Goal: Information Seeking & Learning: Learn about a topic

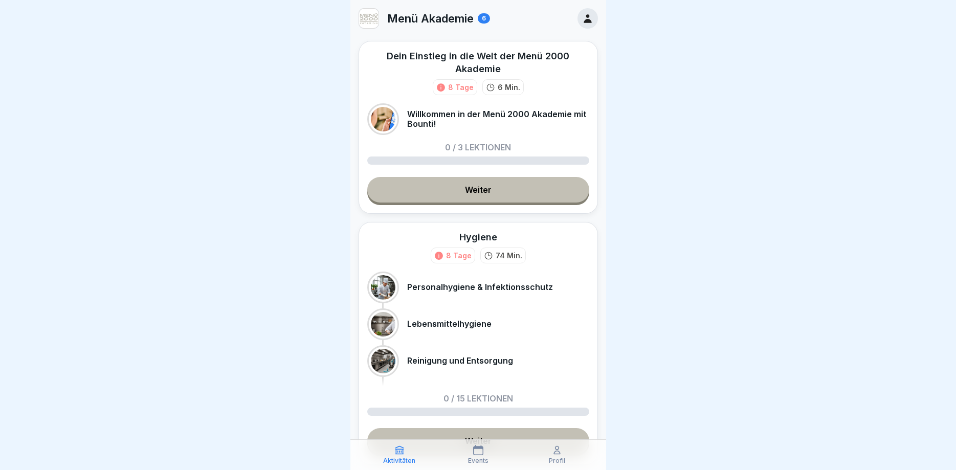
click at [473, 192] on link "Weiter" at bounding box center [478, 190] width 222 height 26
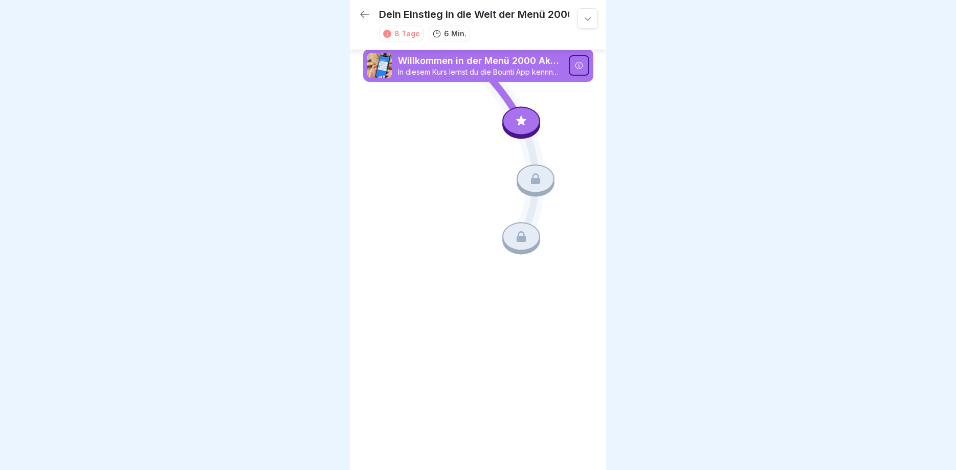
click at [493, 61] on p "Willkommen in der Menü 2000 Akademie mit Bounti!" at bounding box center [480, 60] width 165 height 13
click at [531, 64] on p "Willkommen in der Menü 2000 Akademie mit Bounti!" at bounding box center [480, 60] width 165 height 13
click at [576, 66] on icon at bounding box center [578, 65] width 7 height 7
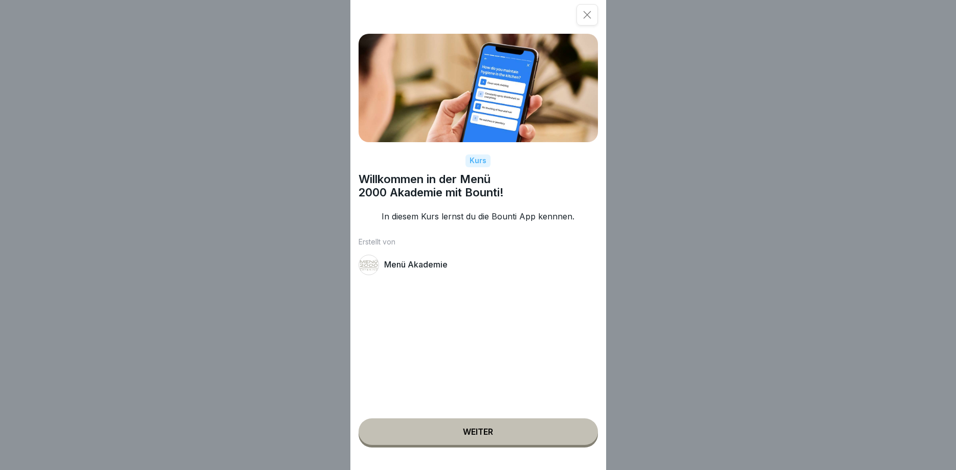
click at [469, 437] on div "Weiter" at bounding box center [478, 431] width 30 height 9
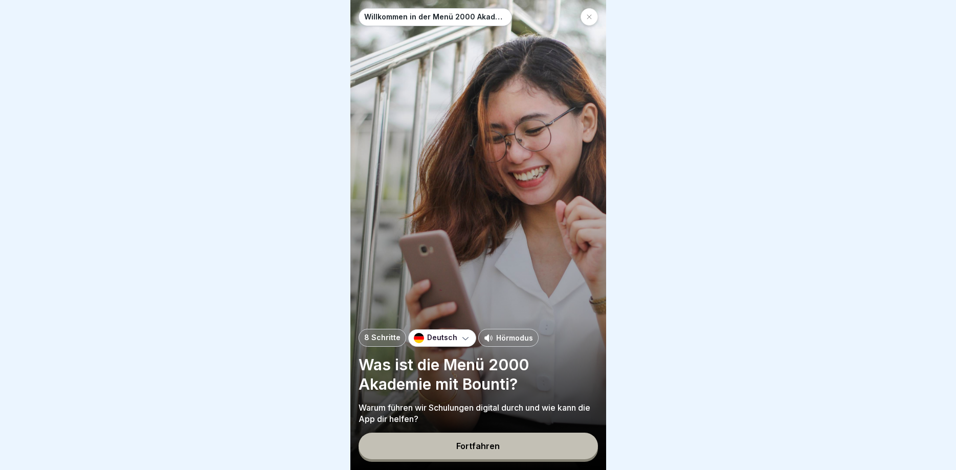
click at [591, 17] on icon at bounding box center [589, 17] width 6 height 6
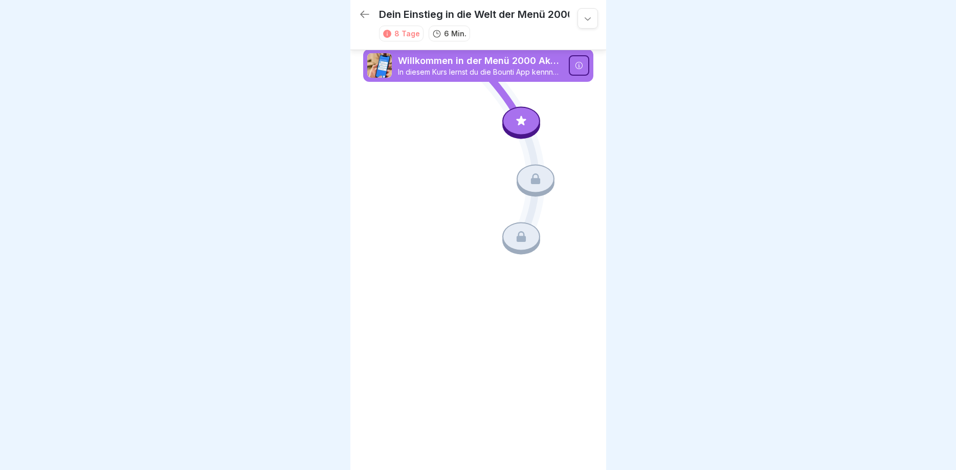
click at [537, 191] on div at bounding box center [536, 179] width 38 height 29
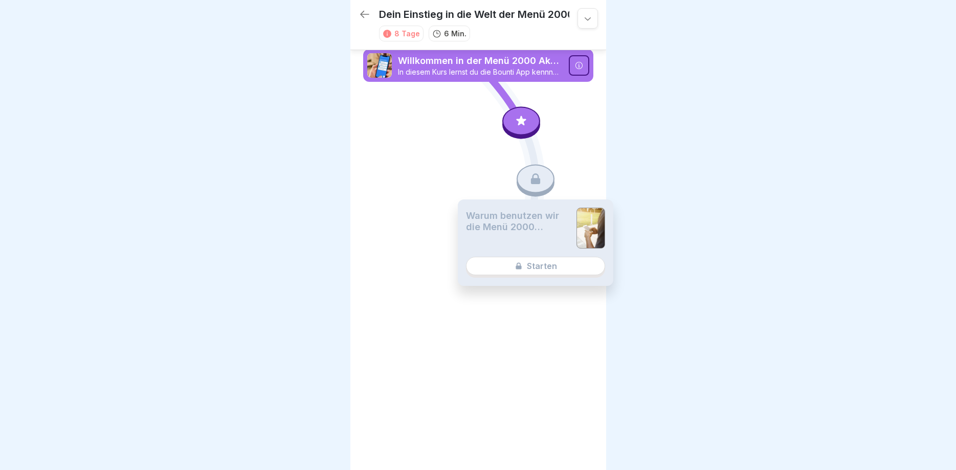
click at [536, 188] on div at bounding box center [536, 179] width 38 height 29
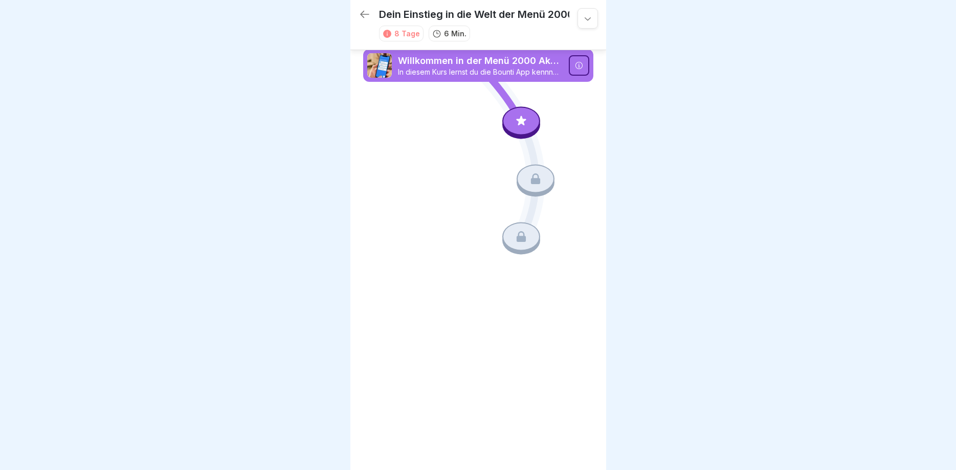
click at [536, 188] on div at bounding box center [536, 179] width 38 height 29
click at [527, 119] on icon at bounding box center [521, 121] width 13 height 13
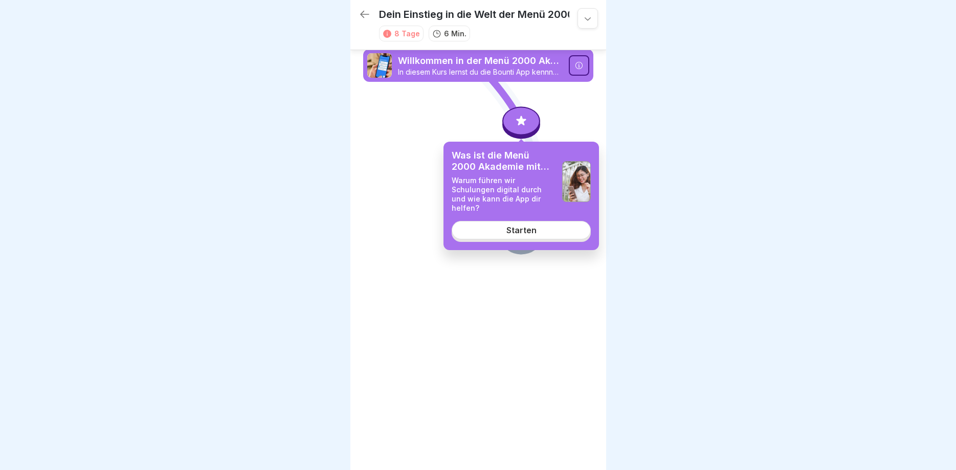
click at [523, 226] on div "Starten" at bounding box center [522, 230] width 30 height 9
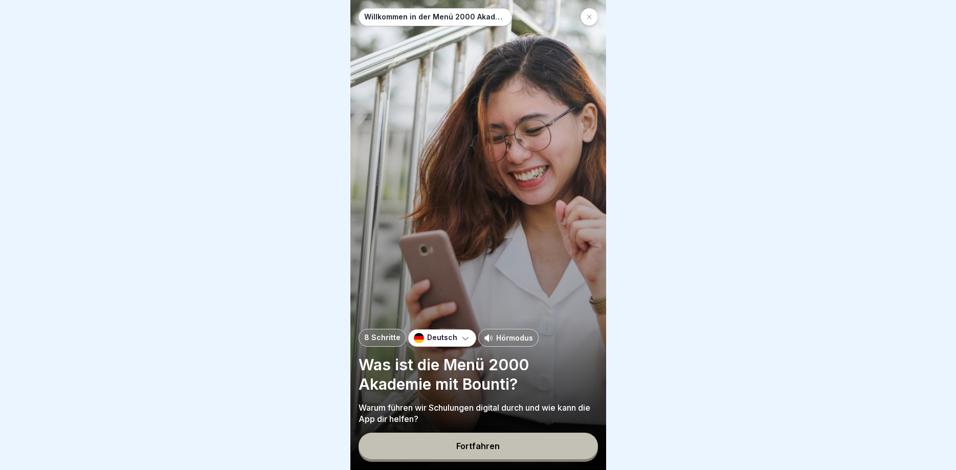
click at [588, 16] on icon at bounding box center [589, 17] width 6 height 6
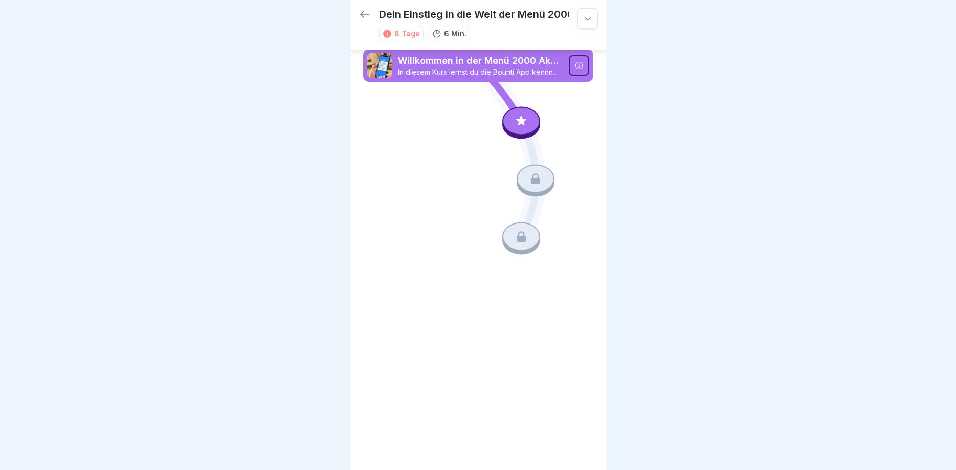
click at [536, 181] on icon at bounding box center [535, 178] width 13 height 13
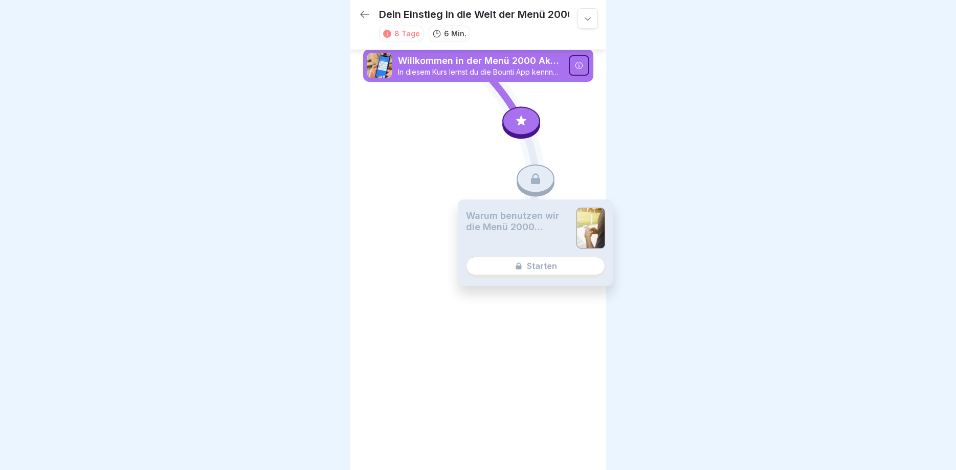
click at [536, 181] on icon at bounding box center [535, 178] width 9 height 11
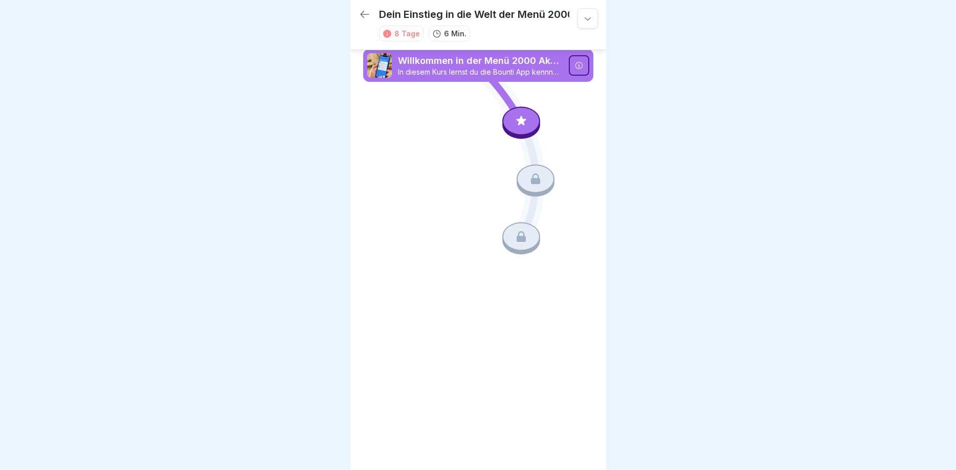
click at [536, 181] on icon at bounding box center [535, 178] width 13 height 13
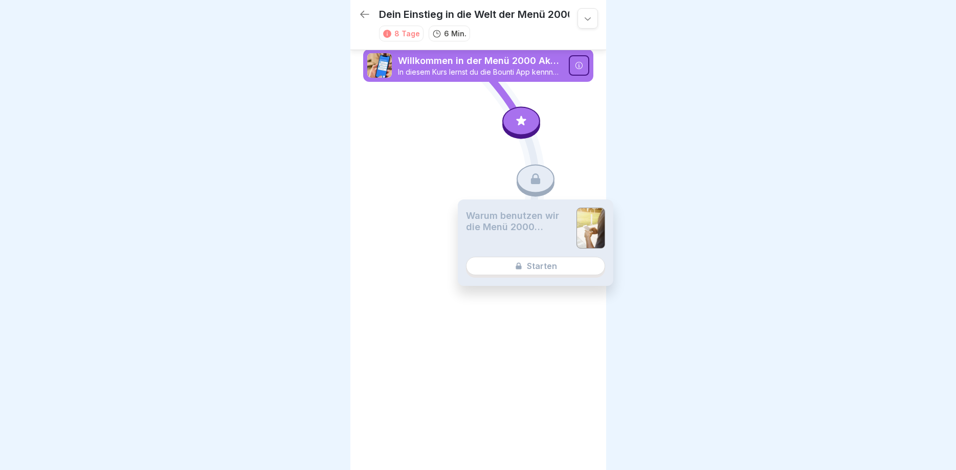
click at [536, 265] on div "Warum benutzen wir die Menü 2000 Akademie? Starten" at bounding box center [536, 243] width 156 height 86
click at [543, 176] on div at bounding box center [536, 179] width 38 height 29
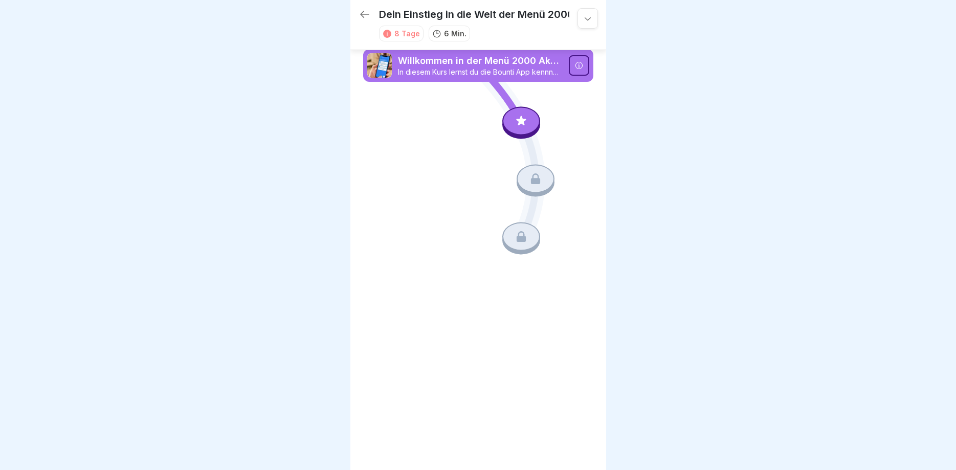
click at [543, 176] on div at bounding box center [536, 179] width 38 height 29
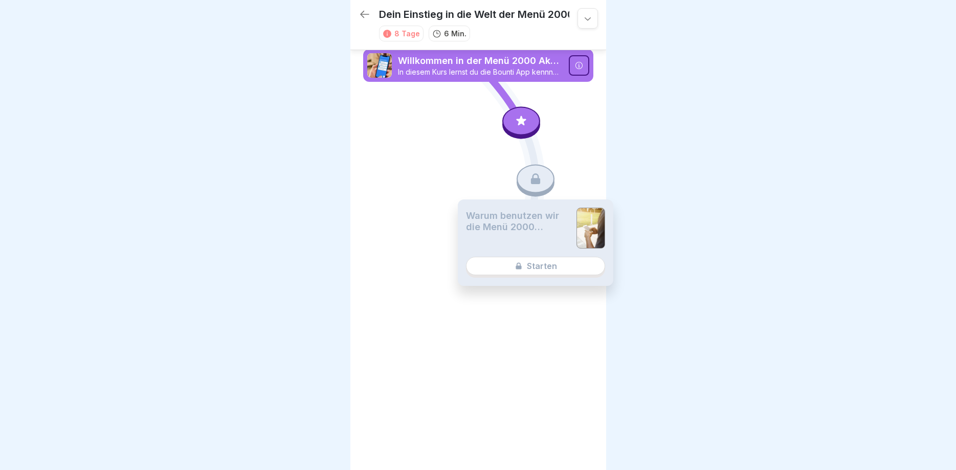
click at [536, 270] on div "Warum benutzen wir die Menü 2000 Akademie? Starten" at bounding box center [536, 243] width 156 height 86
click at [435, 114] on icon at bounding box center [478, 152] width 230 height 173
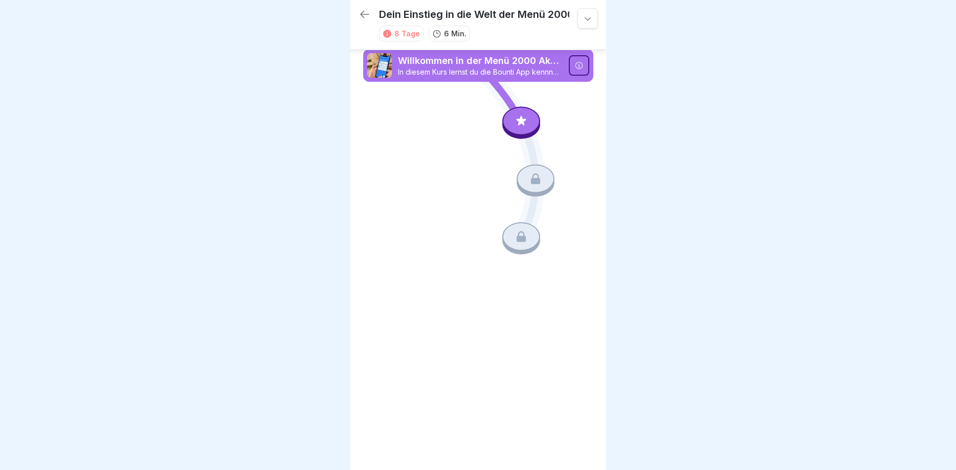
drag, startPoint x: 466, startPoint y: 216, endPoint x: 470, endPoint y: 198, distance: 18.9
click at [469, 197] on icon at bounding box center [478, 152] width 230 height 173
click at [364, 13] on icon at bounding box center [365, 14] width 12 height 12
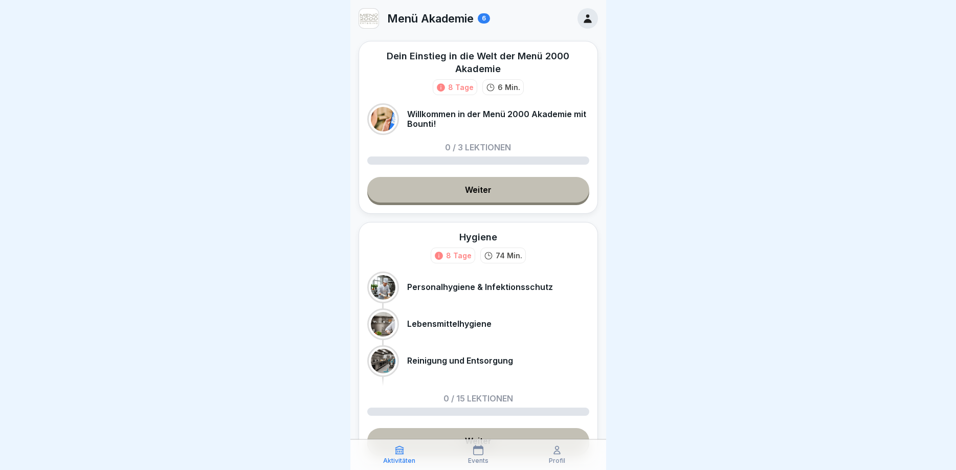
click at [484, 157] on div at bounding box center [478, 161] width 222 height 8
click at [472, 139] on div "Dein Einstieg in die Welt der Menü 2000 Akademie 8 Tage 6 Min. Willkommen in de…" at bounding box center [478, 127] width 239 height 173
click at [448, 104] on div "Willkommen in der Menü 2000 Akademie mit Bounti!" at bounding box center [478, 119] width 222 height 32
click at [453, 85] on div "8 Tage" at bounding box center [461, 87] width 26 height 11
click at [507, 83] on p "6 Min." at bounding box center [509, 87] width 23 height 11
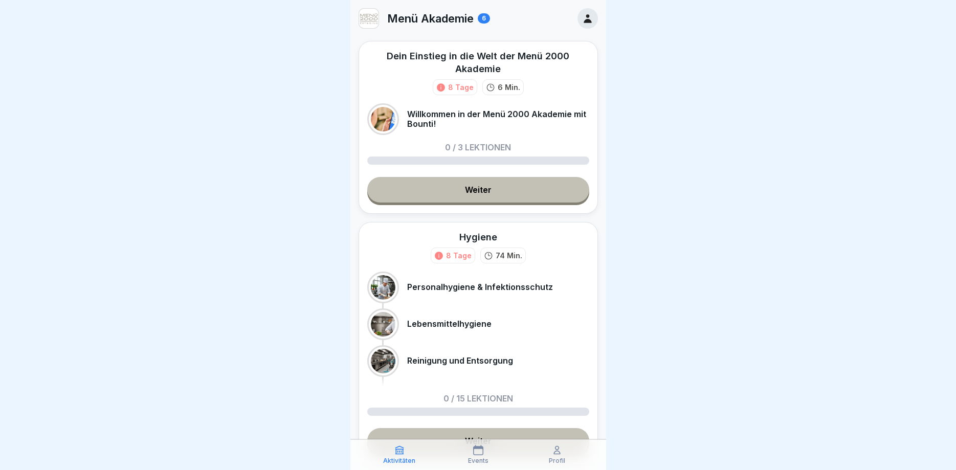
click at [510, 58] on div "Dein Einstieg in die Welt der Menü 2000 Akademie" at bounding box center [478, 63] width 222 height 26
click at [498, 186] on link "Weiter" at bounding box center [478, 190] width 222 height 26
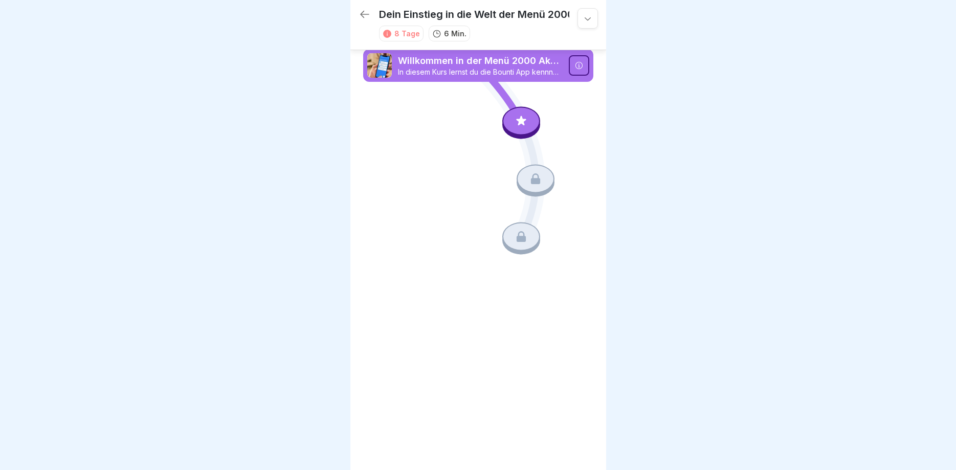
click at [577, 64] on icon at bounding box center [579, 65] width 8 height 8
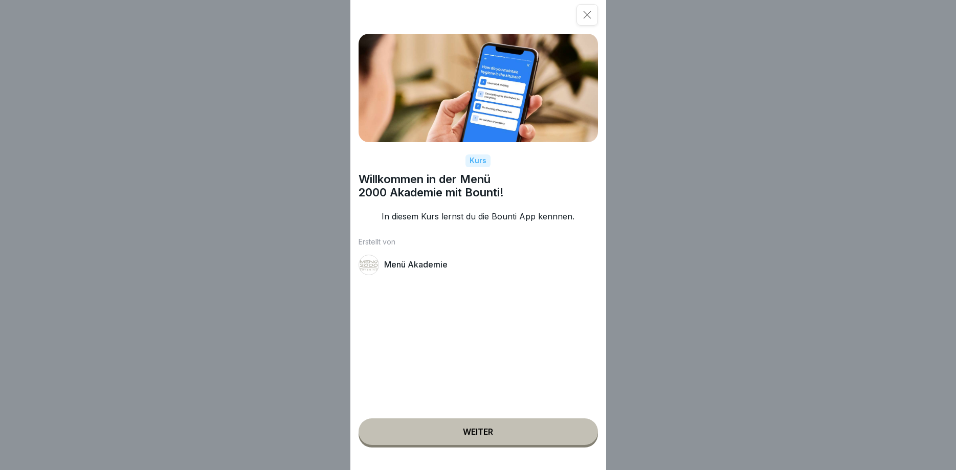
click at [479, 430] on div "Weiter" at bounding box center [478, 431] width 30 height 9
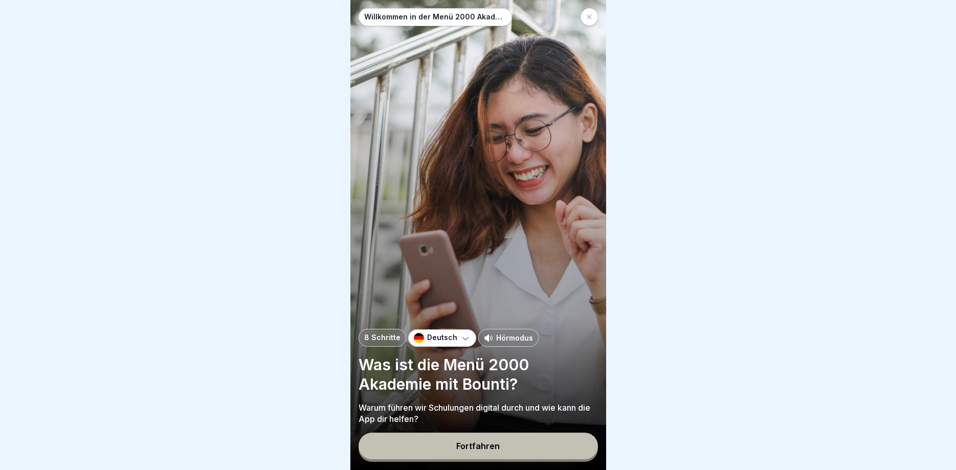
click at [482, 446] on div "Fortfahren" at bounding box center [477, 446] width 43 height 9
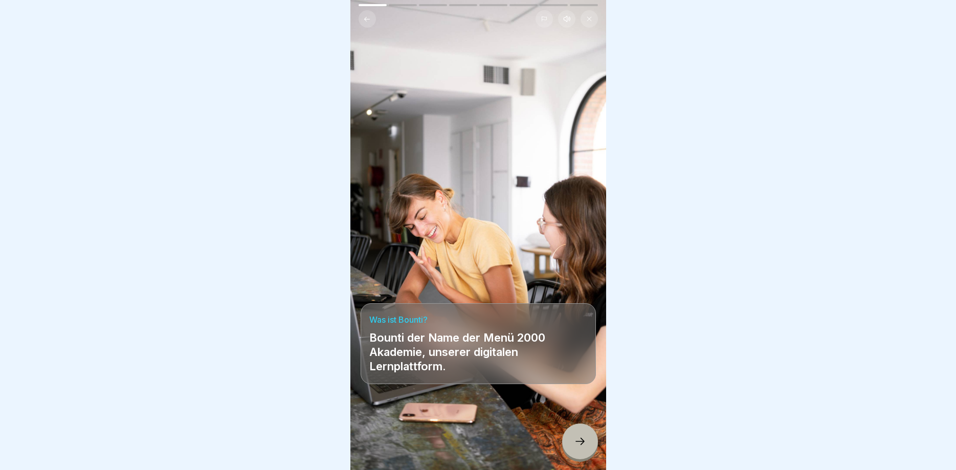
click at [577, 434] on div at bounding box center [580, 442] width 36 height 36
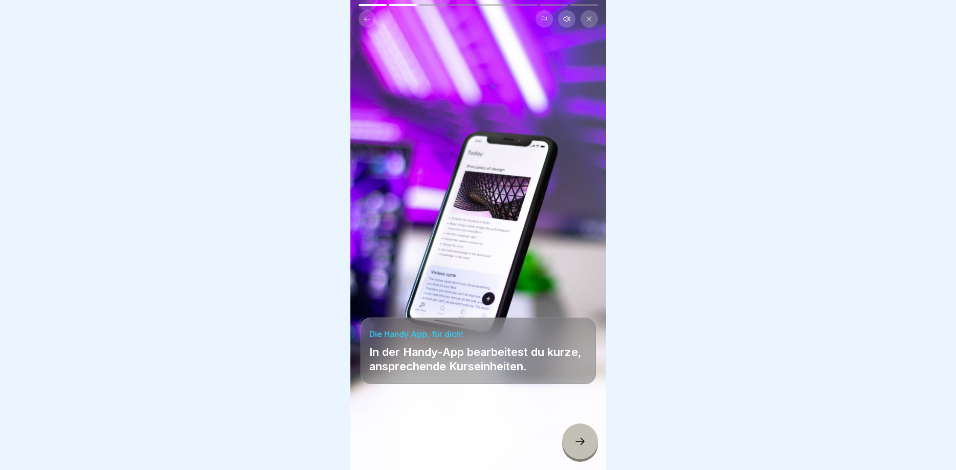
click at [573, 436] on div at bounding box center [580, 442] width 36 height 36
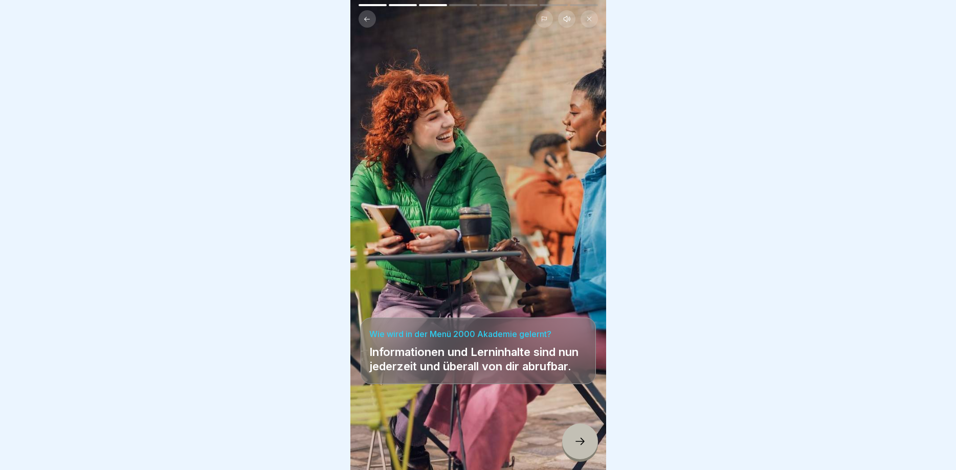
click at [580, 435] on div at bounding box center [580, 442] width 36 height 36
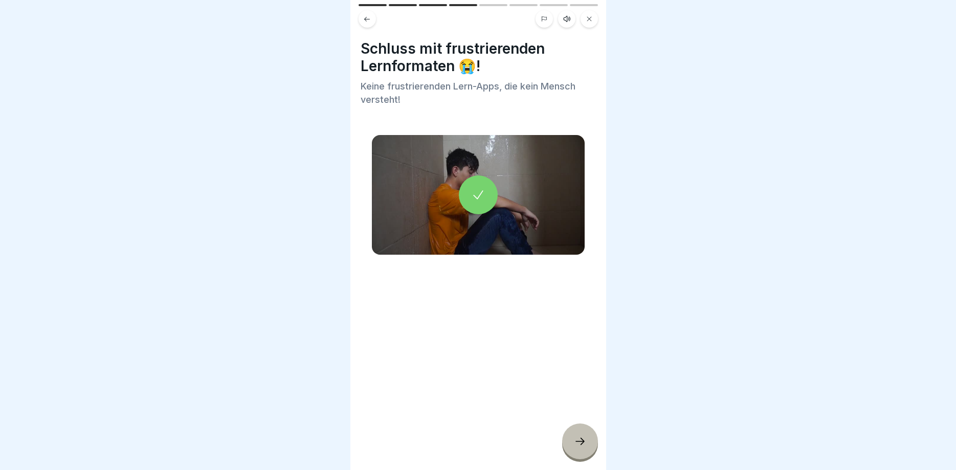
click at [580, 435] on div at bounding box center [580, 442] width 36 height 36
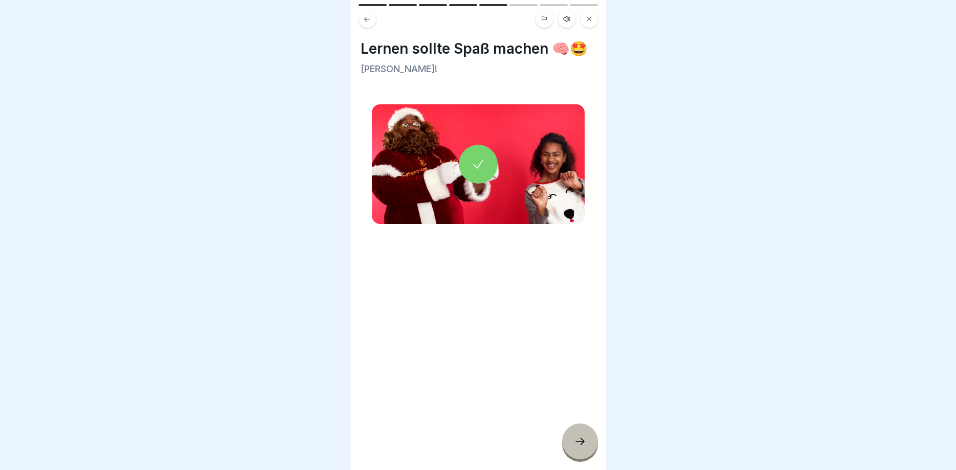
click at [580, 435] on div at bounding box center [580, 442] width 36 height 36
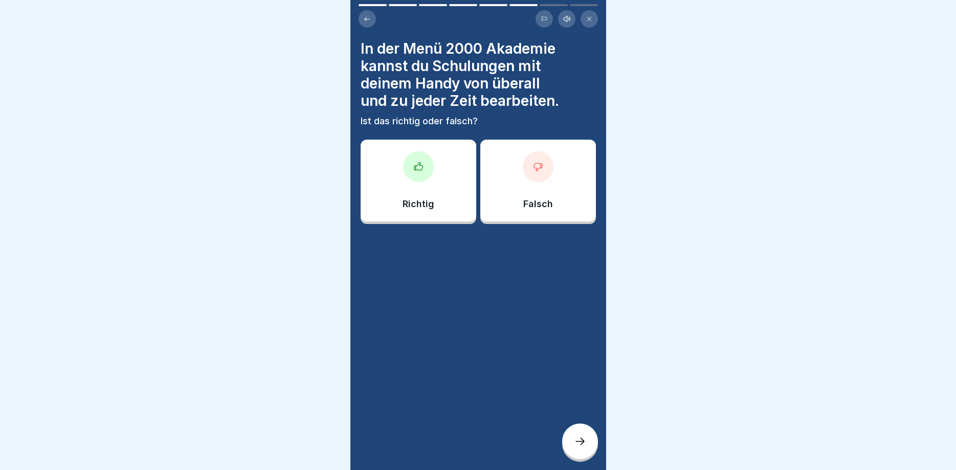
click at [580, 435] on div at bounding box center [580, 442] width 36 height 36
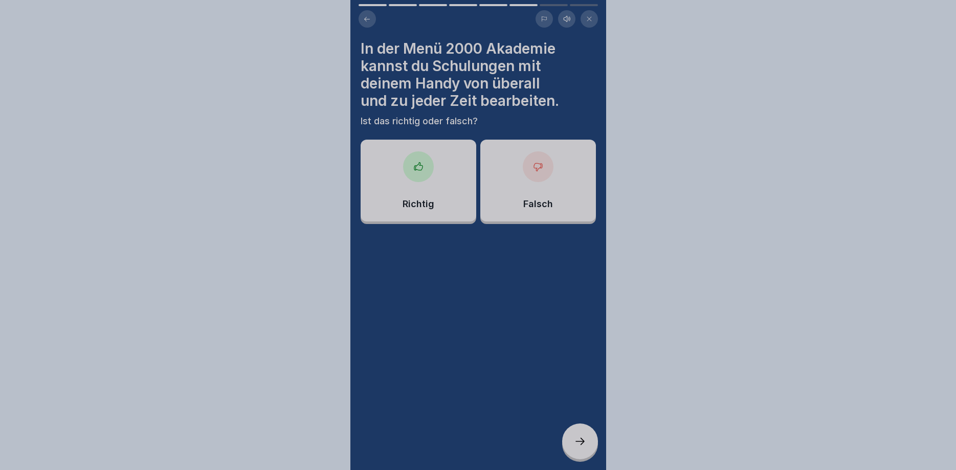
click at [580, 435] on div at bounding box center [478, 235] width 956 height 470
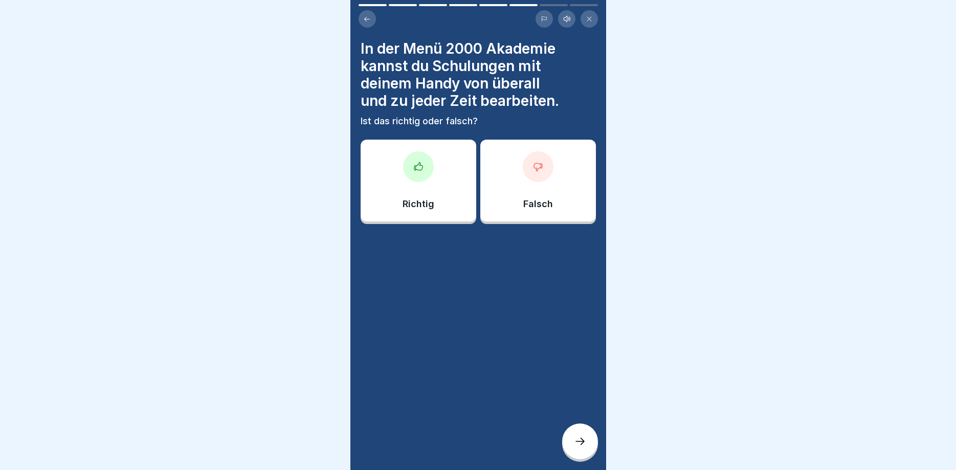
click at [417, 152] on div at bounding box center [418, 166] width 31 height 31
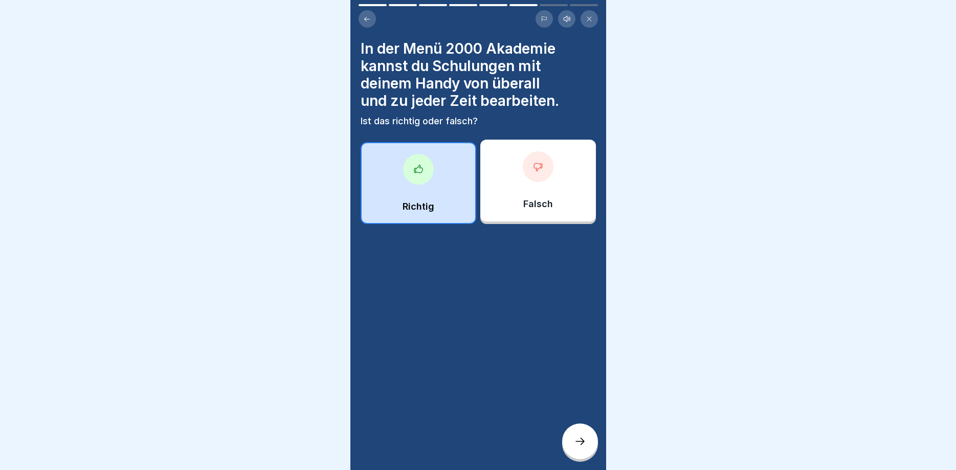
click at [420, 183] on div at bounding box center [418, 169] width 31 height 31
click at [583, 444] on icon at bounding box center [580, 441] width 12 height 12
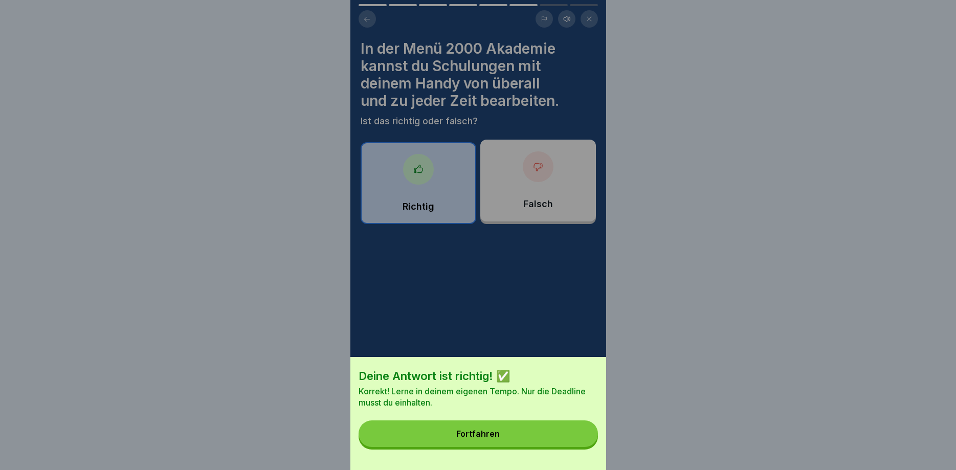
click at [462, 433] on div "Fortfahren" at bounding box center [477, 433] width 43 height 9
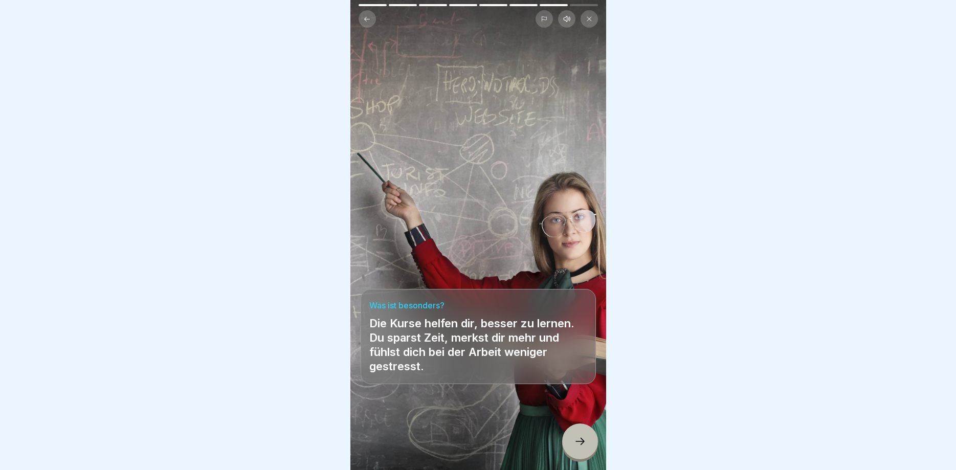
click at [590, 443] on div at bounding box center [580, 442] width 36 height 36
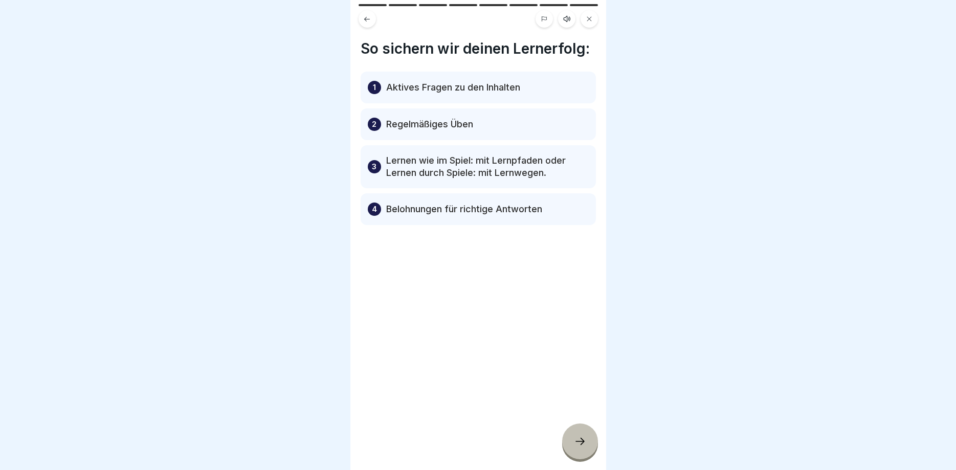
click at [585, 444] on icon at bounding box center [580, 441] width 12 height 12
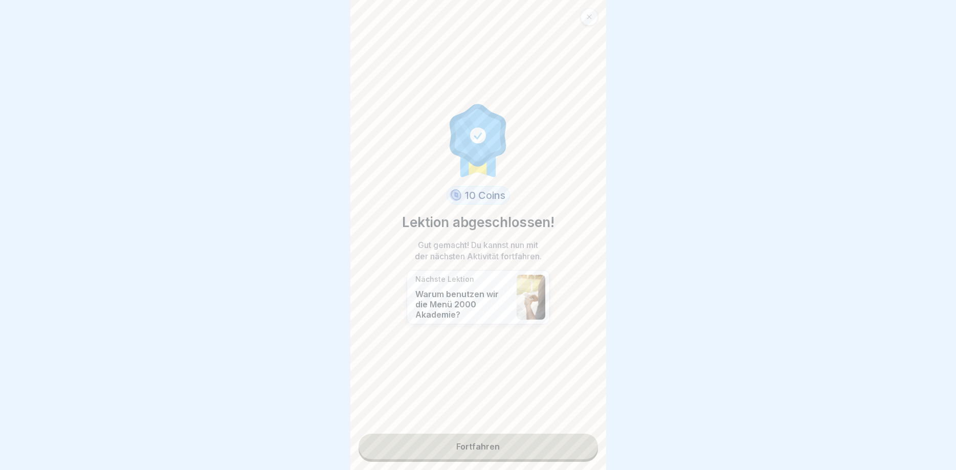
click at [585, 444] on link "Fortfahren" at bounding box center [478, 447] width 239 height 26
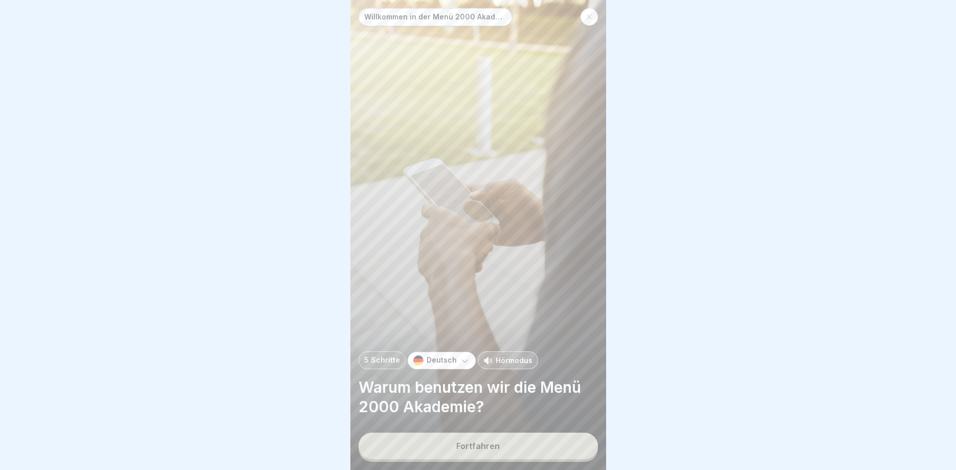
click at [494, 446] on div "Fortfahren" at bounding box center [477, 446] width 43 height 9
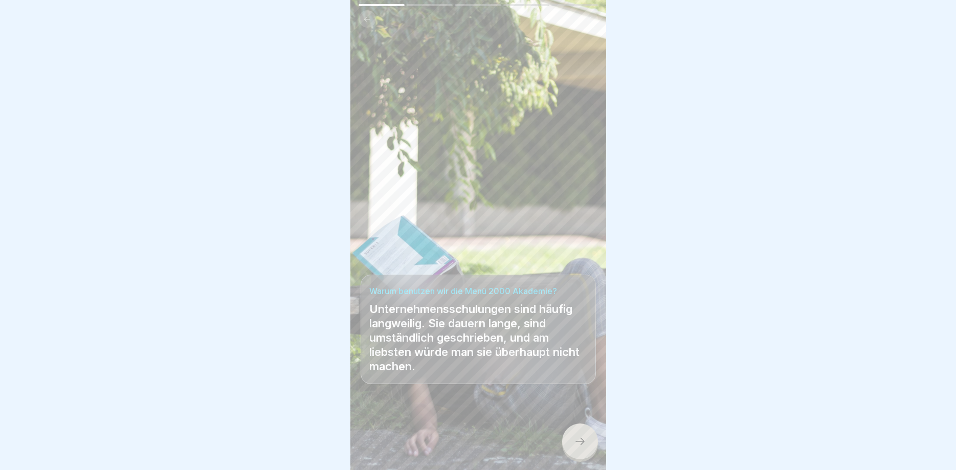
click at [587, 448] on div at bounding box center [580, 442] width 36 height 36
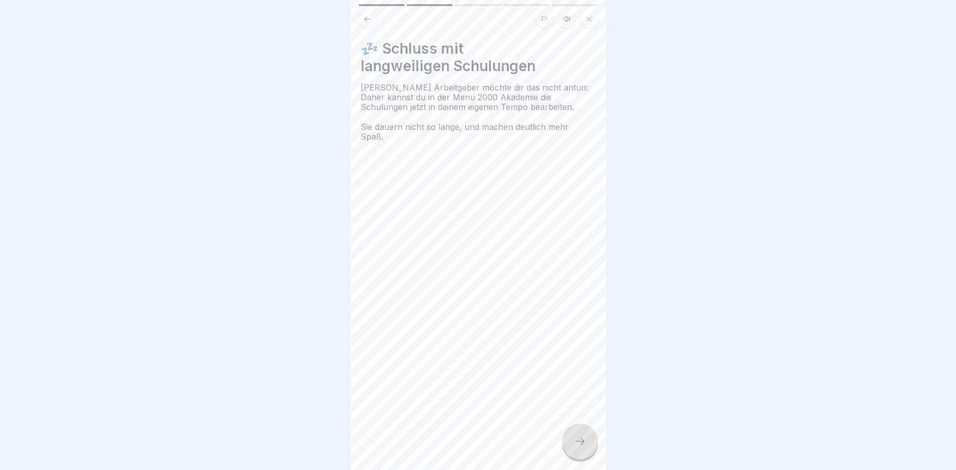
click at [586, 447] on div at bounding box center [580, 442] width 36 height 36
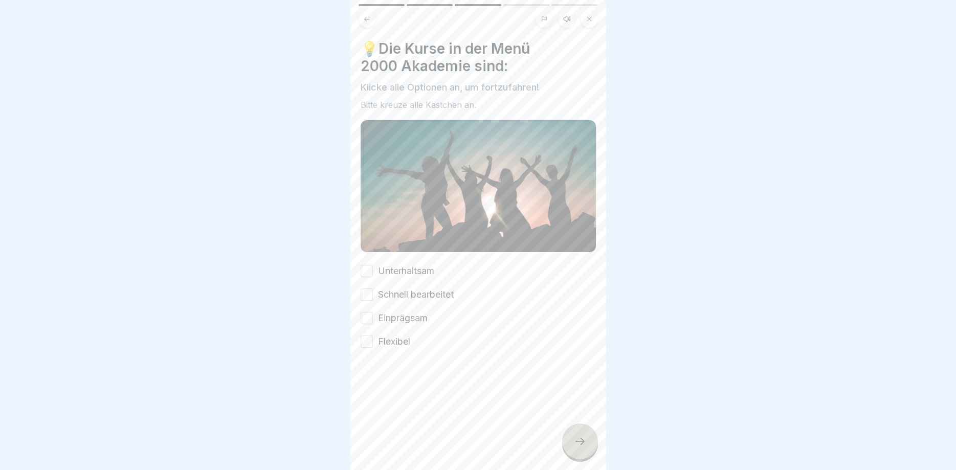
click at [580, 441] on icon at bounding box center [580, 441] width 12 height 12
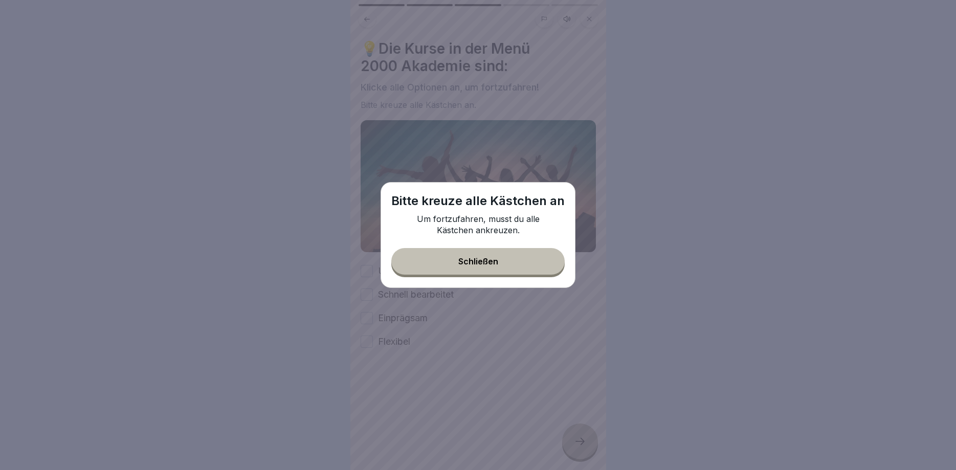
click at [488, 267] on button "Schließen" at bounding box center [477, 261] width 173 height 27
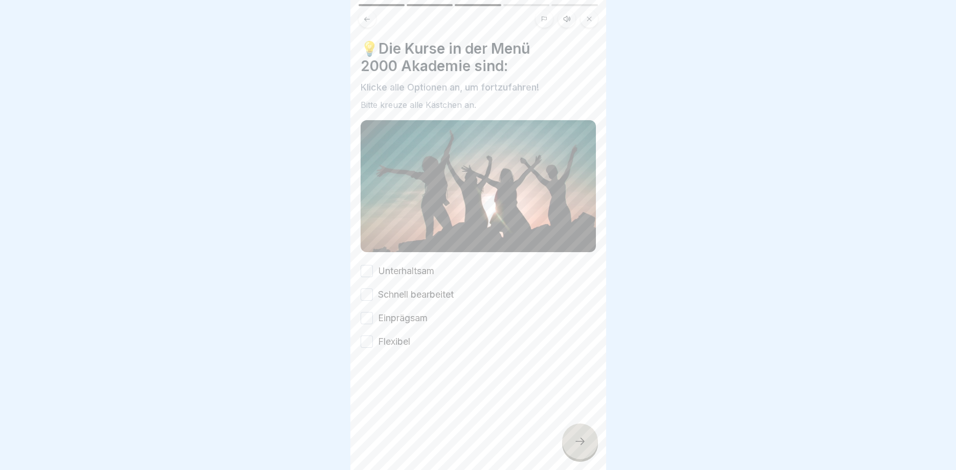
click at [373, 318] on button "Einprägsam" at bounding box center [367, 318] width 12 height 12
click at [585, 444] on icon at bounding box center [580, 441] width 12 height 12
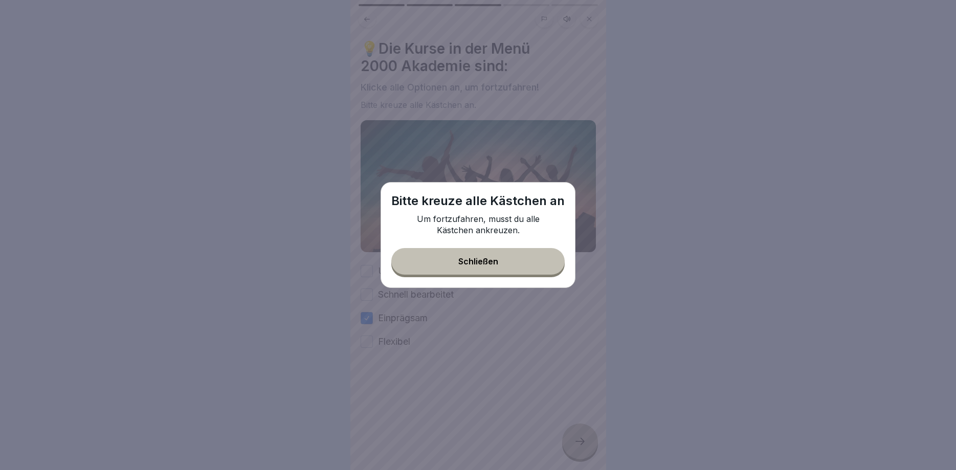
click at [500, 264] on button "Schließen" at bounding box center [477, 261] width 173 height 27
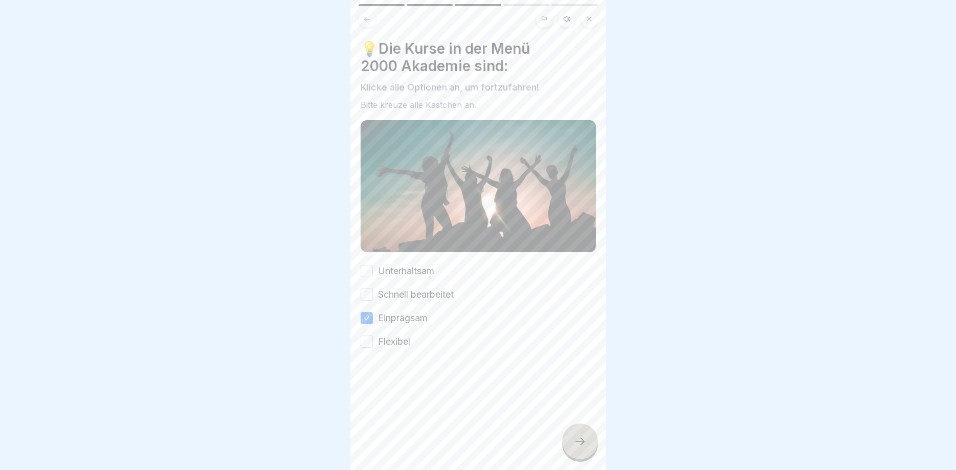
click at [367, 295] on button "Schnell bearbeitet" at bounding box center [367, 295] width 12 height 12
click at [368, 267] on button "Unterhaltsam" at bounding box center [367, 271] width 12 height 12
click at [369, 347] on button "Flexibel" at bounding box center [367, 342] width 12 height 12
click at [585, 441] on icon at bounding box center [580, 441] width 12 height 12
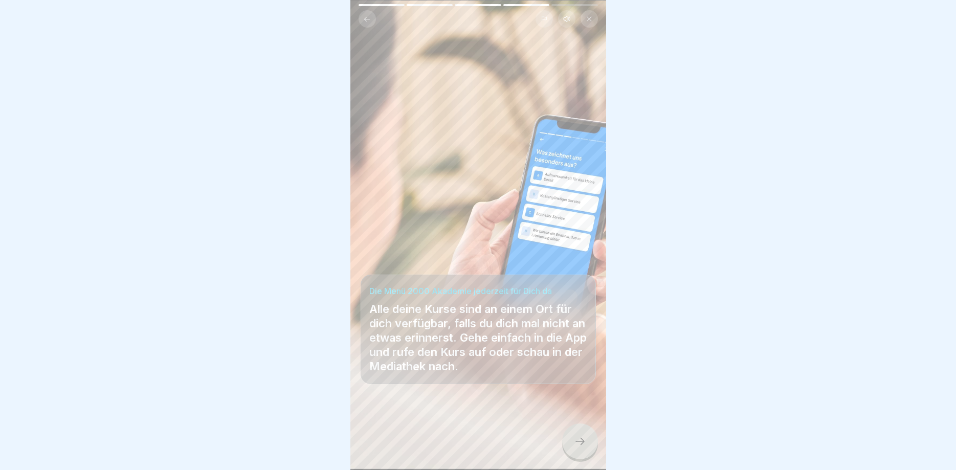
click at [585, 458] on div at bounding box center [580, 442] width 36 height 36
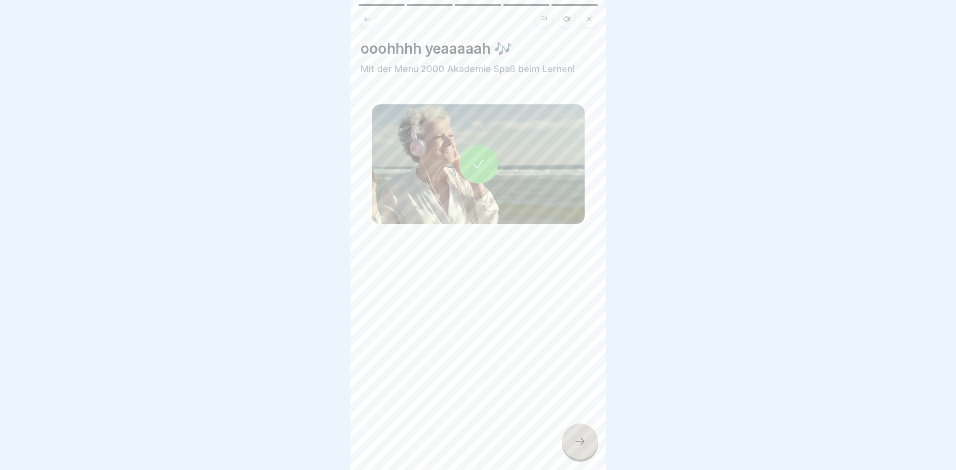
click at [585, 454] on div at bounding box center [580, 442] width 36 height 36
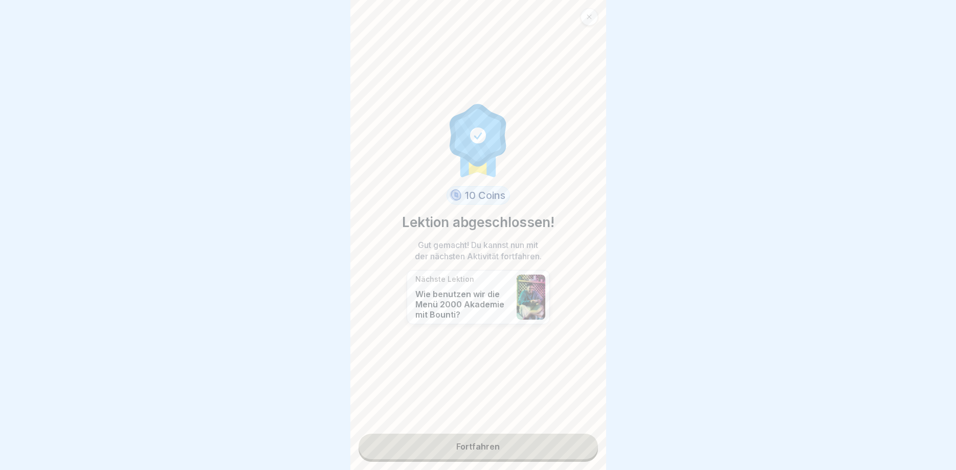
click at [585, 454] on link "Fortfahren" at bounding box center [478, 447] width 239 height 26
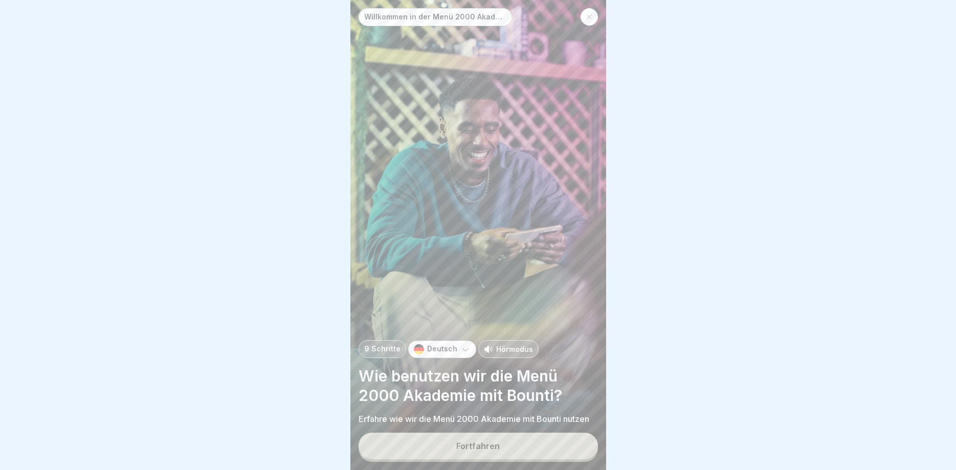
click at [557, 454] on button "Fortfahren" at bounding box center [478, 446] width 239 height 27
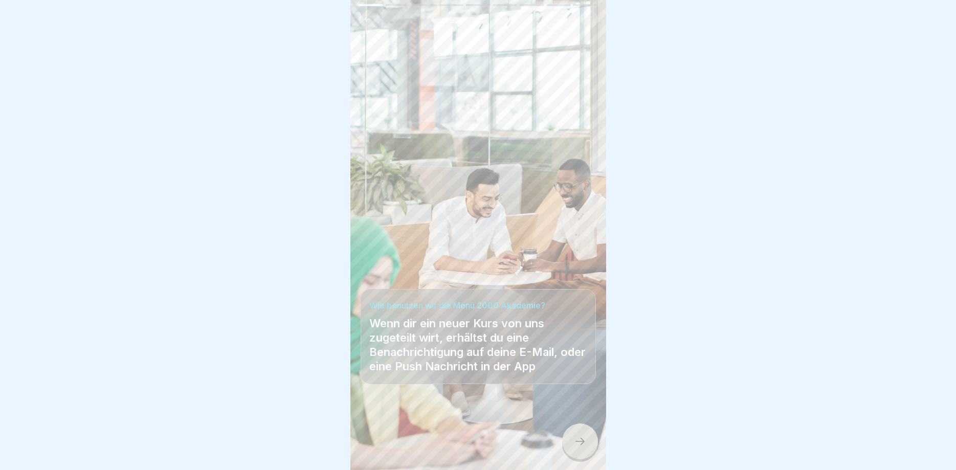
click at [577, 444] on icon at bounding box center [580, 441] width 12 height 12
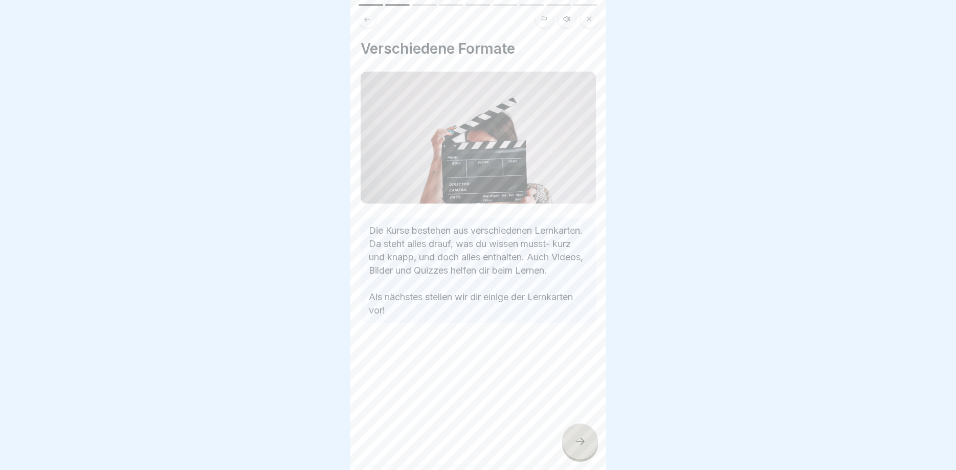
click at [577, 444] on icon at bounding box center [580, 441] width 12 height 12
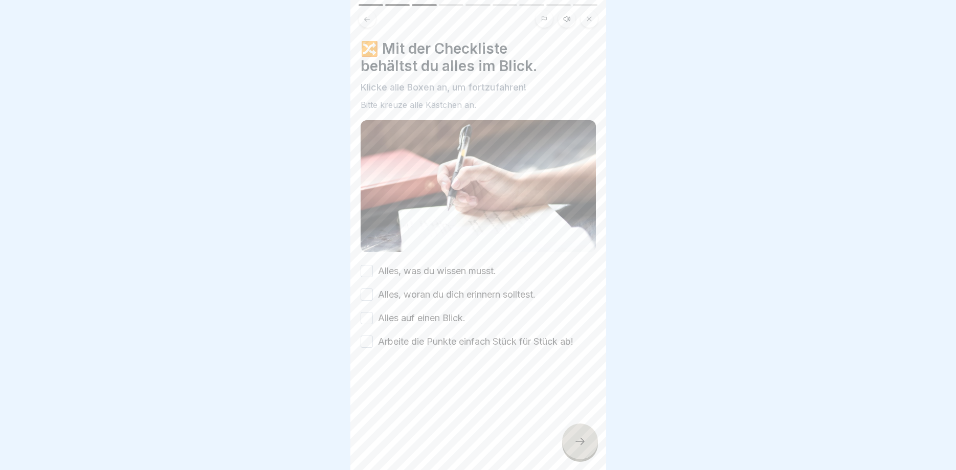
click at [577, 444] on icon at bounding box center [580, 441] width 12 height 12
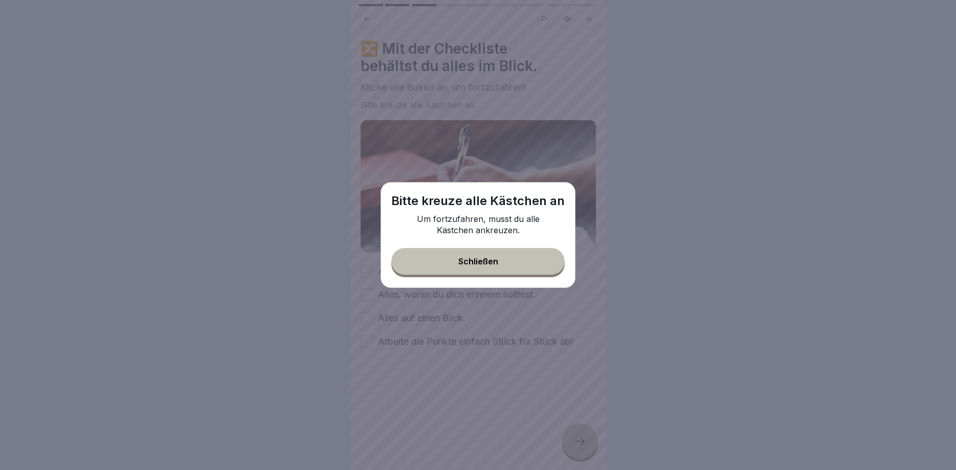
click at [517, 267] on button "Schließen" at bounding box center [477, 261] width 173 height 27
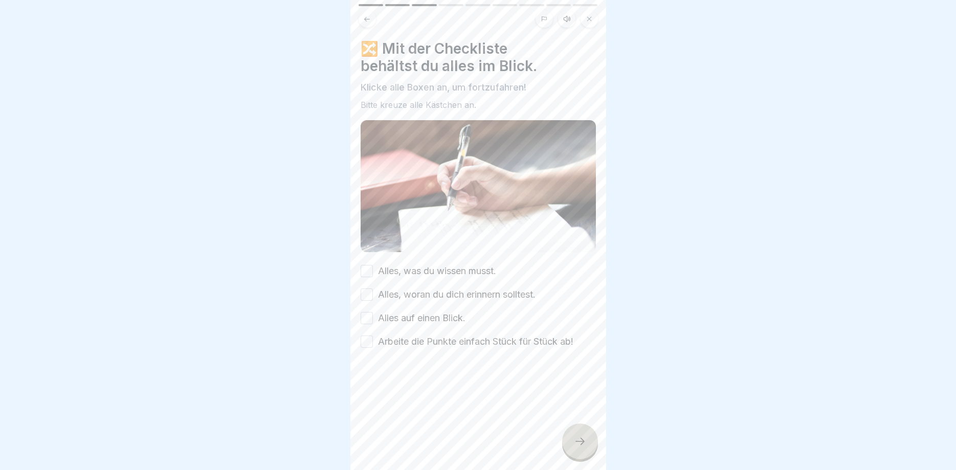
click at [364, 343] on button "Arbeite die Punkte einfach Stück für Stück ab!" at bounding box center [367, 342] width 12 height 12
click at [585, 448] on div at bounding box center [580, 442] width 36 height 36
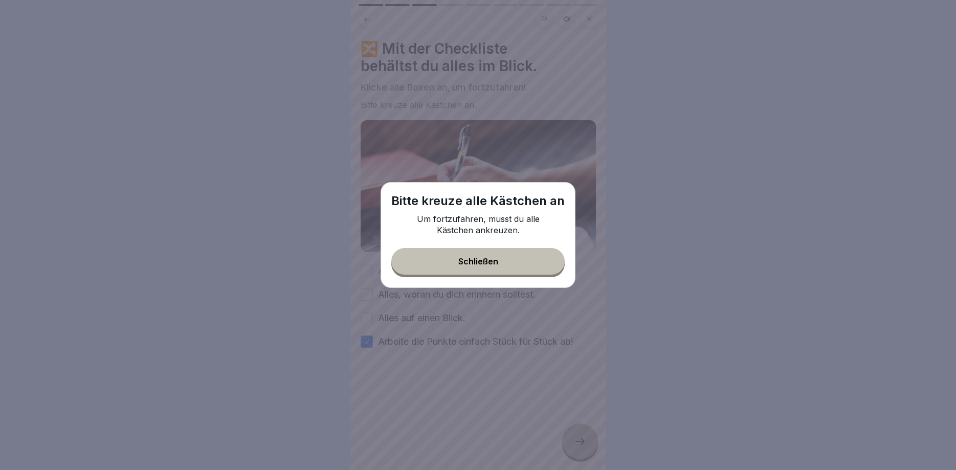
click at [529, 265] on button "Schließen" at bounding box center [477, 261] width 173 height 27
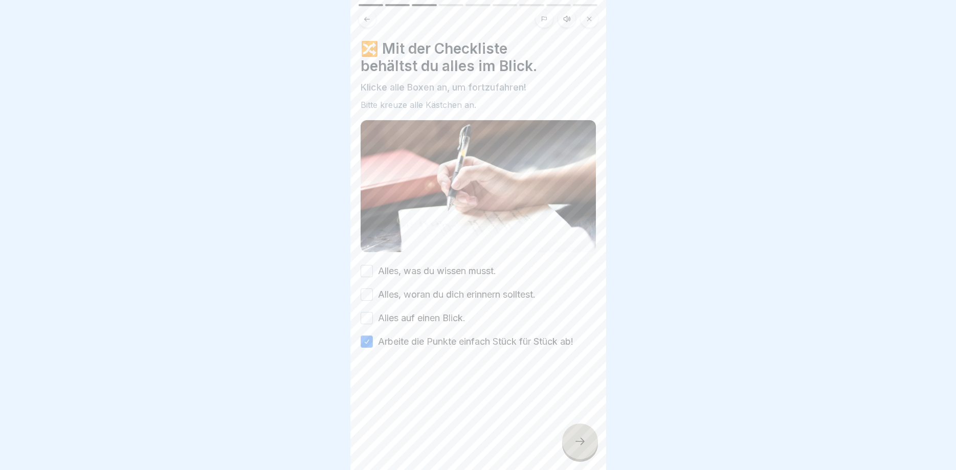
click at [361, 319] on button "Alles auf einen Blick." at bounding box center [367, 318] width 12 height 12
click at [369, 298] on button "Alles, woran du dich erinnern solltest." at bounding box center [367, 295] width 12 height 12
click at [371, 268] on button "Alles, was du wissen musst." at bounding box center [367, 271] width 12 height 12
click at [576, 438] on icon at bounding box center [580, 441] width 12 height 12
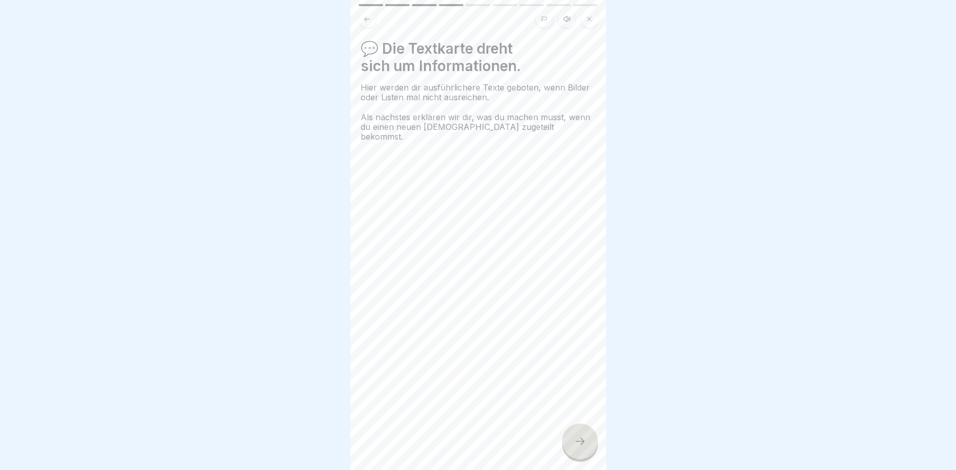
click at [578, 438] on icon at bounding box center [580, 441] width 12 height 12
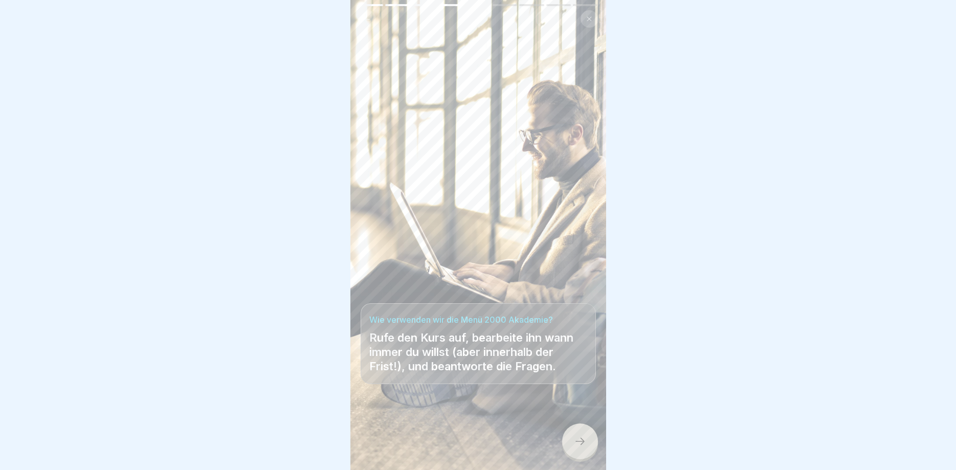
click at [578, 438] on icon at bounding box center [580, 441] width 12 height 12
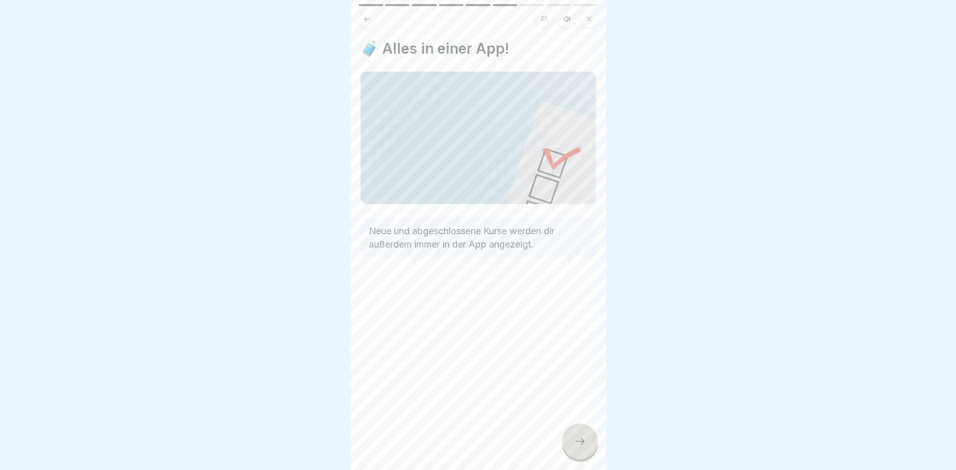
click at [578, 438] on icon at bounding box center [580, 441] width 12 height 12
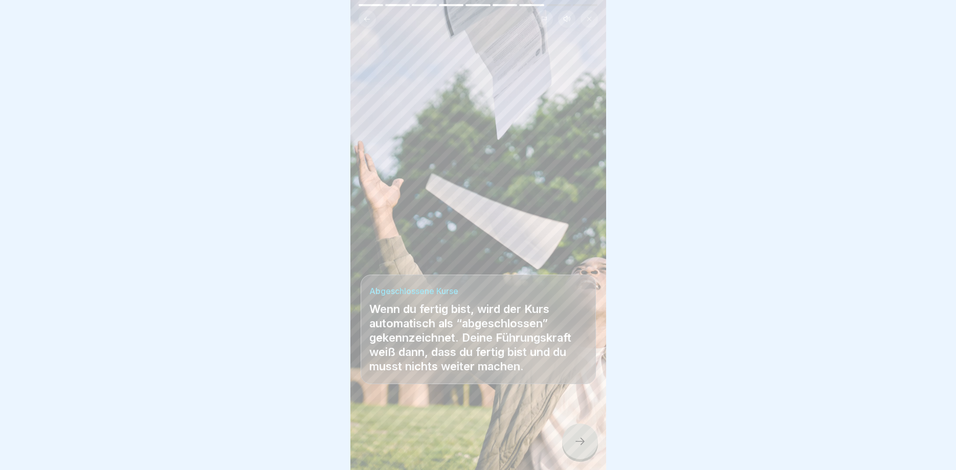
click at [578, 438] on icon at bounding box center [580, 441] width 12 height 12
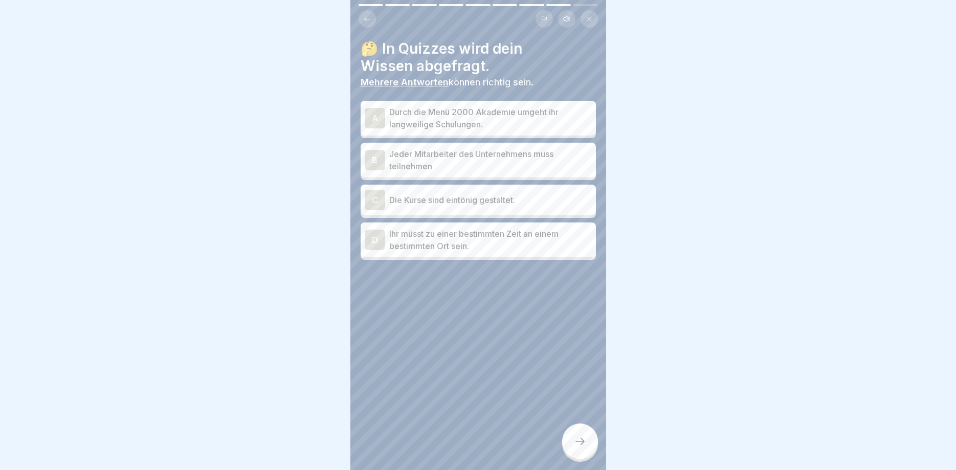
click at [578, 438] on icon at bounding box center [580, 441] width 12 height 12
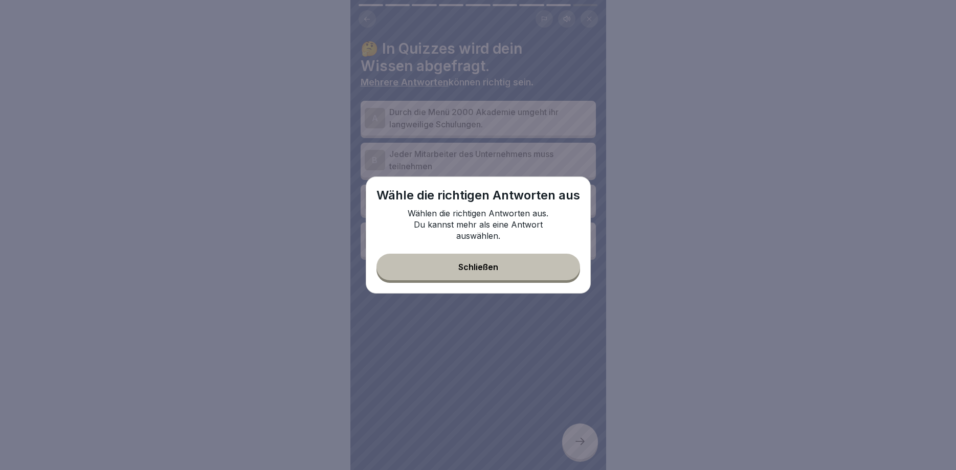
click at [494, 259] on button "Schließen" at bounding box center [479, 267] width 204 height 27
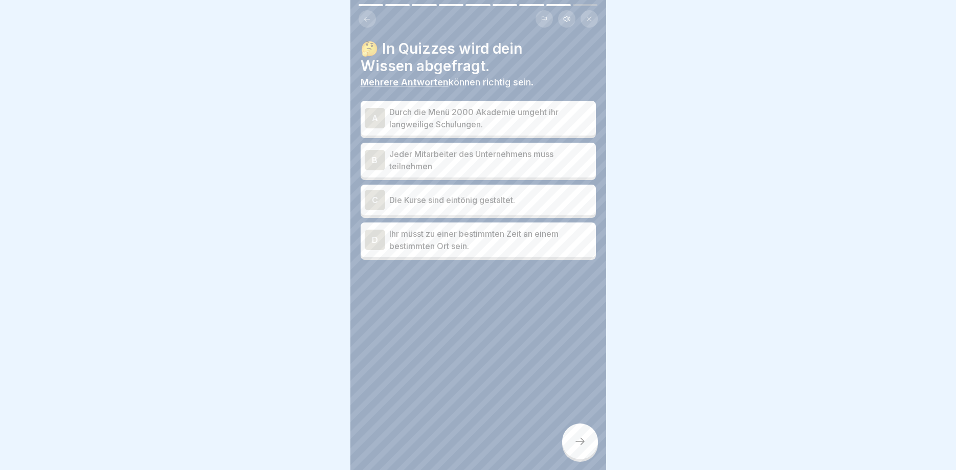
click at [470, 136] on div "A Durch die Menü 2000 Akademie umgeht ihr langweilige Schulungen. B [PERSON_NAM…" at bounding box center [478, 181] width 235 height 157
click at [469, 156] on p "Jeder Mitarbeiter des Unternehmens muss teilnehmen" at bounding box center [490, 160] width 203 height 25
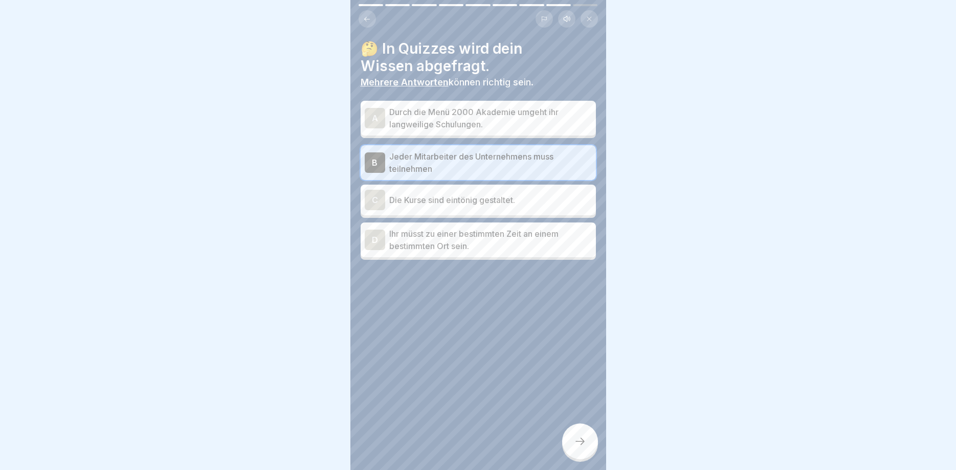
click at [579, 437] on icon at bounding box center [580, 441] width 12 height 12
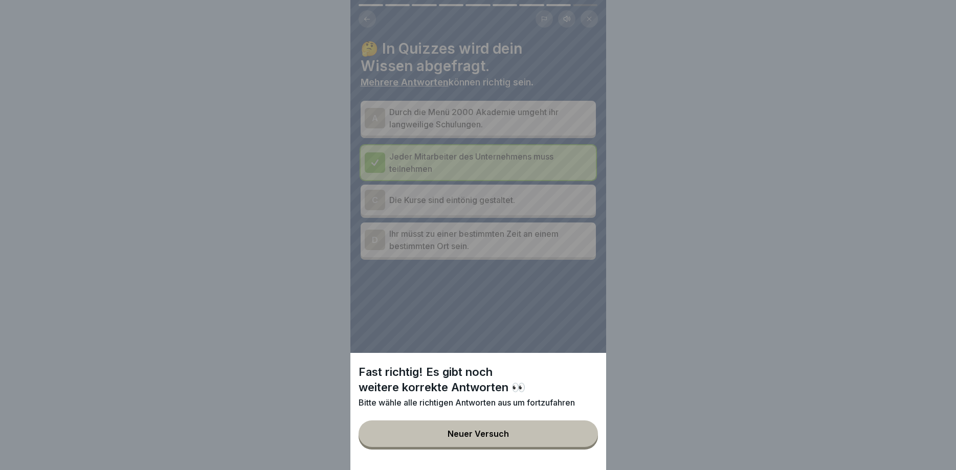
click at [468, 438] on div "Neuer Versuch" at bounding box center [478, 433] width 61 height 9
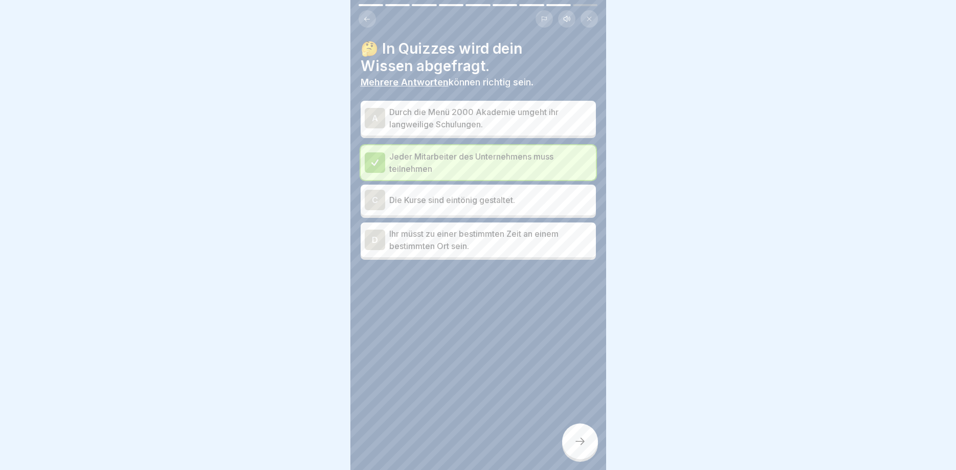
click at [586, 445] on div at bounding box center [580, 442] width 36 height 36
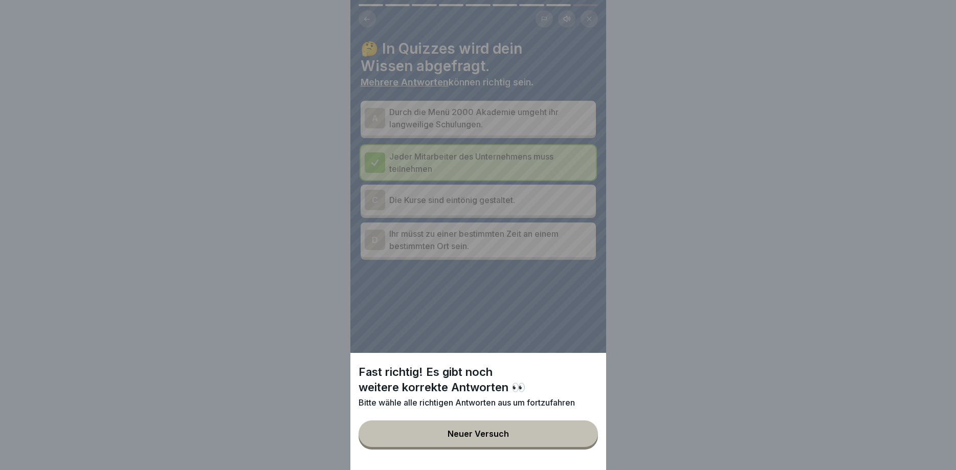
click at [543, 429] on button "Neuer Versuch" at bounding box center [478, 434] width 239 height 27
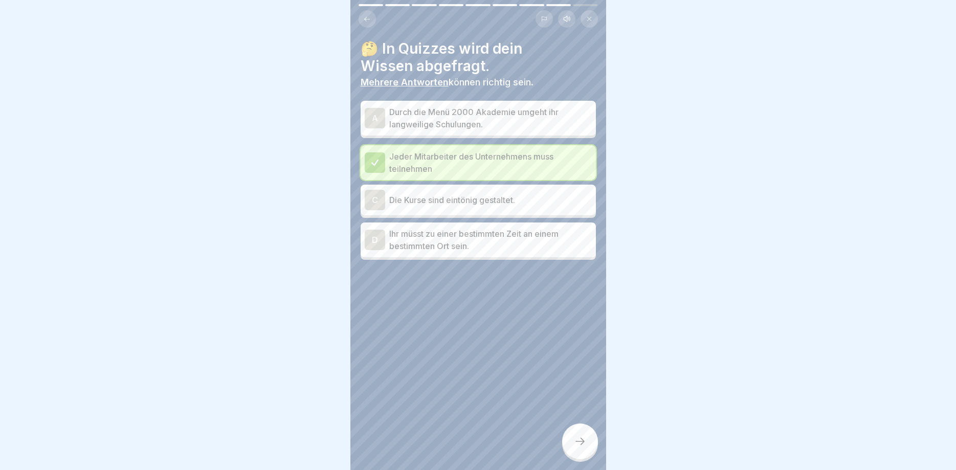
click at [450, 201] on p "Die Kurse sind eintönig gestaltet." at bounding box center [490, 200] width 203 height 12
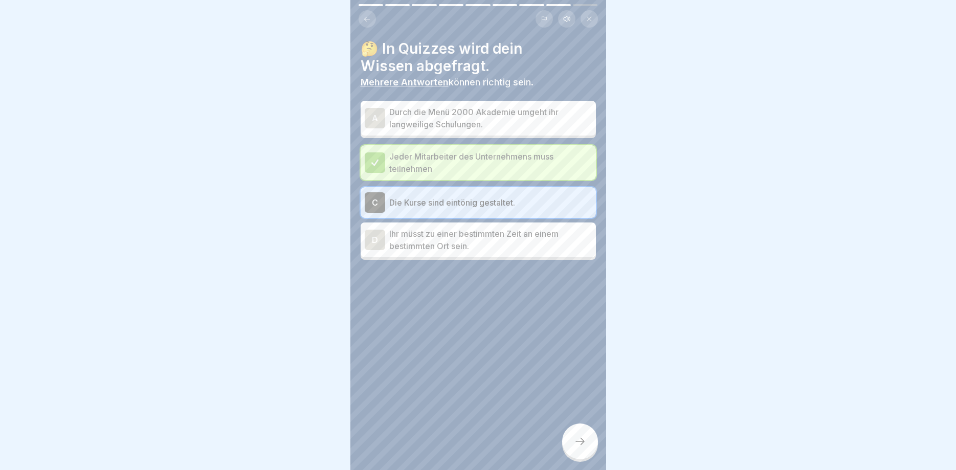
click at [577, 448] on div at bounding box center [580, 442] width 36 height 36
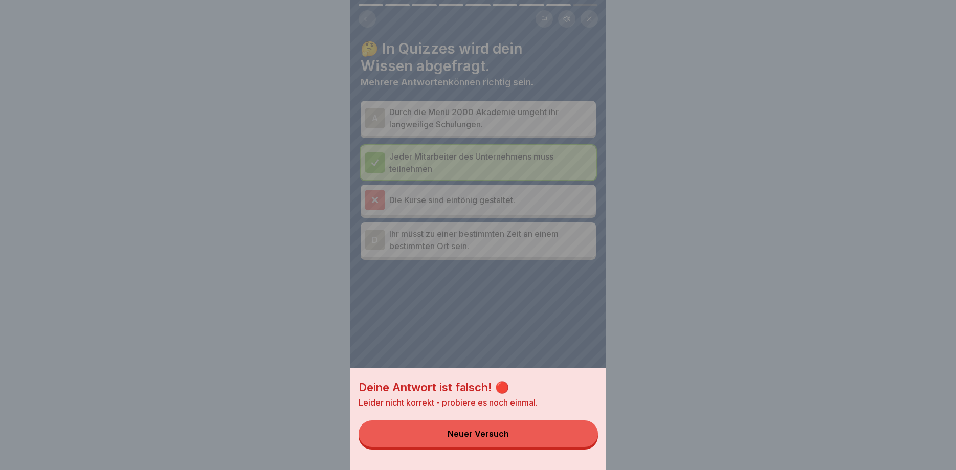
click at [489, 422] on div "Deine Antwort ist falsch! 🔴 Leider nicht korrekt - probiere es noch einmal. Neu…" at bounding box center [479, 419] width 256 height 102
click at [485, 427] on button "Neuer Versuch" at bounding box center [478, 434] width 239 height 27
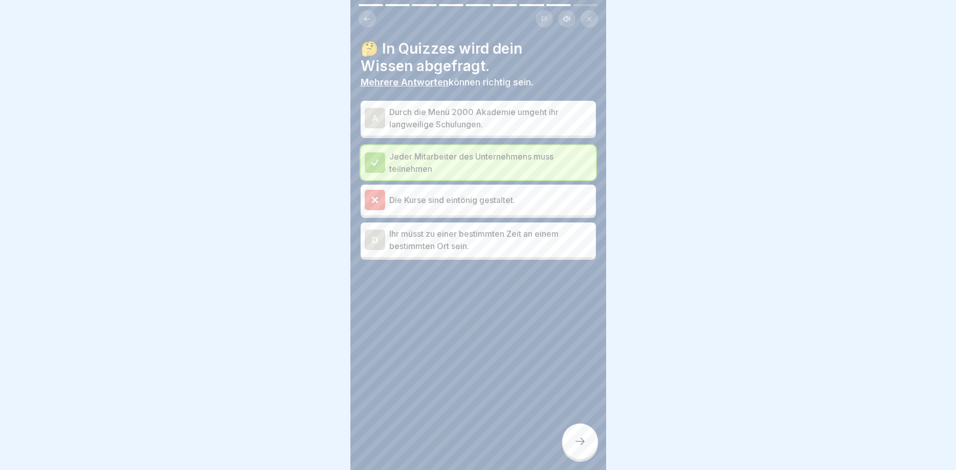
click at [468, 124] on p "Durch die Menü 2000 Akademie umgeht ihr langweilige Schulungen." at bounding box center [490, 118] width 203 height 25
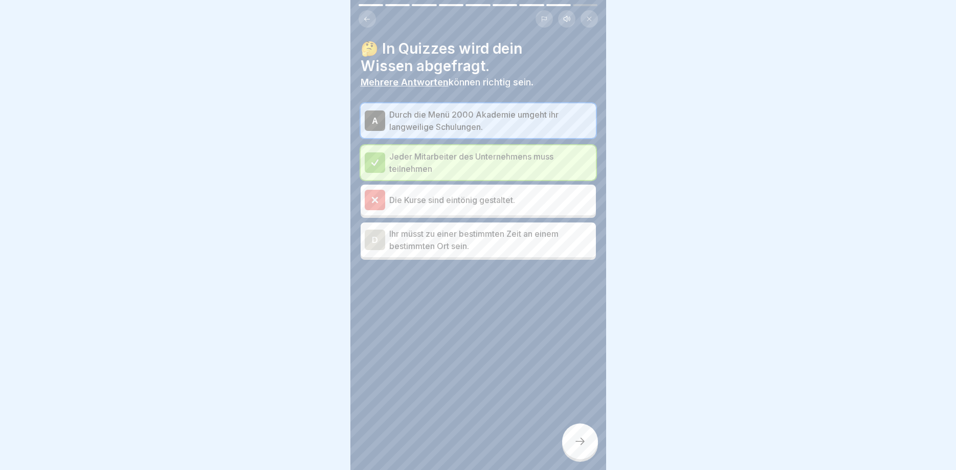
click at [585, 435] on div at bounding box center [580, 442] width 36 height 36
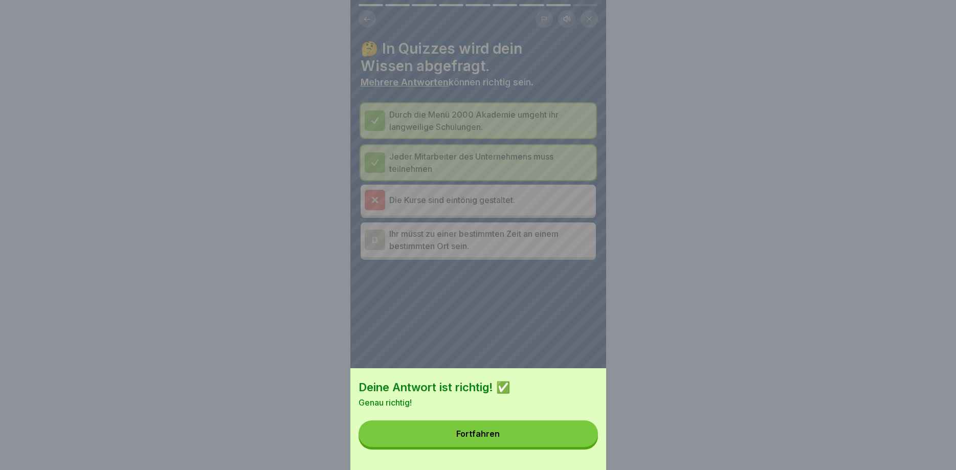
click at [469, 427] on button "Fortfahren" at bounding box center [478, 434] width 239 height 27
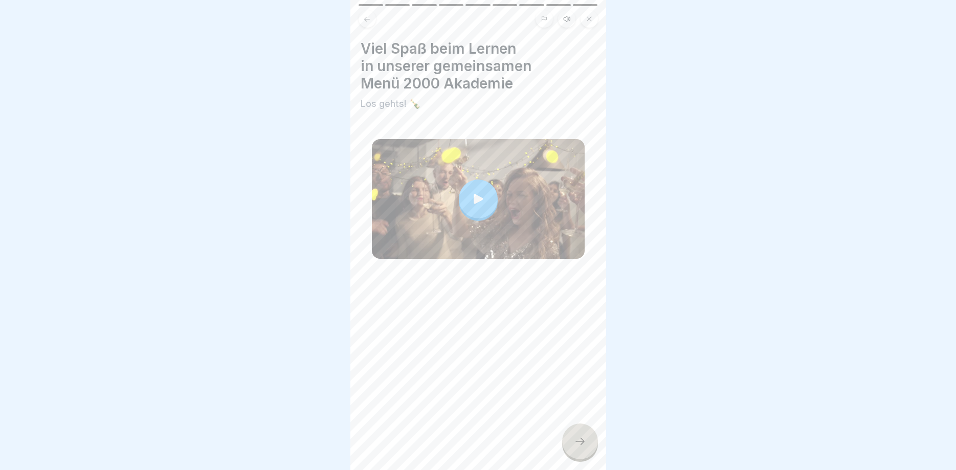
click at [583, 436] on div at bounding box center [580, 442] width 36 height 36
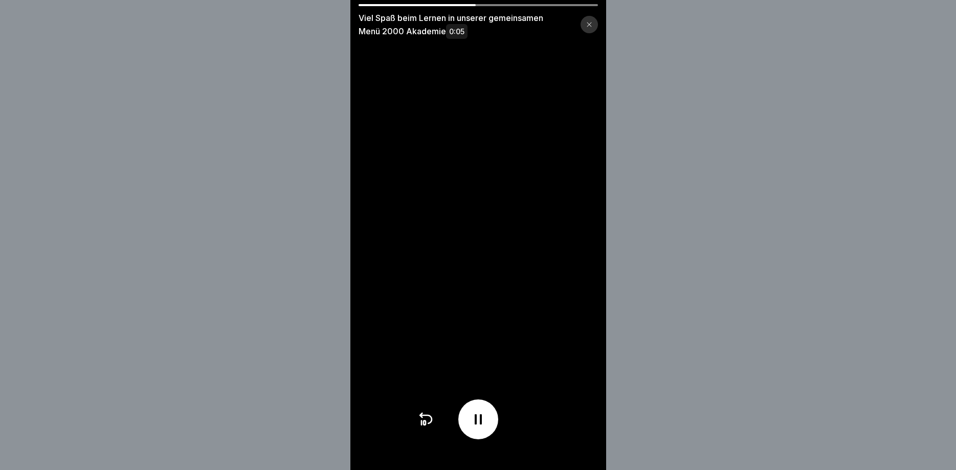
click at [587, 26] on icon at bounding box center [589, 24] width 6 height 6
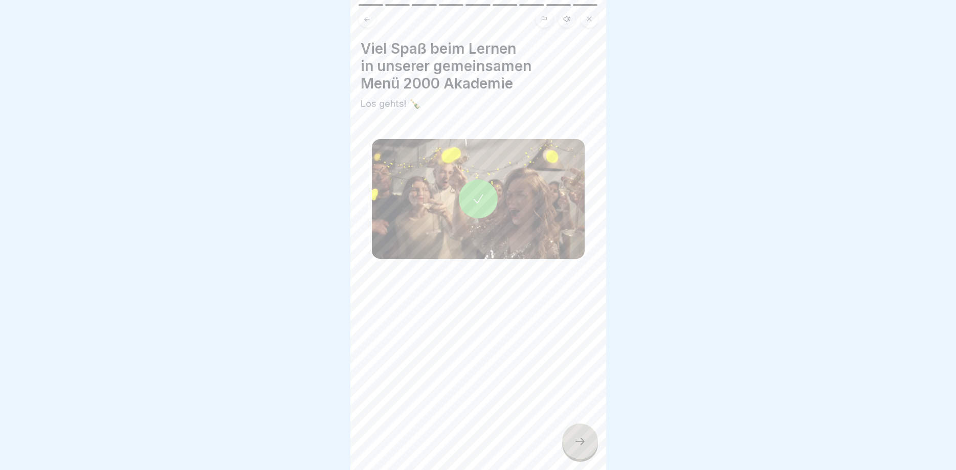
click at [581, 438] on icon at bounding box center [580, 441] width 12 height 12
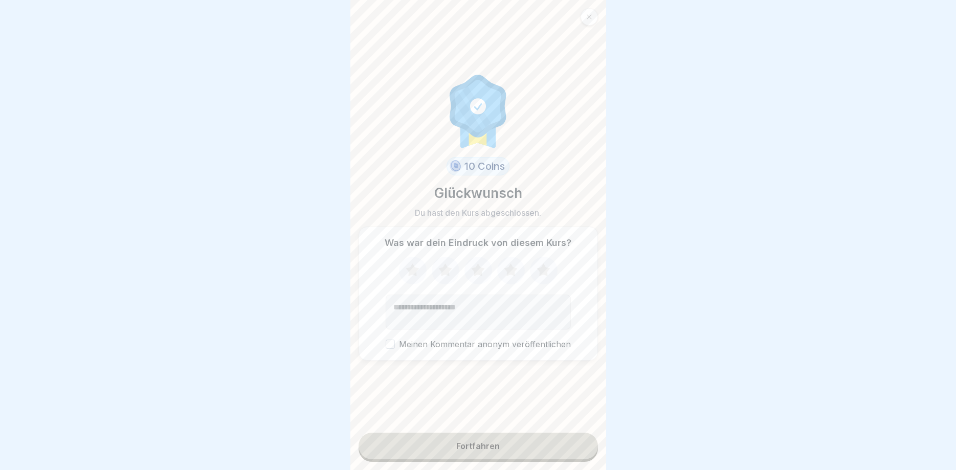
click at [495, 446] on div "Fortfahren" at bounding box center [477, 446] width 43 height 9
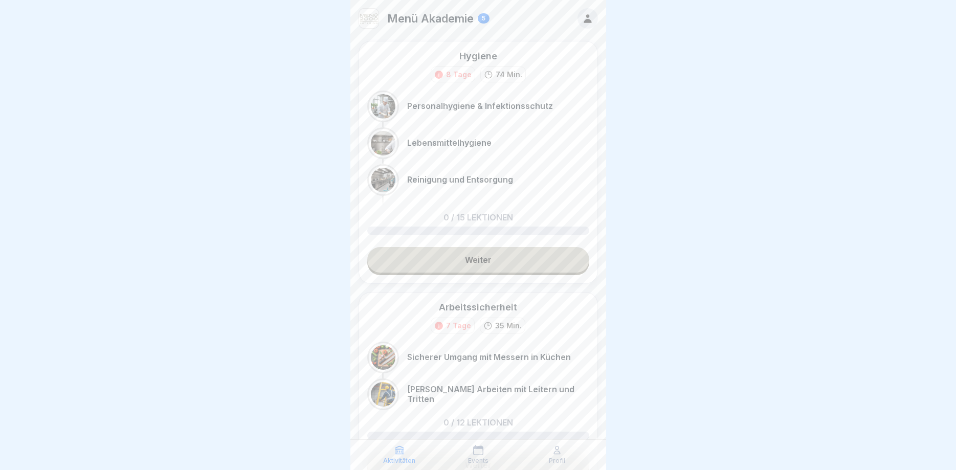
click at [481, 258] on link "Weiter" at bounding box center [478, 260] width 222 height 26
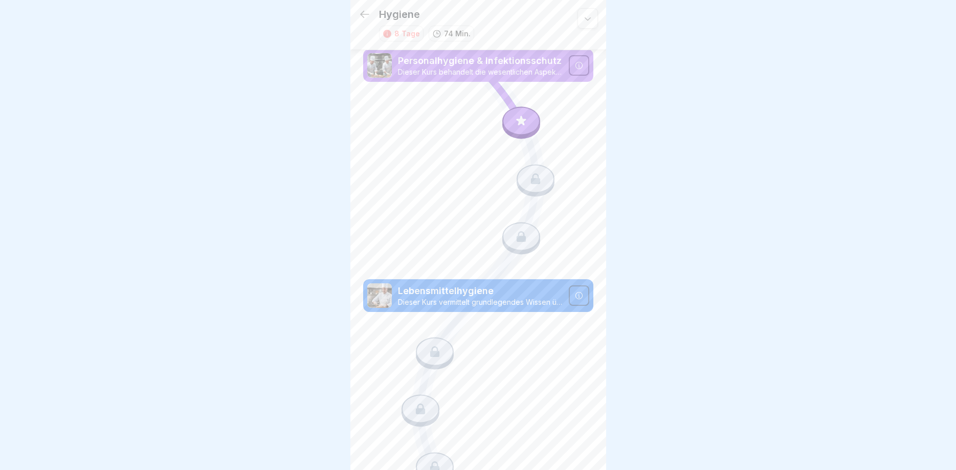
click at [507, 110] on icon at bounding box center [522, 122] width 74 height 61
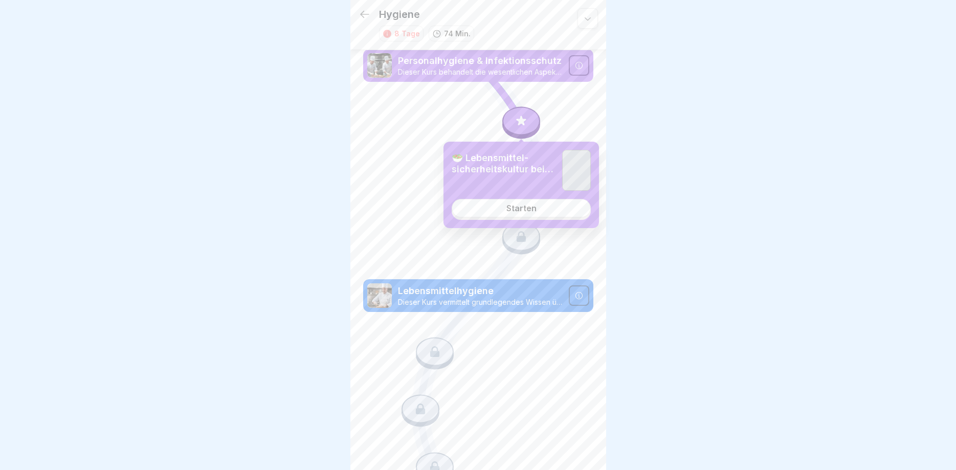
click at [515, 118] on icon at bounding box center [521, 121] width 13 height 13
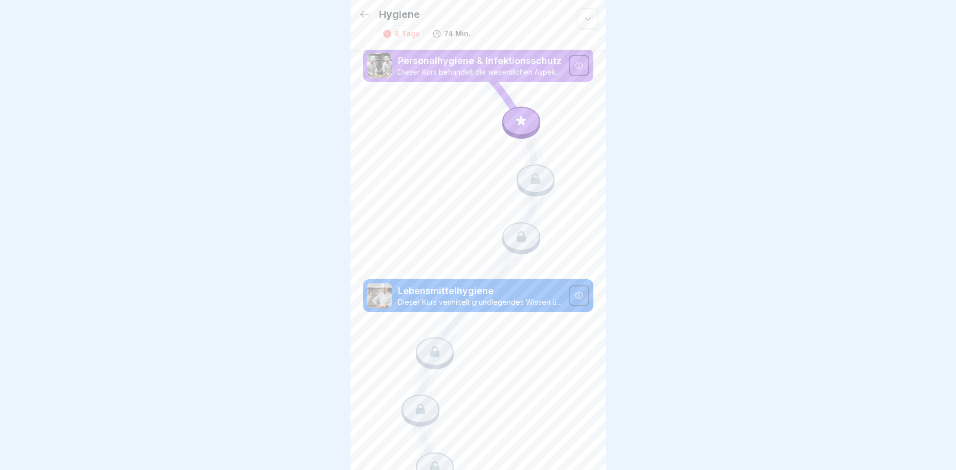
click at [515, 118] on icon at bounding box center [521, 121] width 13 height 13
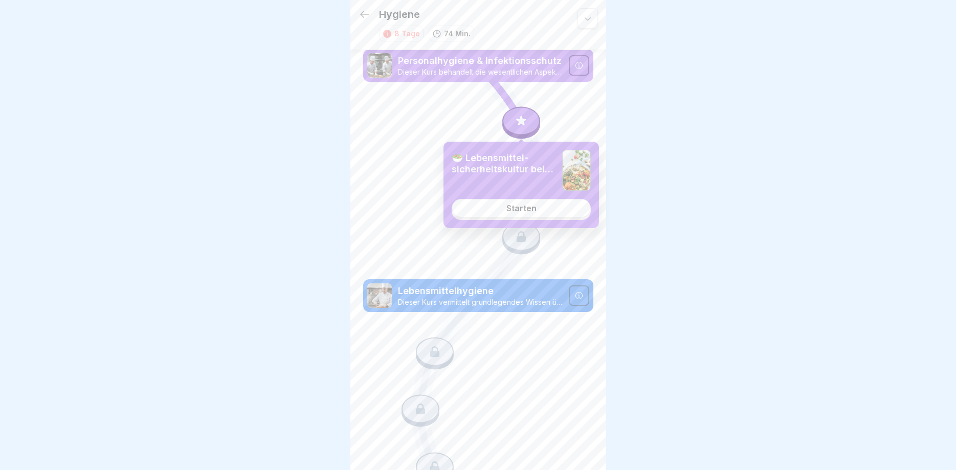
click at [530, 207] on div "Starten" at bounding box center [522, 208] width 30 height 9
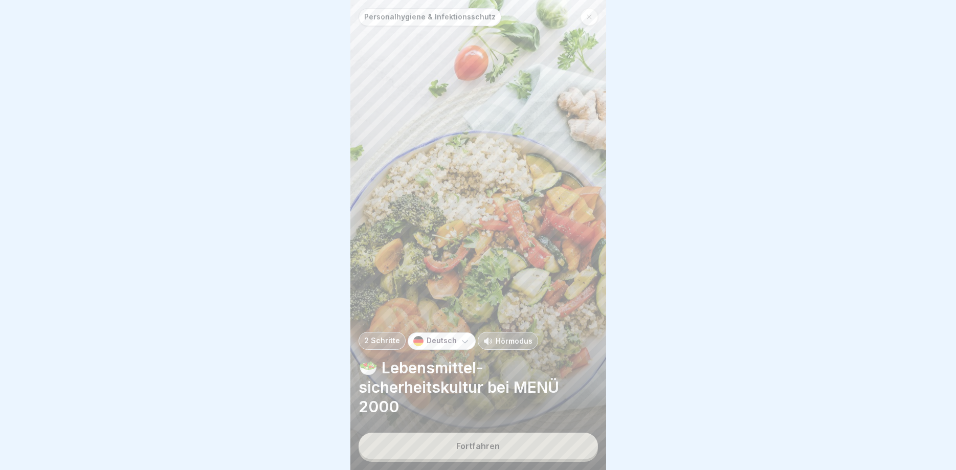
click at [491, 446] on div "Fortfahren" at bounding box center [477, 446] width 43 height 9
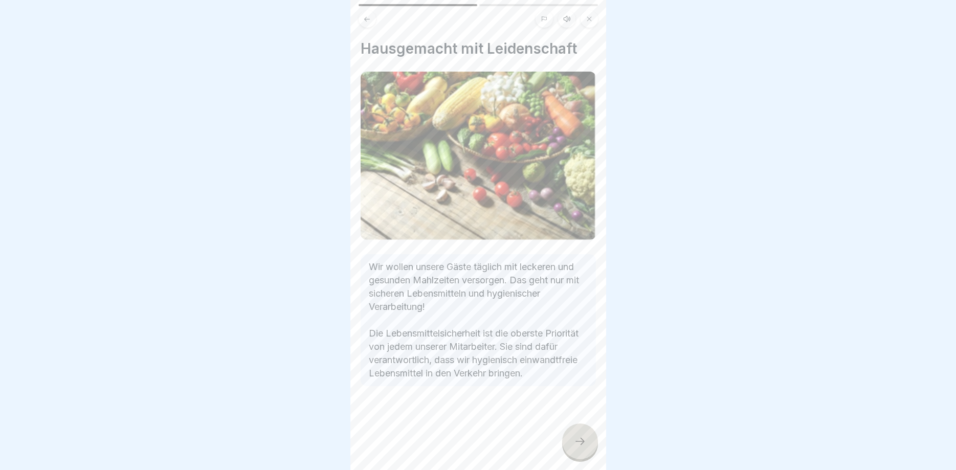
click at [563, 438] on div "Personalhygiene & Infektionsschutz 2 Schritte Deutsch Hörmodus 🥗 Lebensmittel-s…" at bounding box center [479, 235] width 256 height 470
click at [565, 439] on div at bounding box center [580, 442] width 36 height 36
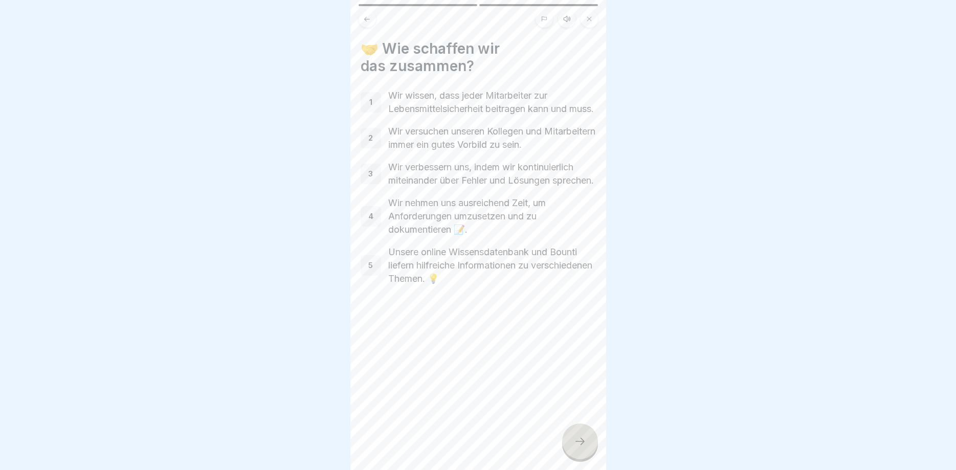
click at [568, 440] on div at bounding box center [580, 442] width 36 height 36
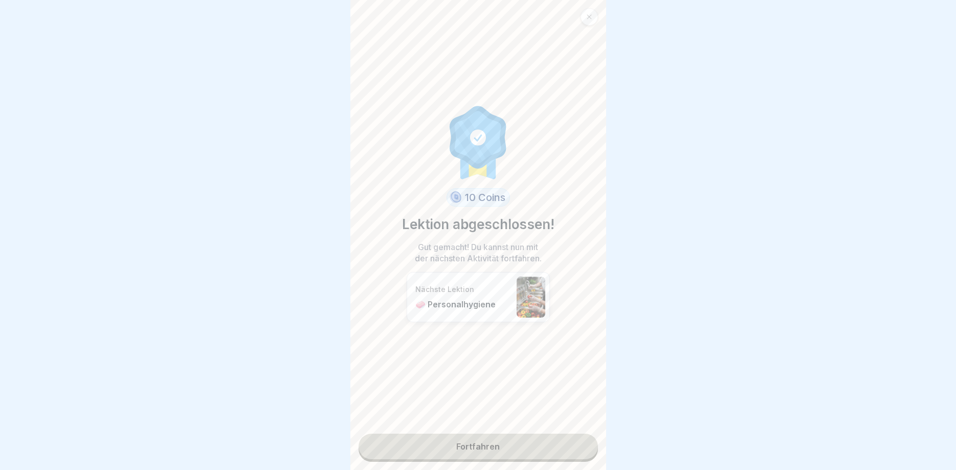
click at [574, 443] on link "Fortfahren" at bounding box center [478, 447] width 239 height 26
click at [575, 443] on link "Fortfahren" at bounding box center [478, 447] width 239 height 26
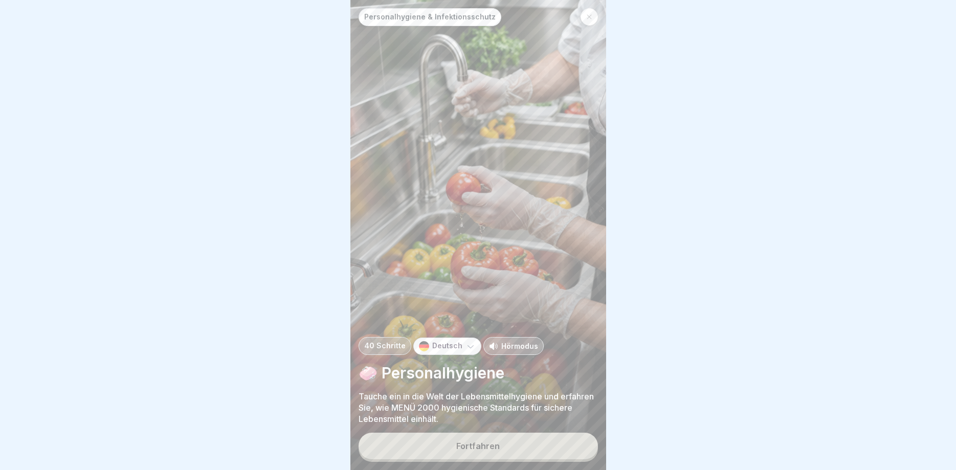
click at [574, 443] on button "Fortfahren" at bounding box center [478, 446] width 239 height 27
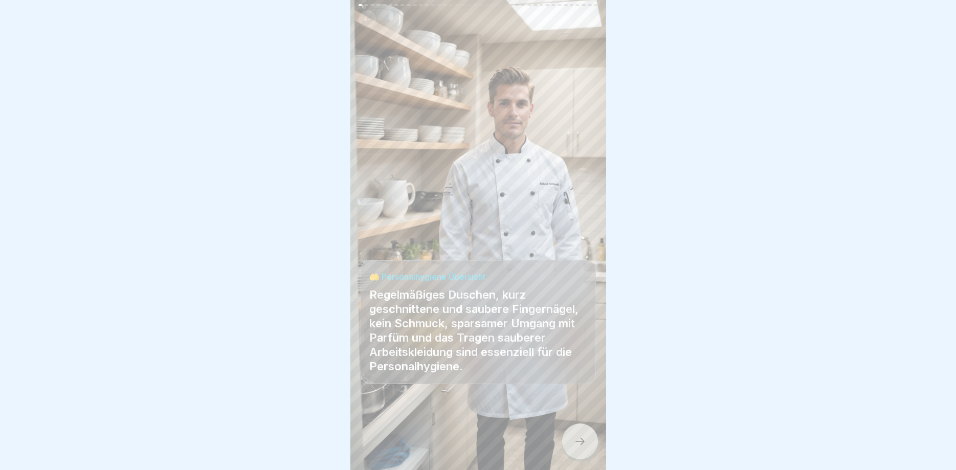
click at [577, 442] on icon at bounding box center [580, 441] width 12 height 12
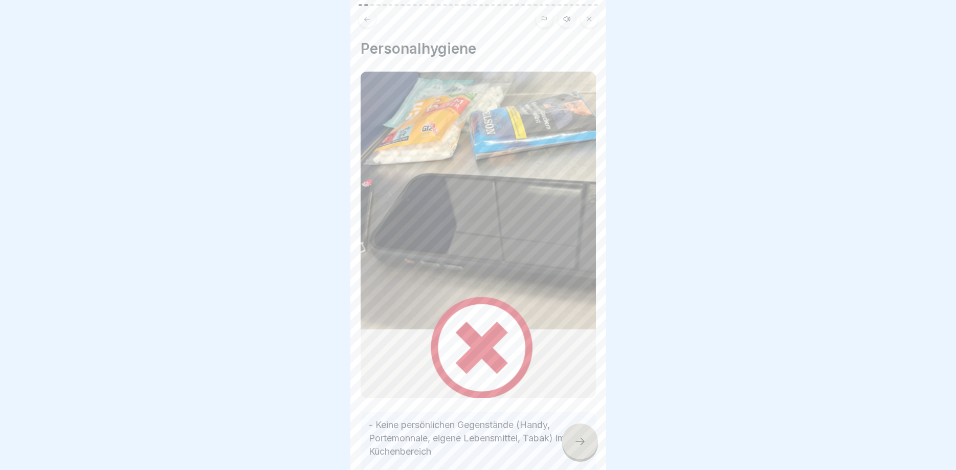
click at [577, 442] on icon at bounding box center [580, 441] width 12 height 12
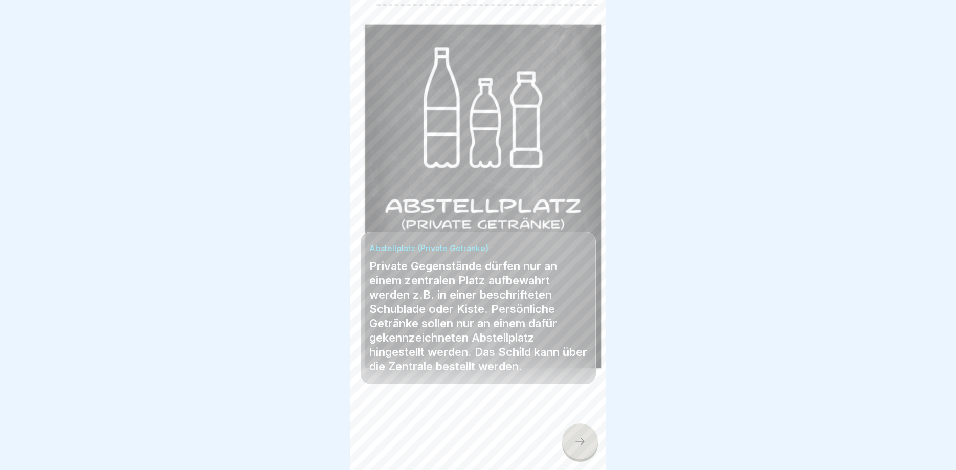
click at [577, 442] on icon at bounding box center [580, 441] width 12 height 12
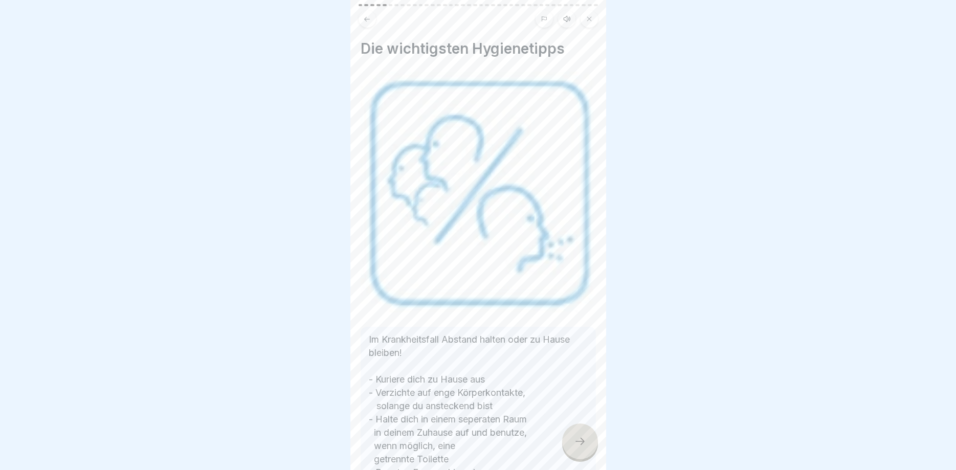
click at [577, 442] on icon at bounding box center [580, 441] width 12 height 12
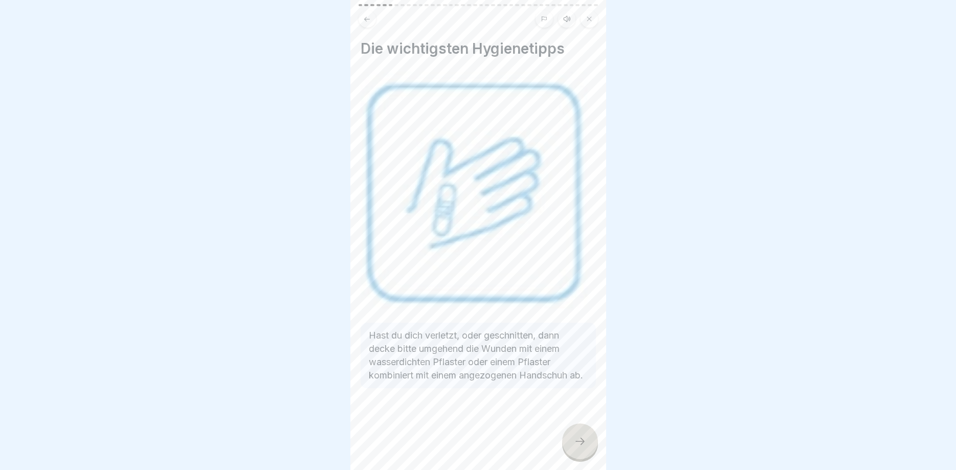
click at [577, 442] on icon at bounding box center [580, 441] width 12 height 12
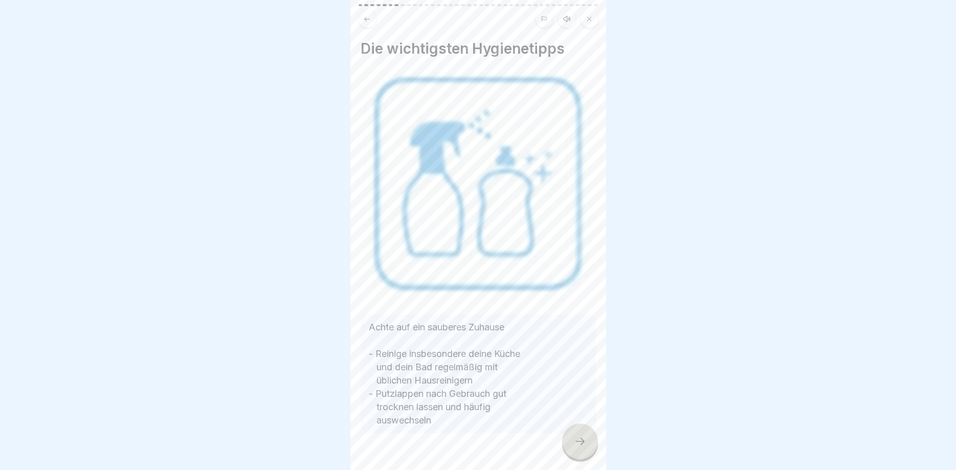
click at [577, 442] on icon at bounding box center [580, 441] width 12 height 12
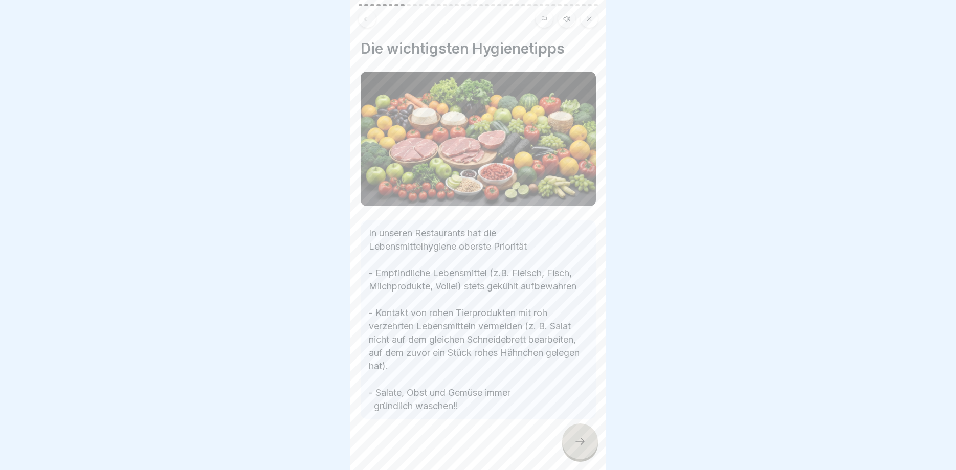
click at [577, 442] on icon at bounding box center [580, 441] width 12 height 12
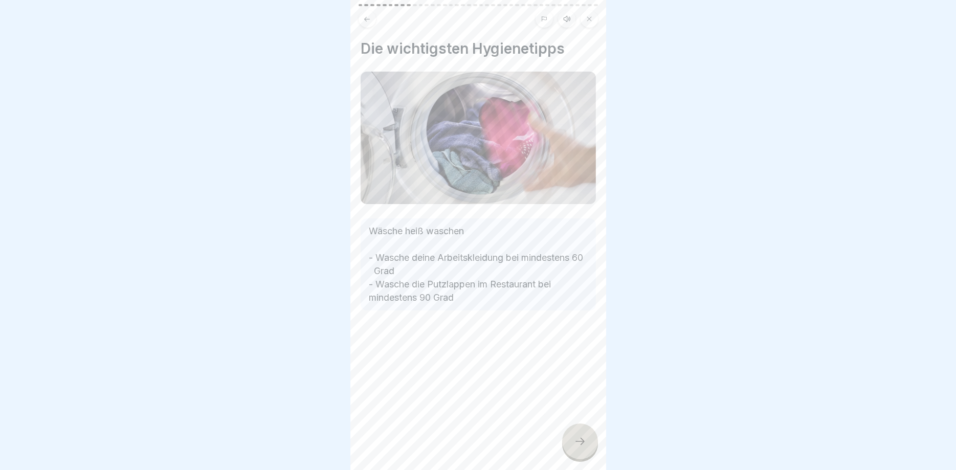
click at [577, 442] on icon at bounding box center [580, 441] width 12 height 12
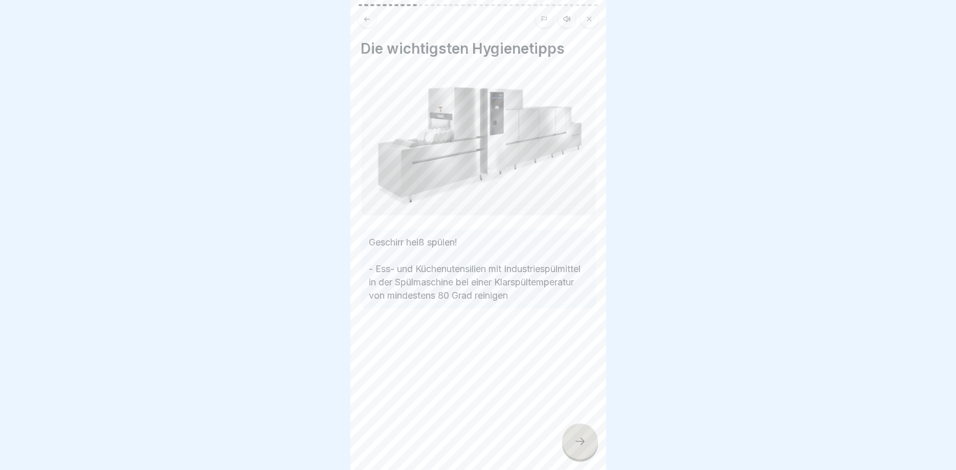
click at [577, 442] on icon at bounding box center [580, 441] width 12 height 12
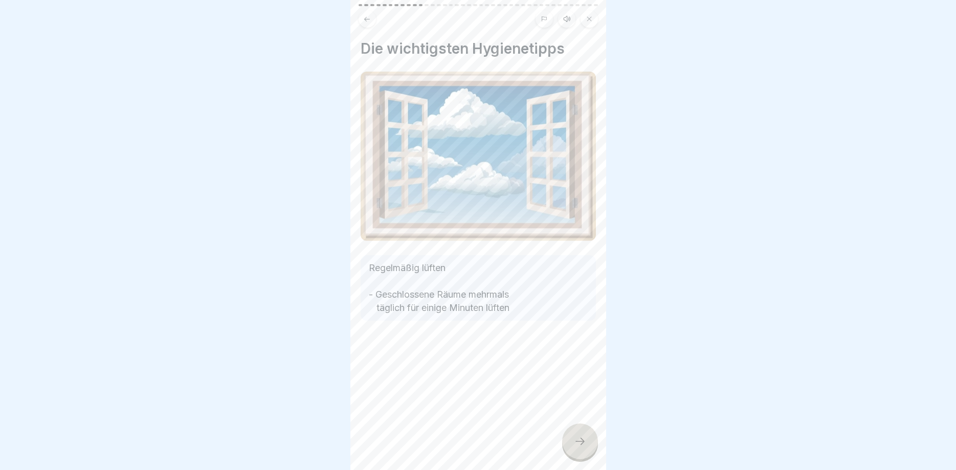
click at [577, 442] on icon at bounding box center [580, 441] width 12 height 12
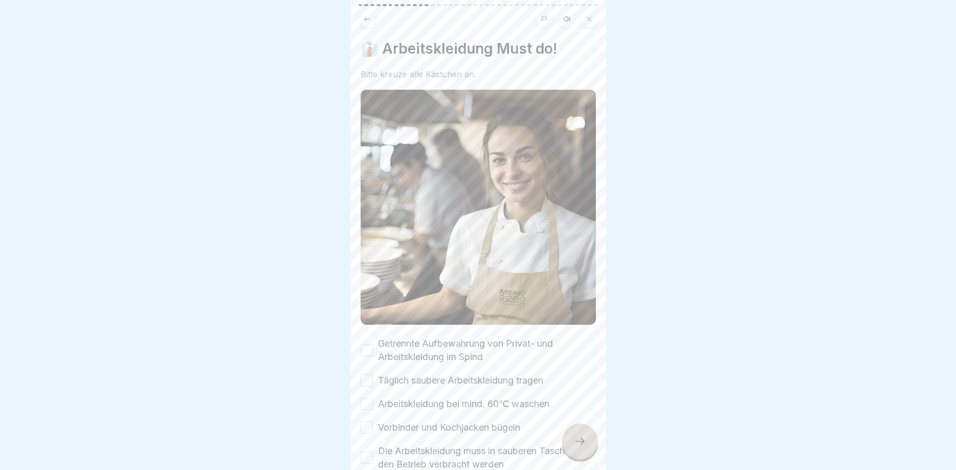
click at [577, 442] on icon at bounding box center [580, 441] width 12 height 12
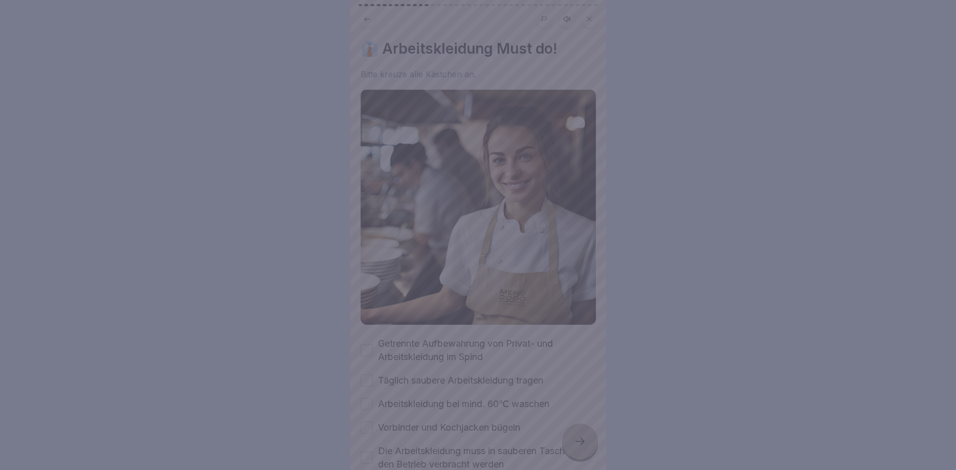
click at [577, 442] on div at bounding box center [478, 235] width 956 height 470
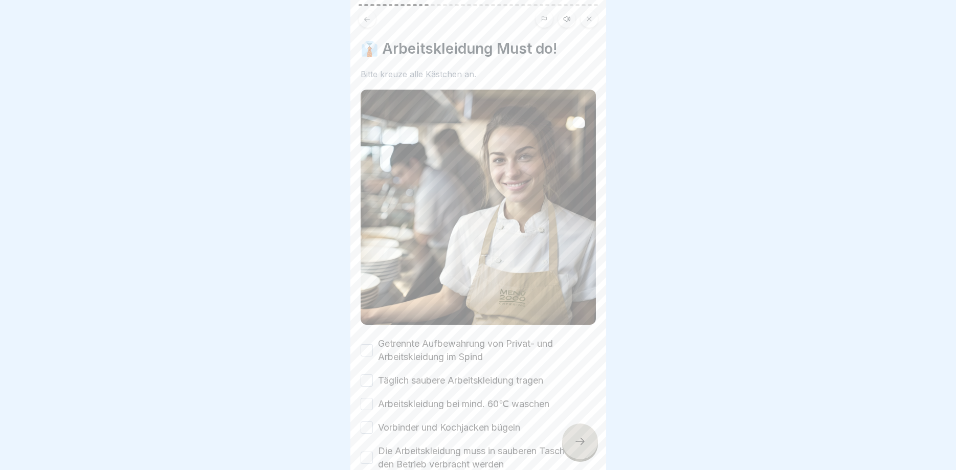
scroll to position [62, 0]
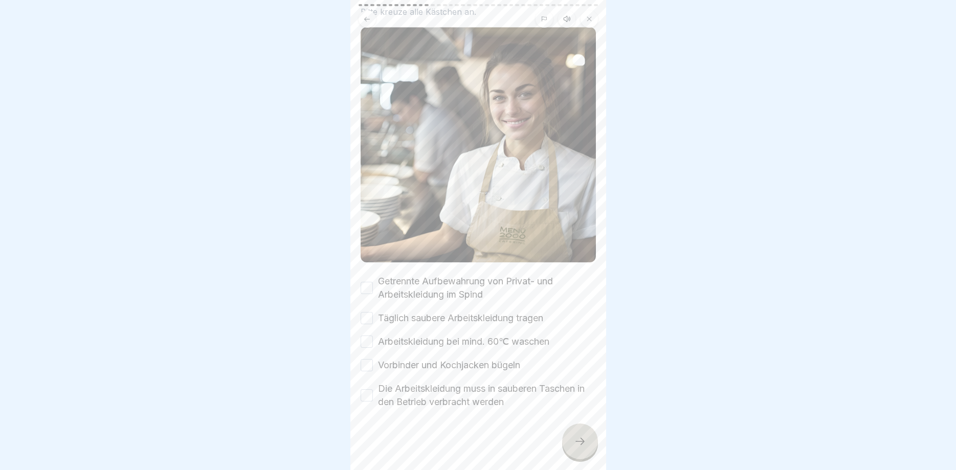
click at [369, 287] on button "Getrennte Aufbewahrung von Privat- und Arbeitskleidung im Spind" at bounding box center [367, 288] width 12 height 12
click at [364, 327] on div "Getrennte Aufbewahrung von Privat- und Arbeitskleidung im Spind Täglich saubere…" at bounding box center [478, 342] width 235 height 134
click at [368, 337] on button "Arbeitskleidung bei mind. 60℃ waschen" at bounding box center [367, 342] width 12 height 12
click at [366, 316] on button "Täglich saubere Arbeitskleidung tragen" at bounding box center [367, 318] width 12 height 12
click at [367, 363] on button "Vorbinder und Kochjacken bügeln" at bounding box center [367, 365] width 12 height 12
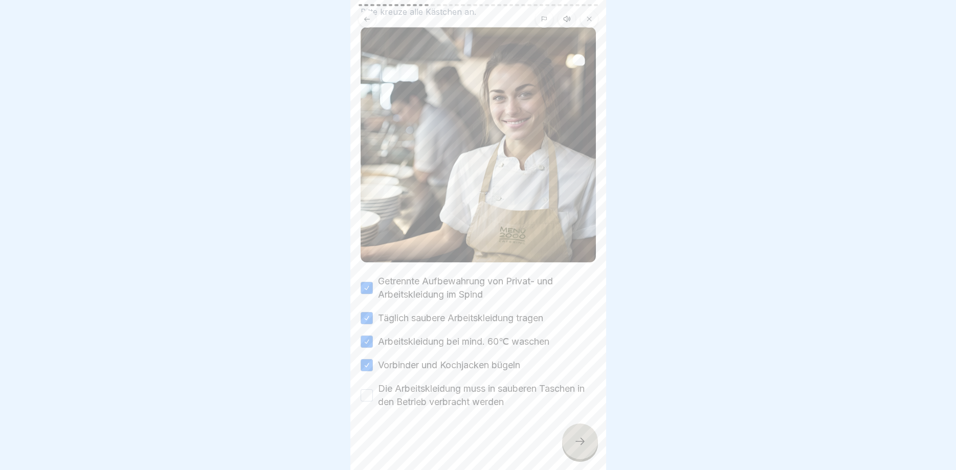
drag, startPoint x: 366, startPoint y: 400, endPoint x: 387, endPoint y: 414, distance: 25.8
click at [366, 400] on button "Die Arbeitskleidung muss in sauberen Taschen in den Betrieb verbracht werden" at bounding box center [367, 395] width 12 height 12
click at [575, 435] on div at bounding box center [580, 442] width 36 height 36
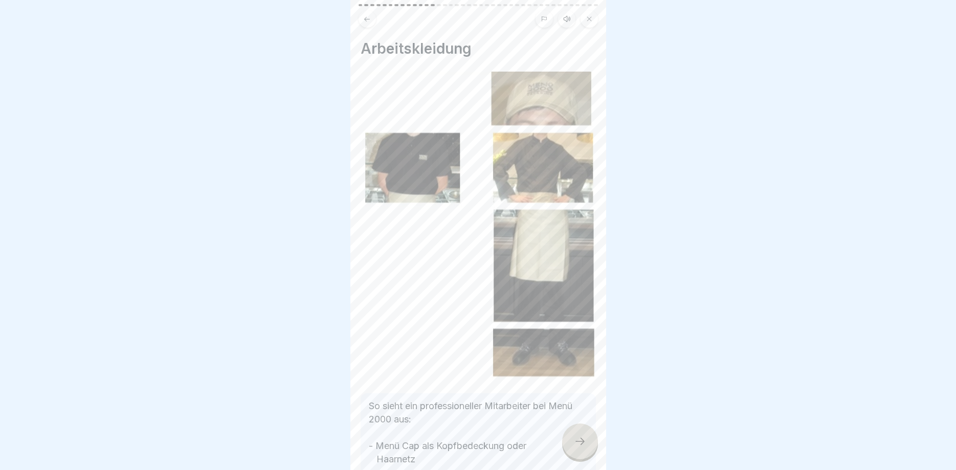
click at [578, 446] on icon at bounding box center [580, 441] width 12 height 12
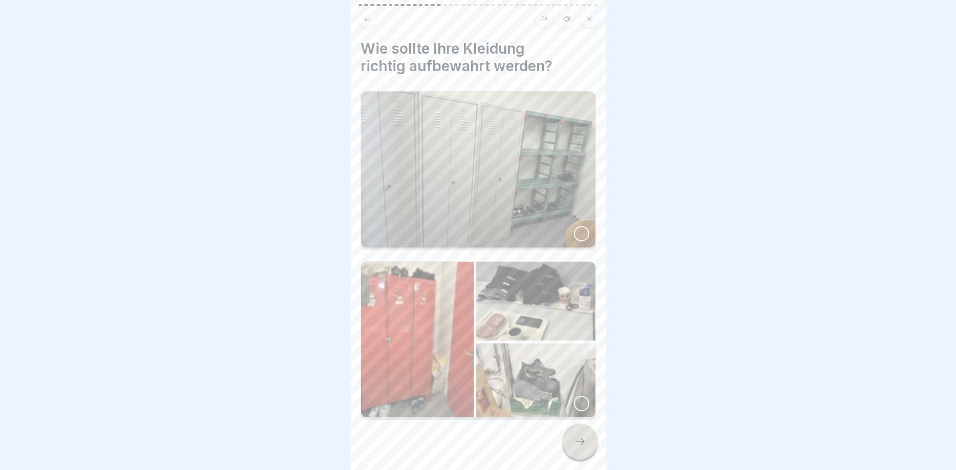
click at [578, 446] on icon at bounding box center [580, 441] width 12 height 12
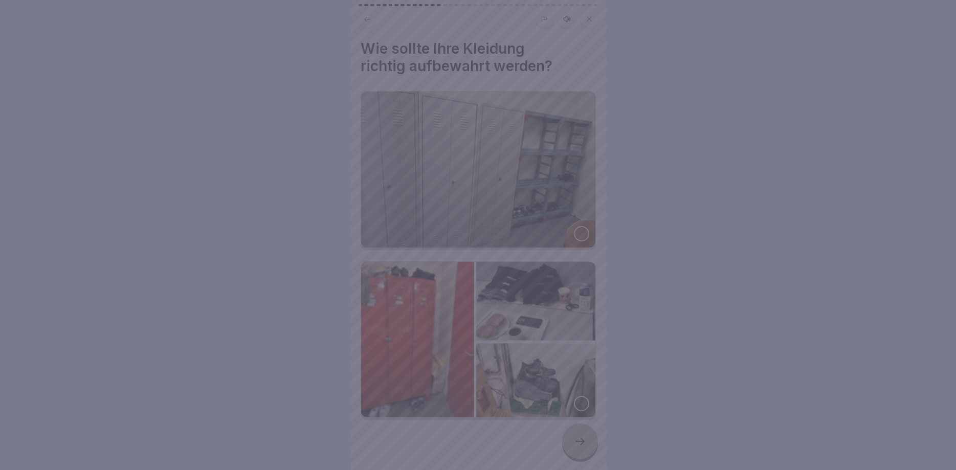
click at [578, 446] on div at bounding box center [478, 235] width 956 height 470
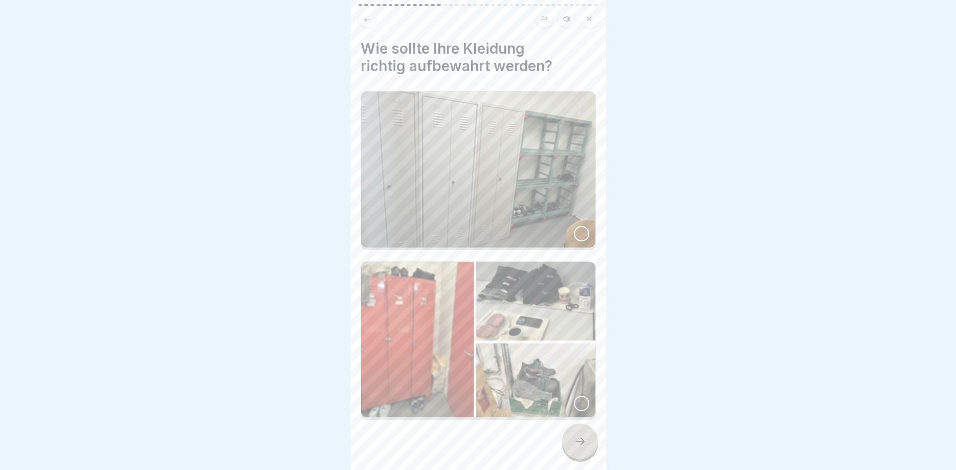
click at [578, 442] on icon at bounding box center [580, 441] width 12 height 12
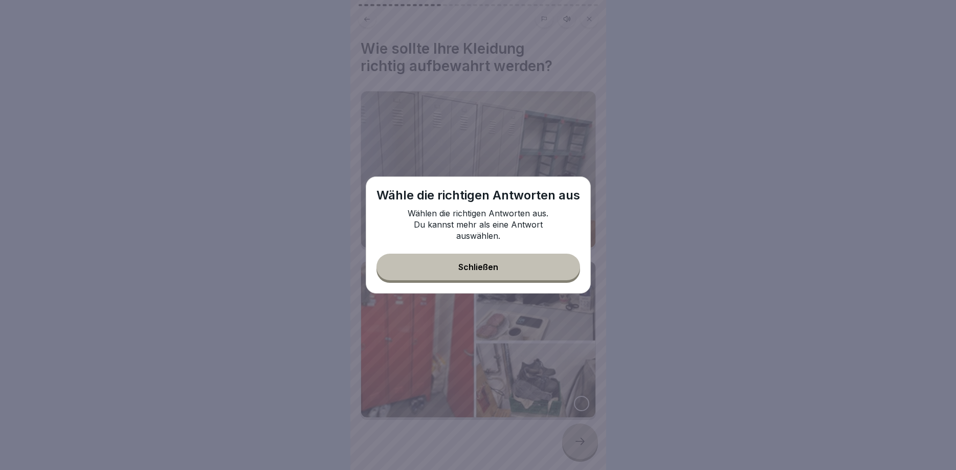
click at [478, 264] on div "Schließen" at bounding box center [479, 267] width 40 height 9
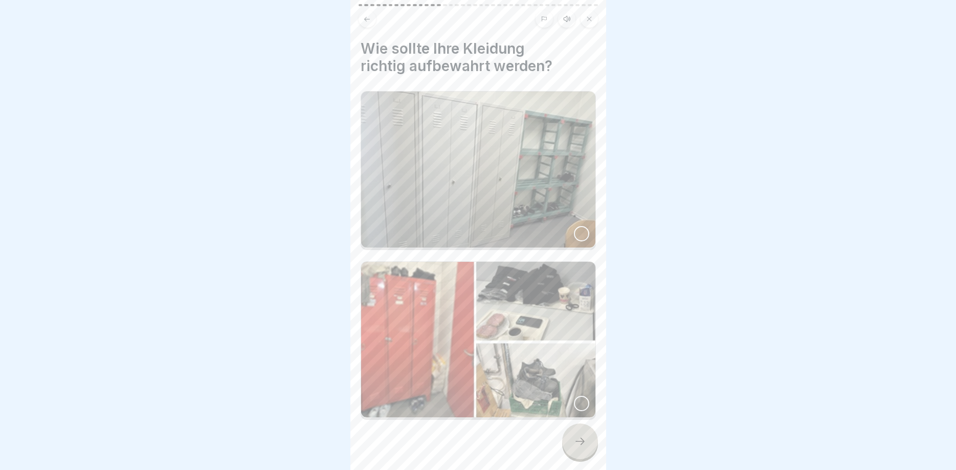
click at [514, 209] on img at bounding box center [478, 170] width 234 height 156
click at [579, 442] on icon at bounding box center [580, 441] width 12 height 12
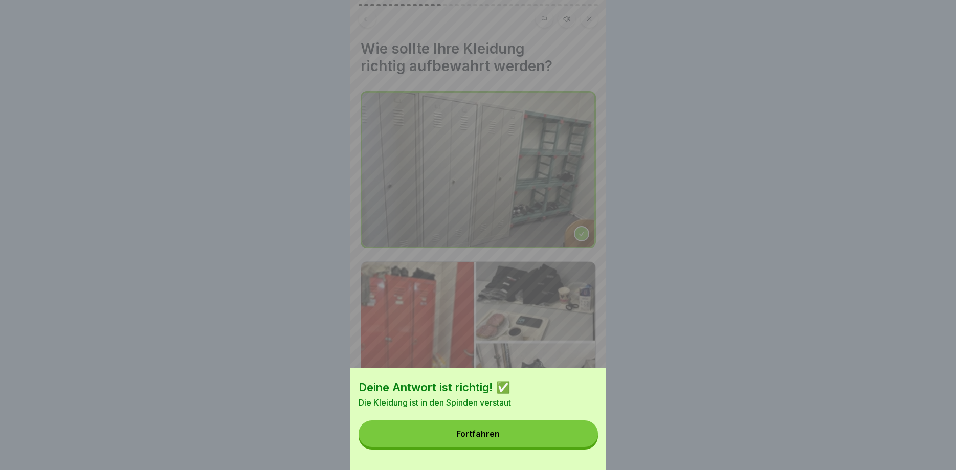
click at [512, 442] on button "Fortfahren" at bounding box center [478, 434] width 239 height 27
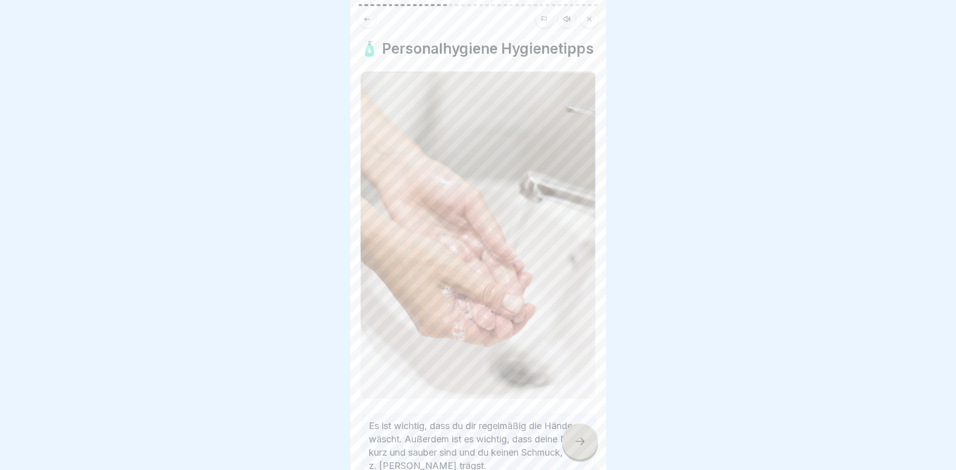
click at [582, 445] on icon at bounding box center [580, 441] width 12 height 12
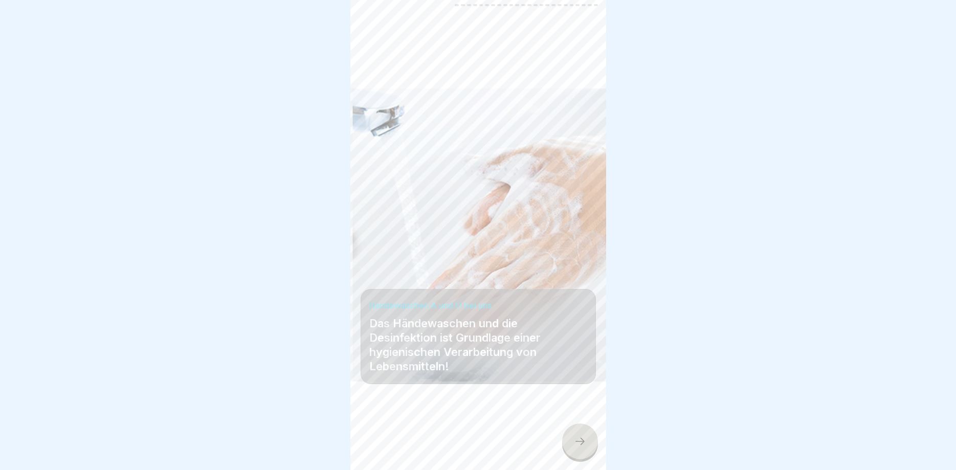
click at [582, 445] on icon at bounding box center [580, 441] width 12 height 12
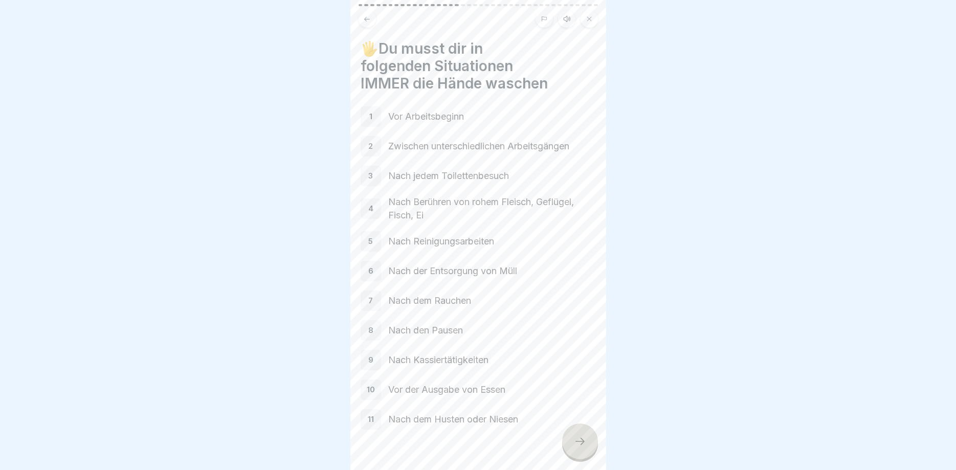
click at [581, 445] on icon at bounding box center [580, 441] width 12 height 12
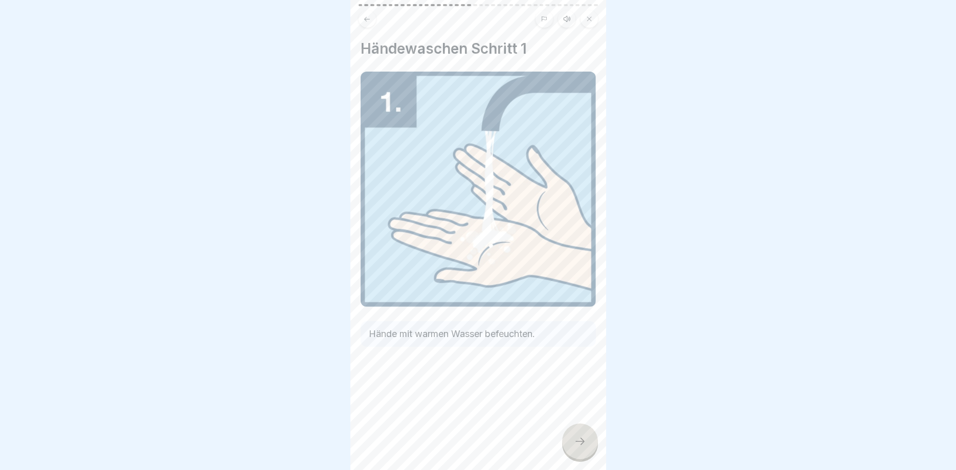
click at [581, 445] on icon at bounding box center [580, 441] width 12 height 12
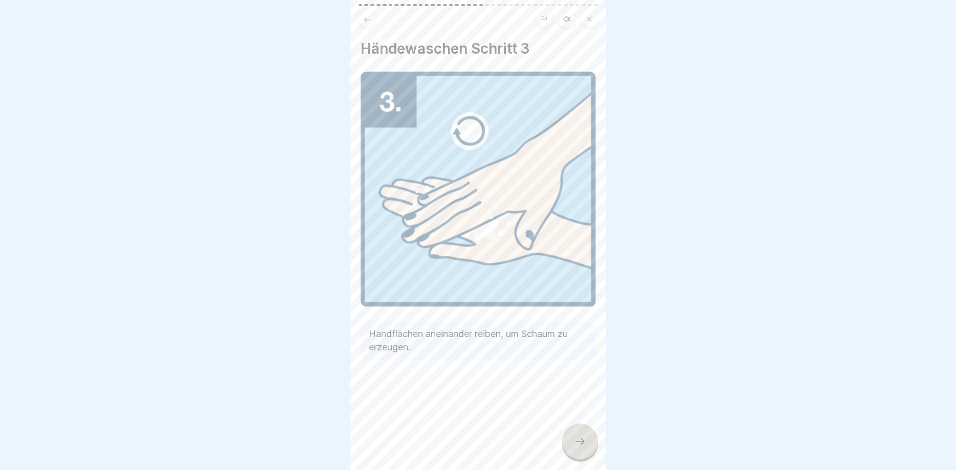
click at [581, 445] on icon at bounding box center [580, 441] width 12 height 12
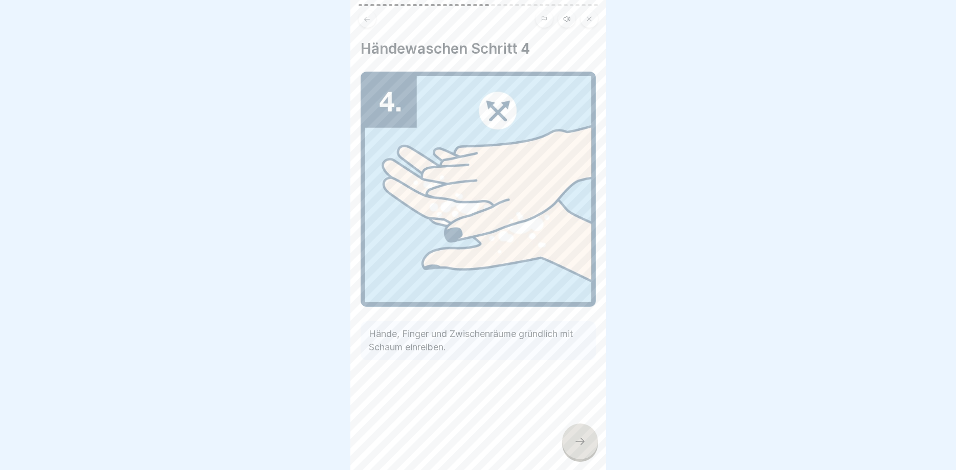
click at [581, 445] on icon at bounding box center [580, 441] width 12 height 12
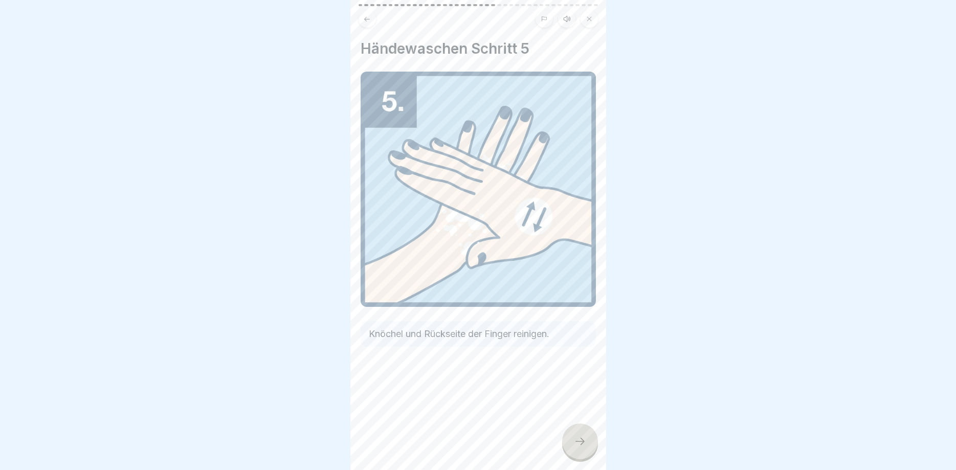
click at [581, 445] on icon at bounding box center [580, 441] width 12 height 12
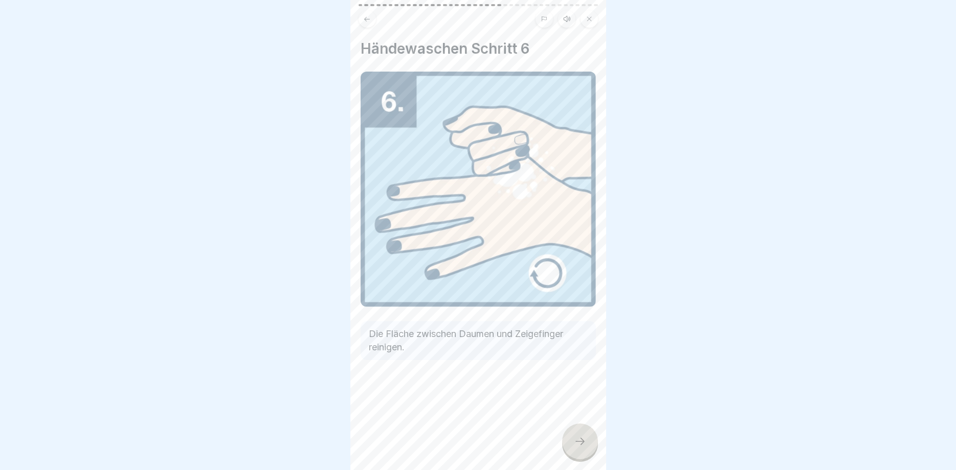
click at [581, 445] on icon at bounding box center [580, 441] width 12 height 12
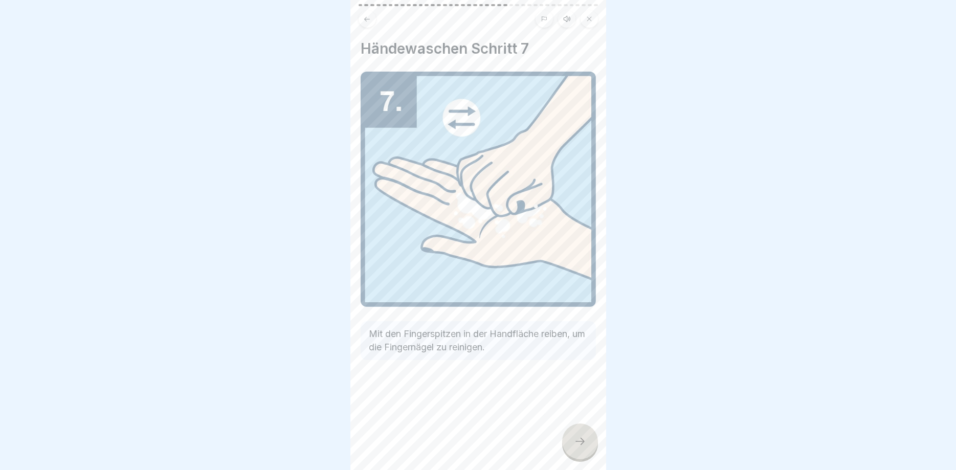
click at [581, 445] on icon at bounding box center [580, 441] width 12 height 12
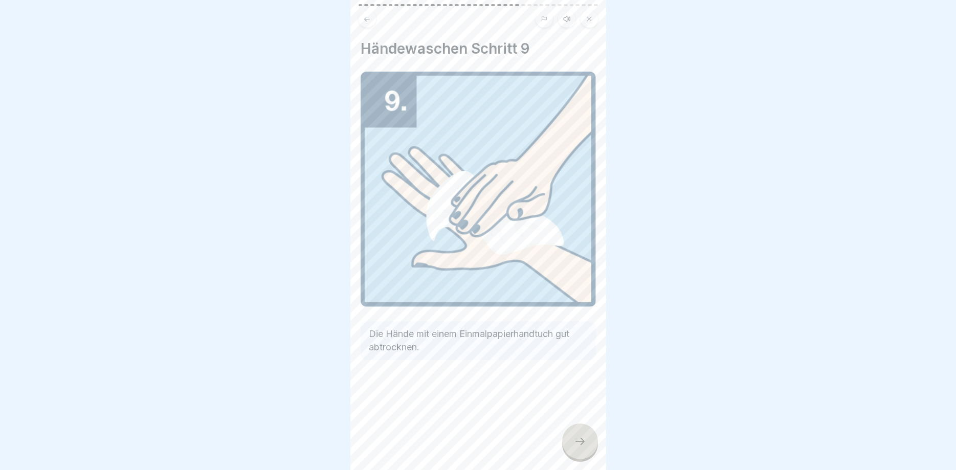
click at [581, 445] on icon at bounding box center [580, 441] width 12 height 12
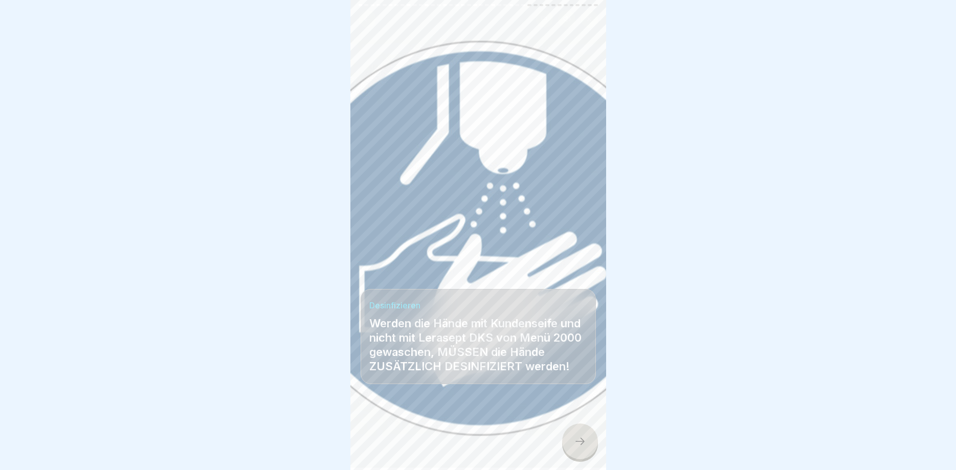
click at [581, 445] on icon at bounding box center [580, 441] width 12 height 12
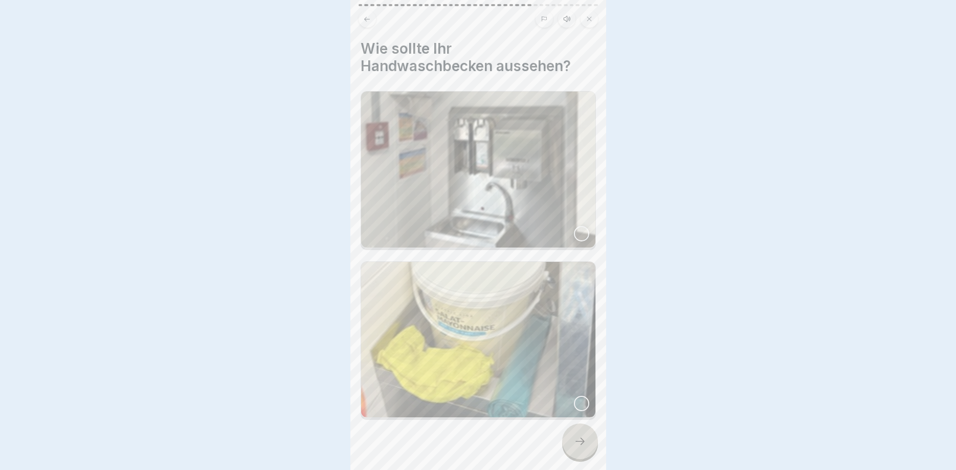
click at [581, 445] on div at bounding box center [478, 235] width 956 height 470
click at [581, 445] on icon at bounding box center [580, 441] width 12 height 12
click at [581, 445] on div at bounding box center [478, 235] width 956 height 470
click at [494, 198] on img at bounding box center [478, 170] width 234 height 156
click at [574, 440] on icon at bounding box center [580, 441] width 12 height 12
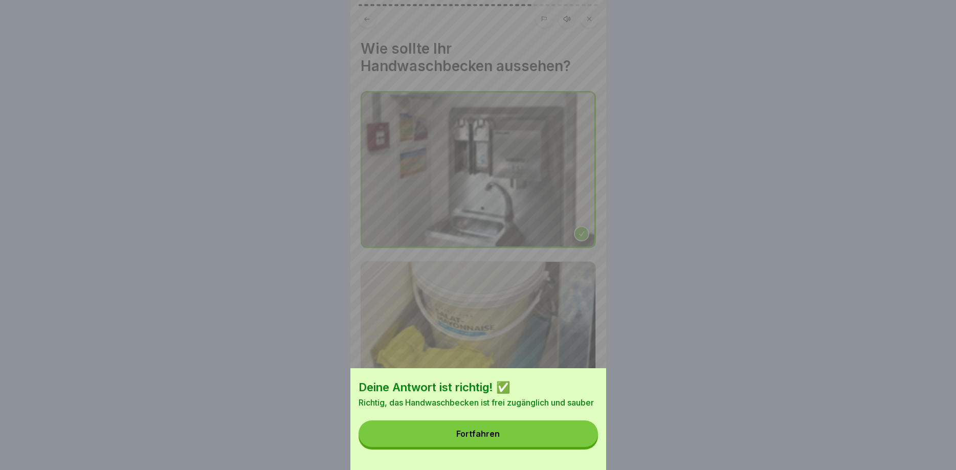
click at [531, 431] on button "Fortfahren" at bounding box center [478, 434] width 239 height 27
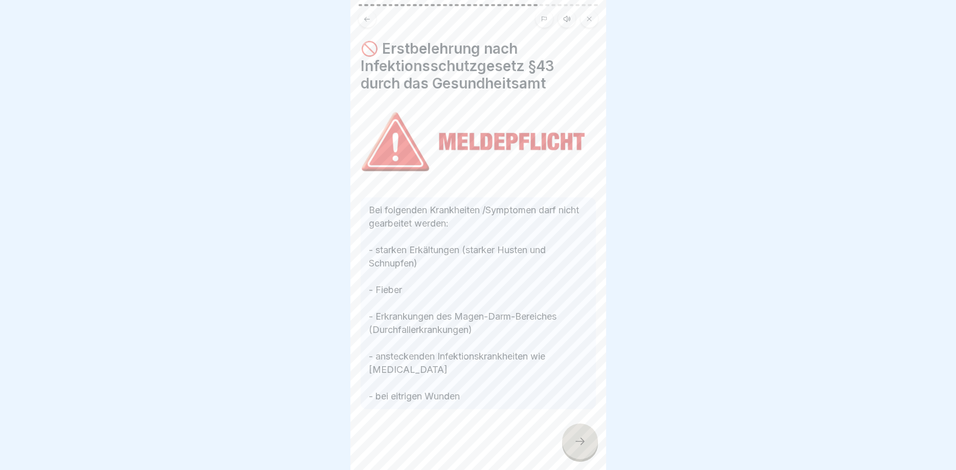
click at [582, 442] on icon at bounding box center [580, 441] width 12 height 12
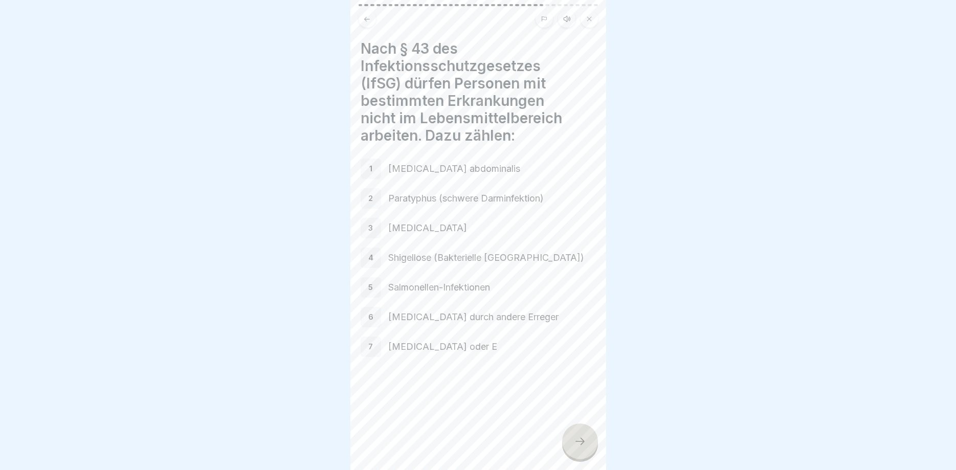
click at [582, 442] on icon at bounding box center [580, 441] width 12 height 12
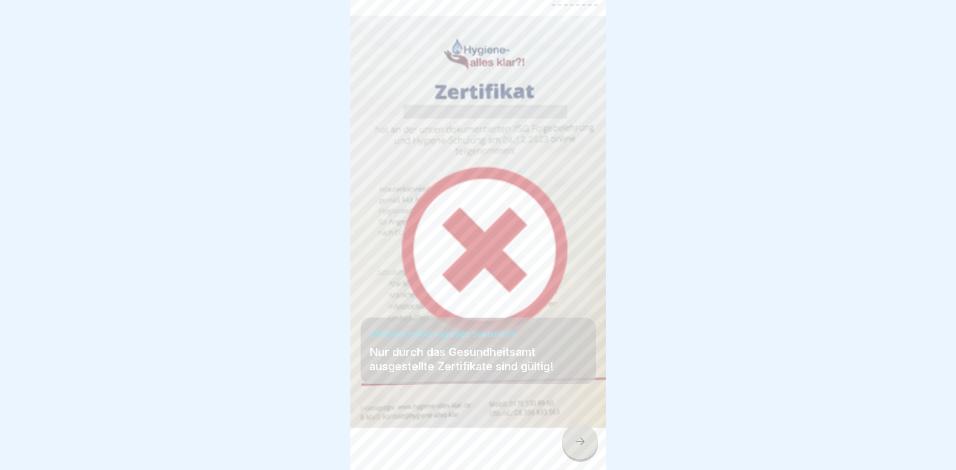
click at [582, 442] on icon at bounding box center [580, 441] width 12 height 12
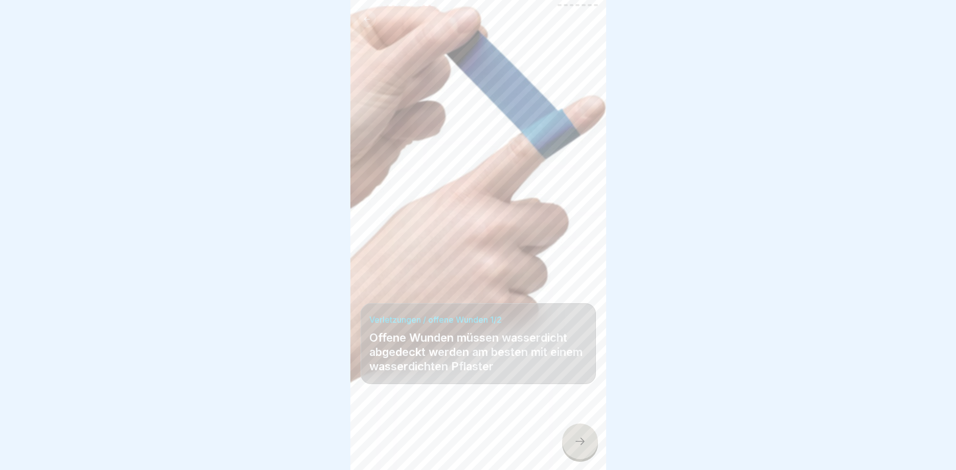
click at [582, 442] on icon at bounding box center [580, 441] width 12 height 12
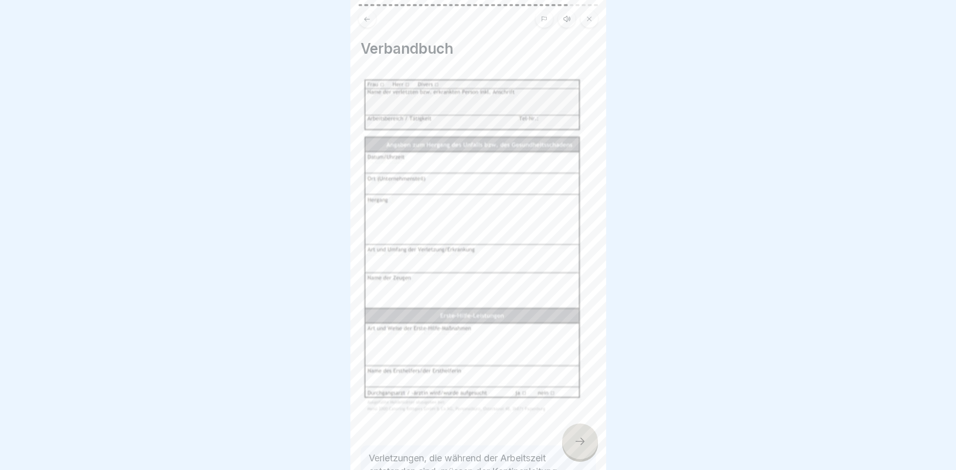
click at [582, 442] on icon at bounding box center [580, 441] width 12 height 12
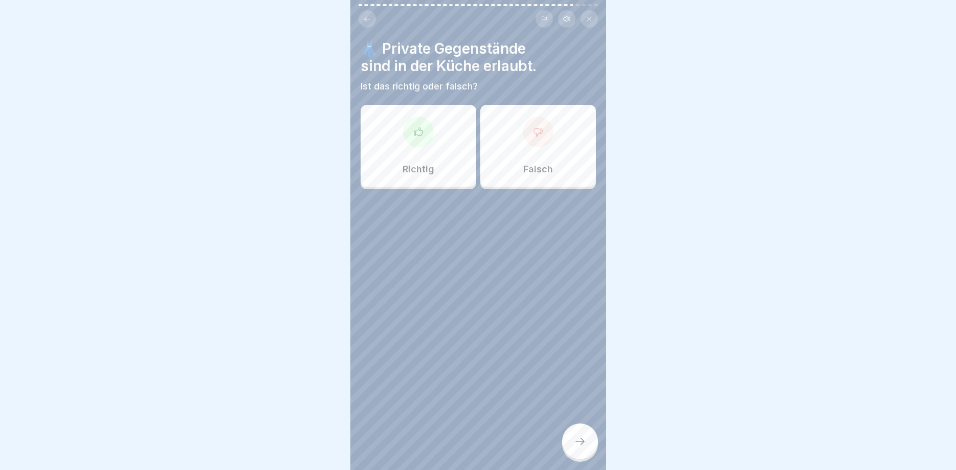
click at [582, 442] on icon at bounding box center [580, 441] width 12 height 12
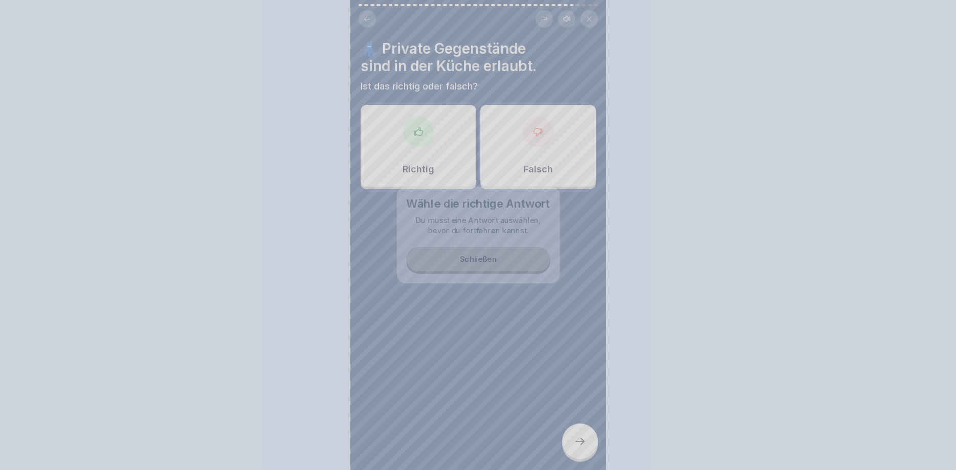
click at [582, 442] on div at bounding box center [478, 235] width 956 height 470
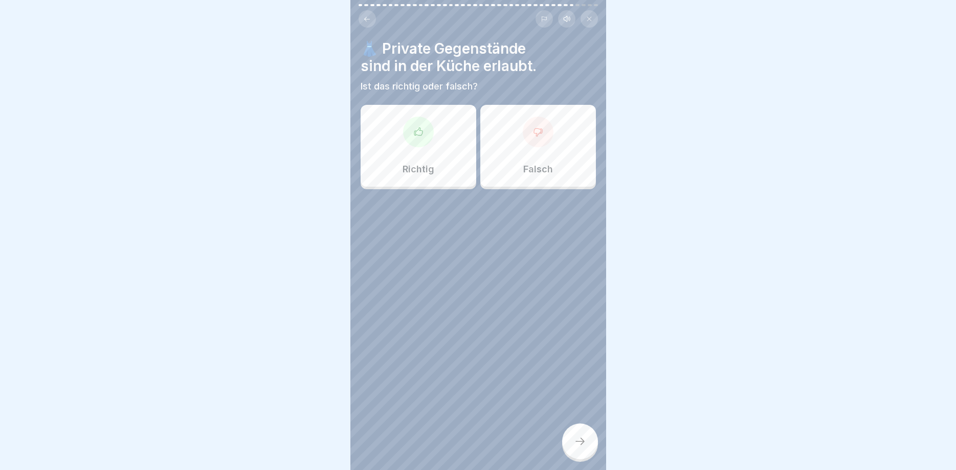
click at [549, 143] on div at bounding box center [538, 132] width 31 height 31
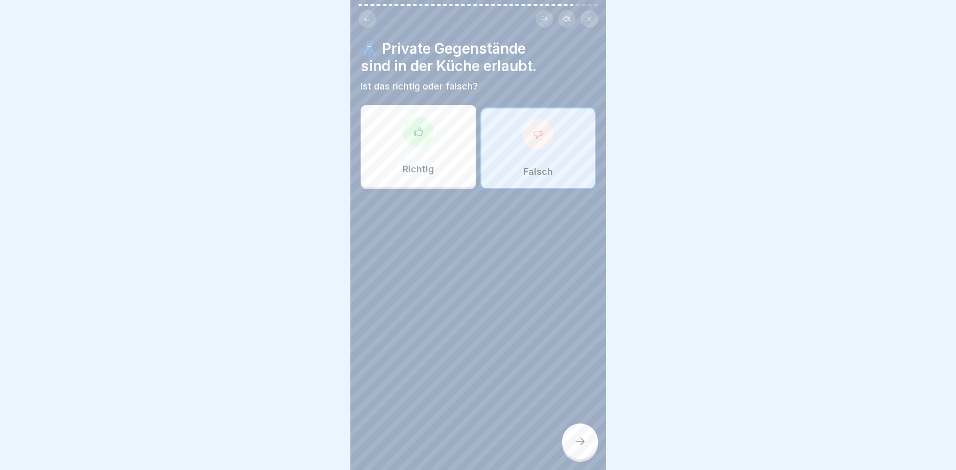
click at [578, 441] on icon at bounding box center [580, 441] width 12 height 12
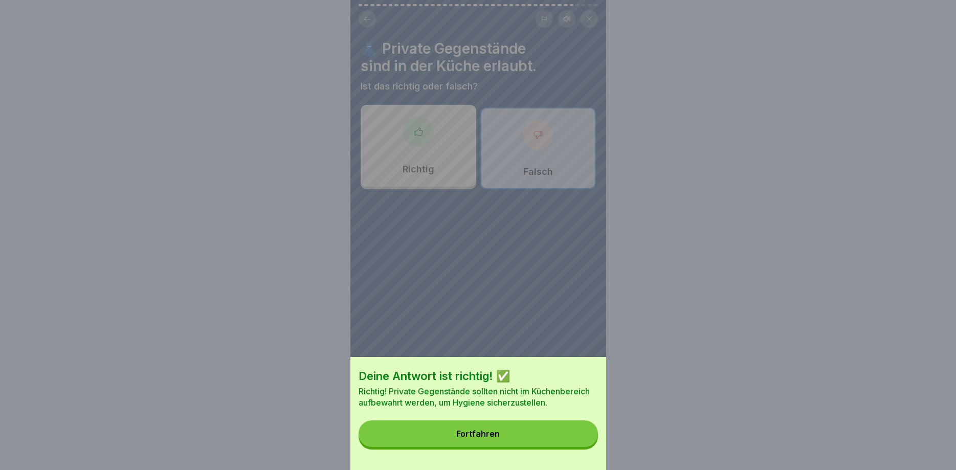
click at [578, 441] on button "Fortfahren" at bounding box center [478, 434] width 239 height 27
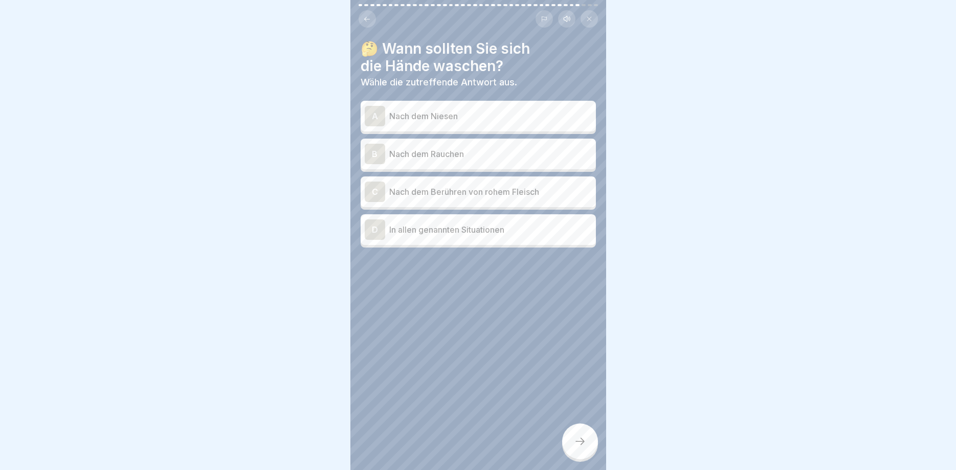
click at [578, 441] on icon at bounding box center [580, 441] width 12 height 12
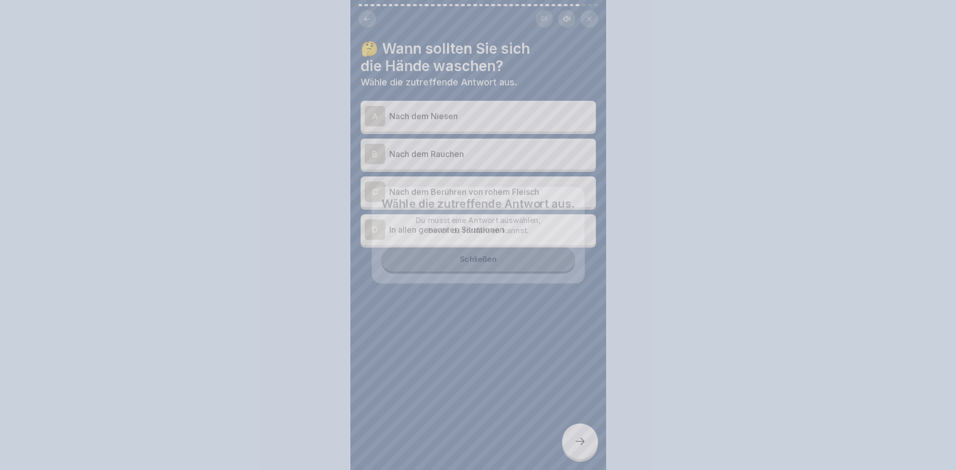
click at [578, 441] on div at bounding box center [478, 235] width 956 height 470
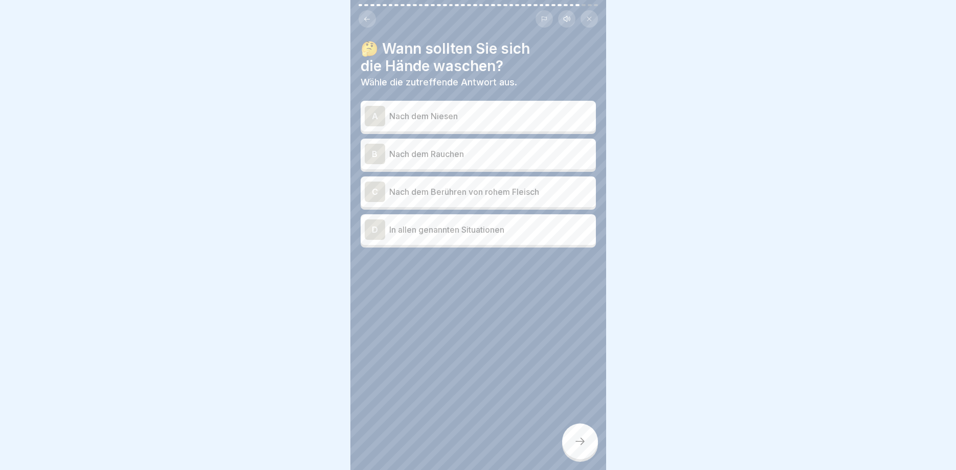
click at [458, 235] on p "In allen genannten Situationen" at bounding box center [490, 230] width 203 height 12
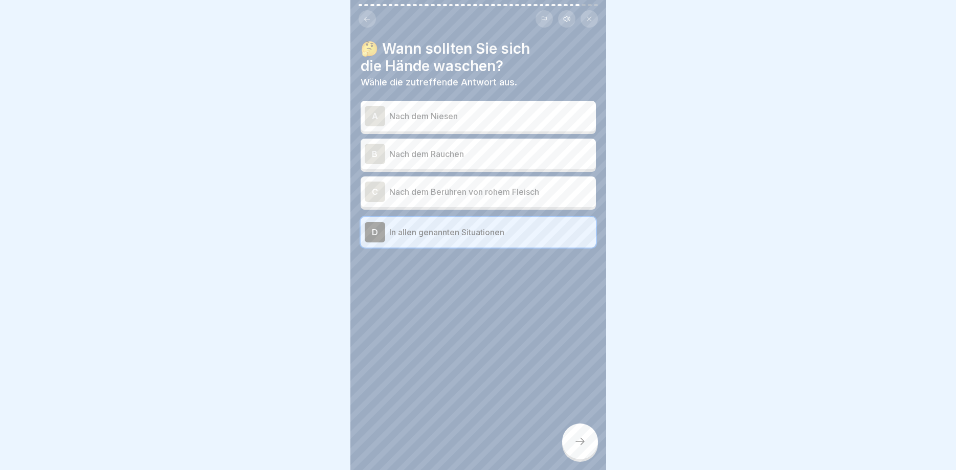
click at [582, 435] on div at bounding box center [580, 442] width 36 height 36
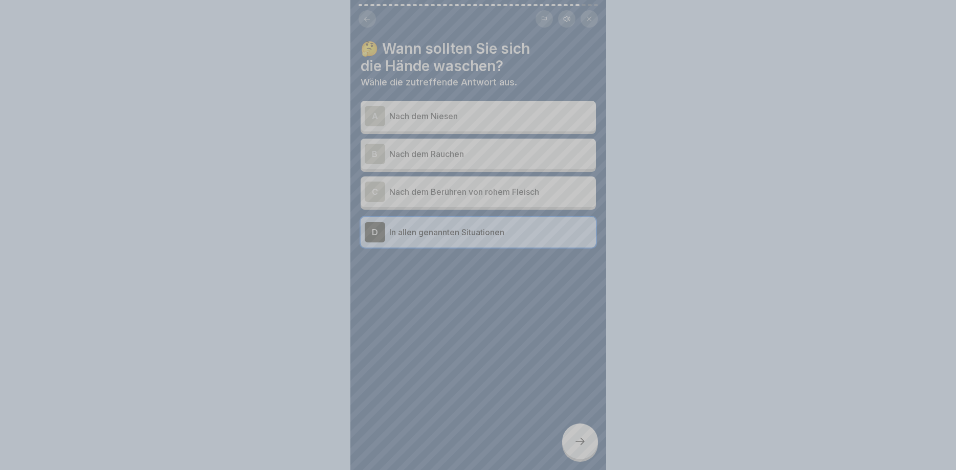
click at [582, 435] on div "Deine Antwort ist richtig! ✅ Super! All diese Situationen erfordern ein gründli…" at bounding box center [479, 449] width 256 height 470
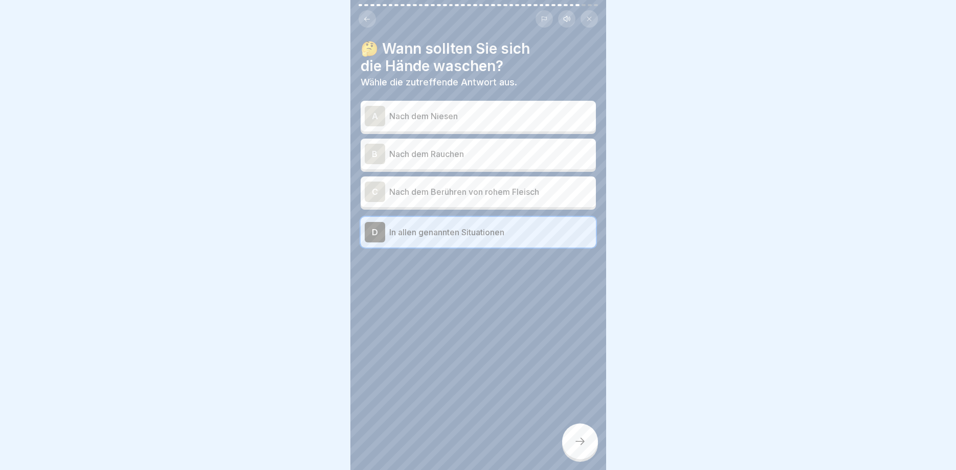
click at [578, 438] on icon at bounding box center [580, 441] width 12 height 12
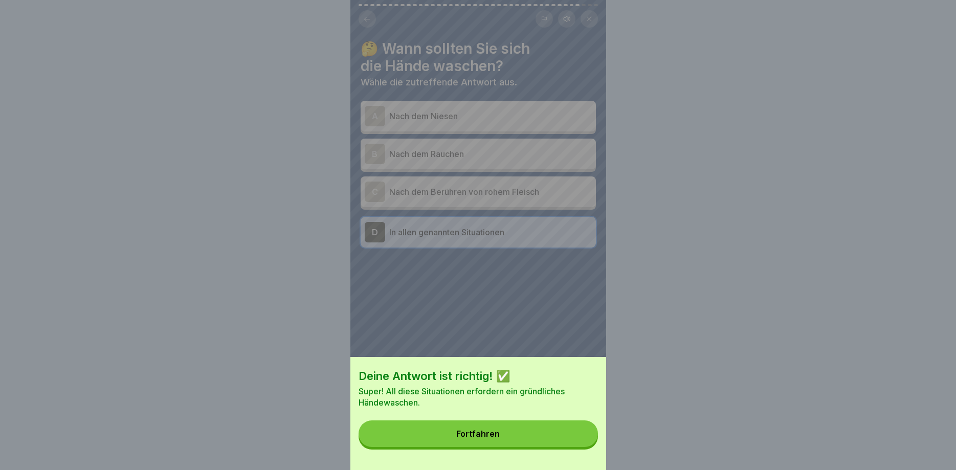
click at [531, 443] on button "Fortfahren" at bounding box center [478, 434] width 239 height 27
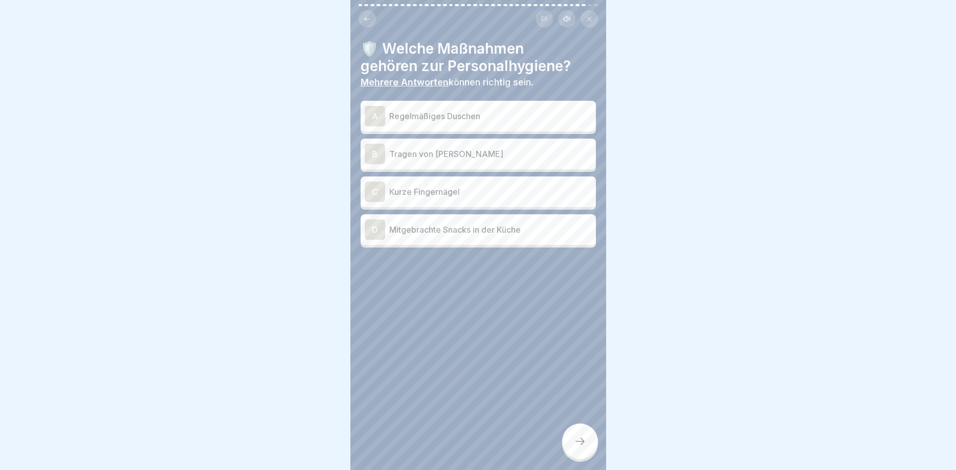
click at [469, 116] on p "Regelmäßiges Duschen" at bounding box center [490, 116] width 203 height 12
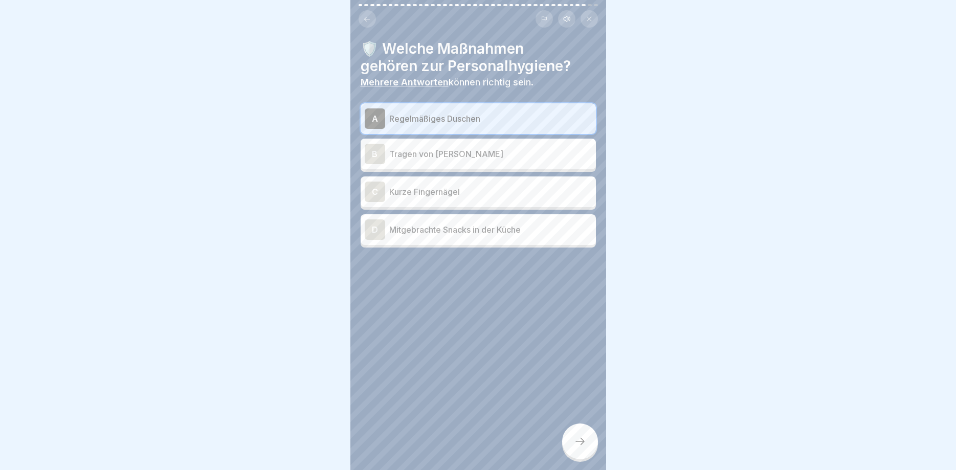
click at [482, 206] on div "C Kurze Fingernägel" at bounding box center [478, 192] width 235 height 31
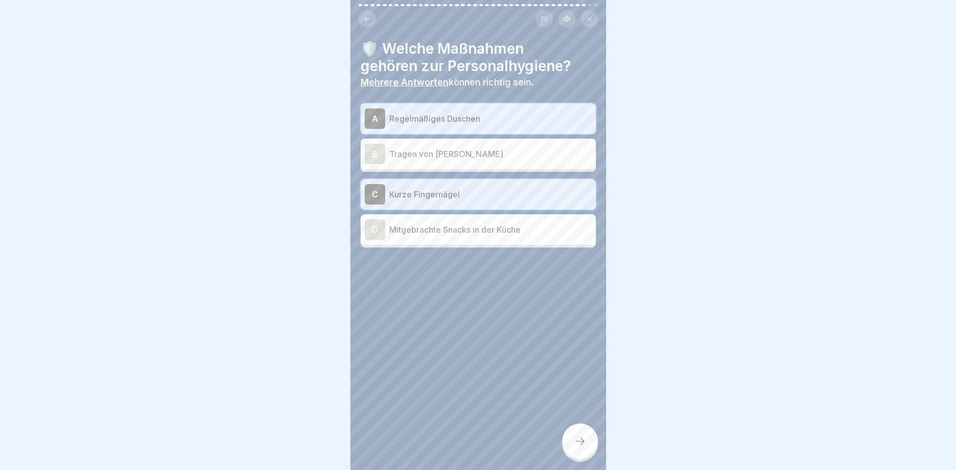
click at [577, 443] on icon at bounding box center [580, 441] width 12 height 12
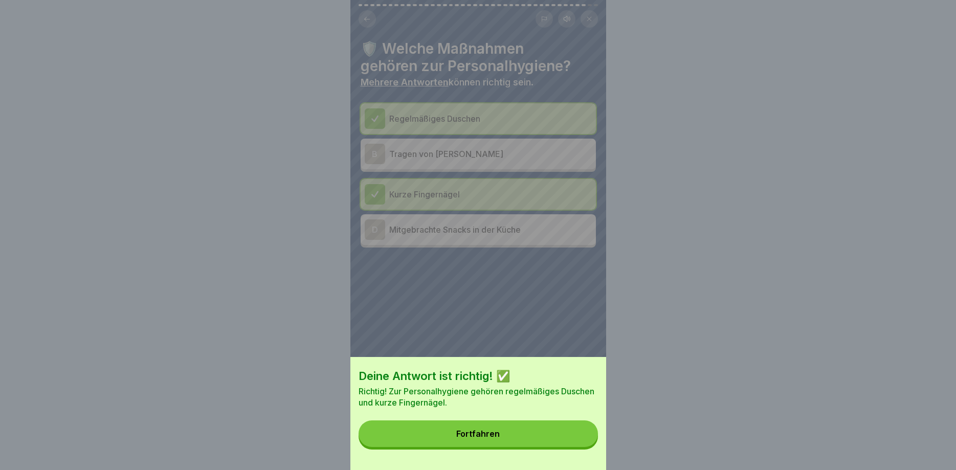
click at [558, 429] on button "Fortfahren" at bounding box center [478, 434] width 239 height 27
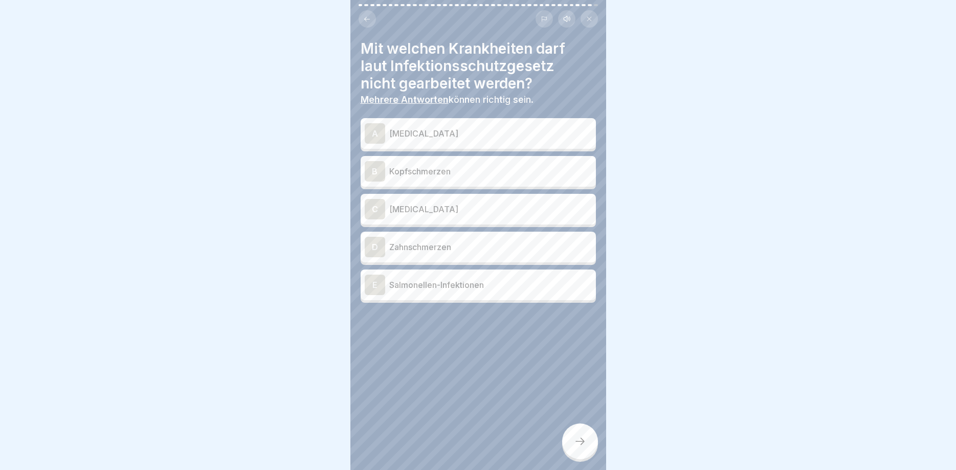
click at [472, 285] on p "Salmonellen-Infektionen" at bounding box center [490, 285] width 203 height 12
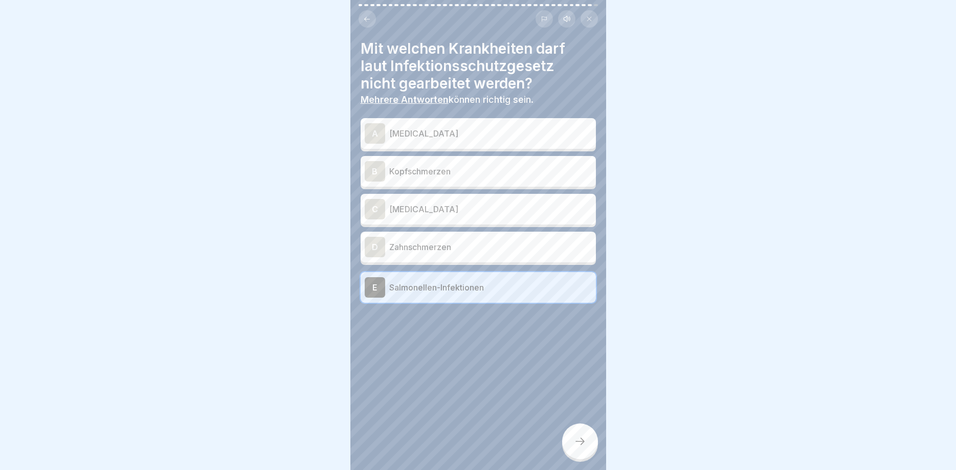
click at [471, 215] on div "C [MEDICAL_DATA]" at bounding box center [478, 209] width 227 height 20
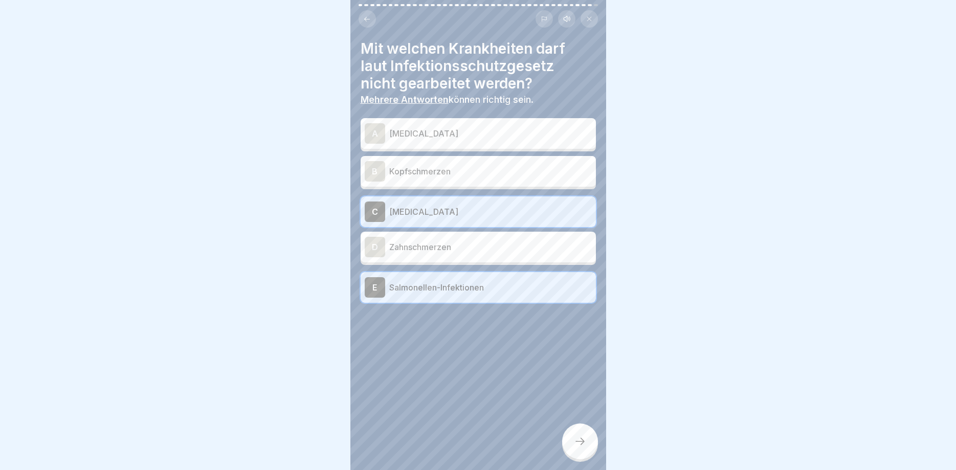
click at [475, 163] on div "B Kopfschmerzen" at bounding box center [478, 171] width 227 height 20
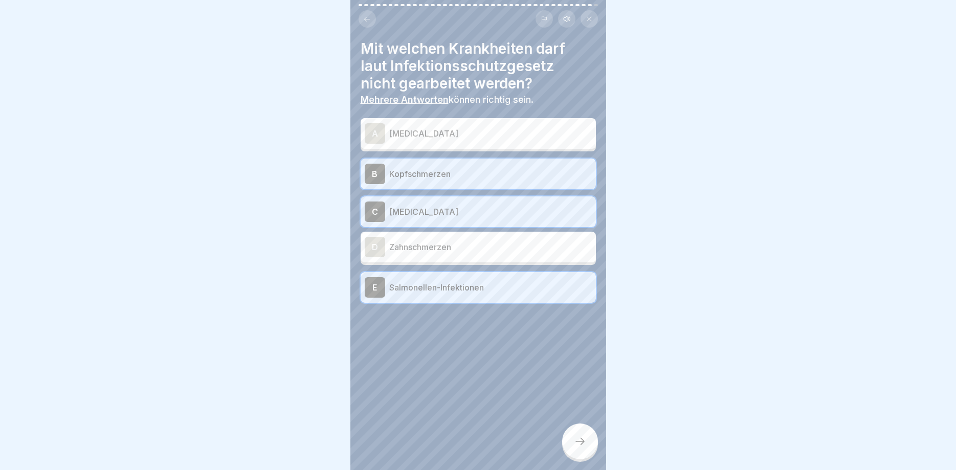
click at [479, 126] on div "A [MEDICAL_DATA]" at bounding box center [478, 133] width 227 height 20
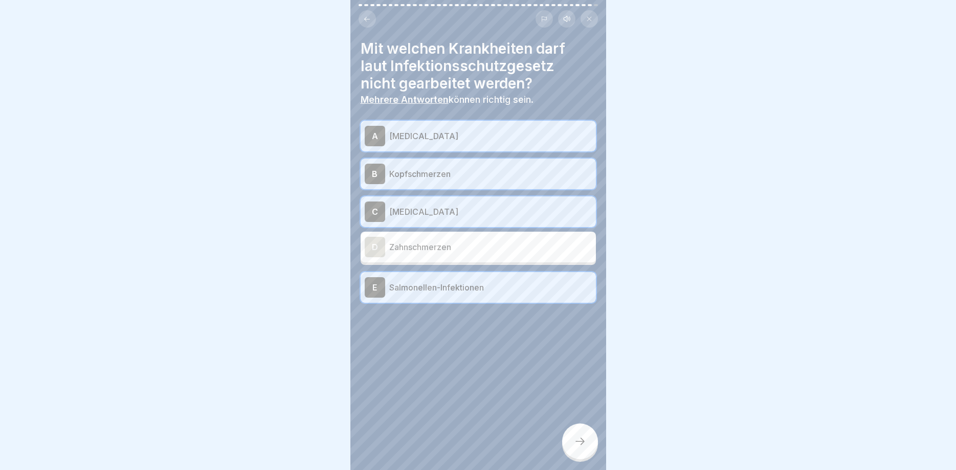
click at [575, 439] on icon at bounding box center [580, 441] width 12 height 12
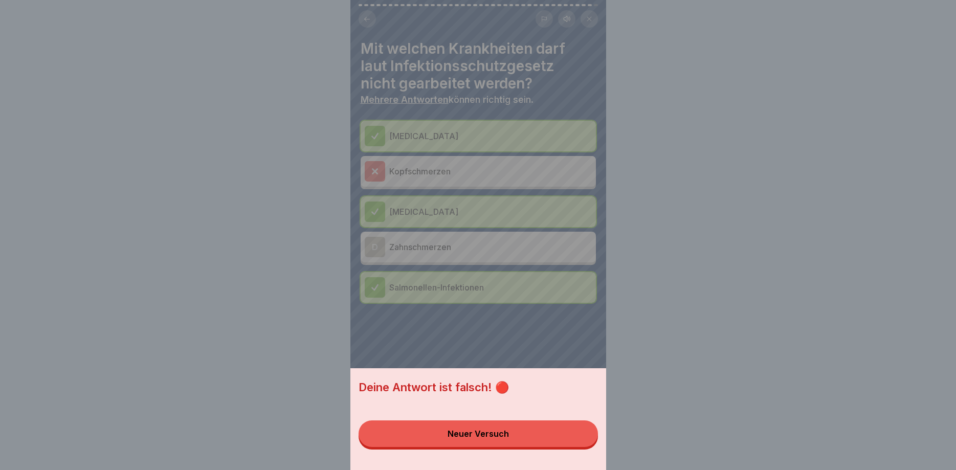
click at [507, 439] on div "Neuer Versuch" at bounding box center [478, 433] width 61 height 9
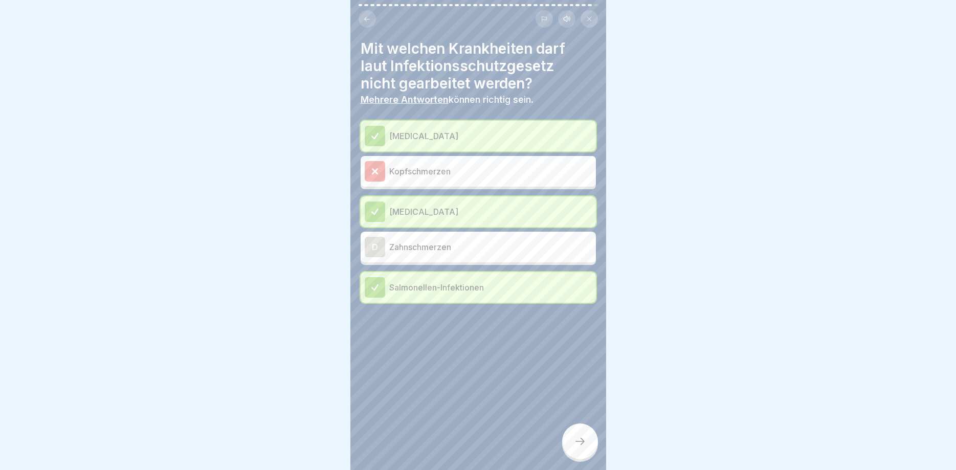
click at [468, 171] on p "Kopfschmerzen" at bounding box center [490, 171] width 203 height 12
click at [377, 169] on icon at bounding box center [375, 171] width 5 height 5
click at [449, 174] on p "Kopfschmerzen" at bounding box center [490, 171] width 203 height 12
click at [474, 253] on p "Zahnschmerzen" at bounding box center [490, 247] width 203 height 12
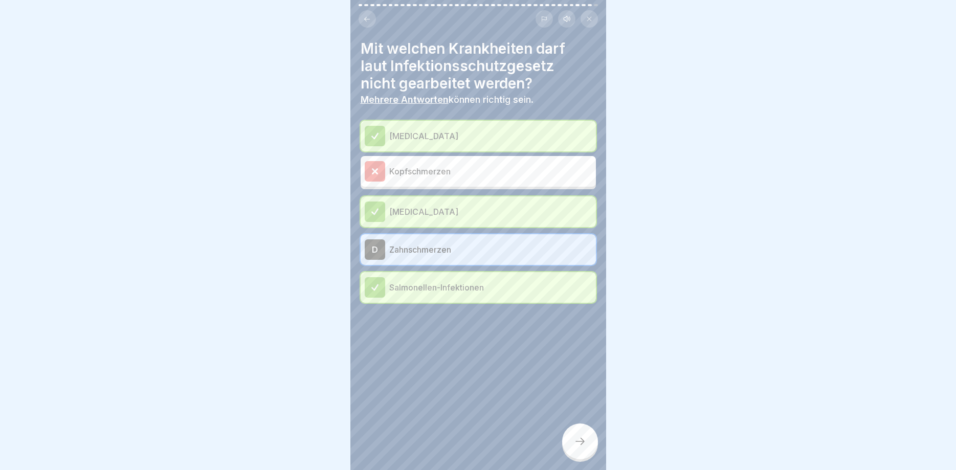
click at [474, 177] on p "Kopfschmerzen" at bounding box center [490, 171] width 203 height 12
click at [476, 173] on p "Kopfschmerzen" at bounding box center [490, 171] width 203 height 12
click at [580, 449] on div at bounding box center [580, 442] width 36 height 36
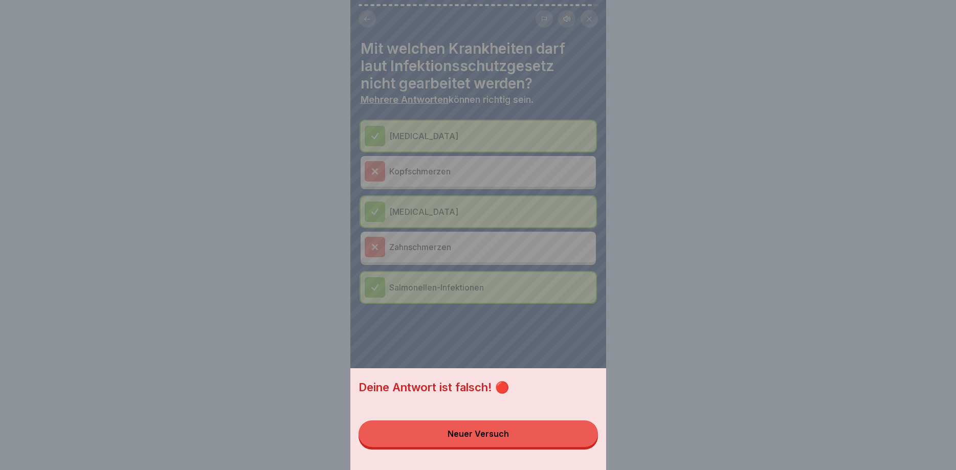
click at [482, 437] on div "Neuer Versuch" at bounding box center [478, 433] width 61 height 9
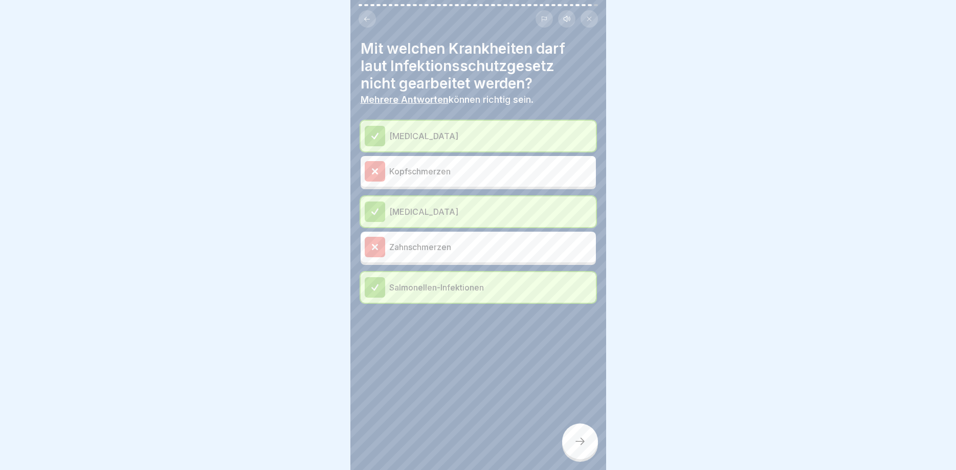
click at [382, 168] on div at bounding box center [375, 171] width 20 height 20
click at [368, 257] on div at bounding box center [375, 247] width 20 height 20
click at [377, 210] on icon at bounding box center [375, 212] width 6 height 6
click at [410, 289] on p "Salmonellen-Infektionen" at bounding box center [490, 287] width 203 height 12
click at [437, 135] on p "[MEDICAL_DATA]" at bounding box center [490, 136] width 203 height 12
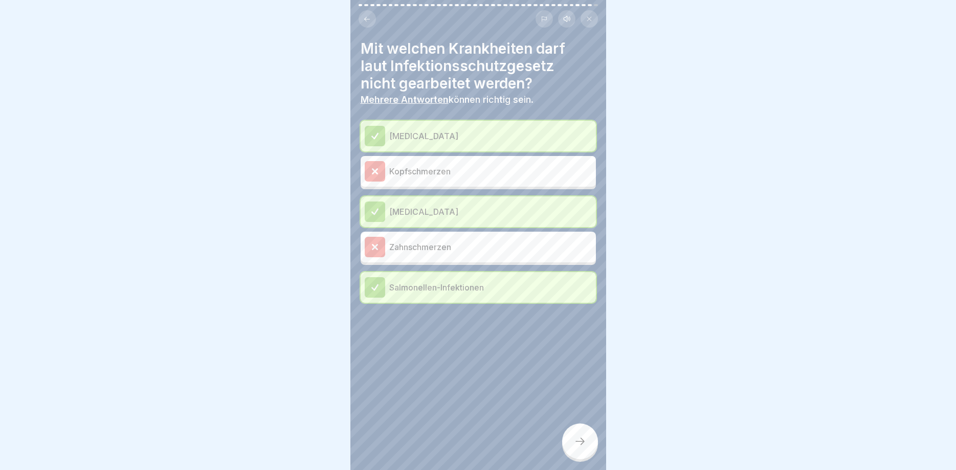
click at [421, 159] on div "[MEDICAL_DATA] Kopfschmerzen [MEDICAL_DATA] Zahnschmerzen Salmonellen-Infektion…" at bounding box center [478, 212] width 235 height 182
click at [406, 184] on div "Kopfschmerzen" at bounding box center [478, 171] width 235 height 31
click at [414, 244] on p "Zahnschmerzen" at bounding box center [490, 247] width 203 height 12
click at [425, 232] on div "Zahnschmerzen" at bounding box center [478, 247] width 235 height 31
click at [437, 221] on div "[MEDICAL_DATA]" at bounding box center [478, 212] width 227 height 20
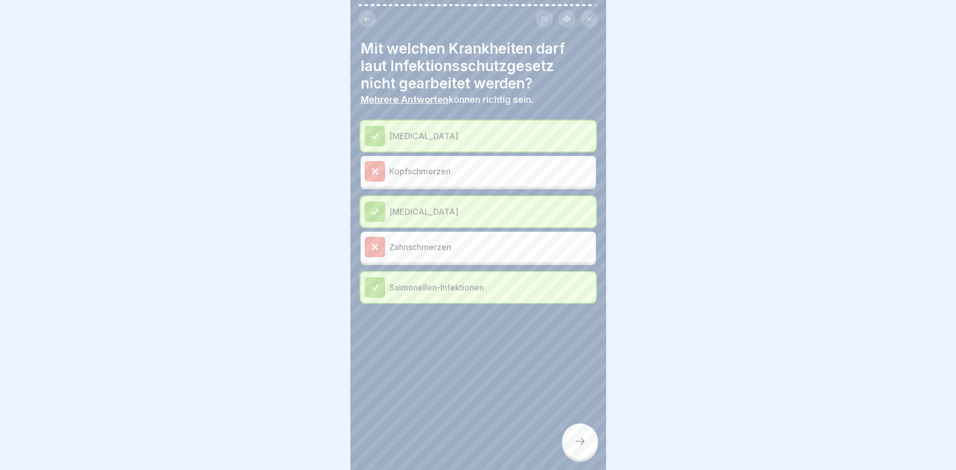
click at [467, 204] on div "[MEDICAL_DATA]" at bounding box center [478, 212] width 227 height 20
click at [370, 21] on icon at bounding box center [367, 19] width 8 height 8
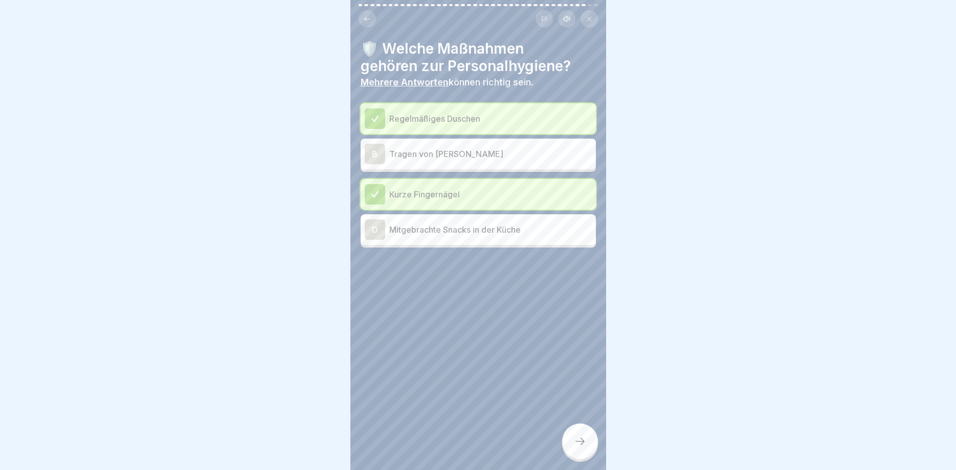
click at [572, 444] on div at bounding box center [580, 442] width 36 height 36
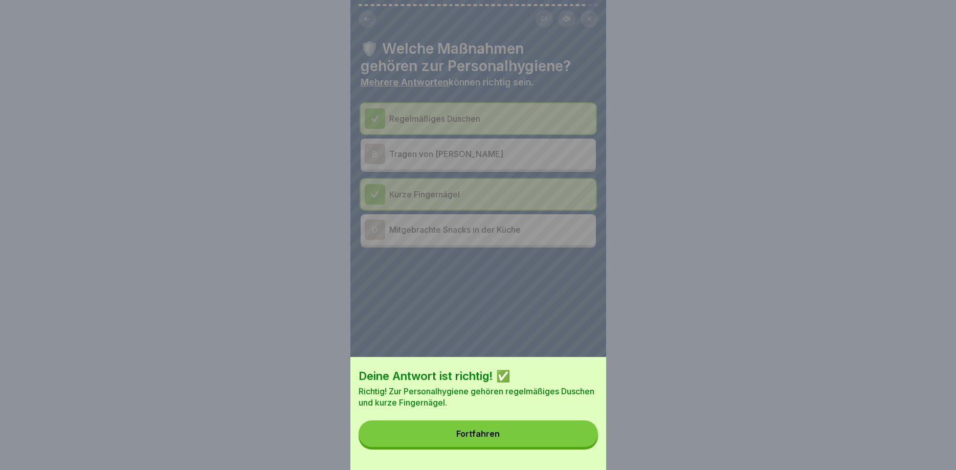
click at [536, 435] on button "Fortfahren" at bounding box center [478, 434] width 239 height 27
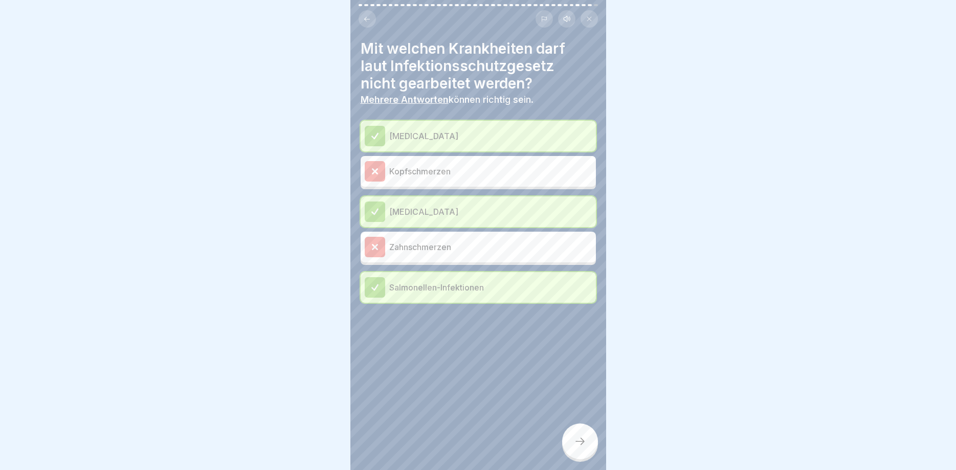
click at [425, 99] on b "Mehrere Antworten" at bounding box center [405, 99] width 88 height 11
click at [398, 128] on div "[MEDICAL_DATA]" at bounding box center [478, 136] width 227 height 20
click at [389, 133] on div "[MEDICAL_DATA]" at bounding box center [478, 136] width 227 height 20
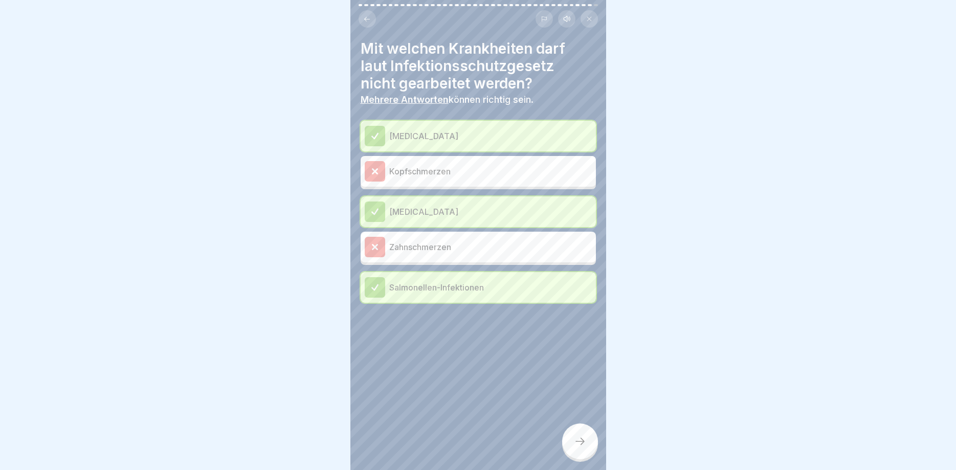
click at [389, 133] on div "[MEDICAL_DATA]" at bounding box center [478, 136] width 227 height 20
click at [396, 135] on p "[MEDICAL_DATA]" at bounding box center [490, 136] width 203 height 12
click at [340, 145] on div "Regelmäßiges Duschen B Tragen von Schmuck Kurze Fingernägel D Mitgebrachte Snac…" at bounding box center [222, 175] width 235 height 144
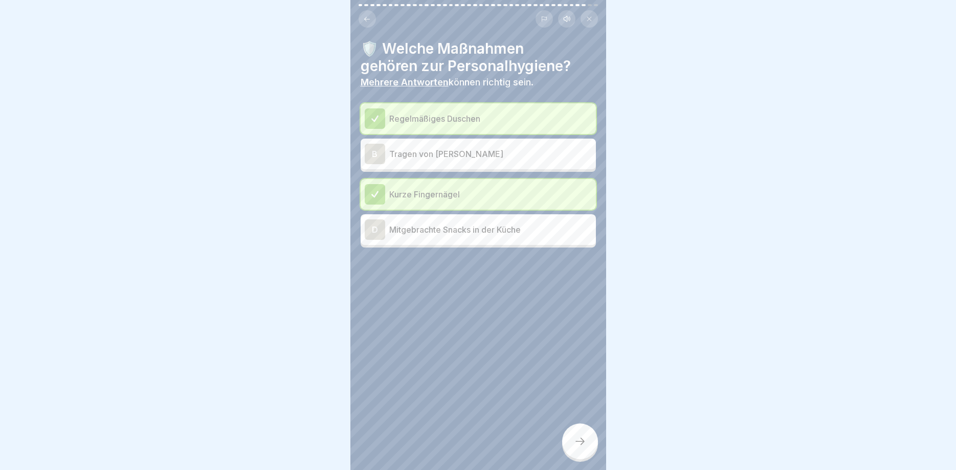
click at [579, 443] on icon at bounding box center [580, 441] width 12 height 12
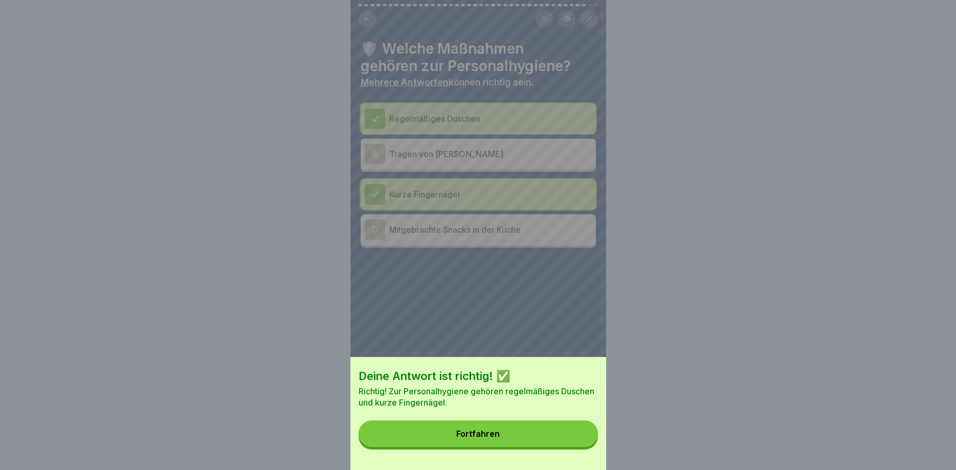
click at [518, 439] on button "Fortfahren" at bounding box center [478, 434] width 239 height 27
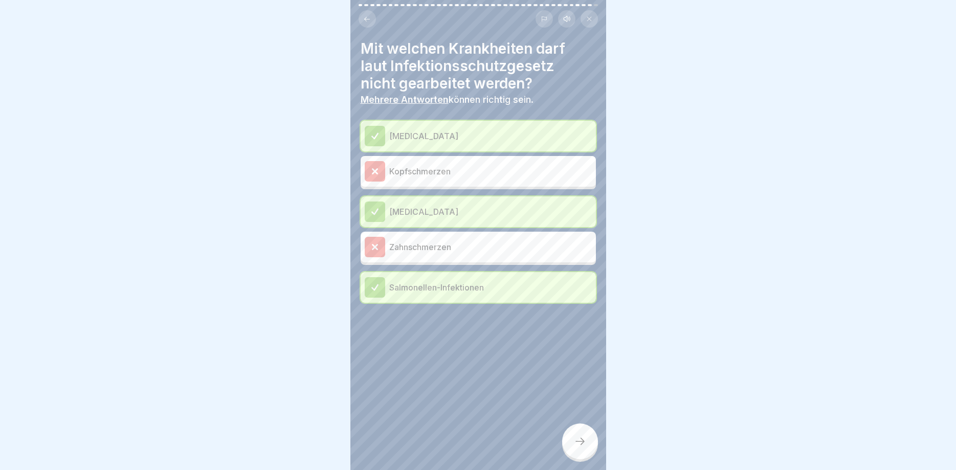
click at [376, 248] on icon at bounding box center [375, 247] width 5 height 5
click at [462, 252] on p "Zahnschmerzen" at bounding box center [490, 247] width 203 height 12
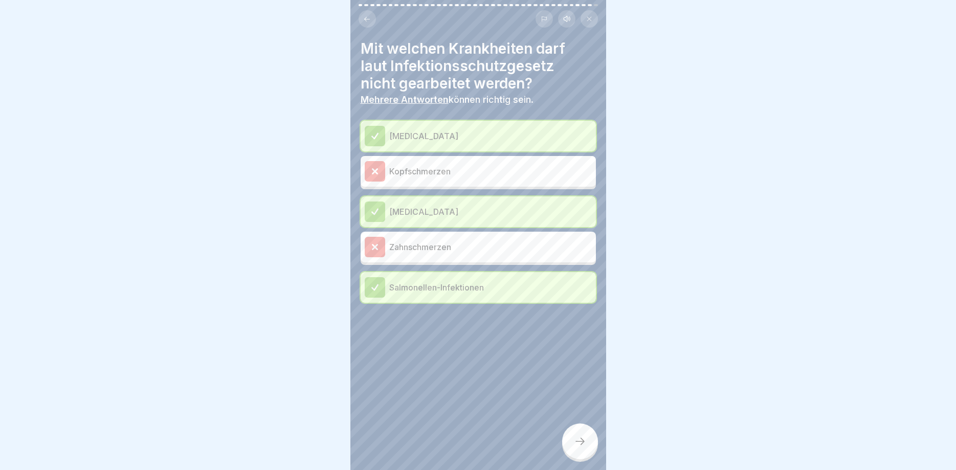
click at [474, 176] on p "Kopfschmerzen" at bounding box center [490, 171] width 203 height 12
click at [463, 202] on div "[MEDICAL_DATA]" at bounding box center [478, 212] width 227 height 20
click at [465, 129] on div "[MEDICAL_DATA]" at bounding box center [478, 136] width 227 height 20
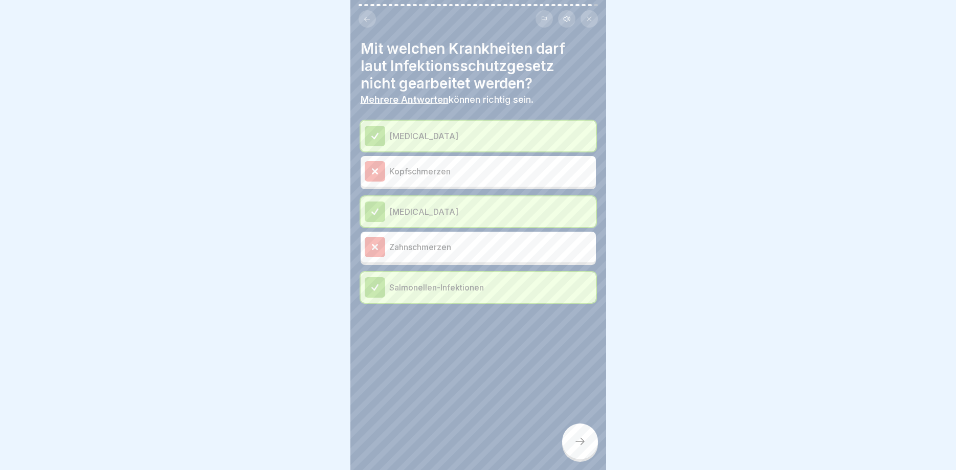
click at [465, 129] on div "[MEDICAL_DATA]" at bounding box center [478, 136] width 227 height 20
click at [462, 287] on p "Salmonellen-Infektionen" at bounding box center [490, 287] width 203 height 12
click at [462, 286] on p "Salmonellen-Infektionen" at bounding box center [490, 287] width 203 height 12
click at [594, 440] on div at bounding box center [580, 442] width 36 height 36
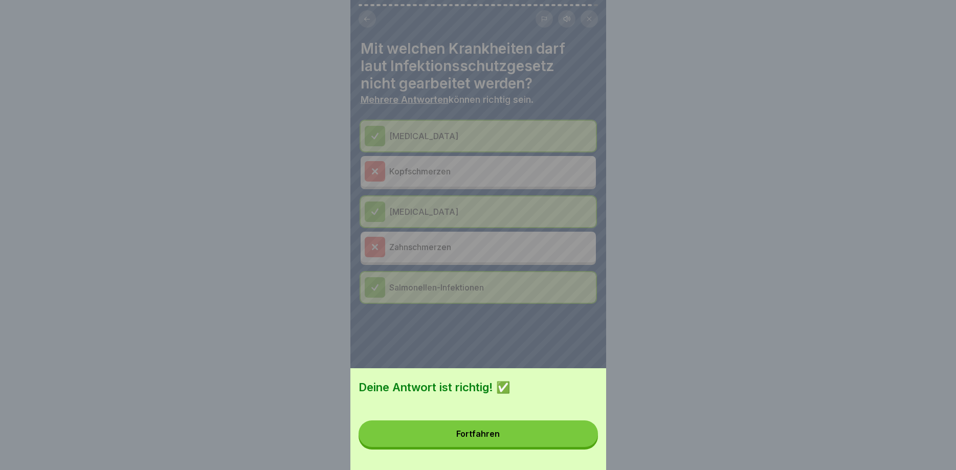
click at [535, 430] on button "Fortfahren" at bounding box center [478, 434] width 239 height 27
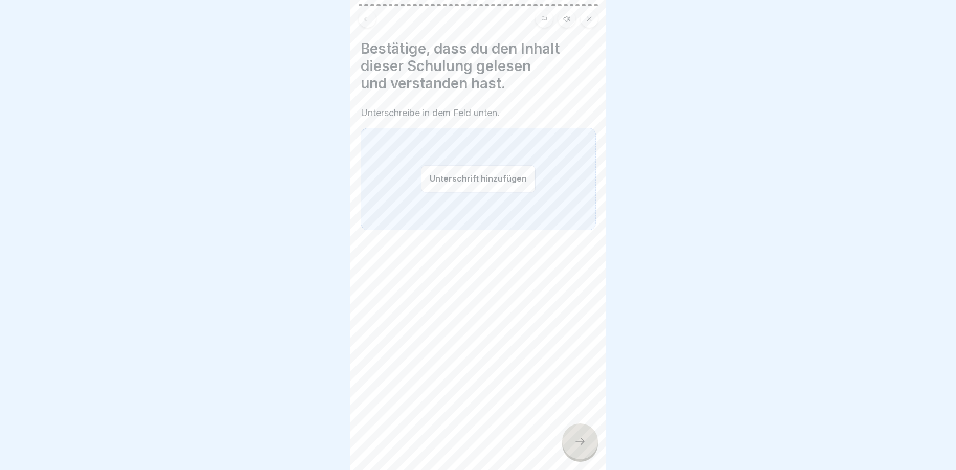
click at [467, 178] on button "Unterschrift hinzufügen" at bounding box center [478, 178] width 115 height 27
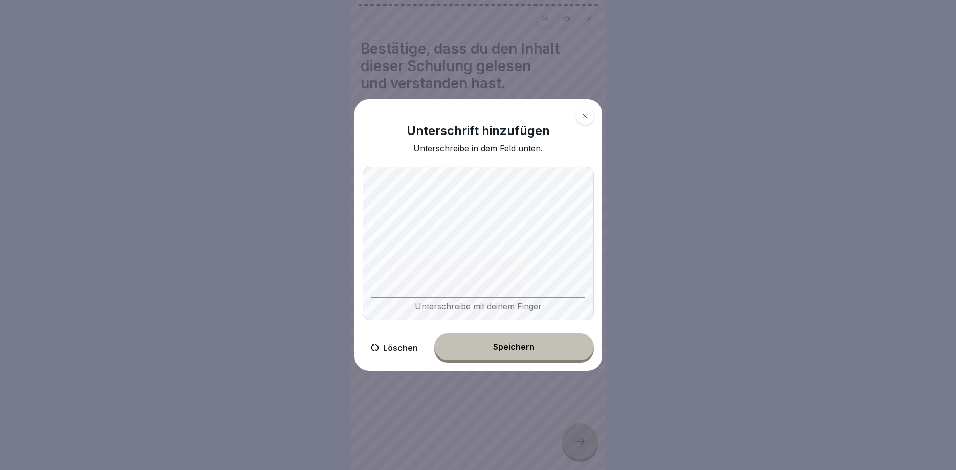
click at [518, 352] on button "Speichern" at bounding box center [514, 347] width 160 height 27
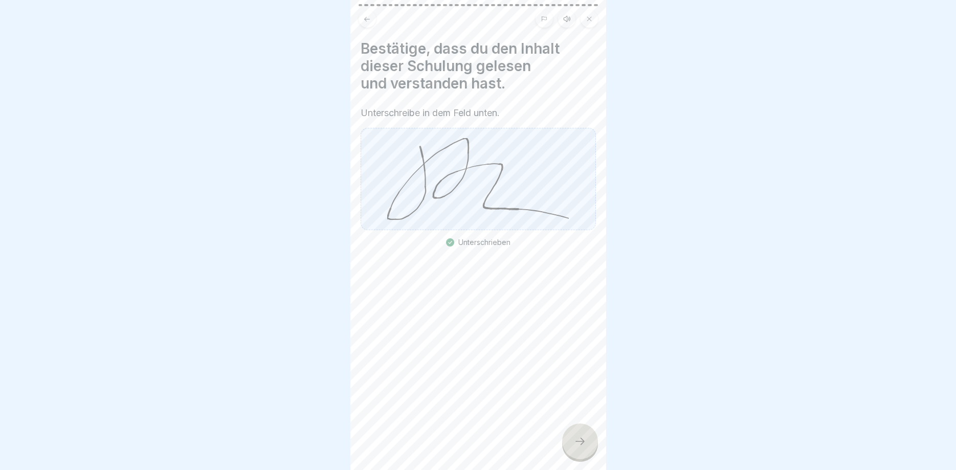
click at [581, 452] on div at bounding box center [580, 442] width 36 height 36
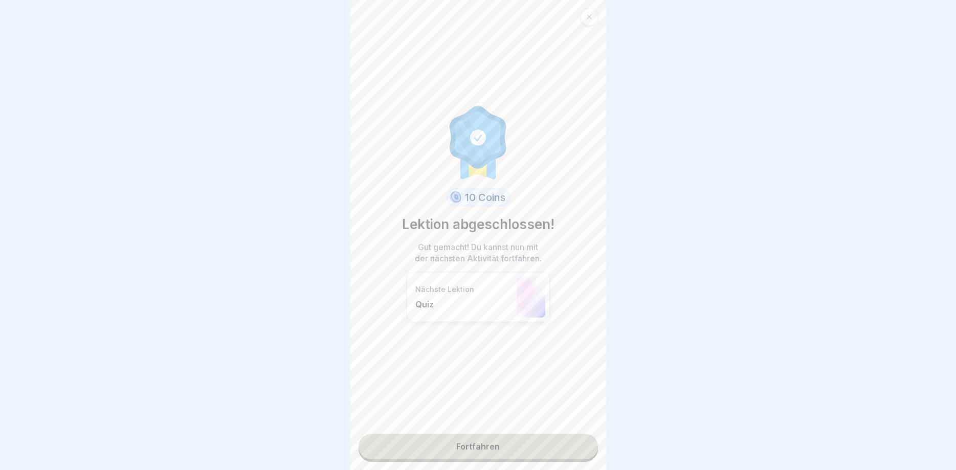
click at [525, 444] on link "Fortfahren" at bounding box center [478, 447] width 239 height 26
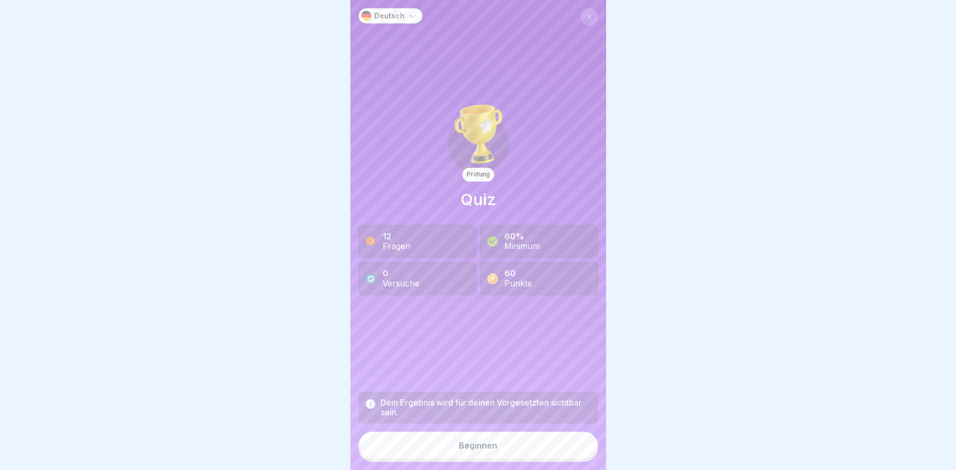
click at [586, 15] on button at bounding box center [589, 16] width 17 height 17
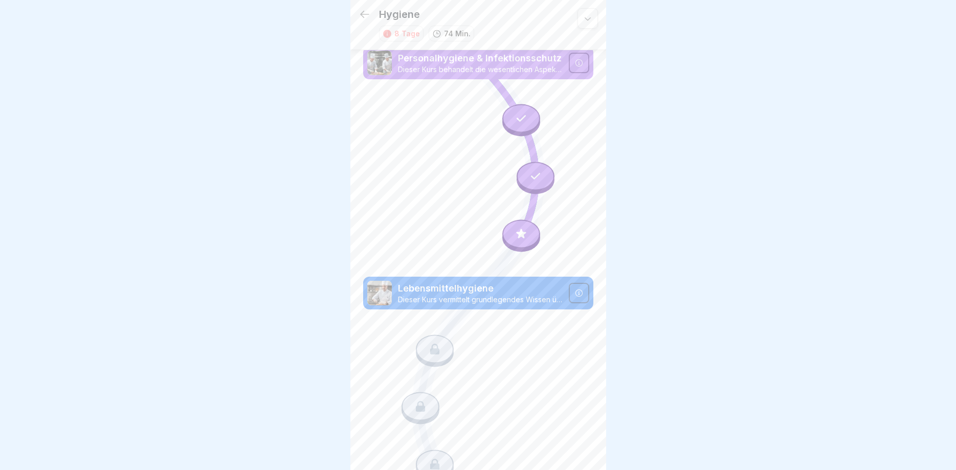
scroll to position [3, 0]
click at [581, 293] on icon at bounding box center [579, 293] width 8 height 8
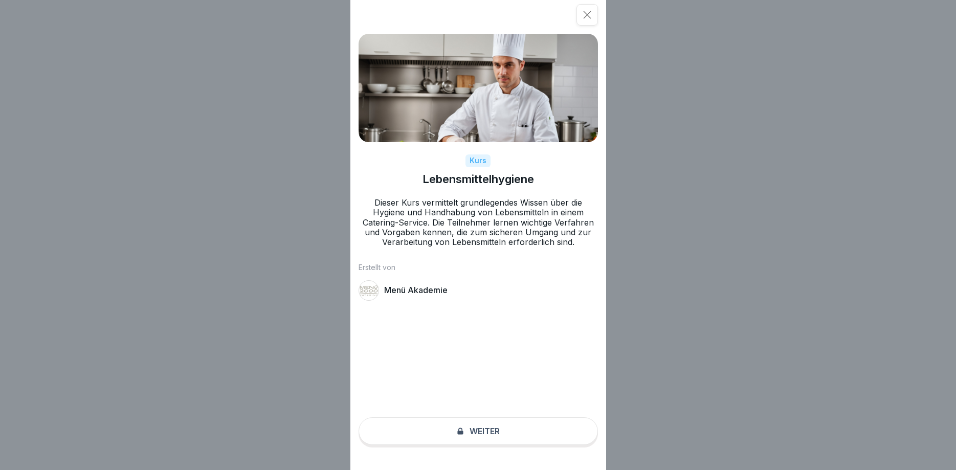
click at [500, 427] on div "Kurs Lebensmittelhygiene Dieser Kurs vermittelt grundlegendes Wissen über die H…" at bounding box center [479, 235] width 256 height 470
click at [589, 12] on icon at bounding box center [587, 15] width 10 height 10
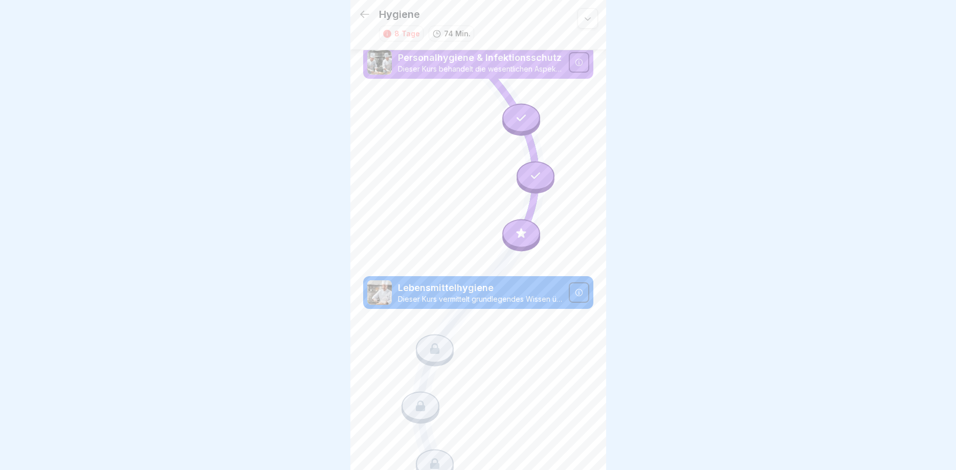
click at [579, 291] on icon at bounding box center [578, 292] width 7 height 7
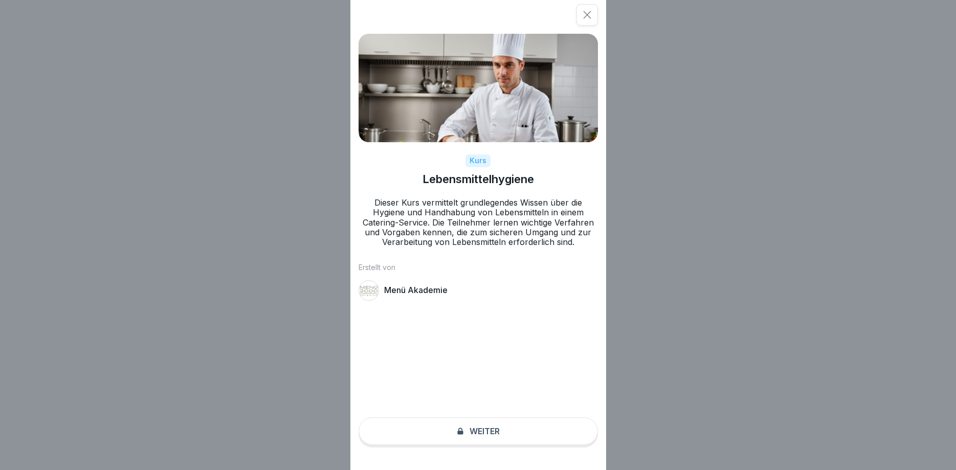
click at [513, 423] on div "Kurs Lebensmittelhygiene Dieser Kurs vermittelt grundlegendes Wissen über die H…" at bounding box center [479, 235] width 256 height 470
click at [513, 428] on div "Kurs Lebensmittelhygiene Dieser Kurs vermittelt grundlegendes Wissen über die H…" at bounding box center [479, 235] width 256 height 470
click at [512, 428] on div "Kurs Lebensmittelhygiene Dieser Kurs vermittelt grundlegendes Wissen über die H…" at bounding box center [479, 235] width 256 height 470
click at [510, 428] on div "Kurs Lebensmittelhygiene Dieser Kurs vermittelt grundlegendes Wissen über die H…" at bounding box center [479, 235] width 256 height 470
click at [492, 440] on div "Kurs Lebensmittelhygiene Dieser Kurs vermittelt grundlegendes Wissen über die H…" at bounding box center [479, 235] width 256 height 470
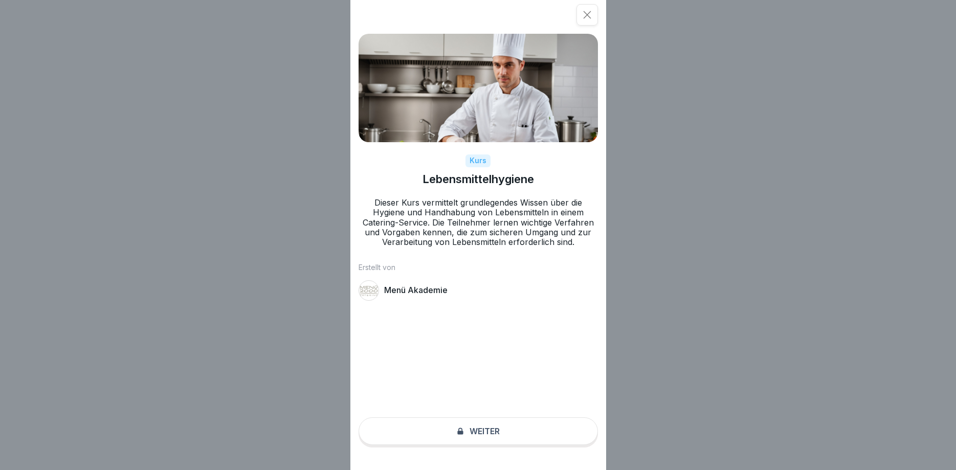
drag, startPoint x: 492, startPoint y: 440, endPoint x: 540, endPoint y: 332, distance: 117.7
click at [511, 400] on div "Kurs Lebensmittelhygiene Dieser Kurs vermittelt grundlegendes Wissen über die H…" at bounding box center [479, 235] width 256 height 470
click at [587, 12] on icon at bounding box center [587, 15] width 10 height 10
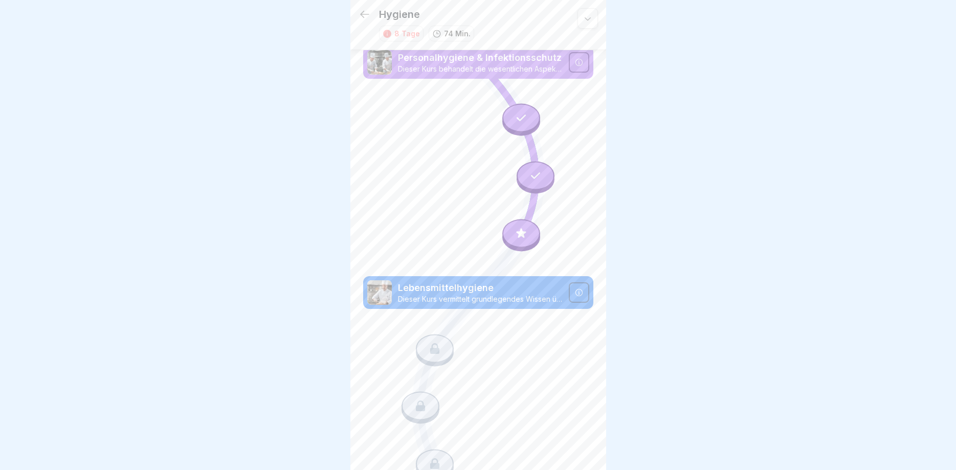
click at [521, 228] on div at bounding box center [522, 233] width 38 height 29
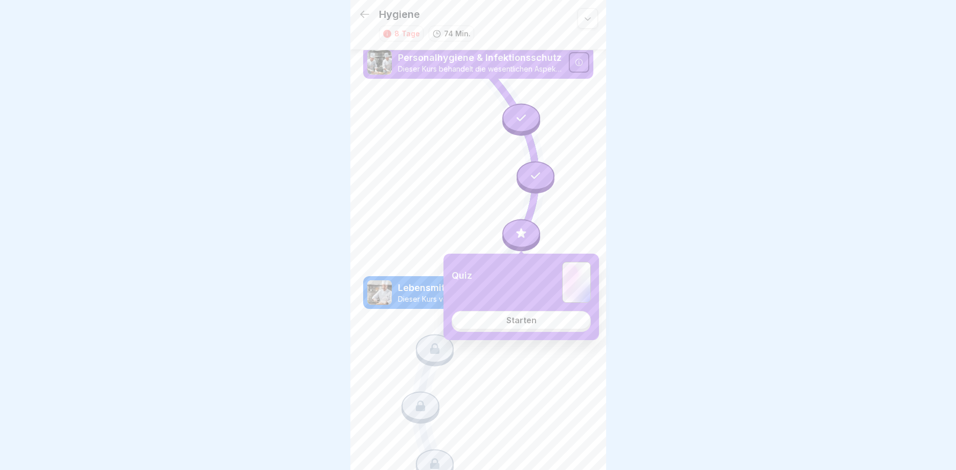
click at [521, 228] on div at bounding box center [522, 233] width 38 height 29
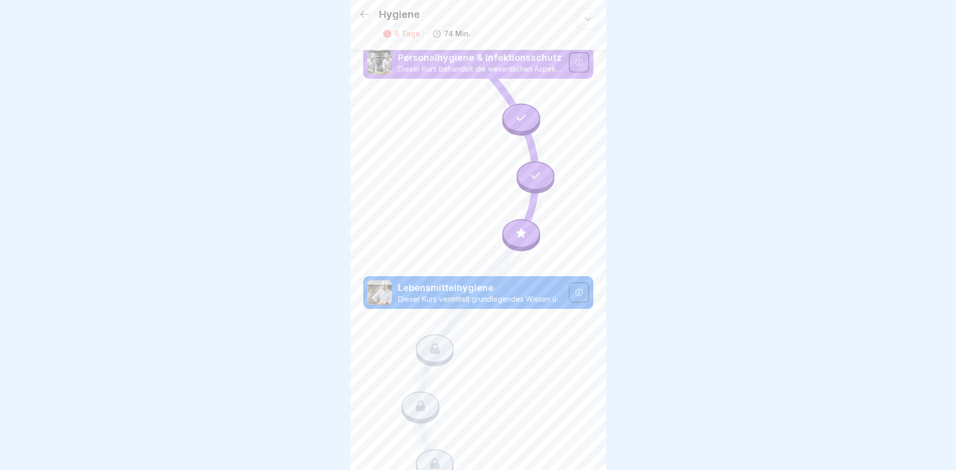
click at [511, 242] on div at bounding box center [522, 233] width 38 height 29
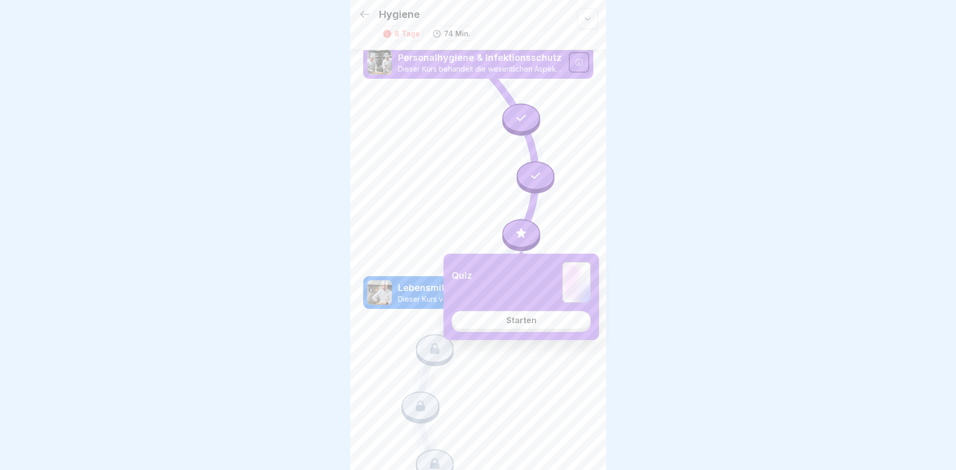
click at [534, 318] on div "Starten" at bounding box center [522, 320] width 30 height 9
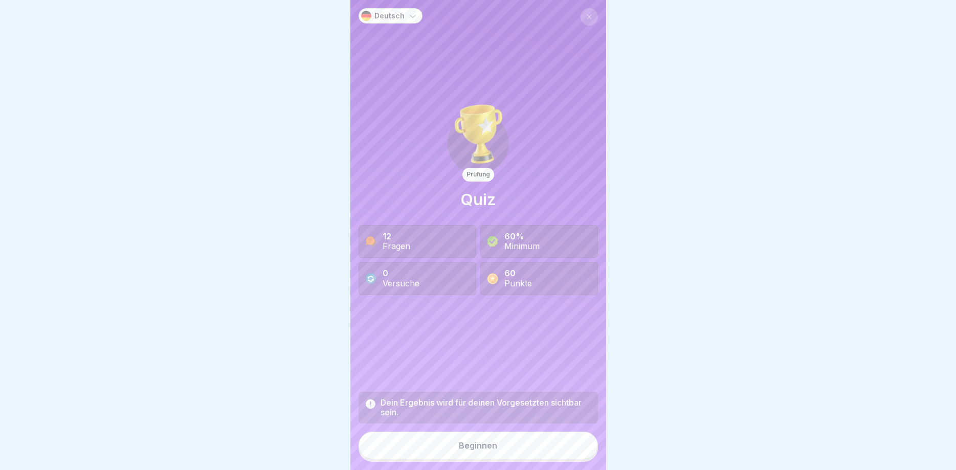
click at [495, 447] on div "Beginnen" at bounding box center [478, 445] width 38 height 9
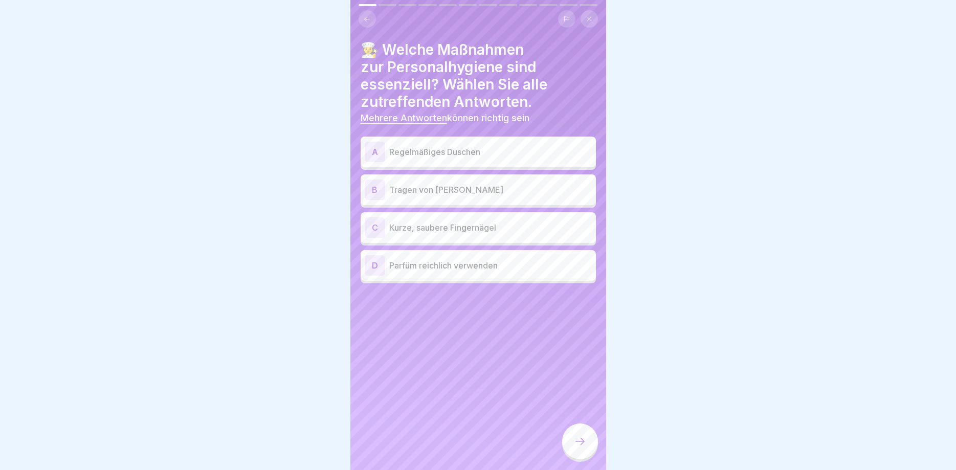
click at [572, 438] on div at bounding box center [580, 442] width 36 height 36
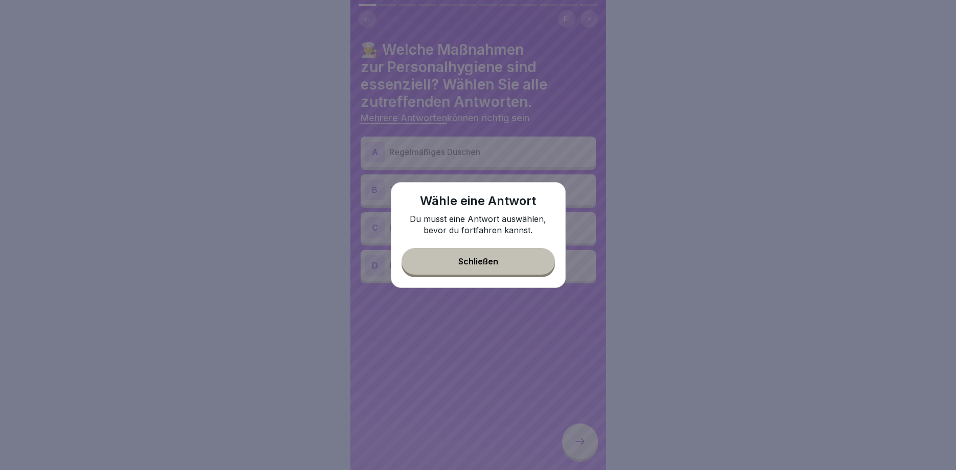
click at [486, 258] on div "Schließen" at bounding box center [479, 261] width 40 height 9
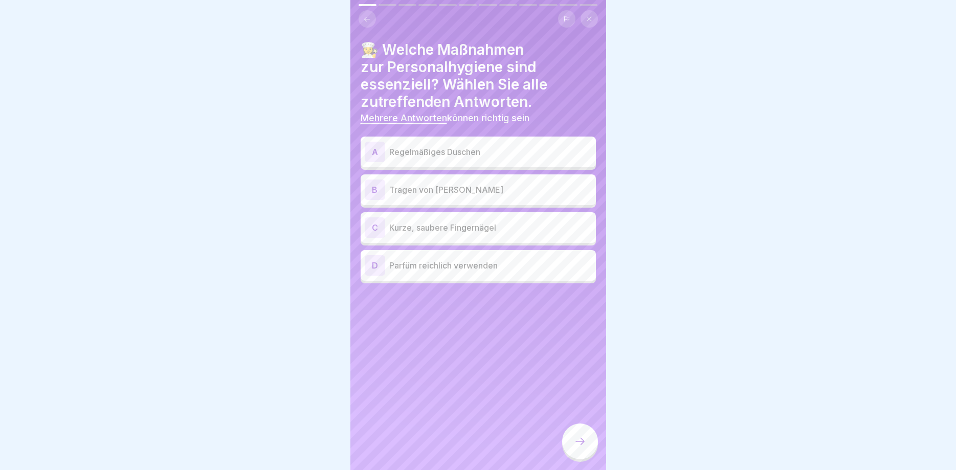
click at [443, 152] on p "Regelmäßiges Duschen" at bounding box center [490, 152] width 203 height 12
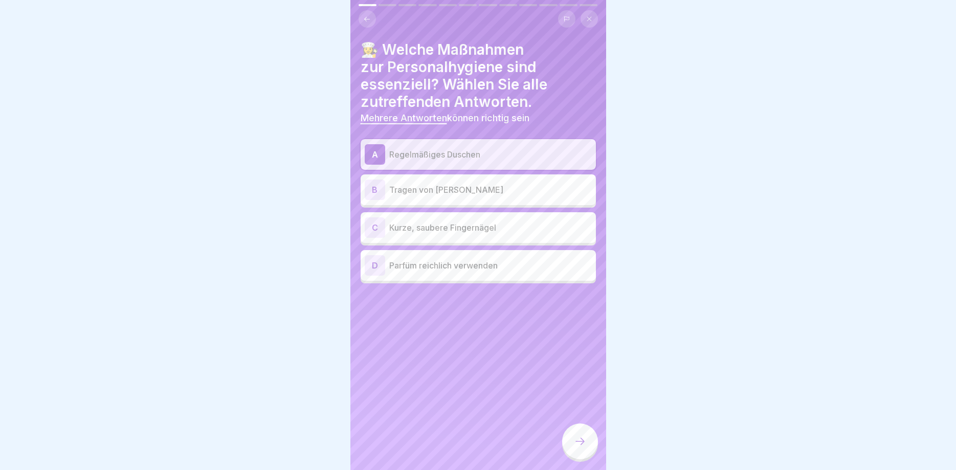
click at [582, 438] on icon at bounding box center [580, 441] width 12 height 12
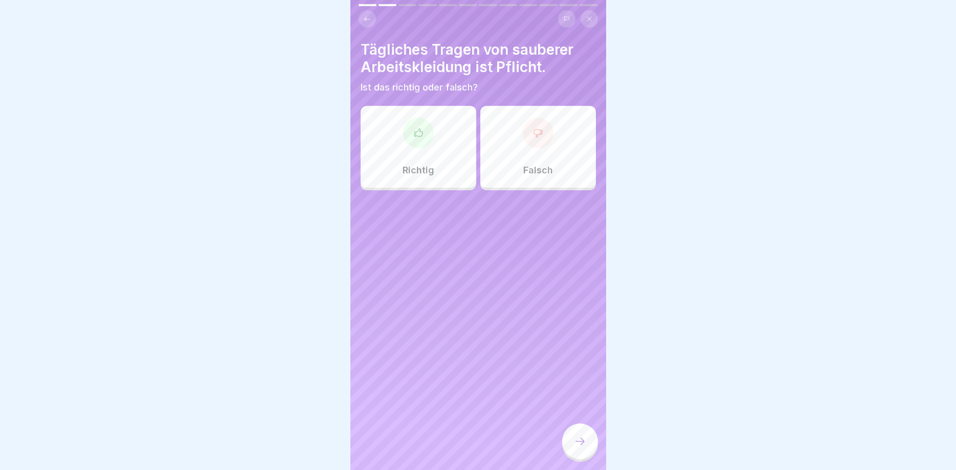
click at [404, 152] on div "Richtig" at bounding box center [419, 147] width 116 height 82
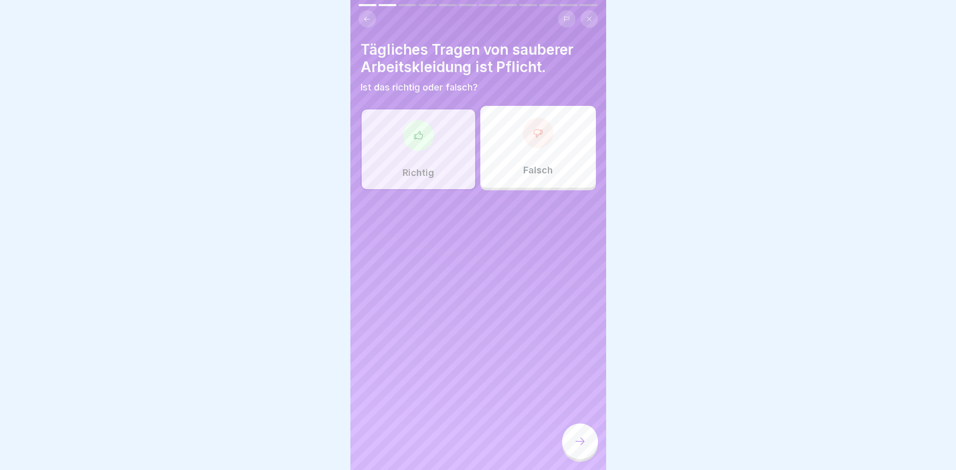
click at [582, 454] on div at bounding box center [580, 442] width 36 height 36
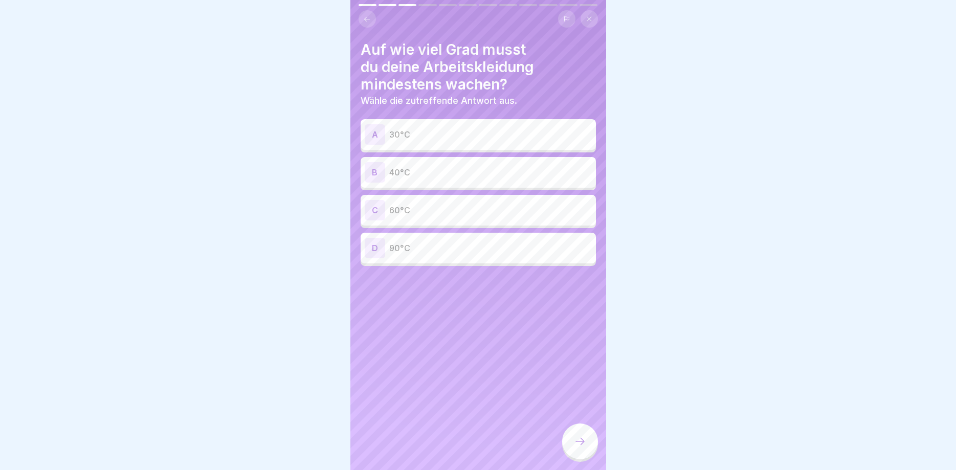
click at [451, 207] on p "60°C" at bounding box center [490, 210] width 203 height 12
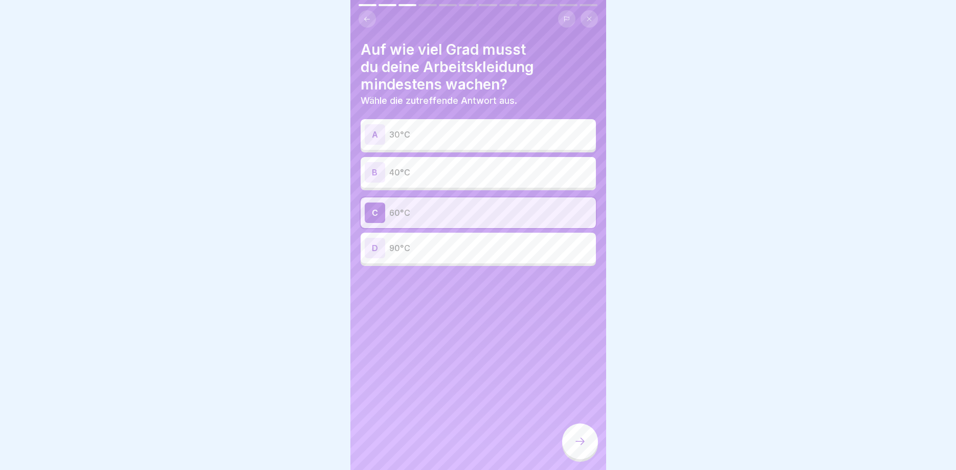
click at [591, 452] on div at bounding box center [580, 442] width 36 height 36
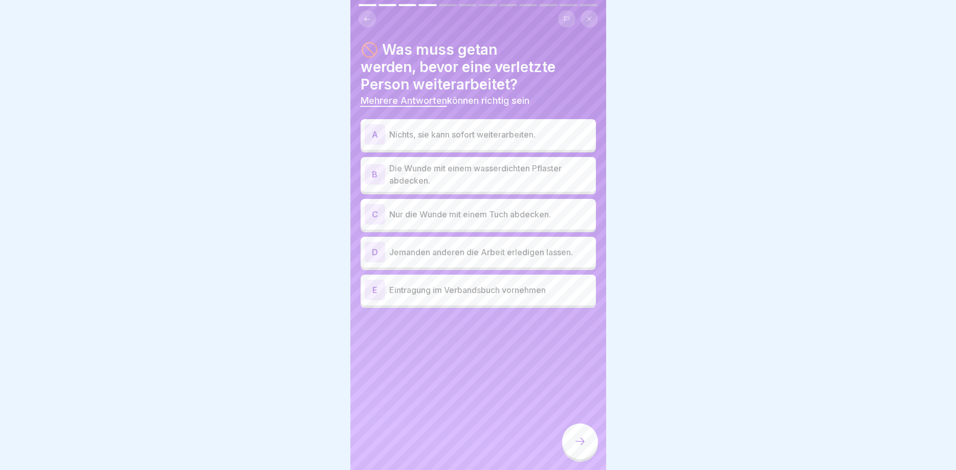
click at [472, 178] on p "Die Wunde mit einem wasserdichten Pflaster abdecken." at bounding box center [490, 174] width 203 height 25
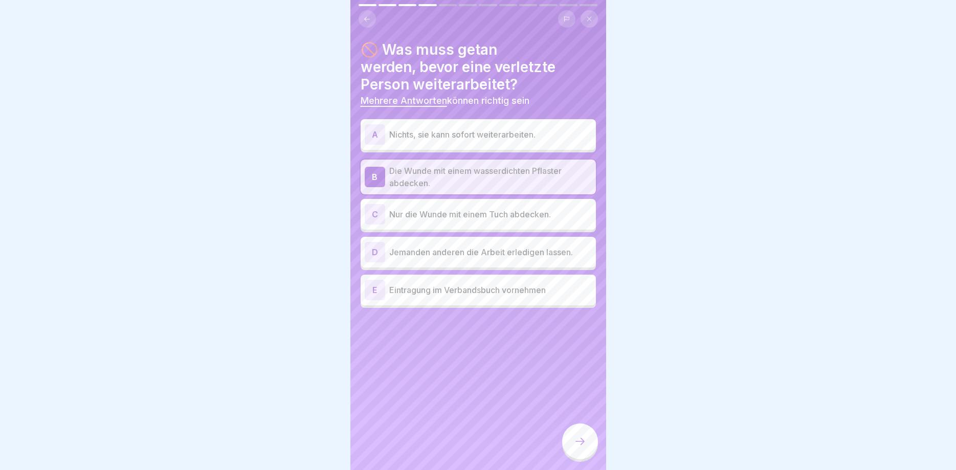
click at [586, 449] on div at bounding box center [580, 442] width 36 height 36
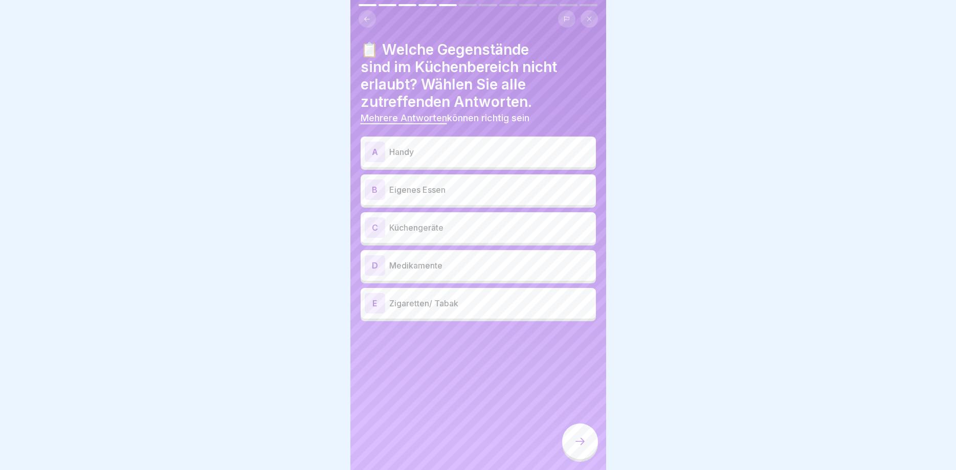
click at [433, 140] on div "A Handy" at bounding box center [478, 152] width 235 height 31
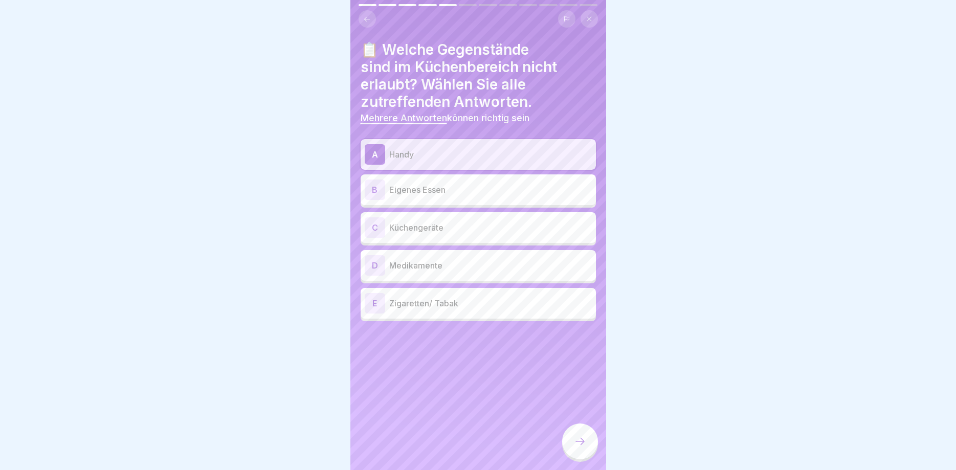
click at [437, 192] on p "Eigenes Essen" at bounding box center [490, 190] width 203 height 12
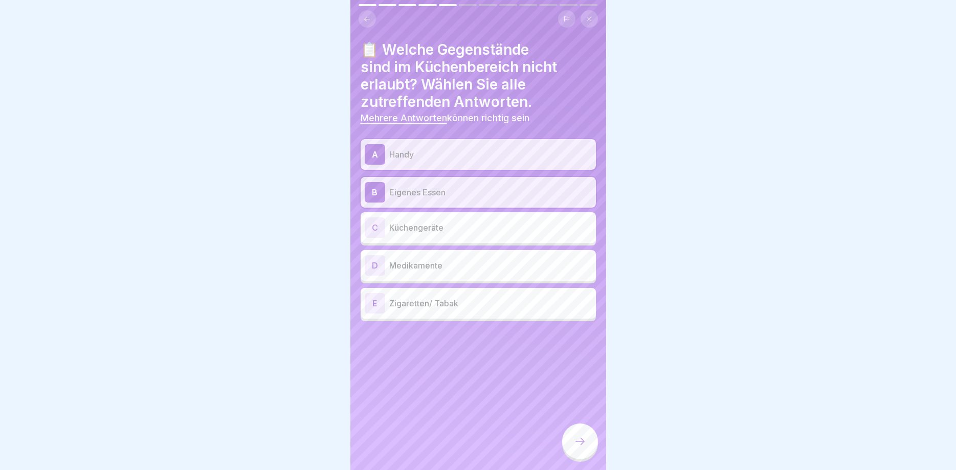
click at [539, 317] on div "E Zigaretten/ Tabak" at bounding box center [478, 303] width 235 height 31
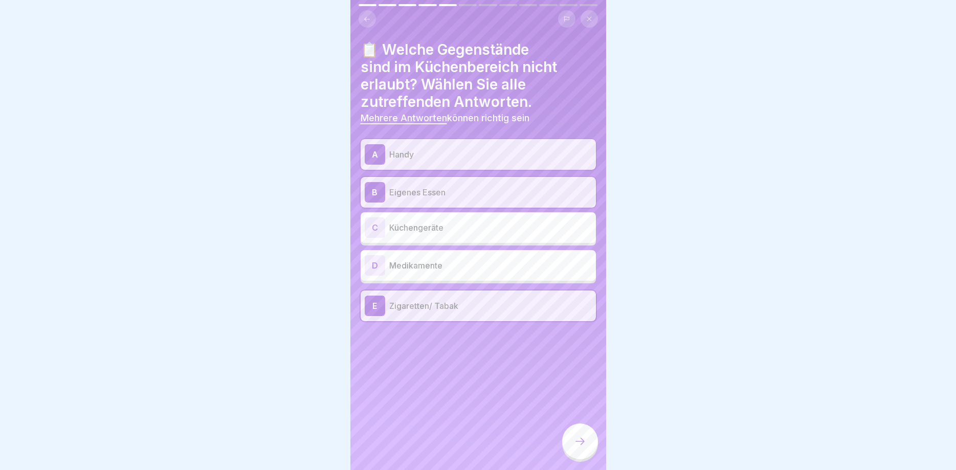
click at [550, 269] on p "Medikamente" at bounding box center [490, 265] width 203 height 12
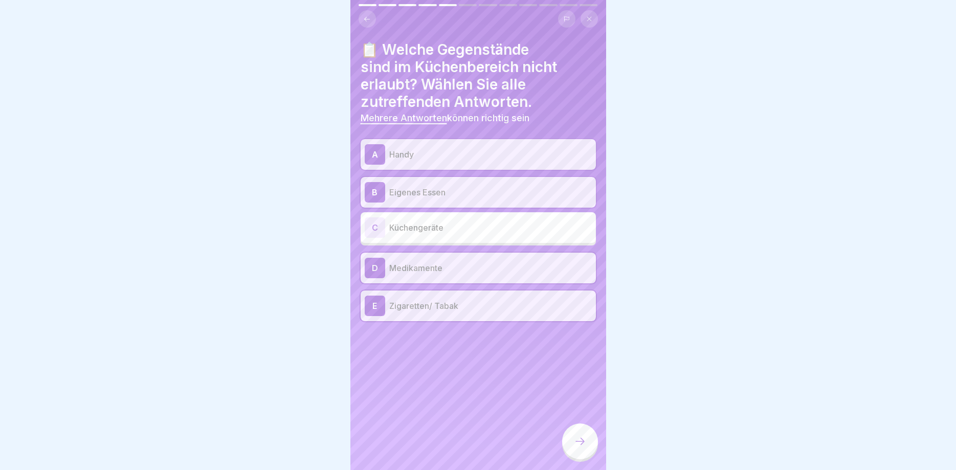
click at [581, 435] on div at bounding box center [580, 442] width 36 height 36
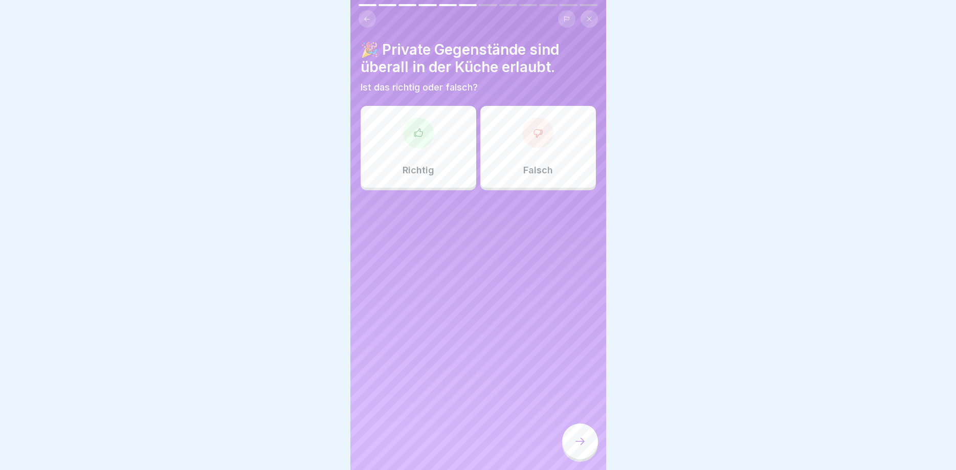
click at [519, 147] on div "Falsch" at bounding box center [539, 147] width 116 height 82
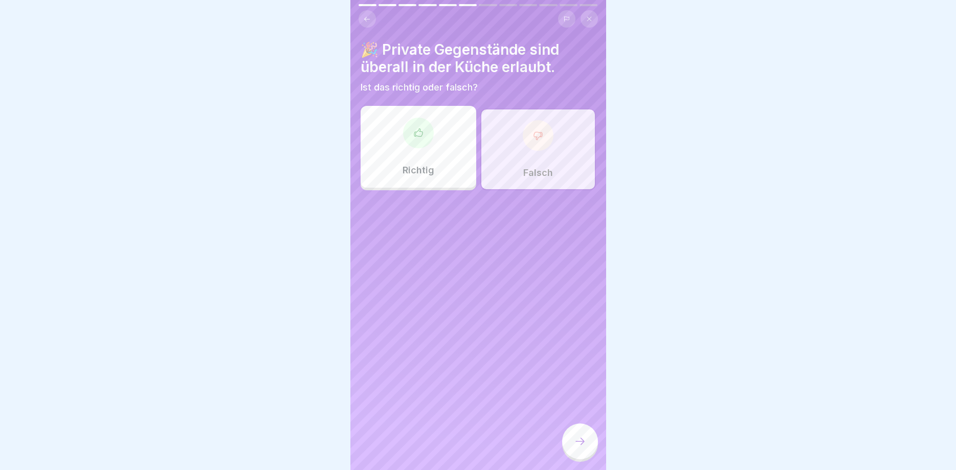
click at [573, 446] on div at bounding box center [580, 442] width 36 height 36
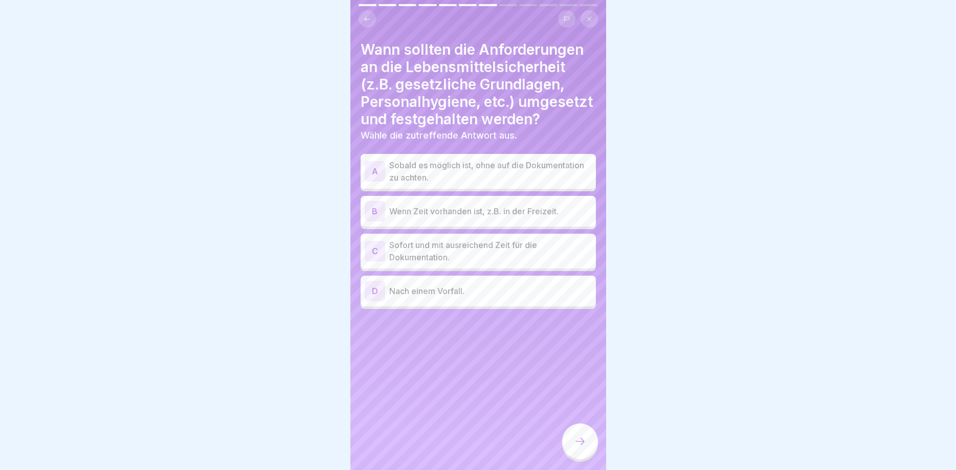
click at [455, 167] on p "Sobald es möglich ist, ohne auf die Dokumentation zu achten." at bounding box center [490, 171] width 203 height 25
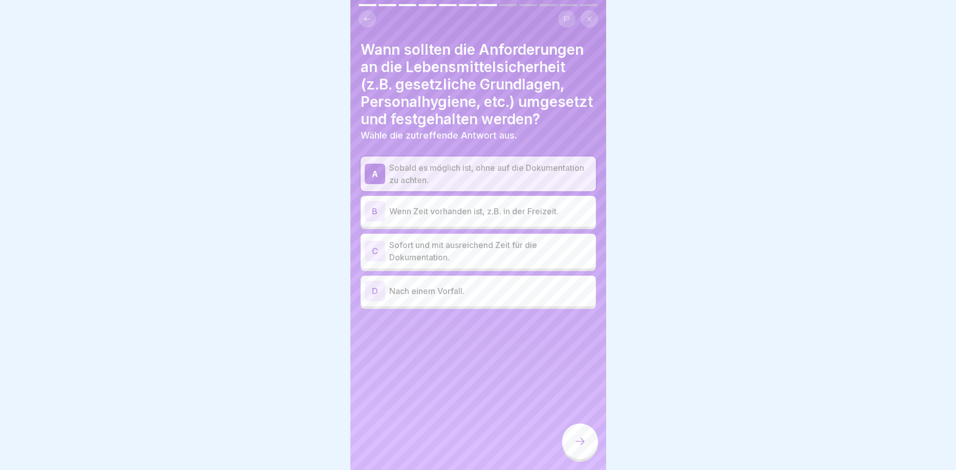
click at [481, 248] on p "Sofort und mit ausreichend Zeit für die Dokumentation." at bounding box center [490, 251] width 203 height 25
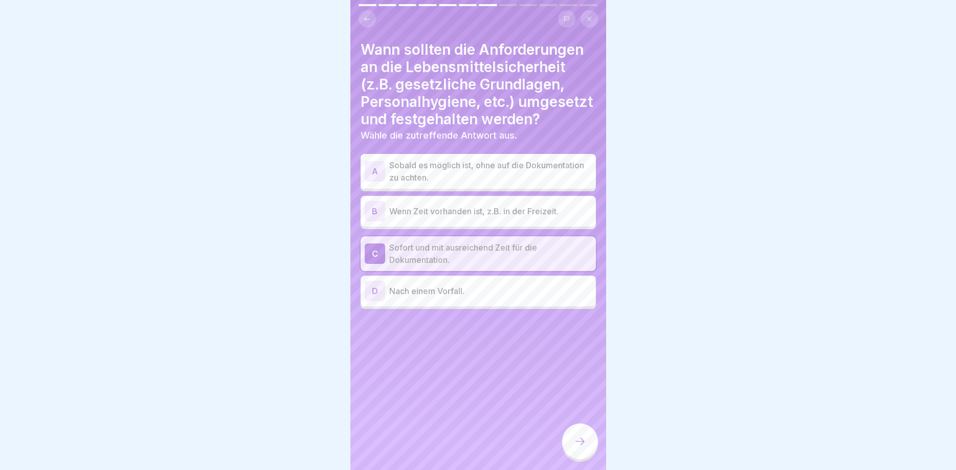
click at [529, 306] on div "D Nach einem Vorfall." at bounding box center [478, 291] width 235 height 31
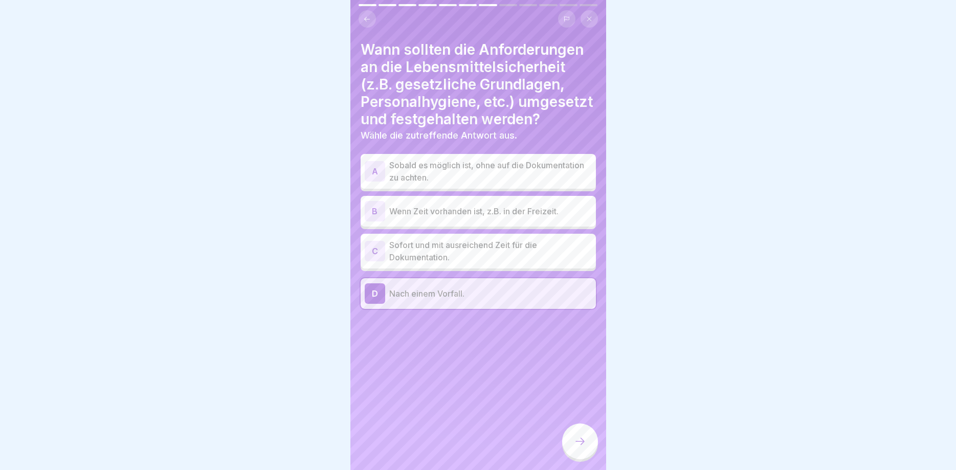
click at [508, 252] on p "Sofort und mit ausreichend Zeit für die Dokumentation." at bounding box center [490, 251] width 203 height 25
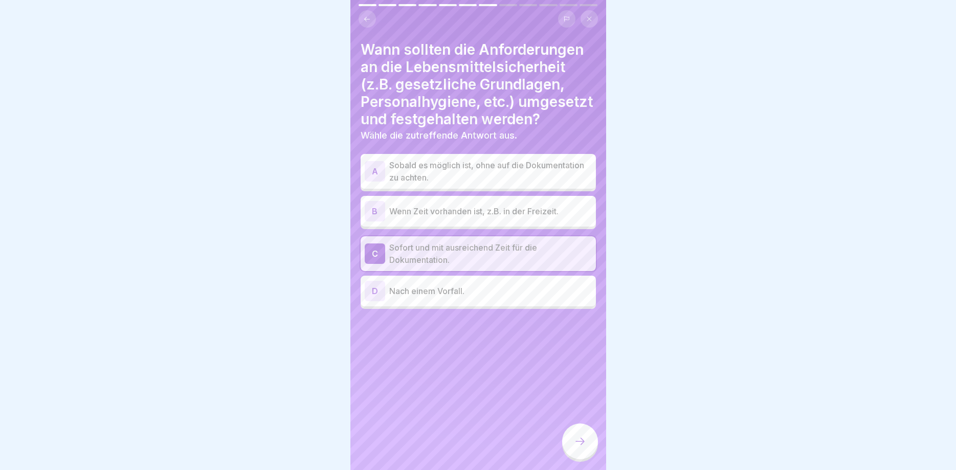
click at [581, 435] on div at bounding box center [580, 442] width 36 height 36
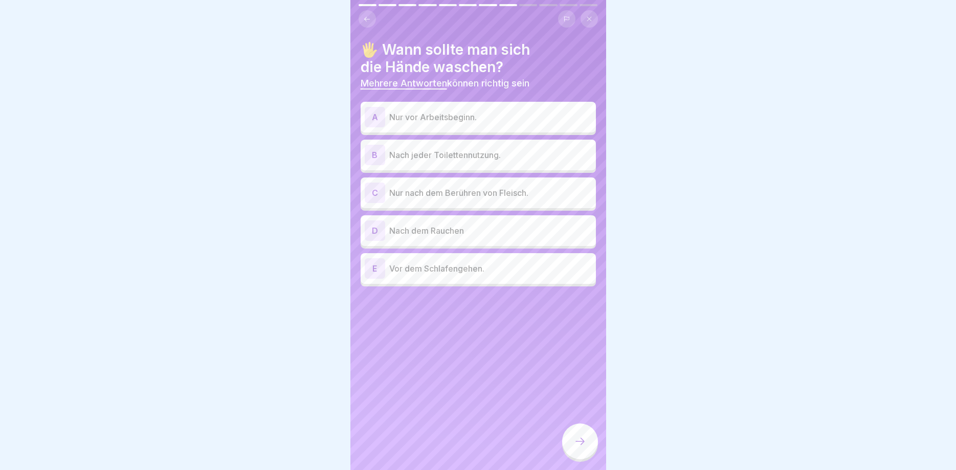
click at [477, 156] on p "Nach jeder Toilettennutzung." at bounding box center [490, 155] width 203 height 12
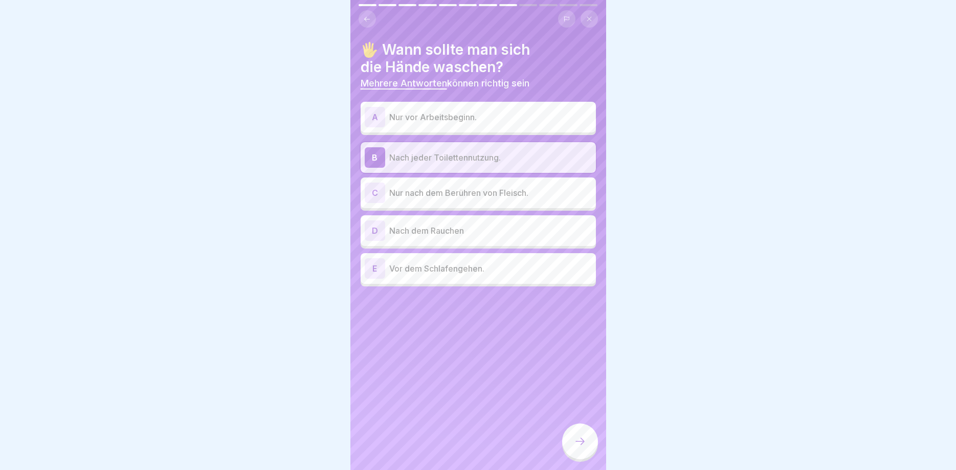
click at [502, 233] on p "Nach dem Rauchen" at bounding box center [490, 231] width 203 height 12
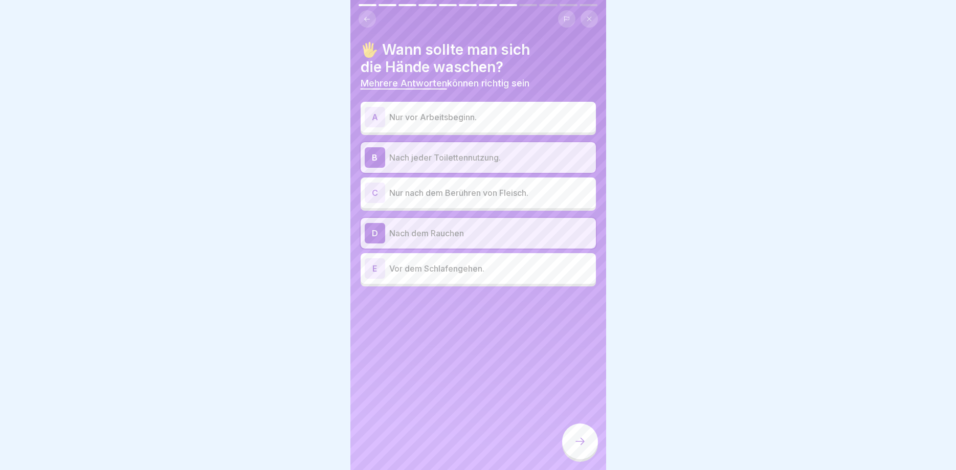
click at [581, 434] on div at bounding box center [580, 442] width 36 height 36
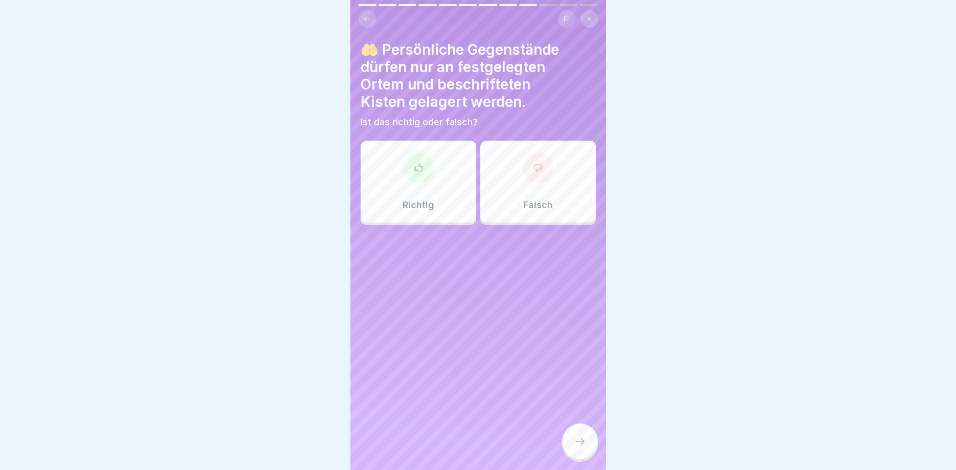
click at [419, 185] on div "Richtig" at bounding box center [419, 182] width 116 height 82
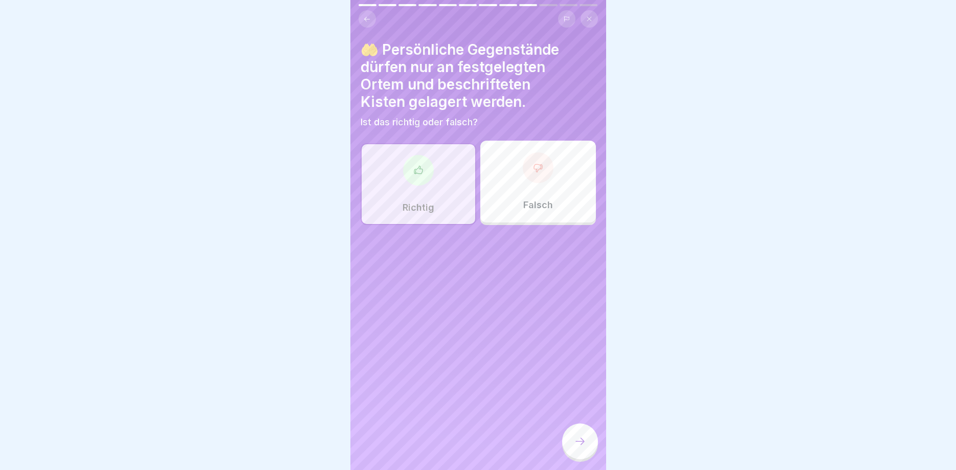
click at [575, 442] on icon at bounding box center [580, 441] width 12 height 12
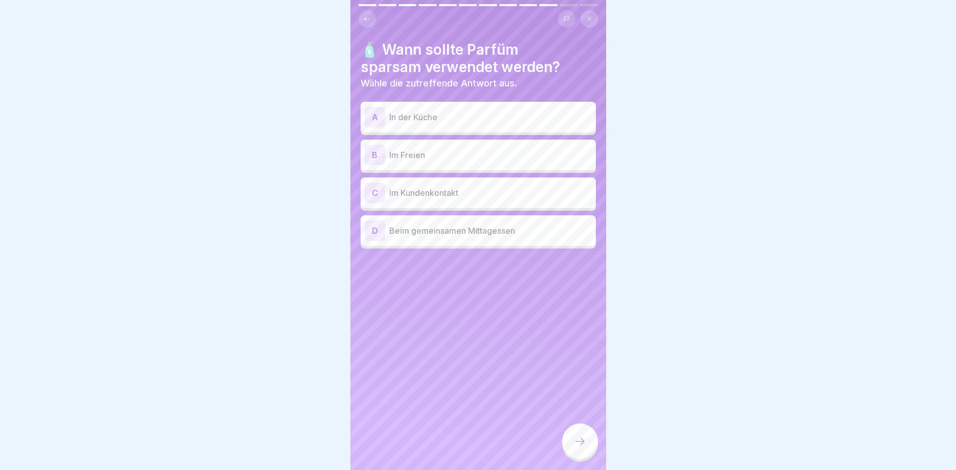
click at [478, 112] on p "In der Küche" at bounding box center [490, 117] width 203 height 12
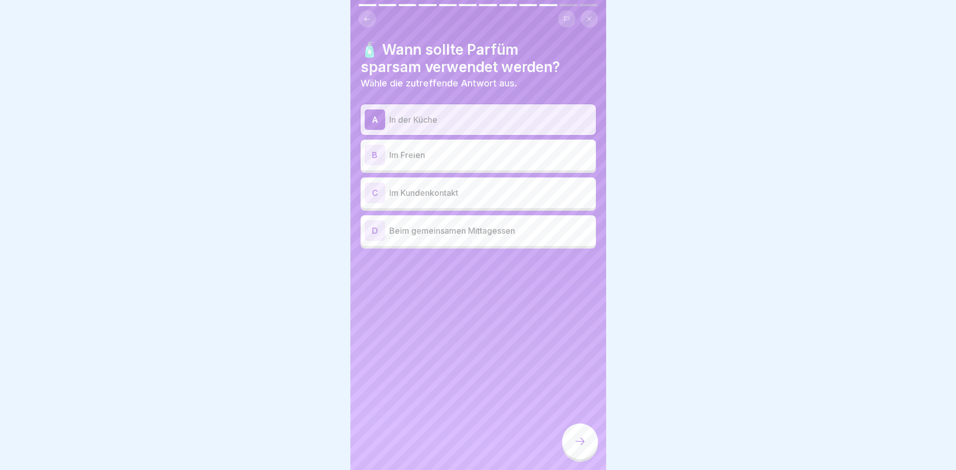
click at [573, 451] on div at bounding box center [580, 442] width 36 height 36
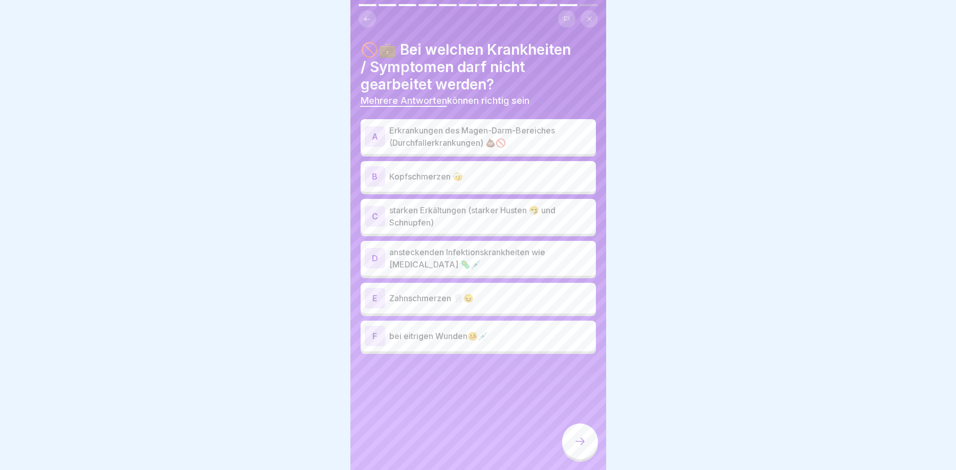
click at [447, 134] on p "Erkrankungen des Magen-Darm-Bereiches (Durchfallerkrankungen) 💩🚫" at bounding box center [490, 136] width 203 height 25
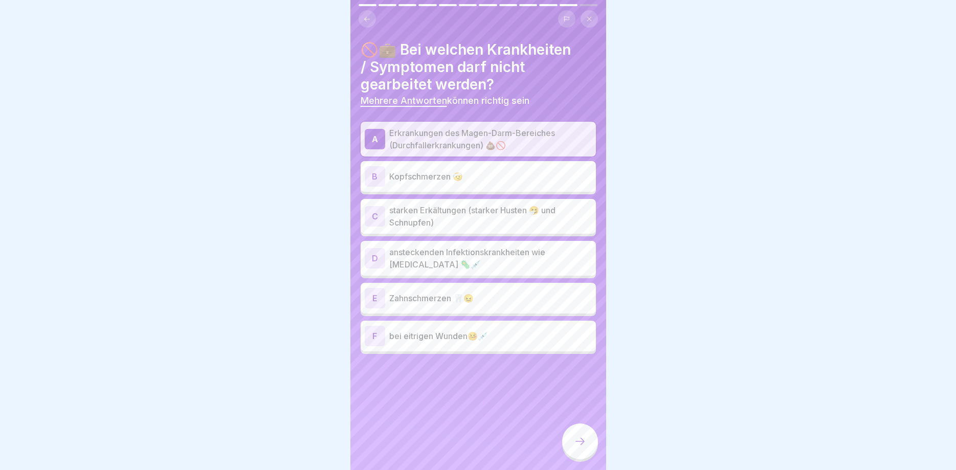
click at [455, 217] on p "starken Erkältungen (starker Husten 🤧 und Schnupfen)" at bounding box center [490, 216] width 203 height 25
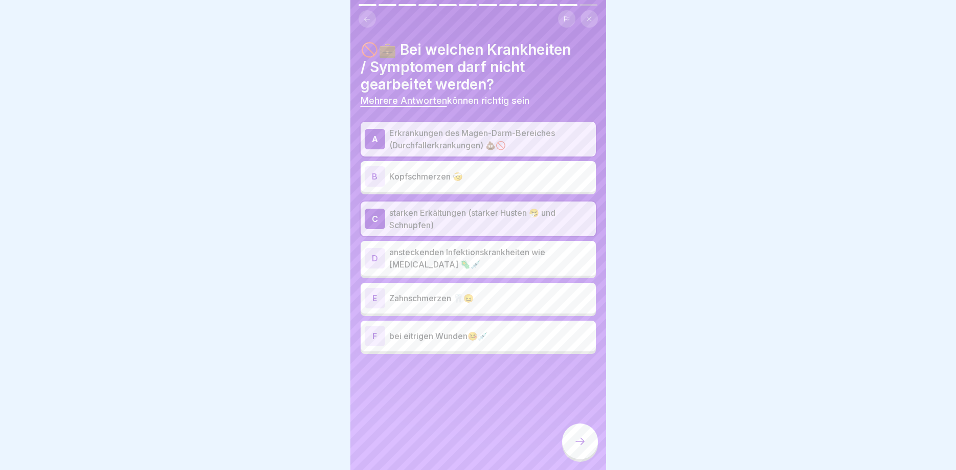
click at [490, 254] on p "ansteckenden Infektionskrankheiten wie [MEDICAL_DATA] 🦠💉" at bounding box center [490, 258] width 203 height 25
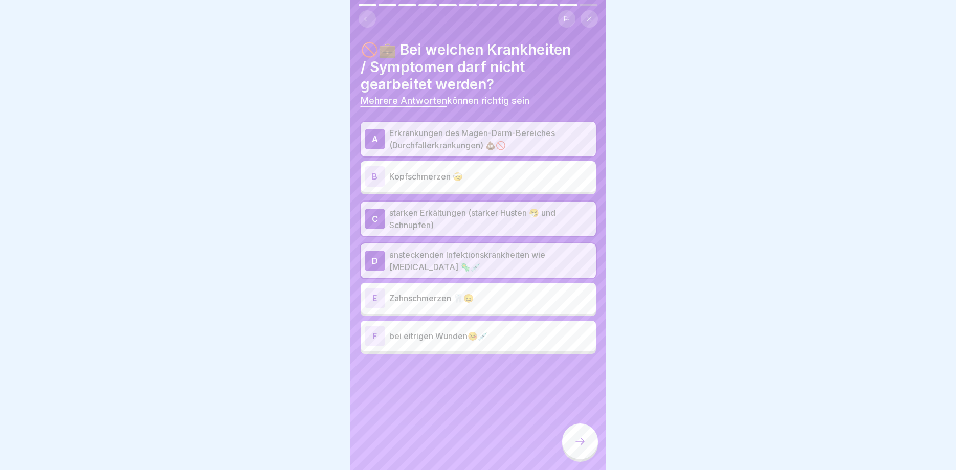
click at [517, 334] on p "bei eitrigen Wunden🤒💉" at bounding box center [490, 336] width 203 height 12
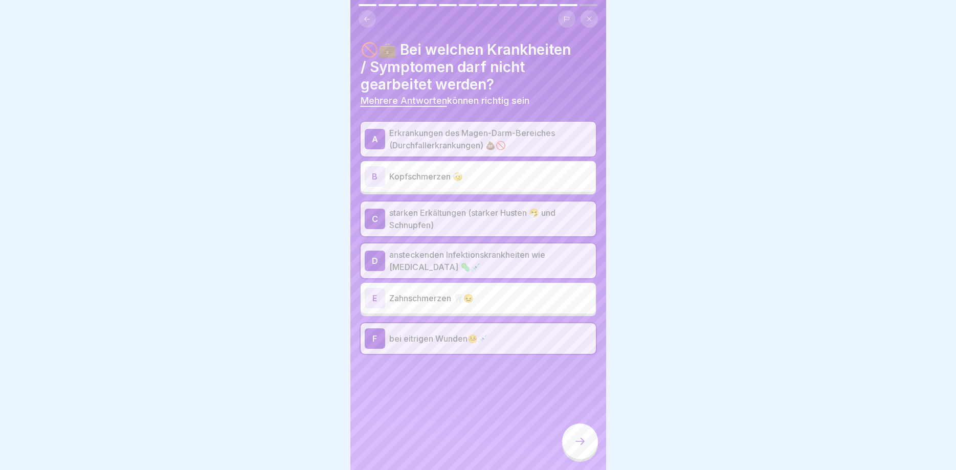
click at [587, 434] on div at bounding box center [580, 442] width 36 height 36
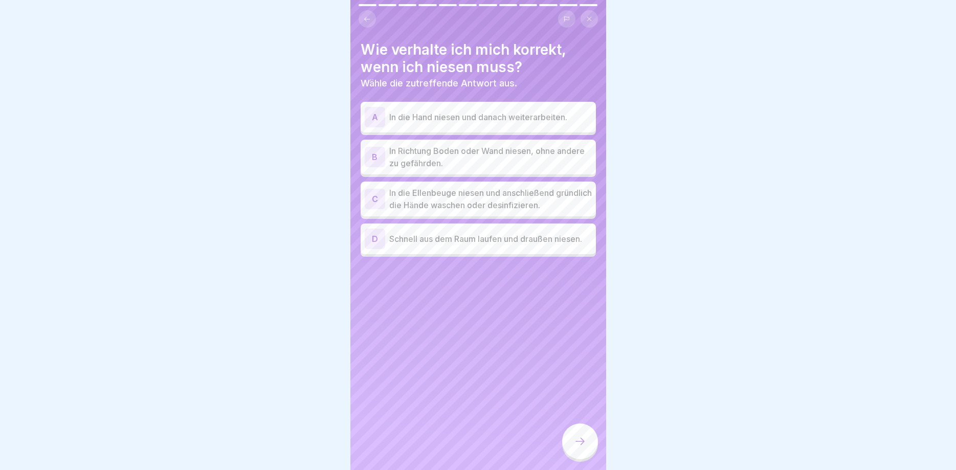
click at [530, 202] on p "In die Ellenbeuge niesen und anschließend gründlich die Hände waschen oder desi…" at bounding box center [490, 199] width 203 height 25
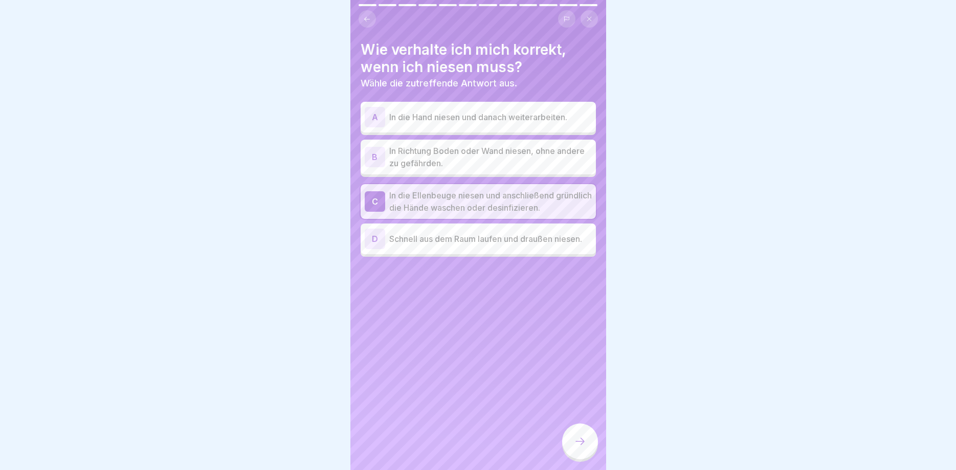
click at [461, 232] on div "D Schnell aus dem Raum laufen und draußen niesen." at bounding box center [478, 239] width 227 height 20
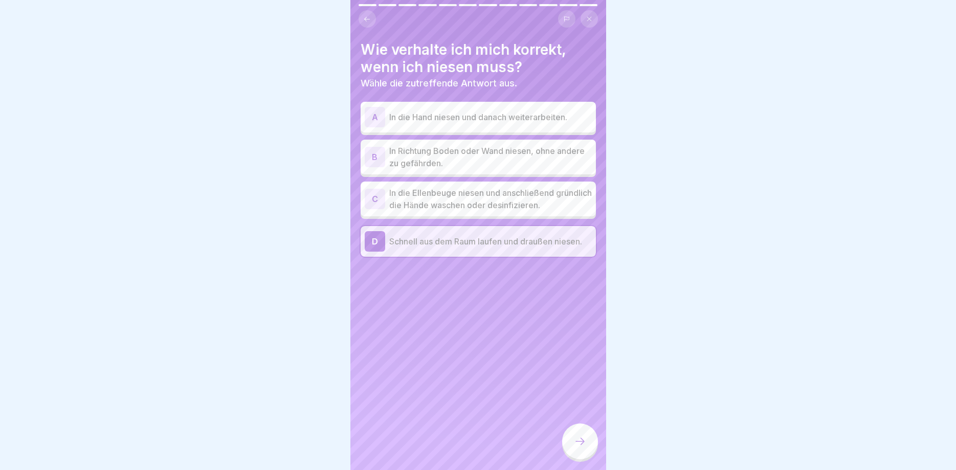
click at [458, 195] on p "In die Ellenbeuge niesen und anschließend gründlich die Hände waschen oder desi…" at bounding box center [490, 199] width 203 height 25
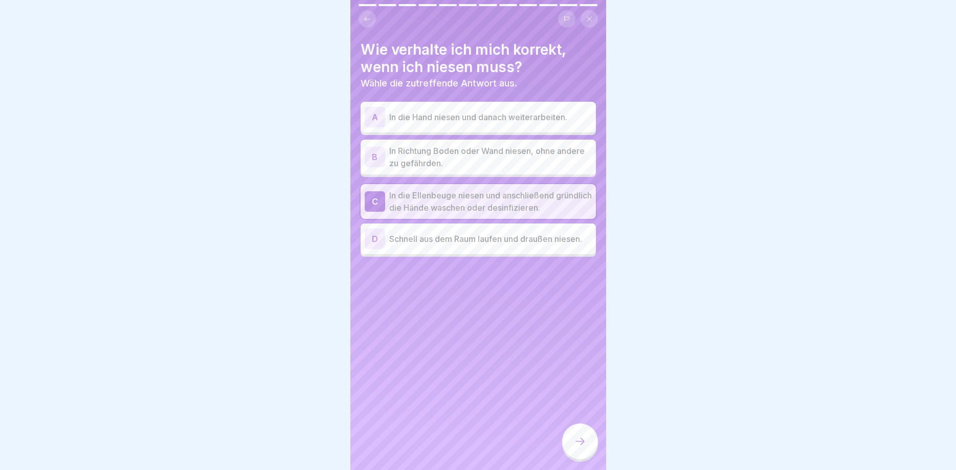
click at [574, 438] on div at bounding box center [580, 442] width 36 height 36
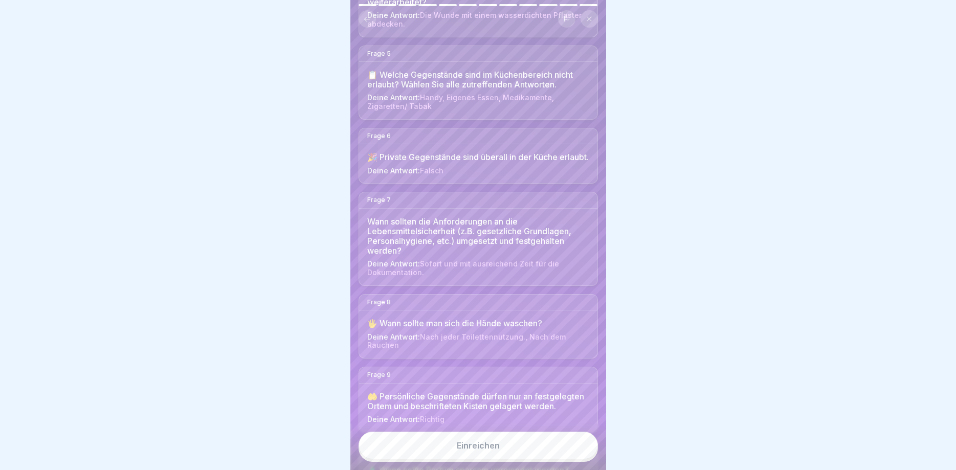
scroll to position [627, 0]
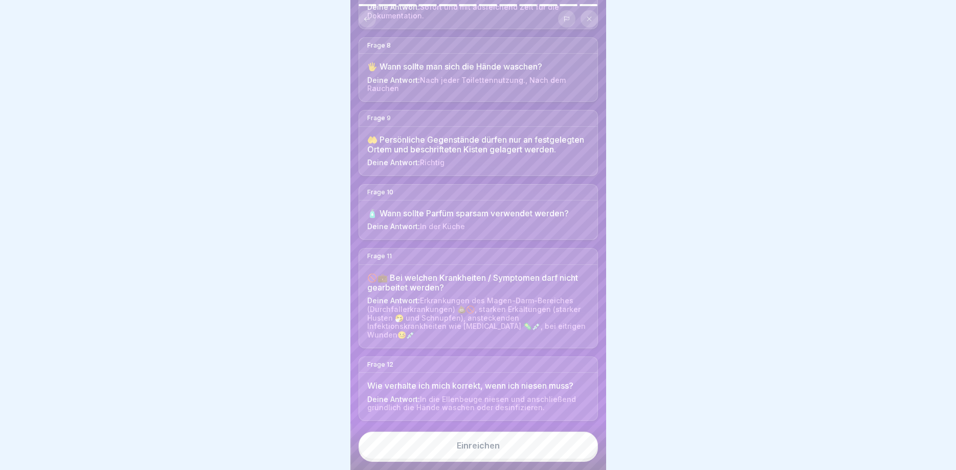
click at [484, 449] on div "Einreichen" at bounding box center [478, 445] width 43 height 9
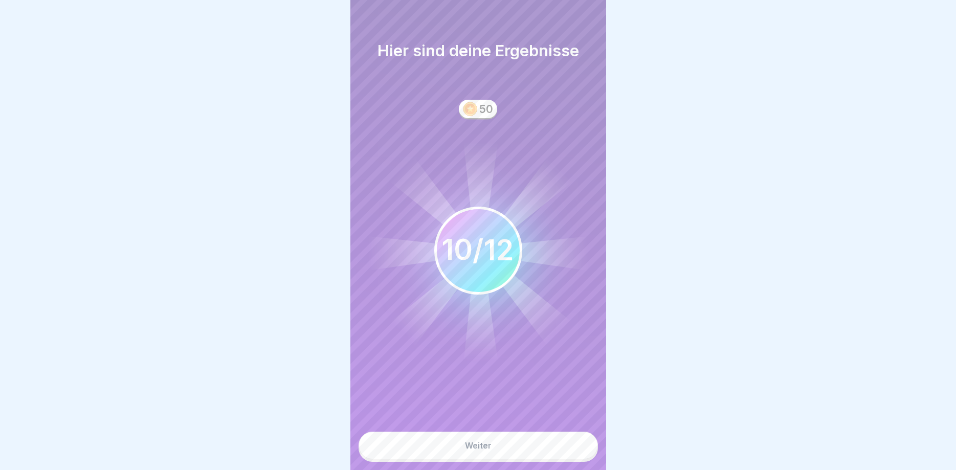
click at [543, 447] on button "Weiter" at bounding box center [478, 446] width 239 height 28
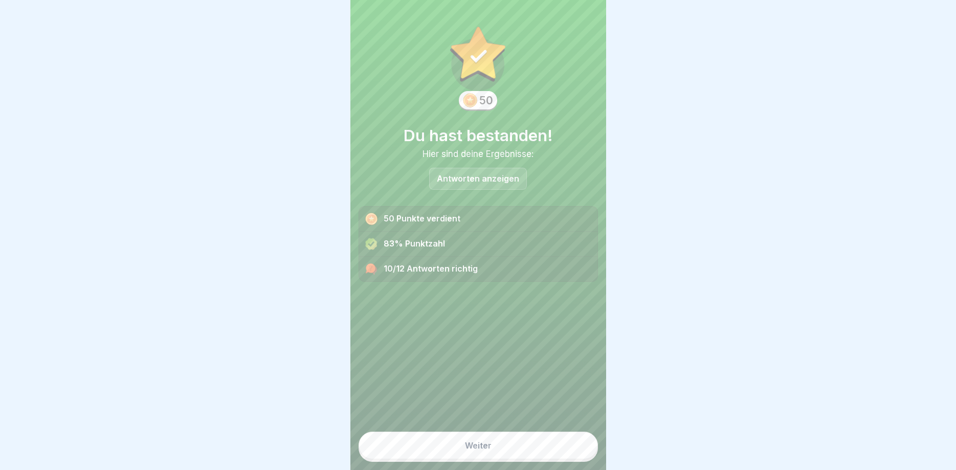
click at [500, 444] on button "Weiter" at bounding box center [478, 446] width 239 height 28
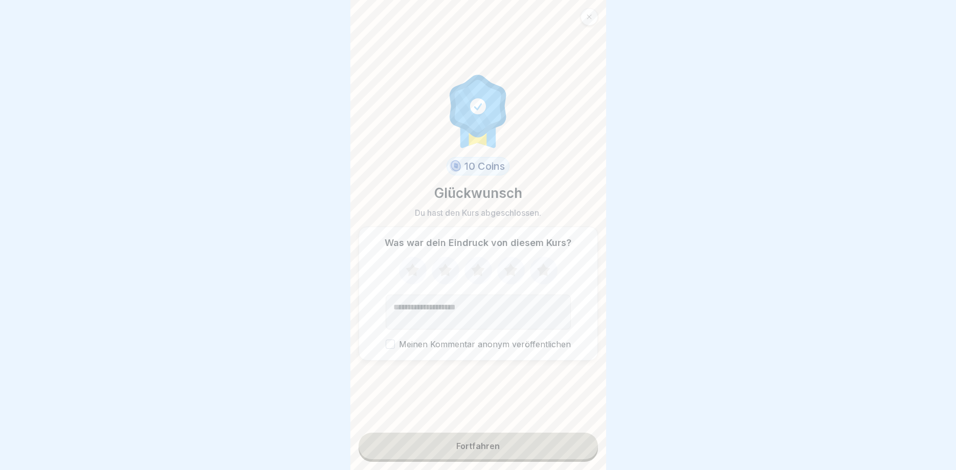
click at [518, 449] on button "Fortfahren" at bounding box center [478, 446] width 239 height 27
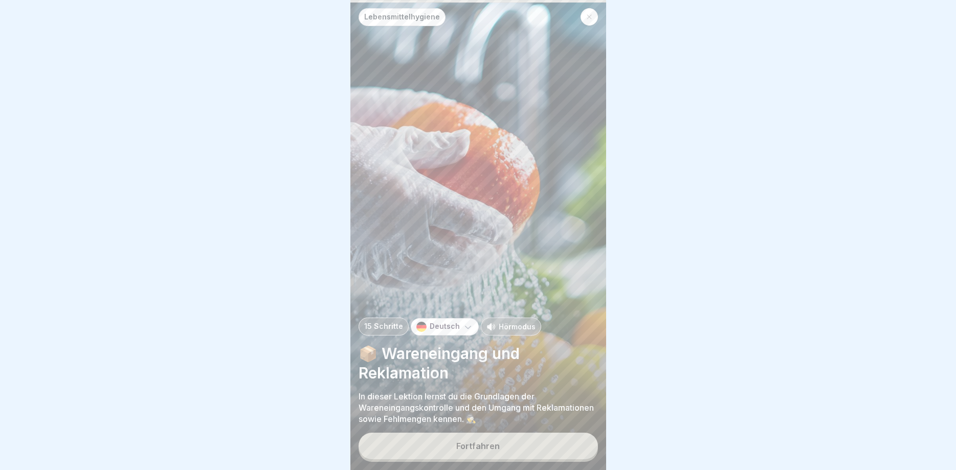
click at [518, 449] on button "Fortfahren" at bounding box center [478, 446] width 239 height 27
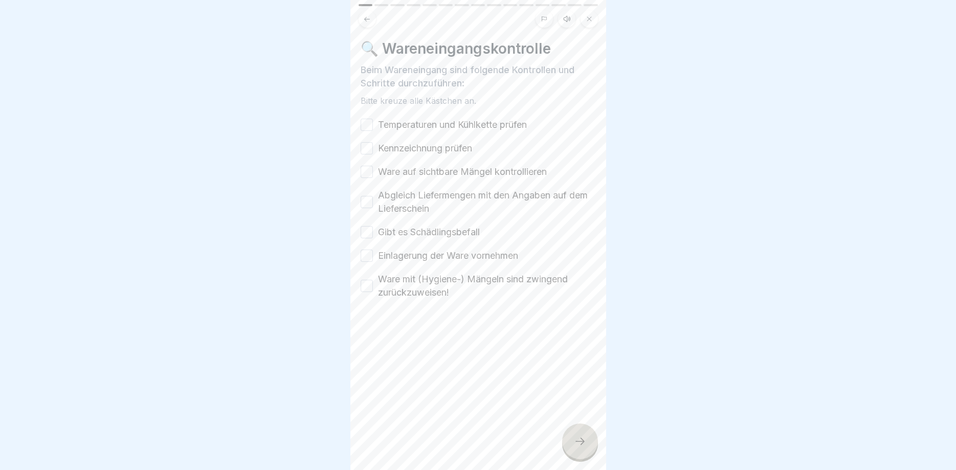
click at [367, 120] on button "Temperaturen und Kühlkette prüfen" at bounding box center [367, 125] width 12 height 12
click at [367, 150] on button "Kennzeichnung prüfen" at bounding box center [367, 148] width 12 height 12
click at [365, 171] on button "Ware auf sichtbare Mängel kontrollieren" at bounding box center [367, 172] width 12 height 12
click at [369, 203] on button "Abgleich Liefermengen mit den Angaben auf dem Lieferschein" at bounding box center [367, 202] width 12 height 12
click at [365, 233] on button "Gibt es Schädlingsbefall" at bounding box center [367, 232] width 12 height 12
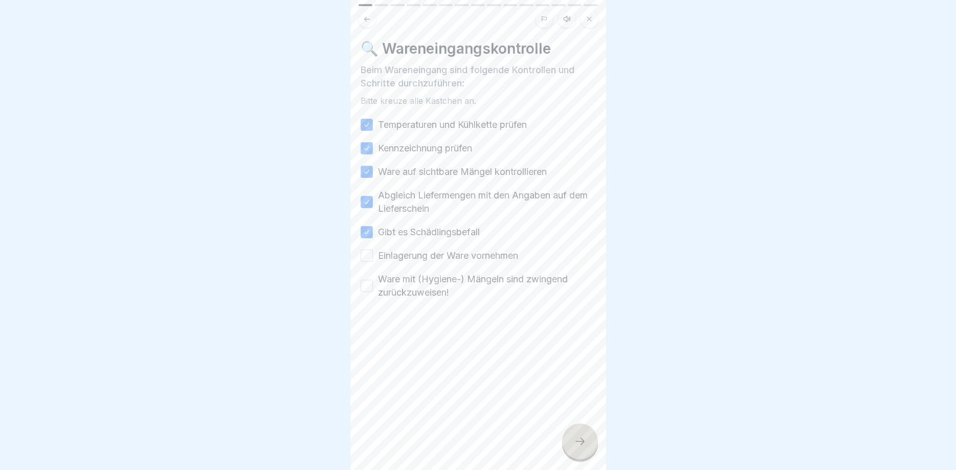
click at [372, 256] on button "Einlagerung der Ware vornehmen" at bounding box center [367, 256] width 12 height 12
click at [369, 286] on button "Ware mit (Hygiene-) Mängeln sind zwingend zurückzuweisen!" at bounding box center [367, 286] width 12 height 12
click at [584, 443] on icon at bounding box center [580, 441] width 9 height 7
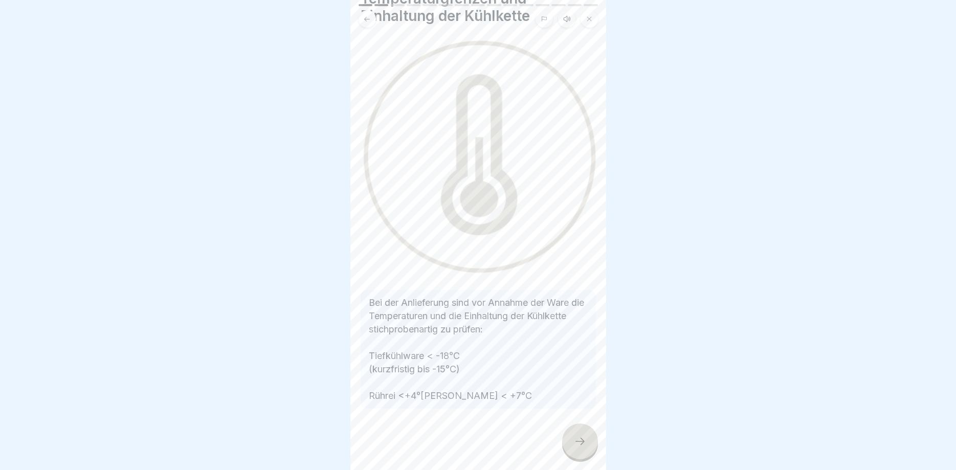
scroll to position [77, 0]
click at [579, 440] on icon at bounding box center [580, 441] width 12 height 12
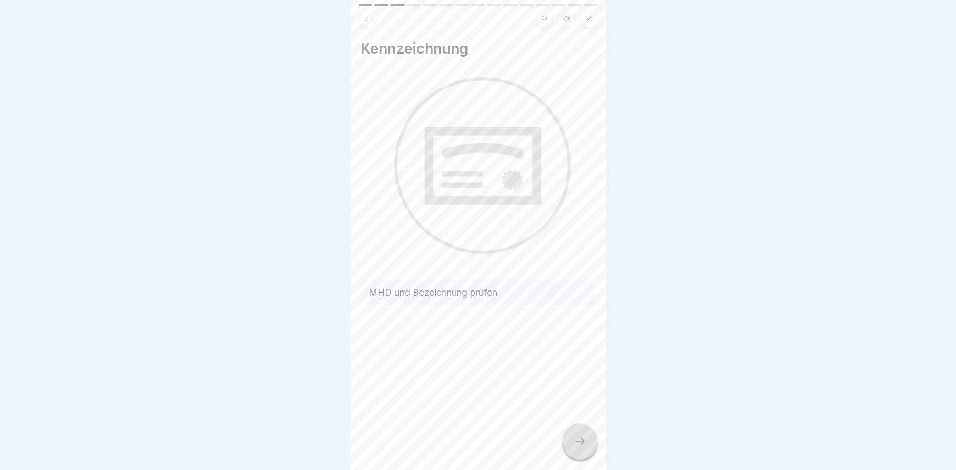
click at [579, 440] on icon at bounding box center [580, 441] width 12 height 12
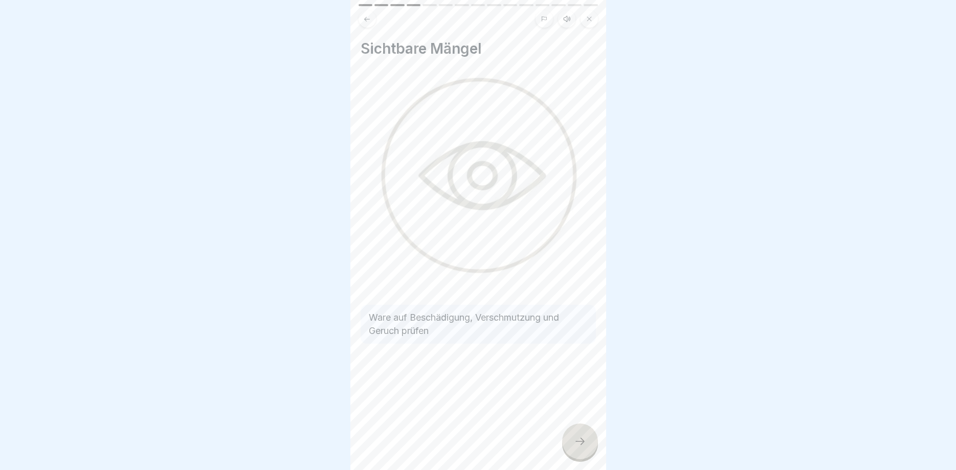
click at [578, 439] on icon at bounding box center [580, 441] width 12 height 12
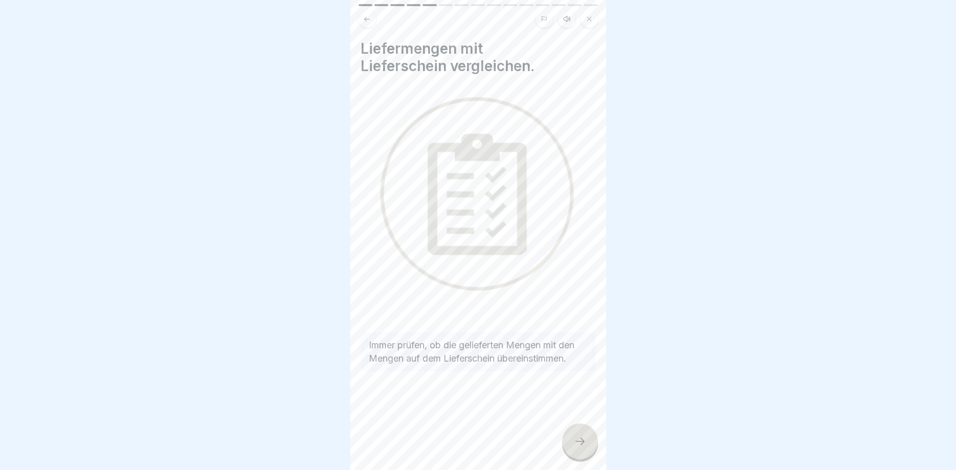
click at [578, 439] on icon at bounding box center [580, 441] width 12 height 12
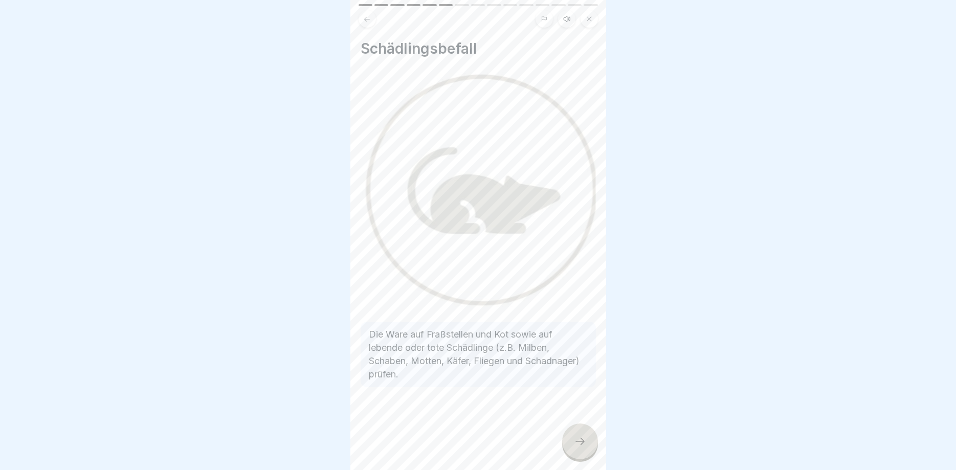
click at [578, 439] on icon at bounding box center [580, 441] width 12 height 12
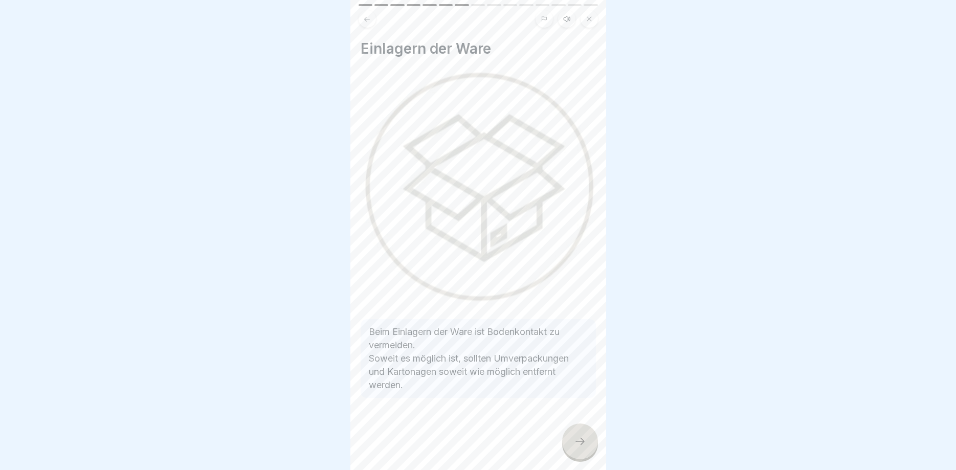
click at [578, 439] on icon at bounding box center [580, 441] width 12 height 12
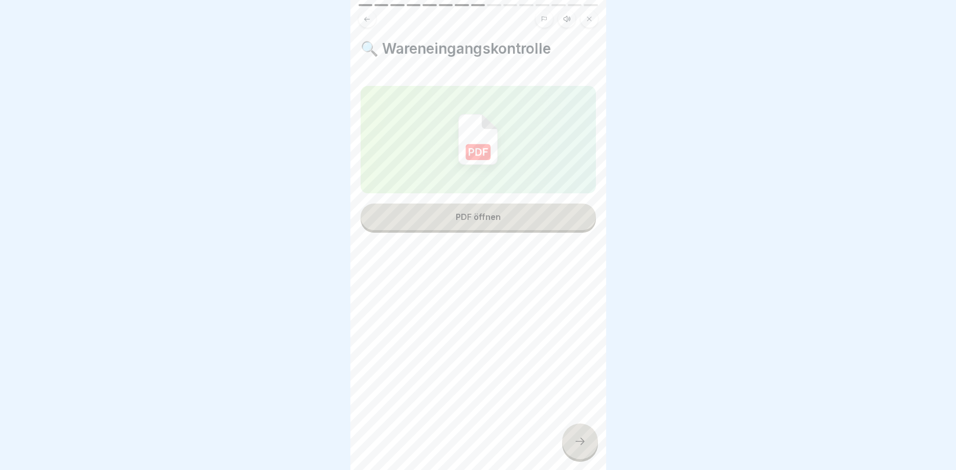
click at [578, 439] on icon at bounding box center [580, 441] width 12 height 12
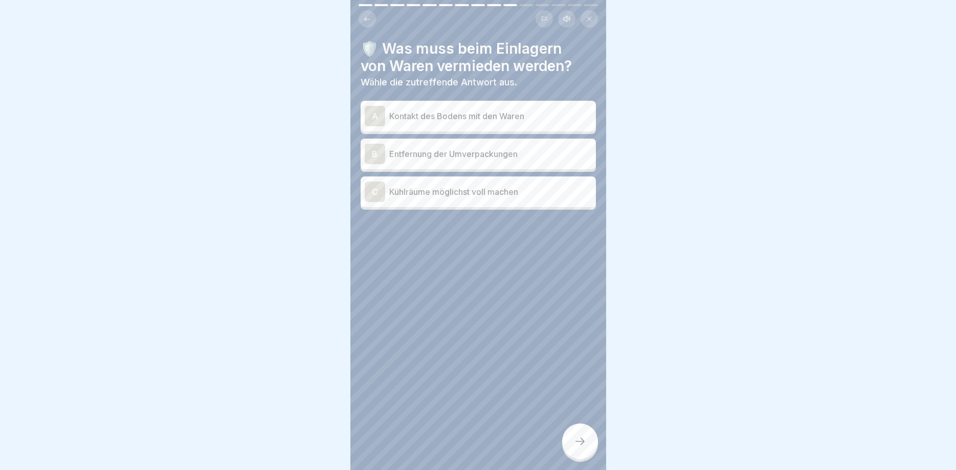
click at [578, 439] on icon at bounding box center [580, 441] width 12 height 12
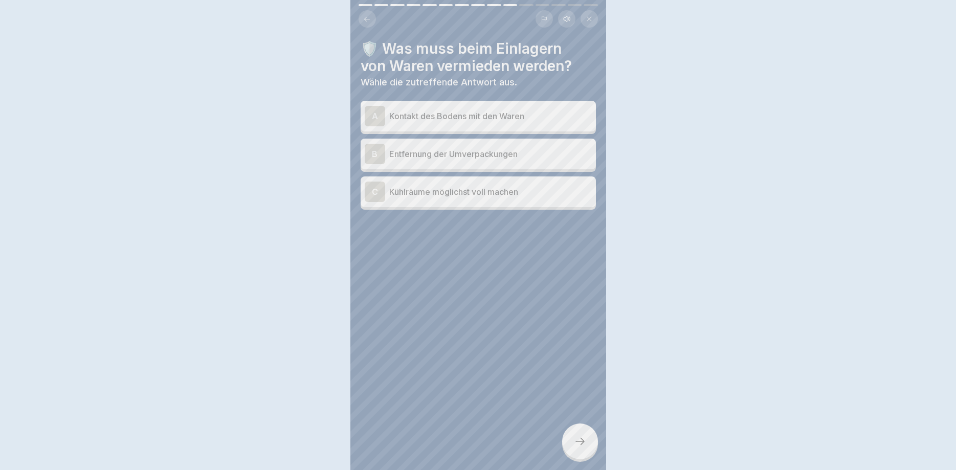
click at [578, 439] on div at bounding box center [478, 235] width 956 height 470
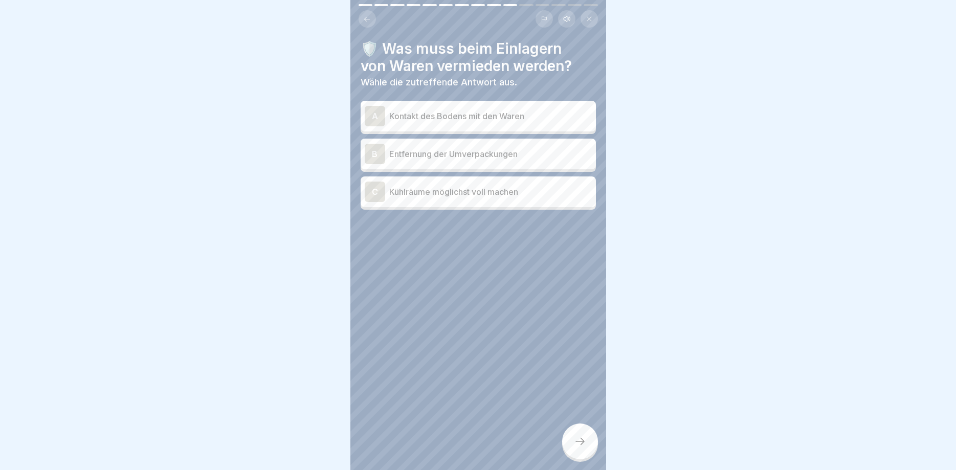
click at [458, 116] on p "Kontakt des Bodens mit den Waren" at bounding box center [490, 116] width 203 height 12
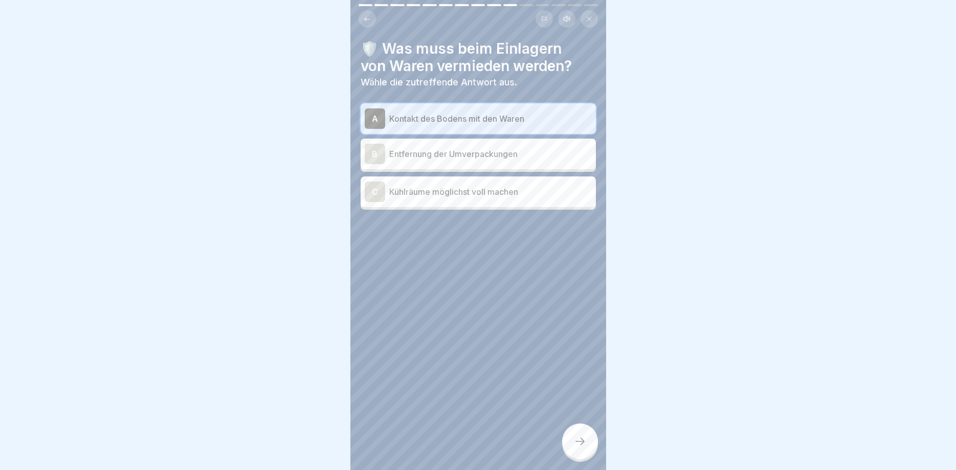
click at [473, 157] on p "Entfernung der Umverpackungen" at bounding box center [490, 154] width 203 height 12
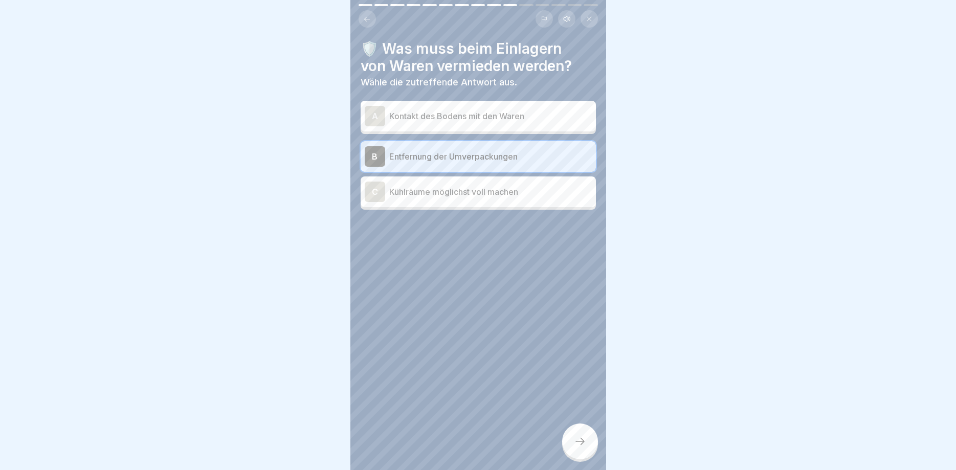
click at [468, 118] on p "Kontakt des Bodens mit den Waren" at bounding box center [490, 116] width 203 height 12
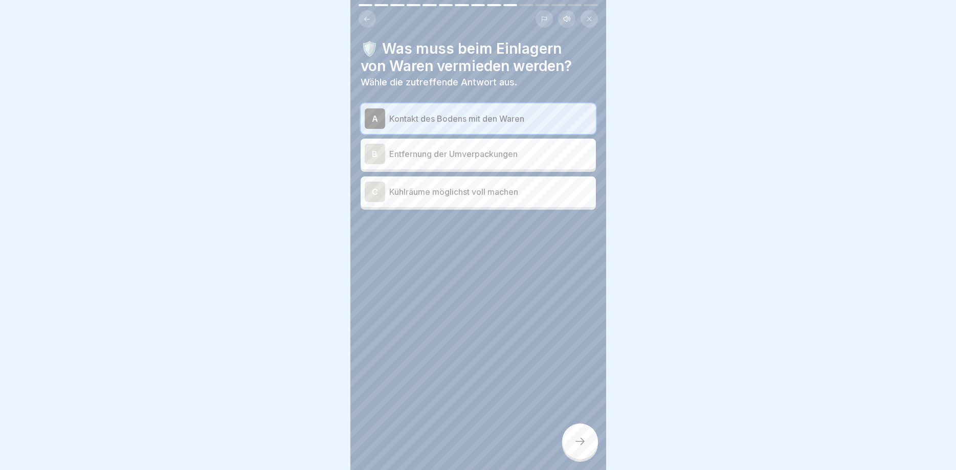
click at [580, 436] on div at bounding box center [580, 442] width 36 height 36
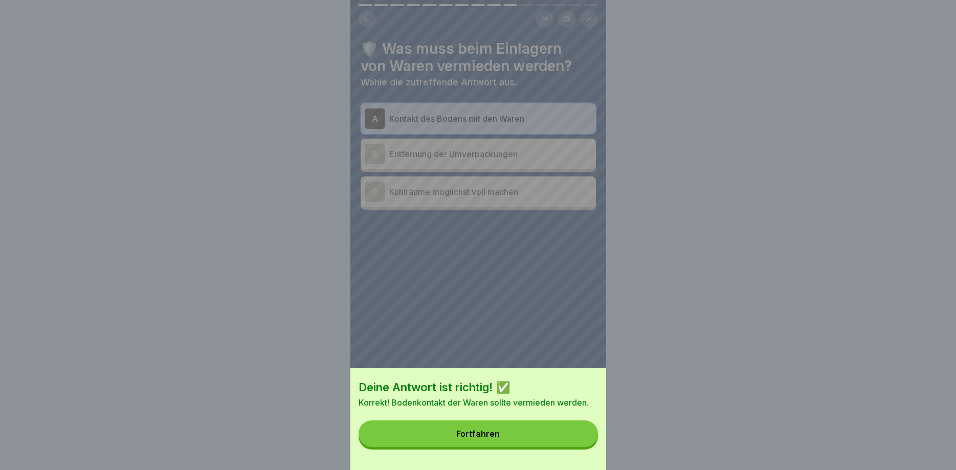
click at [506, 438] on button "Fortfahren" at bounding box center [478, 434] width 239 height 27
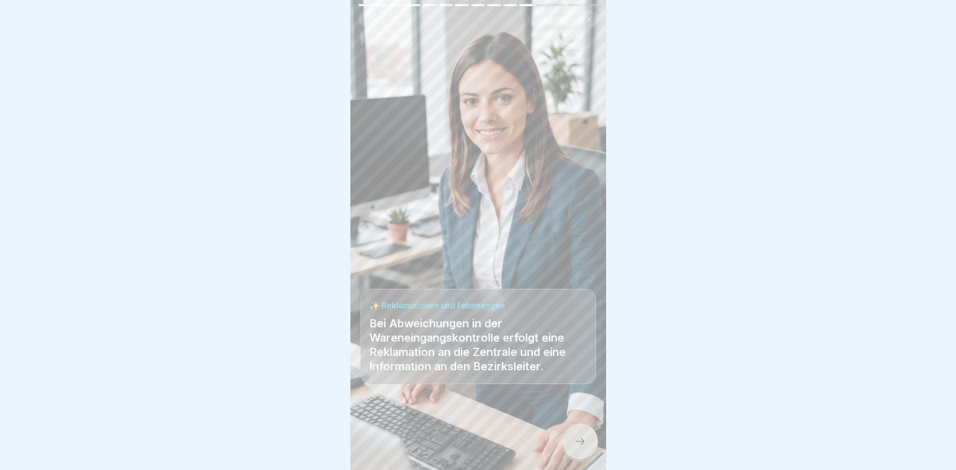
click at [574, 441] on icon at bounding box center [580, 441] width 12 height 12
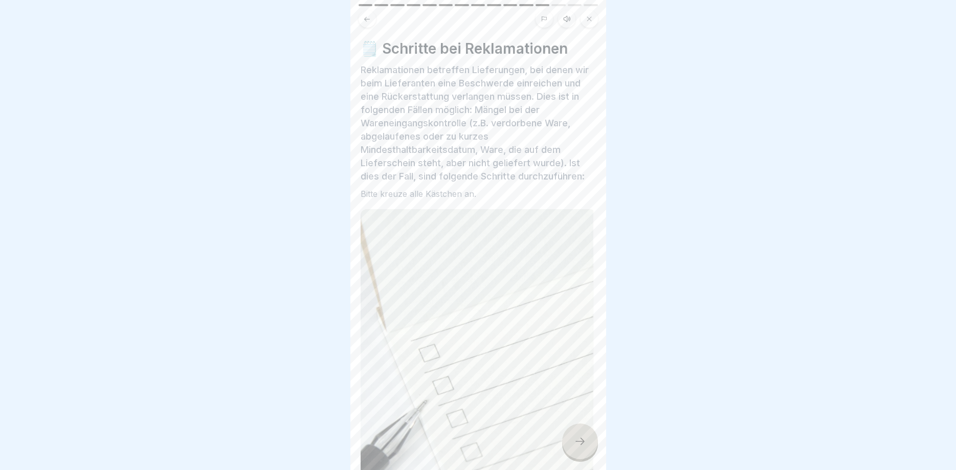
click at [574, 441] on icon at bounding box center [580, 441] width 12 height 12
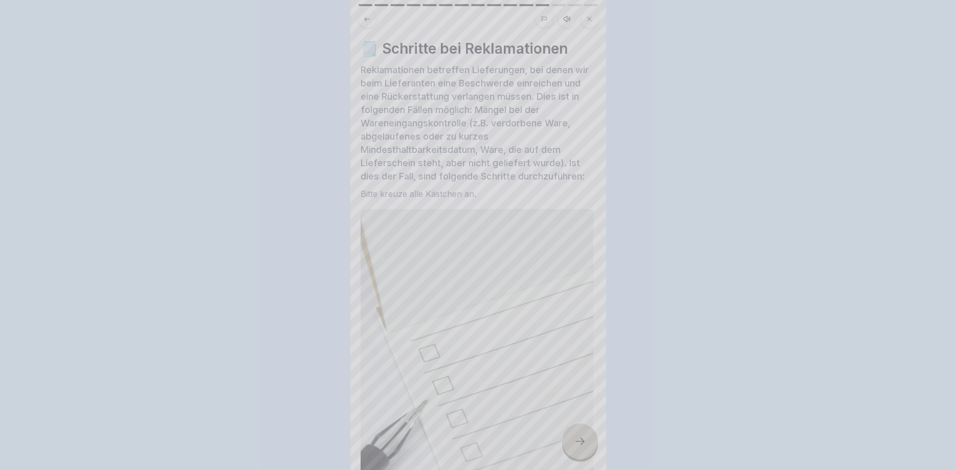
click at [574, 441] on div at bounding box center [478, 235] width 956 height 470
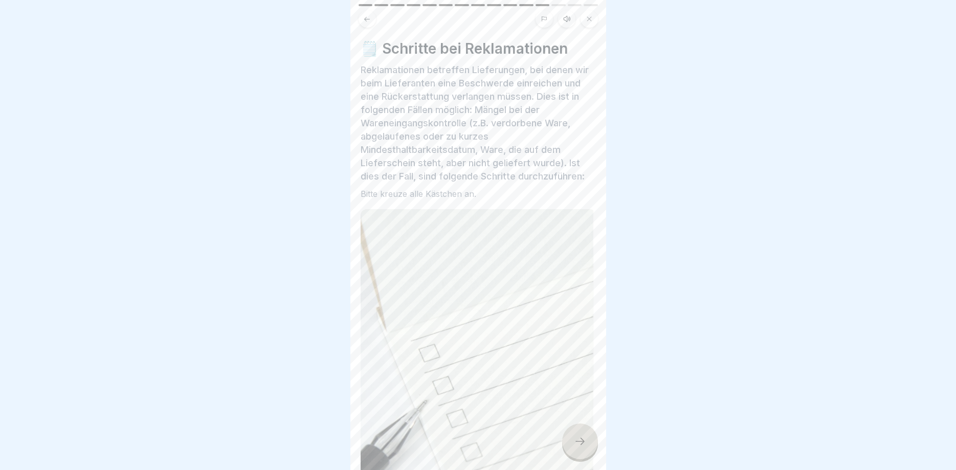
click at [574, 441] on icon at bounding box center [580, 441] width 12 height 12
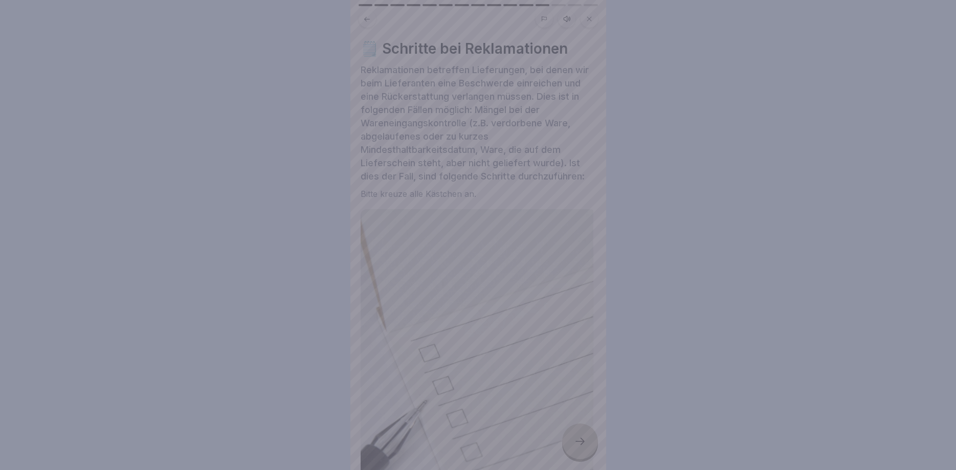
click at [574, 441] on div at bounding box center [478, 235] width 956 height 470
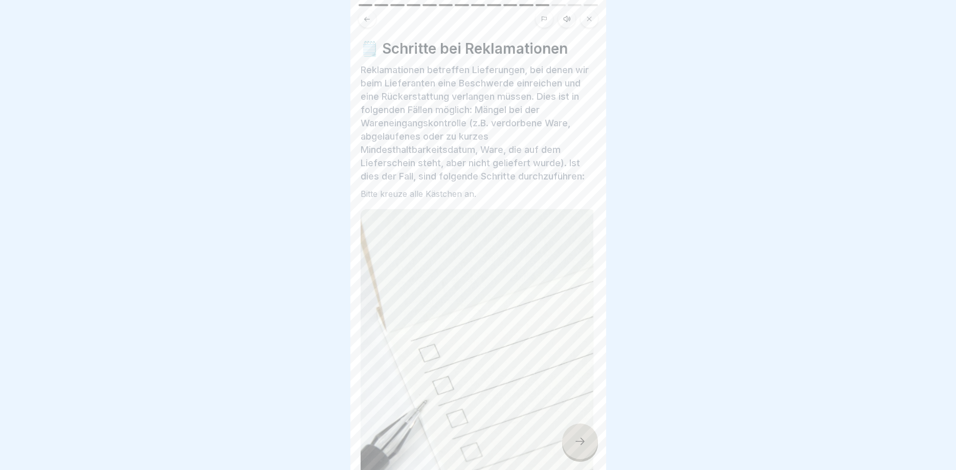
click at [574, 441] on icon at bounding box center [580, 441] width 12 height 12
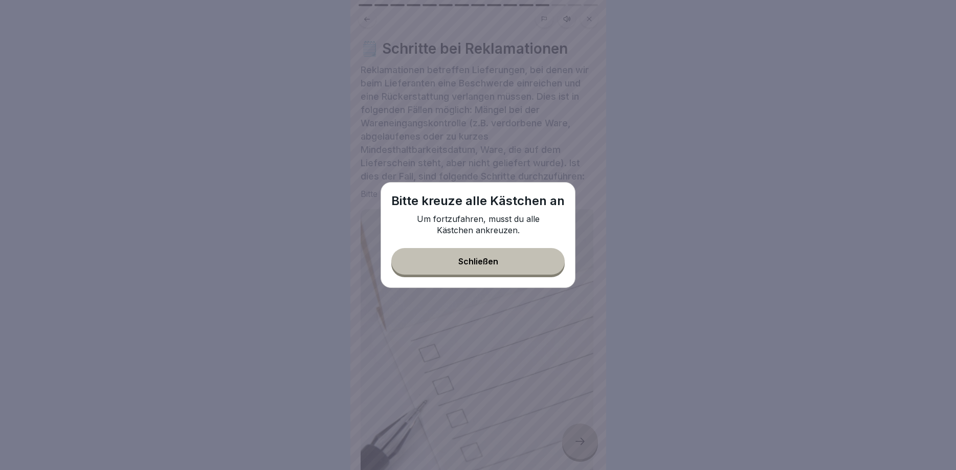
click at [499, 259] on button "Schließen" at bounding box center [477, 261] width 173 height 27
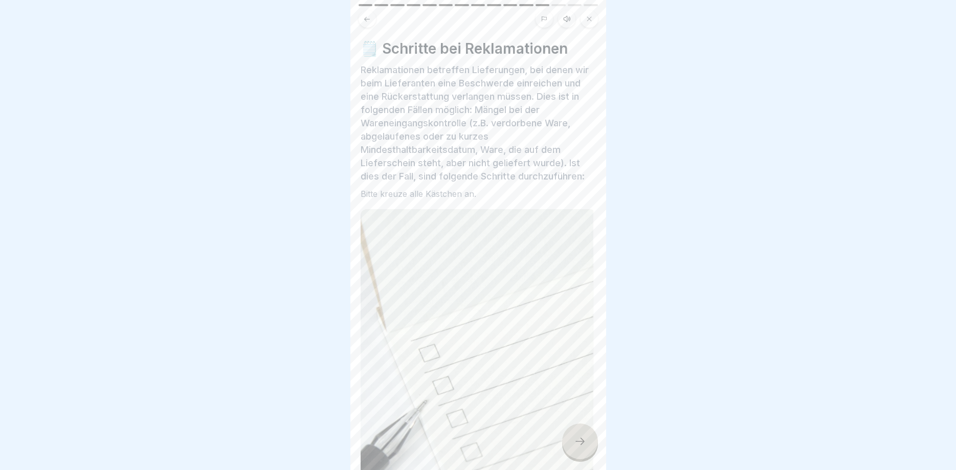
scroll to position [339, 0]
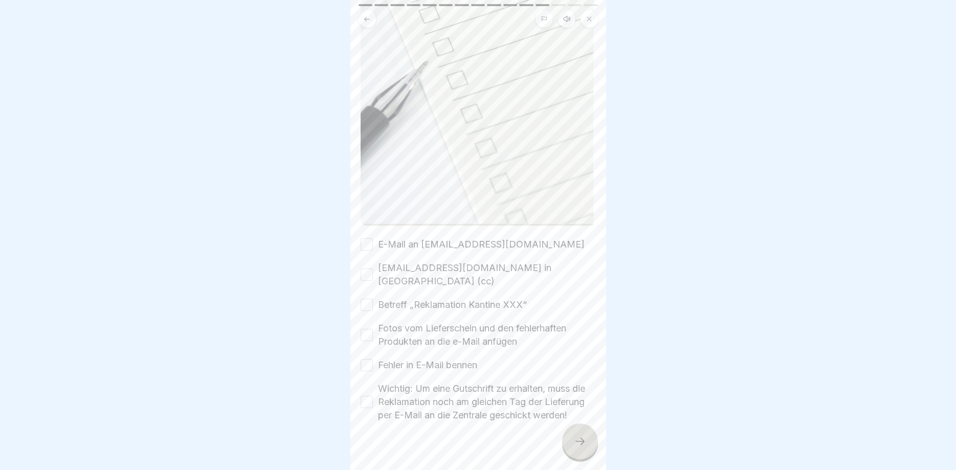
click at [365, 246] on button "E-Mail an [EMAIL_ADDRESS][DOMAIN_NAME]" at bounding box center [367, 244] width 12 height 12
click at [371, 269] on button "[EMAIL_ADDRESS][DOMAIN_NAME] in [GEOGRAPHIC_DATA] (cc)" at bounding box center [367, 275] width 12 height 12
click at [366, 329] on button "Fotos vom Lieferschein und den fehlerhaften Produkten an die e-Mail anfügen" at bounding box center [367, 335] width 12 height 12
click at [367, 359] on button "Fehler in E-Mail bennen" at bounding box center [367, 365] width 12 height 12
click at [368, 396] on button "Wichtig: Um eine Gutschrift zu erhalten, muss die Reklamation noch am gleichen …" at bounding box center [367, 402] width 12 height 12
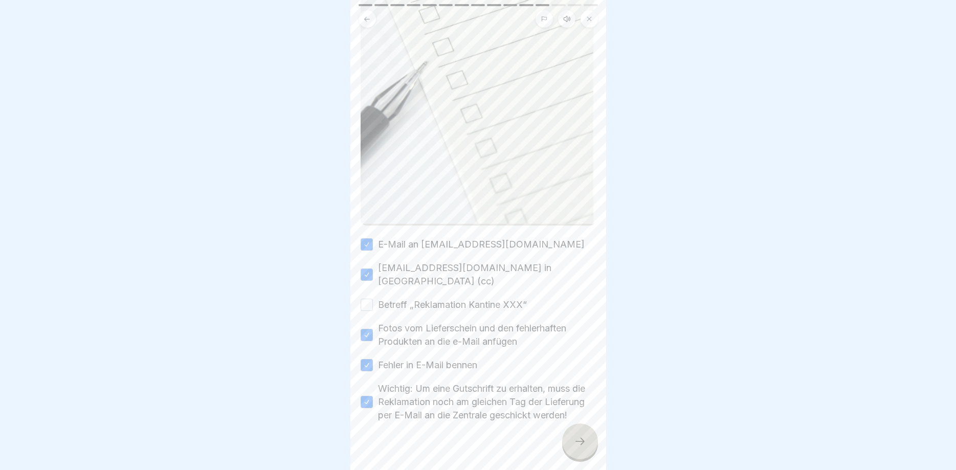
click at [366, 299] on button "Betreff „Reklamation Kantine XXX“" at bounding box center [367, 305] width 12 height 12
click at [570, 432] on div at bounding box center [580, 442] width 36 height 36
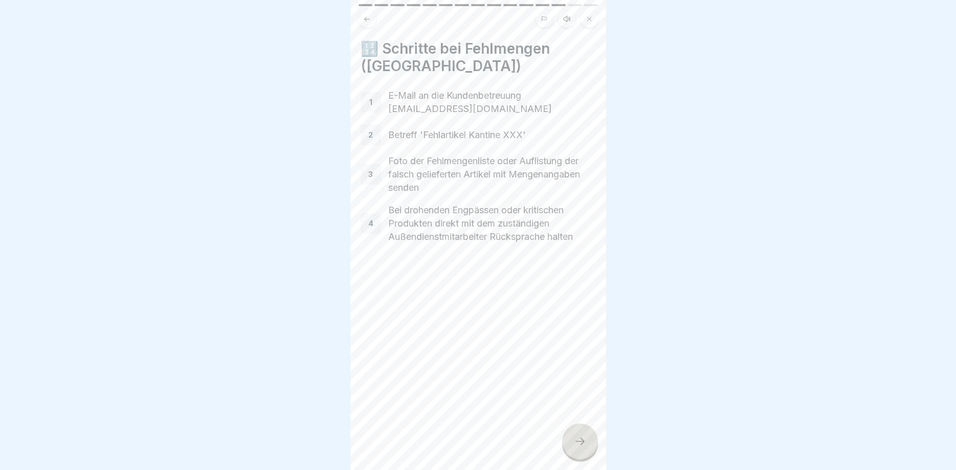
click at [593, 443] on div at bounding box center [580, 442] width 36 height 36
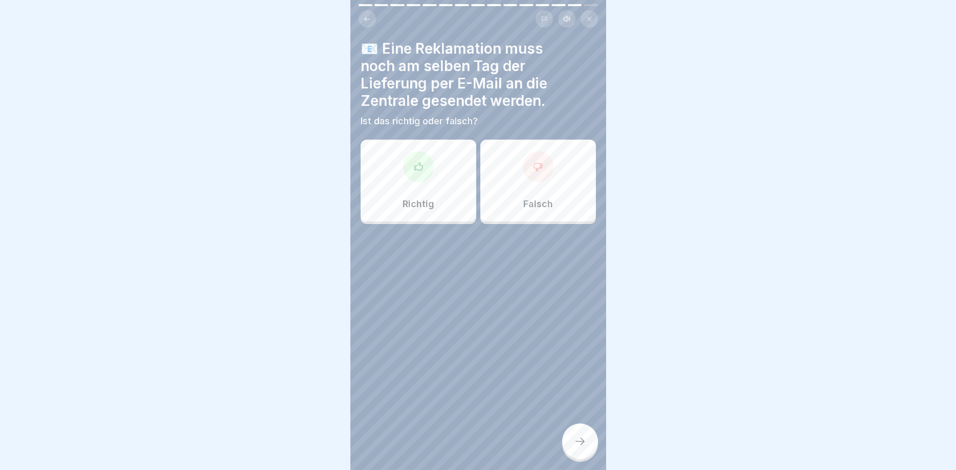
click at [434, 166] on div "Richtig" at bounding box center [419, 181] width 116 height 82
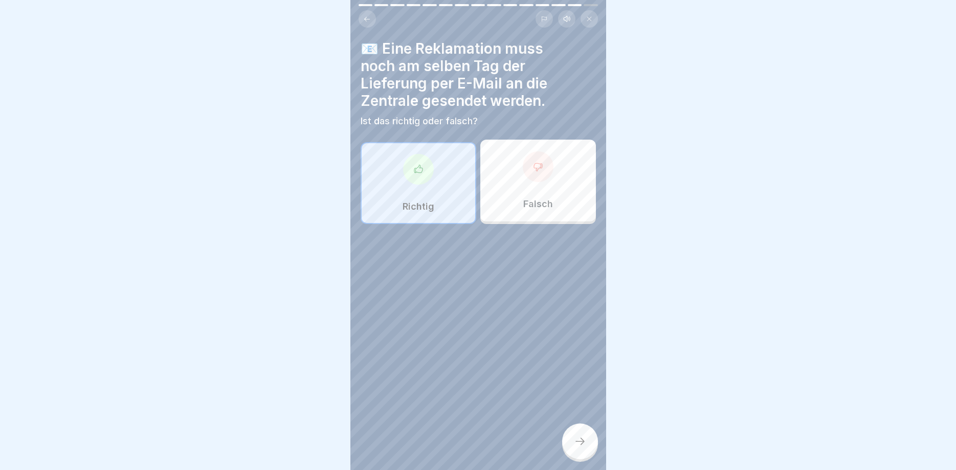
click at [587, 437] on div at bounding box center [580, 442] width 36 height 36
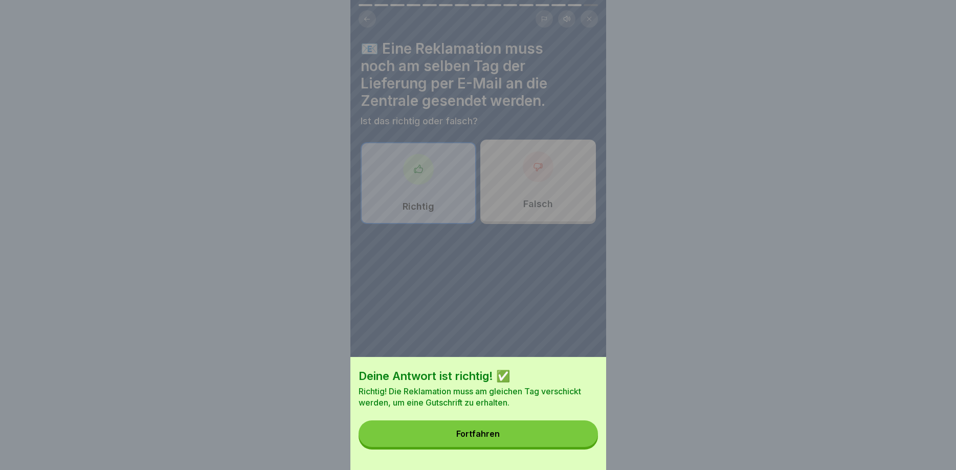
click at [524, 429] on button "Fortfahren" at bounding box center [478, 434] width 239 height 27
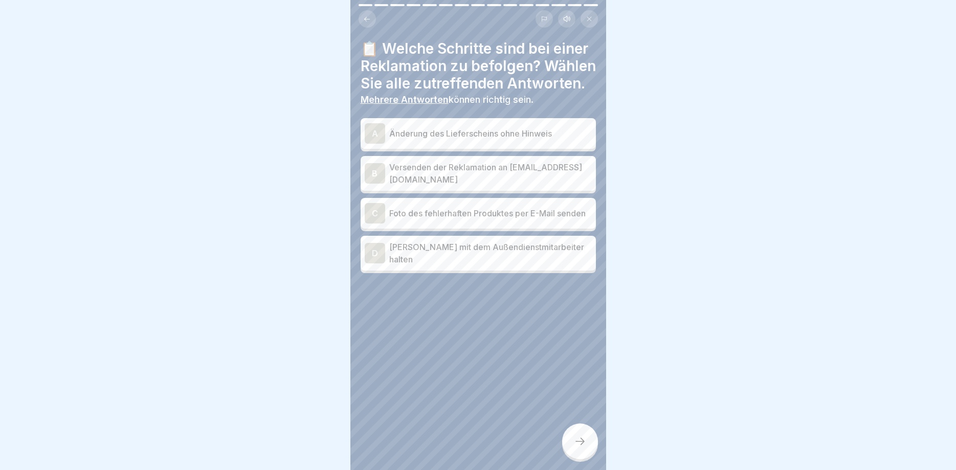
click at [502, 171] on p "Versenden der Reklamation an [EMAIL_ADDRESS][DOMAIN_NAME]" at bounding box center [490, 173] width 203 height 25
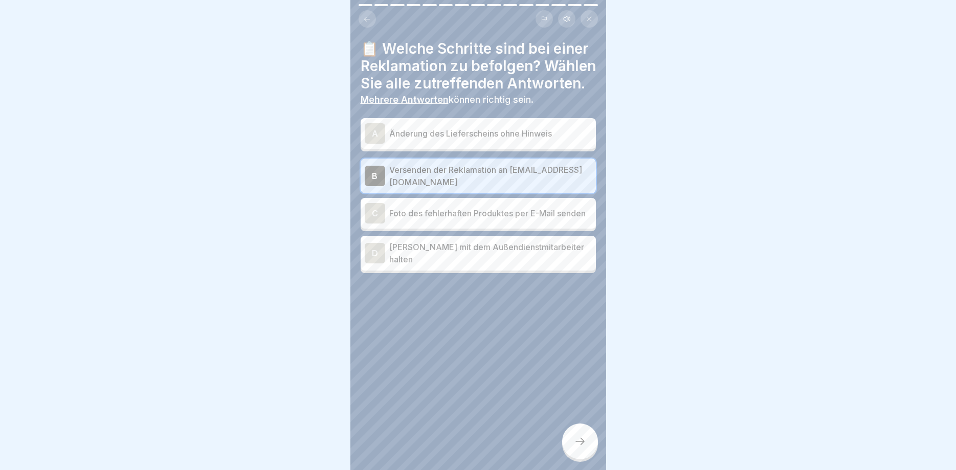
click at [503, 212] on p "Foto des fehlerhaften Produktes per E-Mail senden" at bounding box center [490, 213] width 203 height 12
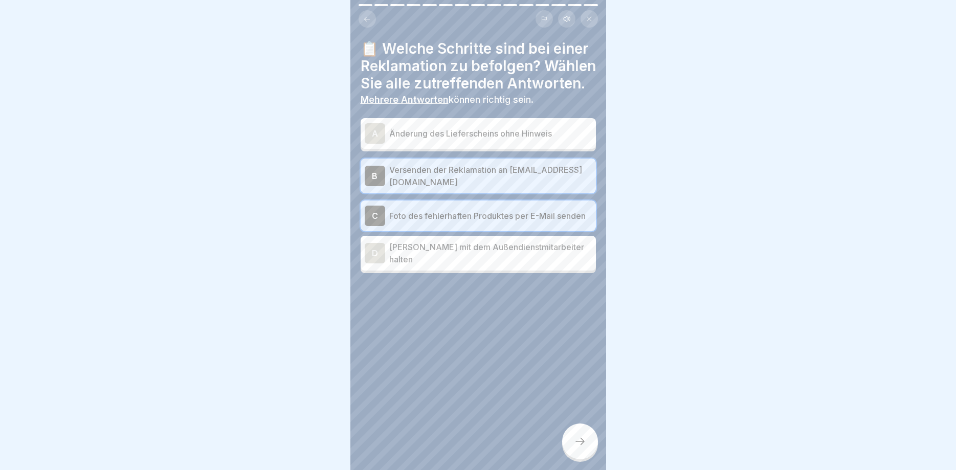
click at [496, 203] on div "C Foto des fehlerhaften Produktes per E-Mail senden" at bounding box center [478, 216] width 235 height 31
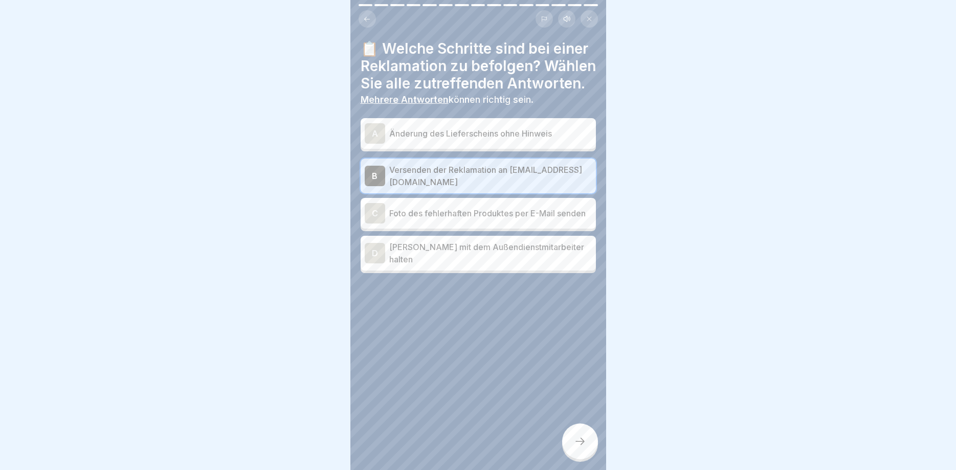
click at [496, 208] on p "Foto des fehlerhaften Produktes per E-Mail senden" at bounding box center [490, 213] width 203 height 12
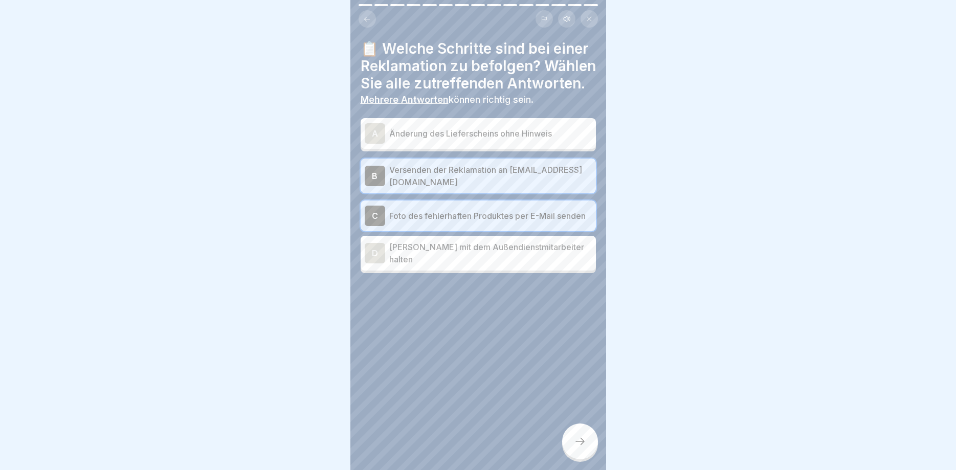
click at [581, 436] on div at bounding box center [580, 442] width 36 height 36
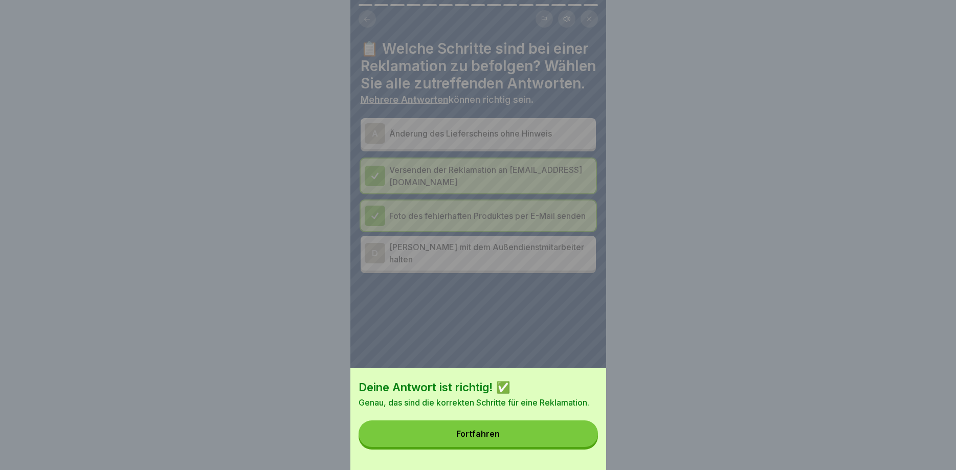
click at [515, 436] on button "Fortfahren" at bounding box center [478, 434] width 239 height 27
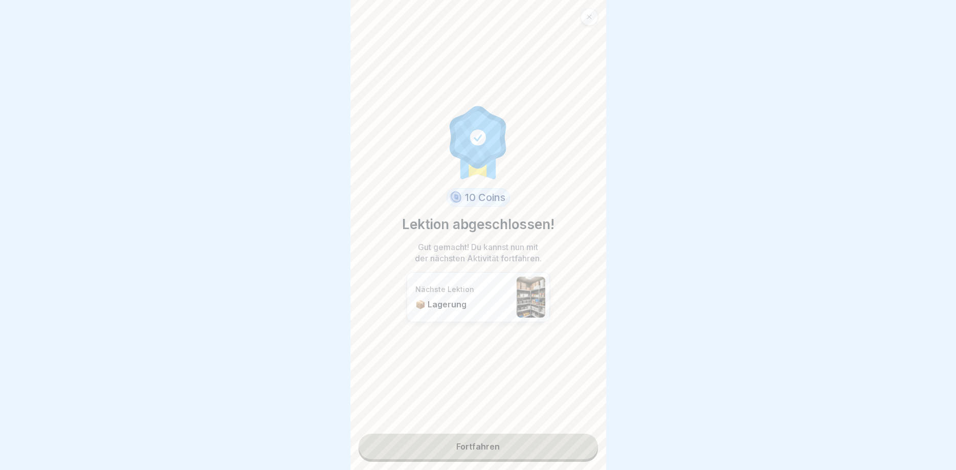
click at [563, 449] on link "Fortfahren" at bounding box center [478, 447] width 239 height 26
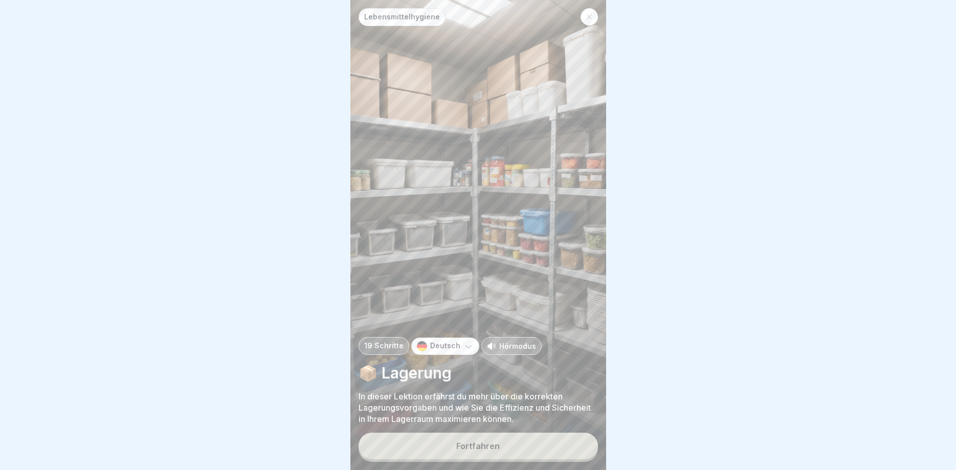
click at [549, 443] on button "Fortfahren" at bounding box center [478, 446] width 239 height 27
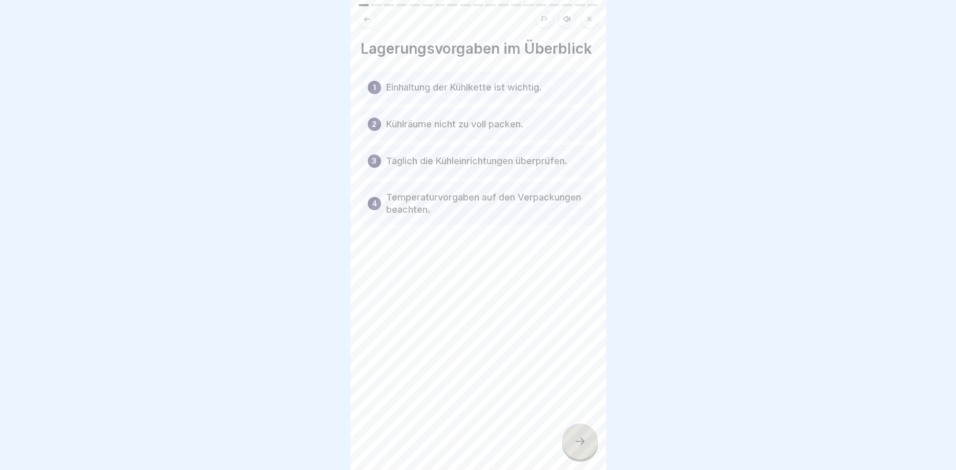
click at [548, 443] on div "Lagerungsvorgaben im Überblick 1 Einhaltung der Kühlkette ist wichtig. 2 Kühlrä…" at bounding box center [479, 235] width 256 height 470
click at [586, 442] on div at bounding box center [580, 442] width 36 height 36
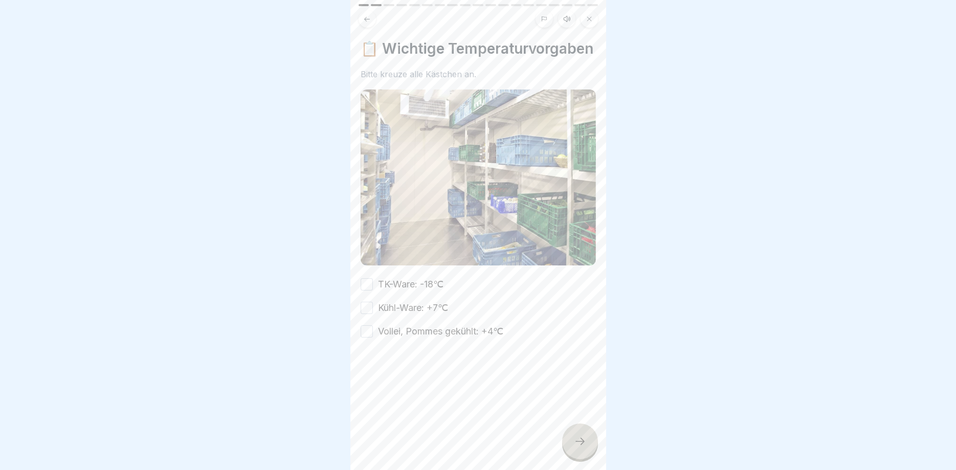
click at [583, 442] on icon at bounding box center [580, 441] width 9 height 7
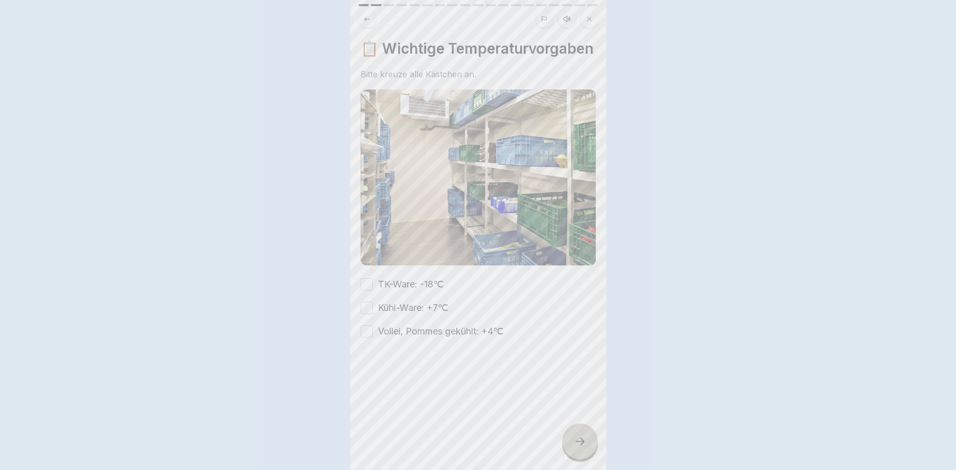
click at [583, 442] on div at bounding box center [478, 235] width 956 height 470
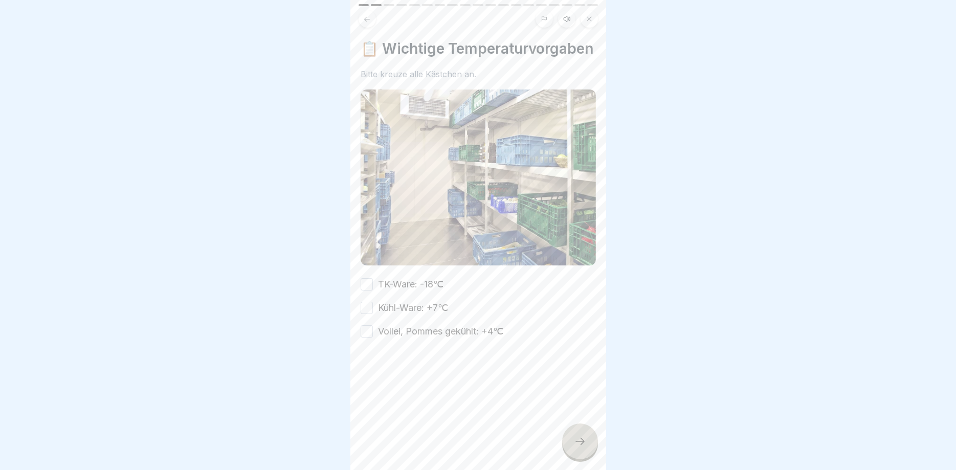
click at [366, 285] on button "TK-Ware: -18℃" at bounding box center [367, 284] width 12 height 12
click at [369, 332] on button "Vollei, Pommes gekühlt: +4℃" at bounding box center [367, 331] width 12 height 12
click at [370, 307] on button "Kühl-Ware: +7℃" at bounding box center [367, 308] width 12 height 12
click at [580, 445] on icon at bounding box center [580, 441] width 12 height 12
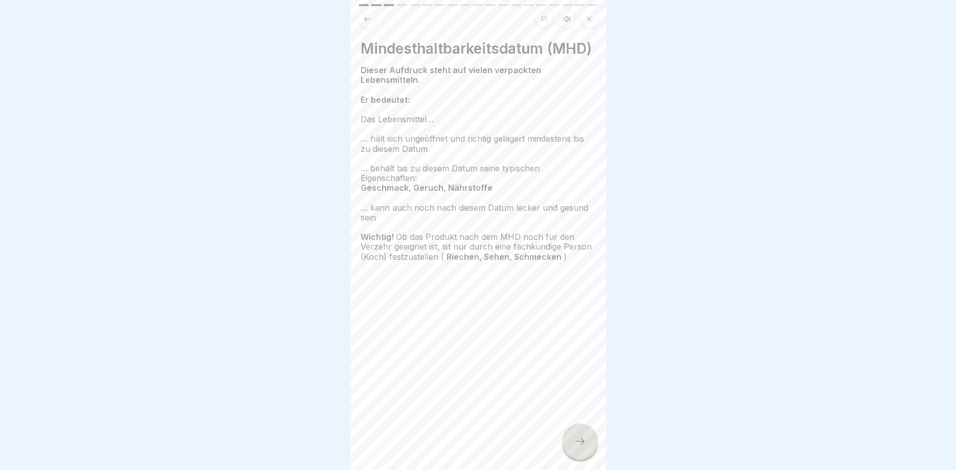
click at [580, 444] on icon at bounding box center [580, 441] width 12 height 12
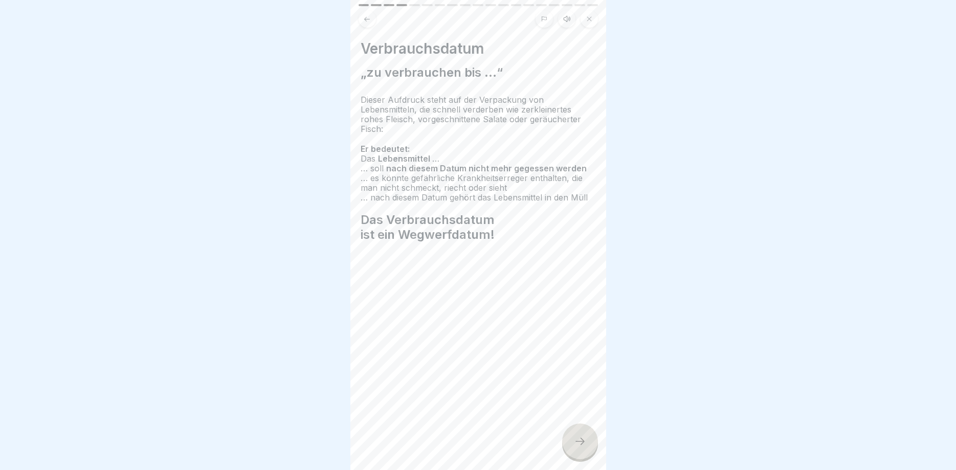
click at [580, 444] on icon at bounding box center [580, 441] width 12 height 12
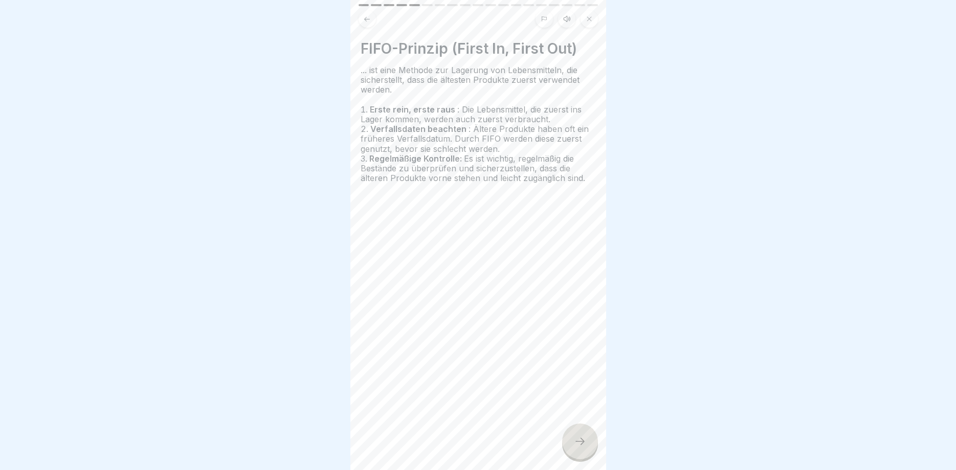
click at [580, 444] on icon at bounding box center [580, 441] width 12 height 12
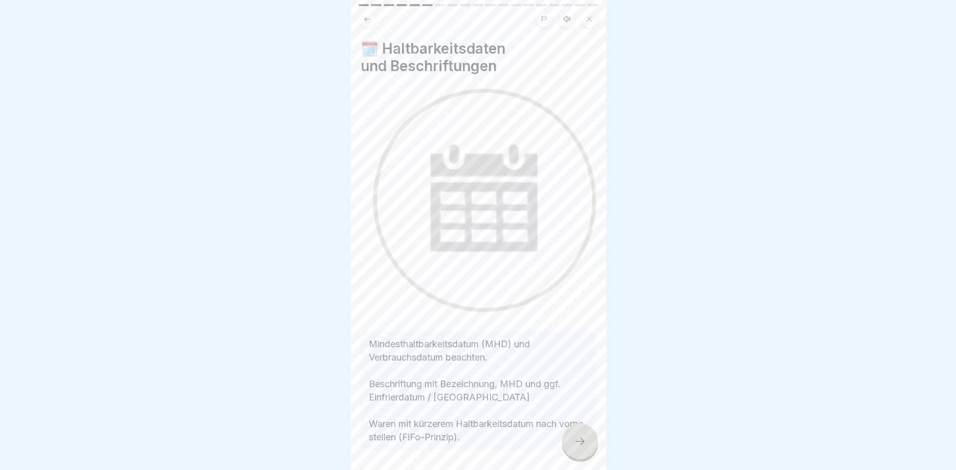
click at [580, 444] on icon at bounding box center [580, 441] width 12 height 12
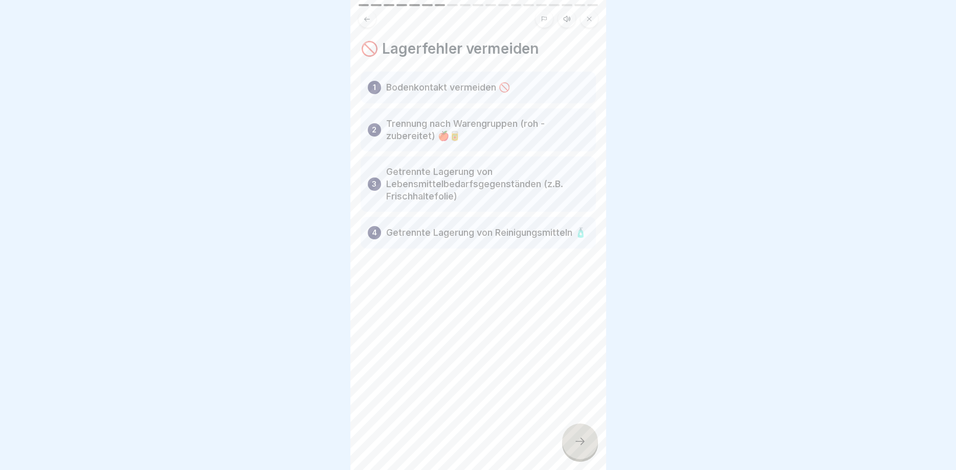
click at [580, 444] on icon at bounding box center [580, 441] width 12 height 12
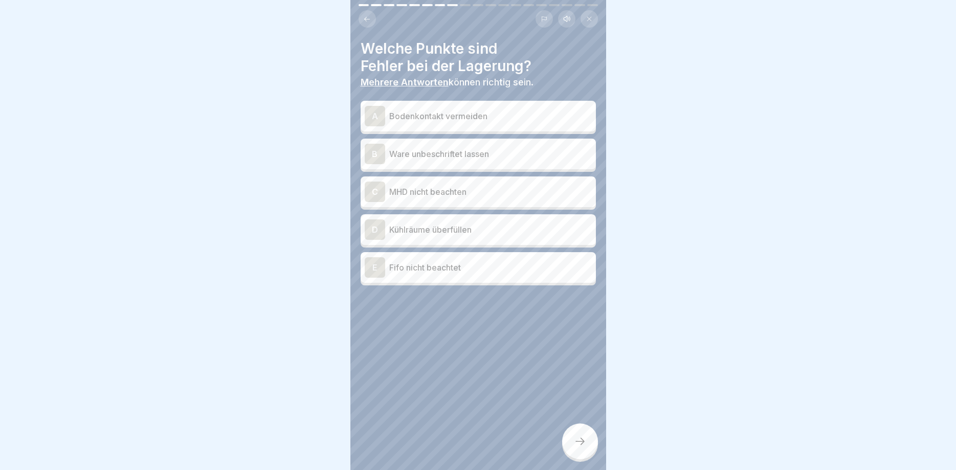
click at [580, 444] on icon at bounding box center [580, 441] width 12 height 12
click at [446, 193] on p "MHD nicht beachten" at bounding box center [490, 192] width 203 height 12
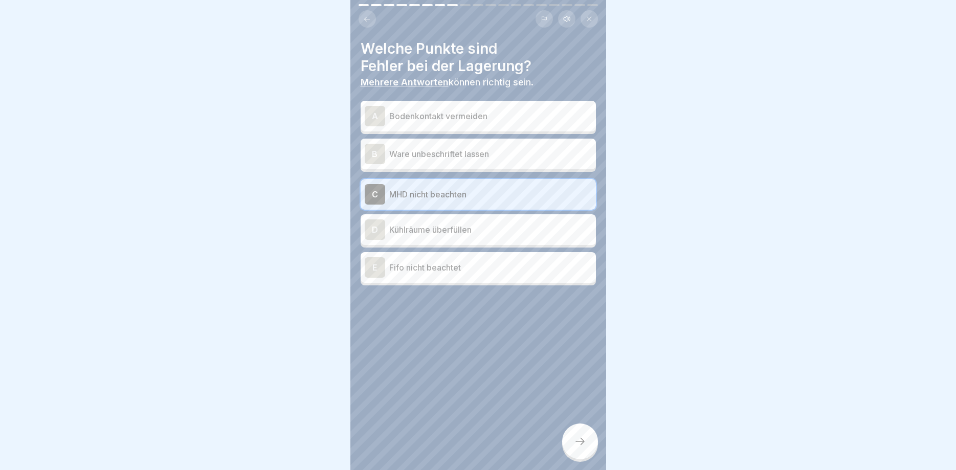
click at [462, 230] on p "Kühlräume überfüllen" at bounding box center [490, 230] width 203 height 12
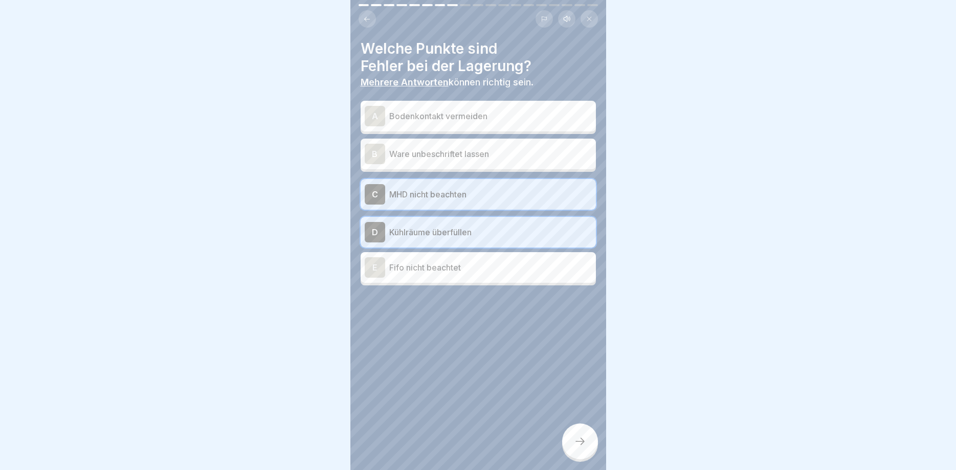
click at [584, 437] on icon at bounding box center [580, 441] width 12 height 12
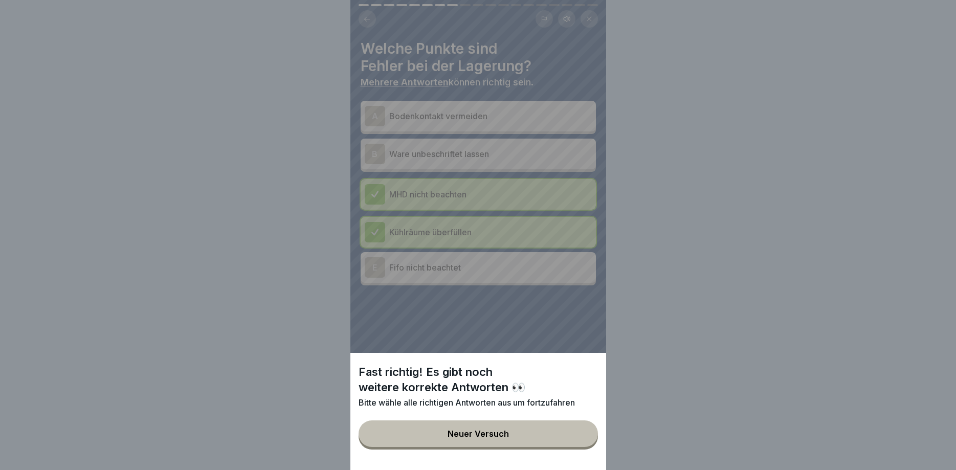
click at [551, 328] on div "Fast richtig! Es gibt noch weitere korrekte Antworten 👀 Bitte wähle alle richti…" at bounding box center [479, 235] width 256 height 470
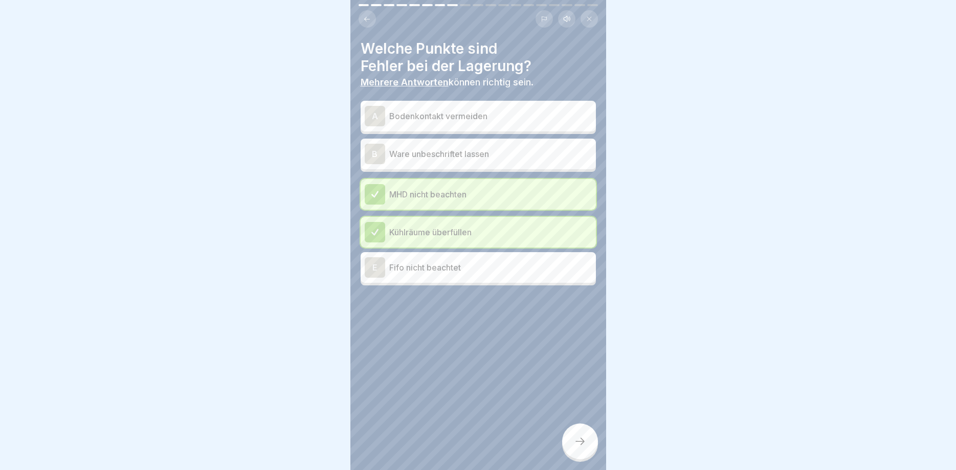
click at [439, 270] on p "Fifo nicht beachtet" at bounding box center [490, 267] width 203 height 12
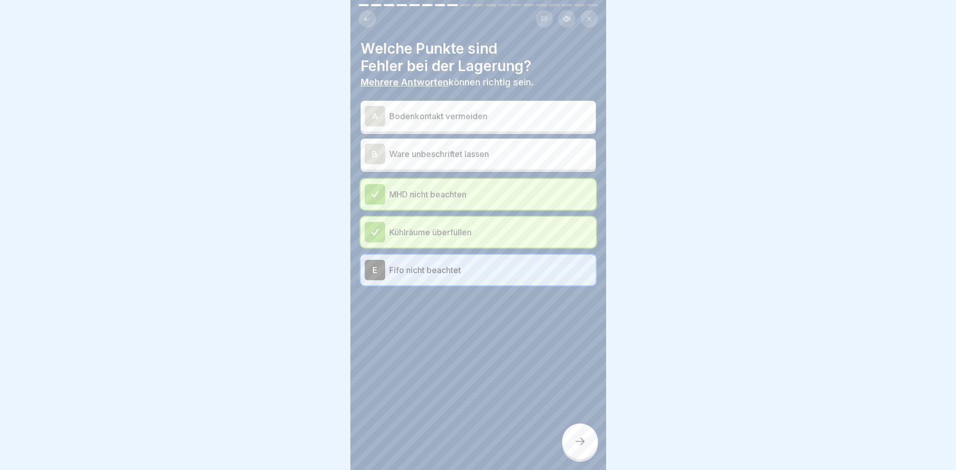
click at [435, 268] on p "Fifo nicht beachtet" at bounding box center [490, 270] width 203 height 12
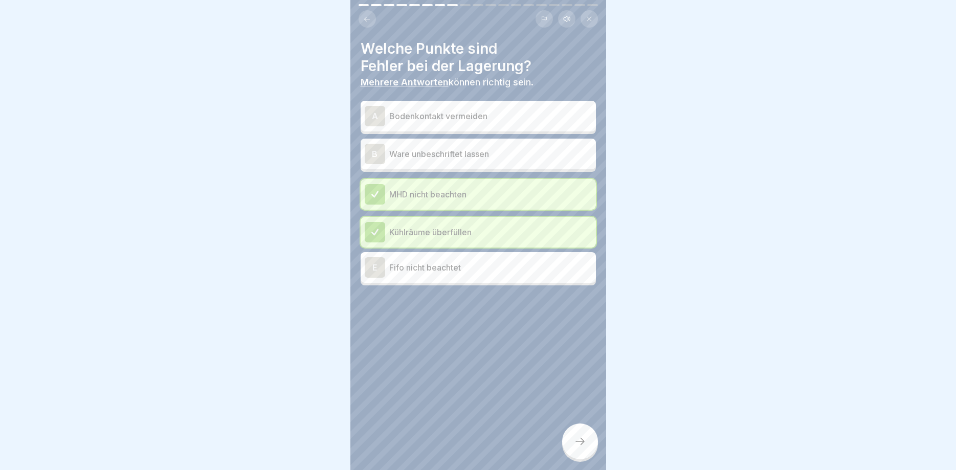
click at [437, 151] on p "Ware unbeschriftet lassen" at bounding box center [490, 154] width 203 height 12
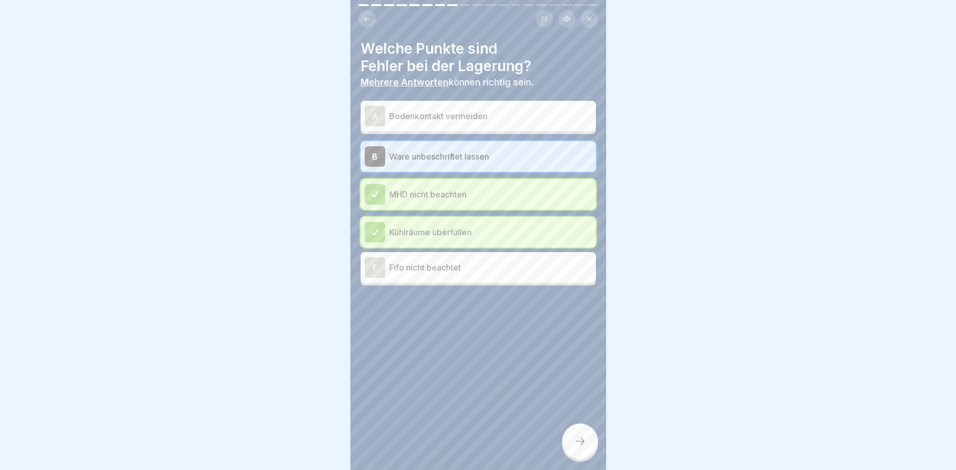
click at [437, 151] on p "Ware unbeschriftet lassen" at bounding box center [490, 156] width 203 height 12
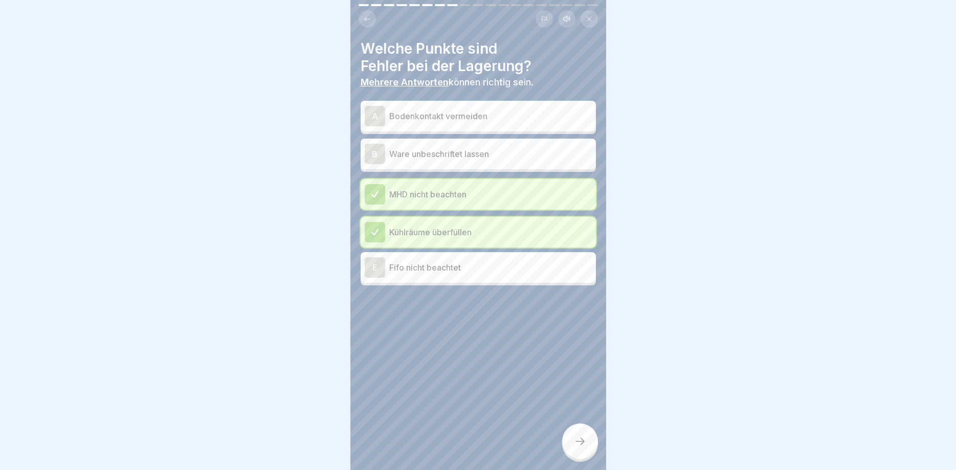
click at [465, 118] on p "Bodenkontakt vermeiden" at bounding box center [490, 116] width 203 height 12
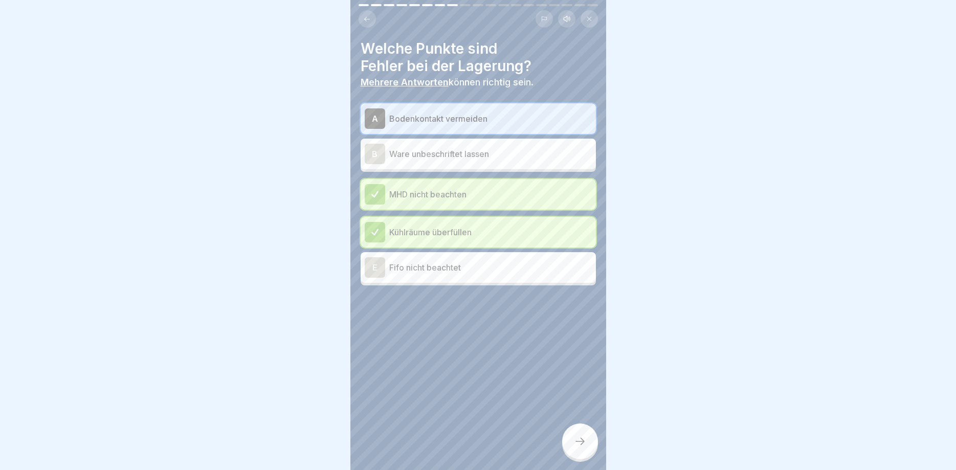
click at [465, 118] on p "Bodenkontakt vermeiden" at bounding box center [490, 119] width 203 height 12
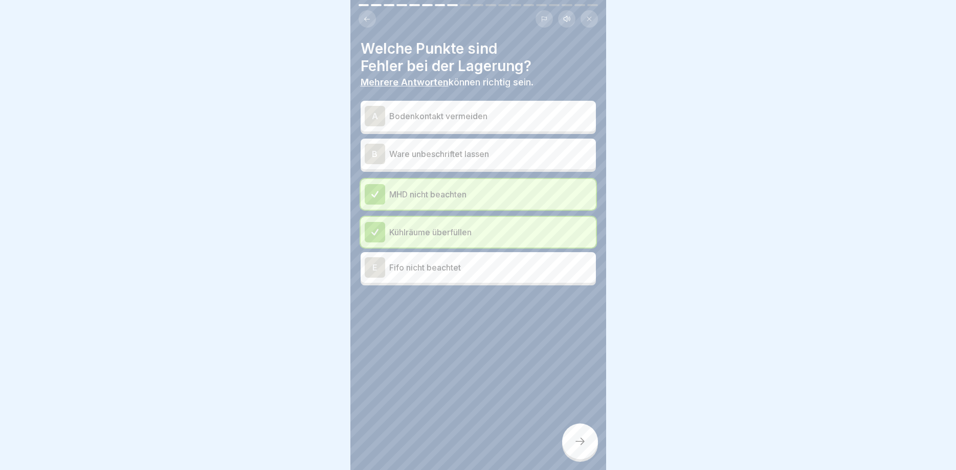
click at [450, 156] on p "Ware unbeschriftet lassen" at bounding box center [490, 154] width 203 height 12
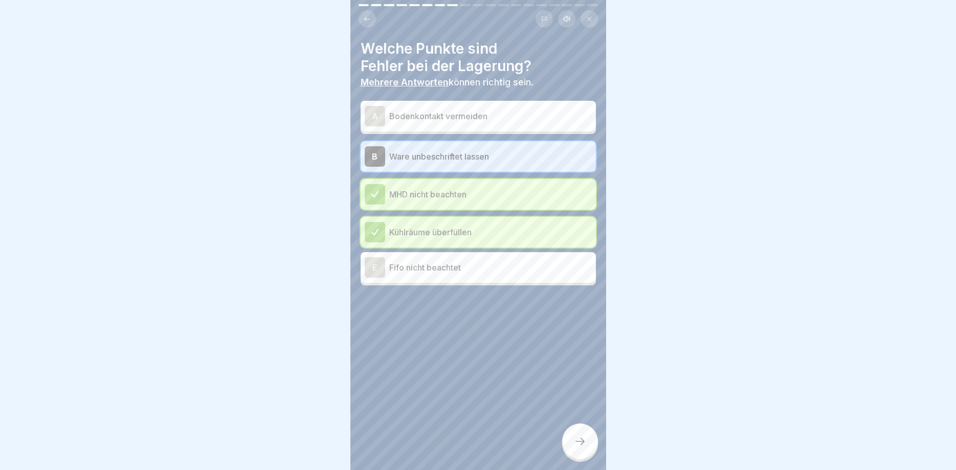
click at [450, 156] on p "Ware unbeschriftet lassen" at bounding box center [490, 156] width 203 height 12
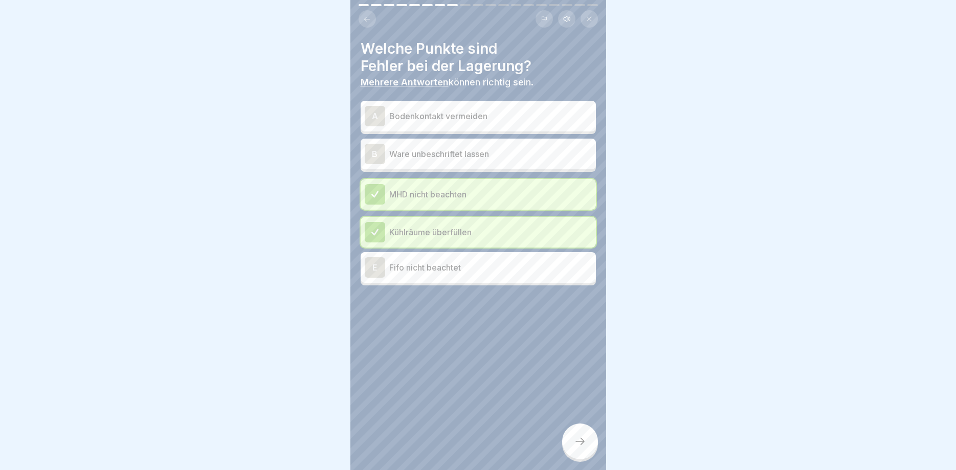
click at [446, 270] on p "Fifo nicht beachtet" at bounding box center [490, 267] width 203 height 12
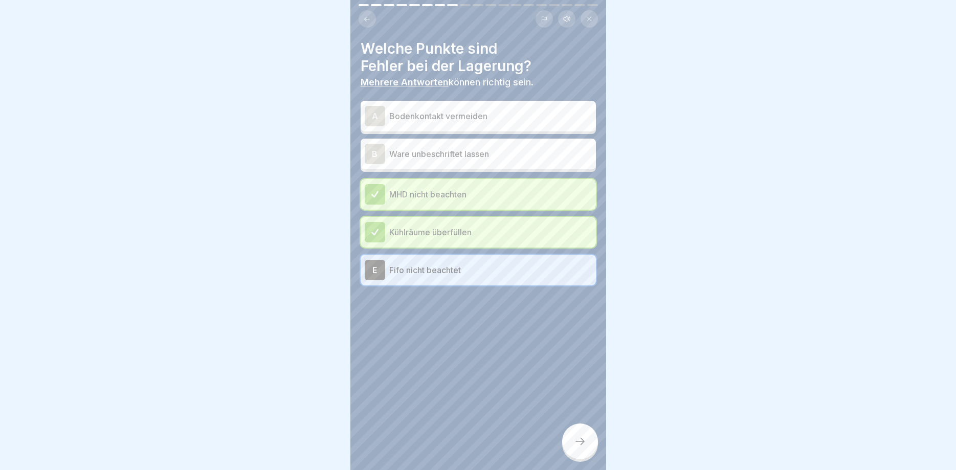
click at [586, 444] on icon at bounding box center [580, 441] width 12 height 12
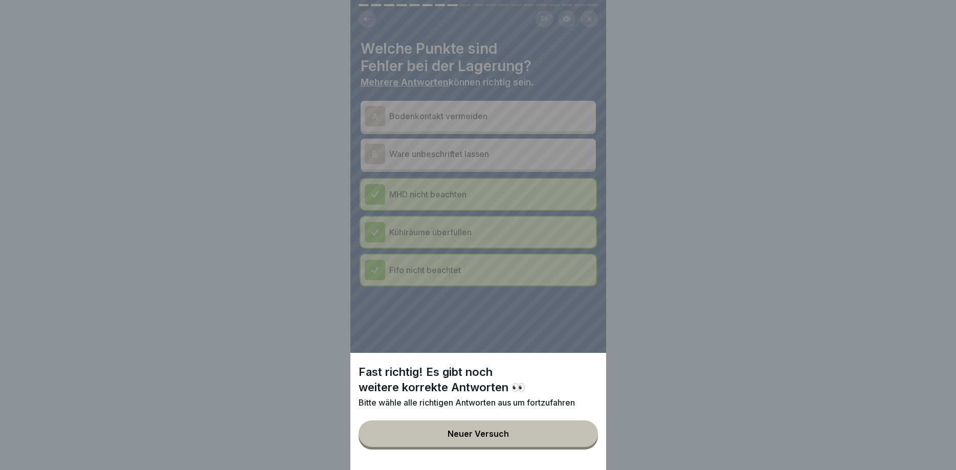
click at [506, 431] on div "Neuer Versuch" at bounding box center [478, 433] width 61 height 9
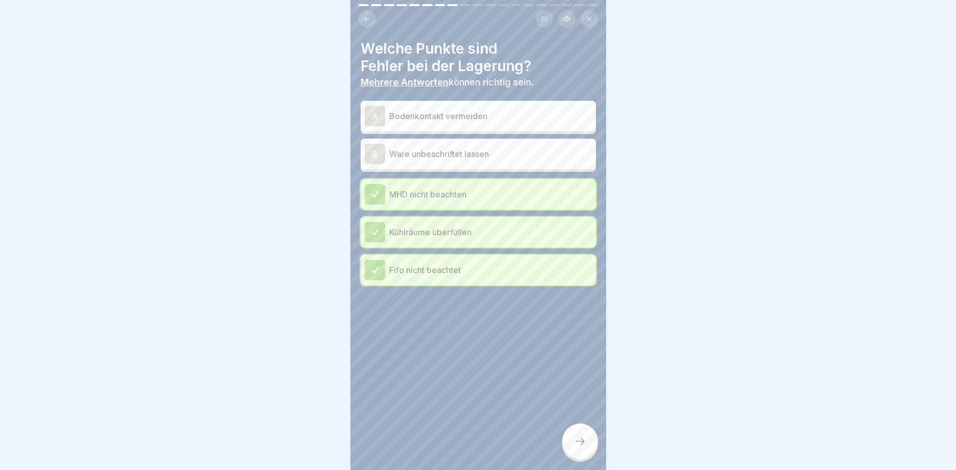
click at [460, 152] on p "Ware unbeschriftet lassen" at bounding box center [490, 154] width 203 height 12
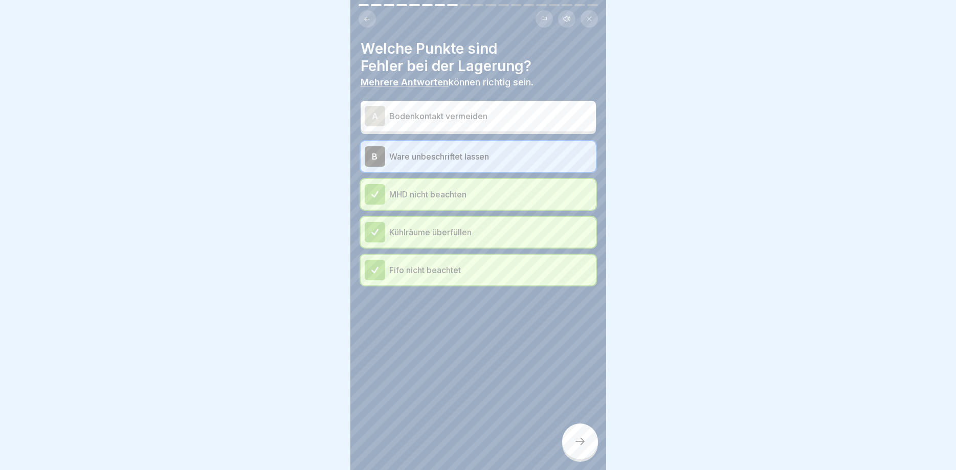
click at [575, 443] on icon at bounding box center [580, 441] width 12 height 12
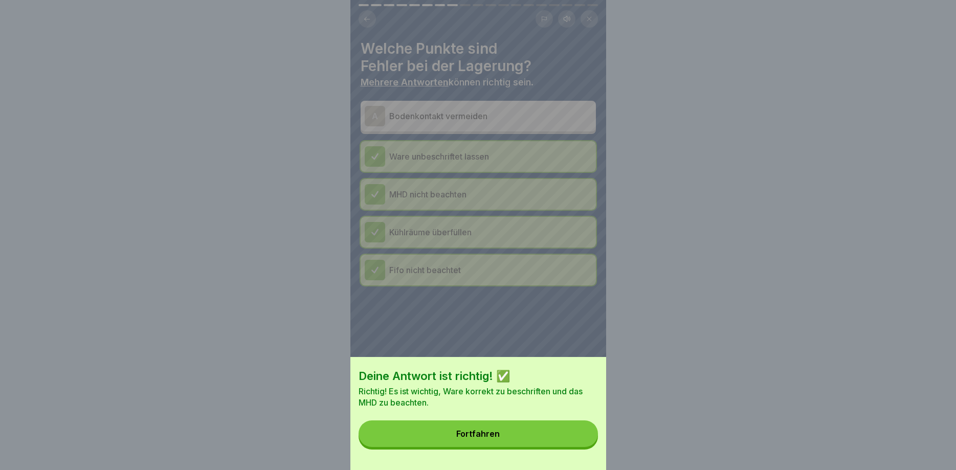
click at [506, 438] on button "Fortfahren" at bounding box center [478, 434] width 239 height 27
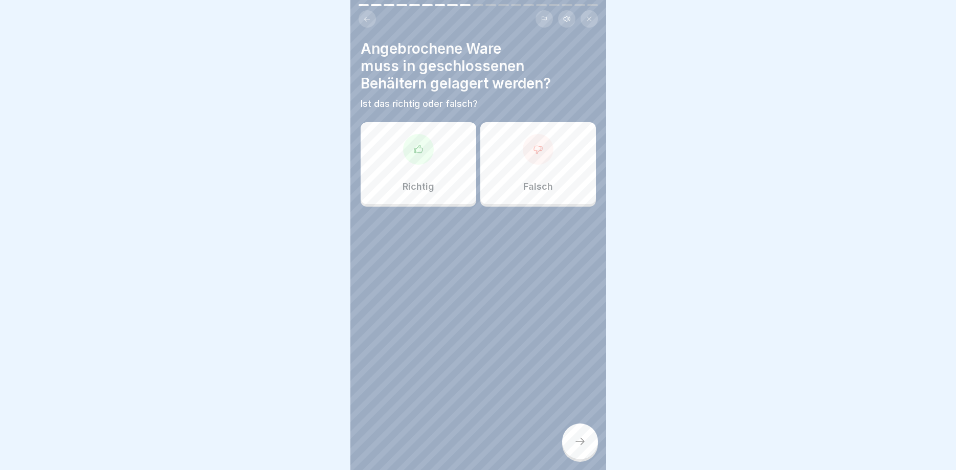
click at [412, 167] on div "Richtig" at bounding box center [419, 163] width 116 height 82
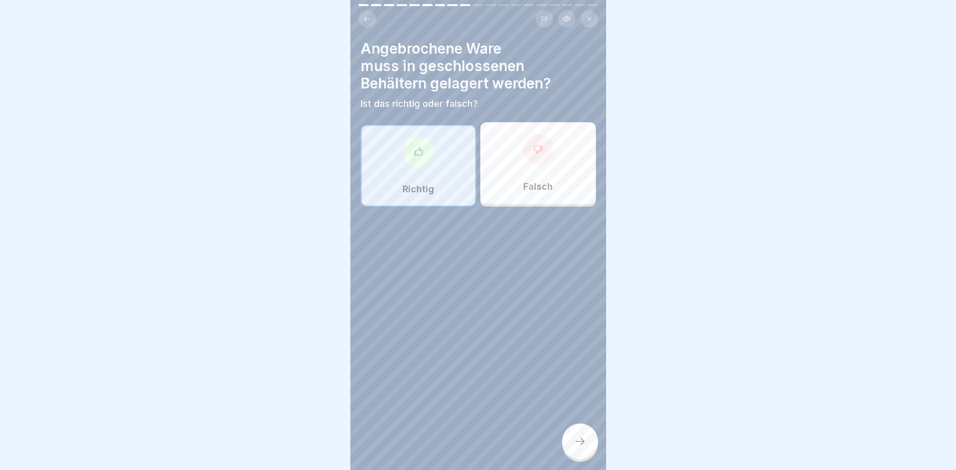
click at [569, 435] on div at bounding box center [580, 442] width 36 height 36
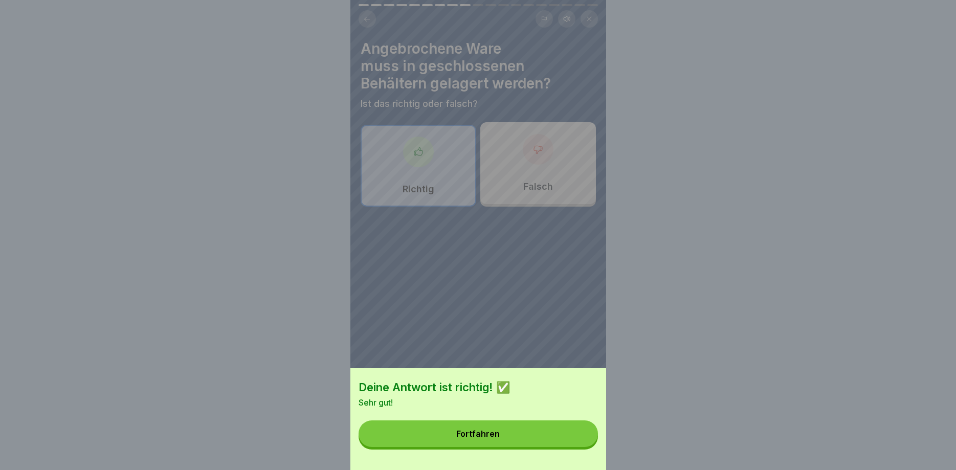
click at [548, 441] on button "Fortfahren" at bounding box center [478, 434] width 239 height 27
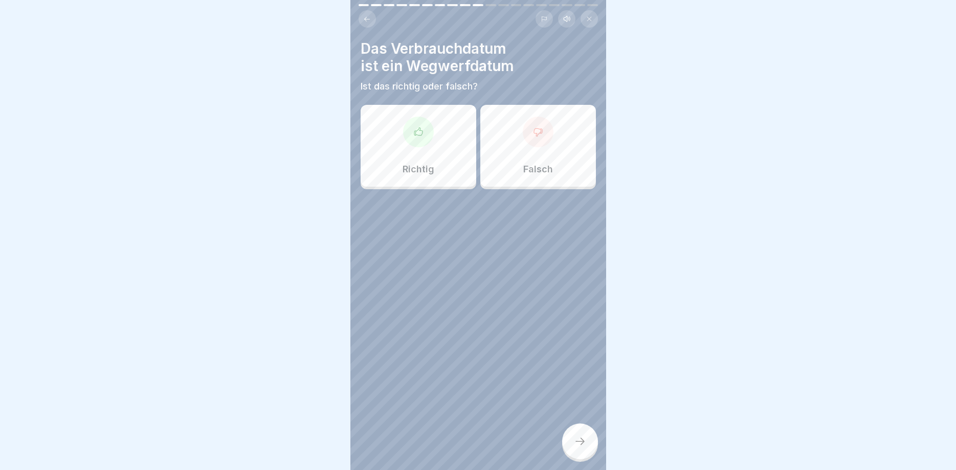
click at [417, 149] on div "Richtig" at bounding box center [419, 146] width 116 height 82
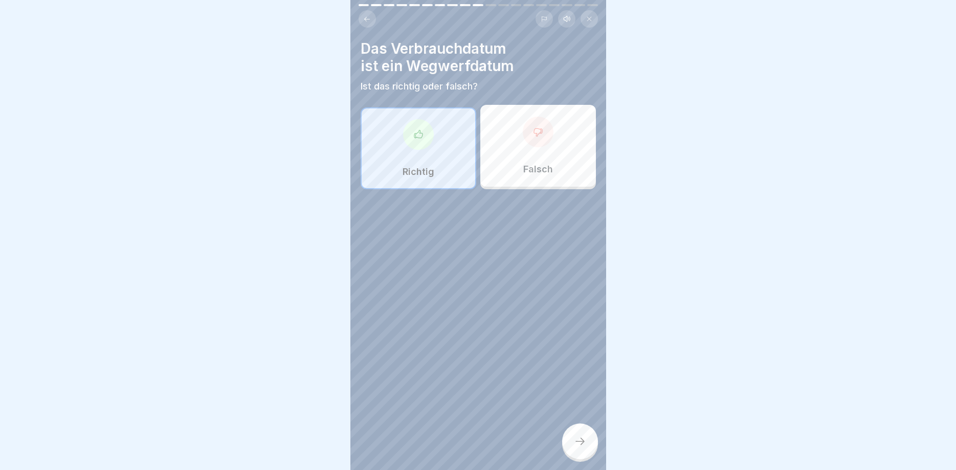
click at [577, 443] on icon at bounding box center [580, 441] width 12 height 12
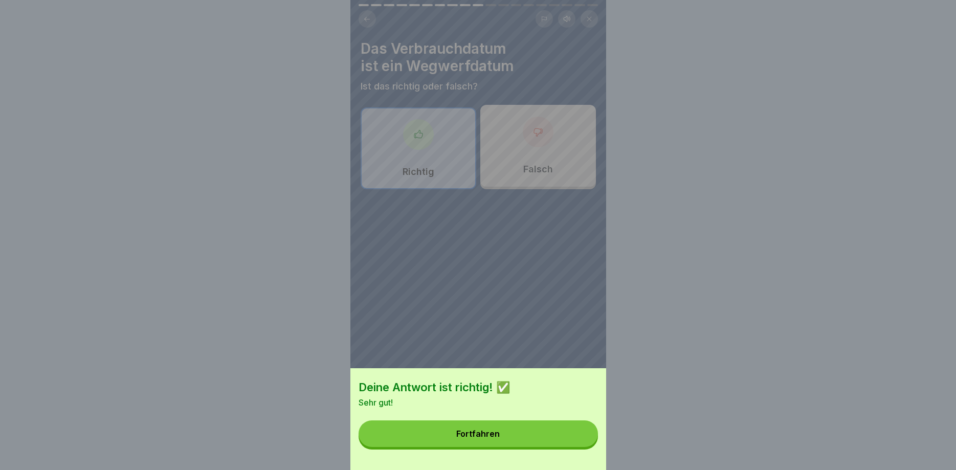
click at [565, 435] on button "Fortfahren" at bounding box center [478, 434] width 239 height 27
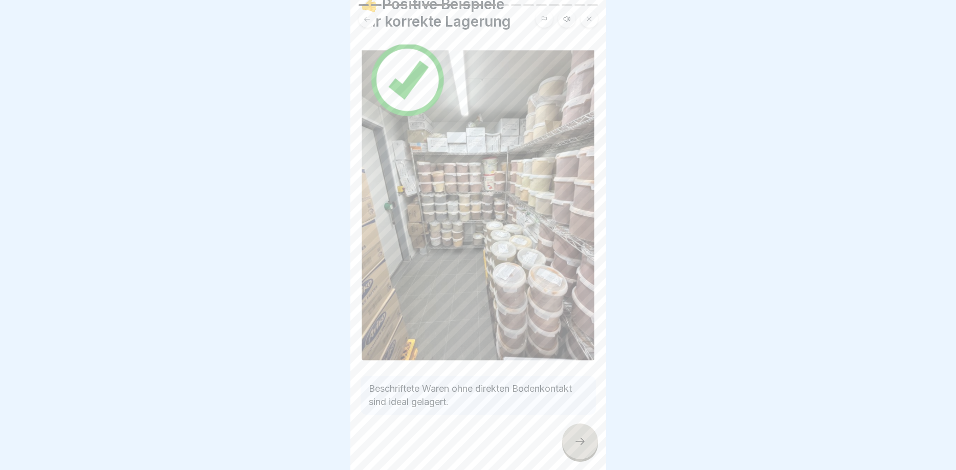
scroll to position [51, 0]
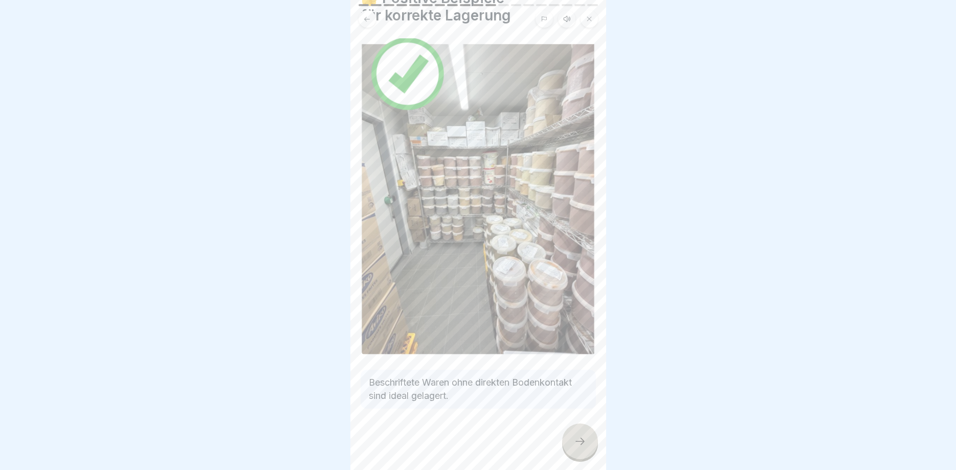
click at [584, 441] on icon at bounding box center [580, 441] width 12 height 12
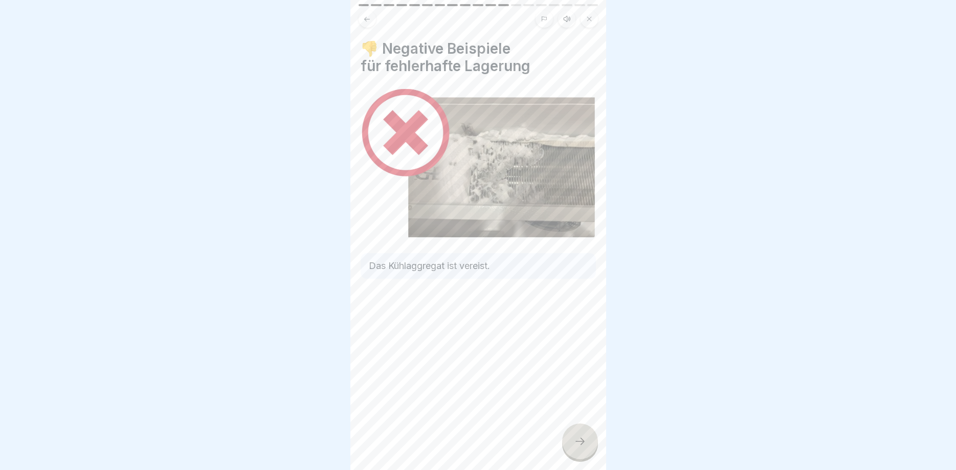
click at [584, 441] on icon at bounding box center [580, 441] width 12 height 12
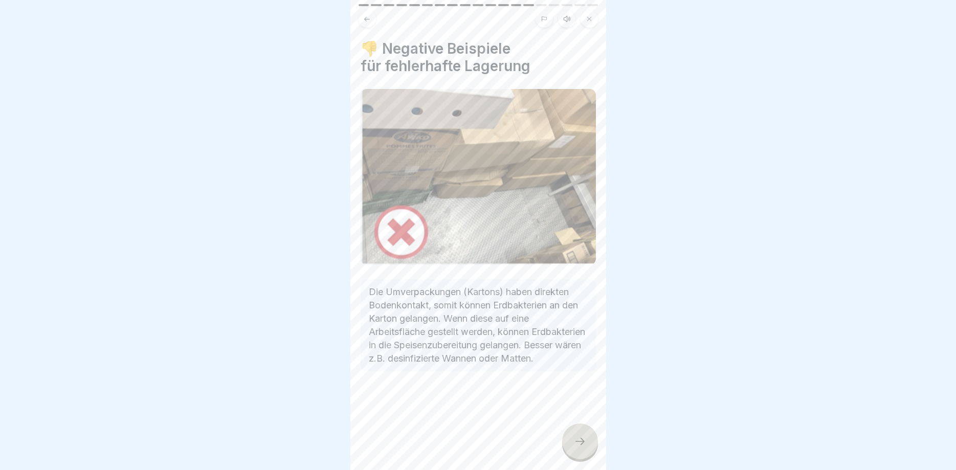
click at [584, 441] on icon at bounding box center [580, 441] width 12 height 12
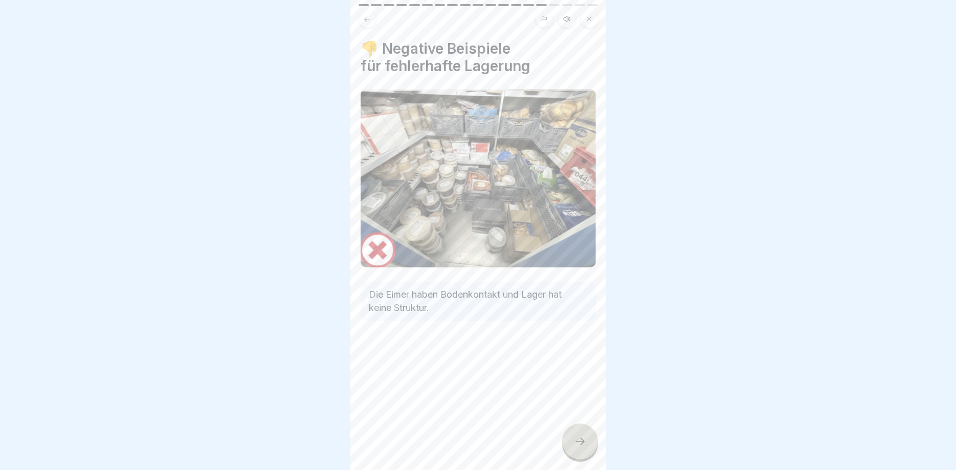
click at [584, 441] on icon at bounding box center [580, 441] width 12 height 12
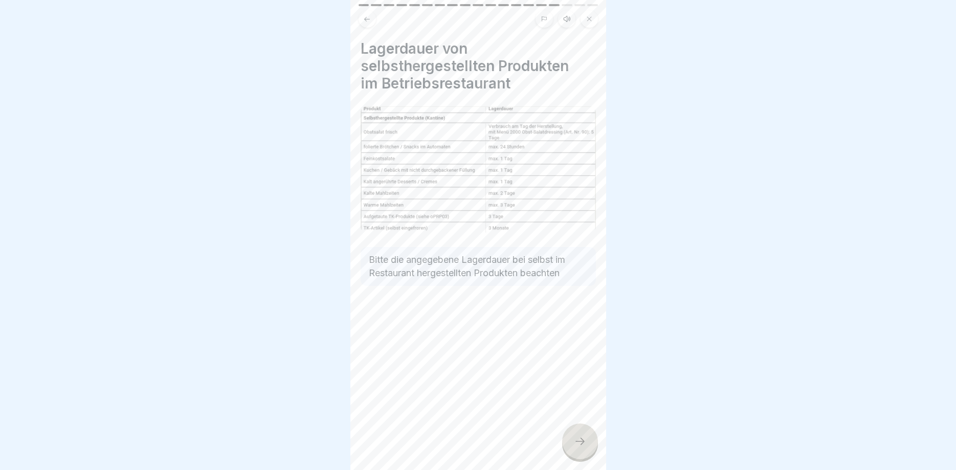
click at [584, 441] on icon at bounding box center [580, 441] width 12 height 12
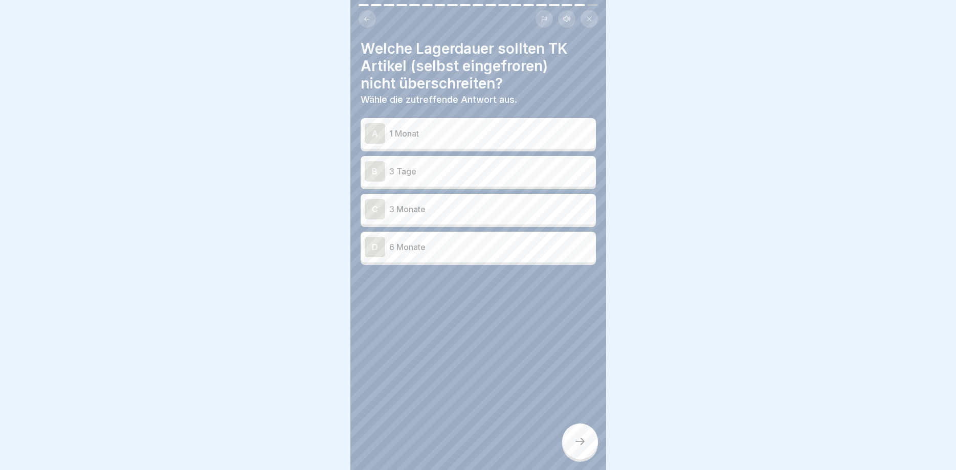
click at [584, 441] on icon at bounding box center [580, 441] width 12 height 12
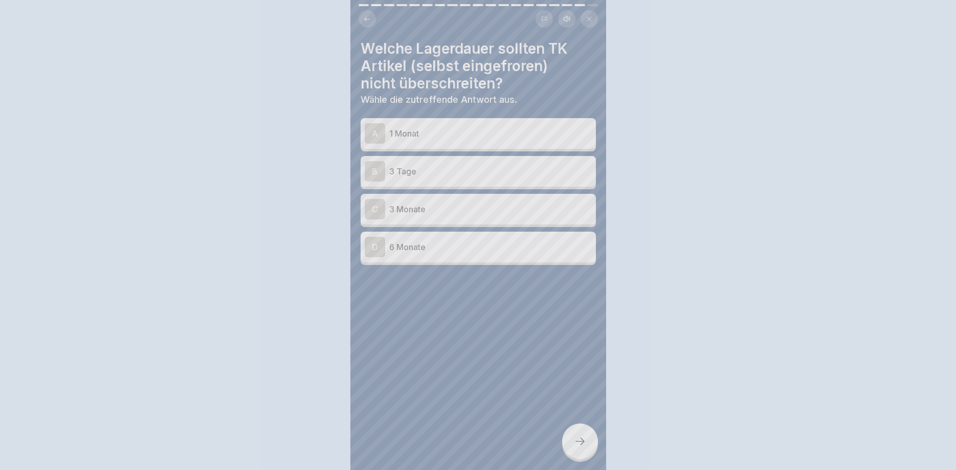
click at [584, 441] on div at bounding box center [478, 235] width 956 height 470
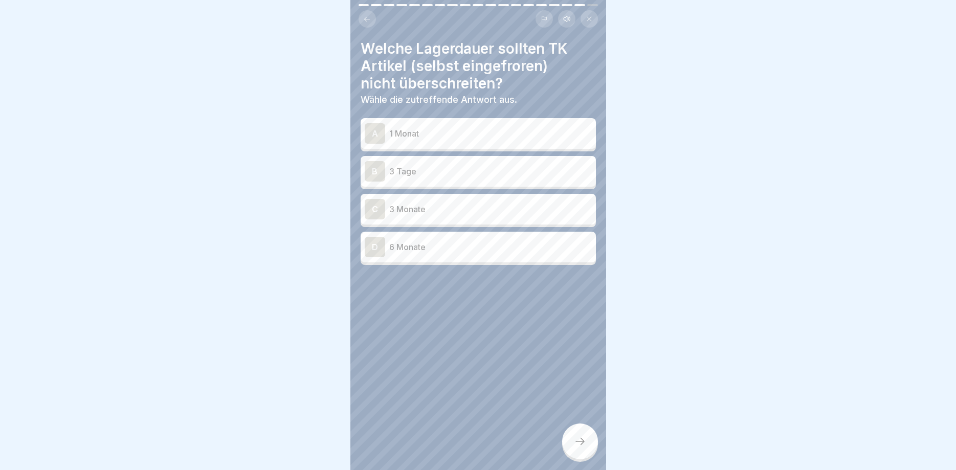
click at [464, 208] on p "3 Monate" at bounding box center [490, 209] width 203 height 12
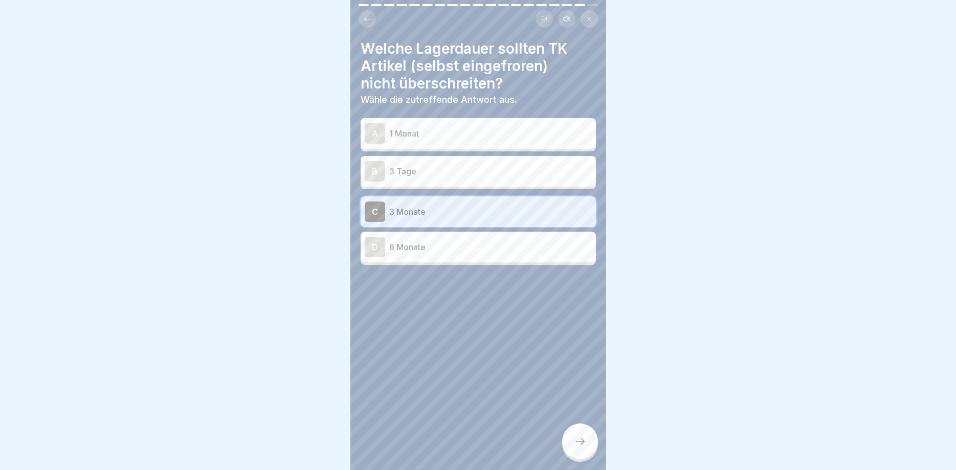
click at [575, 444] on icon at bounding box center [580, 441] width 12 height 12
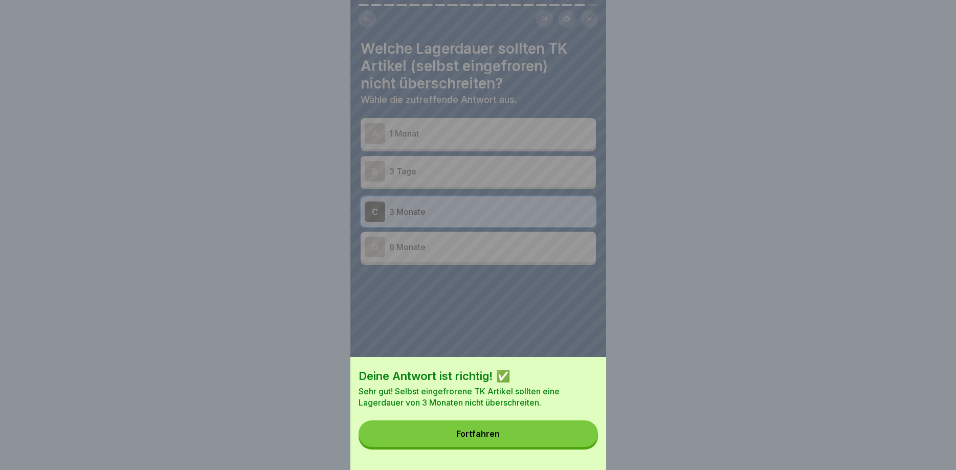
click at [567, 431] on button "Fortfahren" at bounding box center [478, 434] width 239 height 27
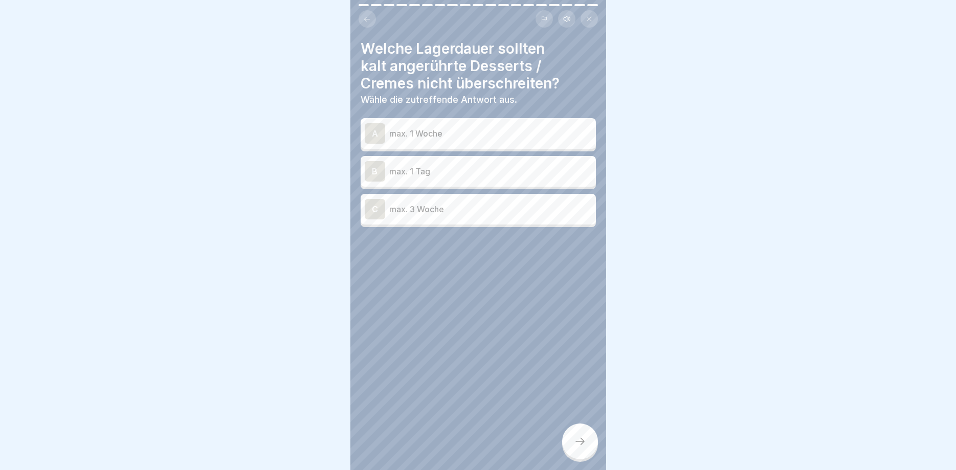
click at [482, 174] on p "max. 1 Tag" at bounding box center [490, 171] width 203 height 12
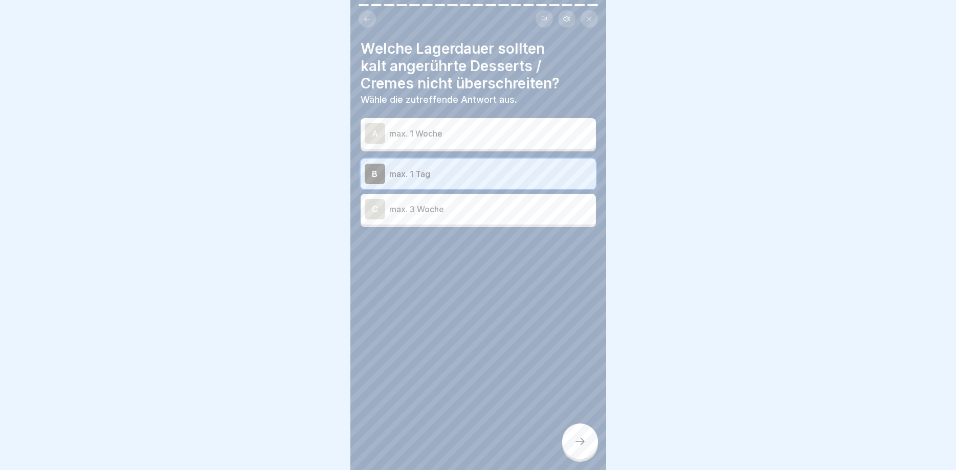
click at [582, 443] on icon at bounding box center [580, 441] width 12 height 12
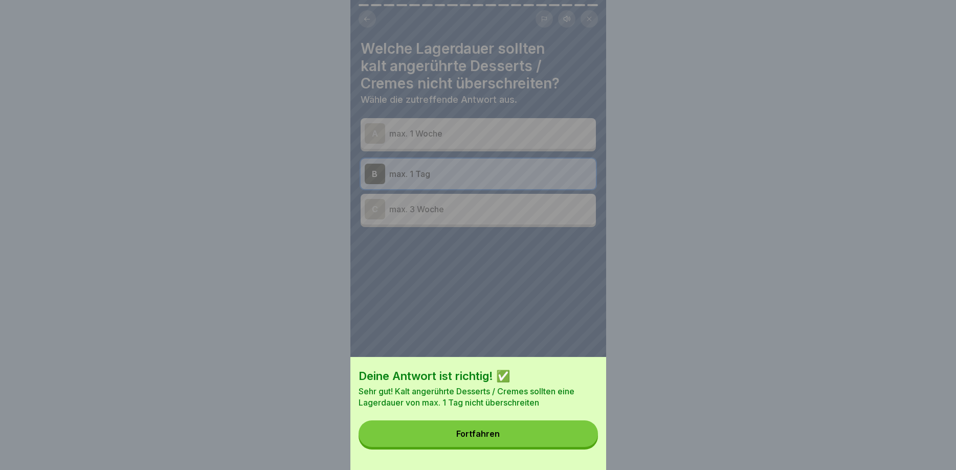
click at [558, 435] on button "Fortfahren" at bounding box center [478, 434] width 239 height 27
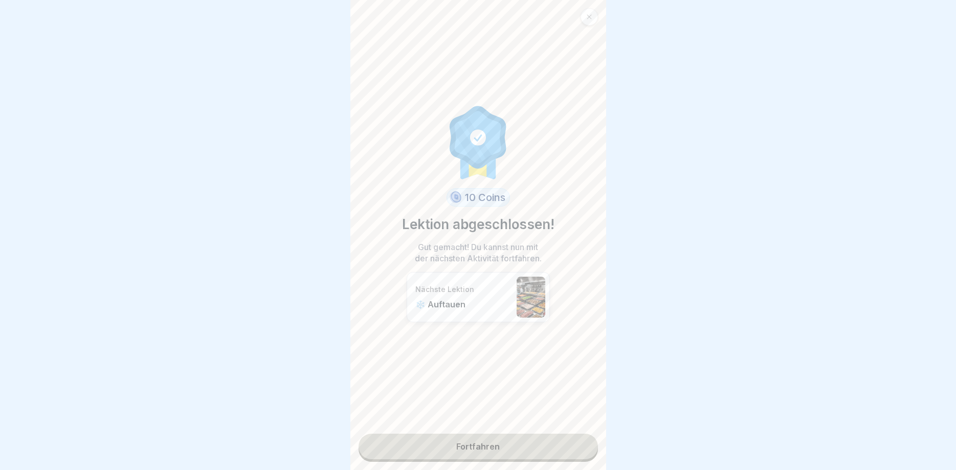
click at [541, 457] on link "Fortfahren" at bounding box center [478, 447] width 239 height 26
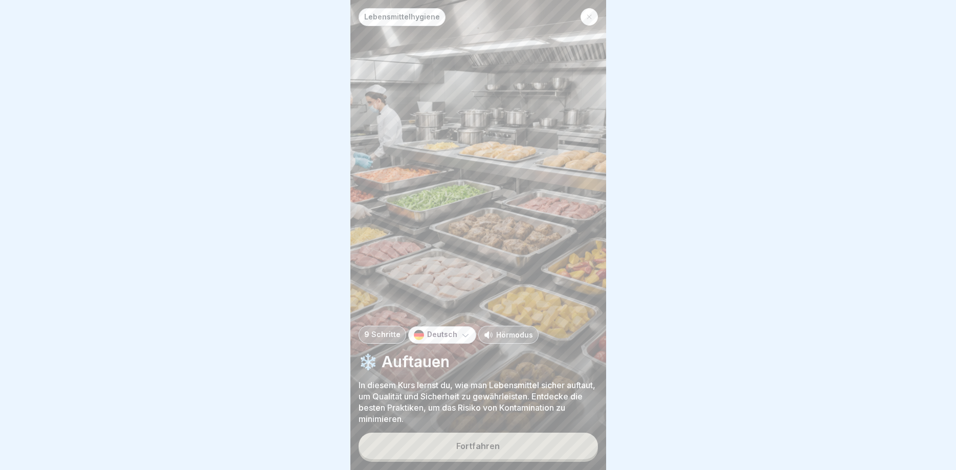
click at [541, 457] on button "Fortfahren" at bounding box center [478, 446] width 239 height 27
click at [617, 457] on div at bounding box center [734, 439] width 235 height 61
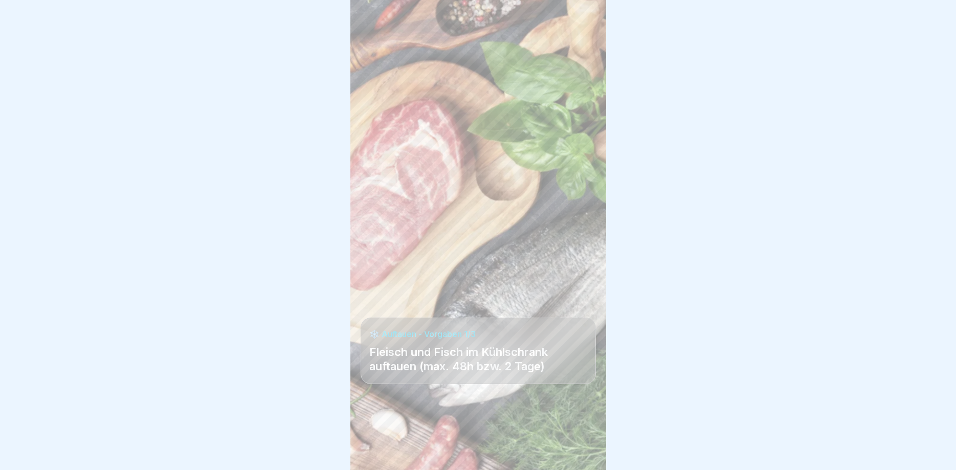
click at [541, 457] on div at bounding box center [478, 439] width 235 height 61
click at [582, 449] on div at bounding box center [580, 442] width 36 height 36
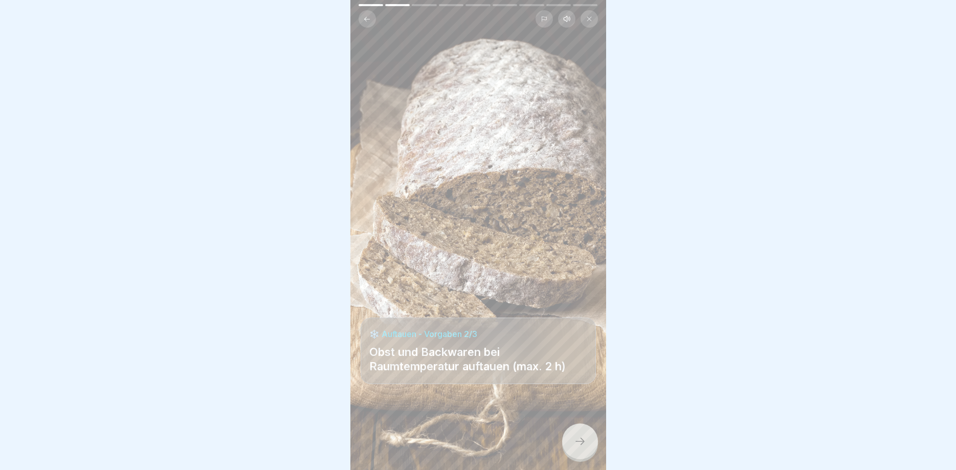
click at [582, 449] on div at bounding box center [580, 442] width 36 height 36
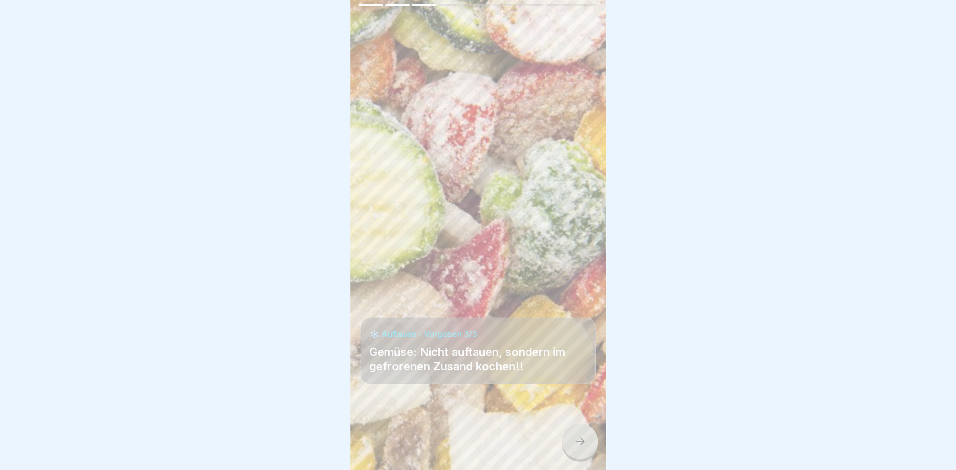
click at [582, 449] on div at bounding box center [580, 442] width 36 height 36
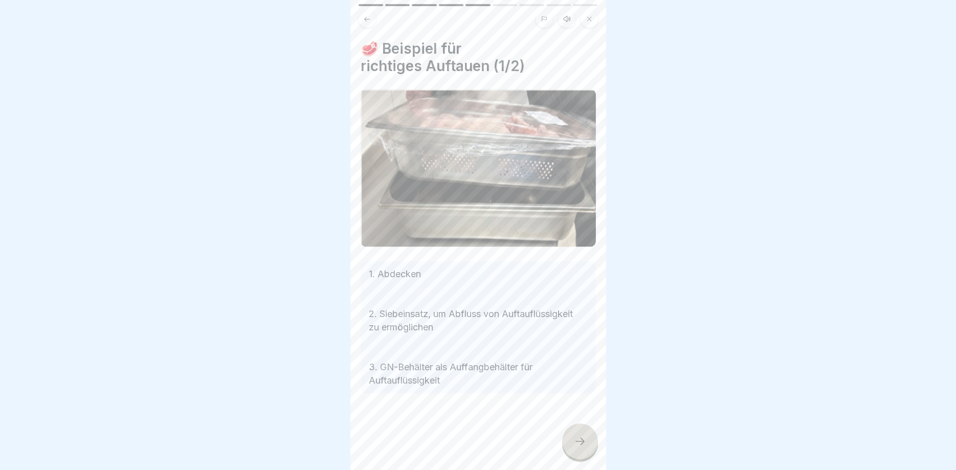
click at [582, 449] on div at bounding box center [580, 442] width 36 height 36
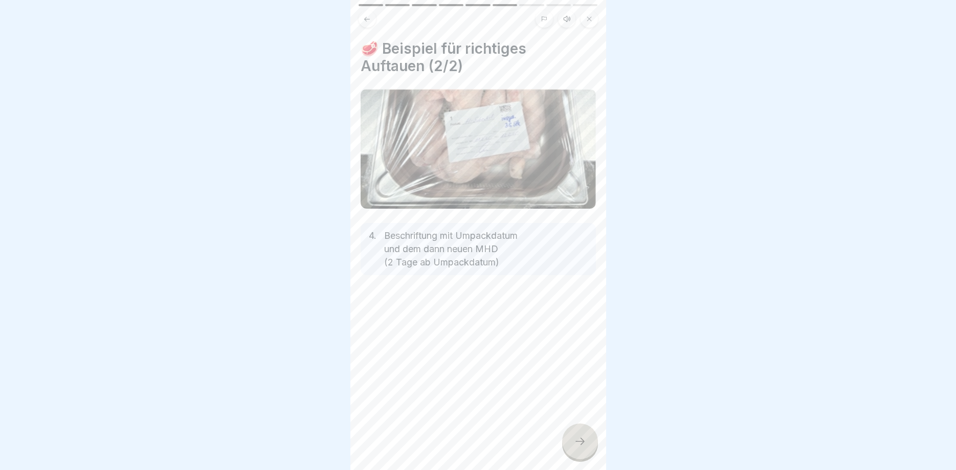
click at [582, 449] on div at bounding box center [580, 442] width 36 height 36
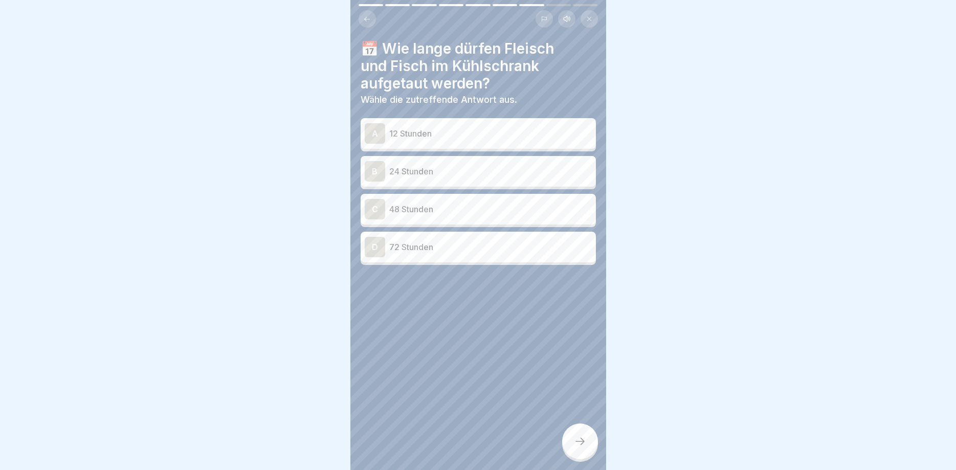
click at [582, 449] on div at bounding box center [580, 442] width 36 height 36
click at [443, 173] on p "24 Stunden" at bounding box center [490, 171] width 203 height 12
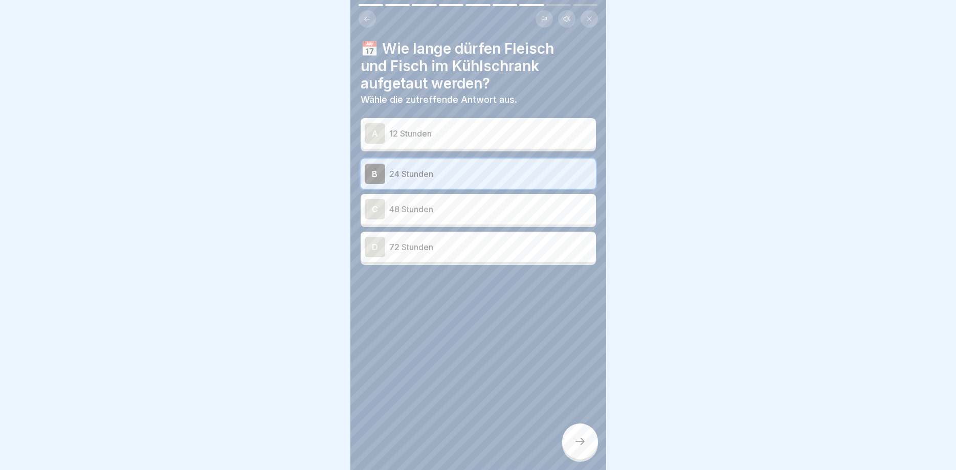
click at [578, 445] on icon at bounding box center [580, 441] width 12 height 12
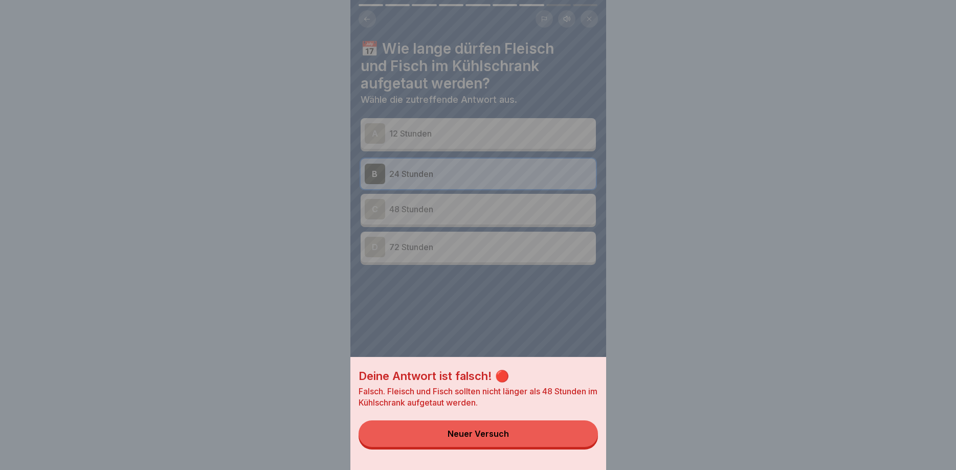
click at [535, 435] on button "Neuer Versuch" at bounding box center [478, 434] width 239 height 27
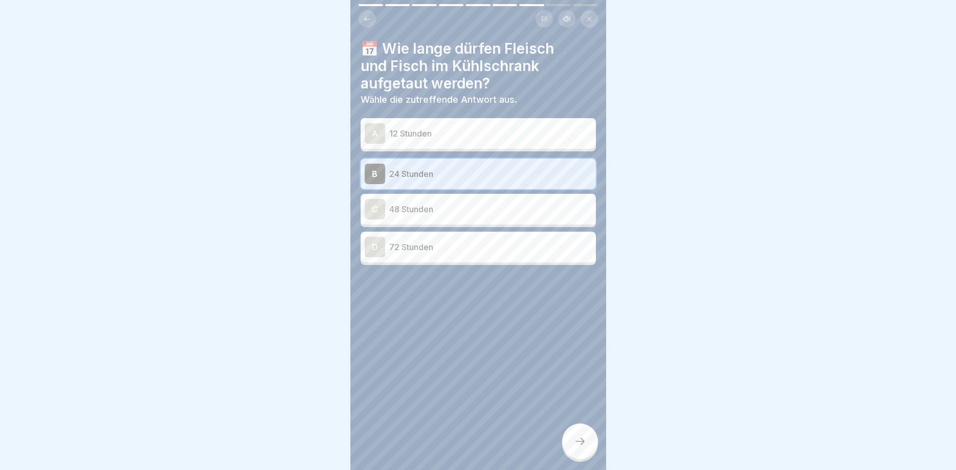
click at [508, 132] on p "12 Stunden" at bounding box center [490, 133] width 203 height 12
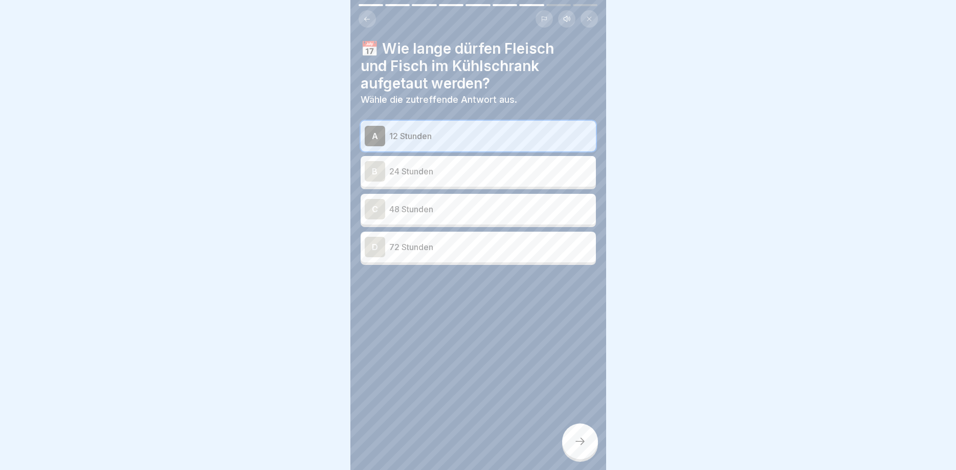
click at [576, 444] on icon at bounding box center [580, 441] width 12 height 12
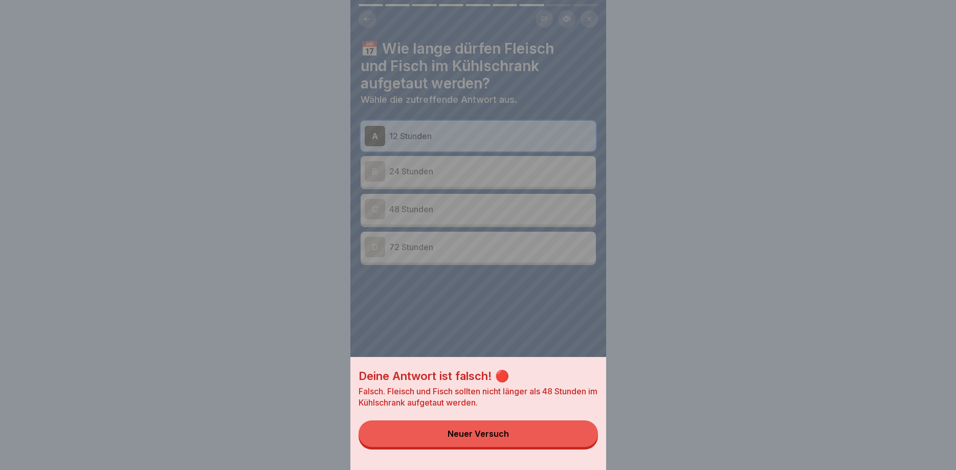
click at [464, 209] on div "Deine Antwort ist falsch! 🔴 Falsch. Fleisch und Fisch sollten nicht länger als …" at bounding box center [479, 235] width 256 height 470
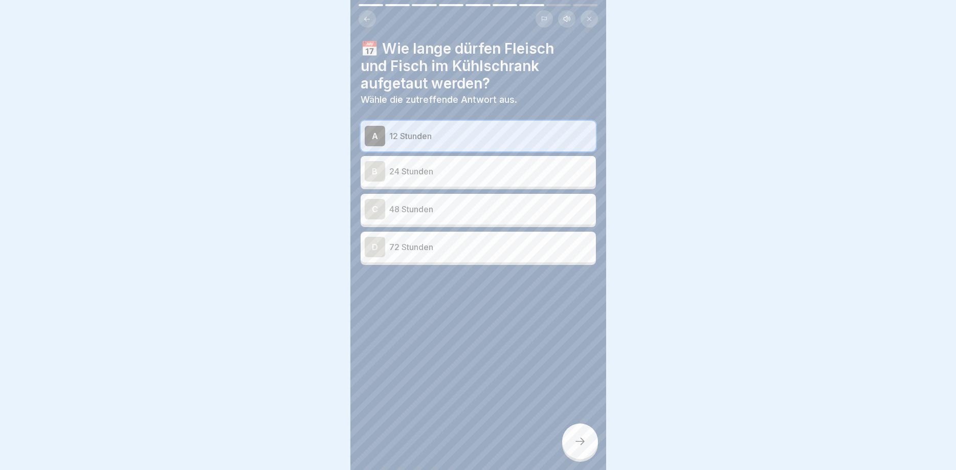
click at [464, 209] on p "48 Stunden" at bounding box center [490, 209] width 203 height 12
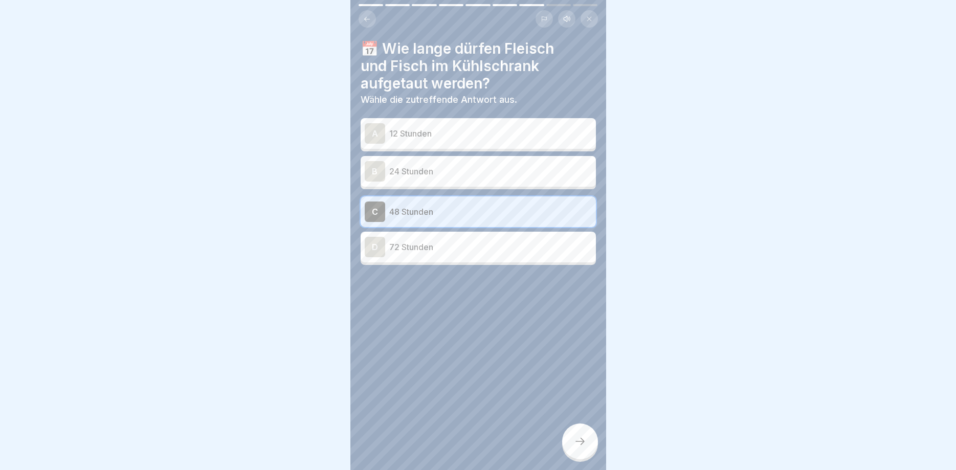
click at [586, 433] on div at bounding box center [580, 442] width 36 height 36
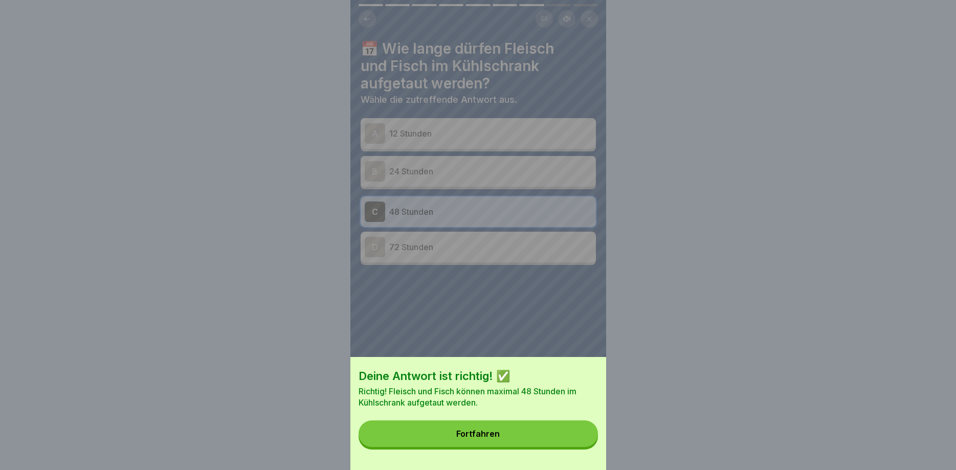
click at [551, 435] on button "Fortfahren" at bounding box center [478, 434] width 239 height 27
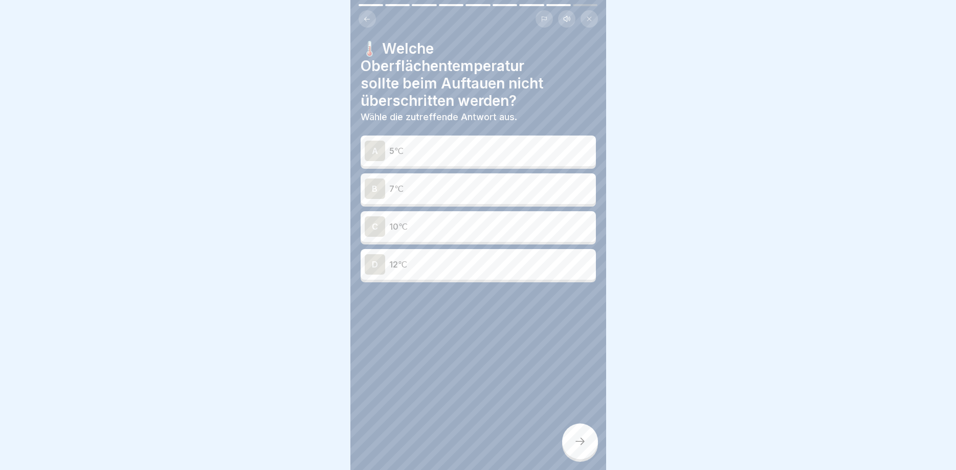
click at [478, 178] on div "B 7℃" at bounding box center [478, 188] width 235 height 31
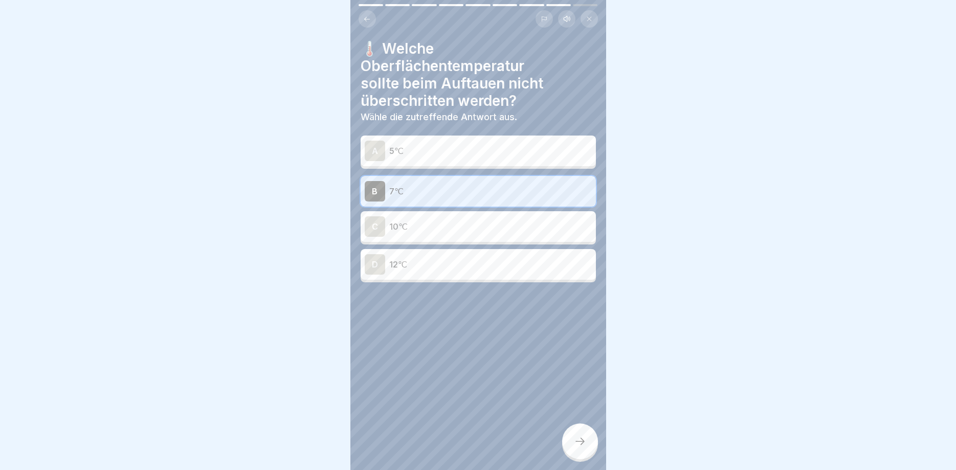
click at [586, 434] on div at bounding box center [580, 442] width 36 height 36
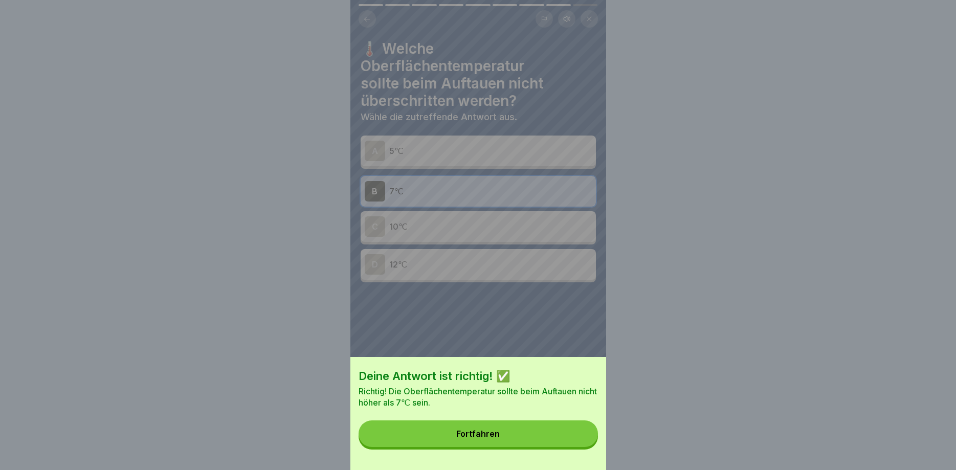
click at [576, 435] on button "Fortfahren" at bounding box center [478, 434] width 239 height 27
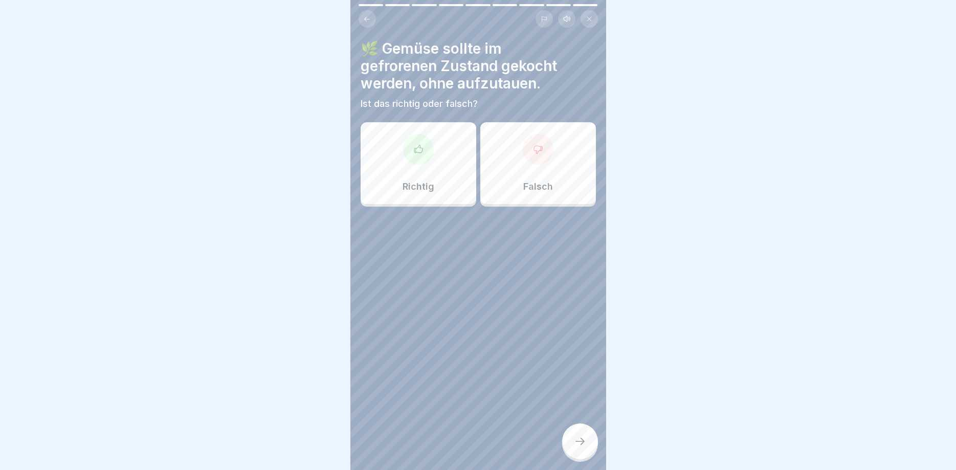
click at [419, 172] on div "Richtig" at bounding box center [419, 163] width 116 height 82
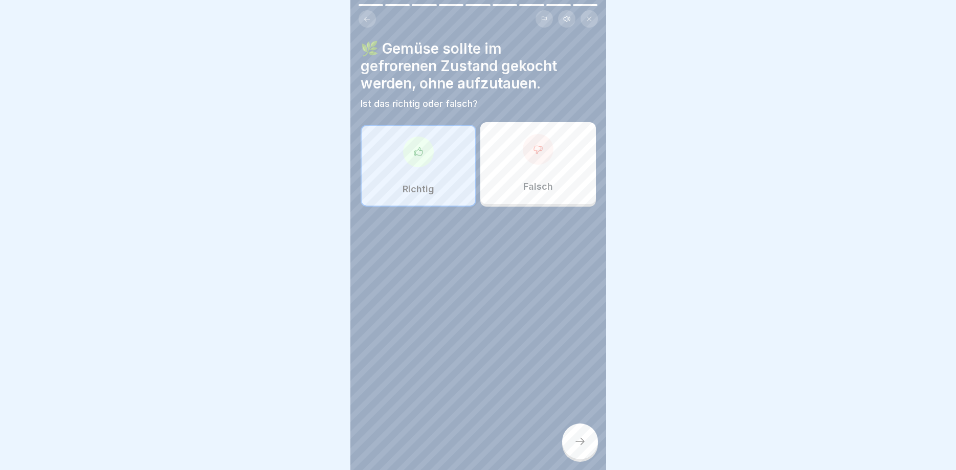
click at [577, 432] on div at bounding box center [580, 442] width 36 height 36
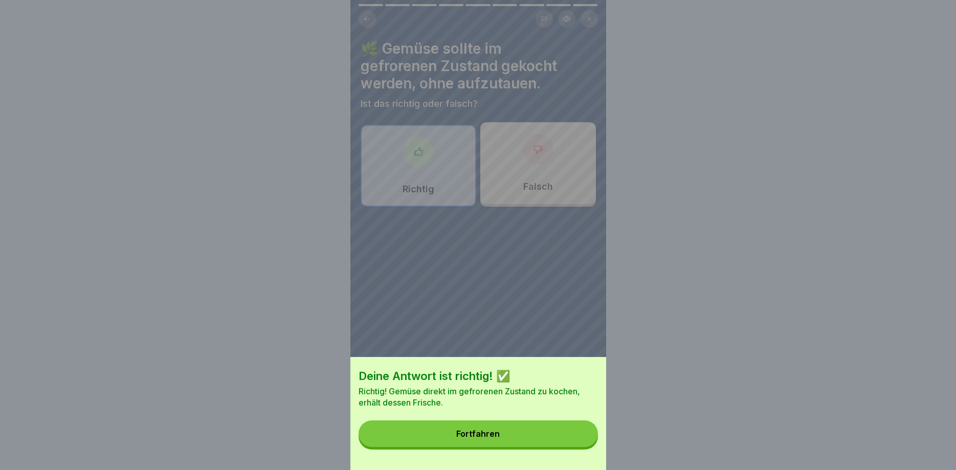
click at [574, 432] on button "Fortfahren" at bounding box center [478, 434] width 239 height 27
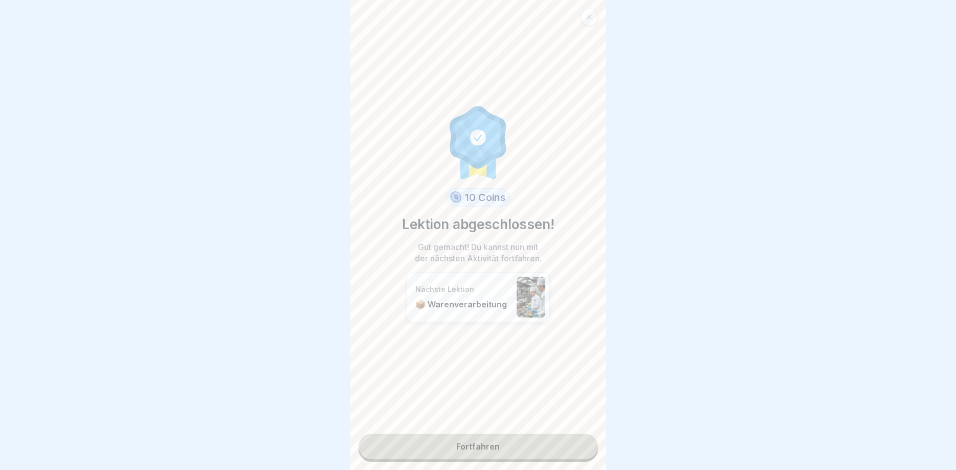
click at [551, 452] on link "Fortfahren" at bounding box center [478, 447] width 239 height 26
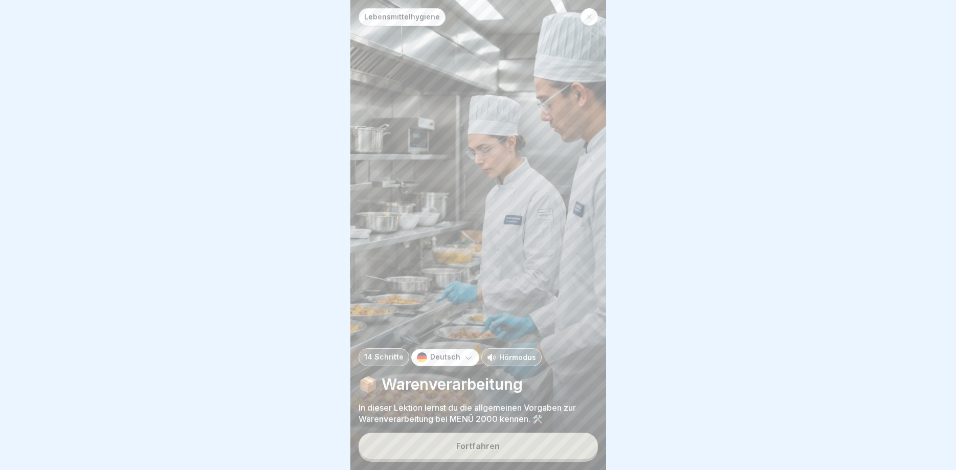
click at [551, 452] on button "Fortfahren" at bounding box center [478, 446] width 239 height 27
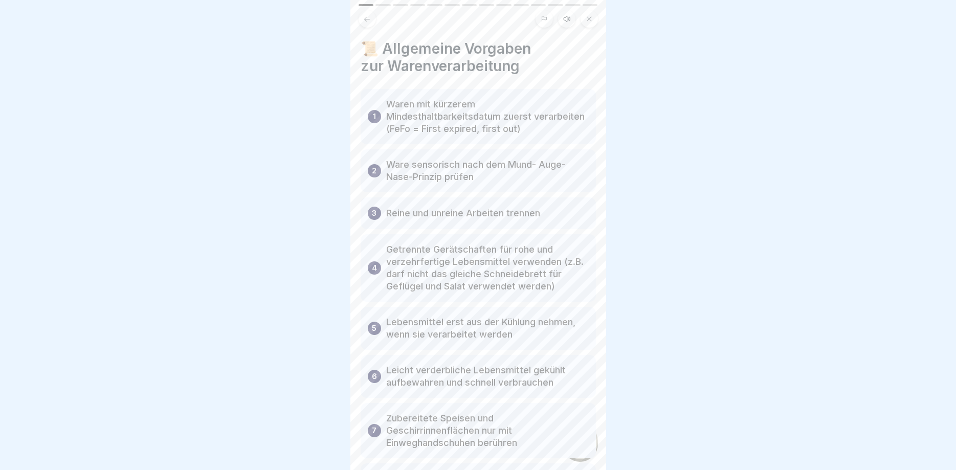
click at [551, 452] on div "7 Zubereitete Speisen und Geschirrinnenflächen nur mit Einweghandschuhen berühr…" at bounding box center [478, 430] width 235 height 55
click at [595, 437] on div at bounding box center [580, 442] width 36 height 36
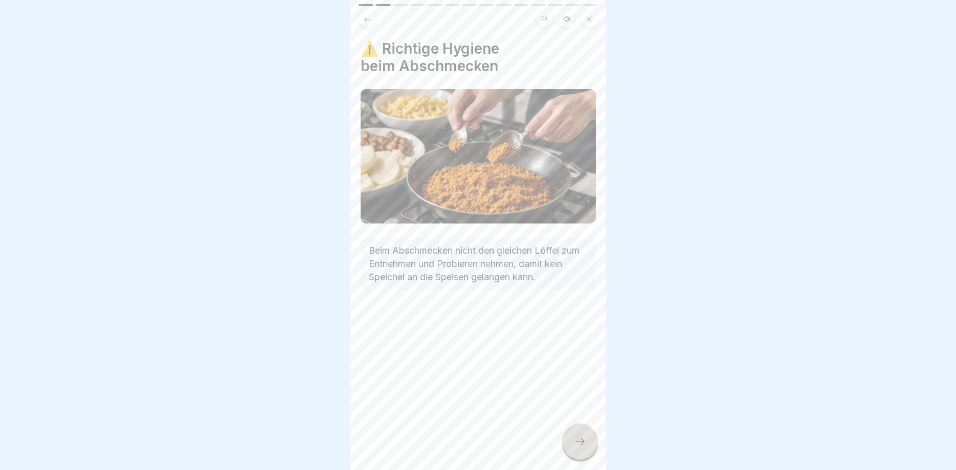
click at [590, 437] on div at bounding box center [580, 442] width 36 height 36
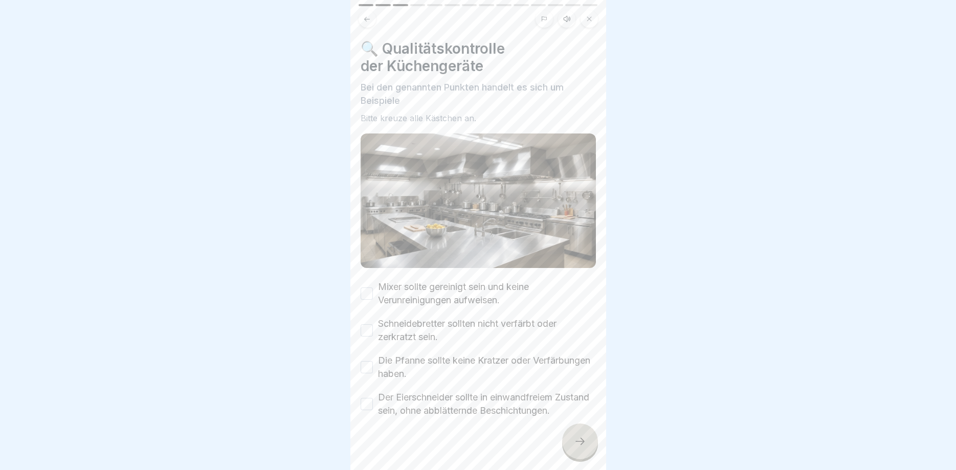
click at [589, 437] on div at bounding box center [580, 442] width 36 height 36
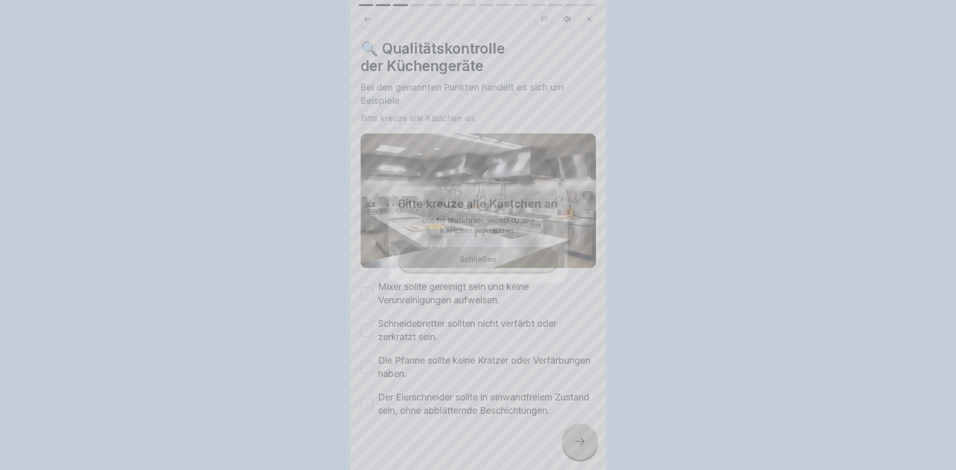
click at [589, 437] on div at bounding box center [478, 235] width 956 height 470
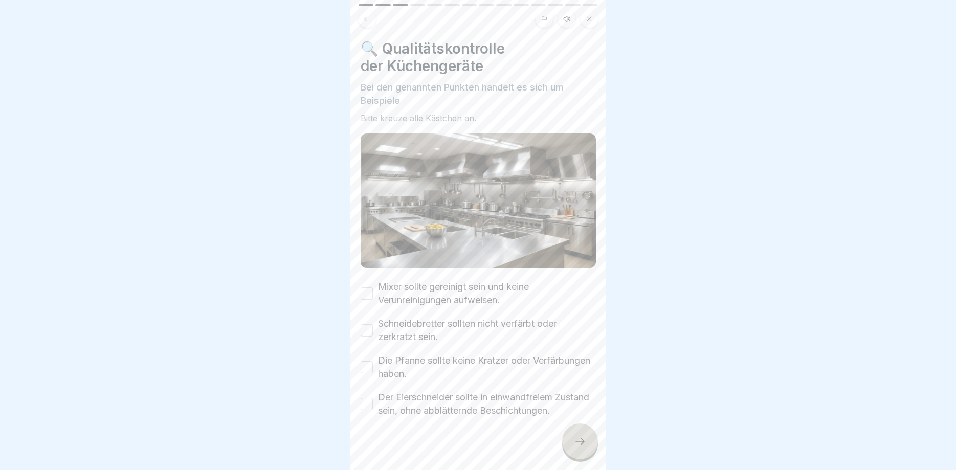
click at [367, 293] on button "Mixer sollte gereinigt sein und keine Verunreinigungen aufweisen." at bounding box center [367, 294] width 12 height 12
click at [367, 333] on button "Schneidebretter sollten nicht verfärbt oder zerkratzt sein." at bounding box center [367, 330] width 12 height 12
click at [366, 361] on button "Die Pfanne sollte keine Kratzer oder Verfärbungen haben." at bounding box center [367, 367] width 12 height 12
click at [372, 403] on button "Der Eierschneider sollte in einwandfreiem Zustand sein, ohne abblätternde Besch…" at bounding box center [367, 404] width 12 height 12
click at [581, 439] on icon at bounding box center [580, 441] width 12 height 12
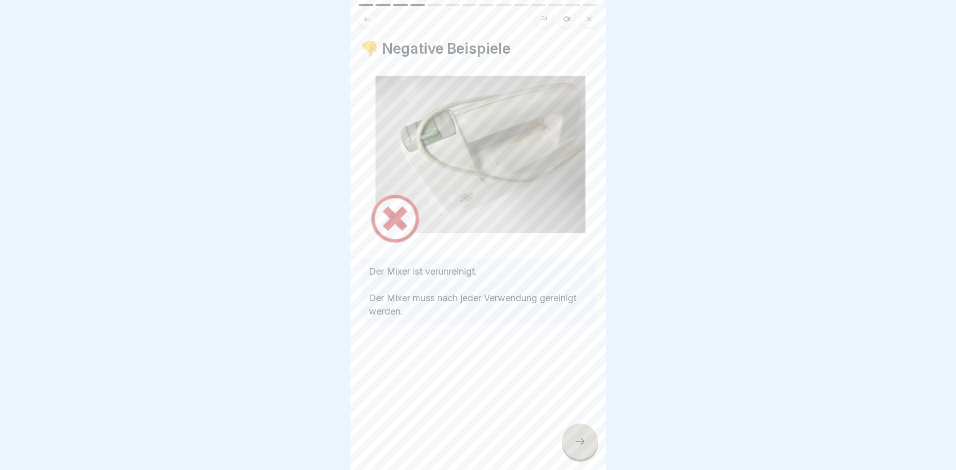
click at [580, 439] on icon at bounding box center [580, 441] width 12 height 12
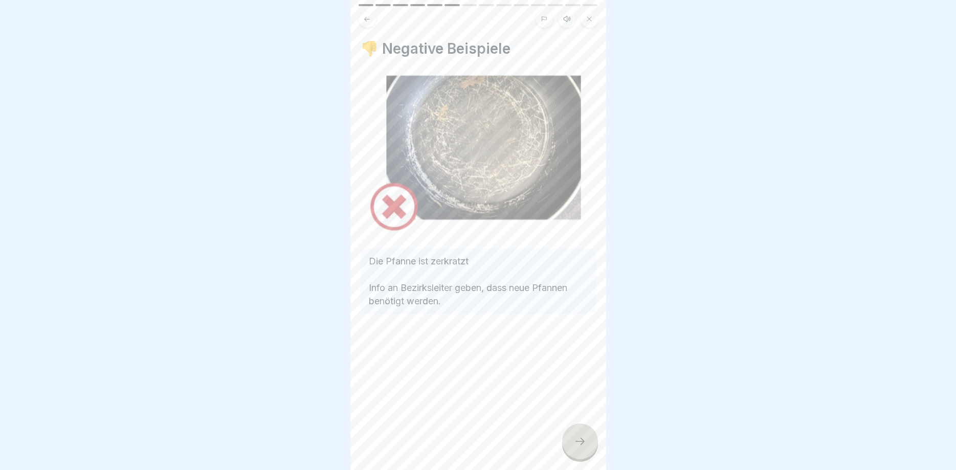
click at [580, 439] on icon at bounding box center [580, 441] width 12 height 12
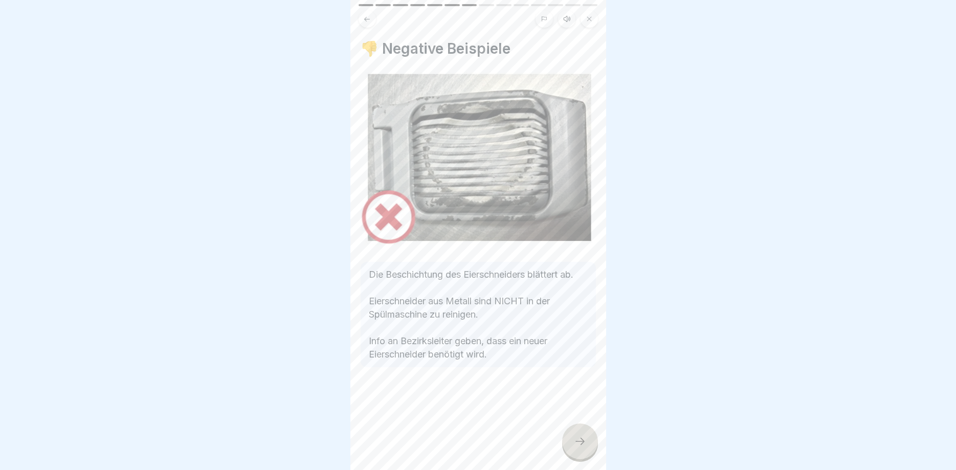
click at [580, 439] on icon at bounding box center [580, 441] width 12 height 12
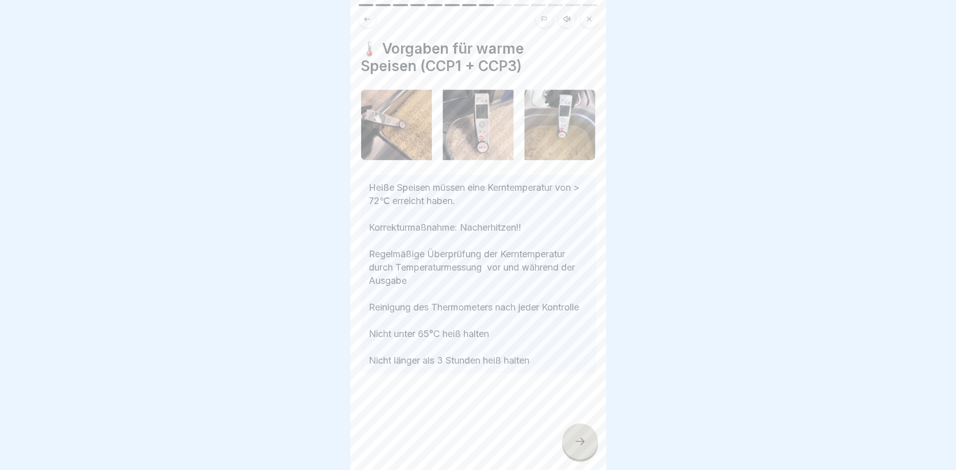
click at [580, 439] on icon at bounding box center [580, 441] width 12 height 12
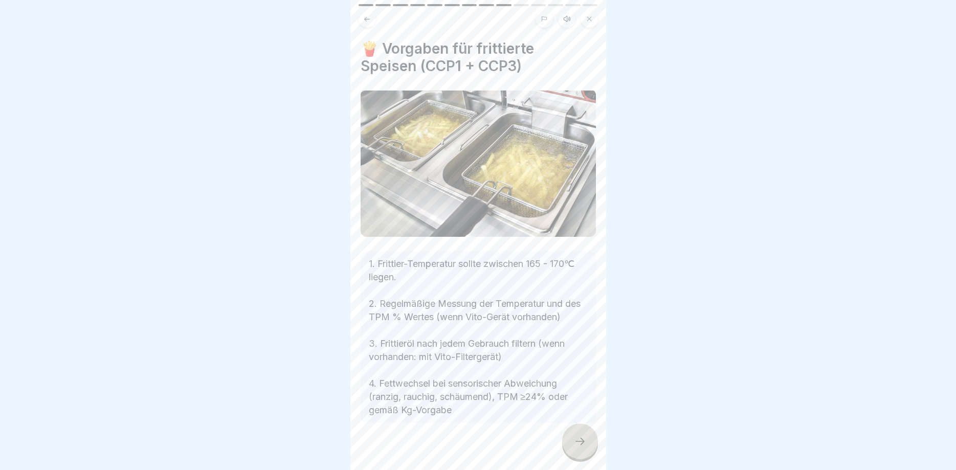
click at [580, 439] on icon at bounding box center [580, 441] width 12 height 12
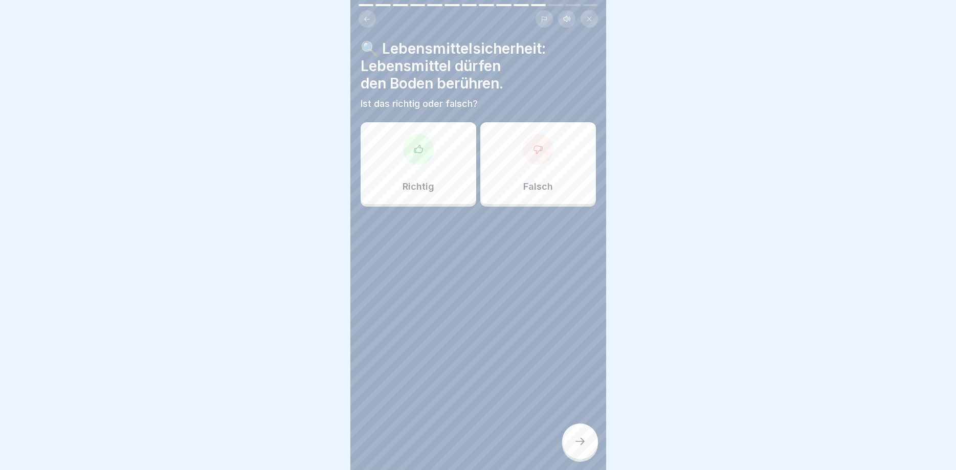
click at [580, 439] on icon at bounding box center [580, 441] width 12 height 12
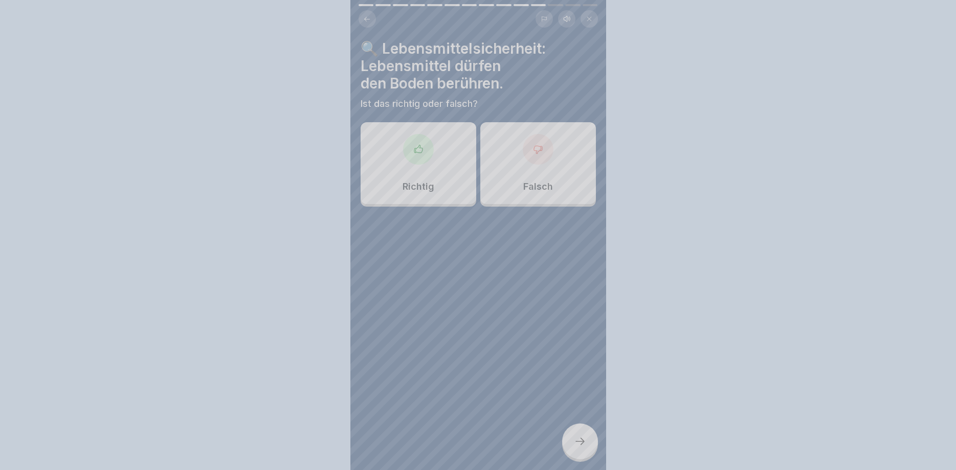
click at [580, 439] on div at bounding box center [478, 235] width 956 height 470
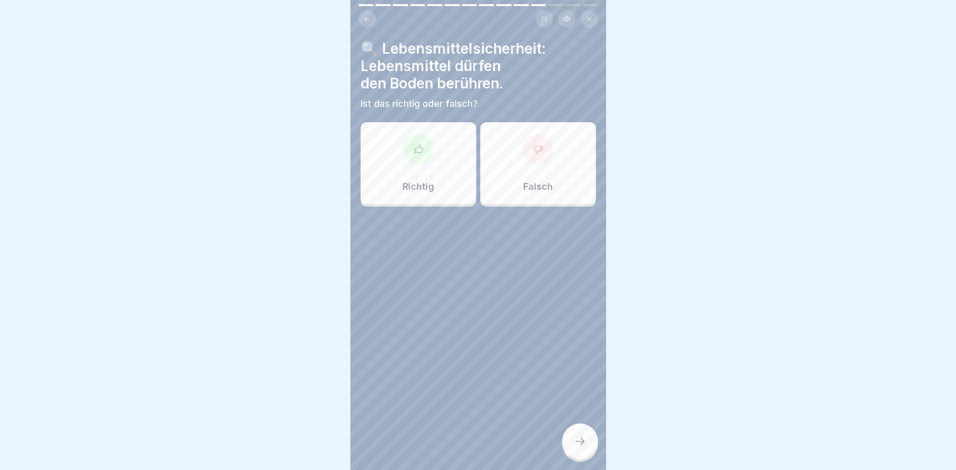
click at [528, 176] on div "Falsch" at bounding box center [539, 163] width 116 height 82
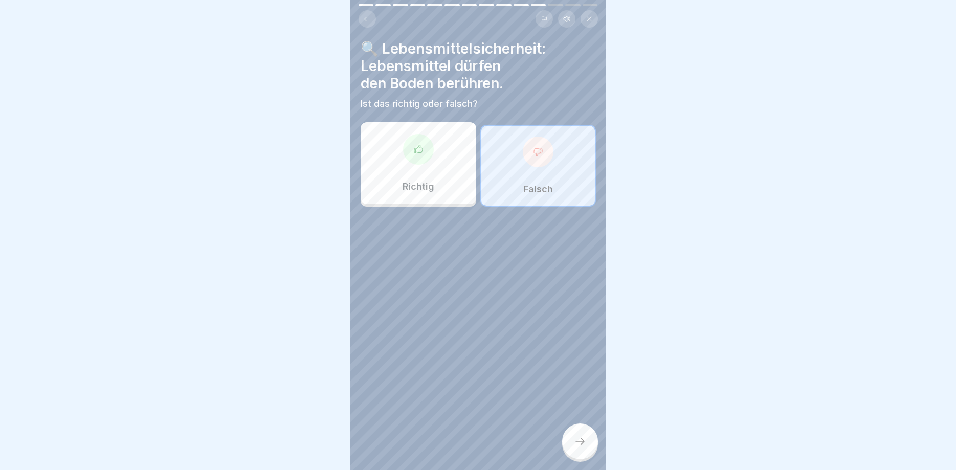
click at [578, 435] on div at bounding box center [580, 442] width 36 height 36
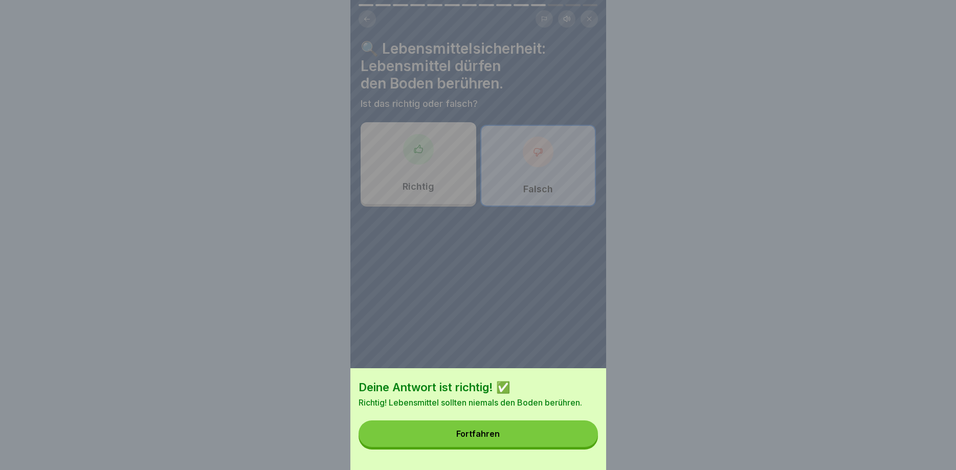
click at [578, 438] on button "Fortfahren" at bounding box center [478, 434] width 239 height 27
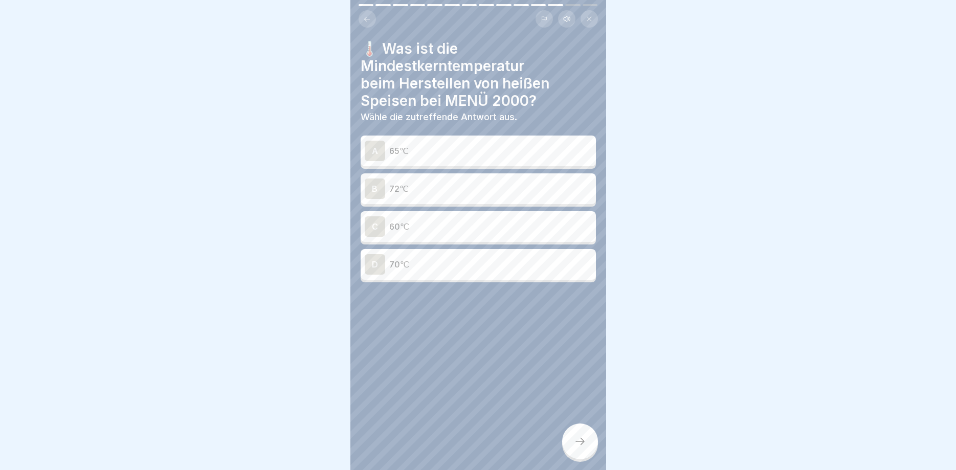
click at [450, 189] on p "72℃" at bounding box center [490, 189] width 203 height 12
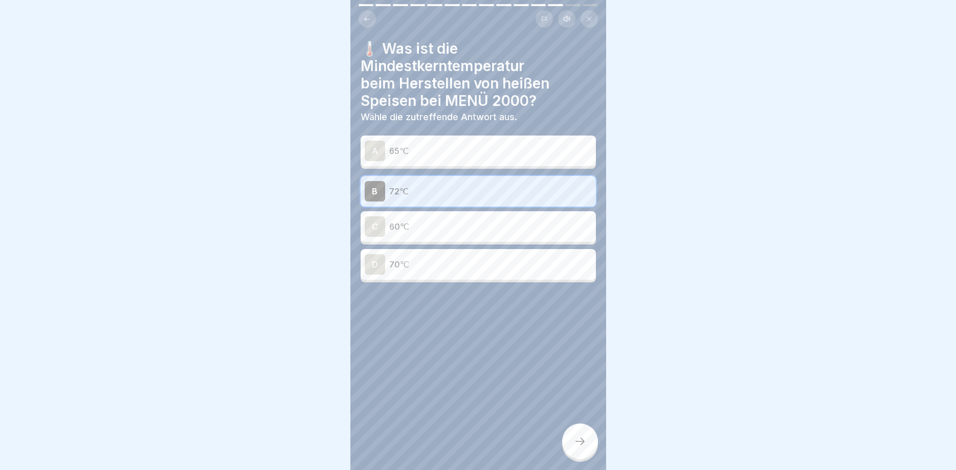
click at [576, 440] on icon at bounding box center [580, 441] width 12 height 12
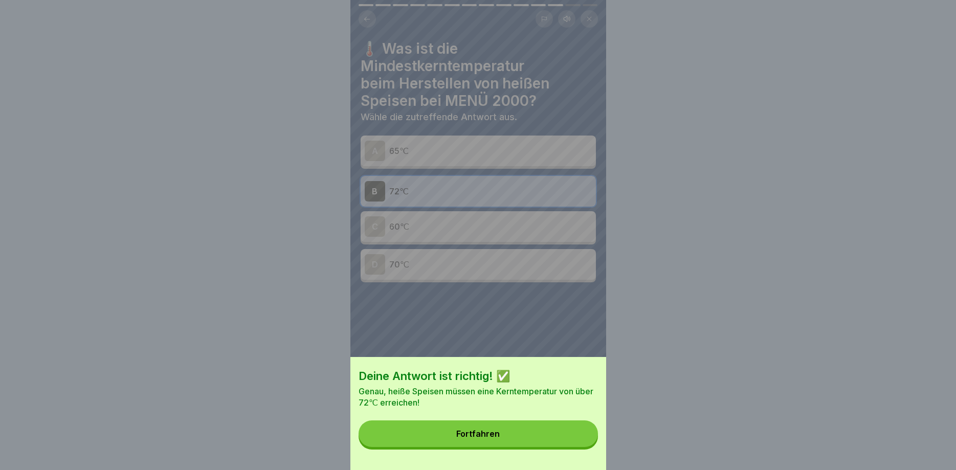
click at [576, 440] on button "Fortfahren" at bounding box center [478, 434] width 239 height 27
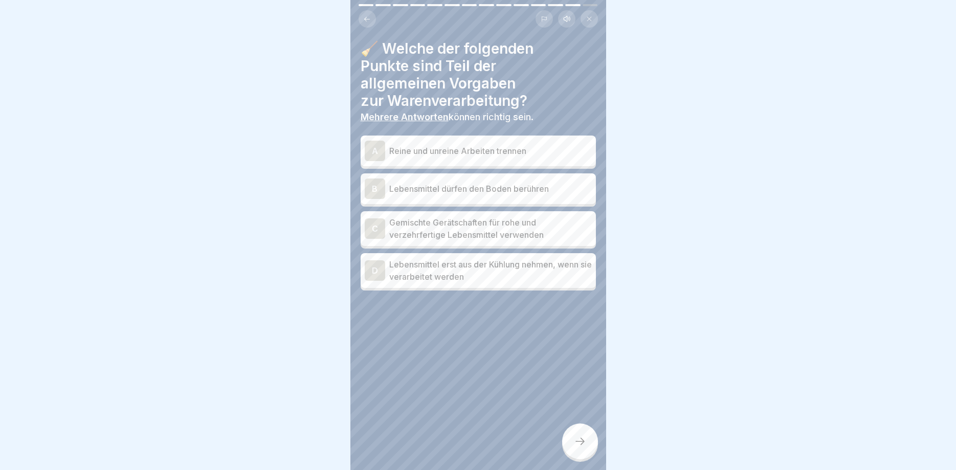
click at [451, 151] on p "Reine und unreine Arbeiten trennen" at bounding box center [490, 151] width 203 height 12
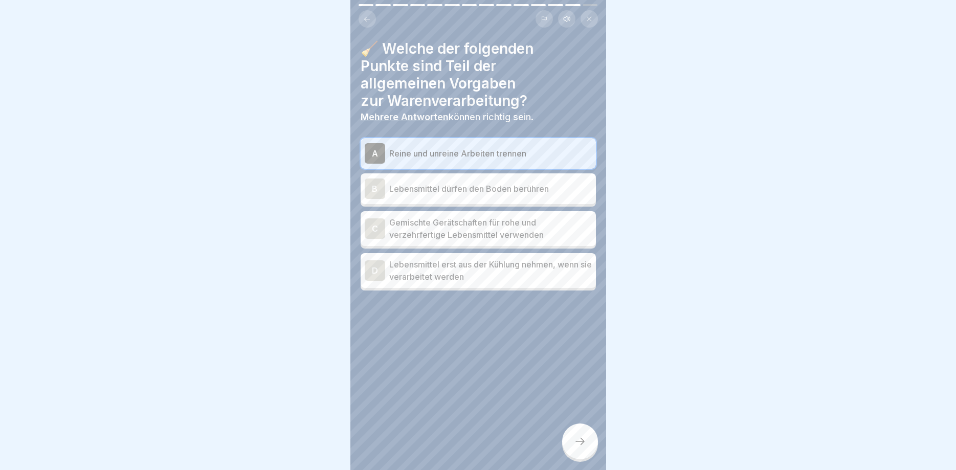
click at [461, 231] on p "Gemischte Gerätschaften für rohe und verzehrfertige Lebensmittel verwenden" at bounding box center [490, 228] width 203 height 25
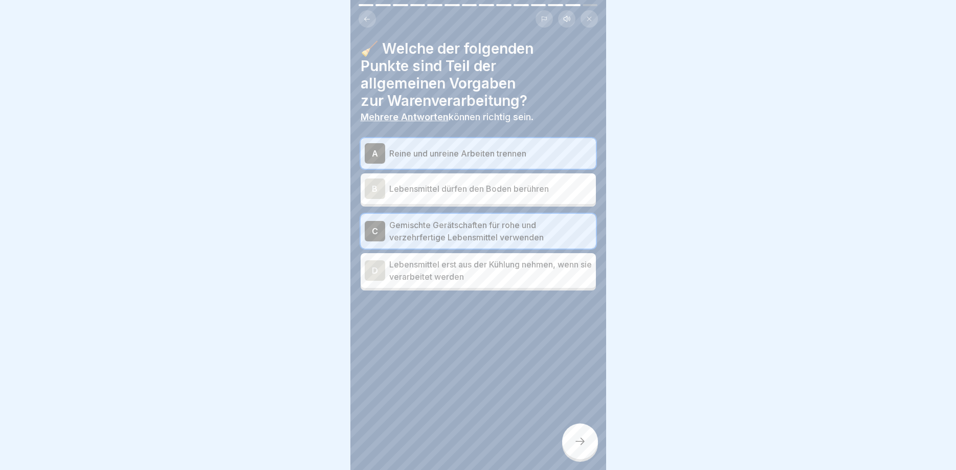
click at [480, 271] on p "Lebensmittel erst aus der Kühlung nehmen, wenn sie verarbeitet werden" at bounding box center [490, 270] width 203 height 25
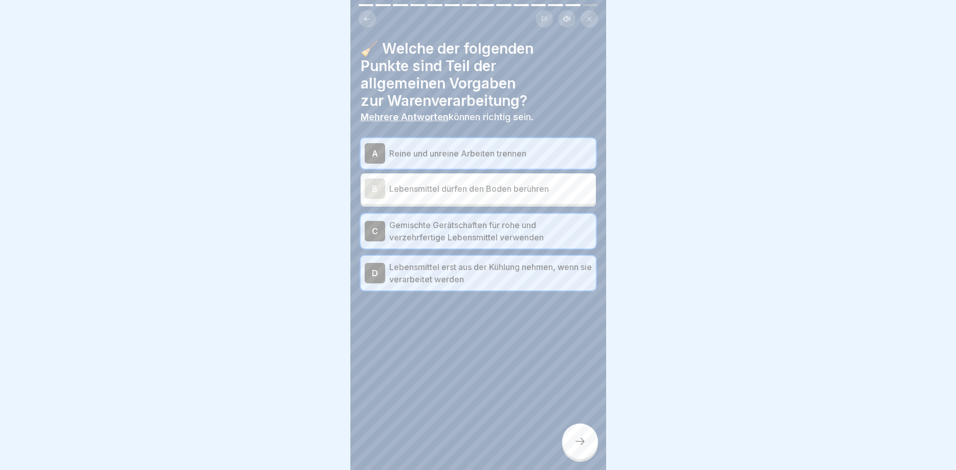
click at [586, 439] on icon at bounding box center [580, 441] width 12 height 12
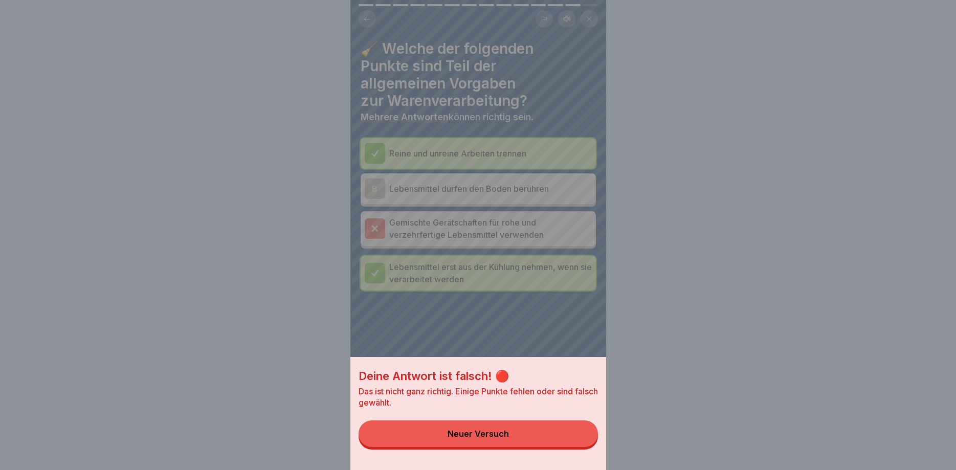
click at [533, 432] on button "Neuer Versuch" at bounding box center [478, 434] width 239 height 27
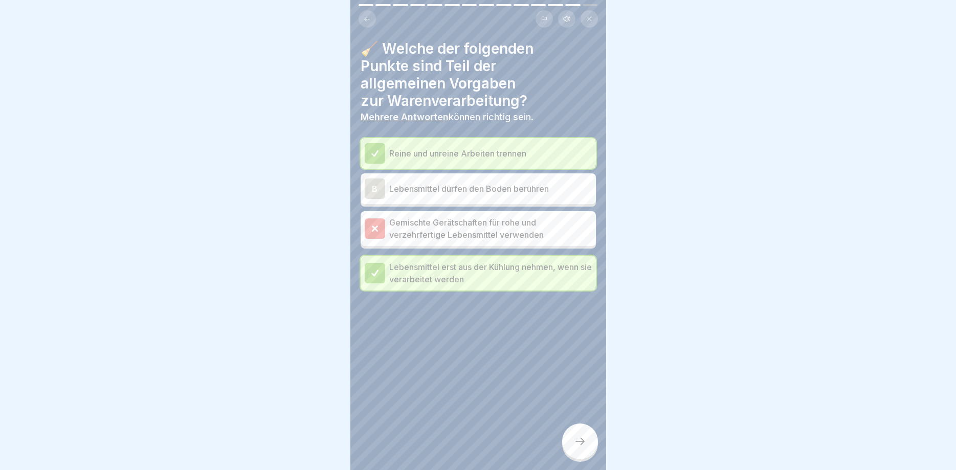
click at [385, 232] on div at bounding box center [375, 229] width 20 height 20
click at [447, 231] on p "Gemischte Gerätschaften für rohe und verzehrfertige Lebensmittel verwenden" at bounding box center [490, 228] width 203 height 25
click at [430, 267] on p "Lebensmittel erst aus der Kühlung nehmen, wenn sie verarbeitet werden" at bounding box center [490, 273] width 203 height 25
click at [434, 184] on p "Lebensmittel dürfen den Boden berühren" at bounding box center [490, 189] width 203 height 12
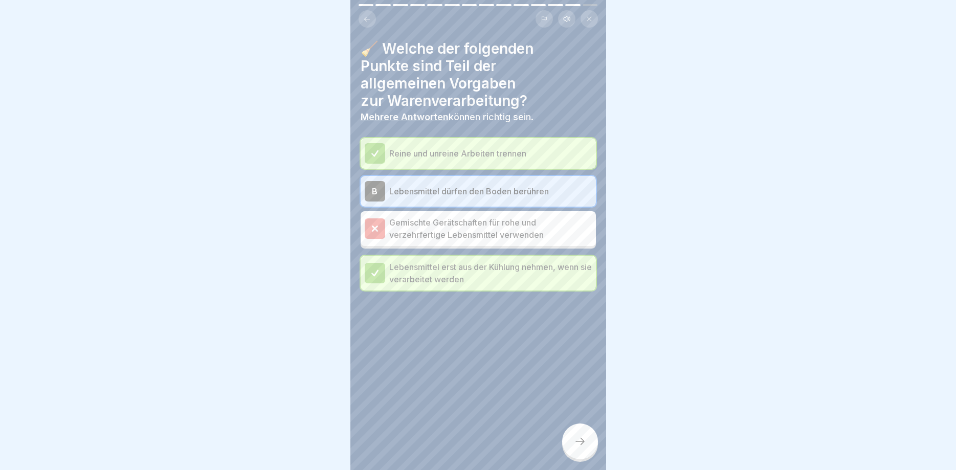
click at [434, 184] on div "B Lebensmittel dürfen den Boden berühren" at bounding box center [478, 191] width 227 height 20
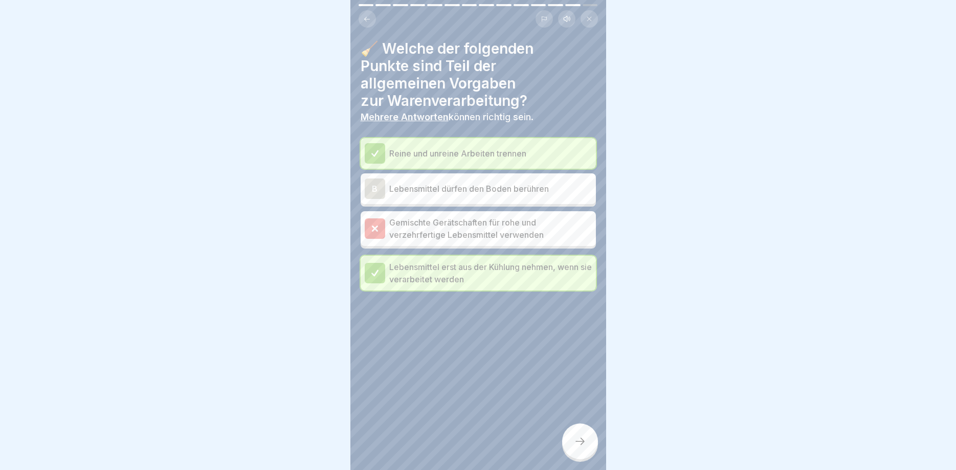
click at [487, 225] on p "Gemischte Gerätschaften für rohe und verzehrfertige Lebensmittel verwenden" at bounding box center [490, 228] width 203 height 25
click at [416, 226] on p "Gemischte Gerätschaften für rohe und verzehrfertige Lebensmittel verwenden" at bounding box center [490, 228] width 203 height 25
click at [369, 222] on div at bounding box center [375, 229] width 20 height 20
click at [586, 439] on icon at bounding box center [580, 441] width 12 height 12
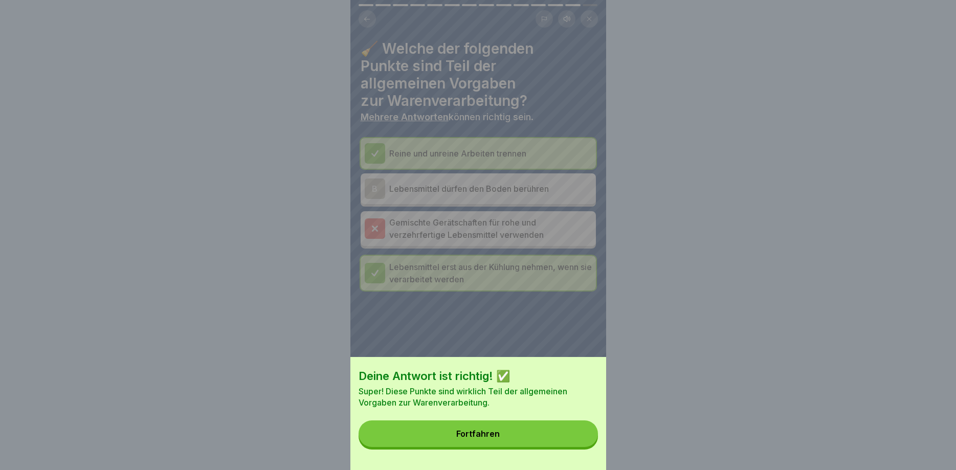
click at [563, 426] on button "Fortfahren" at bounding box center [478, 434] width 239 height 27
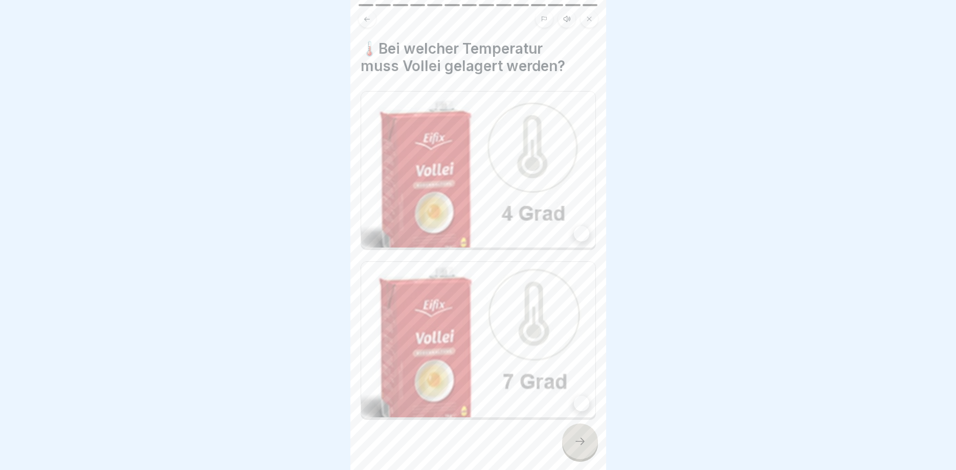
click at [510, 189] on img at bounding box center [478, 170] width 234 height 156
click at [582, 438] on icon at bounding box center [580, 441] width 12 height 12
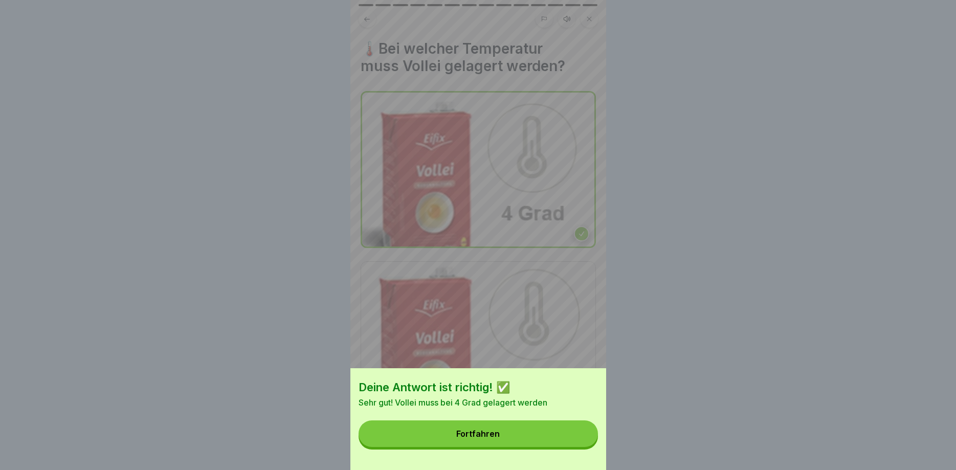
click at [543, 432] on button "Fortfahren" at bounding box center [478, 434] width 239 height 27
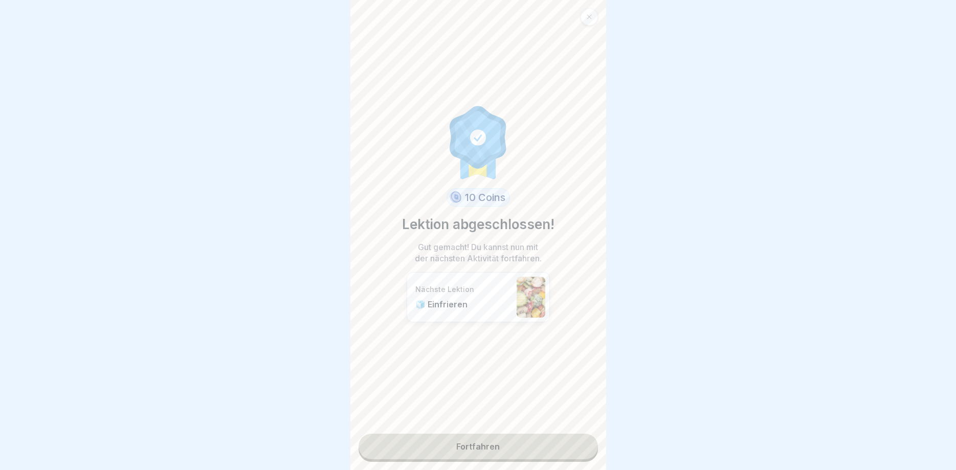
click at [547, 439] on link "Fortfahren" at bounding box center [478, 447] width 239 height 26
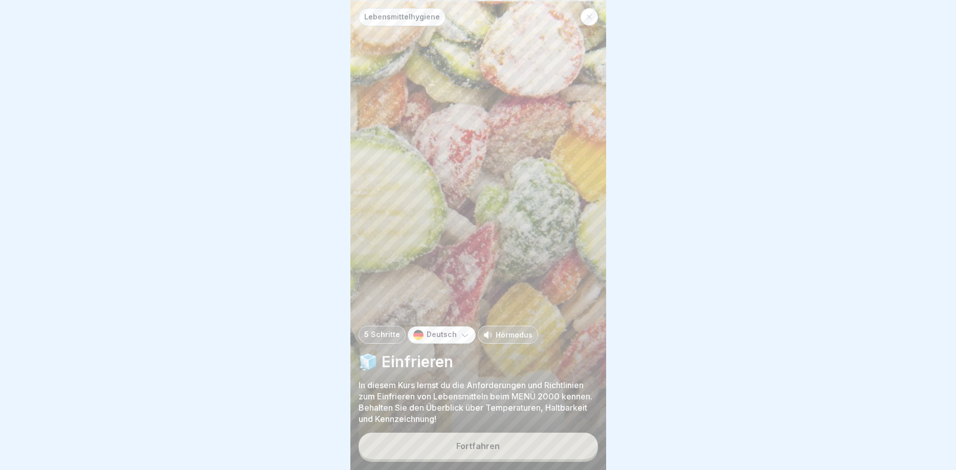
click at [547, 439] on button "Fortfahren" at bounding box center [478, 446] width 239 height 27
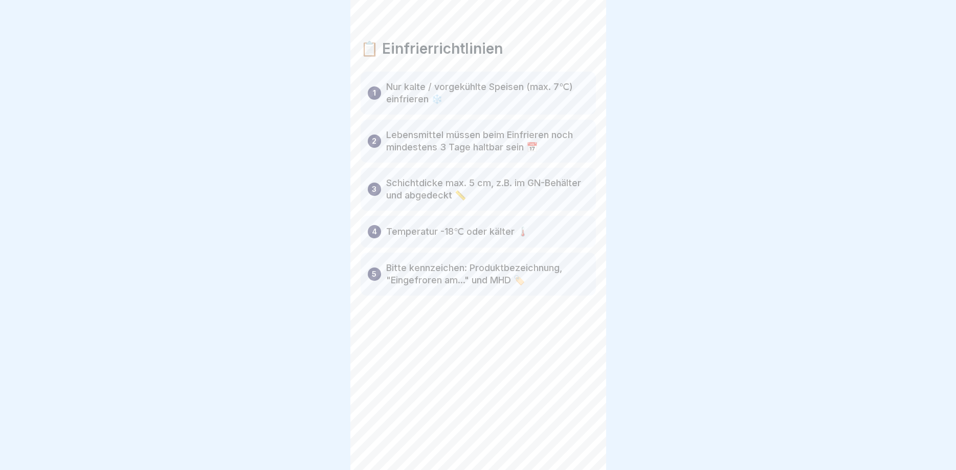
click at [547, 439] on div "📋 Einfrierrichtlinien 1 Nur kalte / vorgekühlte Speisen (max. 7℃) einfrieren ❄️…" at bounding box center [479, 235] width 256 height 470
click at [580, 441] on icon at bounding box center [580, 441] width 12 height 12
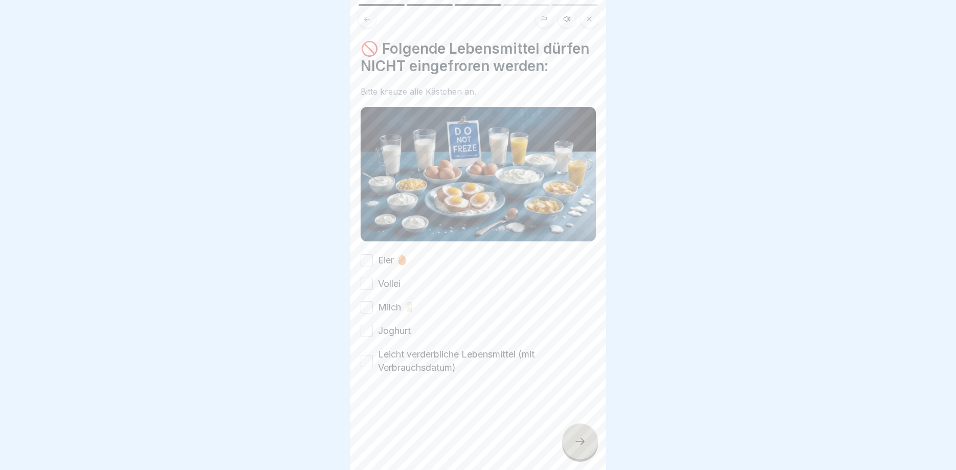
click at [580, 441] on icon at bounding box center [580, 441] width 12 height 12
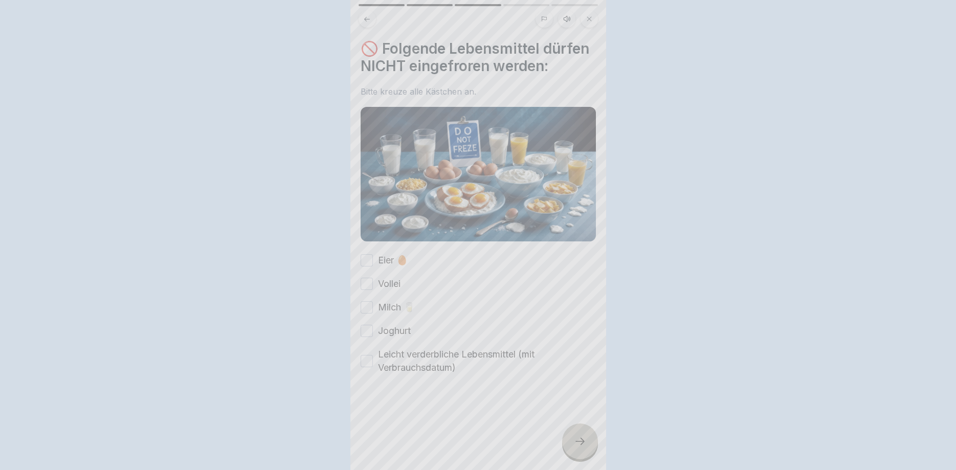
click at [580, 441] on div at bounding box center [478, 235] width 956 height 470
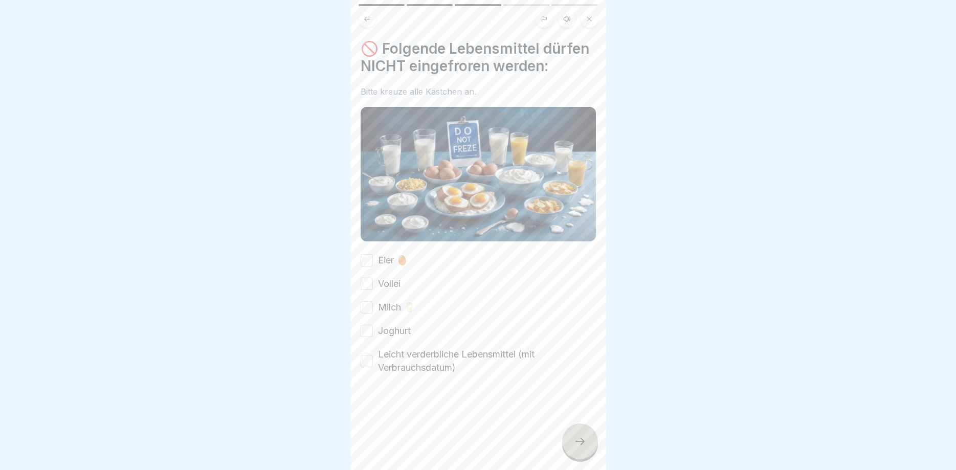
click at [366, 262] on button "Eier 🥚" at bounding box center [367, 260] width 12 height 12
click at [367, 285] on button "Vollei" at bounding box center [367, 284] width 12 height 12
click at [368, 298] on div "Eier 🥚 Vollei Milch 🥛 Joghurt Leicht verderbliche Lebensmittel (mit Verbrauchsd…" at bounding box center [478, 314] width 235 height 121
click at [369, 307] on button "Milch 🥛" at bounding box center [367, 307] width 12 height 12
click at [367, 322] on div "Eier 🥚 Vollei Milch 🥛 Joghurt Leicht verderbliche Lebensmittel (mit Verbrauchsd…" at bounding box center [478, 314] width 235 height 121
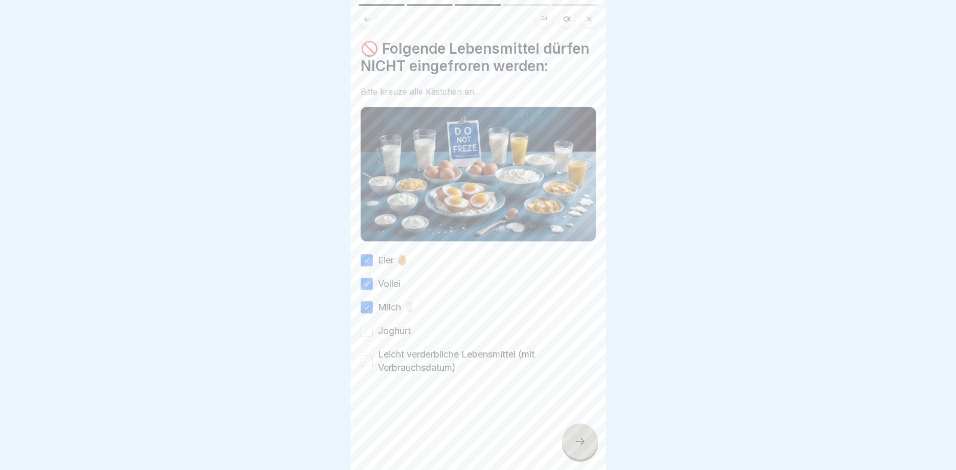
click at [367, 360] on button "Leicht verderbliche Lebensmittel (mit Verbrauchsdatum)" at bounding box center [367, 361] width 12 height 12
click at [370, 332] on button "Joghurt" at bounding box center [367, 331] width 12 height 12
click at [571, 441] on div at bounding box center [580, 442] width 36 height 36
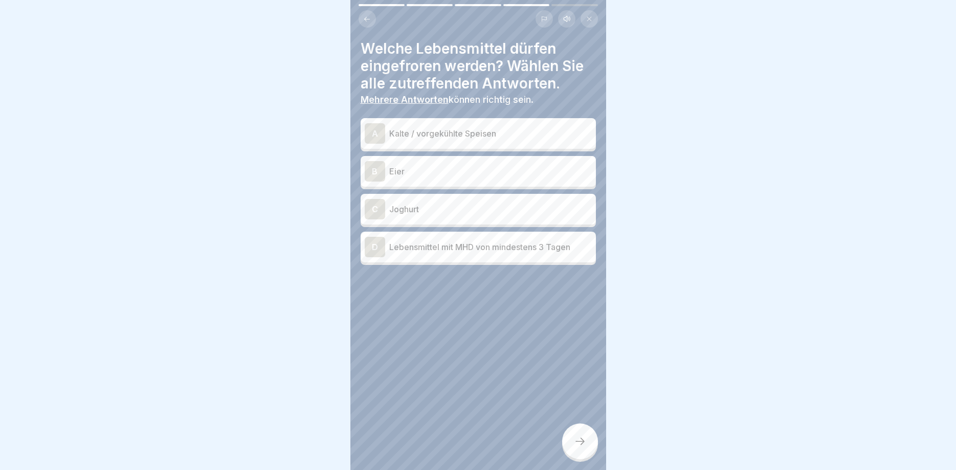
click at [469, 132] on p "Kalte / vorgekühlte Speisen" at bounding box center [490, 133] width 203 height 12
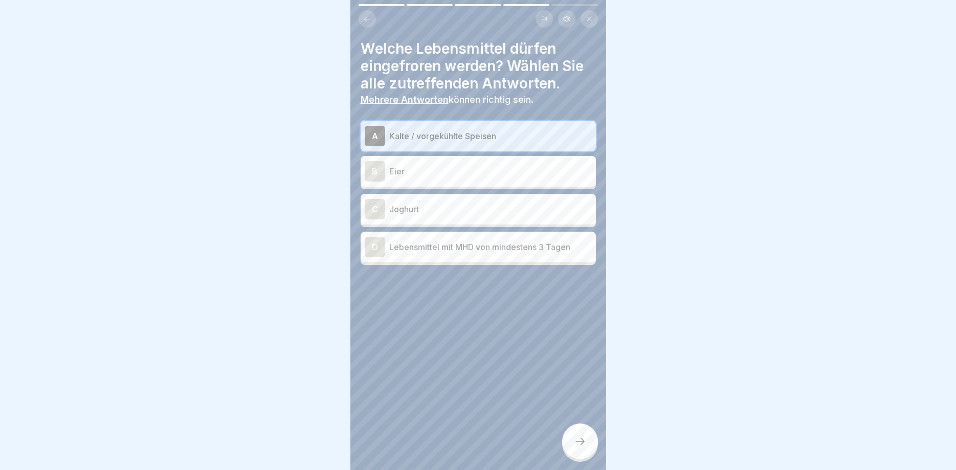
click at [512, 251] on p "Lebensmittel mit MHD von mindestens 3 Tagen" at bounding box center [490, 247] width 203 height 12
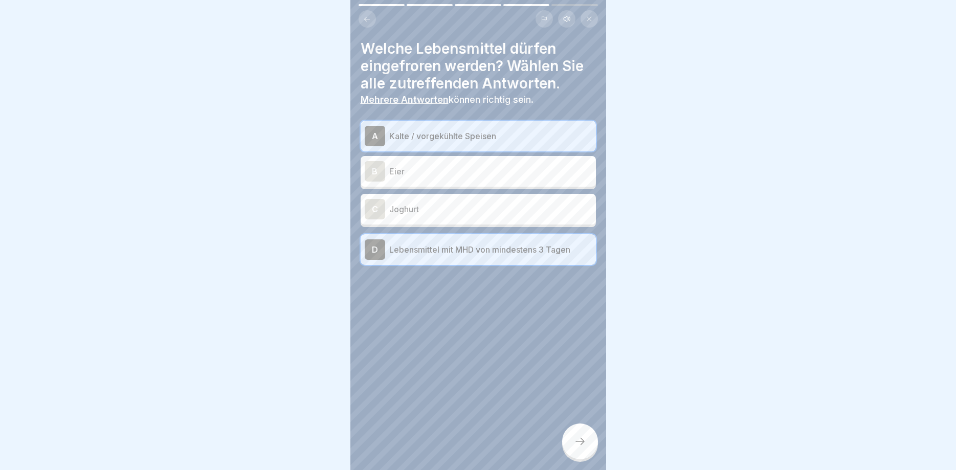
click at [579, 444] on icon at bounding box center [580, 441] width 12 height 12
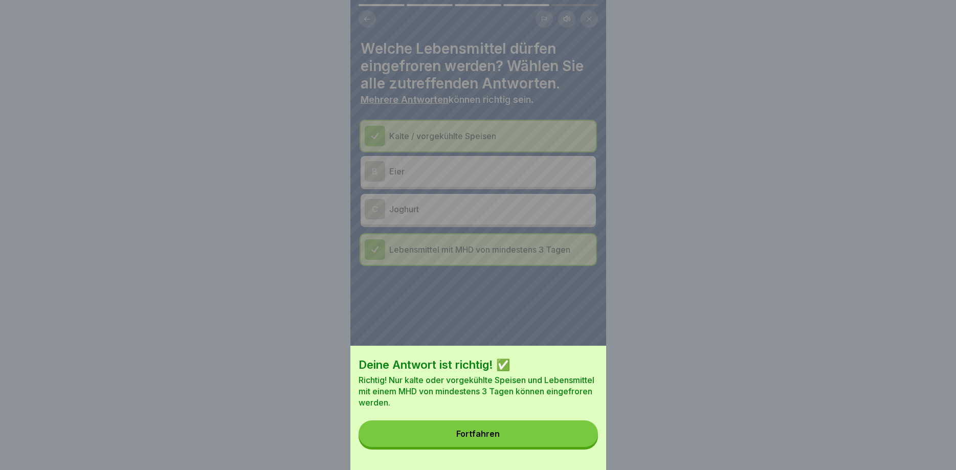
click at [579, 444] on button "Fortfahren" at bounding box center [478, 434] width 239 height 27
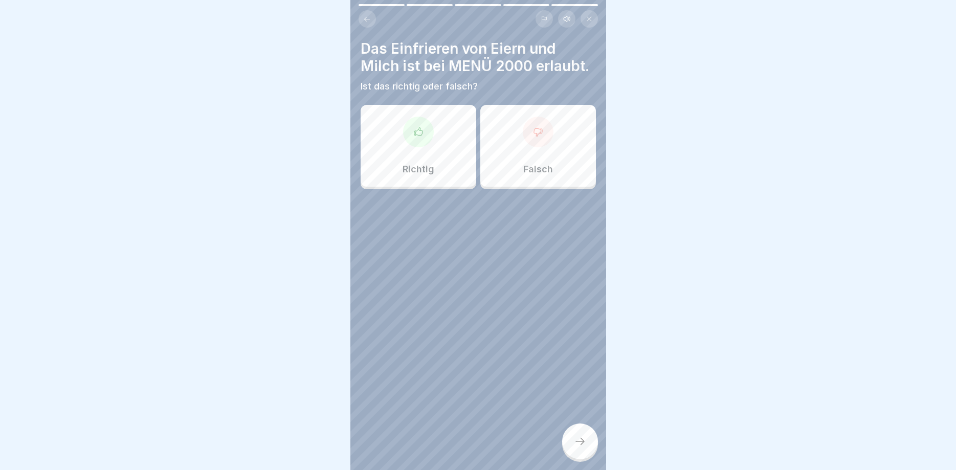
click at [529, 150] on div "Falsch" at bounding box center [539, 146] width 116 height 82
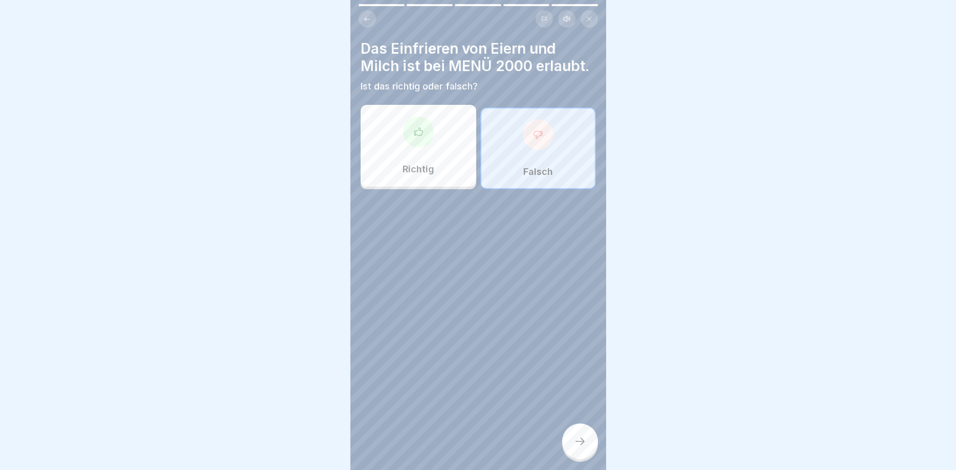
click at [583, 431] on div at bounding box center [580, 442] width 36 height 36
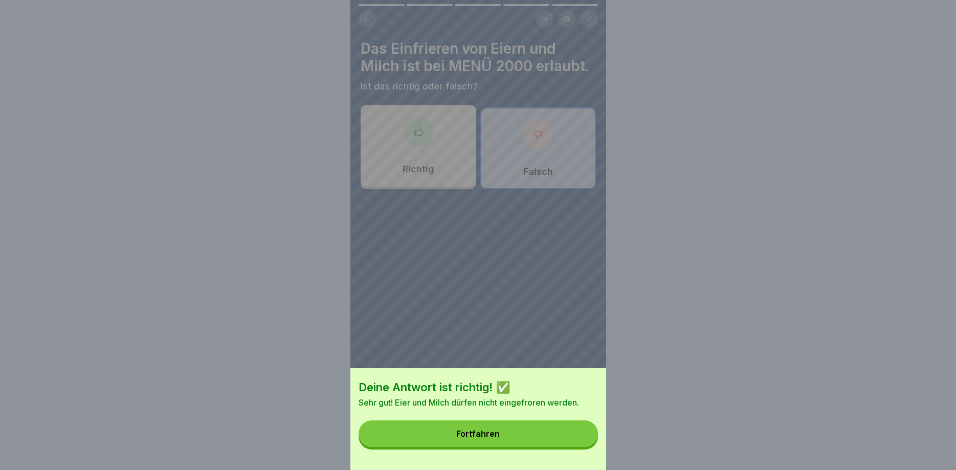
click at [579, 434] on button "Fortfahren" at bounding box center [478, 434] width 239 height 27
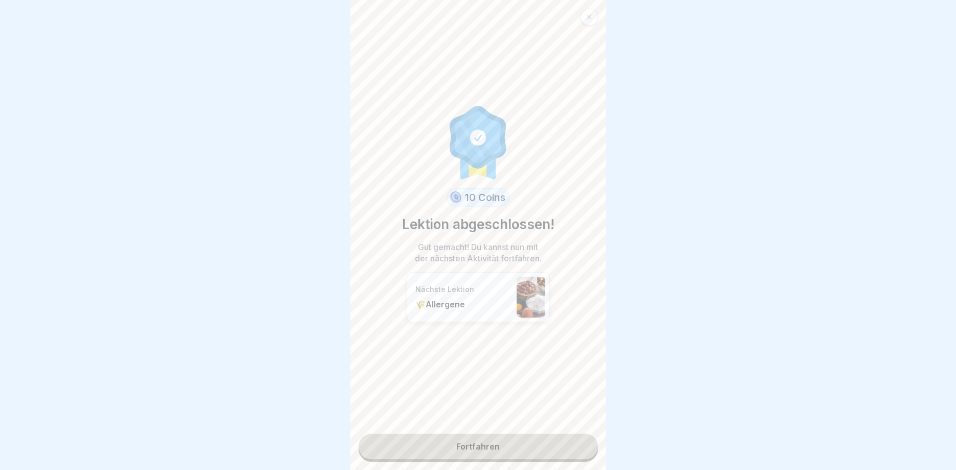
click at [572, 445] on link "Fortfahren" at bounding box center [478, 447] width 239 height 26
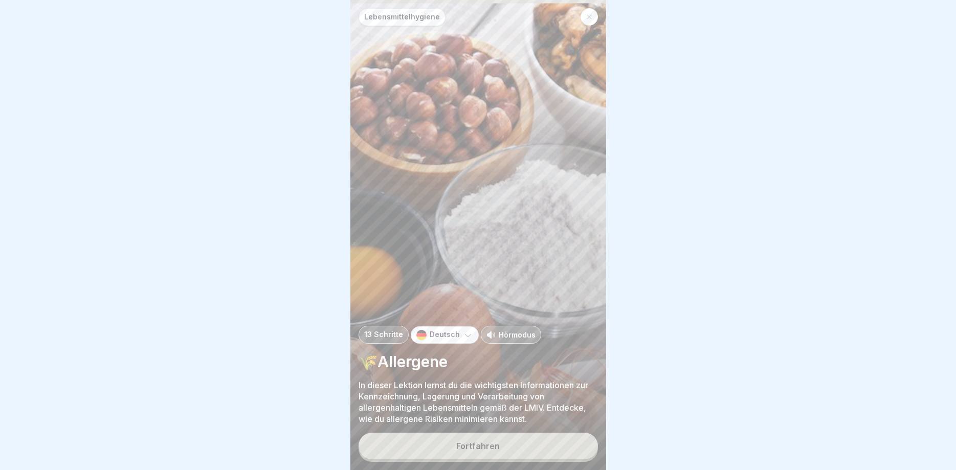
click at [572, 445] on button "Fortfahren" at bounding box center [478, 446] width 239 height 27
click at [617, 445] on div at bounding box center [734, 439] width 235 height 61
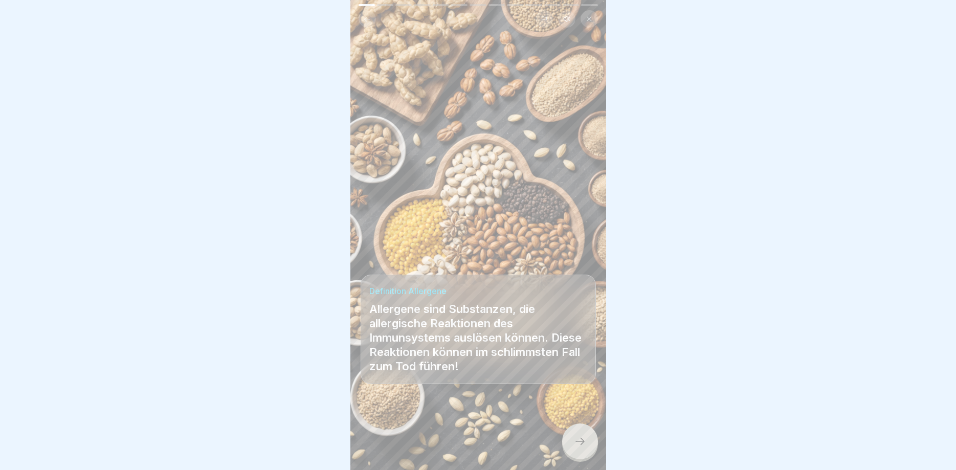
click at [572, 445] on div at bounding box center [580, 442] width 36 height 36
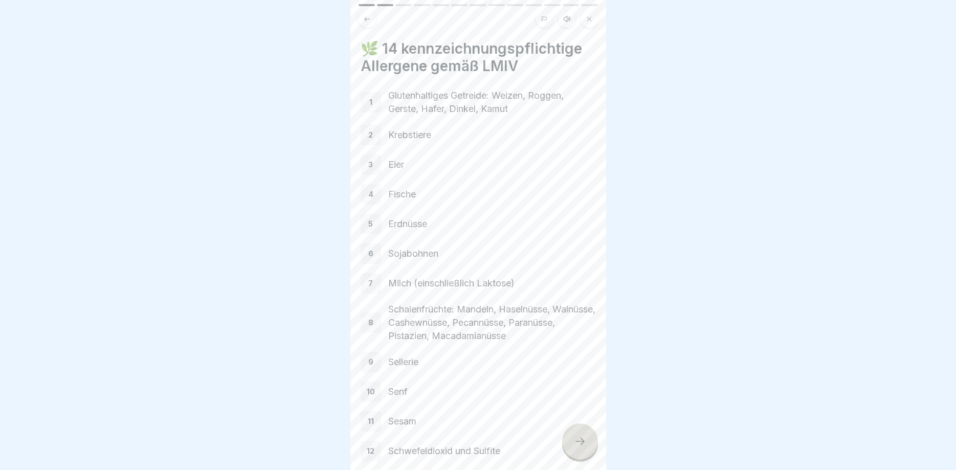
click at [572, 445] on div at bounding box center [580, 442] width 36 height 36
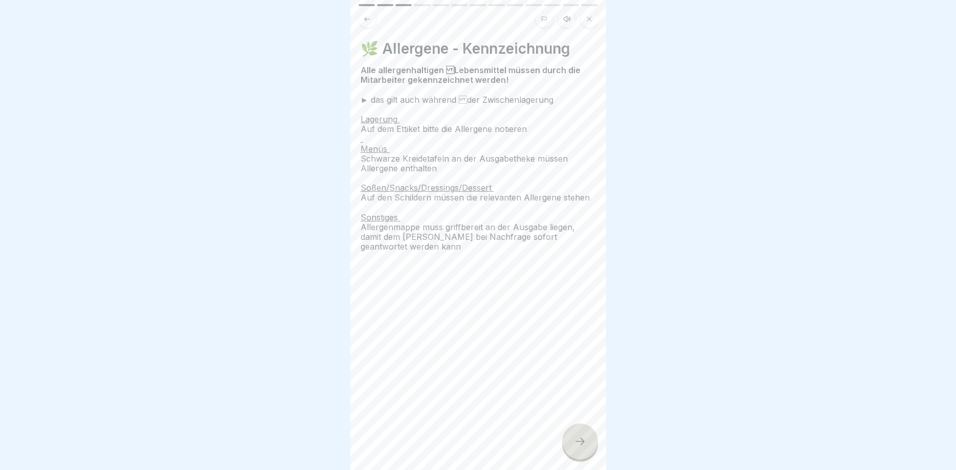
click at [572, 445] on div at bounding box center [580, 442] width 36 height 36
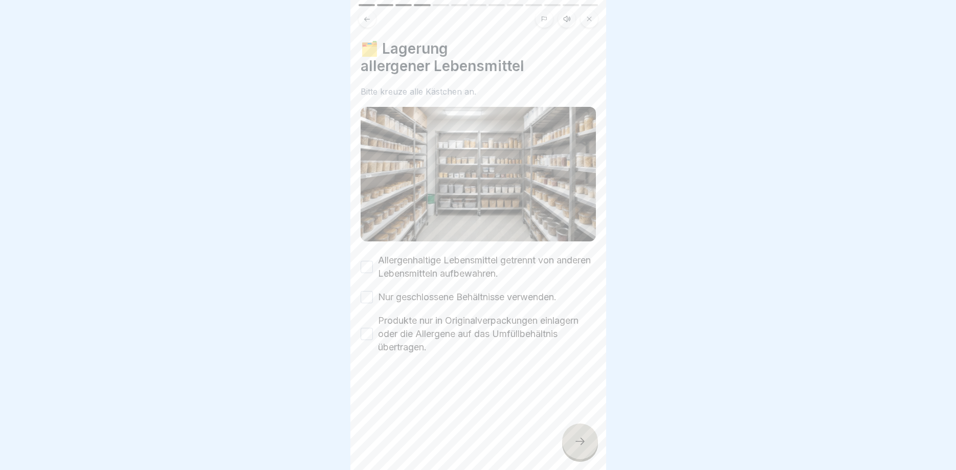
click at [572, 445] on div at bounding box center [580, 442] width 36 height 36
click at [368, 265] on button "Allergenhaltige Lebensmittel getrennt von anderen Lebensmitteln aufbewahren." at bounding box center [367, 267] width 12 height 12
click at [369, 287] on div "Allergenhaltige Lebensmittel getrennt von anderen Lebensmitteln aufbewahren. Nu…" at bounding box center [478, 304] width 235 height 100
click at [366, 297] on button "Nur geschlossene Behältnisse verwenden." at bounding box center [367, 297] width 12 height 12
click at [370, 336] on button "Produkte nur in Originalverpackungen einlagern oder die Allergene auf das Umfül…" at bounding box center [367, 334] width 12 height 12
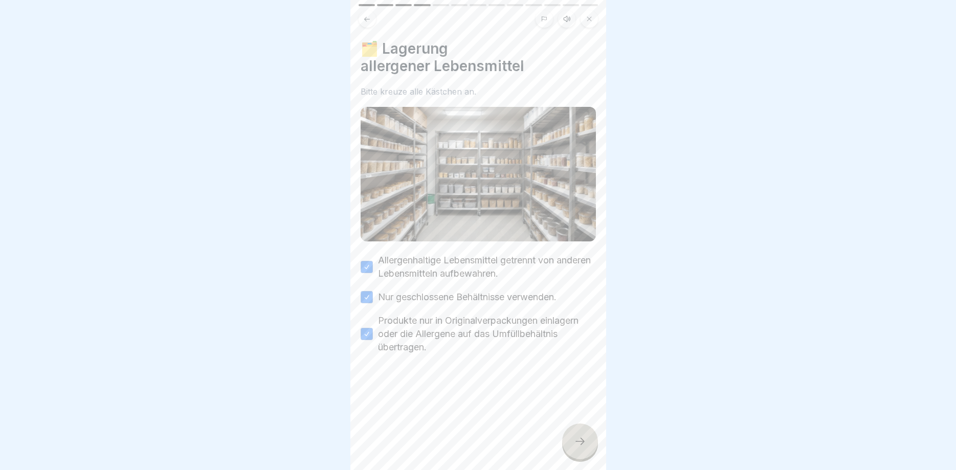
click at [583, 448] on div at bounding box center [580, 442] width 36 height 36
click at [583, 448] on icon at bounding box center [580, 441] width 12 height 12
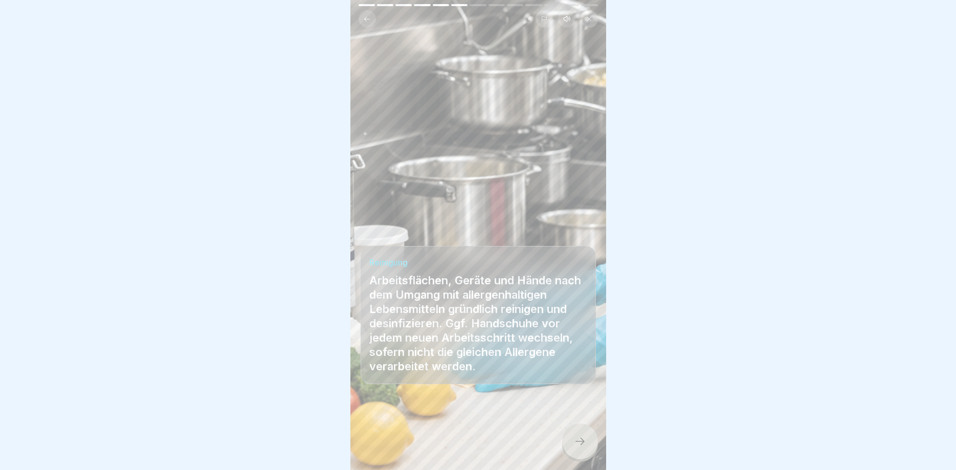
click at [571, 443] on div at bounding box center [580, 442] width 36 height 36
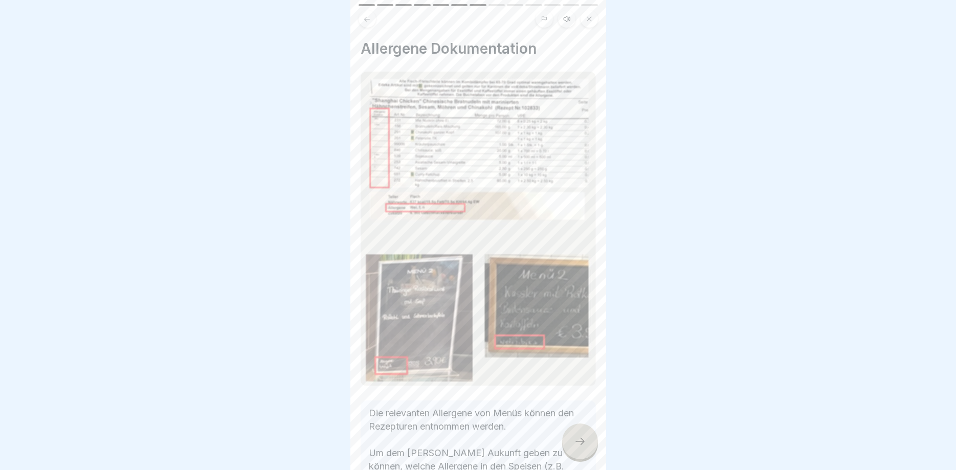
click at [571, 443] on div at bounding box center [580, 442] width 36 height 36
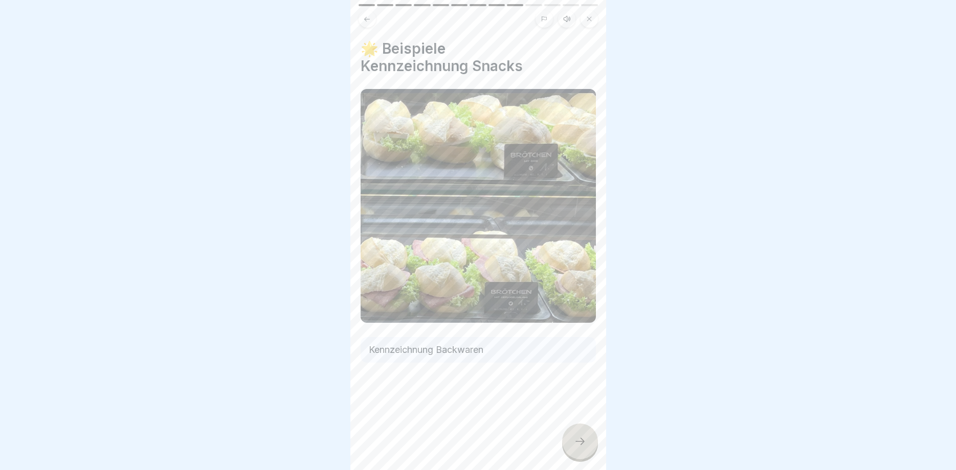
click at [571, 443] on div at bounding box center [580, 442] width 36 height 36
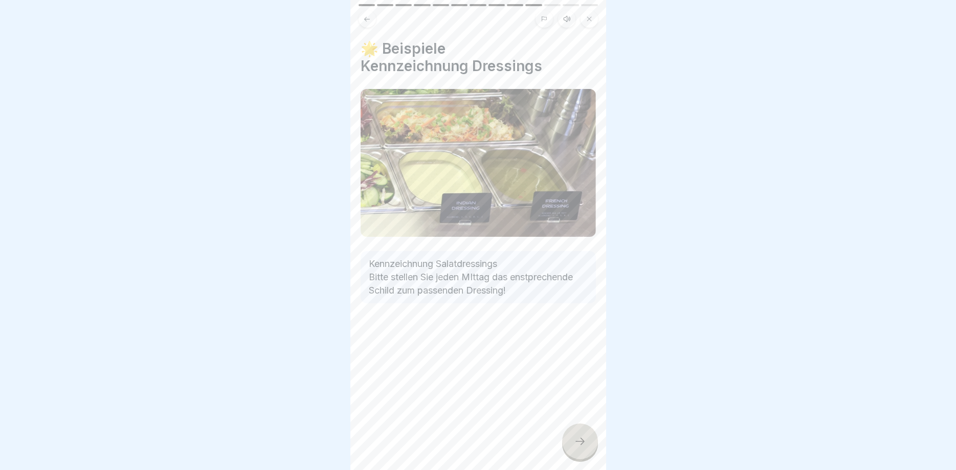
click at [571, 443] on div at bounding box center [580, 442] width 36 height 36
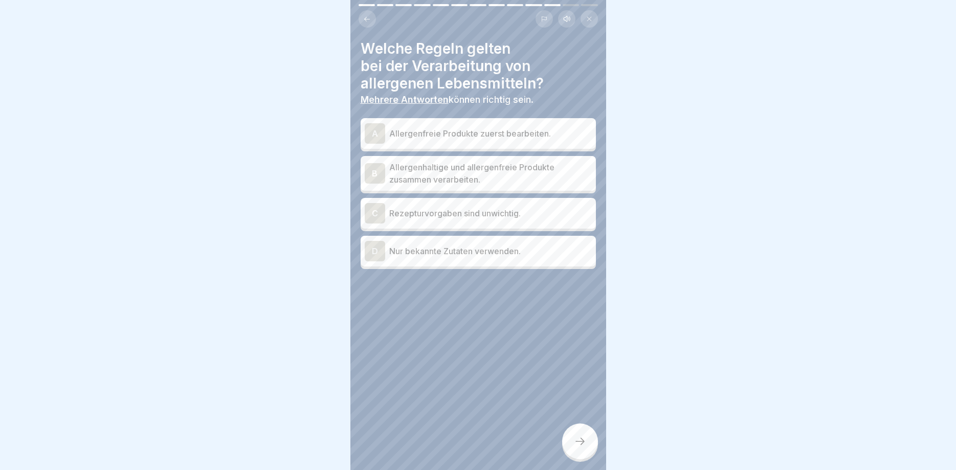
click at [571, 443] on div at bounding box center [580, 442] width 36 height 36
click at [467, 253] on p "Nur bekannte Zutaten verwenden." at bounding box center [490, 251] width 203 height 12
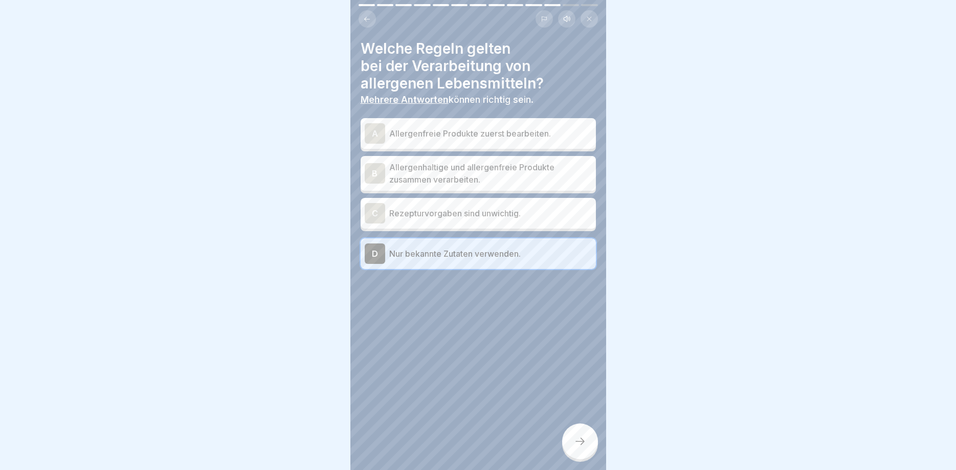
click at [590, 442] on div at bounding box center [580, 442] width 36 height 36
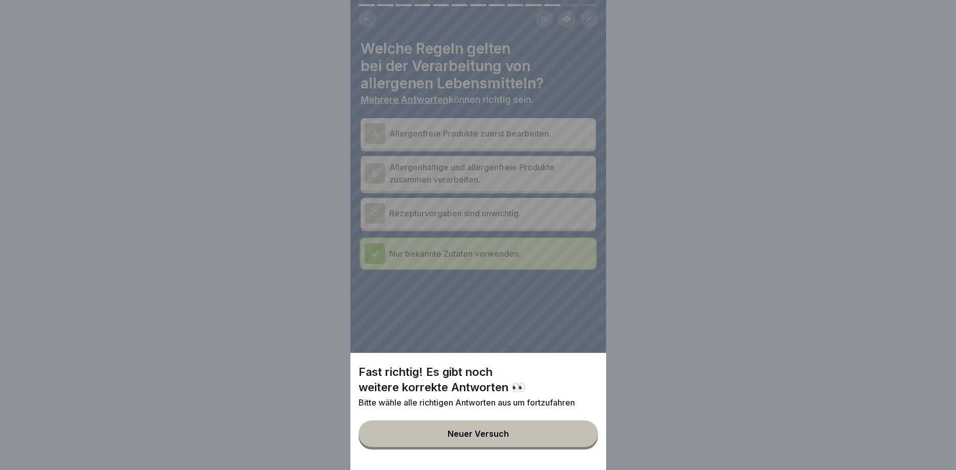
click at [459, 145] on div "Fast richtig! Es gibt noch weitere korrekte Antworten 👀 Bitte wähle alle richti…" at bounding box center [479, 235] width 256 height 470
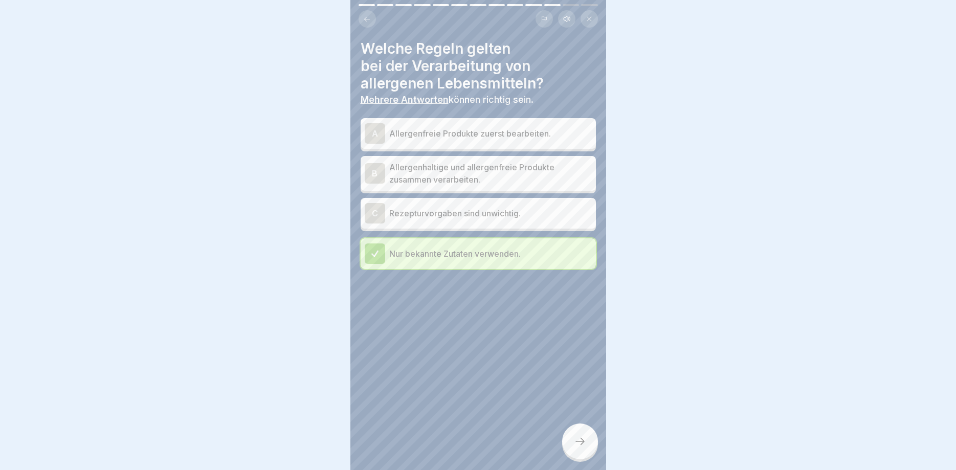
click at [461, 135] on p "Allergenfreie Produkte zuerst bearbeiten." at bounding box center [490, 133] width 203 height 12
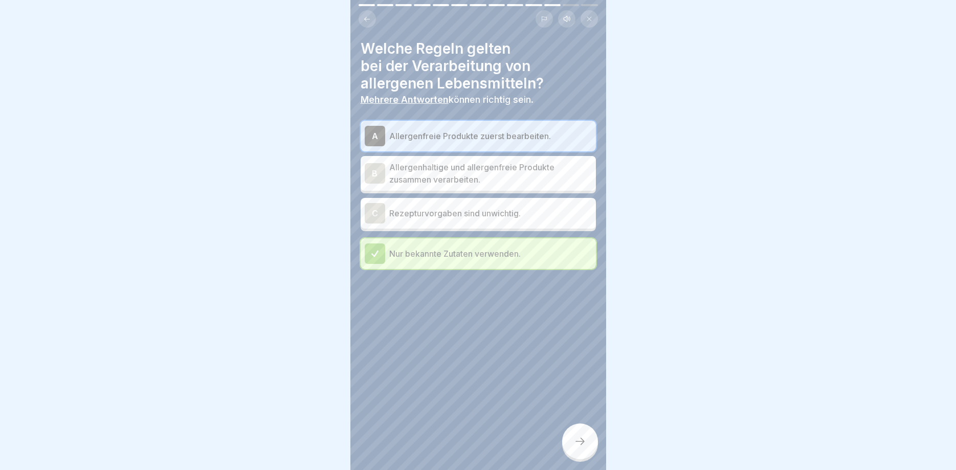
click at [585, 443] on icon at bounding box center [580, 441] width 12 height 12
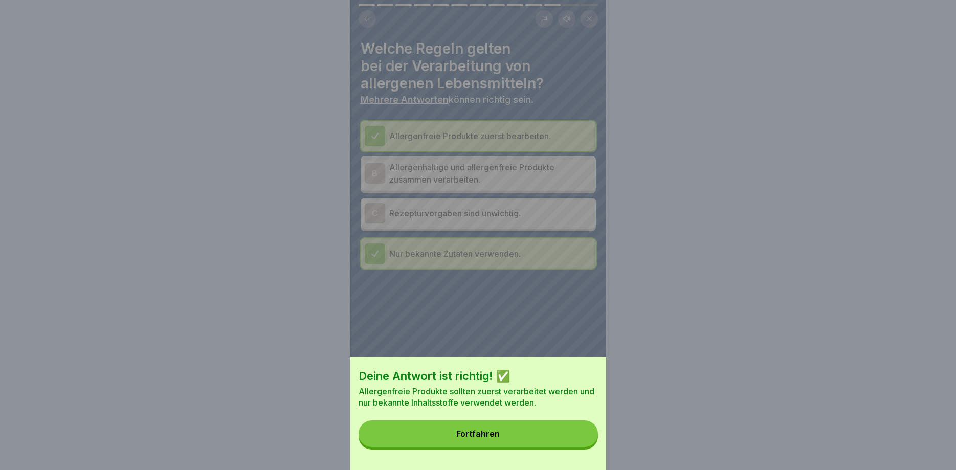
click at [530, 426] on button "Fortfahren" at bounding box center [478, 434] width 239 height 27
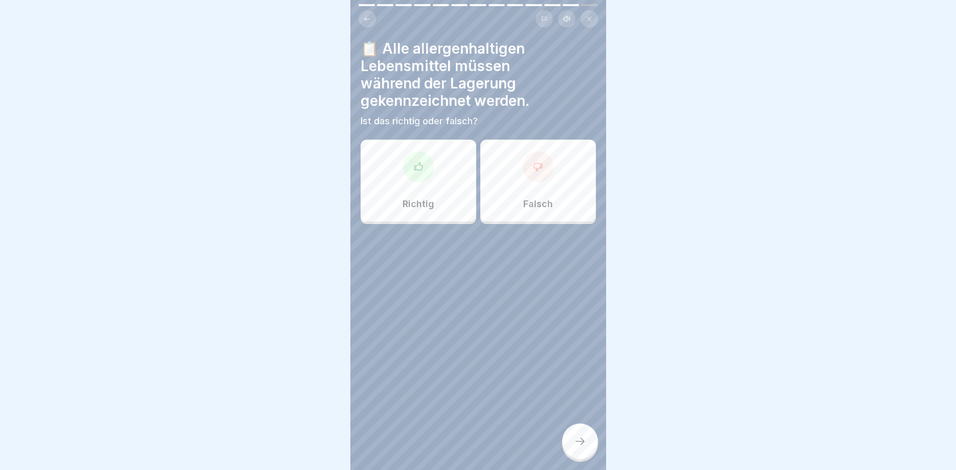
click at [438, 191] on div "Richtig" at bounding box center [419, 181] width 116 height 82
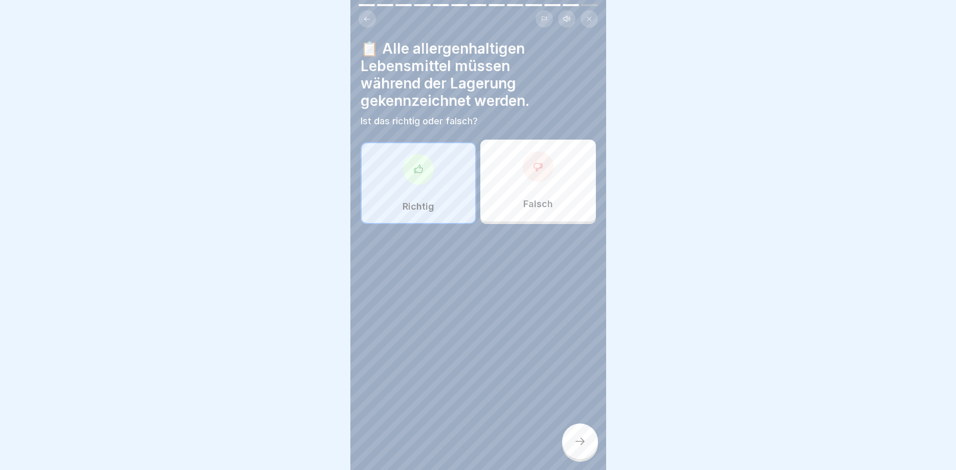
click at [575, 434] on div at bounding box center [580, 442] width 36 height 36
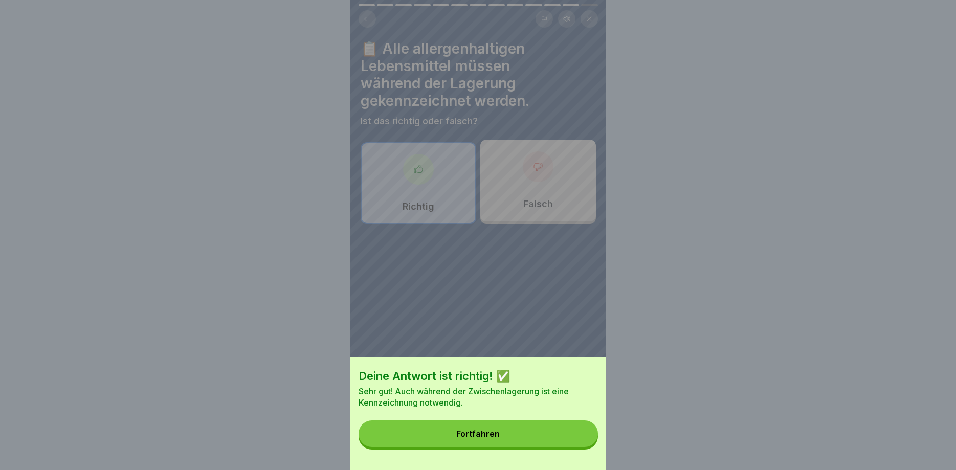
click at [575, 434] on button "Fortfahren" at bounding box center [478, 434] width 239 height 27
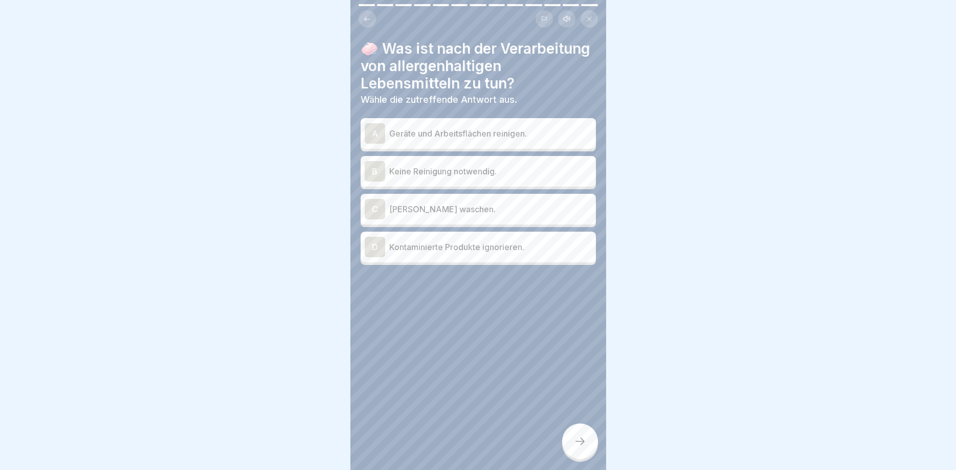
click at [499, 132] on p "Geräte und Arbeitsflächen reinigen." at bounding box center [490, 133] width 203 height 12
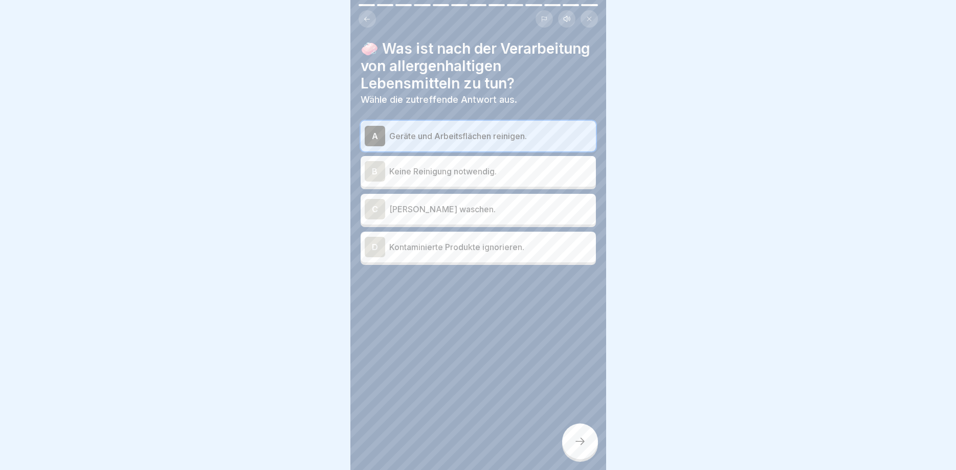
click at [589, 441] on div at bounding box center [580, 442] width 36 height 36
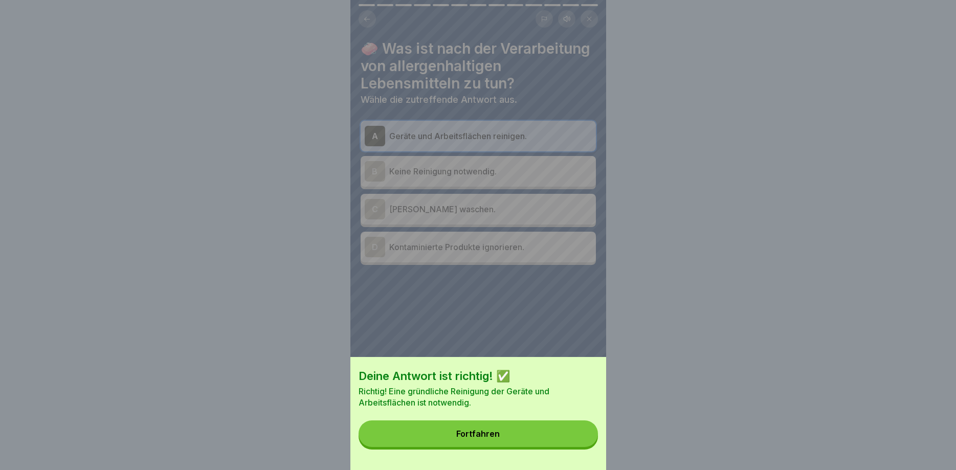
click at [589, 441] on button "Fortfahren" at bounding box center [478, 434] width 239 height 27
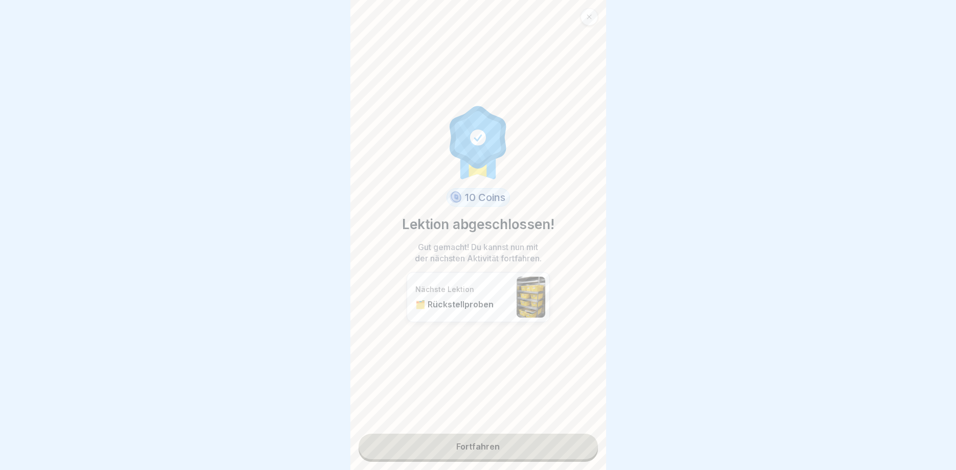
click at [589, 441] on link "Fortfahren" at bounding box center [478, 447] width 239 height 26
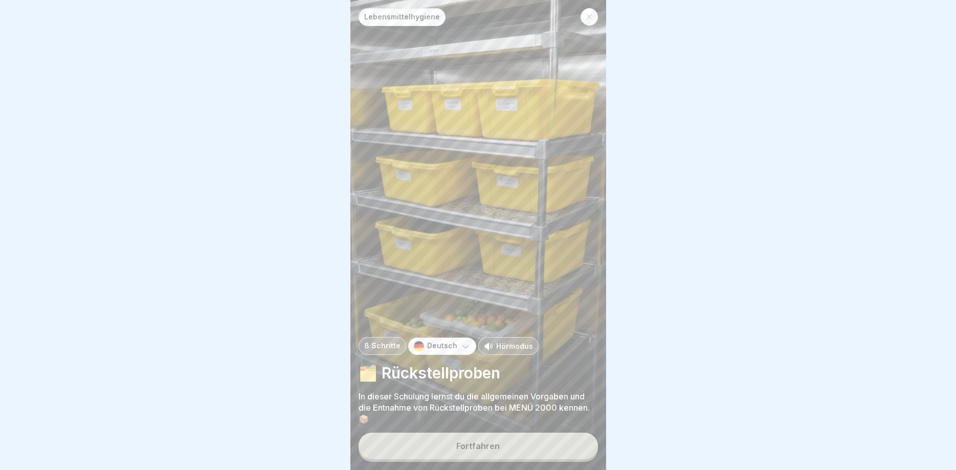
click at [568, 446] on button "Fortfahren" at bounding box center [478, 446] width 239 height 27
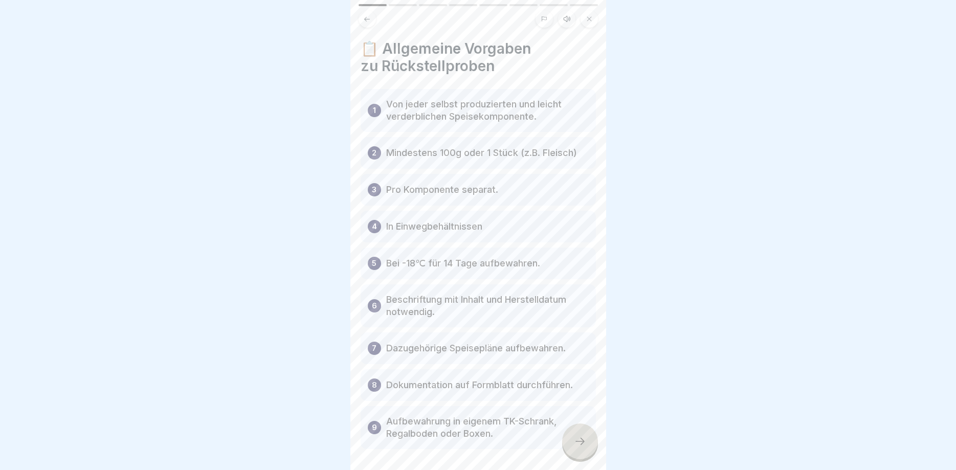
click at [582, 442] on icon at bounding box center [580, 441] width 12 height 12
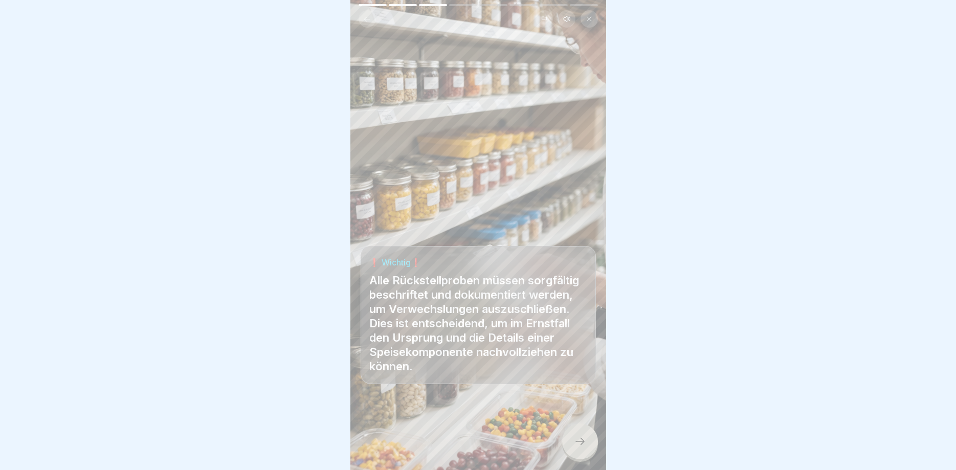
click at [582, 442] on icon at bounding box center [580, 441] width 12 height 12
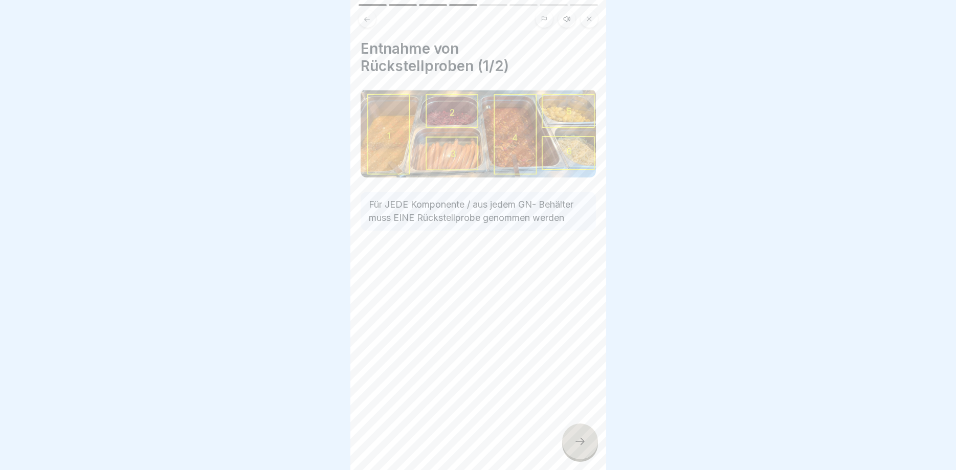
click at [582, 442] on icon at bounding box center [580, 441] width 12 height 12
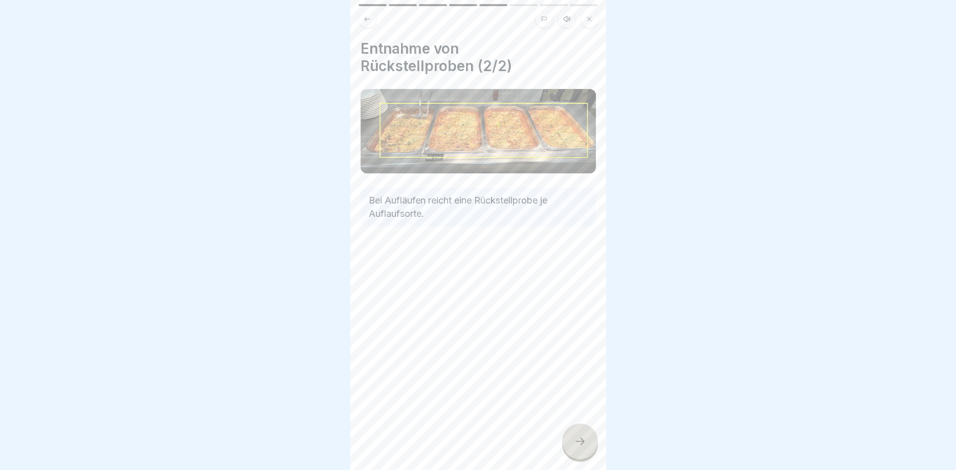
click at [582, 442] on icon at bounding box center [580, 441] width 12 height 12
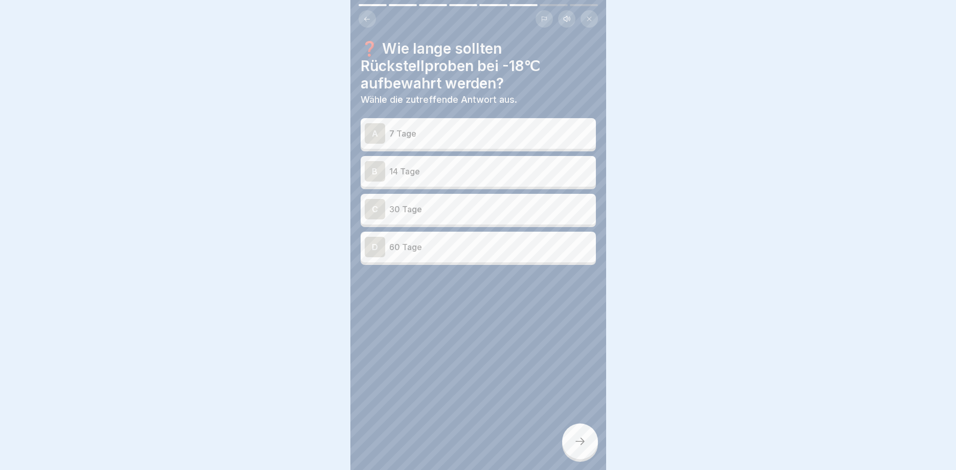
click at [582, 442] on div at bounding box center [478, 235] width 956 height 470
click at [459, 166] on p "14 Tage" at bounding box center [490, 171] width 203 height 12
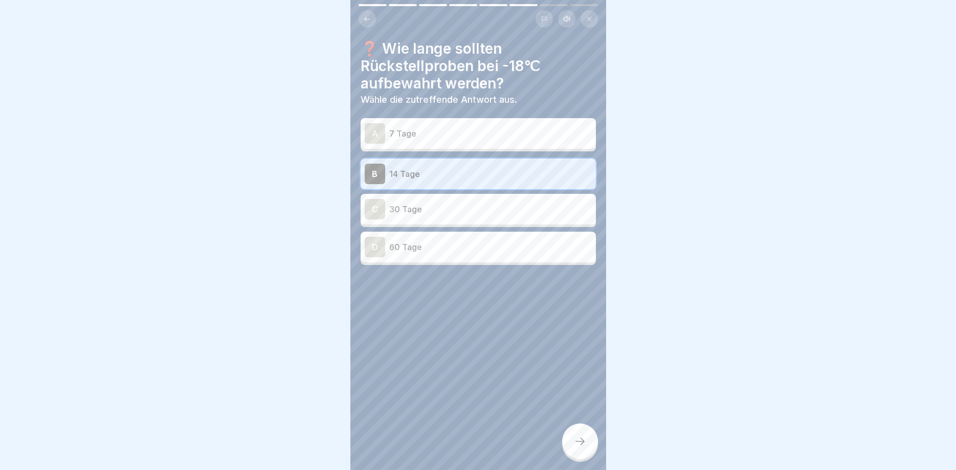
click at [582, 442] on icon at bounding box center [580, 441] width 12 height 12
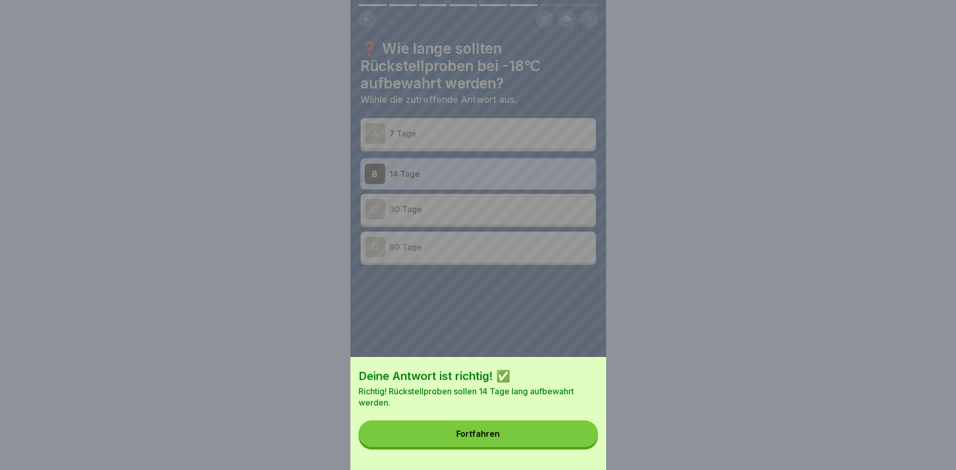
click at [580, 440] on button "Fortfahren" at bounding box center [478, 434] width 239 height 27
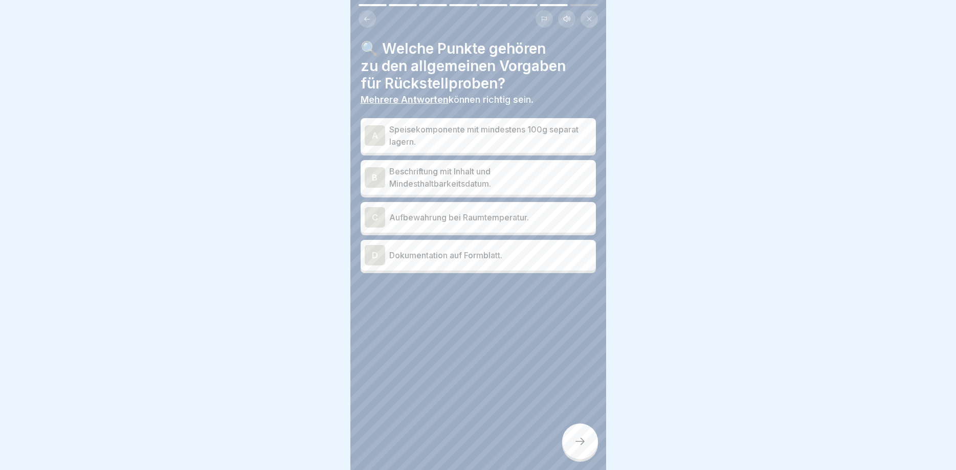
click at [514, 120] on div "A Speisekomponente mit mindestens 100g separat lagern." at bounding box center [478, 135] width 235 height 35
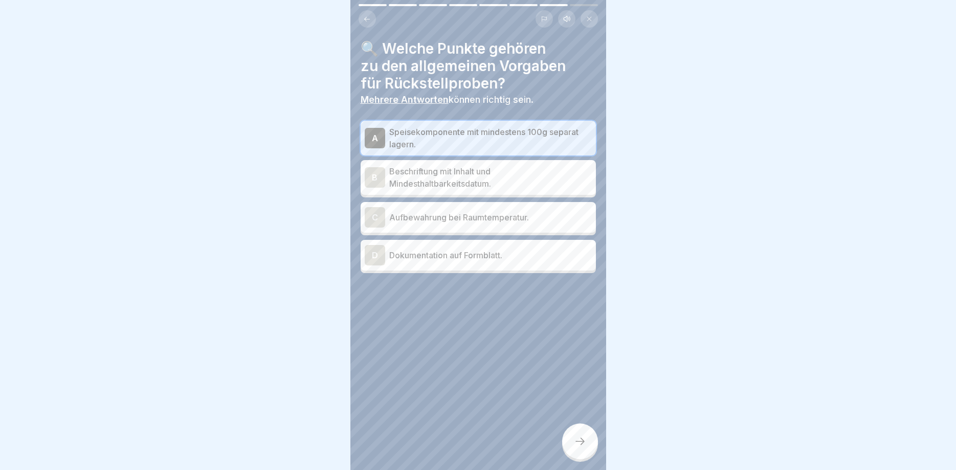
click at [569, 251] on p "Dokumentation auf Formblatt." at bounding box center [490, 255] width 203 height 12
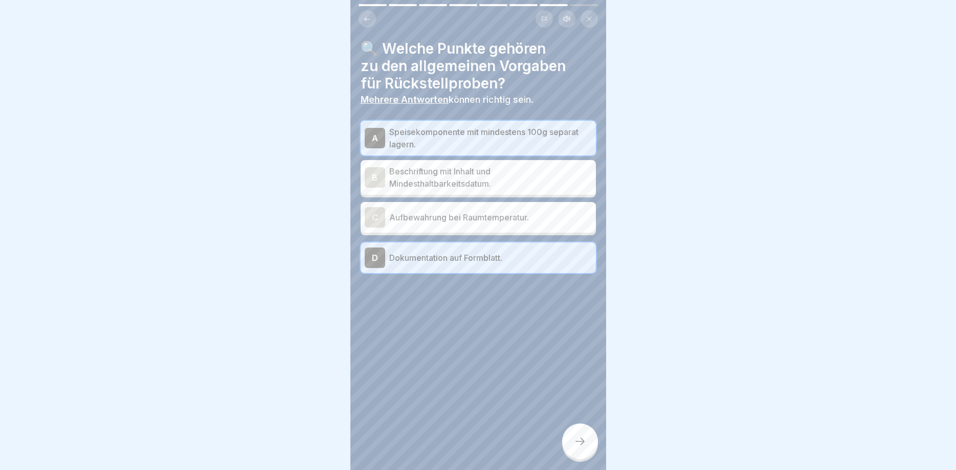
click at [579, 445] on icon at bounding box center [580, 441] width 12 height 12
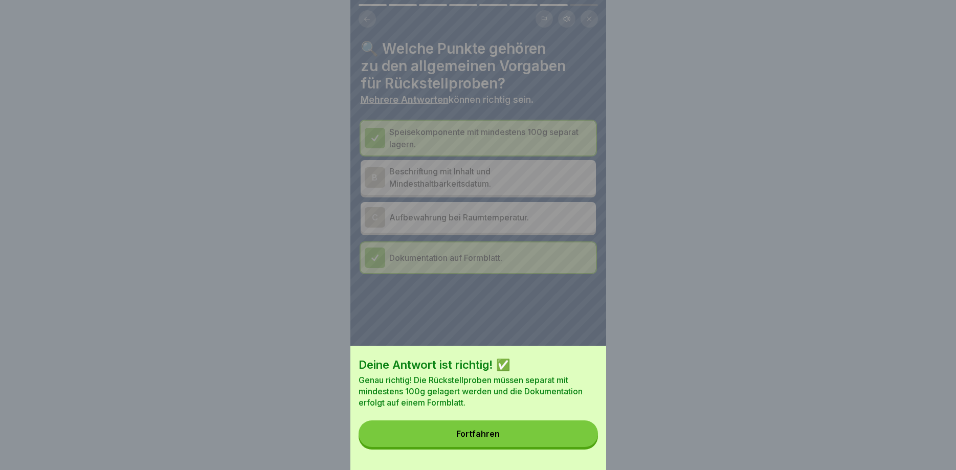
click at [578, 444] on button "Fortfahren" at bounding box center [478, 434] width 239 height 27
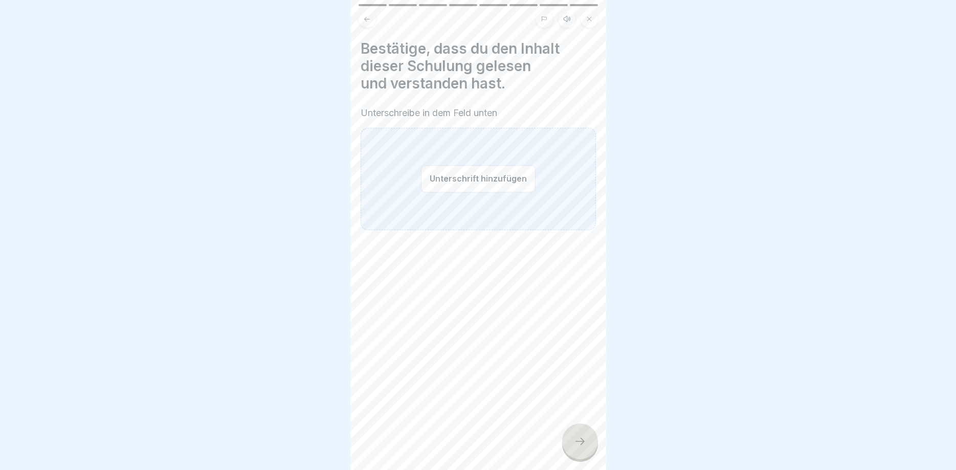
click at [488, 178] on button "Unterschrift hinzufügen" at bounding box center [478, 178] width 115 height 27
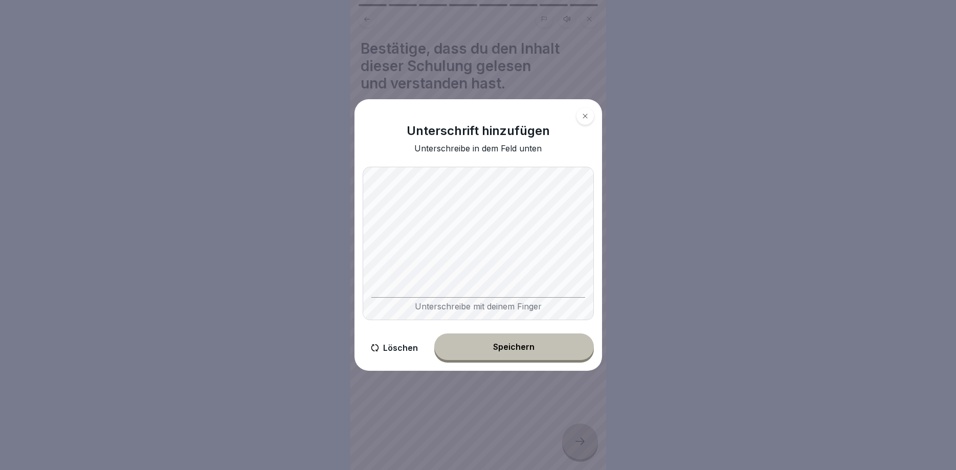
click at [520, 352] on button "Speichern" at bounding box center [514, 347] width 160 height 27
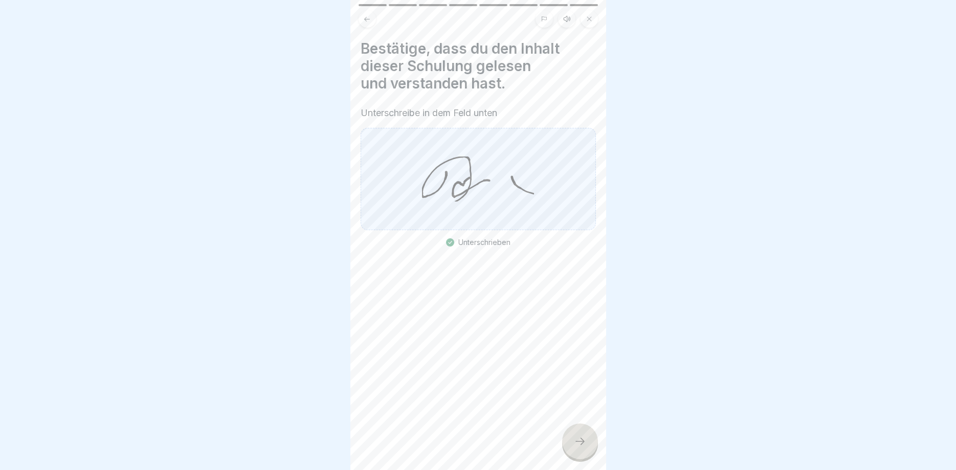
click at [583, 449] on div at bounding box center [580, 442] width 36 height 36
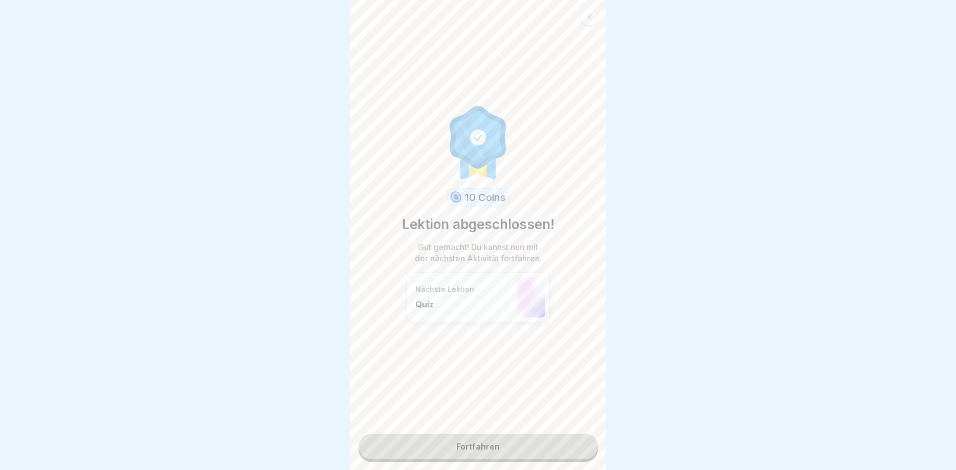
click at [547, 464] on div "10 Coins Lektion abgeschlossen! Gut gemacht! Du kannst nun mit der nächsten Akt…" at bounding box center [479, 235] width 256 height 470
click at [550, 452] on link "Fortfahren" at bounding box center [478, 447] width 239 height 26
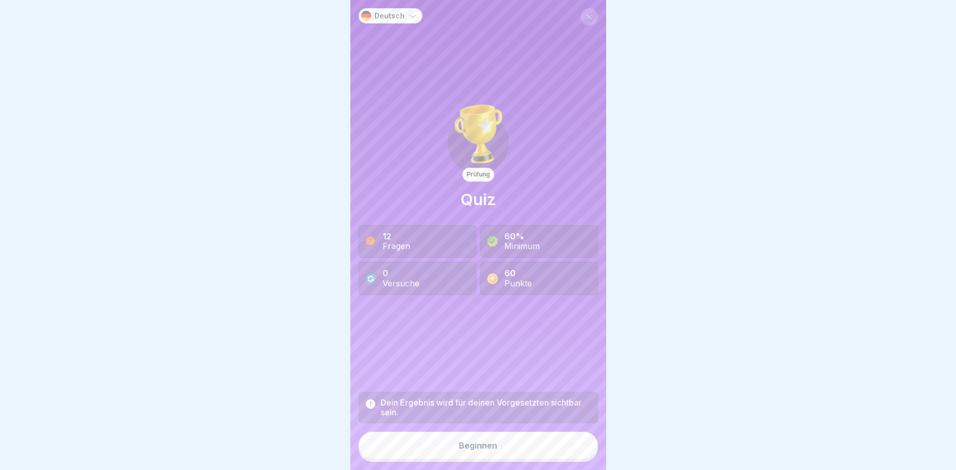
click at [550, 451] on button "Beginnen" at bounding box center [478, 446] width 239 height 28
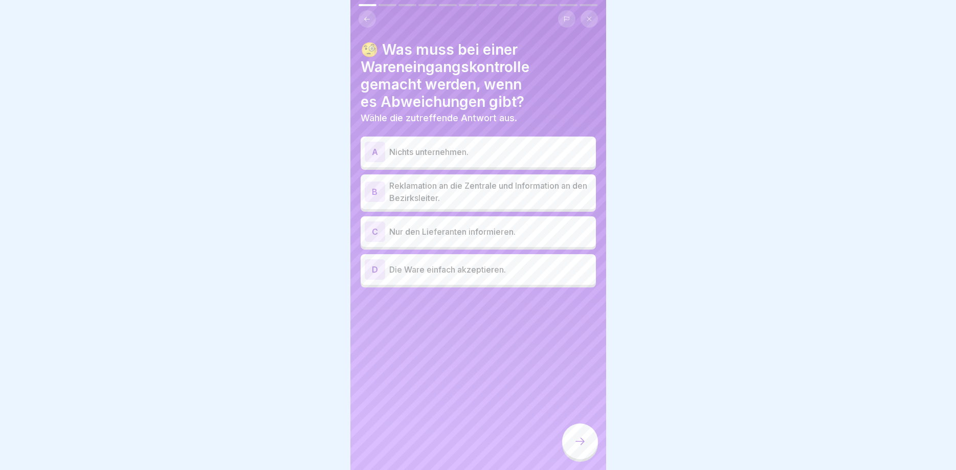
click at [505, 191] on p "Reklamation an die Zentrale und Information an den Bezirksleiter." at bounding box center [490, 192] width 203 height 25
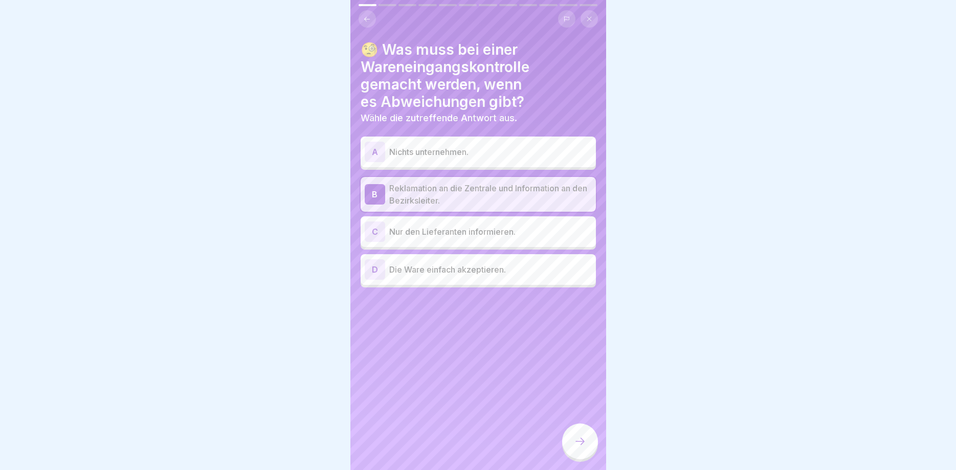
click at [581, 432] on div at bounding box center [580, 442] width 36 height 36
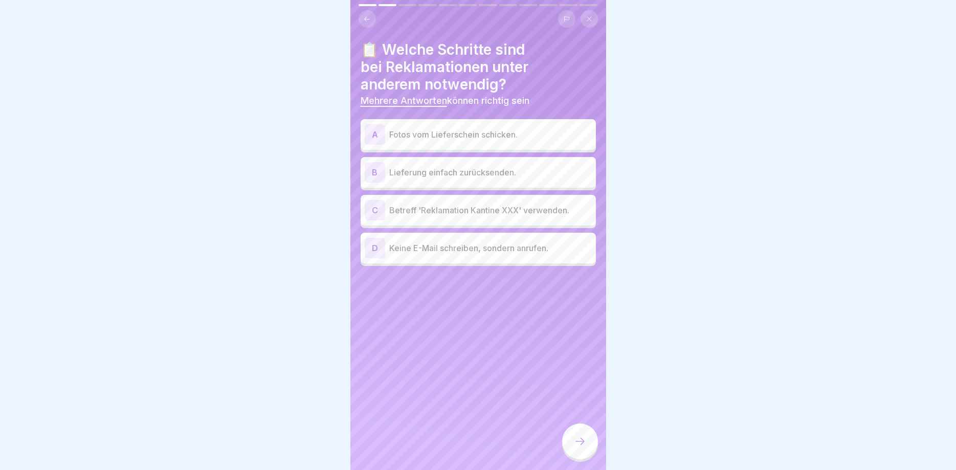
click at [447, 126] on div "A Fotos vom Lieferschein schicken." at bounding box center [478, 134] width 227 height 20
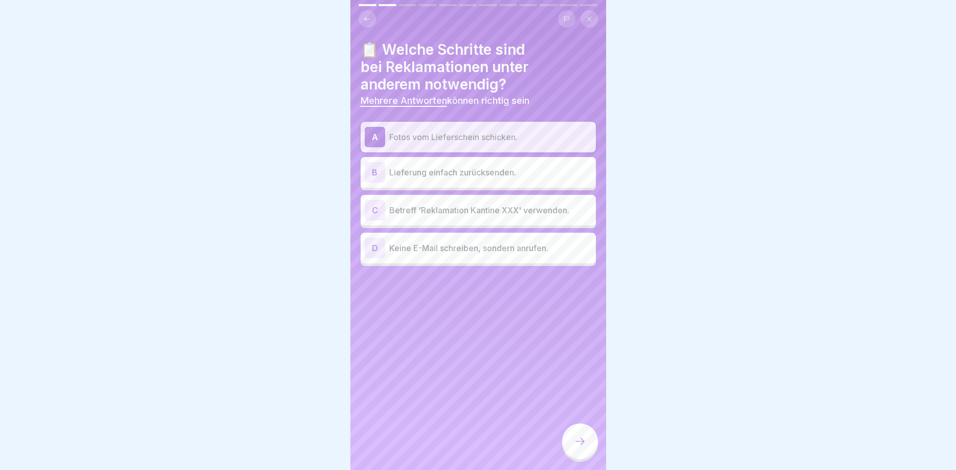
click at [574, 438] on div at bounding box center [580, 442] width 36 height 36
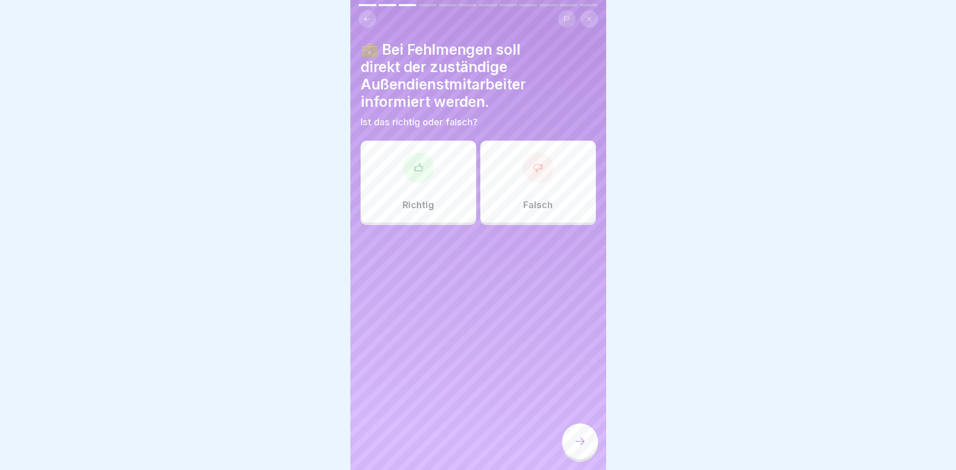
click at [379, 159] on div "Richtig" at bounding box center [419, 182] width 116 height 82
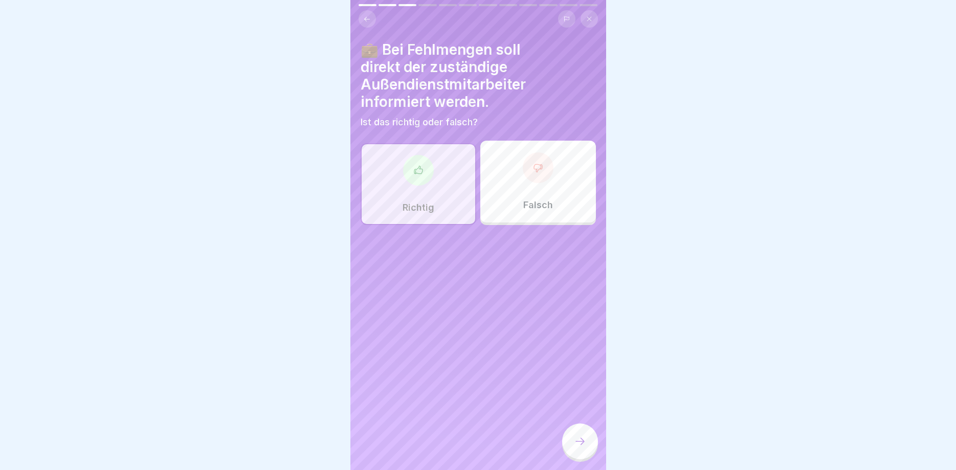
click at [584, 443] on icon at bounding box center [580, 441] width 12 height 12
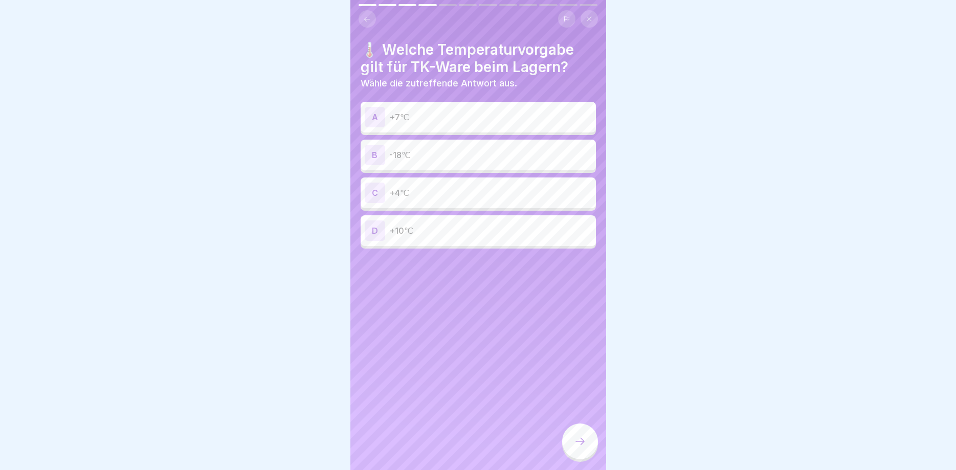
click at [439, 150] on p "-18℃" at bounding box center [490, 155] width 203 height 12
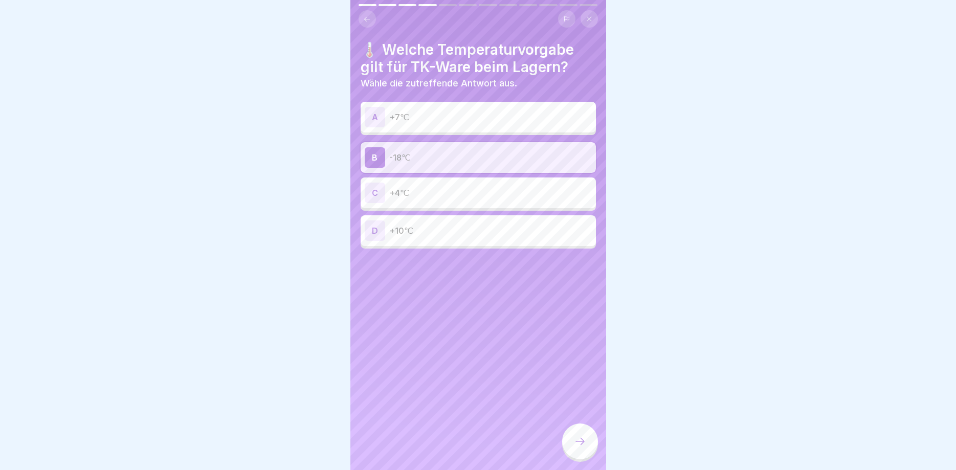
click at [577, 442] on icon at bounding box center [580, 441] width 12 height 12
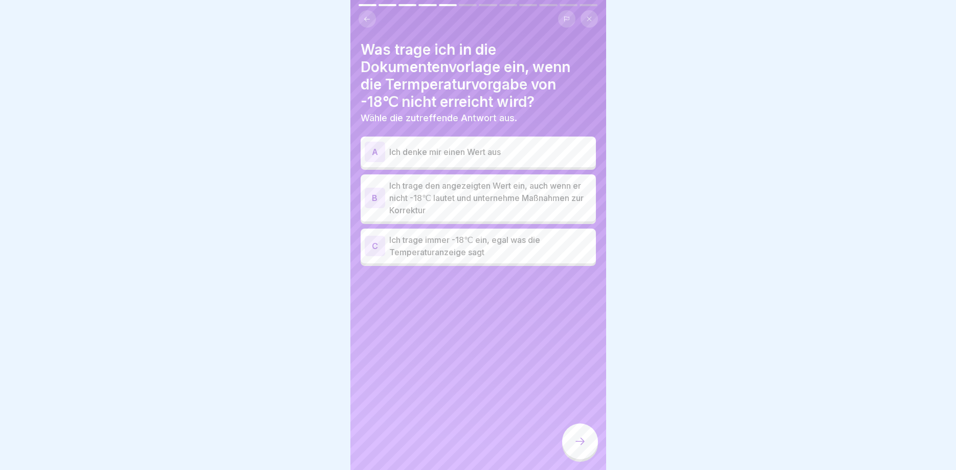
click at [490, 200] on p "Ich trage den angezeigten Wert ein, auch wenn er nicht -18℃ lautet und unterneh…" at bounding box center [490, 198] width 203 height 37
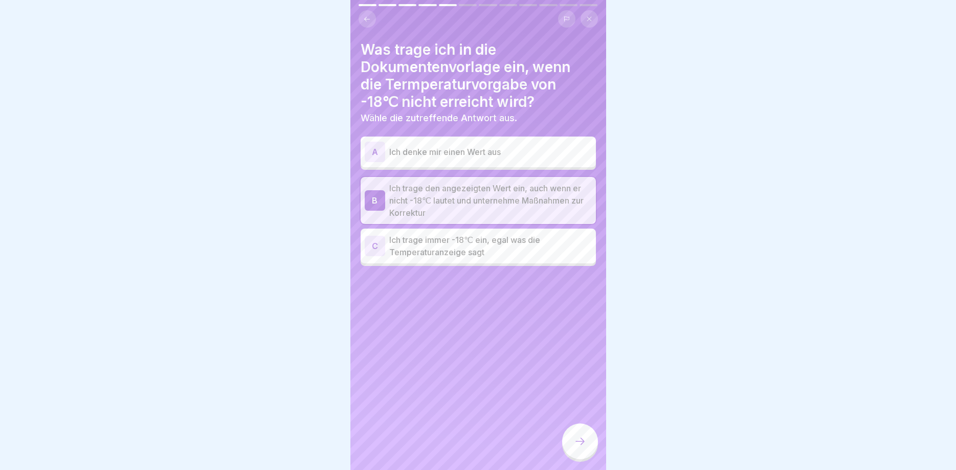
click at [581, 437] on icon at bounding box center [580, 441] width 12 height 12
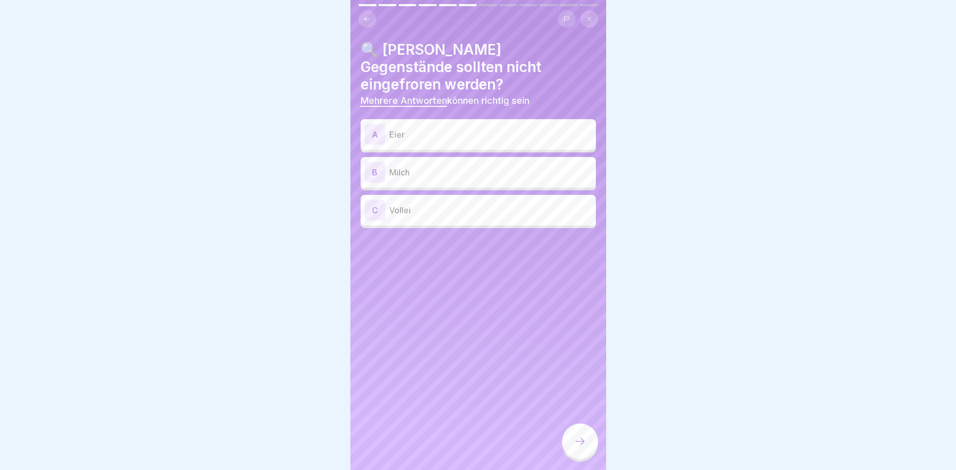
click at [470, 128] on p "Eier" at bounding box center [490, 134] width 203 height 12
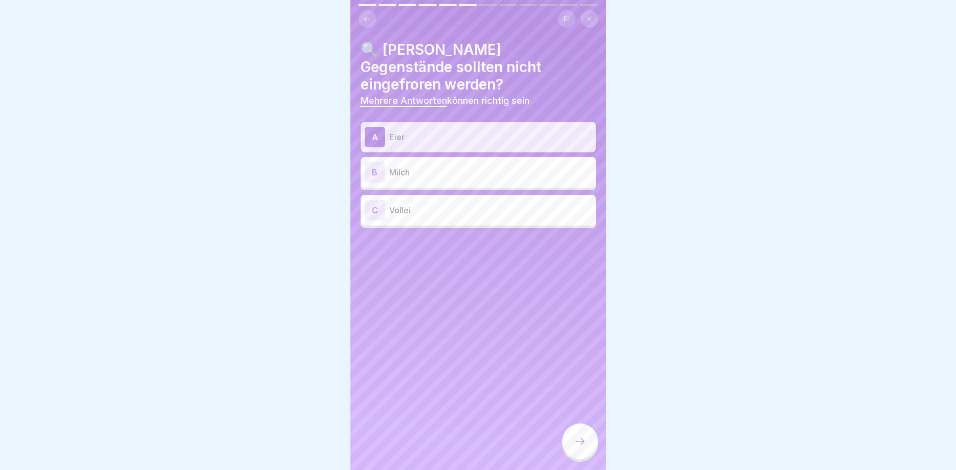
click at [464, 162] on div "B Milch" at bounding box center [478, 172] width 227 height 20
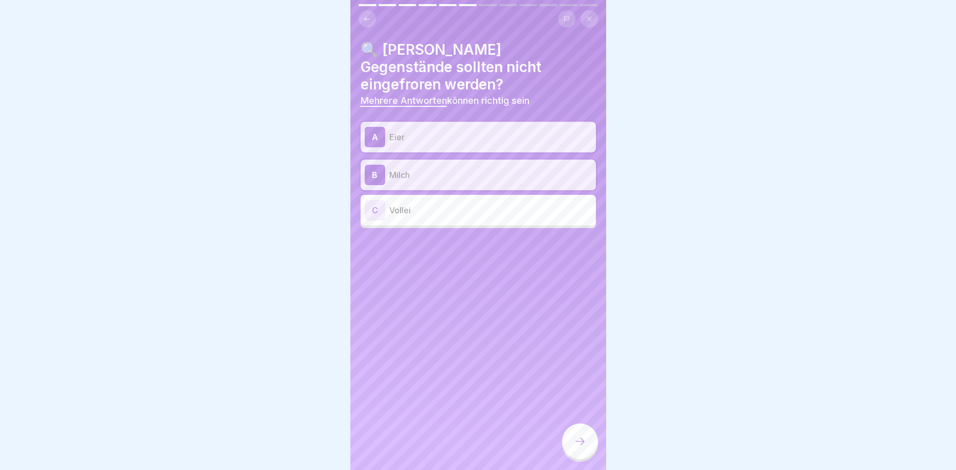
click at [471, 204] on p "Vollei" at bounding box center [490, 210] width 203 height 12
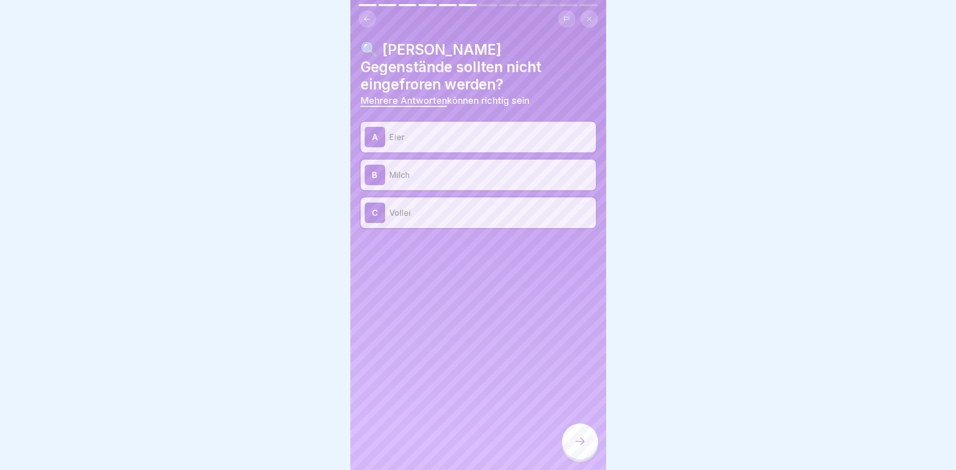
click at [587, 439] on div at bounding box center [580, 442] width 36 height 36
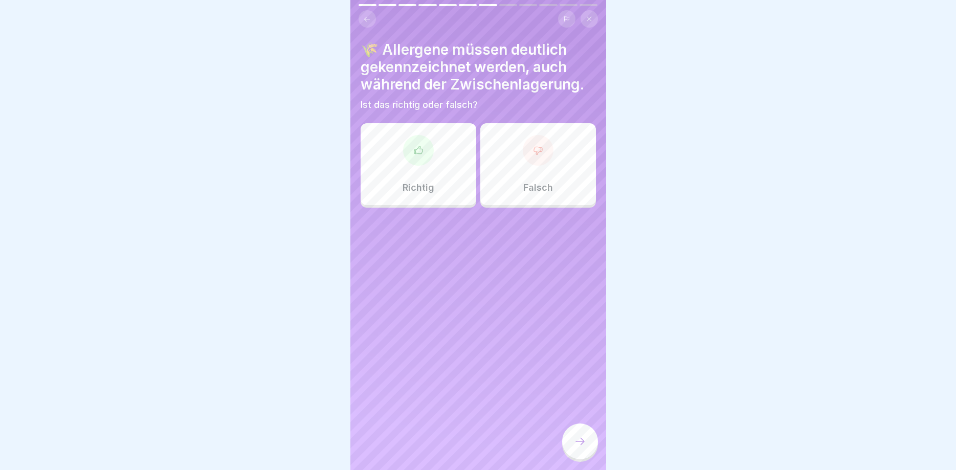
click at [419, 165] on div at bounding box center [418, 150] width 31 height 31
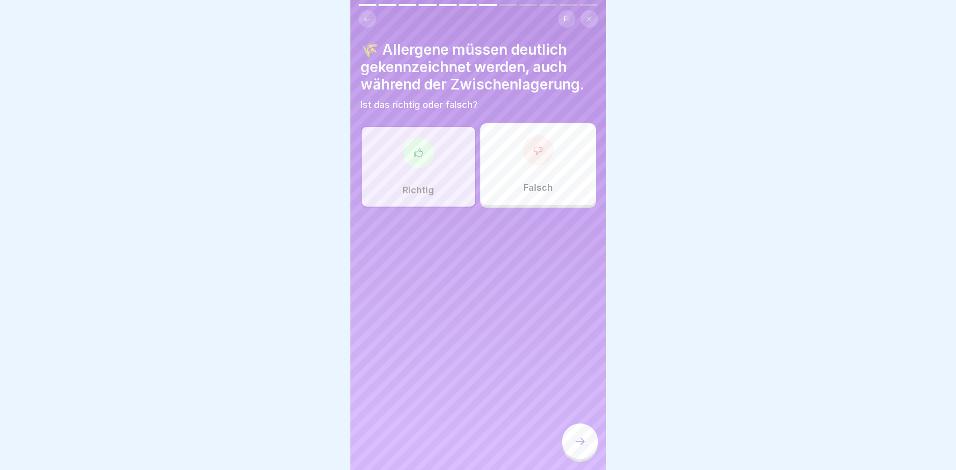
click at [581, 446] on icon at bounding box center [580, 441] width 12 height 12
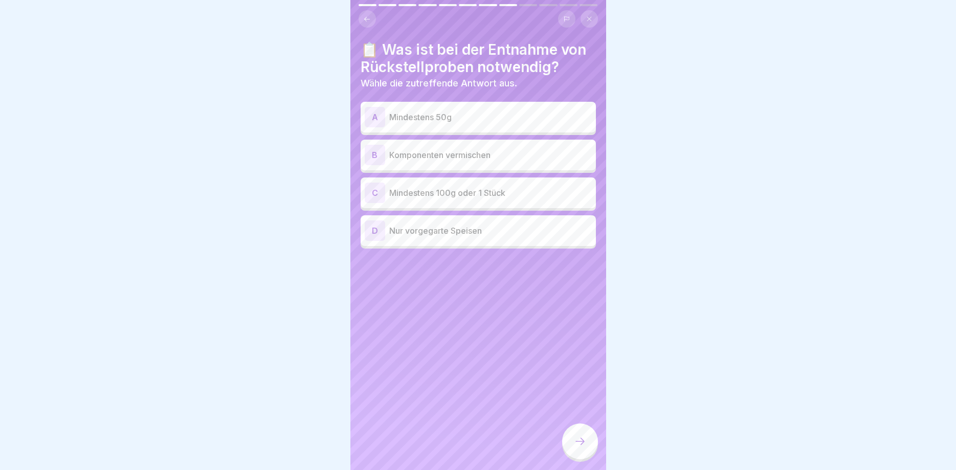
click at [487, 192] on p "Mindestens 100g oder 1 Stück" at bounding box center [490, 193] width 203 height 12
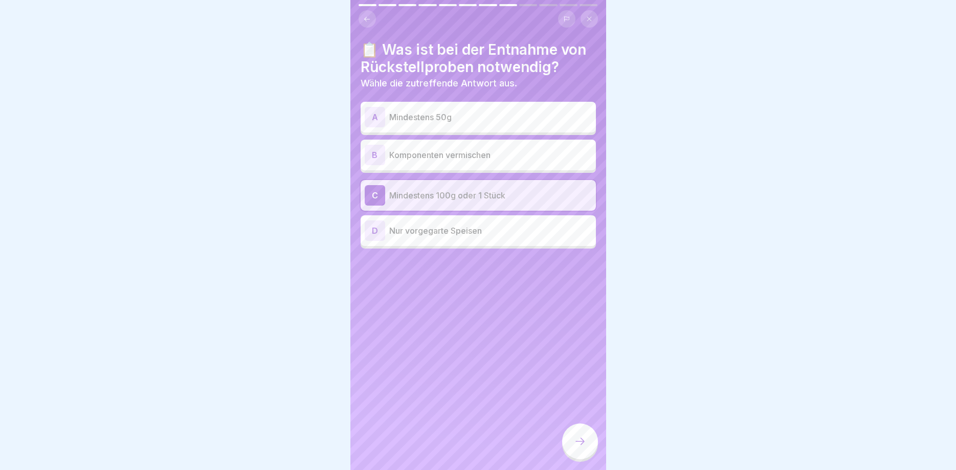
click at [578, 435] on div at bounding box center [580, 442] width 36 height 36
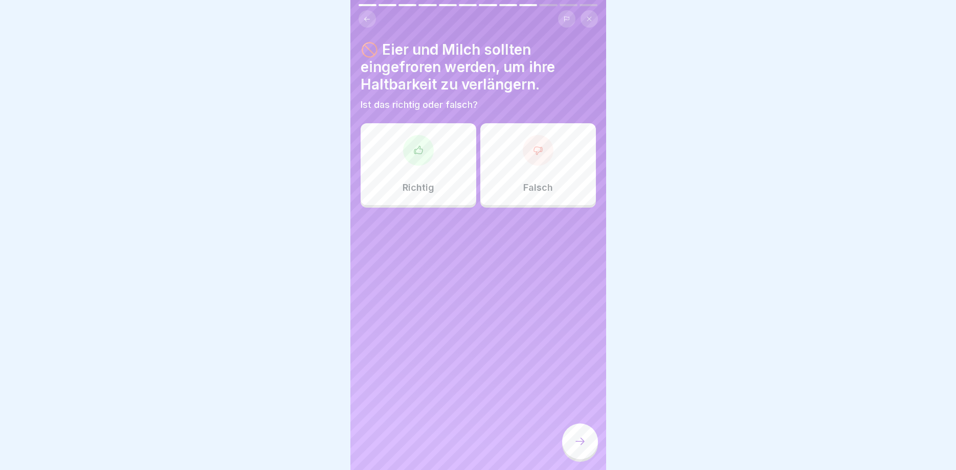
click at [531, 178] on div "Falsch" at bounding box center [539, 164] width 116 height 82
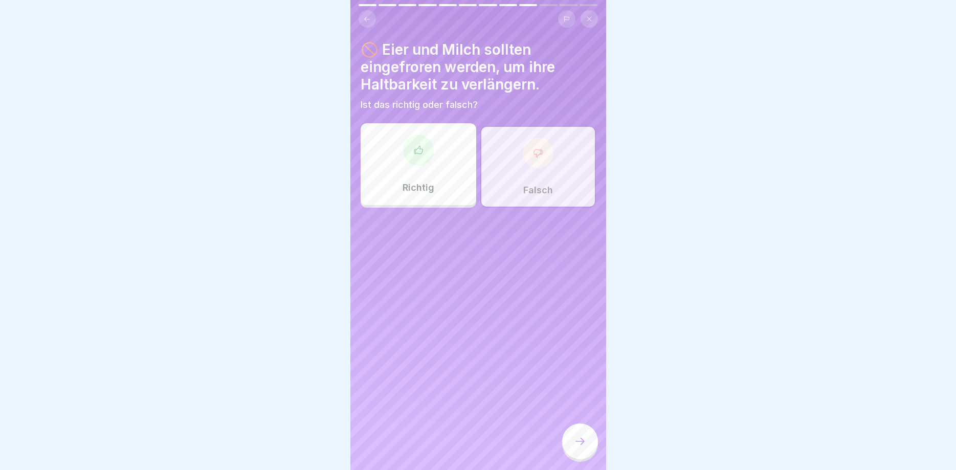
click at [577, 441] on icon at bounding box center [580, 441] width 12 height 12
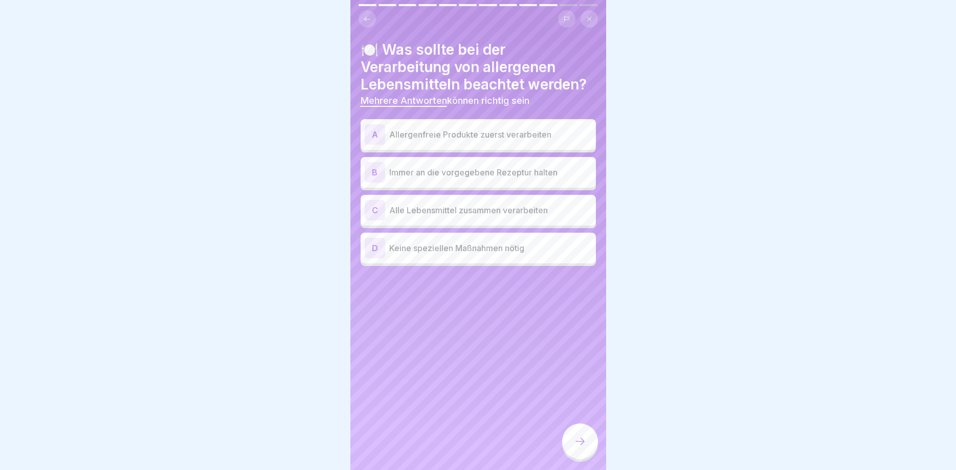
click at [507, 176] on p "Immer an die vorgegebene Rezeptur halten" at bounding box center [490, 172] width 203 height 12
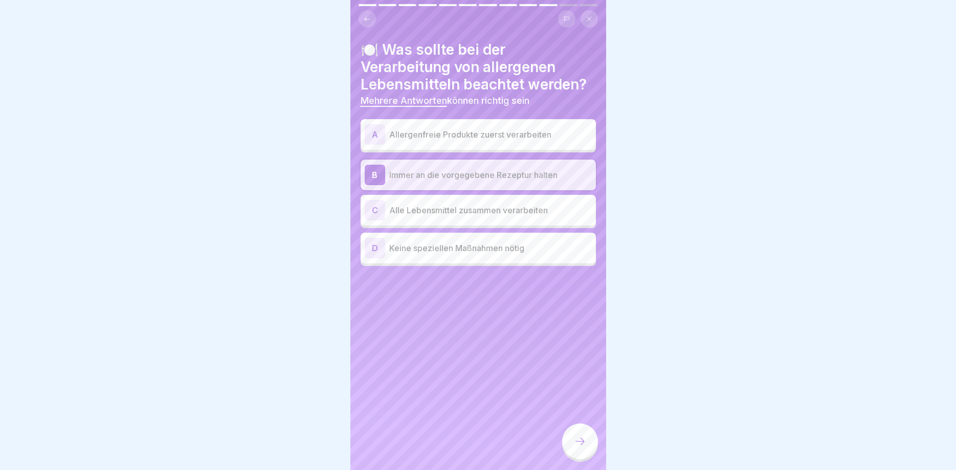
click at [586, 435] on div at bounding box center [580, 442] width 36 height 36
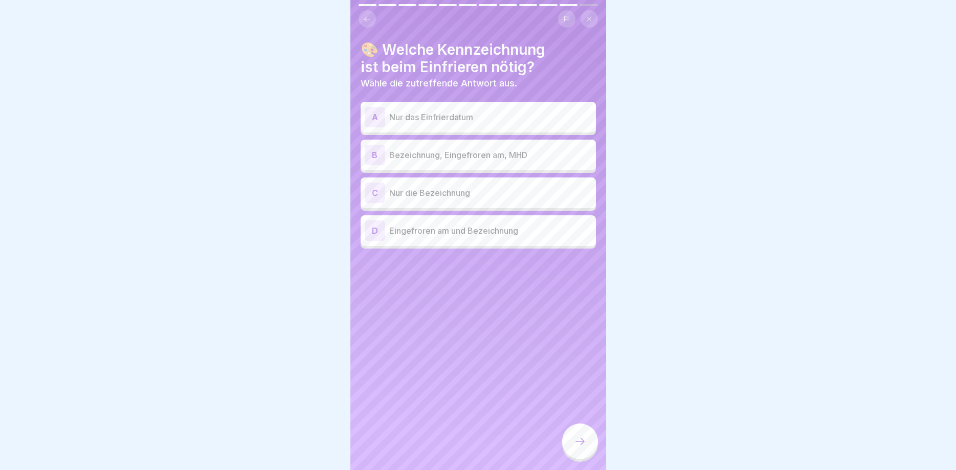
click at [494, 152] on p "Bezeichnung, Eingefroren am, MHD" at bounding box center [490, 155] width 203 height 12
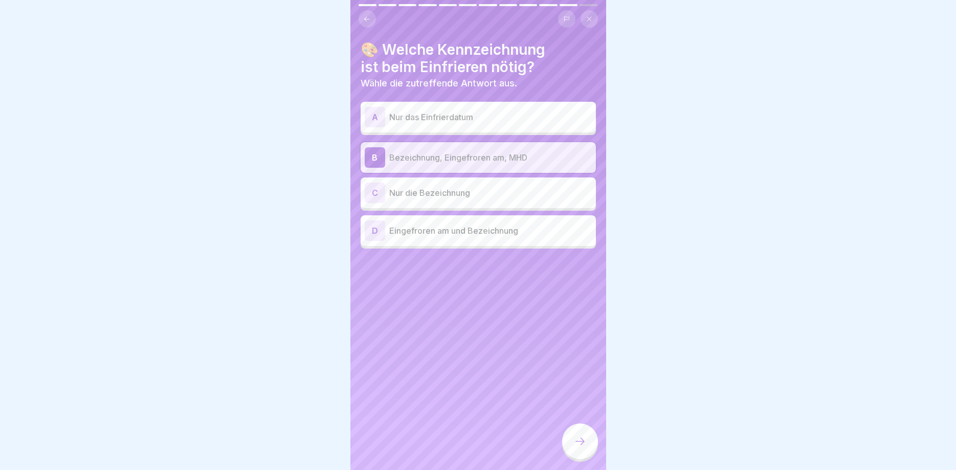
click at [586, 441] on icon at bounding box center [580, 441] width 12 height 12
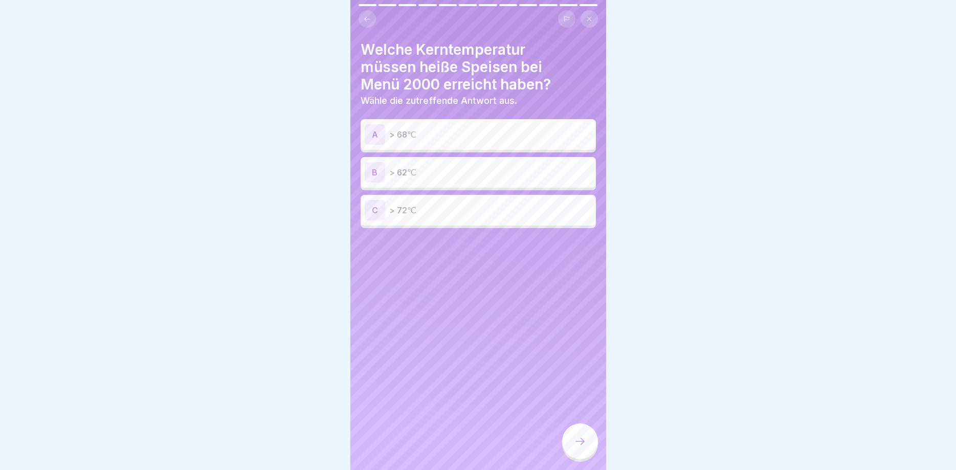
click at [419, 217] on div "C > 72℃" at bounding box center [478, 210] width 227 height 20
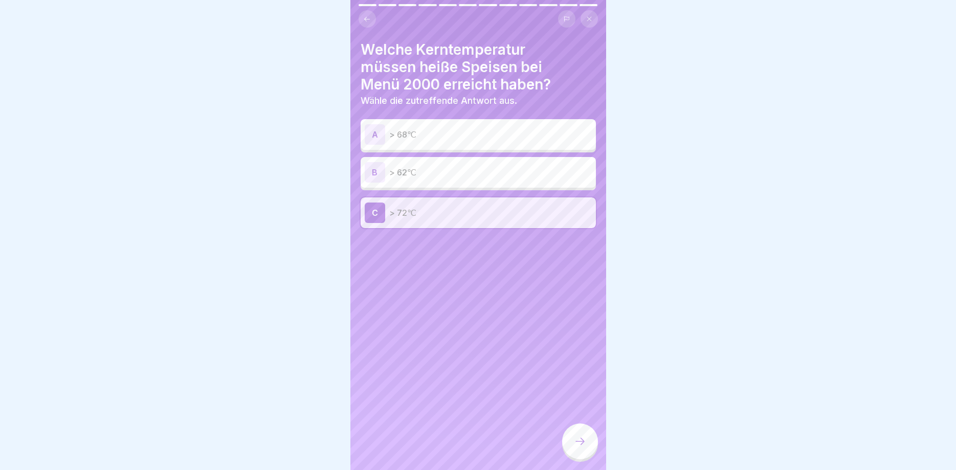
click at [579, 443] on icon at bounding box center [580, 441] width 12 height 12
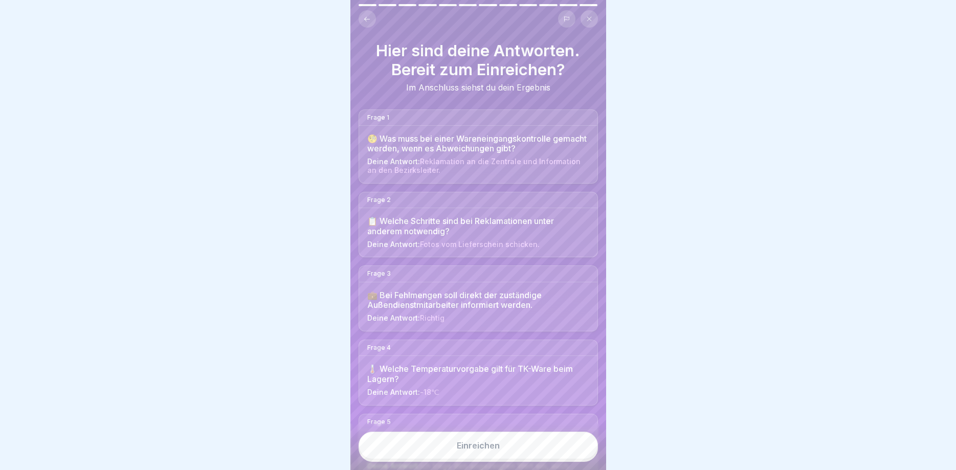
click at [533, 451] on button "Einreichen" at bounding box center [478, 446] width 239 height 28
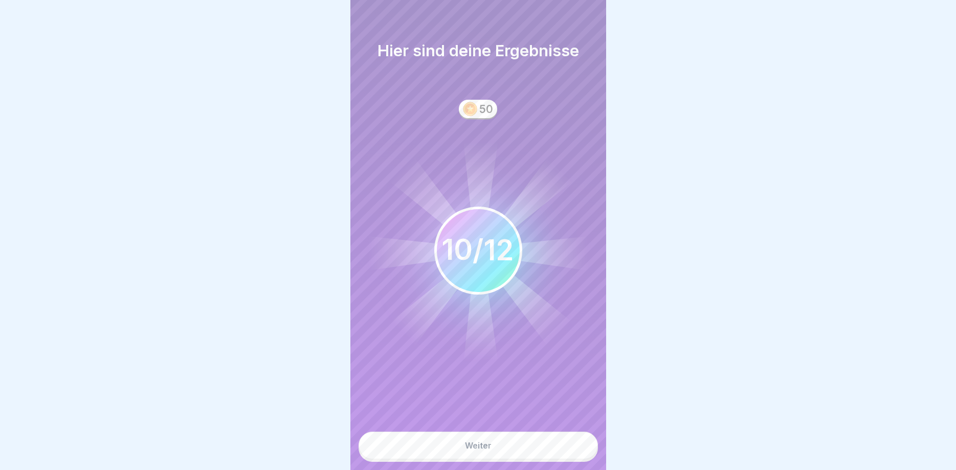
click at [533, 451] on button "Weiter" at bounding box center [478, 446] width 239 height 28
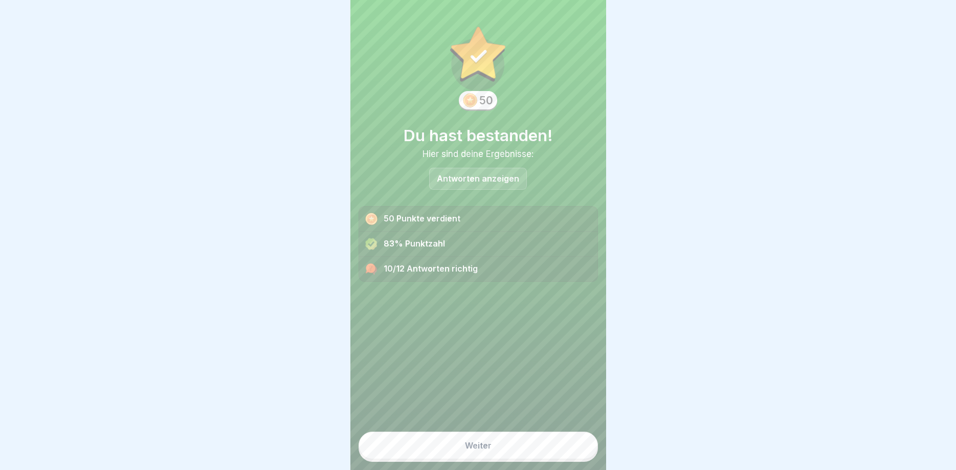
click at [533, 451] on button "Weiter" at bounding box center [478, 446] width 239 height 28
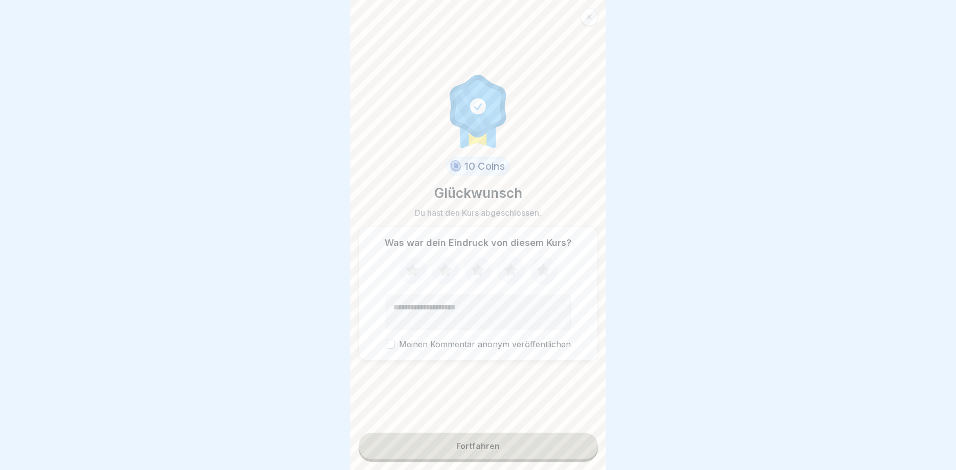
click at [533, 451] on button "Fortfahren" at bounding box center [478, 446] width 239 height 27
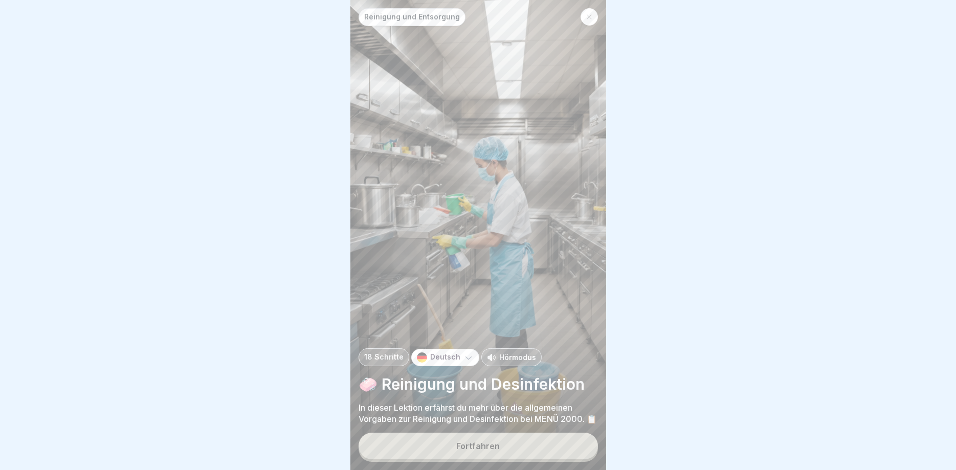
click at [533, 451] on button "Fortfahren" at bounding box center [478, 446] width 239 height 27
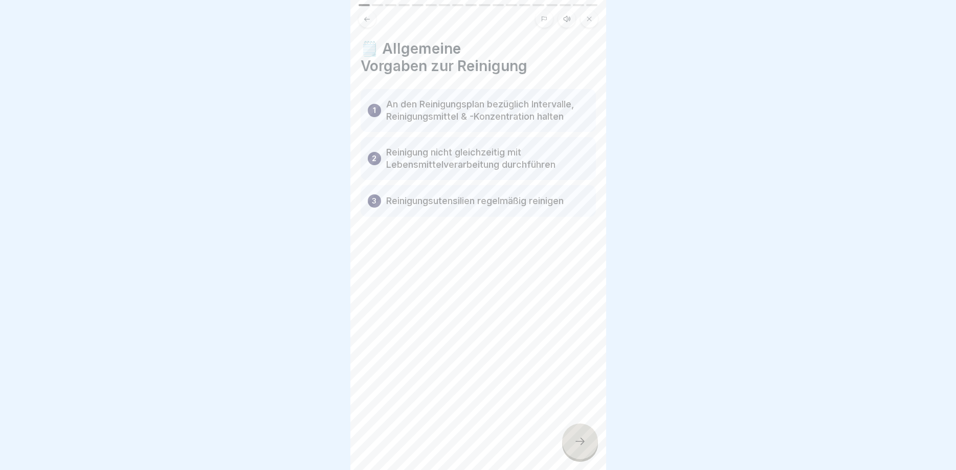
click at [533, 451] on div "🗒️ Allgemeine Vorgaben zur Reinigung 1 An den Reinigungsplan bezüglich Interval…" at bounding box center [479, 235] width 256 height 470
click at [578, 447] on icon at bounding box center [580, 441] width 12 height 12
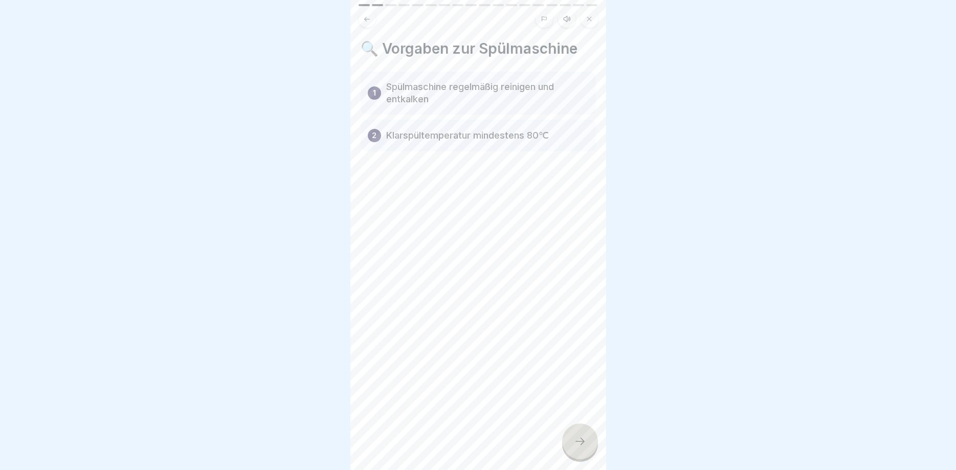
click at [578, 447] on icon at bounding box center [580, 441] width 12 height 12
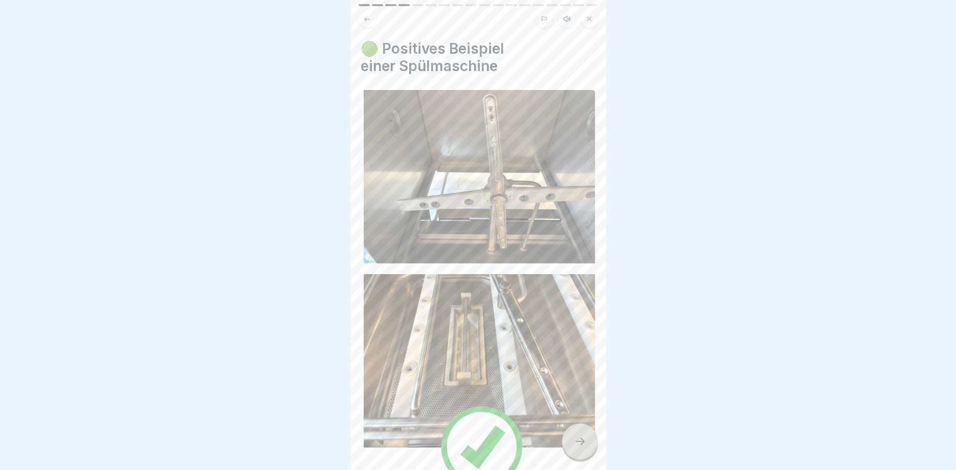
click at [578, 447] on icon at bounding box center [580, 441] width 12 height 12
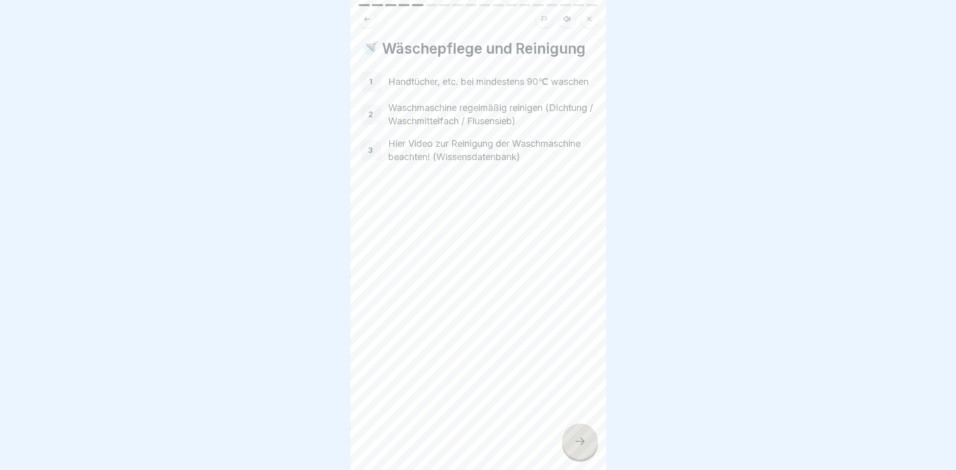
click at [578, 447] on icon at bounding box center [580, 441] width 12 height 12
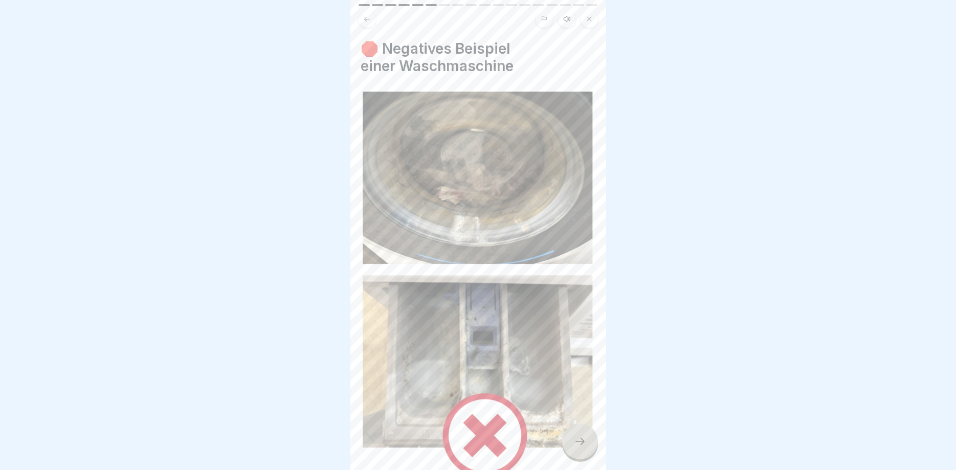
click at [578, 447] on icon at bounding box center [580, 441] width 12 height 12
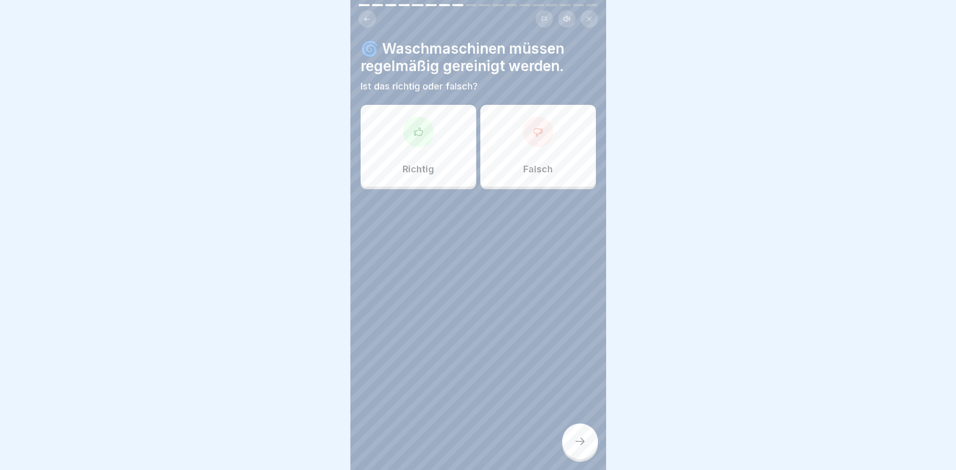
click at [578, 447] on icon at bounding box center [580, 441] width 12 height 12
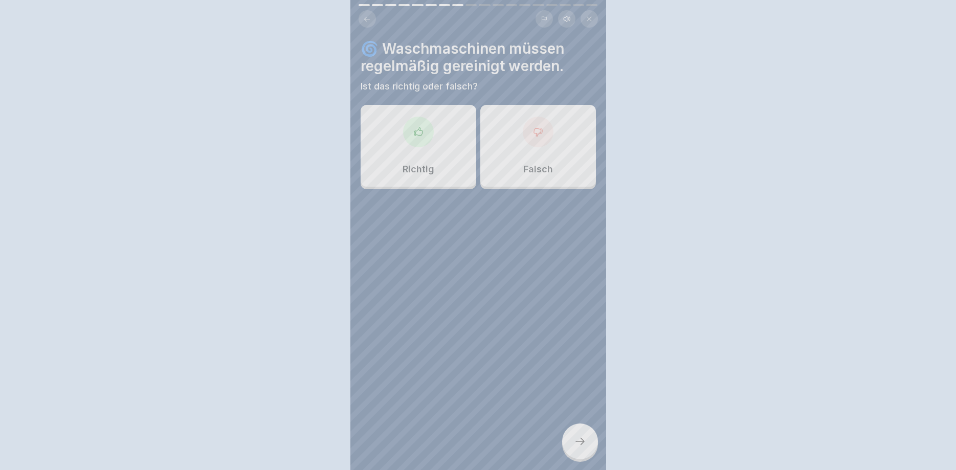
click at [578, 447] on div at bounding box center [478, 235] width 956 height 470
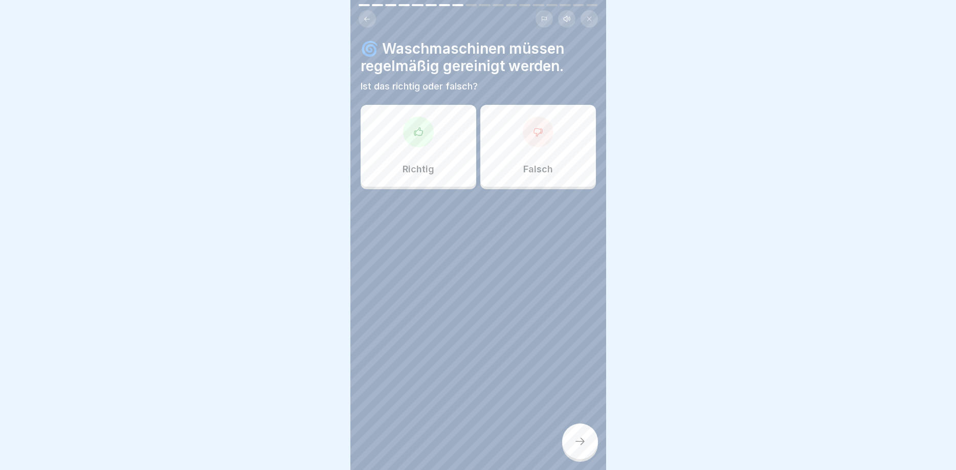
click at [421, 160] on div "Richtig" at bounding box center [419, 146] width 116 height 82
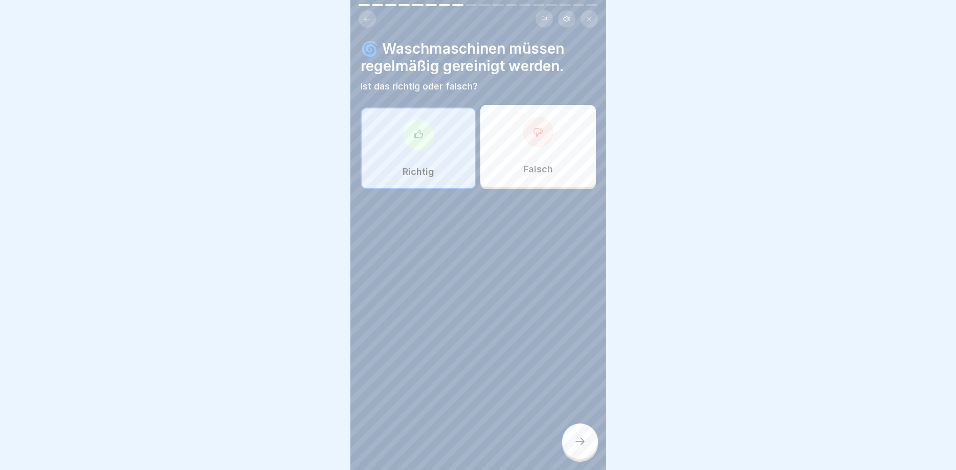
click at [579, 440] on icon at bounding box center [580, 441] width 12 height 12
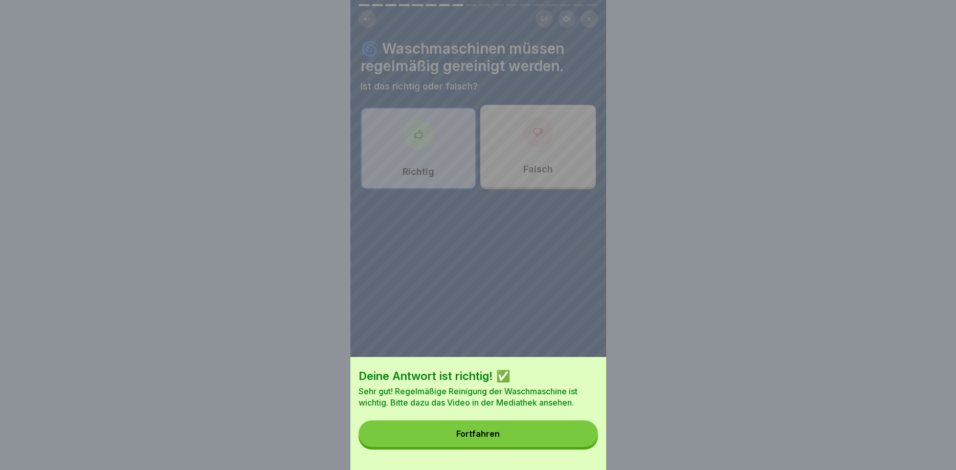
click at [548, 431] on button "Fortfahren" at bounding box center [478, 434] width 239 height 27
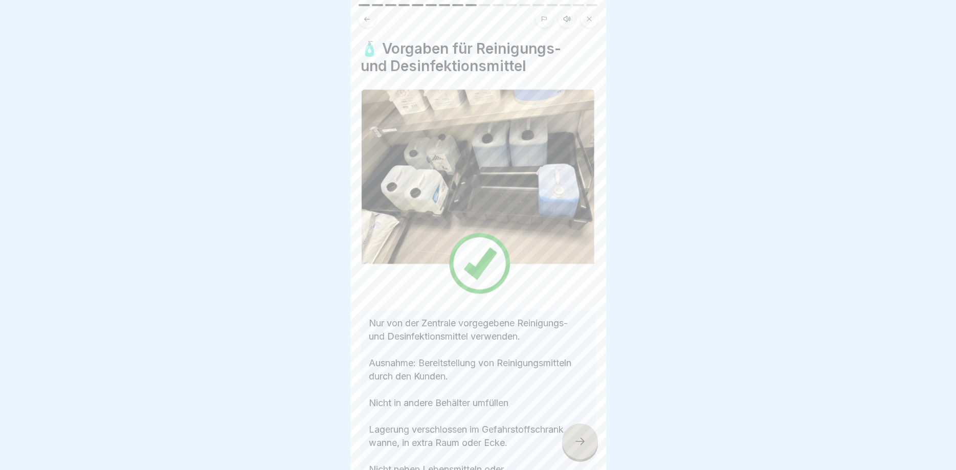
click at [566, 430] on p "Nur von der Zentrale vorgegebene Reinigungs- und Desinfektionsmittel verwenden.…" at bounding box center [478, 436] width 219 height 239
click at [580, 440] on icon at bounding box center [580, 441] width 12 height 12
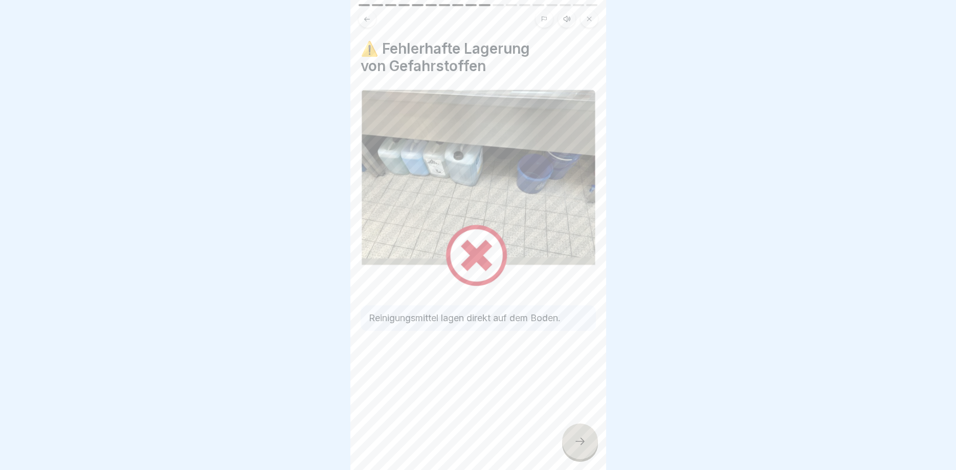
click at [580, 440] on icon at bounding box center [580, 441] width 12 height 12
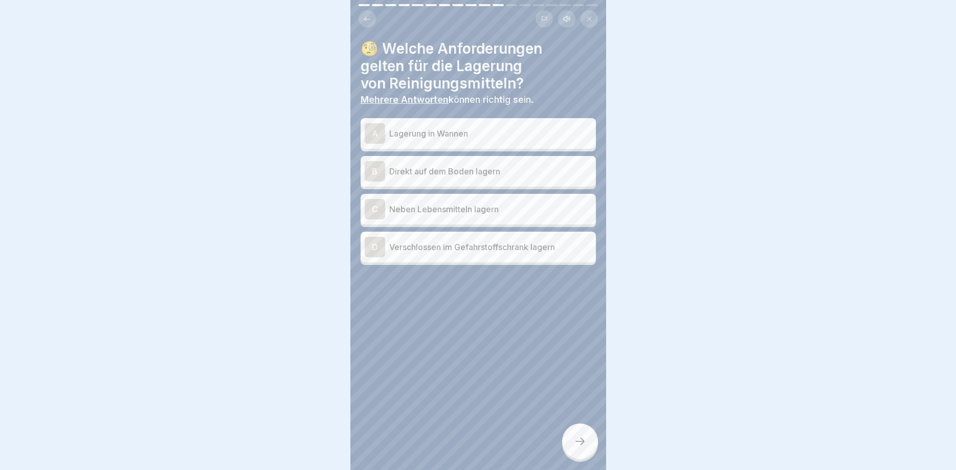
click at [580, 440] on div at bounding box center [478, 235] width 956 height 470
click at [481, 246] on p "Verschlossen im Gefahrstoffschrank lagern" at bounding box center [490, 247] width 203 height 12
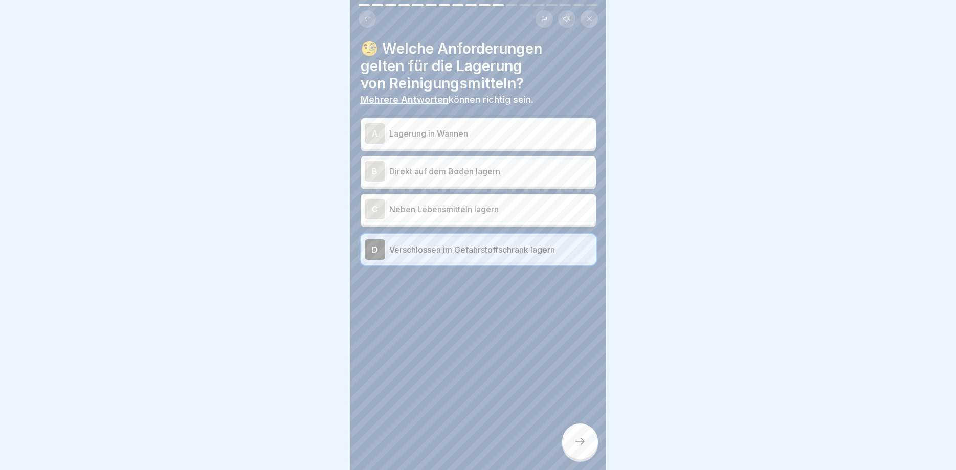
click at [576, 436] on div at bounding box center [580, 442] width 36 height 36
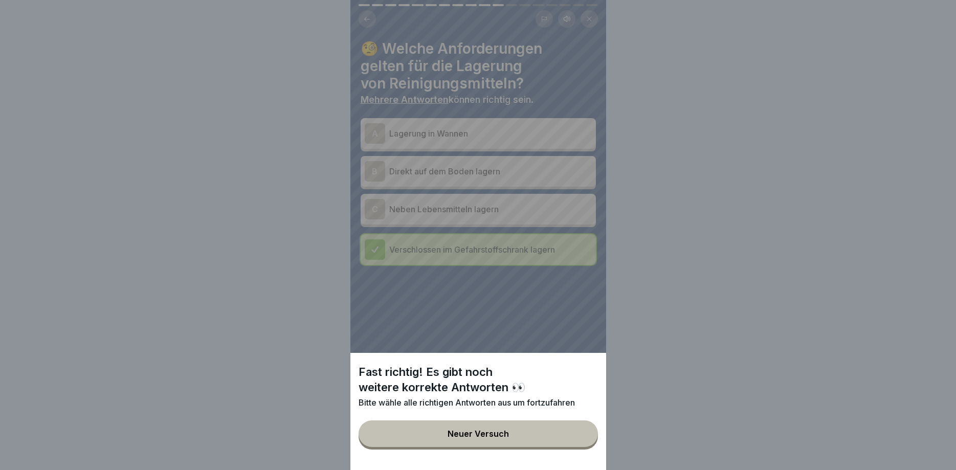
click at [576, 435] on button "Neuer Versuch" at bounding box center [478, 434] width 239 height 27
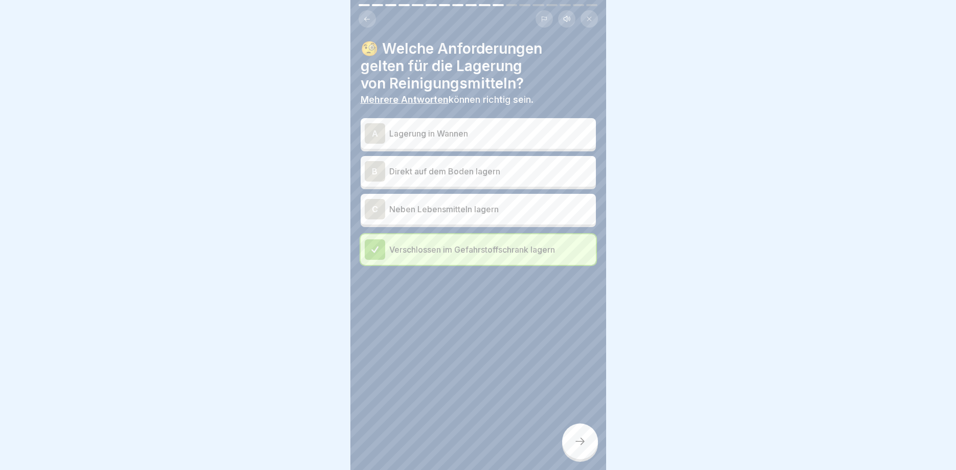
click at [581, 444] on icon at bounding box center [580, 441] width 12 height 12
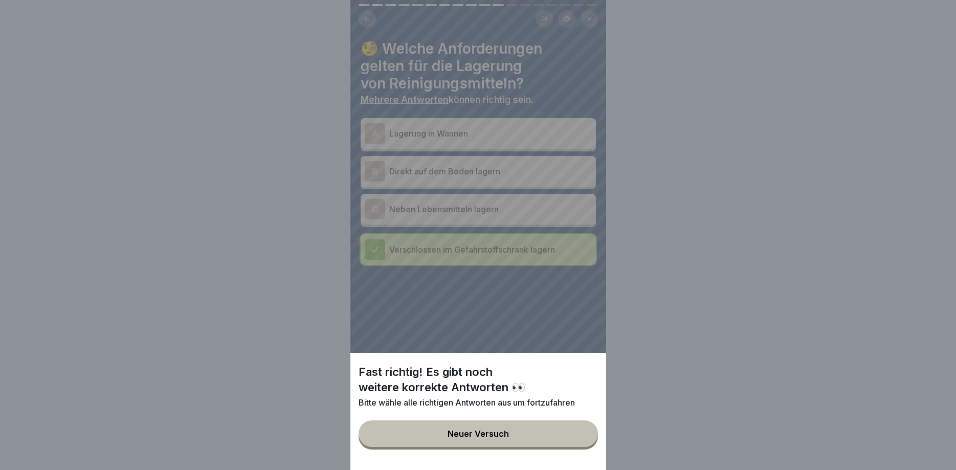
click at [552, 431] on button "Neuer Versuch" at bounding box center [478, 434] width 239 height 27
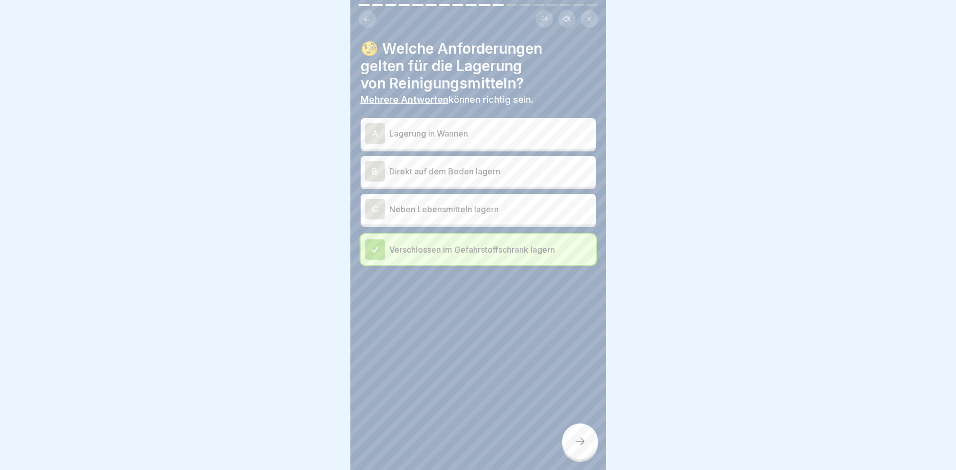
click at [443, 134] on p "Lagerung in Wannen" at bounding box center [490, 133] width 203 height 12
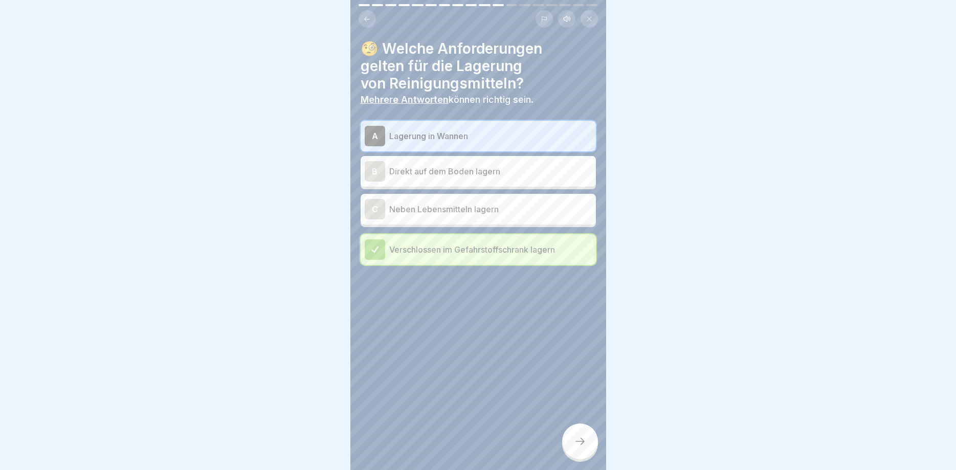
click at [575, 442] on icon at bounding box center [580, 441] width 12 height 12
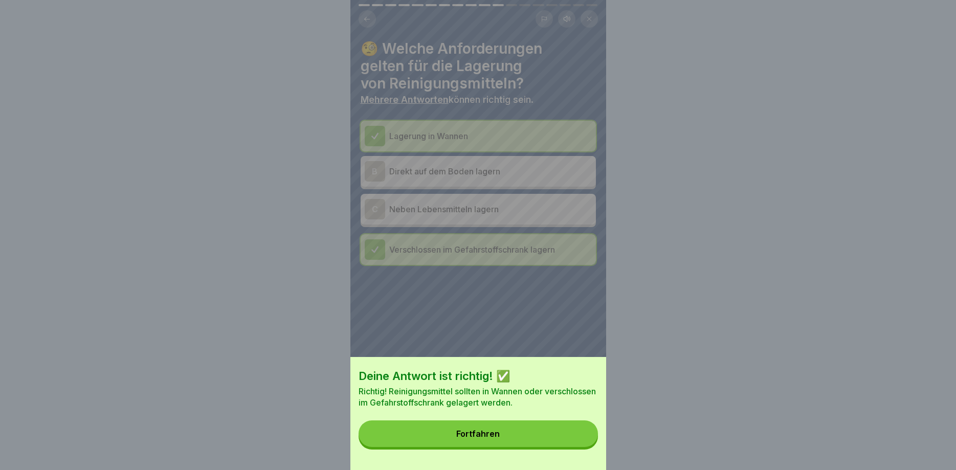
click at [541, 439] on button "Fortfahren" at bounding box center [478, 434] width 239 height 27
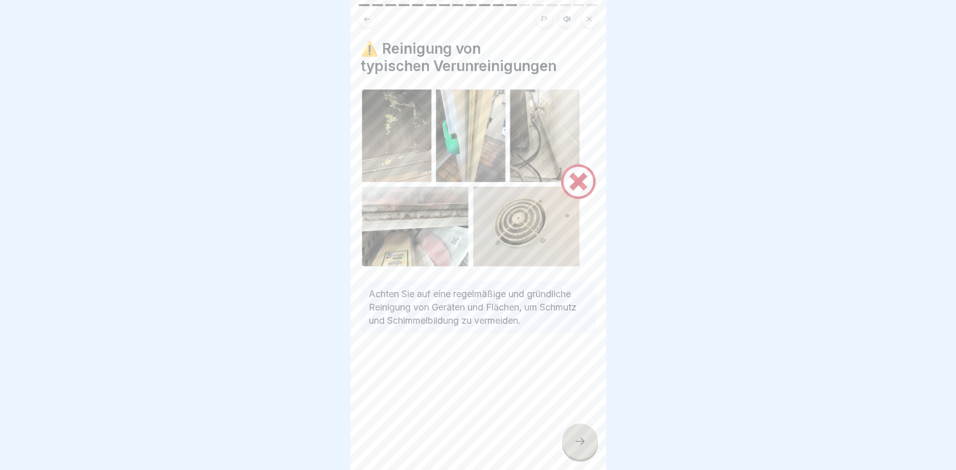
click at [587, 438] on div at bounding box center [580, 442] width 36 height 36
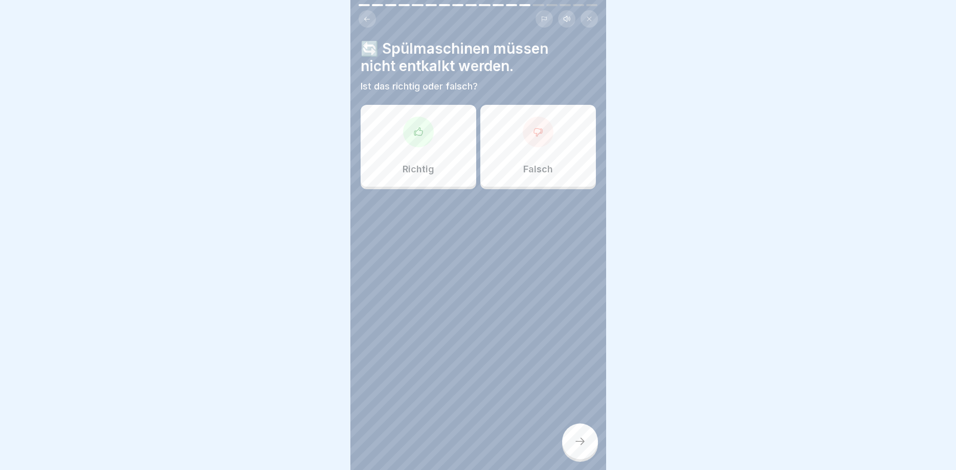
click at [587, 438] on div at bounding box center [580, 442] width 36 height 36
click at [542, 151] on div "Falsch" at bounding box center [539, 146] width 116 height 82
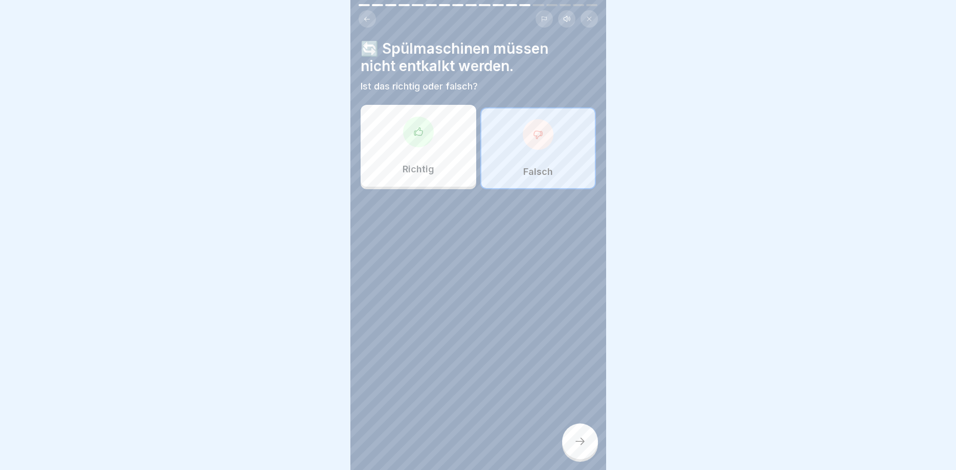
click at [582, 438] on icon at bounding box center [580, 441] width 12 height 12
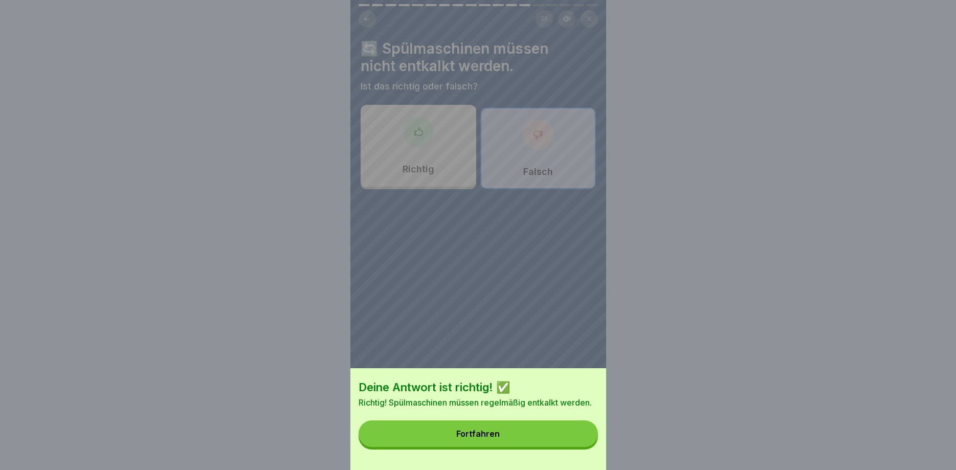
click at [574, 443] on button "Fortfahren" at bounding box center [478, 434] width 239 height 27
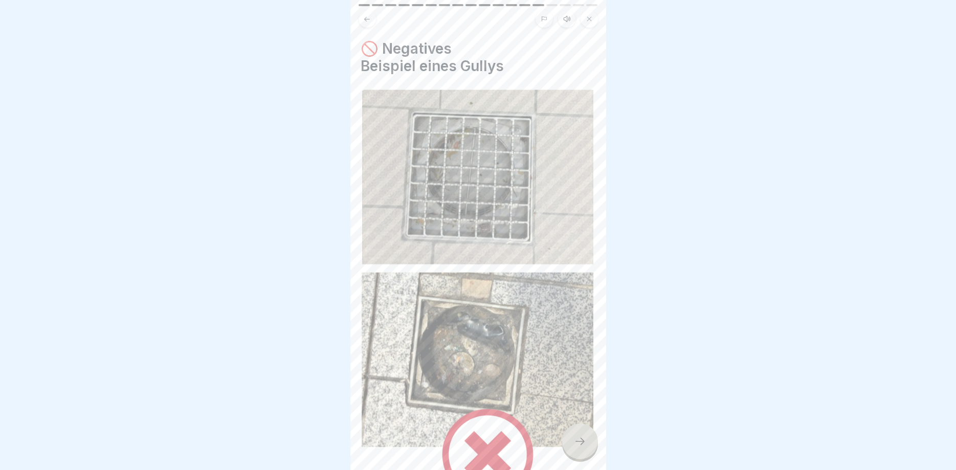
click at [580, 438] on icon at bounding box center [580, 441] width 12 height 12
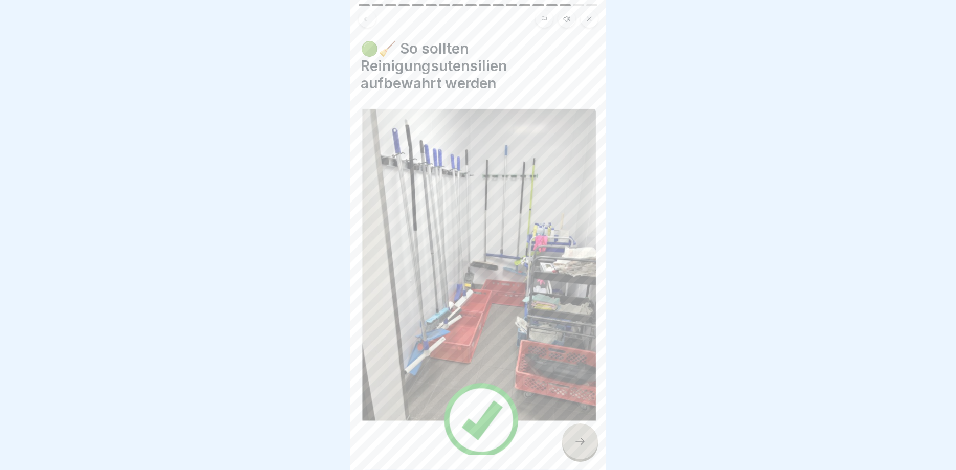
click at [580, 438] on icon at bounding box center [580, 441] width 12 height 12
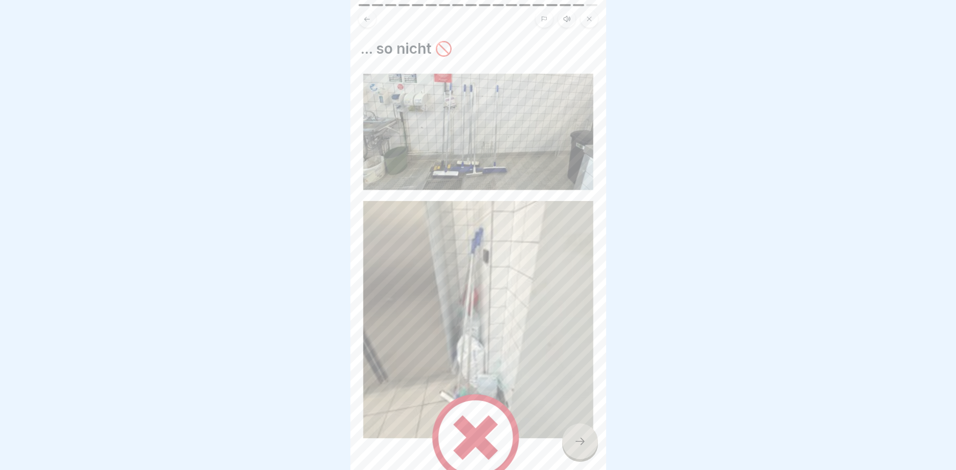
click at [580, 438] on icon at bounding box center [580, 441] width 12 height 12
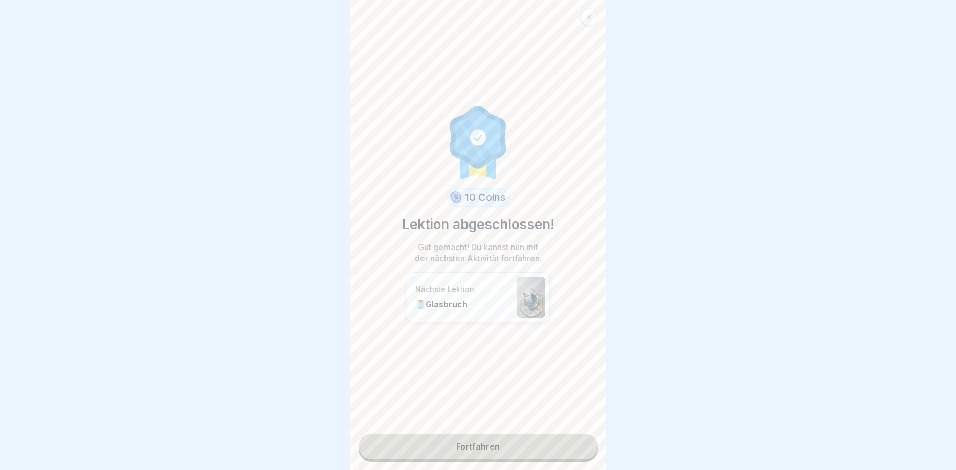
click at [580, 438] on link "Fortfahren" at bounding box center [478, 447] width 239 height 26
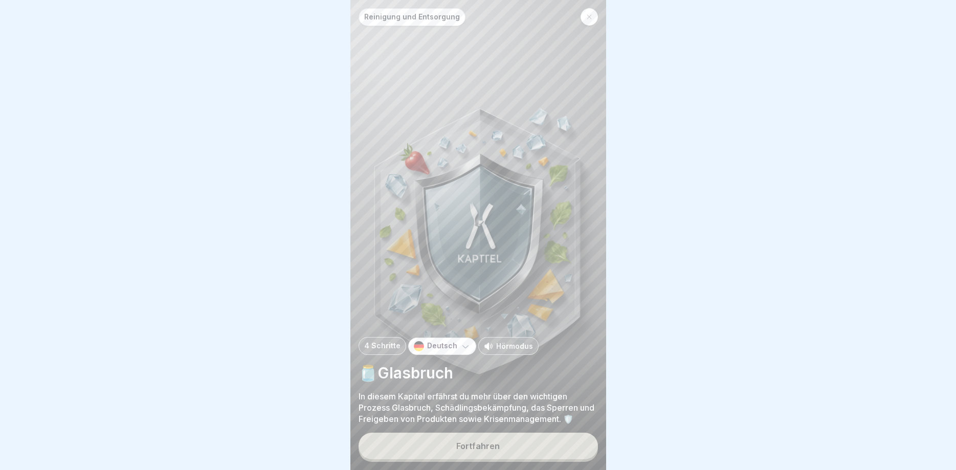
click at [580, 438] on button "Fortfahren" at bounding box center [478, 446] width 239 height 27
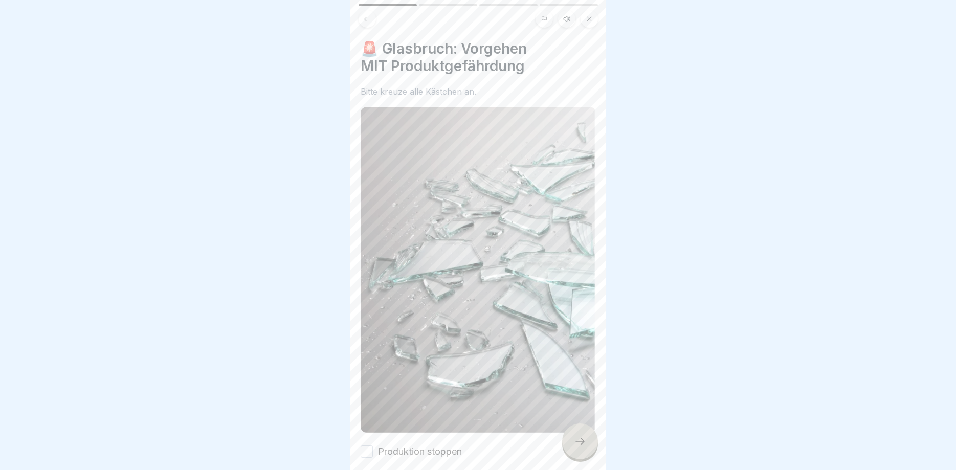
click at [578, 438] on icon at bounding box center [580, 441] width 12 height 12
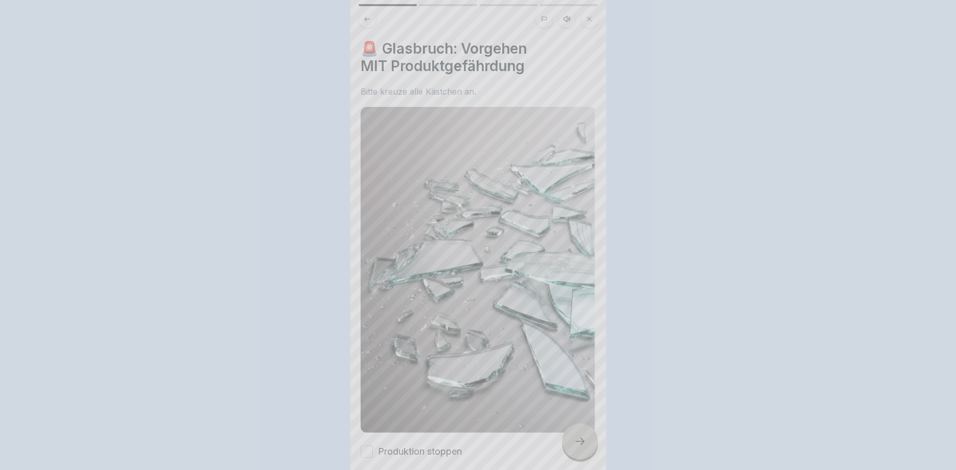
click at [578, 438] on div at bounding box center [478, 235] width 956 height 470
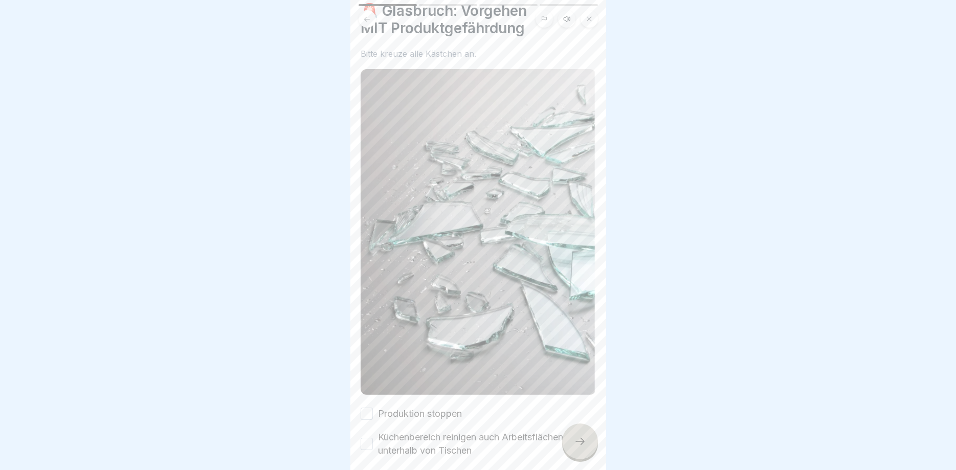
scroll to position [231, 0]
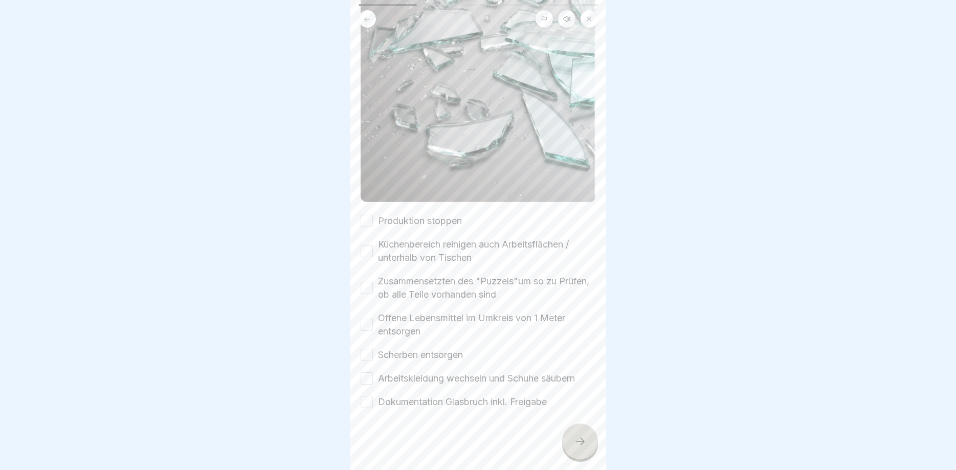
click at [368, 224] on button "Produktion stoppen" at bounding box center [367, 221] width 12 height 12
click at [365, 249] on button "Küchenbereich reinigen auch Arbeitsflächen / unterhalb von Tischen" at bounding box center [367, 251] width 12 height 12
click at [374, 287] on div "Zusammensetzten des "Puzzels"um so zu Prüfen, ob alle Teile vorhanden sind" at bounding box center [478, 288] width 235 height 27
click at [374, 323] on div "Offene Lebensmittel im Umkreis von 1 Meter entsorgen" at bounding box center [478, 325] width 235 height 27
click at [365, 323] on button "Offene Lebensmittel im Umkreis von 1 Meter entsorgen" at bounding box center [367, 325] width 12 height 12
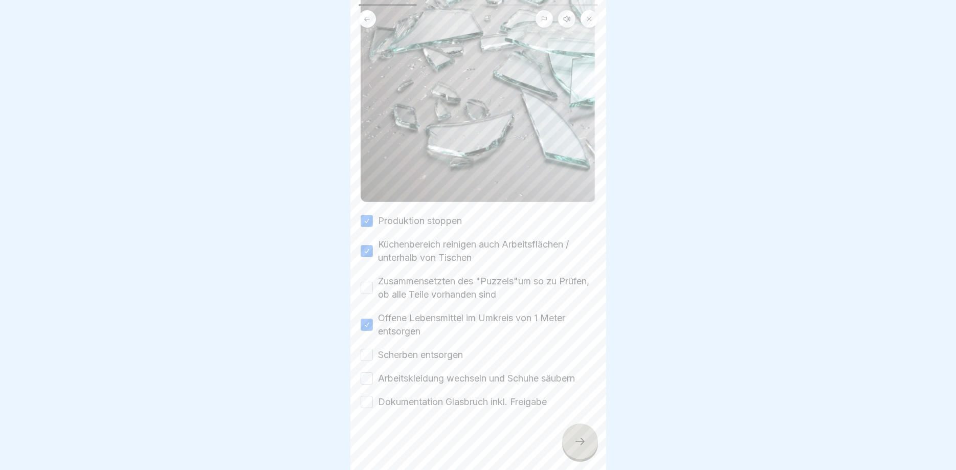
click at [368, 289] on button "Zusammensetzten des "Puzzels"um so zu Prüfen, ob alle Teile vorhanden sind" at bounding box center [367, 288] width 12 height 12
click at [368, 354] on button "Scherben entsorgen" at bounding box center [367, 355] width 12 height 12
click at [367, 381] on button "Arbeitskleidung wechseln und Schuhe säubern" at bounding box center [367, 379] width 12 height 12
click at [368, 400] on button "Dokumentation Glasbruch inkl. Freigabe" at bounding box center [367, 402] width 12 height 12
click at [568, 431] on div at bounding box center [580, 442] width 36 height 36
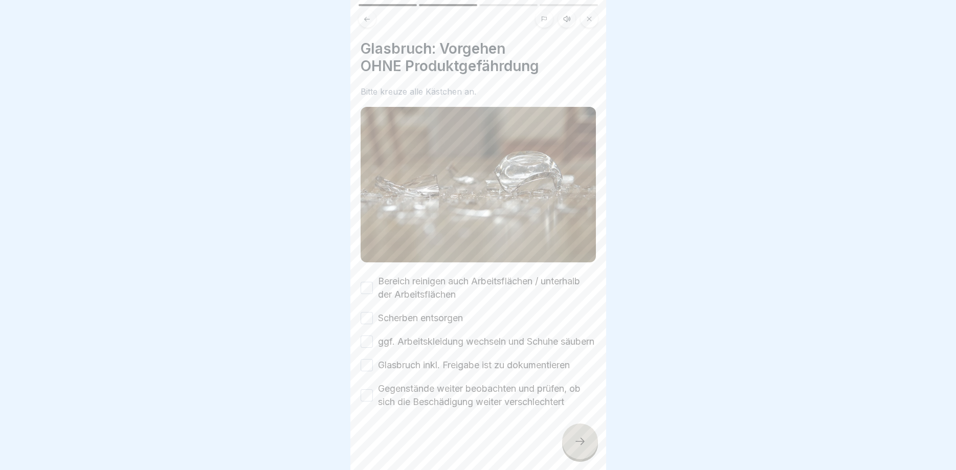
click at [365, 287] on button "Bereich reinigen auch Arbeitsflächen / unterhalb der Arbeitsflächen" at bounding box center [367, 288] width 12 height 12
click at [364, 319] on button "Scherben entsorgen" at bounding box center [367, 318] width 12 height 12
click at [368, 344] on button "ggf. Arbeitskleidung wechseln und Schuhe säubern" at bounding box center [367, 342] width 12 height 12
click at [365, 372] on button "Glasbruch inkl. Freigabe ist zu dokumentieren" at bounding box center [367, 365] width 12 height 12
click at [368, 402] on button "Gegenstände weiter beobachten und prüfen, ob sich die Beschädigung weiter versc…" at bounding box center [367, 395] width 12 height 12
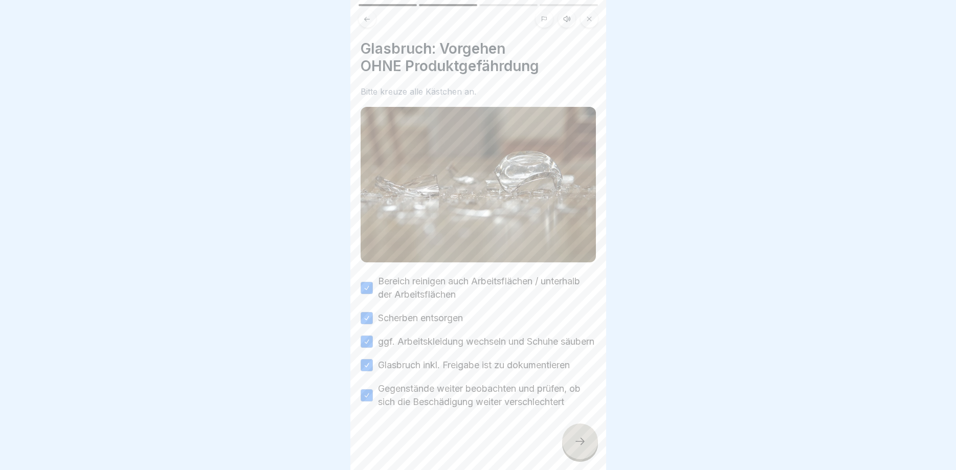
click at [583, 443] on icon at bounding box center [580, 441] width 9 height 7
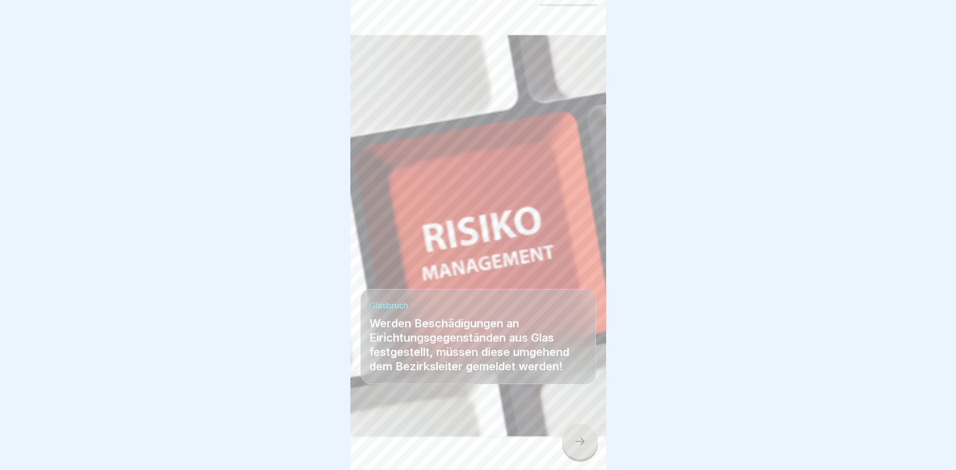
click at [583, 443] on icon at bounding box center [580, 441] width 9 height 7
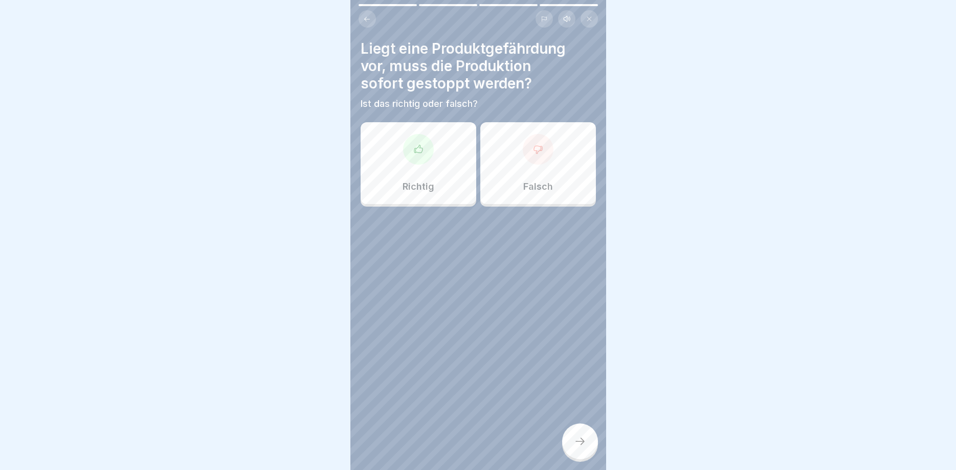
click at [583, 443] on icon at bounding box center [580, 441] width 9 height 7
click at [437, 173] on div "Richtig" at bounding box center [419, 163] width 116 height 82
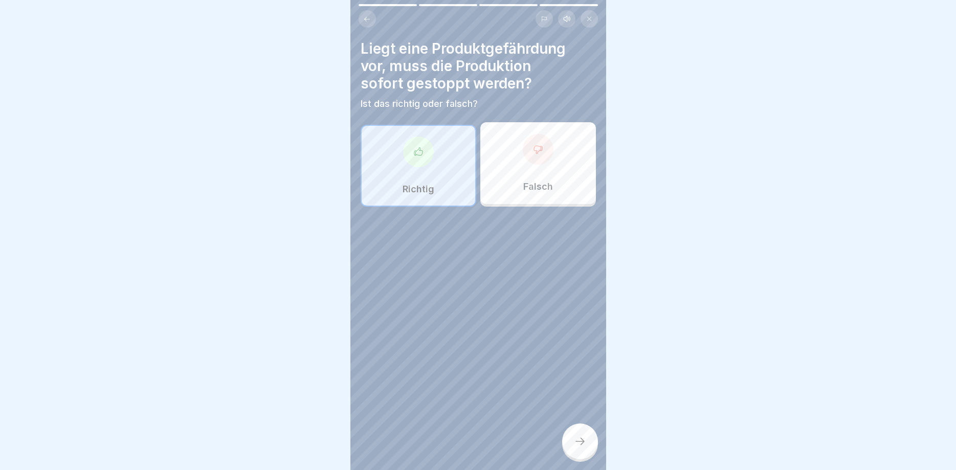
click at [582, 440] on icon at bounding box center [580, 441] width 12 height 12
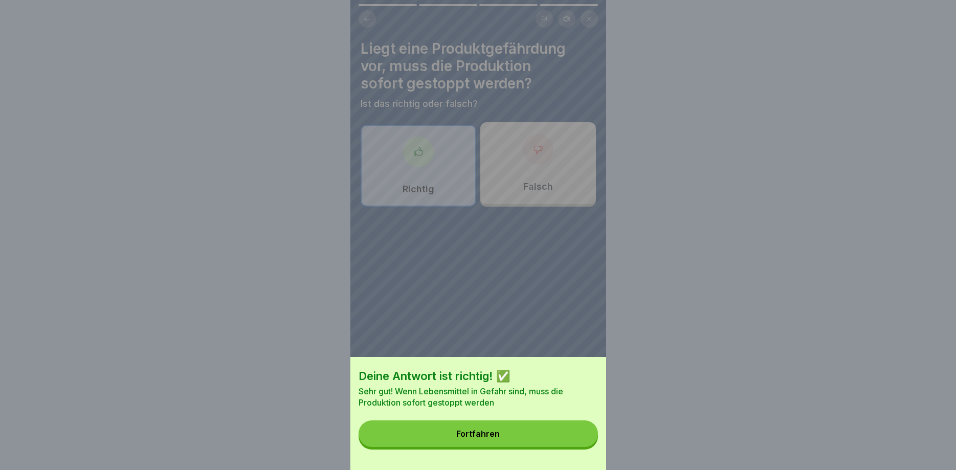
click at [557, 439] on button "Fortfahren" at bounding box center [478, 434] width 239 height 27
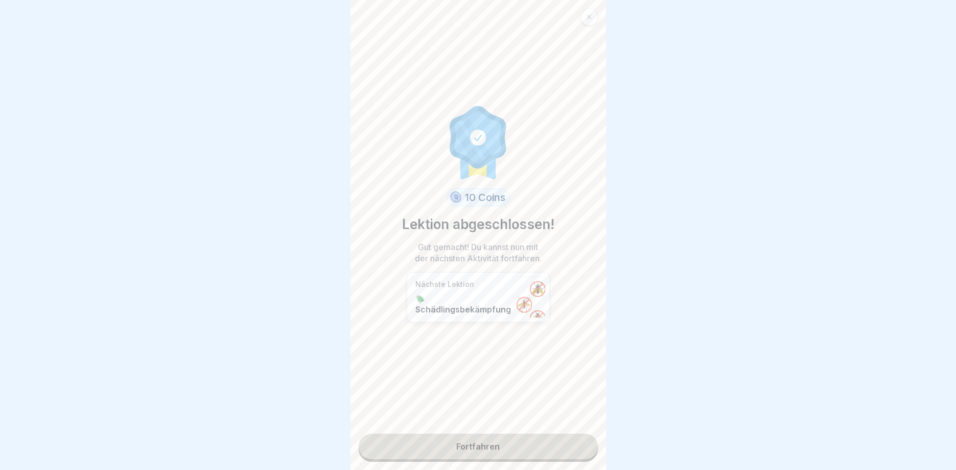
click at [536, 443] on link "Fortfahren" at bounding box center [478, 447] width 239 height 26
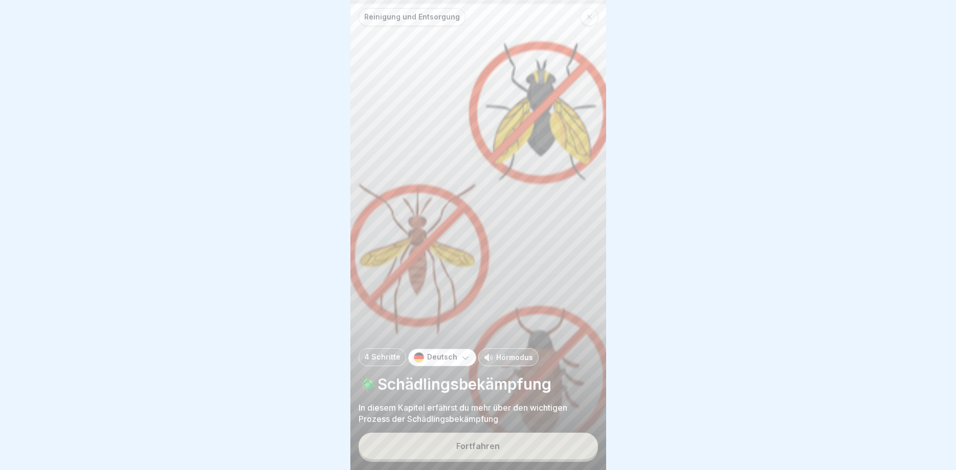
click at [536, 443] on button "Fortfahren" at bounding box center [478, 446] width 239 height 27
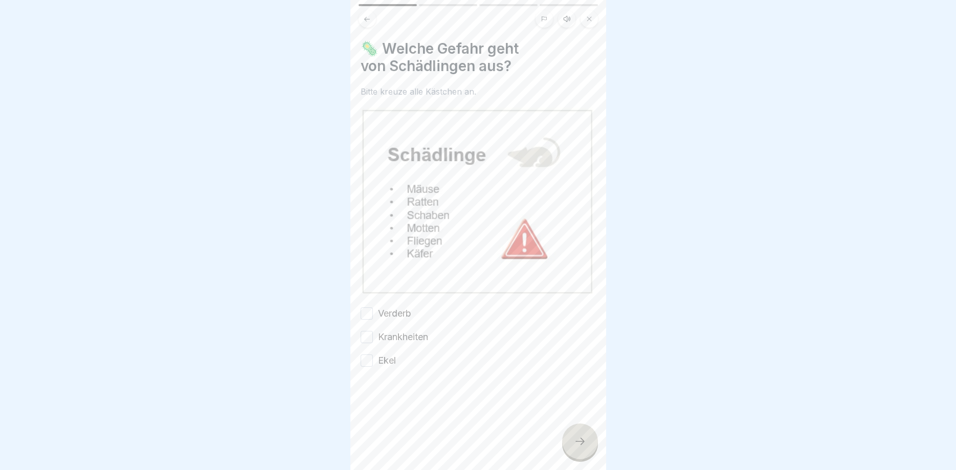
click at [351, 443] on div "Reinigung und Entsorgung 4 Schritte Deutsch Hörmodus 🪲Schädlingsbekämpfung In d…" at bounding box center [223, 235] width 256 height 470
click at [536, 443] on div "🦠 Welche Gefahr geht von Schädlingen aus? Bitte kreuze alle Kästchen an. Verder…" at bounding box center [479, 235] width 256 height 470
click at [572, 446] on div at bounding box center [580, 442] width 36 height 36
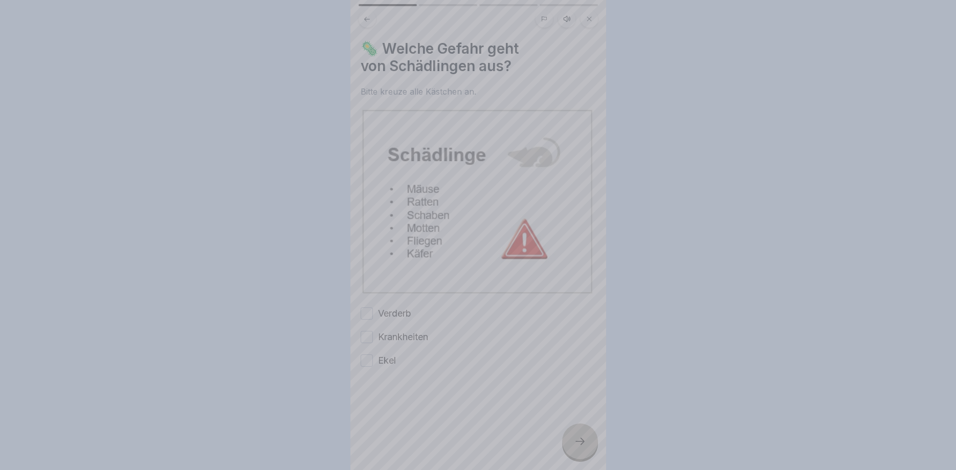
click at [572, 446] on div at bounding box center [478, 235] width 956 height 470
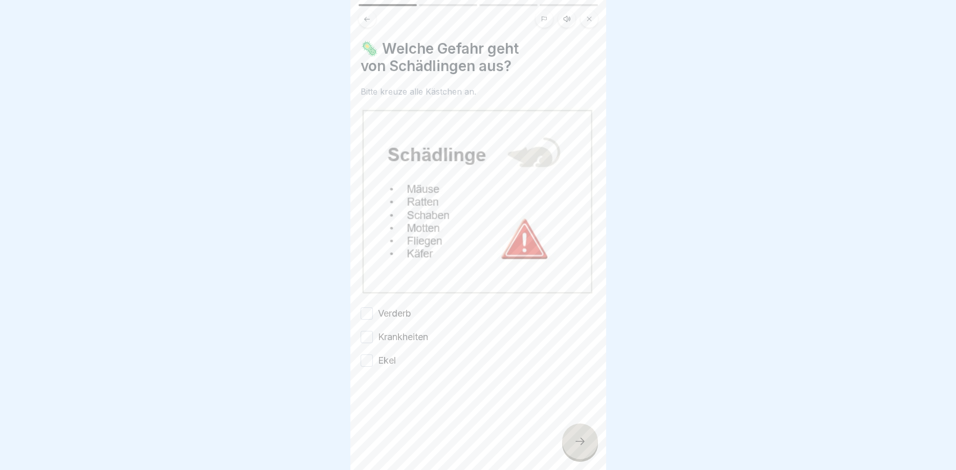
click at [369, 314] on button "Verderb" at bounding box center [367, 314] width 12 height 12
click at [368, 342] on button "Krankheiten" at bounding box center [367, 337] width 12 height 12
click at [363, 361] on button "Ekel" at bounding box center [367, 361] width 12 height 12
click at [586, 446] on icon at bounding box center [580, 441] width 12 height 12
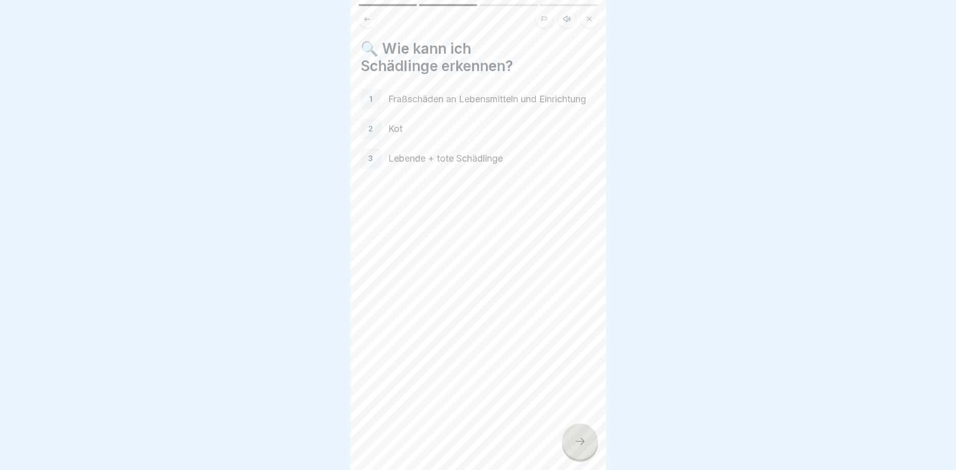
click at [586, 446] on icon at bounding box center [580, 441] width 12 height 12
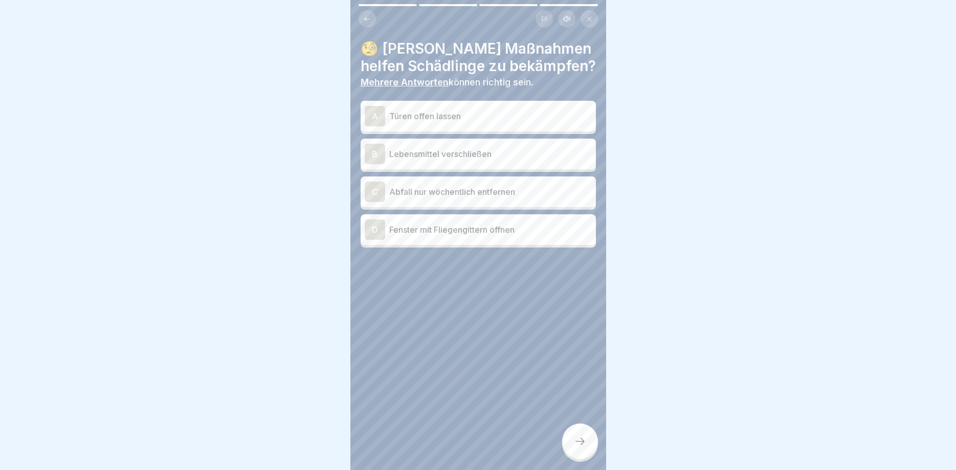
click at [586, 446] on icon at bounding box center [580, 441] width 12 height 12
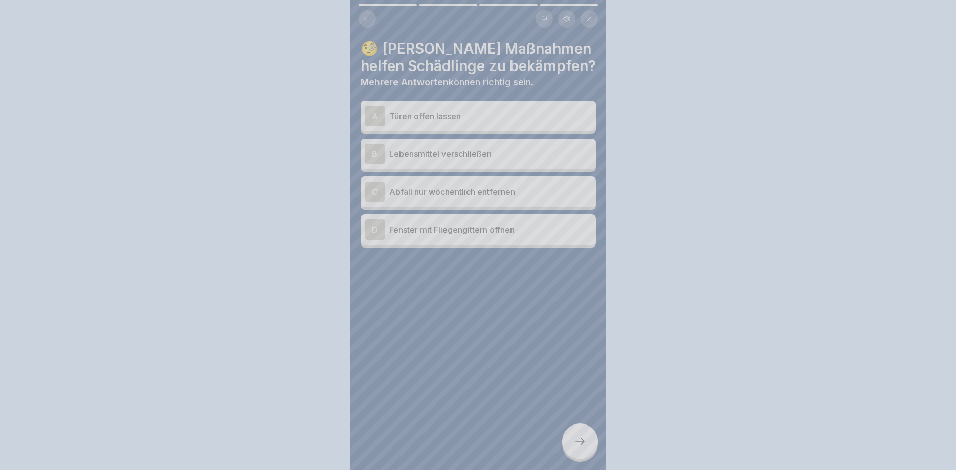
click at [586, 446] on div at bounding box center [478, 235] width 956 height 470
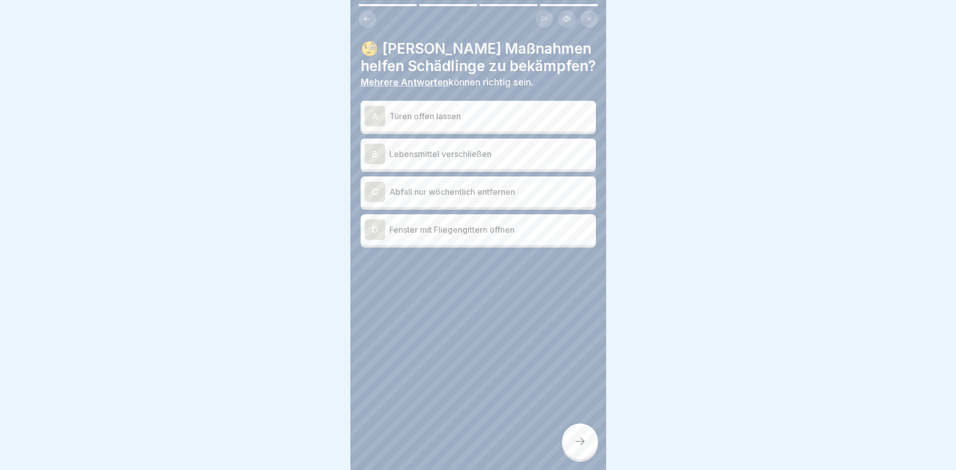
click at [586, 446] on icon at bounding box center [580, 441] width 12 height 12
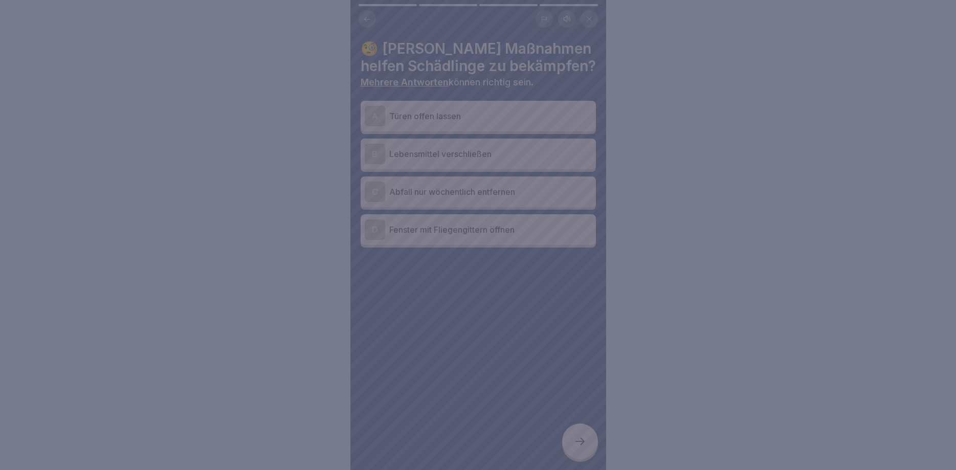
click at [519, 350] on div at bounding box center [478, 235] width 956 height 470
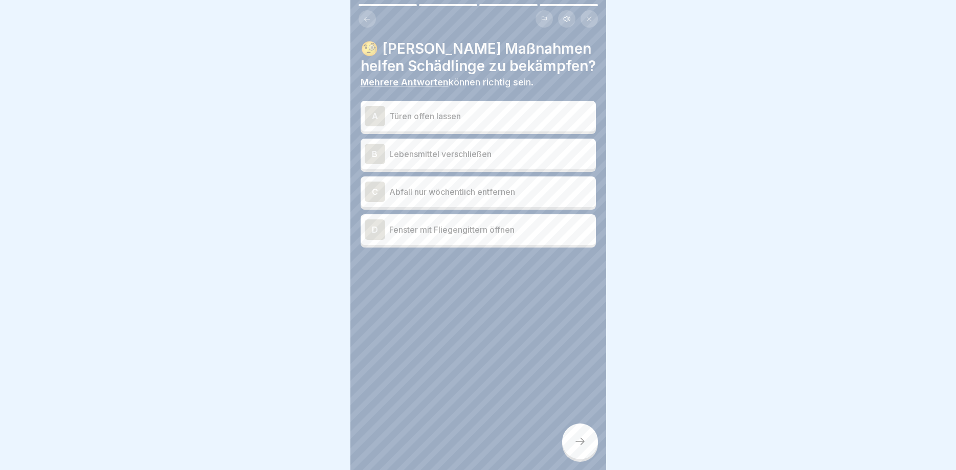
click at [511, 158] on p "Lebensmittel verschließen" at bounding box center [490, 154] width 203 height 12
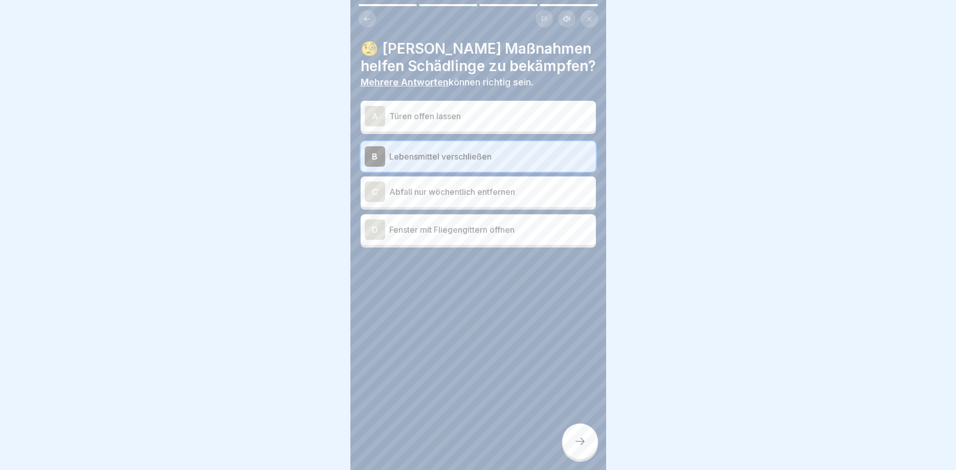
click at [467, 233] on p "Fenster mit Fliegengittern öffnen" at bounding box center [490, 230] width 203 height 12
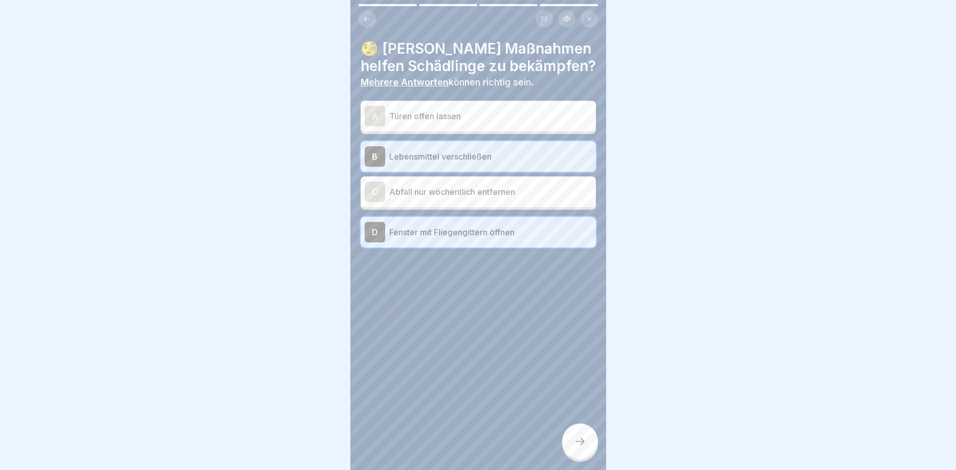
click at [580, 436] on div at bounding box center [580, 442] width 36 height 36
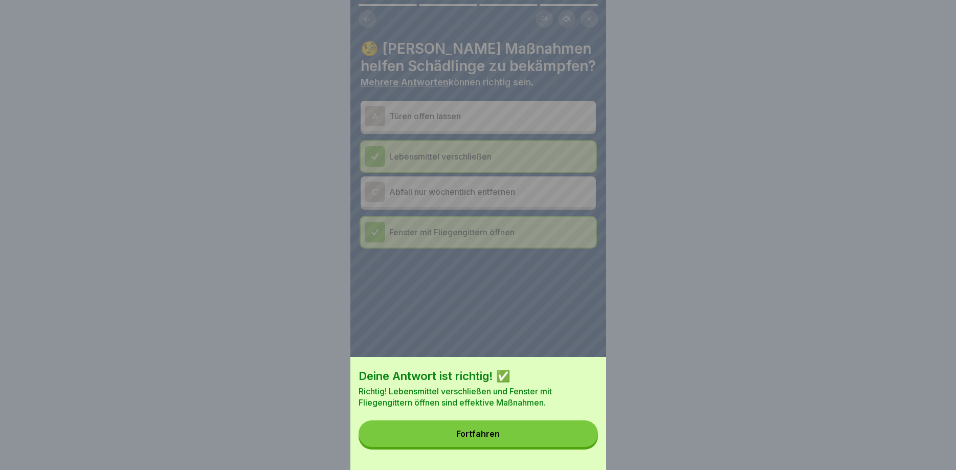
click at [570, 433] on button "Fortfahren" at bounding box center [478, 434] width 239 height 27
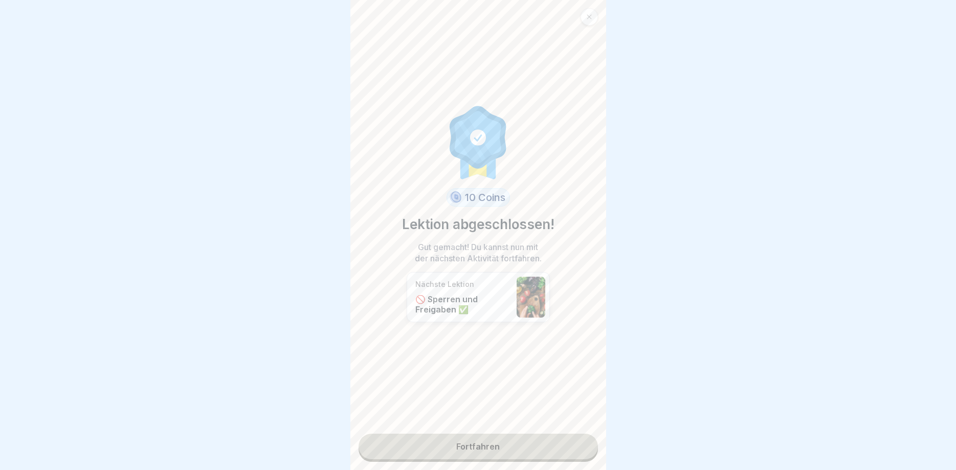
click at [551, 460] on div "10 Coins Lektion abgeschlossen! Gut gemacht! Du kannst nun mit der nächsten Akt…" at bounding box center [479, 235] width 256 height 470
click at [555, 453] on link "Fortfahren" at bounding box center [478, 447] width 239 height 26
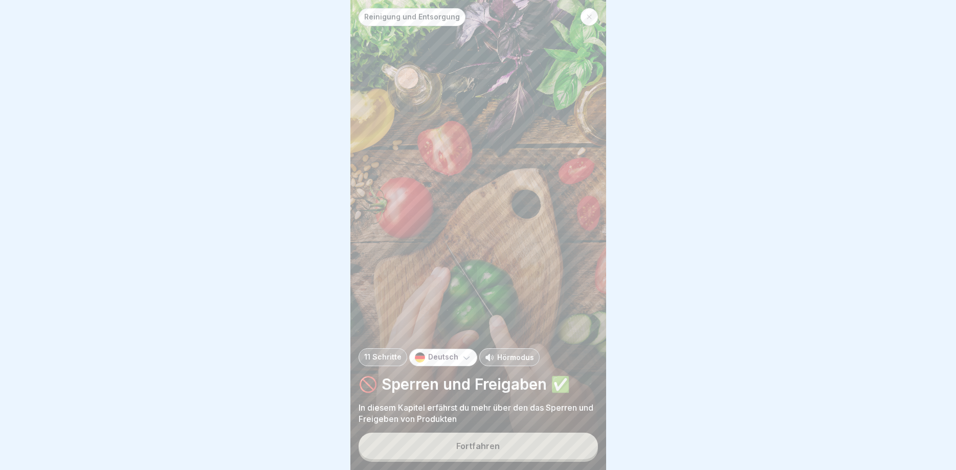
click at [555, 453] on button "Fortfahren" at bounding box center [478, 446] width 239 height 27
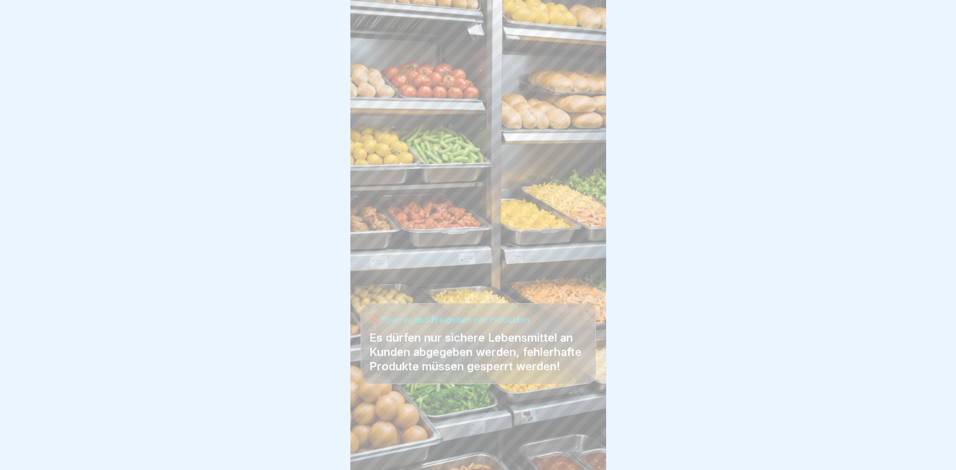
click at [555, 453] on div at bounding box center [478, 439] width 235 height 61
click at [582, 442] on icon at bounding box center [580, 441] width 12 height 12
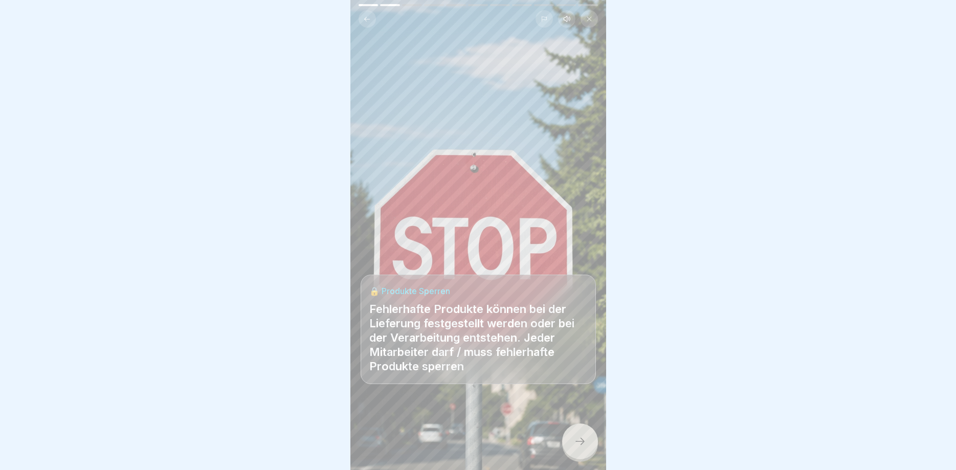
click at [580, 441] on icon at bounding box center [580, 441] width 12 height 12
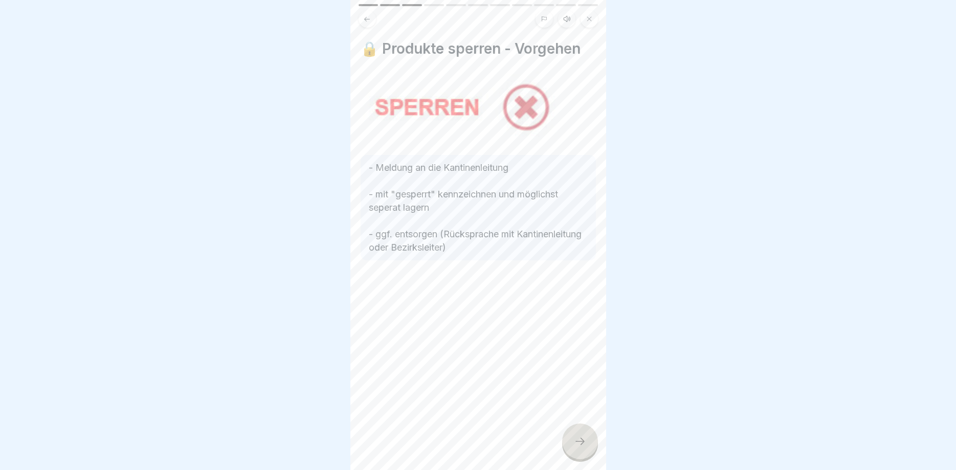
click at [575, 438] on icon at bounding box center [580, 441] width 12 height 12
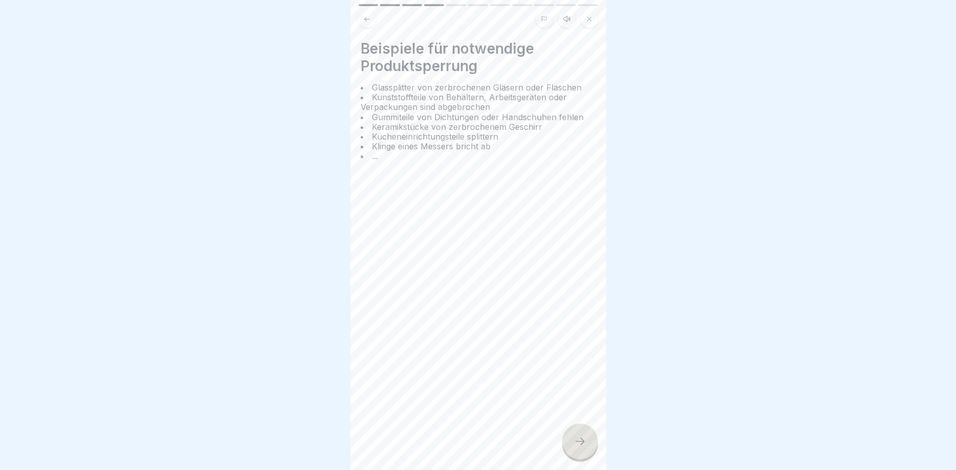
click at [575, 437] on icon at bounding box center [580, 441] width 12 height 12
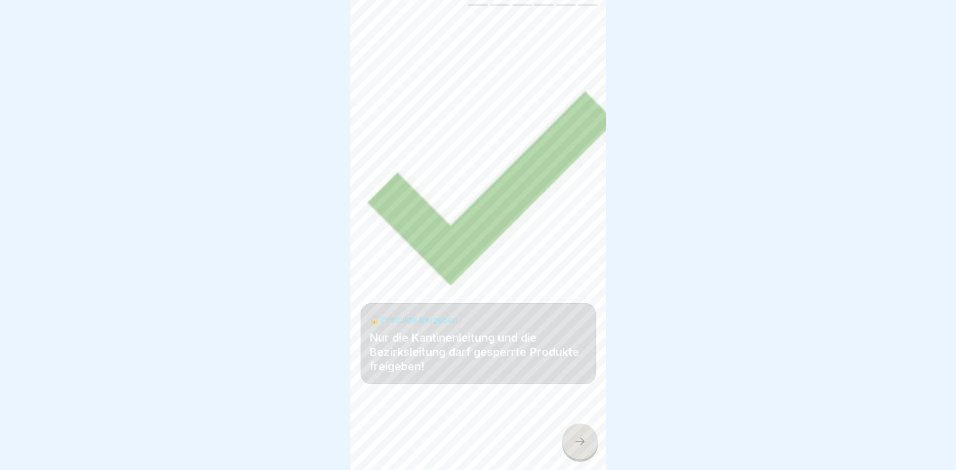
click at [575, 437] on icon at bounding box center [580, 441] width 12 height 12
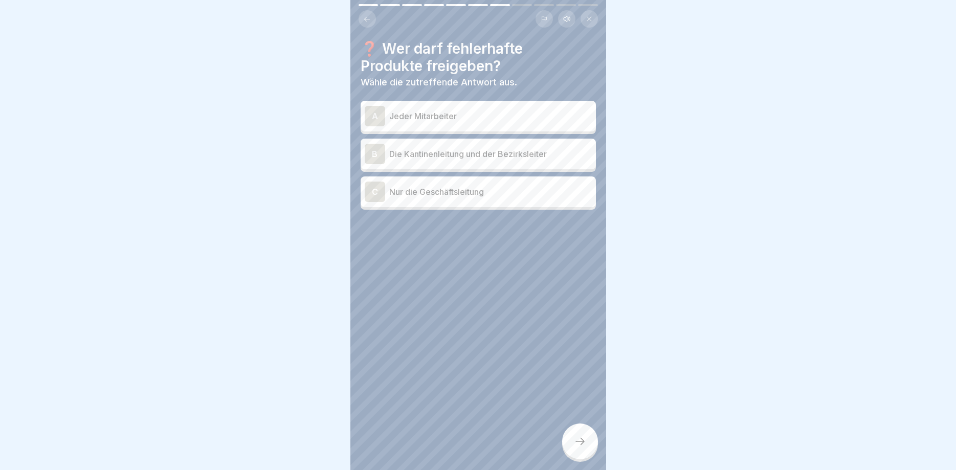
click at [576, 437] on icon at bounding box center [580, 441] width 12 height 12
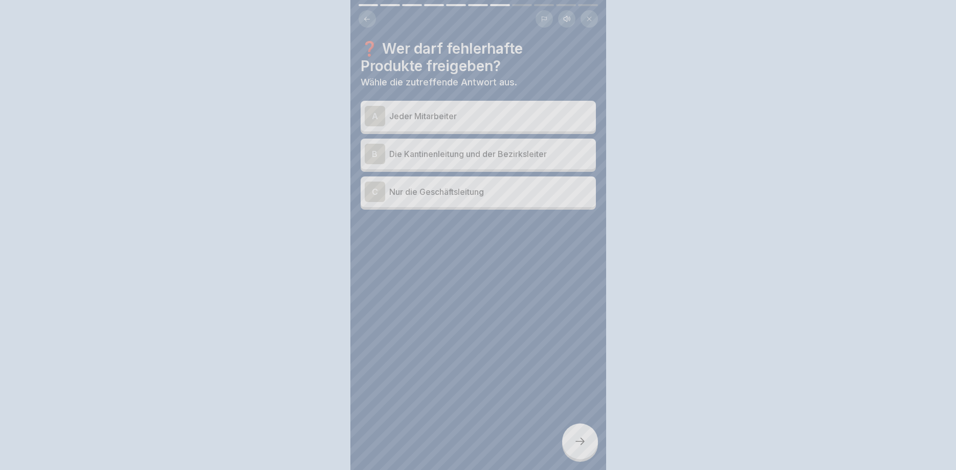
click at [576, 437] on div at bounding box center [478, 235] width 956 height 470
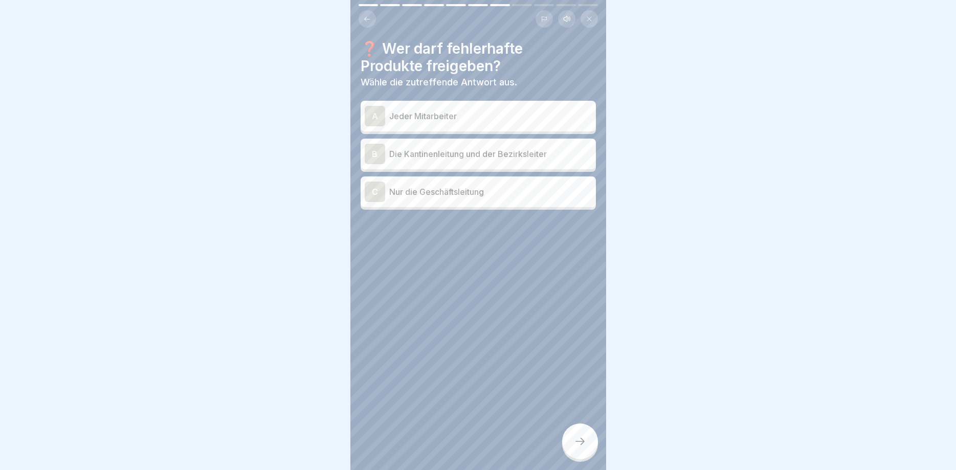
click at [468, 157] on p "Die Kantinenleitung und der Bezirksleiter" at bounding box center [490, 154] width 203 height 12
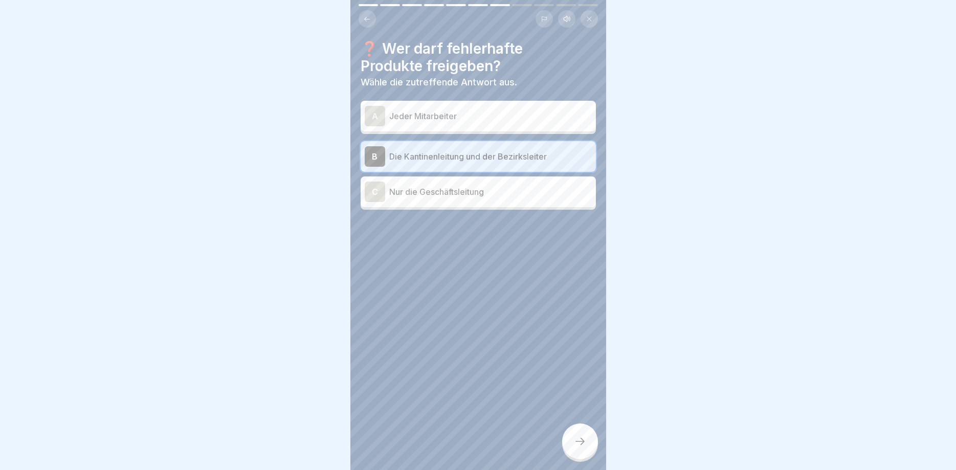
click at [501, 159] on p "Die Kantinenleitung und der Bezirksleiter" at bounding box center [490, 156] width 203 height 12
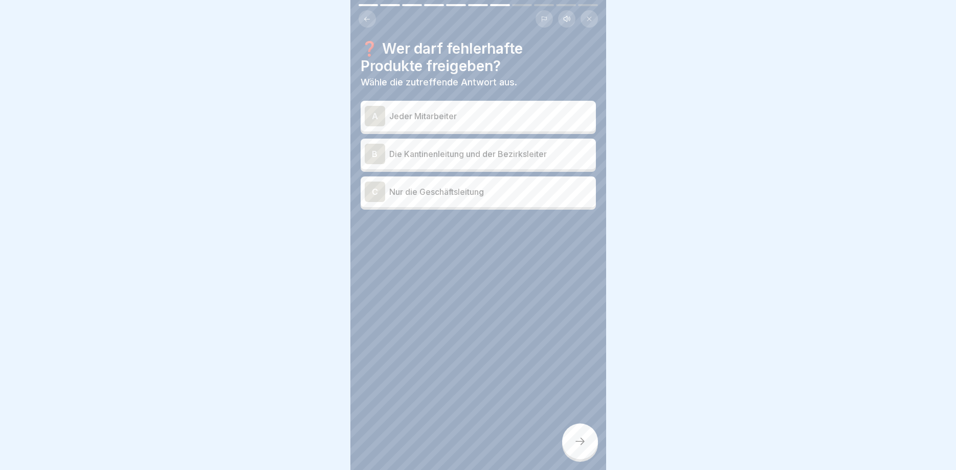
click at [473, 189] on p "Nur die Geschäftsleitung" at bounding box center [490, 192] width 203 height 12
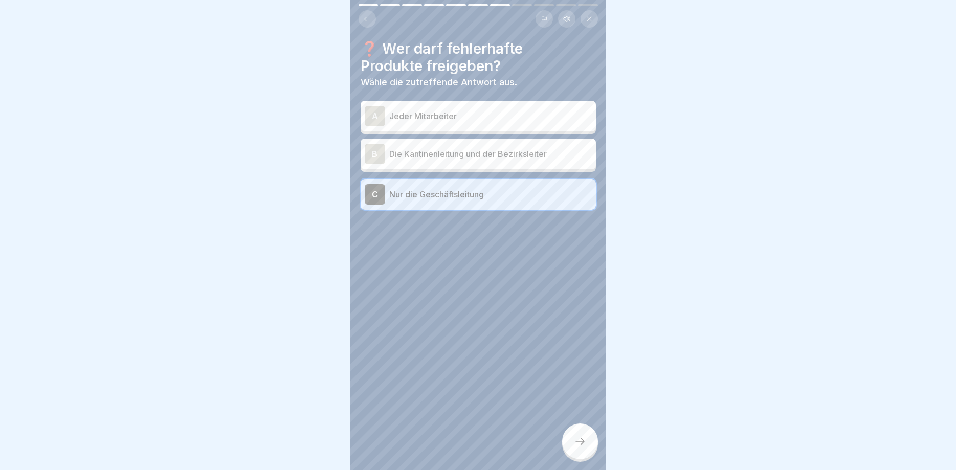
click at [577, 438] on icon at bounding box center [580, 441] width 12 height 12
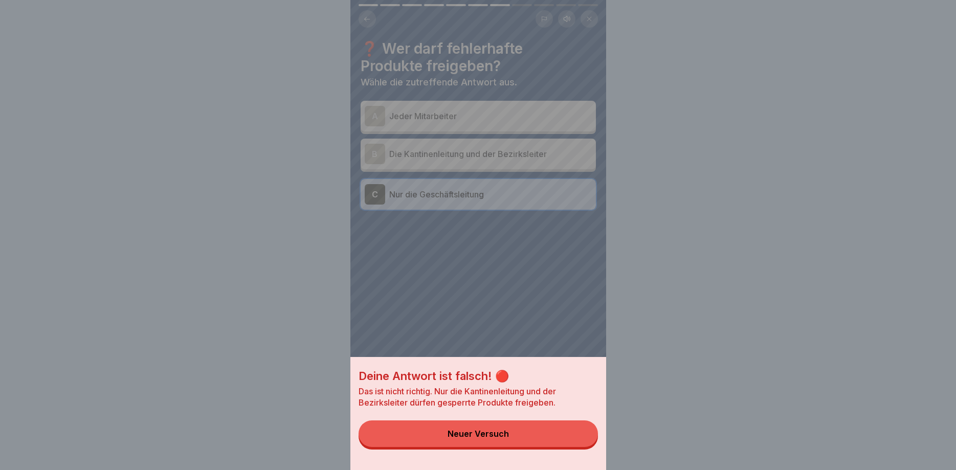
click at [478, 268] on div "Deine Antwort ist falsch! 🔴 Das ist nicht richtig. Nur die Kantinenleitung und …" at bounding box center [479, 235] width 256 height 470
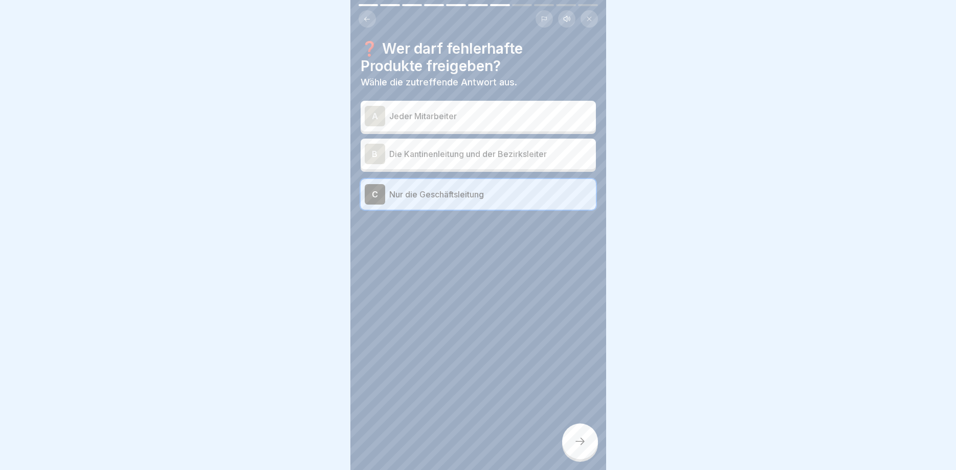
click at [450, 151] on p "Die Kantinenleitung und der Bezirksleiter" at bounding box center [490, 154] width 203 height 12
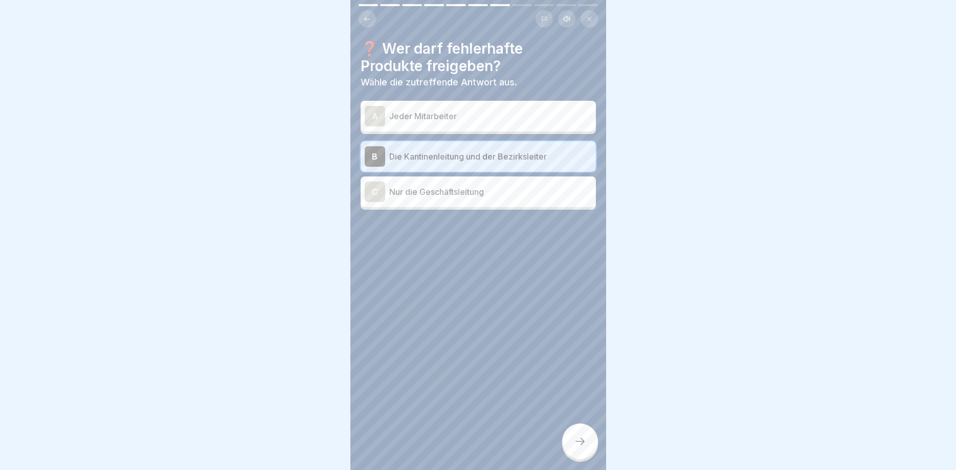
click at [580, 443] on icon at bounding box center [580, 441] width 12 height 12
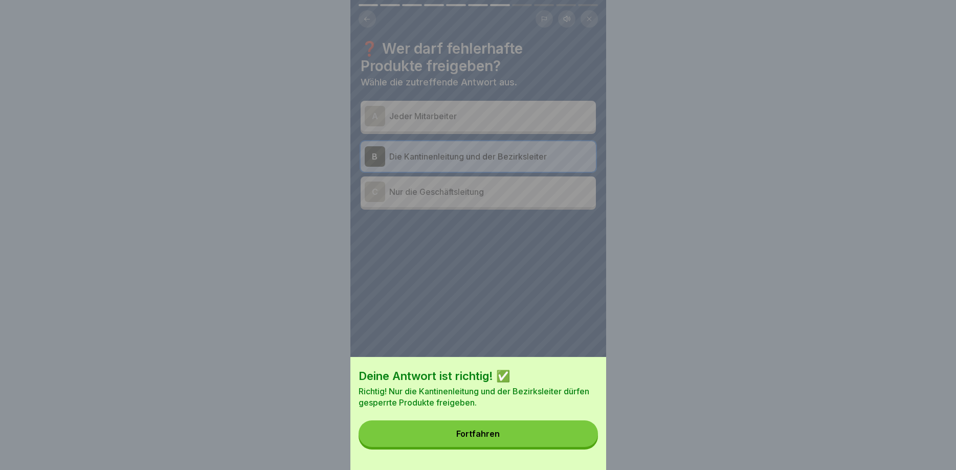
click at [566, 425] on button "Fortfahren" at bounding box center [478, 434] width 239 height 27
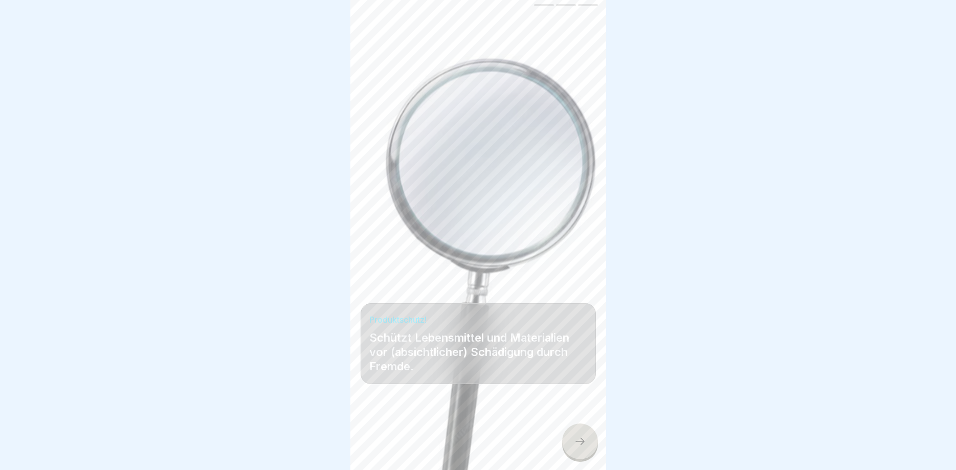
click at [573, 442] on div at bounding box center [580, 442] width 36 height 36
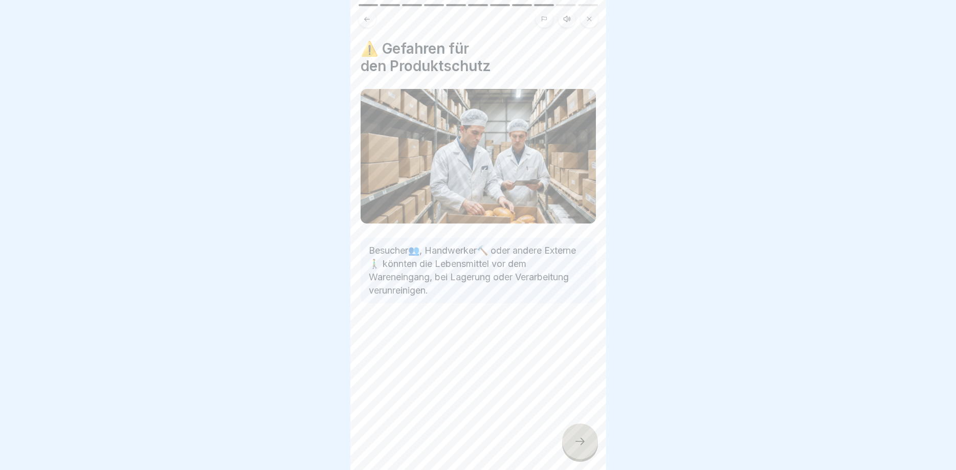
click at [573, 442] on div at bounding box center [580, 442] width 36 height 36
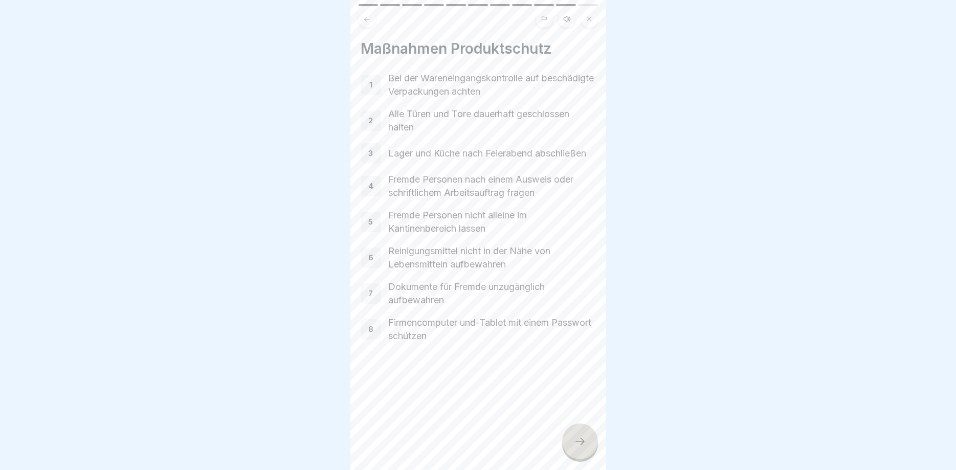
click at [573, 442] on div at bounding box center [580, 442] width 36 height 36
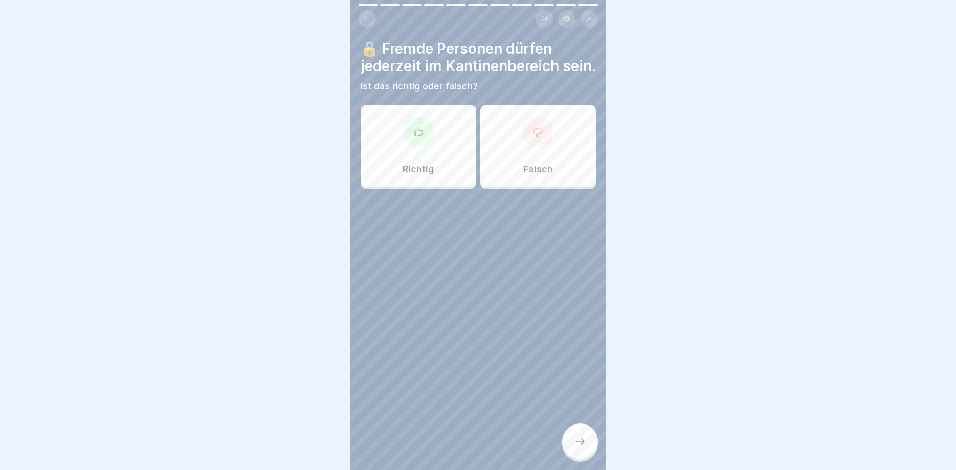
click at [573, 442] on div at bounding box center [580, 442] width 36 height 36
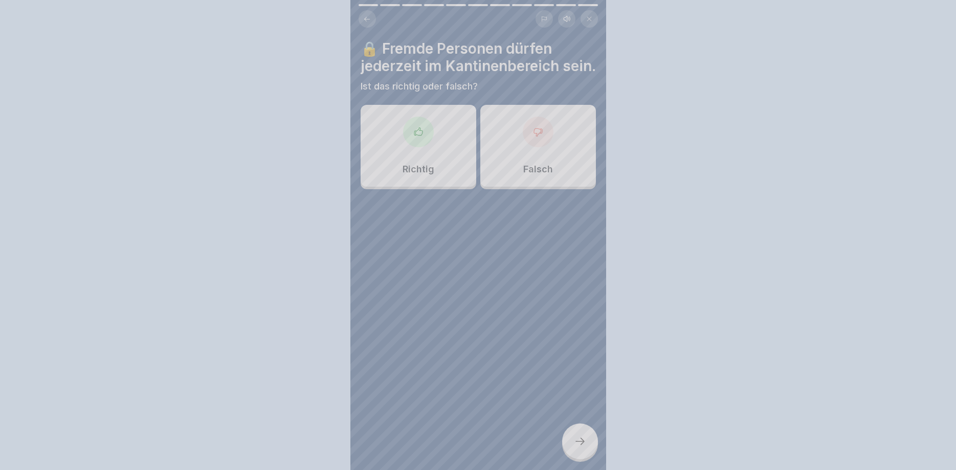
click at [573, 442] on div at bounding box center [478, 235] width 956 height 470
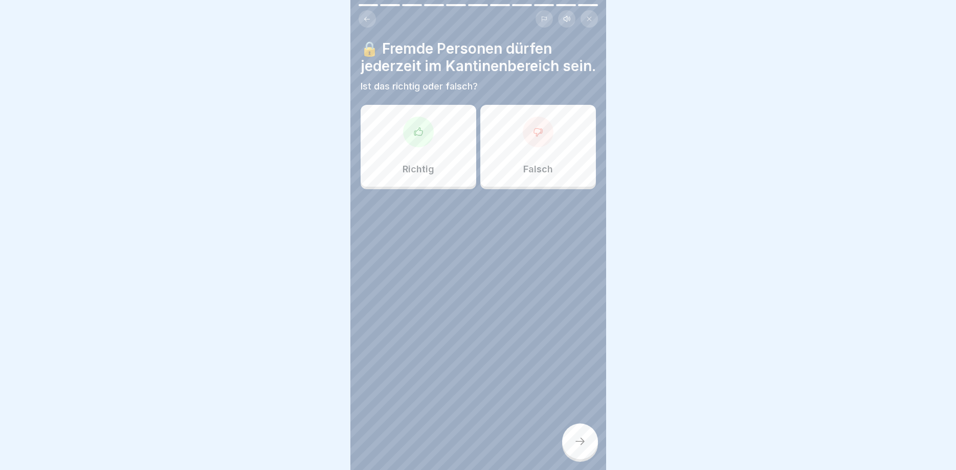
click at [529, 149] on div "Falsch" at bounding box center [539, 146] width 116 height 82
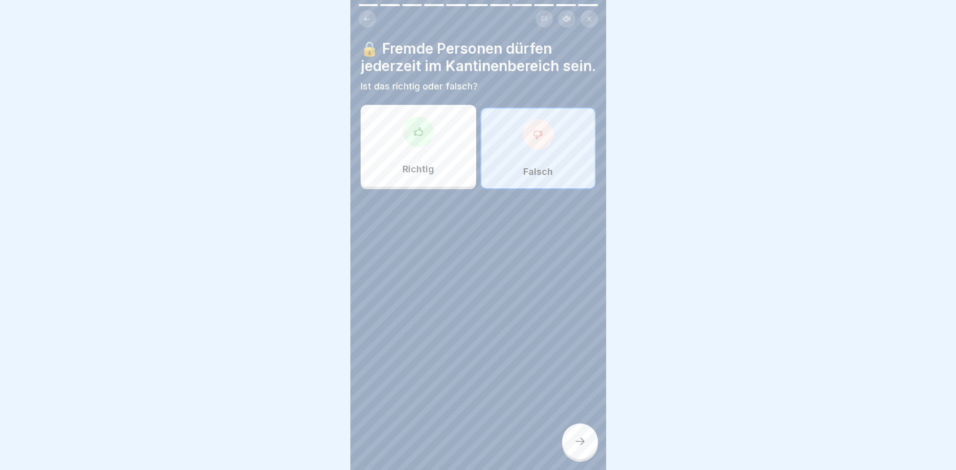
click at [569, 441] on div at bounding box center [580, 442] width 36 height 36
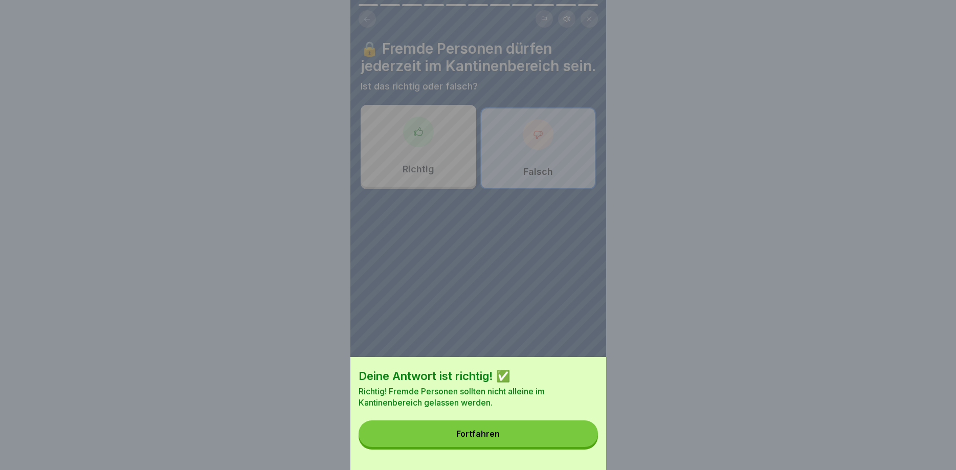
click at [574, 440] on button "Fortfahren" at bounding box center [478, 434] width 239 height 27
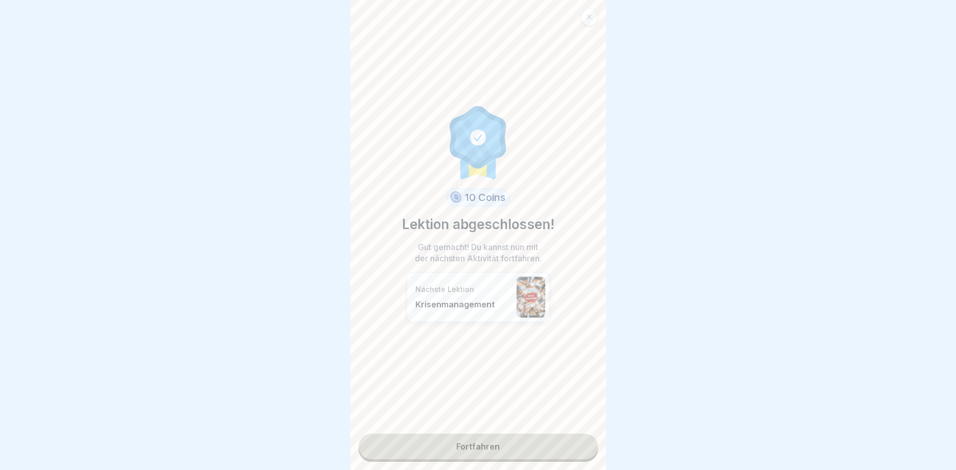
click at [575, 439] on link "Fortfahren" at bounding box center [478, 447] width 239 height 26
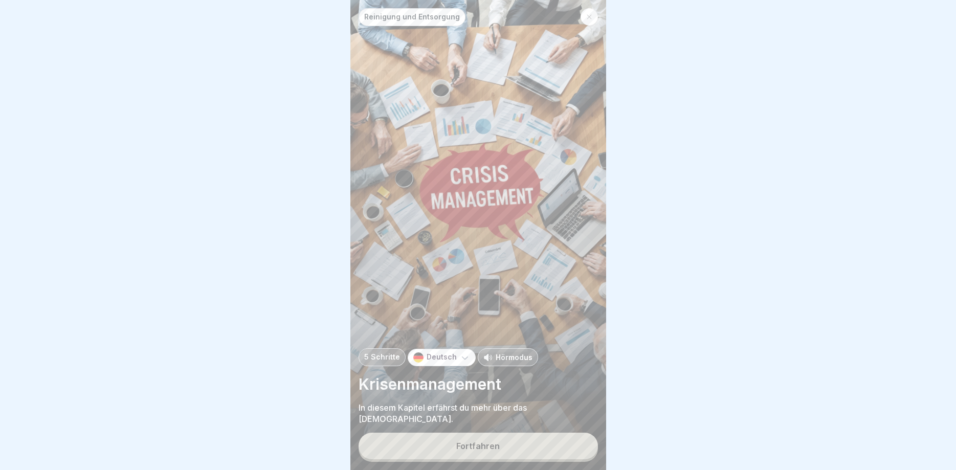
click at [575, 439] on button "Fortfahren" at bounding box center [478, 446] width 239 height 27
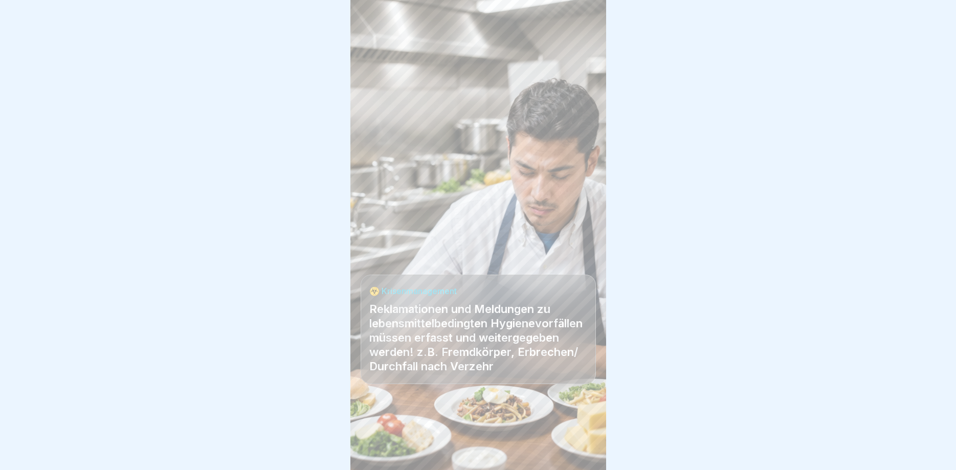
click at [575, 439] on div at bounding box center [478, 439] width 235 height 61
click at [575, 439] on div "Reinigung und Entsorgung 5 Schritte Deutsch Hörmodus Krisenmanagement In diesem…" at bounding box center [479, 235] width 256 height 470
click at [575, 439] on icon at bounding box center [580, 441] width 12 height 12
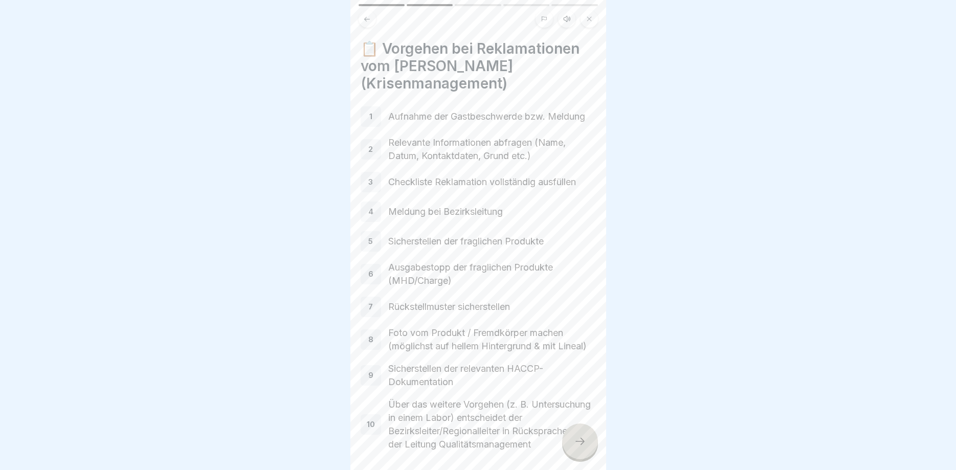
click at [575, 439] on icon at bounding box center [580, 441] width 12 height 12
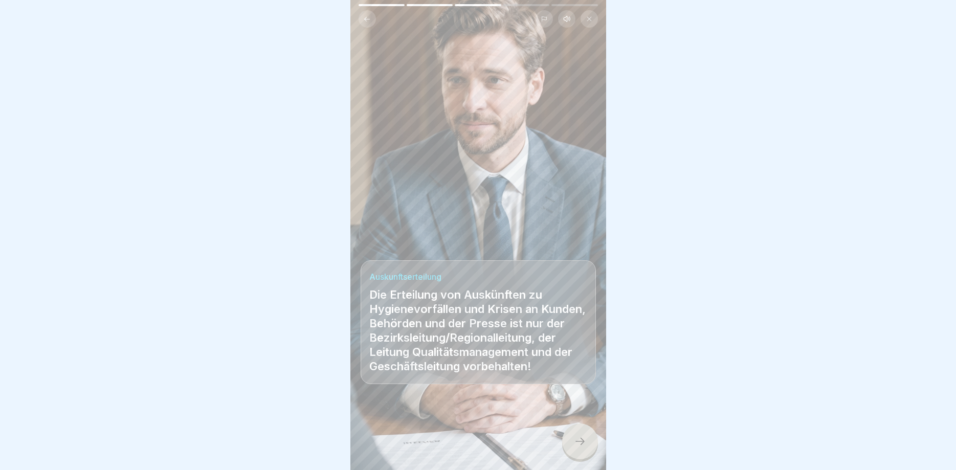
click at [575, 439] on icon at bounding box center [580, 441] width 12 height 12
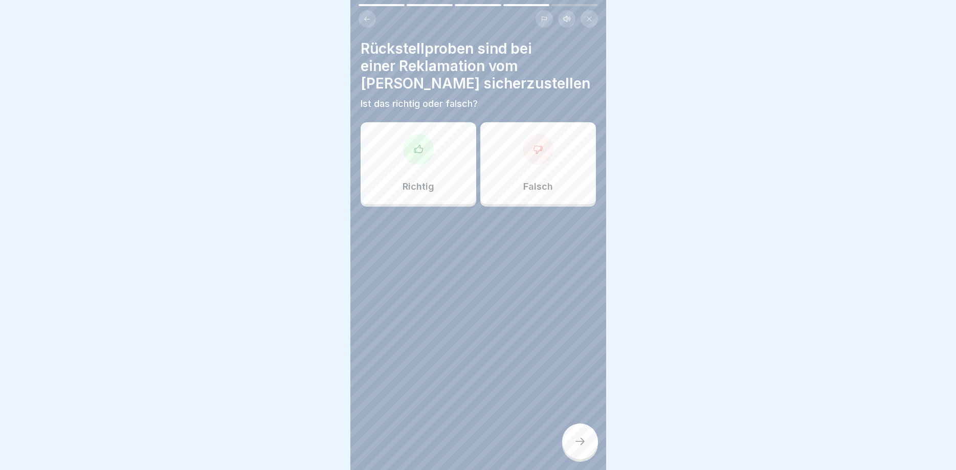
click at [575, 439] on icon at bounding box center [580, 441] width 12 height 12
click at [411, 172] on div "Richtig" at bounding box center [419, 163] width 116 height 82
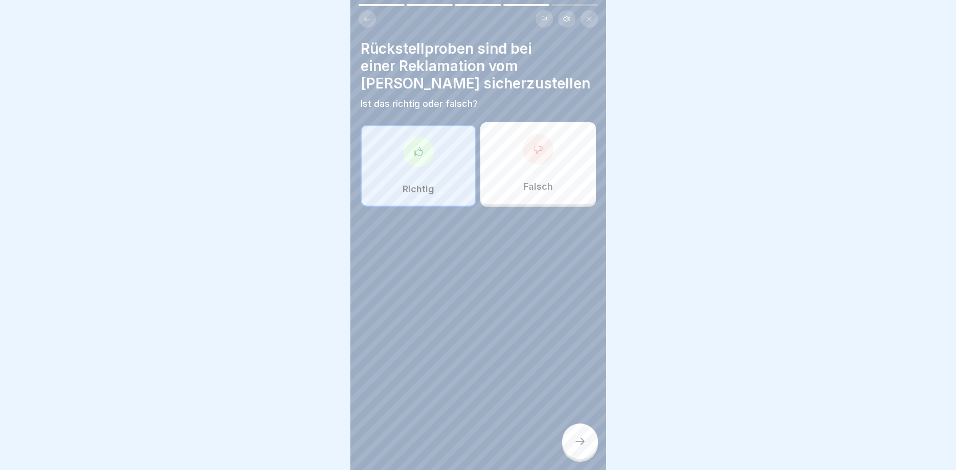
click at [575, 431] on div at bounding box center [580, 442] width 36 height 36
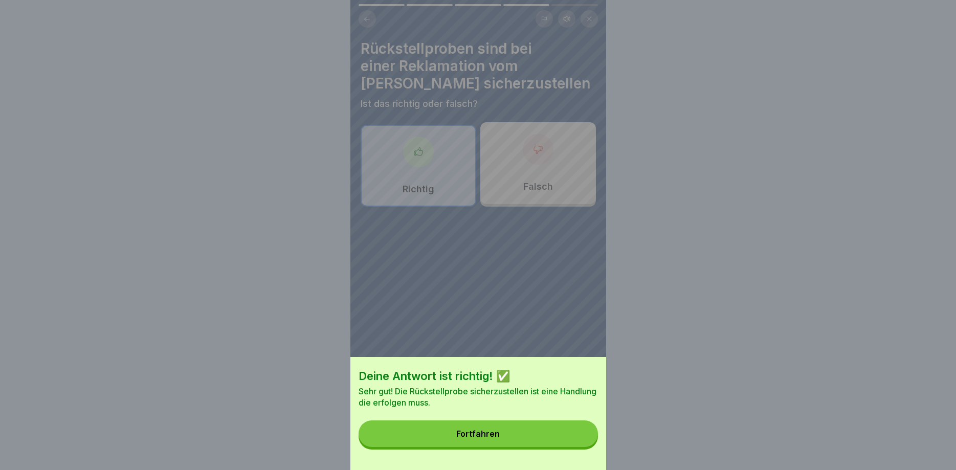
click at [575, 430] on button "Fortfahren" at bounding box center [478, 434] width 239 height 27
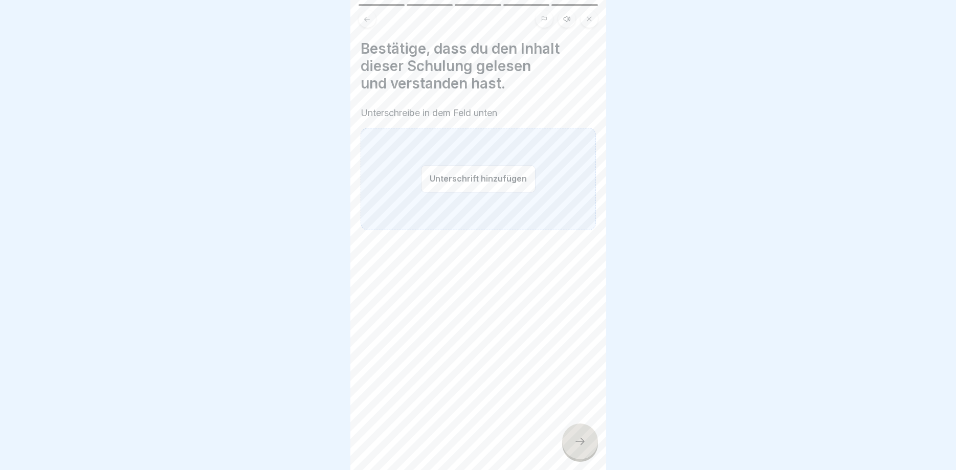
click at [477, 181] on button "Unterschrift hinzufügen" at bounding box center [478, 178] width 115 height 27
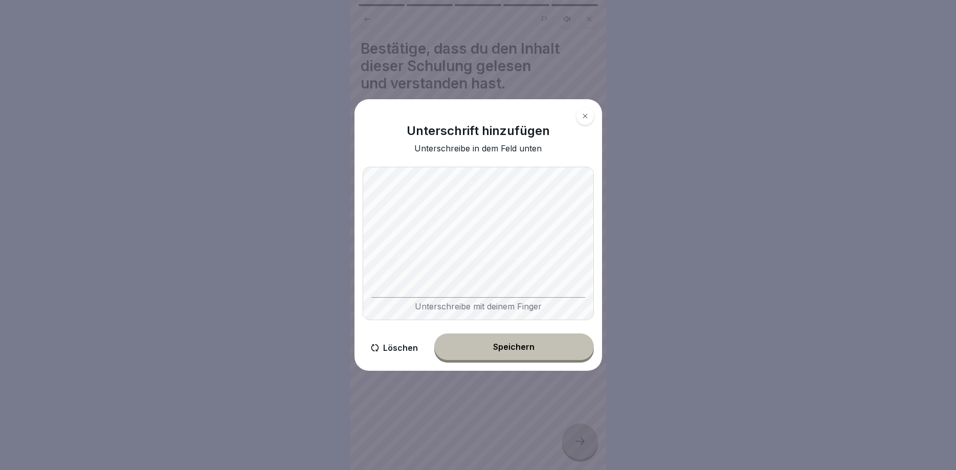
click at [539, 346] on button "Speichern" at bounding box center [514, 347] width 160 height 27
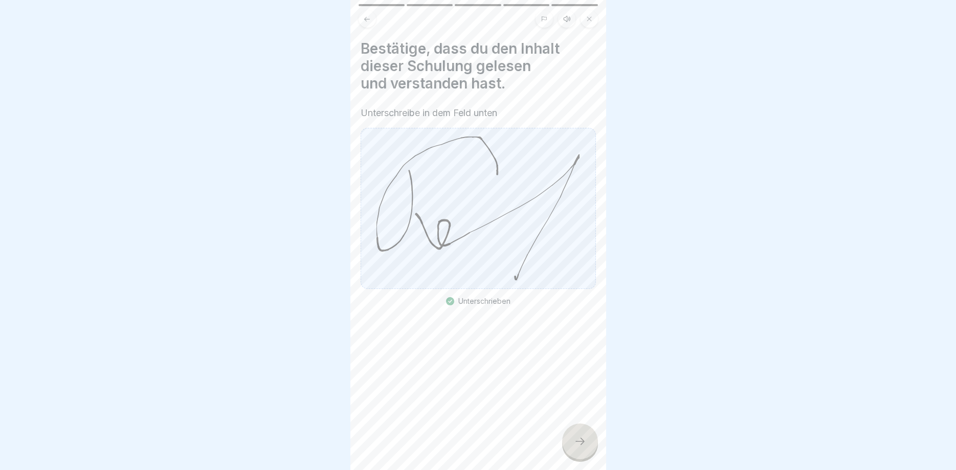
click at [584, 446] on icon at bounding box center [580, 441] width 12 height 12
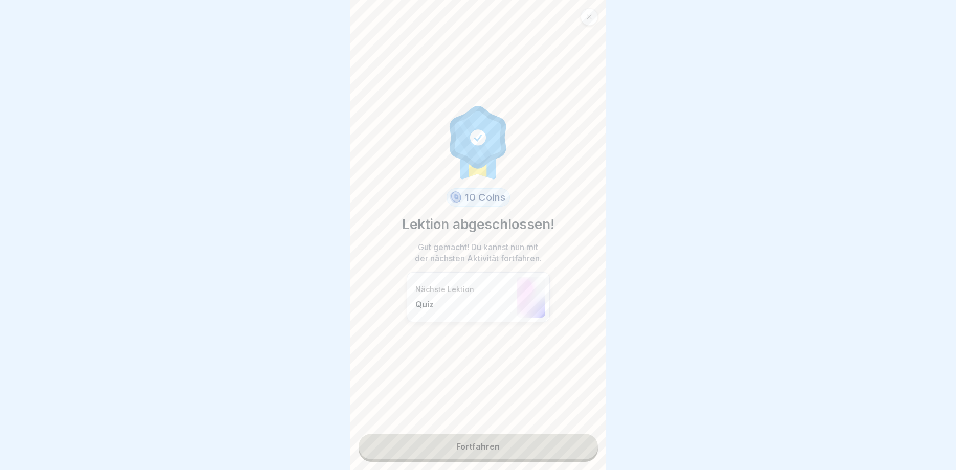
click at [573, 443] on link "Fortfahren" at bounding box center [478, 447] width 239 height 26
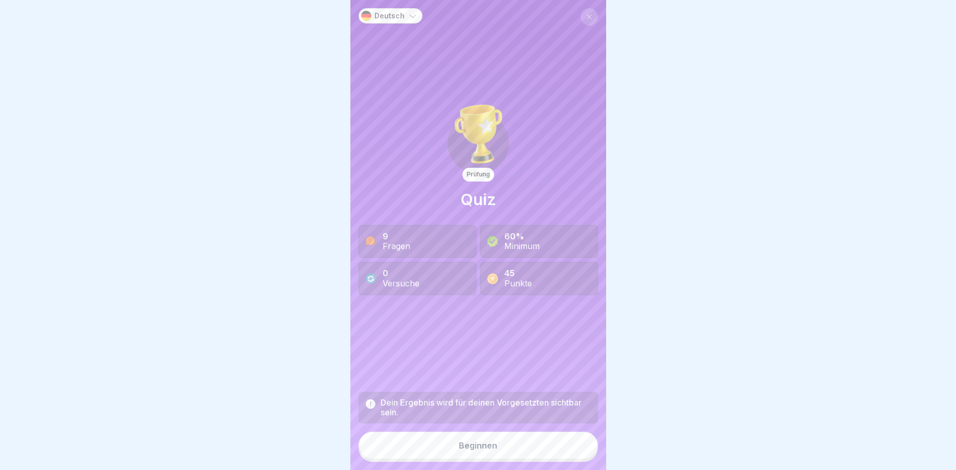
click at [571, 442] on button "Beginnen" at bounding box center [478, 446] width 239 height 28
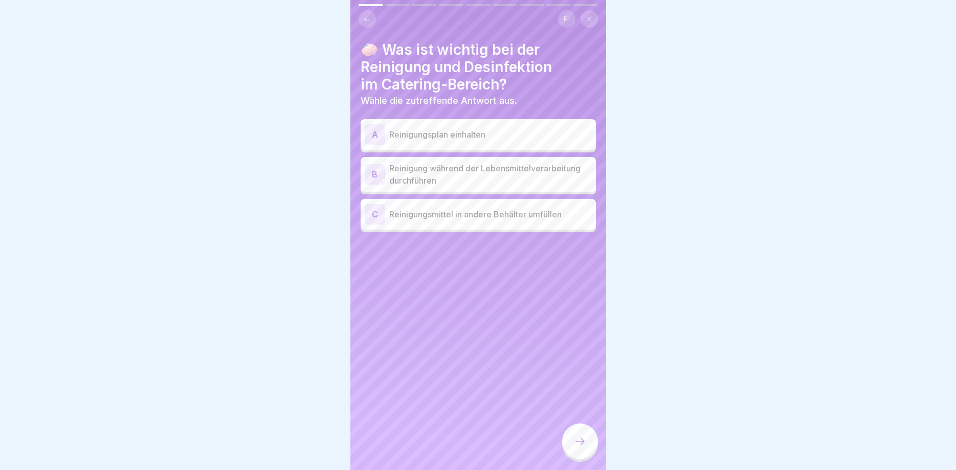
click at [518, 137] on p "Reinigungsplan einhalten" at bounding box center [490, 134] width 203 height 12
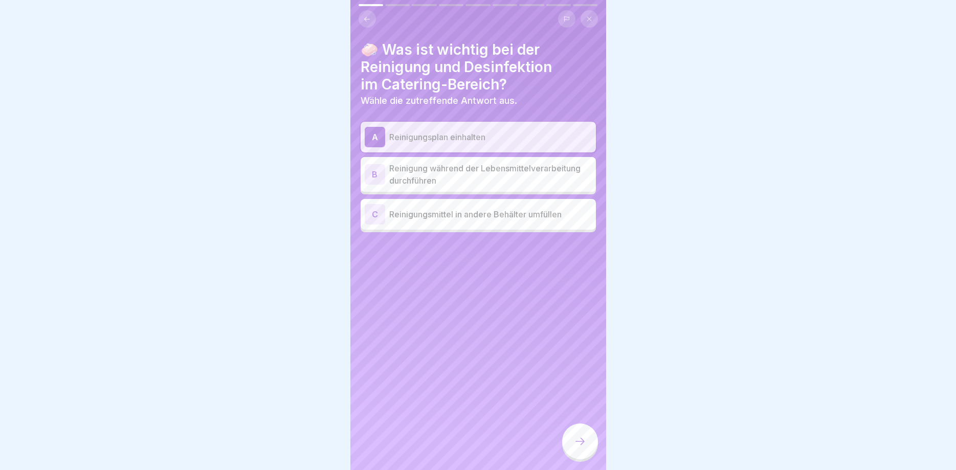
click at [582, 438] on icon at bounding box center [580, 441] width 12 height 12
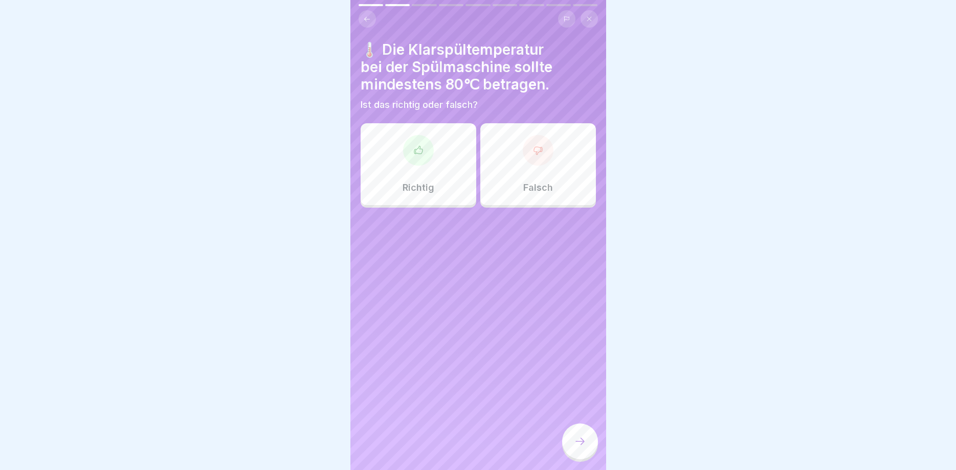
click at [425, 175] on div "Richtig" at bounding box center [419, 164] width 116 height 82
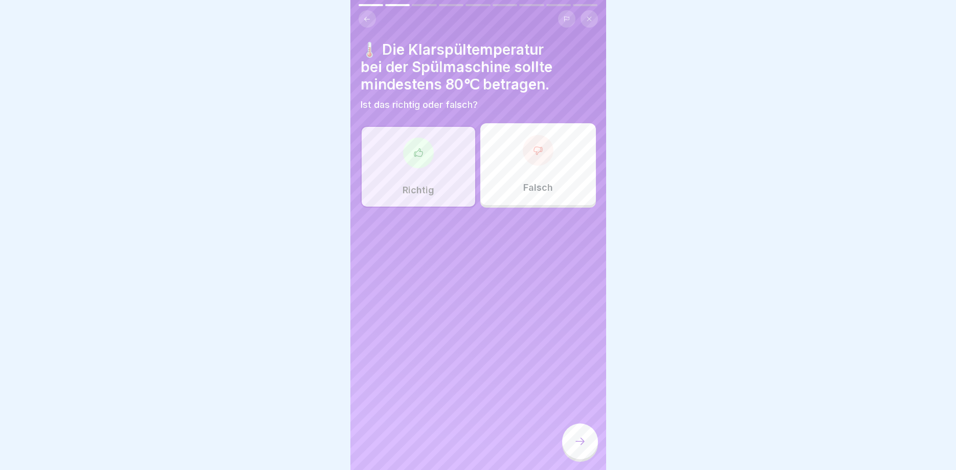
click at [579, 443] on icon at bounding box center [580, 441] width 12 height 12
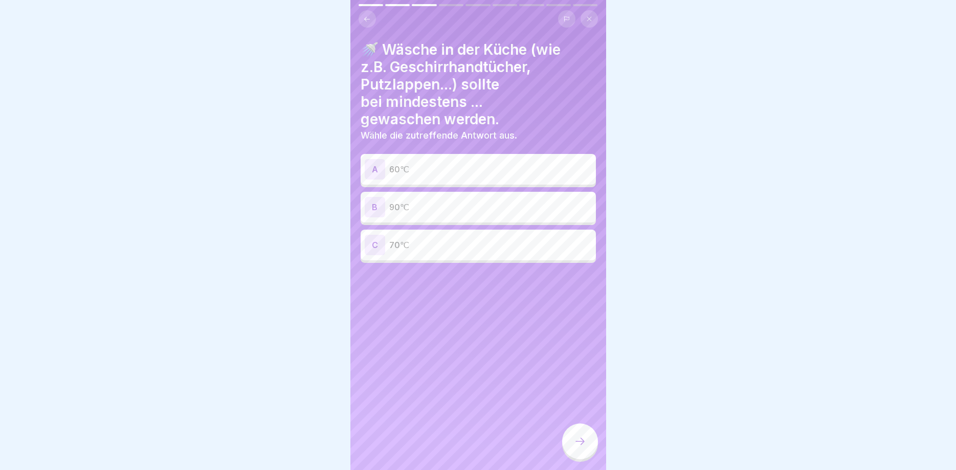
click at [452, 171] on p "60℃" at bounding box center [490, 169] width 203 height 12
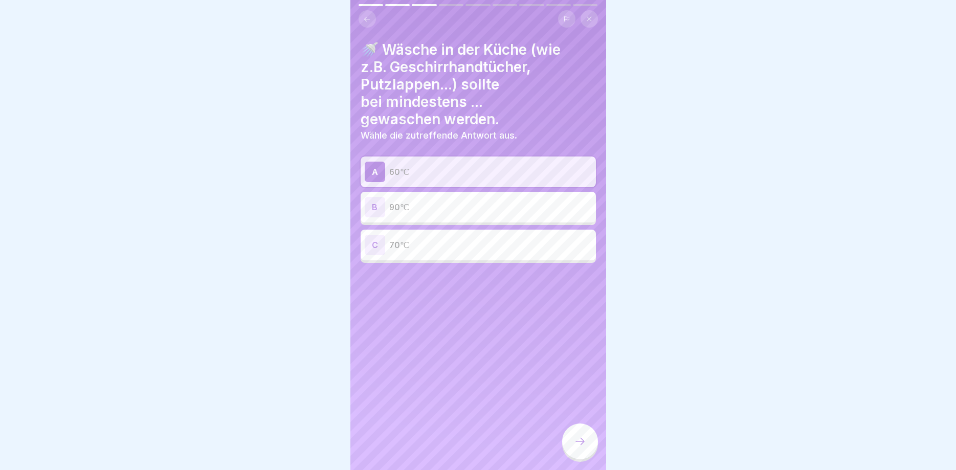
click at [587, 435] on div at bounding box center [580, 442] width 36 height 36
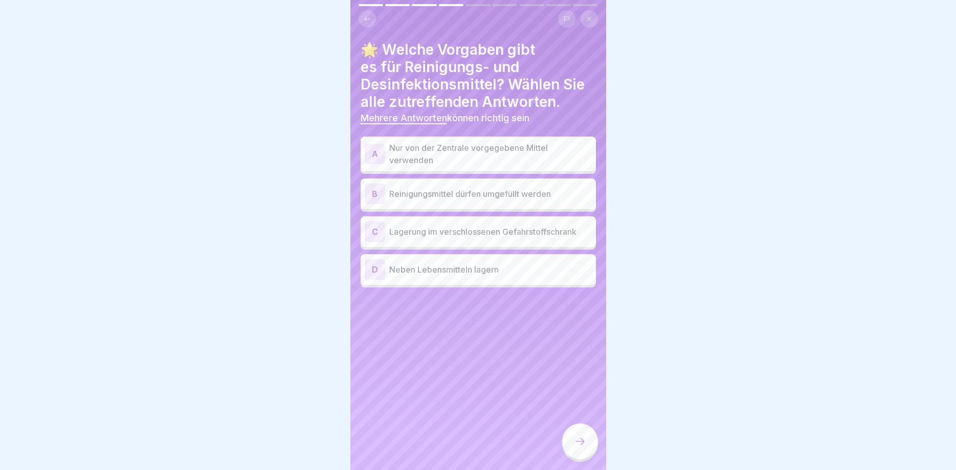
click at [533, 236] on p "Lagerung im verschlossenen Gefahrstoffschrank" at bounding box center [490, 232] width 203 height 12
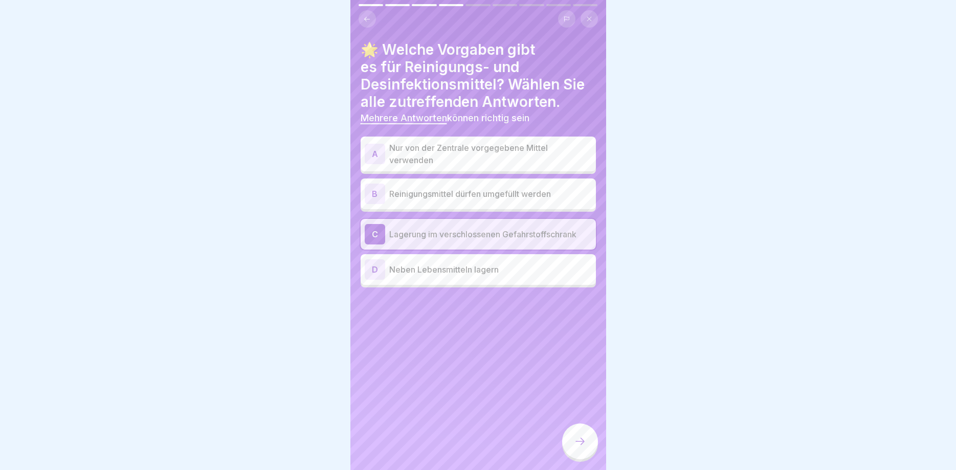
click at [509, 152] on p "Nur von der Zentrale vorgegebene Mittel verwenden" at bounding box center [490, 154] width 203 height 25
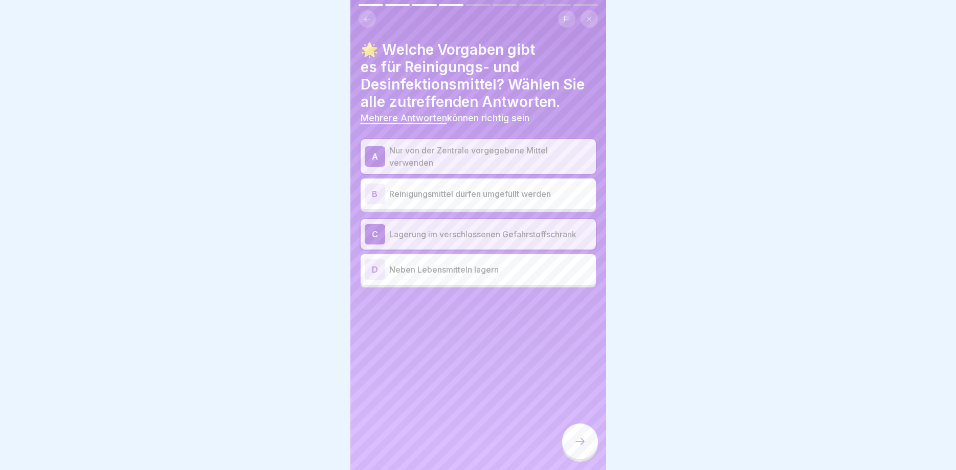
click at [583, 439] on icon at bounding box center [580, 441] width 12 height 12
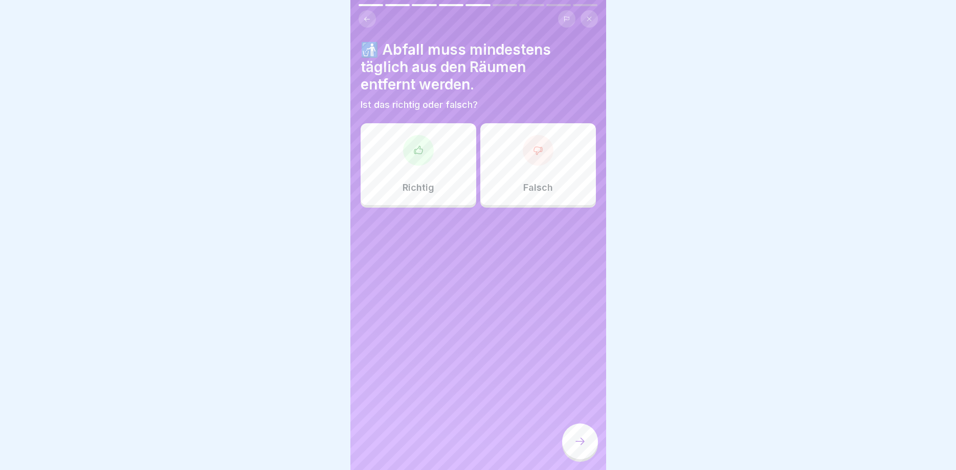
click at [417, 158] on div at bounding box center [418, 150] width 31 height 31
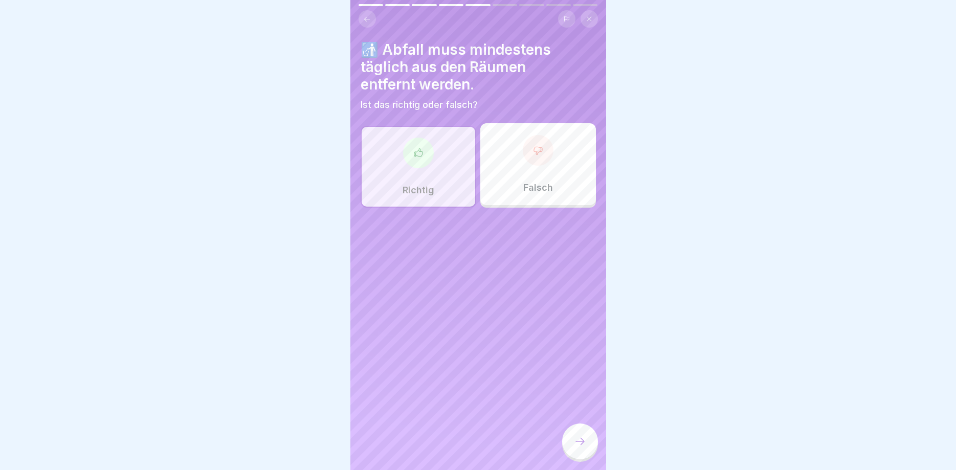
click at [576, 442] on icon at bounding box center [580, 441] width 12 height 12
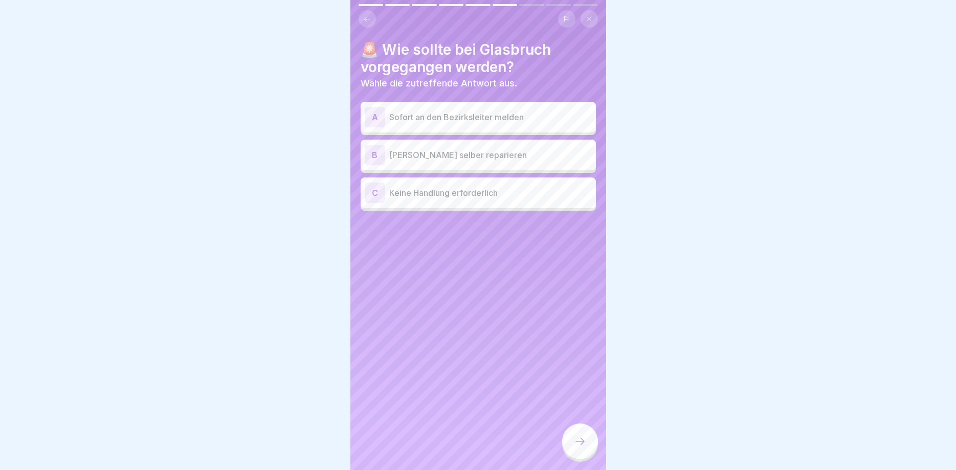
click at [449, 134] on div "A Sofort an den Bezirksleiter melden B Sofort selber reparieren C Keine Handlun…" at bounding box center [478, 157] width 235 height 106
click at [469, 106] on div "A Sofort an den Bezirksleiter melden" at bounding box center [478, 117] width 235 height 31
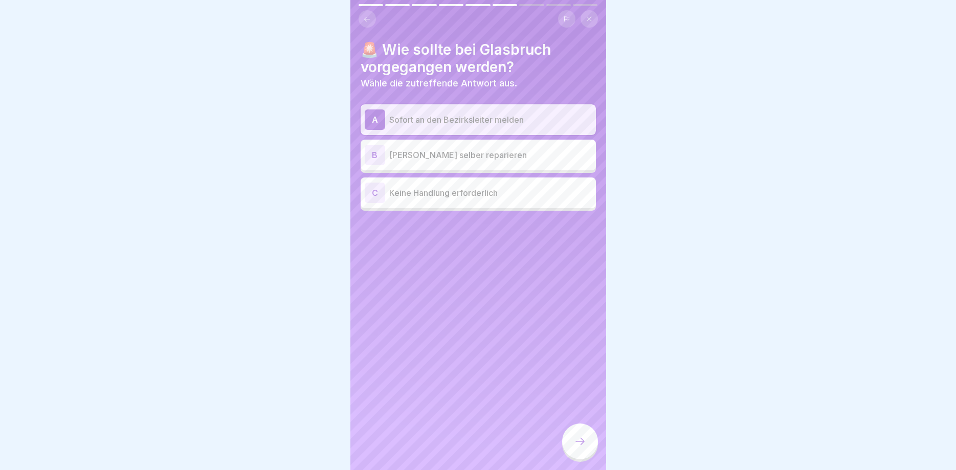
click at [470, 127] on div "A Sofort an den Bezirksleiter melden" at bounding box center [478, 120] width 227 height 20
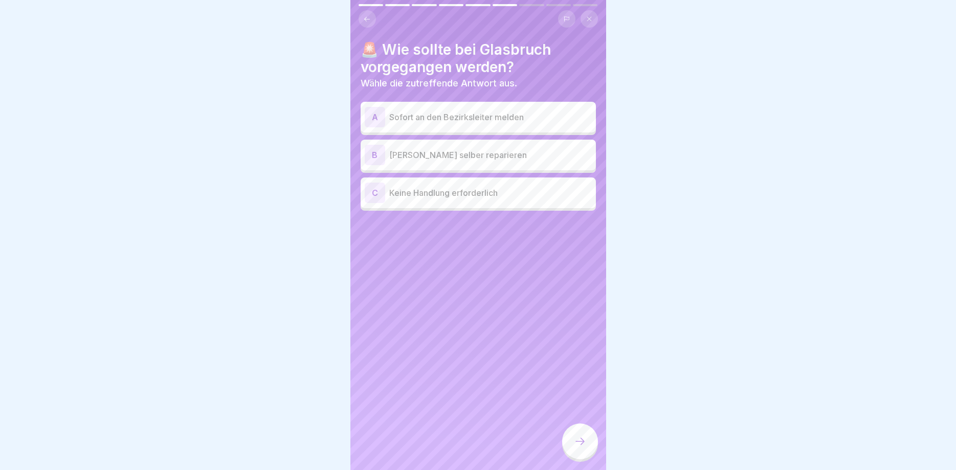
click at [464, 156] on p "[PERSON_NAME] selber reparieren" at bounding box center [490, 155] width 203 height 12
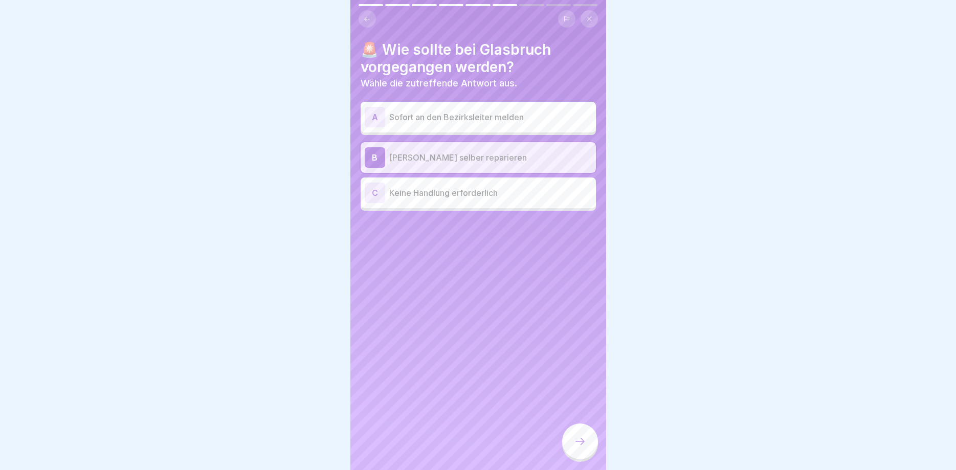
click at [572, 435] on div at bounding box center [580, 442] width 36 height 36
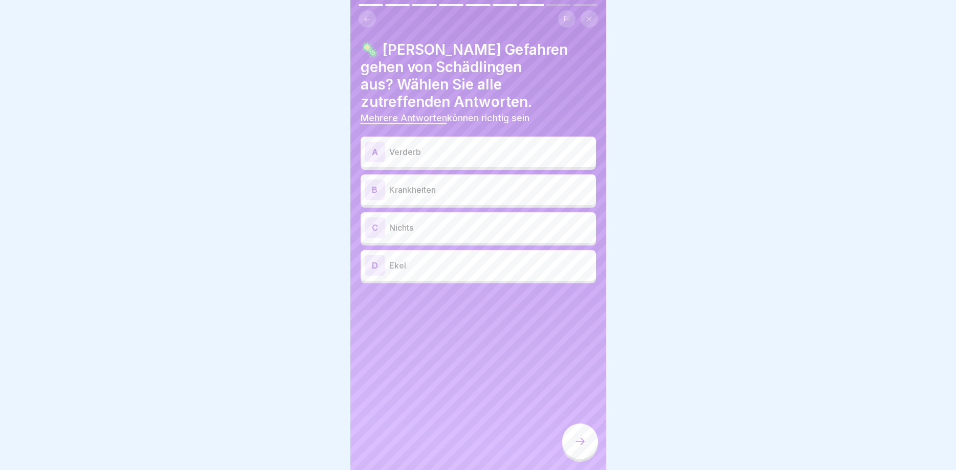
click at [469, 146] on p "Verderb" at bounding box center [490, 152] width 203 height 12
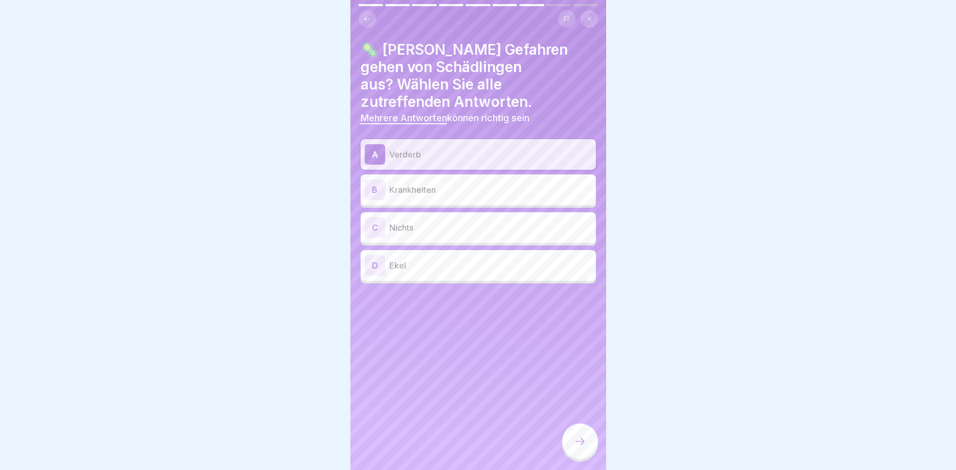
click at [463, 180] on div "B Krankheiten" at bounding box center [478, 190] width 227 height 20
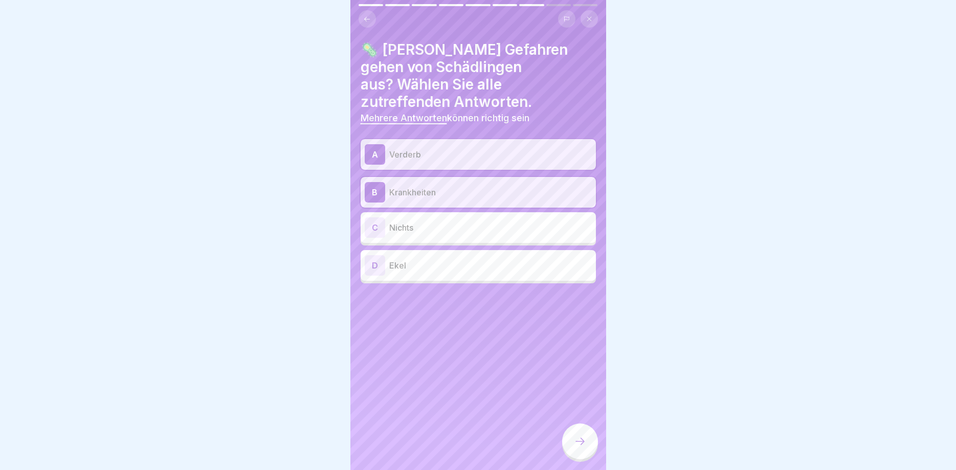
click at [510, 255] on div "D Ekel" at bounding box center [478, 265] width 227 height 20
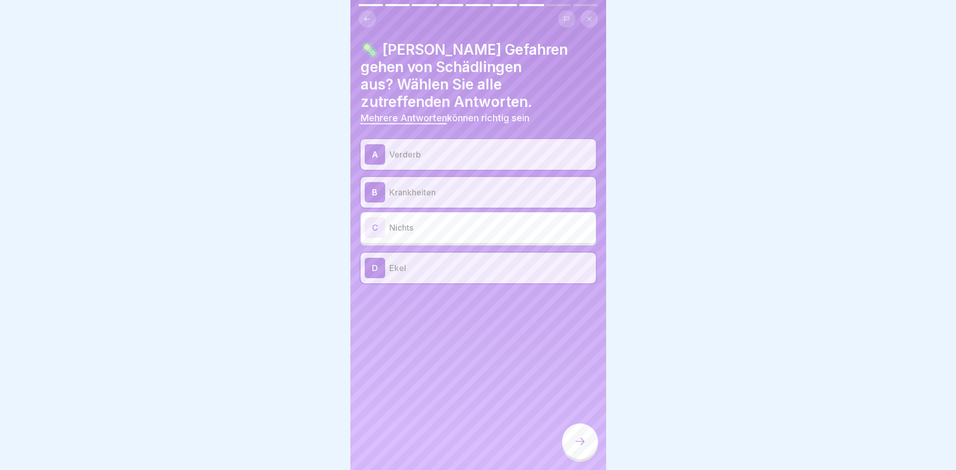
click at [587, 448] on div at bounding box center [580, 442] width 36 height 36
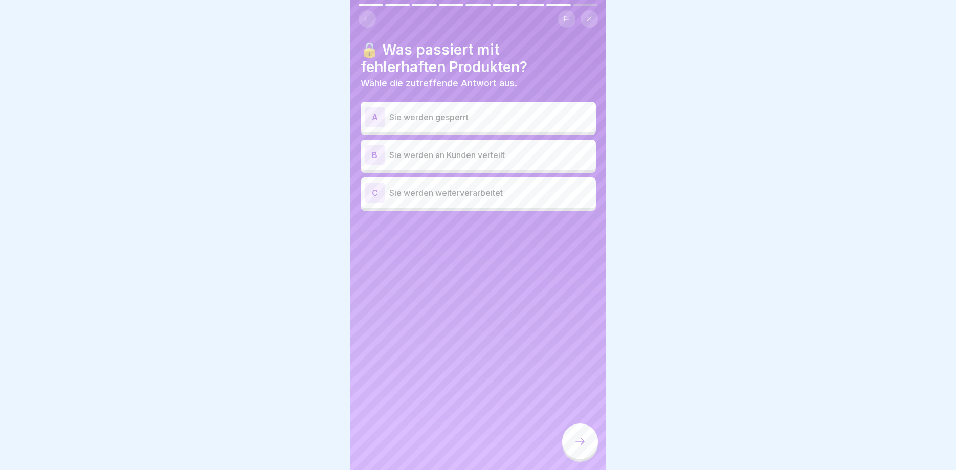
click at [441, 116] on p "Sie werden gesperrt" at bounding box center [490, 117] width 203 height 12
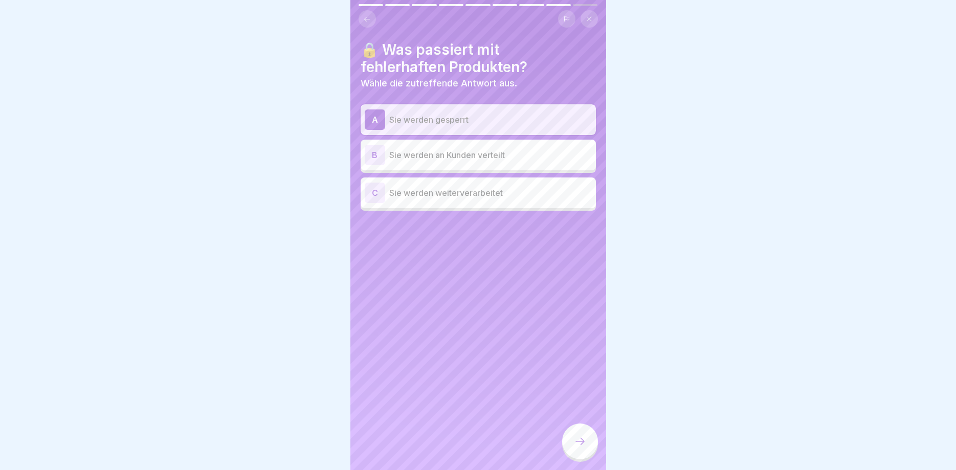
click at [579, 438] on icon at bounding box center [580, 441] width 12 height 12
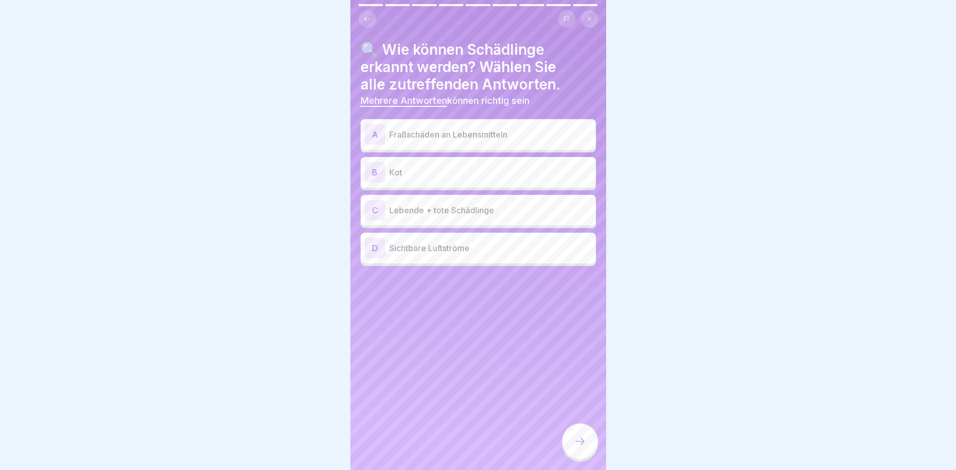
click at [442, 163] on div "B Kot" at bounding box center [478, 172] width 227 height 20
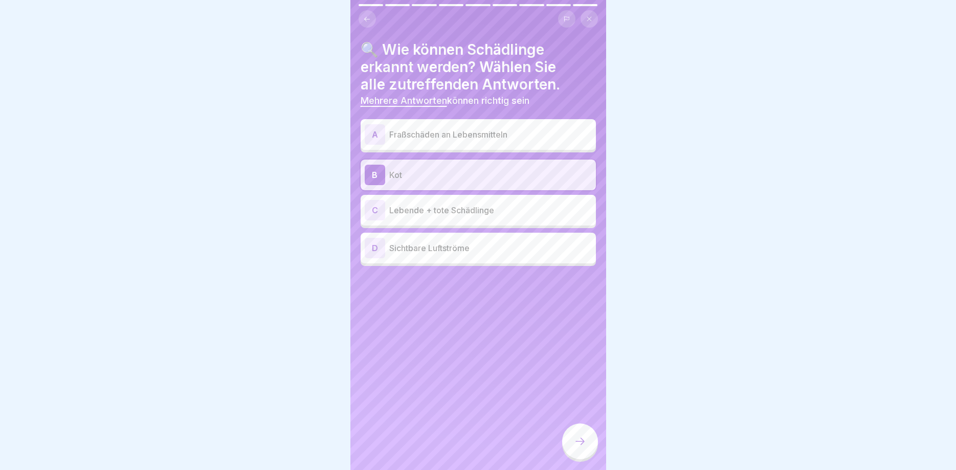
click at [452, 219] on div "C Lebende + tote Schädlinge" at bounding box center [478, 210] width 227 height 20
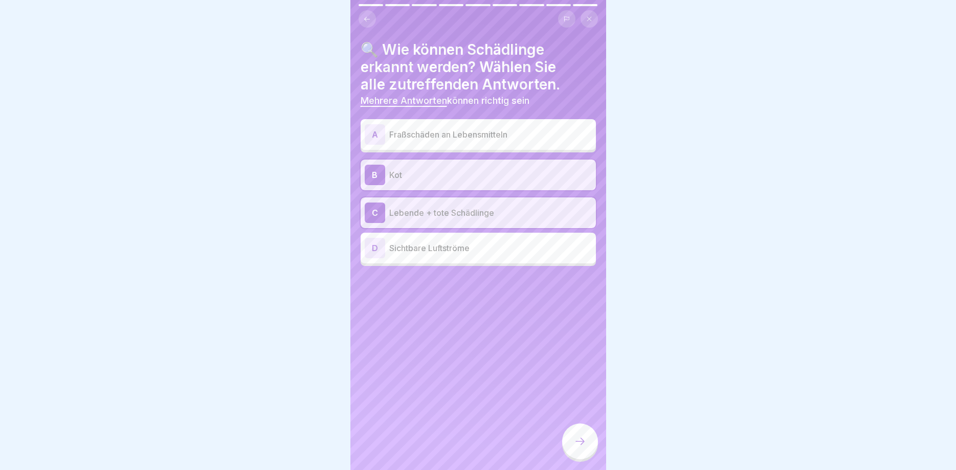
click at [490, 145] on div "A Fraßschäden an Lebensmitteln" at bounding box center [478, 134] width 235 height 31
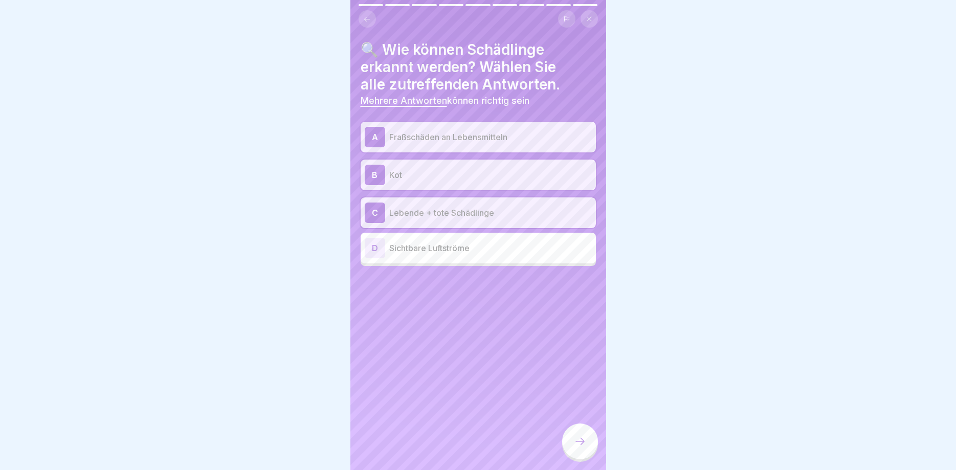
click at [579, 445] on icon at bounding box center [580, 441] width 12 height 12
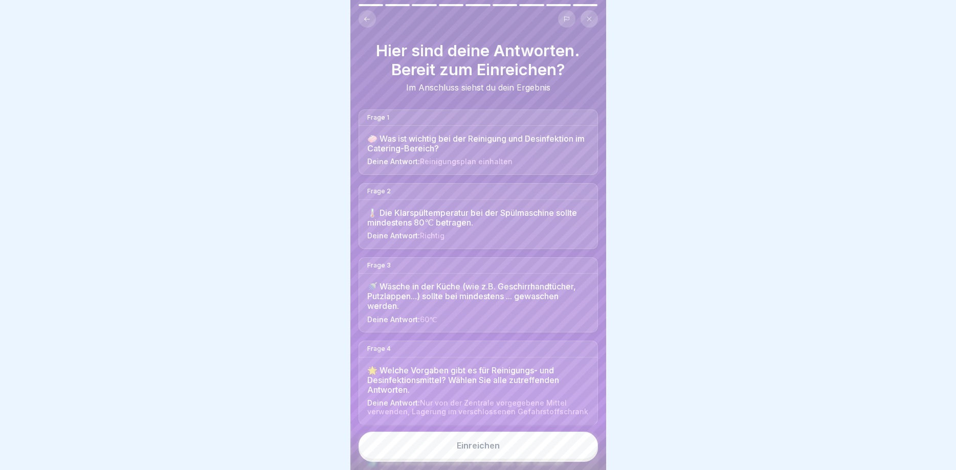
click at [507, 454] on button "Einreichen" at bounding box center [478, 446] width 239 height 28
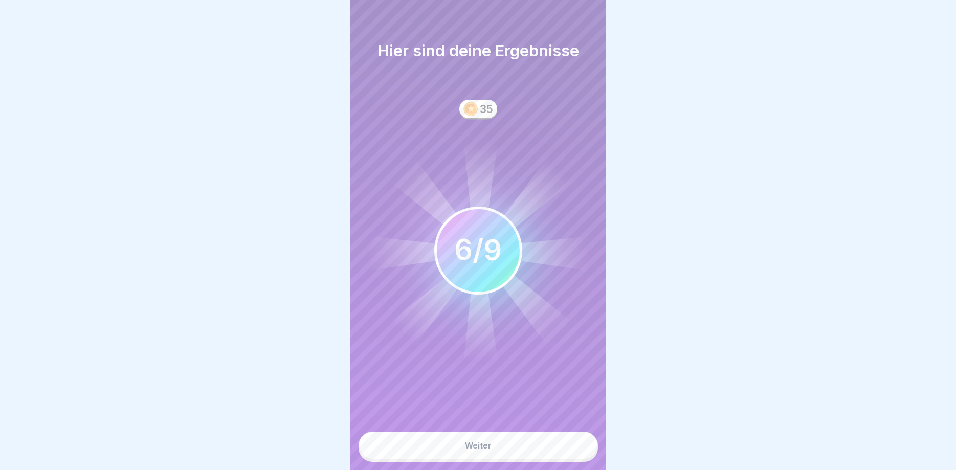
click at [524, 453] on button "Weiter" at bounding box center [478, 446] width 239 height 28
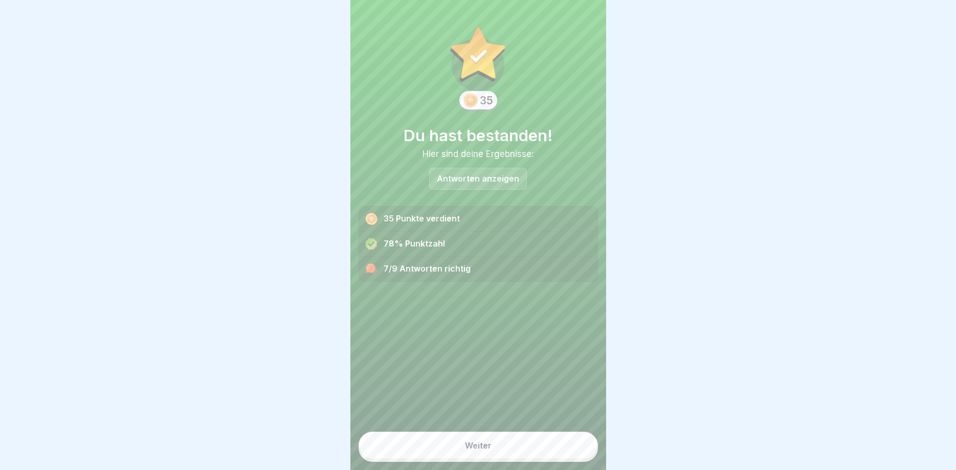
click at [554, 449] on button "Weiter" at bounding box center [478, 446] width 239 height 28
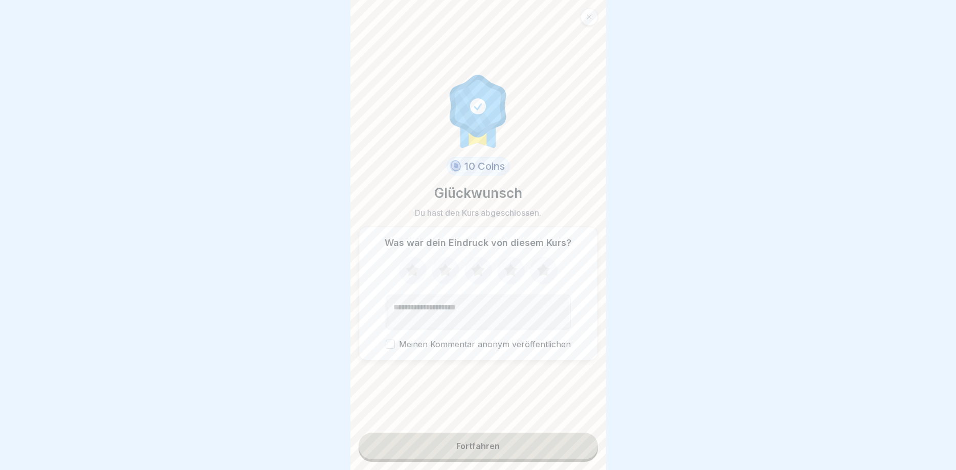
click at [554, 449] on button "Fortfahren" at bounding box center [478, 446] width 239 height 27
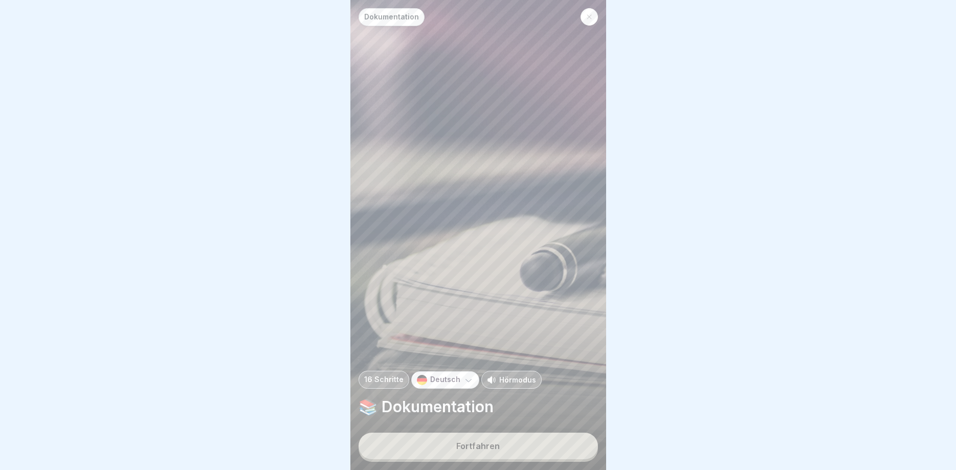
click at [541, 449] on button "Fortfahren" at bounding box center [478, 446] width 239 height 27
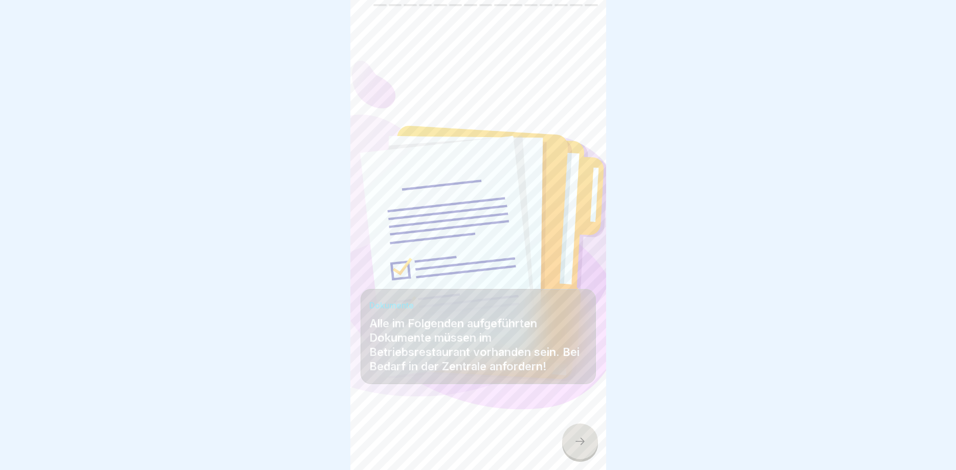
click at [573, 450] on div at bounding box center [580, 442] width 36 height 36
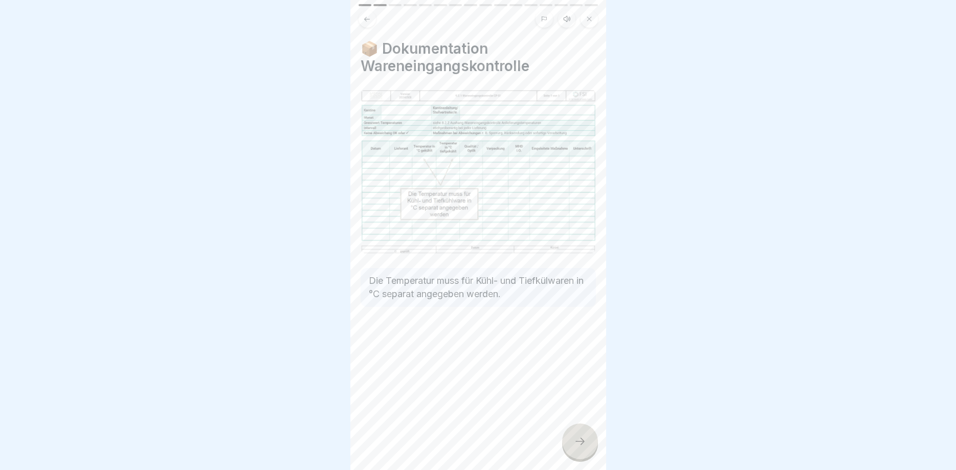
click at [573, 450] on div at bounding box center [580, 442] width 36 height 36
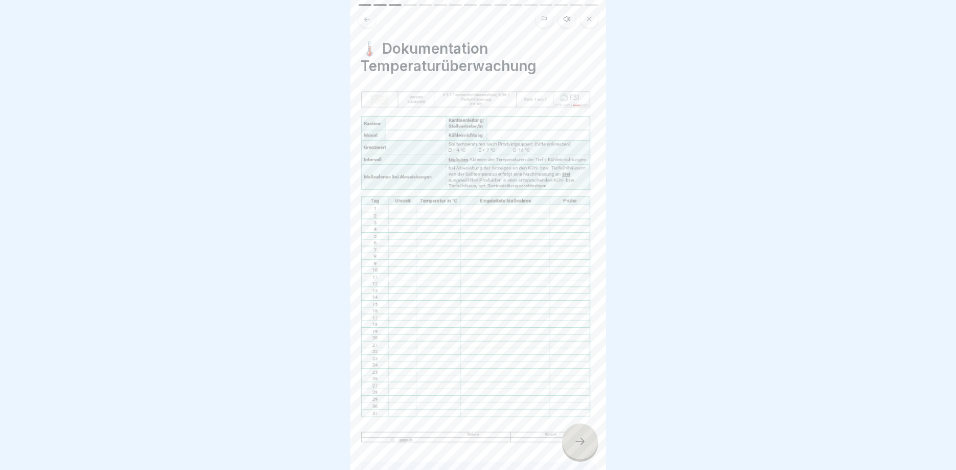
click at [573, 450] on div at bounding box center [580, 442] width 36 height 36
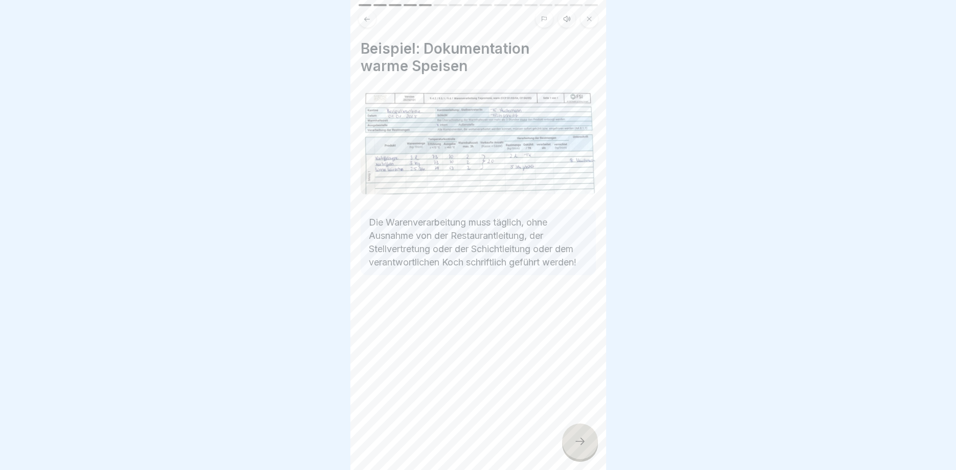
click at [573, 450] on div at bounding box center [580, 442] width 36 height 36
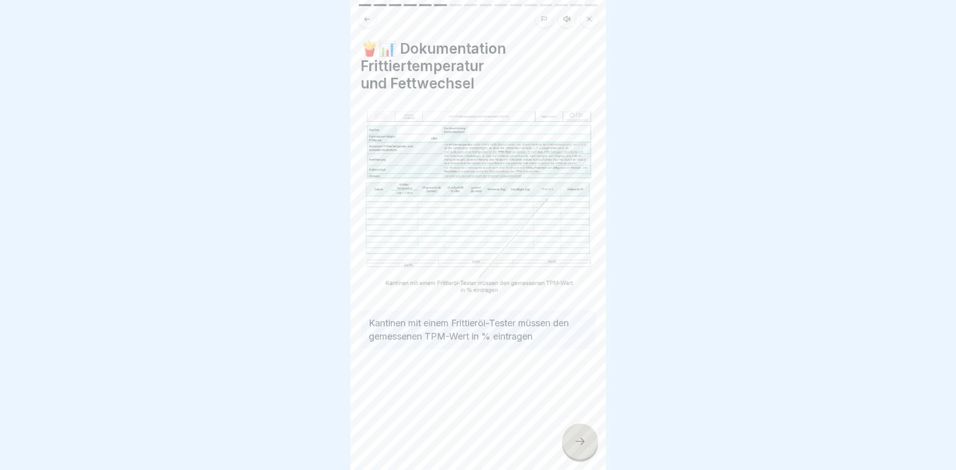
click at [573, 450] on div at bounding box center [580, 442] width 36 height 36
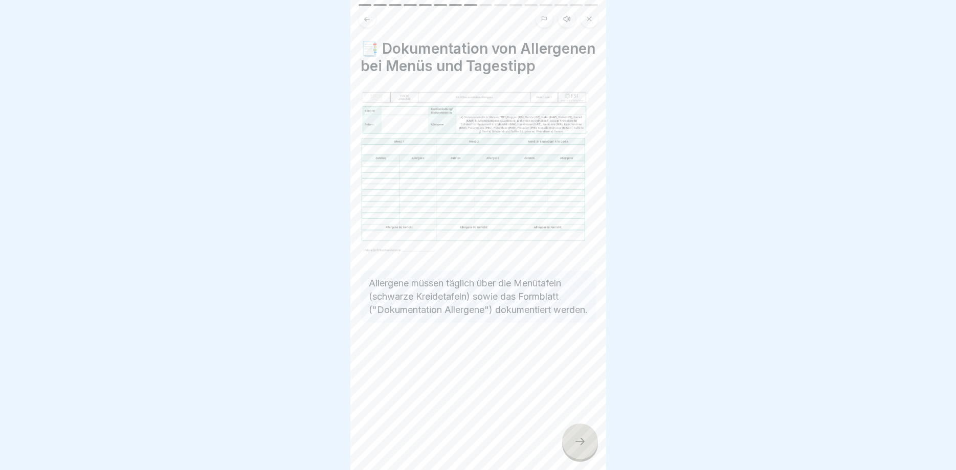
click at [573, 450] on div at bounding box center [580, 442] width 36 height 36
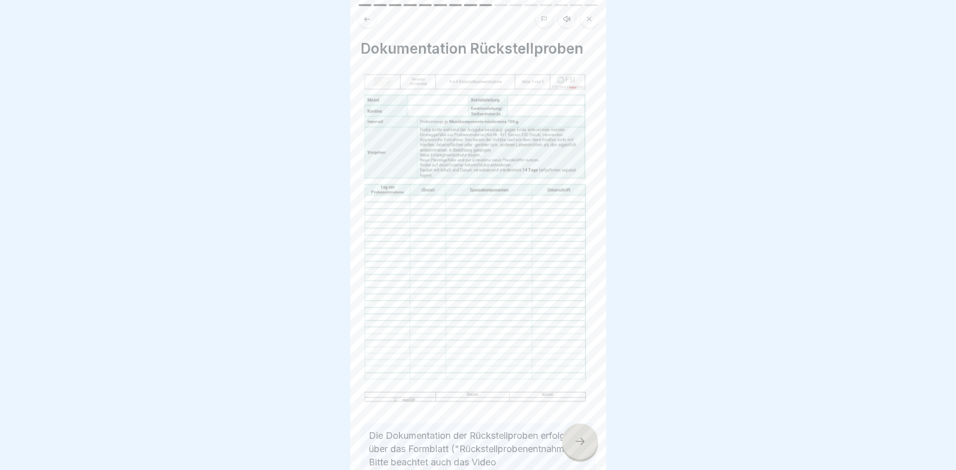
click at [573, 450] on div at bounding box center [580, 442] width 36 height 36
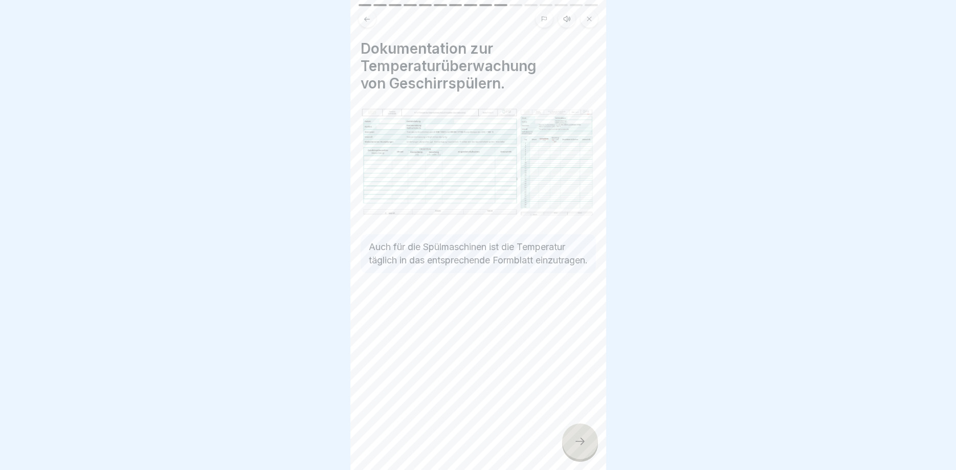
click
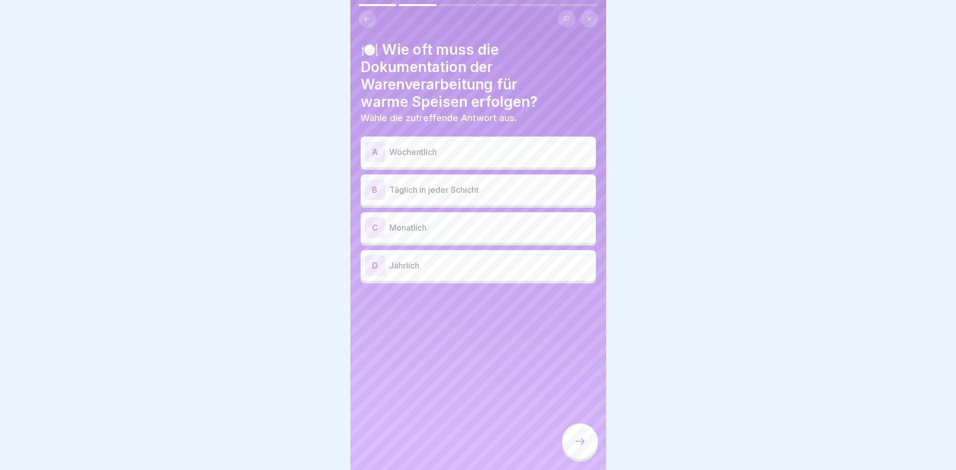
click at [483, 190] on p "Täglich in jeder Schicht" at bounding box center [490, 190] width 203 height 12
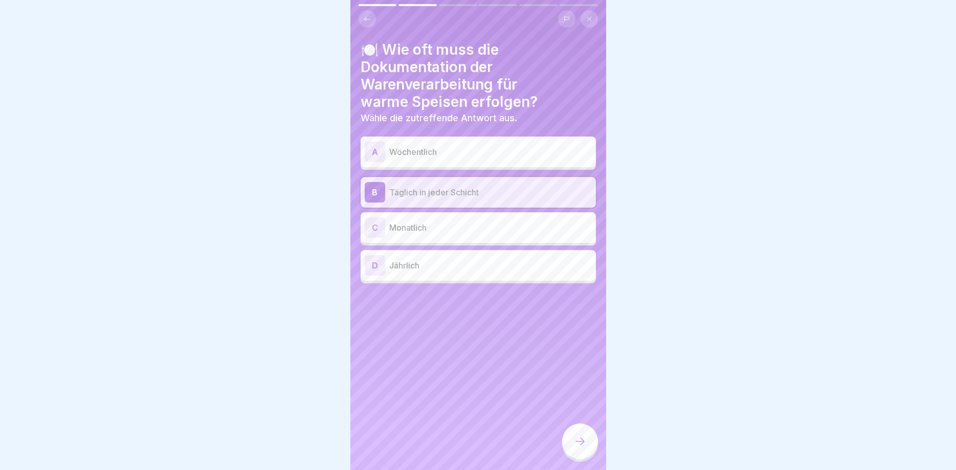
click at [583, 442] on icon at bounding box center [580, 441] width 12 height 12
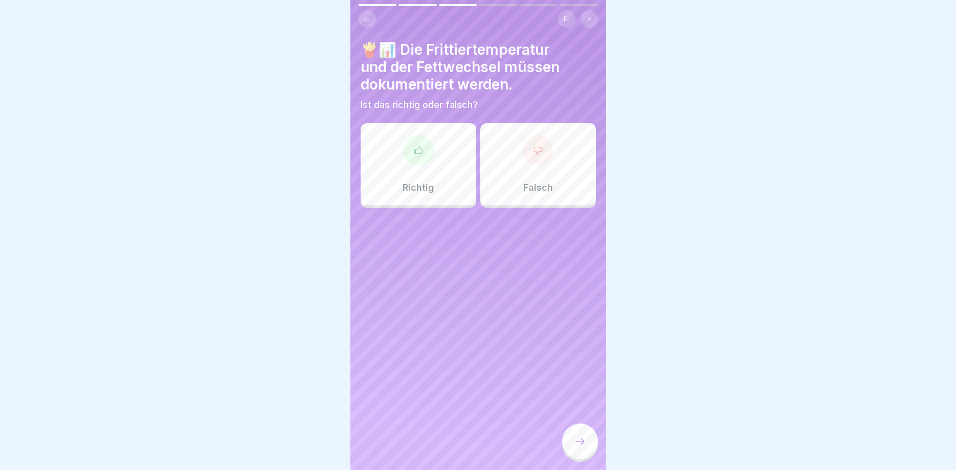
click at [434, 177] on div "Richtig" at bounding box center [419, 164] width 116 height 82
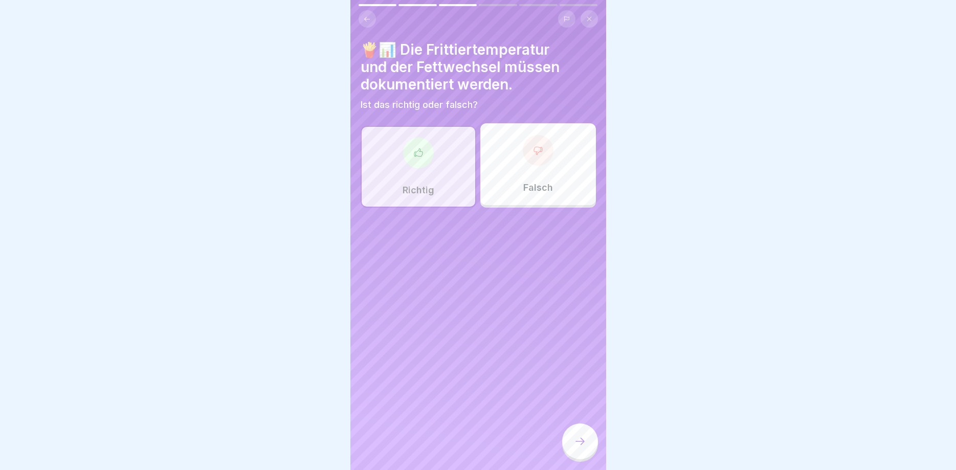
click at [587, 444] on div at bounding box center [580, 442] width 36 height 36
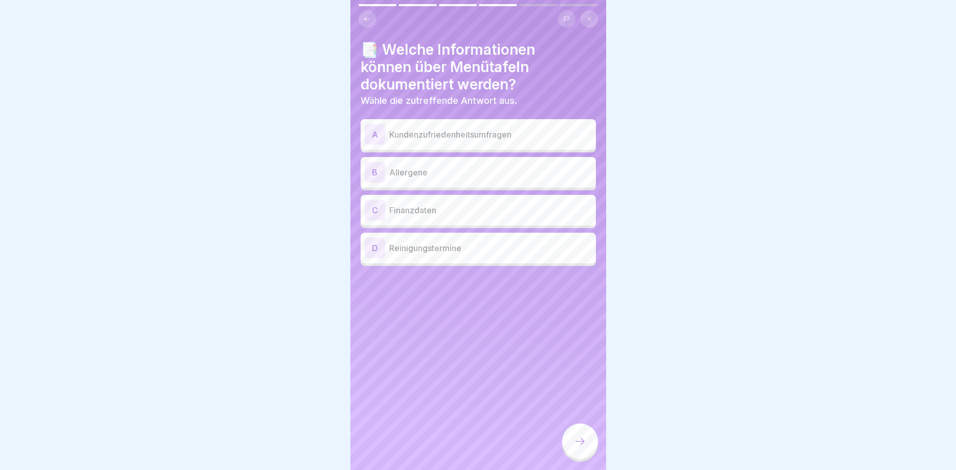
click at [467, 171] on p "Allergene" at bounding box center [490, 172] width 203 height 12
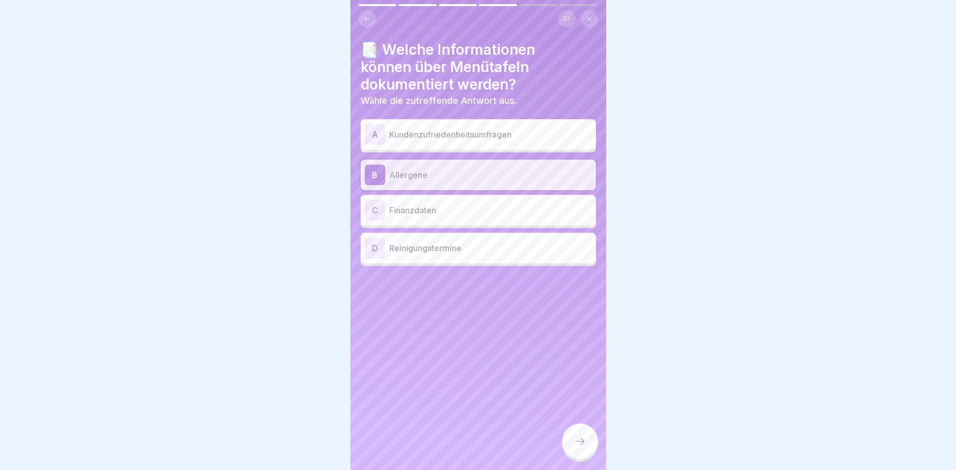
click at [579, 445] on icon at bounding box center [580, 441] width 12 height 12
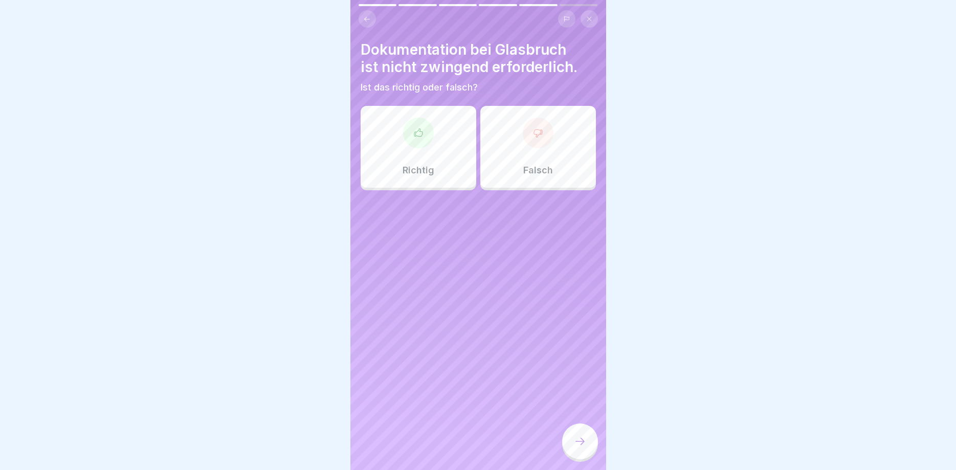
click at [541, 132] on icon at bounding box center [538, 133] width 8 height 8
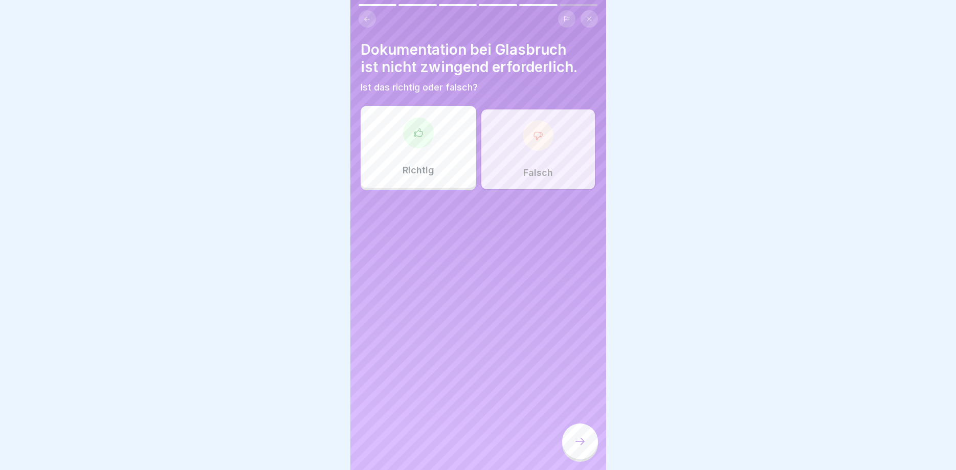
click at [573, 443] on div at bounding box center [580, 442] width 36 height 36
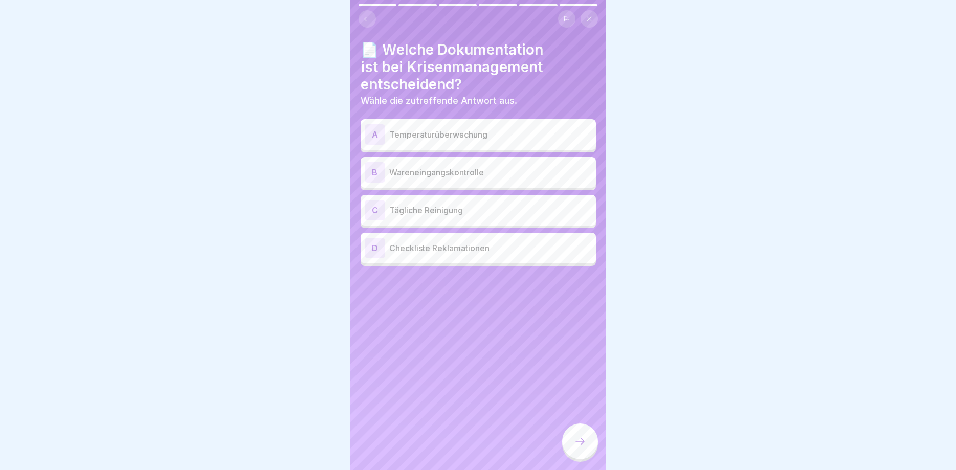
click at [491, 138] on p "Temperaturüberwachung" at bounding box center [490, 134] width 203 height 12
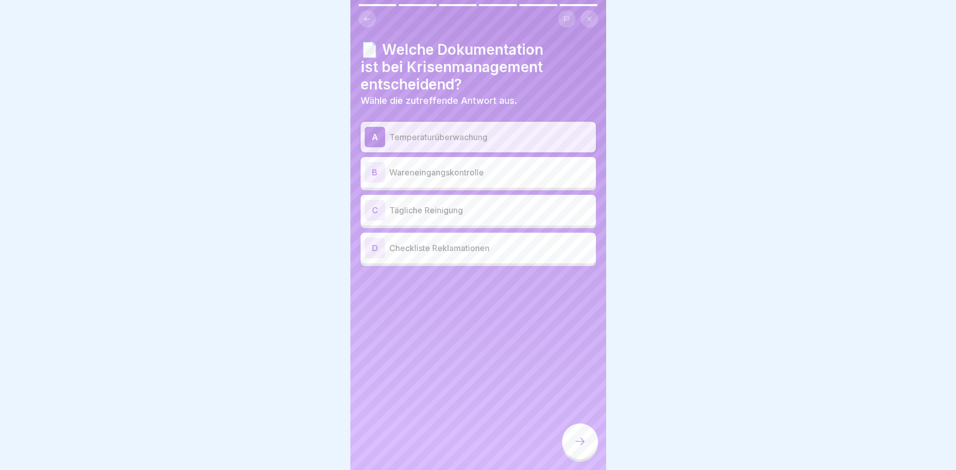
click at [573, 425] on div at bounding box center [580, 443] width 36 height 38
click at [578, 433] on div at bounding box center [580, 442] width 36 height 36
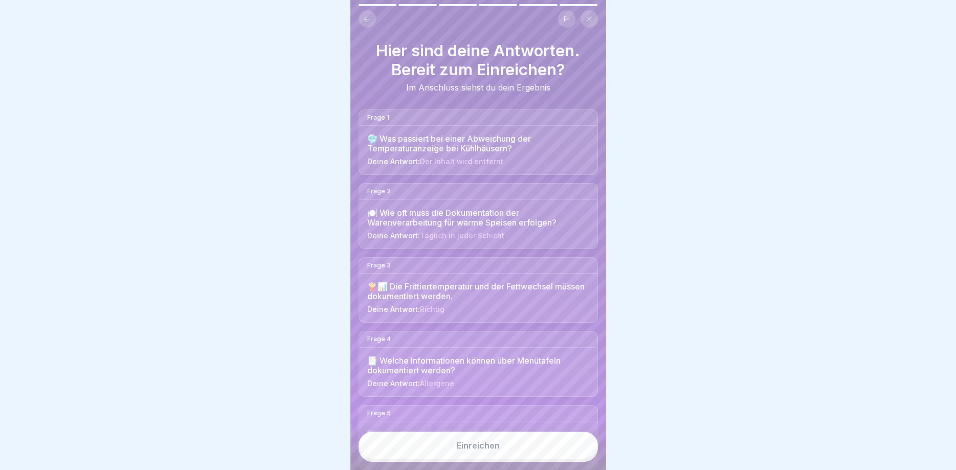
click at [512, 440] on button "Einreichen" at bounding box center [478, 446] width 239 height 28
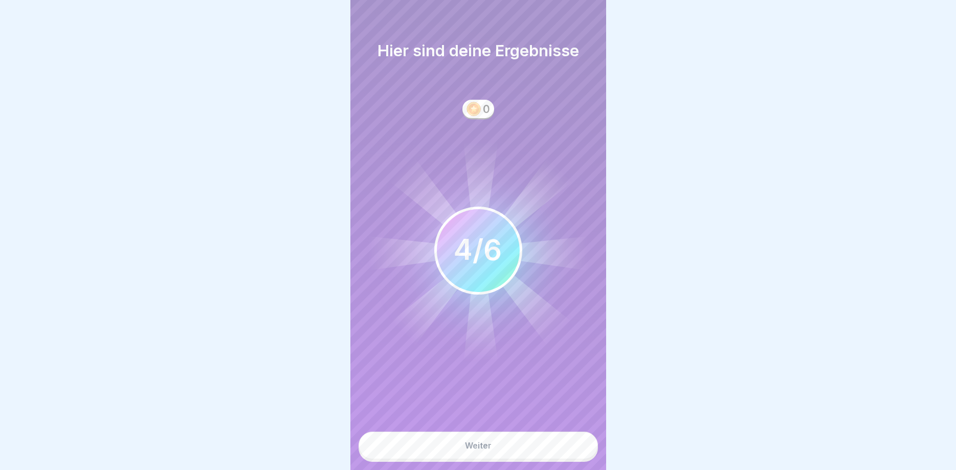
click at [525, 443] on button "Weiter" at bounding box center [478, 446] width 239 height 28
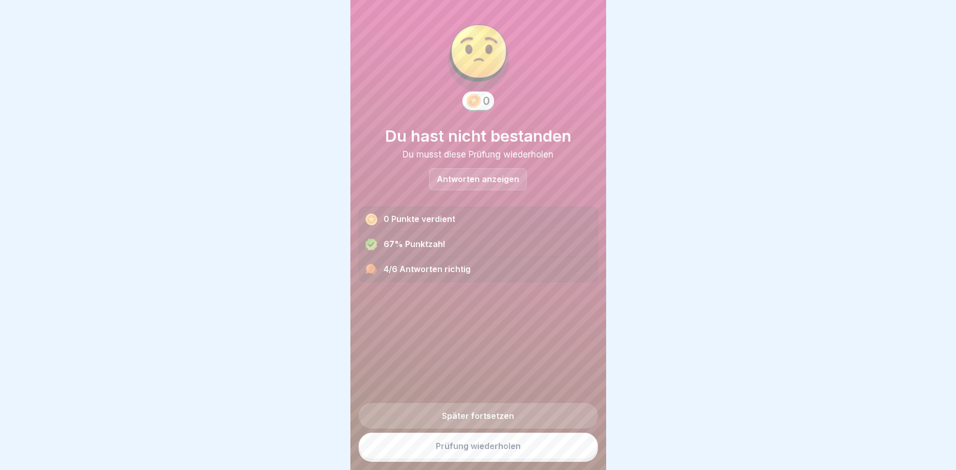
click at [525, 443] on link "Prüfung wiederholen" at bounding box center [478, 446] width 239 height 27
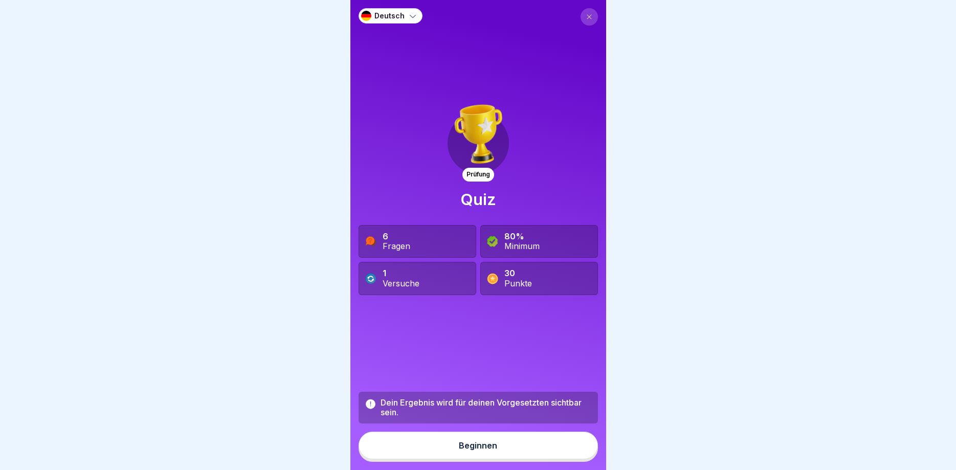
click at [525, 443] on button "Beginnen" at bounding box center [478, 446] width 239 height 28
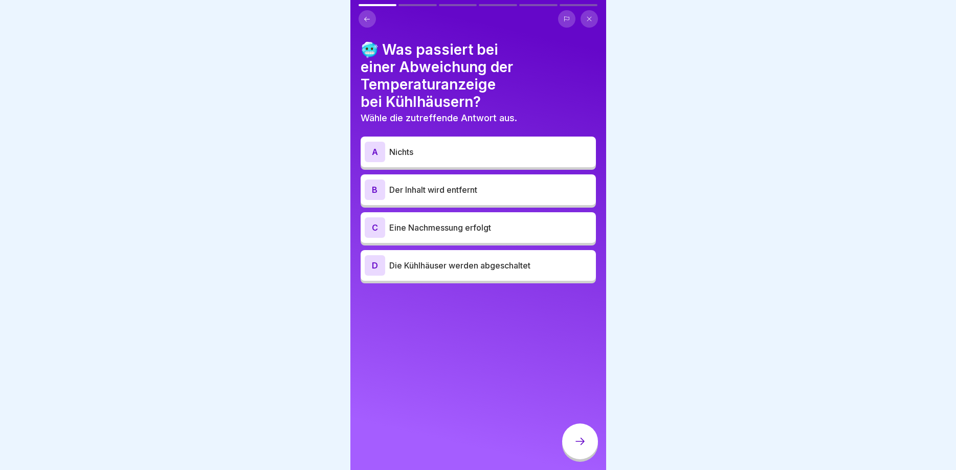
click at [467, 190] on p "Der Inhalt wird entfernt" at bounding box center [490, 190] width 203 height 12
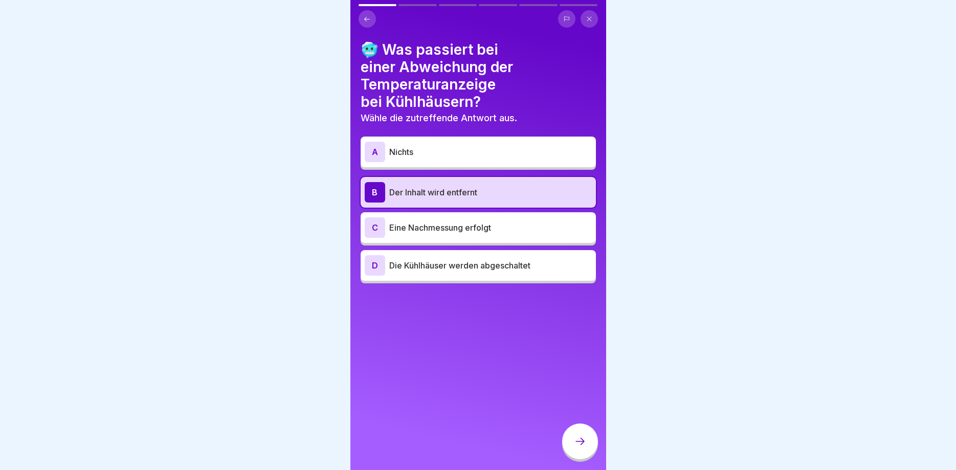
click at [583, 443] on icon at bounding box center [580, 441] width 12 height 12
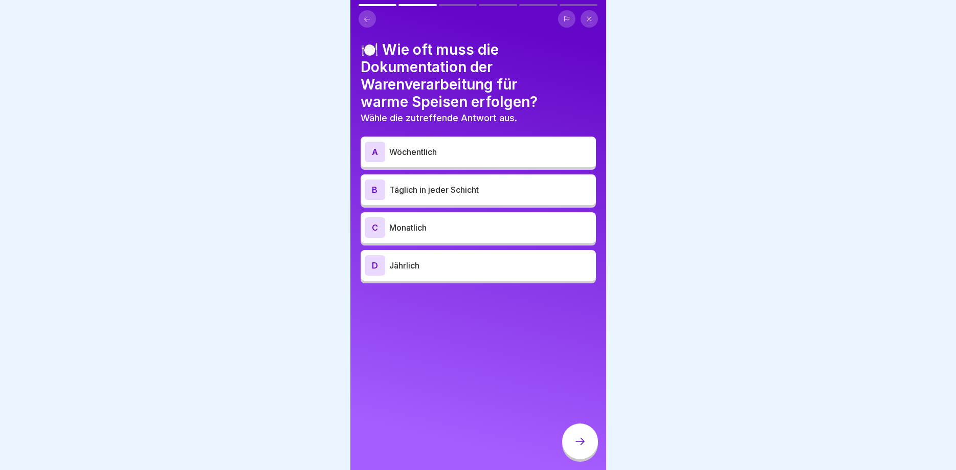
click at [474, 188] on p "Täglich in jeder Schicht" at bounding box center [490, 190] width 203 height 12
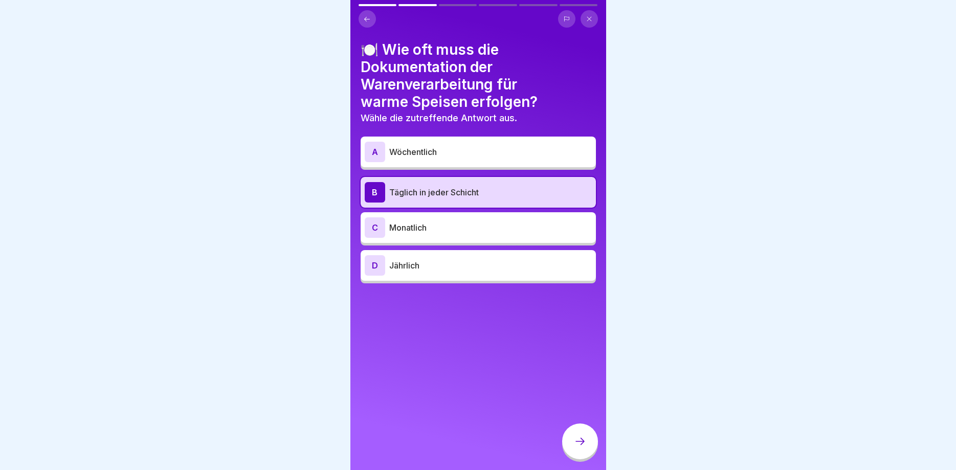
click at [589, 446] on div at bounding box center [580, 442] width 36 height 36
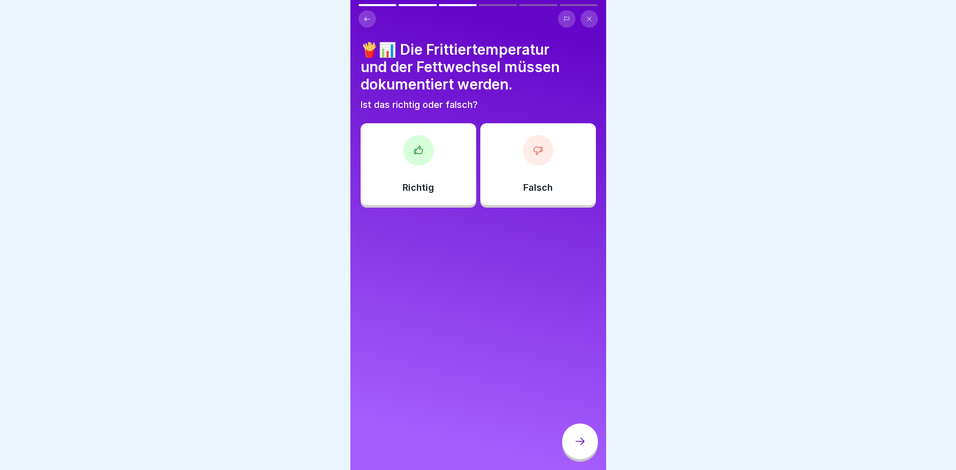
click at [438, 177] on div "Richtig" at bounding box center [419, 164] width 116 height 82
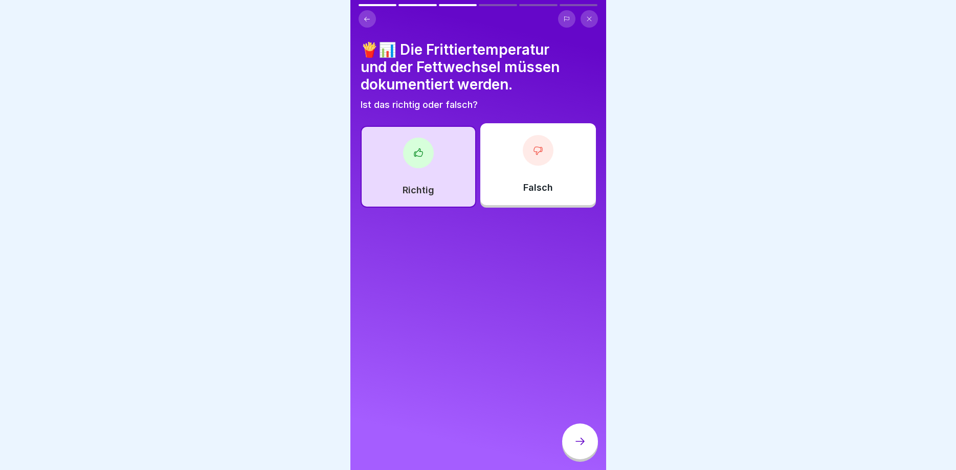
click at [582, 448] on div at bounding box center [580, 442] width 36 height 36
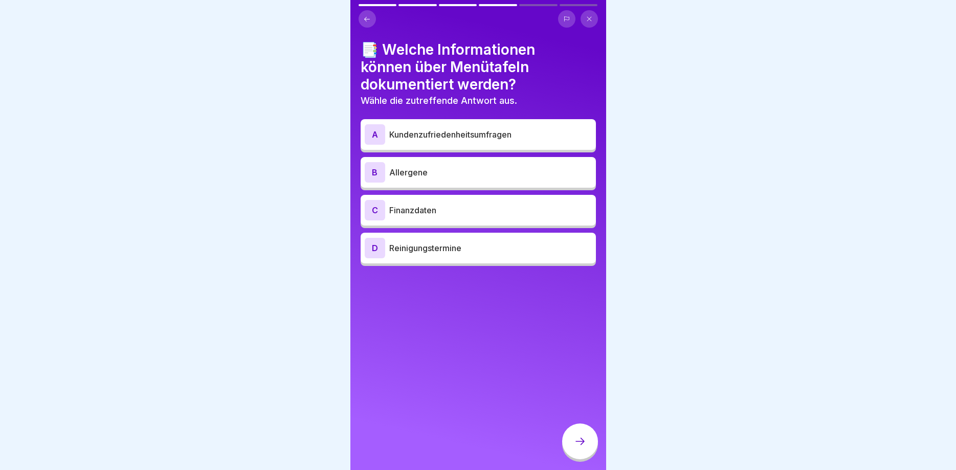
click at [460, 167] on p "Allergene" at bounding box center [490, 172] width 203 height 12
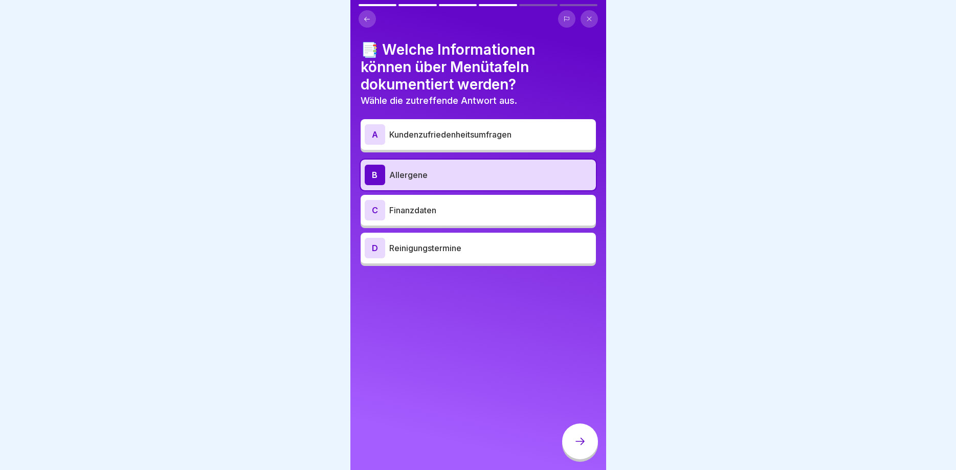
click at [586, 434] on div at bounding box center [580, 442] width 36 height 36
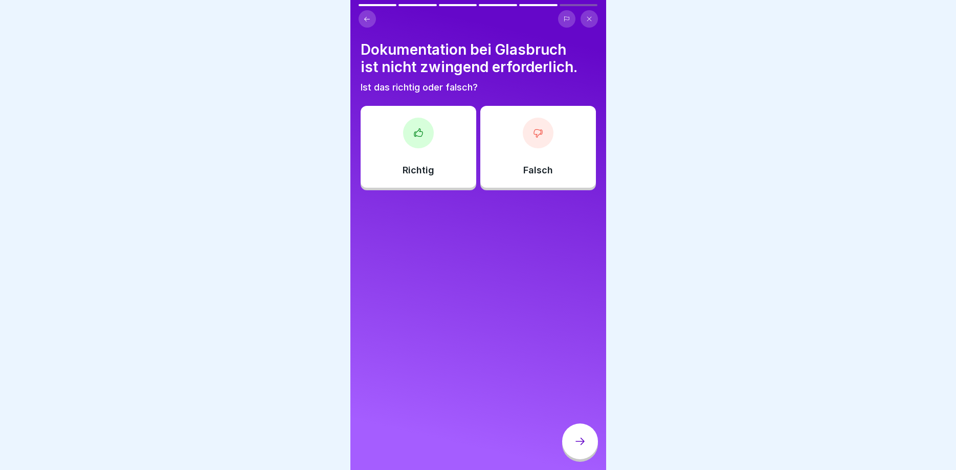
click at [532, 134] on div at bounding box center [538, 133] width 31 height 31
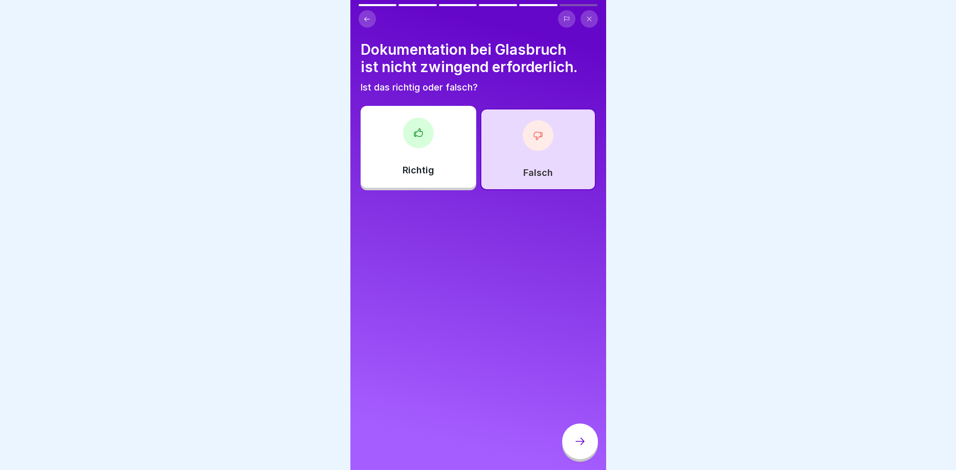
click at [580, 447] on icon at bounding box center [580, 441] width 12 height 12
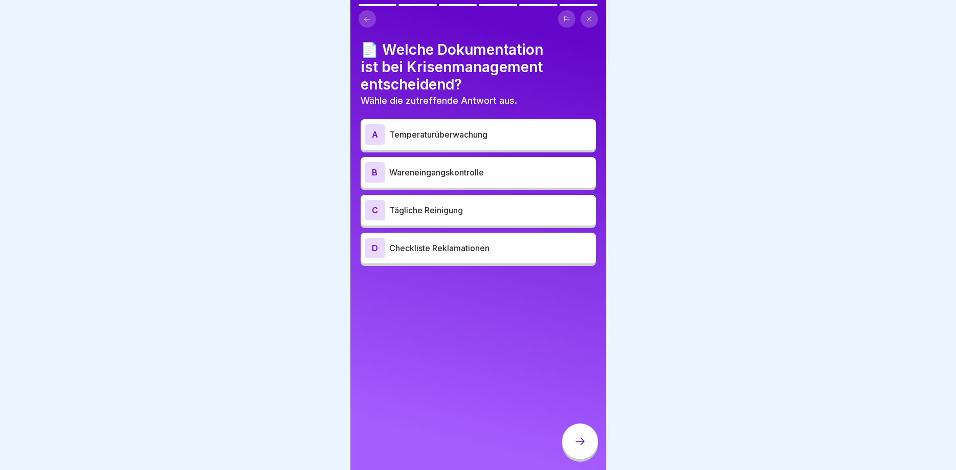
click at [439, 170] on p "Wareneingangskontrolle" at bounding box center [490, 172] width 203 height 12
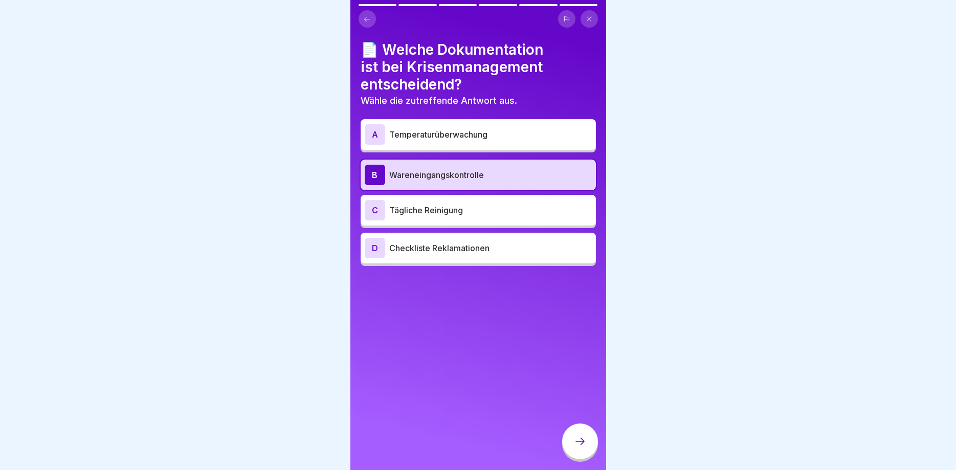
click at [464, 210] on p "Tägliche Reinigung" at bounding box center [490, 210] width 203 height 12
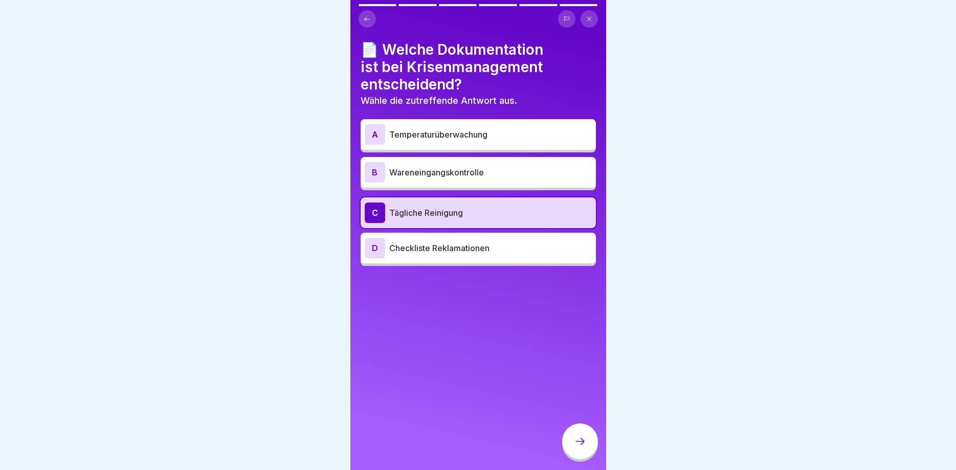
click at [470, 249] on p "Checkliste Reklamationen" at bounding box center [490, 248] width 203 height 12
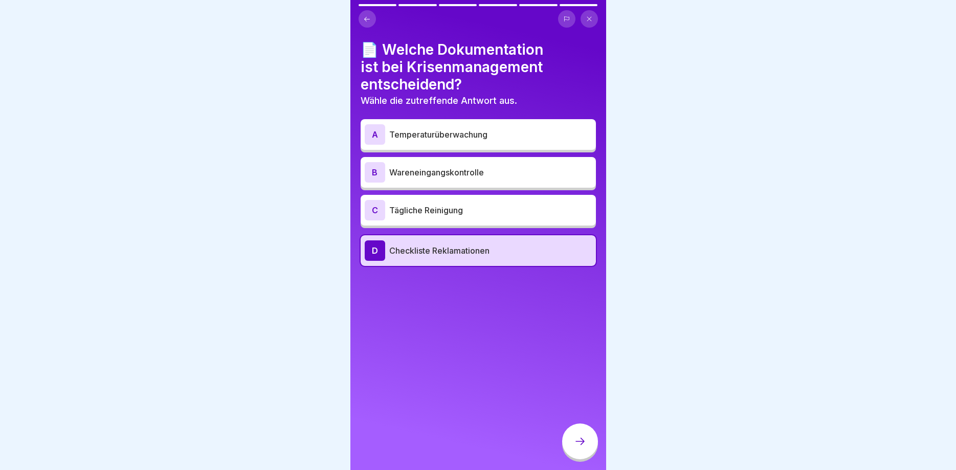
click at [583, 436] on div at bounding box center [580, 442] width 36 height 36
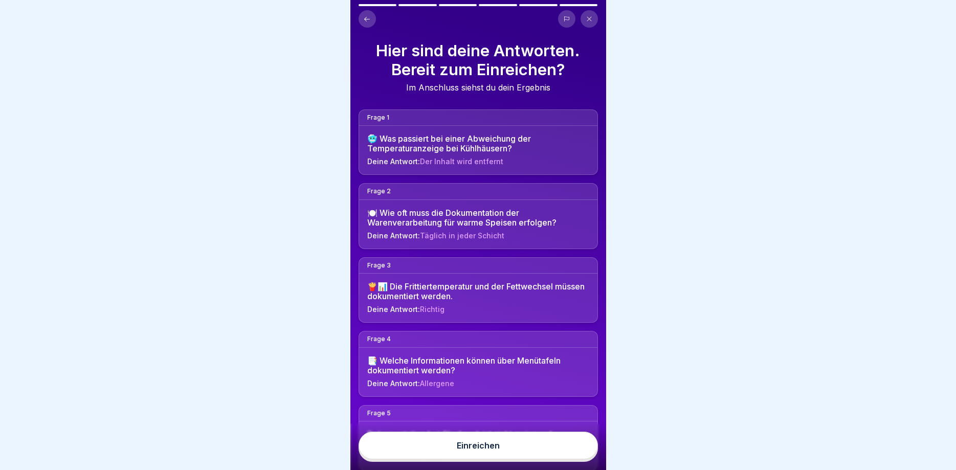
click at [542, 440] on button "Einreichen" at bounding box center [478, 446] width 239 height 28
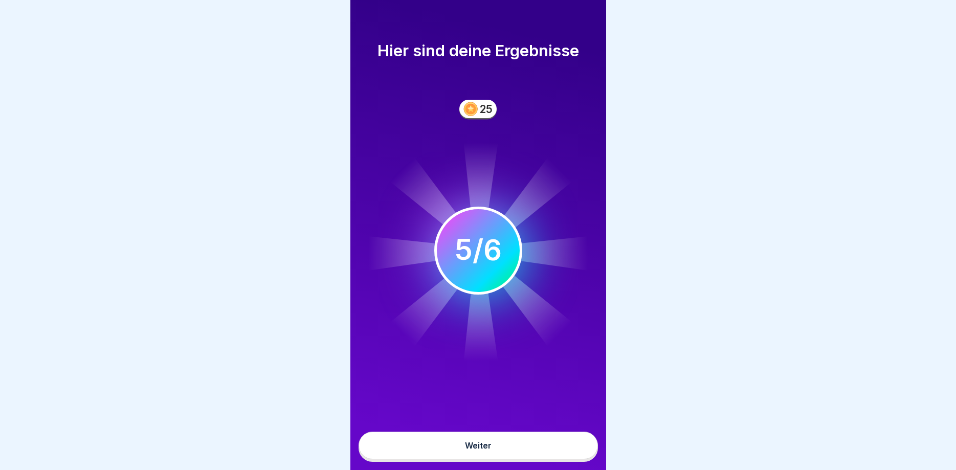
click at [542, 440] on button "Weiter" at bounding box center [478, 446] width 239 height 28
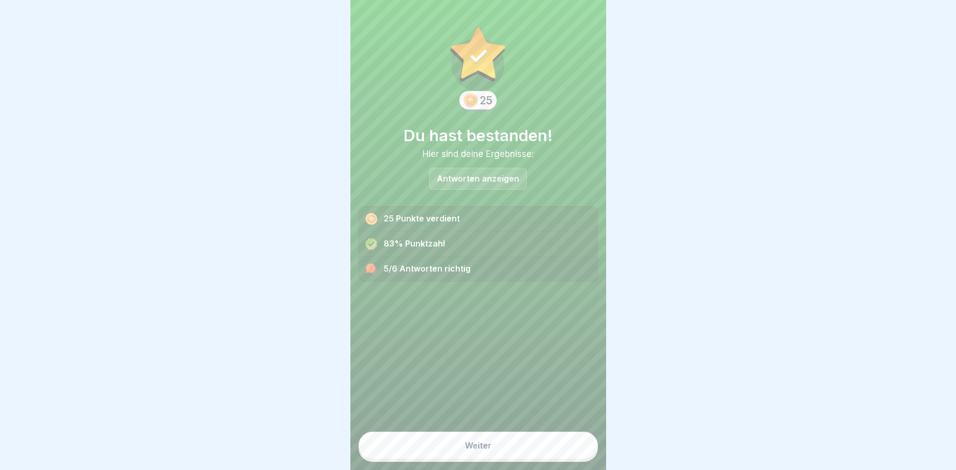
click at [542, 440] on button "Weiter" at bounding box center [478, 446] width 239 height 28
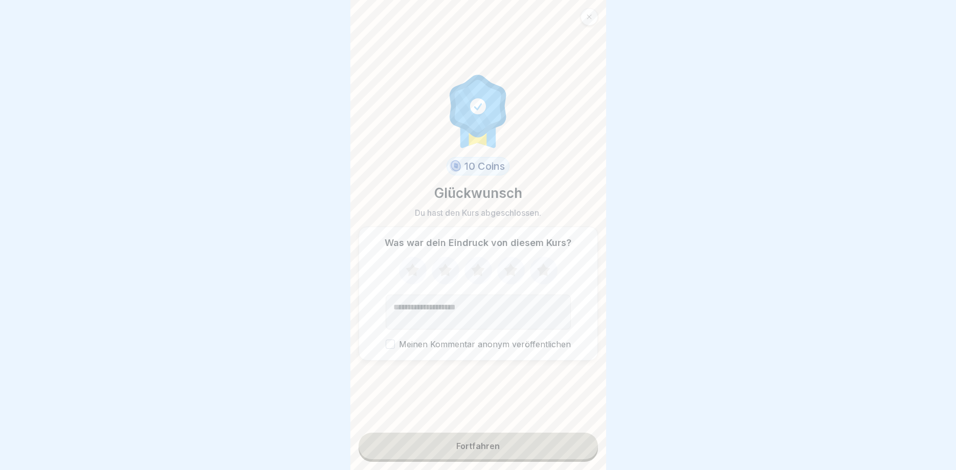
click at [543, 453] on button "Fortfahren" at bounding box center [478, 446] width 239 height 27
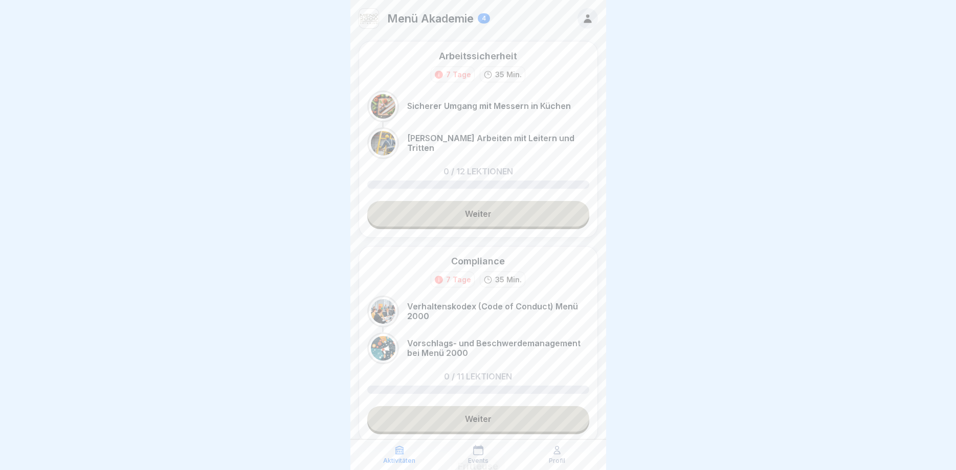
click at [505, 210] on link "Weiter" at bounding box center [478, 214] width 222 height 26
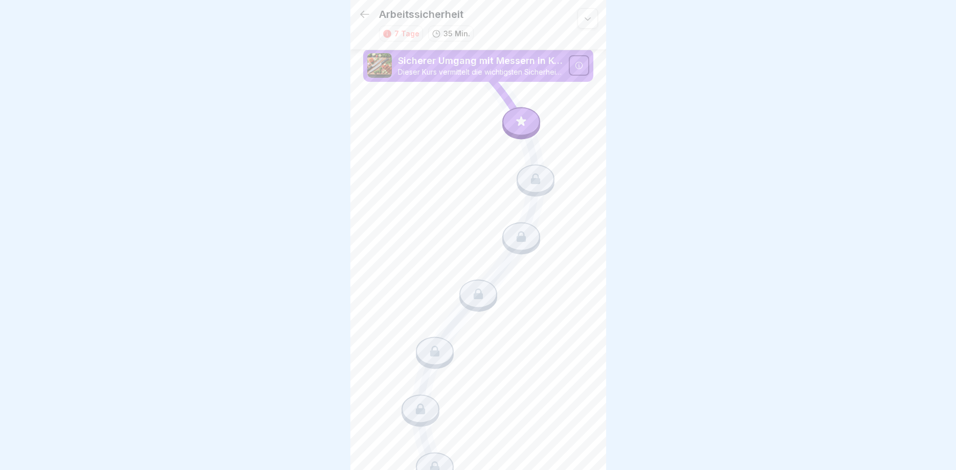
click at [527, 128] on div at bounding box center [522, 121] width 38 height 29
click at [527, 128] on icon at bounding box center [521, 121] width 13 height 13
click at [526, 128] on div at bounding box center [522, 121] width 38 height 29
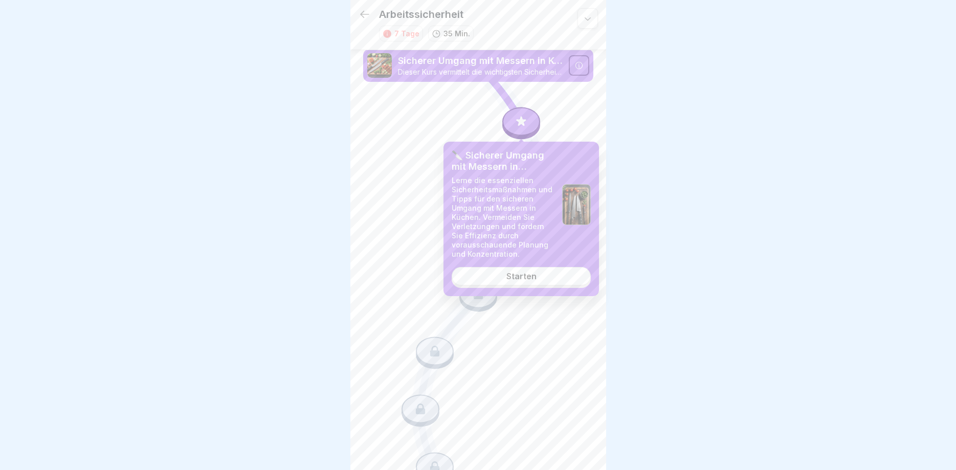
click at [535, 278] on div "Starten" at bounding box center [522, 276] width 30 height 9
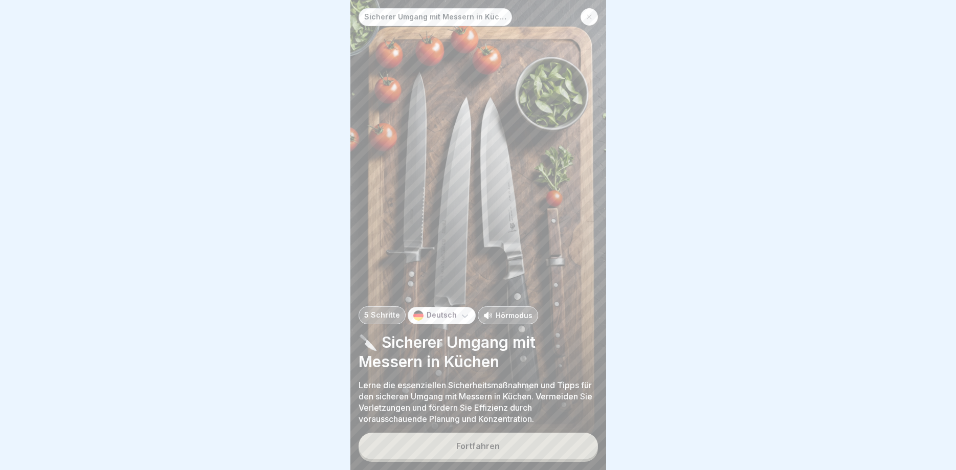
click at [510, 449] on button "Fortfahren" at bounding box center [478, 446] width 239 height 27
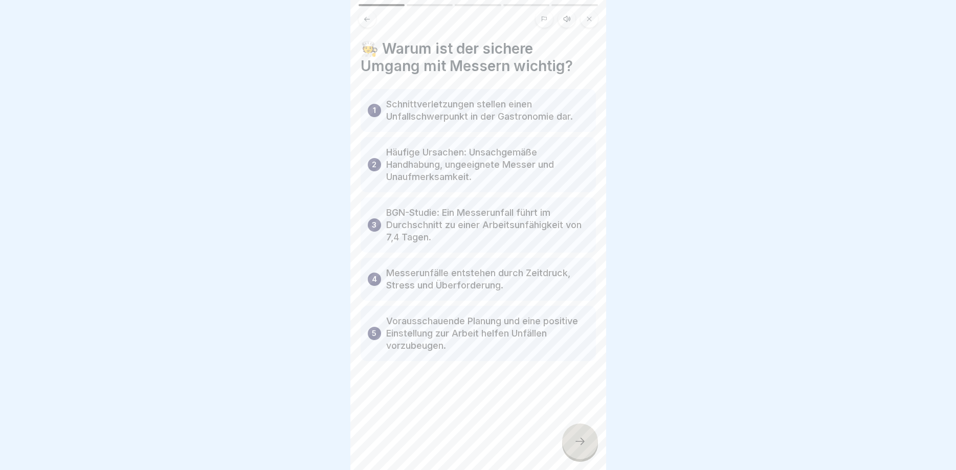
click at [581, 442] on icon at bounding box center [580, 441] width 12 height 12
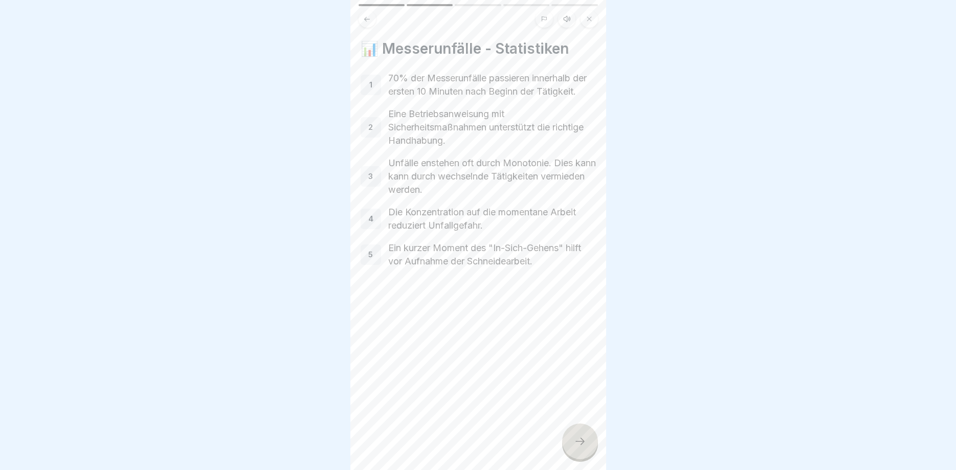
click at [581, 442] on icon at bounding box center [580, 441] width 12 height 12
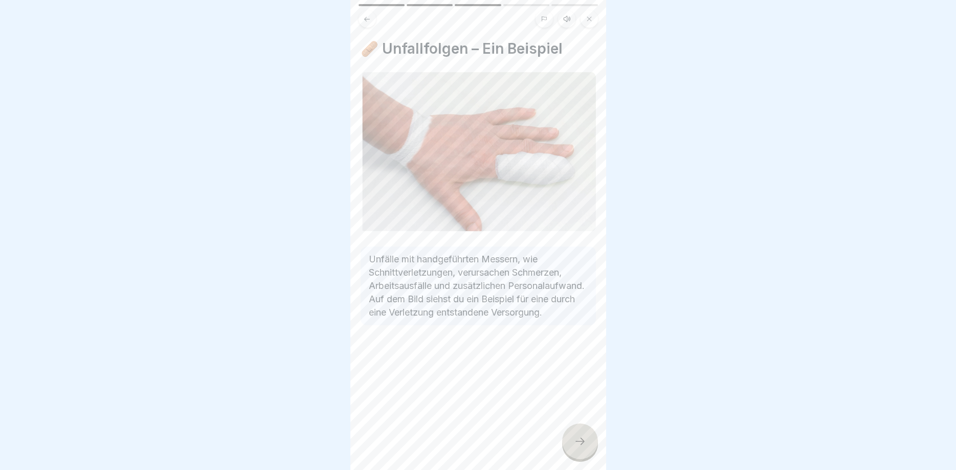
click at [581, 442] on icon at bounding box center [580, 441] width 12 height 12
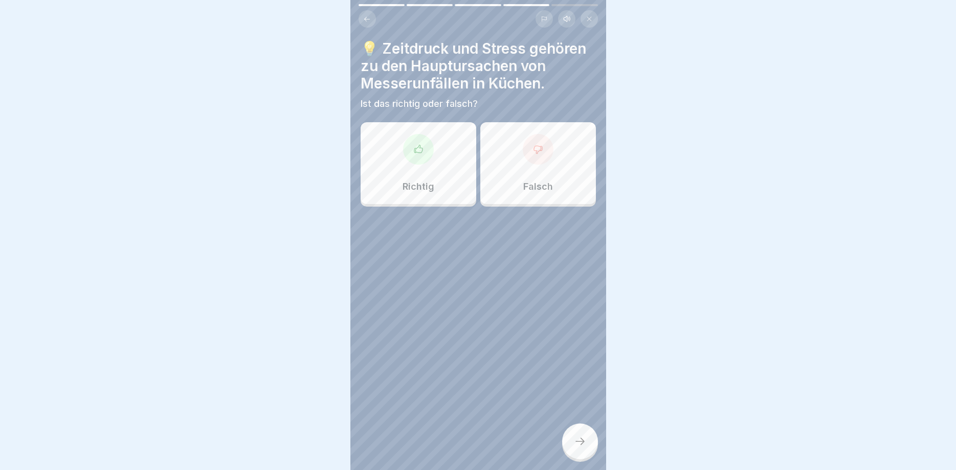
click at [581, 442] on div at bounding box center [478, 235] width 956 height 470
click at [541, 165] on div "Falsch" at bounding box center [539, 163] width 116 height 82
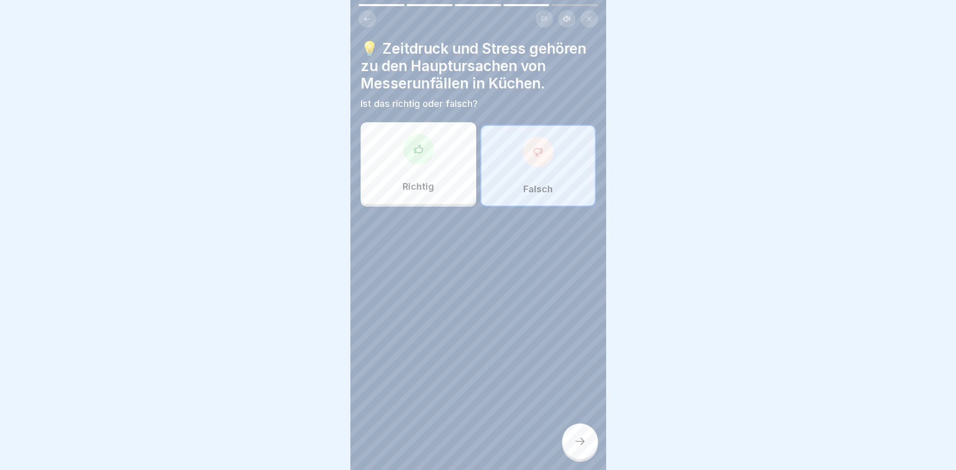
click at [581, 438] on icon at bounding box center [580, 441] width 12 height 12
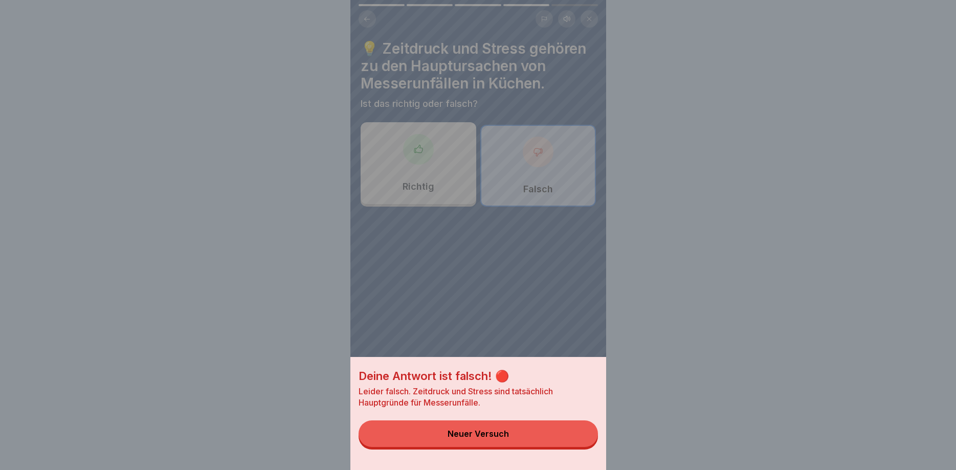
click at [529, 432] on button "Neuer Versuch" at bounding box center [478, 434] width 239 height 27
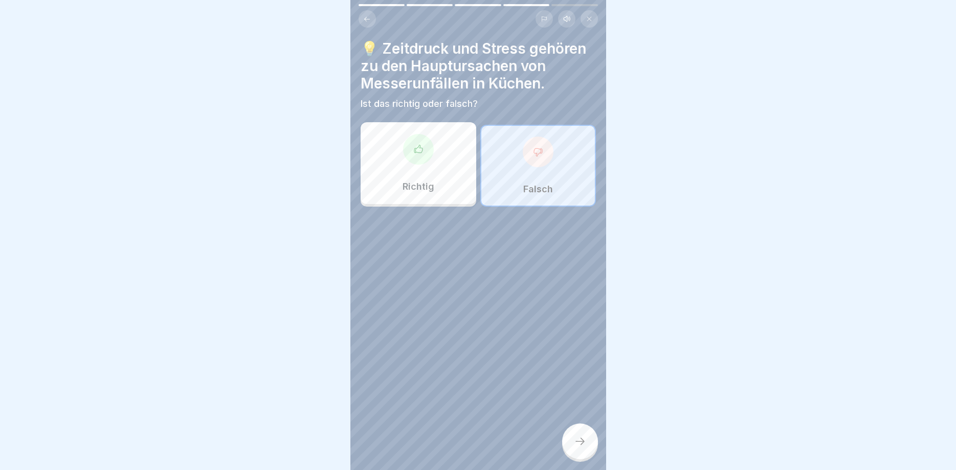
click at [427, 182] on p "Richtig" at bounding box center [419, 186] width 32 height 11
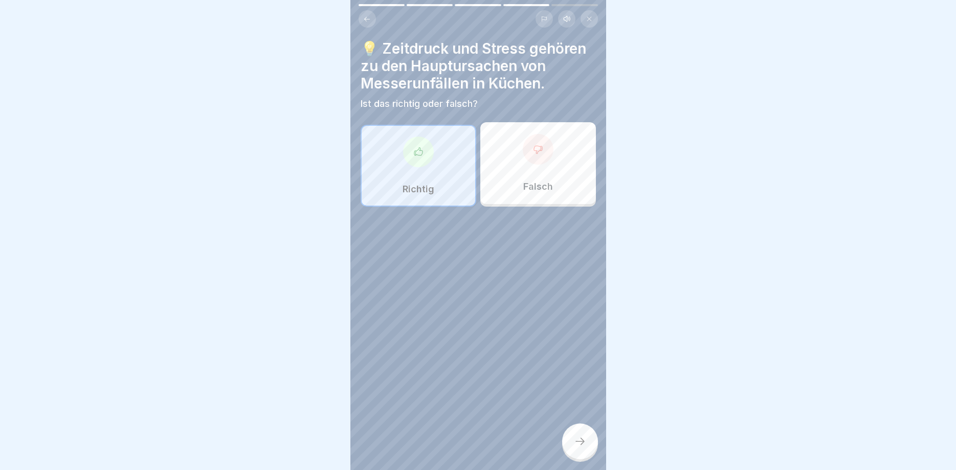
click at [577, 441] on icon at bounding box center [580, 441] width 12 height 12
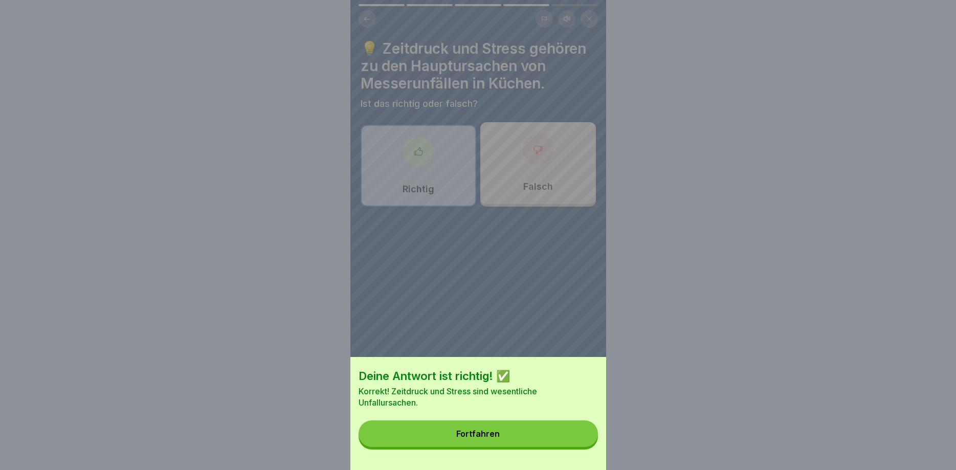
click at [543, 435] on button "Fortfahren" at bounding box center [478, 434] width 239 height 27
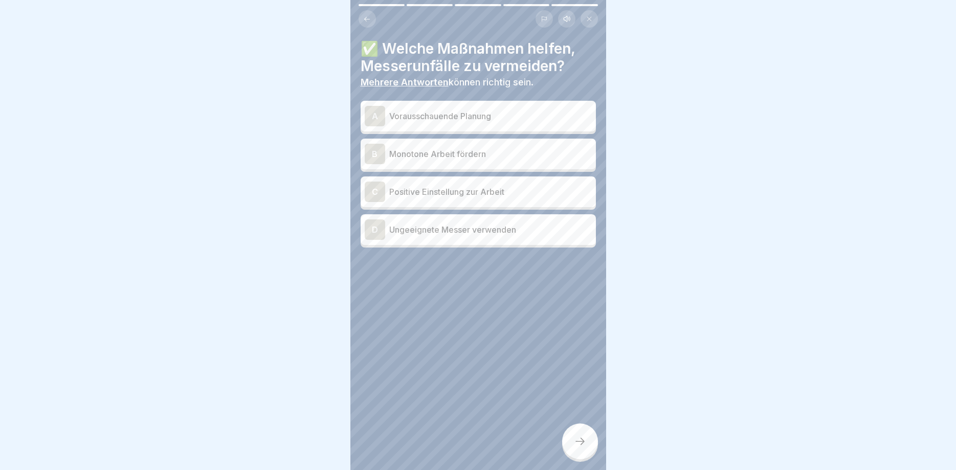
click at [494, 113] on p "Vorausschauende Planung" at bounding box center [490, 116] width 203 height 12
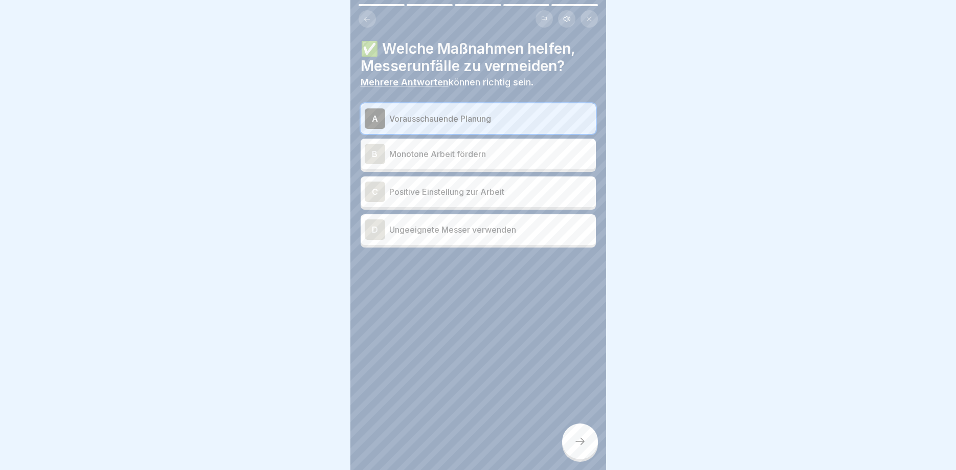
click at [508, 194] on p "Positive Einstellung zur Arbeit" at bounding box center [490, 192] width 203 height 12
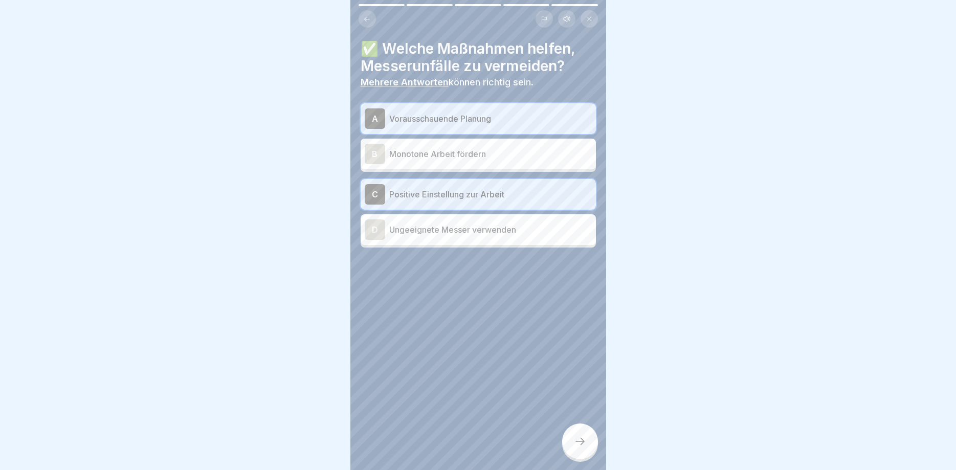
click at [519, 232] on p "Ungeeignete Messer verwenden" at bounding box center [490, 230] width 203 height 12
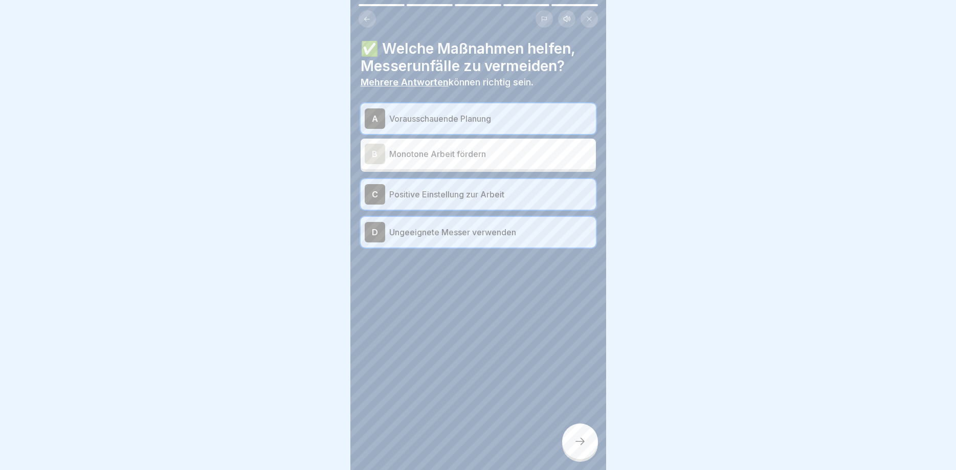
click at [588, 441] on div at bounding box center [580, 442] width 36 height 36
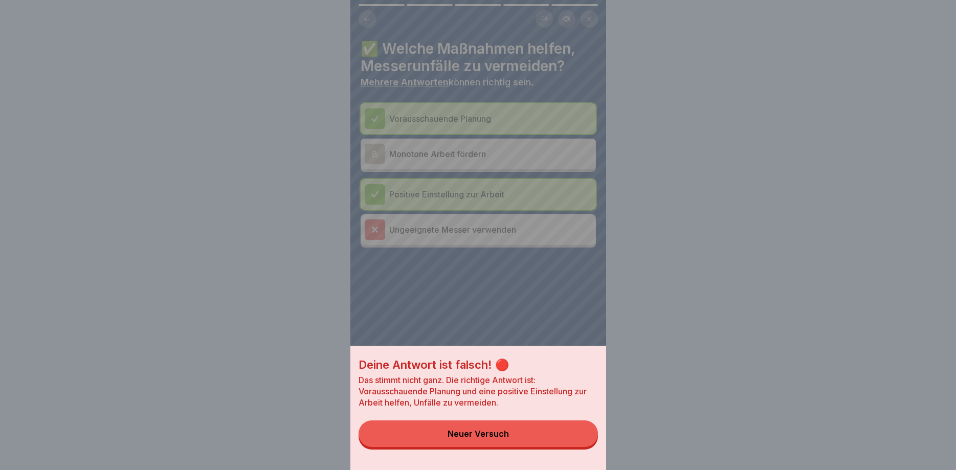
click at [549, 438] on button "Neuer Versuch" at bounding box center [478, 434] width 239 height 27
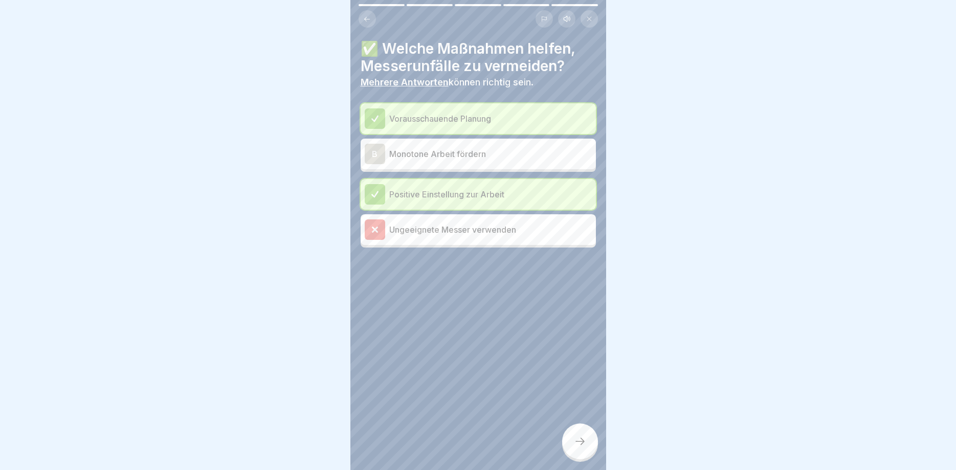
click at [503, 231] on p "Ungeeignete Messer verwenden" at bounding box center [490, 230] width 203 height 12
click at [583, 442] on icon at bounding box center [580, 441] width 12 height 12
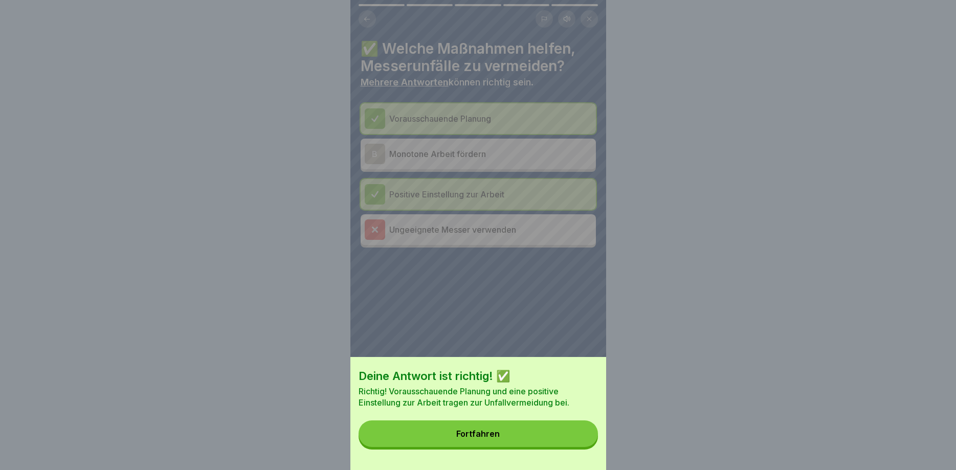
click at [539, 429] on button "Fortfahren" at bounding box center [478, 434] width 239 height 27
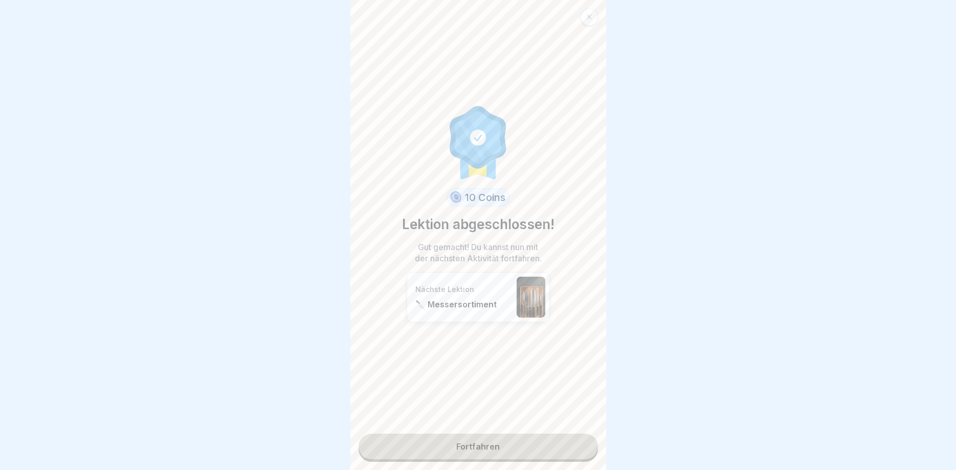
click at [544, 461] on div "10 Coins Lektion abgeschlossen! Gut gemacht! Du kannst nun mit der nächsten Akt…" at bounding box center [479, 235] width 256 height 470
click at [546, 453] on link "Fortfahren" at bounding box center [478, 447] width 239 height 26
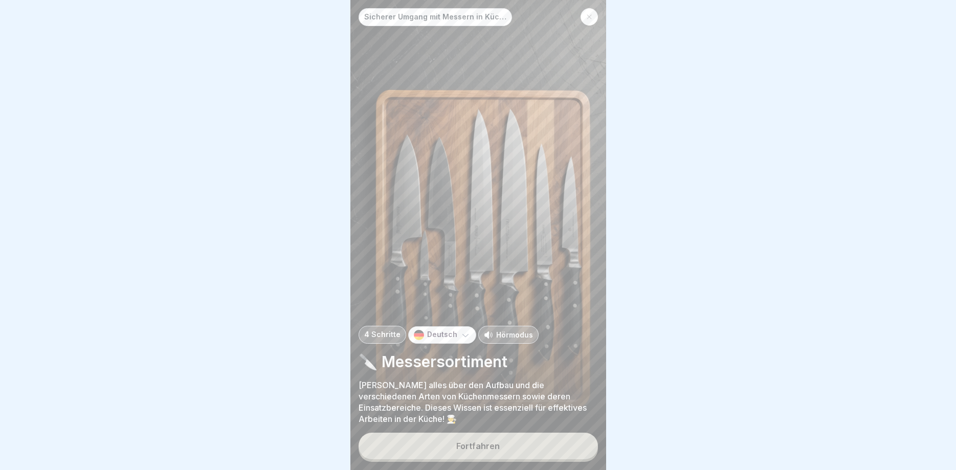
click at [548, 446] on button "Fortfahren" at bounding box center [478, 446] width 239 height 27
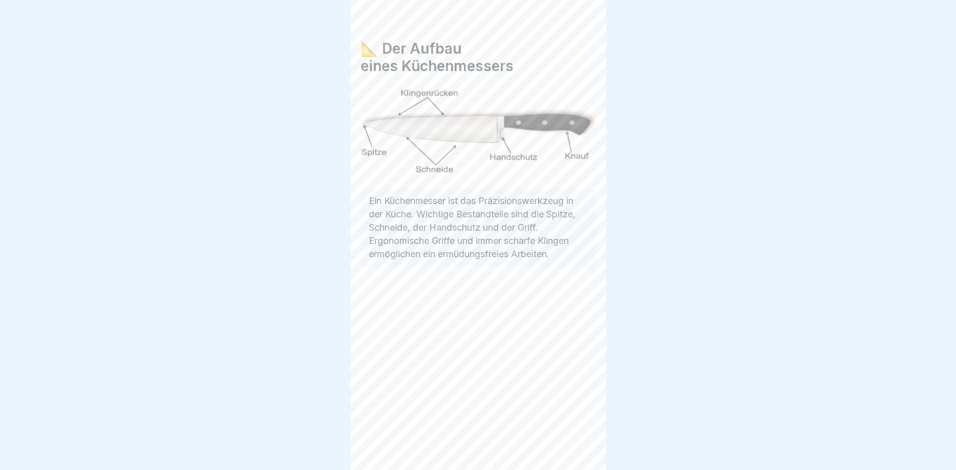
click at [548, 446] on div "📐 Der Aufbau eines Küchenmessers Ein Küchenmesser ist das Präzisionswerkzeug in…" at bounding box center [479, 235] width 256 height 470
click at [583, 446] on icon at bounding box center [580, 441] width 12 height 12
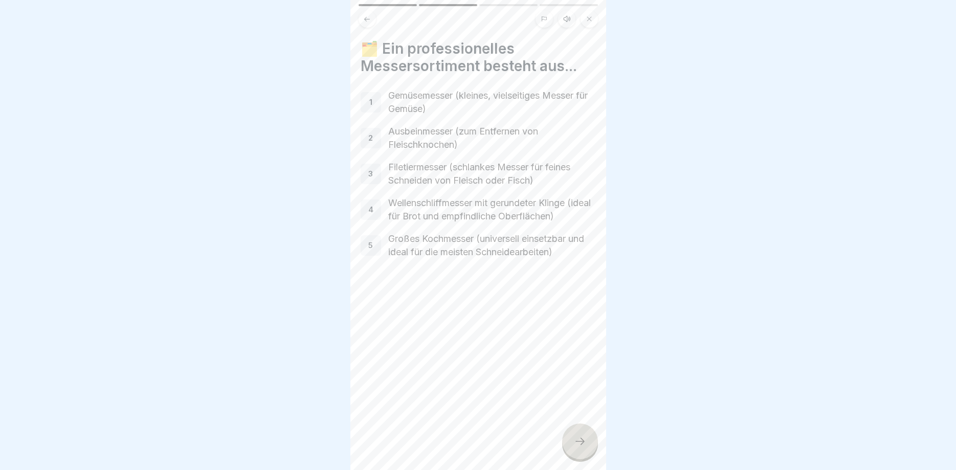
click at [583, 446] on icon at bounding box center [580, 441] width 12 height 12
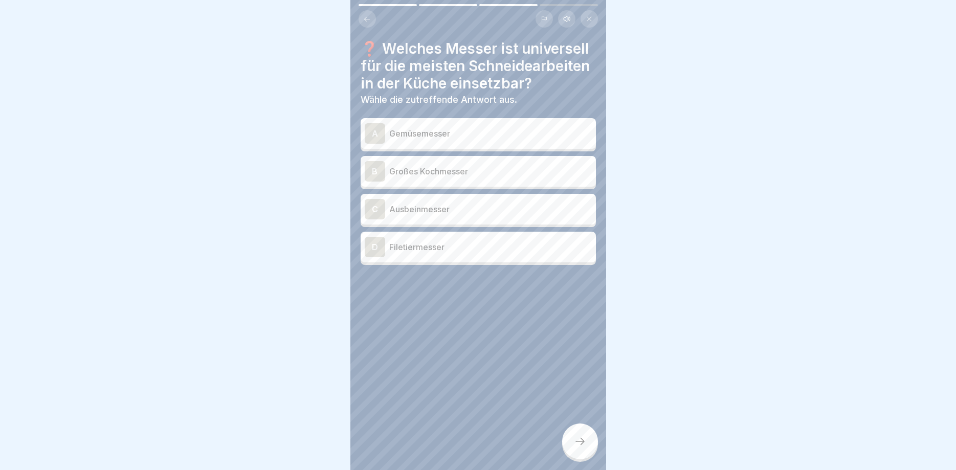
click at [583, 446] on icon at bounding box center [580, 441] width 12 height 12
click at [471, 171] on p "Großes Kochmesser" at bounding box center [490, 171] width 203 height 12
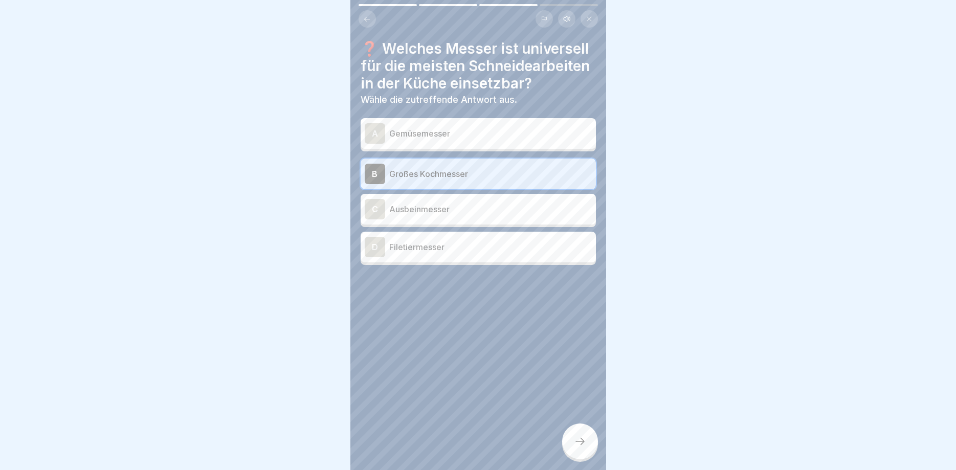
click at [582, 438] on icon at bounding box center [580, 441] width 12 height 12
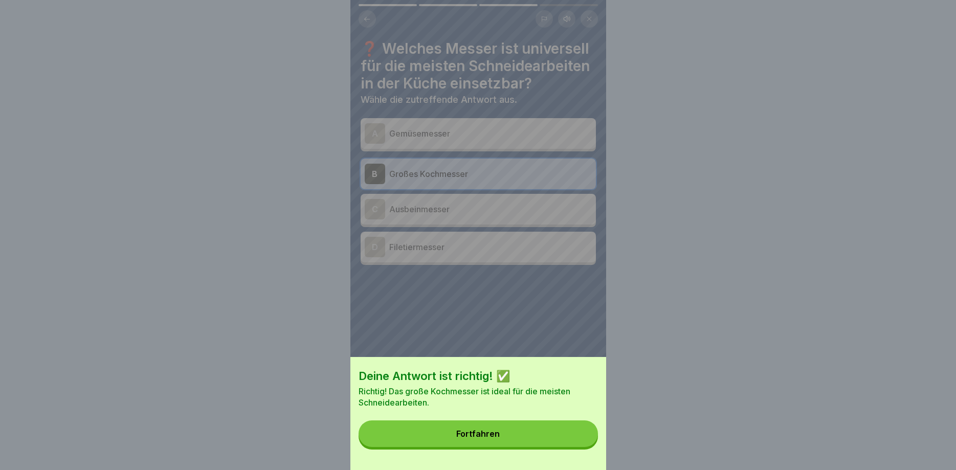
click at [562, 437] on button "Fortfahren" at bounding box center [478, 434] width 239 height 27
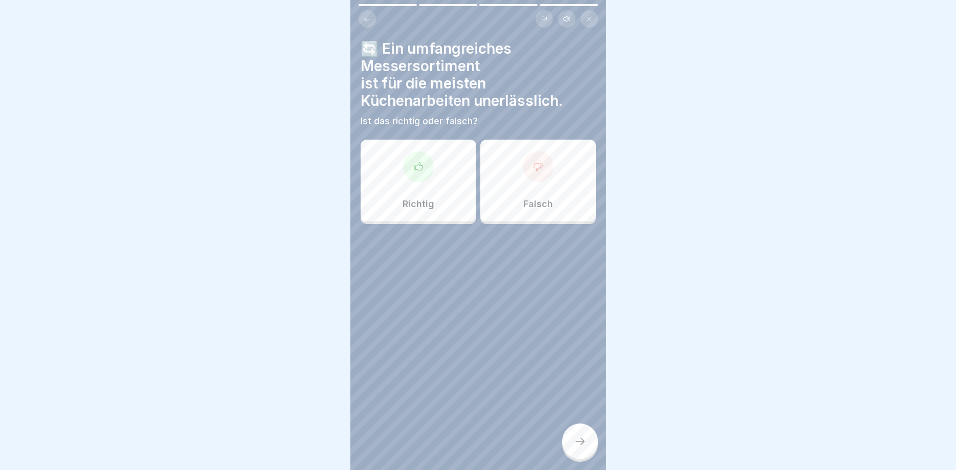
click at [443, 185] on div "Richtig" at bounding box center [419, 181] width 116 height 82
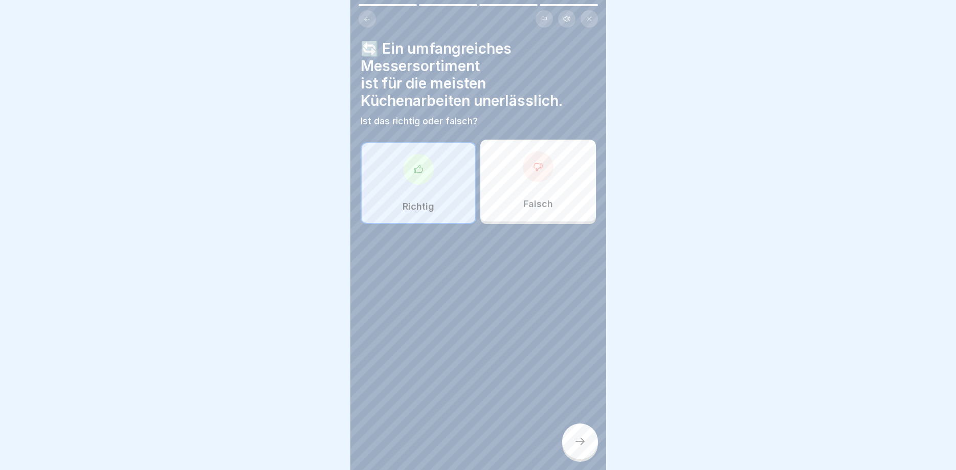
click at [591, 442] on div at bounding box center [580, 442] width 36 height 36
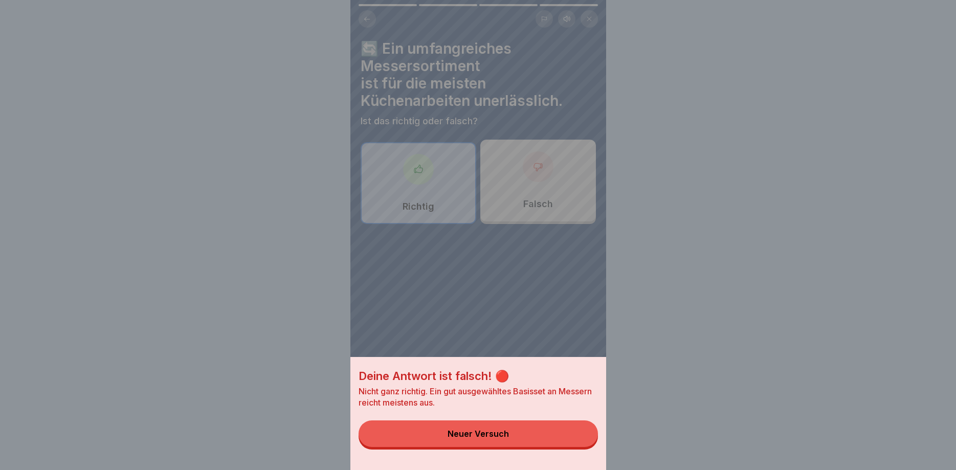
click at [560, 437] on button "Neuer Versuch" at bounding box center [478, 434] width 239 height 27
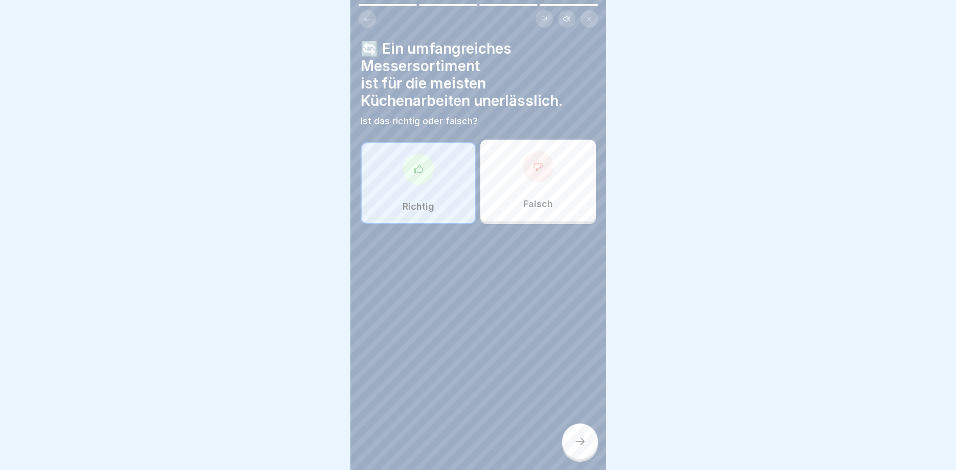
click at [542, 200] on p "Falsch" at bounding box center [539, 204] width 30 height 11
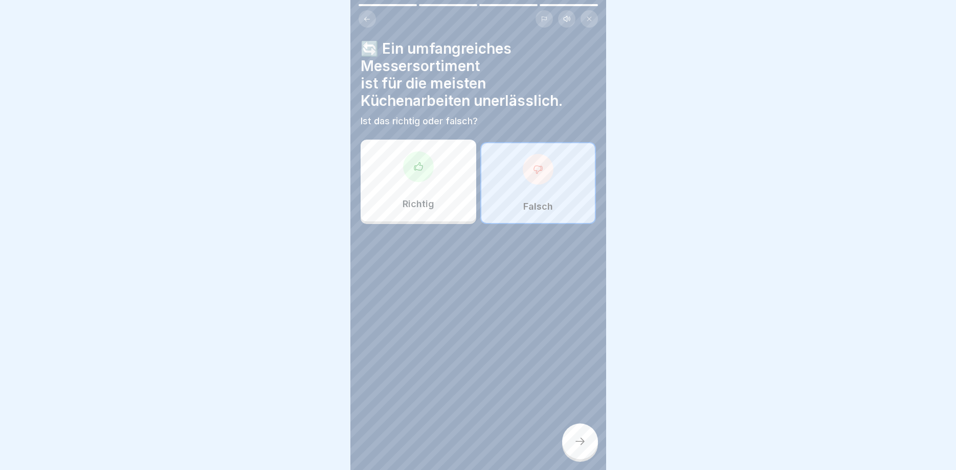
click at [579, 439] on icon at bounding box center [580, 441] width 12 height 12
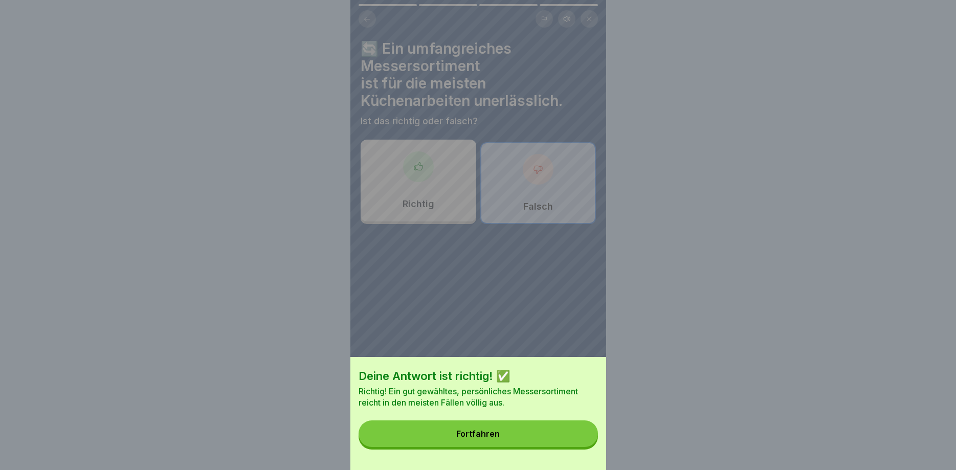
click at [575, 439] on button "Fortfahren" at bounding box center [478, 434] width 239 height 27
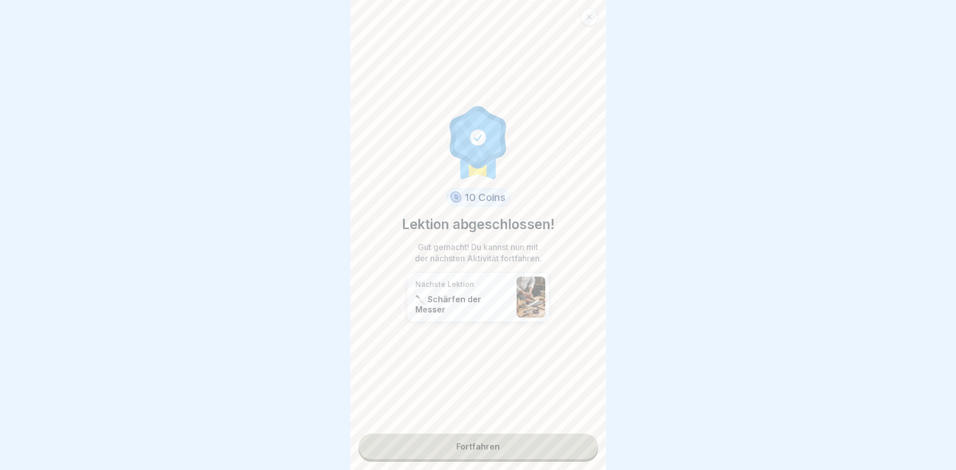
click at [575, 439] on link "Fortfahren" at bounding box center [478, 447] width 239 height 26
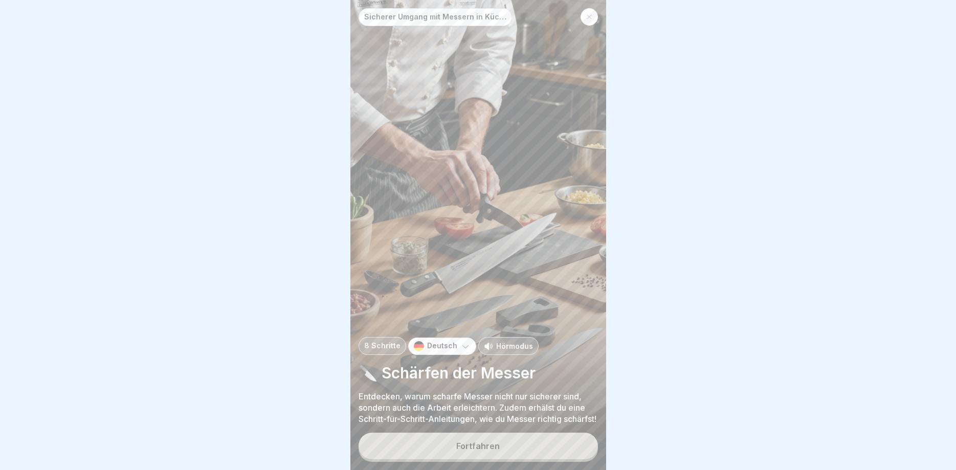
click at [575, 439] on button "Fortfahren" at bounding box center [478, 446] width 239 height 27
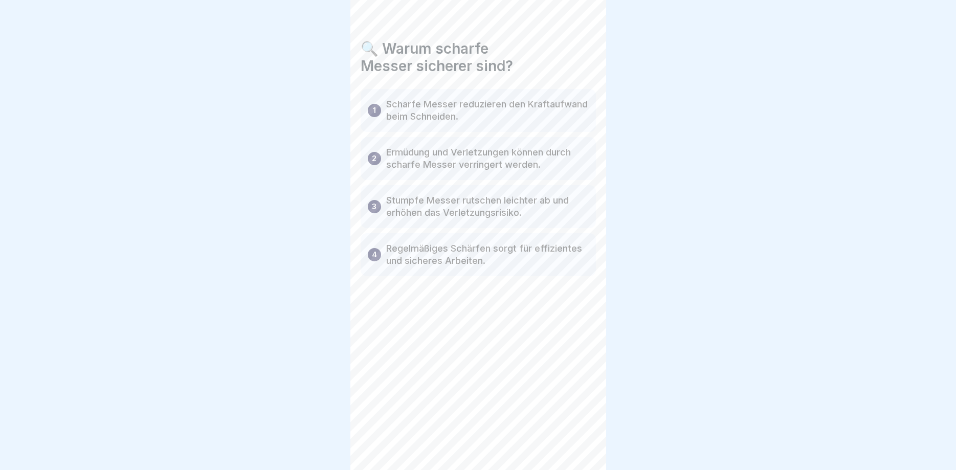
click at [575, 439] on div "🔍 Warum scharfe Messer sicherer sind? 1 Scharfe Messer reduzieren den Kraftaufw…" at bounding box center [479, 235] width 256 height 470
click at [575, 439] on div "Sicherer Umgang mit Messern in Küchen 8 Schritte Deutsch Hörmodus 🔪 Schärfen de…" at bounding box center [479, 235] width 256 height 470
click at [575, 439] on icon at bounding box center [580, 441] width 12 height 12
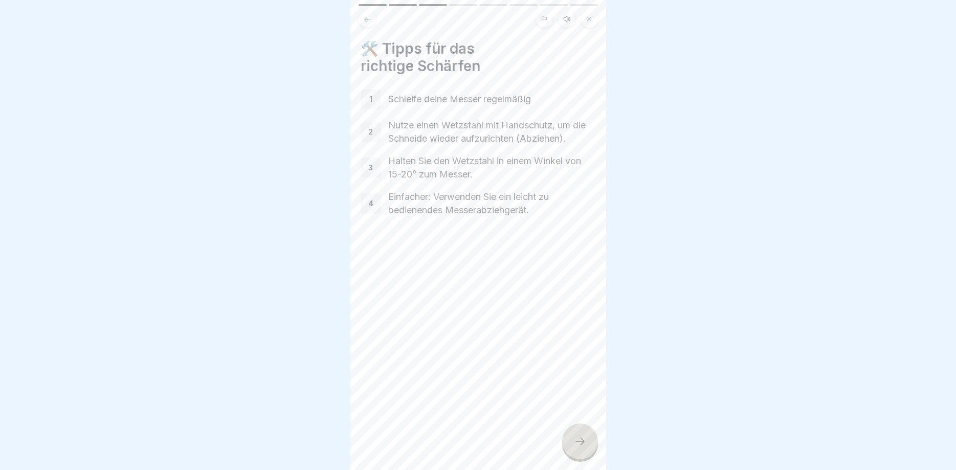
click at [575, 439] on icon at bounding box center [580, 441] width 12 height 12
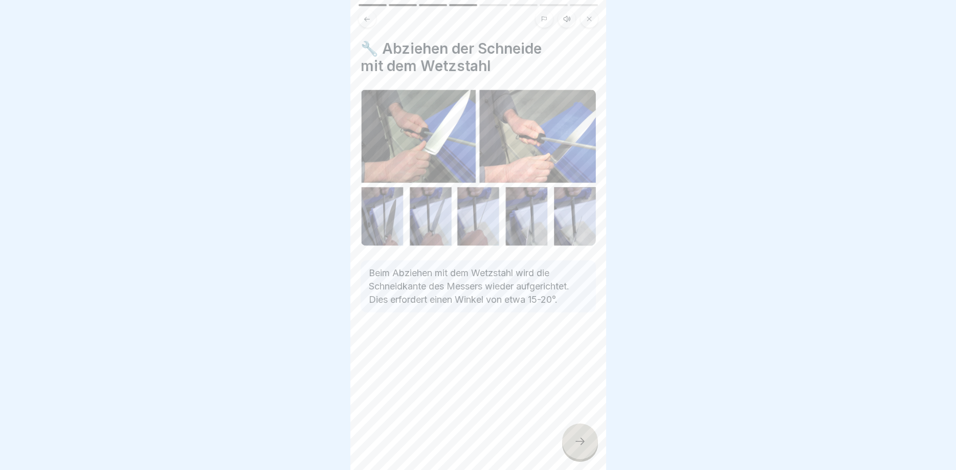
click at [575, 439] on icon at bounding box center [580, 441] width 12 height 12
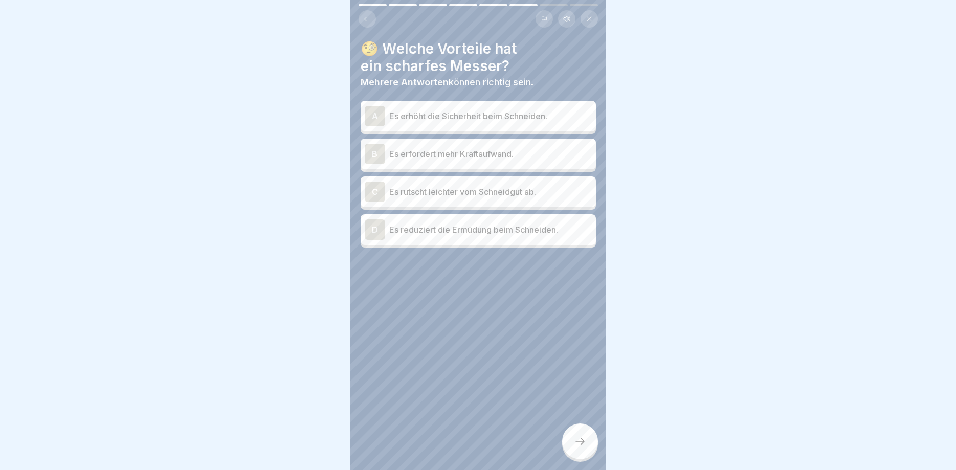
click at [575, 439] on icon at bounding box center [580, 441] width 12 height 12
click at [575, 439] on div at bounding box center [478, 235] width 956 height 470
click at [494, 115] on p "Es erhöht die Sicherheit beim Schneiden." at bounding box center [490, 116] width 203 height 12
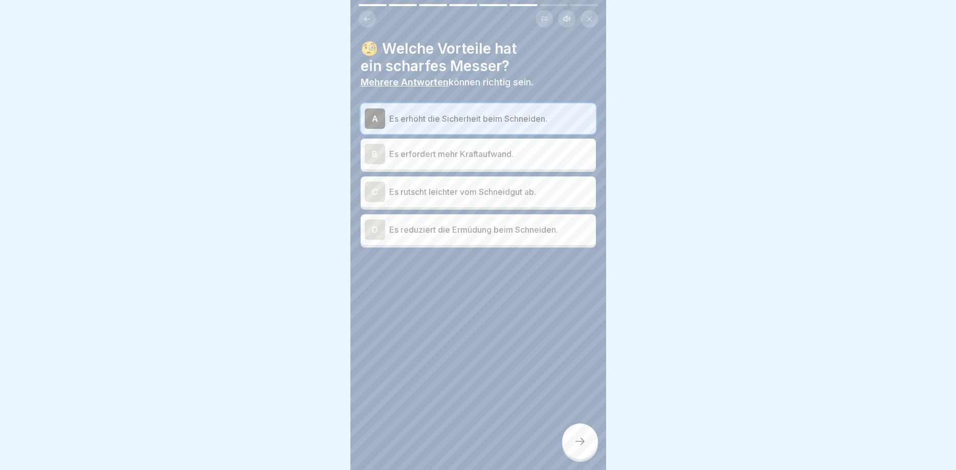
click at [485, 236] on div "D Es reduziert die Ermüdung beim Schneiden." at bounding box center [478, 230] width 227 height 20
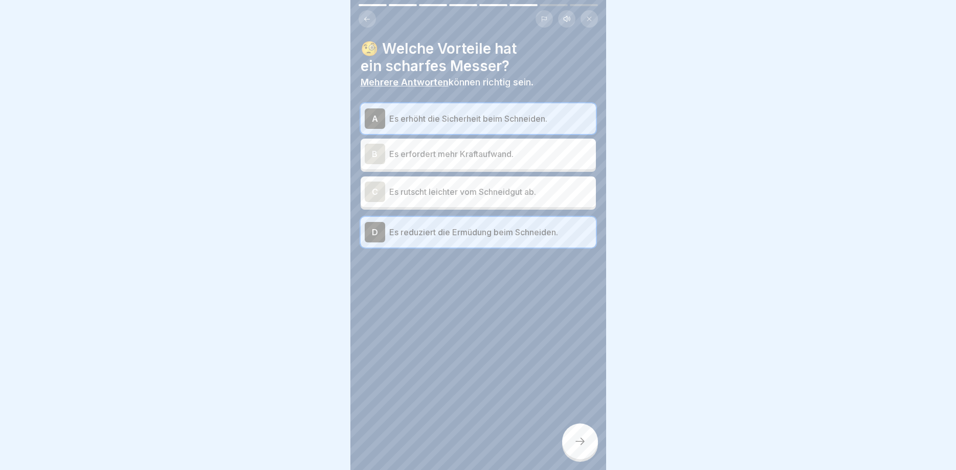
click at [584, 436] on div at bounding box center [580, 442] width 36 height 36
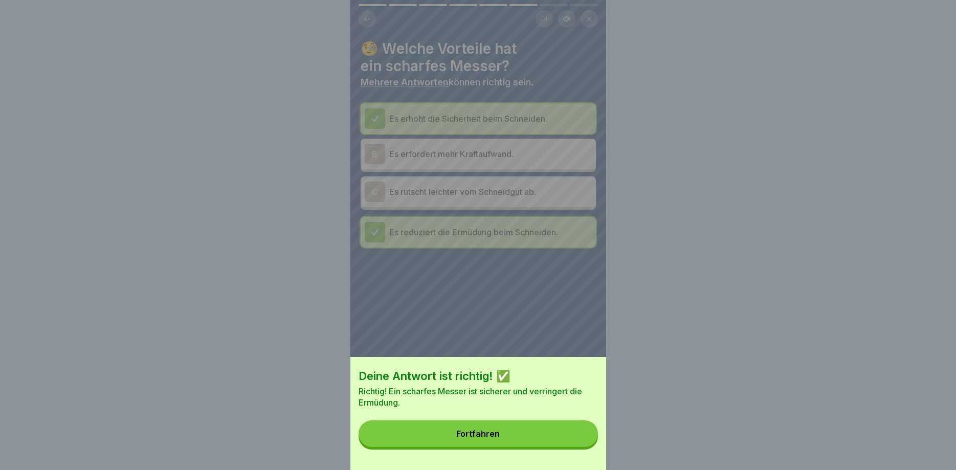
click at [573, 438] on button "Fortfahren" at bounding box center [478, 434] width 239 height 27
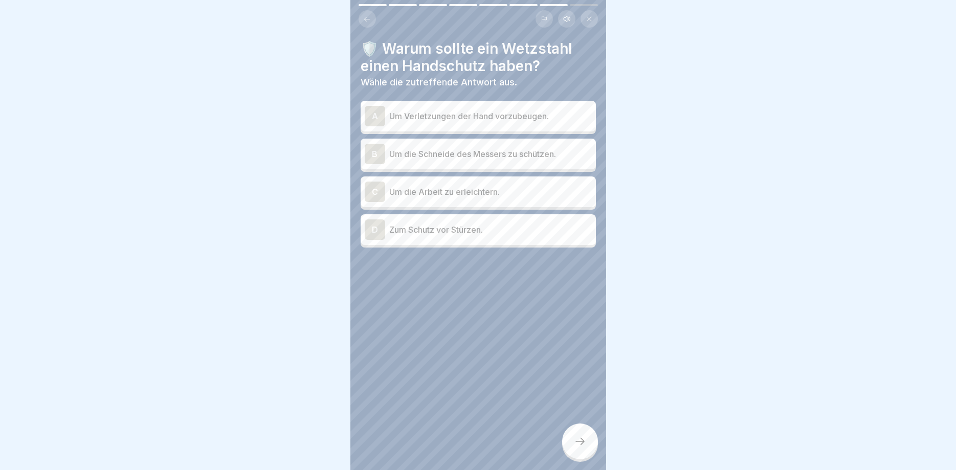
click at [577, 437] on div at bounding box center [580, 442] width 36 height 36
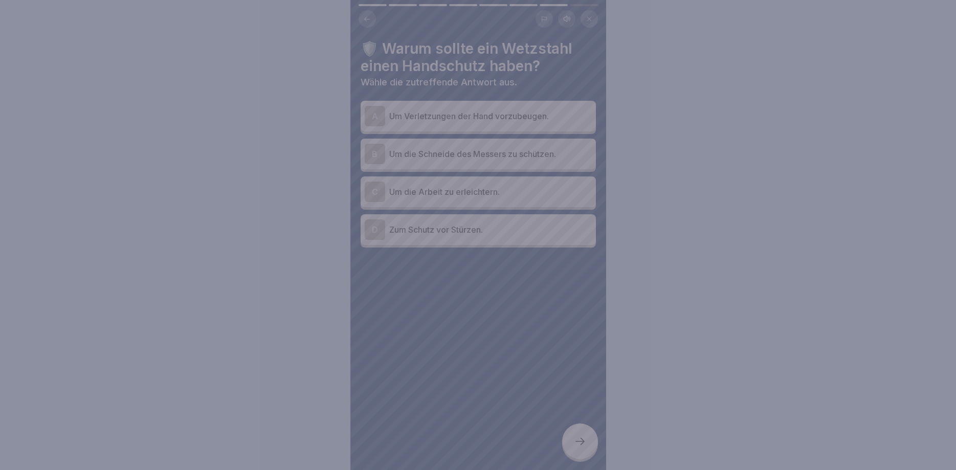
click at [577, 436] on div at bounding box center [478, 235] width 956 height 470
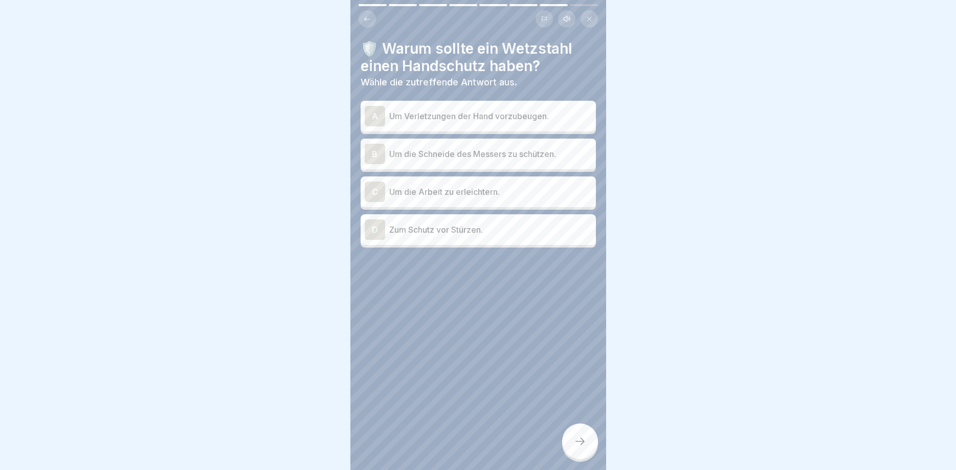
click at [493, 112] on p "Um Verletzungen der Hand vorzubeugen." at bounding box center [490, 116] width 203 height 12
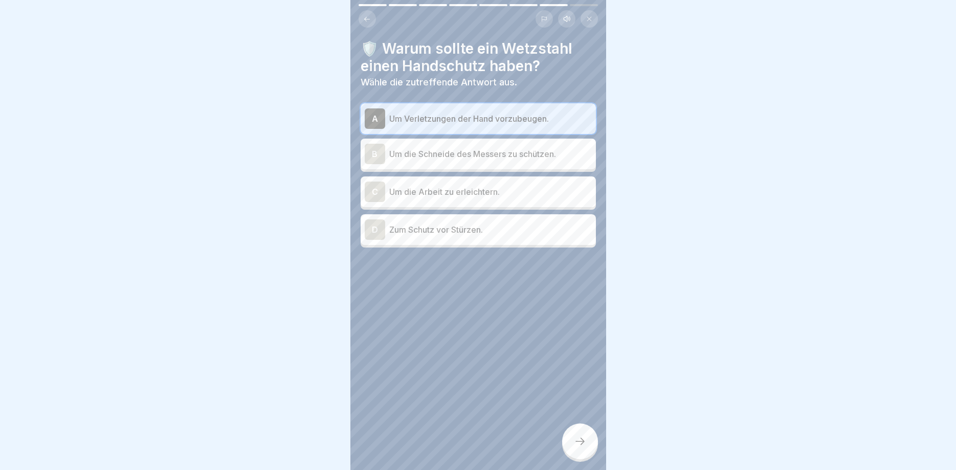
click at [583, 446] on icon at bounding box center [580, 441] width 12 height 12
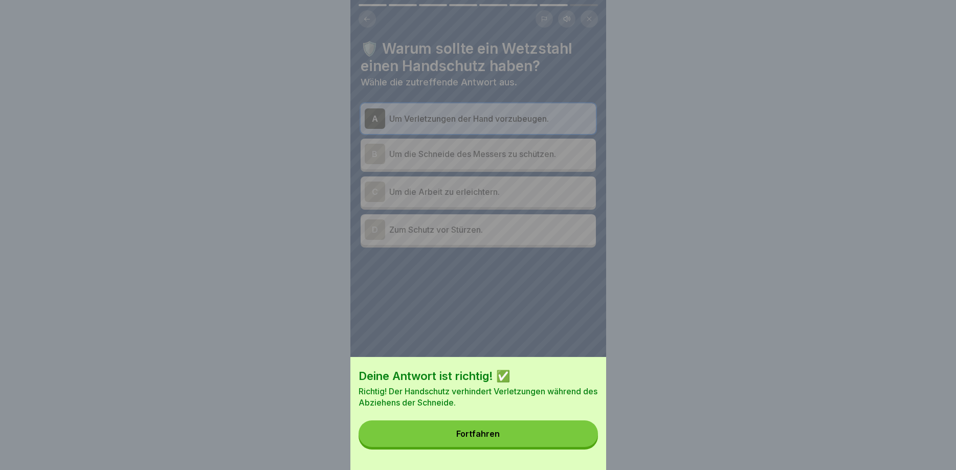
click at [582, 445] on button "Fortfahren" at bounding box center [478, 434] width 239 height 27
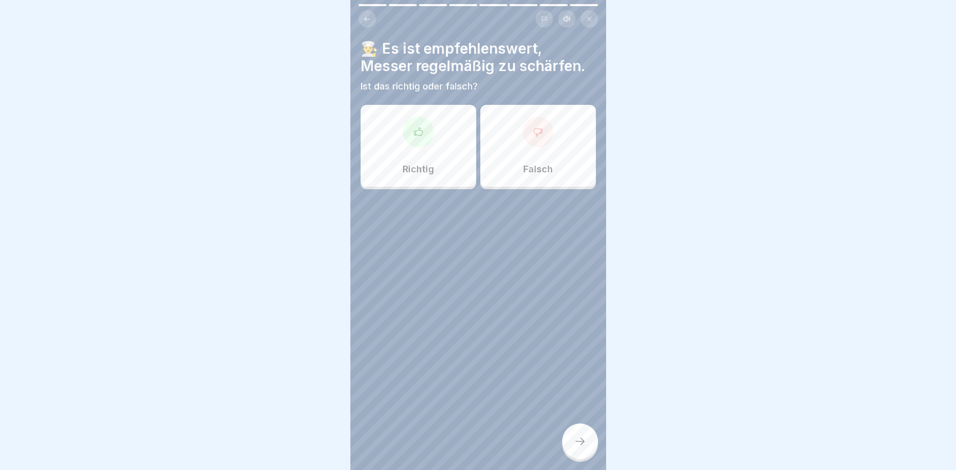
click at [431, 154] on div "Richtig" at bounding box center [419, 146] width 116 height 82
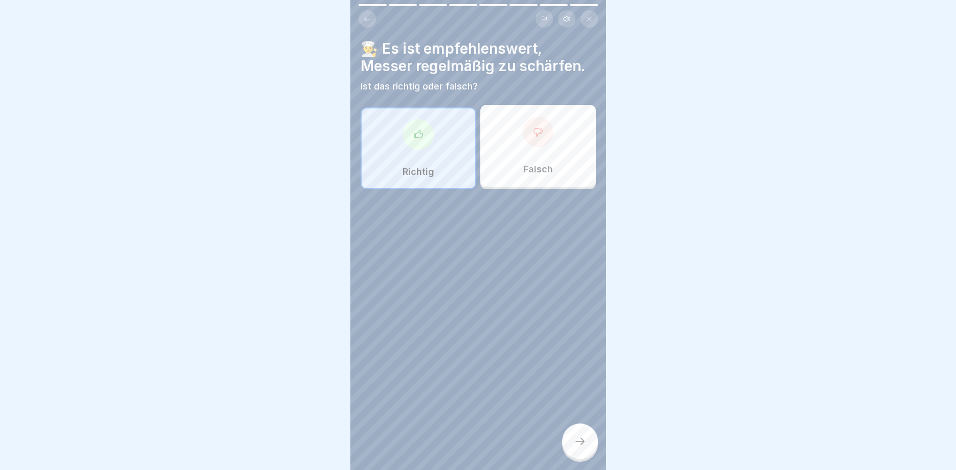
click at [584, 451] on div at bounding box center [580, 442] width 36 height 36
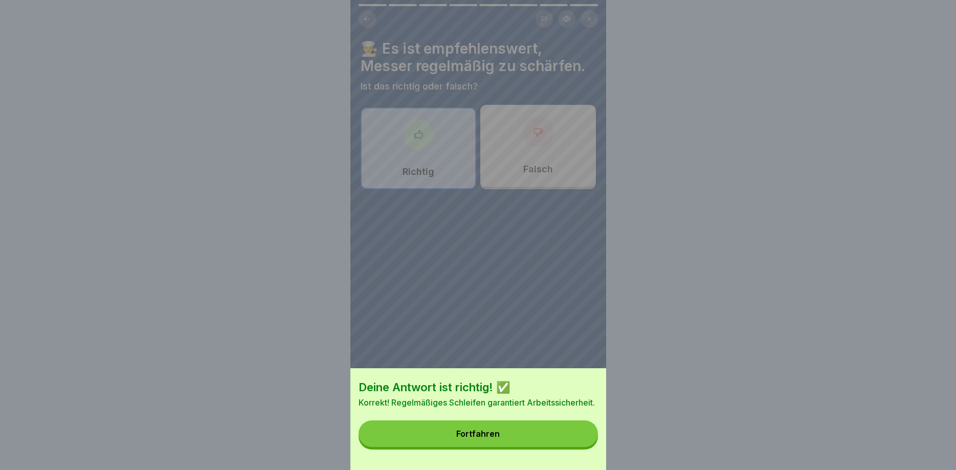
click at [562, 425] on button "Fortfahren" at bounding box center [478, 434] width 239 height 27
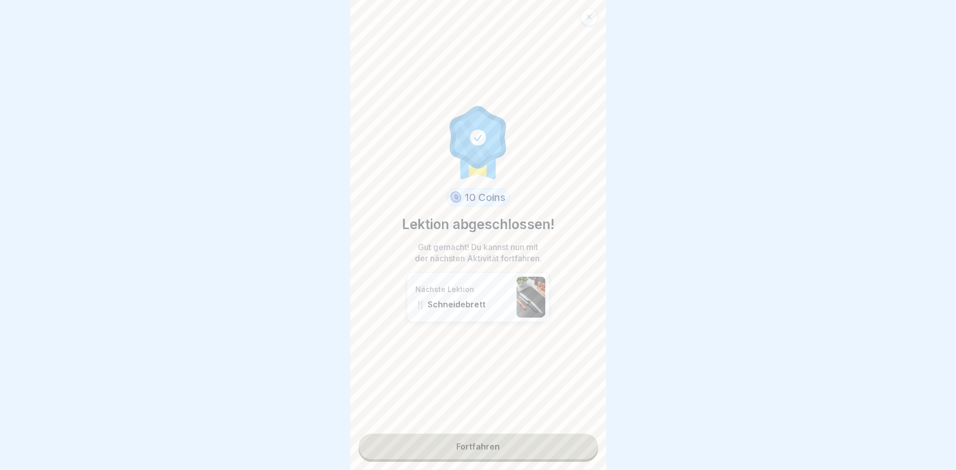
click at [560, 442] on link "Fortfahren" at bounding box center [478, 447] width 239 height 26
click at [560, 443] on link "Fortfahren" at bounding box center [478, 447] width 239 height 26
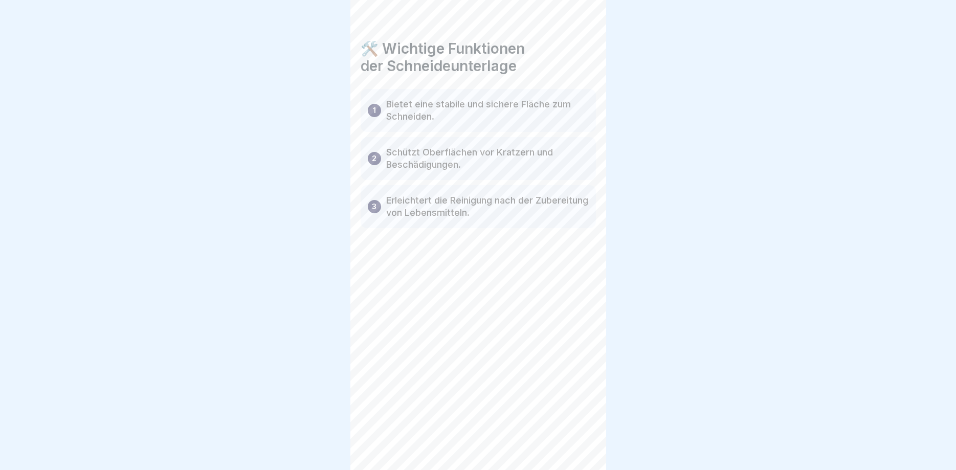
click at [560, 443] on div "🛠️ Wichtige Funktionen der Schneideunterlage 1 Bietet eine stabile und sichere …" at bounding box center [479, 235] width 256 height 470
click at [578, 441] on icon at bounding box center [580, 441] width 12 height 12
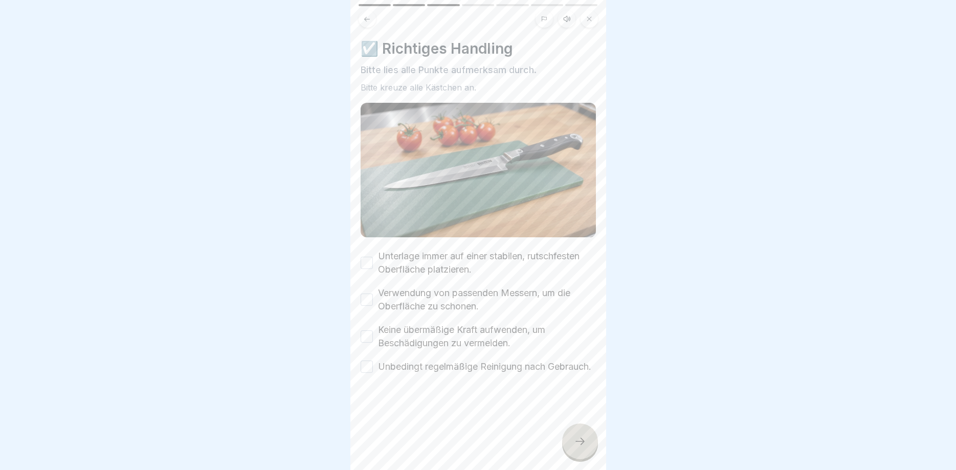
click at [578, 441] on icon at bounding box center [580, 441] width 12 height 12
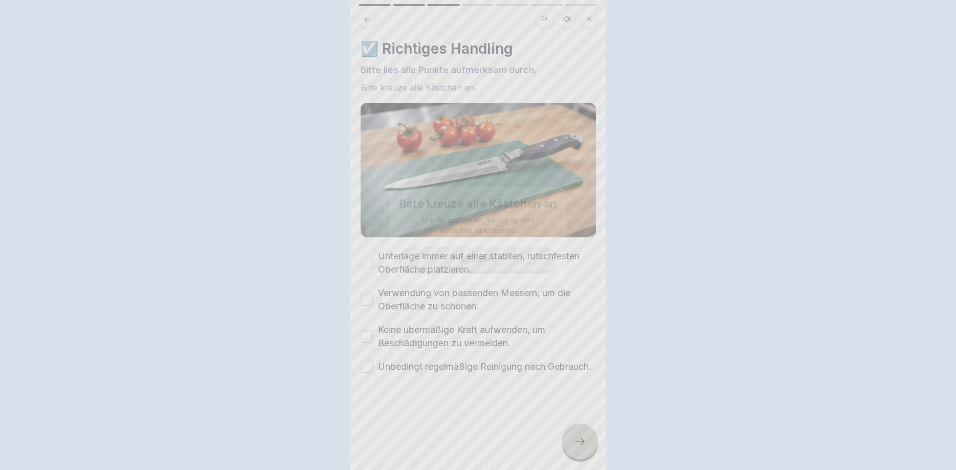
click at [578, 441] on div at bounding box center [478, 235] width 956 height 470
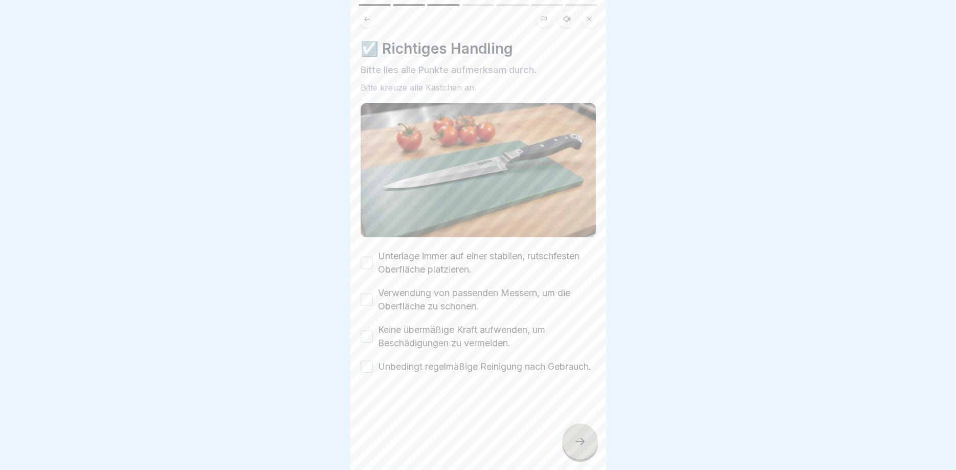
click at [578, 441] on icon at bounding box center [580, 441] width 12 height 12
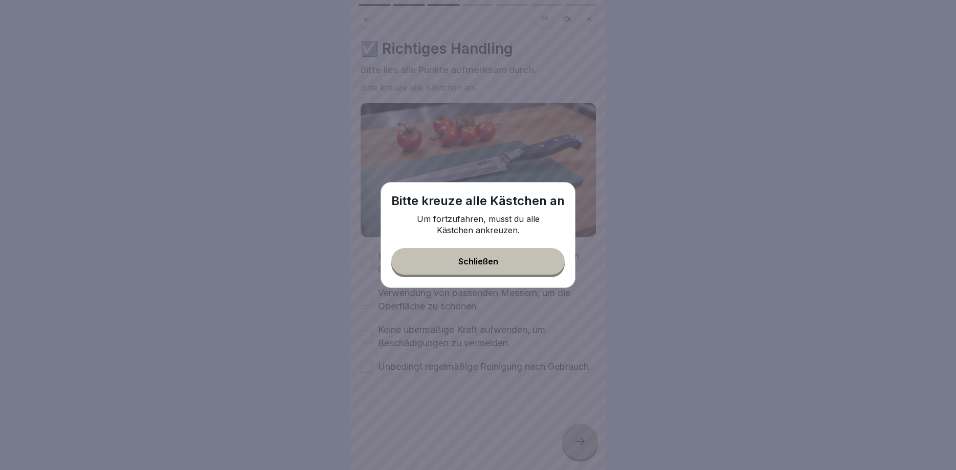
click at [480, 264] on div "Schließen" at bounding box center [479, 261] width 40 height 9
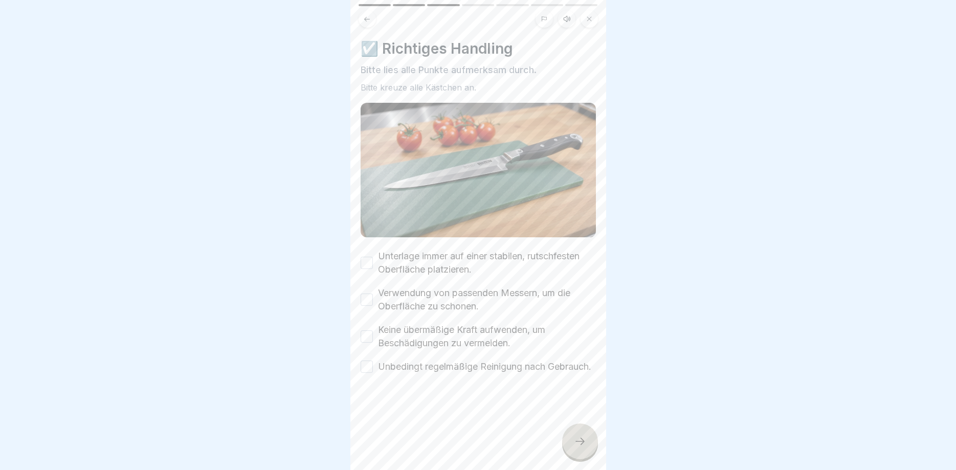
click at [370, 259] on button "Unterlage immer auf einer stabilen, rutschfesten Oberfläche platzieren." at bounding box center [367, 263] width 12 height 12
click at [366, 295] on button "Verwendung von passenden Messern, um die Oberfläche zu schonen." at bounding box center [367, 300] width 12 height 12
click at [373, 339] on button "Keine übermäßige Kraft aufwenden, um Beschädigungen zu vermeiden." at bounding box center [367, 337] width 12 height 12
click at [372, 373] on button "Unbedingt regelmäßige Reinigung nach Gebrauch." at bounding box center [367, 367] width 12 height 12
click at [579, 444] on icon at bounding box center [580, 441] width 12 height 12
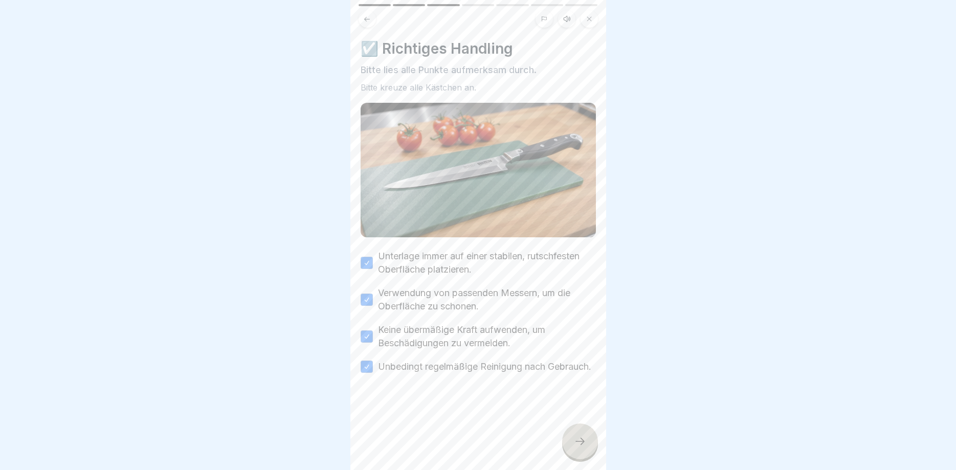
click at [579, 444] on icon at bounding box center [580, 441] width 12 height 12
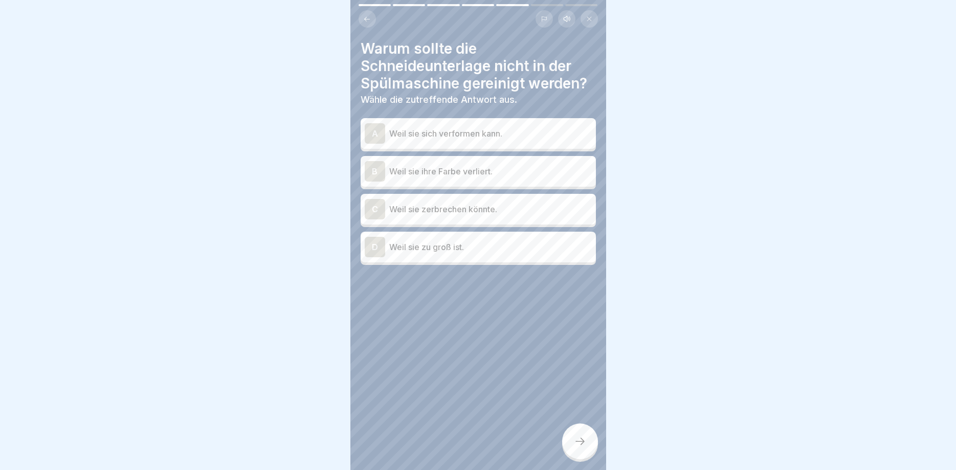
click at [579, 444] on icon at bounding box center [580, 441] width 12 height 12
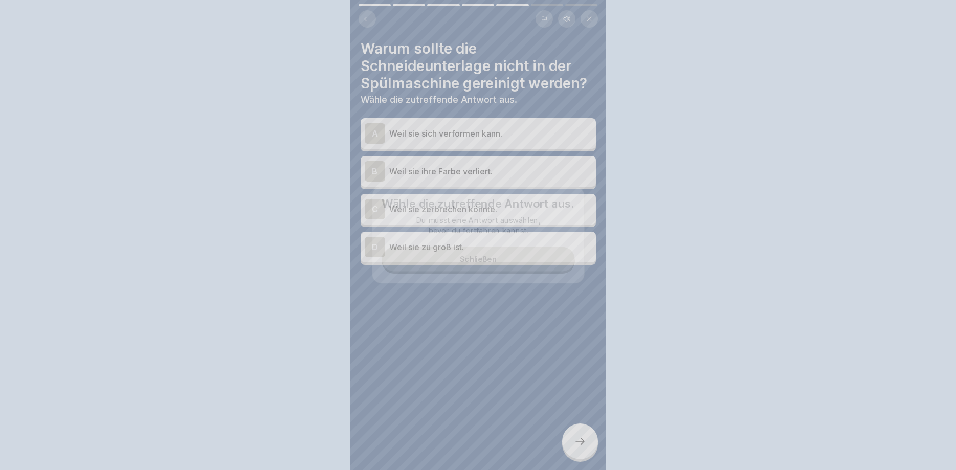
click at [580, 444] on div at bounding box center [478, 235] width 956 height 470
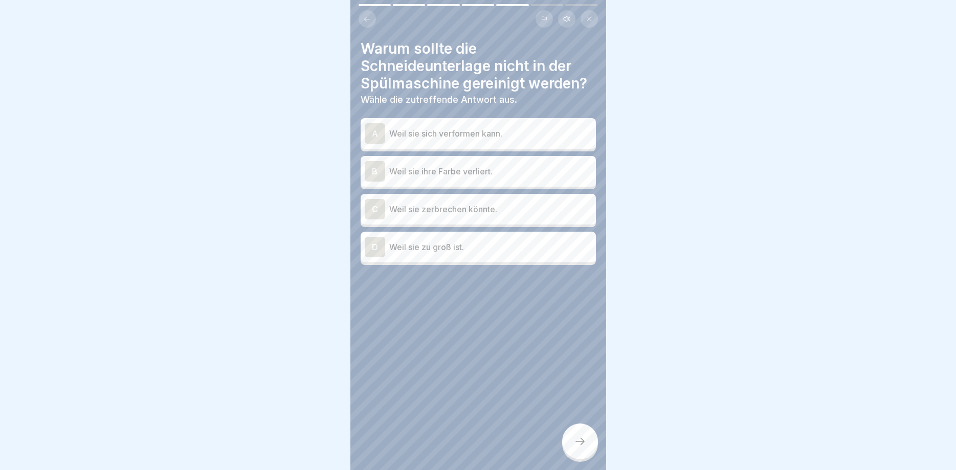
click at [505, 137] on p "Weil sie sich verformen kann." at bounding box center [490, 133] width 203 height 12
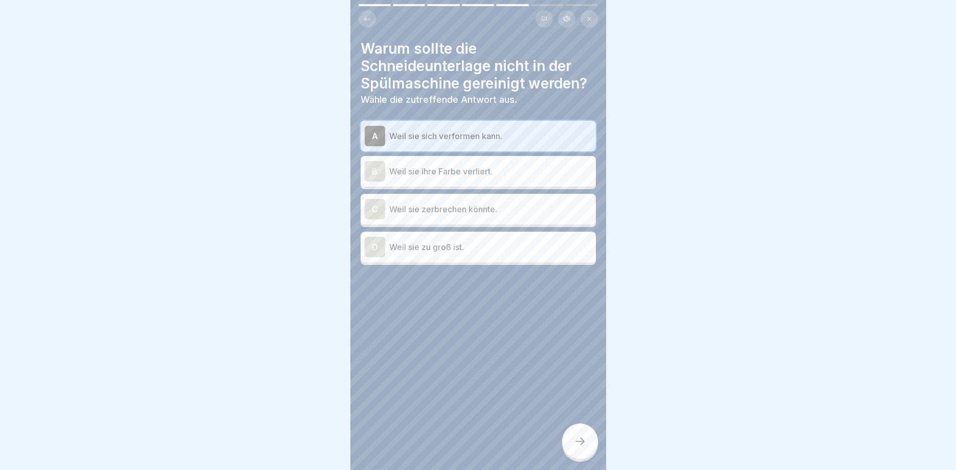
click at [582, 444] on icon at bounding box center [580, 441] width 12 height 12
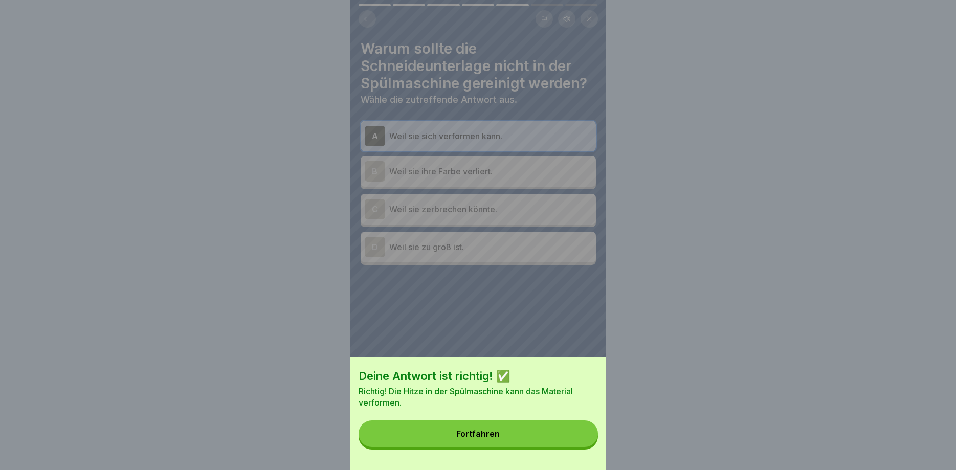
click at [583, 442] on button "Fortfahren" at bounding box center [478, 434] width 239 height 27
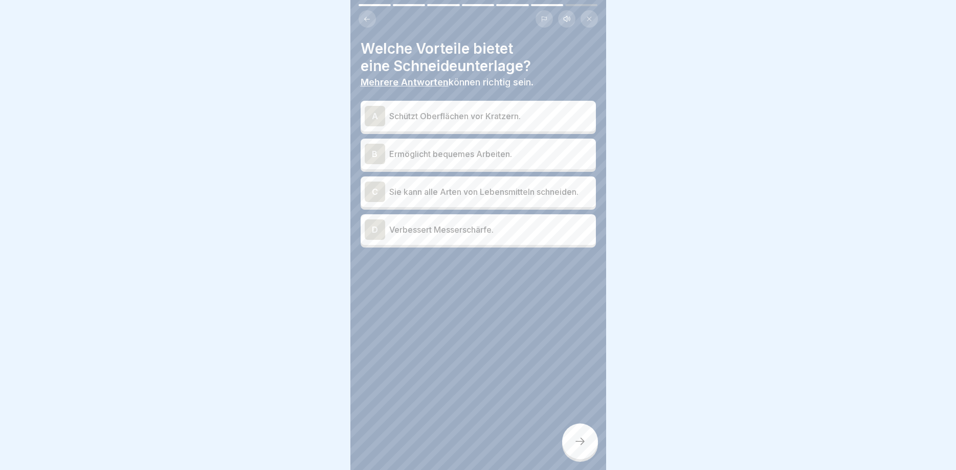
click at [482, 118] on p "Schützt Oberflächen vor Kratzern." at bounding box center [490, 116] width 203 height 12
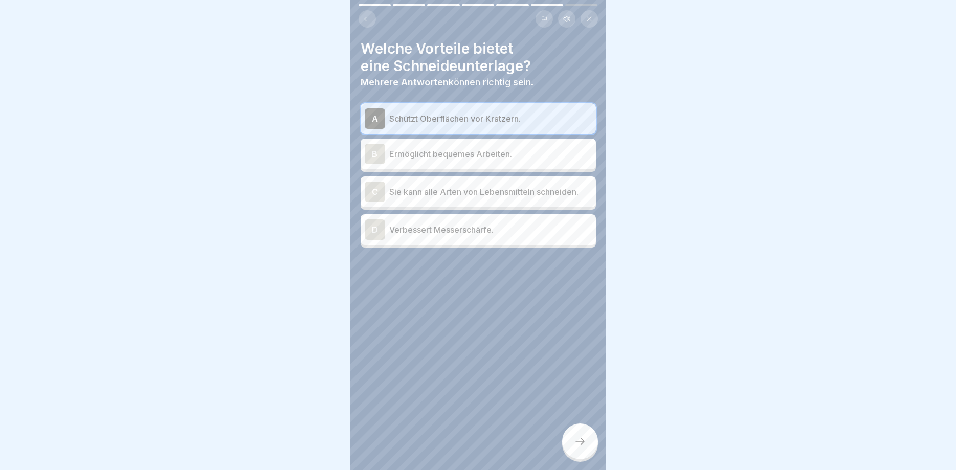
click at [491, 154] on p "Ermöglicht bequemes Arbeiten." at bounding box center [490, 154] width 203 height 12
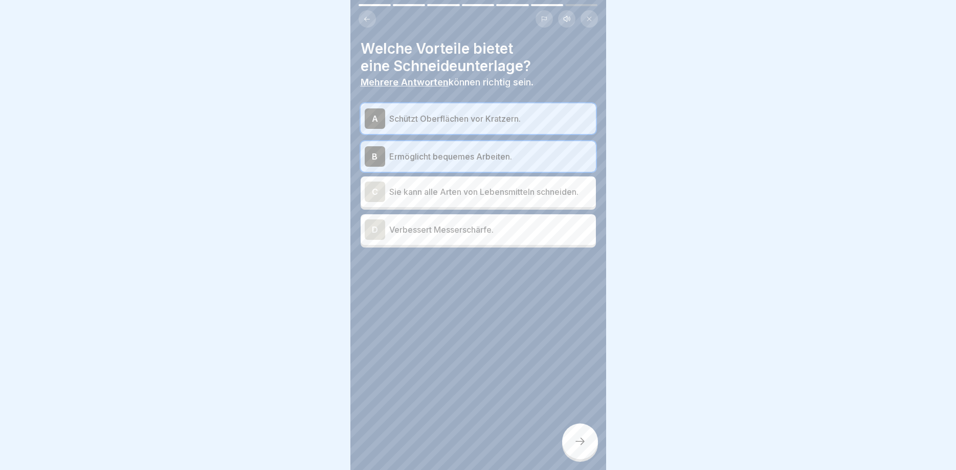
click at [585, 445] on icon at bounding box center [580, 441] width 12 height 12
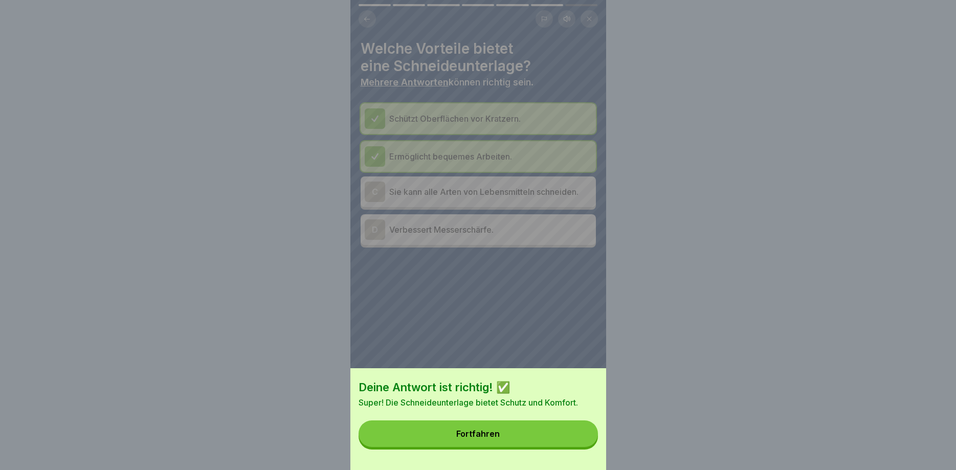
click at [577, 445] on button "Fortfahren" at bounding box center [478, 434] width 239 height 27
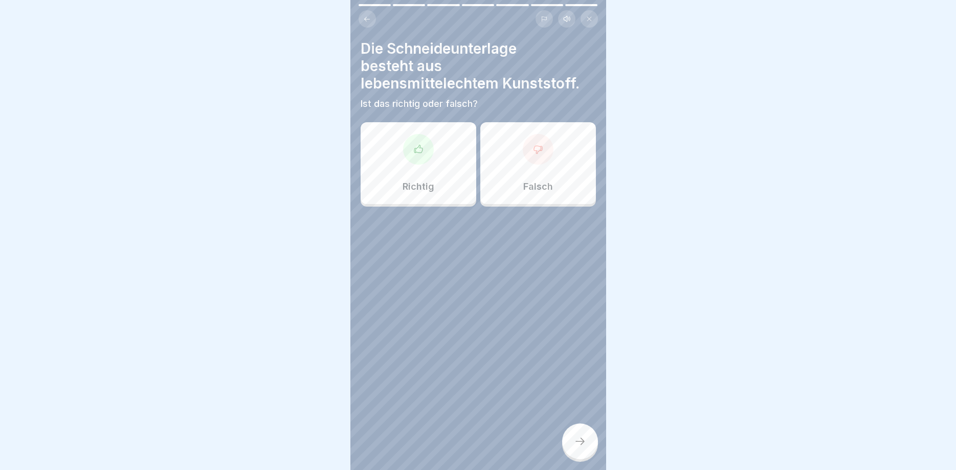
click at [441, 184] on div "Richtig" at bounding box center [419, 163] width 116 height 82
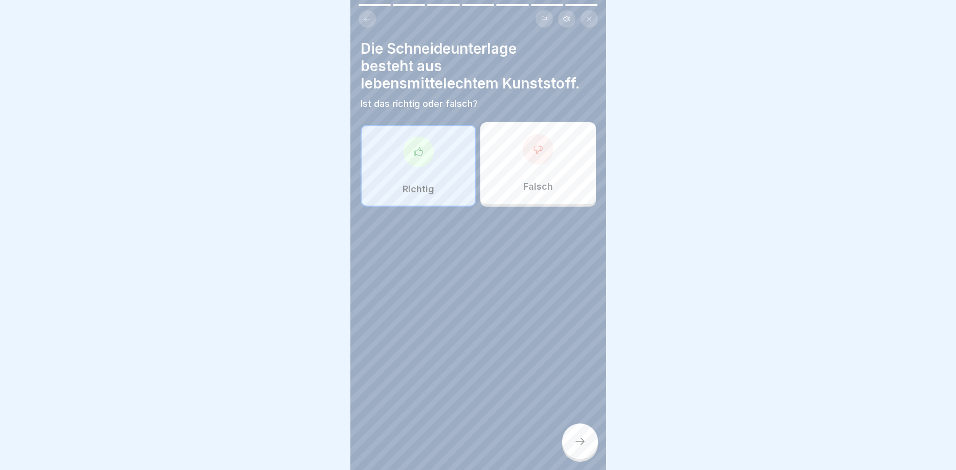
click at [582, 436] on div at bounding box center [580, 442] width 36 height 36
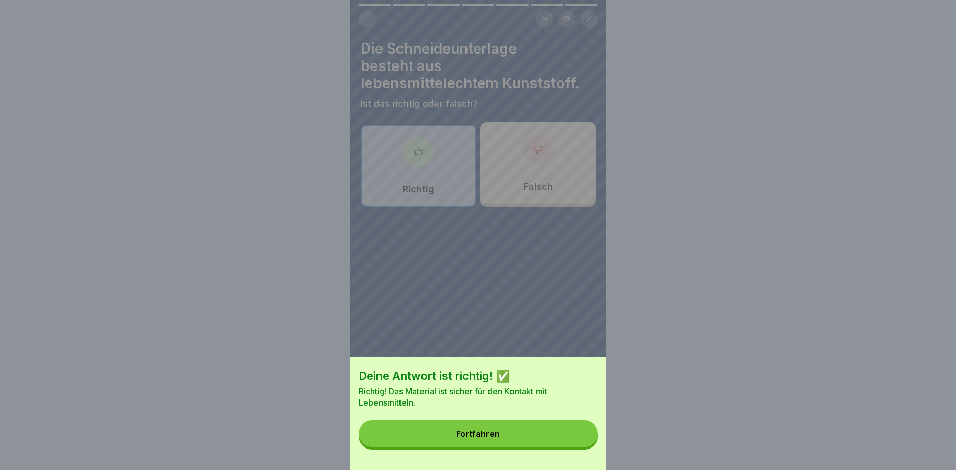
click at [582, 436] on button "Fortfahren" at bounding box center [478, 434] width 239 height 27
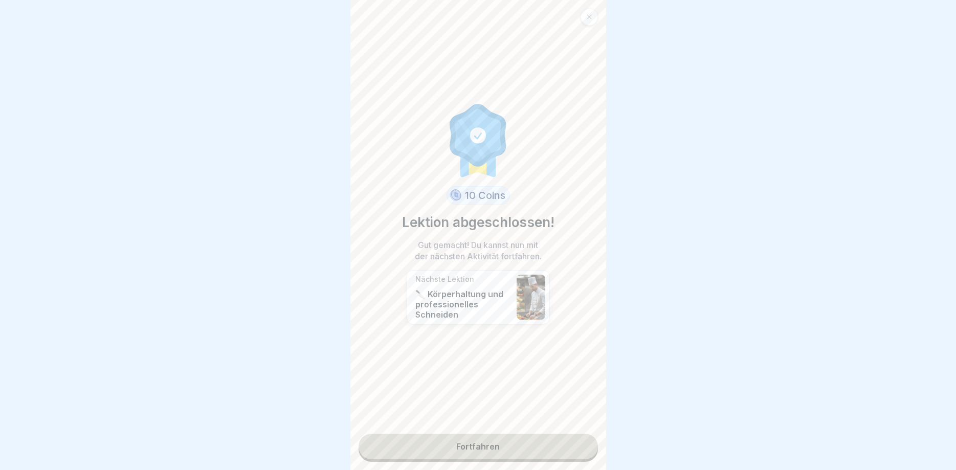
click at [582, 436] on link "Fortfahren" at bounding box center [478, 447] width 239 height 26
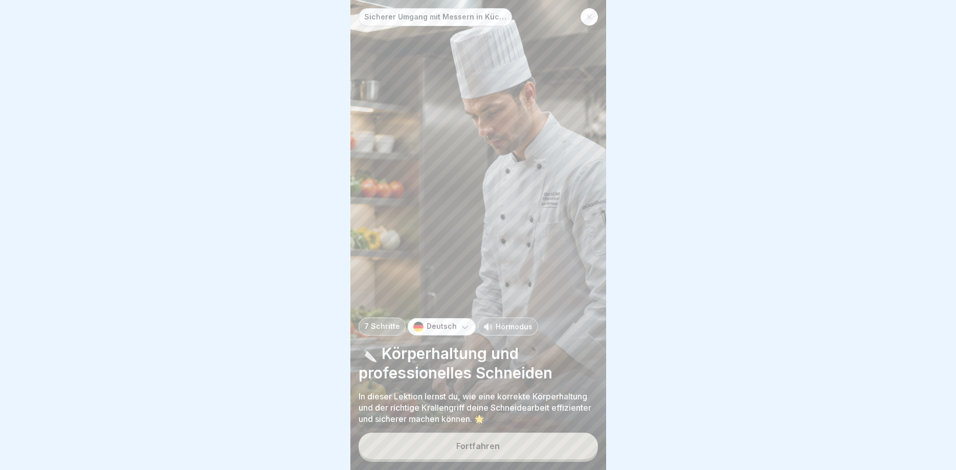
click at [582, 436] on button "Fortfahren" at bounding box center [478, 446] width 239 height 27
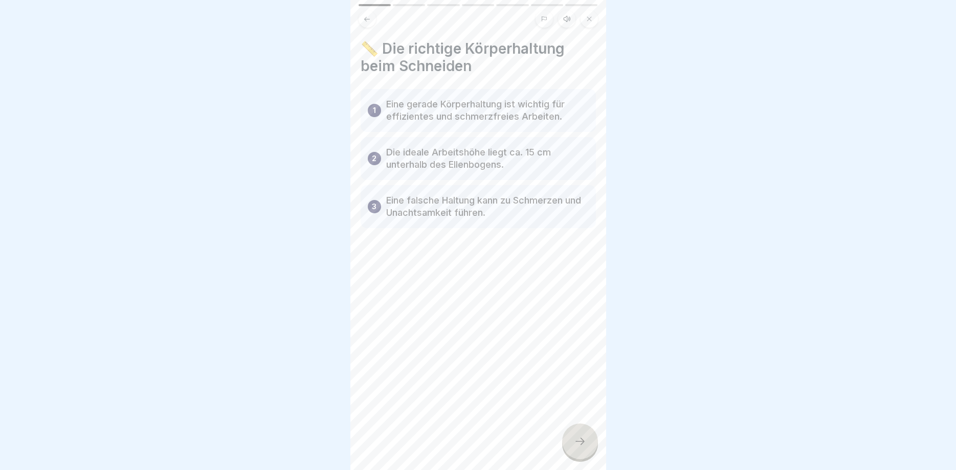
click at [582, 436] on div at bounding box center [580, 442] width 36 height 36
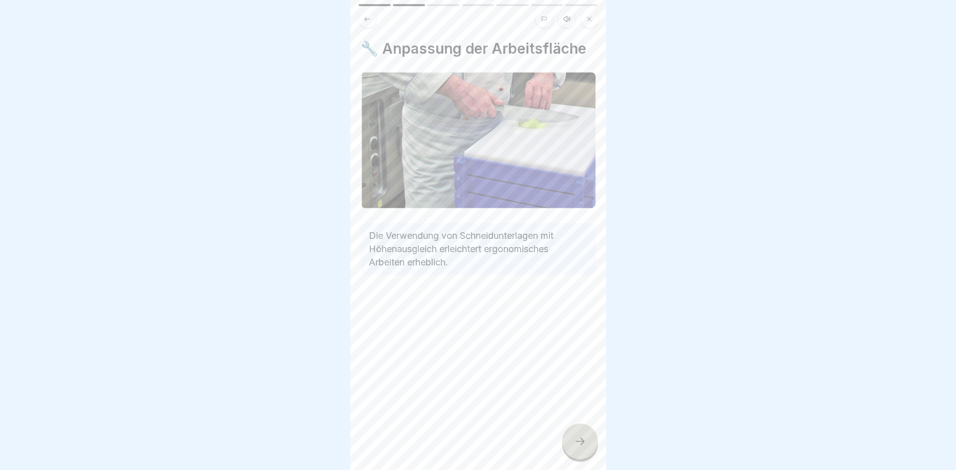
click at [582, 436] on div at bounding box center [580, 442] width 36 height 36
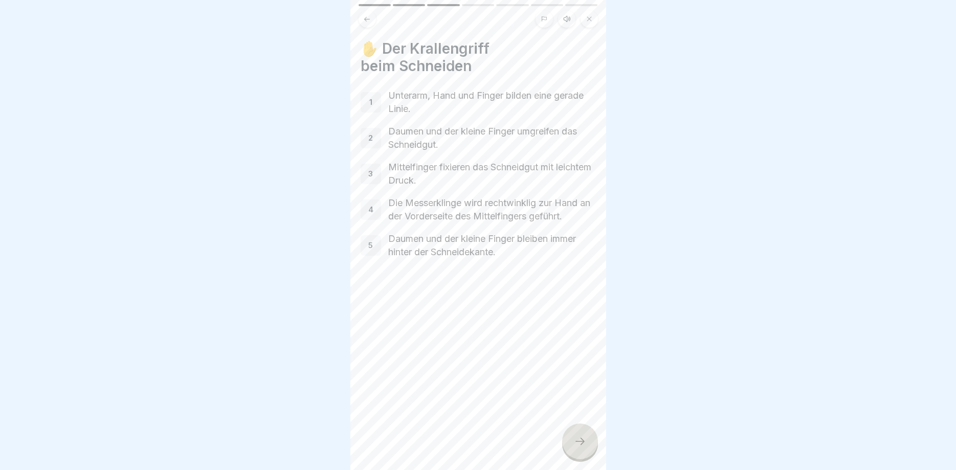
click at [582, 436] on div at bounding box center [580, 442] width 36 height 36
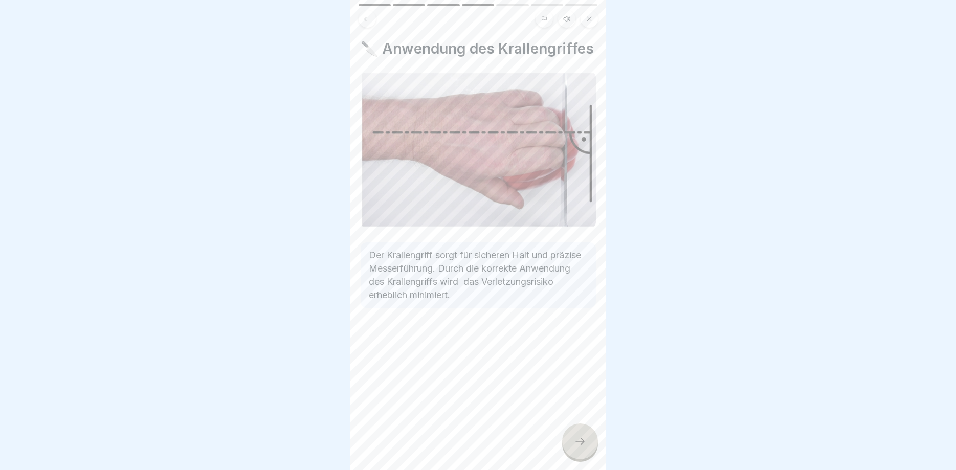
click at [582, 436] on div at bounding box center [580, 442] width 36 height 36
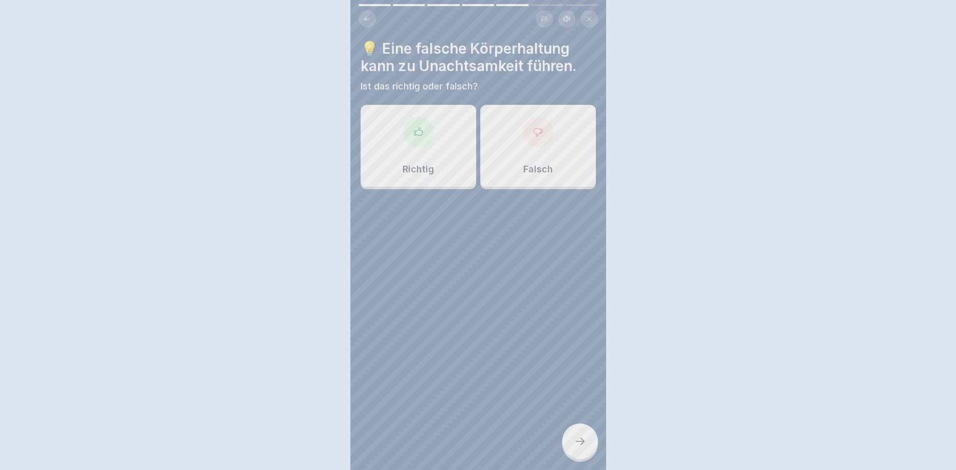
click at [582, 436] on div at bounding box center [478, 235] width 956 height 470
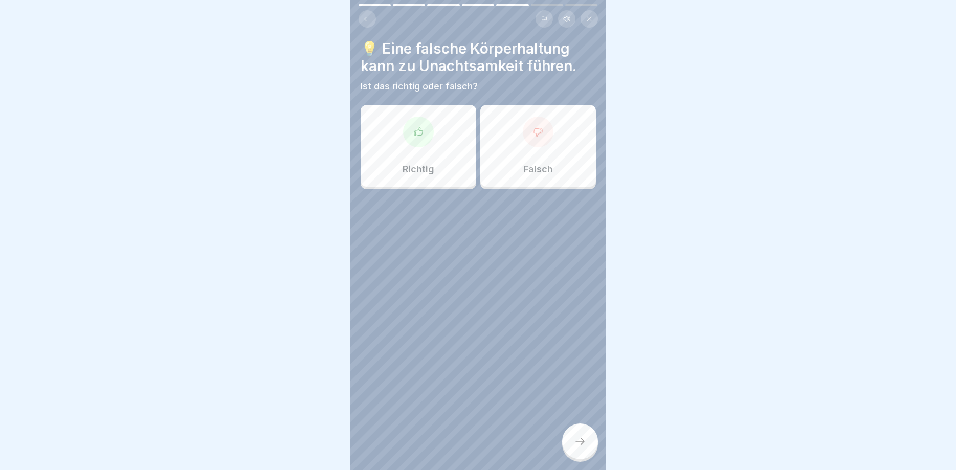
click at [437, 159] on div "Richtig" at bounding box center [419, 146] width 116 height 82
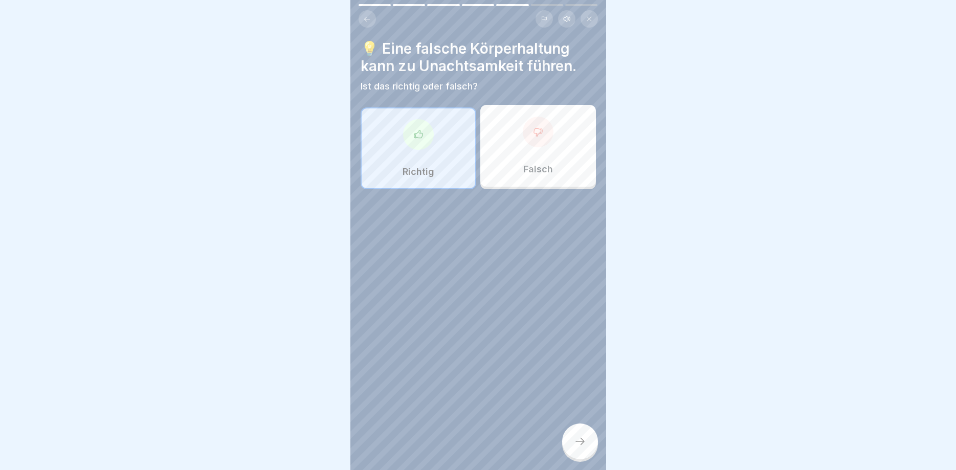
click at [579, 435] on div at bounding box center [580, 442] width 36 height 36
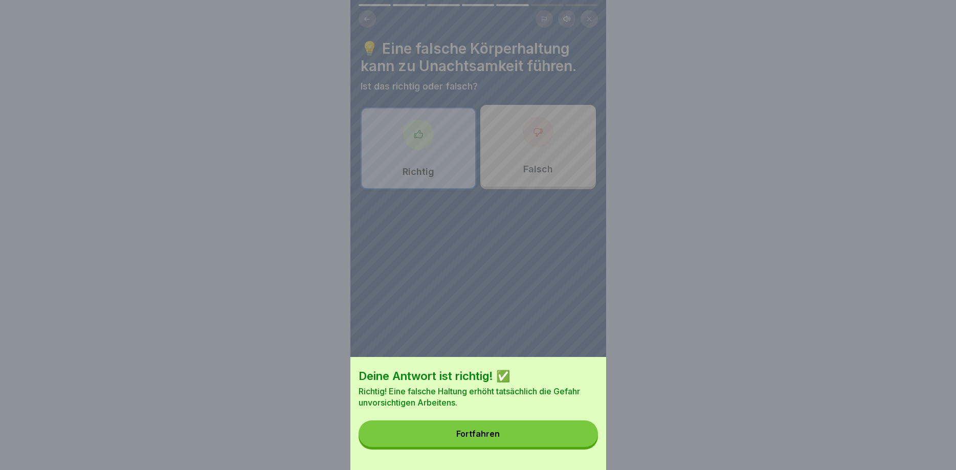
click at [579, 435] on button "Fortfahren" at bounding box center [478, 434] width 239 height 27
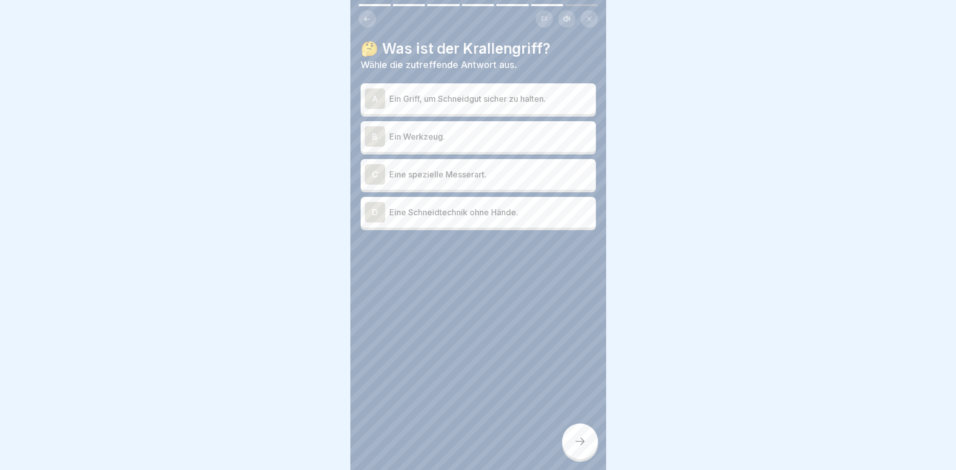
click at [579, 435] on div at bounding box center [580, 442] width 36 height 36
click at [579, 435] on div at bounding box center [478, 235] width 956 height 470
click at [503, 101] on p "Ein Griff, um Schneidgut sicher zu halten." at bounding box center [490, 99] width 203 height 12
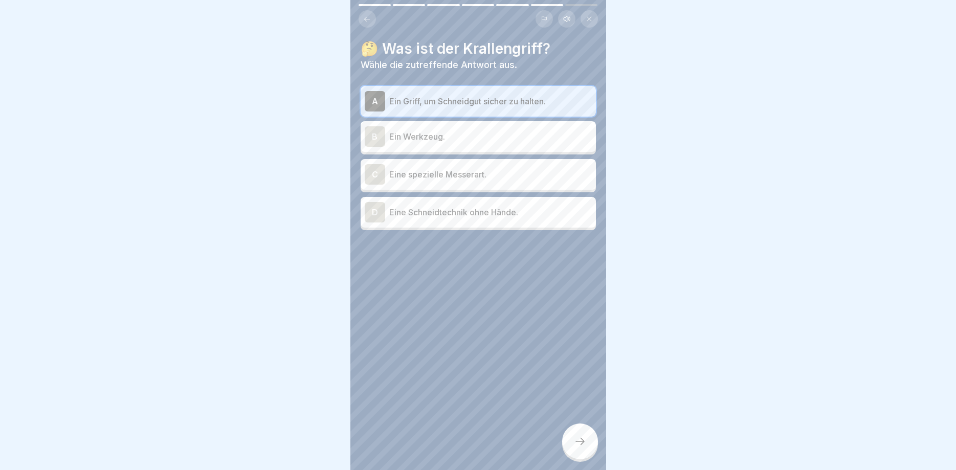
click at [573, 445] on div at bounding box center [580, 442] width 36 height 36
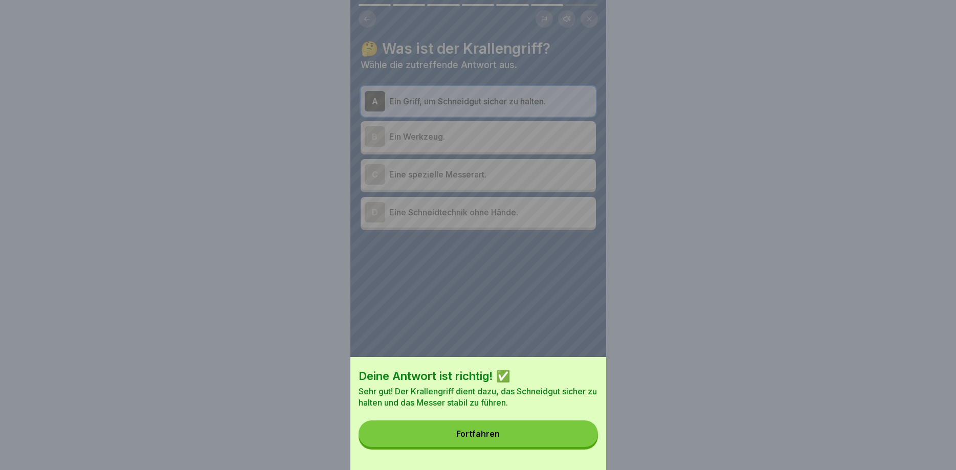
click at [573, 445] on button "Fortfahren" at bounding box center [478, 434] width 239 height 27
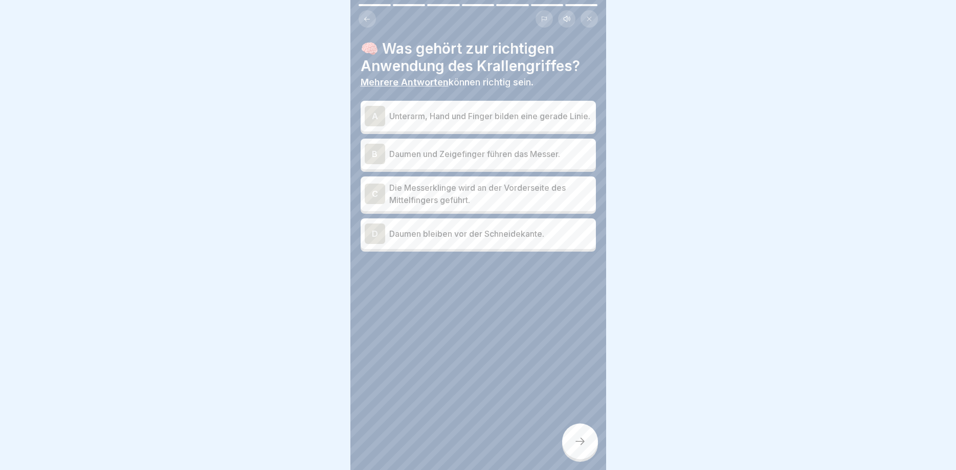
click at [516, 168] on div "B Daumen und Zeigefinger führen das Messer." at bounding box center [478, 154] width 235 height 31
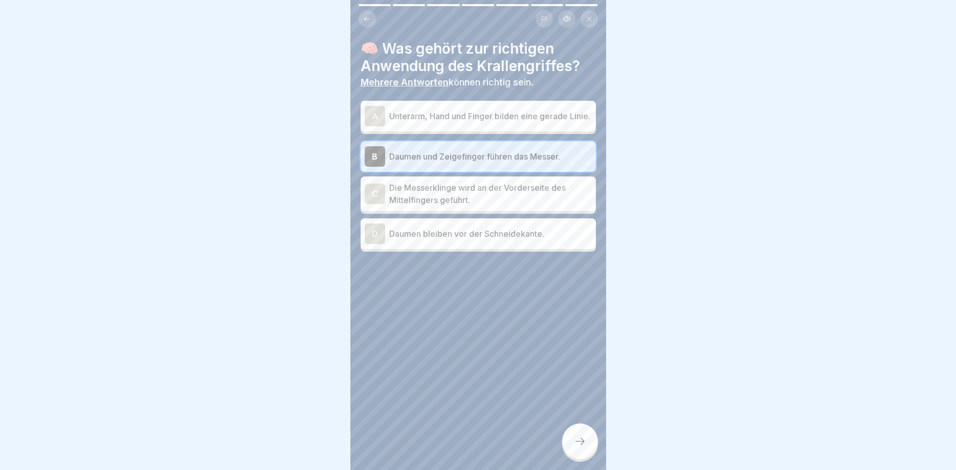
click at [583, 449] on div at bounding box center [580, 442] width 36 height 36
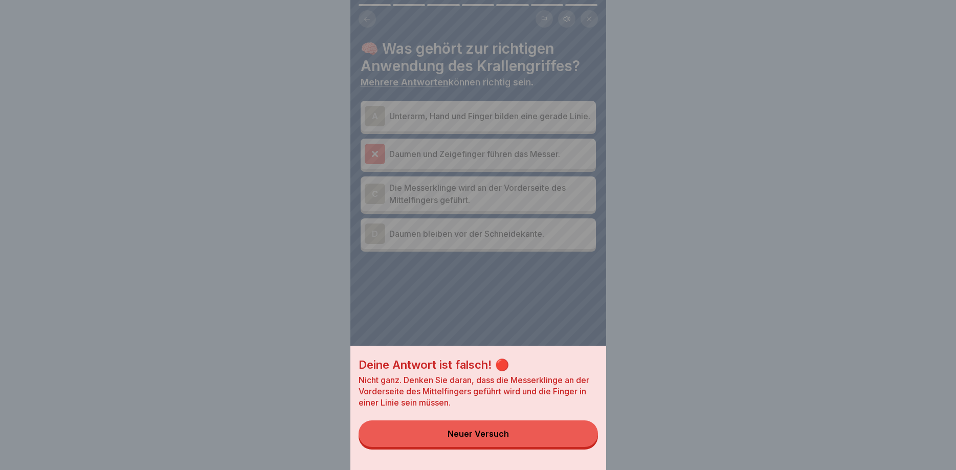
click at [583, 449] on div "Deine Antwort ist falsch! 🔴 Nicht ganz. Denken Sie daran, dass die Messerklinge…" at bounding box center [479, 408] width 256 height 124
click at [581, 439] on button "Neuer Versuch" at bounding box center [478, 434] width 239 height 27
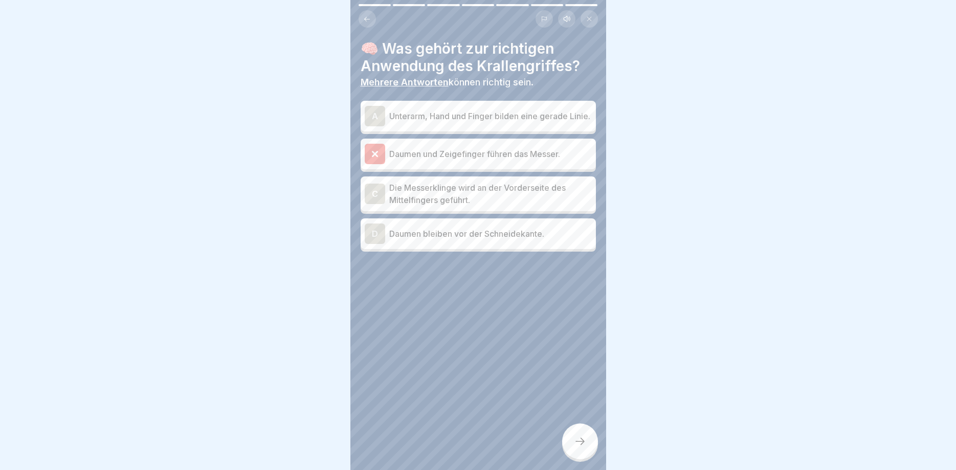
click at [508, 189] on p "Die Messerklinge wird an der Vorderseite des Mittelfingers geführt." at bounding box center [490, 194] width 203 height 25
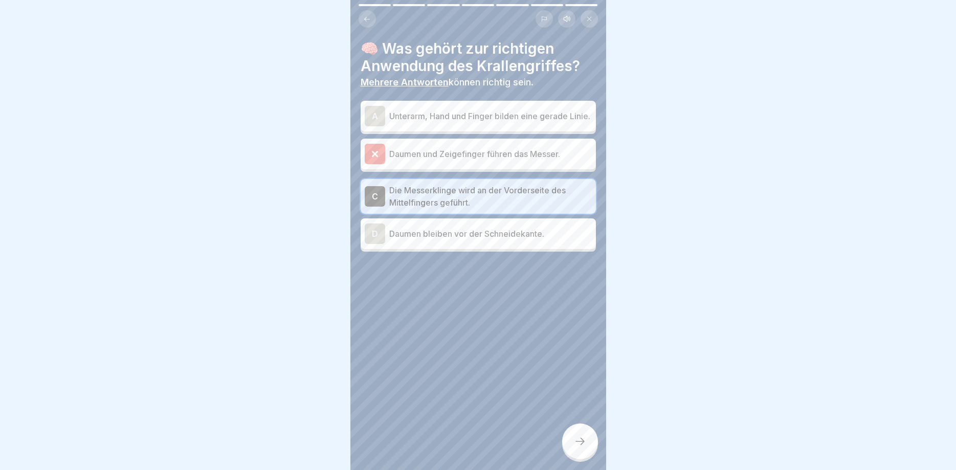
click at [580, 442] on icon at bounding box center [580, 441] width 12 height 12
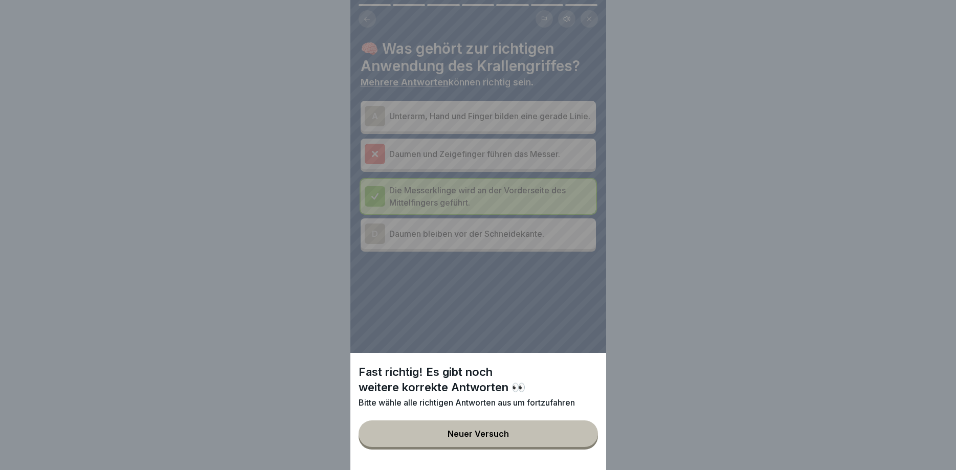
click at [580, 440] on button "Neuer Versuch" at bounding box center [478, 434] width 239 height 27
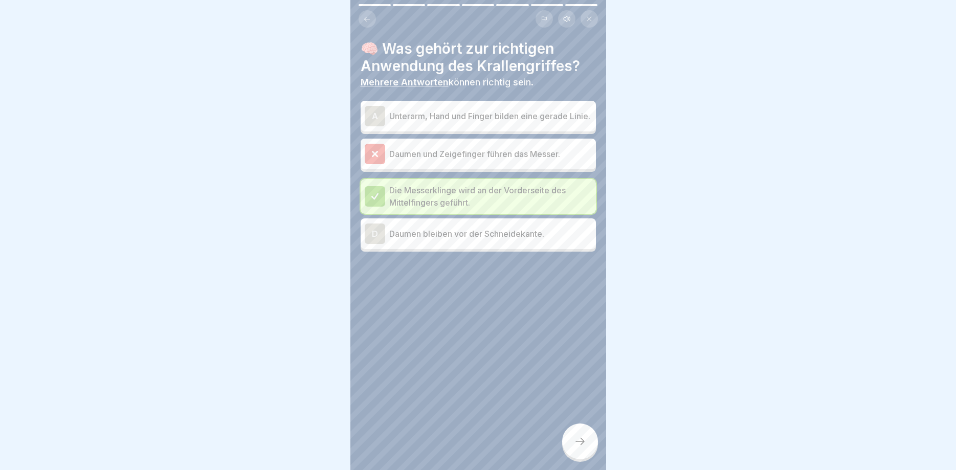
click at [523, 113] on p "Unterarm, Hand und Finger bilden eine gerade Linie." at bounding box center [490, 116] width 203 height 12
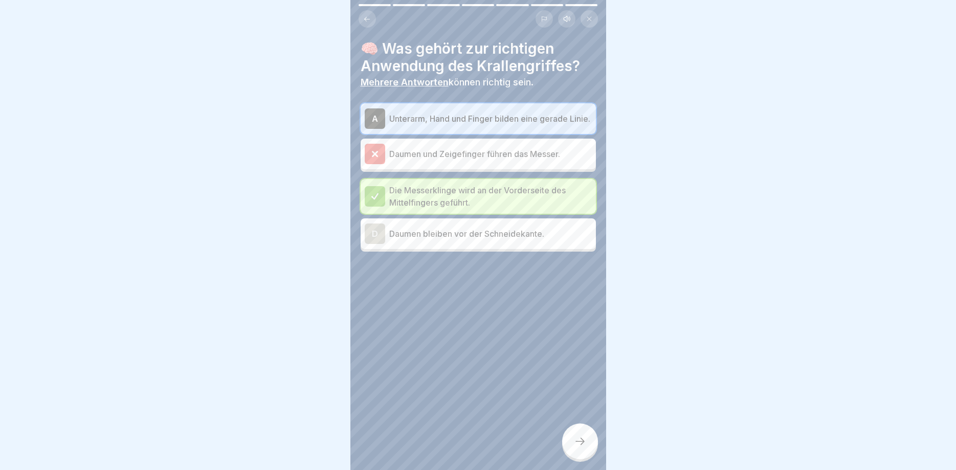
click at [576, 443] on icon at bounding box center [580, 441] width 12 height 12
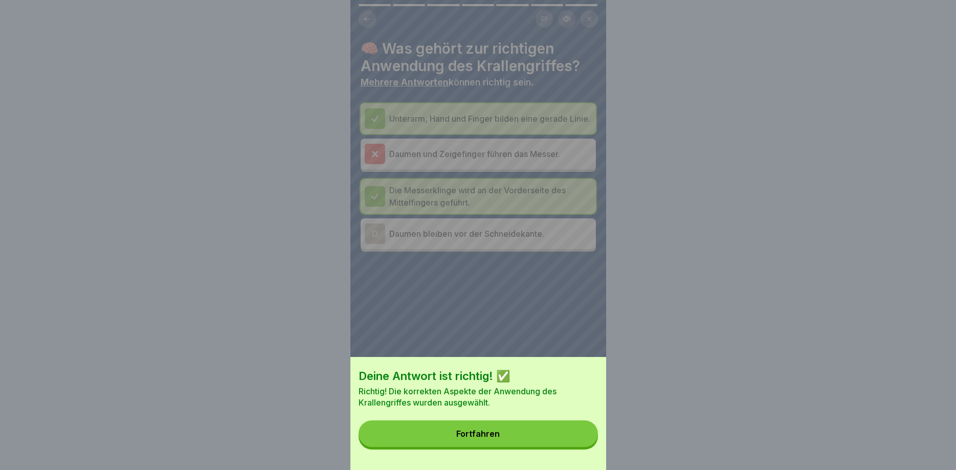
click at [576, 443] on button "Fortfahren" at bounding box center [478, 434] width 239 height 27
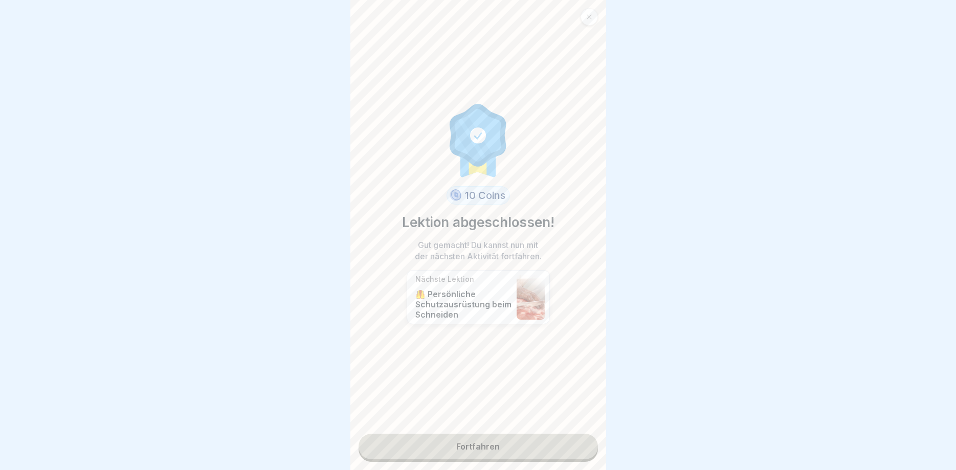
click at [577, 442] on link "Fortfahren" at bounding box center [478, 447] width 239 height 26
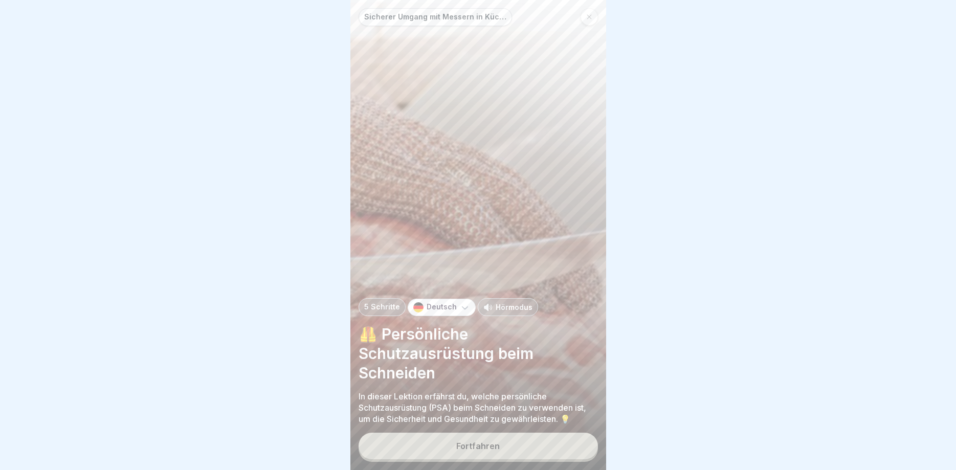
click at [577, 442] on button "Fortfahren" at bounding box center [478, 446] width 239 height 27
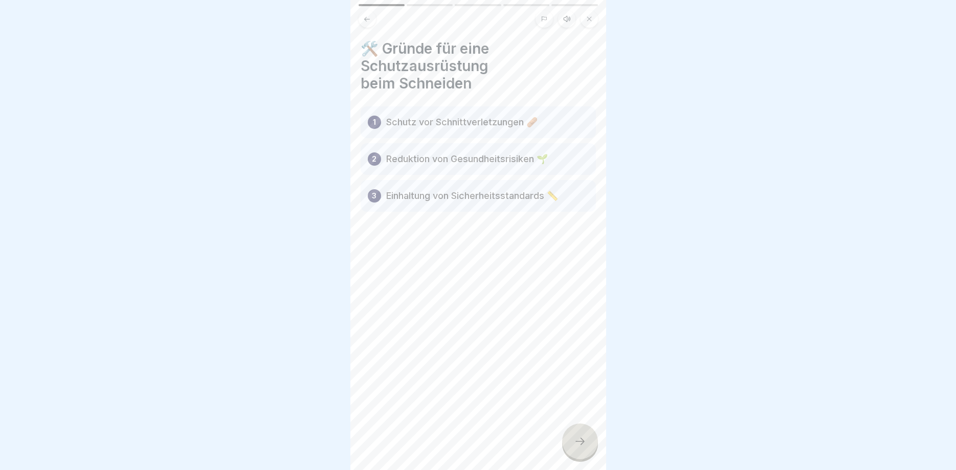
click at [577, 442] on div "🛠️ Gründe für eine Schutzausrüstung beim Schneiden 1 Schutz vor Schnittverletzu…" at bounding box center [479, 235] width 256 height 470
click at [577, 442] on icon at bounding box center [580, 441] width 12 height 12
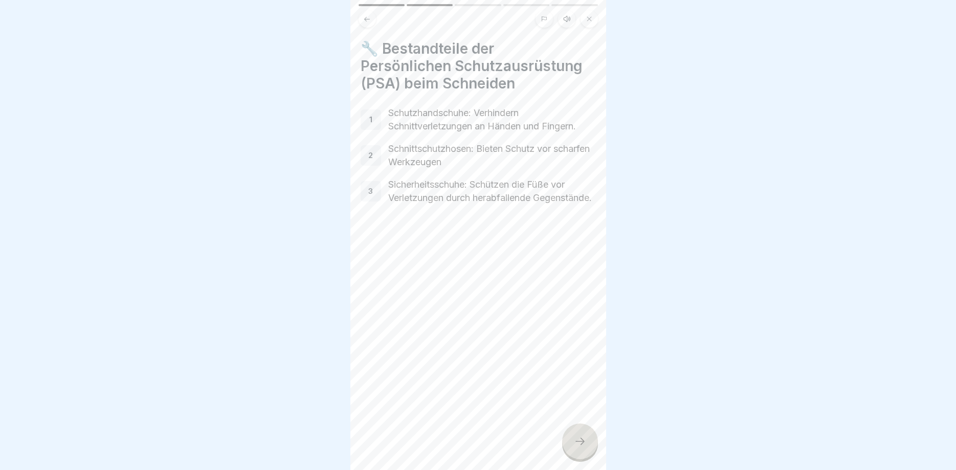
click at [577, 442] on icon at bounding box center [580, 441] width 12 height 12
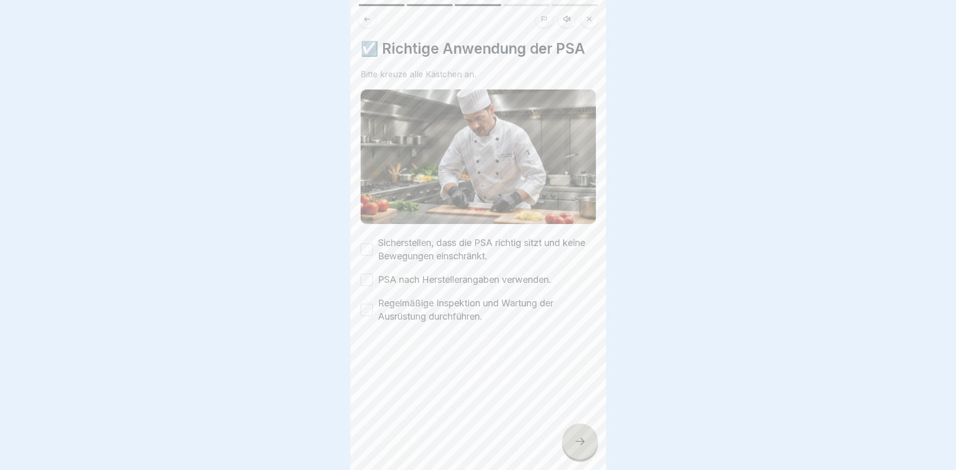
click at [577, 442] on div at bounding box center [478, 235] width 956 height 470
click at [577, 442] on icon at bounding box center [580, 441] width 12 height 12
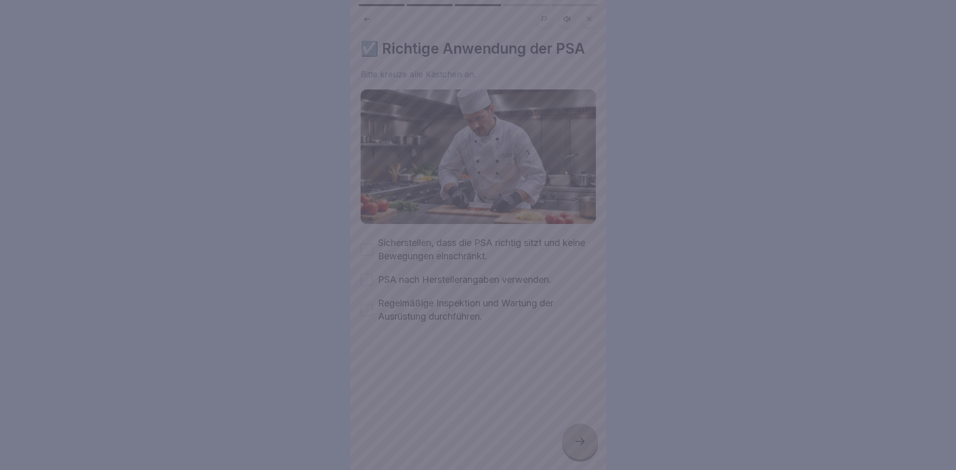
click at [362, 249] on div at bounding box center [478, 235] width 956 height 470
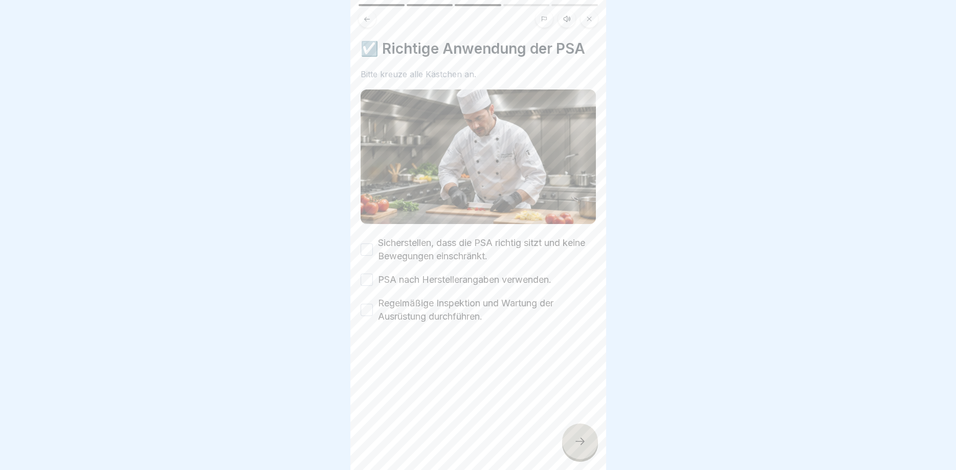
click at [362, 249] on button "Sicherstellen, dass die PSA richtig sitzt und keine Bewegungen einschränkt." at bounding box center [367, 250] width 12 height 12
click at [367, 279] on button "PSA nach Herstellerangaben verwenden." at bounding box center [367, 280] width 12 height 12
click at [364, 316] on button "Regelmäßige Inspektion und Wartung der Ausrüstung durchführen." at bounding box center [367, 310] width 12 height 12
click at [578, 446] on icon at bounding box center [580, 441] width 12 height 12
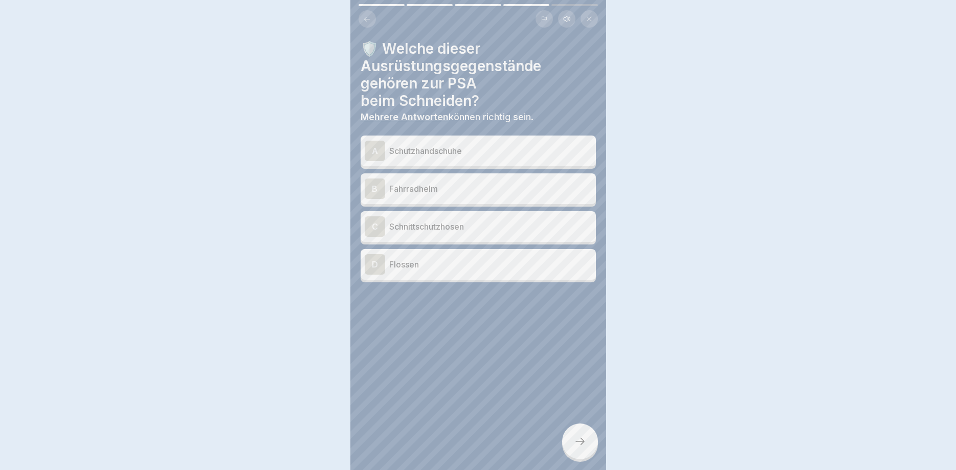
click at [578, 446] on div at bounding box center [478, 235] width 956 height 470
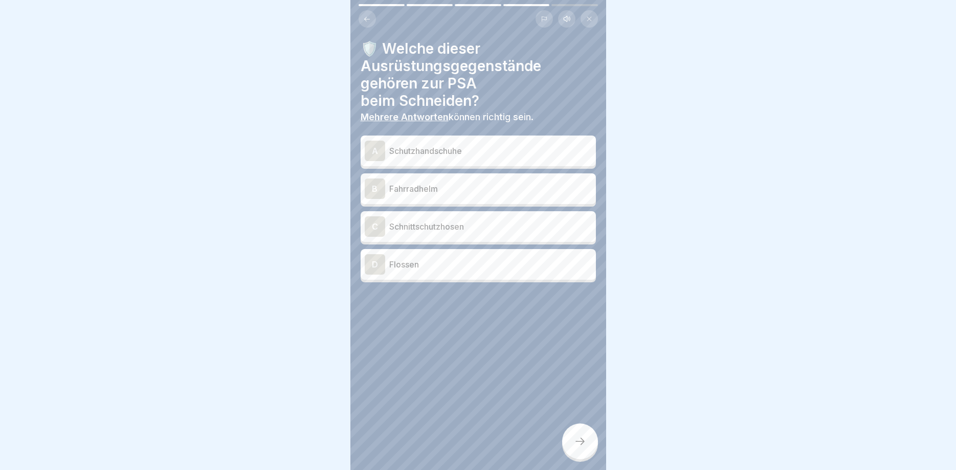
click at [480, 152] on p "Schutzhandschuhe" at bounding box center [490, 151] width 203 height 12
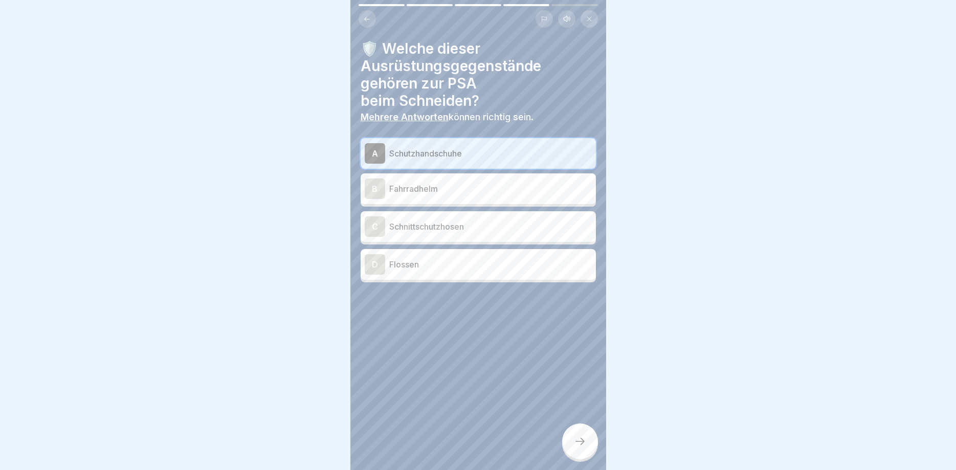
click at [578, 454] on div at bounding box center [580, 442] width 36 height 36
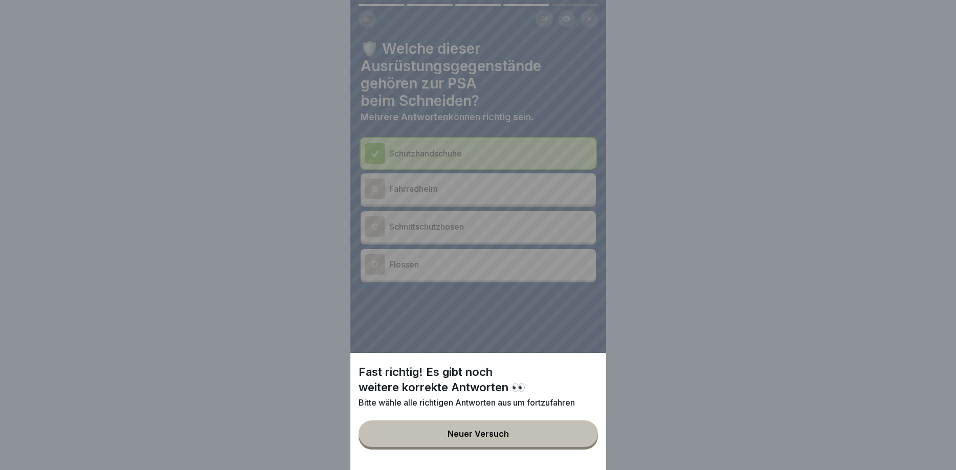
click at [574, 435] on button "Neuer Versuch" at bounding box center [478, 434] width 239 height 27
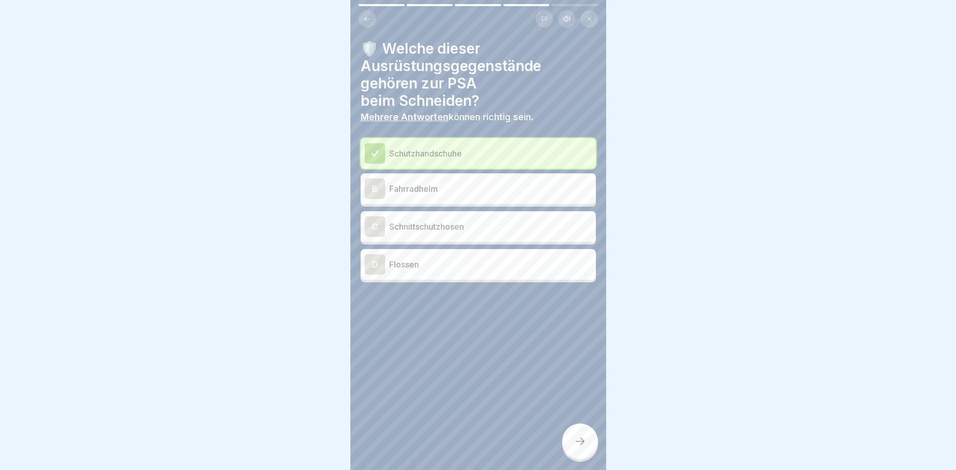
click at [526, 231] on p "Schnittschutzhosen" at bounding box center [490, 227] width 203 height 12
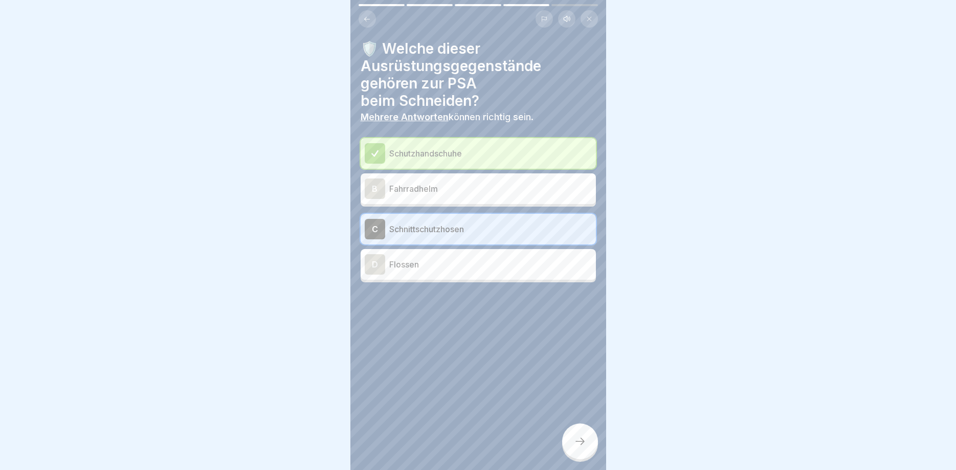
click at [577, 443] on icon at bounding box center [580, 441] width 12 height 12
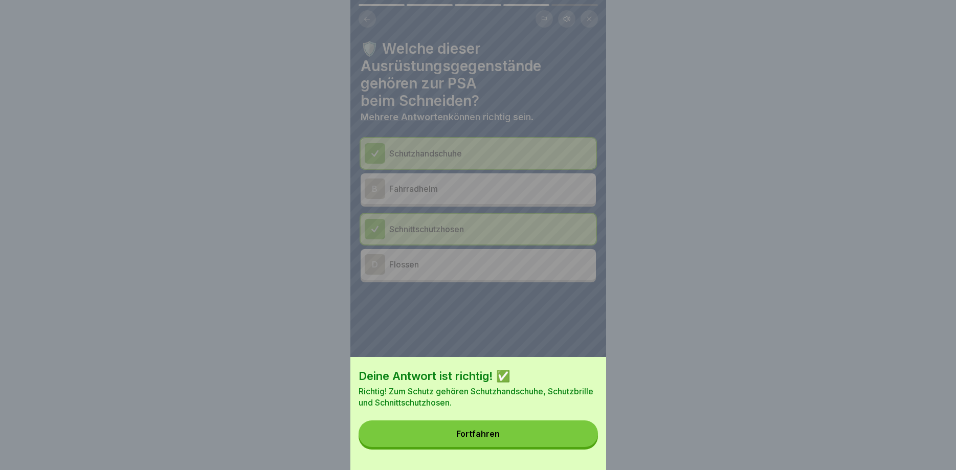
click at [578, 443] on button "Fortfahren" at bounding box center [478, 434] width 239 height 27
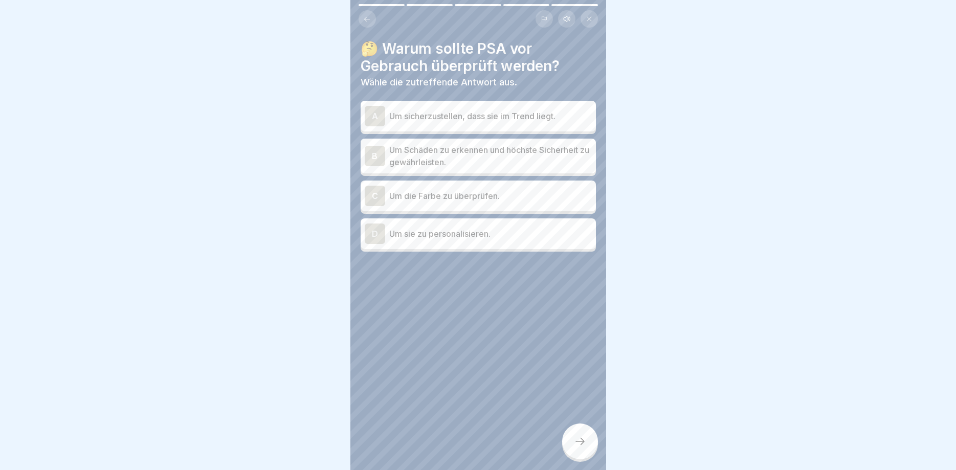
click at [524, 163] on p "Um Schäden zu erkennen und höchste Sicherheit zu gewährleisten." at bounding box center [490, 156] width 203 height 25
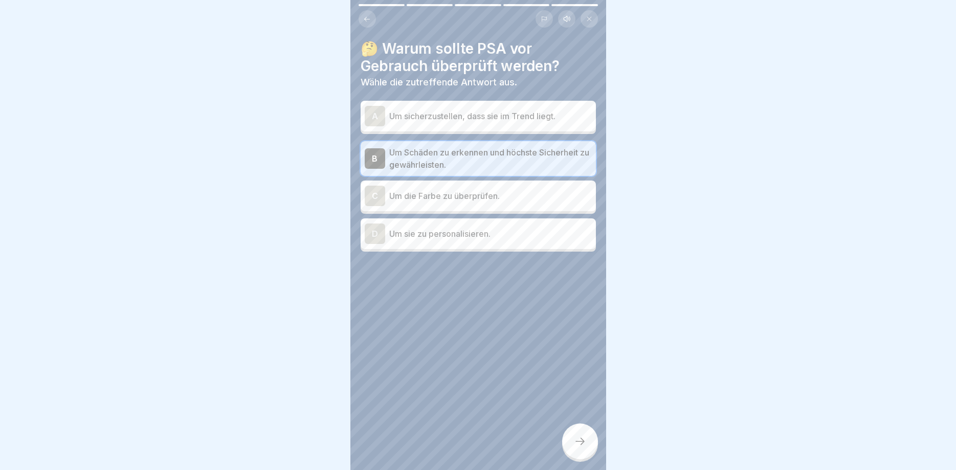
click at [583, 444] on icon at bounding box center [580, 441] width 12 height 12
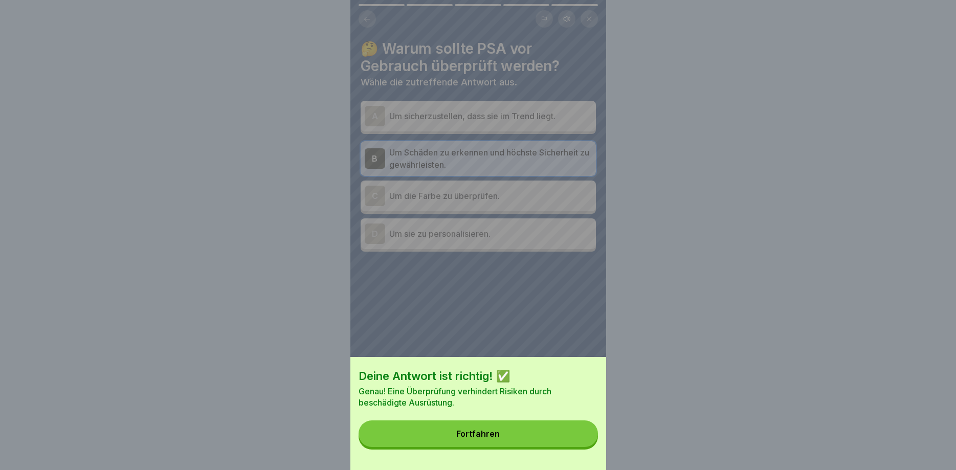
click at [583, 444] on button "Fortfahren" at bounding box center [478, 434] width 239 height 27
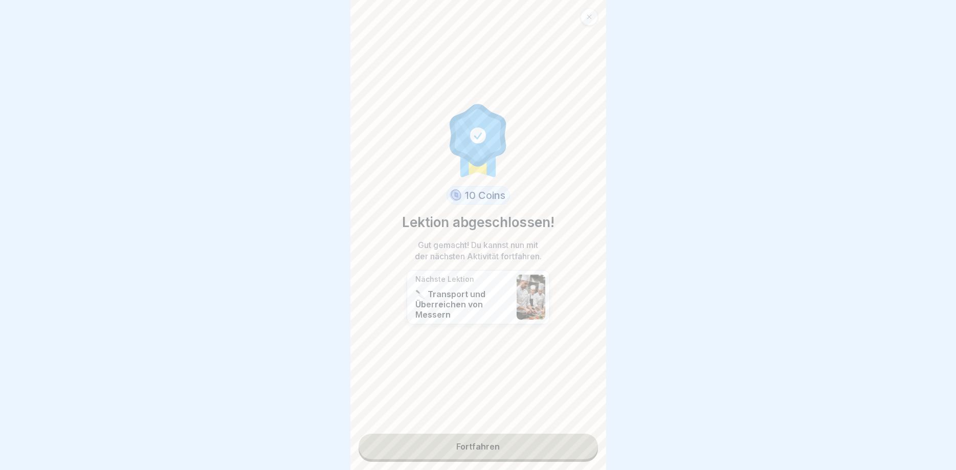
click at [583, 444] on link "Fortfahren" at bounding box center [478, 447] width 239 height 26
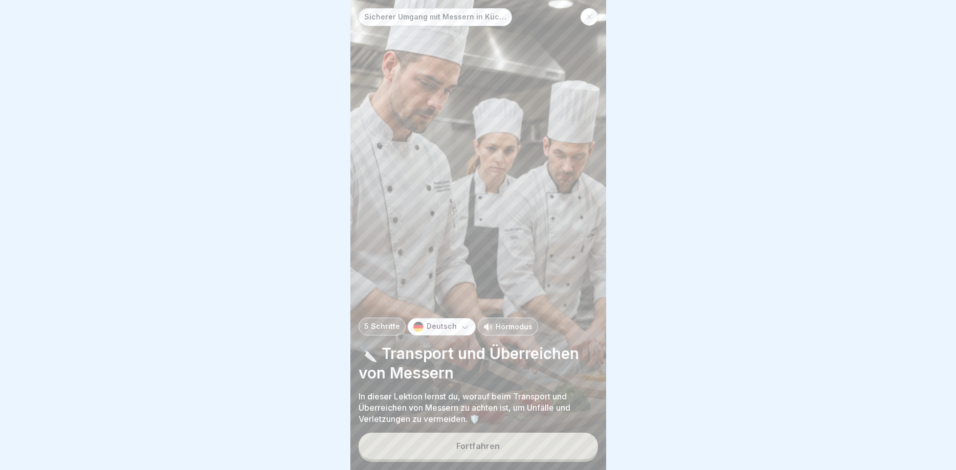
click at [583, 444] on button "Fortfahren" at bounding box center [478, 446] width 239 height 27
click at [606, 444] on div "☑️ Wichtige Punkte beim Überreichen und Transportieren von Messern Bitte kreuze…" at bounding box center [734, 235] width 256 height 470
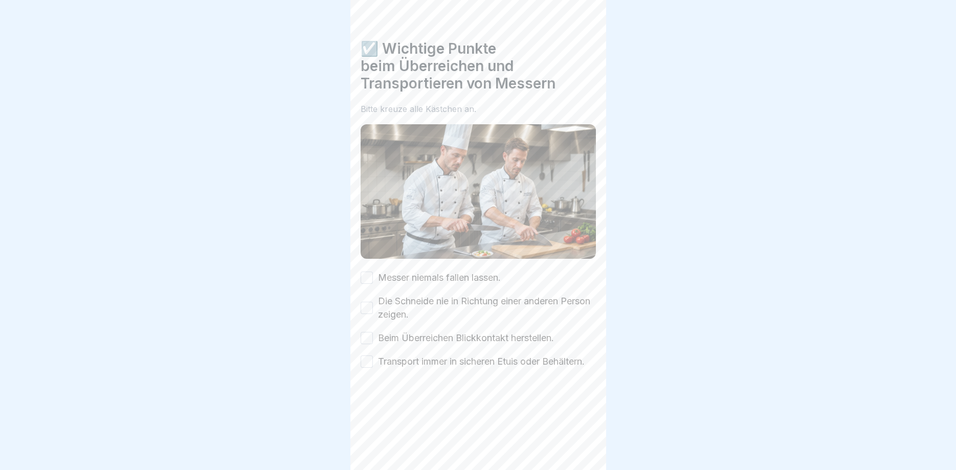
click at [583, 444] on div "Sicherer Umgang mit Messern in Küchen 5 Schritte Deutsch Hörmodus 🔪 Transport u…" at bounding box center [479, 235] width 256 height 470
click at [583, 444] on icon at bounding box center [580, 441] width 12 height 12
click at [368, 277] on button "Messer niemals fallen lassen." at bounding box center [367, 278] width 12 height 12
click at [365, 311] on button "Die Schneide nie in Richtung einer anderen Person zeigen." at bounding box center [367, 308] width 12 height 12
click at [366, 335] on button "Beim Überreichen Blickkontakt herstellen." at bounding box center [367, 338] width 12 height 12
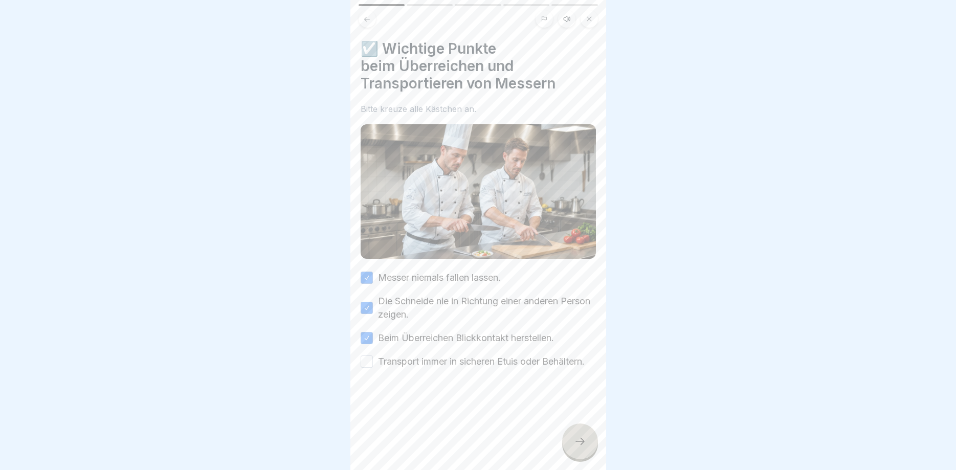
click at [363, 363] on button "Transport immer in sicheren Etuis oder Behältern." at bounding box center [367, 362] width 12 height 12
click at [581, 447] on icon at bounding box center [580, 441] width 12 height 12
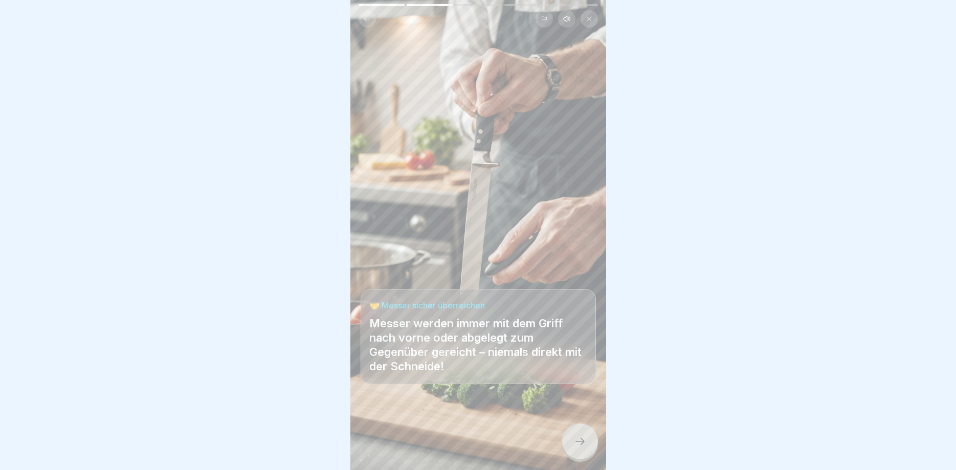
click at [591, 444] on div at bounding box center [580, 442] width 36 height 36
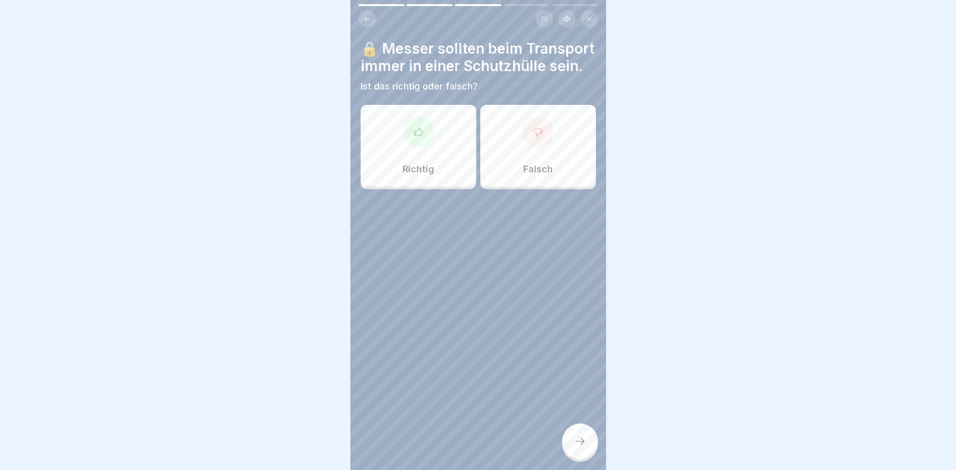
click at [442, 158] on div "Richtig" at bounding box center [419, 146] width 116 height 82
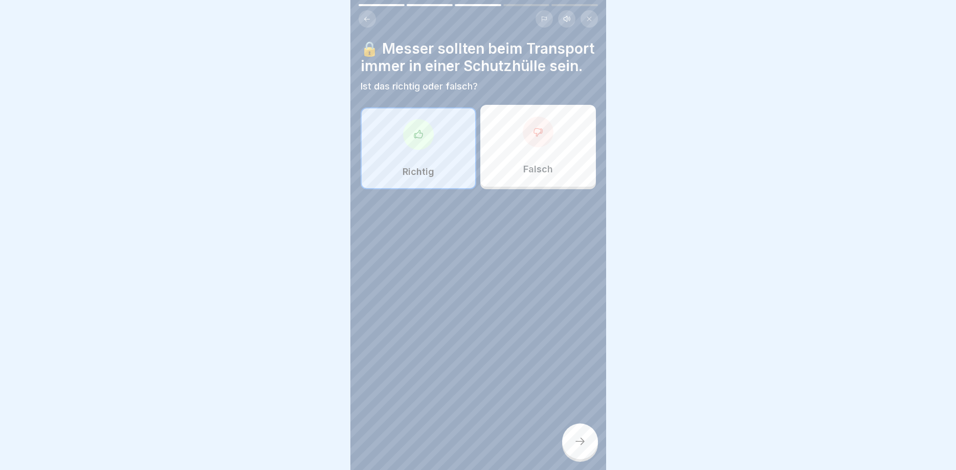
click at [574, 436] on div at bounding box center [580, 442] width 36 height 36
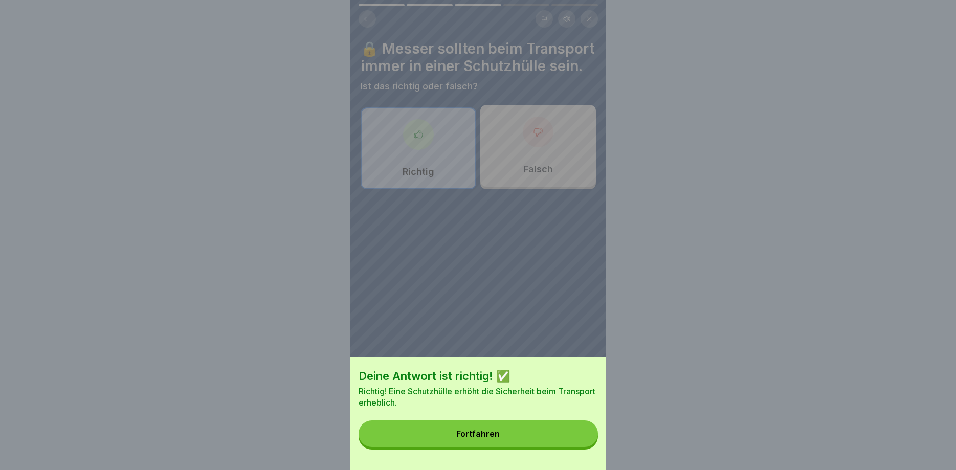
click at [574, 437] on button "Fortfahren" at bounding box center [478, 434] width 239 height 27
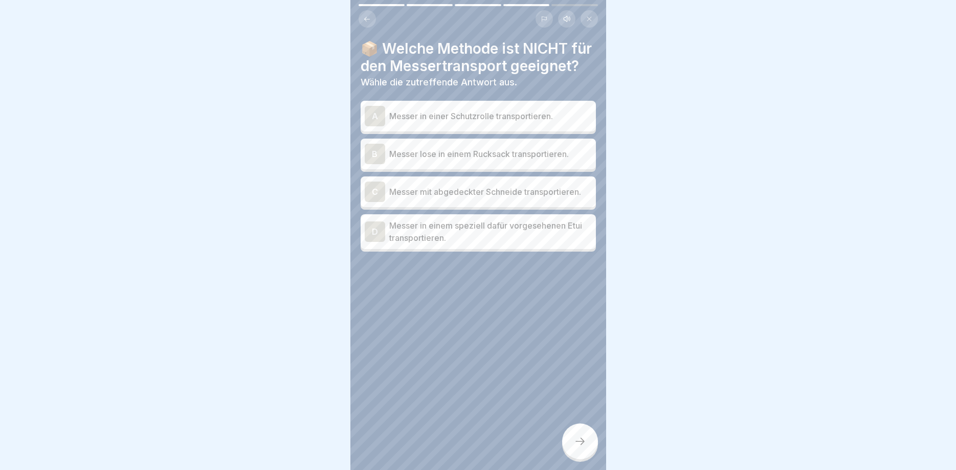
click at [574, 438] on icon at bounding box center [580, 441] width 12 height 12
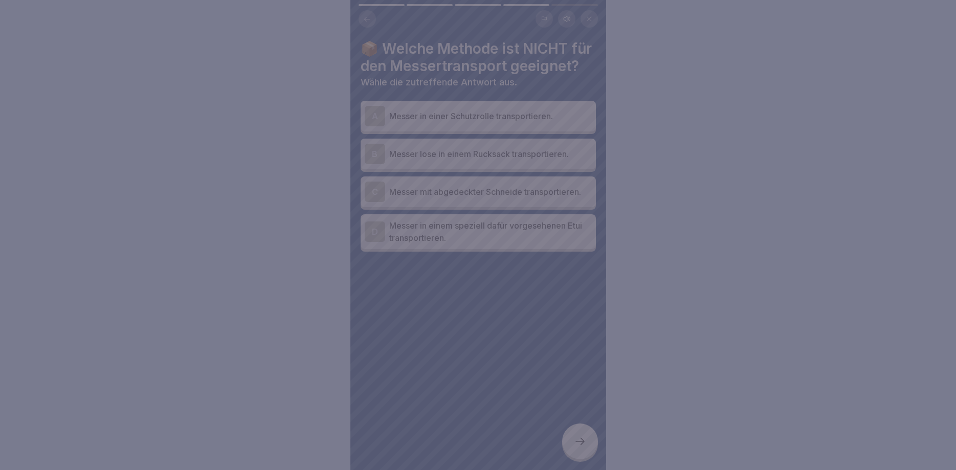
click at [574, 438] on div at bounding box center [478, 235] width 956 height 470
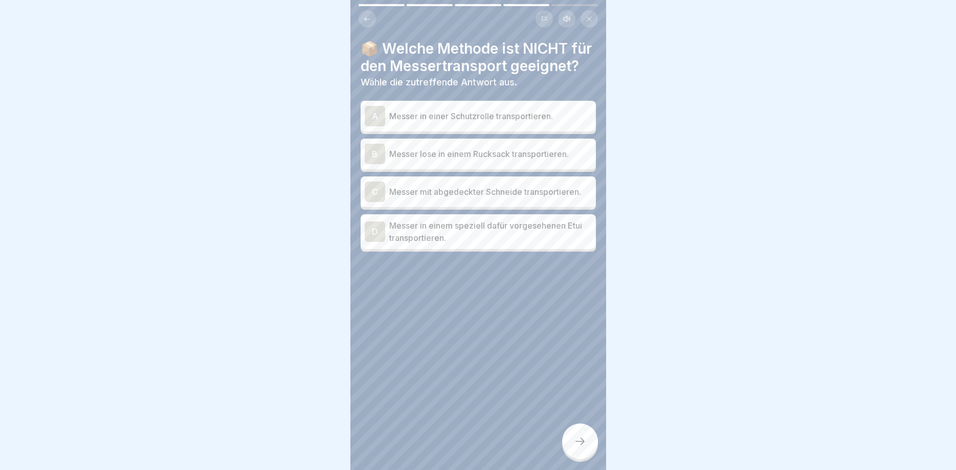
click at [501, 159] on p "Messer lose in einem Rucksack transportieren." at bounding box center [490, 154] width 203 height 12
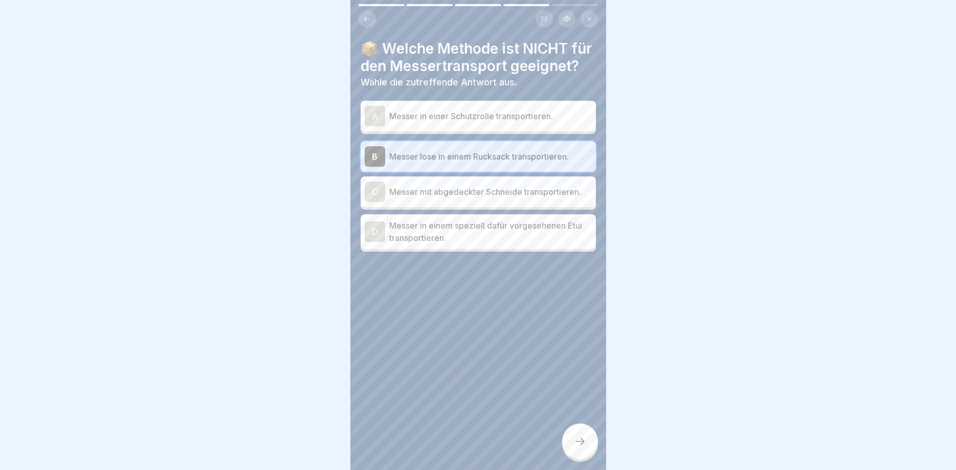
click at [584, 450] on div at bounding box center [580, 442] width 36 height 36
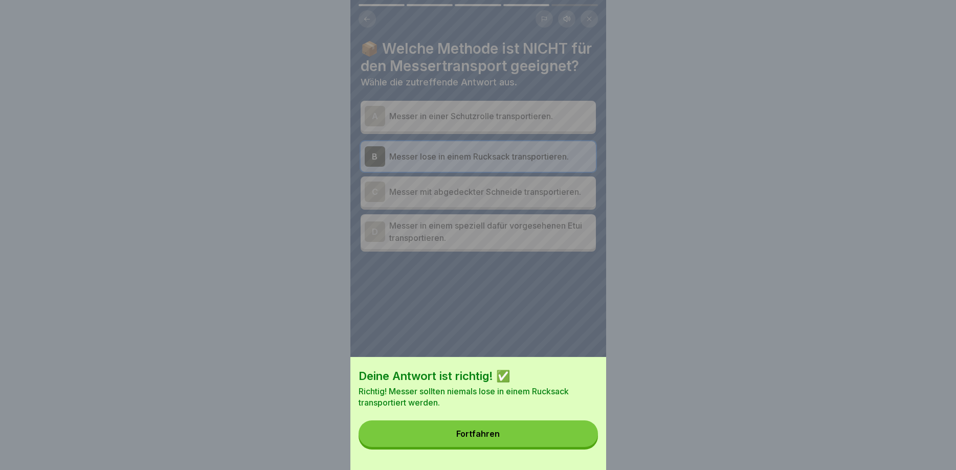
click at [571, 427] on button "Fortfahren" at bounding box center [478, 434] width 239 height 27
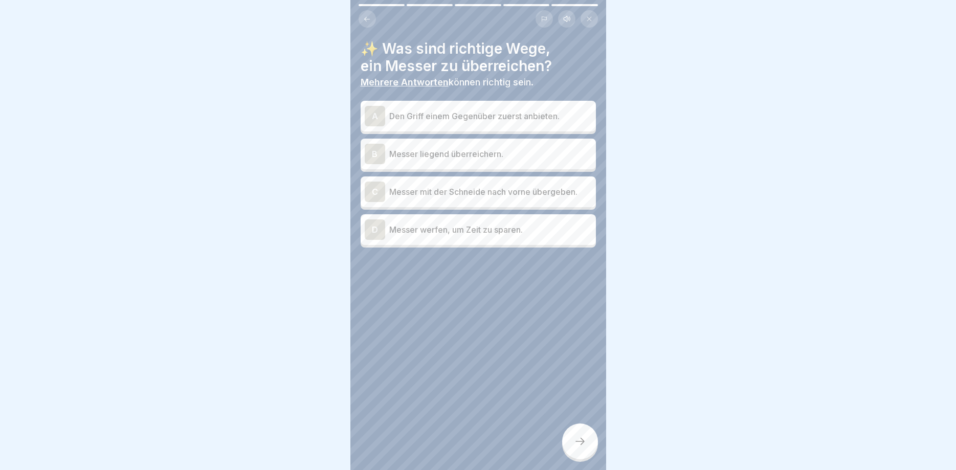
click at [459, 123] on div "A Den Griff einem Gegenüber zuerst anbieten." at bounding box center [478, 116] width 227 height 20
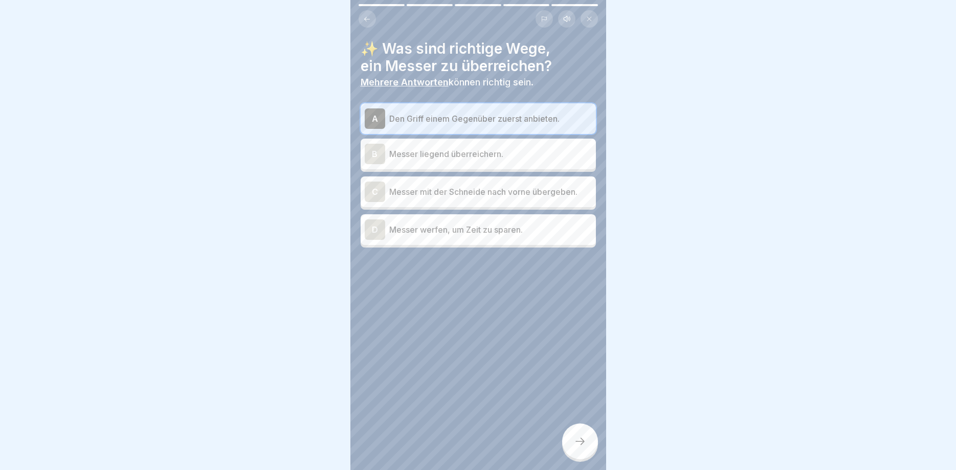
click at [494, 156] on p "Messer liegend überreichern." at bounding box center [490, 154] width 203 height 12
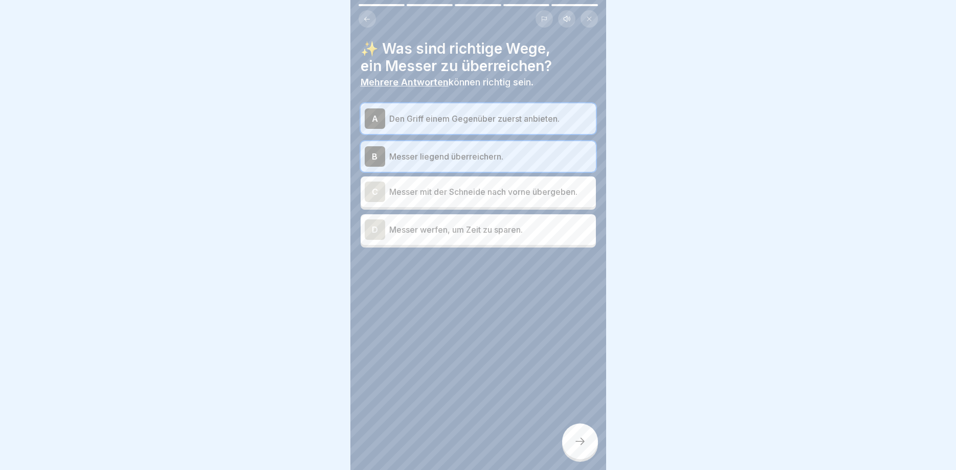
click at [583, 432] on div at bounding box center [580, 442] width 36 height 36
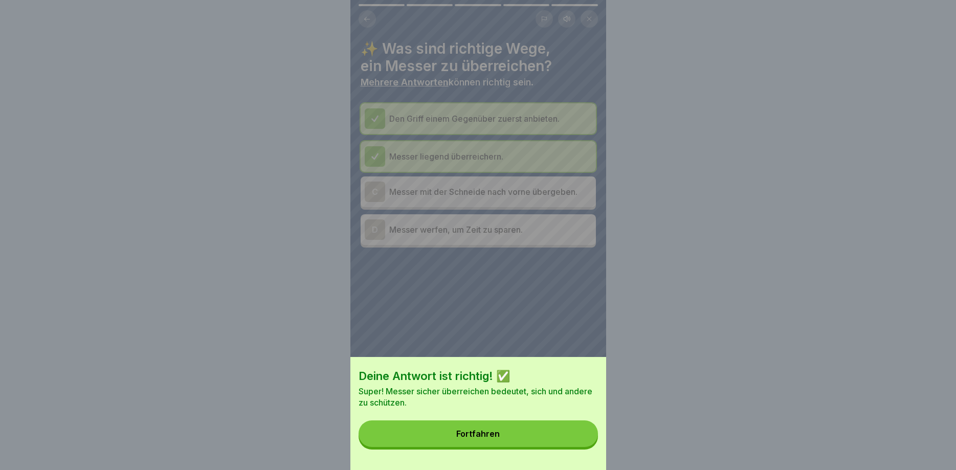
click at [584, 434] on button "Fortfahren" at bounding box center [478, 434] width 239 height 27
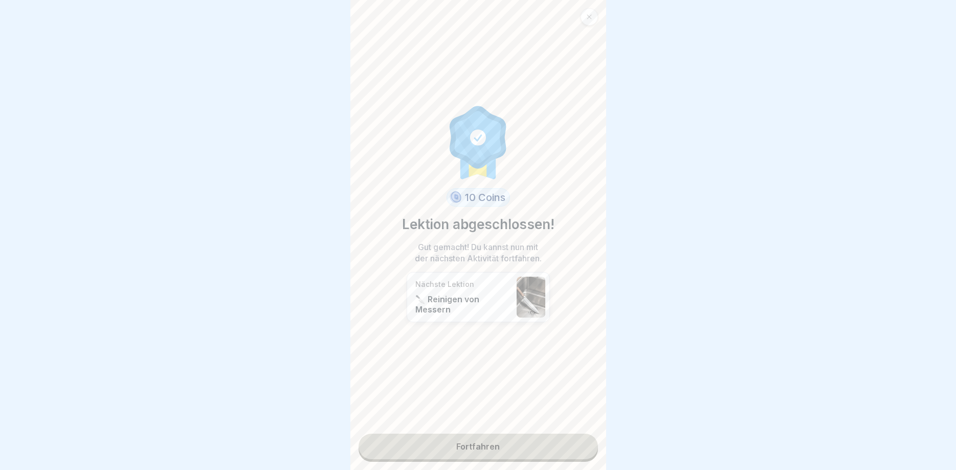
click at [554, 440] on link "Fortfahren" at bounding box center [478, 447] width 239 height 26
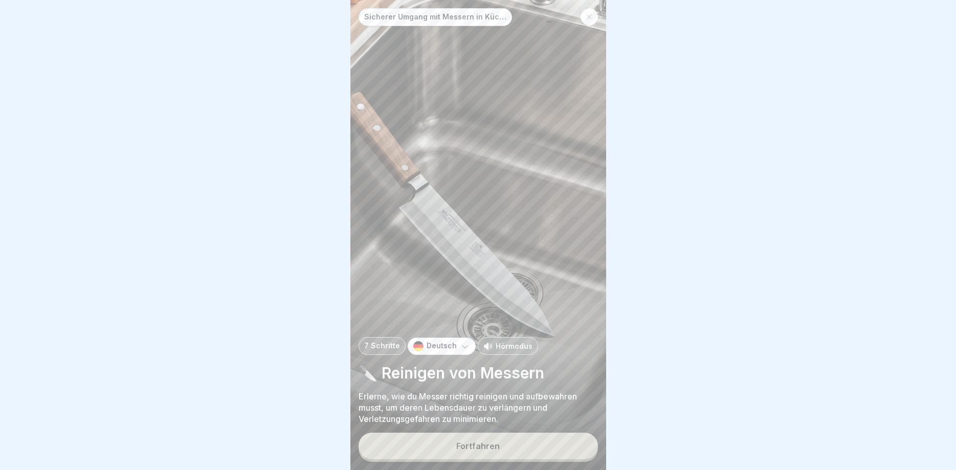
click at [571, 436] on button "Fortfahren" at bounding box center [478, 446] width 239 height 27
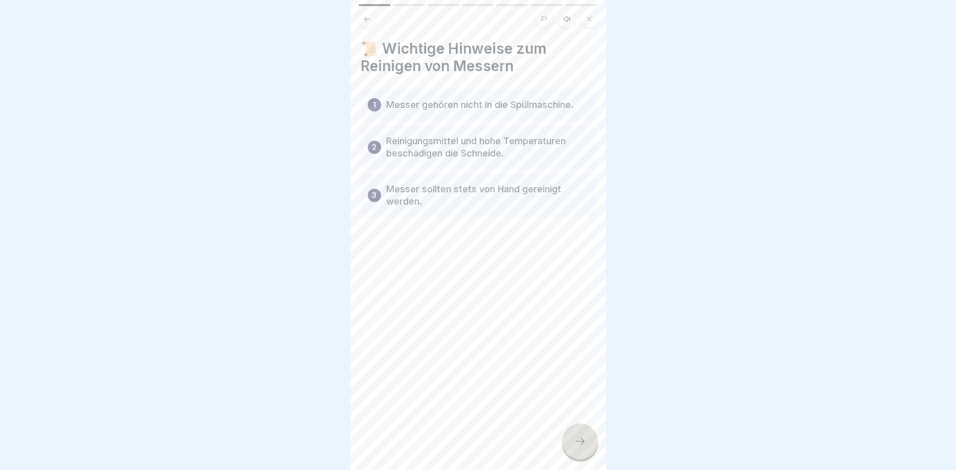
click at [571, 440] on div at bounding box center [580, 442] width 36 height 36
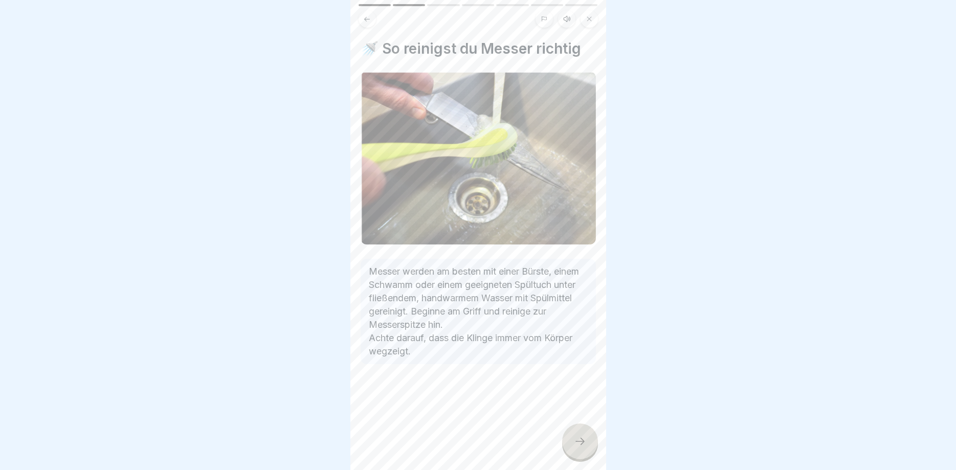
click at [574, 440] on icon at bounding box center [580, 441] width 12 height 12
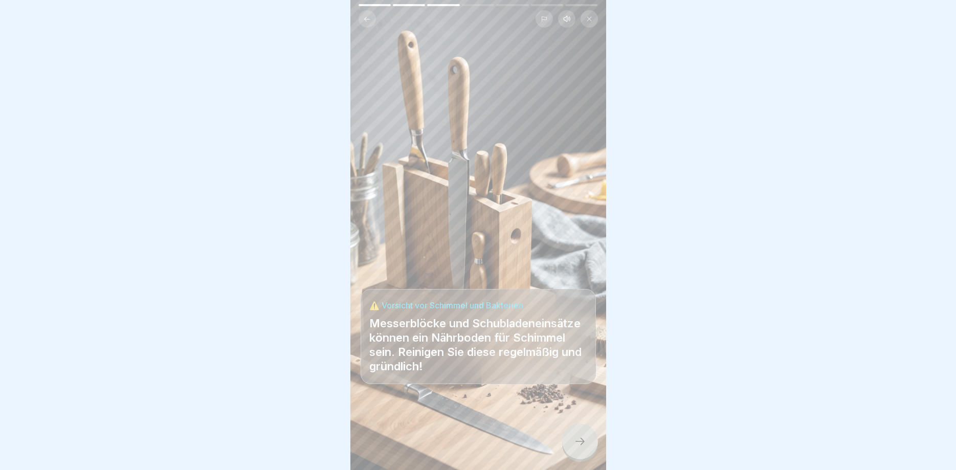
click at [574, 440] on icon at bounding box center [580, 441] width 12 height 12
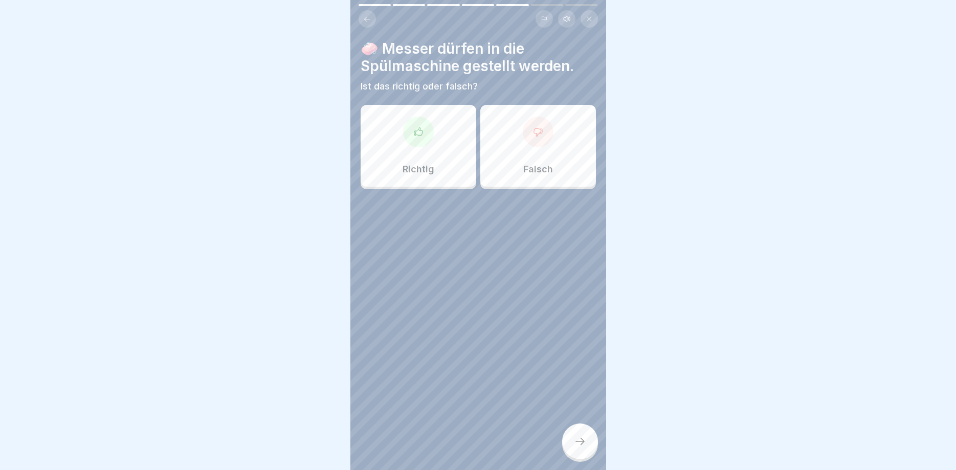
click at [574, 440] on icon at bounding box center [580, 441] width 12 height 12
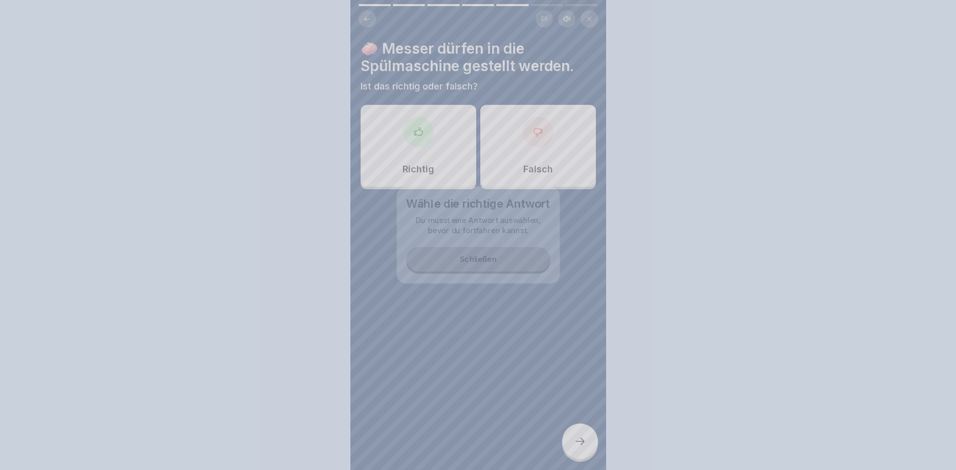
click at [574, 440] on div at bounding box center [478, 235] width 956 height 470
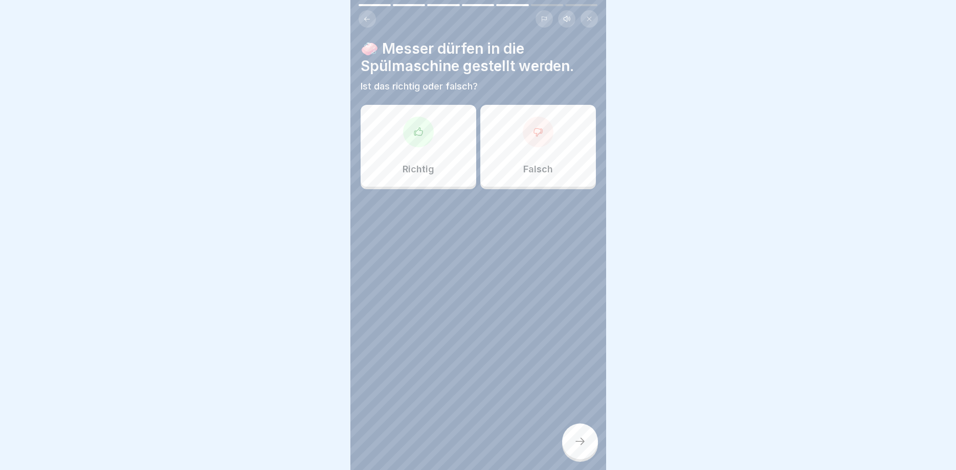
click at [520, 155] on div "Falsch" at bounding box center [539, 146] width 116 height 82
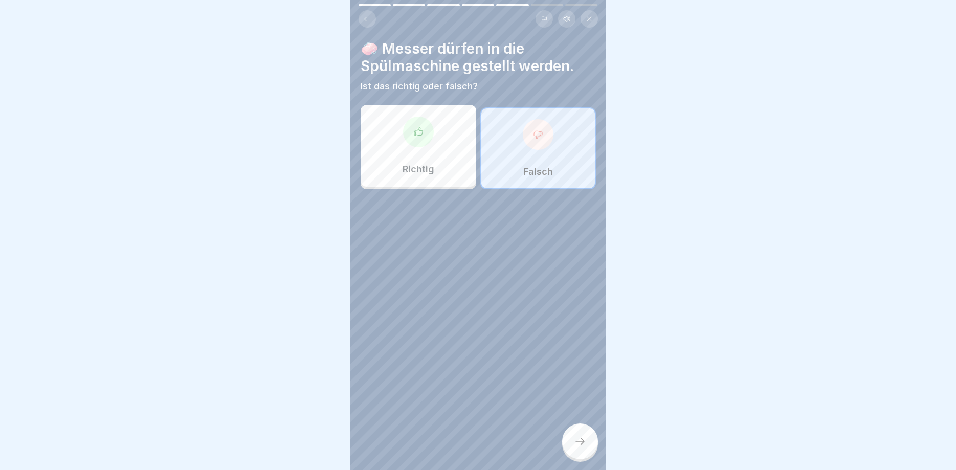
click at [582, 448] on div at bounding box center [580, 442] width 36 height 36
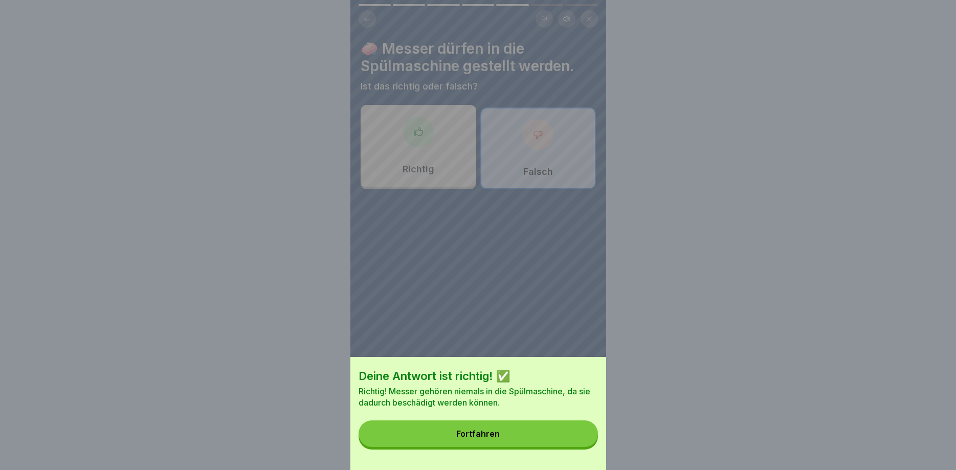
click at [580, 445] on button "Fortfahren" at bounding box center [478, 434] width 239 height 27
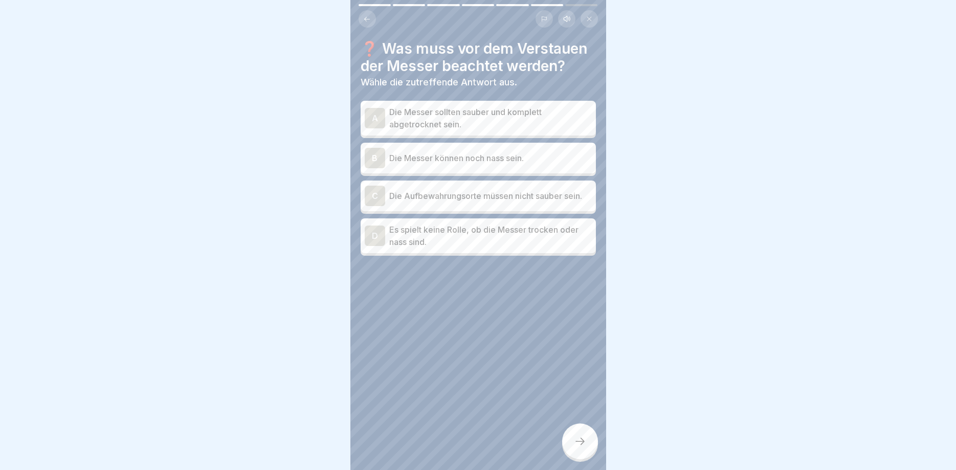
click at [500, 122] on p "Die Messer sollten sauber und komplett abgetrocknet sein." at bounding box center [490, 118] width 203 height 25
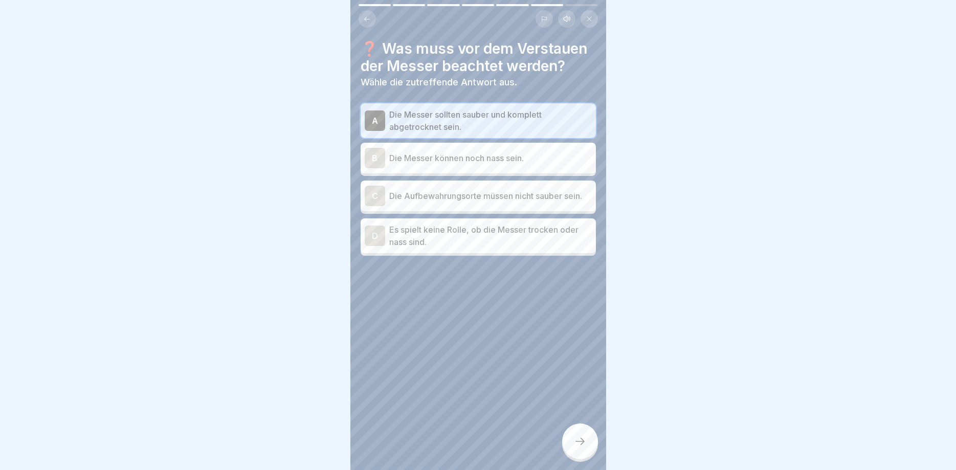
click at [570, 446] on div at bounding box center [580, 442] width 36 height 36
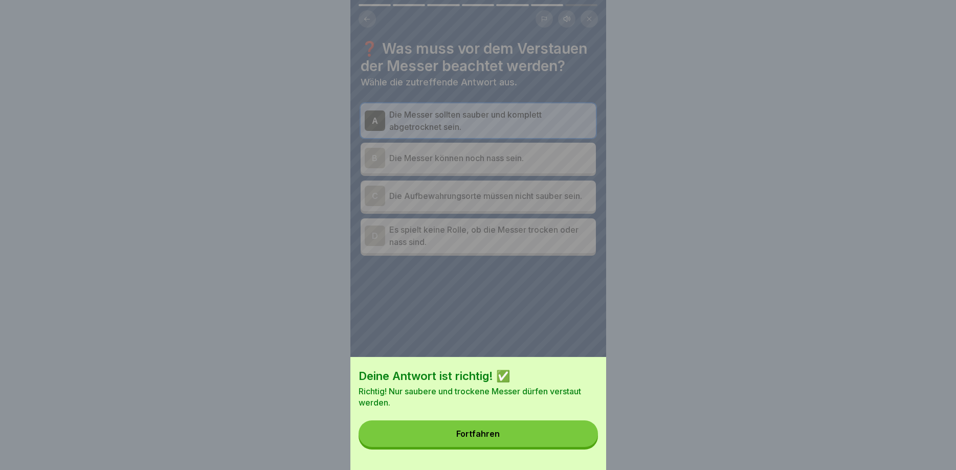
click at [570, 446] on button "Fortfahren" at bounding box center [478, 434] width 239 height 27
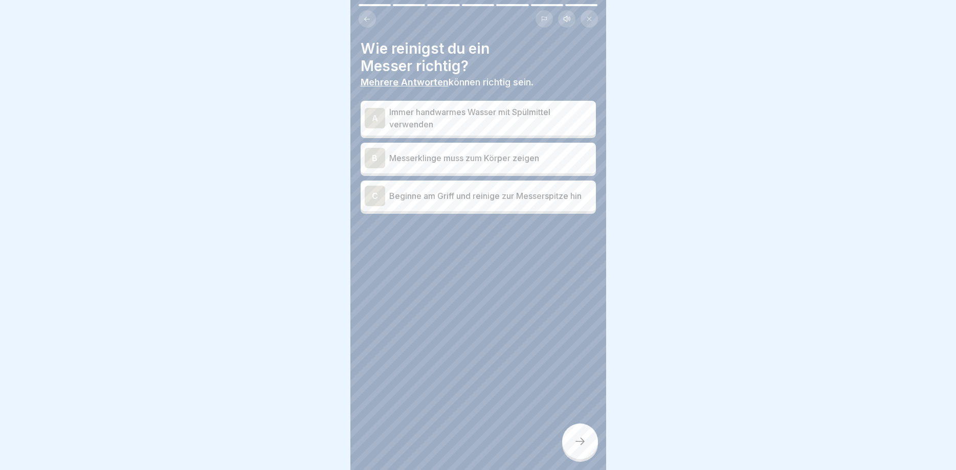
click at [507, 120] on p "Immer handwarmes Wasser mit Spülmittel verwenden" at bounding box center [490, 118] width 203 height 25
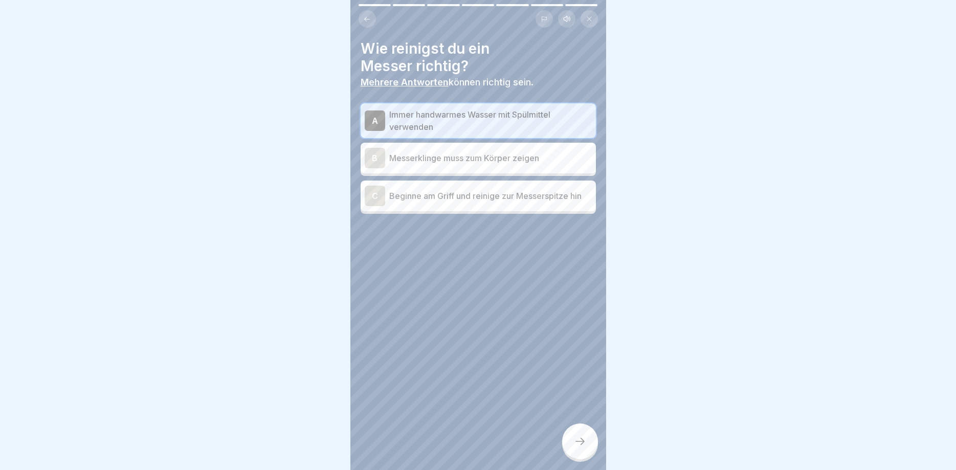
click at [583, 434] on div at bounding box center [580, 442] width 36 height 36
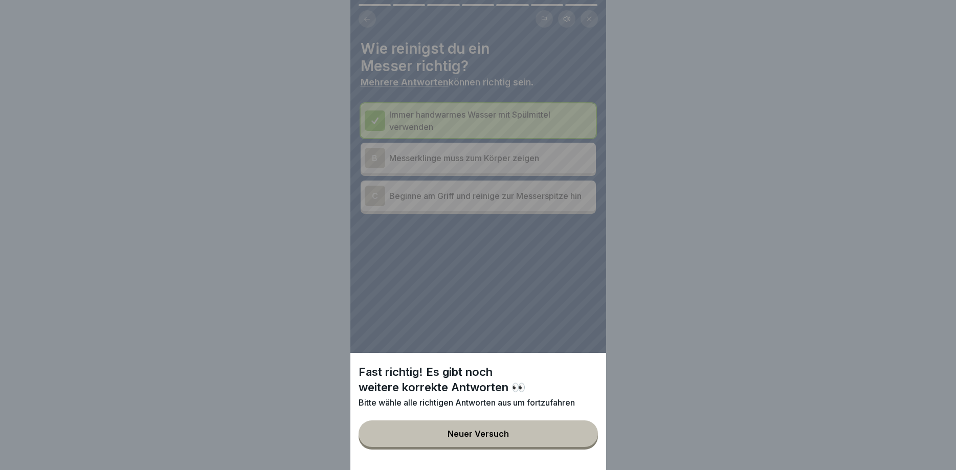
click at [583, 434] on button "Neuer Versuch" at bounding box center [478, 434] width 239 height 27
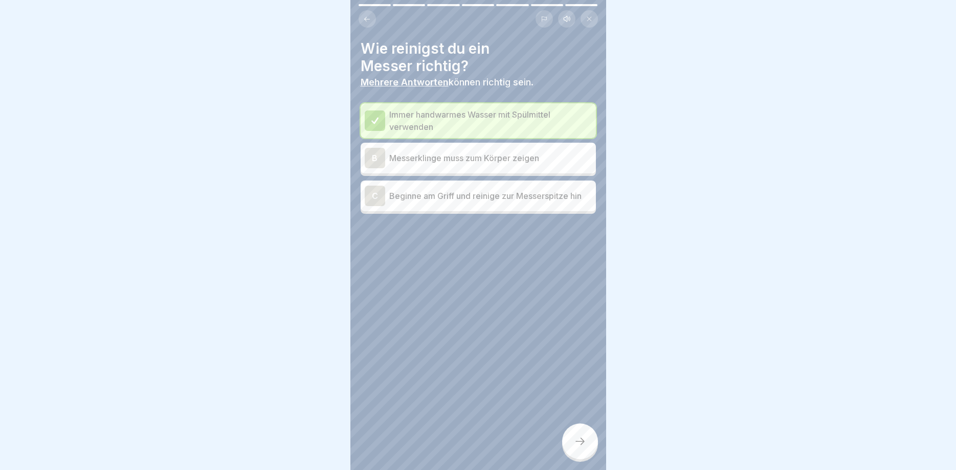
click at [507, 203] on div "C Beginne am Griff und reinige zur Messerspitze hin" at bounding box center [478, 196] width 227 height 20
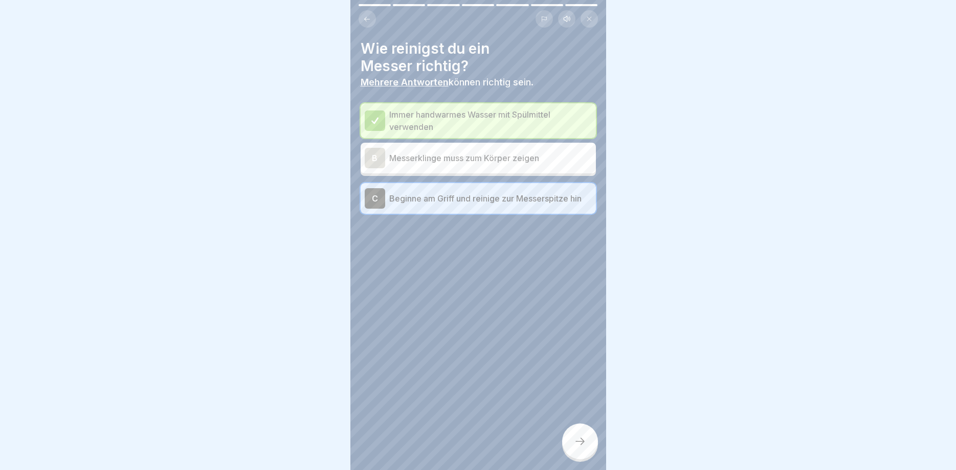
click at [580, 434] on div at bounding box center [580, 442] width 36 height 36
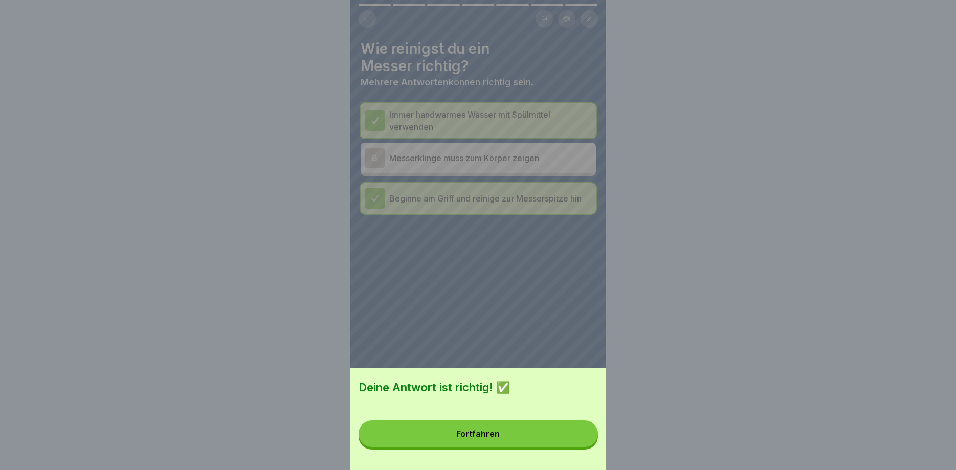
click at [581, 435] on button "Fortfahren" at bounding box center [478, 434] width 239 height 27
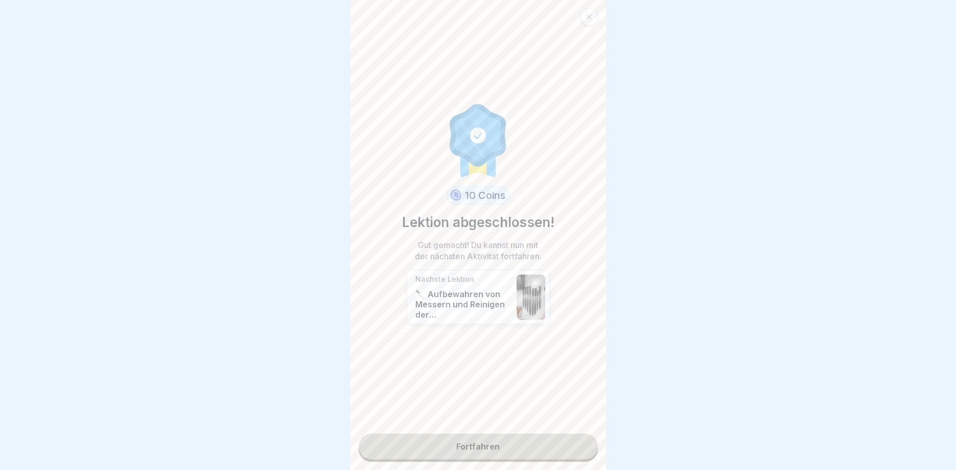
click at [581, 435] on link "Fortfahren" at bounding box center [478, 447] width 239 height 26
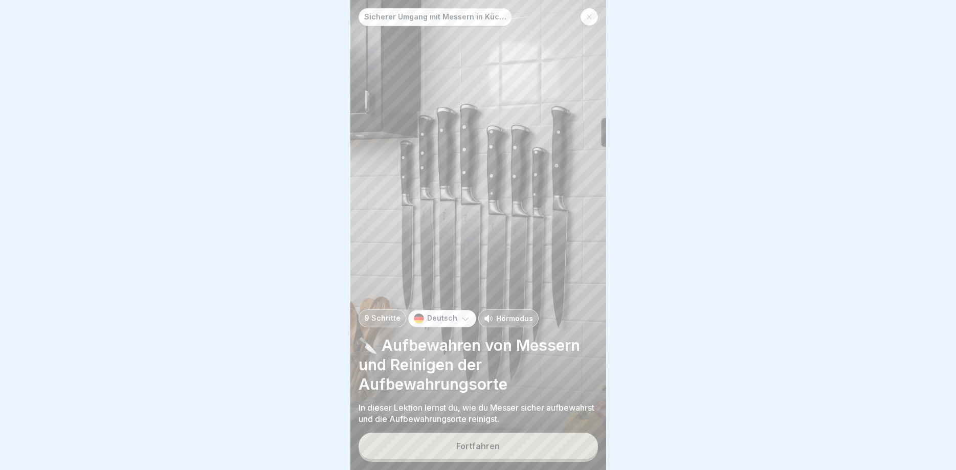
click at [581, 435] on button "Fortfahren" at bounding box center [478, 446] width 239 height 27
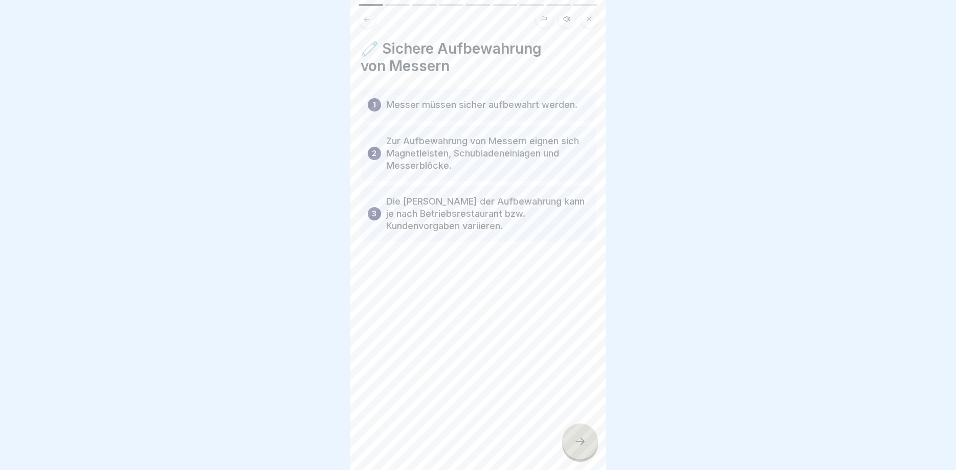
click at [581, 435] on div "🧷 Sichere Aufbewahrung von Messern 1 Messer müssen sicher aufbewahrt werden. 2 …" at bounding box center [479, 235] width 256 height 470
click at [581, 435] on div "Sicherer Umgang mit Messern in Küchen 9 Schritte Deutsch Hörmodus 🔪 Aufbewahren…" at bounding box center [479, 235] width 256 height 470
click at [581, 435] on div at bounding box center [580, 442] width 36 height 36
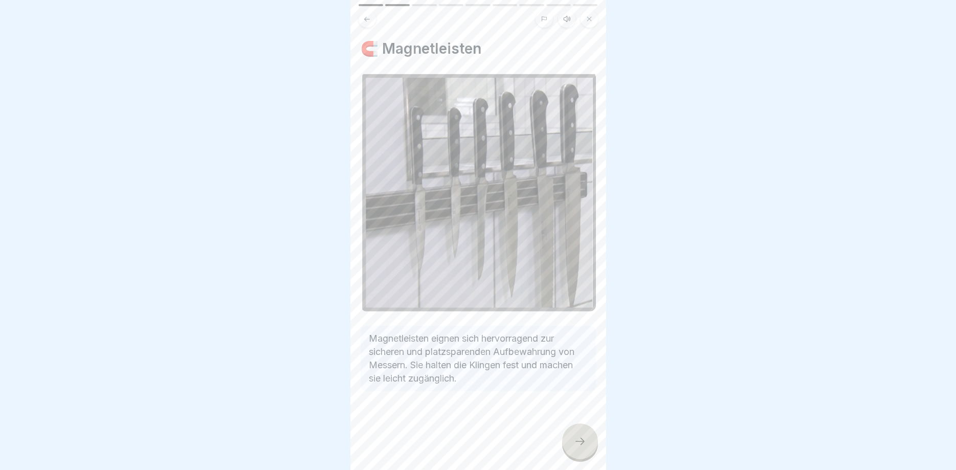
click at [581, 435] on div at bounding box center [580, 442] width 36 height 36
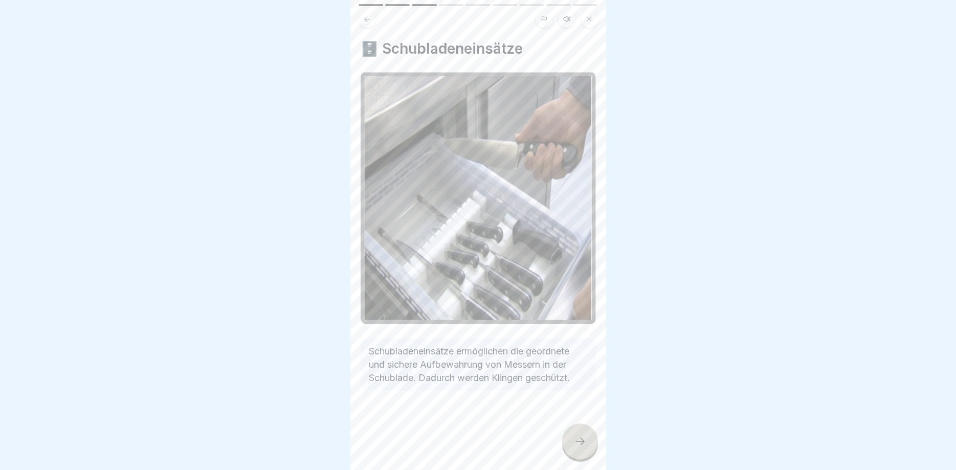
click at [581, 435] on div at bounding box center [580, 442] width 36 height 36
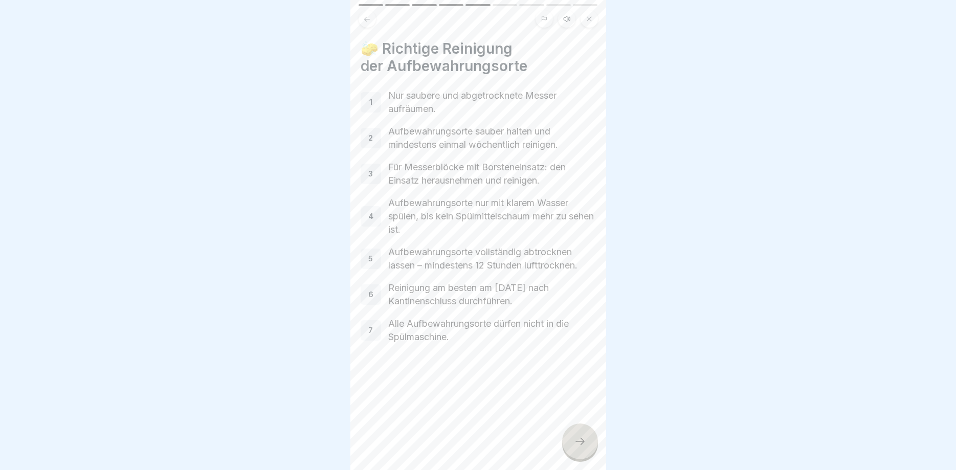
click at [581, 435] on div at bounding box center [580, 442] width 36 height 36
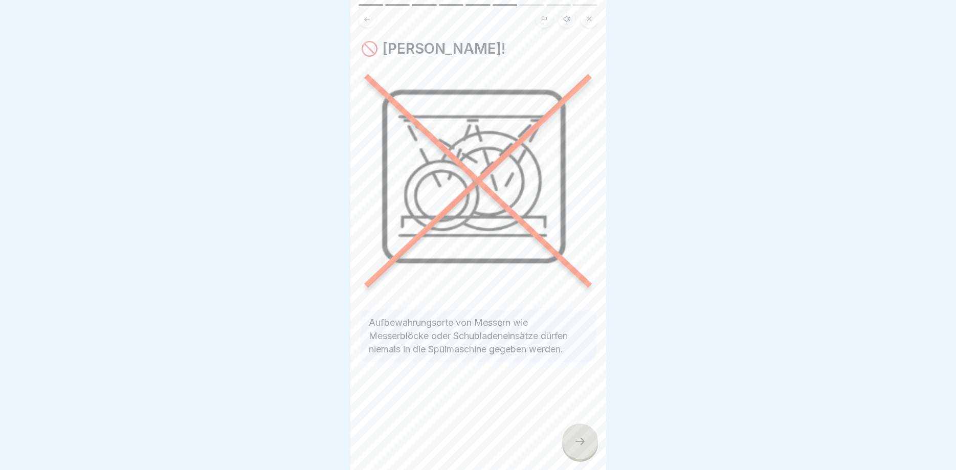
click at [581, 435] on div at bounding box center [580, 442] width 36 height 36
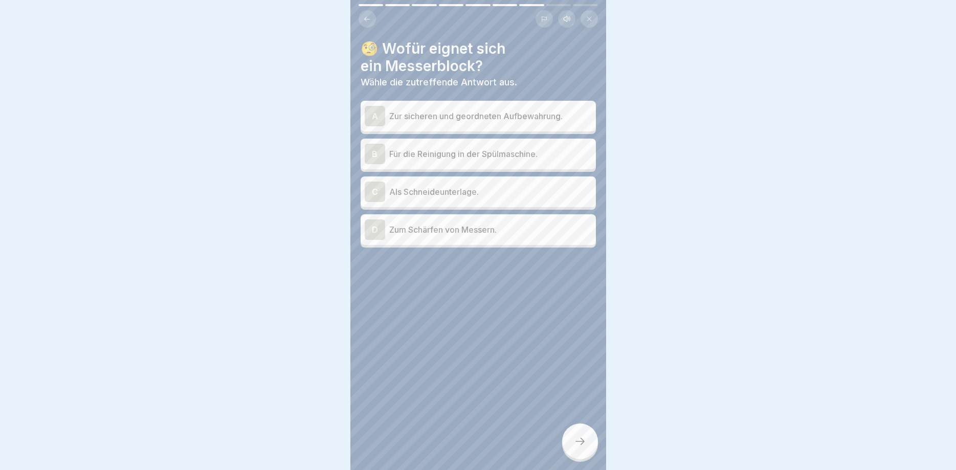
click at [581, 435] on div at bounding box center [478, 235] width 956 height 470
click at [476, 116] on p "Zur sicheren und geordneten Aufbewahrung." at bounding box center [490, 116] width 203 height 12
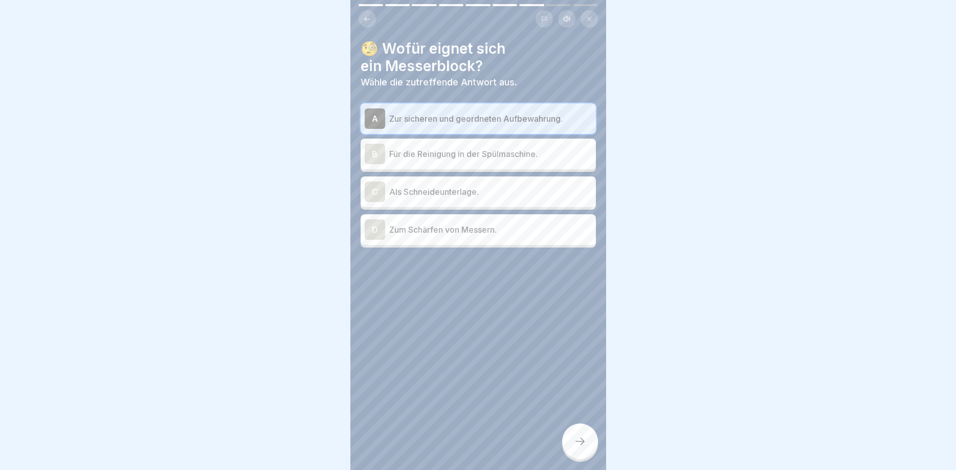
click at [590, 432] on div at bounding box center [580, 442] width 36 height 36
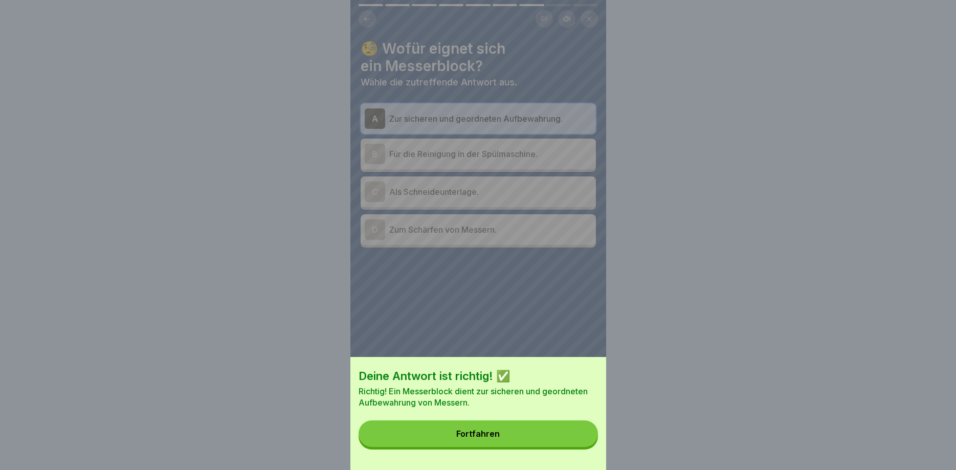
click at [590, 432] on button "Fortfahren" at bounding box center [478, 434] width 239 height 27
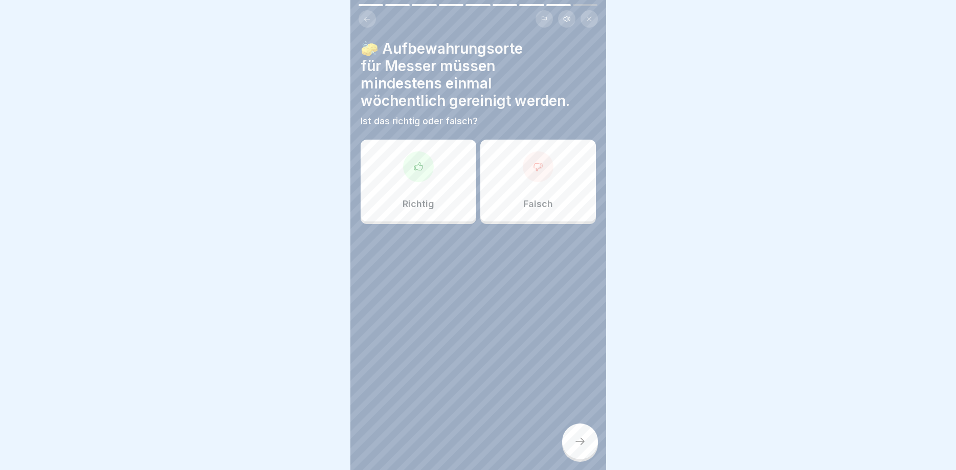
click at [438, 197] on div "Richtig" at bounding box center [419, 181] width 116 height 82
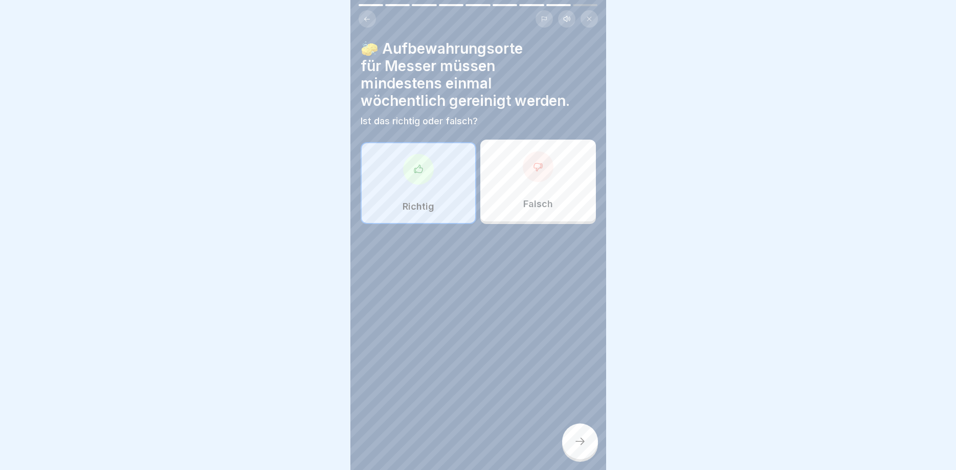
click at [586, 440] on icon at bounding box center [580, 441] width 12 height 12
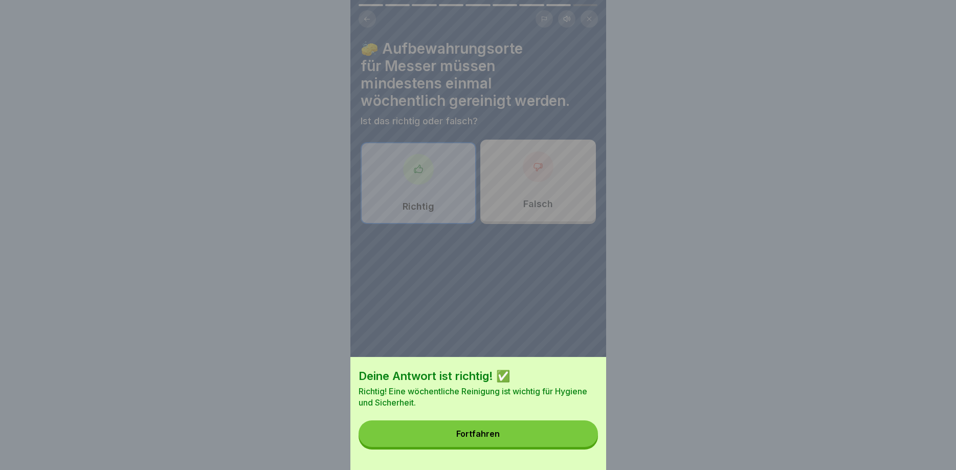
click at [586, 440] on button "Fortfahren" at bounding box center [478, 434] width 239 height 27
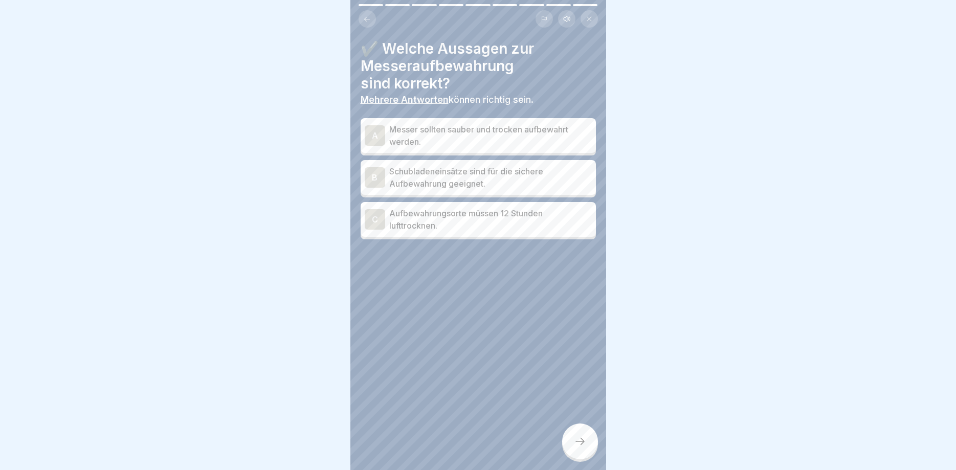
click at [517, 139] on p "Messer sollten sauber und trocken aufbewahrt werden." at bounding box center [490, 135] width 203 height 25
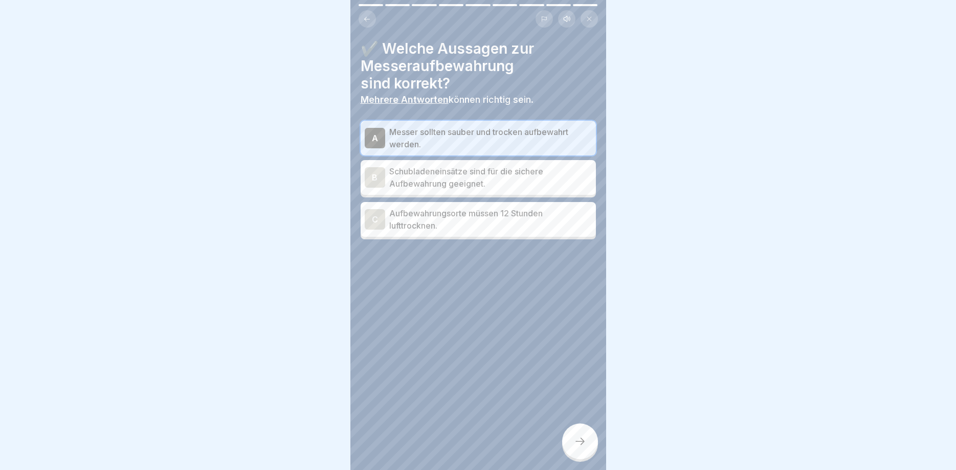
click at [528, 178] on p "Schubladeneinsätze sind für die sichere Aufbewahrung geeignet." at bounding box center [490, 177] width 203 height 25
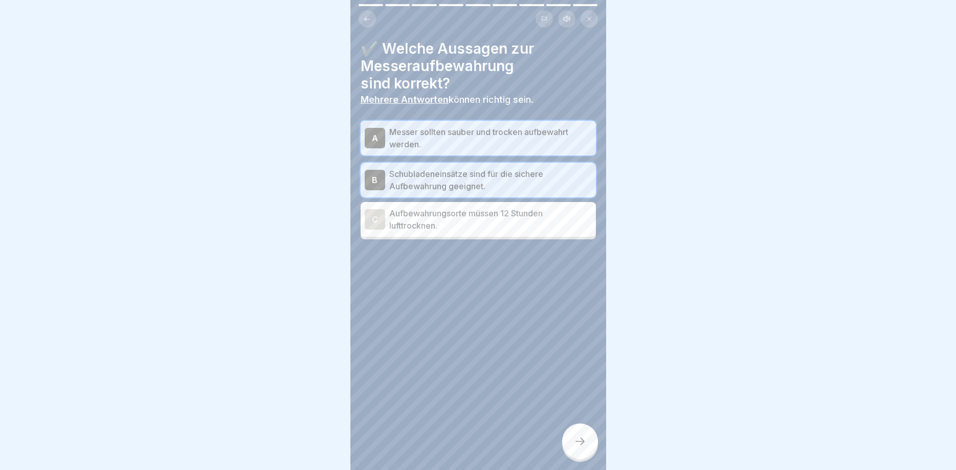
click at [577, 447] on icon at bounding box center [580, 441] width 12 height 12
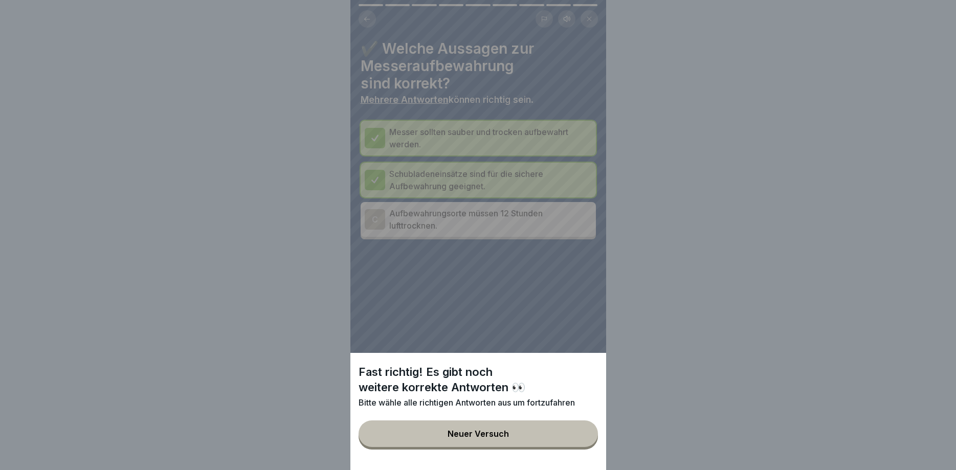
click at [580, 432] on button "Neuer Versuch" at bounding box center [478, 434] width 239 height 27
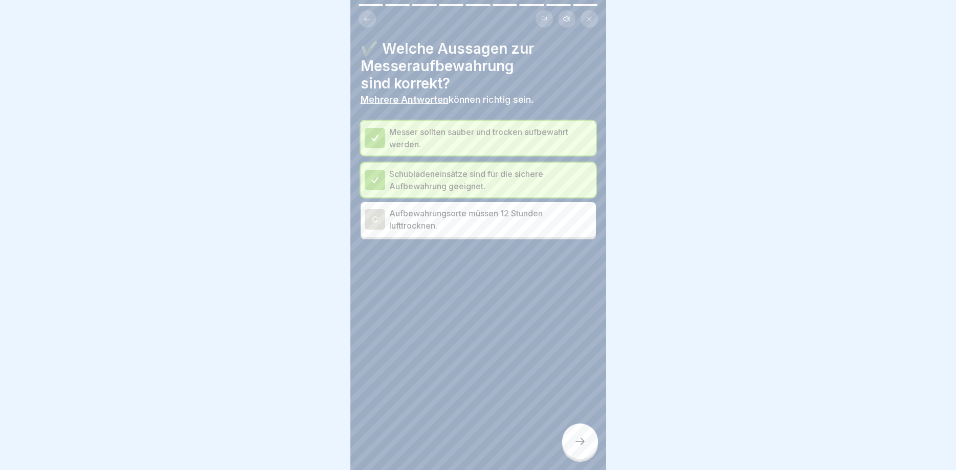
click at [580, 432] on div at bounding box center [580, 442] width 36 height 36
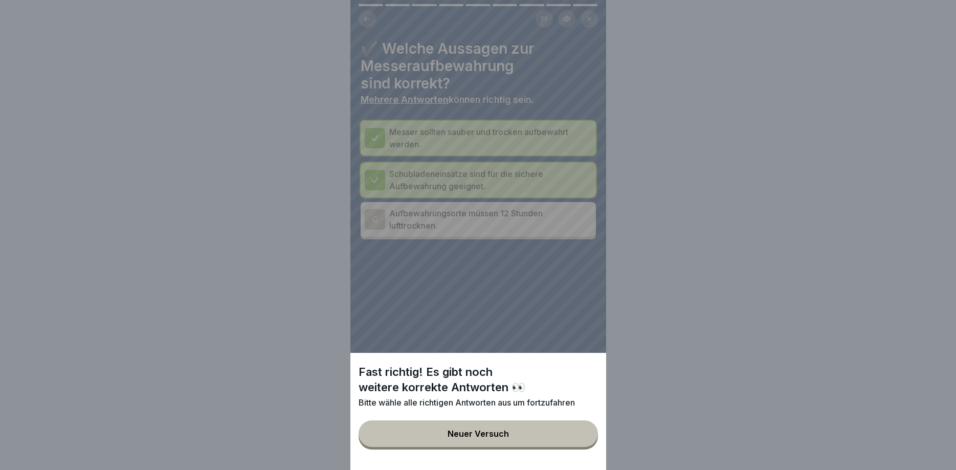
click at [580, 432] on button "Neuer Versuch" at bounding box center [478, 434] width 239 height 27
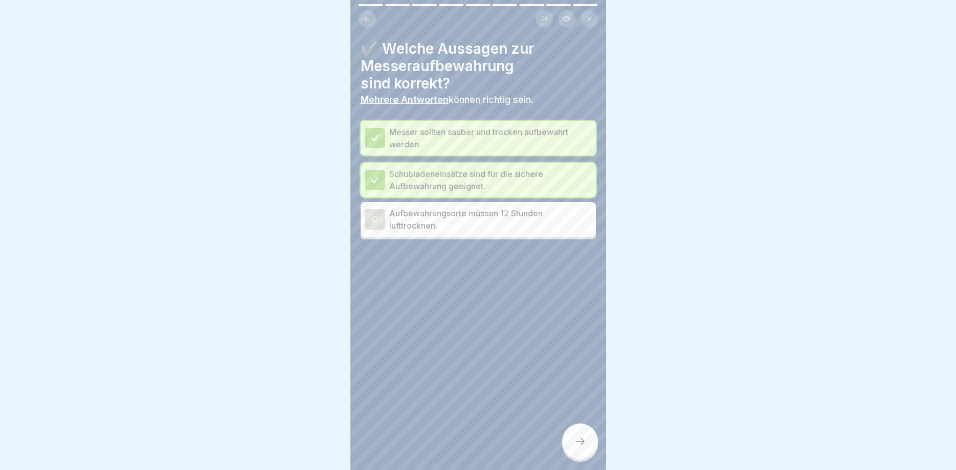
click at [485, 223] on p "Aufbewahrungsorte müssen 12 Stunden lufttrocknen." at bounding box center [490, 219] width 203 height 25
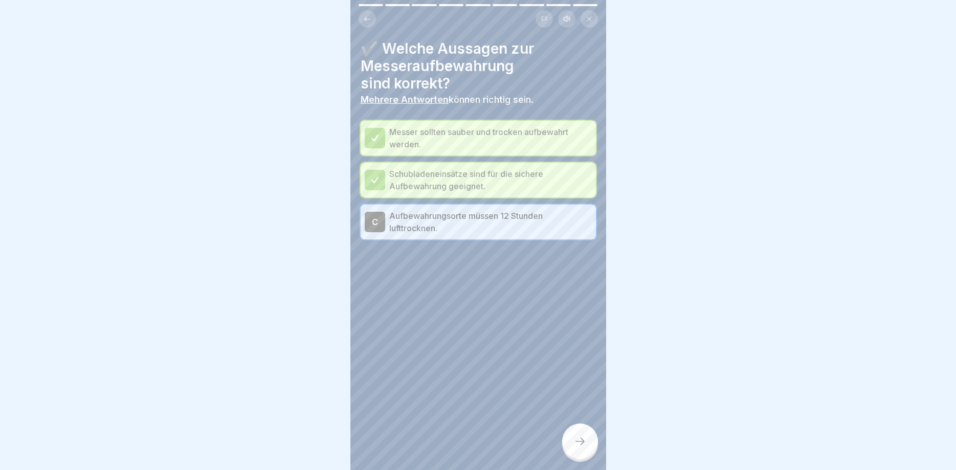
click at [579, 443] on icon at bounding box center [580, 441] width 12 height 12
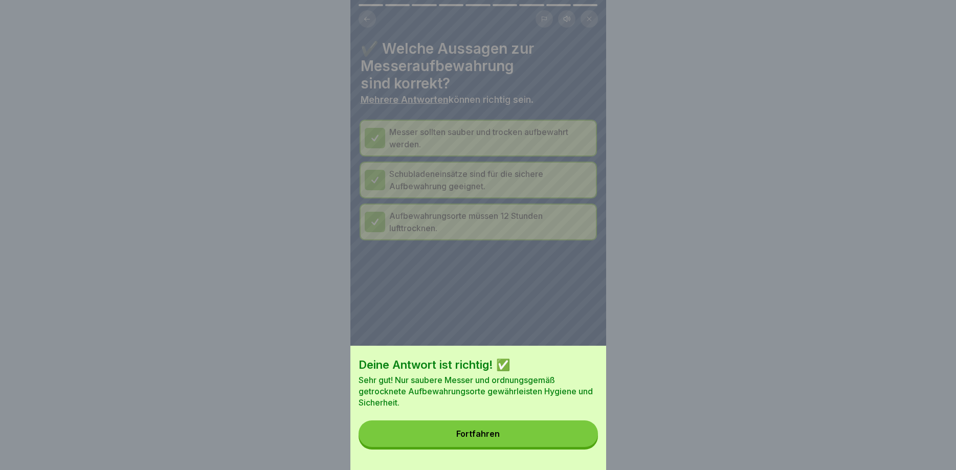
click at [579, 443] on button "Fortfahren" at bounding box center [478, 434] width 239 height 27
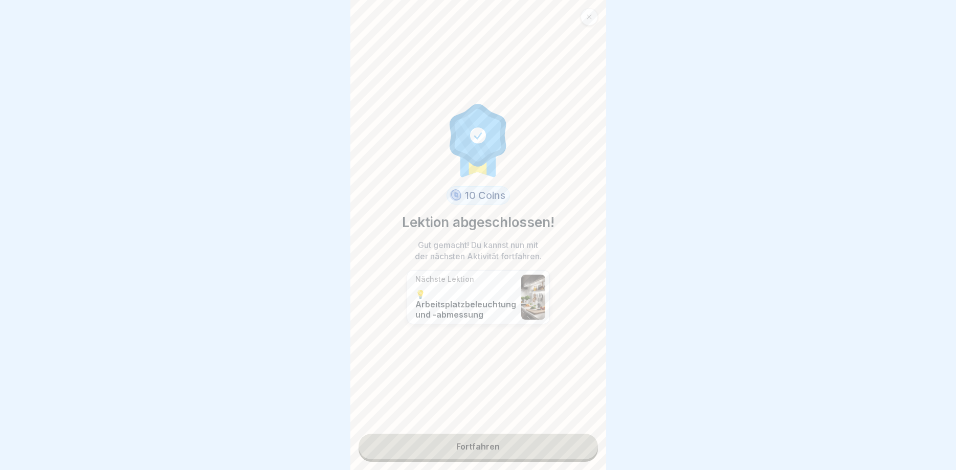
click at [585, 441] on link "Fortfahren" at bounding box center [478, 447] width 239 height 26
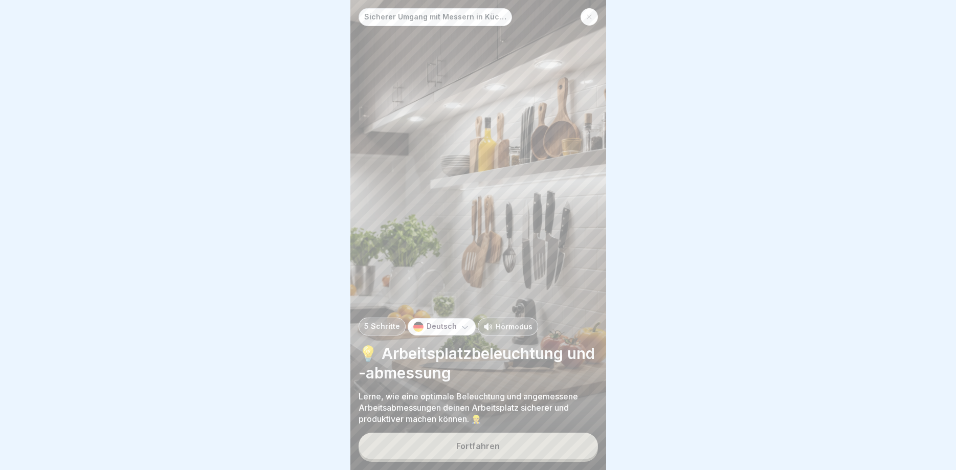
click at [583, 442] on button "Fortfahren" at bounding box center [478, 446] width 239 height 27
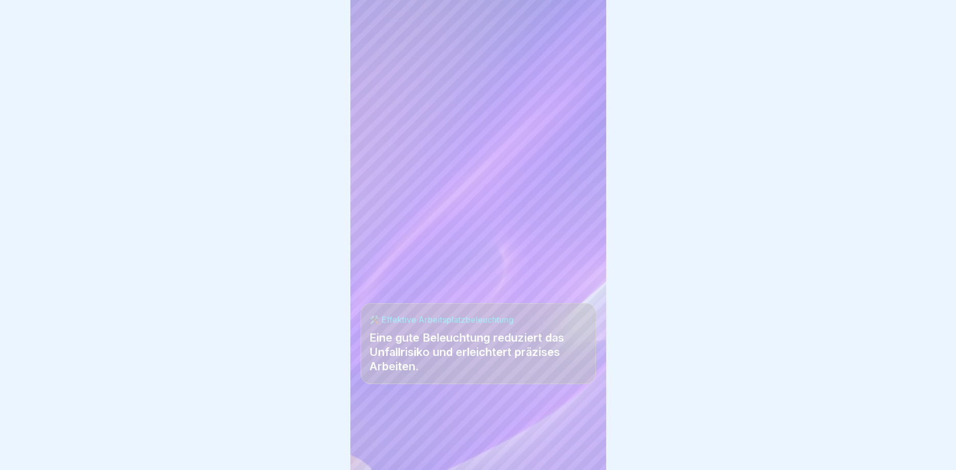
click at [582, 442] on div at bounding box center [478, 439] width 235 height 61
click at [582, 442] on div "Sicherer Umgang mit Messern in Küchen 5 Schritte Deutsch Hörmodus 💡 Arbeitsplat…" at bounding box center [479, 235] width 256 height 470
click at [582, 442] on icon at bounding box center [580, 441] width 12 height 12
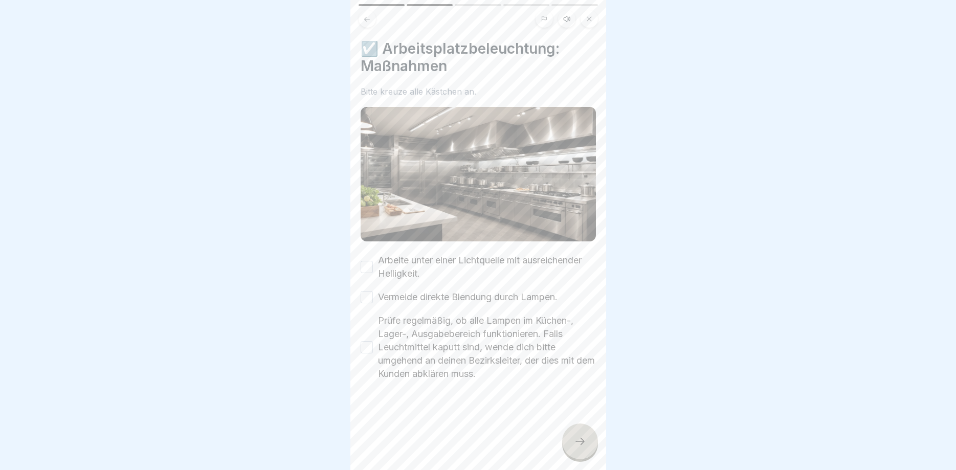
click at [582, 442] on icon at bounding box center [580, 441] width 12 height 12
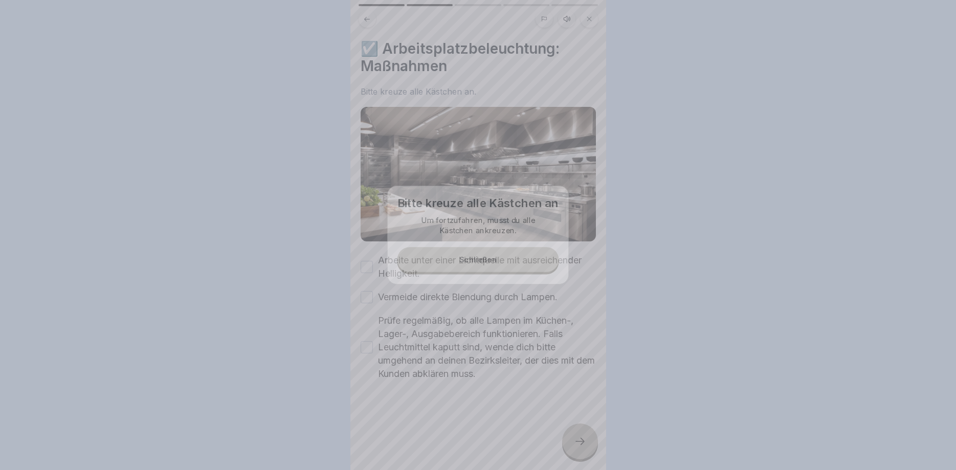
click at [582, 442] on div at bounding box center [478, 235] width 956 height 470
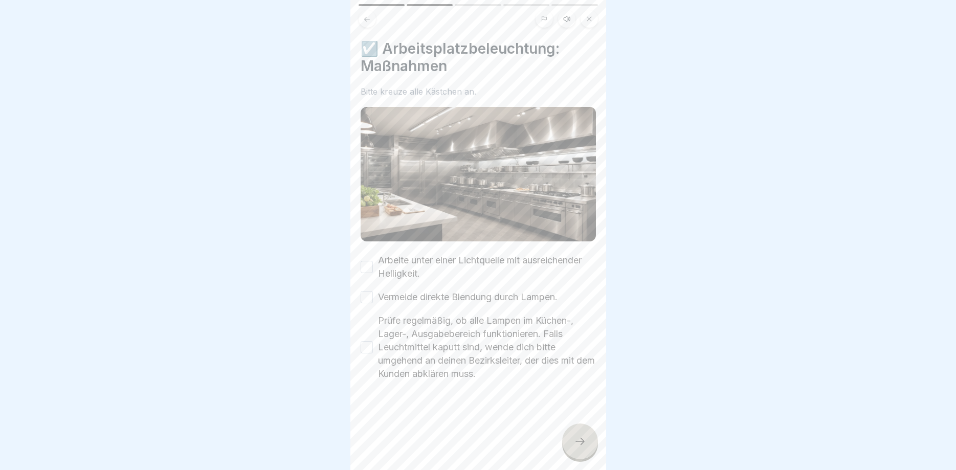
click at [582, 442] on icon at bounding box center [580, 441] width 12 height 12
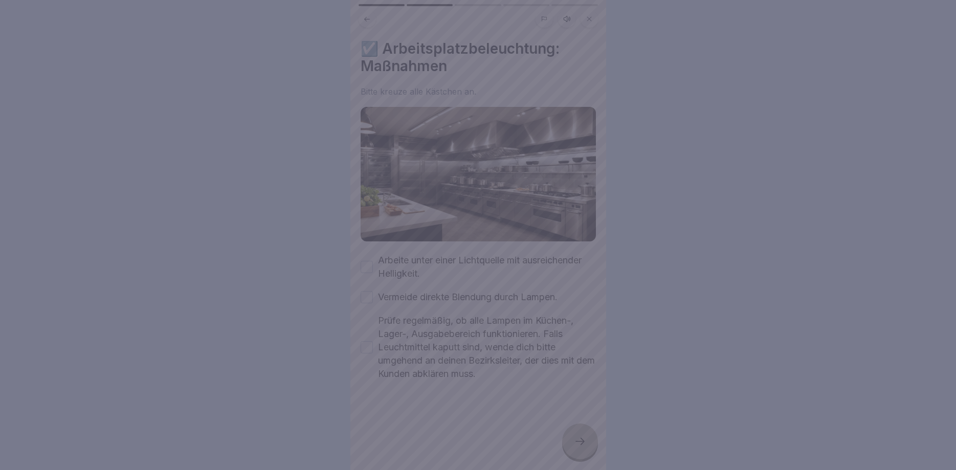
click at [364, 265] on div at bounding box center [478, 235] width 956 height 470
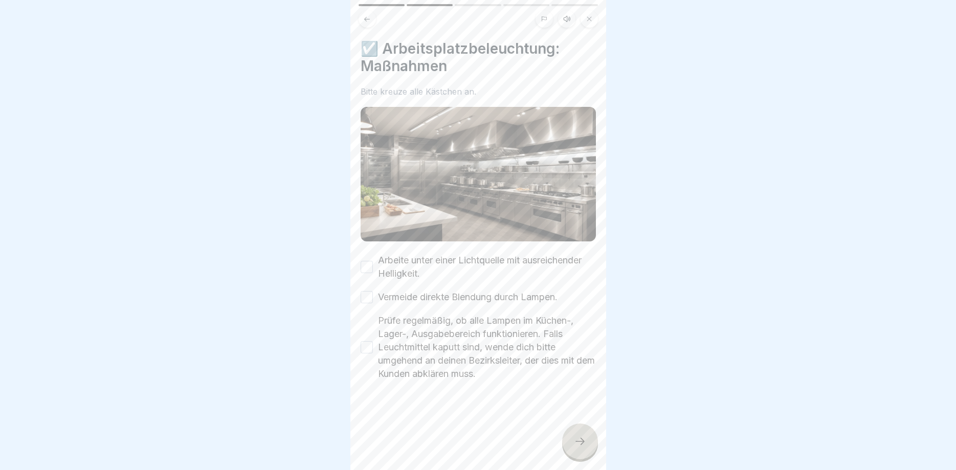
click at [365, 298] on button "Vermeide direkte Blendung durch Lampen." at bounding box center [367, 297] width 12 height 12
click at [365, 347] on button "Prüfe regelmäßig, ob alle Lampen im Küchen-, Lager-, Ausgabebereich funktionier…" at bounding box center [367, 347] width 12 height 12
click at [363, 263] on button "Arbeite unter einer Lichtquelle mit ausreichender Helligkeit." at bounding box center [367, 267] width 12 height 12
click at [580, 436] on div at bounding box center [580, 442] width 36 height 36
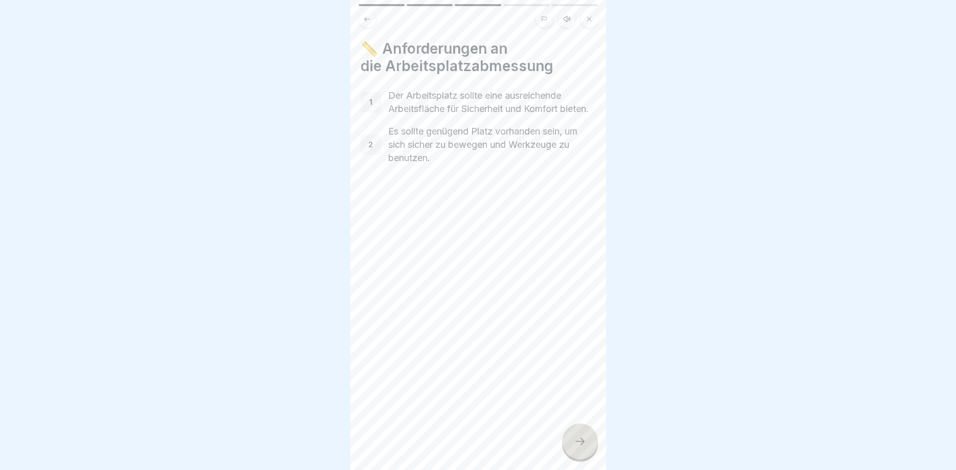
click at [580, 436] on div at bounding box center [580, 442] width 36 height 36
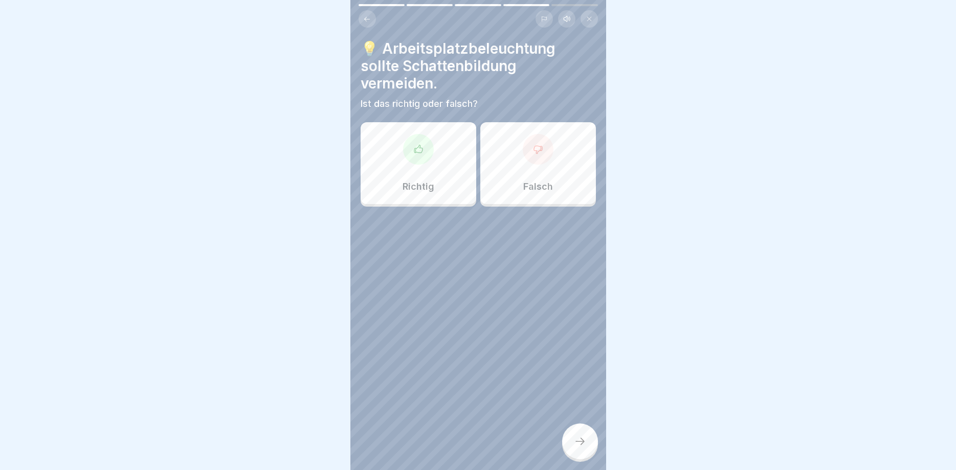
click at [413, 168] on div "Richtig" at bounding box center [419, 163] width 116 height 82
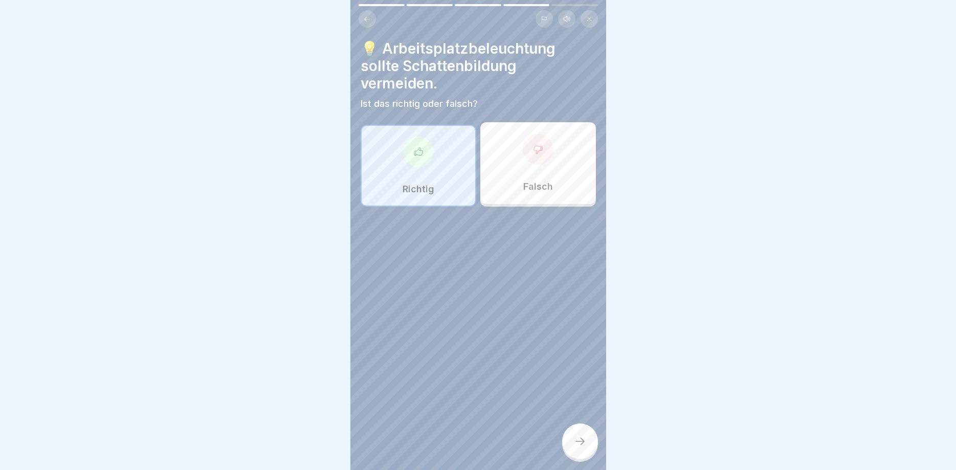
click at [561, 439] on div "💡 Arbeitsplatzbeleuchtung sollte Schattenbildung vermeiden. Ist das richtig ode…" at bounding box center [479, 235] width 256 height 470
click at [576, 442] on icon at bounding box center [580, 441] width 12 height 12
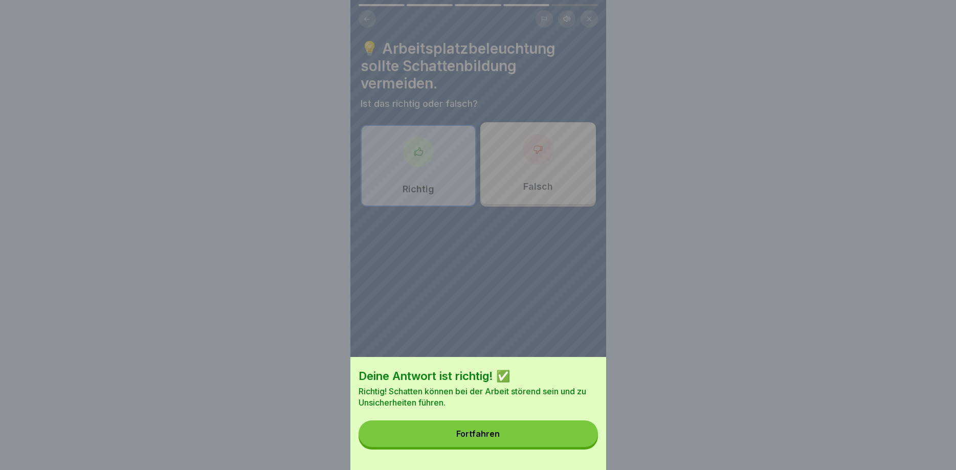
click at [570, 435] on button "Fortfahren" at bounding box center [478, 434] width 239 height 27
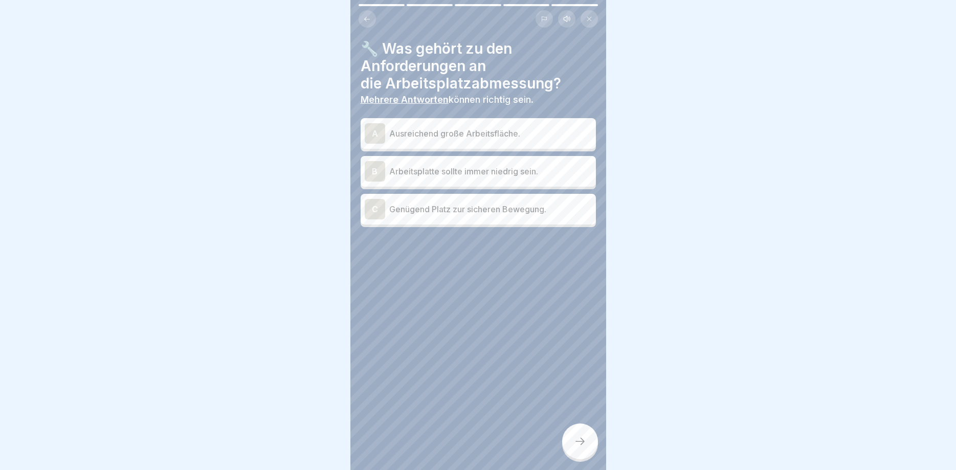
click at [531, 136] on p "Ausreichend große Arbeitsfläche." at bounding box center [490, 133] width 203 height 12
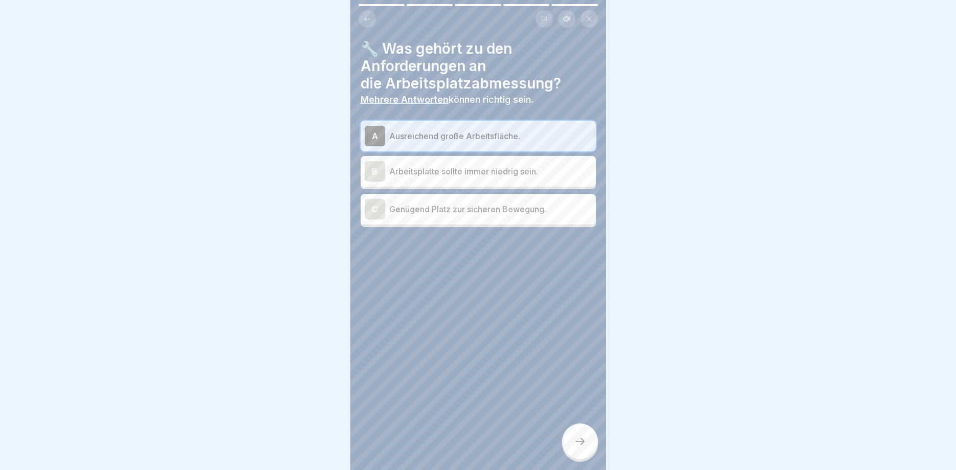
click at [577, 442] on icon at bounding box center [580, 441] width 12 height 12
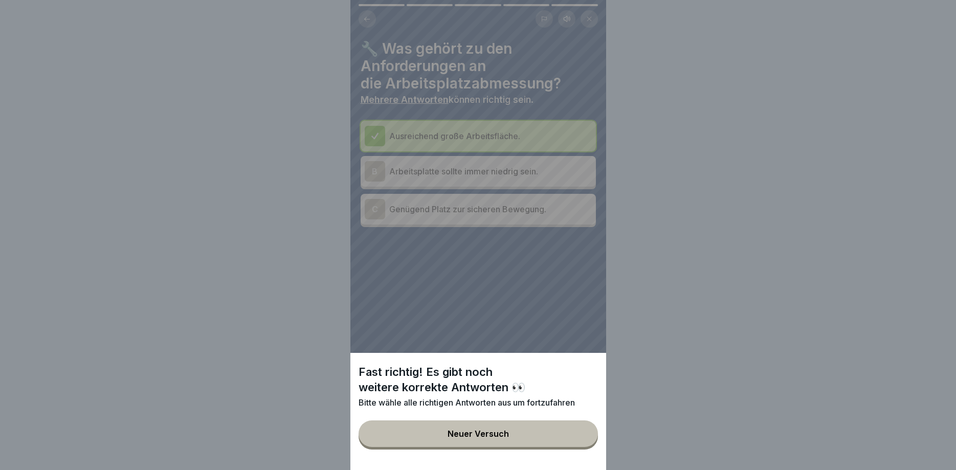
click at [577, 442] on button "Neuer Versuch" at bounding box center [478, 434] width 239 height 27
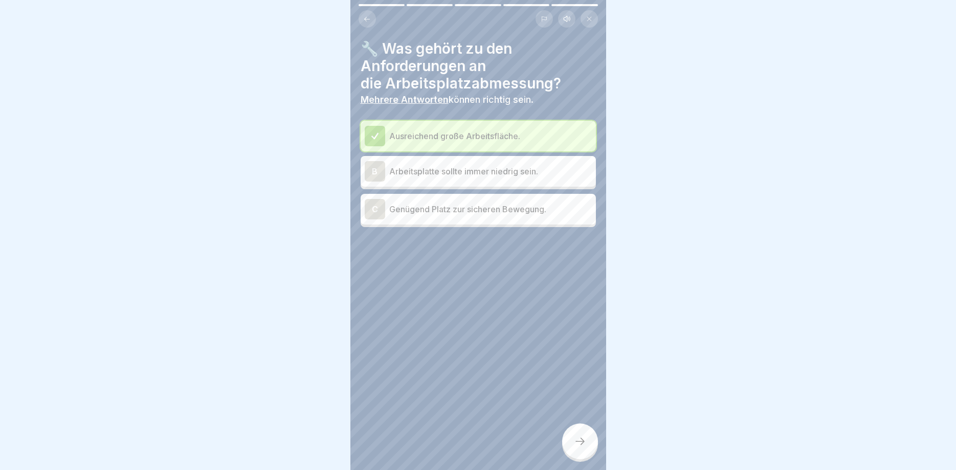
click at [518, 217] on div "C Genügend Platz zur sicheren Bewegung." at bounding box center [478, 209] width 227 height 20
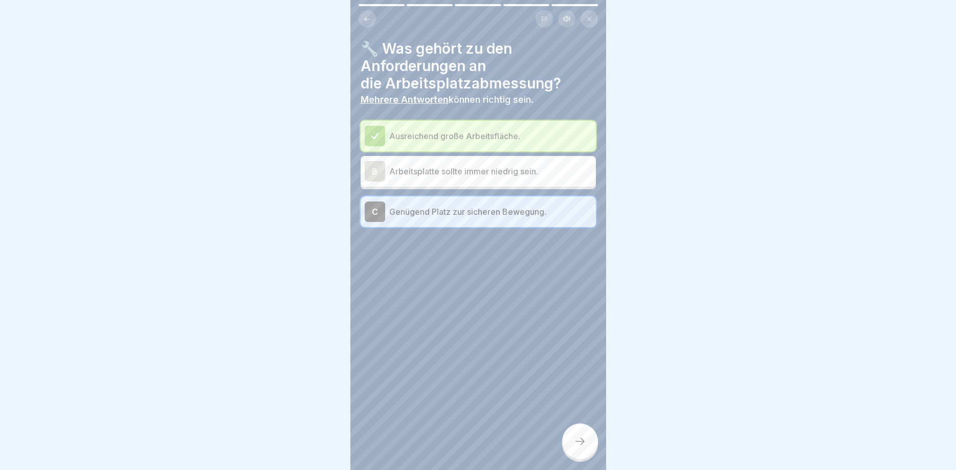
click at [581, 446] on icon at bounding box center [580, 441] width 12 height 12
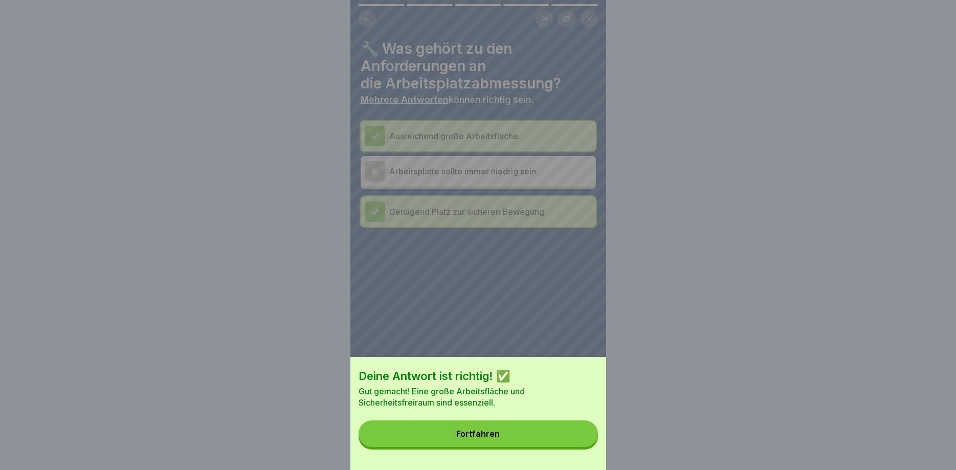
click at [581, 446] on button "Fortfahren" at bounding box center [478, 434] width 239 height 27
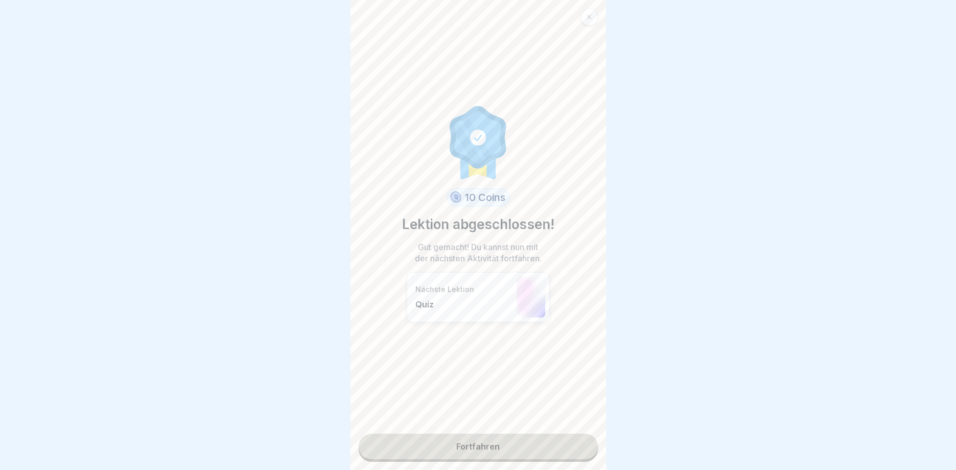
click at [580, 446] on link "Fortfahren" at bounding box center [478, 447] width 239 height 26
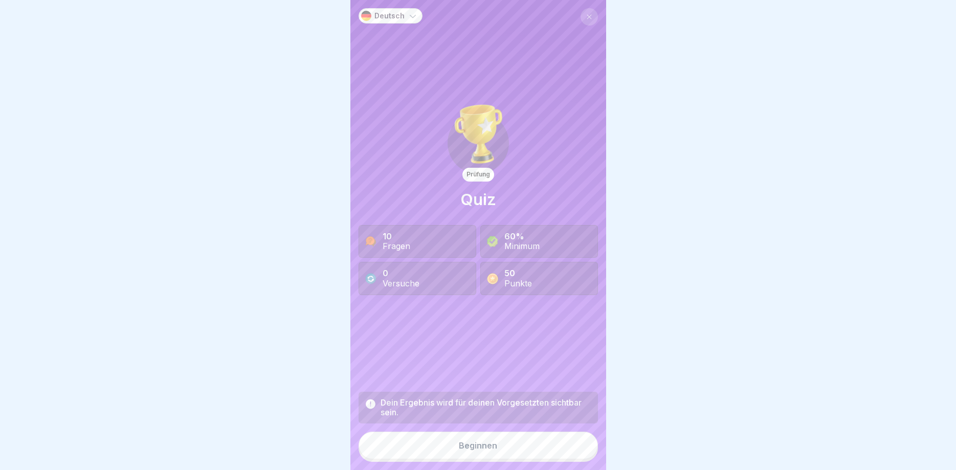
click at [573, 444] on button "Beginnen" at bounding box center [478, 446] width 239 height 28
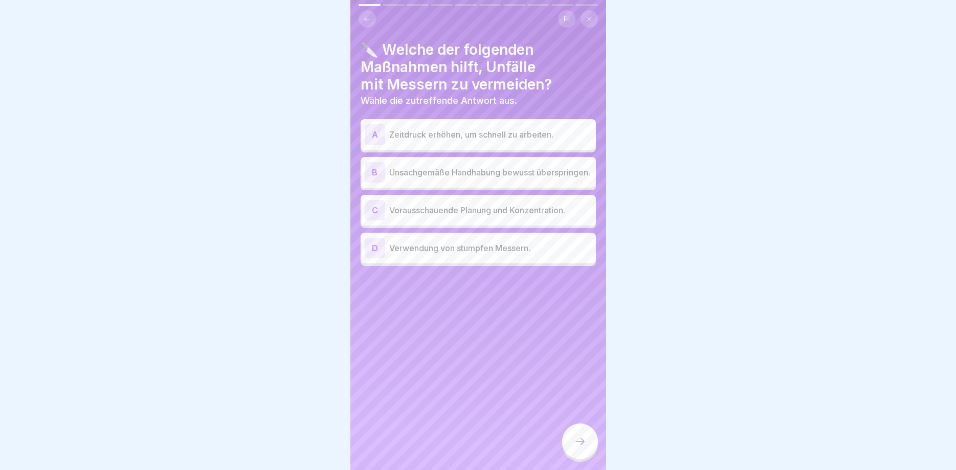
click at [573, 444] on div at bounding box center [580, 442] width 36 height 36
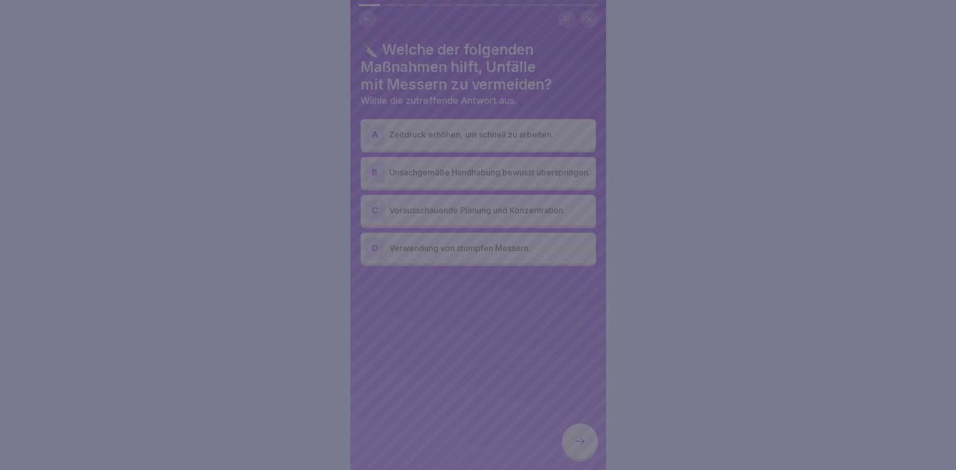
click at [453, 339] on div at bounding box center [478, 235] width 956 height 470
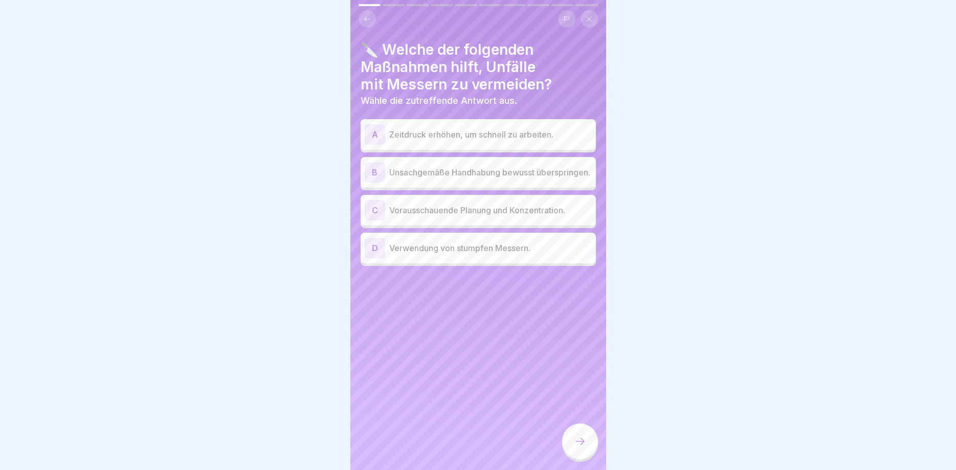
click at [419, 216] on p "Vorausschauende Planung und Konzentration." at bounding box center [490, 210] width 203 height 12
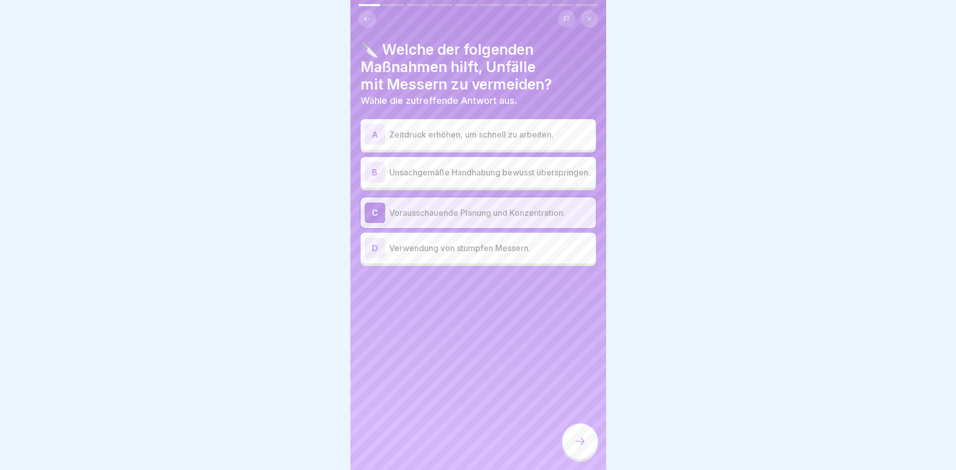
click at [575, 447] on icon at bounding box center [580, 441] width 12 height 12
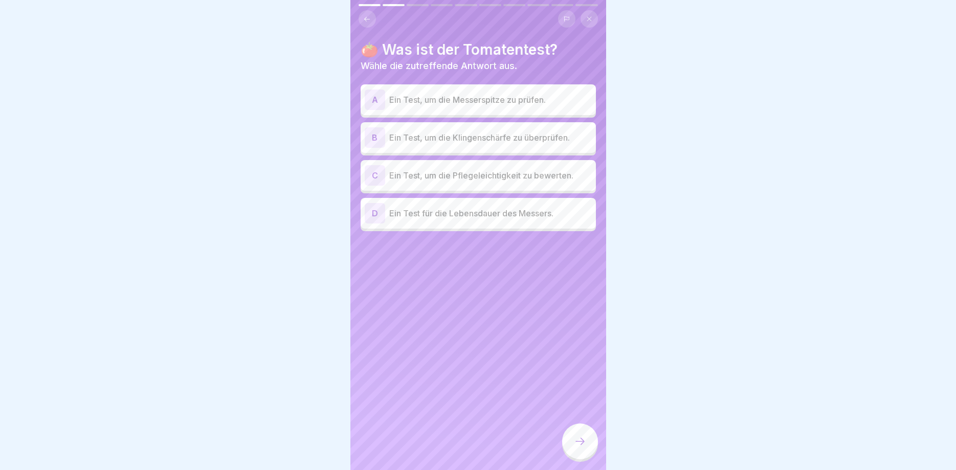
click at [504, 143] on p "Ein Test, um die Klingenschärfe zu überprüfen." at bounding box center [490, 138] width 203 height 12
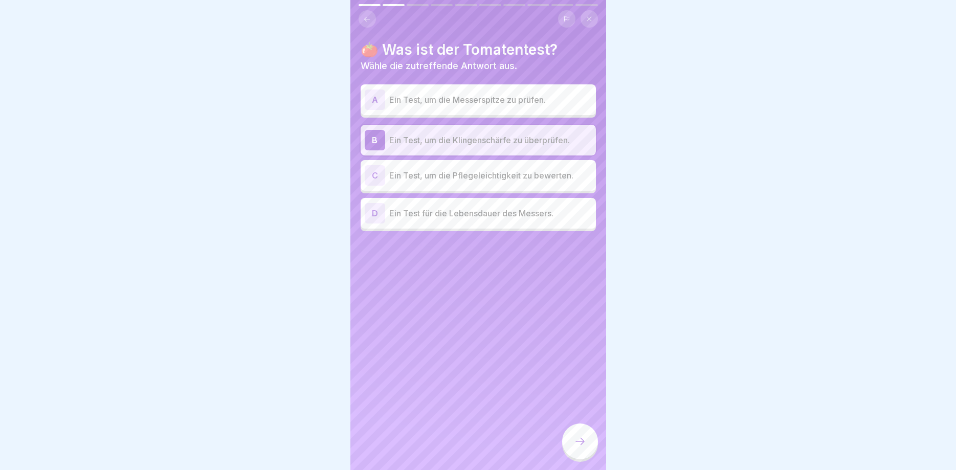
click at [577, 451] on div at bounding box center [580, 442] width 36 height 36
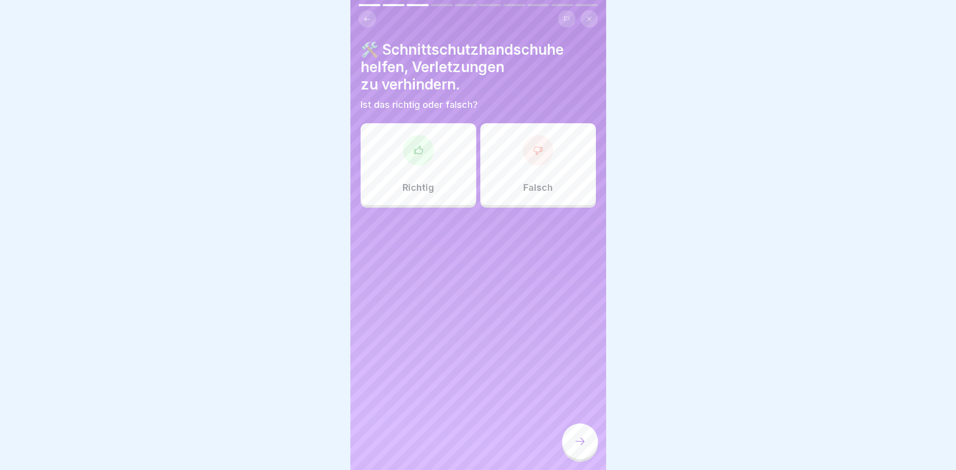
click at [423, 174] on div "Richtig" at bounding box center [419, 164] width 116 height 82
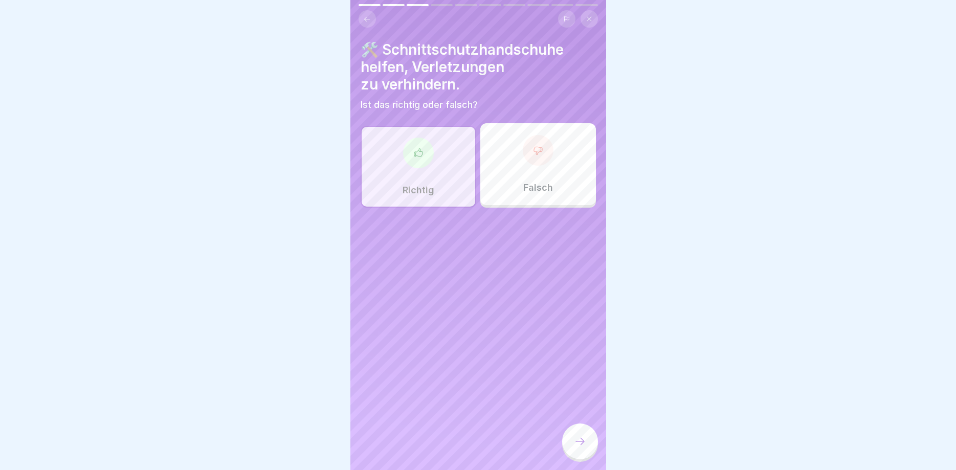
click at [586, 442] on icon at bounding box center [580, 441] width 12 height 12
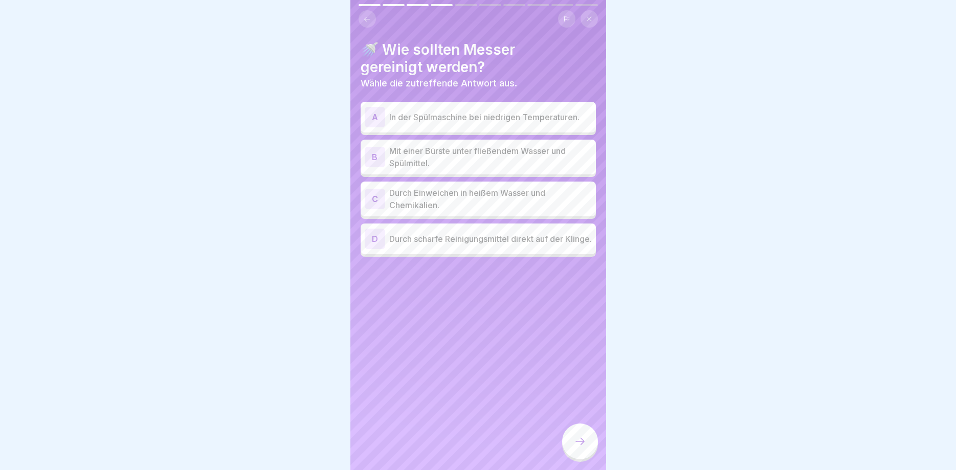
click at [499, 165] on p "Mit einer Bürste unter fließendem Wasser und Spülmittel." at bounding box center [490, 157] width 203 height 25
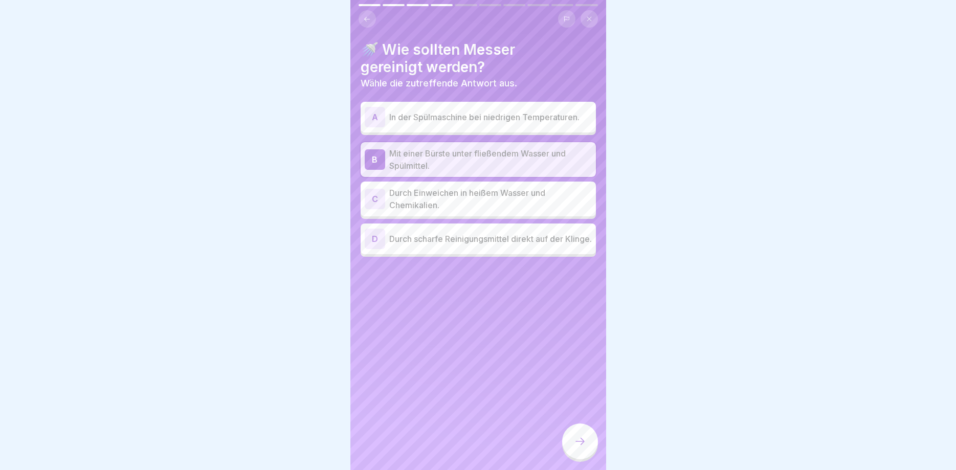
click at [587, 450] on div at bounding box center [580, 442] width 36 height 36
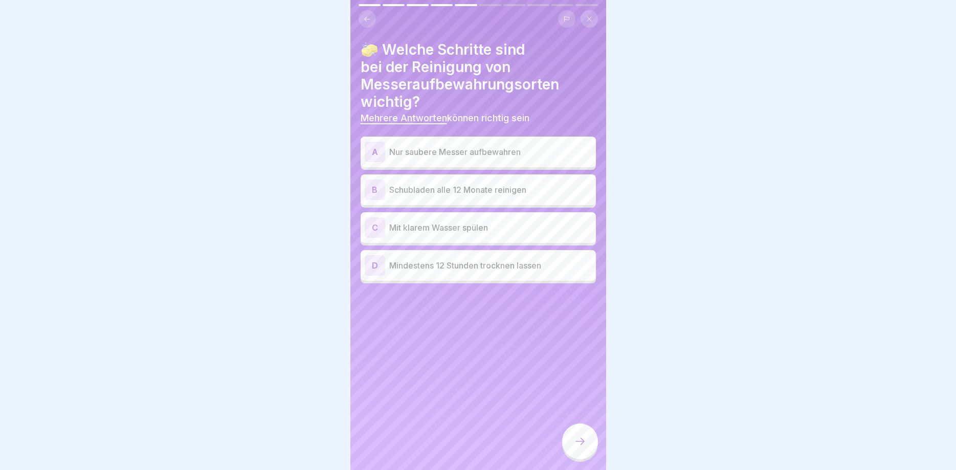
click at [483, 232] on p "Mit klarem Wasser spülen" at bounding box center [490, 228] width 203 height 12
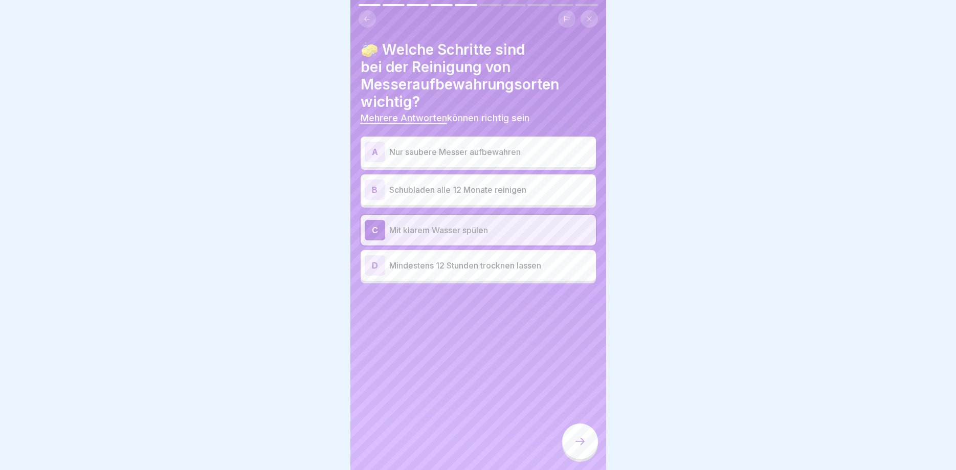
click at [577, 432] on div at bounding box center [580, 442] width 36 height 36
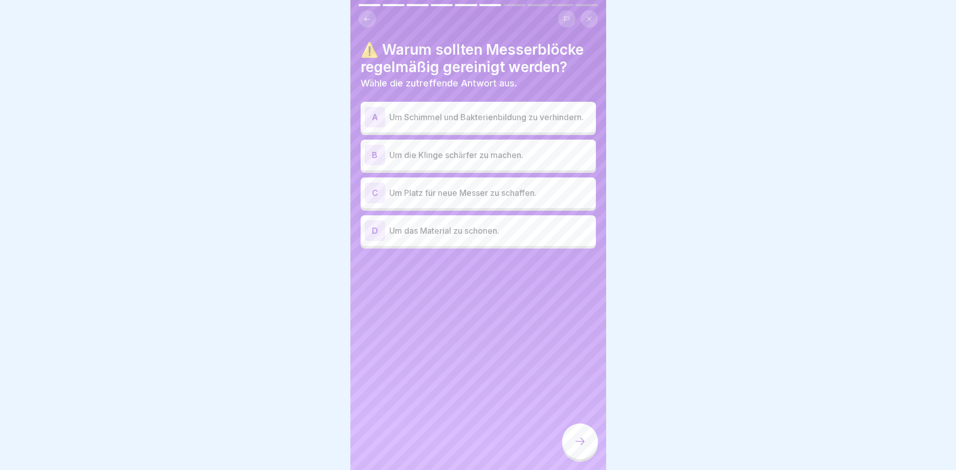
click at [516, 115] on p "Um Schimmel und Bakterienbildung zu verhindern." at bounding box center [490, 117] width 203 height 12
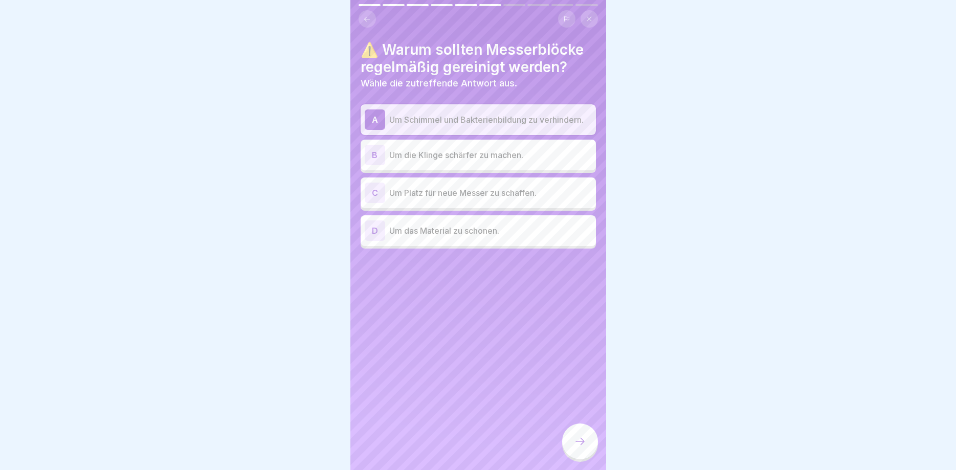
click at [582, 443] on icon at bounding box center [580, 441] width 12 height 12
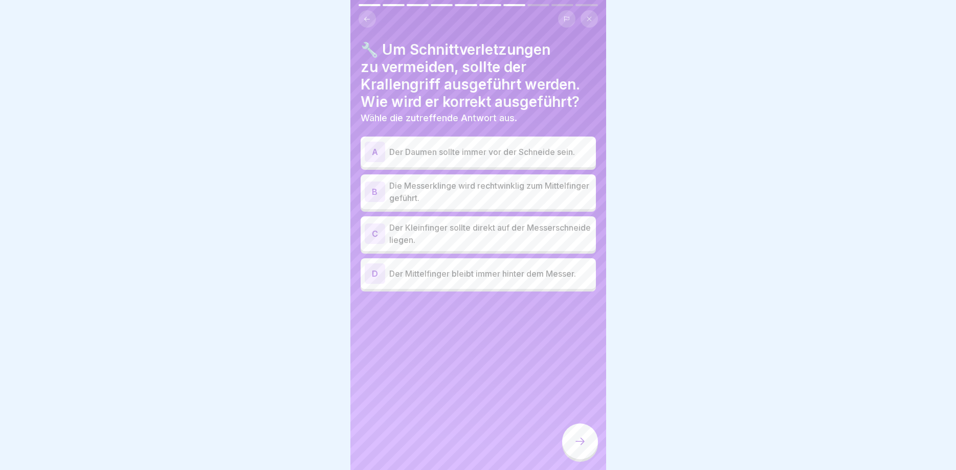
click at [515, 201] on p "Die Messerklinge wird rechtwinklig zum Mittelfinger geführt." at bounding box center [490, 192] width 203 height 25
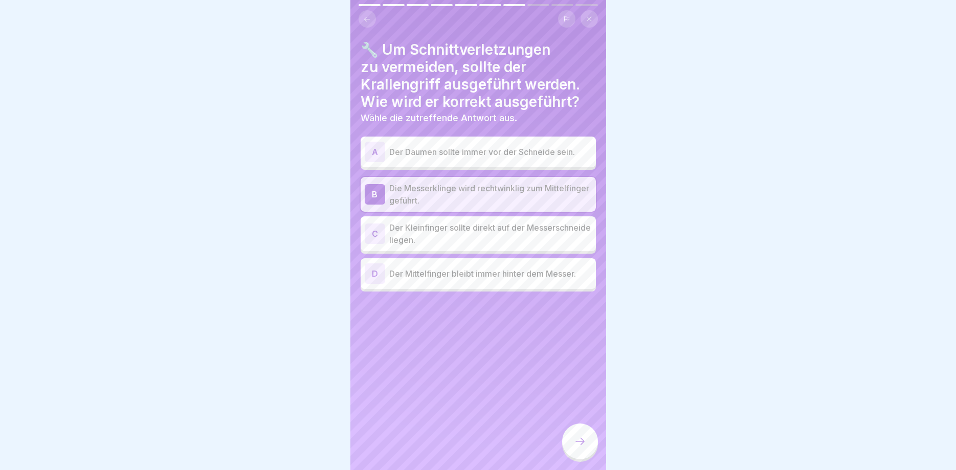
click at [572, 447] on div at bounding box center [580, 442] width 36 height 36
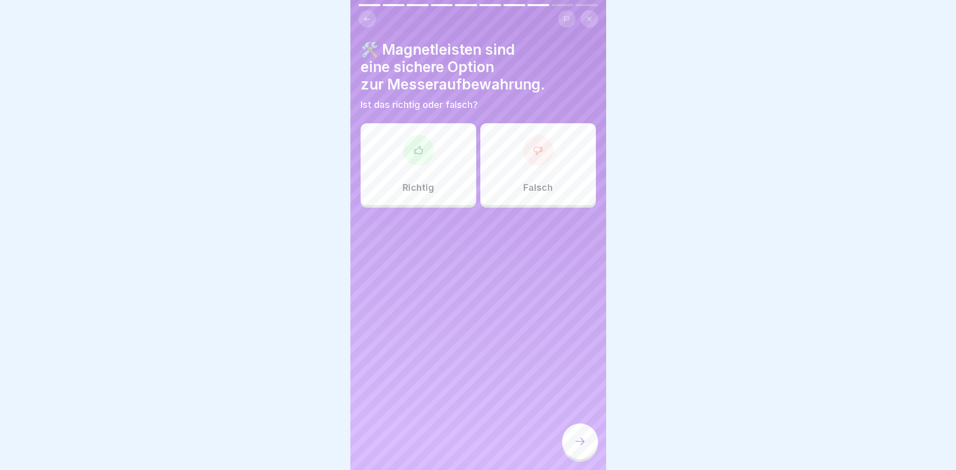
click at [427, 164] on div "Richtig" at bounding box center [419, 164] width 116 height 82
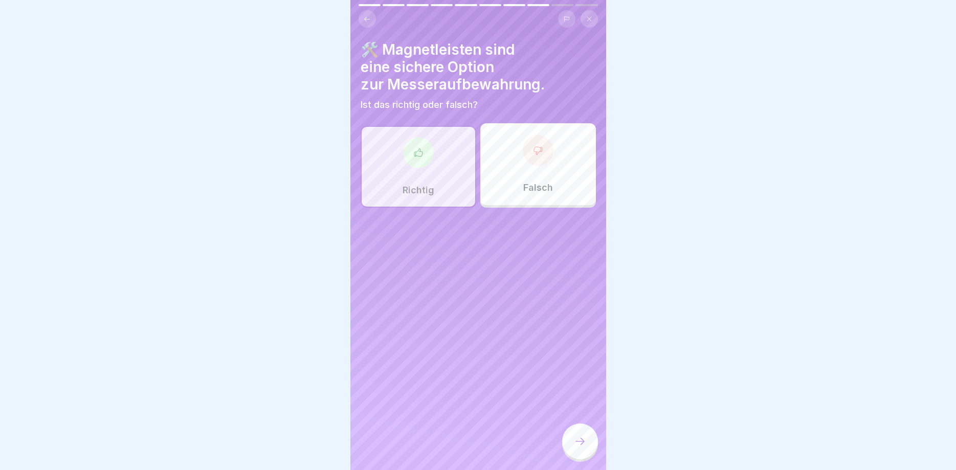
drag, startPoint x: 573, startPoint y: 436, endPoint x: 580, endPoint y: 442, distance: 9.1
click at [577, 439] on div at bounding box center [580, 442] width 36 height 36
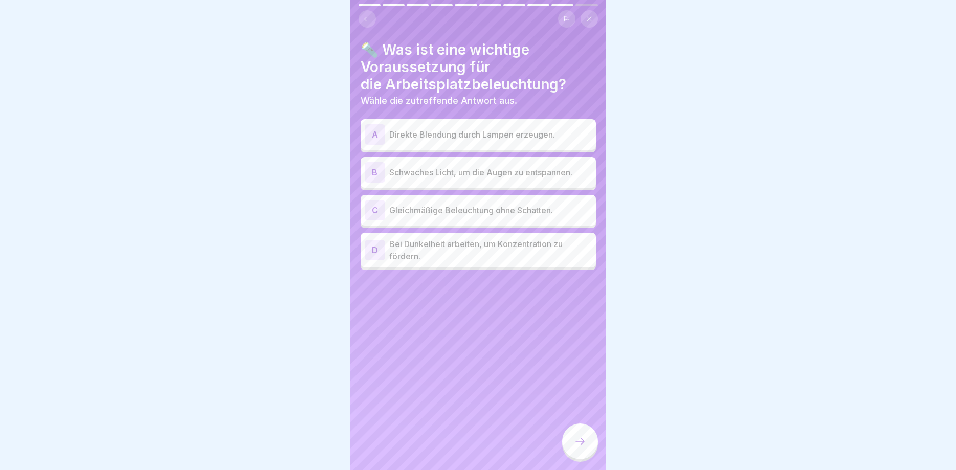
click at [511, 132] on p "Direkte Blendung durch Lampen erzeugen." at bounding box center [490, 134] width 203 height 12
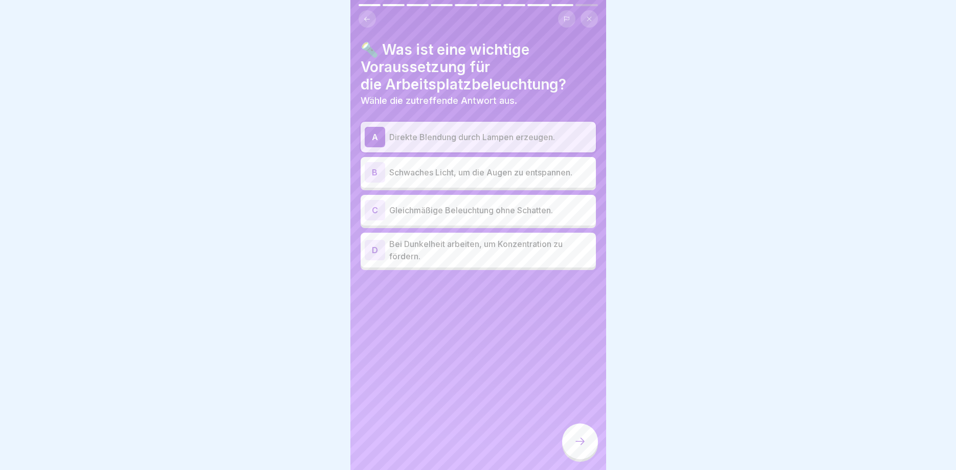
click at [582, 437] on icon at bounding box center [580, 441] width 12 height 12
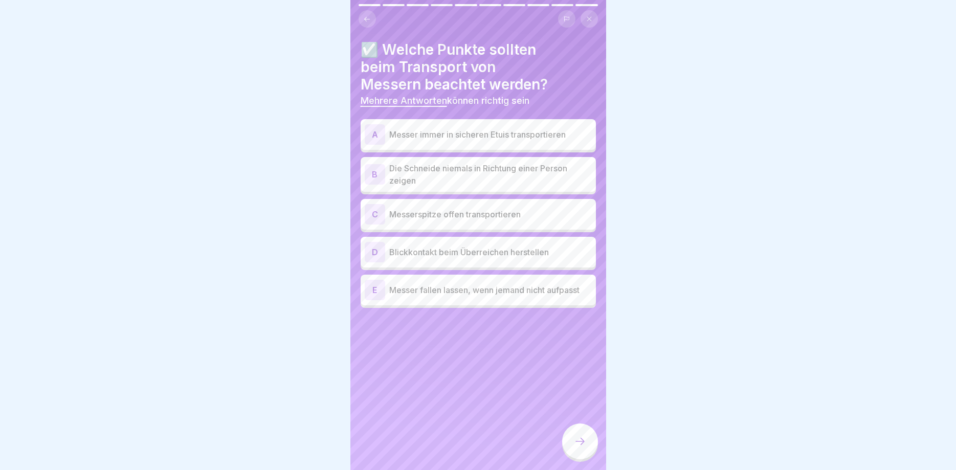
click at [458, 138] on p "Messer immer in sicheren Etuis transportieren" at bounding box center [490, 134] width 203 height 12
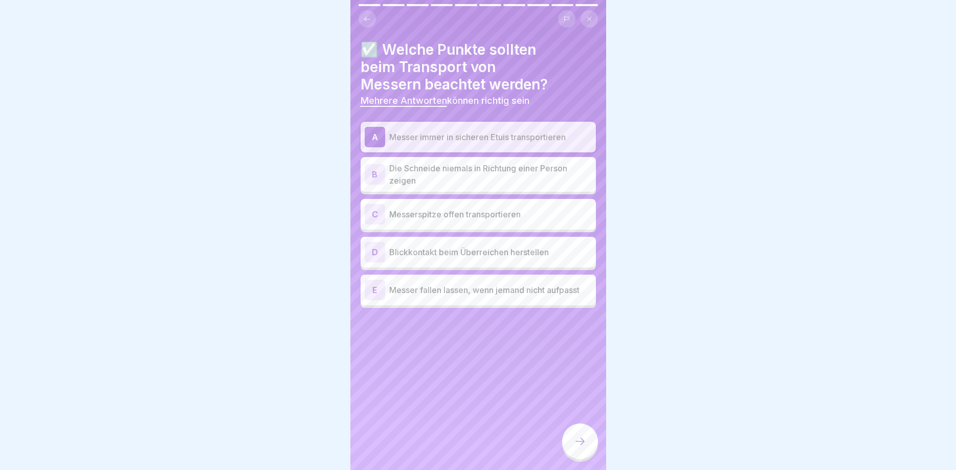
click at [519, 177] on p "Die Schneide niemals in Richtung einer Person zeigen" at bounding box center [490, 174] width 203 height 25
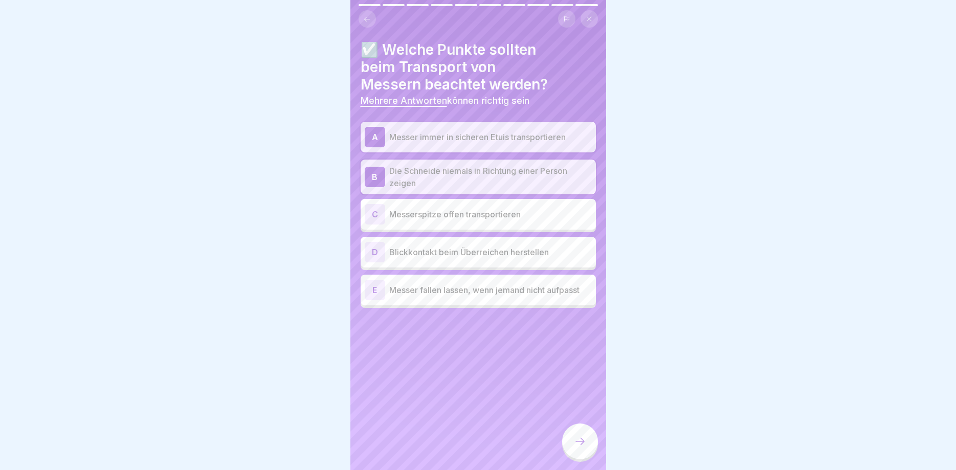
click at [584, 450] on div at bounding box center [580, 442] width 36 height 36
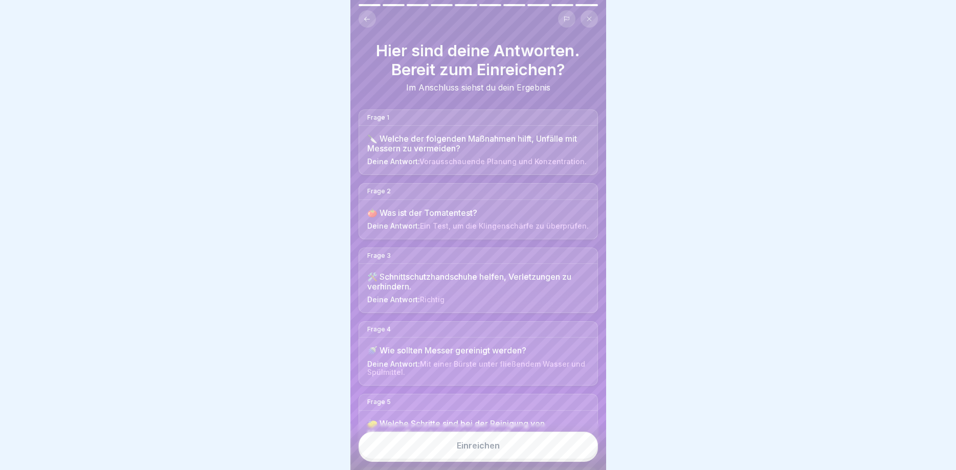
click at [542, 449] on button "Einreichen" at bounding box center [478, 446] width 239 height 28
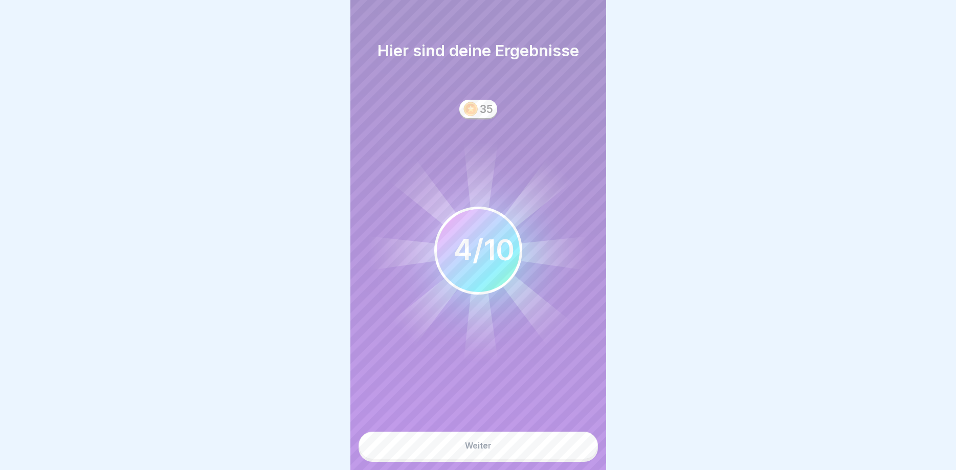
click at [546, 448] on button "Weiter" at bounding box center [478, 446] width 239 height 28
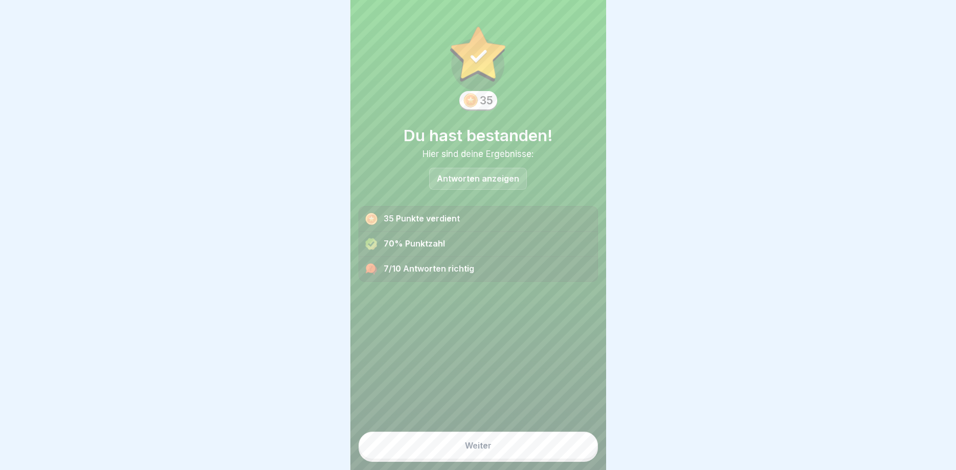
click at [546, 448] on button "Weiter" at bounding box center [478, 446] width 239 height 28
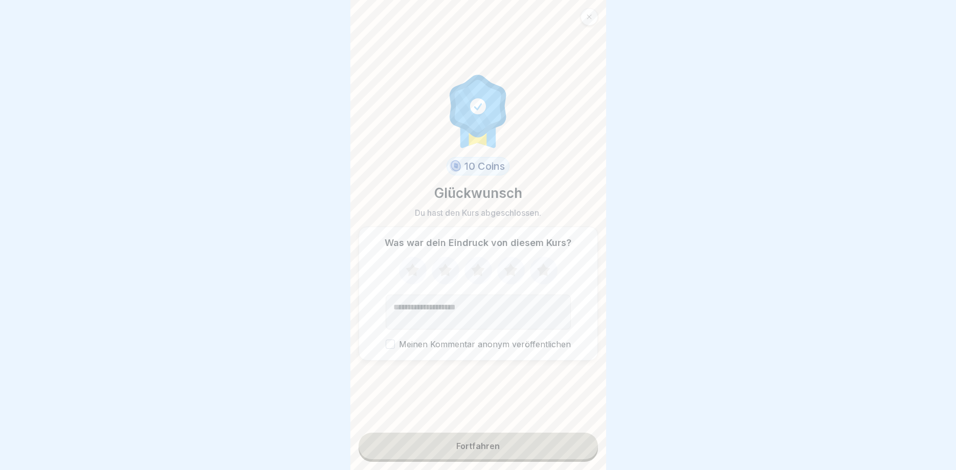
click at [546, 448] on button "Fortfahren" at bounding box center [478, 446] width 239 height 27
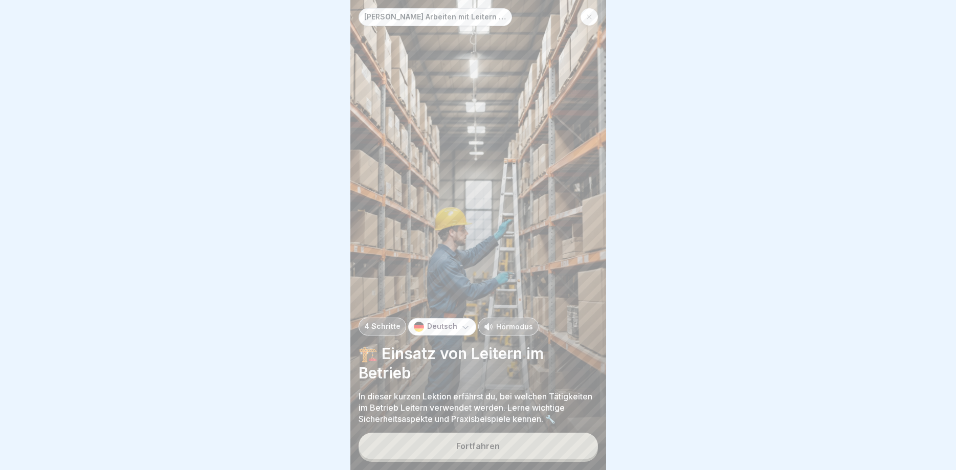
click at [546, 442] on button "Fortfahren" at bounding box center [478, 446] width 239 height 27
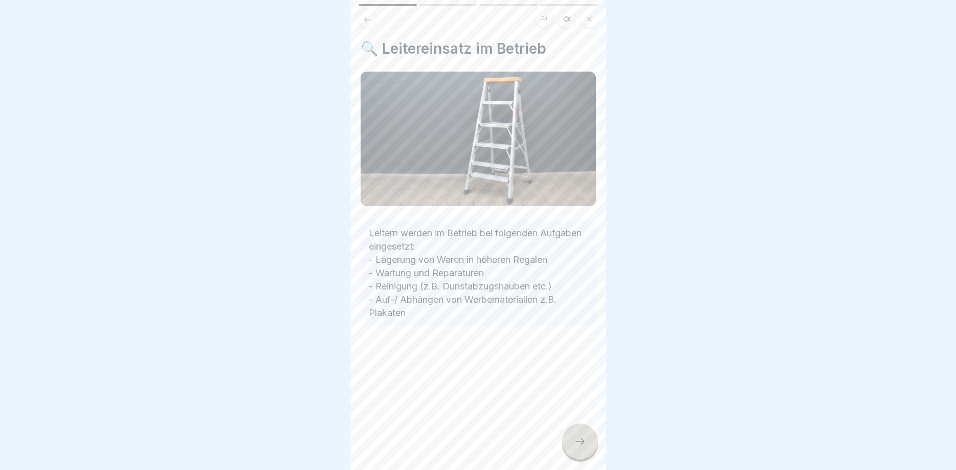
click at [571, 441] on div at bounding box center [580, 442] width 36 height 36
click at [572, 441] on div at bounding box center [580, 442] width 36 height 36
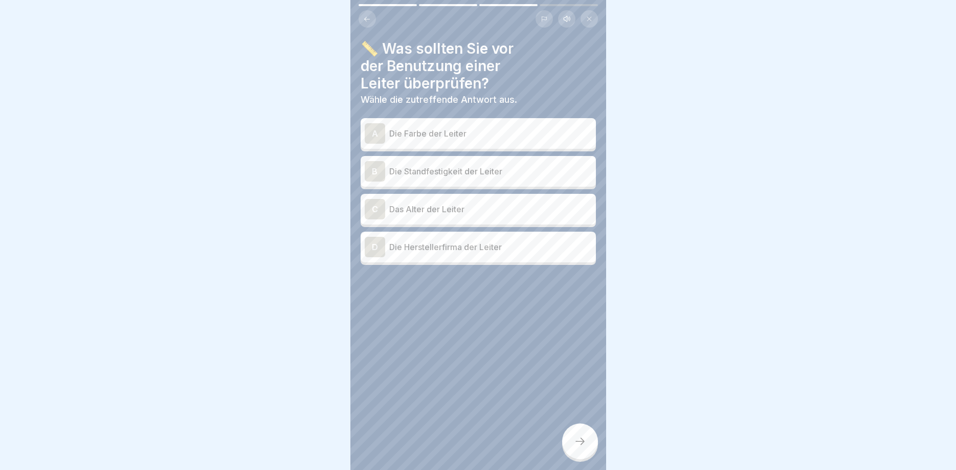
click at [572, 441] on div at bounding box center [580, 442] width 36 height 36
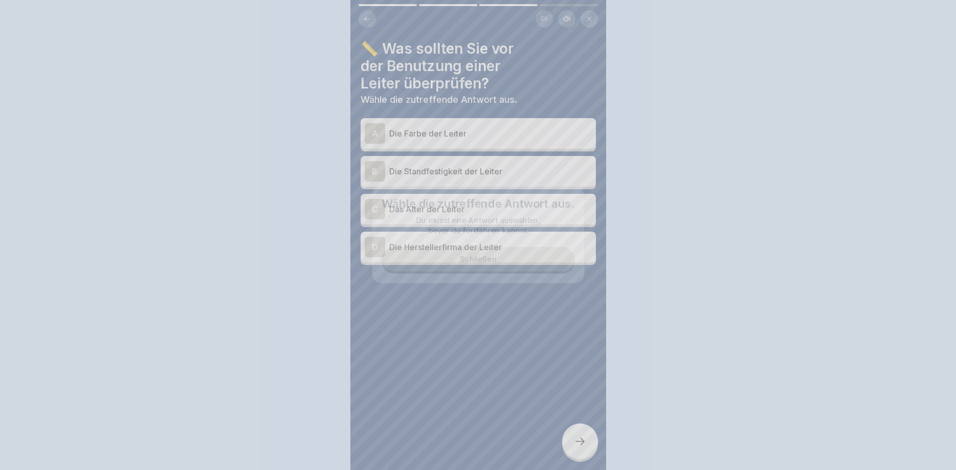
click at [572, 441] on div at bounding box center [478, 235] width 956 height 470
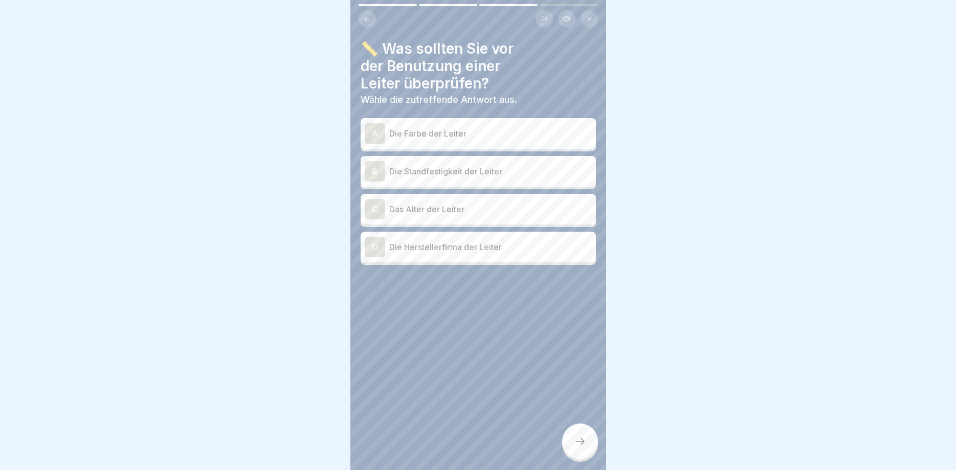
click at [477, 173] on p "Die Standfestigkeit der Leiter" at bounding box center [490, 171] width 203 height 12
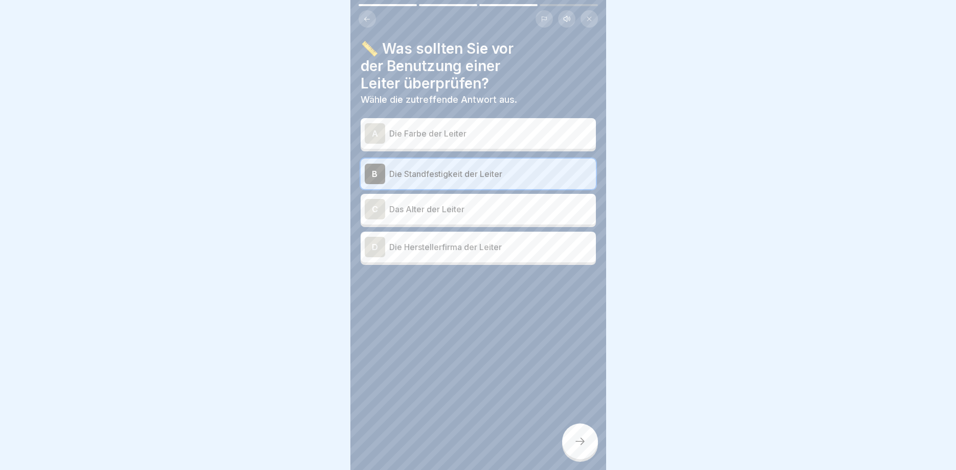
click at [581, 457] on div at bounding box center [580, 442] width 36 height 36
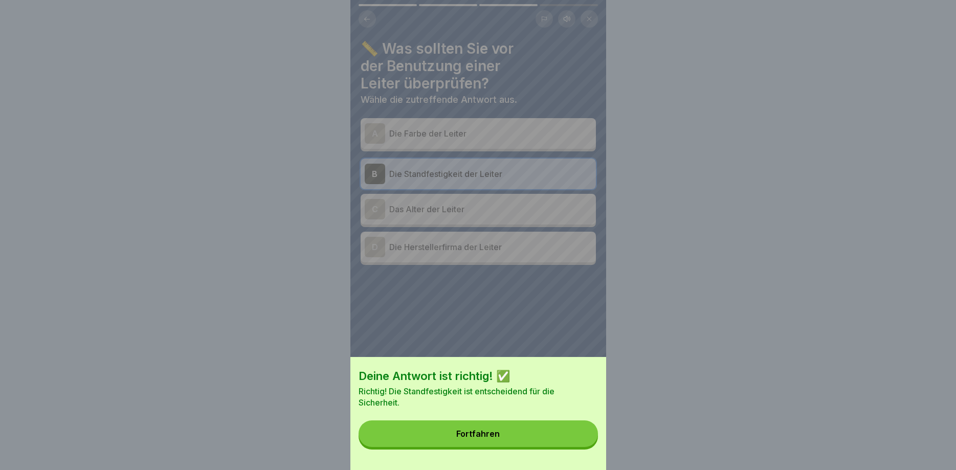
click at [582, 432] on button "Fortfahren" at bounding box center [478, 434] width 239 height 27
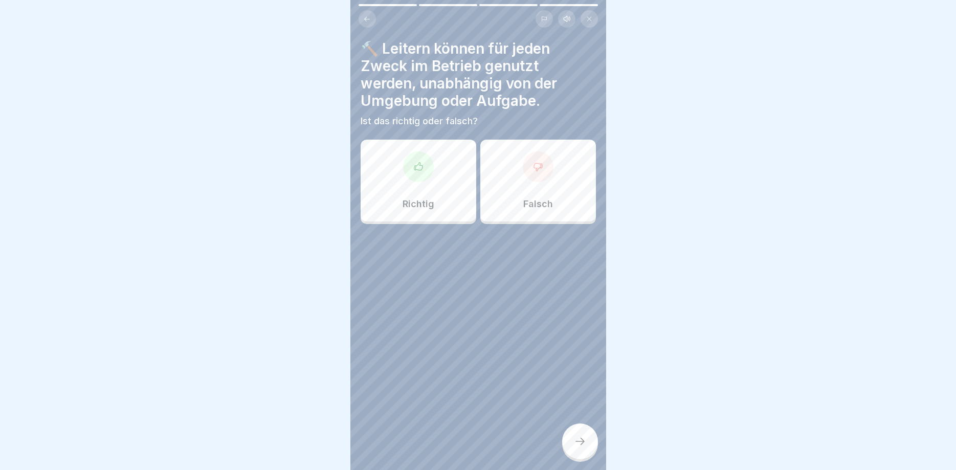
click at [543, 202] on p "Falsch" at bounding box center [539, 204] width 30 height 11
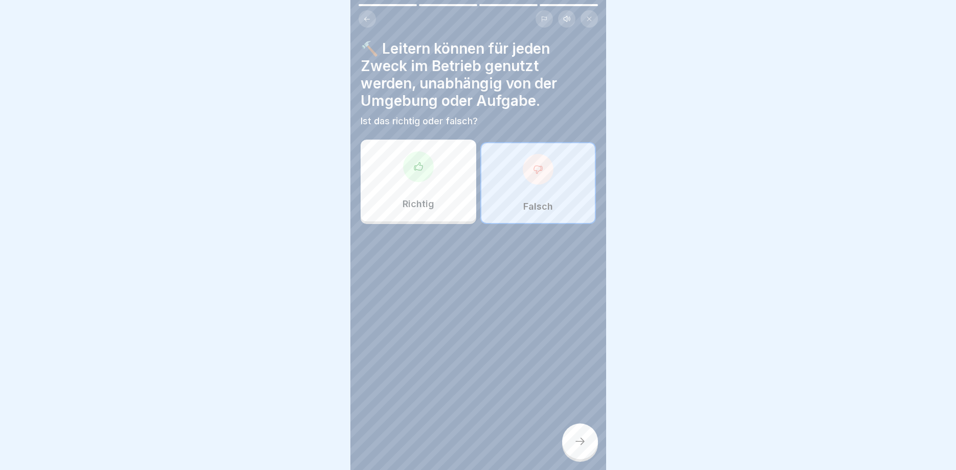
click at [592, 456] on div "🔨 Leitern können für jeden Zweck im Betrieb genutzt werden, unabhängig von der …" at bounding box center [479, 235] width 256 height 470
click at [586, 447] on div at bounding box center [580, 442] width 36 height 36
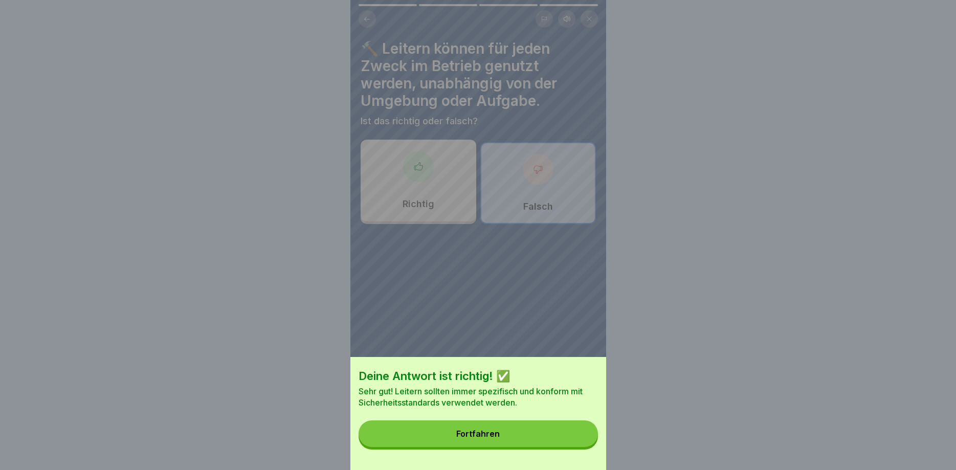
click at [562, 442] on button "Fortfahren" at bounding box center [478, 434] width 239 height 27
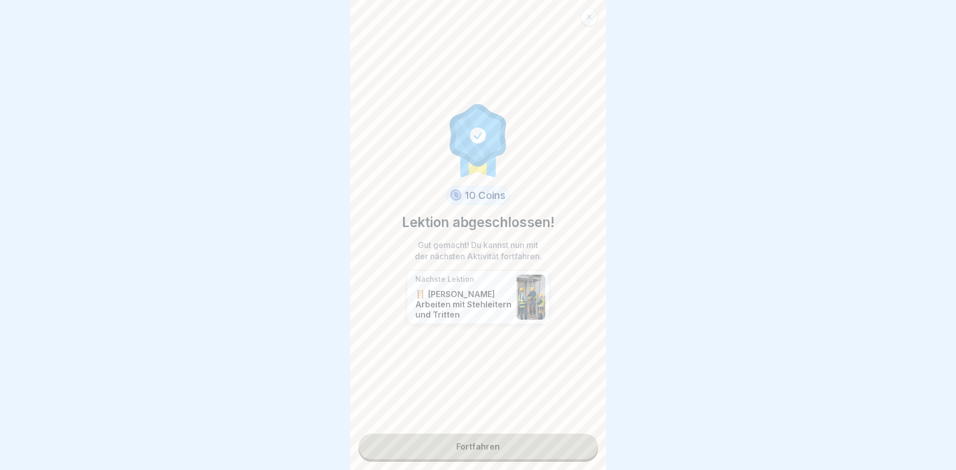
click at [564, 449] on link "Fortfahren" at bounding box center [478, 447] width 239 height 26
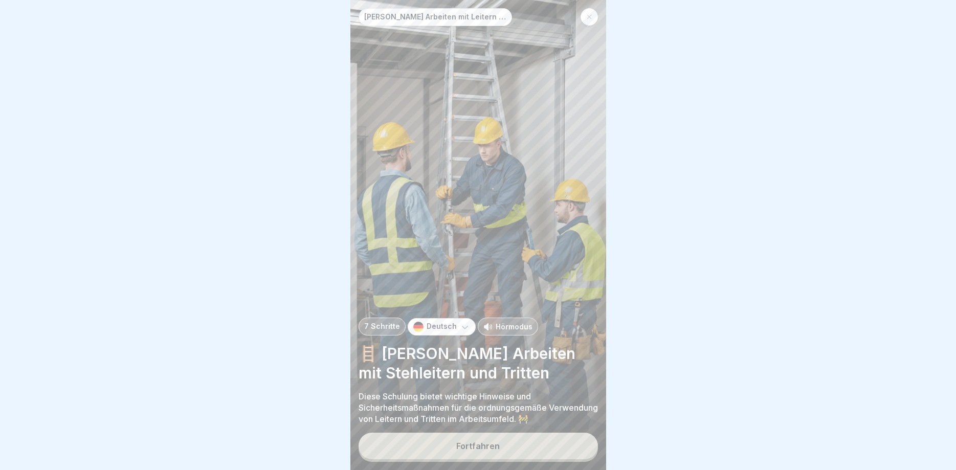
click at [569, 440] on button "Fortfahren" at bounding box center [478, 446] width 239 height 27
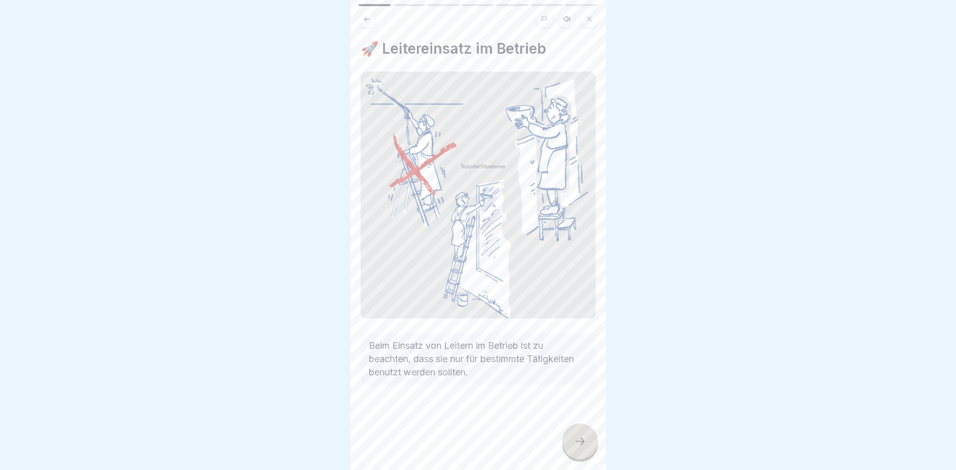
click at [569, 440] on div at bounding box center [478, 415] width 235 height 61
click at [569, 440] on div at bounding box center [580, 442] width 36 height 36
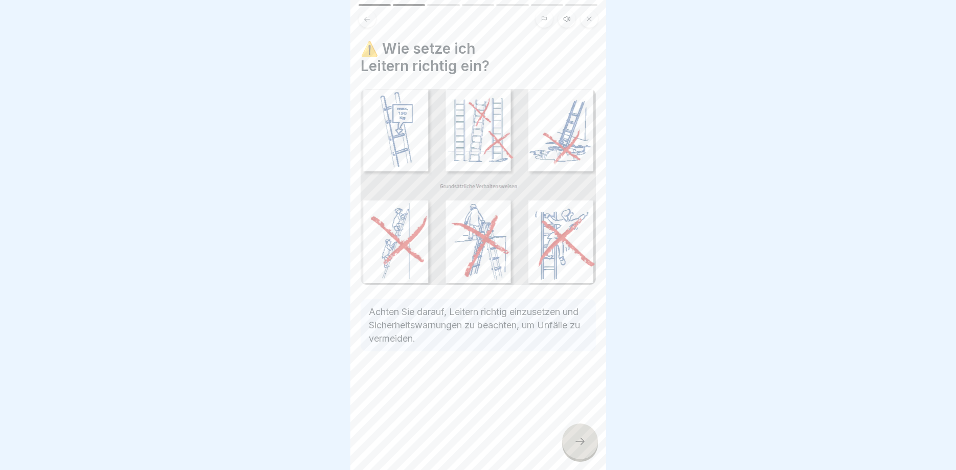
click at [584, 436] on div at bounding box center [580, 442] width 36 height 36
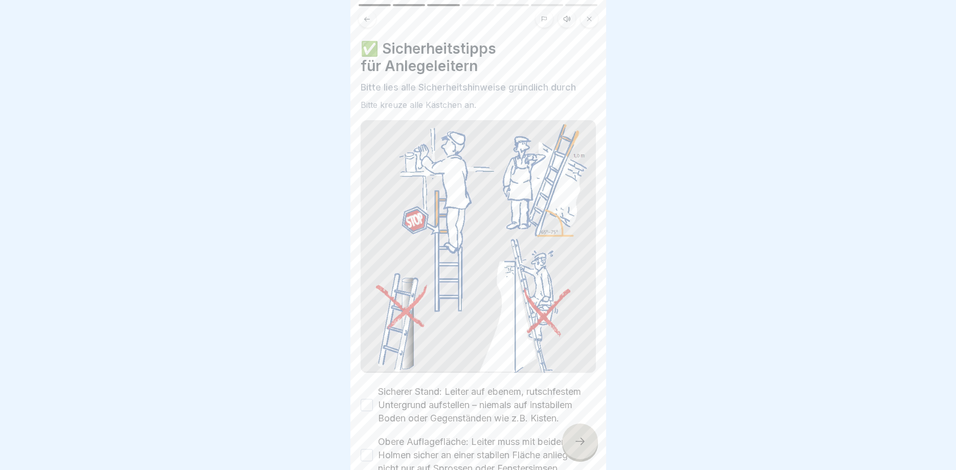
click at [584, 437] on div at bounding box center [580, 442] width 36 height 36
click at [584, 437] on icon at bounding box center [580, 441] width 12 height 12
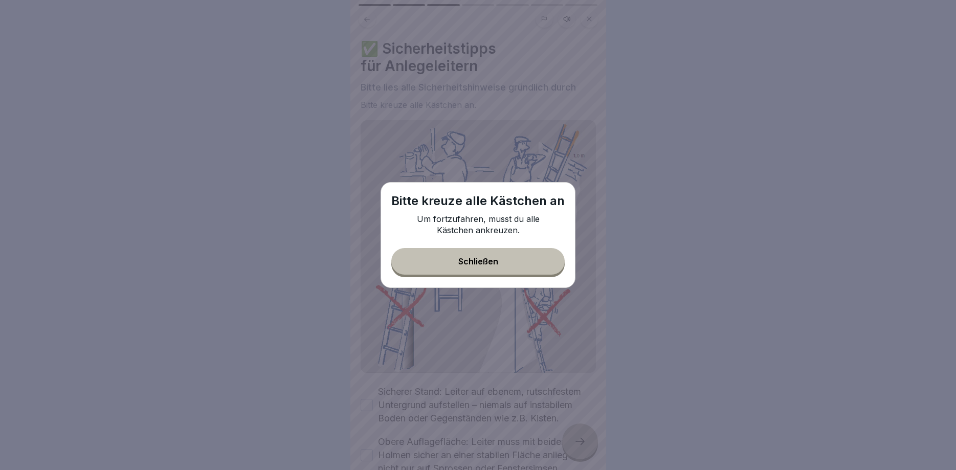
click at [503, 253] on button "Schließen" at bounding box center [477, 261] width 173 height 27
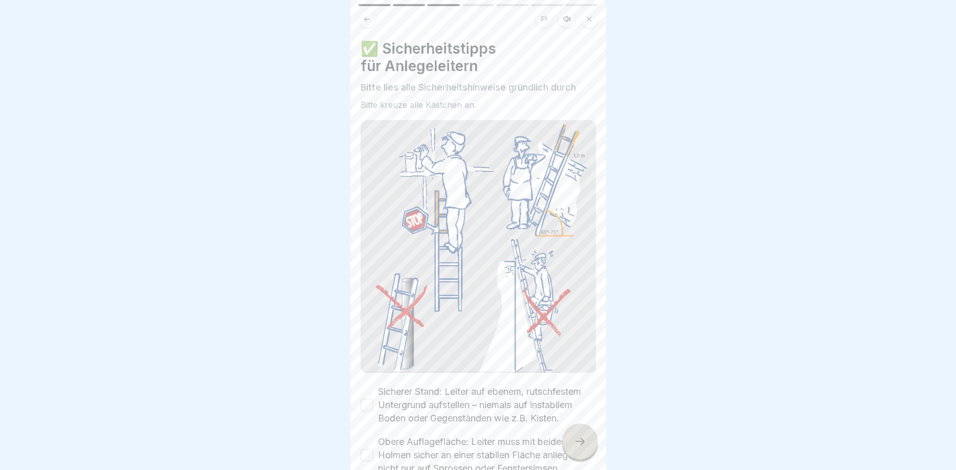
scroll to position [230, 0]
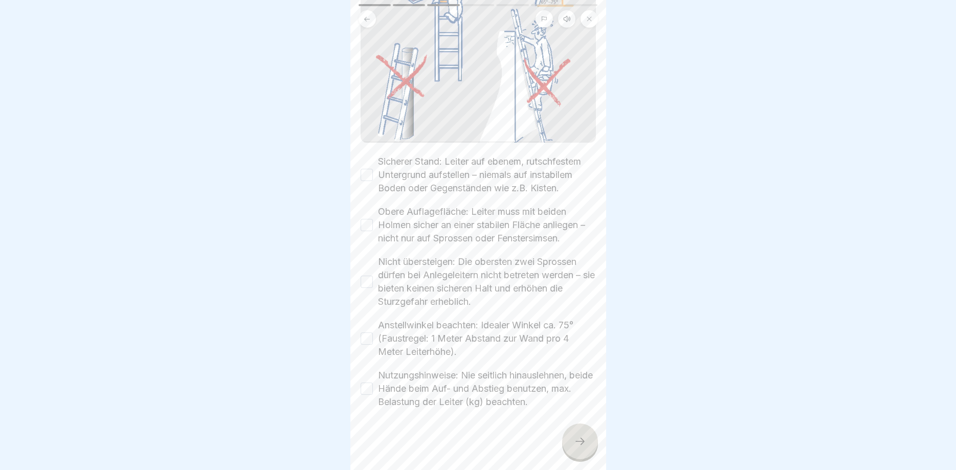
click at [367, 171] on button "Sicherer Stand: Leiter auf ebenem, rutschfestem Untergrund aufstellen – niemals…" at bounding box center [367, 175] width 12 height 12
drag, startPoint x: 371, startPoint y: 226, endPoint x: 366, endPoint y: 246, distance: 20.4
click at [370, 227] on button "Obere Auflagefläche: Leiter muss mit beiden Holmen sicher an einer stabilen Flä…" at bounding box center [367, 225] width 12 height 12
click at [368, 279] on button "Nicht übersteigen: Die obersten zwei Sprossen dürfen bei Anlegeleitern nicht be…" at bounding box center [367, 282] width 12 height 12
click at [370, 342] on button "Anstellwinkel beachten: Idealer Winkel ca. 75° (Faustregel: 1 Meter Abstand zur…" at bounding box center [367, 339] width 12 height 12
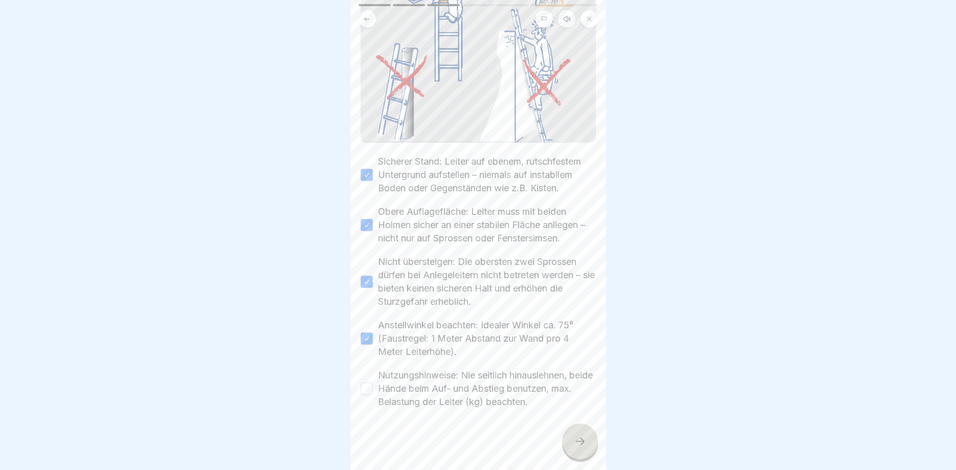
click at [365, 390] on button "Nutzungshinweise: Nie seitlich hinauslehnen, beide Hände beim Auf- und Abstieg …" at bounding box center [367, 389] width 12 height 12
click at [583, 440] on icon at bounding box center [580, 441] width 12 height 12
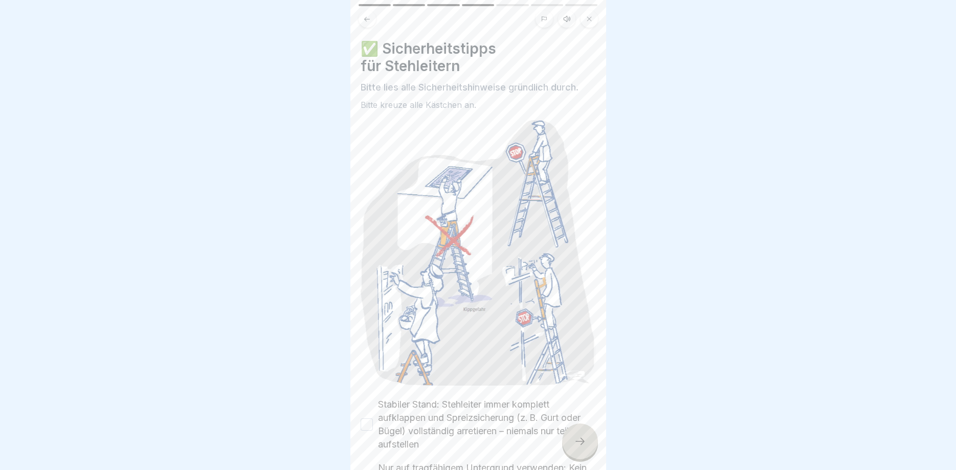
click at [584, 438] on icon at bounding box center [580, 441] width 12 height 12
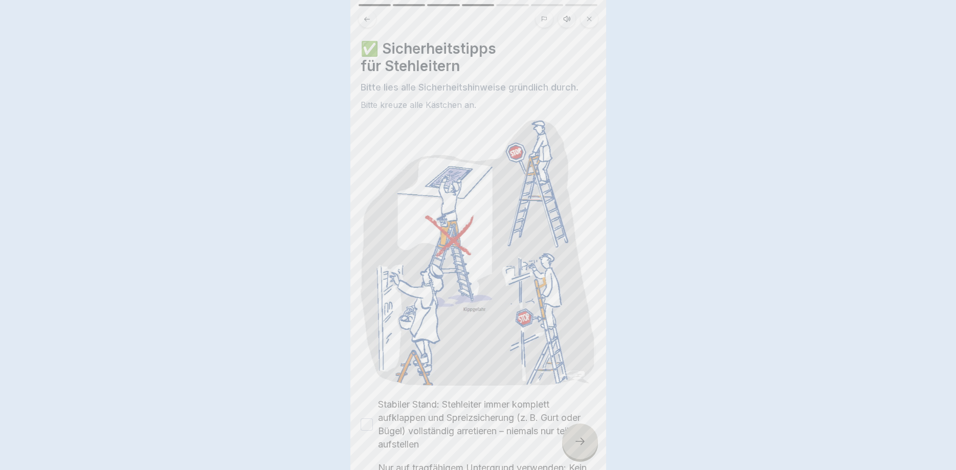
click at [584, 438] on div at bounding box center [478, 235] width 956 height 470
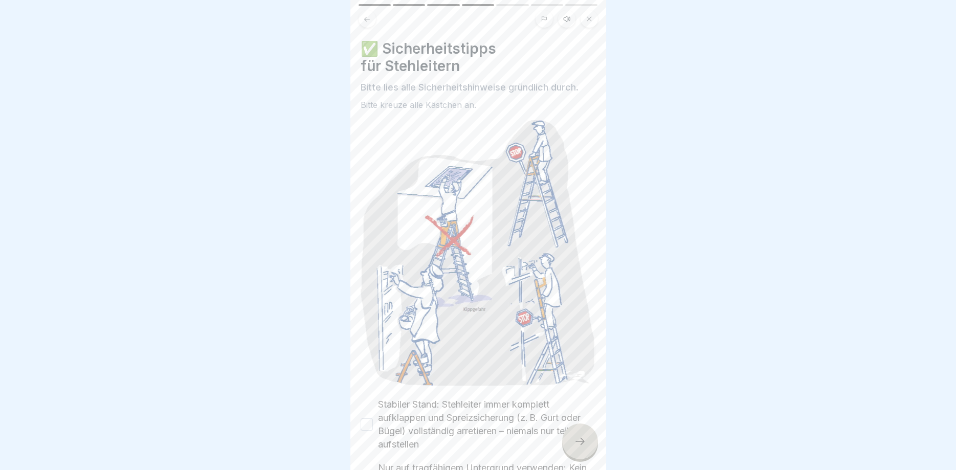
scroll to position [246, 0]
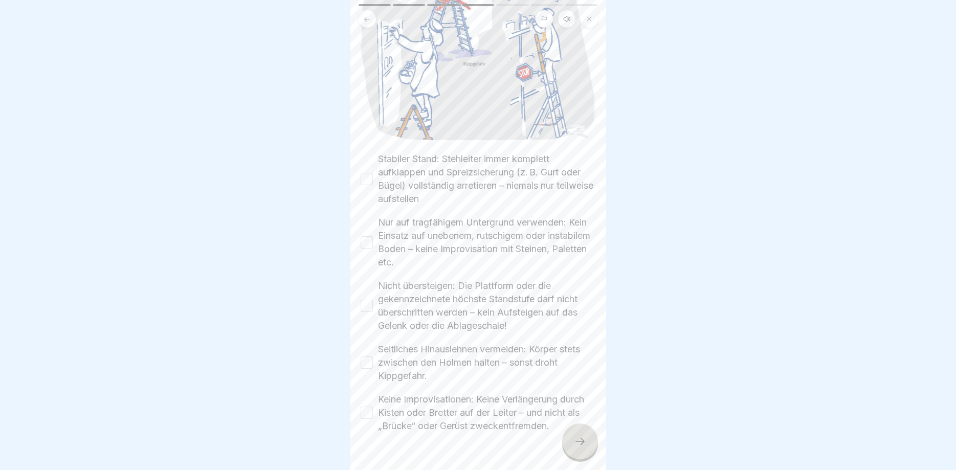
click at [370, 180] on button "Stabiler Stand: Stehleiter immer komplett aufklappen und Spreizsicherung (z. B.…" at bounding box center [367, 179] width 12 height 12
click at [367, 241] on button "Nur auf tragfähigem Untergrund verwenden: Kein Einsatz auf unebenem, rutschigem…" at bounding box center [367, 242] width 12 height 12
click at [365, 309] on button "Nicht übersteigen: Die Plattform oder die gekennzeichnete höchste Standstufe da…" at bounding box center [367, 306] width 12 height 12
click at [368, 362] on button "Seitliches Hinauslehnen vermeiden: Körper stets zwischen den Holmen halten – so…" at bounding box center [367, 363] width 12 height 12
click at [367, 412] on button "Keine Improvisationen: Keine Verlängerung durch Kisten oder Bretter auf der Lei…" at bounding box center [367, 413] width 12 height 12
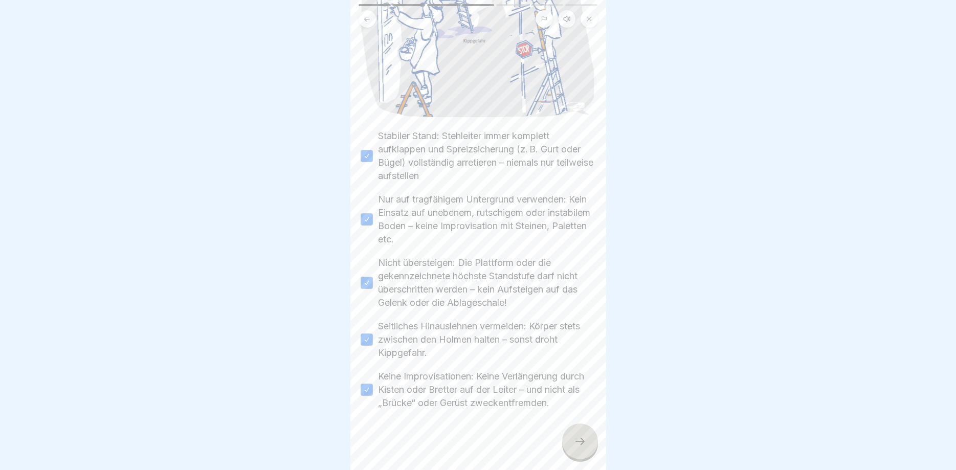
scroll to position [270, 0]
click at [576, 443] on icon at bounding box center [580, 441] width 12 height 12
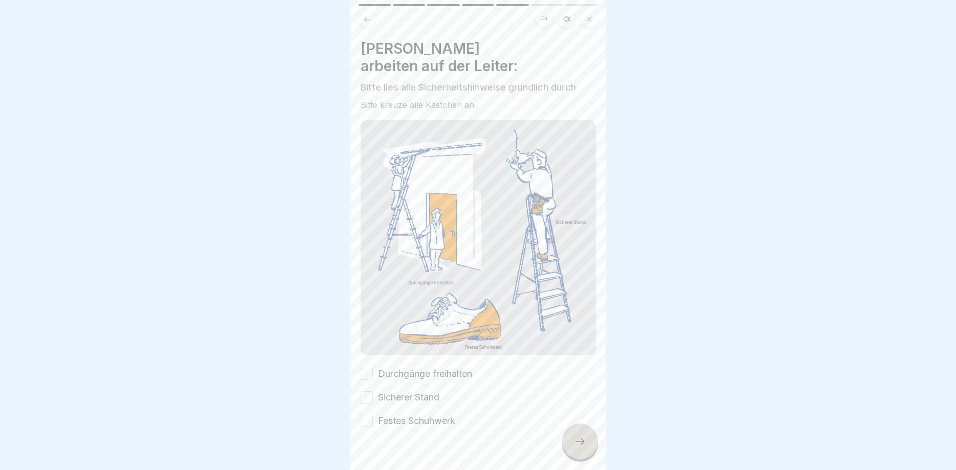
click at [366, 368] on button "Durchgänge freihalten" at bounding box center [367, 374] width 12 height 12
click at [370, 391] on button "Sicherer Stand" at bounding box center [367, 397] width 12 height 12
click at [369, 415] on button "Festes Schuhwerk" at bounding box center [367, 421] width 12 height 12
click at [574, 446] on icon at bounding box center [580, 441] width 12 height 12
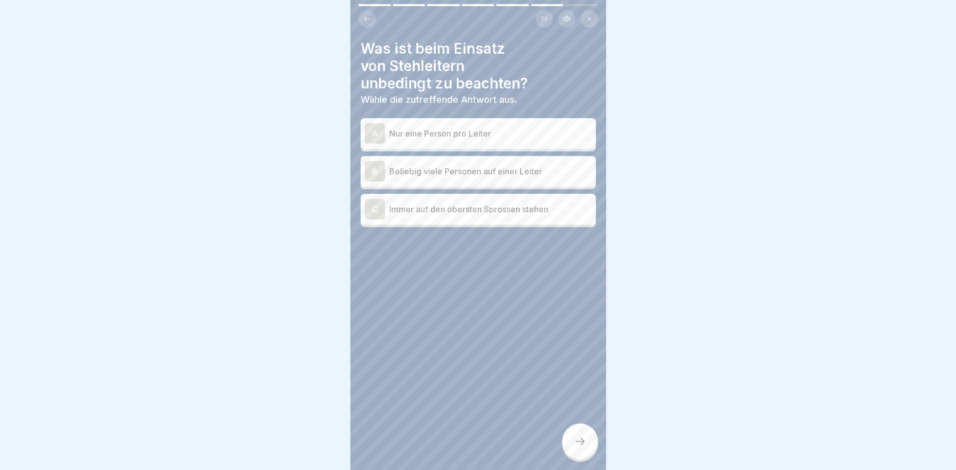
click at [529, 140] on div "A Nur eine Person pro Leiter" at bounding box center [478, 133] width 227 height 20
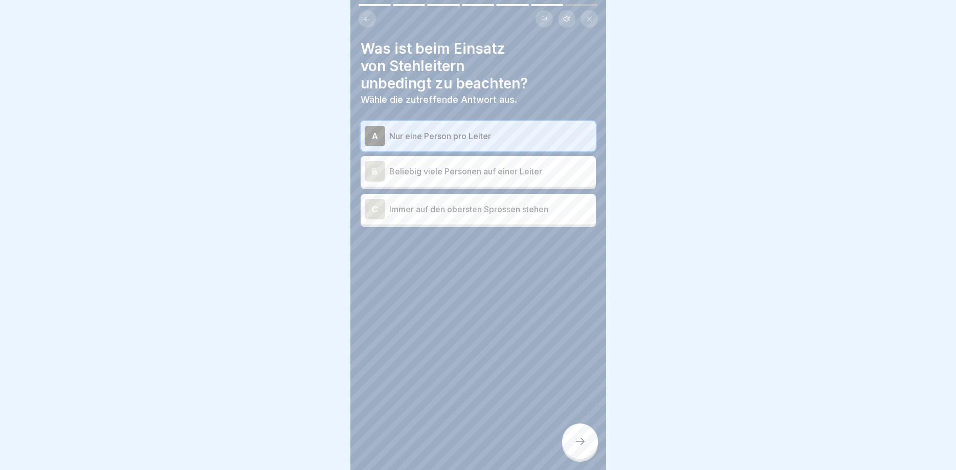
click at [574, 437] on div at bounding box center [580, 442] width 36 height 36
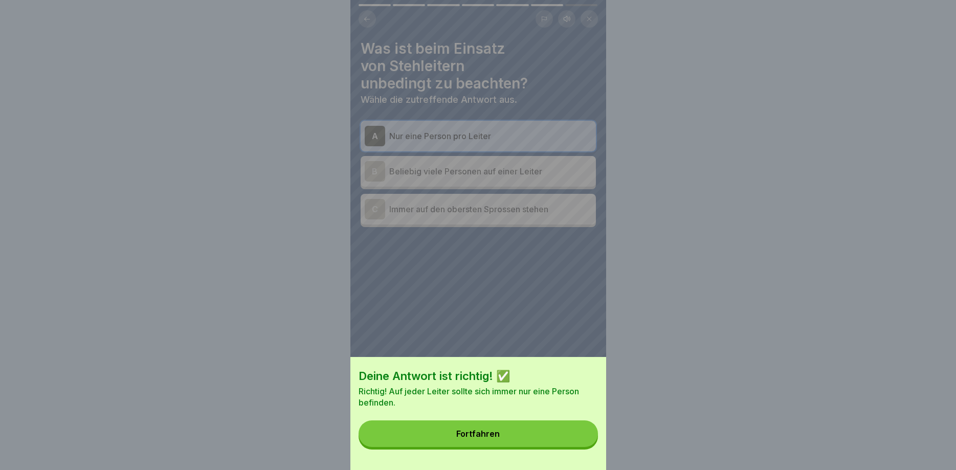
click at [577, 437] on button "Fortfahren" at bounding box center [478, 434] width 239 height 27
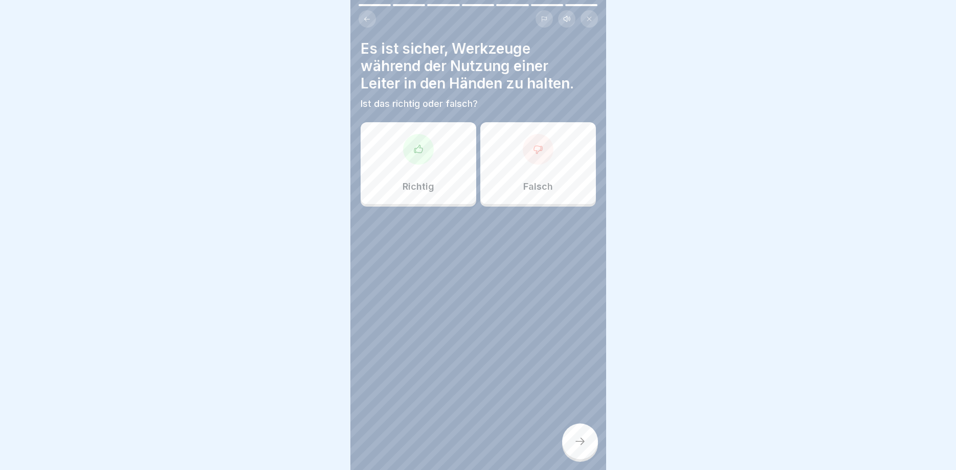
click at [416, 166] on div "Richtig" at bounding box center [419, 163] width 116 height 82
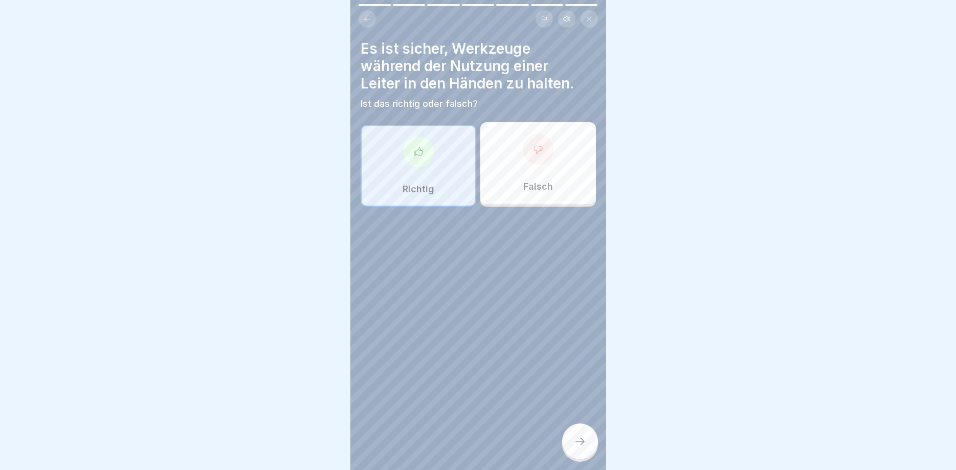
click at [590, 439] on div at bounding box center [580, 442] width 36 height 36
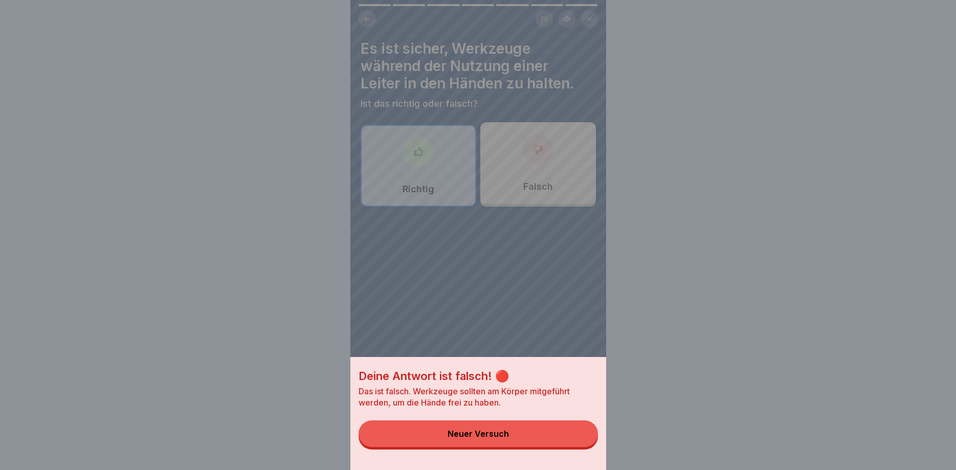
click at [591, 438] on button "Neuer Versuch" at bounding box center [478, 434] width 239 height 27
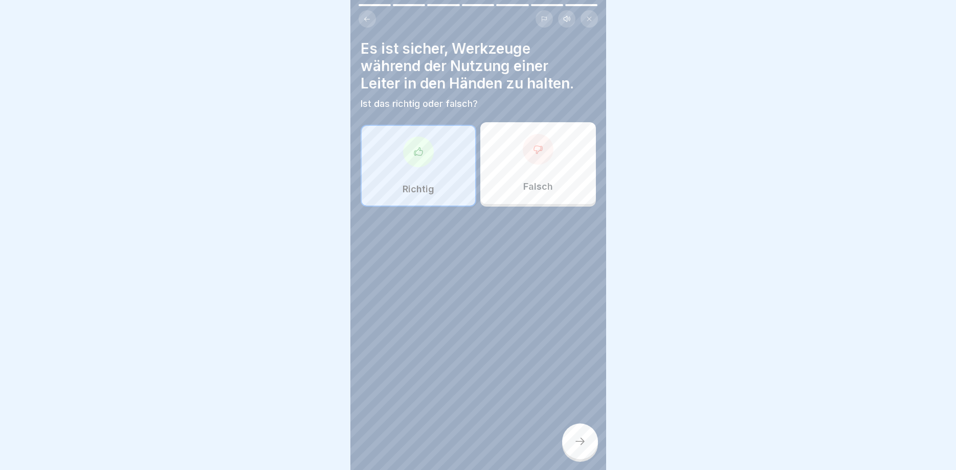
click at [576, 163] on div "Falsch" at bounding box center [539, 163] width 116 height 82
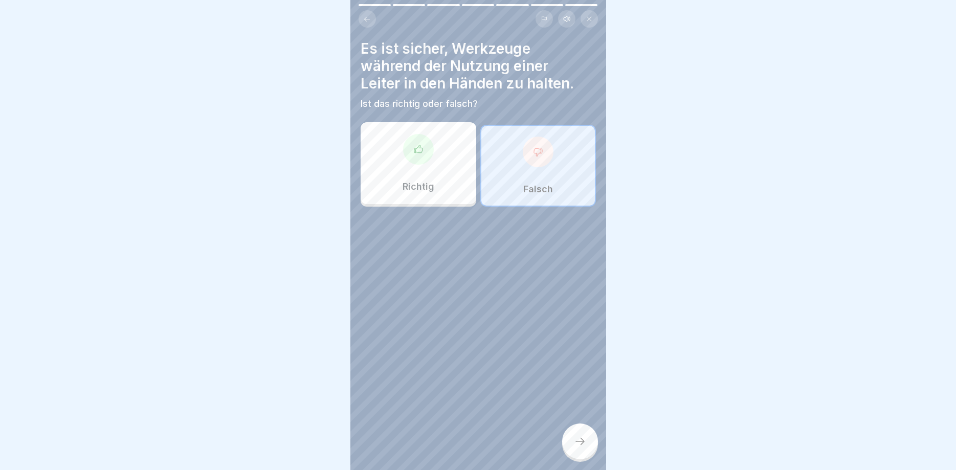
click at [588, 450] on div at bounding box center [580, 442] width 36 height 36
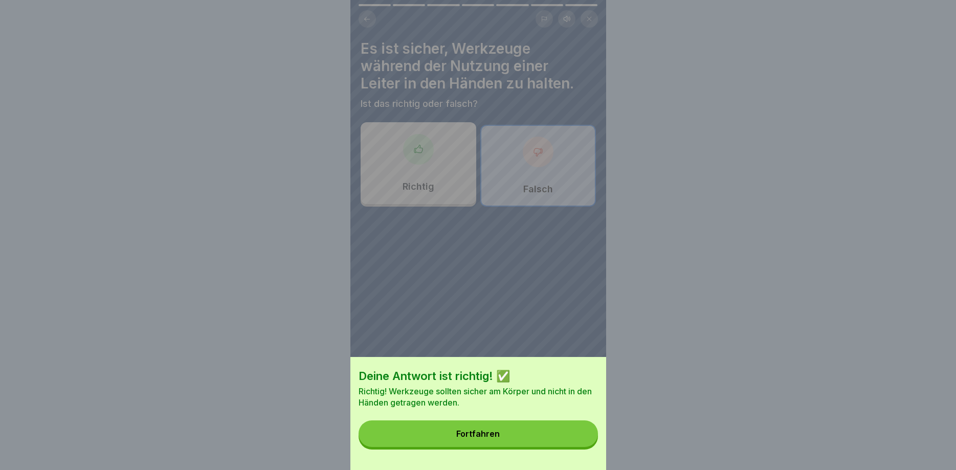
click at [565, 434] on button "Fortfahren" at bounding box center [478, 434] width 239 height 27
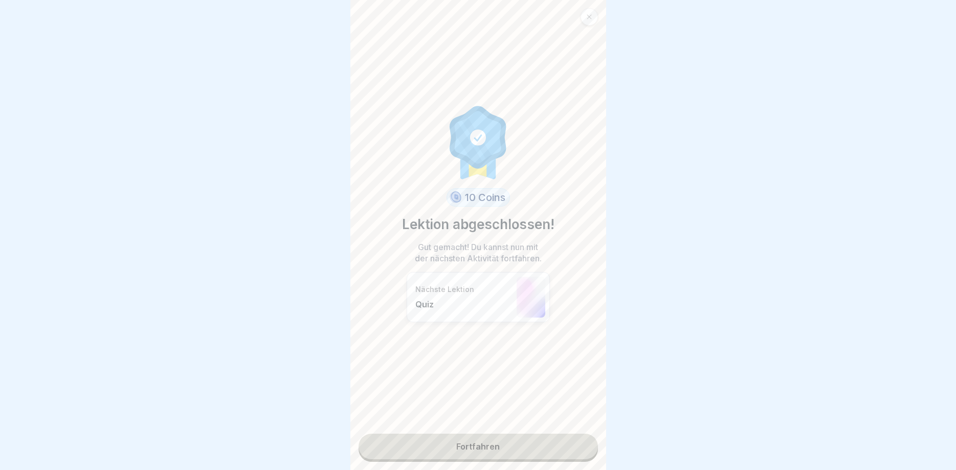
click at [565, 434] on link "Fortfahren" at bounding box center [478, 447] width 239 height 26
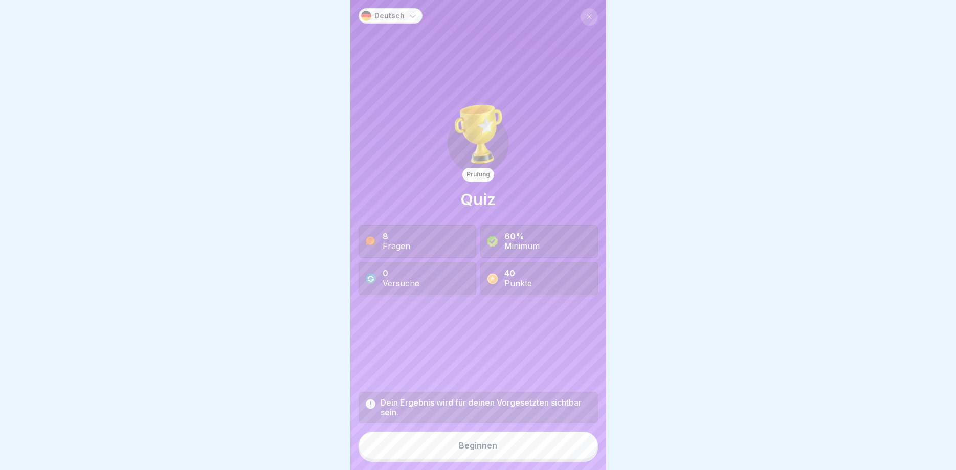
click at [567, 441] on button "Beginnen" at bounding box center [478, 446] width 239 height 28
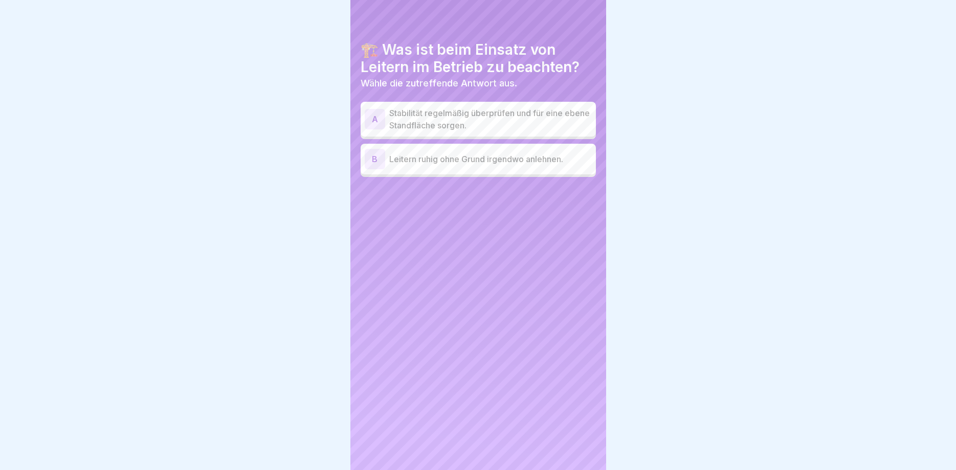
click at [567, 441] on div at bounding box center [580, 442] width 36 height 36
click at [567, 441] on div at bounding box center [478, 235] width 956 height 470
click at [509, 117] on p "Stabilität regelmäßig überprüfen und für eine ebene Standfläche sorgen." at bounding box center [490, 119] width 203 height 25
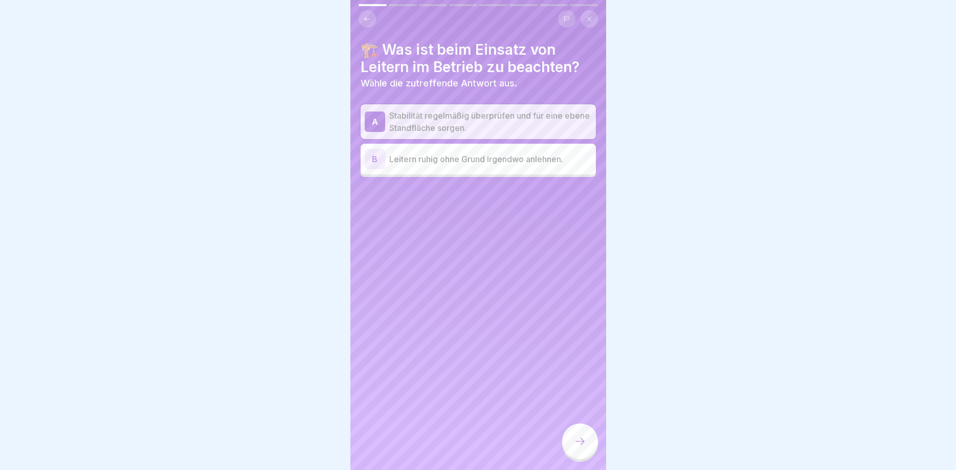
click at [582, 444] on icon at bounding box center [580, 441] width 12 height 12
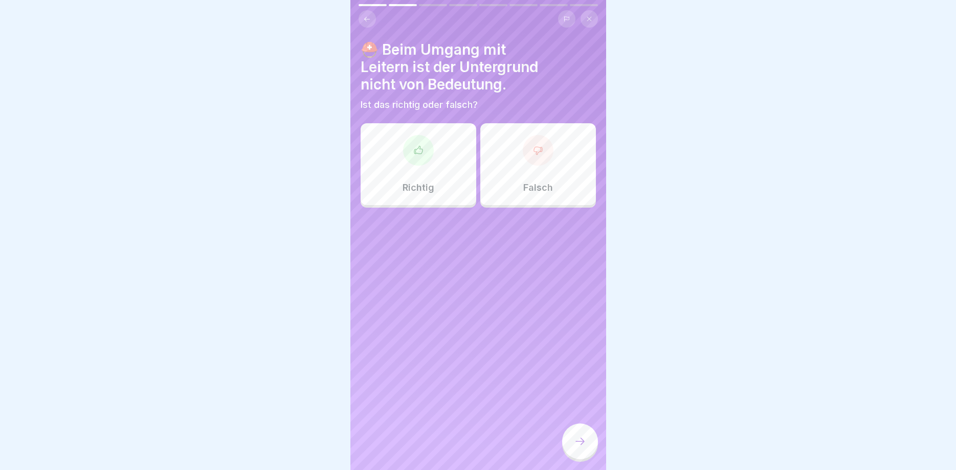
click at [507, 181] on div "Falsch" at bounding box center [539, 164] width 116 height 82
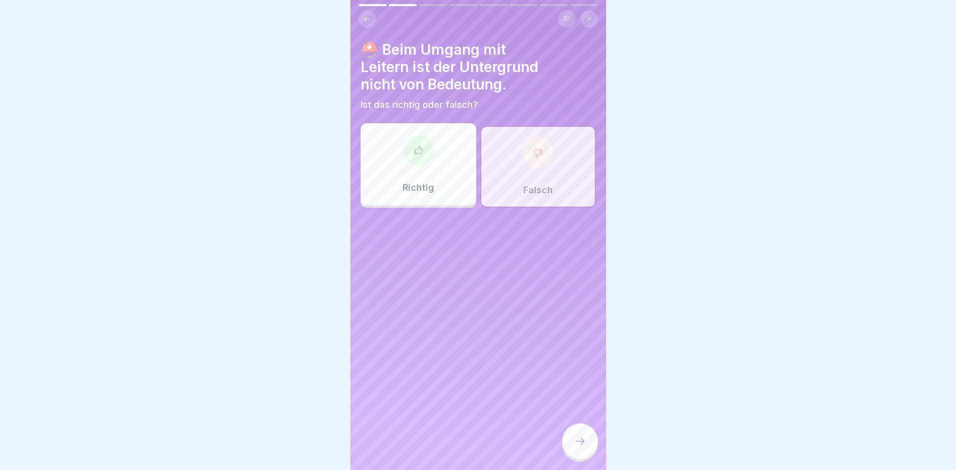
click at [586, 433] on div at bounding box center [580, 442] width 36 height 36
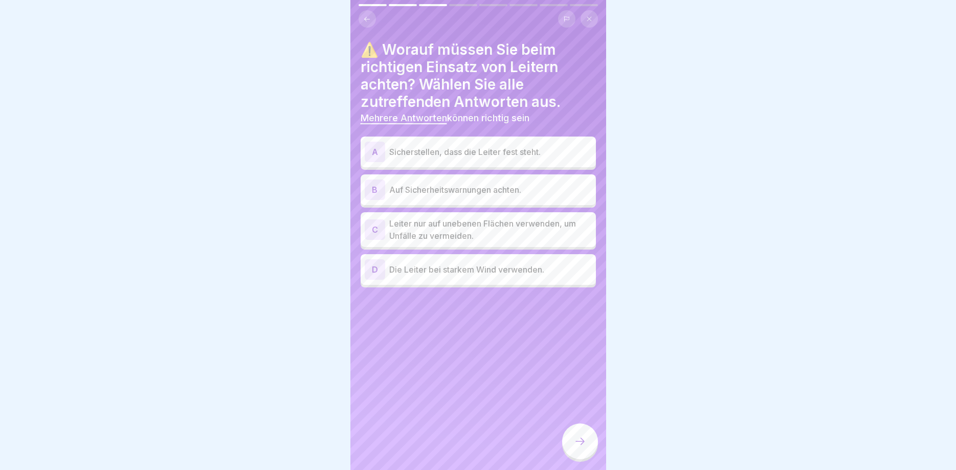
click at [515, 148] on p "Sicherstellen, dass die Leiter fest steht." at bounding box center [490, 152] width 203 height 12
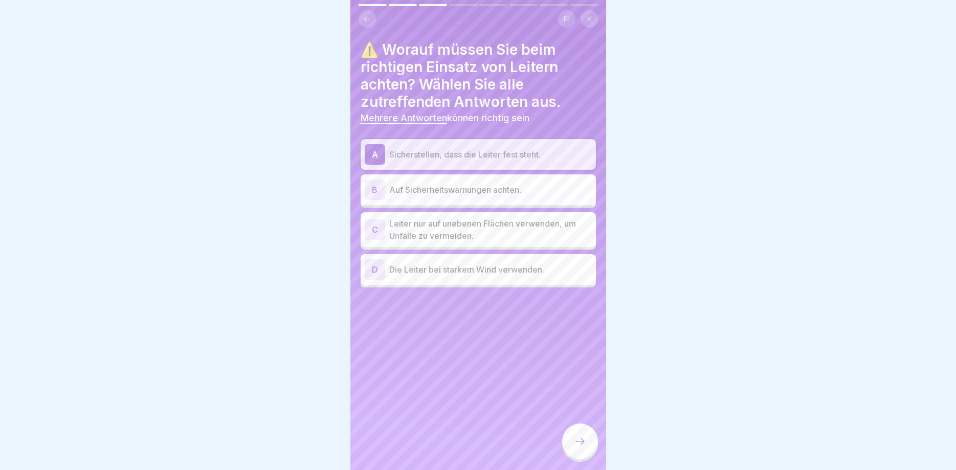
click at [511, 189] on p "Auf Sicherheitswarnungen achten." at bounding box center [490, 190] width 203 height 12
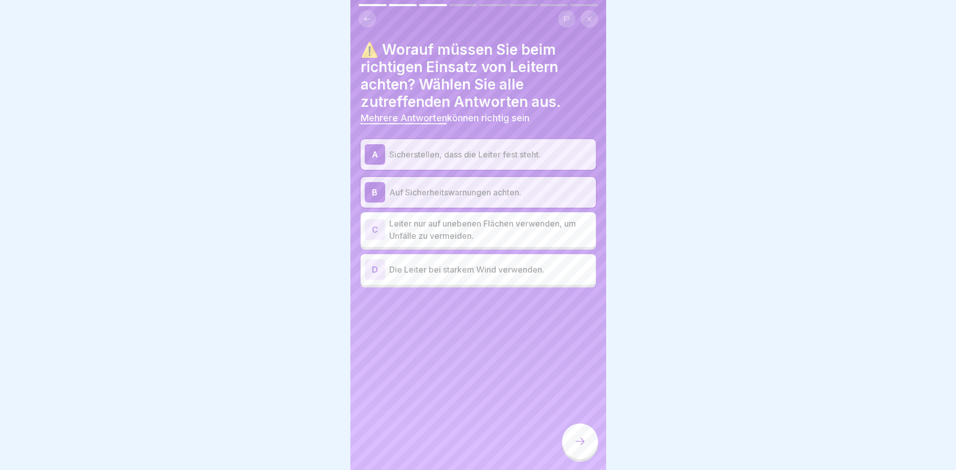
click at [576, 447] on icon at bounding box center [580, 441] width 12 height 12
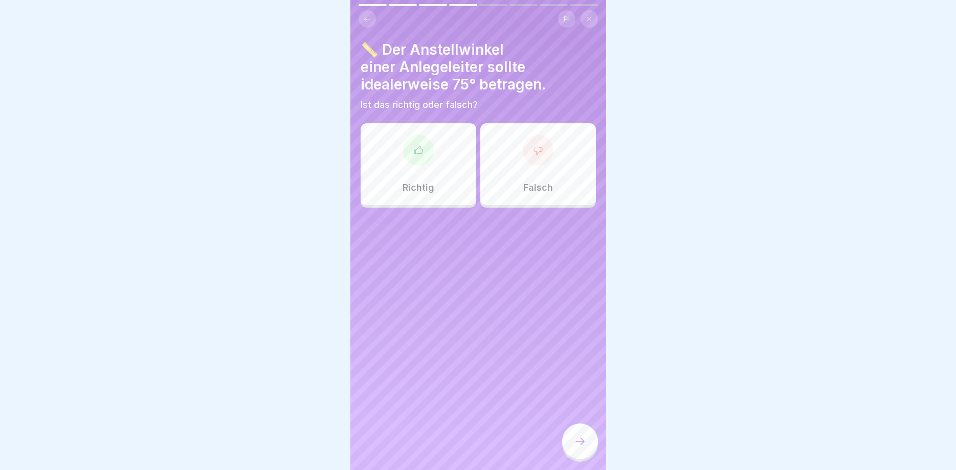
click at [434, 168] on div "Richtig" at bounding box center [419, 164] width 116 height 82
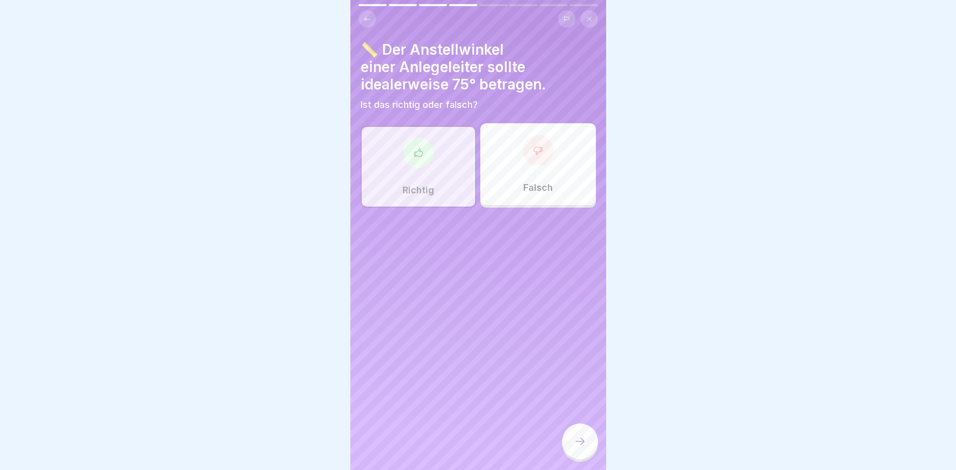
click at [586, 452] on div at bounding box center [580, 442] width 36 height 36
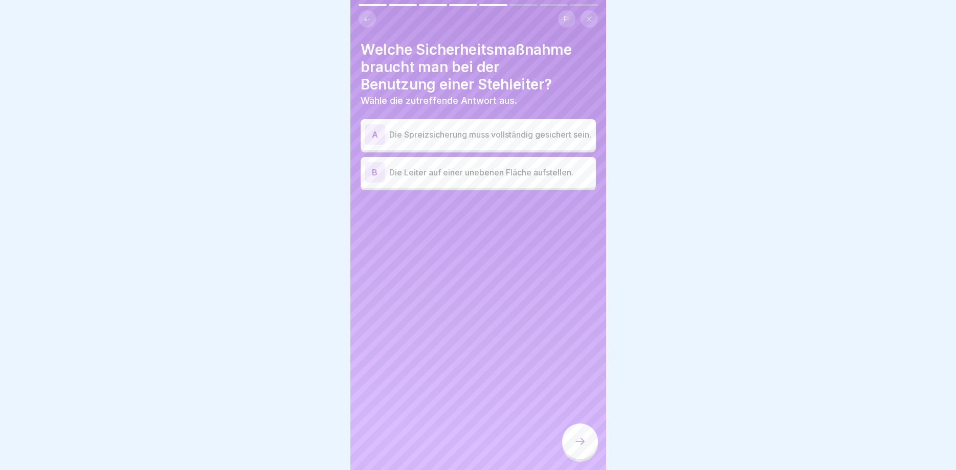
click at [585, 452] on div at bounding box center [580, 442] width 36 height 36
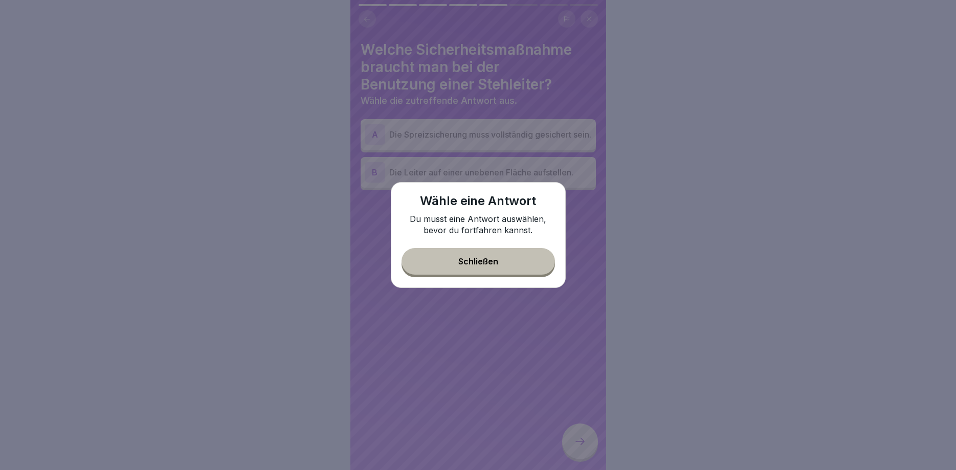
click at [484, 257] on div "Schließen" at bounding box center [479, 261] width 40 height 9
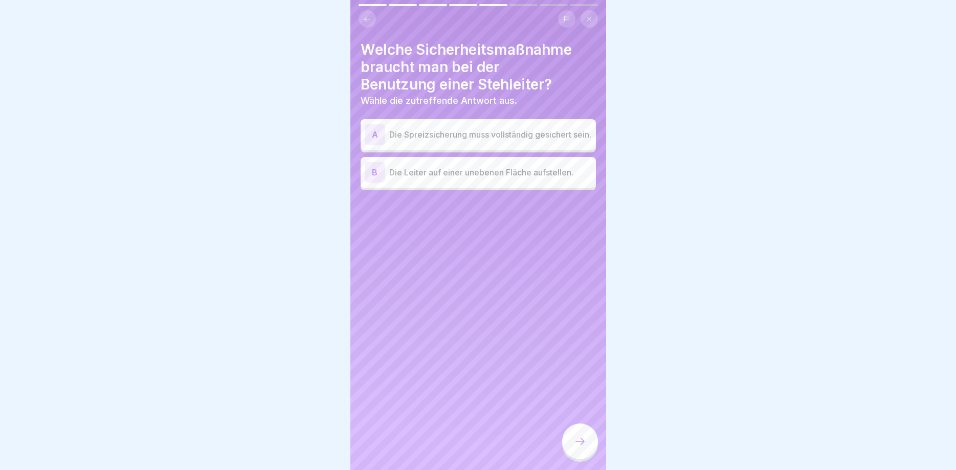
click at [525, 141] on p "Die Spreizsicherung muss vollständig gesichert sein." at bounding box center [490, 134] width 203 height 12
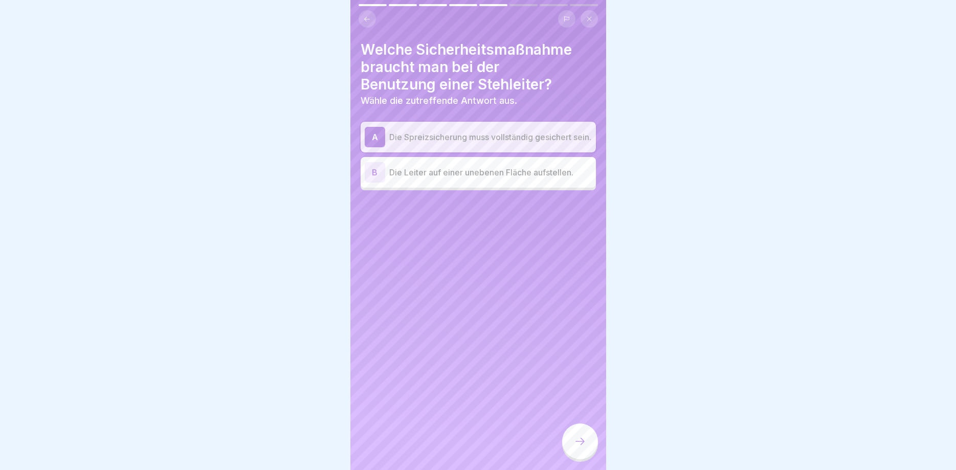
click at [579, 445] on icon at bounding box center [580, 441] width 12 height 12
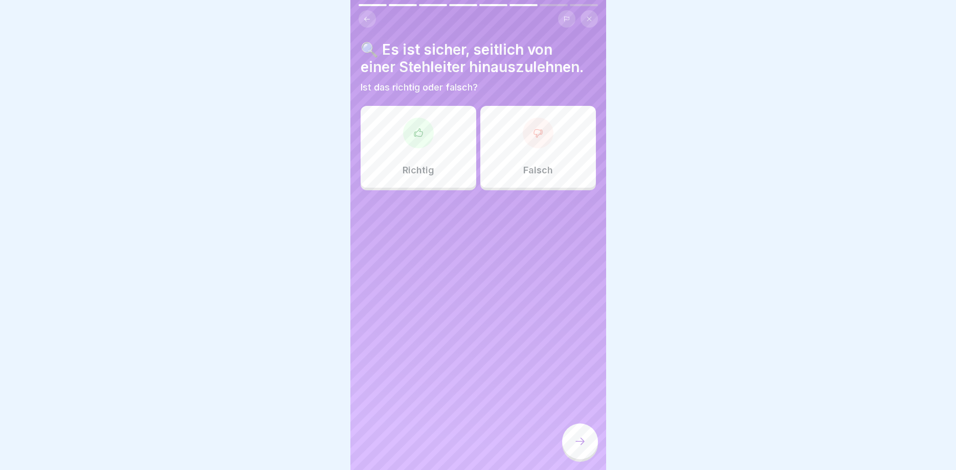
click at [562, 175] on div "Falsch" at bounding box center [539, 147] width 116 height 82
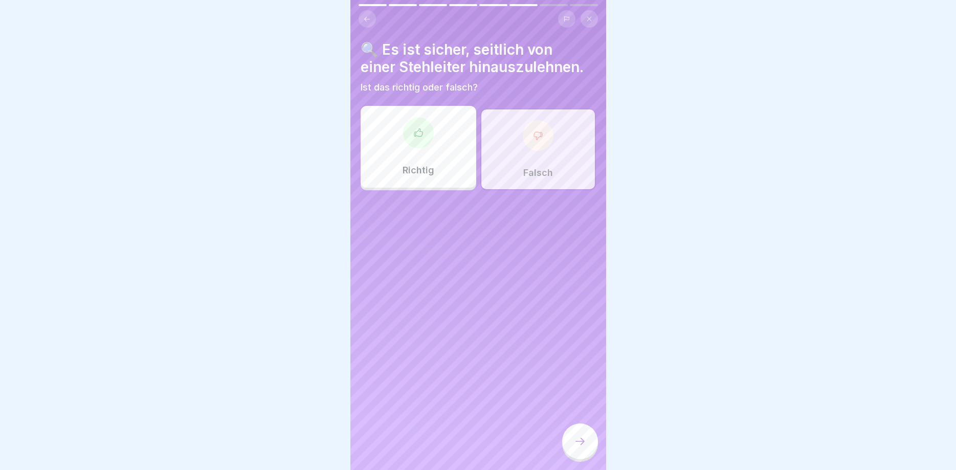
click at [577, 445] on icon at bounding box center [580, 441] width 12 height 12
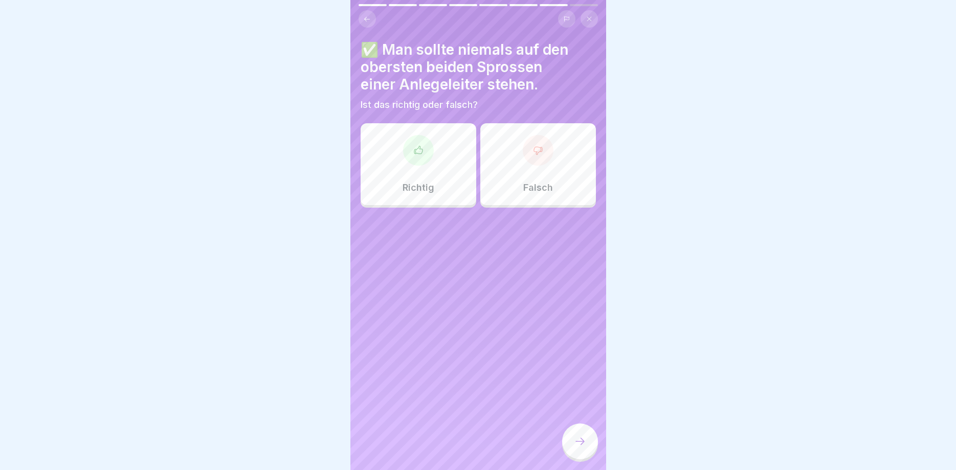
click at [524, 173] on div "Falsch" at bounding box center [539, 164] width 116 height 82
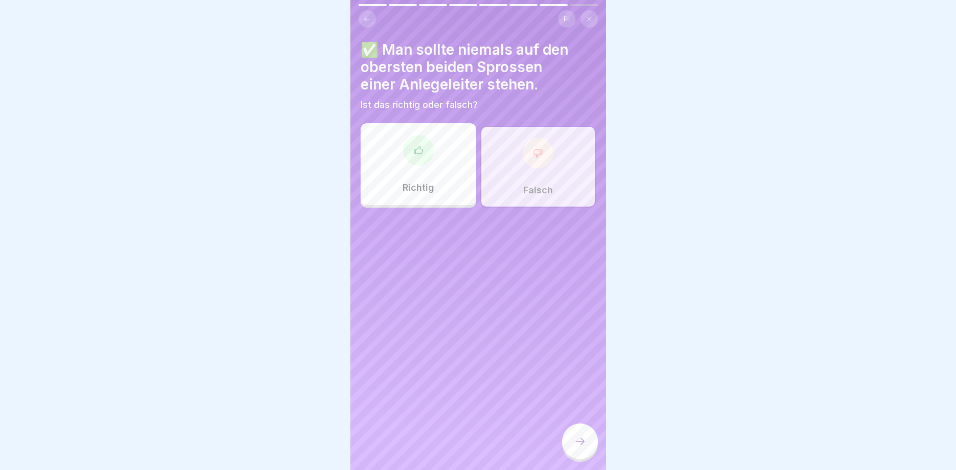
click at [572, 456] on div at bounding box center [580, 442] width 36 height 36
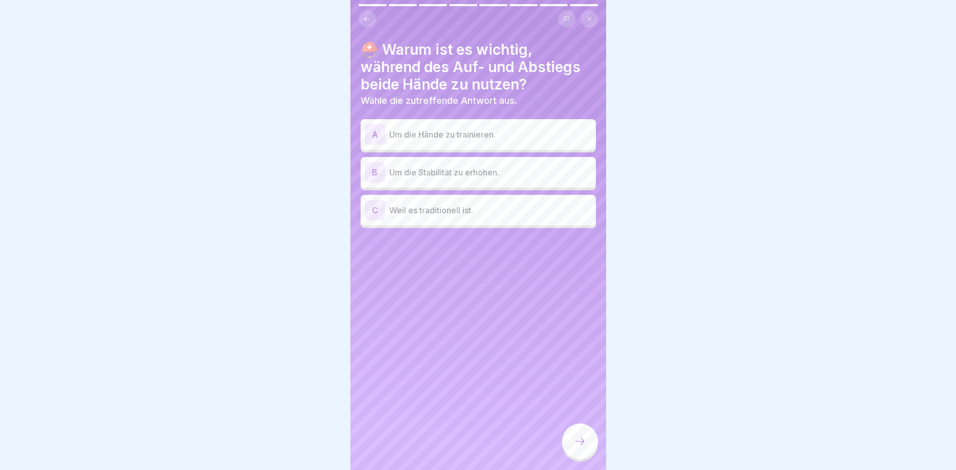
click at [539, 165] on div "B Um die Stabilität zu erhöhen." at bounding box center [478, 172] width 227 height 20
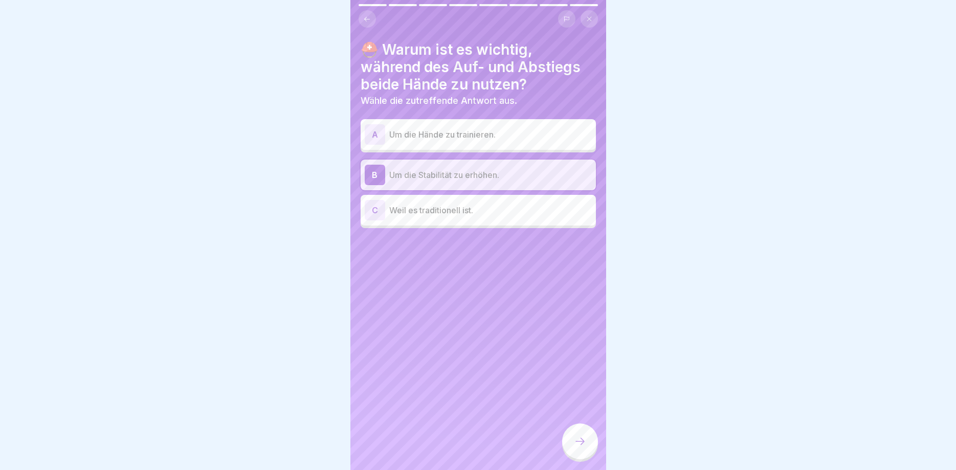
click at [575, 445] on icon at bounding box center [580, 441] width 12 height 12
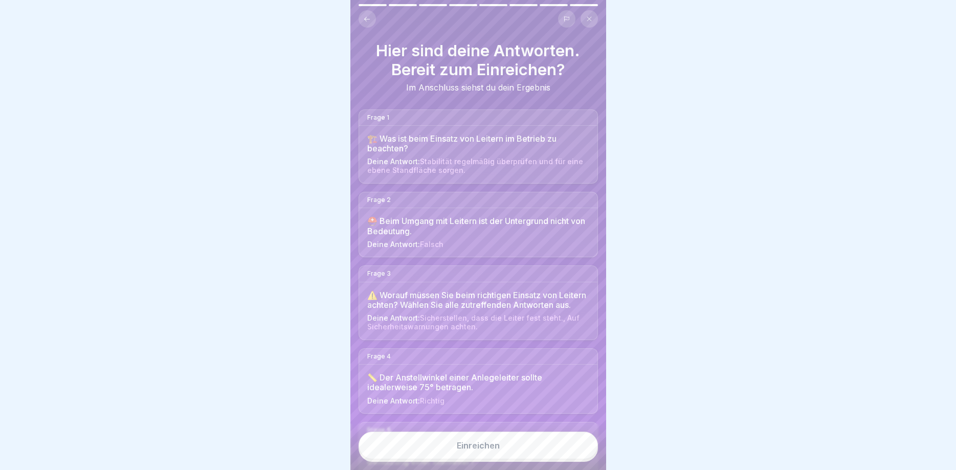
click at [575, 445] on button "Einreichen" at bounding box center [478, 446] width 239 height 28
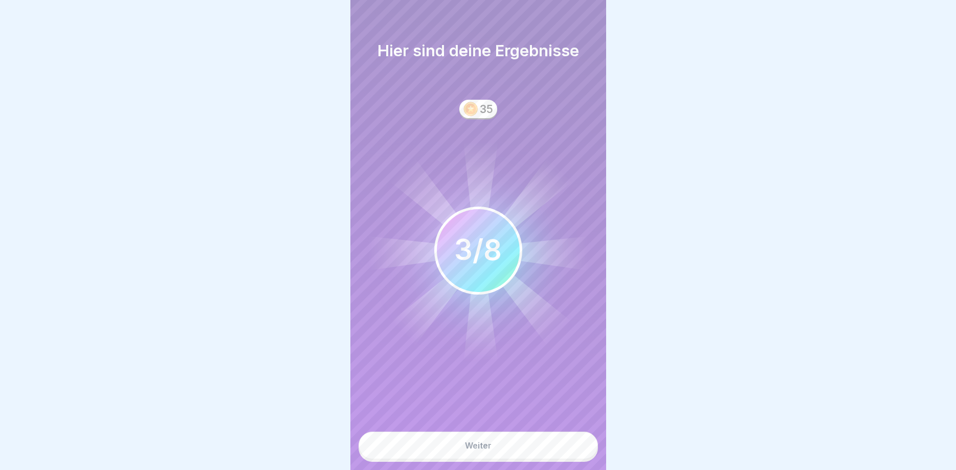
click at [575, 445] on button "Weiter" at bounding box center [478, 446] width 239 height 28
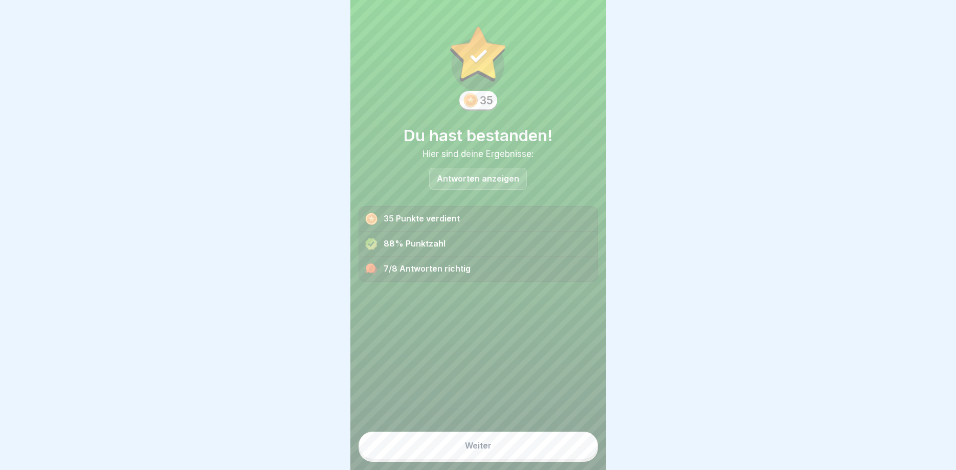
click at [575, 445] on button "Weiter" at bounding box center [478, 446] width 239 height 28
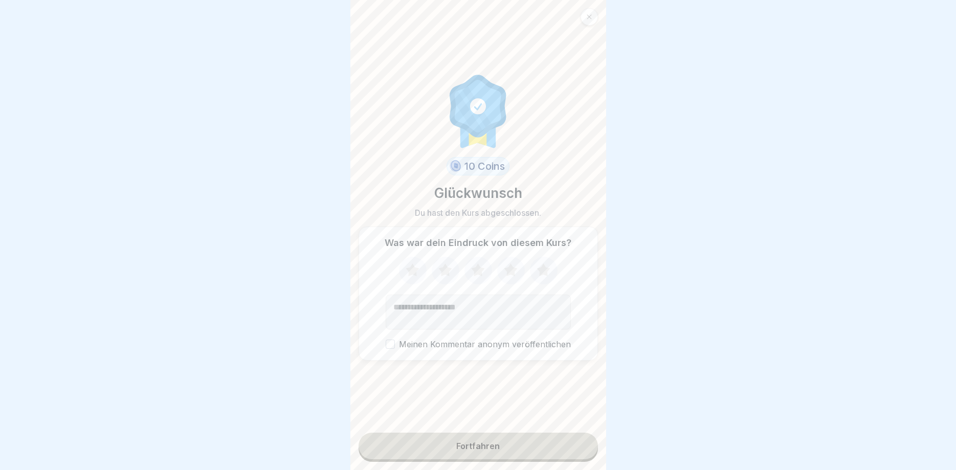
click at [575, 445] on button "Fortfahren" at bounding box center [478, 446] width 239 height 27
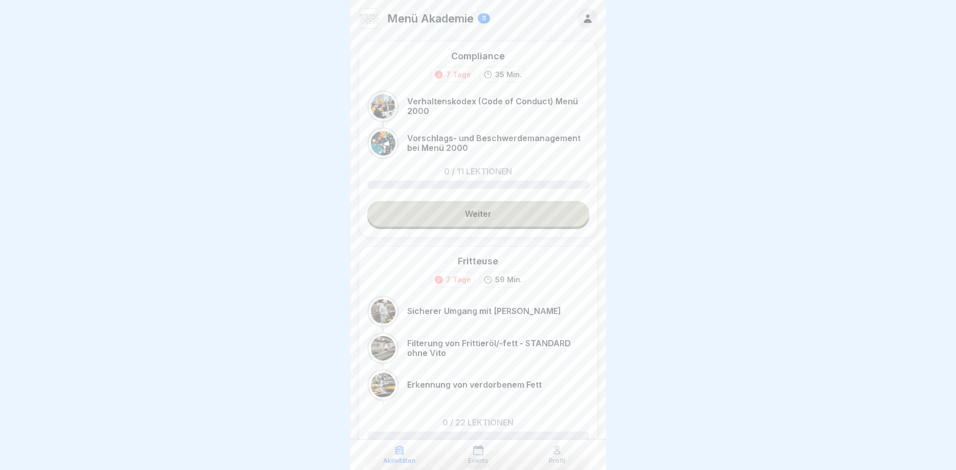
click at [520, 209] on link "Weiter" at bounding box center [478, 214] width 222 height 26
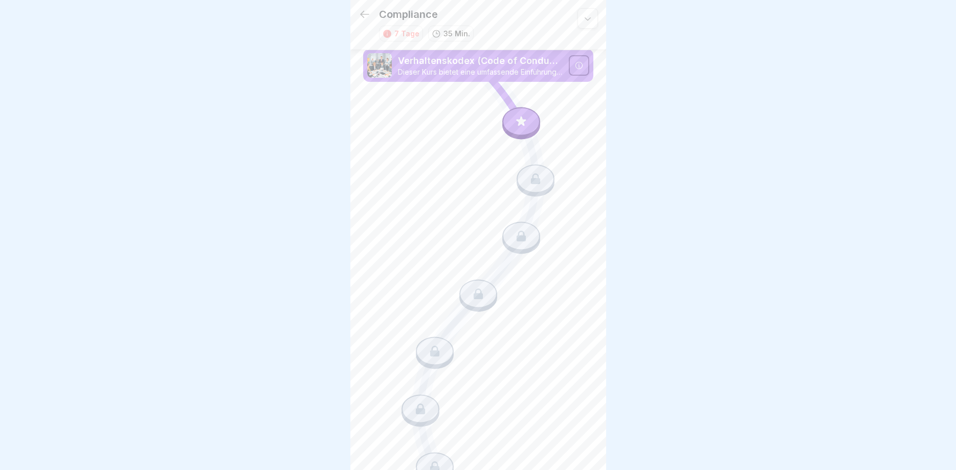
click at [521, 117] on div at bounding box center [522, 121] width 38 height 29
click at [521, 117] on icon at bounding box center [521, 121] width 13 height 13
click at [531, 126] on div at bounding box center [522, 121] width 38 height 29
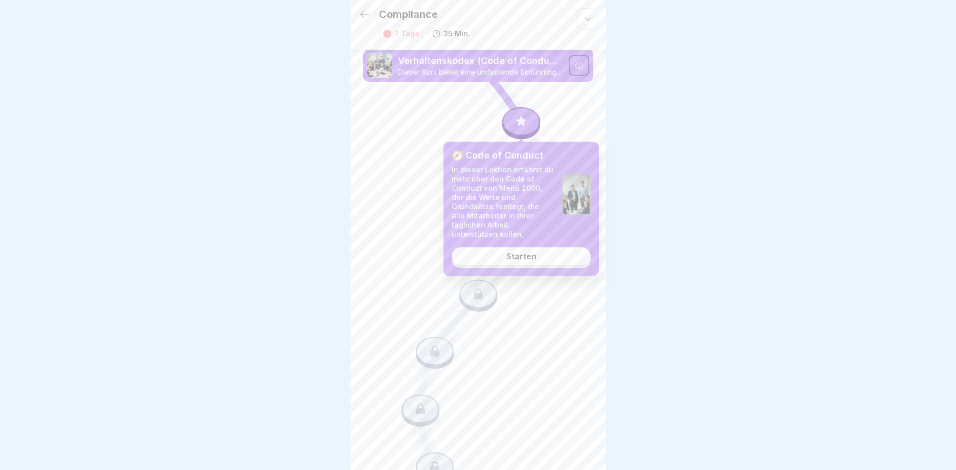
click at [503, 247] on link "Starten" at bounding box center [521, 256] width 139 height 18
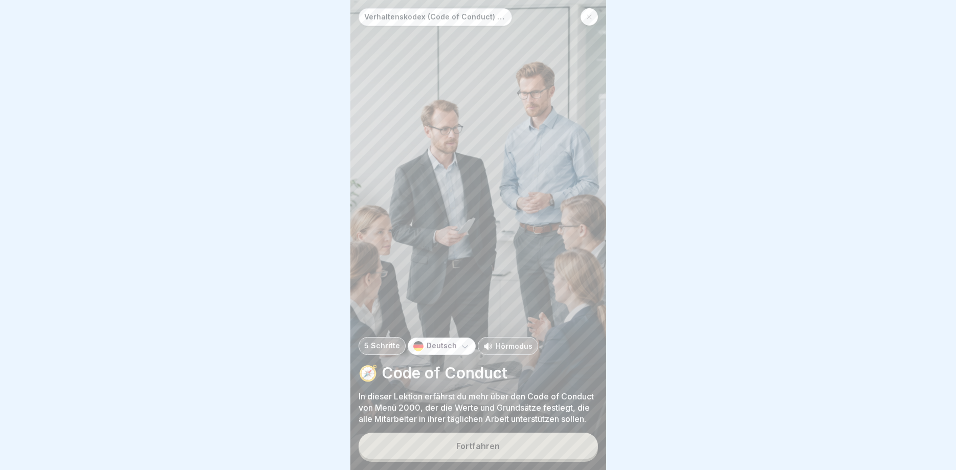
click at [506, 451] on button "Fortfahren" at bounding box center [478, 446] width 239 height 27
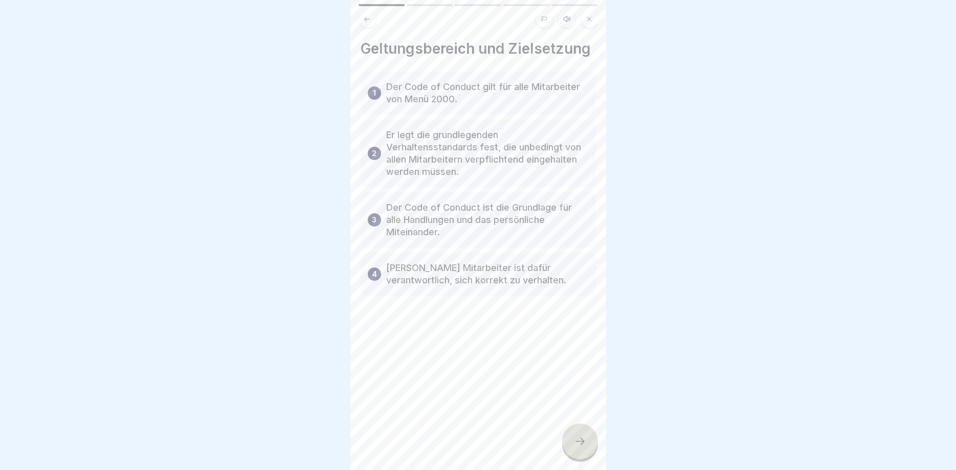
click at [592, 442] on div at bounding box center [580, 442] width 36 height 36
click at [590, 442] on div at bounding box center [580, 442] width 36 height 36
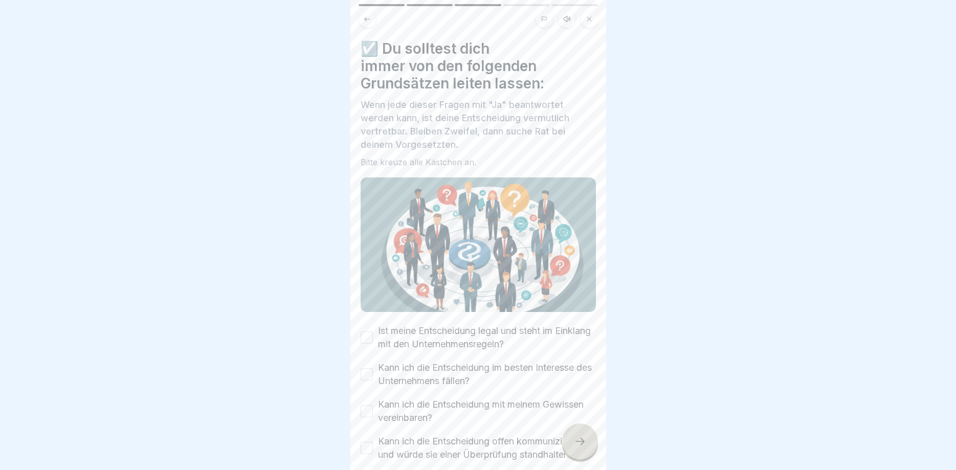
click at [590, 442] on div at bounding box center [580, 442] width 36 height 36
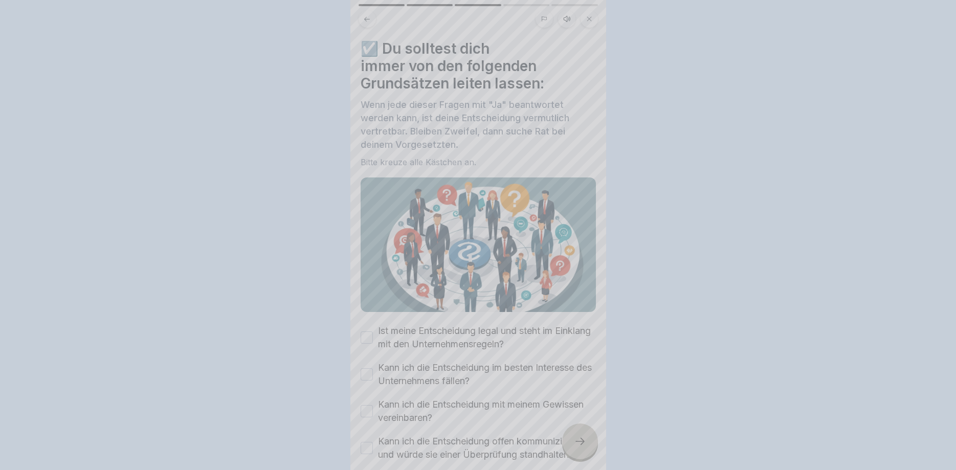
click at [590, 442] on div at bounding box center [478, 235] width 956 height 470
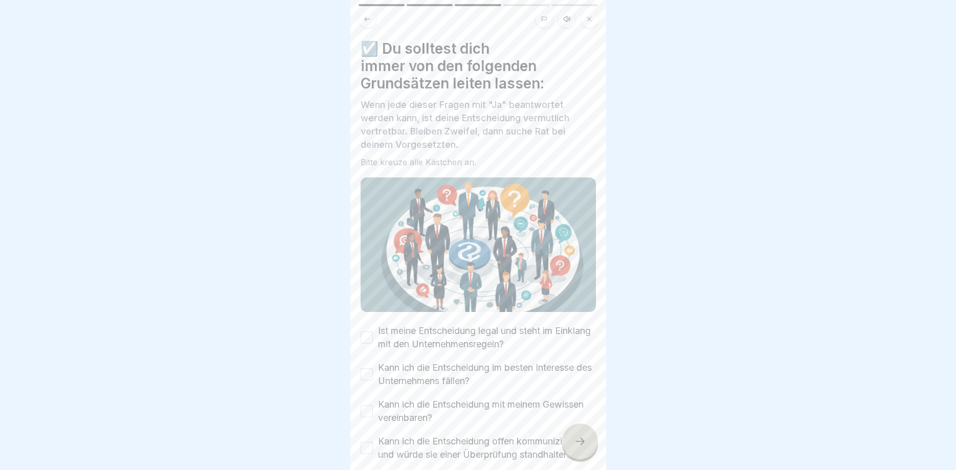
click at [590, 442] on div at bounding box center [580, 442] width 36 height 36
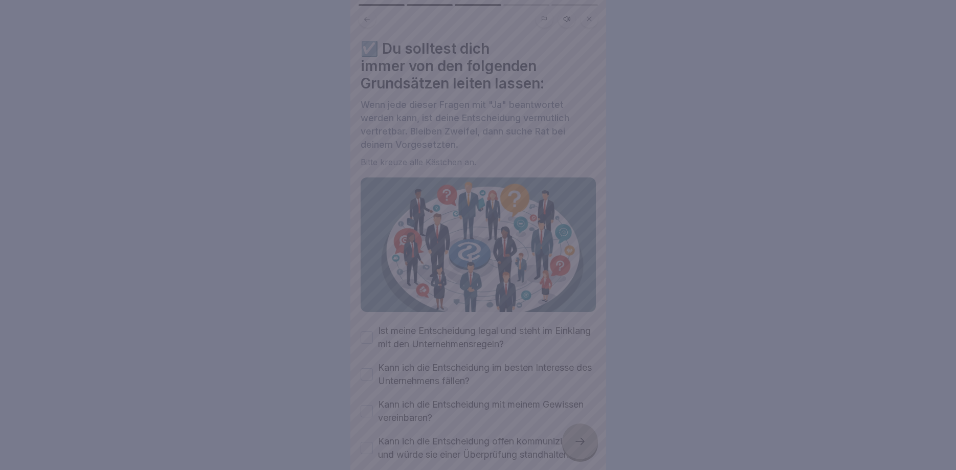
click at [361, 334] on div at bounding box center [478, 235] width 956 height 470
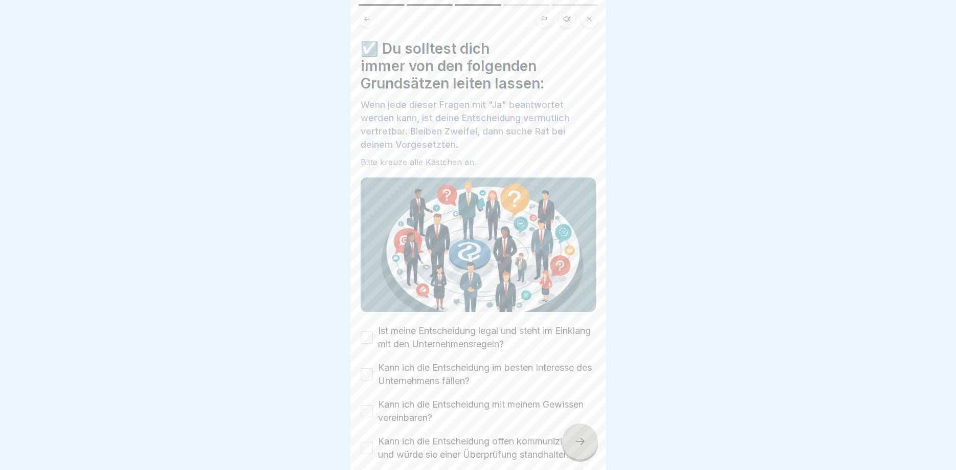
click at [361, 335] on button "Ist meine Entscheidung legal und steht im Einklang mit den Unternehmensregeln?" at bounding box center [367, 338] width 12 height 12
drag, startPoint x: 367, startPoint y: 367, endPoint x: 367, endPoint y: 383, distance: 15.4
click at [367, 369] on div "Kann ich die Entscheidung im besten Interesse des Unternehmens fällen?" at bounding box center [478, 374] width 235 height 27
click at [369, 406] on button "Kann ich die Entscheidung mit meinem Gewissen vereinbaren?" at bounding box center [367, 411] width 12 height 12
click at [365, 366] on div "Kann ich die Entscheidung im besten Interesse des Unternehmens fällen?" at bounding box center [478, 374] width 235 height 27
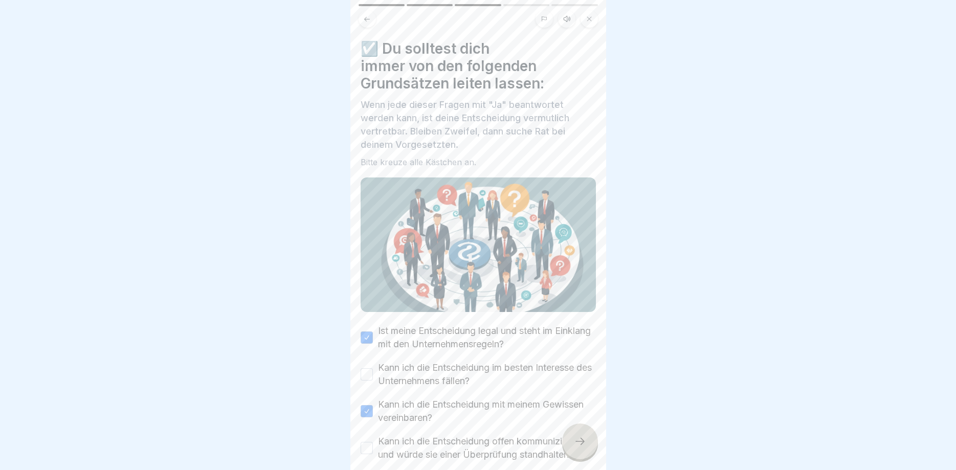
scroll to position [53, 0]
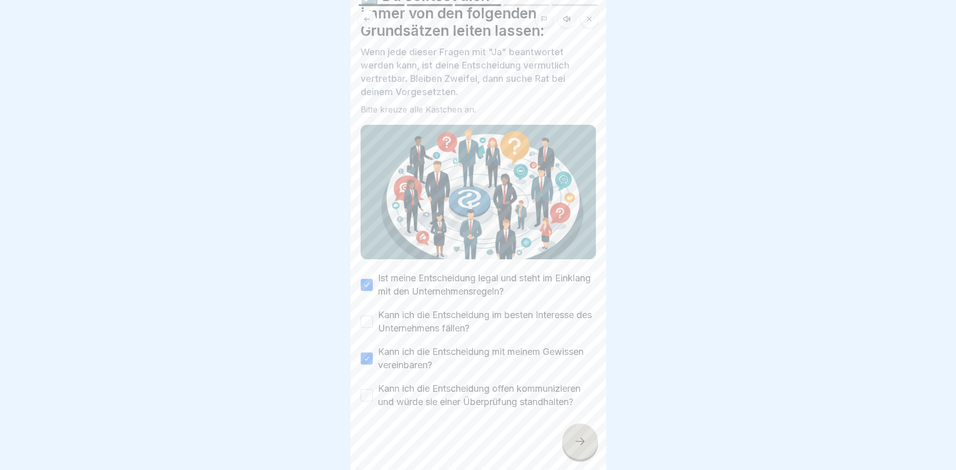
click at [367, 322] on button "Kann ich die Entscheidung im besten Interesse des Unternehmens fällen?" at bounding box center [367, 322] width 12 height 12
click at [363, 397] on button "Kann ich die Entscheidung offen kommunizieren und würde sie einer Überprüfung s…" at bounding box center [367, 395] width 12 height 12
click at [580, 449] on div at bounding box center [580, 442] width 36 height 36
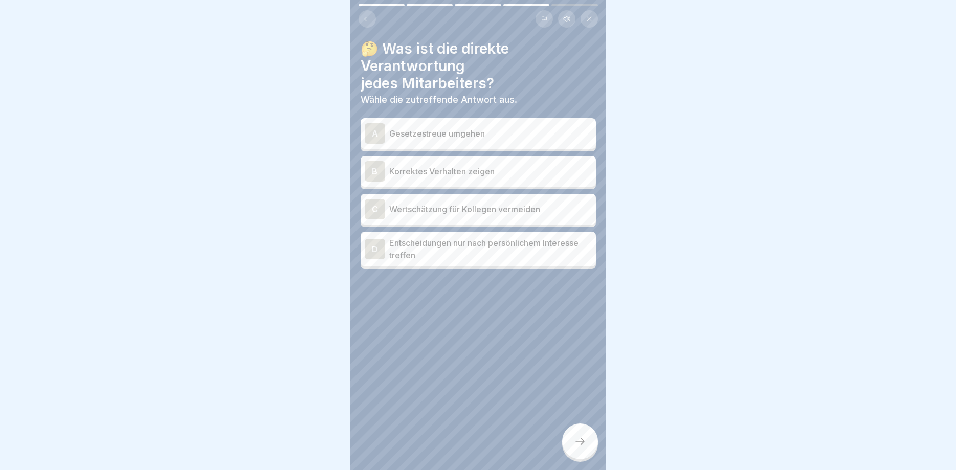
click at [495, 136] on p "Gesetzestreue umgehen" at bounding box center [490, 133] width 203 height 12
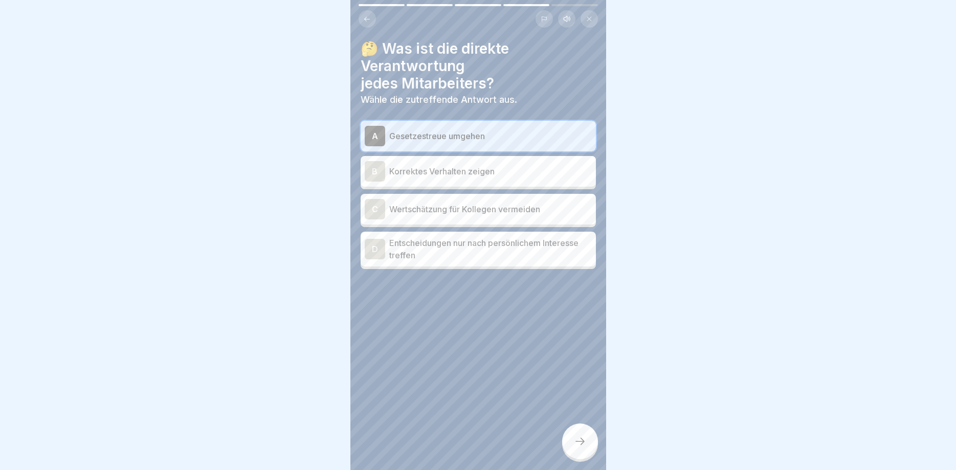
click at [587, 449] on div at bounding box center [580, 442] width 36 height 36
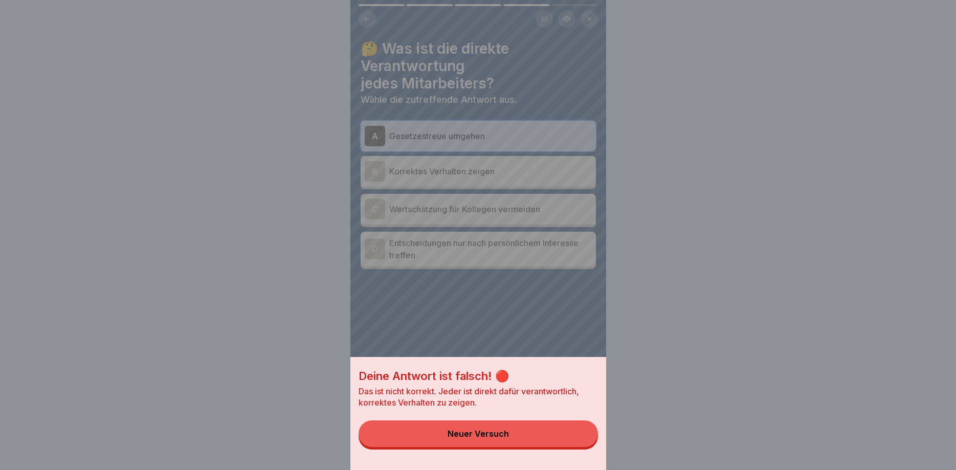
click at [539, 430] on button "Neuer Versuch" at bounding box center [478, 434] width 239 height 27
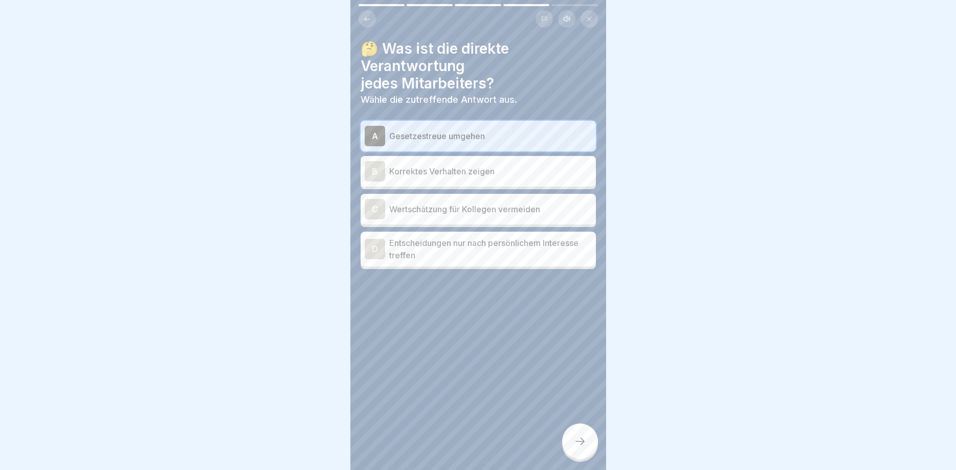
click at [463, 171] on p "Korrektes Verhalten zeigen" at bounding box center [490, 171] width 203 height 12
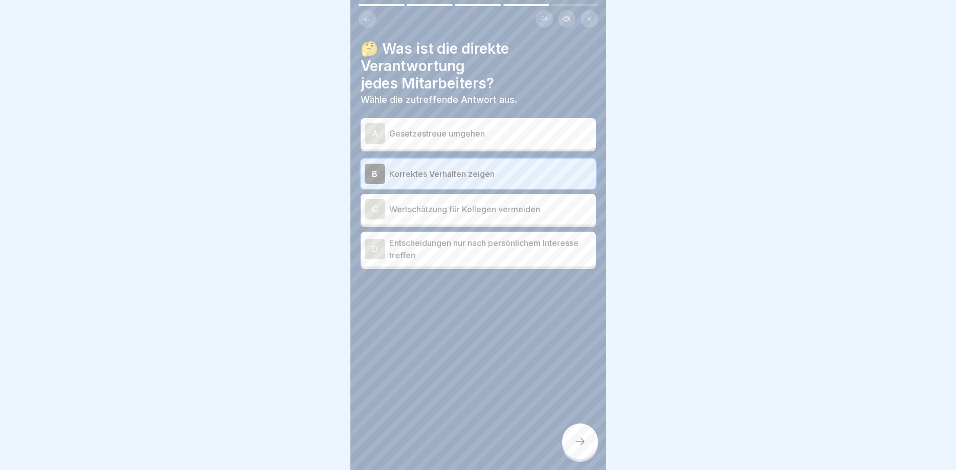
click at [585, 450] on div at bounding box center [580, 442] width 36 height 36
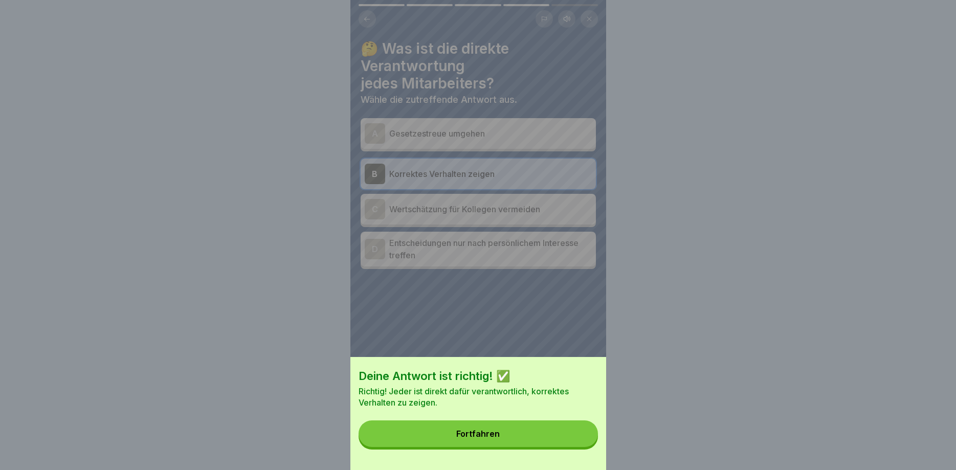
click at [556, 423] on button "Fortfahren" at bounding box center [478, 434] width 239 height 27
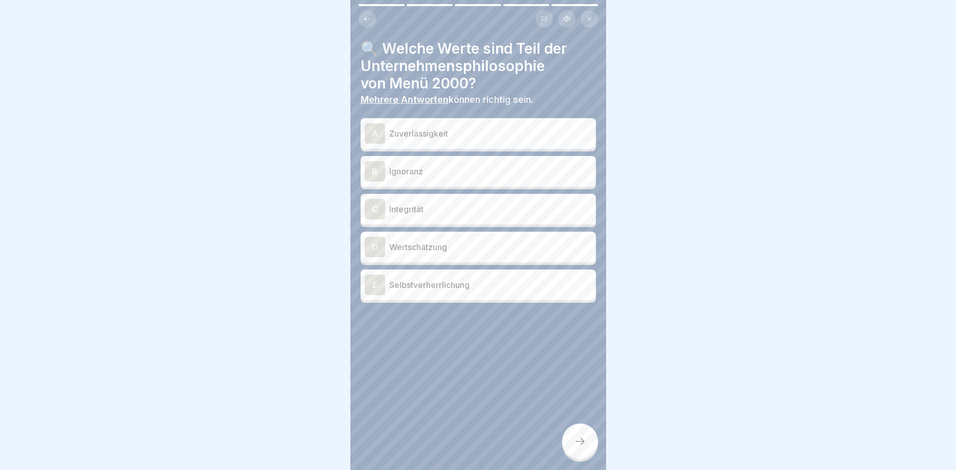
click at [423, 134] on p "Zuverlässigkeit" at bounding box center [490, 133] width 203 height 12
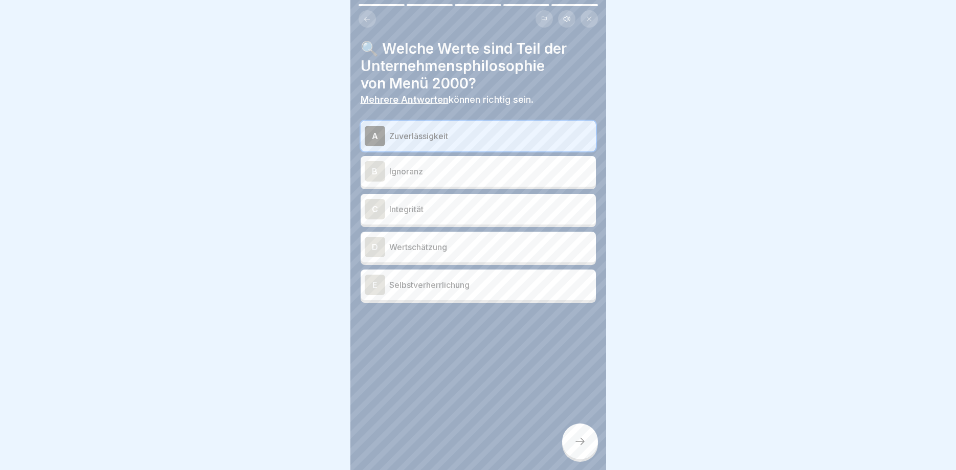
click at [414, 208] on p "Integrität" at bounding box center [490, 209] width 203 height 12
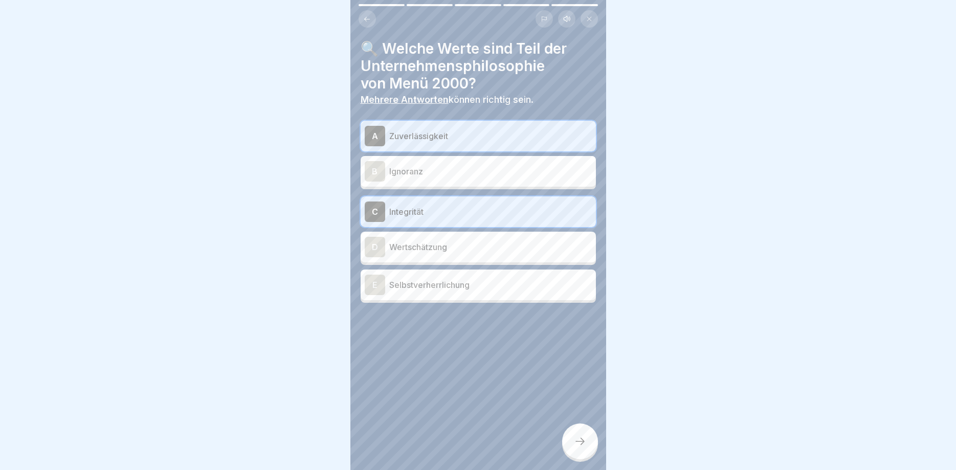
click at [431, 251] on p "Wertschätzung" at bounding box center [490, 247] width 203 height 12
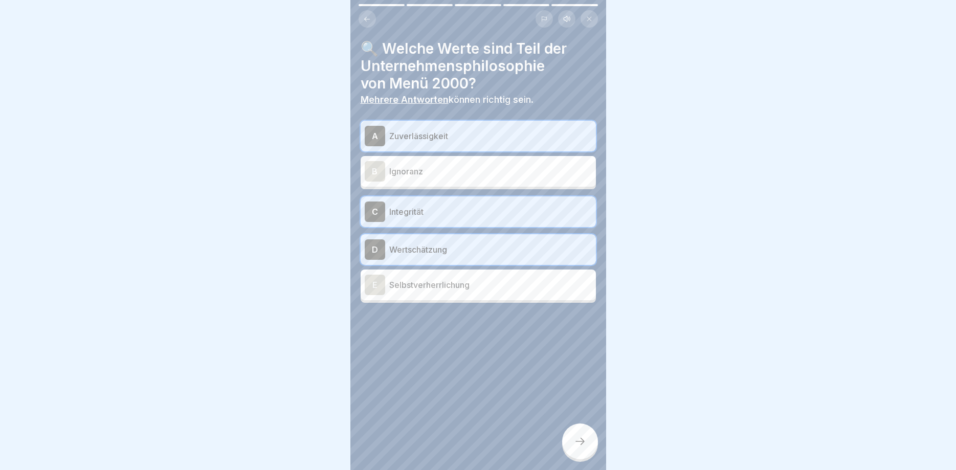
click at [447, 278] on div "E Selbstverherrlichung" at bounding box center [478, 285] width 227 height 20
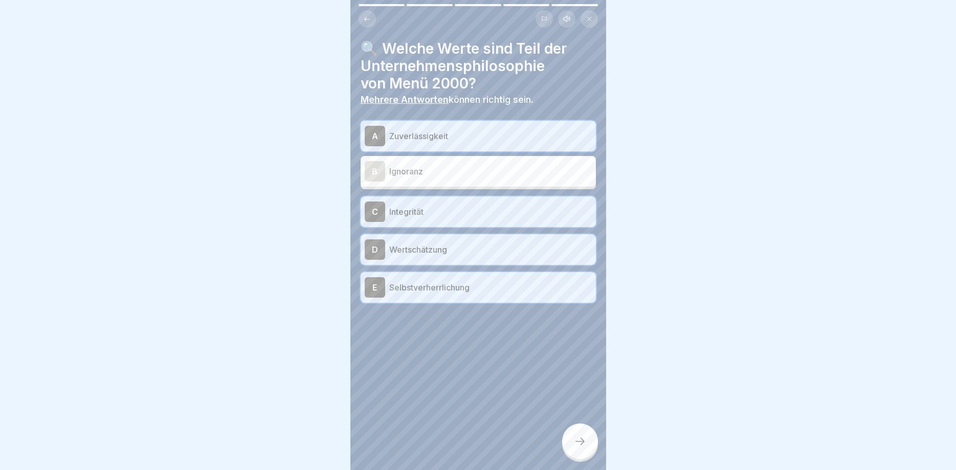
click at [470, 297] on div "E Selbstverherrlichung" at bounding box center [478, 287] width 227 height 20
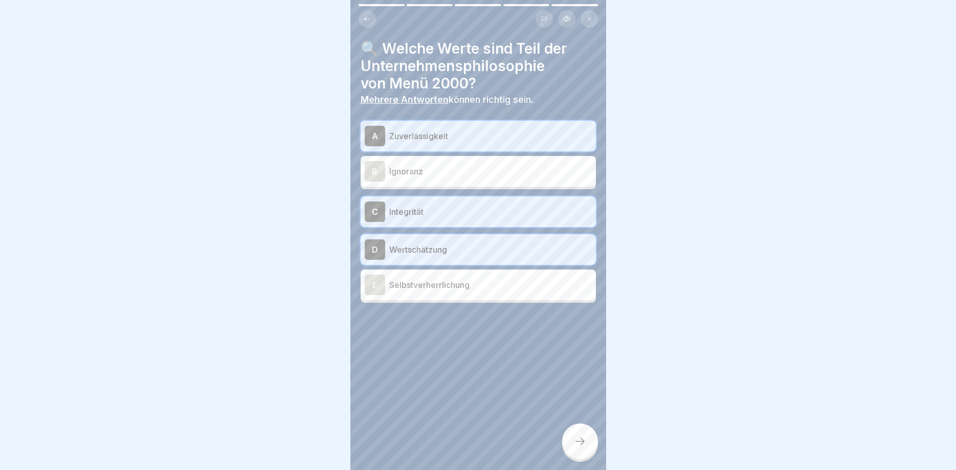
click at [583, 443] on icon at bounding box center [580, 441] width 12 height 12
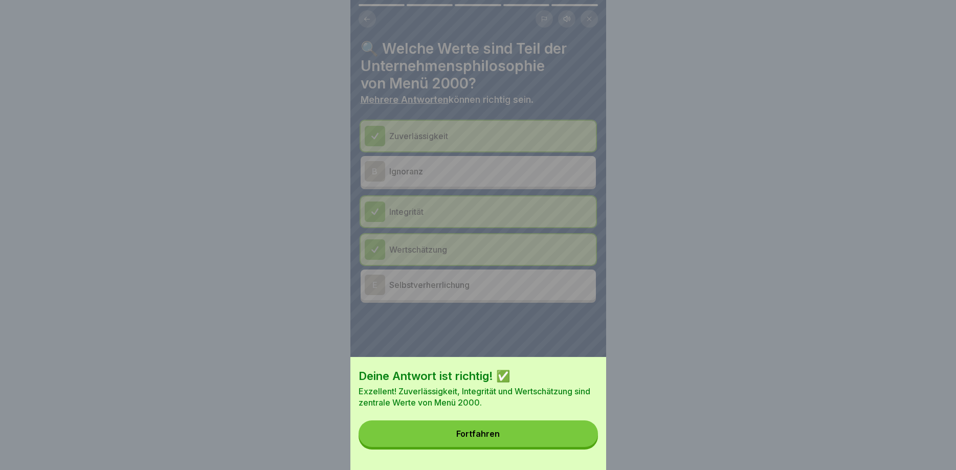
click at [547, 412] on div "Deine Antwort ist richtig! ✅ Exzellent! Zuverlässigkeit, Integrität und Wertsch…" at bounding box center [479, 413] width 256 height 113
click at [564, 437] on button "Fortfahren" at bounding box center [478, 434] width 239 height 27
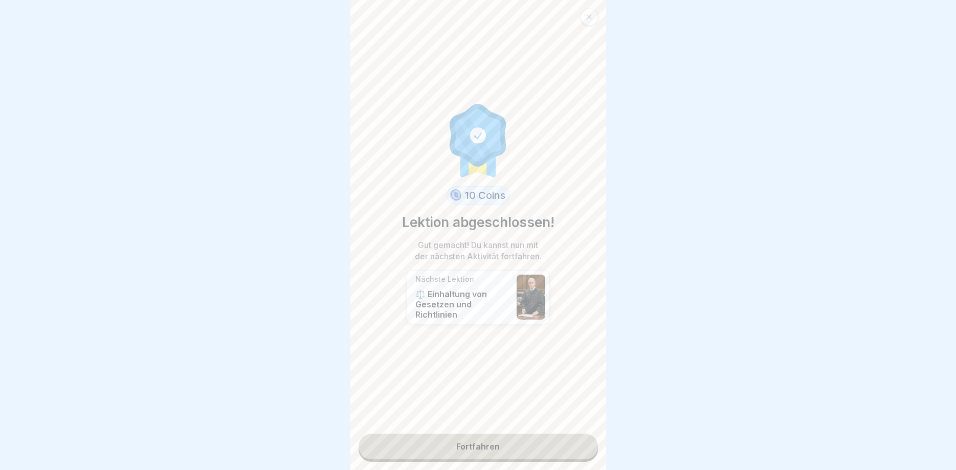
click at [546, 442] on link "Fortfahren" at bounding box center [478, 447] width 239 height 26
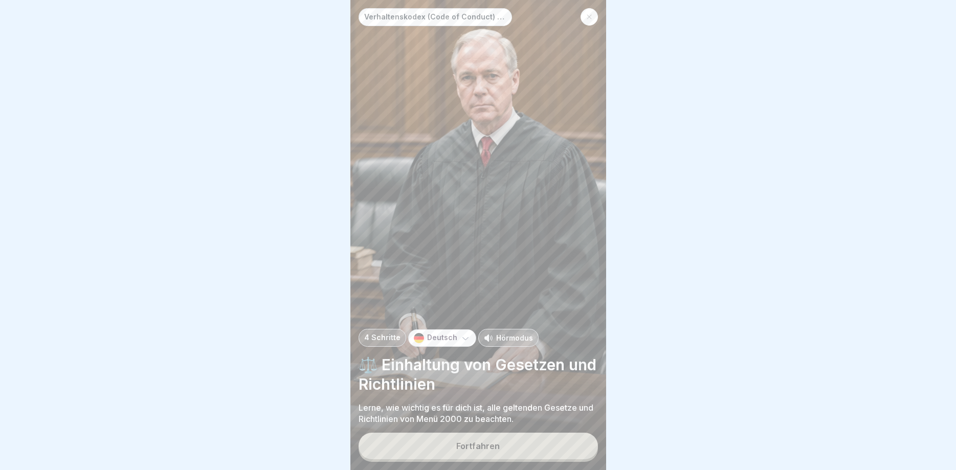
click at [557, 441] on button "Fortfahren" at bounding box center [478, 446] width 239 height 27
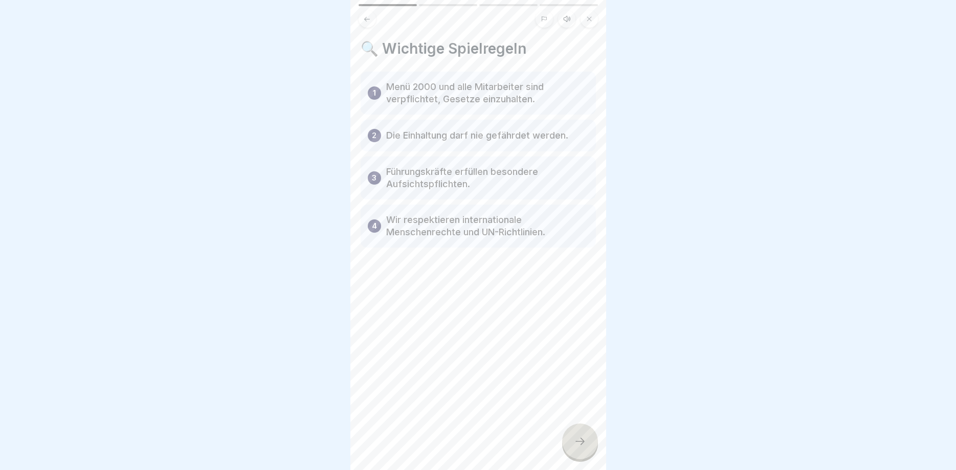
click at [557, 441] on div "🔍 Wichtige Spielregeln 1 Menü 2000 und alle Mitarbeiter sind verpflichtet, Gese…" at bounding box center [479, 235] width 256 height 470
click at [575, 440] on icon at bounding box center [580, 441] width 12 height 12
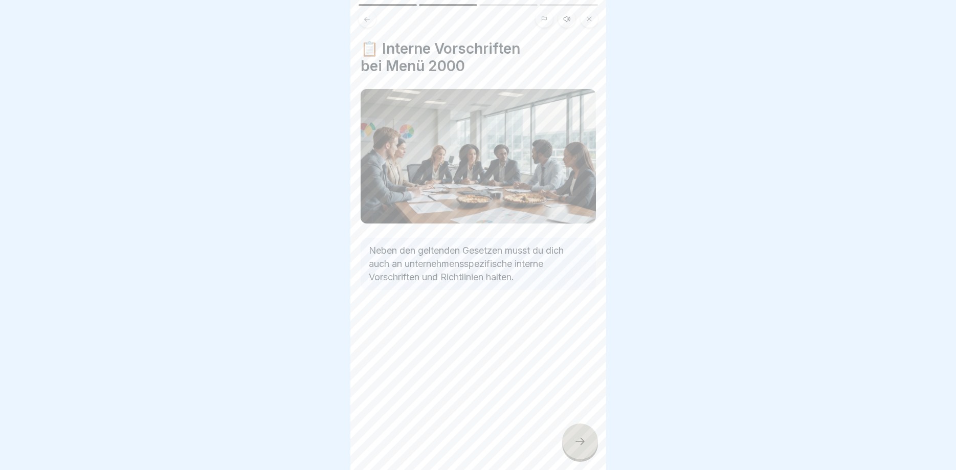
click at [575, 440] on icon at bounding box center [580, 441] width 12 height 12
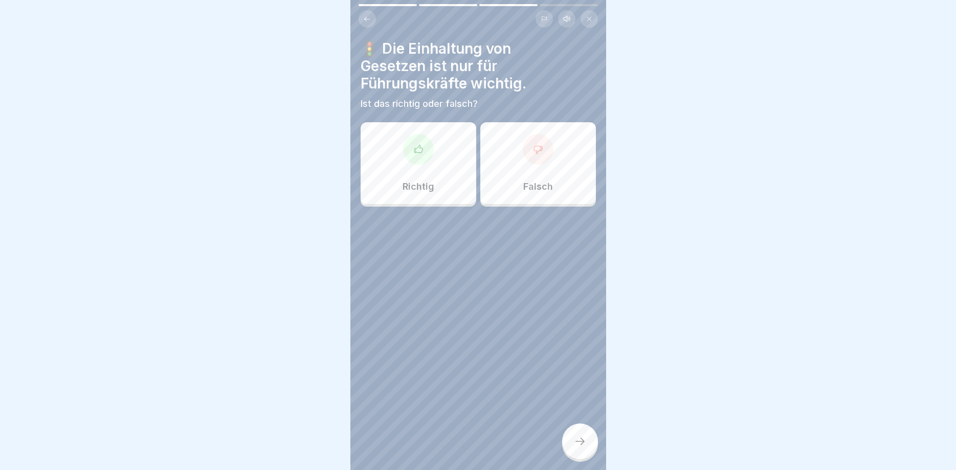
click at [576, 441] on icon at bounding box center [580, 441] width 12 height 12
click at [578, 441] on div at bounding box center [478, 235] width 956 height 470
click at [542, 165] on div "Falsch" at bounding box center [539, 163] width 116 height 82
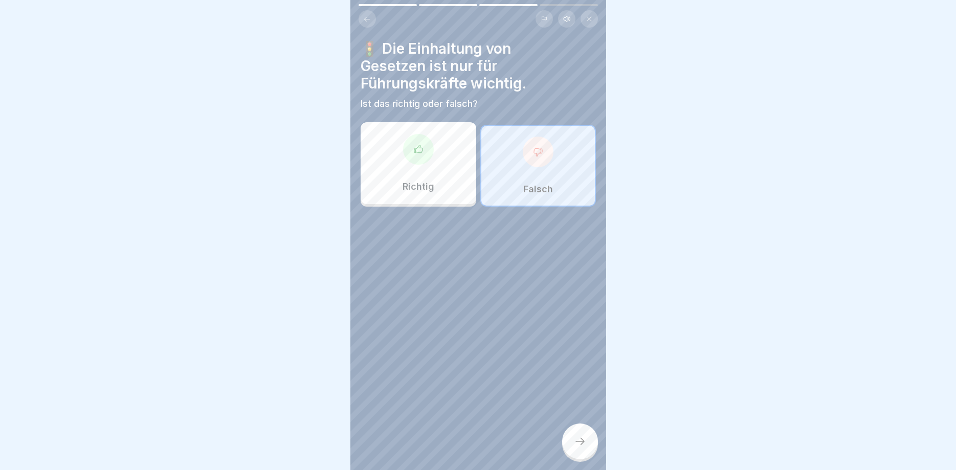
click at [591, 437] on div at bounding box center [580, 442] width 36 height 36
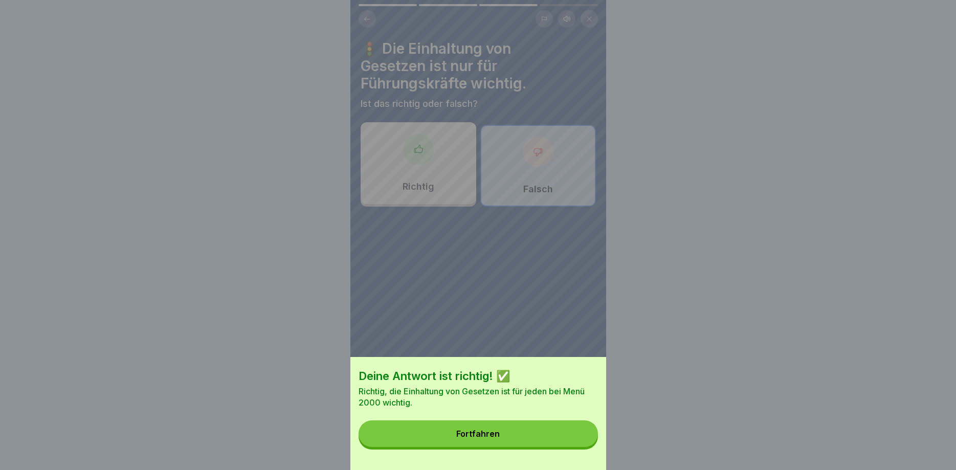
click at [553, 433] on button "Fortfahren" at bounding box center [478, 434] width 239 height 27
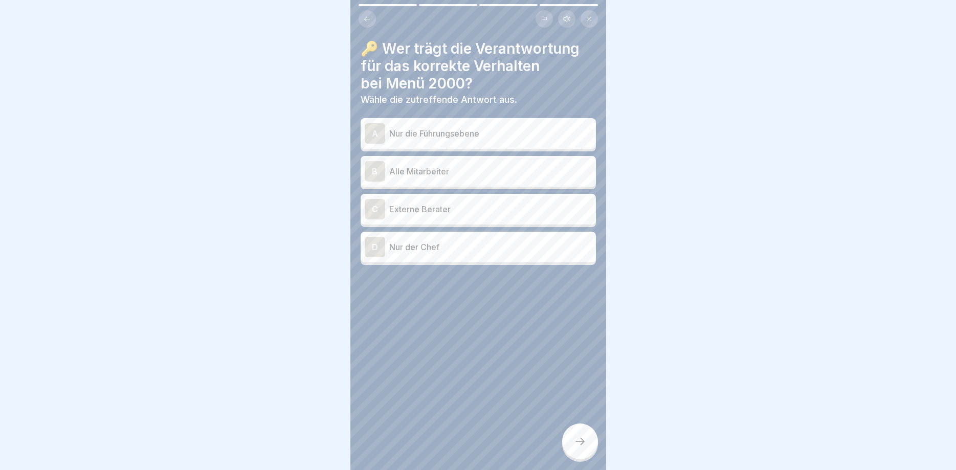
click at [445, 164] on div "B Alle Mitarbeiter" at bounding box center [478, 171] width 227 height 20
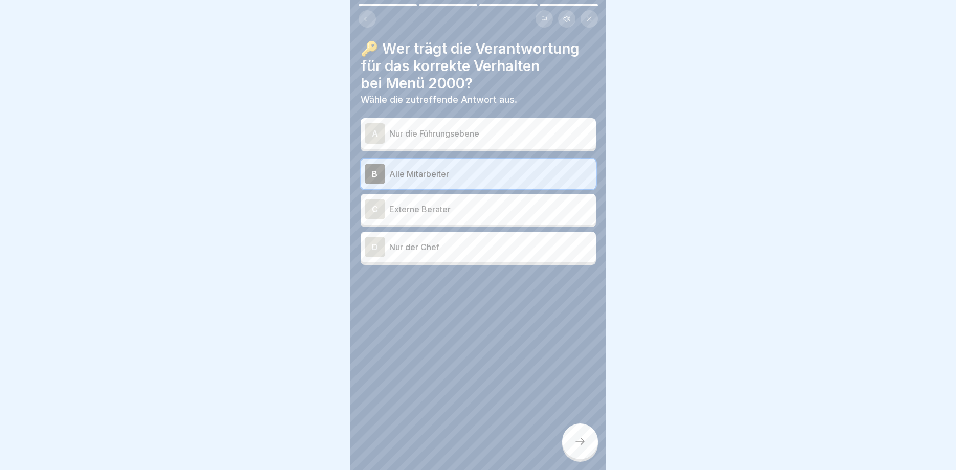
click at [586, 430] on div at bounding box center [580, 442] width 36 height 36
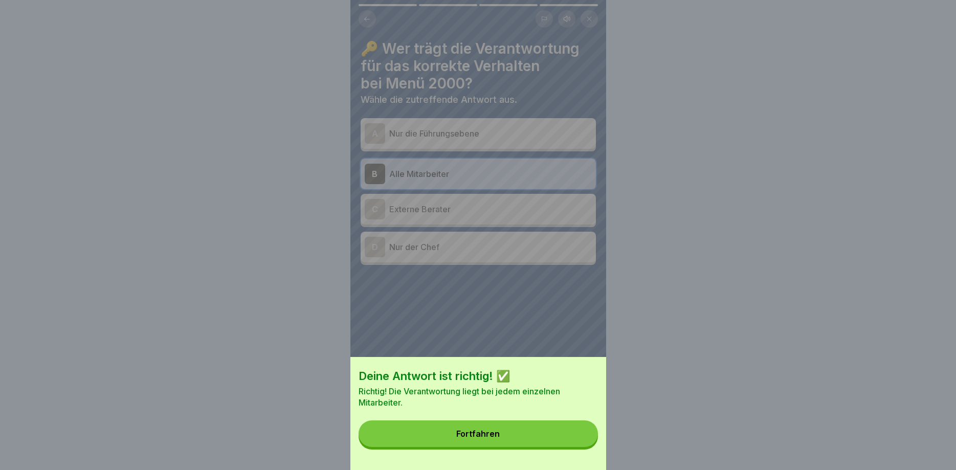
click at [574, 439] on button "Fortfahren" at bounding box center [478, 434] width 239 height 27
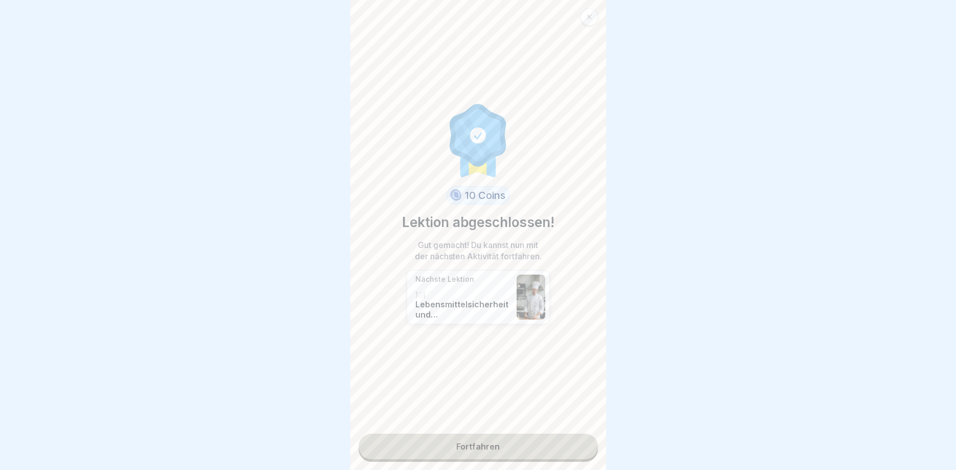
click at [537, 448] on link "Fortfahren" at bounding box center [478, 447] width 239 height 26
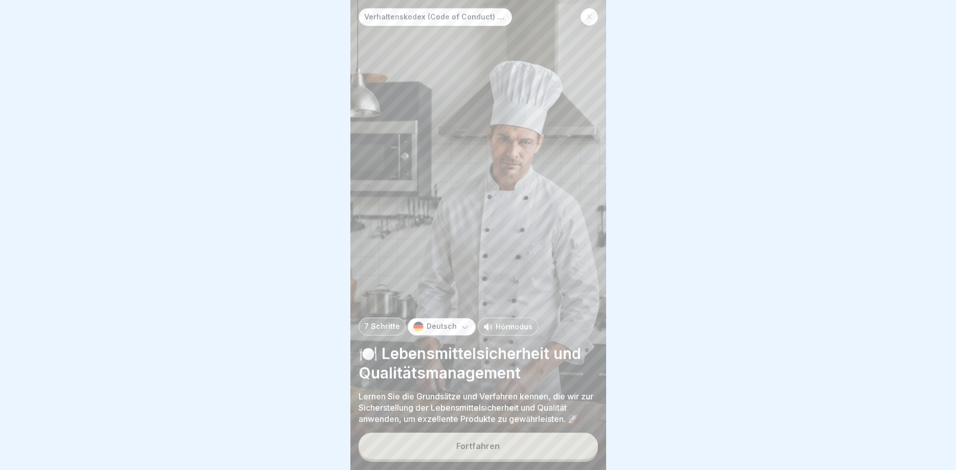
click at [549, 447] on button "Fortfahren" at bounding box center [478, 446] width 239 height 27
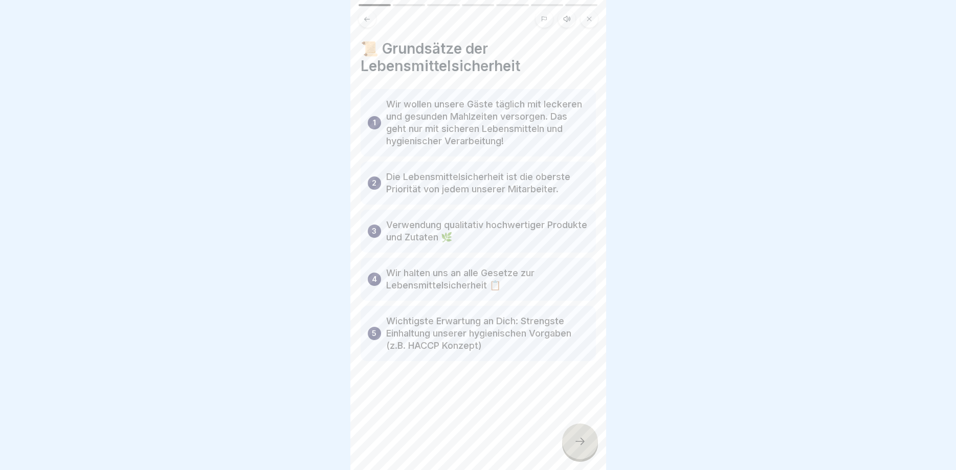
click at [549, 447] on div "📜 Grundsätze der Lebensmittelsicherheit 1 Wir wollen unsere Gäste täglich mit l…" at bounding box center [479, 235] width 256 height 470
click at [585, 443] on icon at bounding box center [580, 441] width 12 height 12
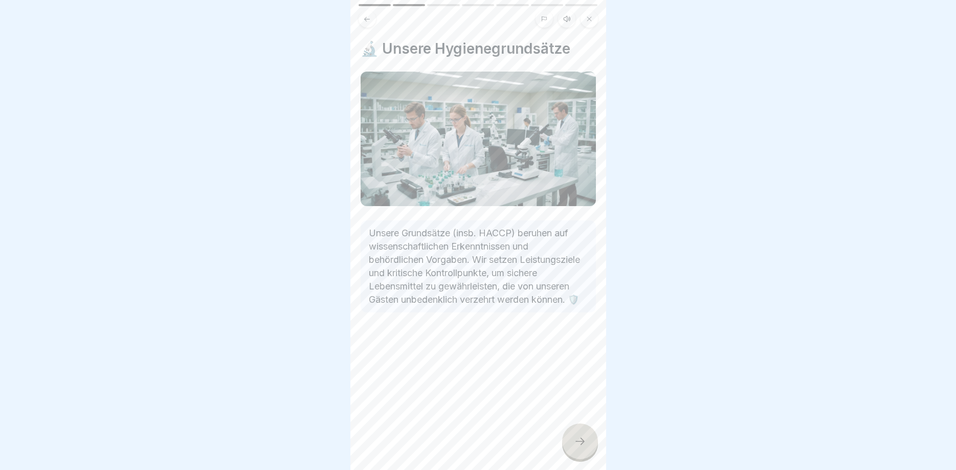
click at [583, 443] on icon at bounding box center [580, 441] width 12 height 12
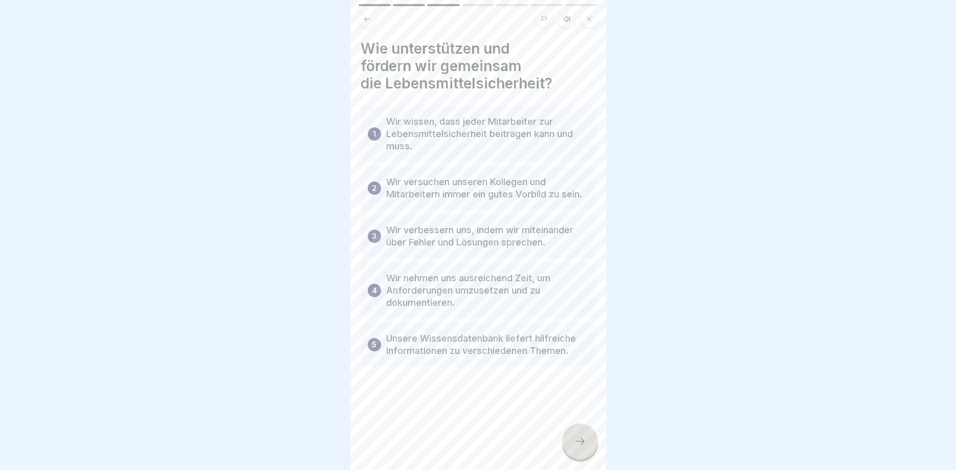
click at [583, 443] on icon at bounding box center [580, 441] width 9 height 7
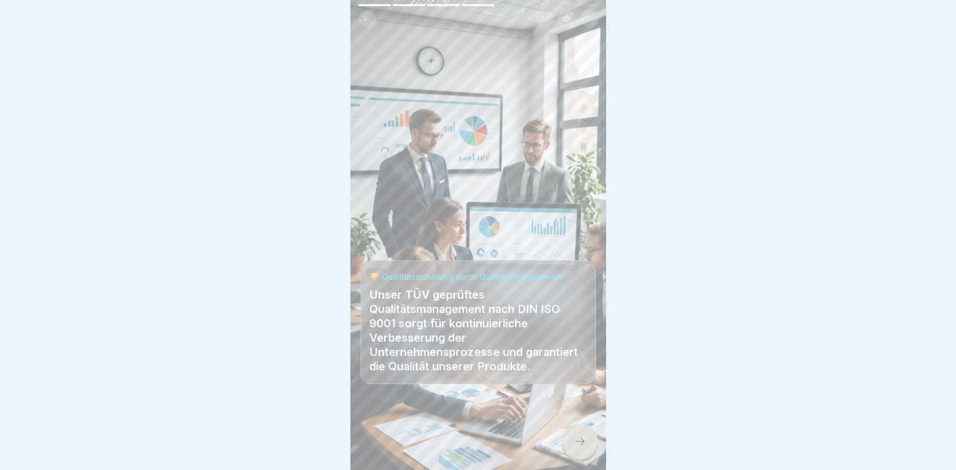
click at [583, 443] on icon at bounding box center [580, 441] width 9 height 7
click at [583, 443] on icon at bounding box center [580, 441] width 12 height 12
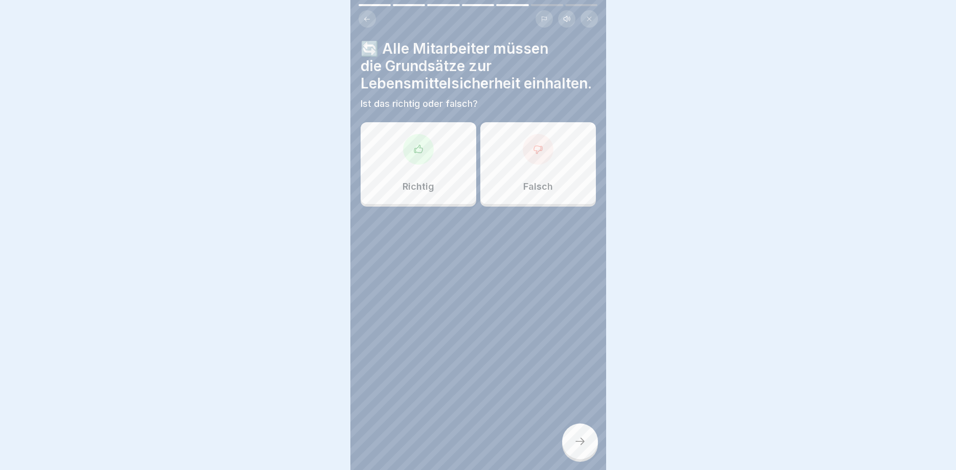
click at [583, 443] on div at bounding box center [478, 235] width 956 height 470
click at [417, 165] on div "Richtig" at bounding box center [419, 163] width 116 height 82
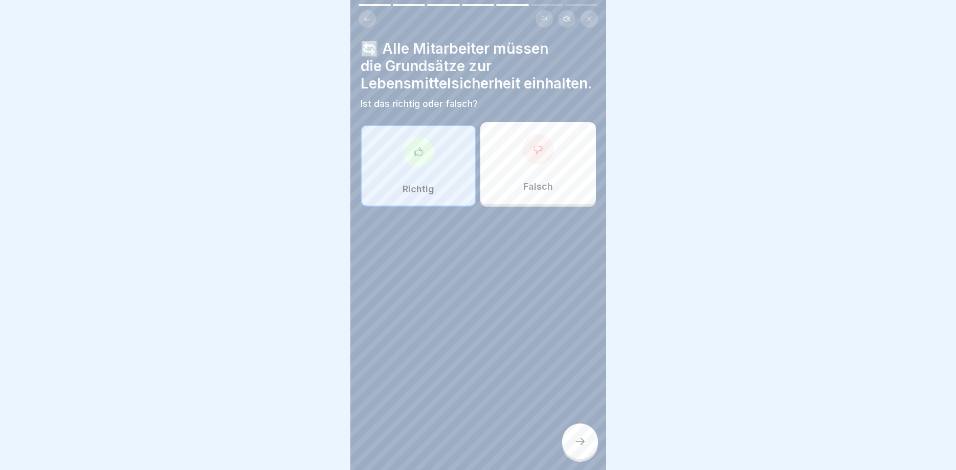
click at [585, 437] on icon at bounding box center [580, 441] width 12 height 12
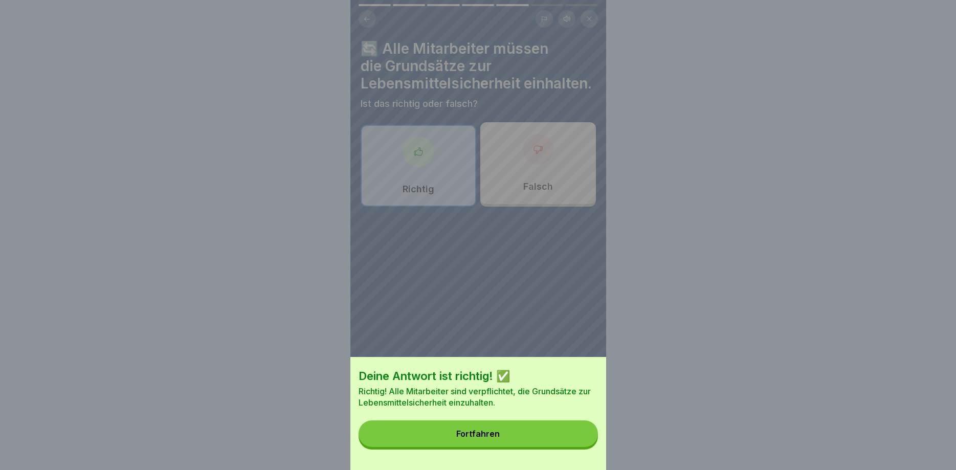
click at [585, 437] on button "Fortfahren" at bounding box center [478, 434] width 239 height 27
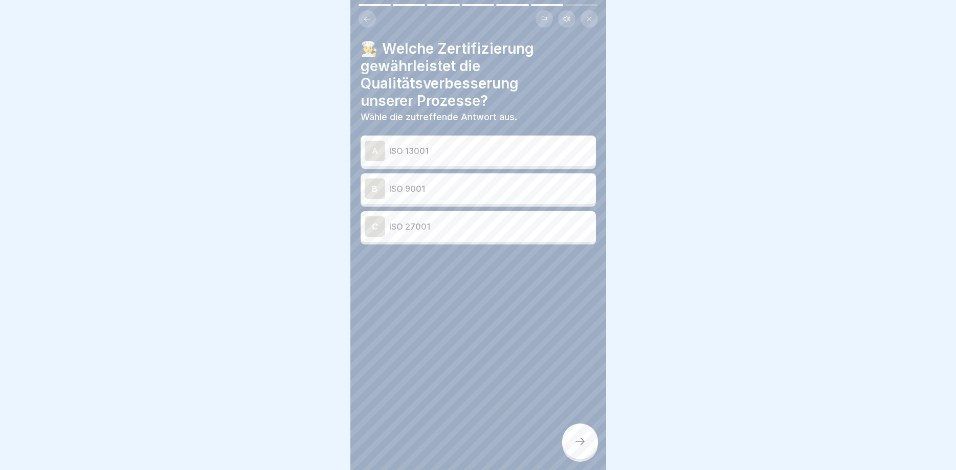
click at [585, 437] on icon at bounding box center [580, 441] width 12 height 12
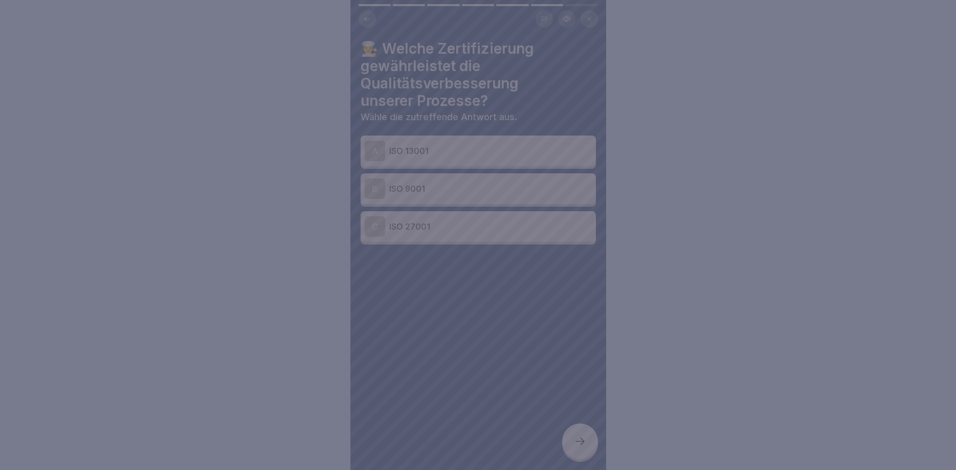
click at [489, 354] on div at bounding box center [478, 235] width 956 height 470
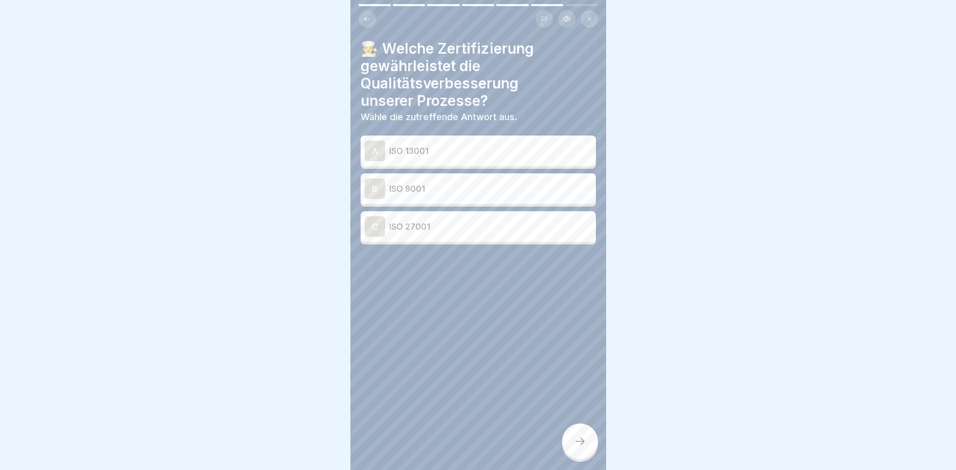
click at [467, 151] on p "ISO 13001" at bounding box center [490, 151] width 203 height 12
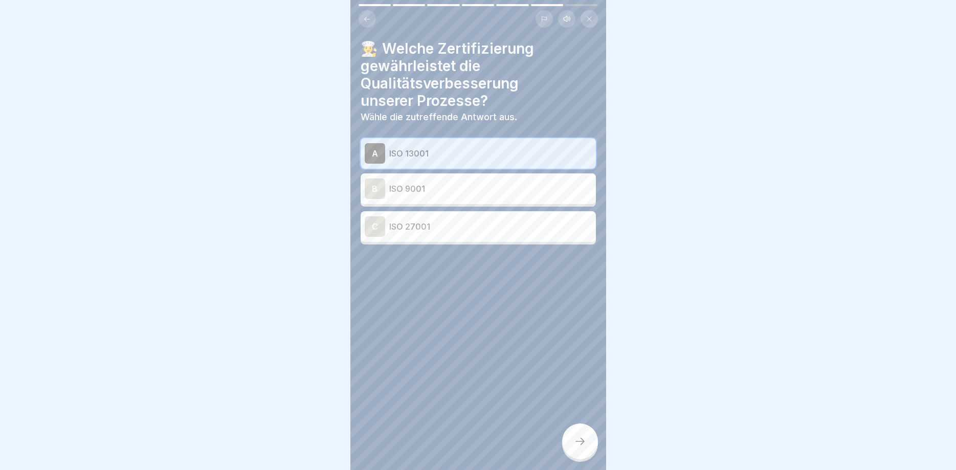
click at [574, 444] on div at bounding box center [580, 442] width 36 height 36
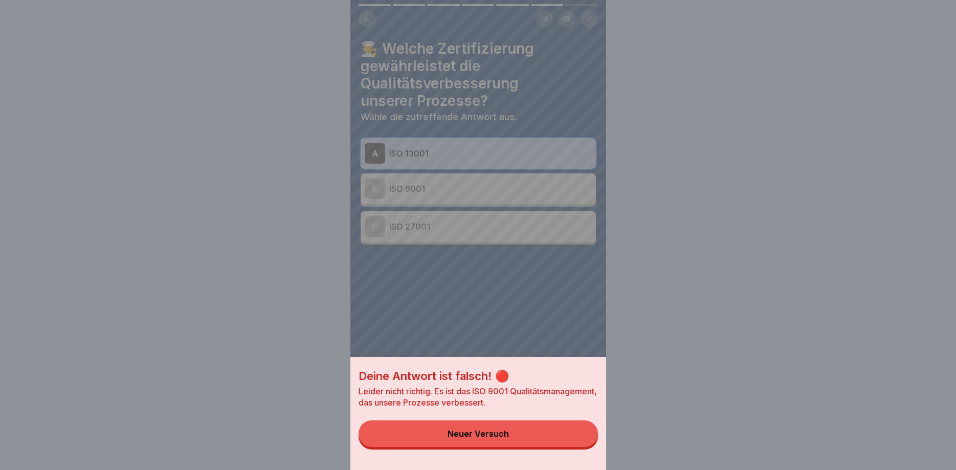
click at [574, 444] on button "Neuer Versuch" at bounding box center [478, 434] width 239 height 27
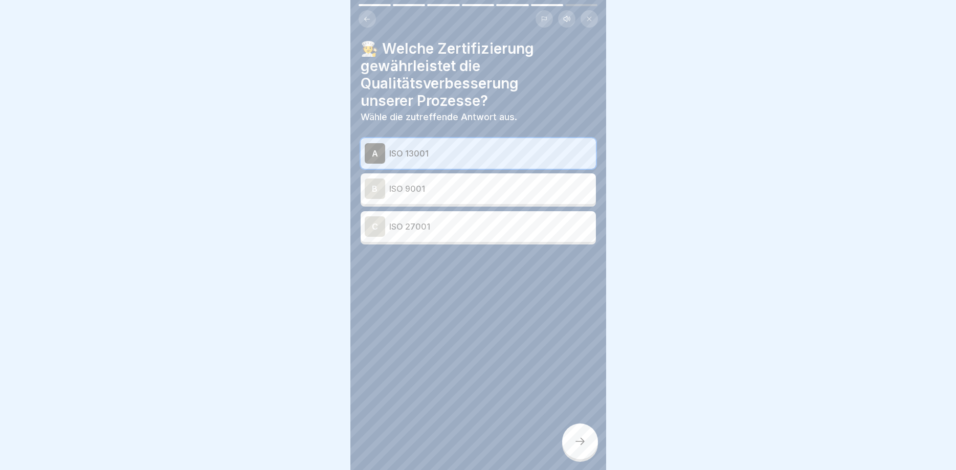
click at [518, 177] on div "B ISO 9001" at bounding box center [478, 188] width 235 height 31
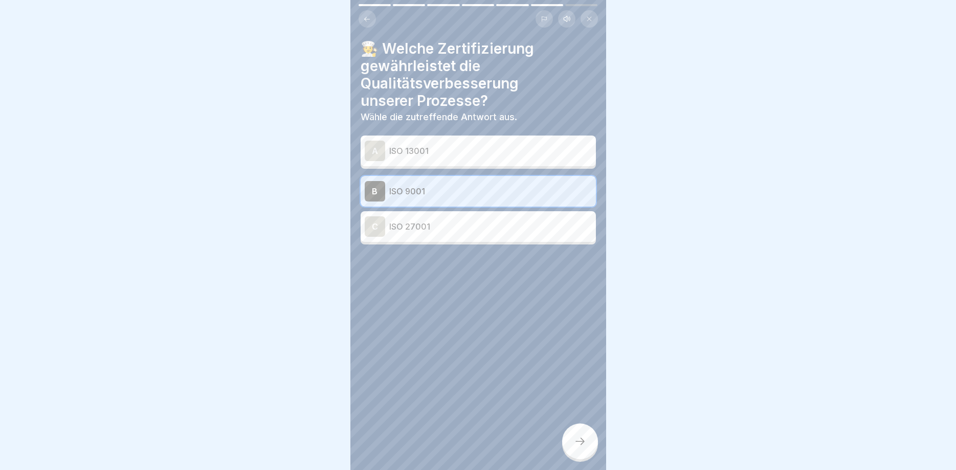
click at [579, 434] on div at bounding box center [580, 442] width 36 height 36
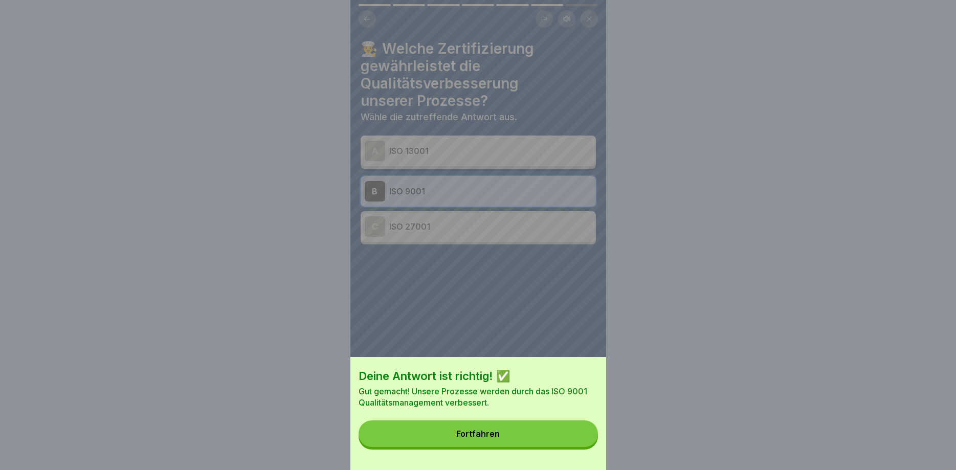
click at [579, 434] on button "Fortfahren" at bounding box center [478, 434] width 239 height 27
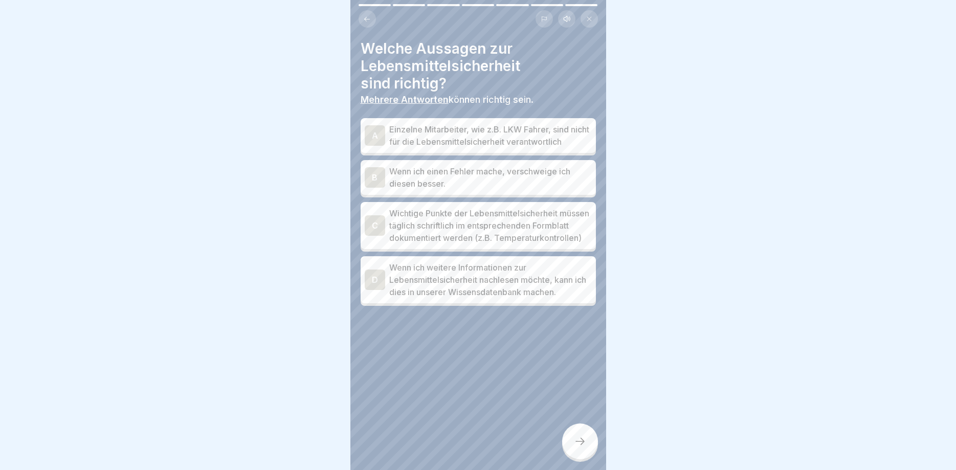
click at [463, 221] on p "Wichtige Punkte der Lebensmittelsicherheit müssen täglich schriftlich im entspr…" at bounding box center [490, 225] width 203 height 37
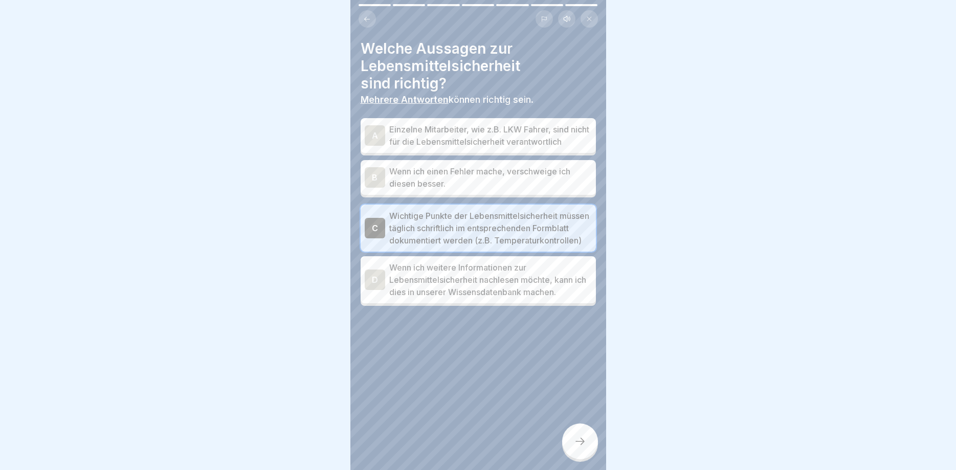
click at [586, 442] on div at bounding box center [580, 442] width 36 height 36
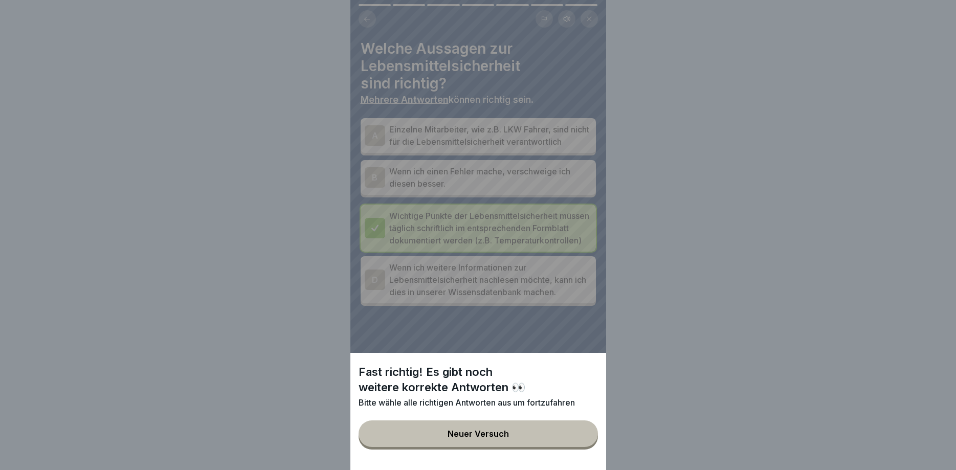
click at [657, 428] on div "Fast richtig! Es gibt noch weitere korrekte Antworten 👀 Bitte wähle alle richti…" at bounding box center [478, 235] width 956 height 470
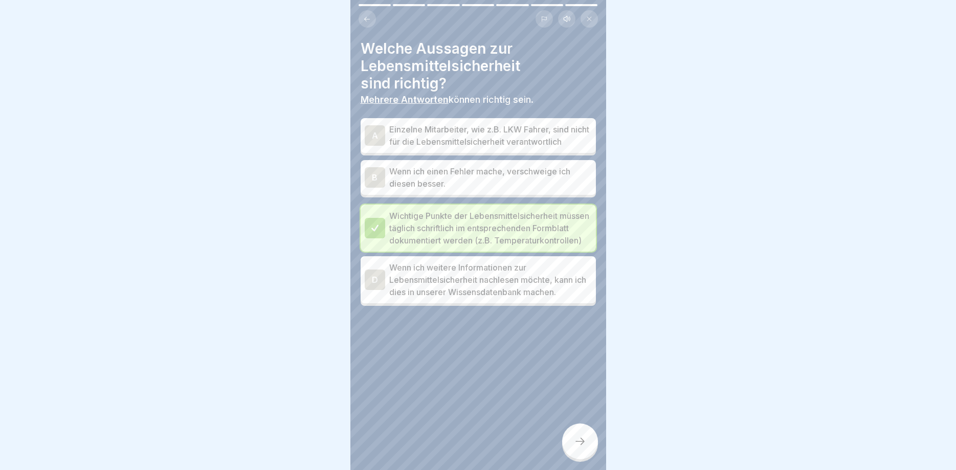
click at [532, 296] on p "Wenn ich weitere Informationen zur Lebensmittelsicherheit nachlesen möchte, kan…" at bounding box center [490, 279] width 203 height 37
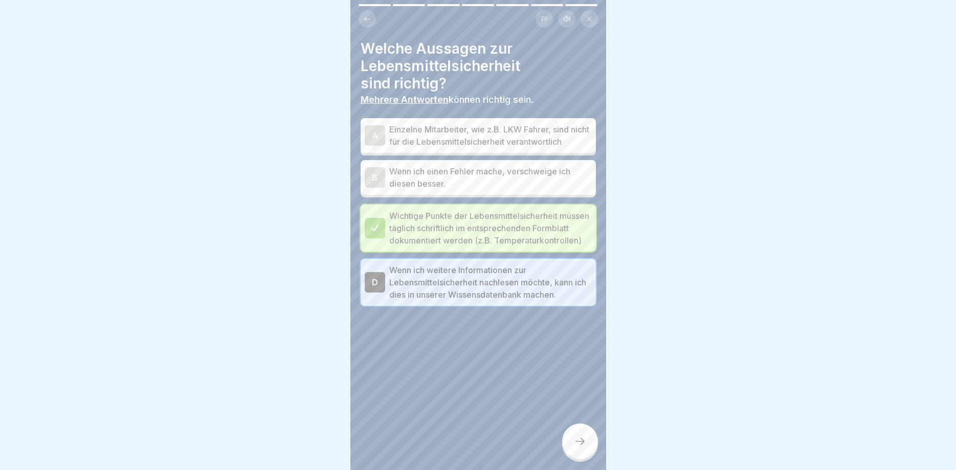
click at [581, 443] on icon at bounding box center [580, 441] width 12 height 12
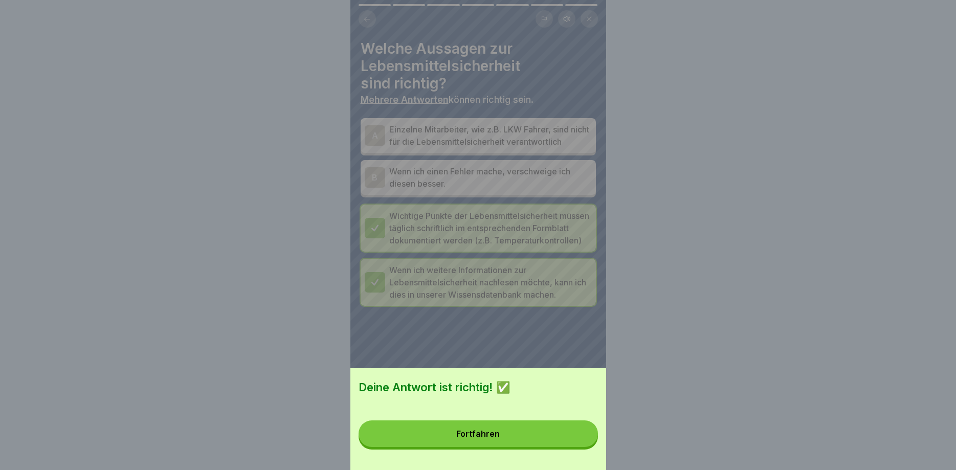
click at [580, 443] on button "Fortfahren" at bounding box center [478, 434] width 239 height 27
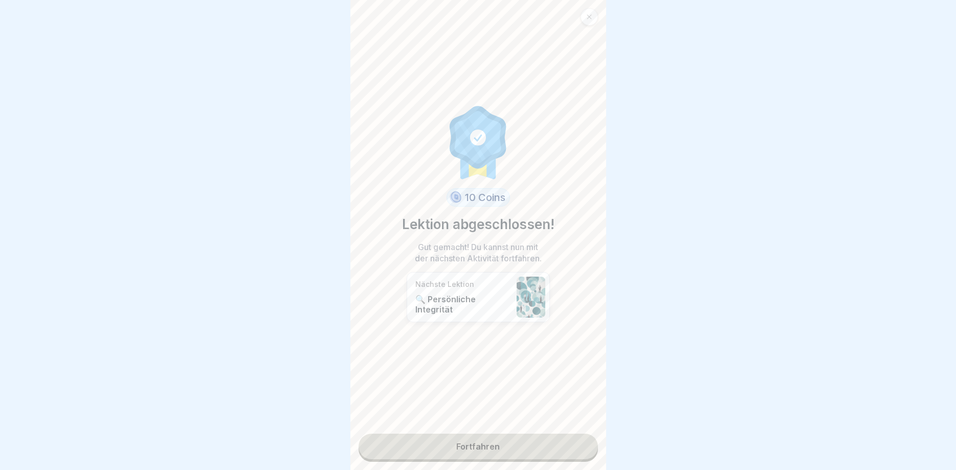
click at [580, 443] on link "Fortfahren" at bounding box center [478, 447] width 239 height 26
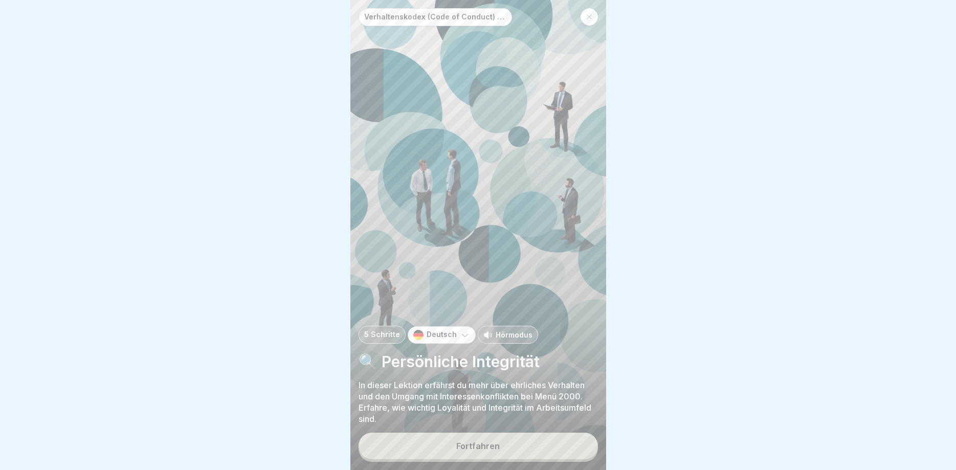
click at [580, 443] on button "Fortfahren" at bounding box center [478, 446] width 239 height 27
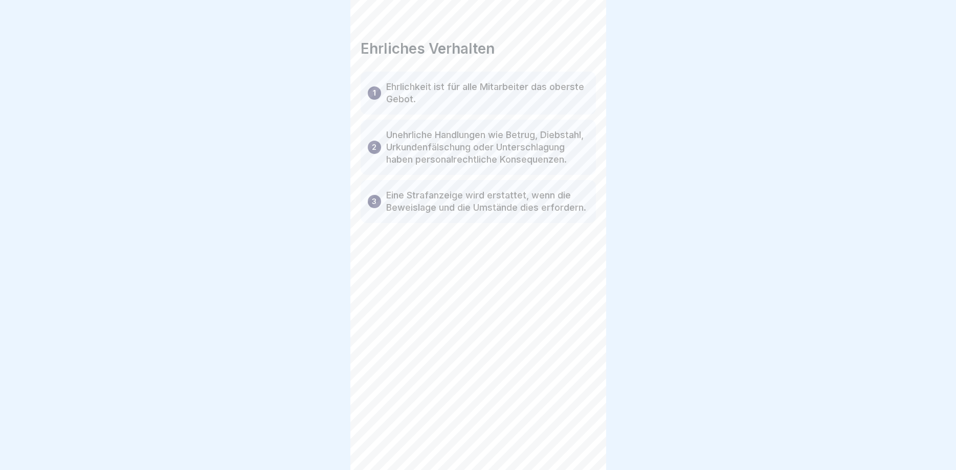
click at [580, 443] on div "Verhaltenskodex (Code of Conduct) Menü 2000 5 Schritte Deutsch Hörmodus 🔍 Persö…" at bounding box center [479, 235] width 256 height 470
click at [580, 443] on icon at bounding box center [580, 441] width 12 height 12
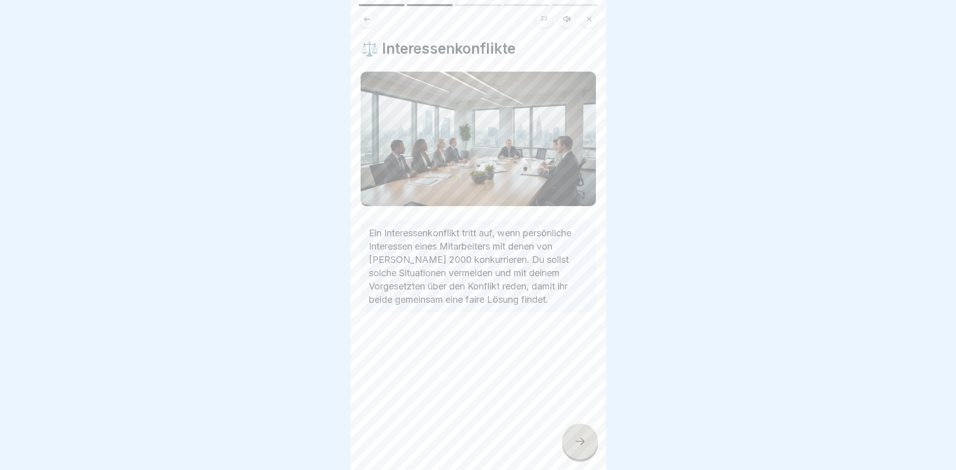
click at [580, 443] on icon at bounding box center [580, 441] width 12 height 12
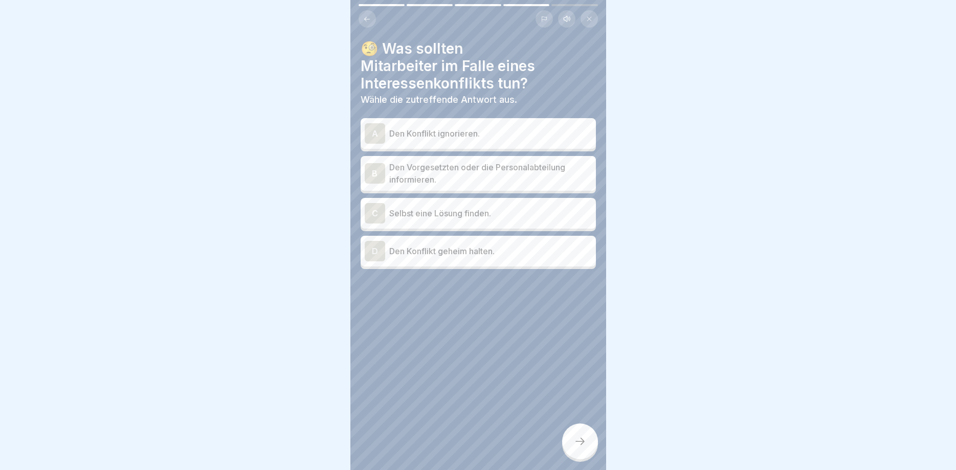
click at [580, 443] on icon at bounding box center [580, 441] width 12 height 12
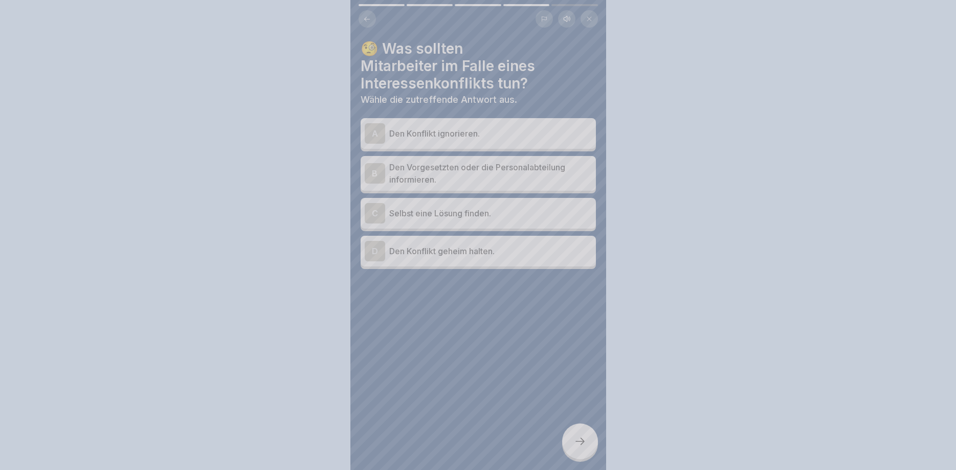
click at [580, 443] on div at bounding box center [478, 235] width 956 height 470
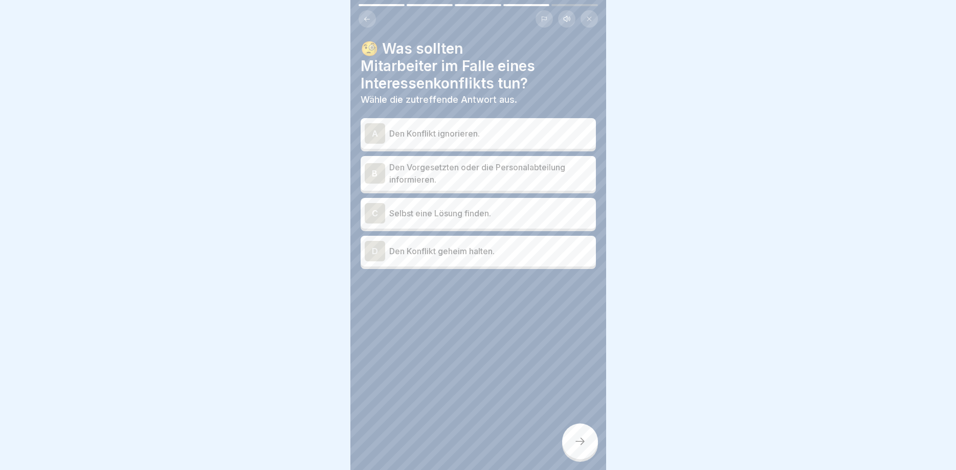
click at [517, 178] on p "Den Vorgesetzten oder die Personalabteilung informieren." at bounding box center [490, 173] width 203 height 25
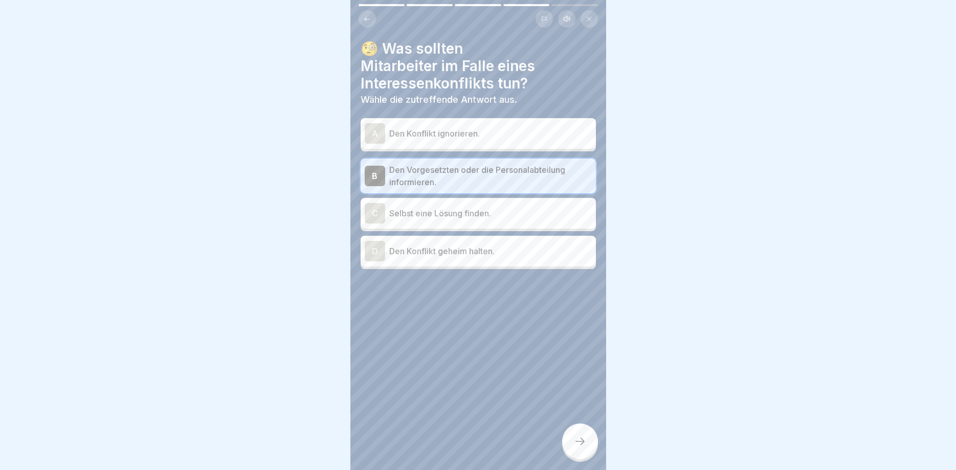
click at [578, 440] on icon at bounding box center [580, 441] width 12 height 12
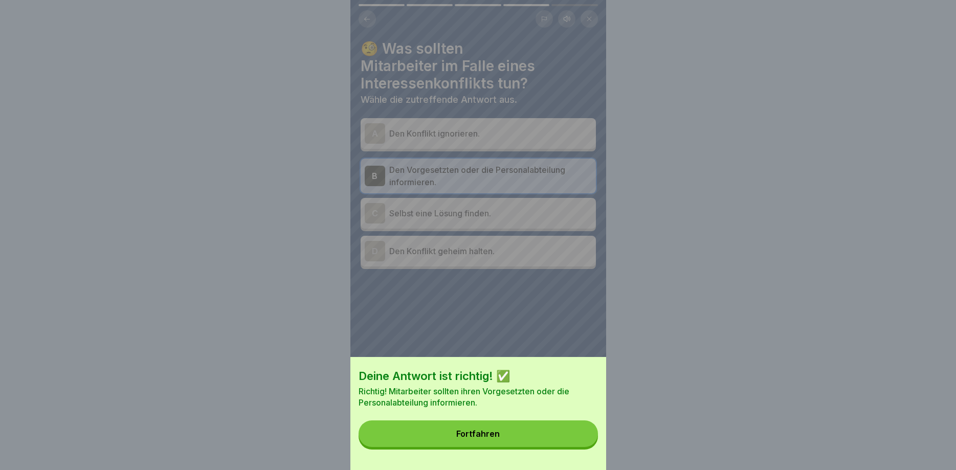
click at [578, 440] on button "Fortfahren" at bounding box center [478, 434] width 239 height 27
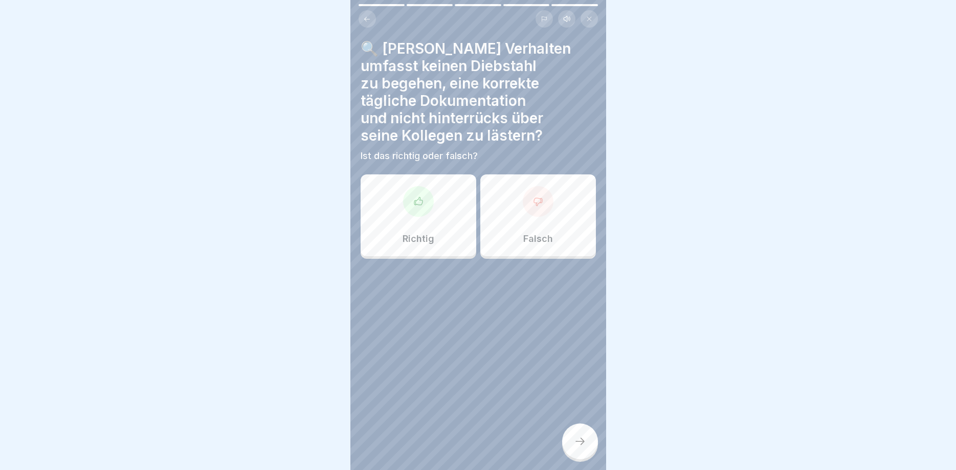
click at [510, 234] on div "Falsch" at bounding box center [539, 216] width 116 height 82
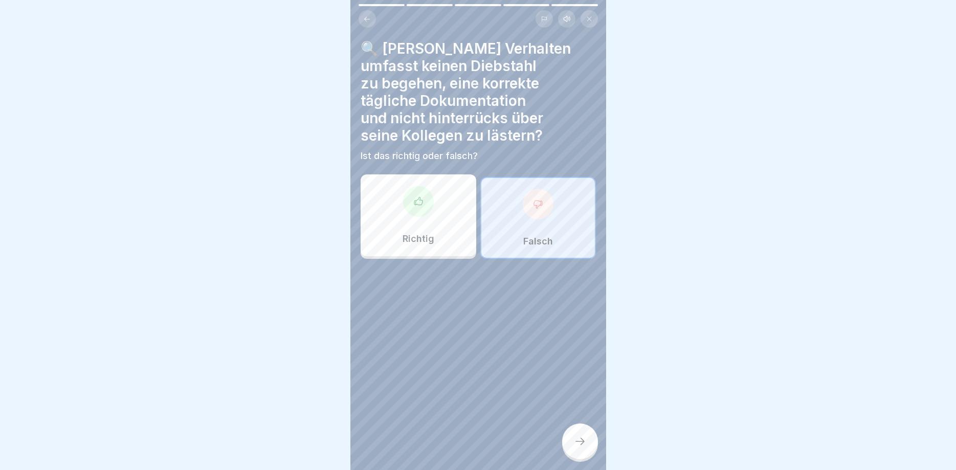
click at [578, 437] on icon at bounding box center [580, 441] width 12 height 12
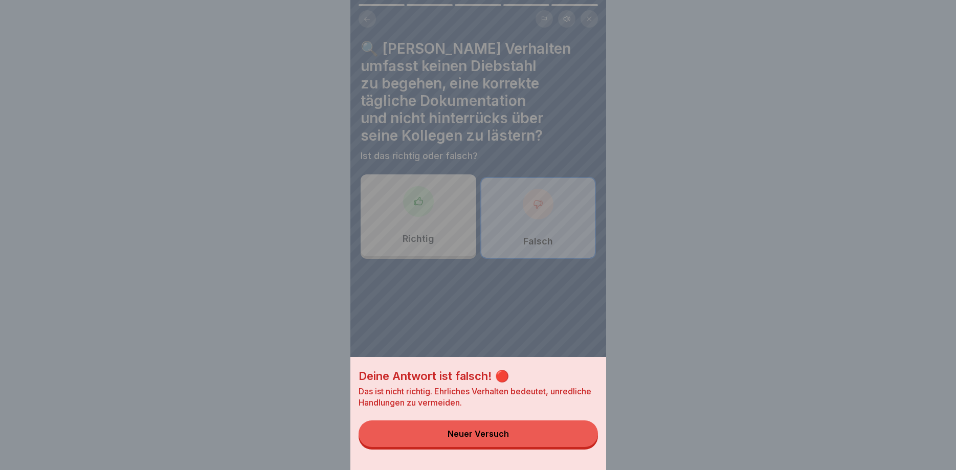
click at [578, 437] on button "Neuer Versuch" at bounding box center [478, 434] width 239 height 27
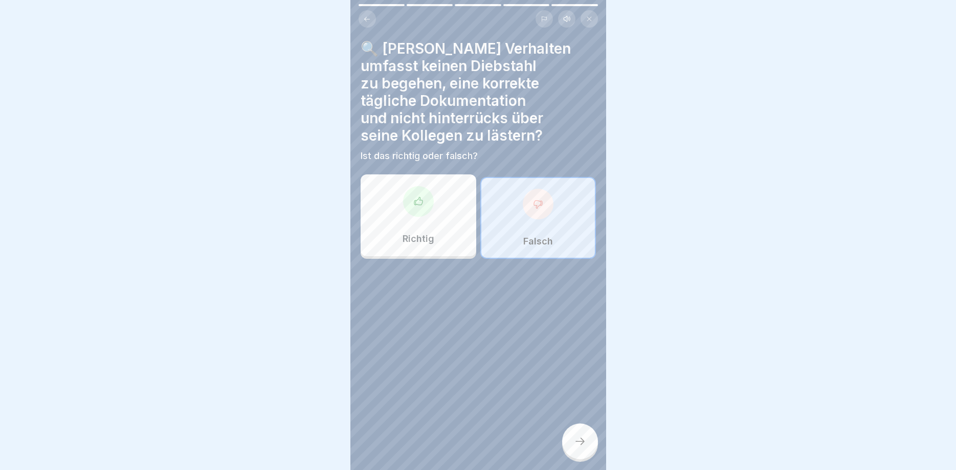
click at [448, 211] on div "Richtig" at bounding box center [419, 216] width 116 height 82
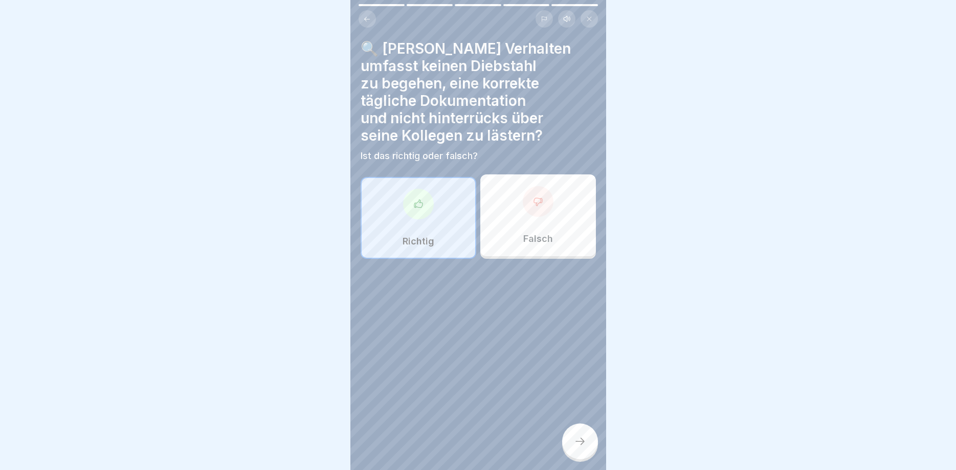
click at [576, 434] on div at bounding box center [580, 442] width 36 height 36
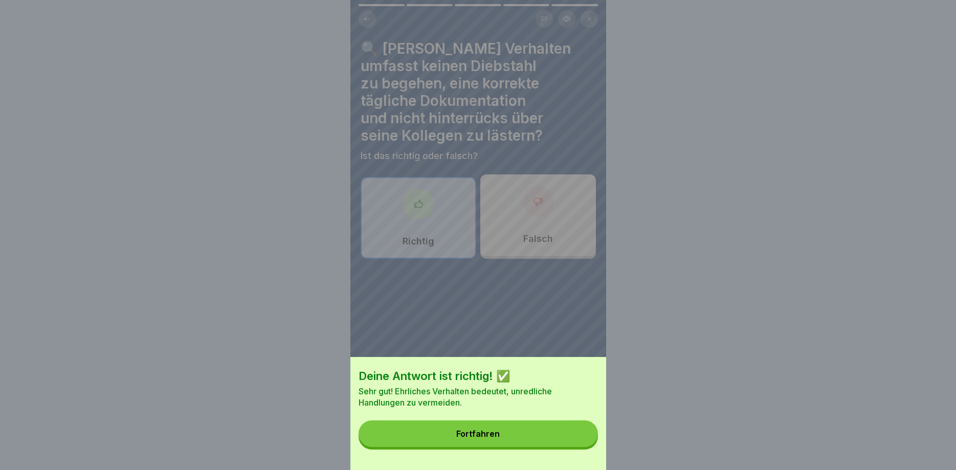
click at [576, 434] on button "Fortfahren" at bounding box center [478, 434] width 239 height 27
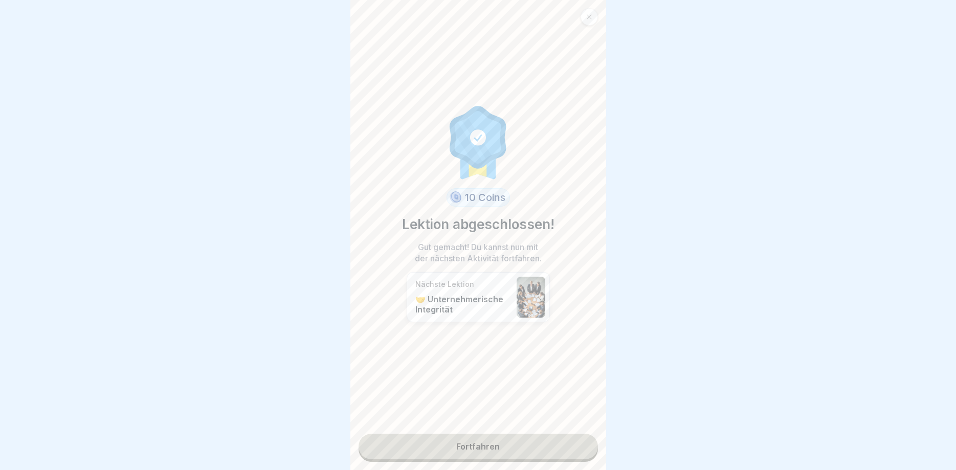
click at [576, 434] on link "Fortfahren" at bounding box center [478, 447] width 239 height 26
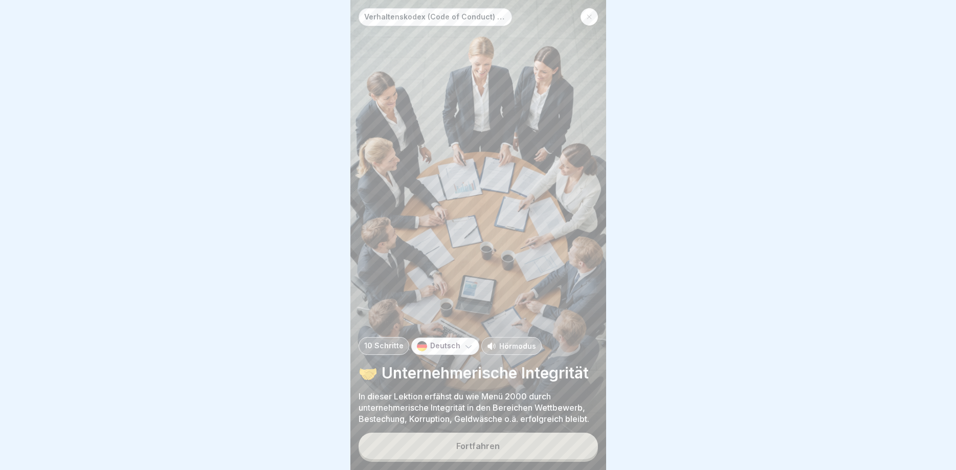
click at [576, 434] on div "Fortfahren" at bounding box center [478, 447] width 239 height 29
click at [576, 435] on button "Fortfahren" at bounding box center [478, 446] width 239 height 27
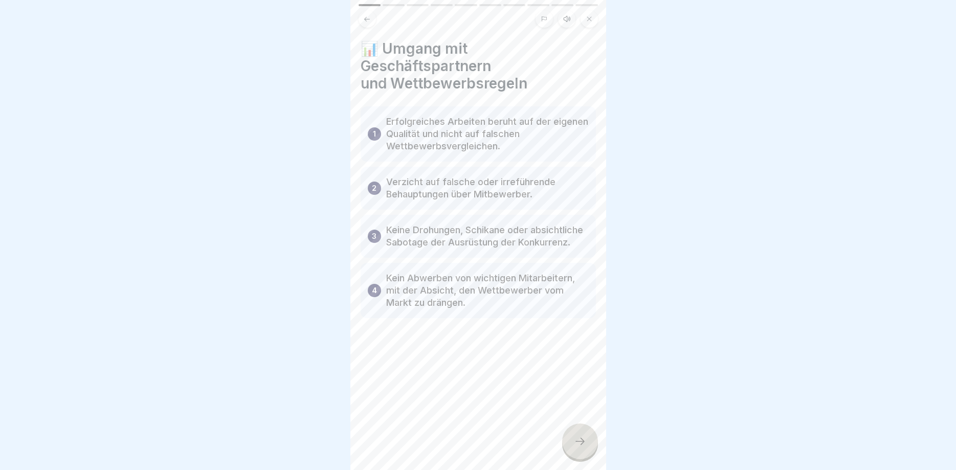
click at [576, 435] on div at bounding box center [580, 442] width 36 height 36
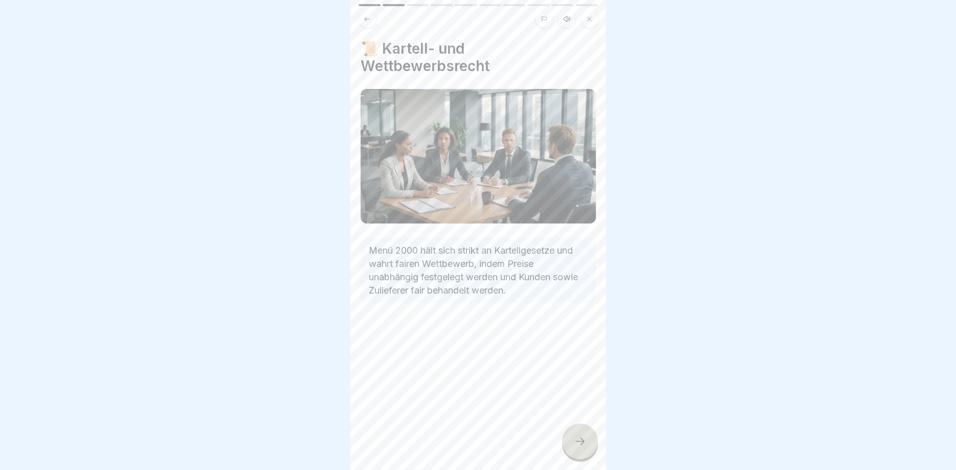
click at [576, 435] on div at bounding box center [580, 442] width 36 height 36
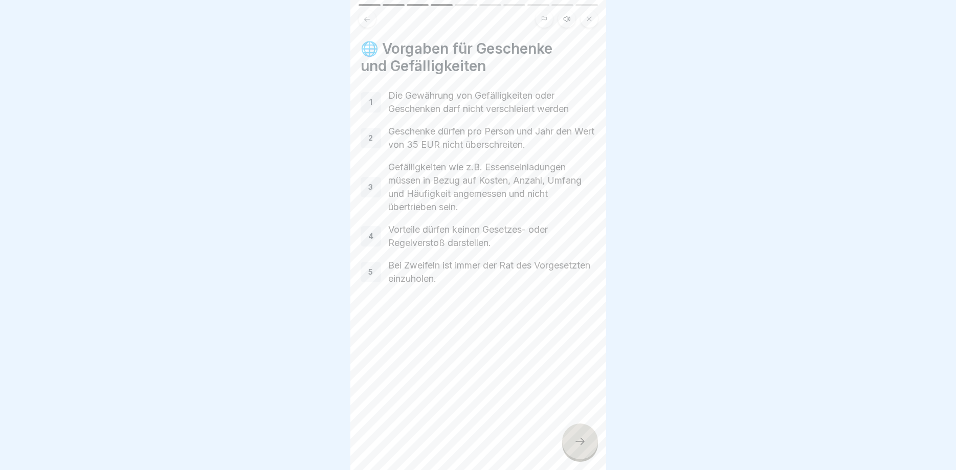
click at [576, 435] on div at bounding box center [580, 442] width 36 height 36
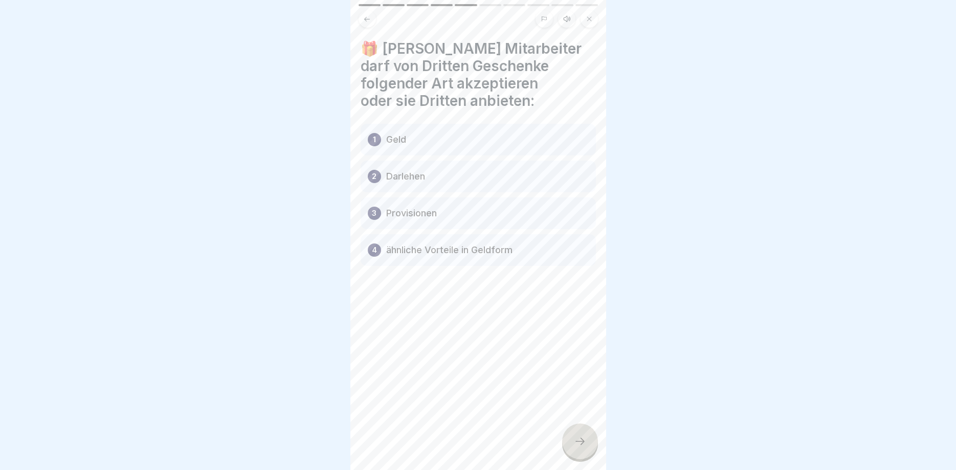
click at [576, 435] on div at bounding box center [580, 442] width 36 height 36
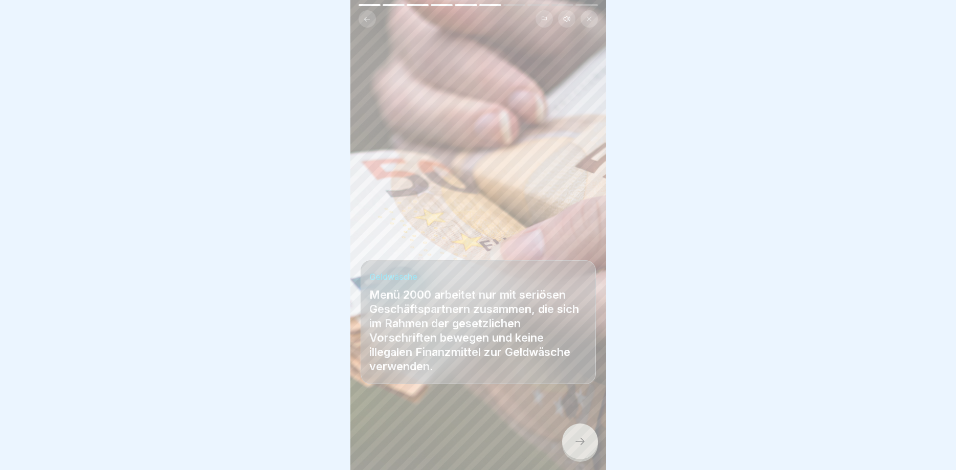
click at [576, 435] on div at bounding box center [580, 442] width 36 height 36
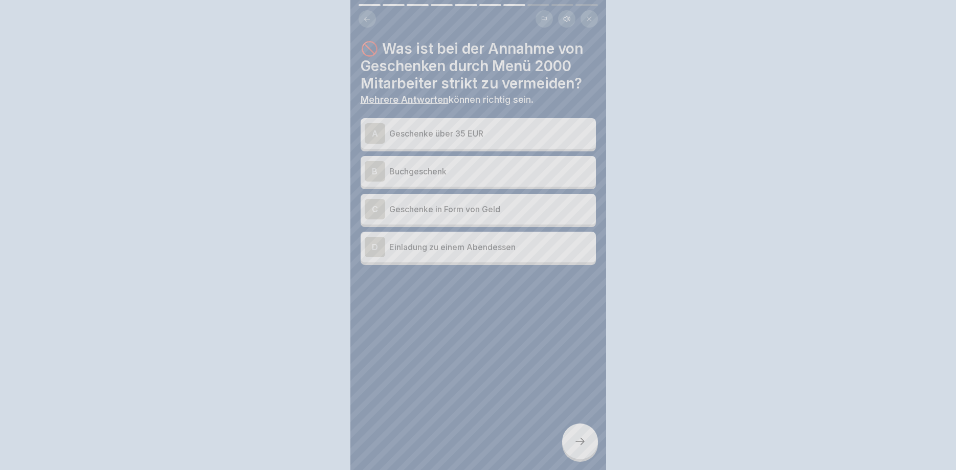
click at [576, 435] on div at bounding box center [478, 235] width 956 height 470
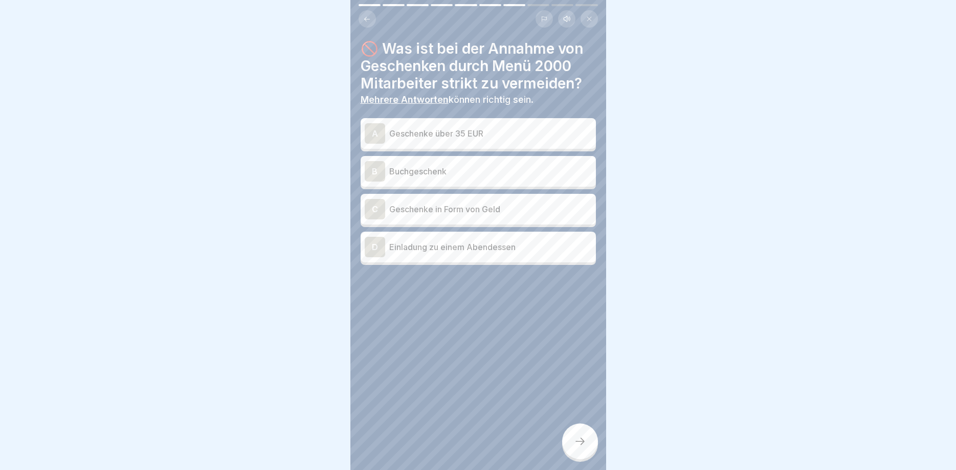
click at [484, 208] on p "Geschenke in Form von Geld" at bounding box center [490, 209] width 203 height 12
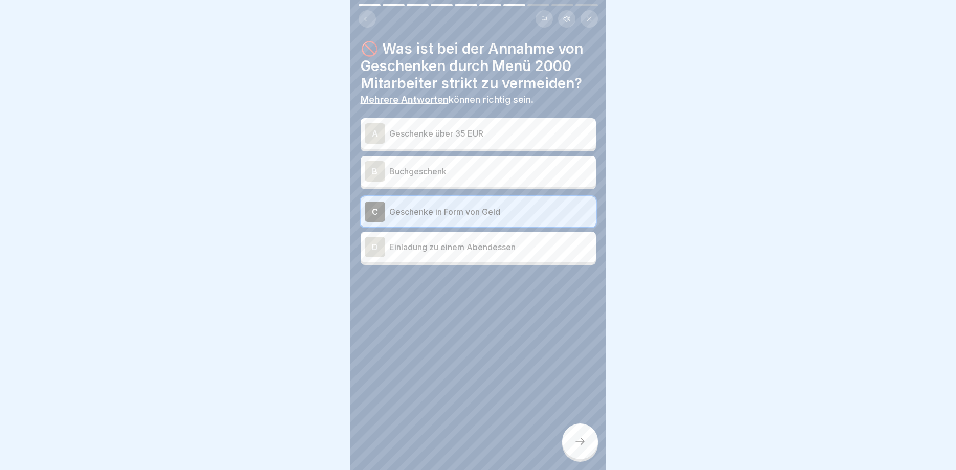
click at [488, 234] on div "D Einladung zu einem Abendessen" at bounding box center [478, 247] width 235 height 31
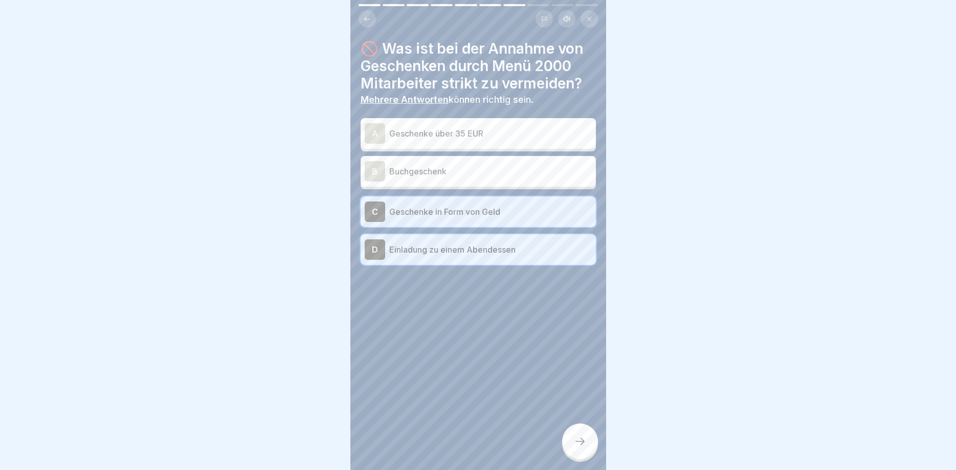
click at [461, 136] on p "Geschenke über 35 EUR" at bounding box center [490, 133] width 203 height 12
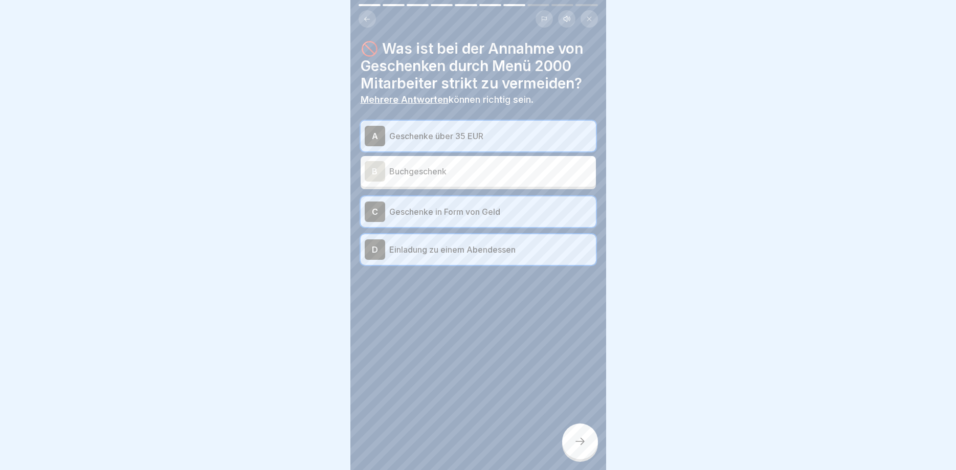
click at [462, 164] on div "B Buchgeschenk" at bounding box center [478, 171] width 227 height 20
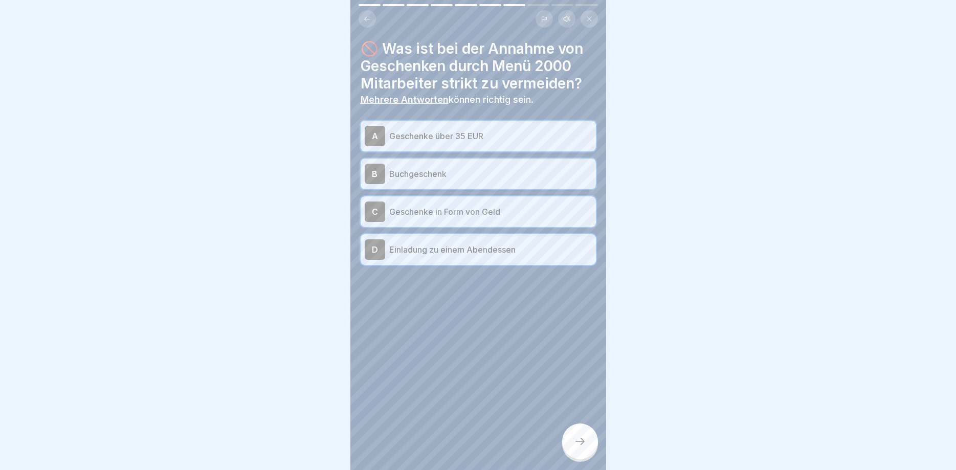
click at [577, 448] on div at bounding box center [580, 442] width 36 height 36
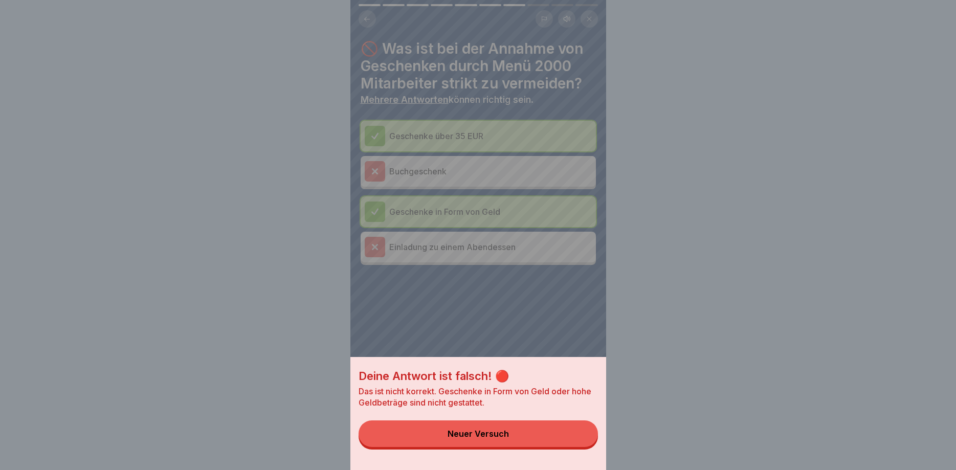
click at [577, 448] on div "Deine Antwort ist falsch! 🔴 Das ist nicht korrekt. Geschenke in Form von Geld o…" at bounding box center [479, 413] width 256 height 113
click at [503, 185] on div "Deine Antwort ist falsch! 🔴 Das ist nicht korrekt. Geschenke in Form von Geld o…" at bounding box center [479, 235] width 256 height 470
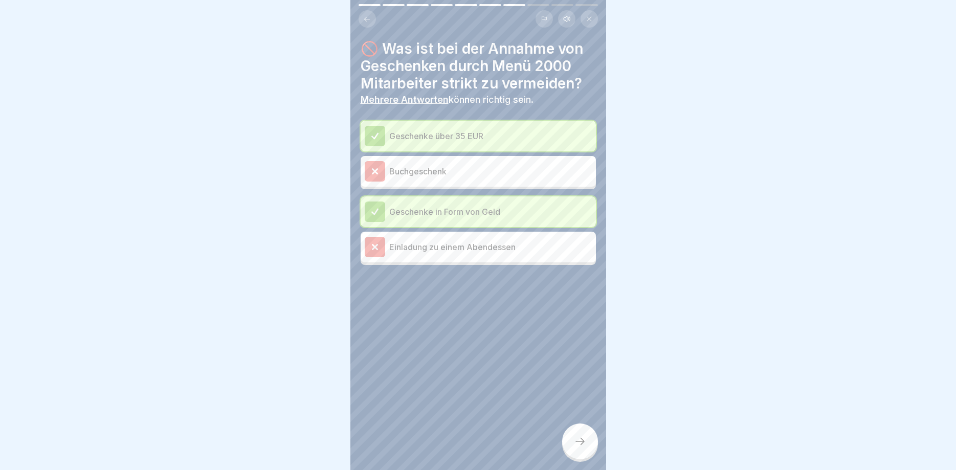
click at [494, 255] on div "Einladung zu einem Abendessen" at bounding box center [478, 247] width 227 height 20
click at [569, 437] on div at bounding box center [580, 442] width 36 height 36
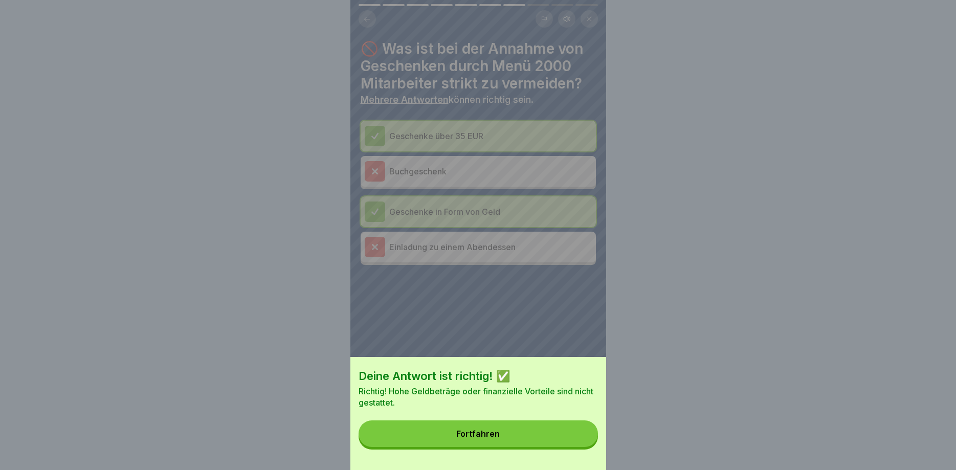
click at [554, 439] on button "Fortfahren" at bounding box center [478, 434] width 239 height 27
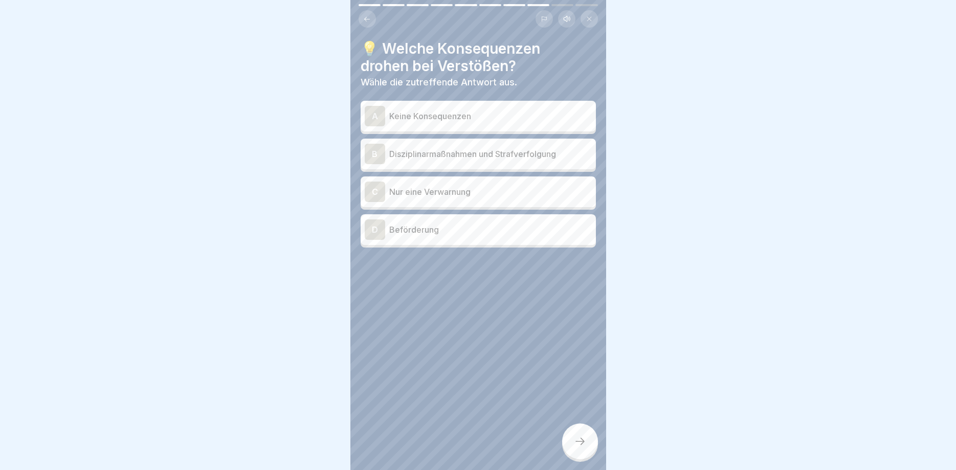
click at [521, 157] on p "Disziplinarmaßnahmen und Strafverfolgung" at bounding box center [490, 154] width 203 height 12
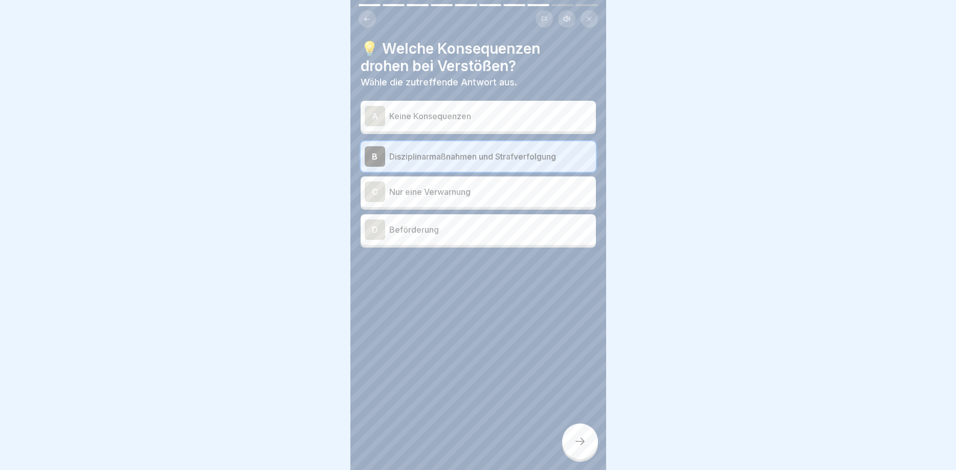
click at [566, 439] on div at bounding box center [580, 442] width 36 height 36
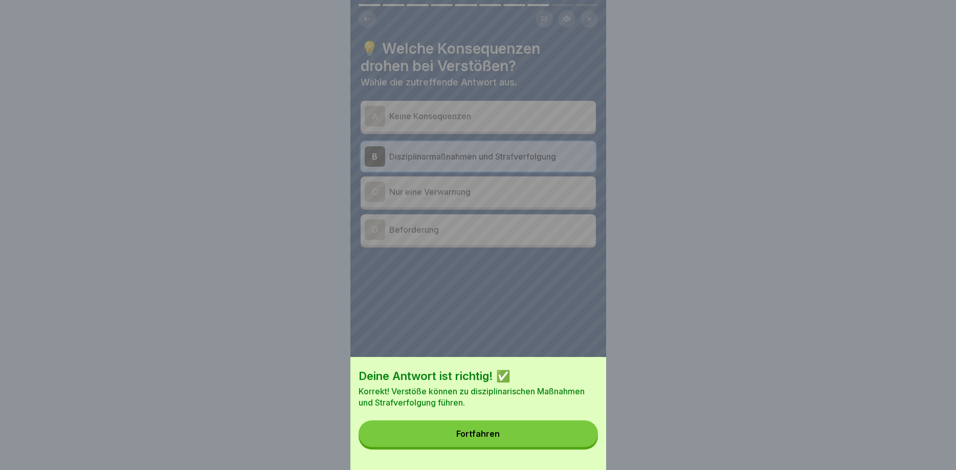
click at [568, 439] on button "Fortfahren" at bounding box center [478, 434] width 239 height 27
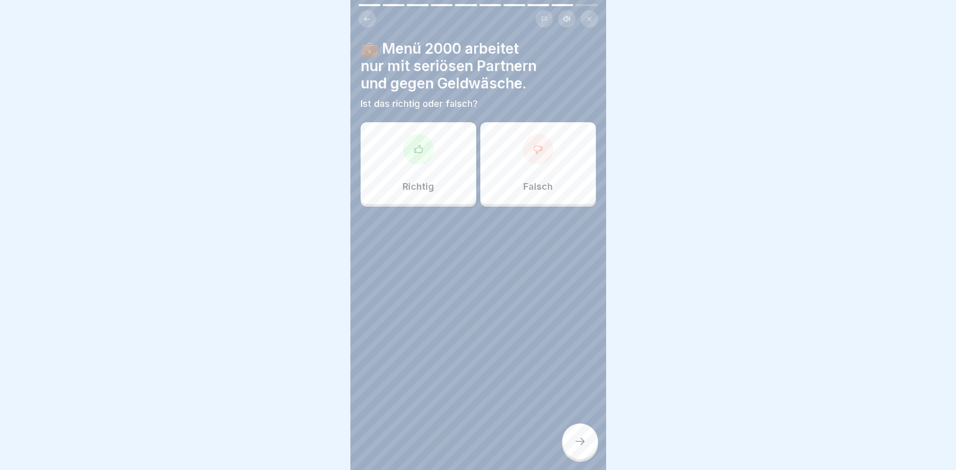
click at [544, 176] on div "Falsch" at bounding box center [539, 163] width 116 height 82
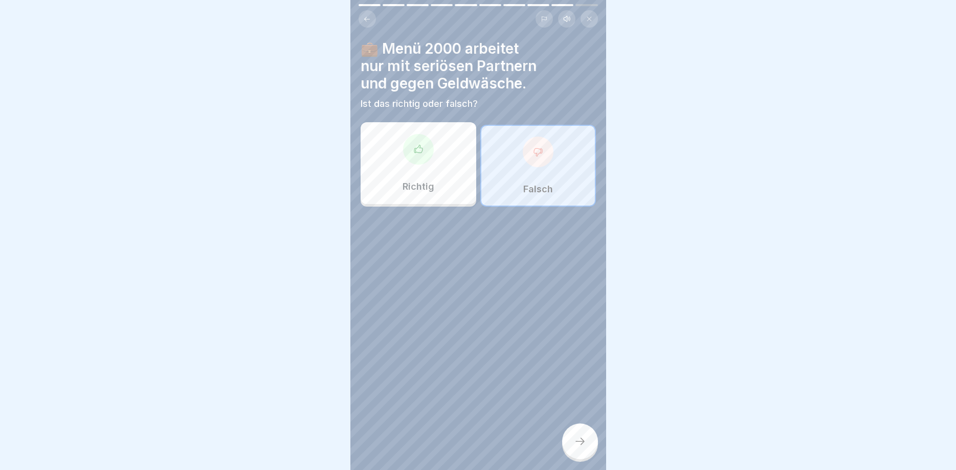
click at [586, 442] on div at bounding box center [580, 442] width 36 height 36
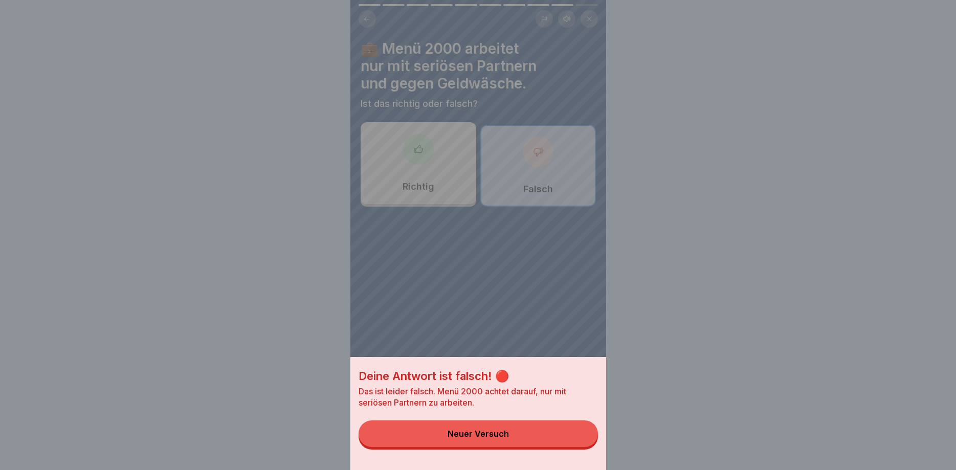
click at [427, 193] on div "Deine Antwort ist falsch! 🔴 Das ist leider falsch. Menü 2000 achtet darauf, nur…" at bounding box center [479, 235] width 256 height 470
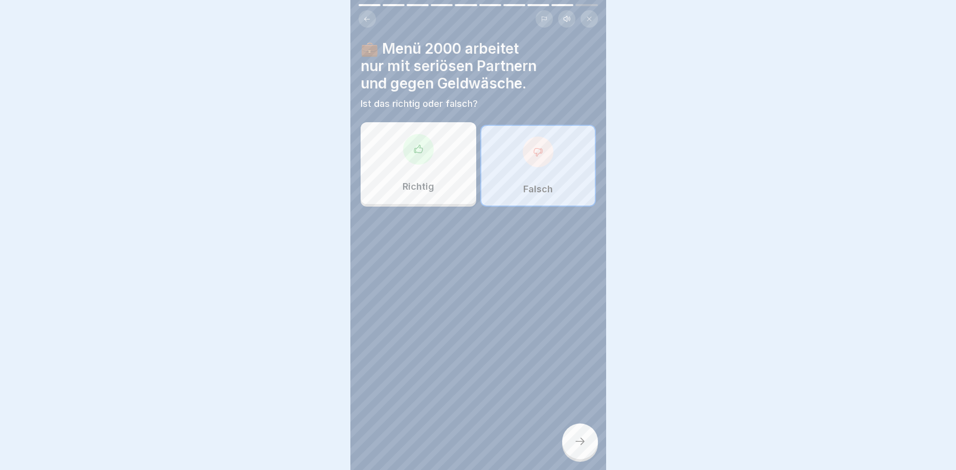
click at [428, 190] on p "Richtig" at bounding box center [419, 186] width 32 height 11
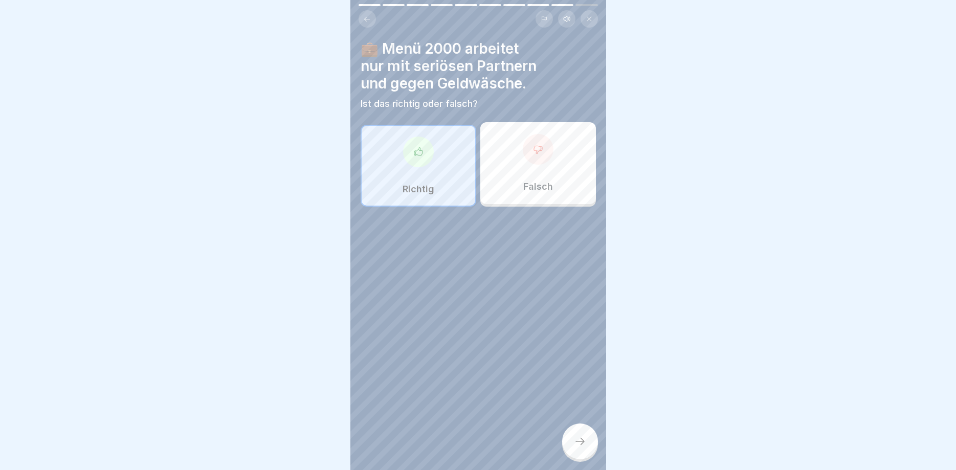
click at [578, 438] on icon at bounding box center [580, 441] width 12 height 12
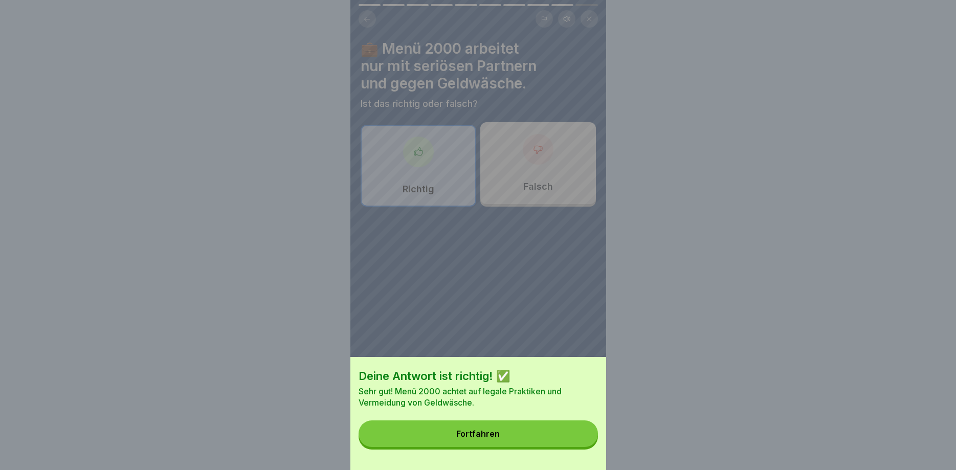
click at [578, 438] on button "Fortfahren" at bounding box center [478, 434] width 239 height 27
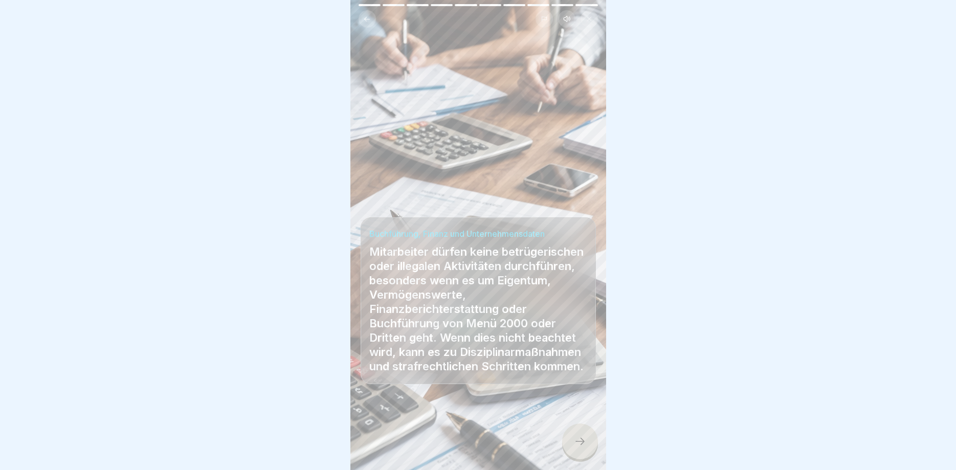
click at [580, 446] on icon at bounding box center [580, 441] width 12 height 12
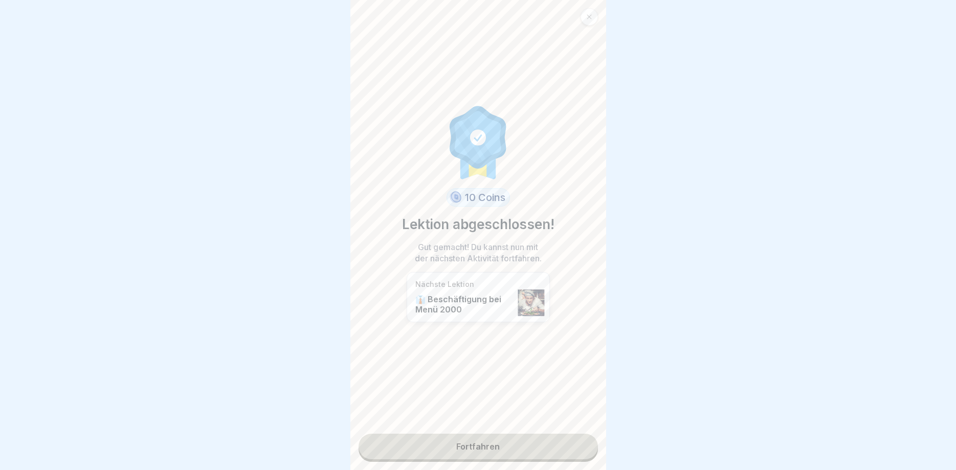
click at [580, 446] on link "Fortfahren" at bounding box center [478, 447] width 239 height 26
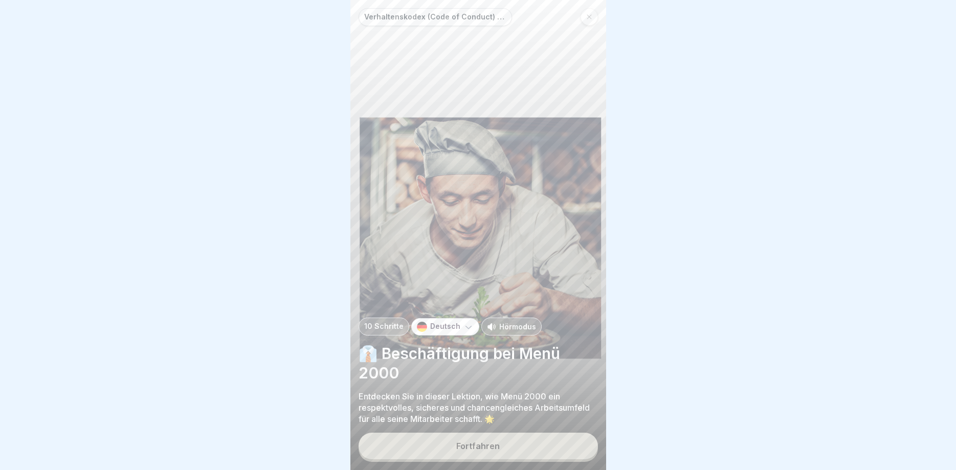
click at [580, 446] on button "Fortfahren" at bounding box center [478, 446] width 239 height 27
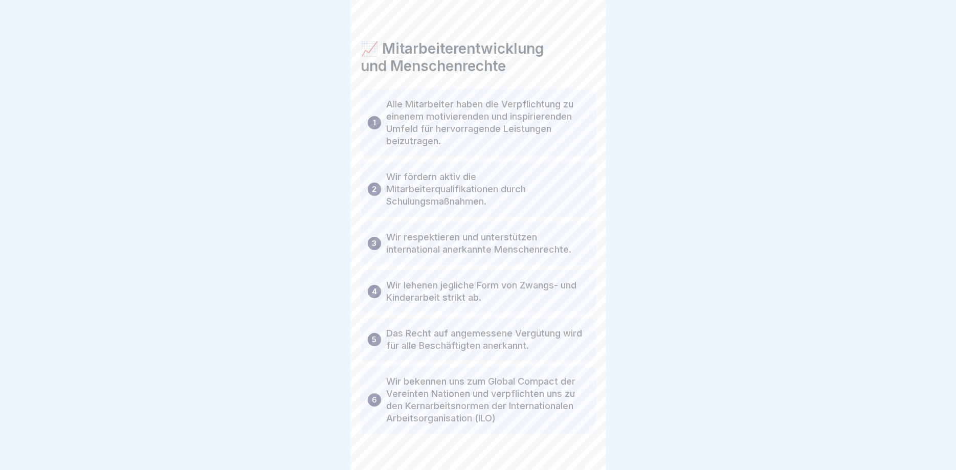
click at [580, 446] on icon at bounding box center [580, 441] width 12 height 12
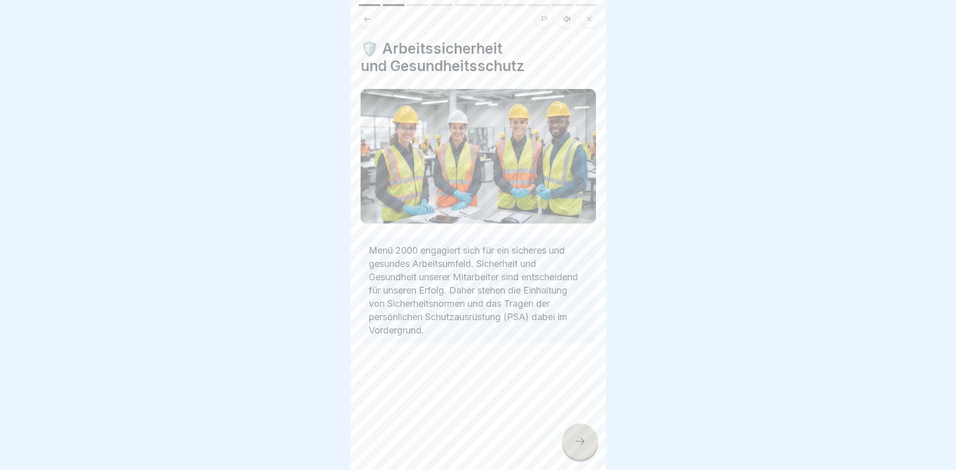
click at [580, 446] on icon at bounding box center [580, 441] width 12 height 12
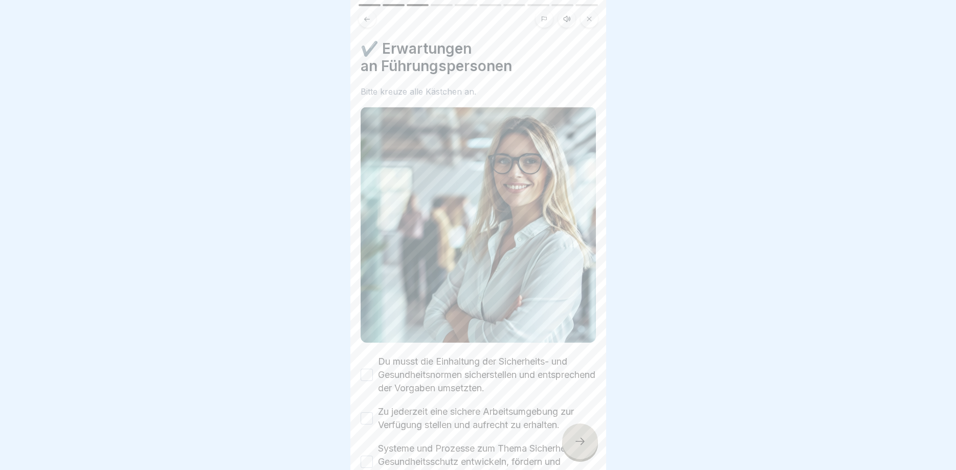
click at [580, 446] on icon at bounding box center [580, 441] width 12 height 12
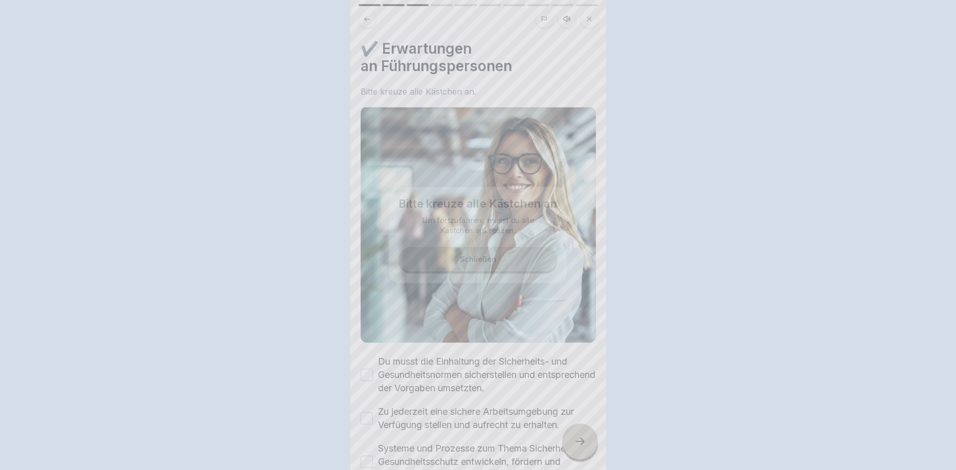
click at [580, 446] on div at bounding box center [478, 235] width 956 height 470
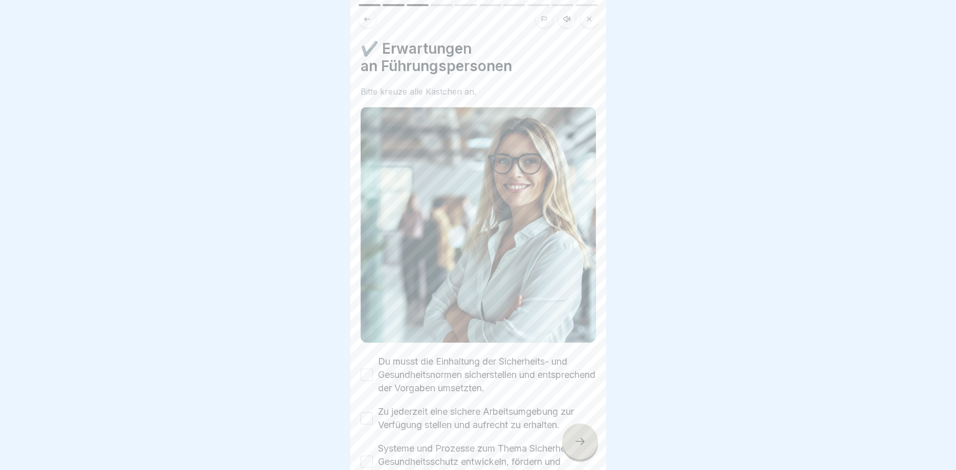
click at [580, 446] on icon at bounding box center [580, 441] width 12 height 12
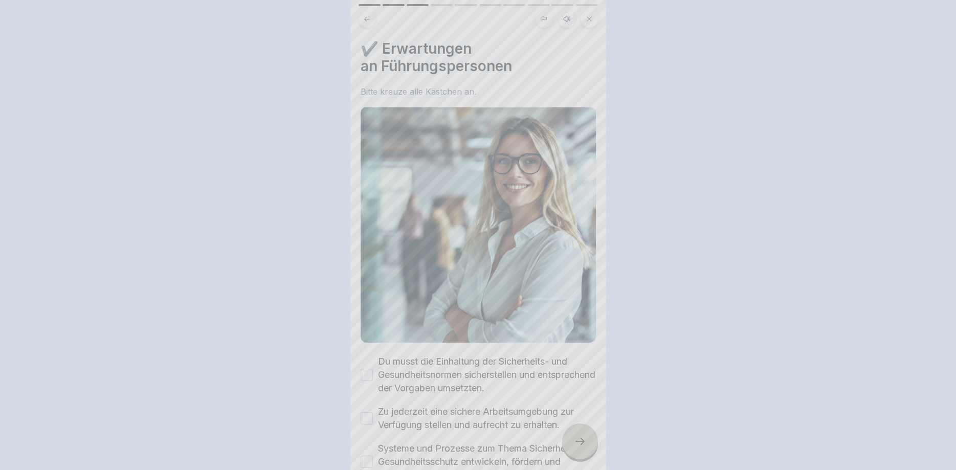
click at [580, 446] on div at bounding box center [478, 235] width 956 height 470
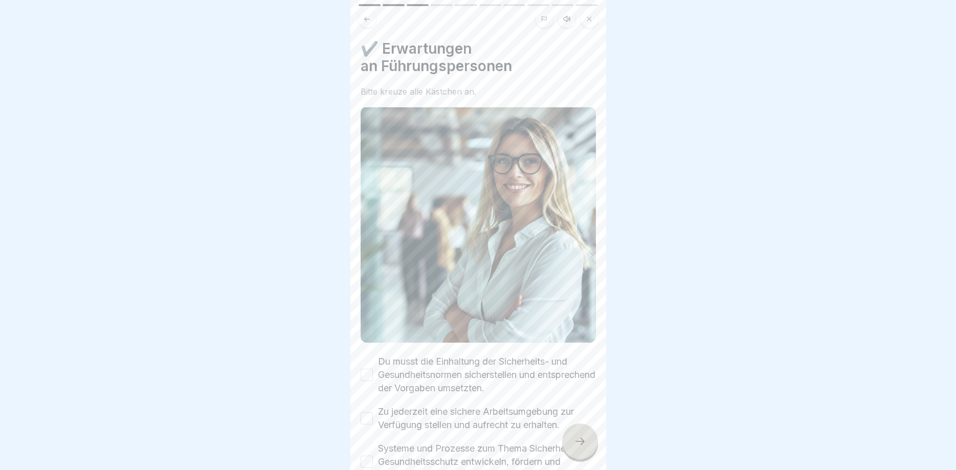
scroll to position [160, 0]
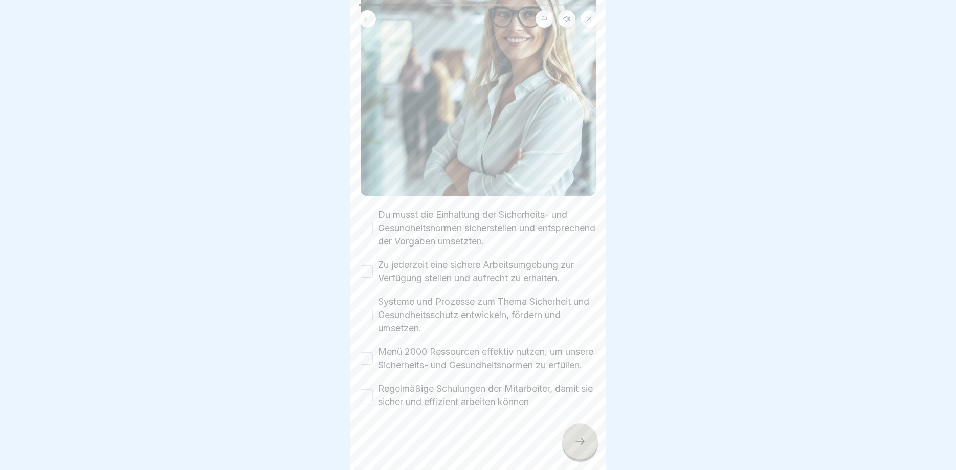
click at [370, 222] on button "Du musst die Einhaltung der Sicherheits- und Gesundheitsnormen sicherstellen un…" at bounding box center [367, 228] width 12 height 12
click at [367, 266] on button "Zu jederzeit eine sichere Arbeitsumgebung zur Verfügung stellen und aufrecht zu…" at bounding box center [367, 272] width 12 height 12
click at [368, 309] on button "Systeme und Prozesse zum Thema Sicherheit und Gesundheitsschutz entwickeln, för…" at bounding box center [367, 315] width 12 height 12
click at [365, 357] on button "Menü 2000 Ressourcen effektiv nutzen, um unsere Sicherheits- und Gesundheitsnor…" at bounding box center [367, 359] width 12 height 12
click at [372, 399] on button "Regelmäßige Schulungen der Mitarbeiter, damit sie sicher und effizient arbeiten…" at bounding box center [367, 395] width 12 height 12
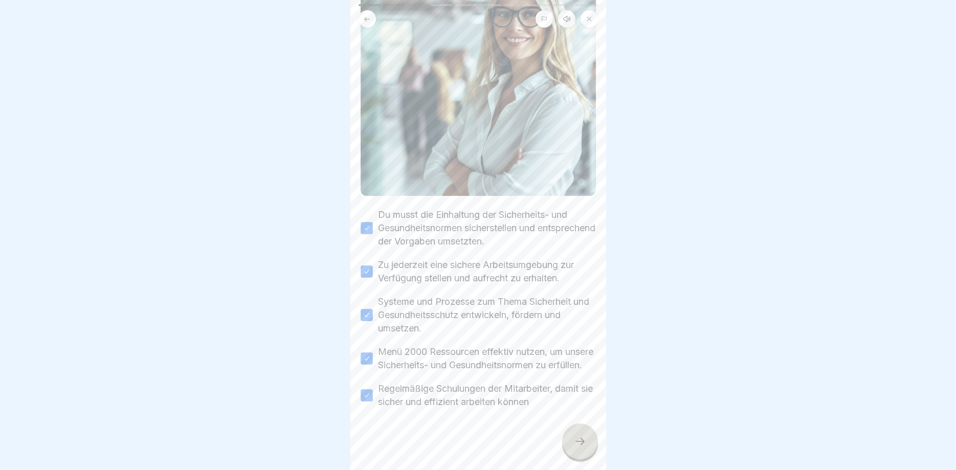
click at [577, 442] on icon at bounding box center [580, 441] width 12 height 12
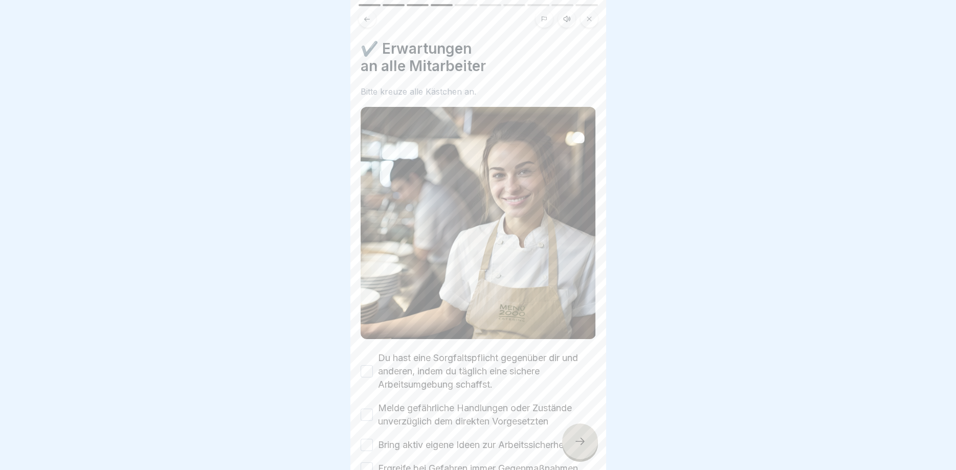
click at [578, 442] on icon at bounding box center [580, 441] width 12 height 12
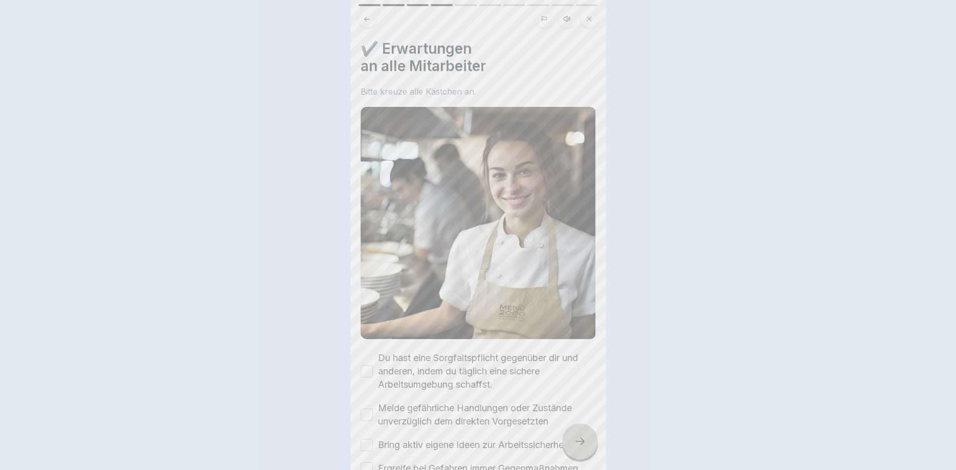
click at [578, 442] on div at bounding box center [478, 235] width 956 height 470
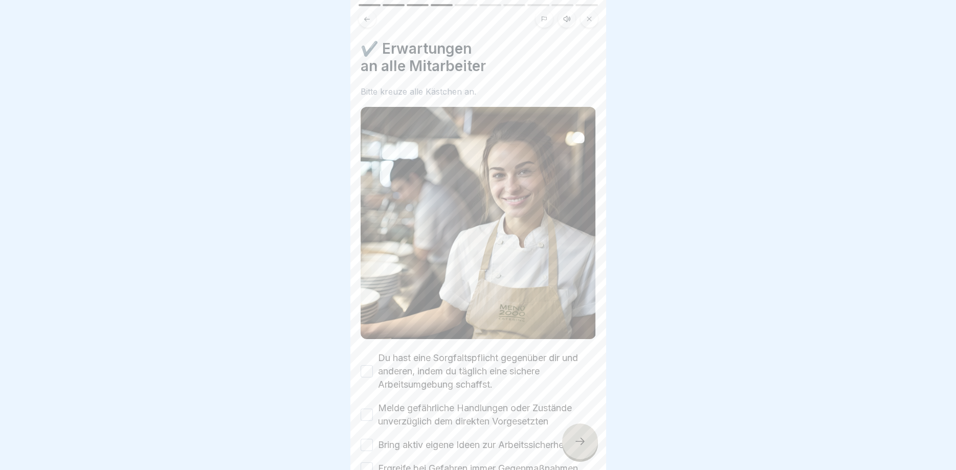
scroll to position [241, 0]
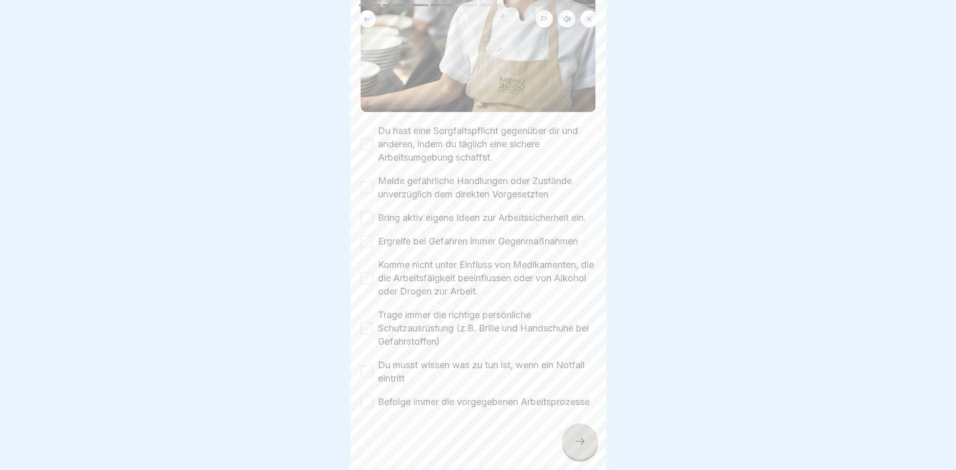
click at [361, 175] on div "Melde gefährliche Handlungen oder Zustände unverzüglich dem direkten Vorgesetzt…" at bounding box center [478, 188] width 235 height 27
click at [369, 138] on button "Du hast eine Sorgfaltspflicht gegenüber dir und anderen, indem du täglich eine …" at bounding box center [367, 144] width 12 height 12
click at [369, 182] on button "Melde gefährliche Handlungen oder Zustände unverzüglich dem direkten Vorgesetzt…" at bounding box center [367, 188] width 12 height 12
click at [364, 212] on button "Bring aktiv eigene Ideen zur Arbeitssicherheit ein." at bounding box center [367, 218] width 12 height 12
click at [371, 235] on button "Ergreife bei Gefahren immer Gegenmaßnahmen" at bounding box center [367, 241] width 12 height 12
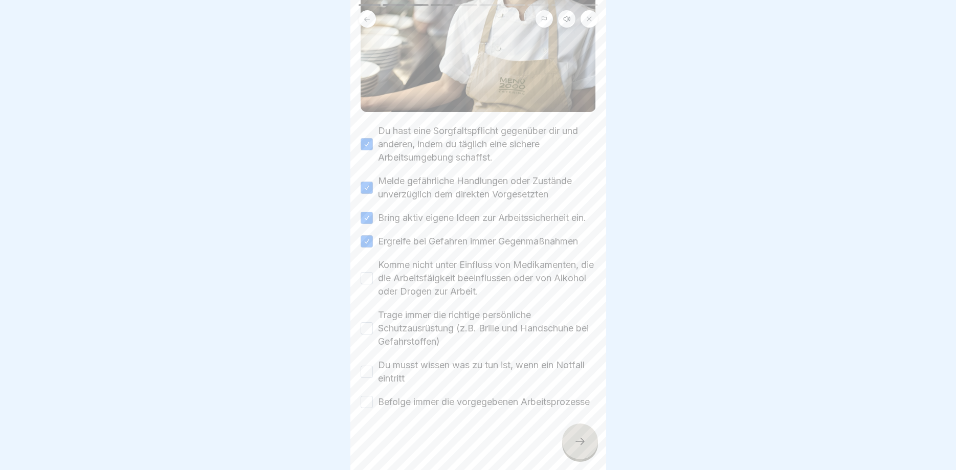
click at [368, 272] on button "Komme nicht unter Einfluss von Medikamenten, die die Arbeitsfäigkeit beeinfluss…" at bounding box center [367, 278] width 12 height 12
click at [371, 322] on button "Trage immer die richtige persönliche Schutzausrüstung (z.B. Brille und Handschu…" at bounding box center [367, 328] width 12 height 12
click at [366, 366] on button "Du musst wissen was zu tun ist, wenn ein Notfall eintritt" at bounding box center [367, 372] width 12 height 12
click at [369, 396] on button "Befolge immer die vorgegebenen Arbeitsprozesse" at bounding box center [367, 402] width 12 height 12
click at [609, 448] on div at bounding box center [478, 235] width 956 height 470
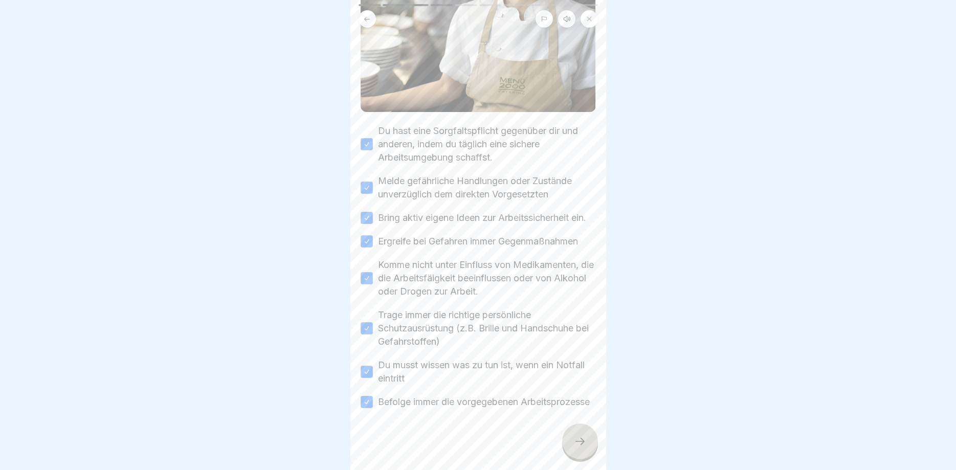
click at [582, 448] on div at bounding box center [580, 442] width 36 height 36
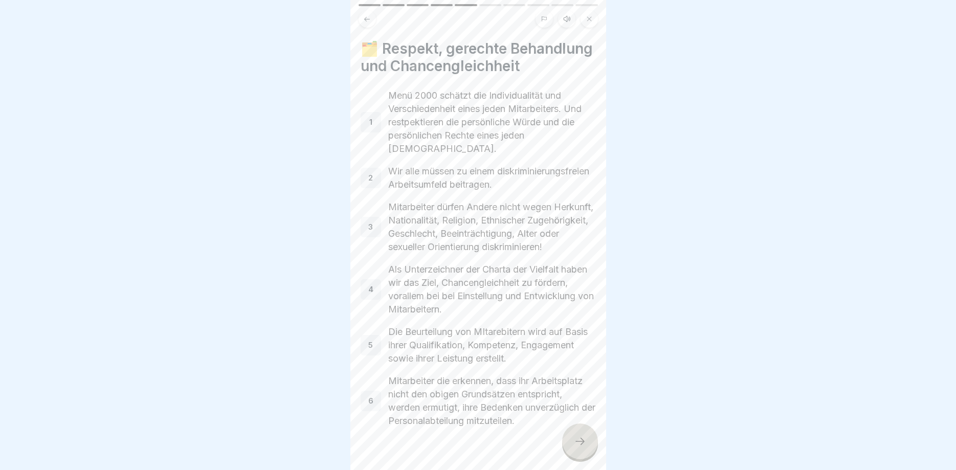
click at [582, 447] on icon at bounding box center [580, 441] width 12 height 12
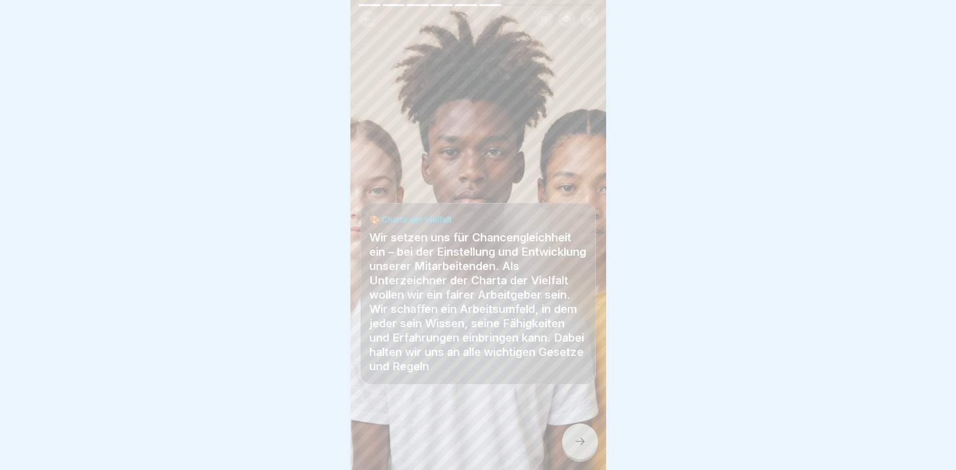
click at [582, 447] on icon at bounding box center [580, 441] width 12 height 12
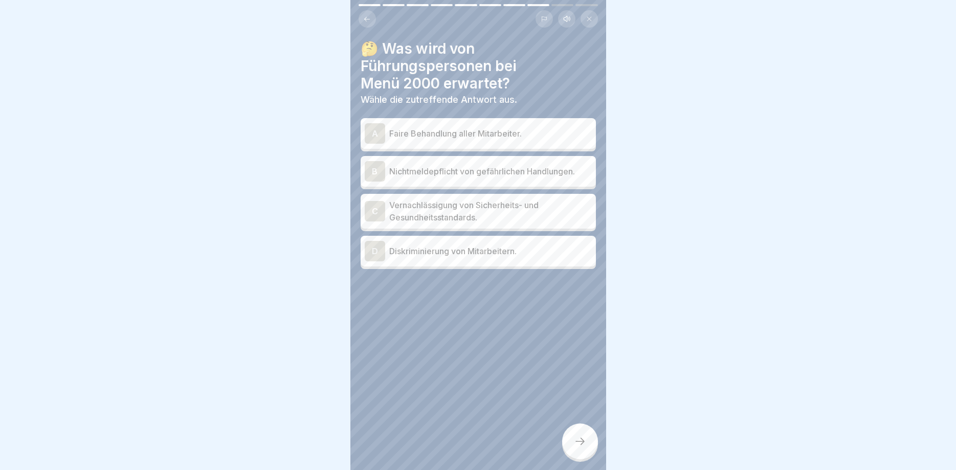
click at [582, 447] on icon at bounding box center [580, 441] width 12 height 12
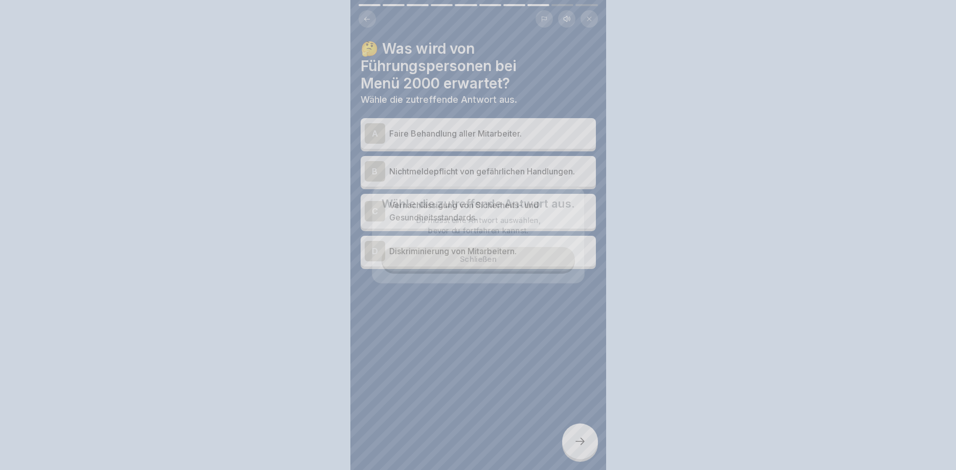
click at [582, 447] on div at bounding box center [478, 235] width 956 height 470
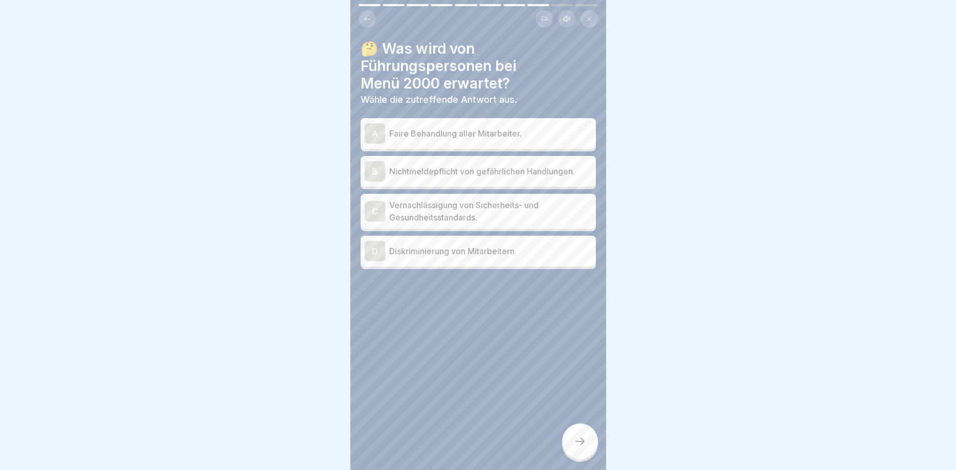
click at [477, 128] on p "Faire Behandlung aller Mitarbeiter." at bounding box center [490, 133] width 203 height 12
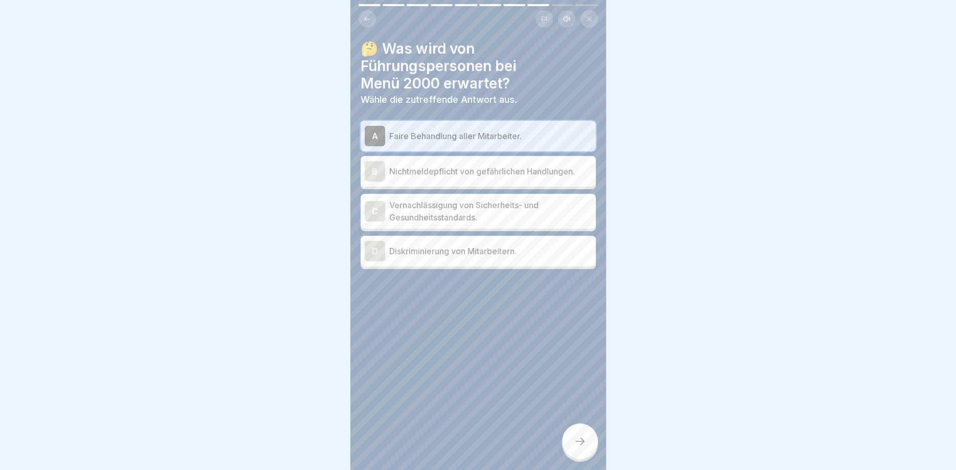
click at [584, 434] on div at bounding box center [580, 442] width 36 height 36
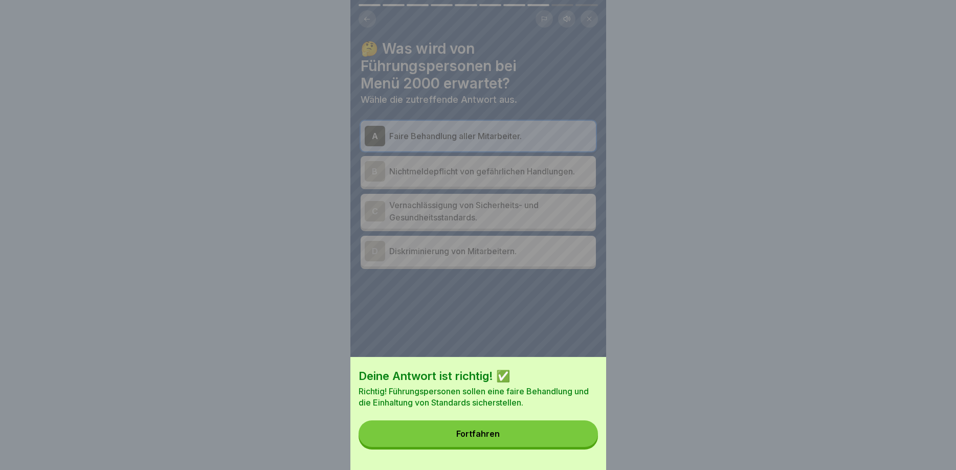
click at [584, 434] on button "Fortfahren" at bounding box center [478, 434] width 239 height 27
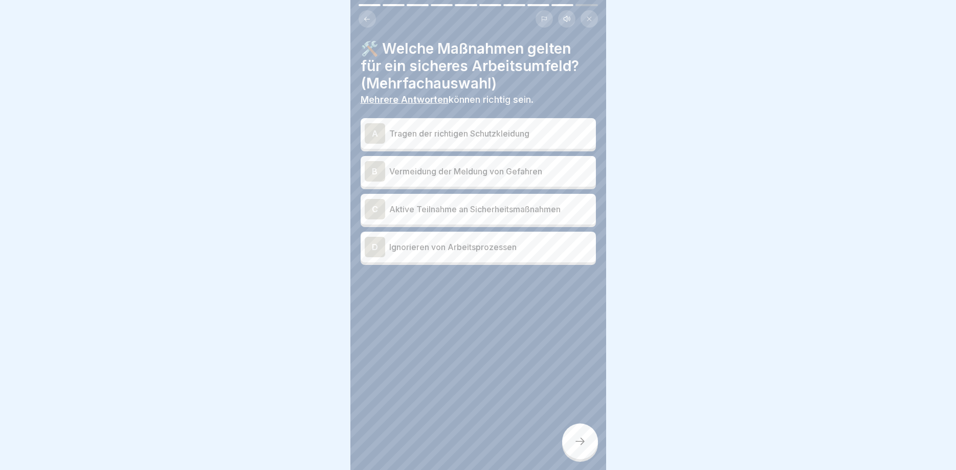
click at [507, 136] on p "Tragen der richtigen Schutzkleidung" at bounding box center [490, 133] width 203 height 12
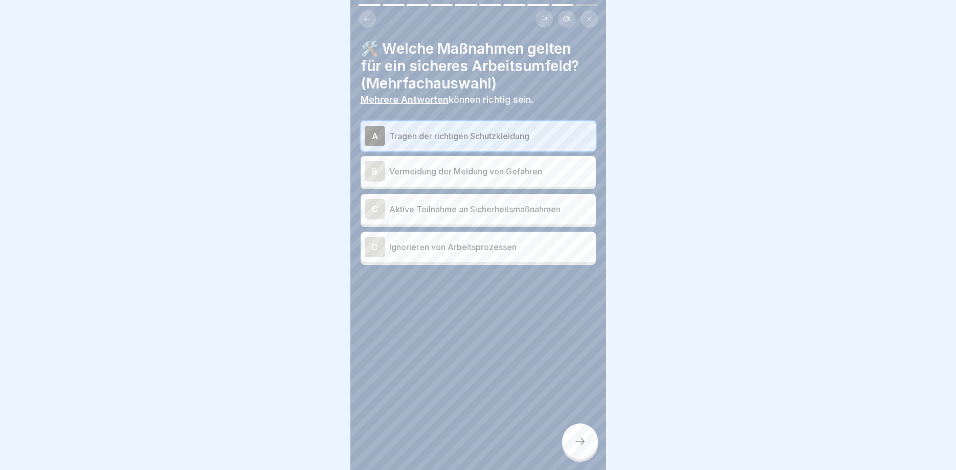
click at [488, 167] on p "Vermeidung der Meldung von Gefahren" at bounding box center [490, 171] width 203 height 12
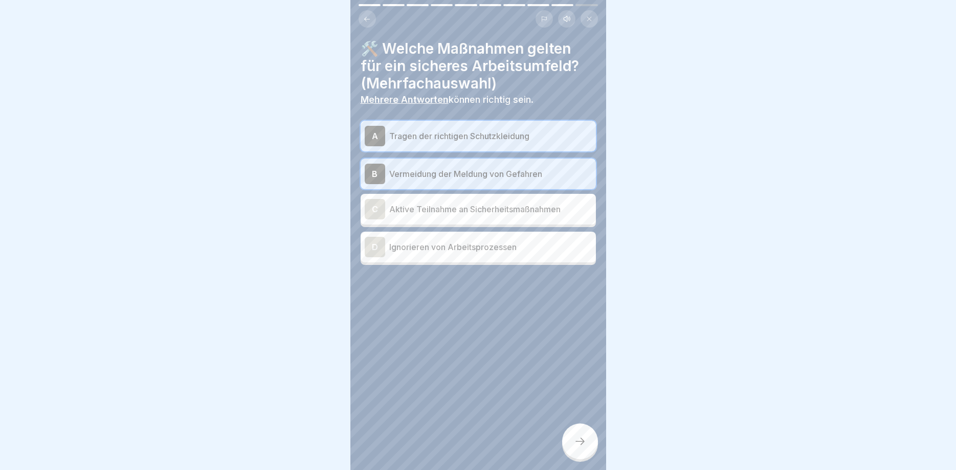
click at [491, 208] on p "Aktive Teilnahme an Sicherheitsmaßnahmen" at bounding box center [490, 209] width 203 height 12
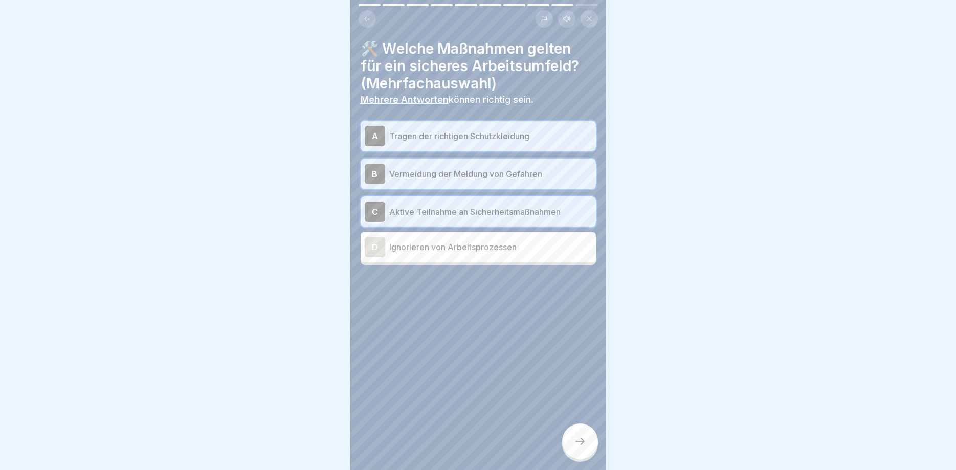
click at [575, 429] on div at bounding box center [580, 442] width 36 height 36
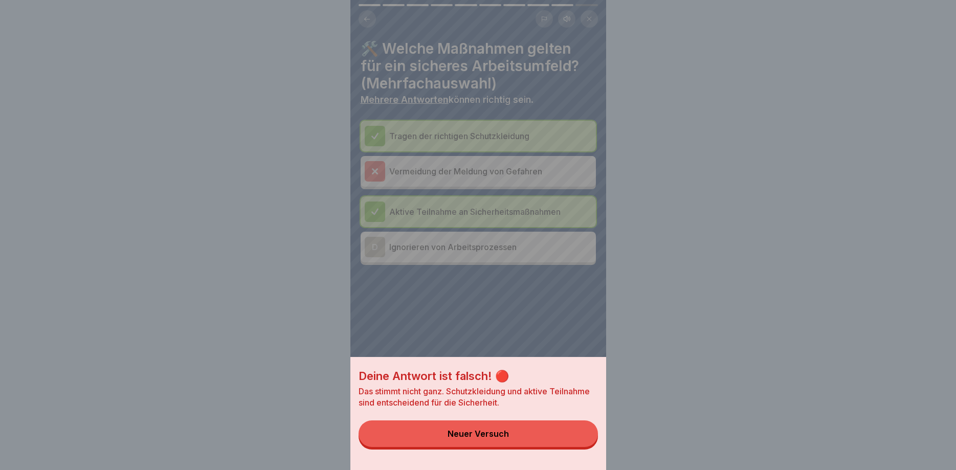
click at [574, 432] on button "Neuer Versuch" at bounding box center [478, 434] width 239 height 27
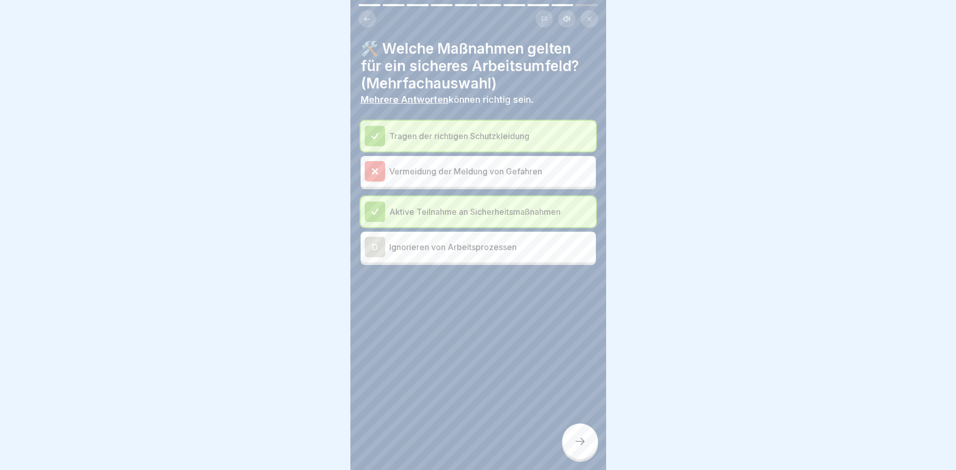
click at [577, 443] on icon at bounding box center [580, 441] width 12 height 12
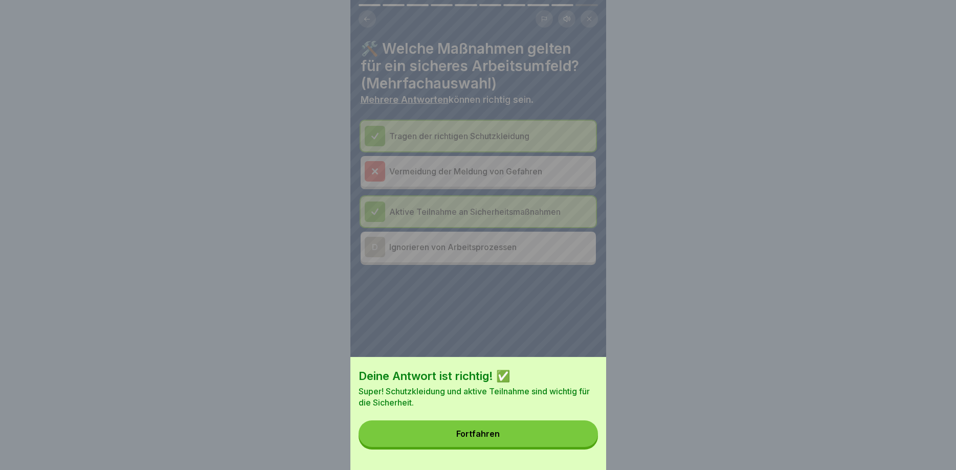
click at [577, 443] on button "Fortfahren" at bounding box center [478, 434] width 239 height 27
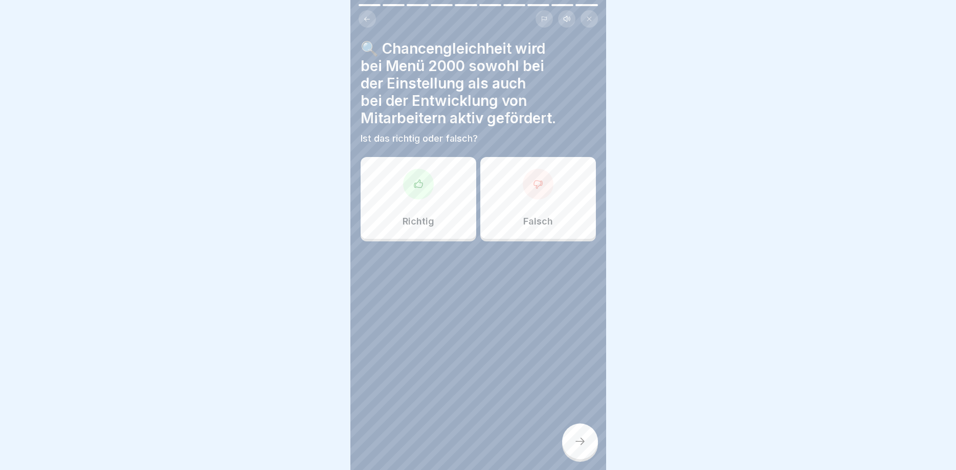
click at [581, 208] on div "Falsch" at bounding box center [539, 198] width 116 height 82
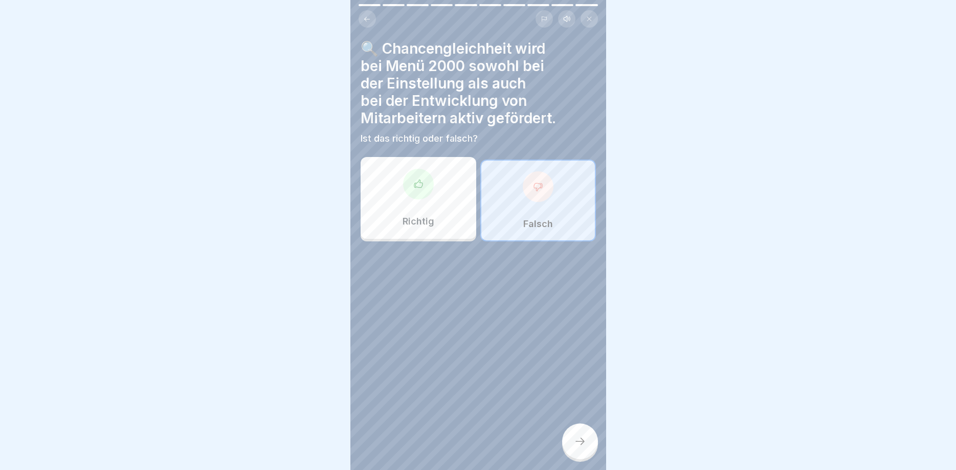
click at [576, 441] on icon at bounding box center [580, 441] width 12 height 12
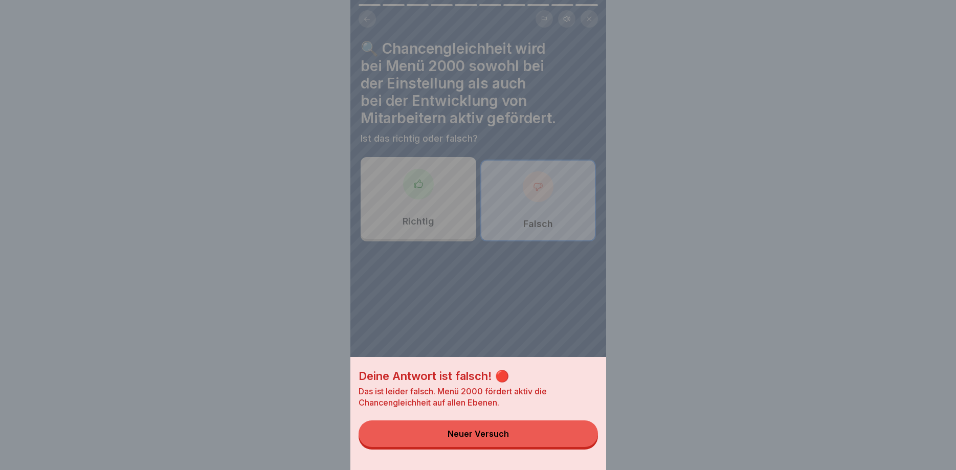
click at [572, 441] on button "Neuer Versuch" at bounding box center [478, 434] width 239 height 27
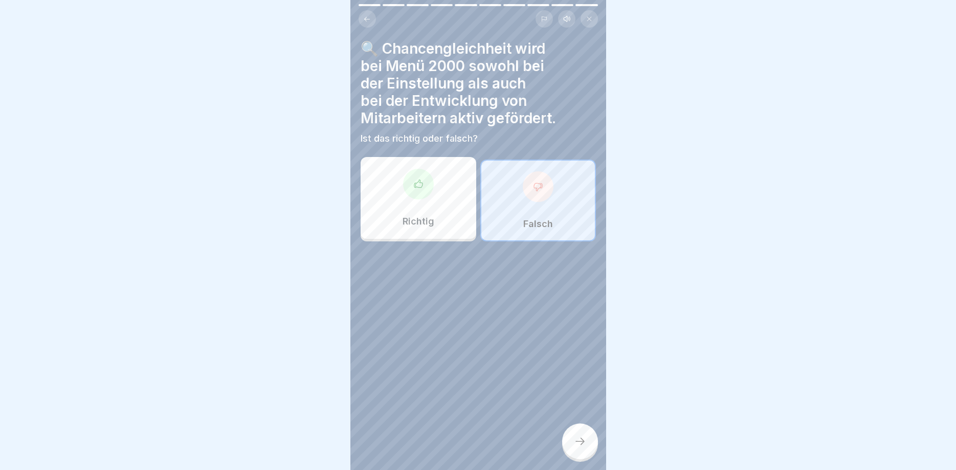
click at [434, 200] on div "Richtig" at bounding box center [419, 198] width 116 height 82
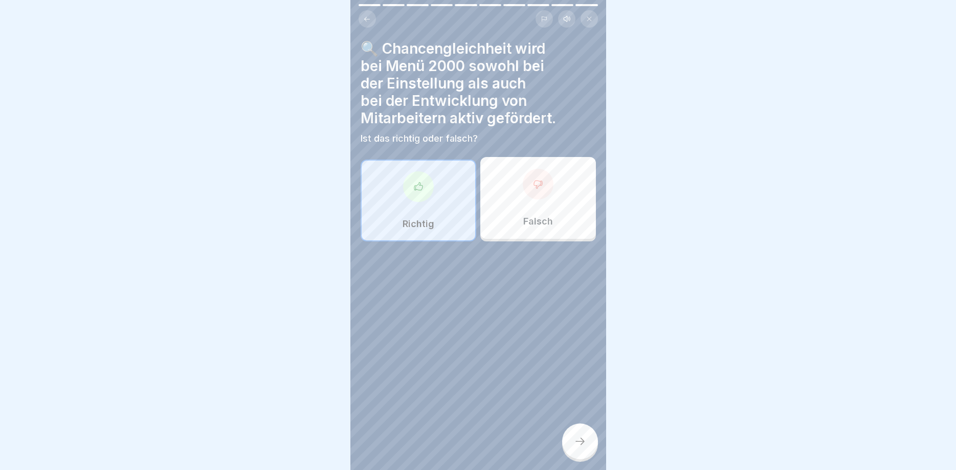
click at [580, 441] on icon at bounding box center [580, 441] width 12 height 12
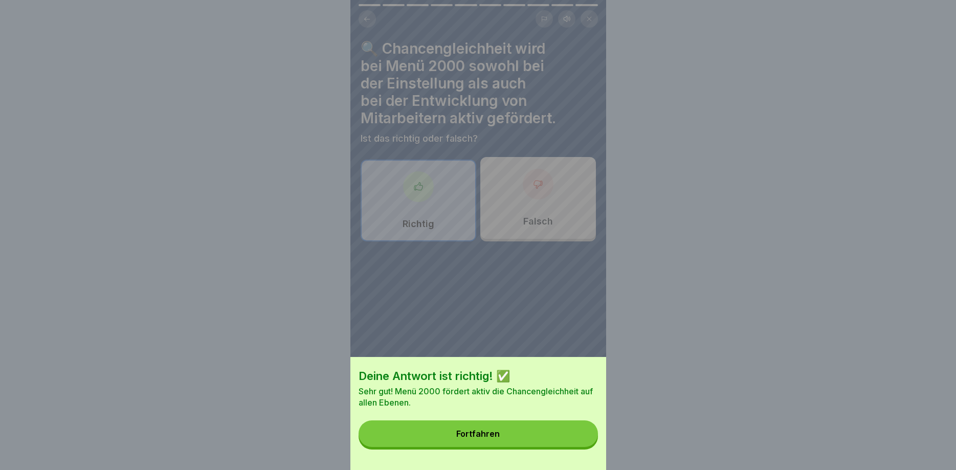
click at [580, 441] on button "Fortfahren" at bounding box center [478, 434] width 239 height 27
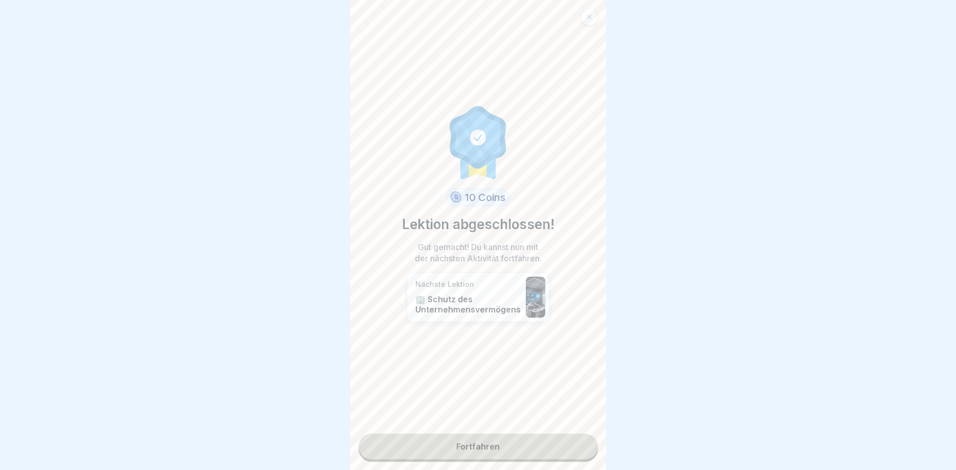
click at [580, 441] on link "Fortfahren" at bounding box center [478, 447] width 239 height 26
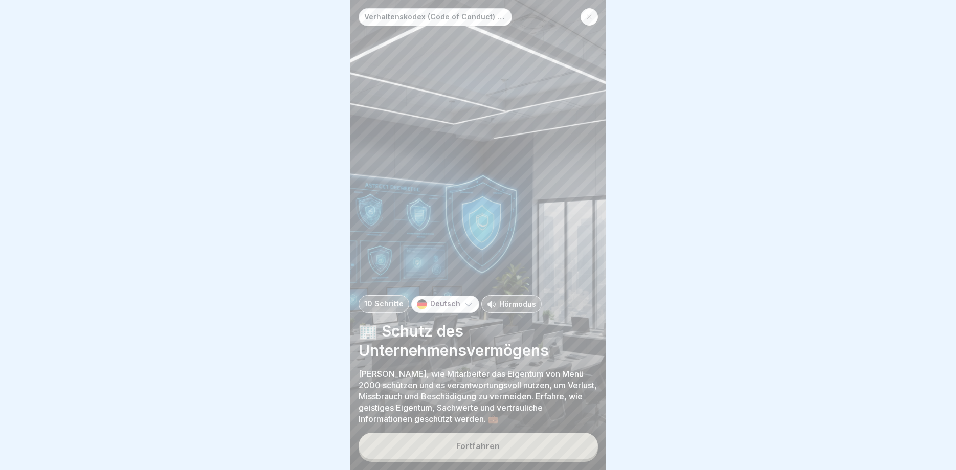
click at [580, 441] on button "Fortfahren" at bounding box center [478, 446] width 239 height 27
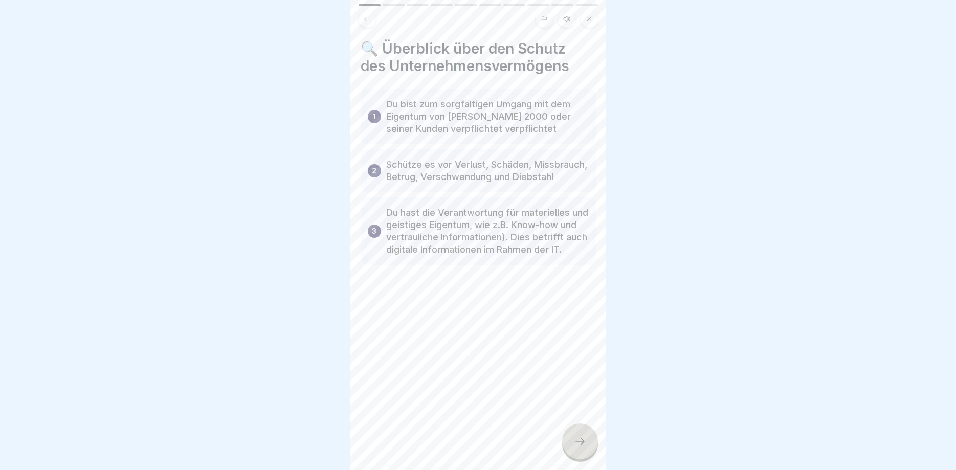
click at [580, 441] on icon at bounding box center [580, 441] width 12 height 12
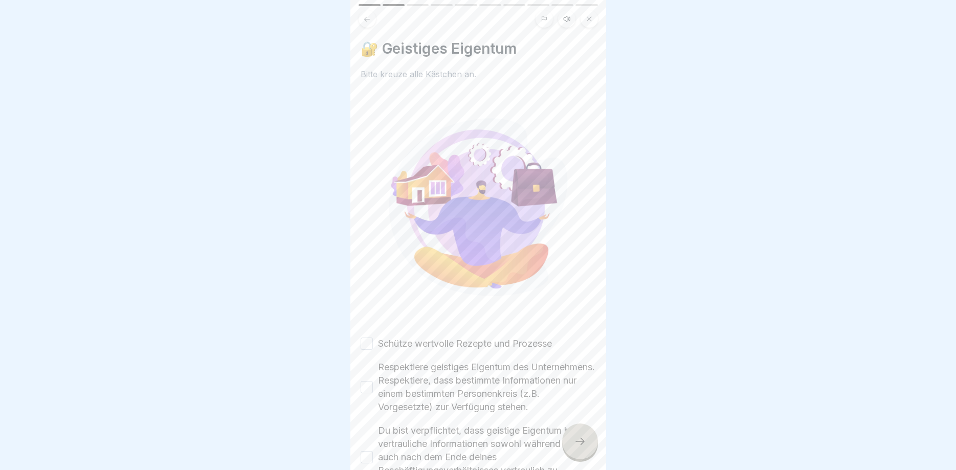
click at [580, 441] on icon at bounding box center [580, 441] width 12 height 12
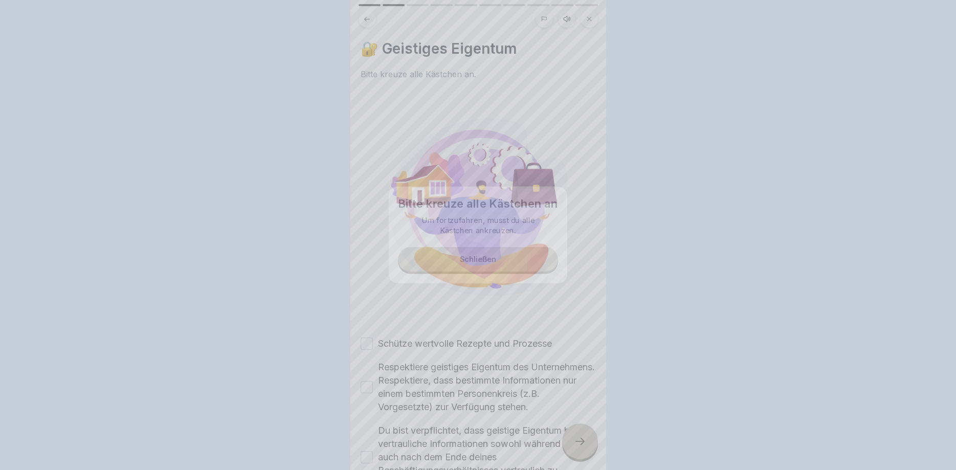
click at [580, 441] on div at bounding box center [478, 235] width 956 height 470
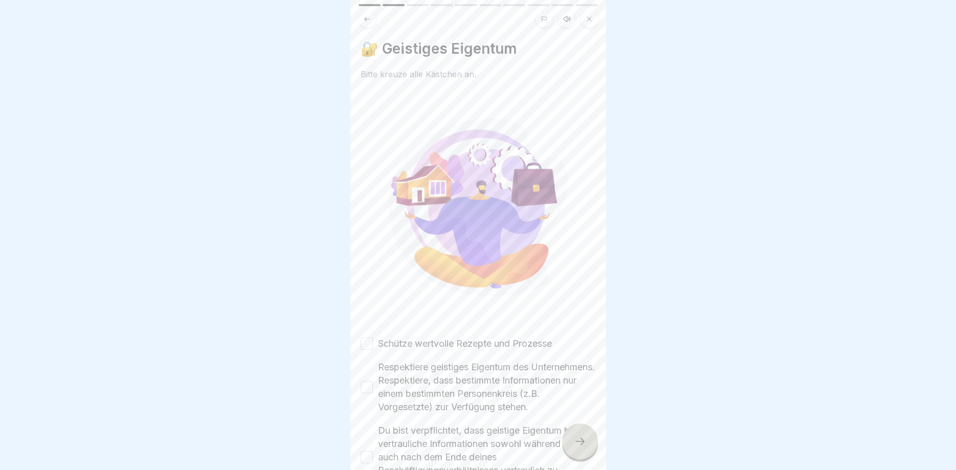
click at [580, 441] on icon at bounding box center [580, 441] width 12 height 12
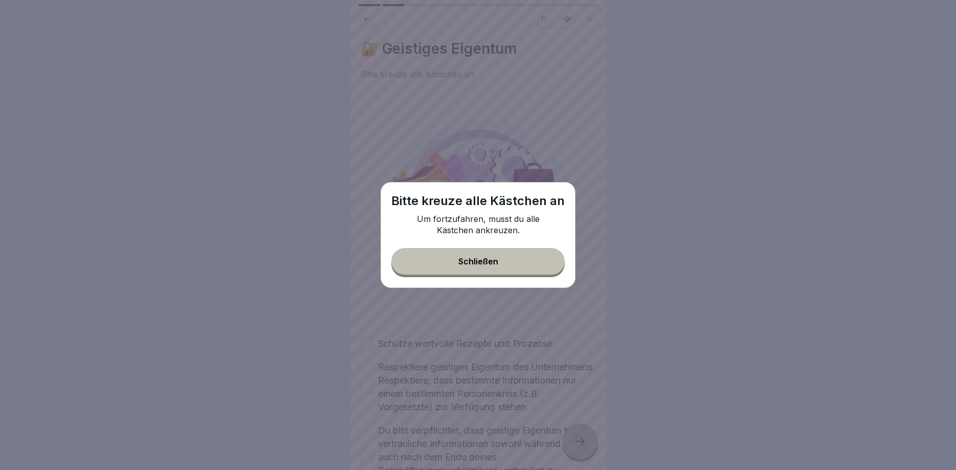
click at [500, 250] on button "Schließen" at bounding box center [477, 261] width 173 height 27
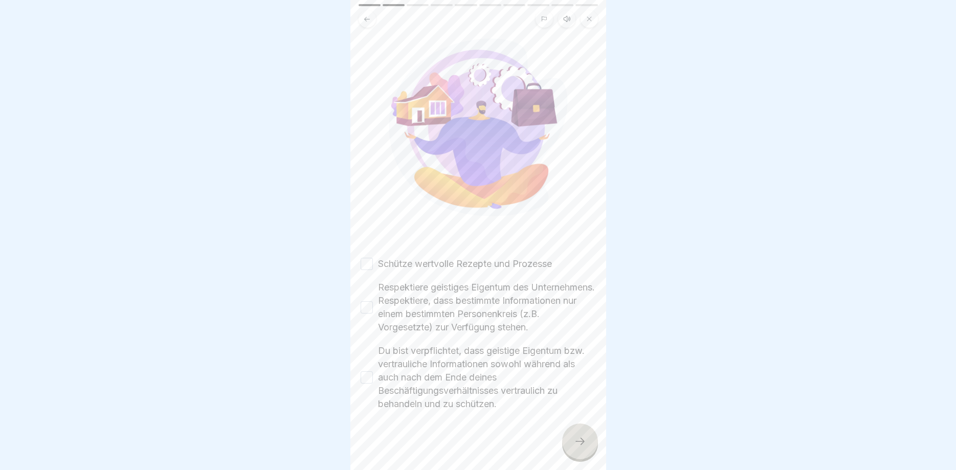
scroll to position [95, 0]
click at [365, 256] on button "Schütze wertvolle Rezepte und Prozesse" at bounding box center [367, 262] width 12 height 12
click at [373, 299] on button "Respektiere geistiges Eigentum des Unternehmens. Respektiere, dass bestimmte In…" at bounding box center [367, 305] width 12 height 12
click at [369, 373] on button "Du bist verpflichtet, dass geistige Eigentum bzw. vertrauliche Informationen so…" at bounding box center [367, 375] width 12 height 12
click at [572, 434] on div at bounding box center [580, 442] width 36 height 36
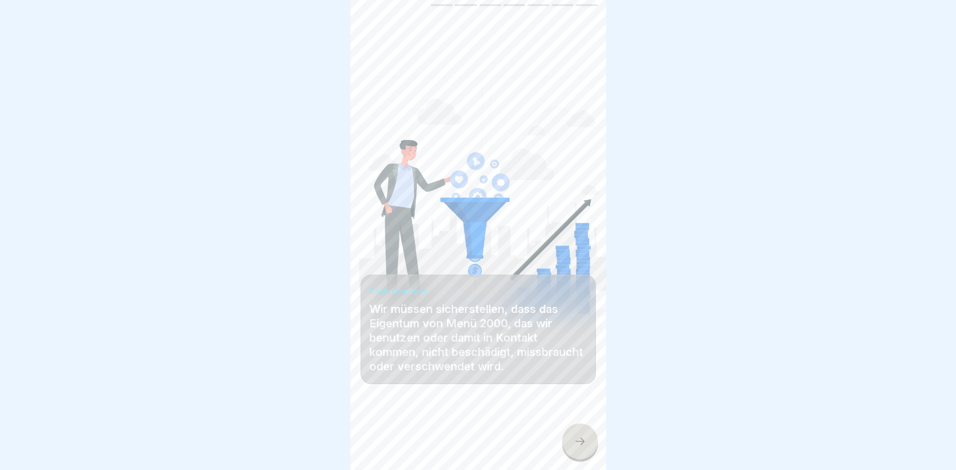
click at [585, 439] on icon at bounding box center [580, 441] width 12 height 12
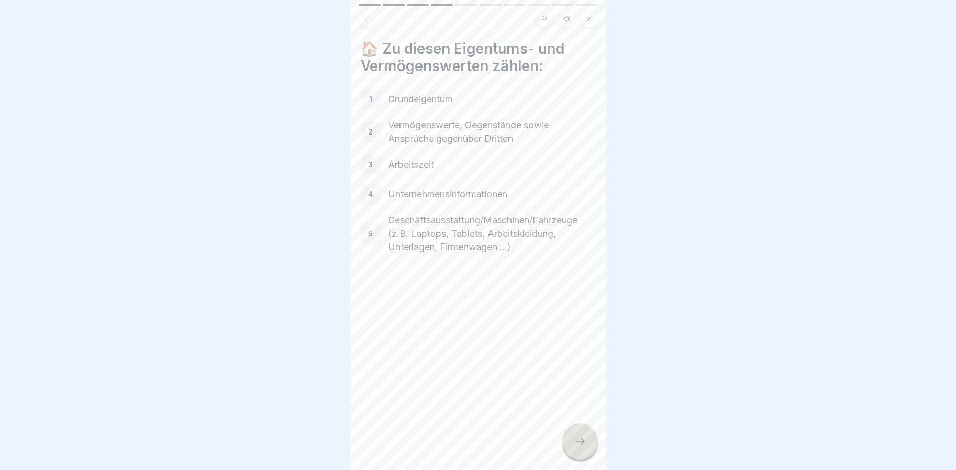
click at [585, 439] on icon at bounding box center [580, 441] width 12 height 12
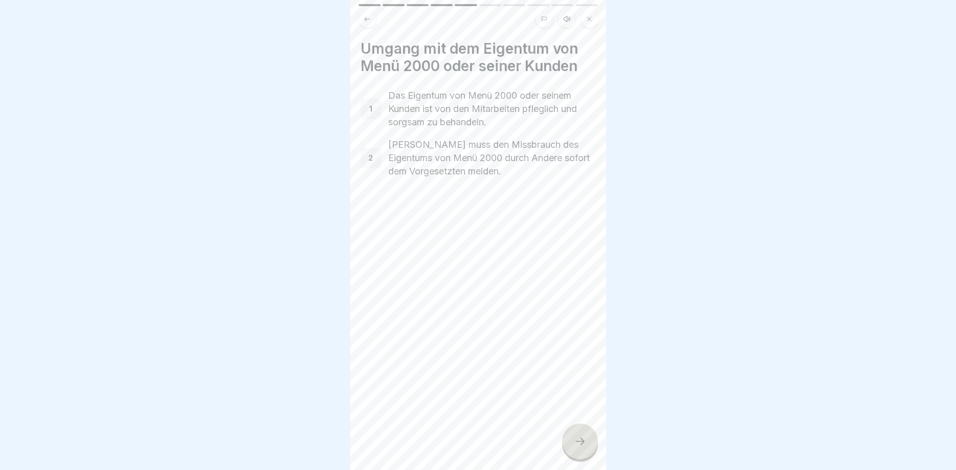
click at [585, 439] on icon at bounding box center [580, 441] width 12 height 12
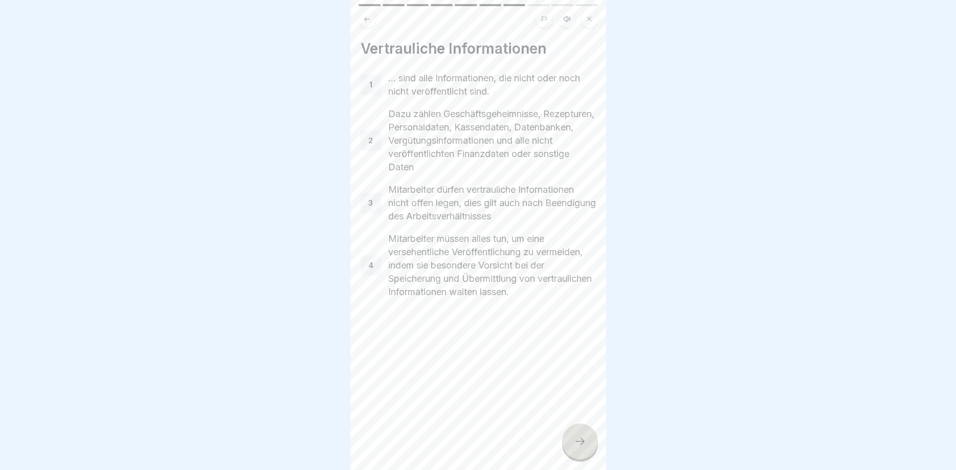
click at [585, 439] on icon at bounding box center [580, 441] width 12 height 12
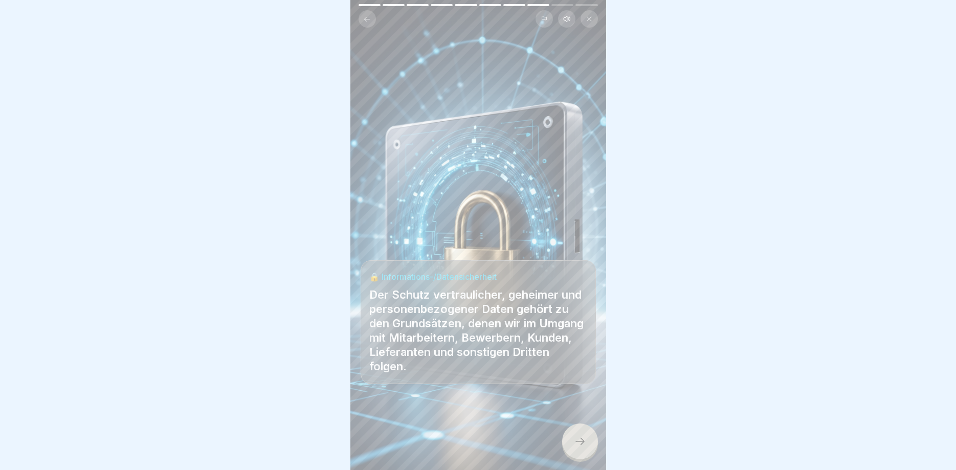
click at [585, 439] on icon at bounding box center [580, 441] width 12 height 12
click at [584, 439] on icon at bounding box center [580, 441] width 12 height 12
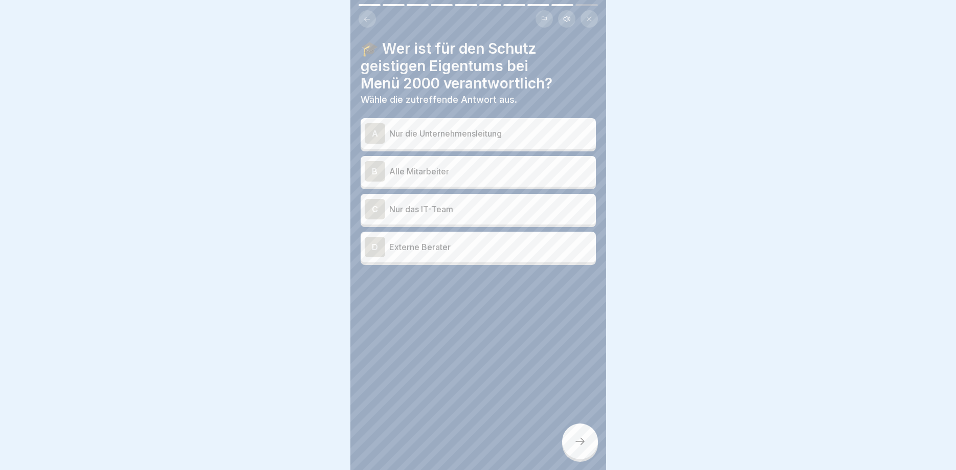
click at [584, 439] on div at bounding box center [478, 235] width 956 height 470
click at [516, 136] on p "Nur die Unternehmensleitung" at bounding box center [490, 133] width 203 height 12
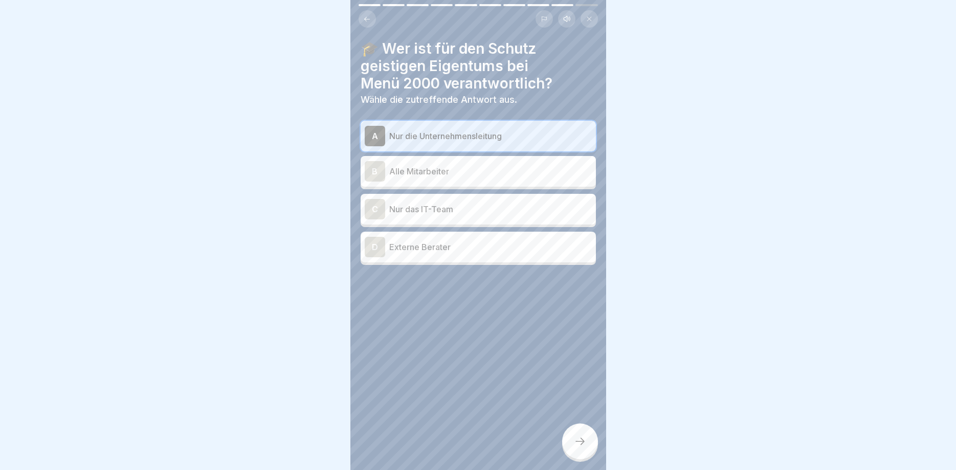
click at [586, 441] on icon at bounding box center [580, 441] width 12 height 12
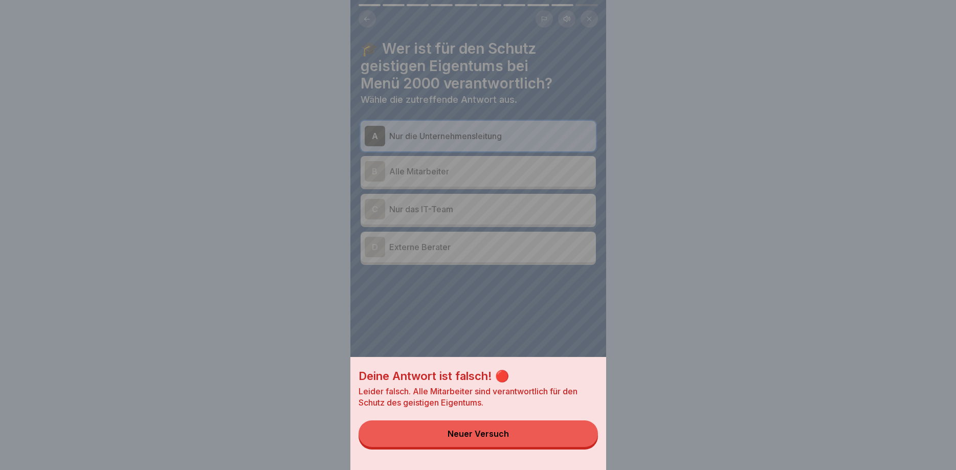
click at [586, 440] on button "Neuer Versuch" at bounding box center [478, 434] width 239 height 27
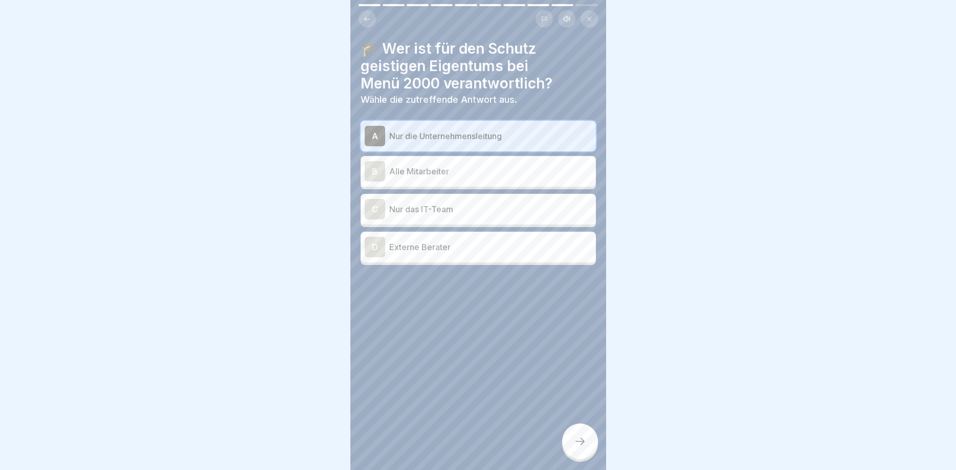
click at [510, 114] on div "🎓 Wer ist für den Schutz geistigen Eigentums bei Menü 2000 verantwortlich? Wähl…" at bounding box center [478, 152] width 235 height 225
click at [510, 133] on p "Nur die Unternehmensleitung" at bounding box center [490, 136] width 203 height 12
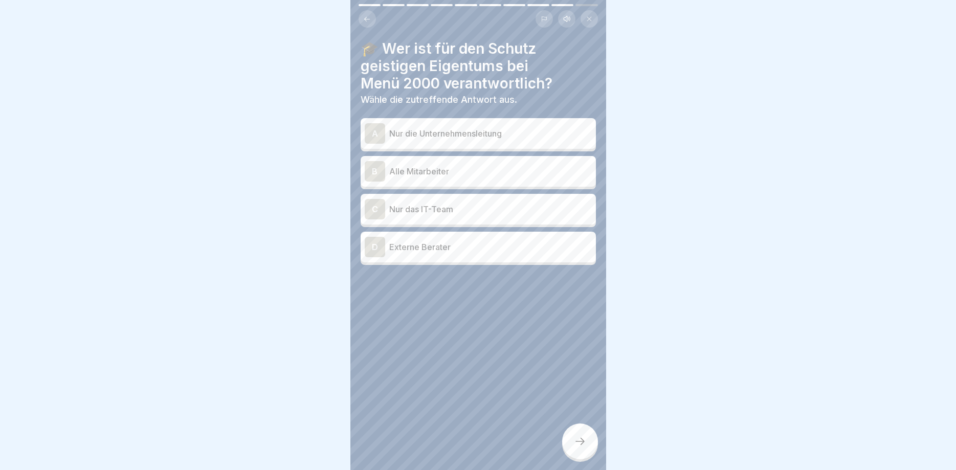
click at [581, 447] on icon at bounding box center [580, 441] width 12 height 12
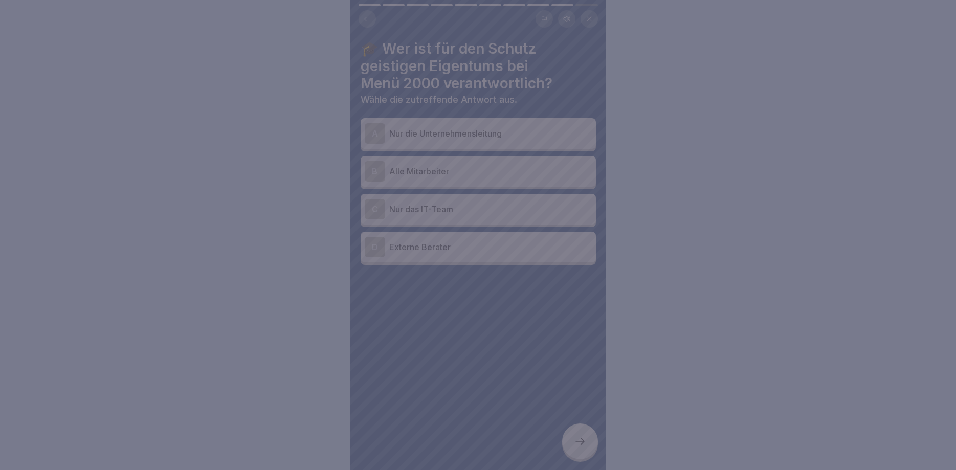
click at [581, 447] on div at bounding box center [478, 235] width 956 height 470
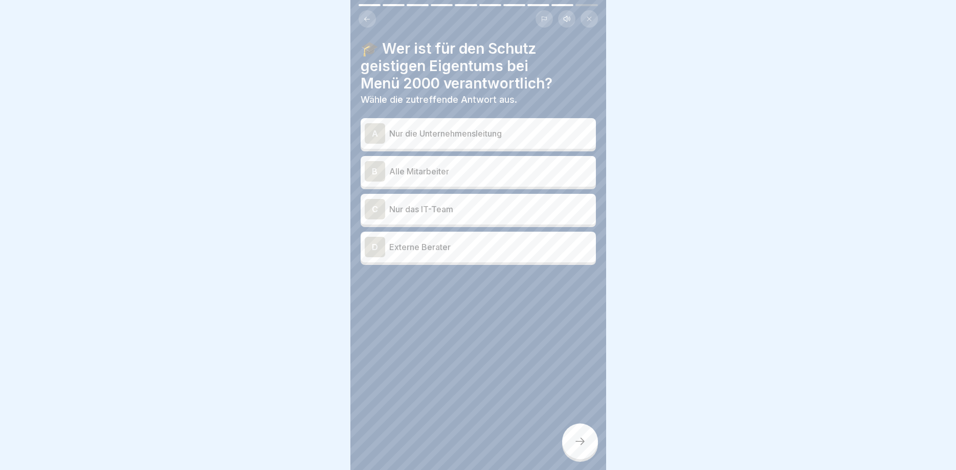
click at [581, 447] on icon at bounding box center [580, 441] width 12 height 12
click at [581, 446] on div at bounding box center [478, 235] width 956 height 470
click at [581, 444] on icon at bounding box center [580, 441] width 12 height 12
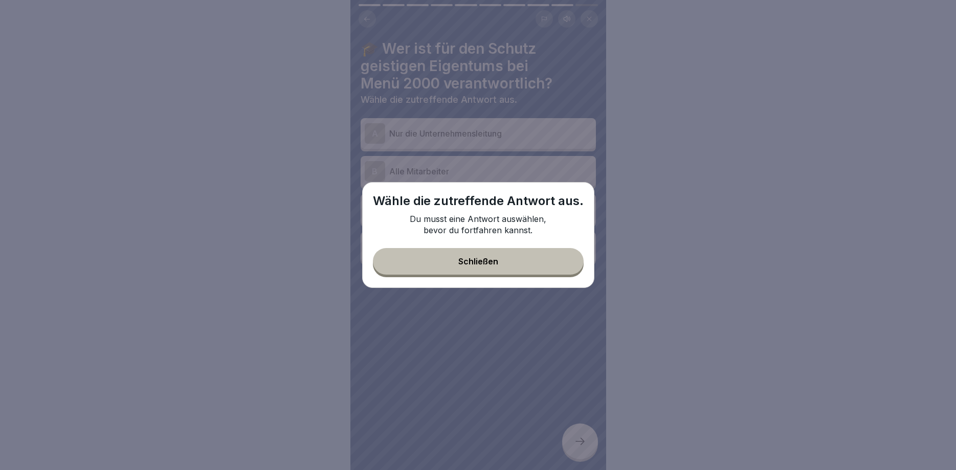
click at [494, 256] on button "Schließen" at bounding box center [478, 261] width 211 height 27
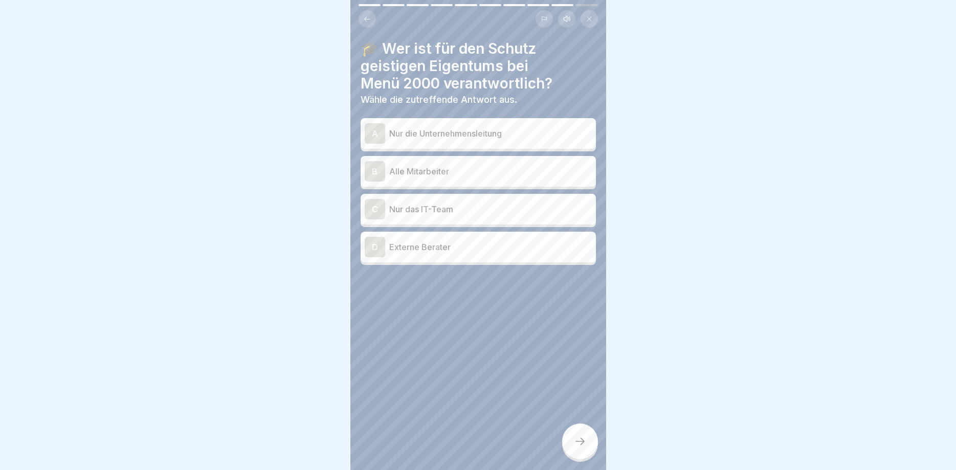
click at [488, 177] on p "Alle Mitarbeiter" at bounding box center [490, 171] width 203 height 12
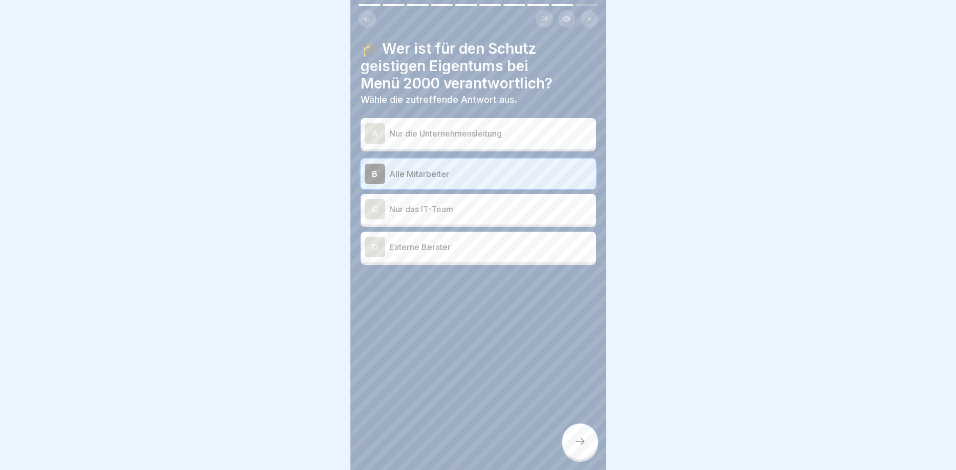
click at [574, 430] on div at bounding box center [580, 442] width 36 height 36
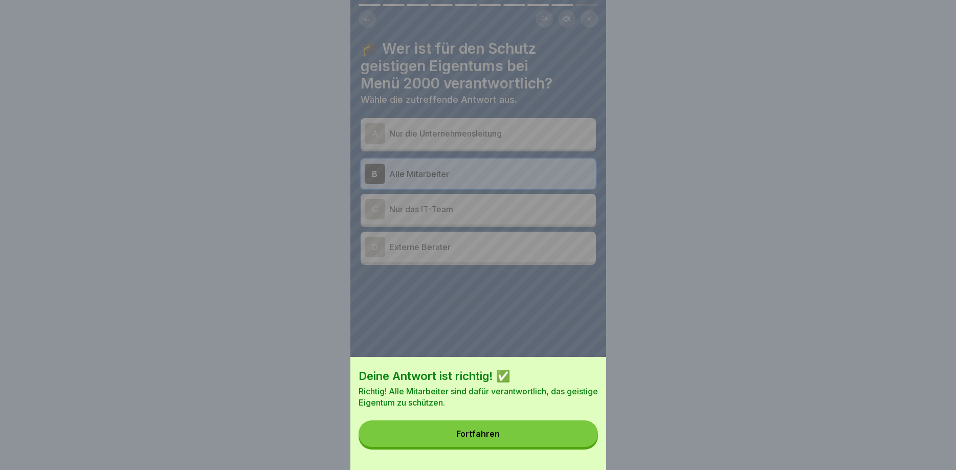
click at [536, 434] on button "Fortfahren" at bounding box center [478, 434] width 239 height 27
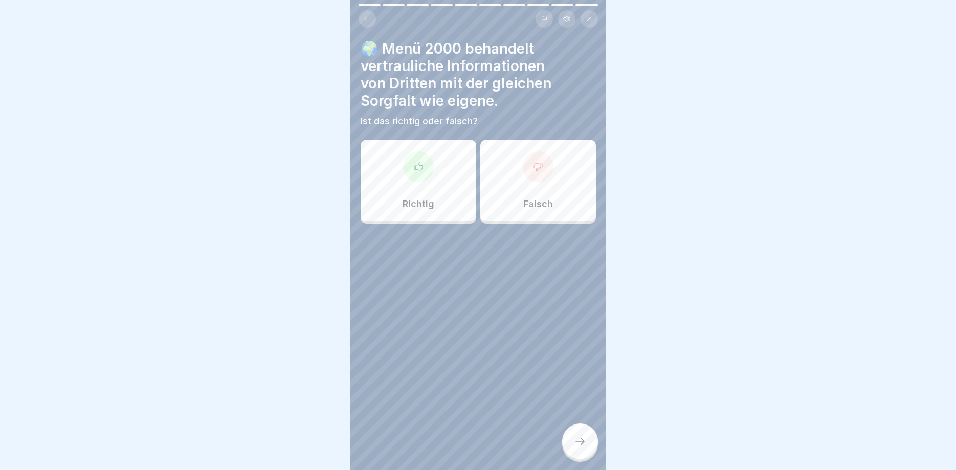
click at [409, 158] on div at bounding box center [418, 166] width 31 height 31
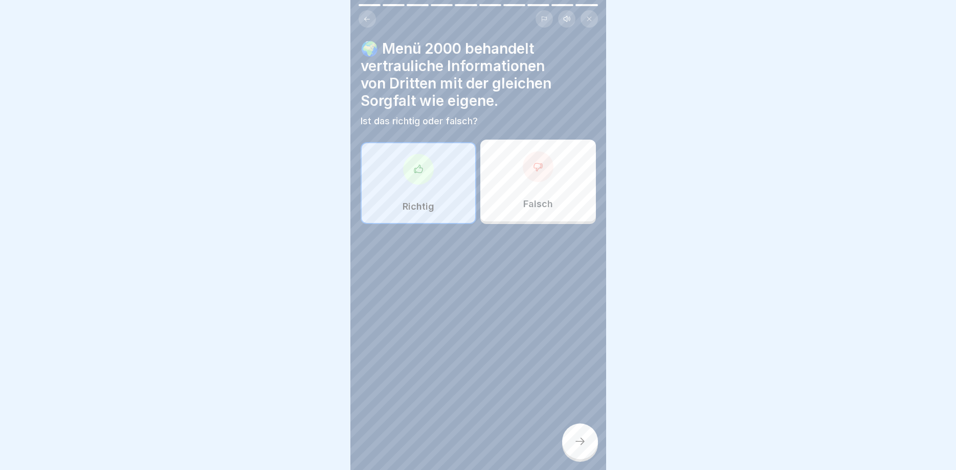
click at [590, 433] on div at bounding box center [580, 442] width 36 height 36
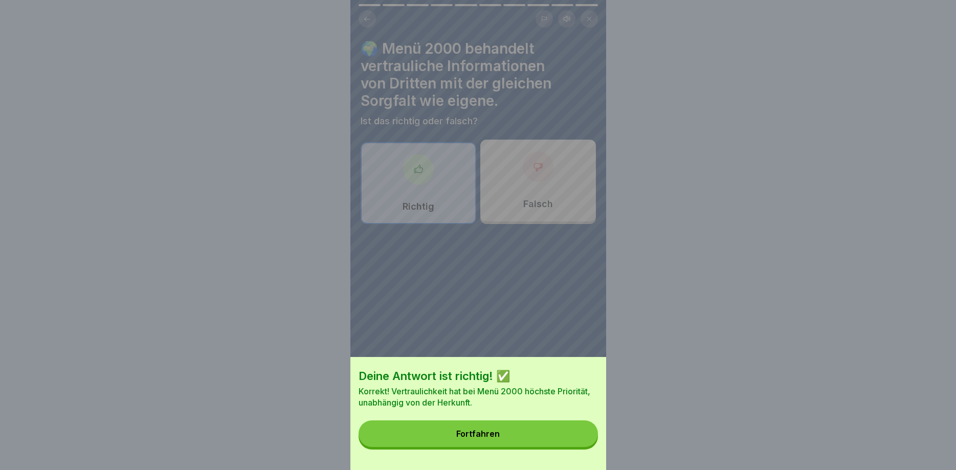
click at [587, 434] on button "Fortfahren" at bounding box center [478, 434] width 239 height 27
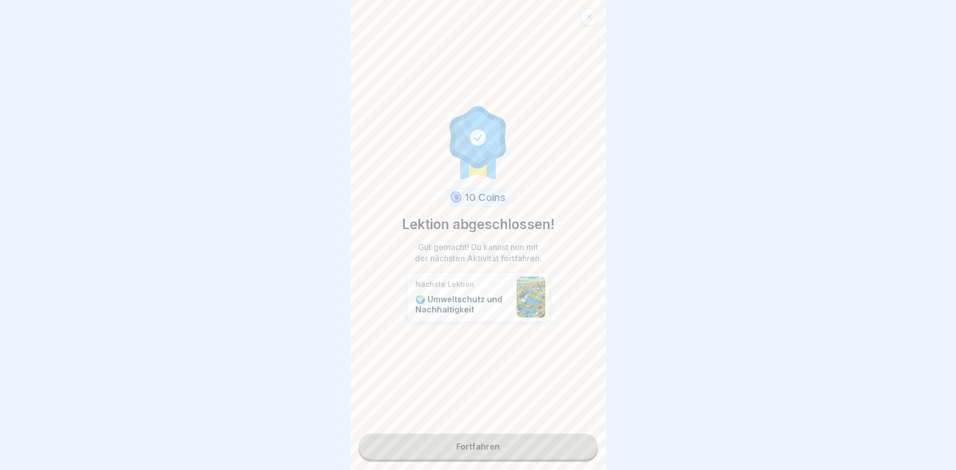
click at [580, 437] on link "Fortfahren" at bounding box center [478, 447] width 239 height 26
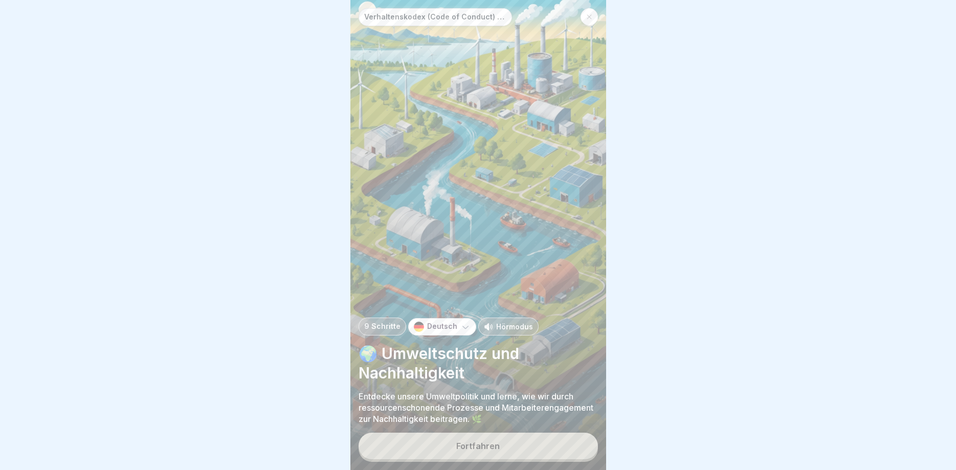
click at [580, 437] on button "Fortfahren" at bounding box center [478, 446] width 239 height 27
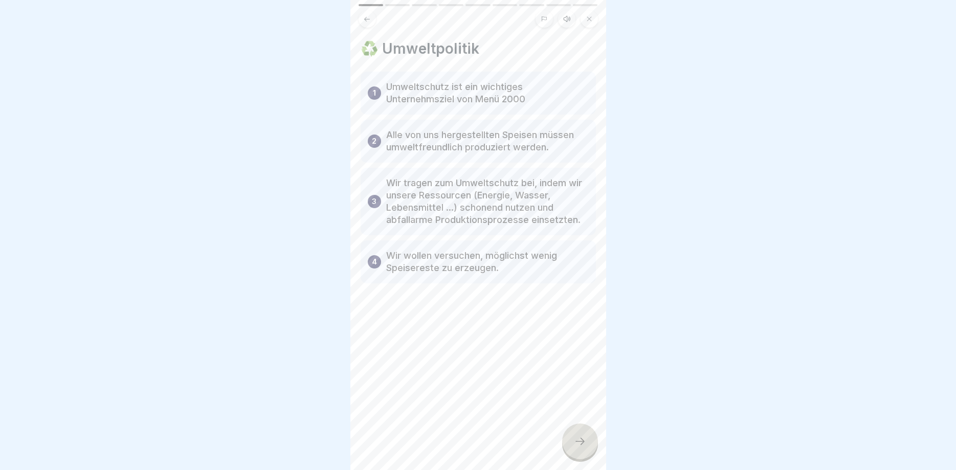
click at [580, 437] on div "♻️ Umweltpolitik 1 Umweltschutz ist ein wichtiges Unternehmsziel von Menü 2000 …" at bounding box center [479, 235] width 256 height 470
click at [580, 437] on div "Verhaltenskodex (Code of Conduct) Menü 2000 9 Schritte Deutsch Hörmodus 🌍 Umwel…" at bounding box center [479, 235] width 256 height 470
click at [580, 437] on div at bounding box center [580, 442] width 36 height 36
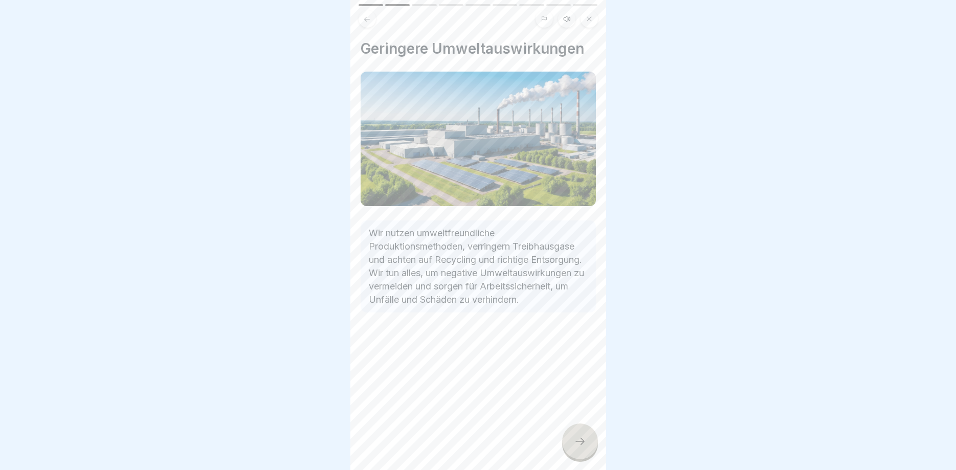
click at [580, 437] on div at bounding box center [580, 442] width 36 height 36
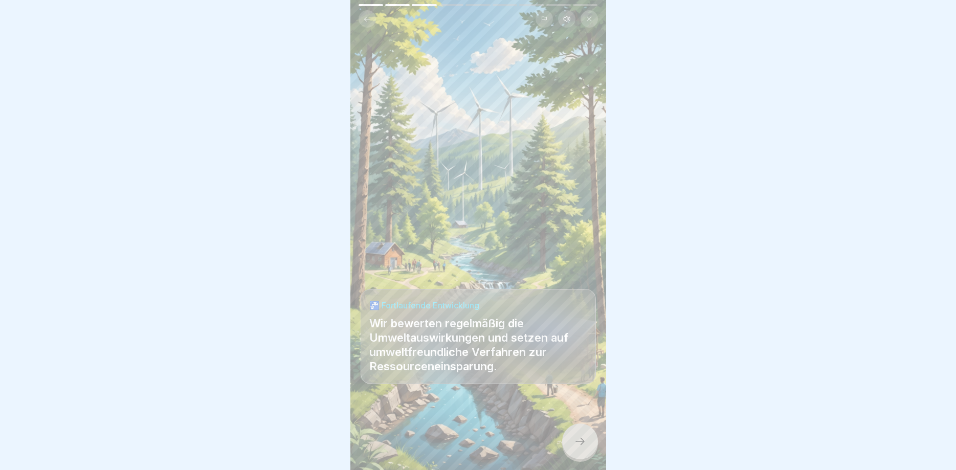
click at [580, 437] on div at bounding box center [580, 442] width 36 height 36
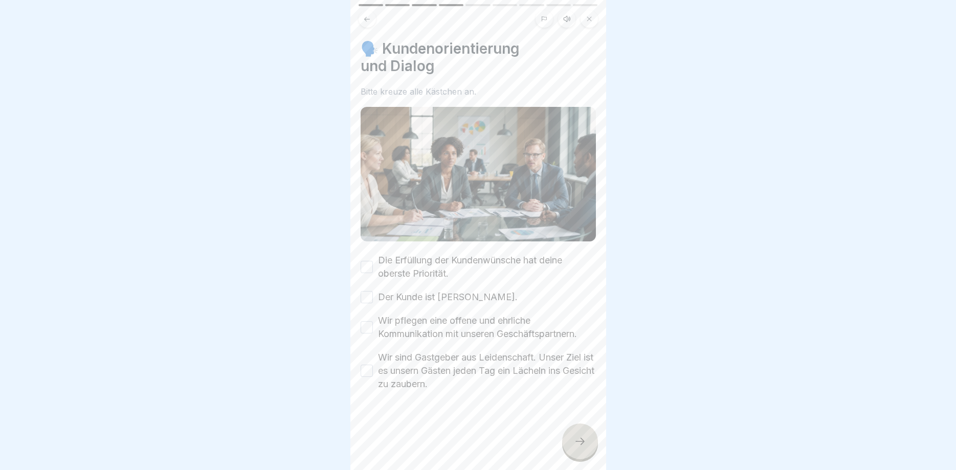
click at [580, 437] on div at bounding box center [580, 442] width 36 height 36
click at [367, 270] on button "Die Erfüllung der Kundenwünsche hat deine oberste Priorität." at bounding box center [367, 267] width 12 height 12
click at [365, 297] on button "Der Kunde ist König." at bounding box center [367, 297] width 12 height 12
click at [364, 321] on button "Wir pflegen eine offene und ehrliche Kommunikation mit unseren Geschäftspartner…" at bounding box center [367, 327] width 12 height 12
click at [364, 372] on button "Wir sind Gastgeber aus Leidenschaft. Unser Ziel ist es unsern Gästen jeden Tag …" at bounding box center [367, 371] width 12 height 12
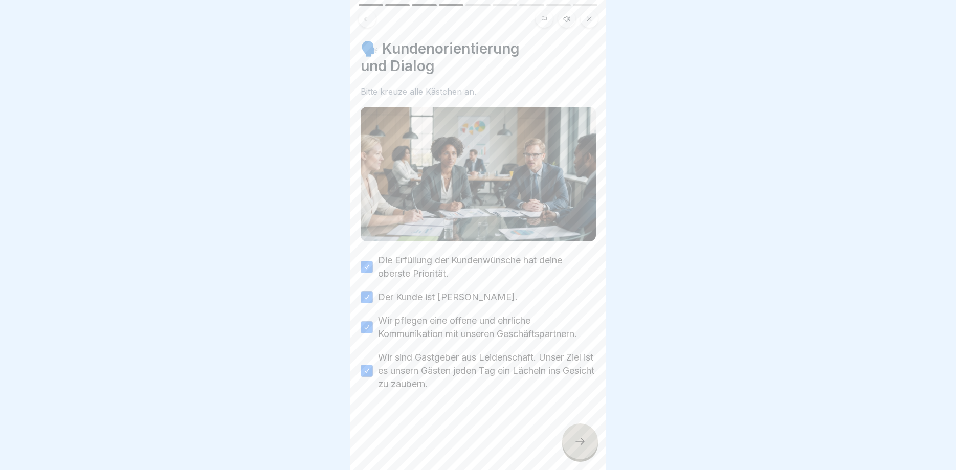
click at [575, 430] on div at bounding box center [580, 442] width 36 height 36
click at [574, 430] on div at bounding box center [580, 442] width 36 height 36
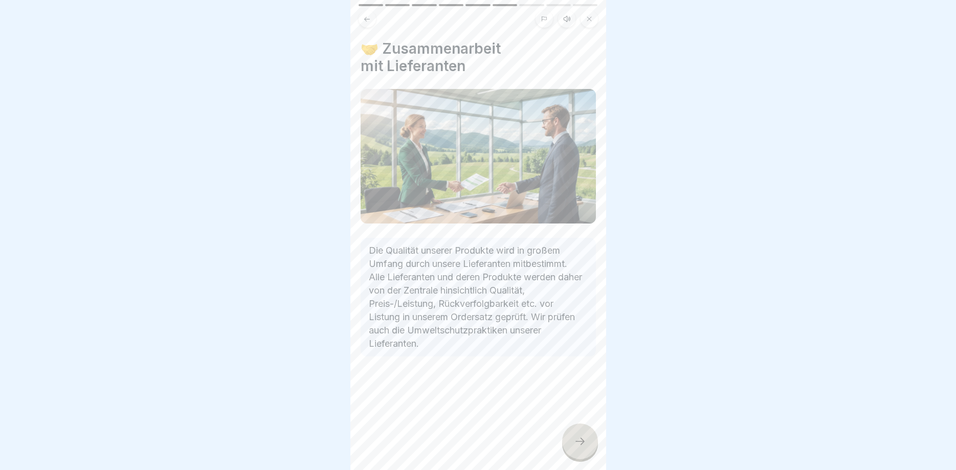
click at [574, 430] on div at bounding box center [580, 442] width 36 height 36
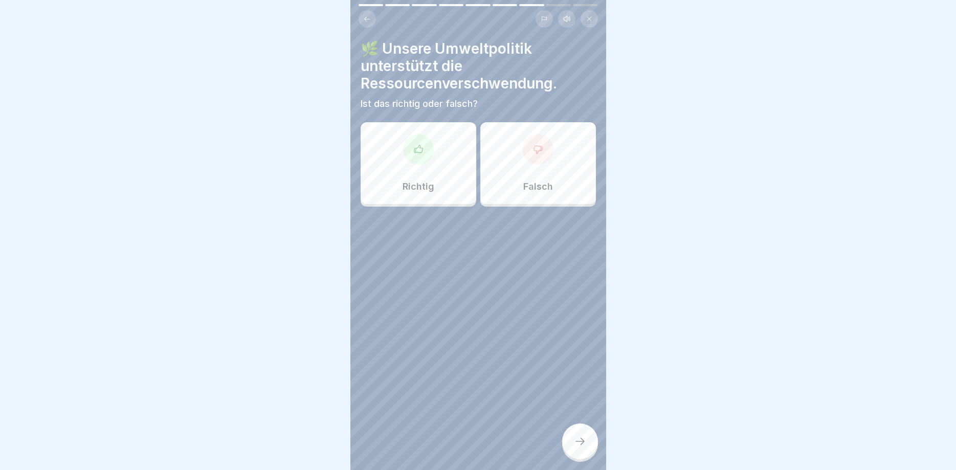
click at [574, 430] on div at bounding box center [580, 442] width 36 height 36
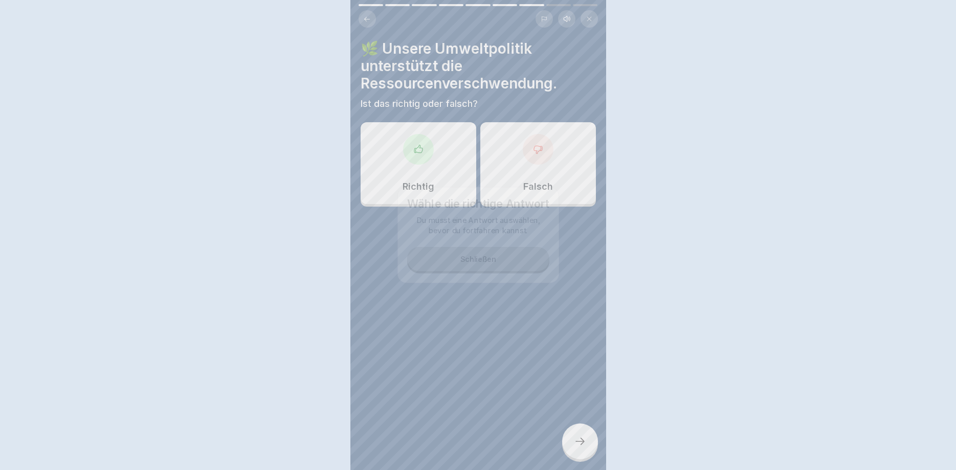
click at [574, 430] on div at bounding box center [478, 235] width 956 height 470
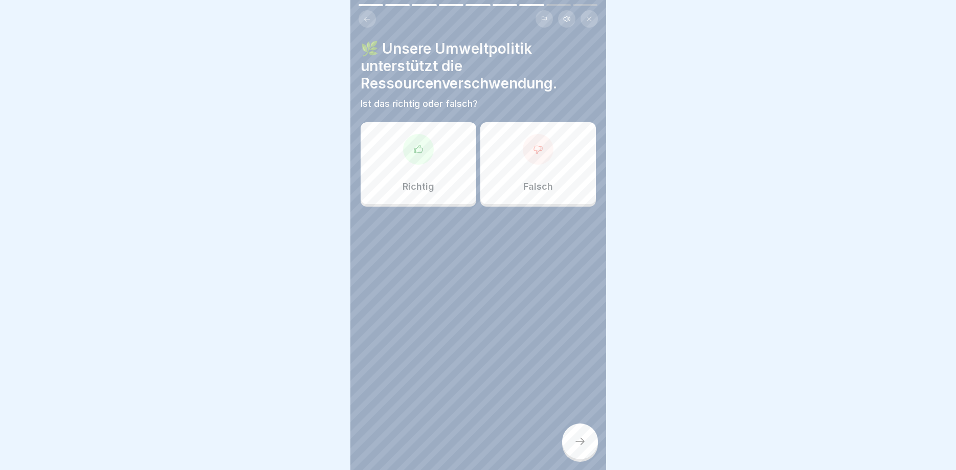
click at [512, 173] on div "Falsch" at bounding box center [539, 163] width 116 height 82
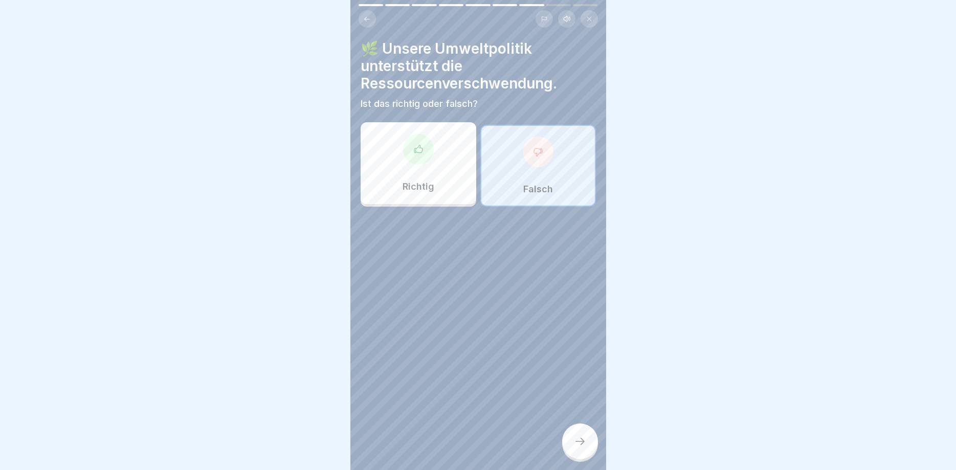
click at [579, 443] on icon at bounding box center [580, 441] width 12 height 12
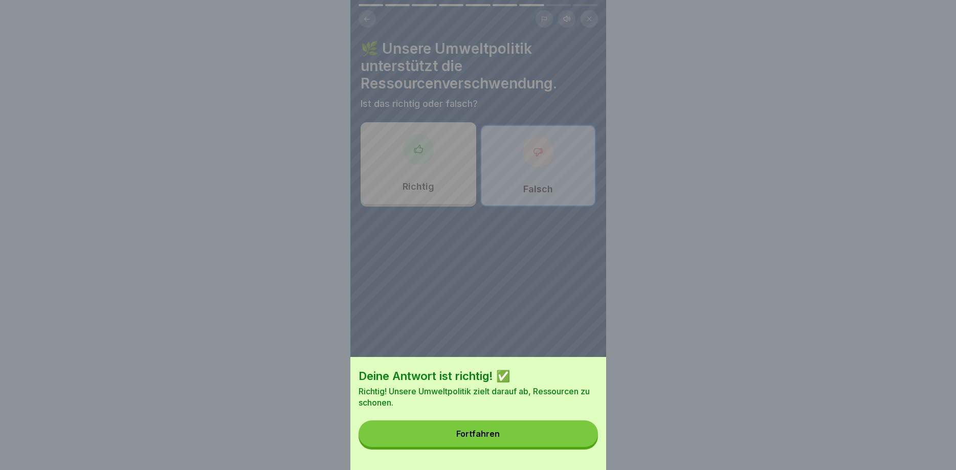
click at [422, 160] on div "Deine Antwort ist richtig! ✅ Richtig! Unsere Umweltpolitik zielt darauf ab, Res…" at bounding box center [479, 235] width 256 height 470
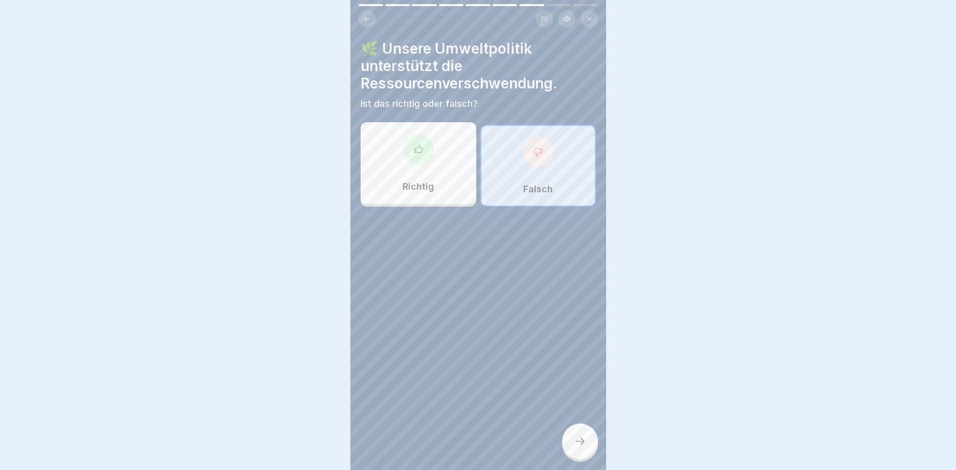
click at [422, 160] on div "Deine Antwort ist richtig! ✅ Richtig! Unsere Umweltpolitik zielt darauf ab, Res…" at bounding box center [478, 235] width 956 height 470
click at [588, 439] on div at bounding box center [580, 442] width 36 height 36
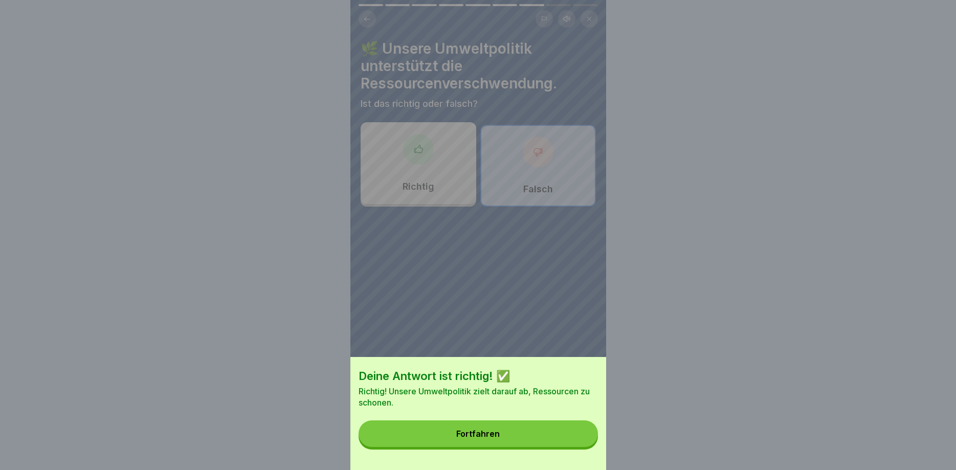
click at [441, 146] on div "Deine Antwort ist richtig! ✅ Richtig! Unsere Umweltpolitik zielt darauf ab, Res…" at bounding box center [479, 235] width 256 height 470
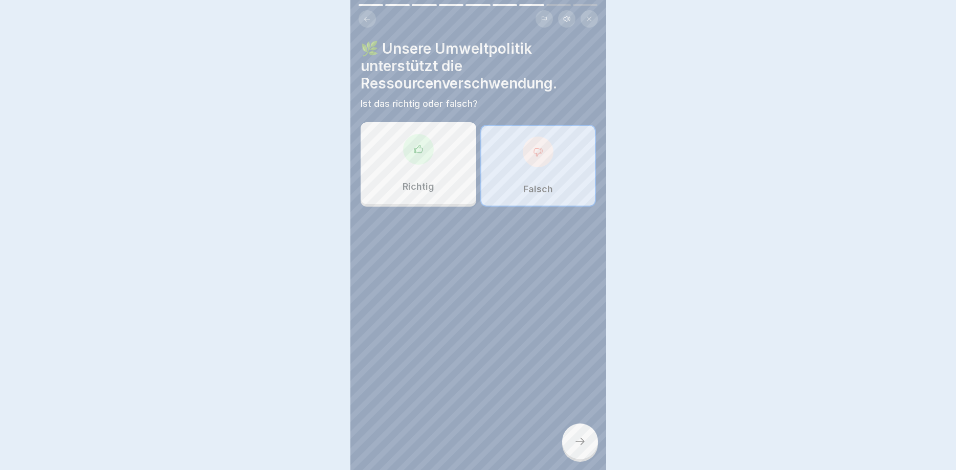
click at [441, 146] on div "Deine Antwort ist richtig! ✅ Richtig! Unsere Umweltpolitik zielt darauf ab, Res…" at bounding box center [478, 235] width 956 height 470
click at [441, 146] on div "Richtig" at bounding box center [419, 163] width 116 height 82
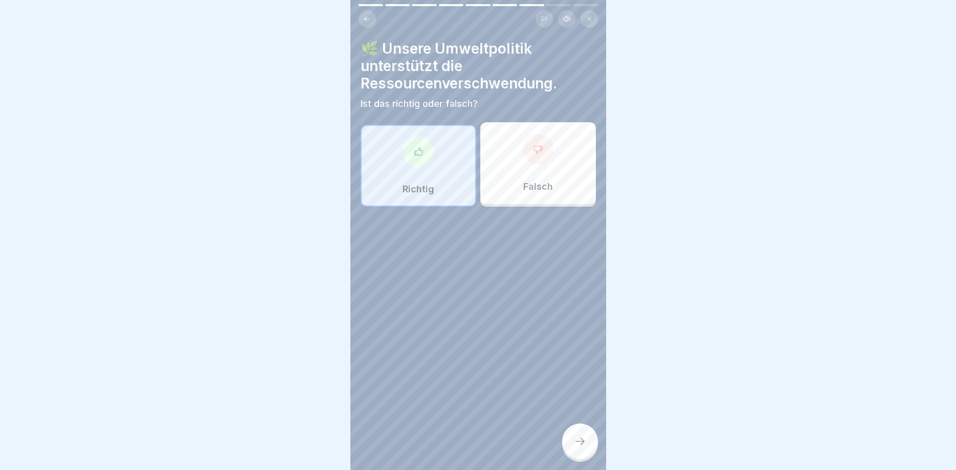
click at [579, 442] on icon at bounding box center [580, 441] width 12 height 12
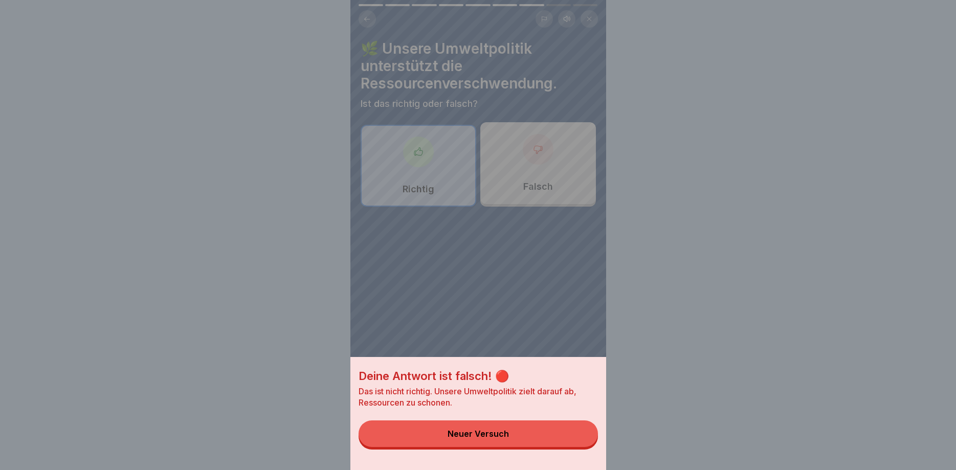
click at [575, 437] on button "Neuer Versuch" at bounding box center [478, 434] width 239 height 27
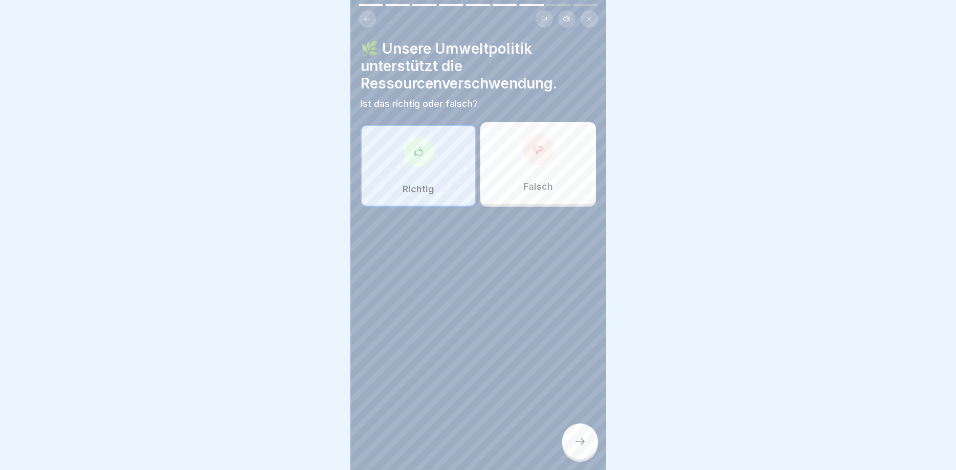
click at [580, 446] on icon at bounding box center [580, 441] width 12 height 12
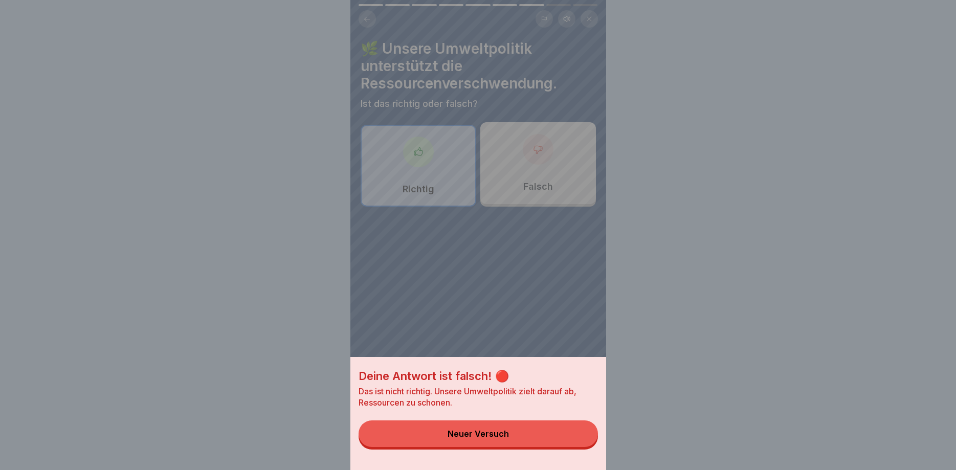
click at [563, 432] on button "Neuer Versuch" at bounding box center [478, 434] width 239 height 27
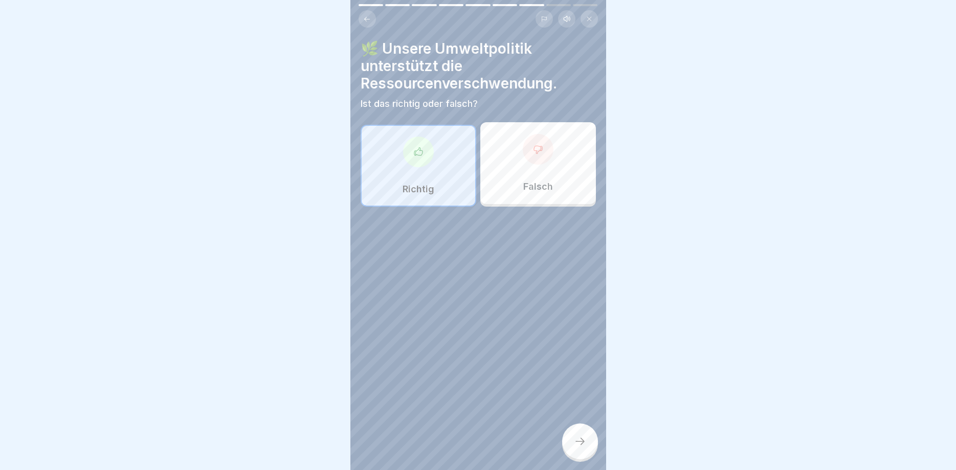
click at [570, 178] on div "Falsch" at bounding box center [539, 163] width 116 height 82
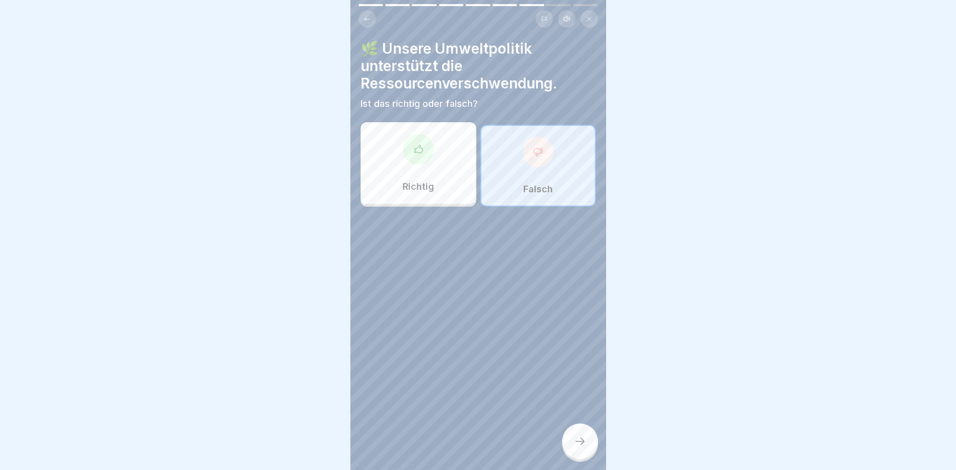
click at [568, 434] on div at bounding box center [580, 442] width 36 height 36
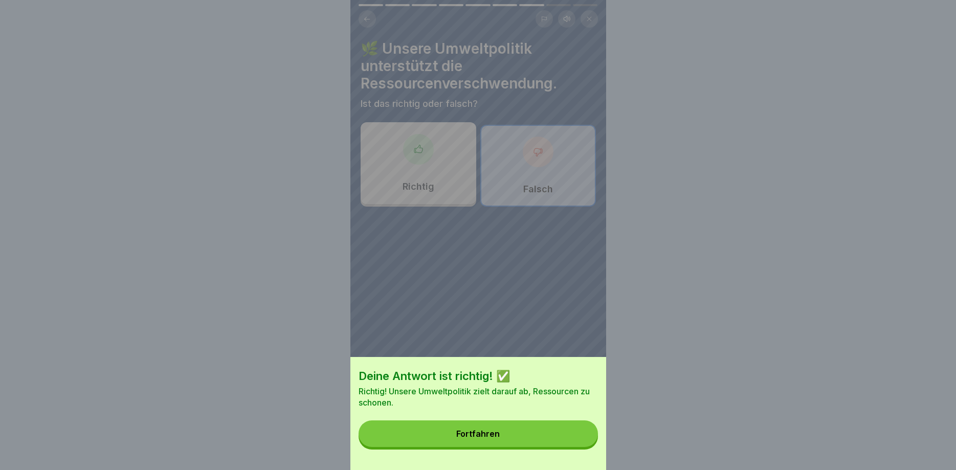
click at [572, 438] on button "Fortfahren" at bounding box center [478, 434] width 239 height 27
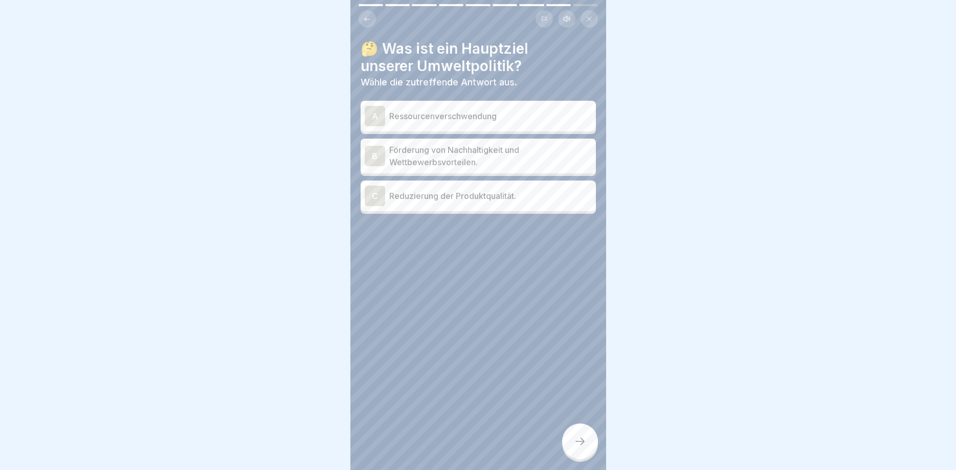
click at [572, 438] on div at bounding box center [580, 442] width 36 height 36
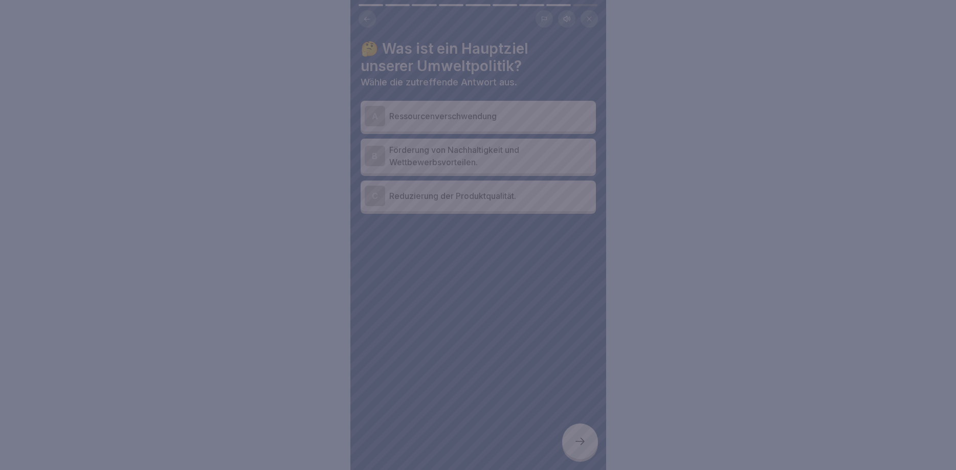
click at [572, 438] on div at bounding box center [478, 235] width 956 height 470
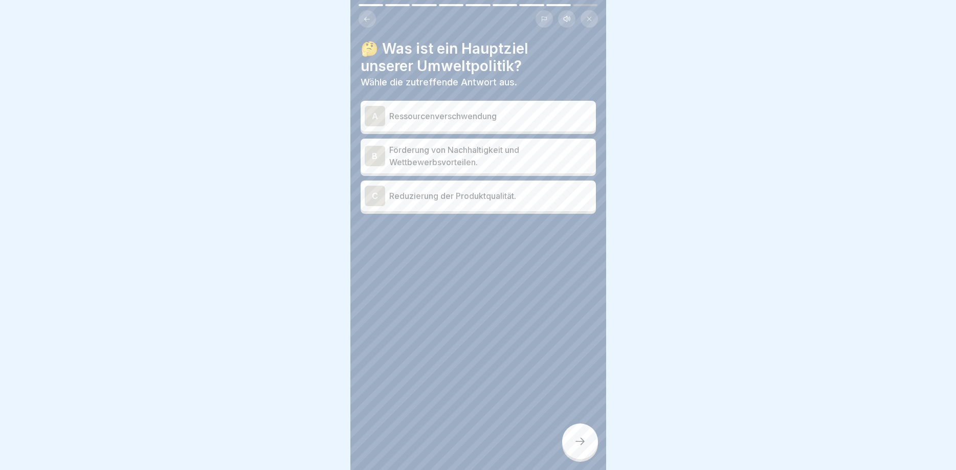
click at [507, 156] on p "Förderung von Nachhaltigkeit und Wettbewerbsvorteilen." at bounding box center [490, 156] width 203 height 25
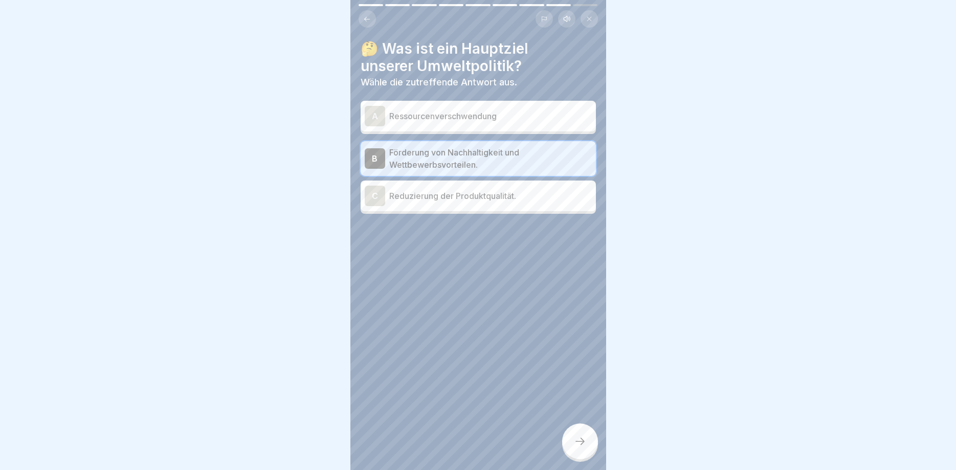
click at [579, 441] on icon at bounding box center [580, 441] width 12 height 12
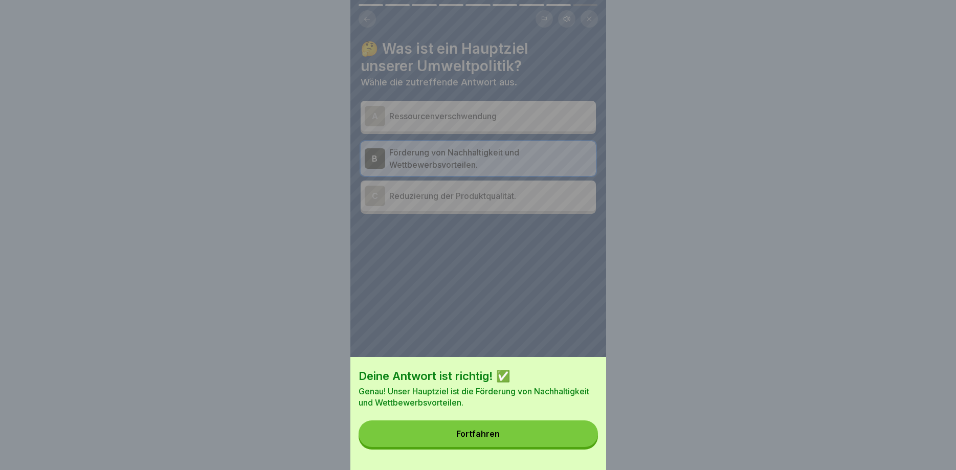
click at [578, 441] on button "Fortfahren" at bounding box center [478, 434] width 239 height 27
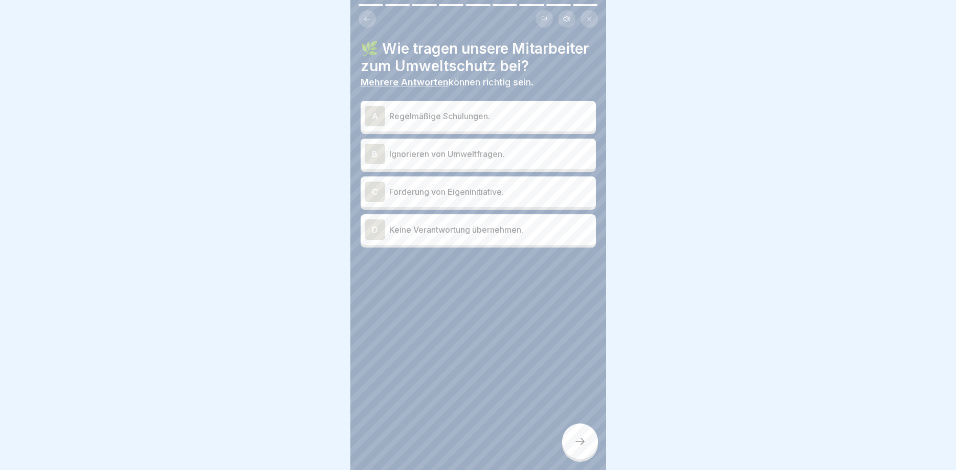
click at [453, 115] on p "Regelmäßige Schulungen." at bounding box center [490, 116] width 203 height 12
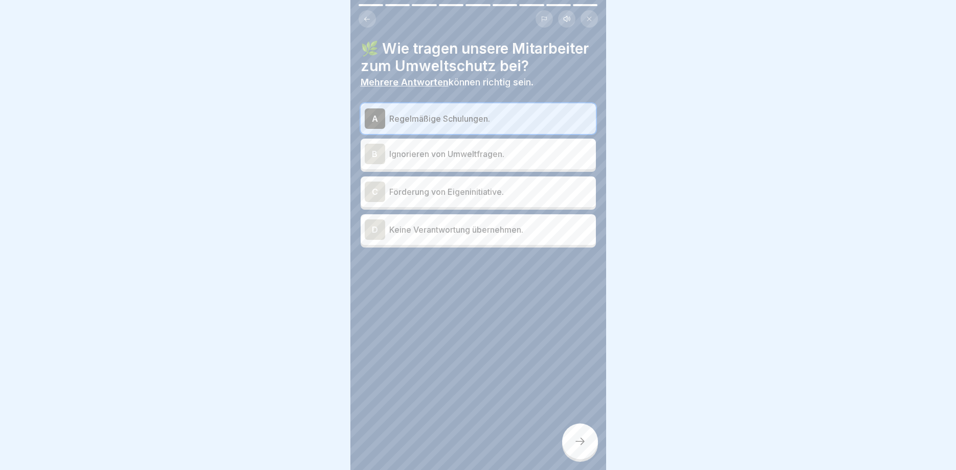
click at [498, 195] on p "Förderung von Eigeninitiative." at bounding box center [490, 192] width 203 height 12
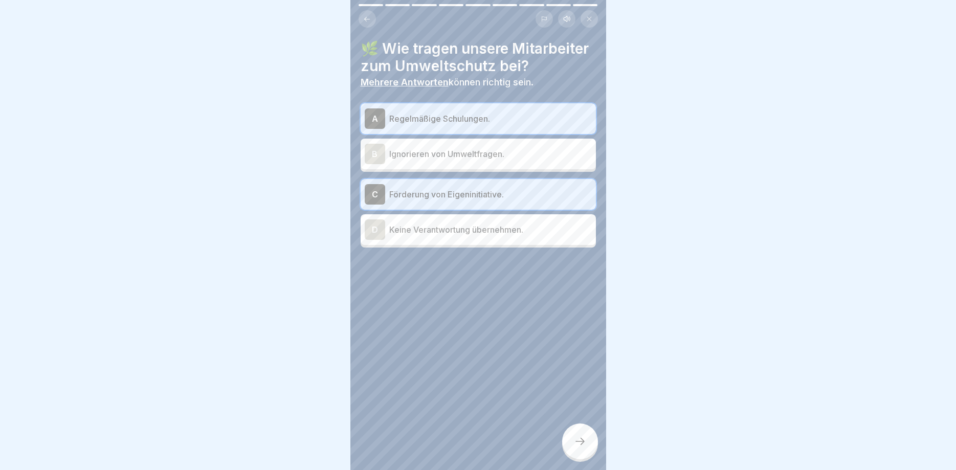
click at [584, 445] on icon at bounding box center [580, 441] width 12 height 12
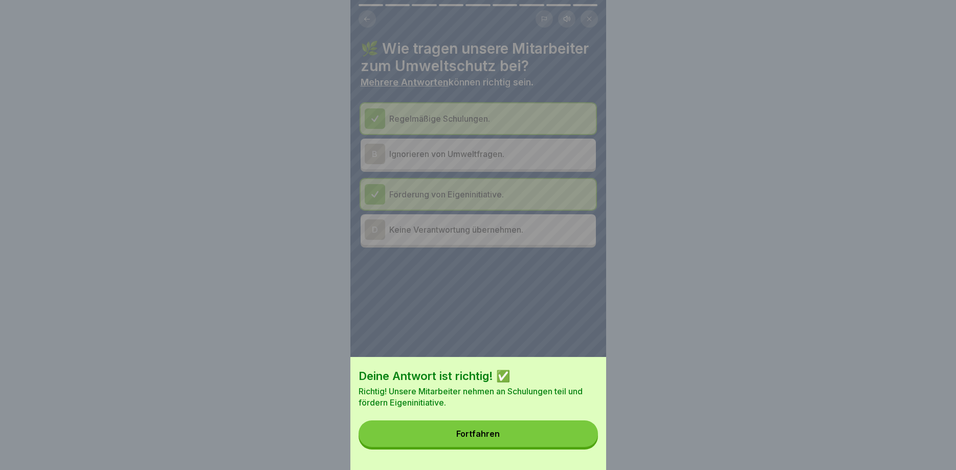
click at [584, 445] on button "Fortfahren" at bounding box center [478, 434] width 239 height 27
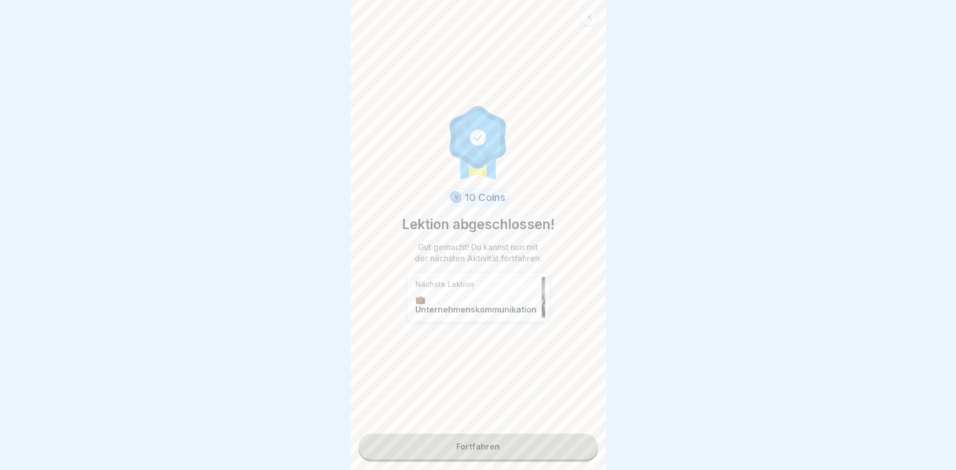
click at [584, 445] on link "Fortfahren" at bounding box center [478, 447] width 239 height 26
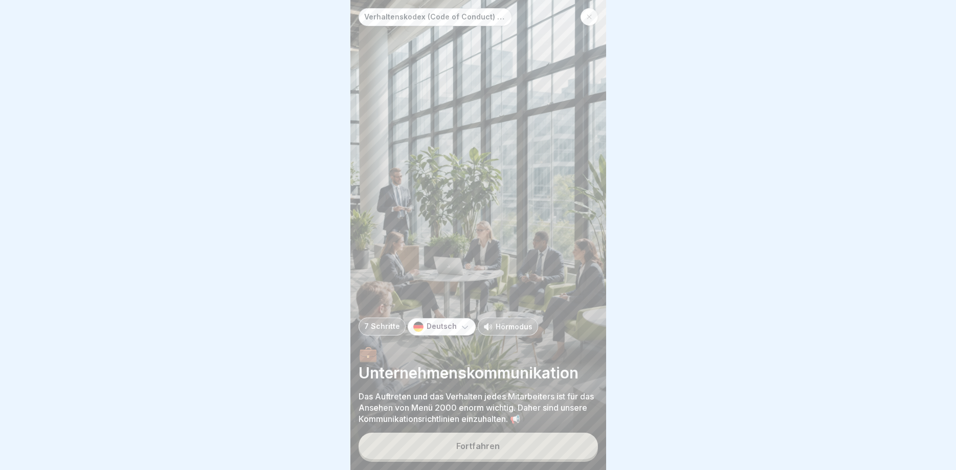
click at [584, 445] on button "Fortfahren" at bounding box center [478, 446] width 239 height 27
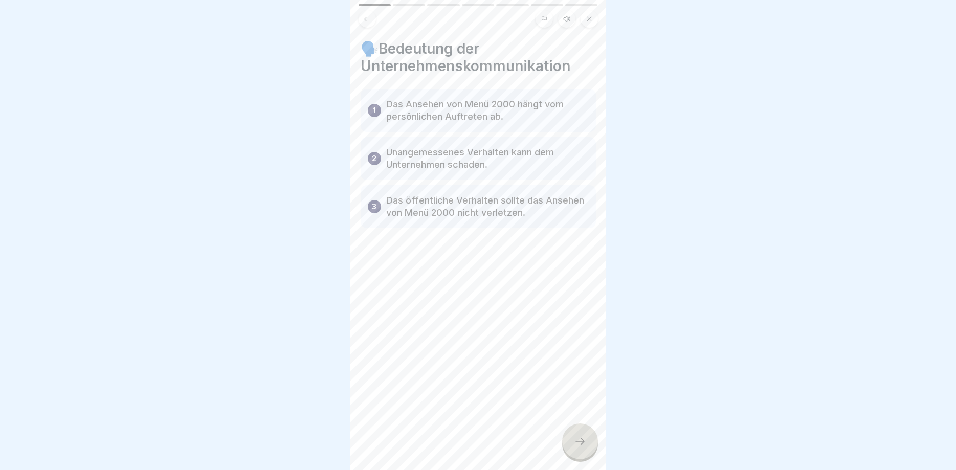
click at [584, 445] on div "🗣️Bedeutung der Unternehmenskommunikation 1 Das Ansehen von Menü 2000 hängt vom…" at bounding box center [479, 235] width 256 height 470
click at [584, 445] on div "Verhaltenskodex (Code of Conduct) Menü 2000 7 Schritte Deutsch Hörmodus 💼 Unter…" at bounding box center [479, 235] width 256 height 470
click at [584, 445] on icon at bounding box center [580, 441] width 12 height 12
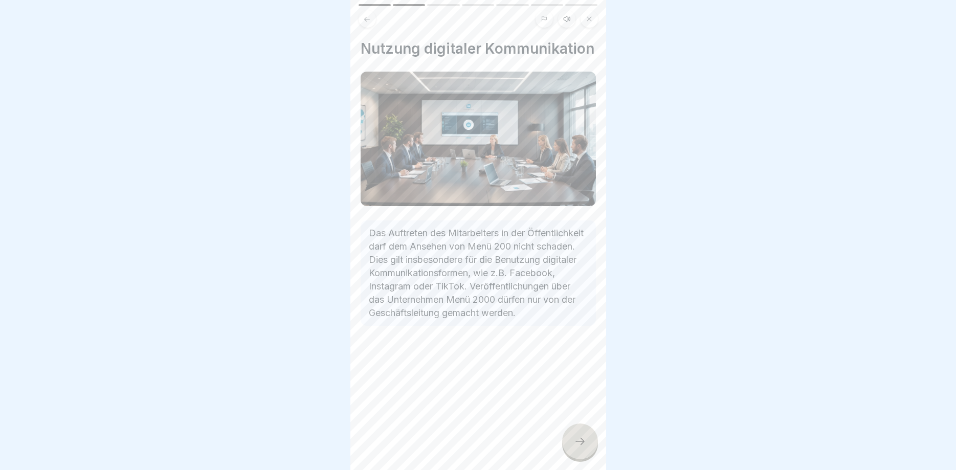
click at [584, 445] on icon at bounding box center [580, 441] width 12 height 12
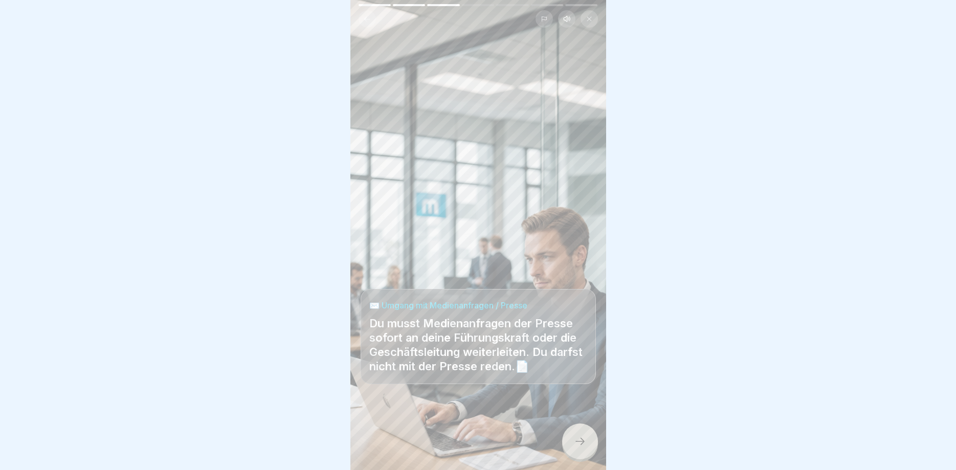
click at [584, 445] on icon at bounding box center [580, 441] width 12 height 12
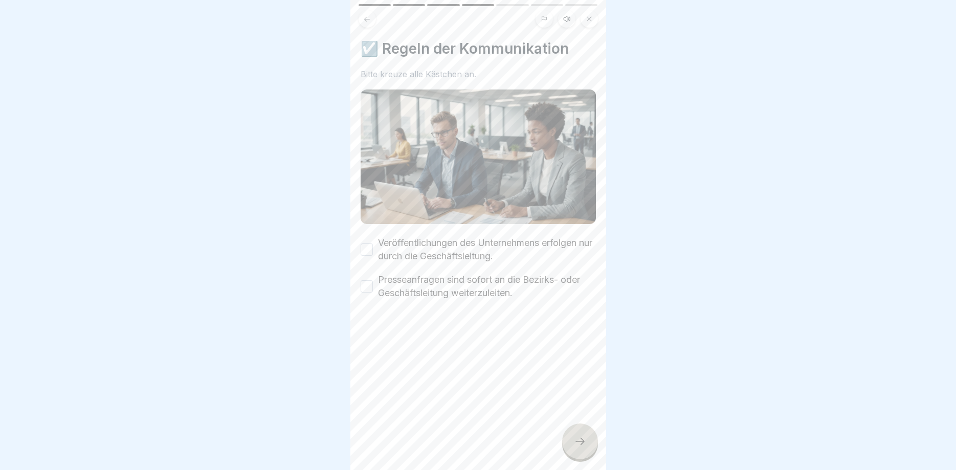
click at [584, 444] on icon at bounding box center [580, 441] width 12 height 12
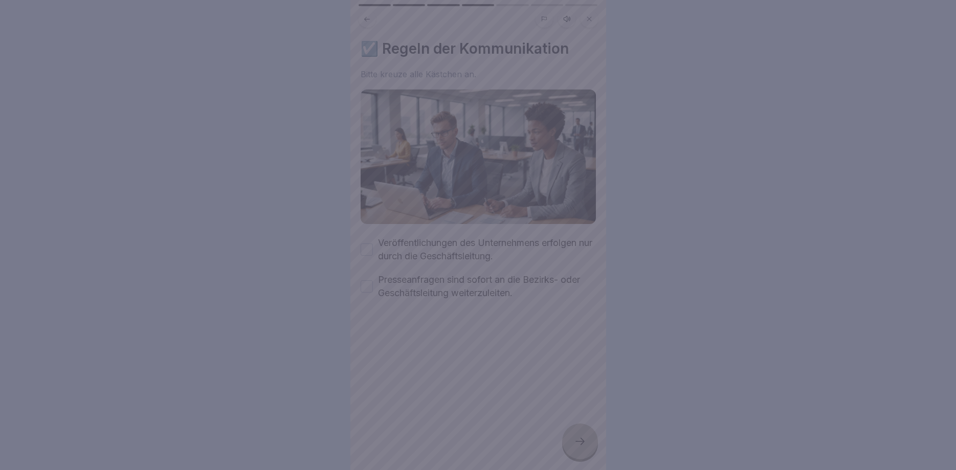
click at [365, 244] on div at bounding box center [478, 235] width 956 height 470
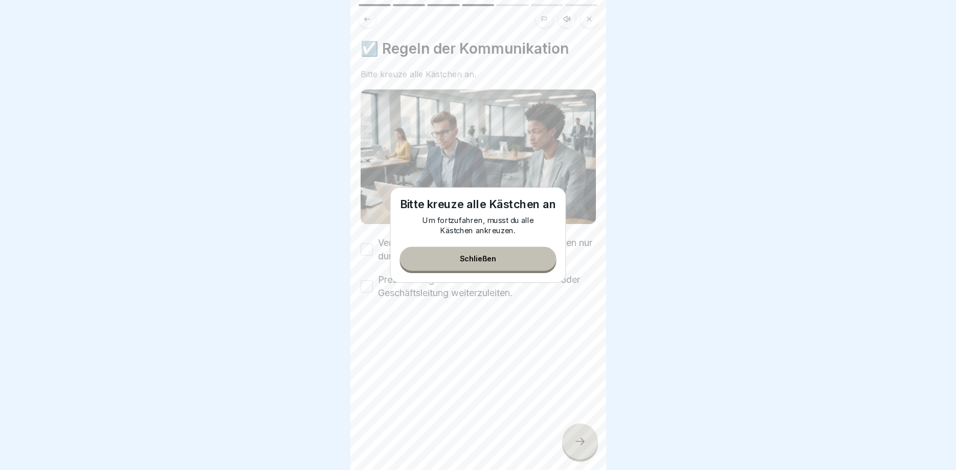
click at [365, 246] on button "Veröffentlichungen des Unternehmens erfolgen nur durch die Geschäftsleitung." at bounding box center [367, 250] width 12 height 12
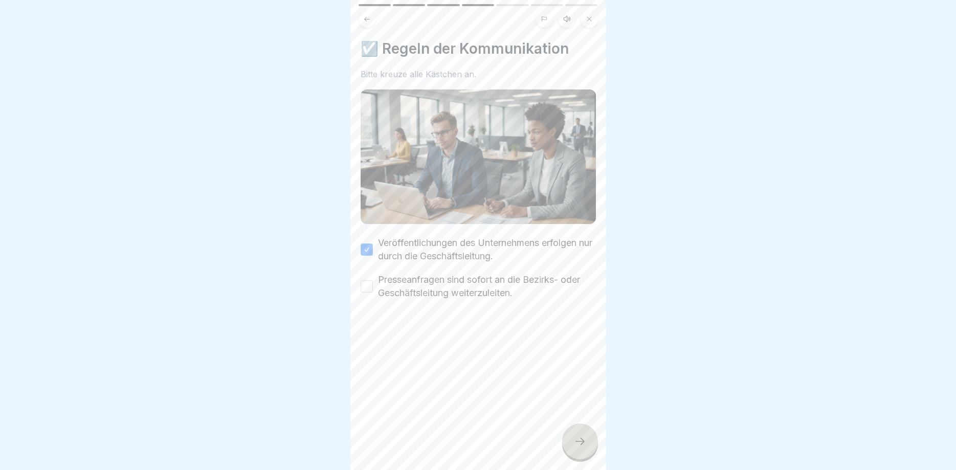
click at [367, 288] on button "Presseanfragen sind sofort an die Bezirks- oder Geschäftsleitung weiterzuleiten." at bounding box center [367, 286] width 12 height 12
click at [580, 426] on div at bounding box center [580, 442] width 36 height 36
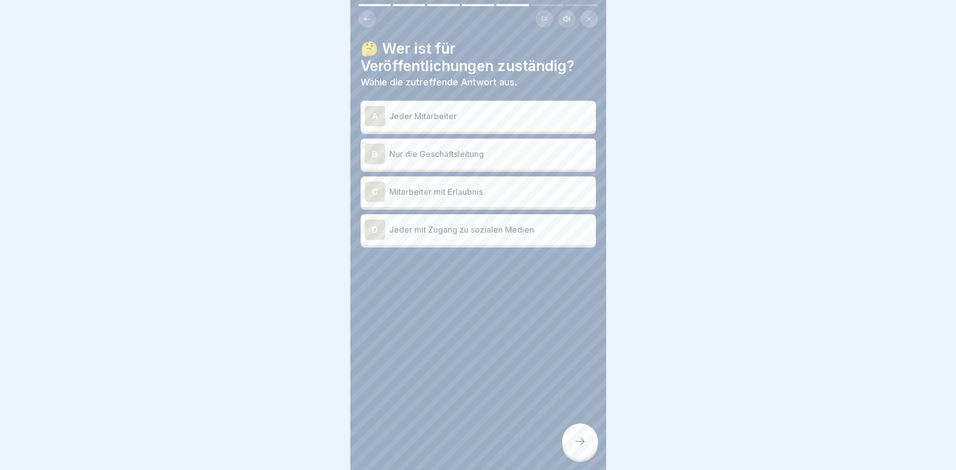
click at [580, 426] on div at bounding box center [580, 442] width 36 height 36
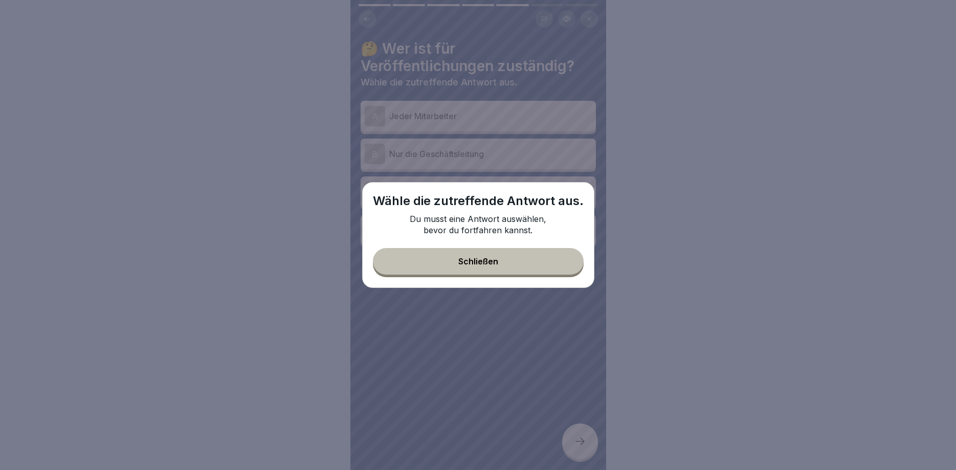
click at [465, 263] on div "Schließen" at bounding box center [479, 261] width 40 height 9
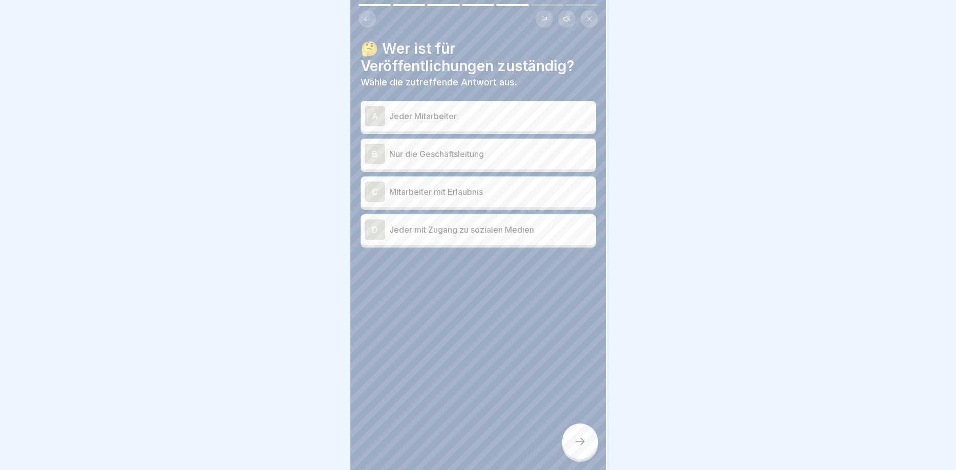
click at [510, 153] on p "Nur die Geschäftsleitung" at bounding box center [490, 154] width 203 height 12
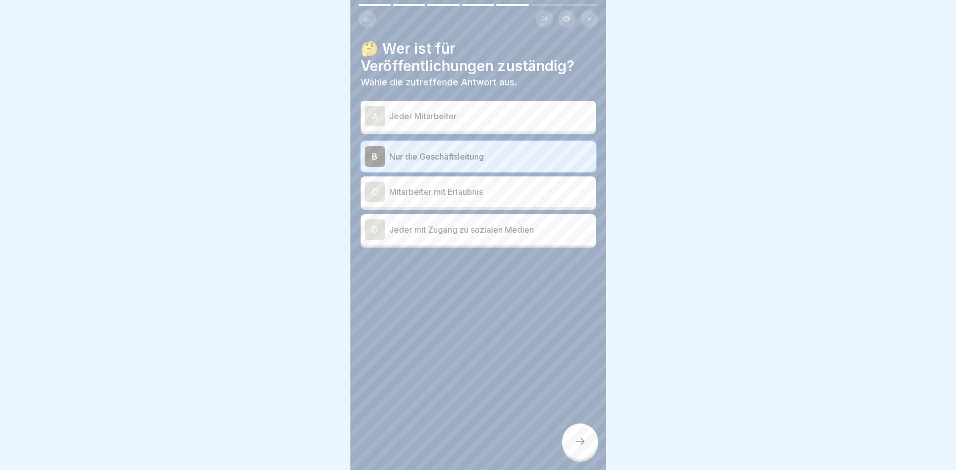
click at [578, 438] on icon at bounding box center [580, 441] width 12 height 12
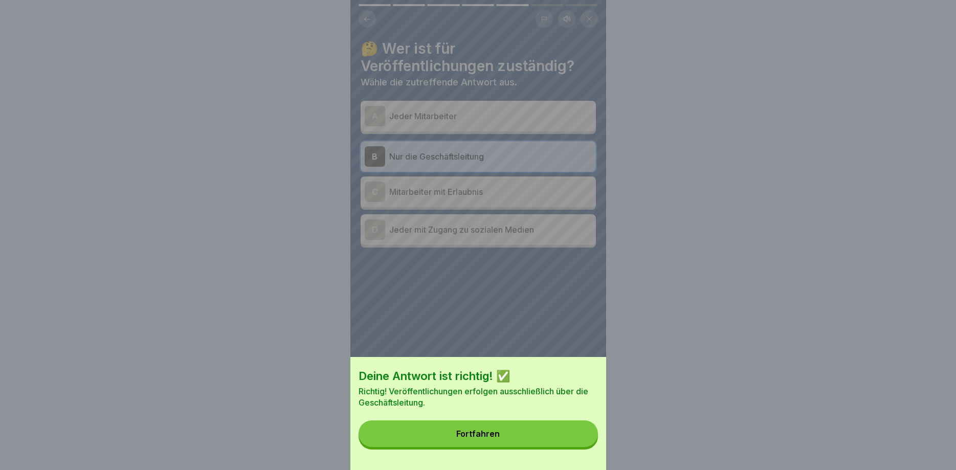
click at [579, 438] on button "Fortfahren" at bounding box center [478, 434] width 239 height 27
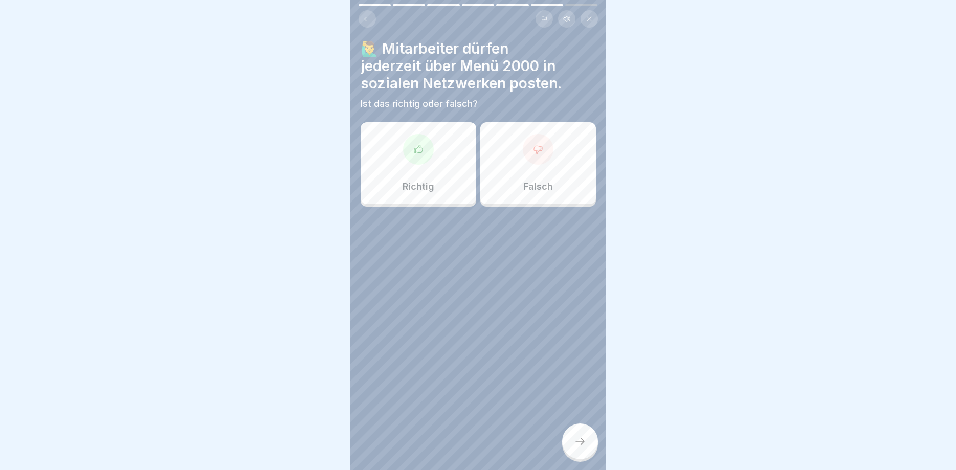
click at [580, 438] on icon at bounding box center [580, 441] width 12 height 12
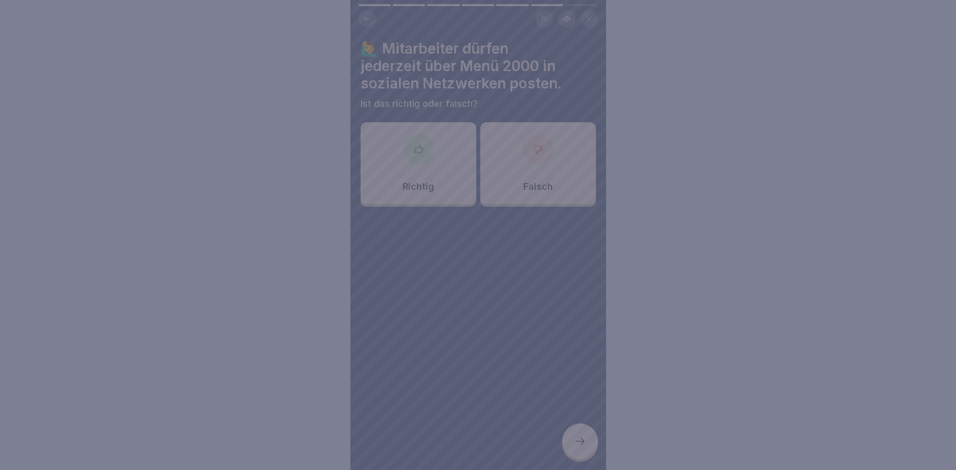
click at [580, 438] on div at bounding box center [478, 235] width 956 height 470
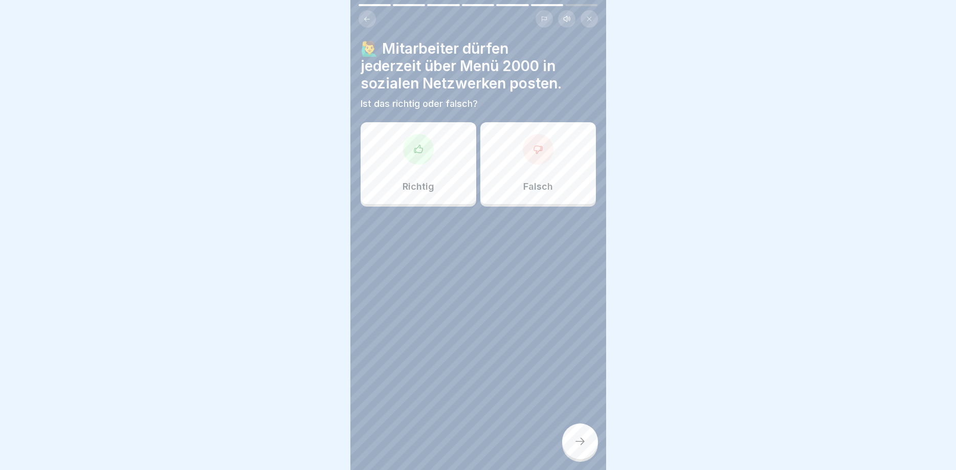
click at [438, 167] on div "Richtig" at bounding box center [419, 163] width 116 height 82
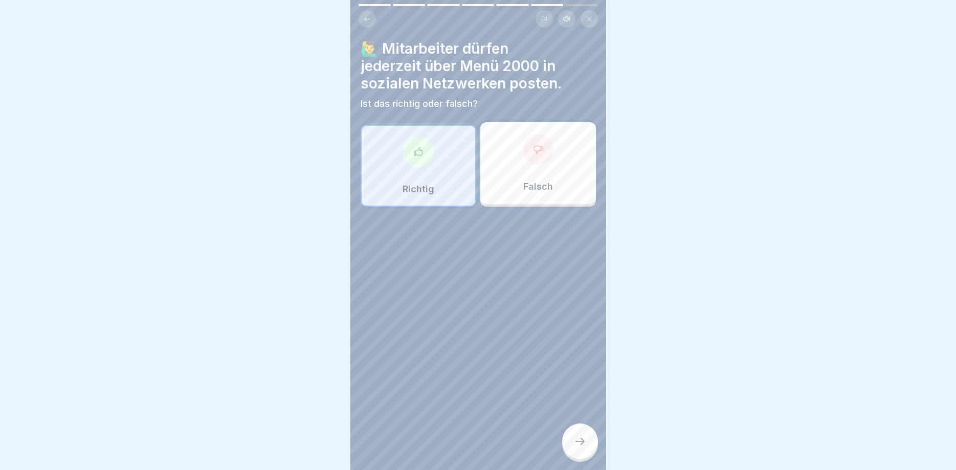
click at [588, 444] on div at bounding box center [580, 442] width 36 height 36
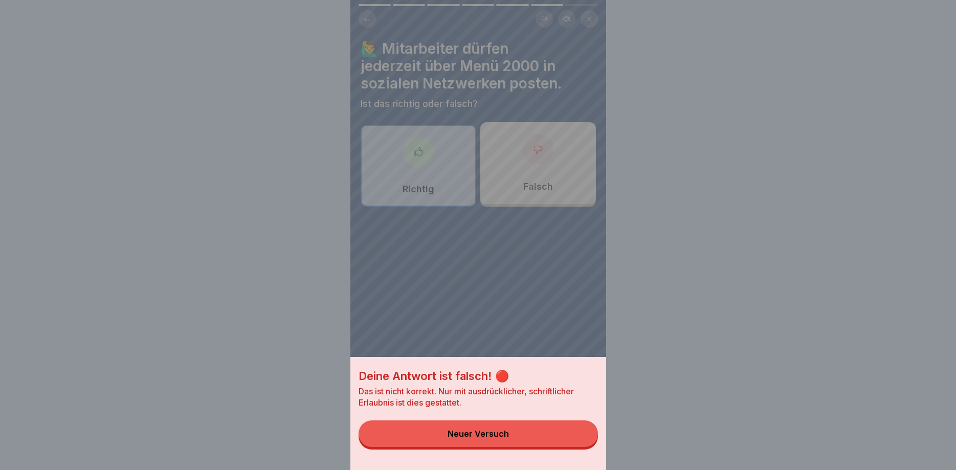
click at [569, 430] on button "Neuer Versuch" at bounding box center [478, 434] width 239 height 27
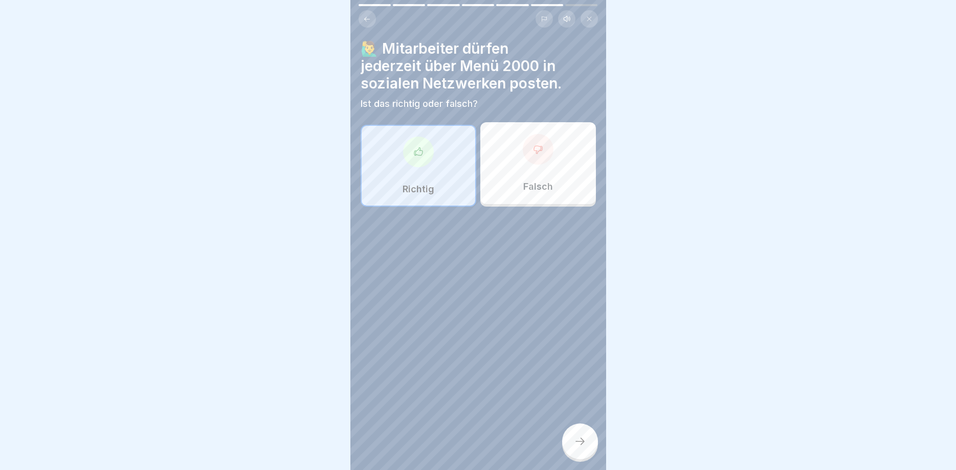
click at [546, 160] on div at bounding box center [538, 149] width 31 height 31
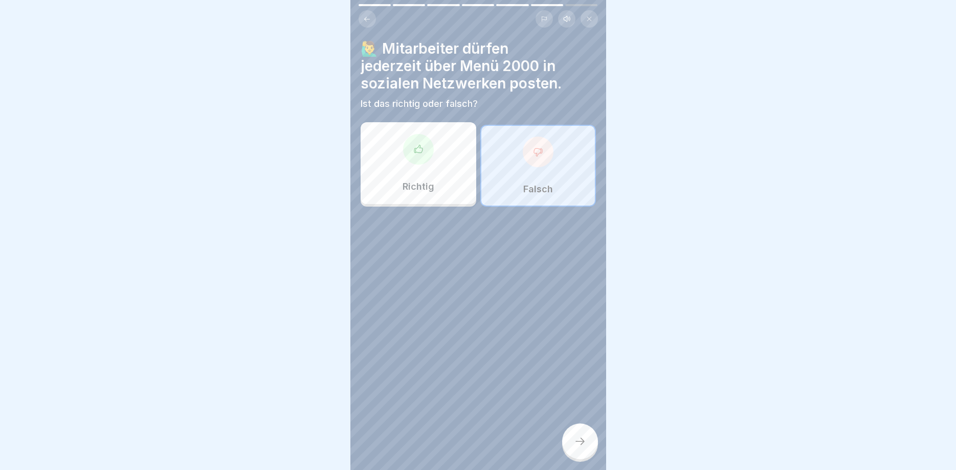
click at [575, 438] on icon at bounding box center [580, 441] width 12 height 12
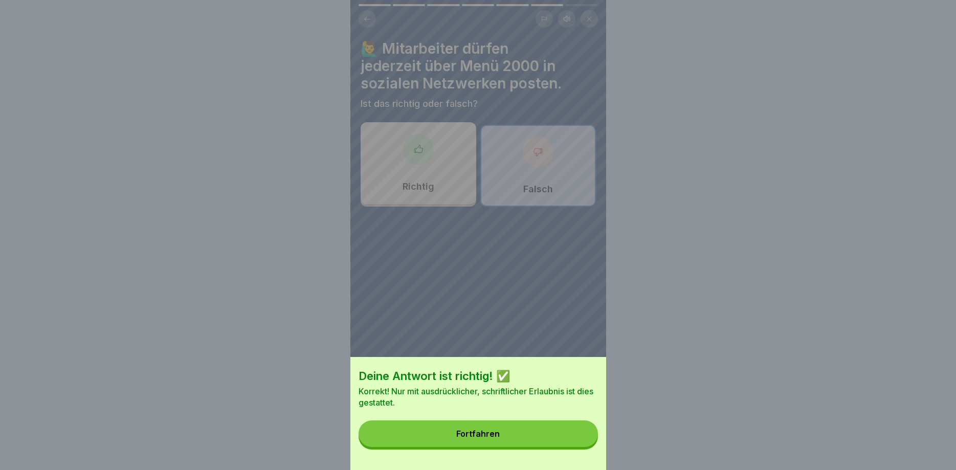
click at [575, 438] on button "Fortfahren" at bounding box center [478, 434] width 239 height 27
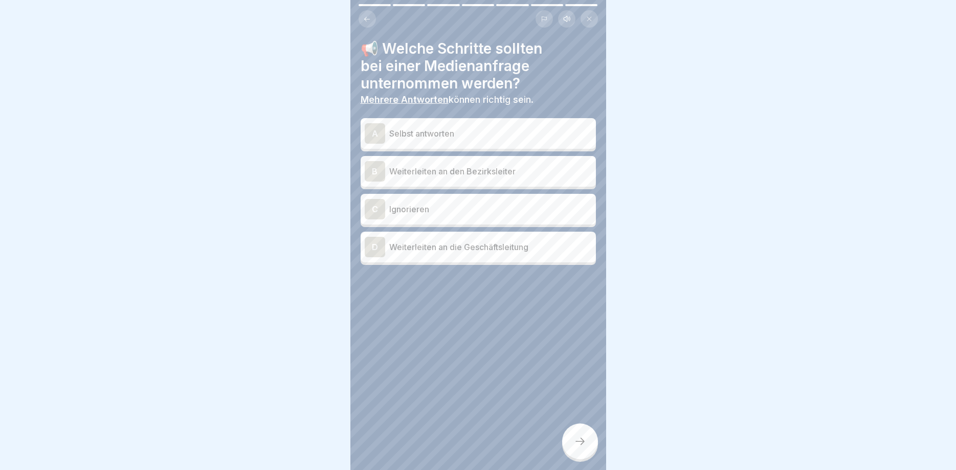
click at [460, 133] on p "Selbst antworten" at bounding box center [490, 133] width 203 height 12
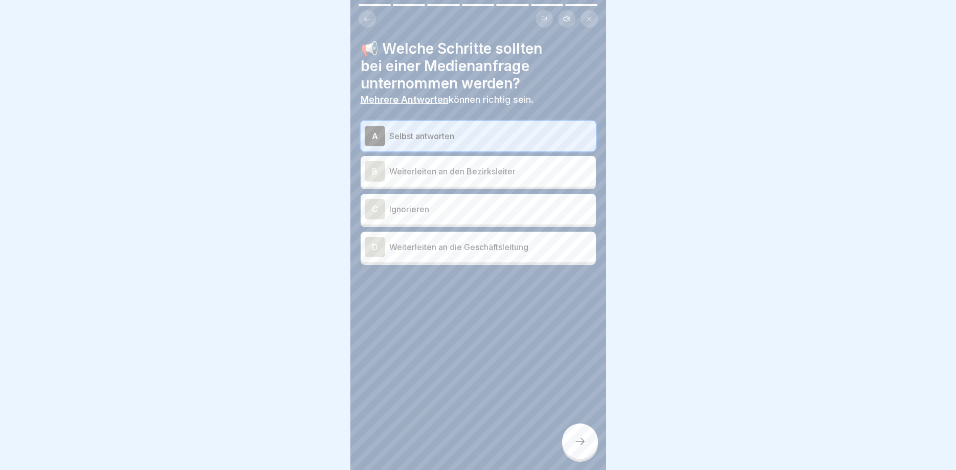
click at [576, 442] on icon at bounding box center [580, 441] width 12 height 12
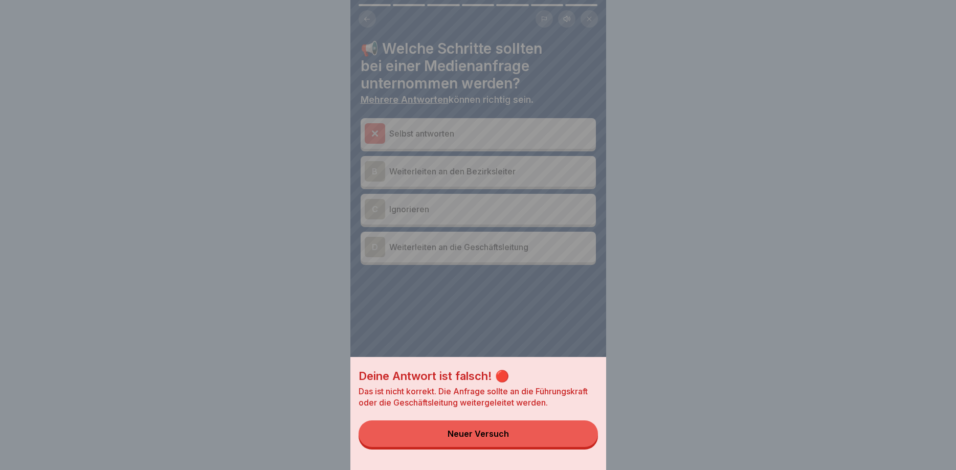
click at [576, 442] on button "Neuer Versuch" at bounding box center [478, 434] width 239 height 27
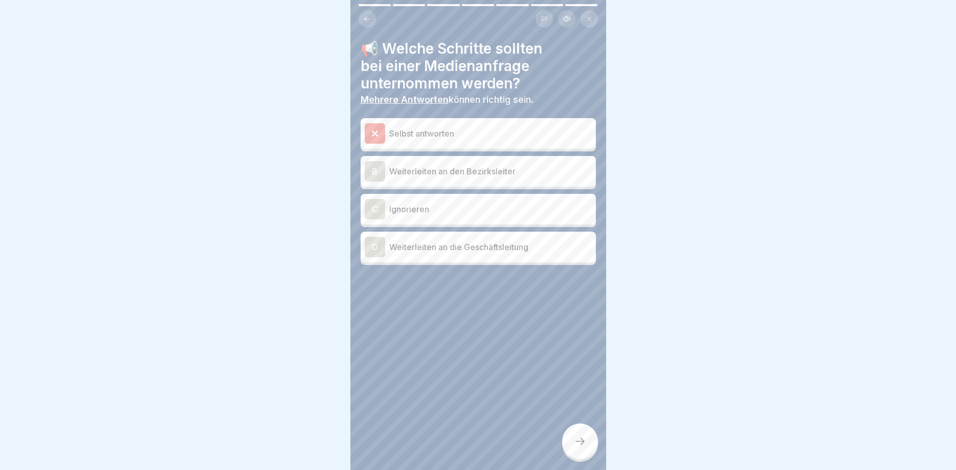
click at [520, 183] on div "B Weiterleiten an den Bezirksleiter" at bounding box center [478, 171] width 235 height 31
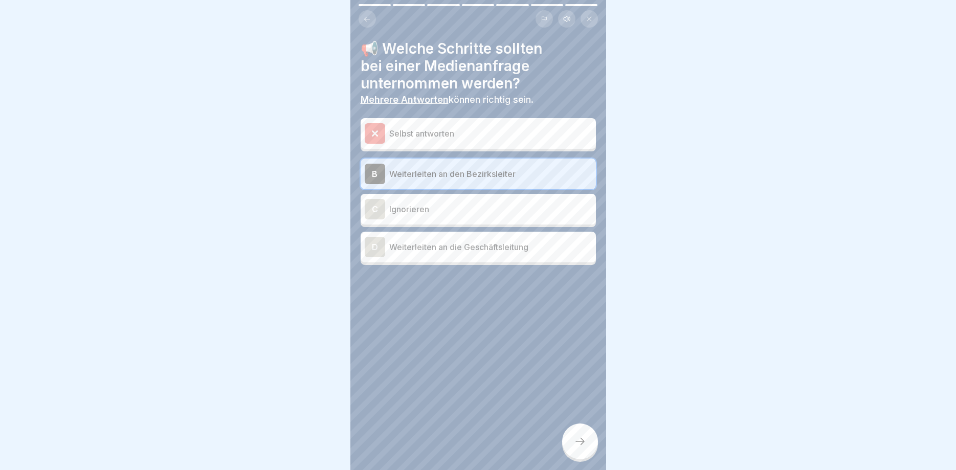
click at [579, 442] on icon at bounding box center [580, 441] width 12 height 12
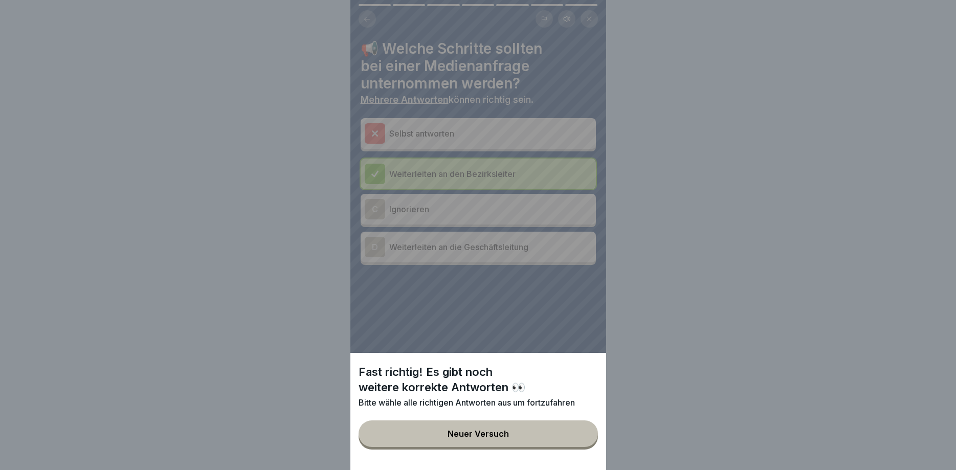
click at [557, 428] on button "Neuer Versuch" at bounding box center [478, 434] width 239 height 27
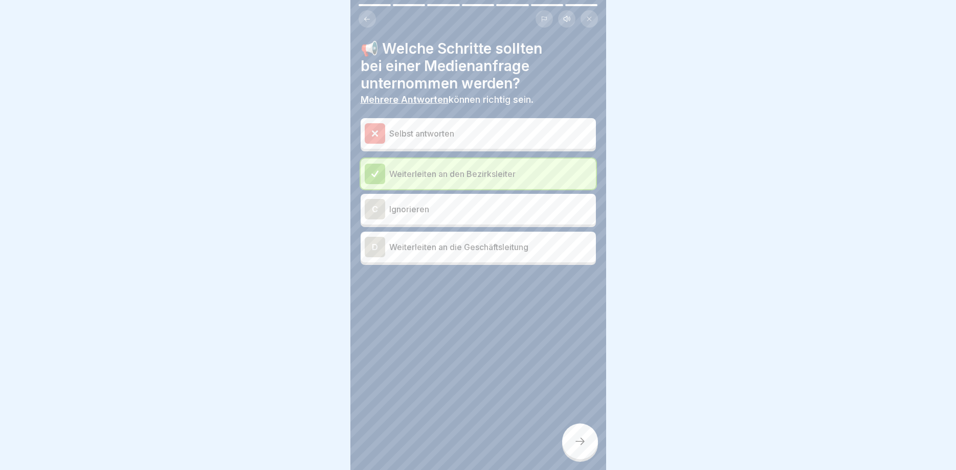
click at [499, 256] on div "D Weiterleiten an die Geschäftsleitung" at bounding box center [478, 247] width 227 height 20
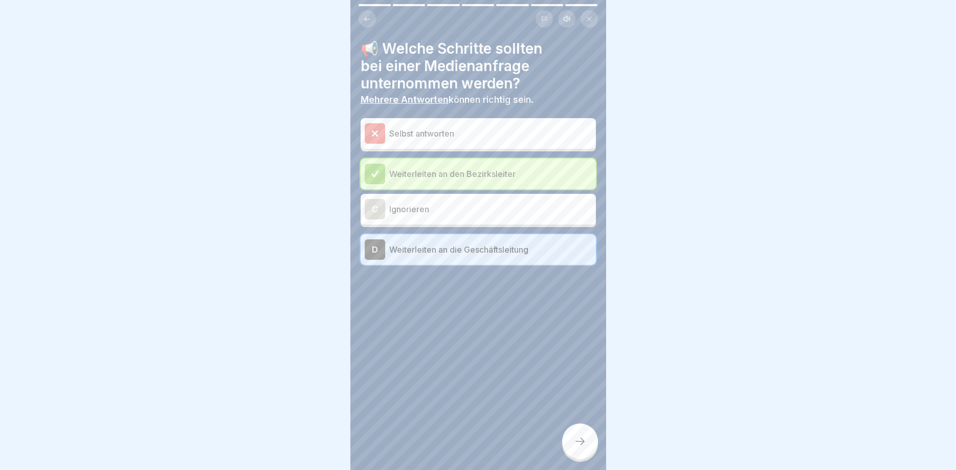
click at [584, 449] on div at bounding box center [580, 442] width 36 height 36
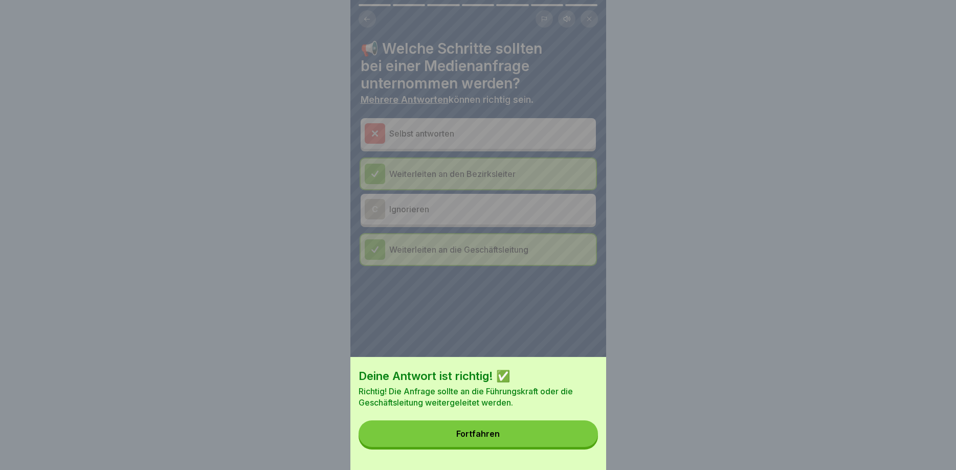
click at [583, 420] on div "Deine Antwort ist richtig! ✅ Richtig! Die Anfrage sollte an die Führungskraft o…" at bounding box center [479, 413] width 256 height 113
click at [583, 434] on button "Fortfahren" at bounding box center [478, 434] width 239 height 27
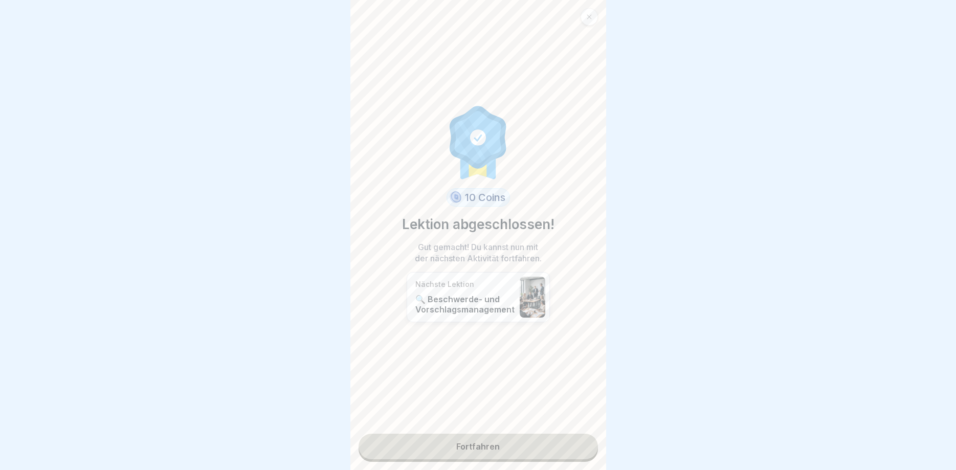
click at [583, 434] on link "Fortfahren" at bounding box center [478, 447] width 239 height 26
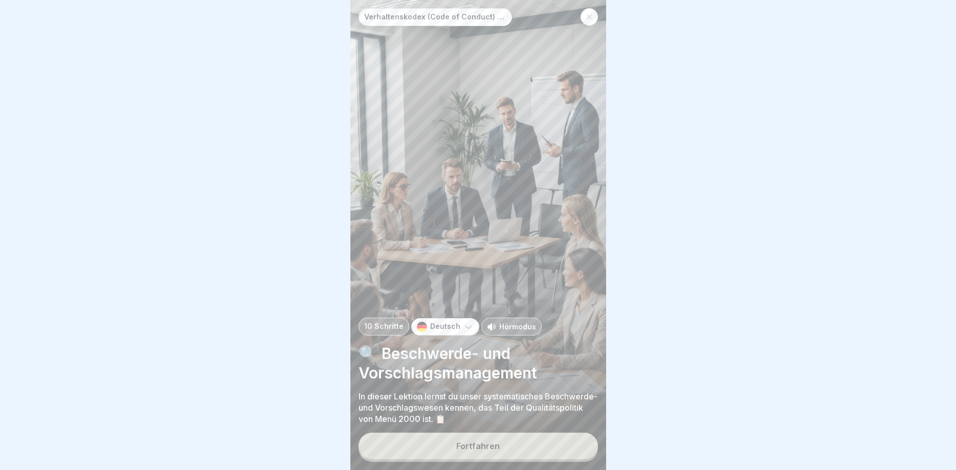
click at [583, 434] on div "Fortfahren" at bounding box center [478, 447] width 239 height 29
click at [583, 441] on button "Fortfahren" at bounding box center [478, 446] width 239 height 27
click at [606, 441] on div "📈 Internes Beschwerde- und Vorschlagswesen 1 ... sind Teil der Qualitätspolitik…" at bounding box center [734, 235] width 256 height 470
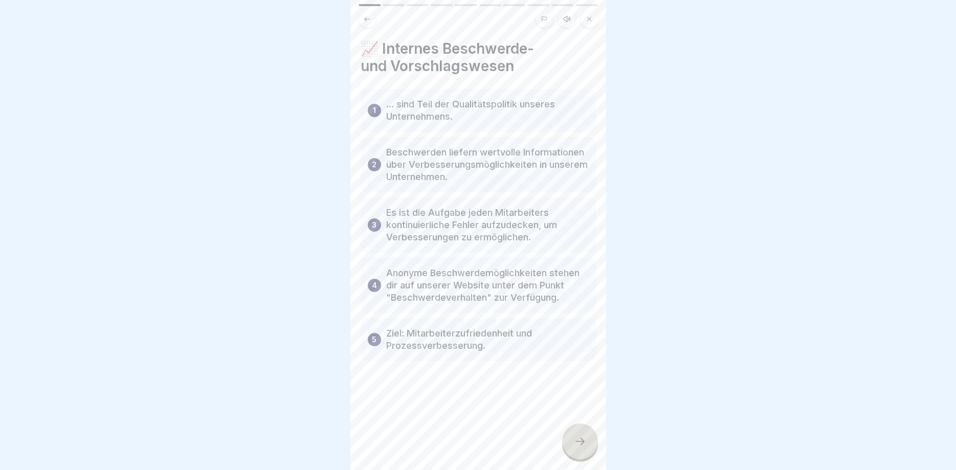
click at [582, 433] on div at bounding box center [580, 442] width 36 height 36
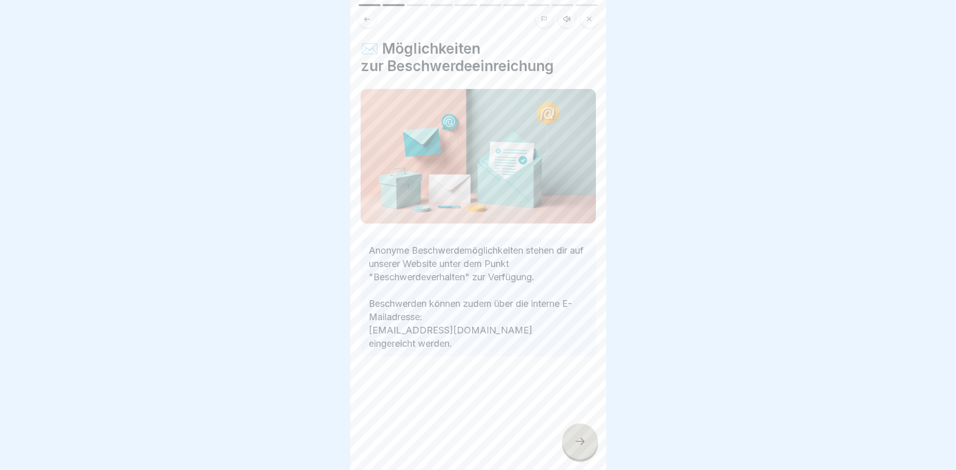
drag, startPoint x: 582, startPoint y: 433, endPoint x: 584, endPoint y: 440, distance: 6.5
click at [584, 439] on div at bounding box center [580, 442] width 36 height 36
click at [584, 440] on icon at bounding box center [580, 441] width 12 height 12
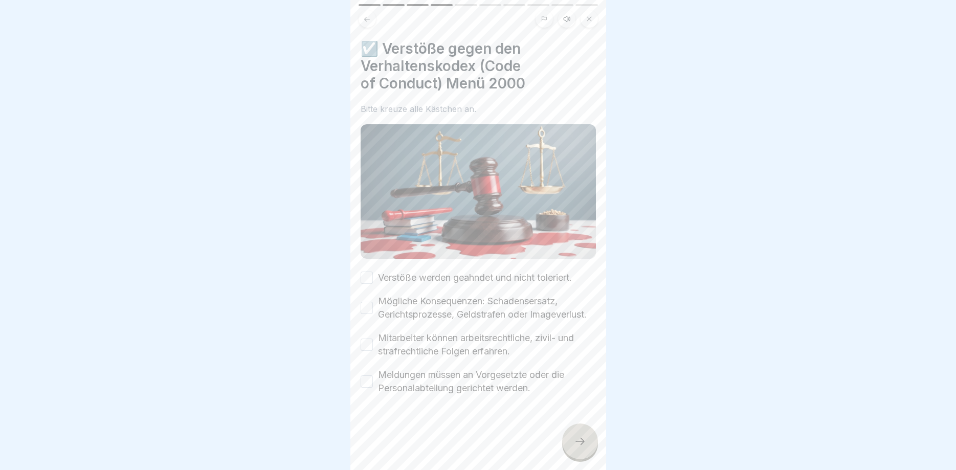
click at [584, 440] on icon at bounding box center [580, 441] width 12 height 12
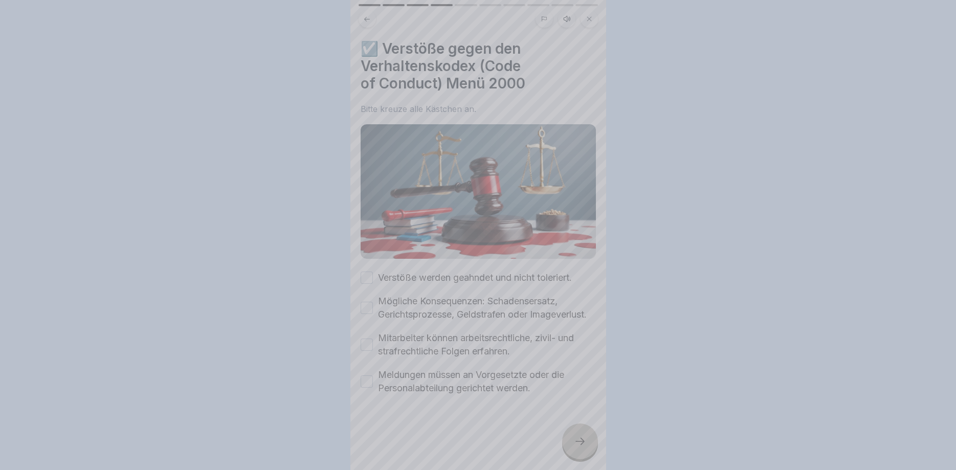
click at [584, 440] on div at bounding box center [478, 235] width 956 height 470
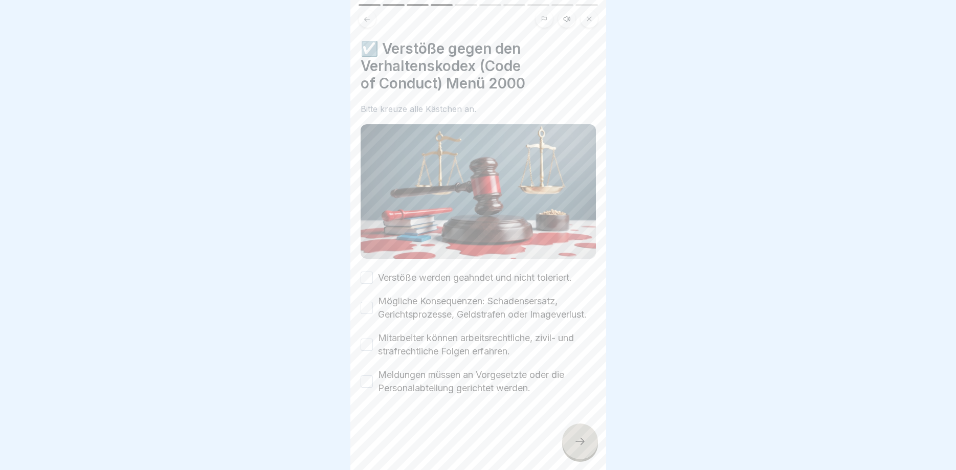
click at [584, 441] on icon at bounding box center [580, 441] width 12 height 12
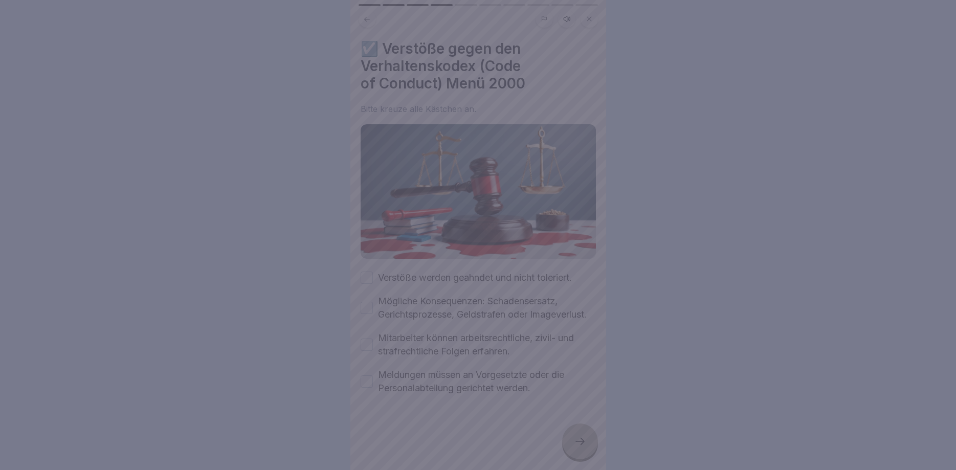
click at [356, 274] on div at bounding box center [478, 235] width 956 height 470
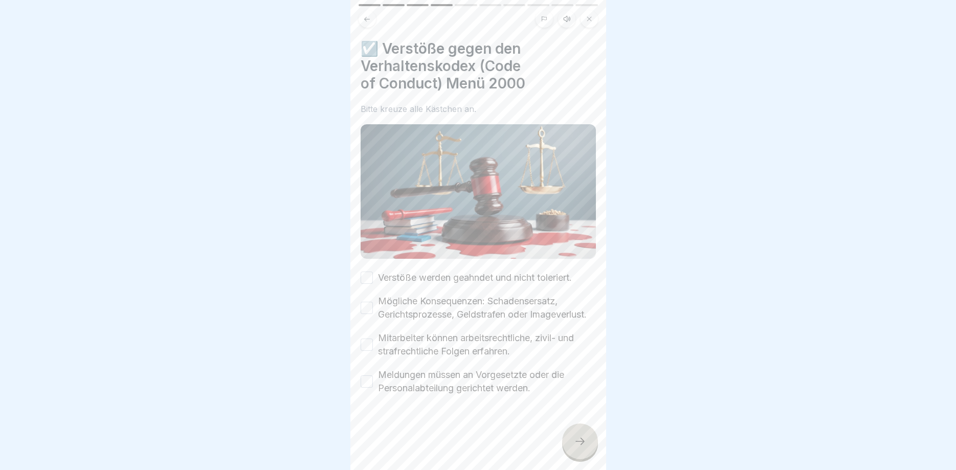
click at [363, 276] on button "Verstöße werden geahndet und nicht toleriert." at bounding box center [367, 278] width 12 height 12
click at [368, 309] on button "Mögliche Konsequenzen: Schadensersatz, Gerichtsprozesse, Geldstrafen oder Image…" at bounding box center [367, 308] width 12 height 12
click at [366, 347] on button "Mitarbeiter können arbeitsrechtliche, zivil- und strafrechtliche Folgen erfahre…" at bounding box center [367, 345] width 12 height 12
click at [367, 384] on button "Meldungen müssen an Vorgesetzte oder die Personalabteilung gerichtet werden." at bounding box center [367, 382] width 12 height 12
click at [569, 446] on div at bounding box center [580, 442] width 36 height 36
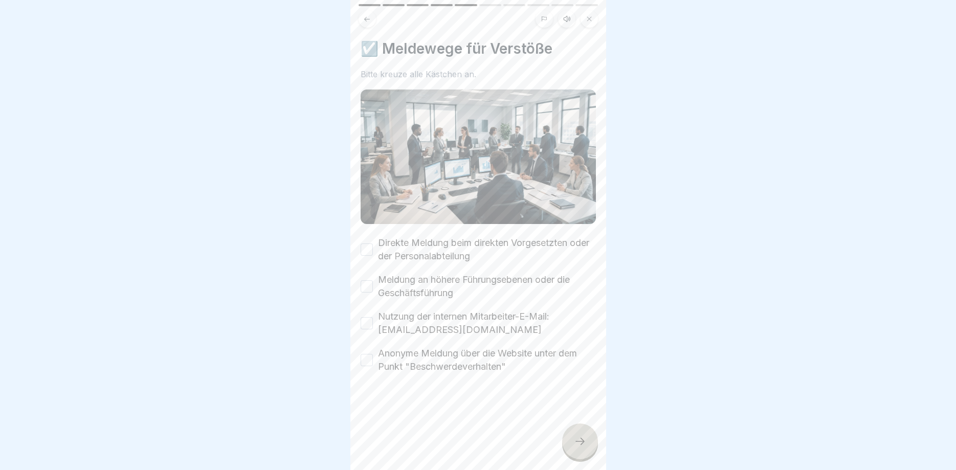
click at [570, 446] on div at bounding box center [580, 442] width 36 height 36
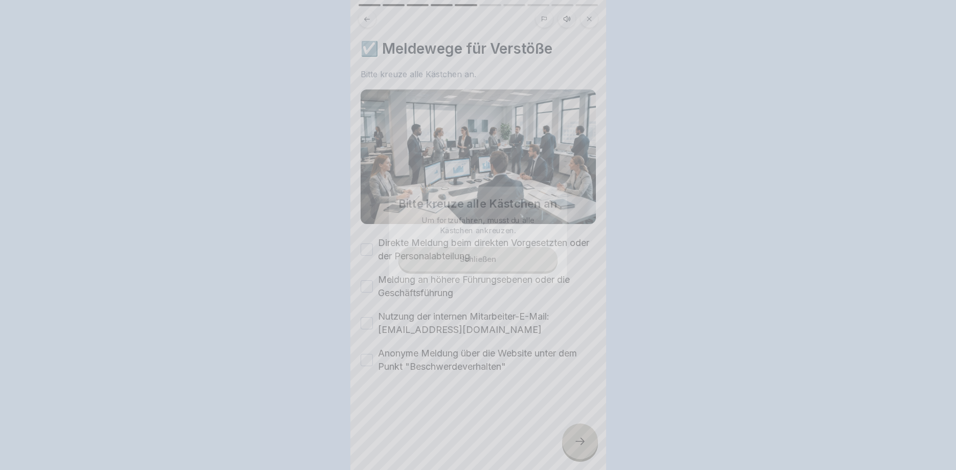
click at [570, 446] on div at bounding box center [478, 235] width 956 height 470
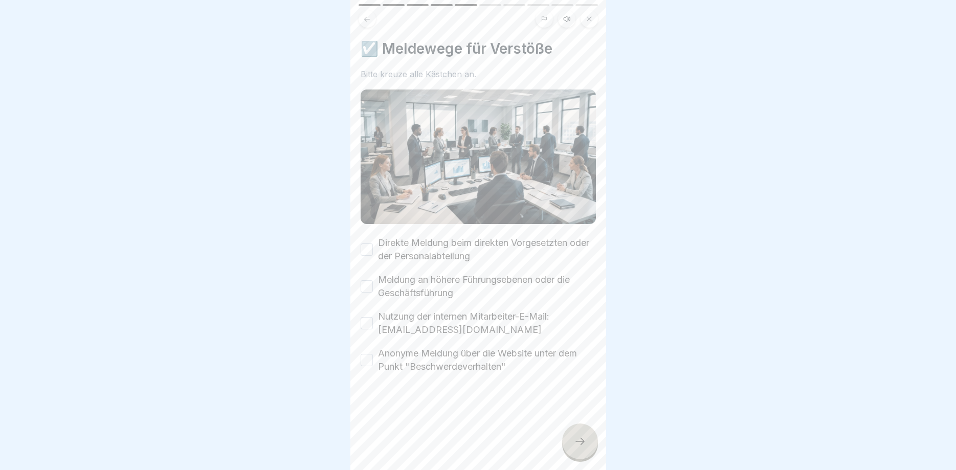
click at [570, 446] on div at bounding box center [580, 442] width 36 height 36
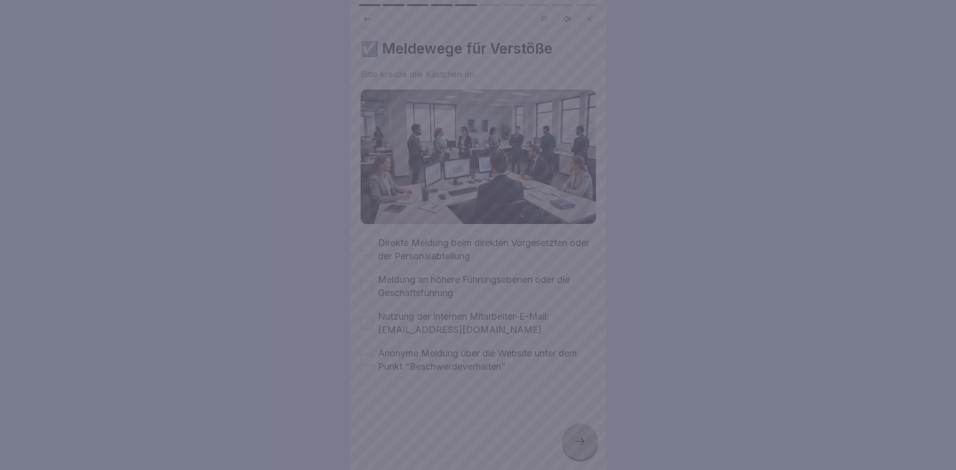
click at [369, 251] on div at bounding box center [478, 235] width 956 height 470
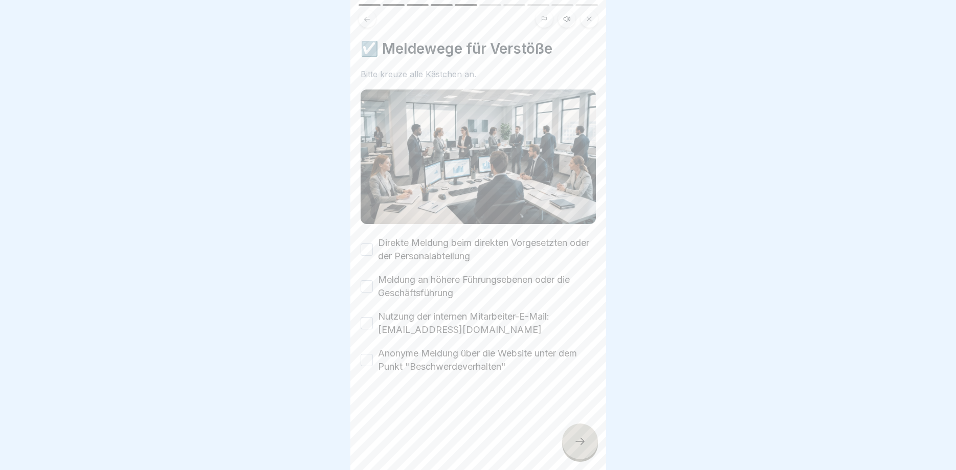
click at [366, 287] on button "Meldung an höhere Führungsebenen oder die Geschäftsführung" at bounding box center [367, 286] width 12 height 12
click at [367, 246] on button "Direkte Meldung beim direkten Vorgesetzten oder der Personalabteilung" at bounding box center [367, 250] width 12 height 12
click at [366, 327] on button "Nutzung der internen Mitarbeiter-E-Mail: fb-intern@menue2000.de" at bounding box center [367, 323] width 12 height 12
click at [373, 360] on div "Anonyme Meldung über die Website unter dem Punkt "Beschwerdeverhalten"" at bounding box center [478, 360] width 235 height 27
click at [365, 359] on button "Anonyme Meldung über die Website unter dem Punkt "Beschwerdeverhalten"" at bounding box center [367, 360] width 12 height 12
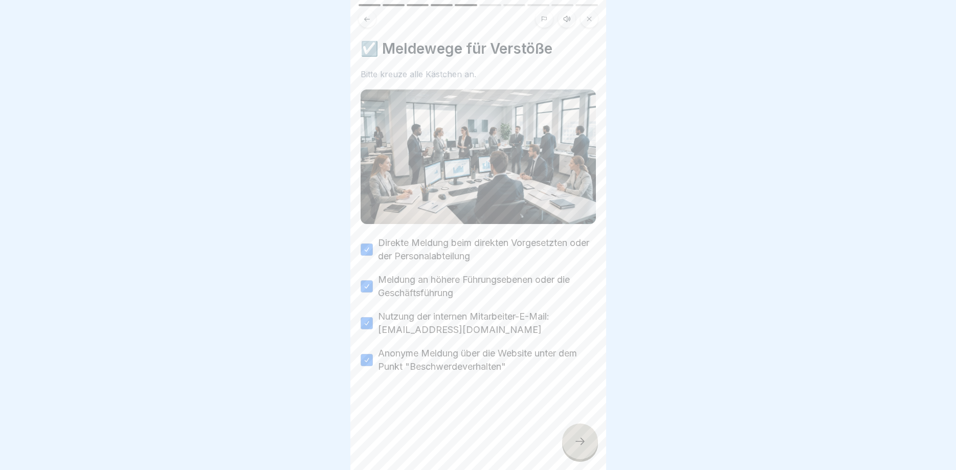
click at [576, 447] on icon at bounding box center [580, 441] width 12 height 12
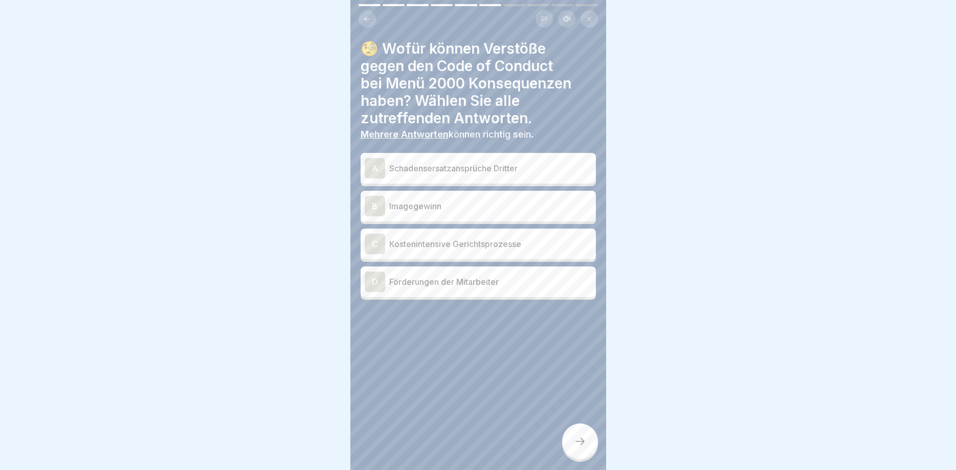
click at [371, 204] on div "B" at bounding box center [375, 206] width 20 height 20
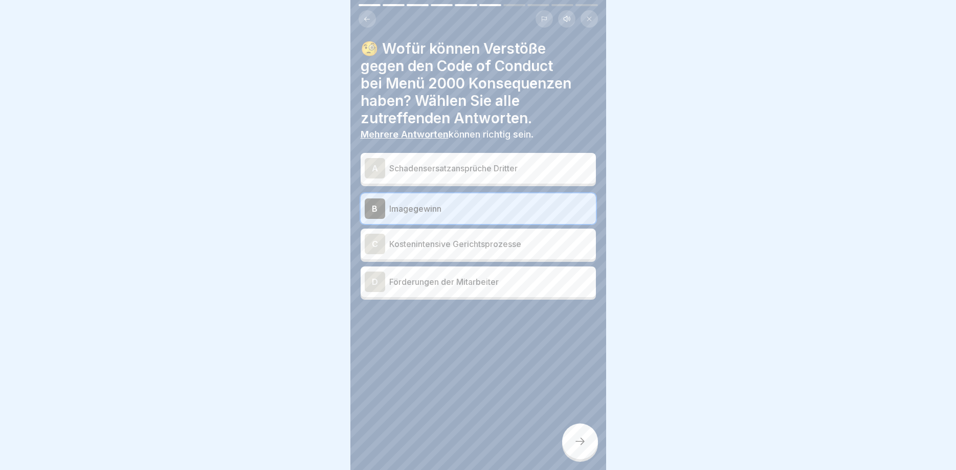
click at [371, 280] on div "D" at bounding box center [375, 282] width 20 height 20
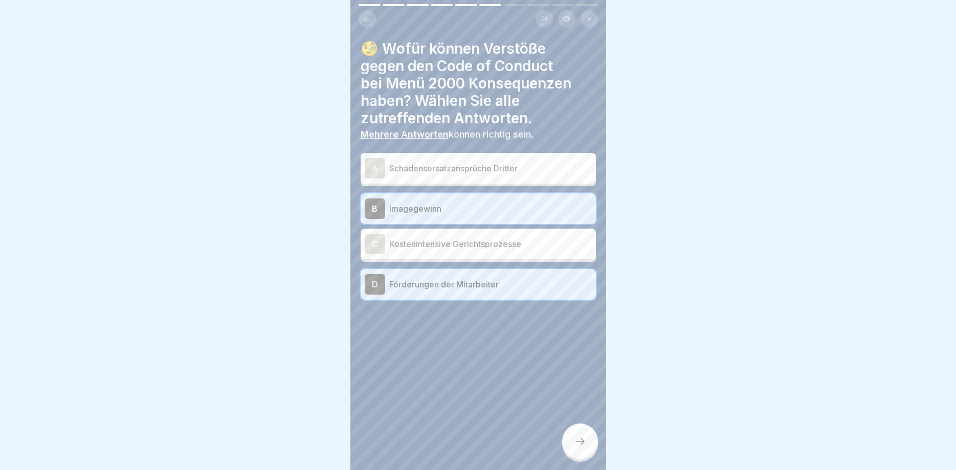
click at [373, 276] on div "A Schadensersatzansprüche Dritter B Imagegewinn C Kostenintensive Gerichtsproze…" at bounding box center [478, 228] width 235 height 144
click at [374, 282] on div "D" at bounding box center [375, 284] width 20 height 20
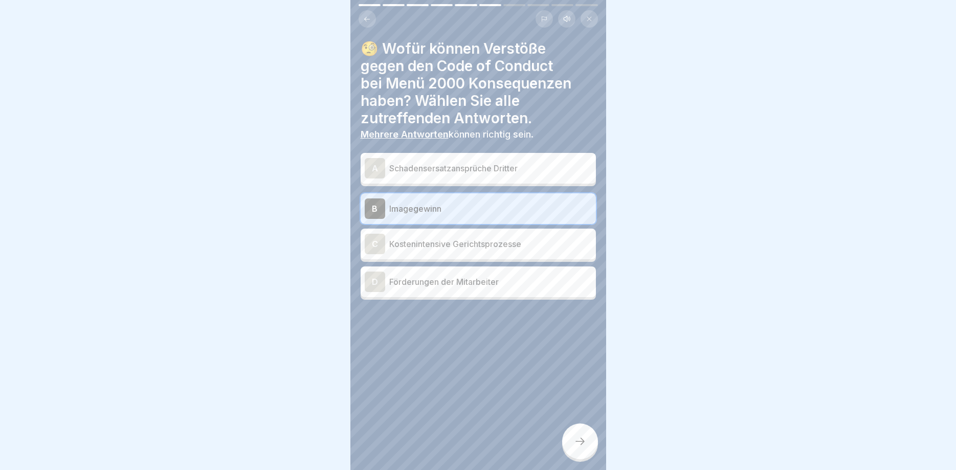
click at [374, 246] on div "C" at bounding box center [375, 244] width 20 height 20
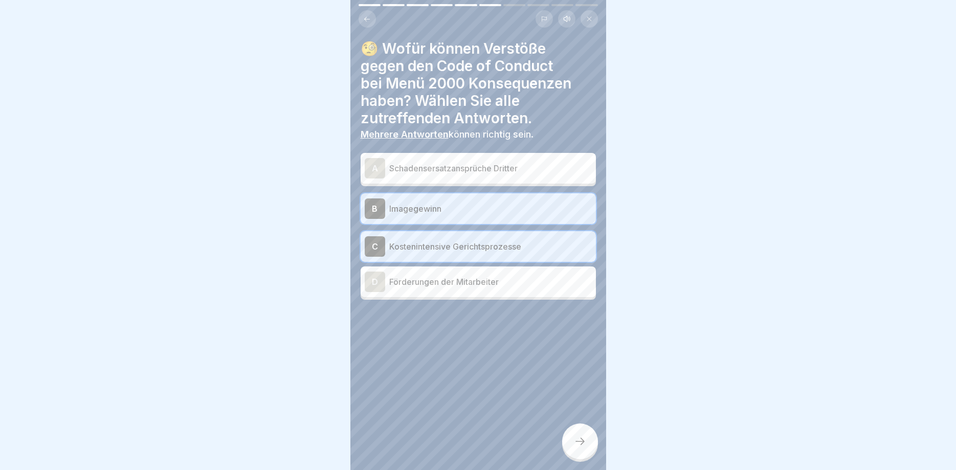
click at [569, 438] on div at bounding box center [580, 442] width 36 height 36
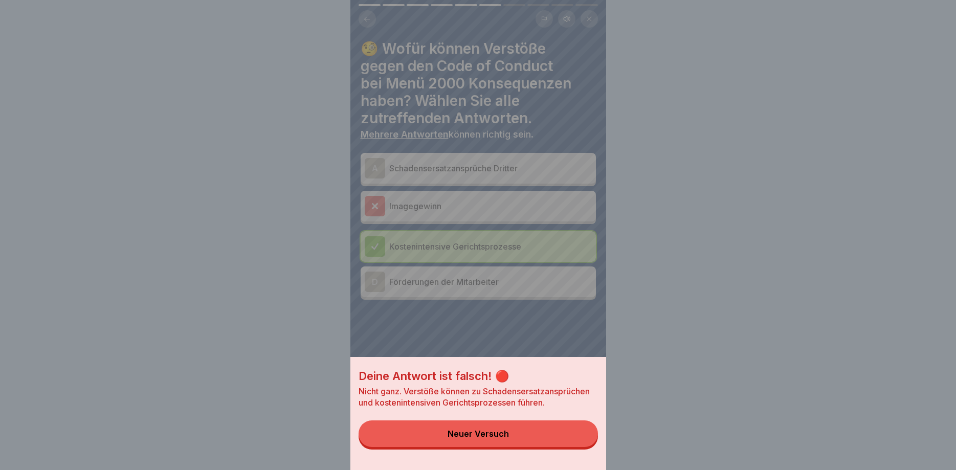
click at [567, 437] on button "Neuer Versuch" at bounding box center [478, 434] width 239 height 27
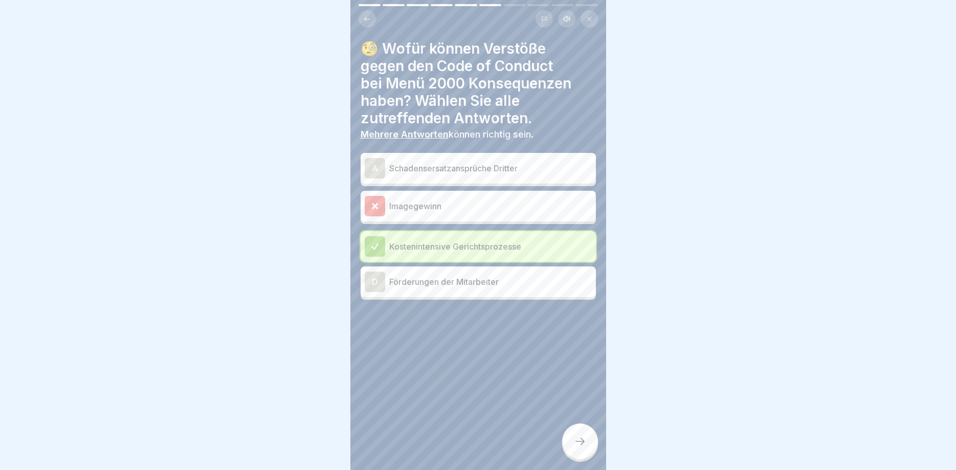
click at [570, 436] on div at bounding box center [580, 442] width 36 height 36
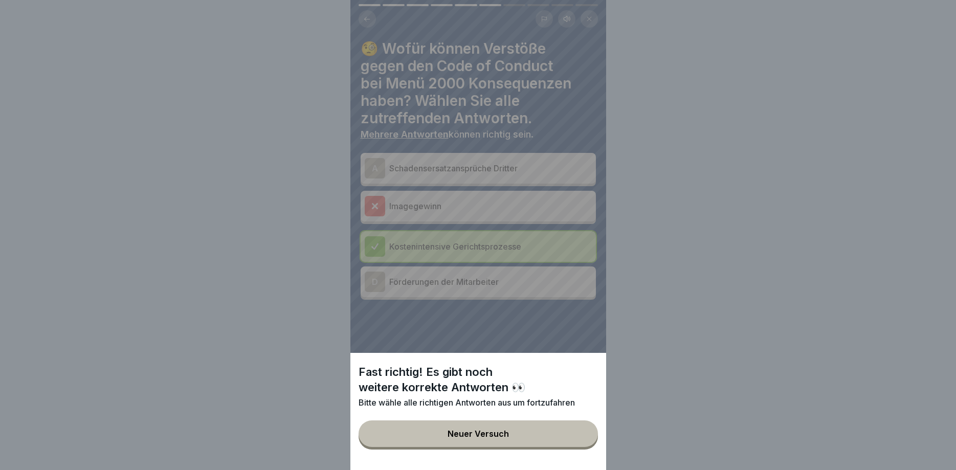
click at [570, 435] on button "Neuer Versuch" at bounding box center [478, 434] width 239 height 27
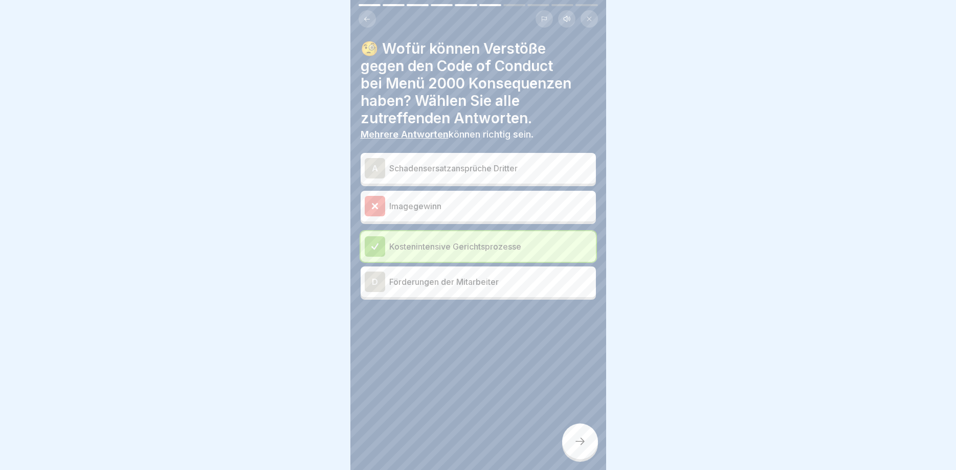
click at [570, 435] on div at bounding box center [580, 442] width 36 height 36
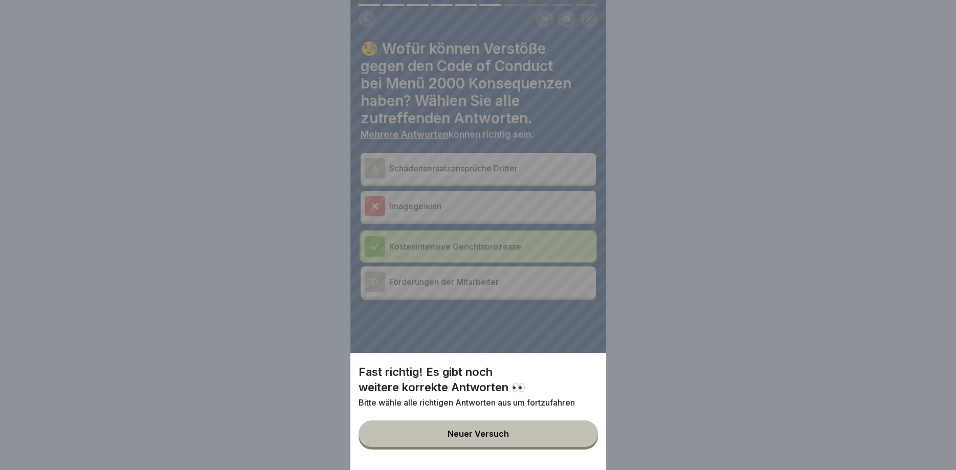
click at [515, 432] on button "Neuer Versuch" at bounding box center [478, 434] width 239 height 27
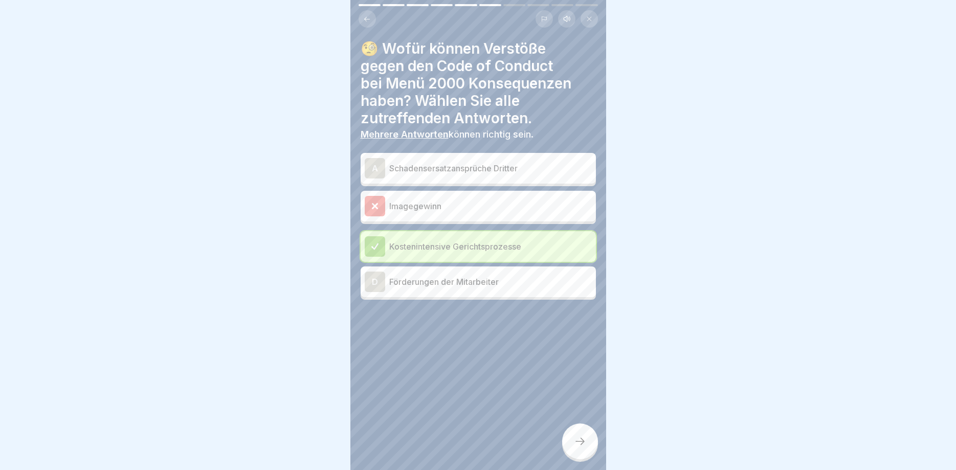
click at [499, 174] on p "Schadensersatzansprüche Dritter" at bounding box center [490, 168] width 203 height 12
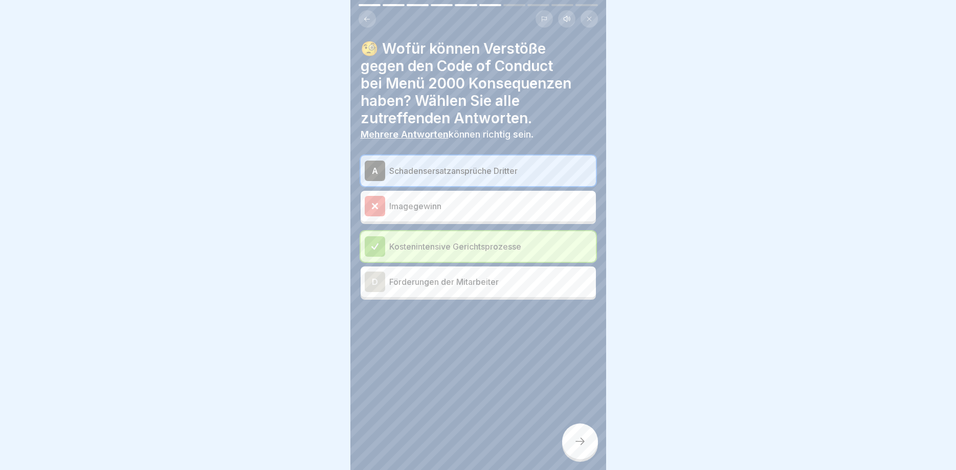
click at [590, 433] on div at bounding box center [580, 442] width 36 height 36
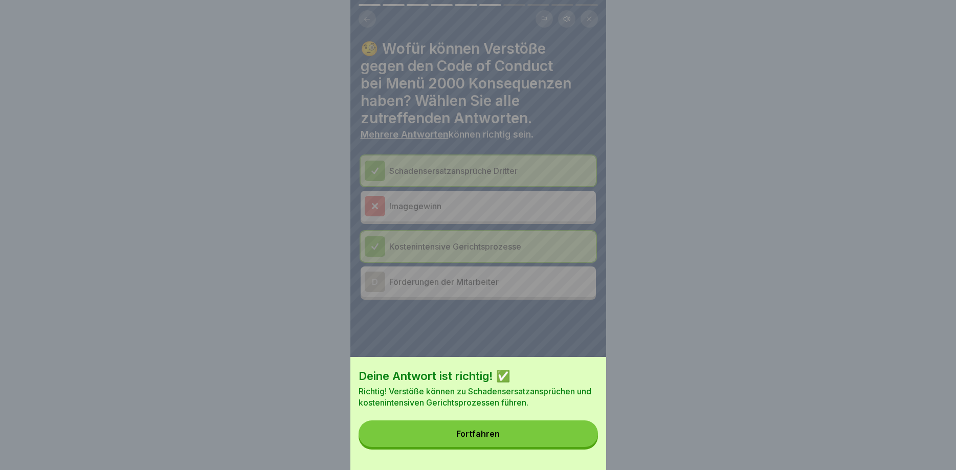
click at [586, 434] on button "Fortfahren" at bounding box center [478, 434] width 239 height 27
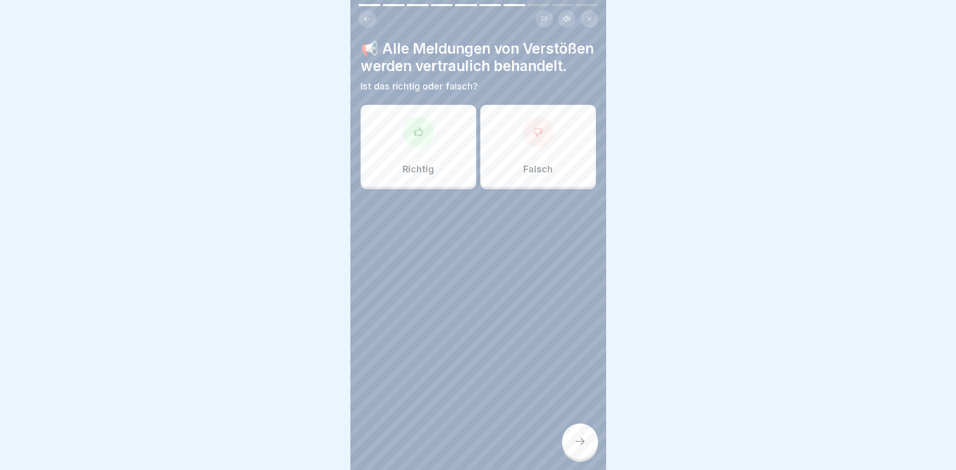
click at [586, 434] on div at bounding box center [580, 442] width 36 height 36
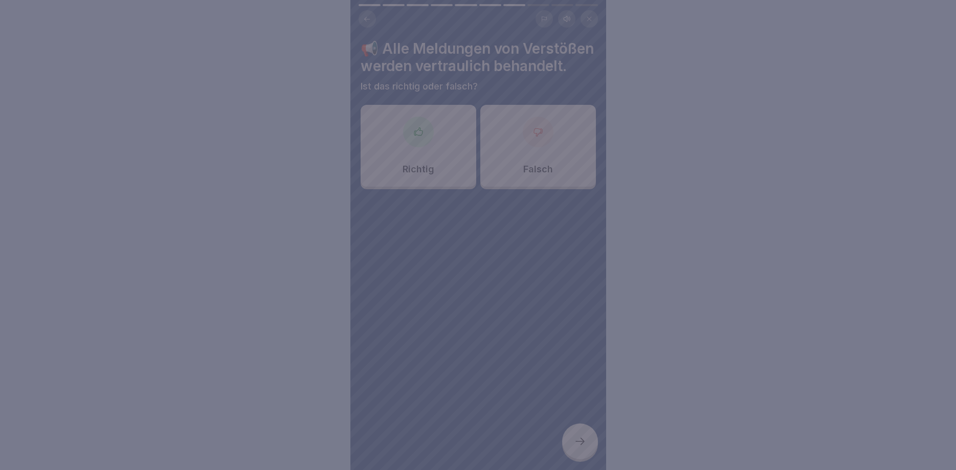
click at [586, 434] on div at bounding box center [478, 235] width 956 height 470
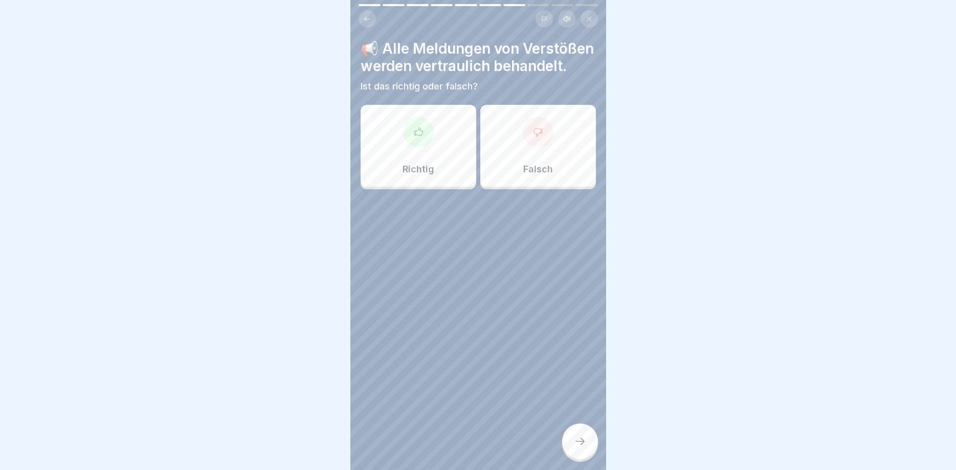
click at [431, 175] on p "Richtig" at bounding box center [419, 169] width 32 height 11
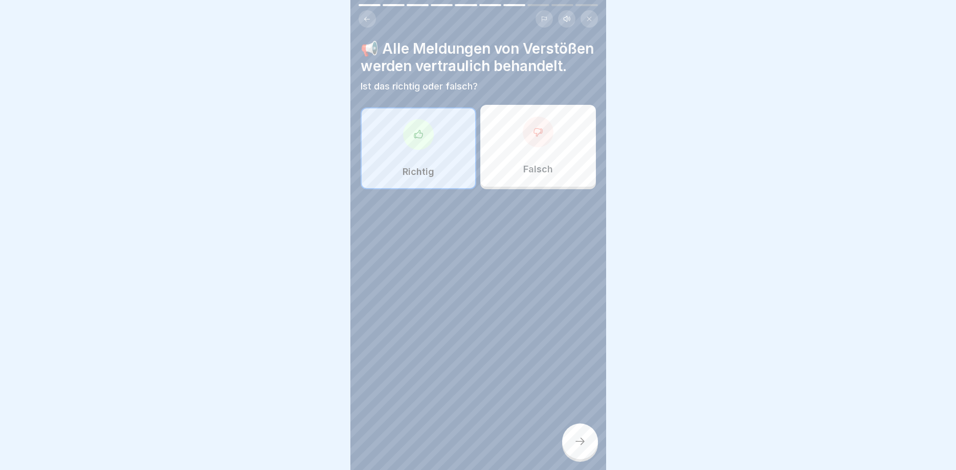
click at [587, 442] on div at bounding box center [580, 442] width 36 height 36
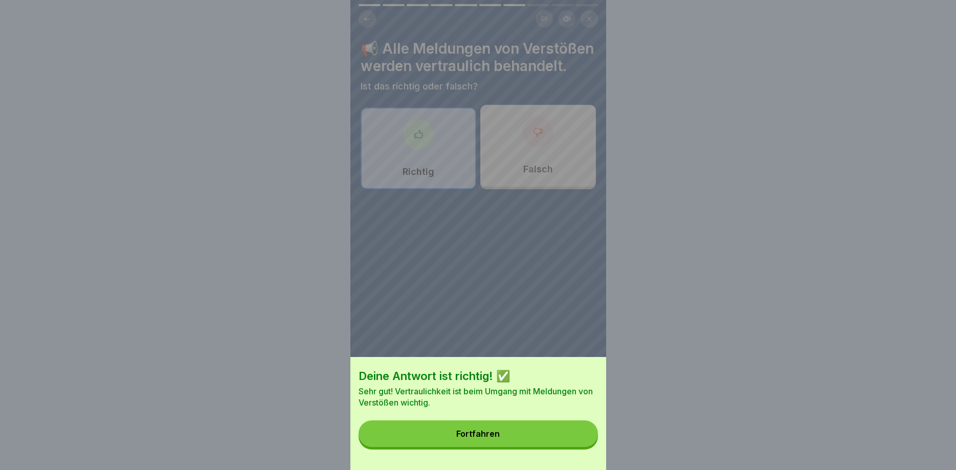
click at [571, 434] on button "Fortfahren" at bounding box center [478, 434] width 239 height 27
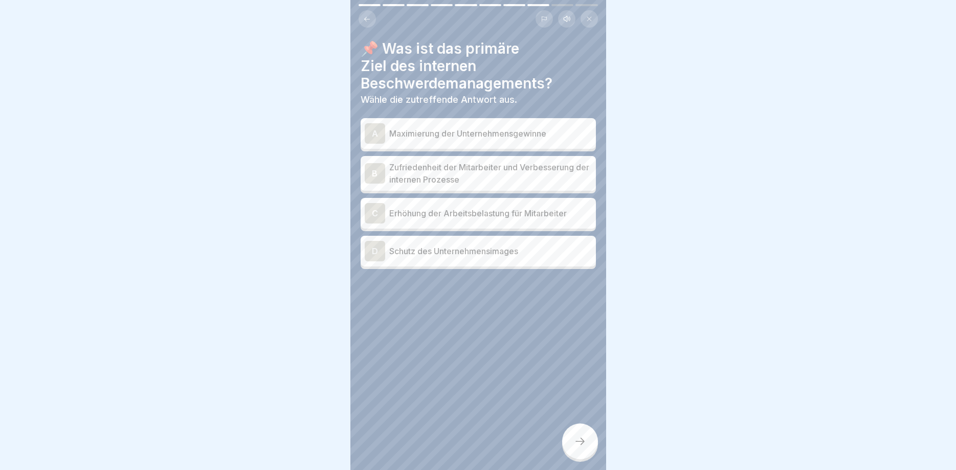
click at [506, 177] on p "Zufriedenheit der Mitarbeiter und Verbesserung der internen Prozesse" at bounding box center [490, 173] width 203 height 25
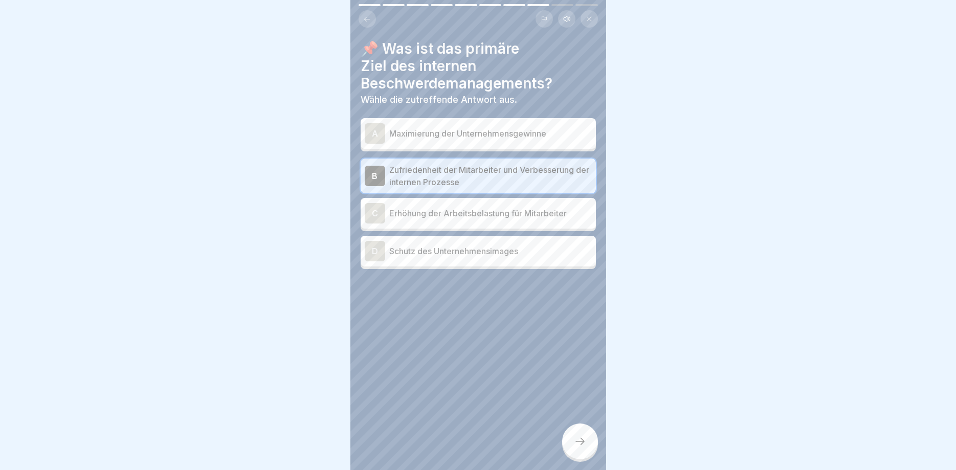
click at [516, 214] on p "Erhöhung der Arbeitsbelastung für Mitarbeiter" at bounding box center [490, 213] width 203 height 12
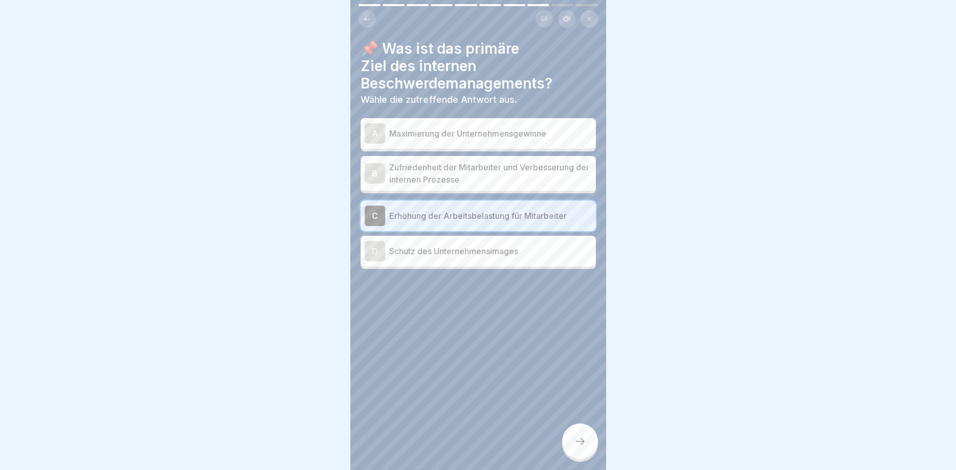
click at [552, 175] on p "Zufriedenheit der Mitarbeiter und Verbesserung der internen Prozesse" at bounding box center [490, 173] width 203 height 25
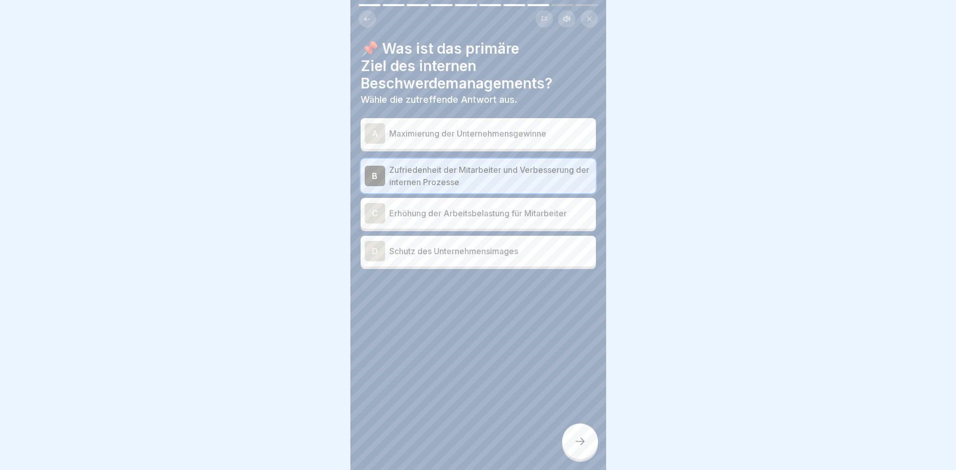
click at [577, 439] on icon at bounding box center [580, 441] width 12 height 12
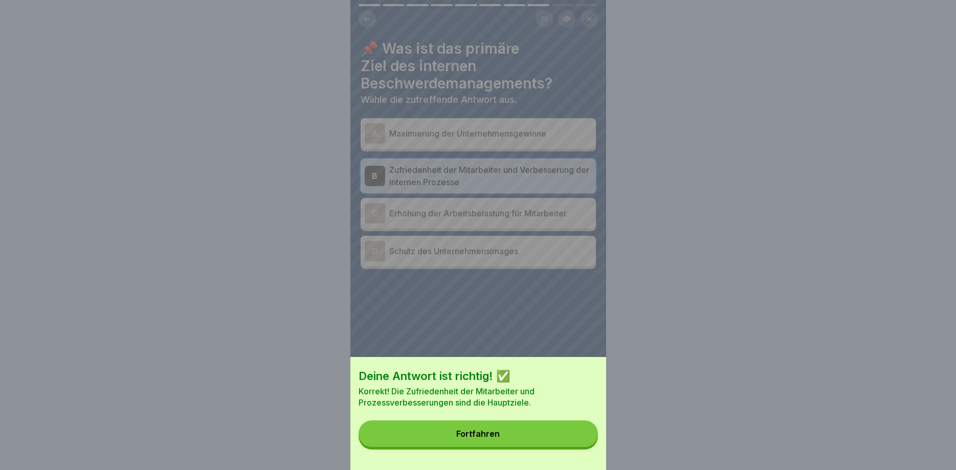
click at [575, 441] on button "Fortfahren" at bounding box center [478, 434] width 239 height 27
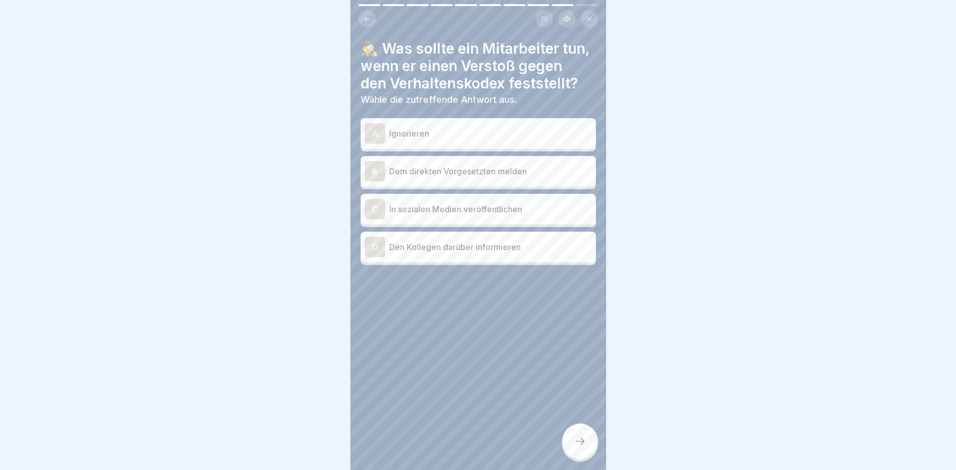
click at [520, 170] on p "Dem direkten Vorgesetzten melden" at bounding box center [490, 171] width 203 height 12
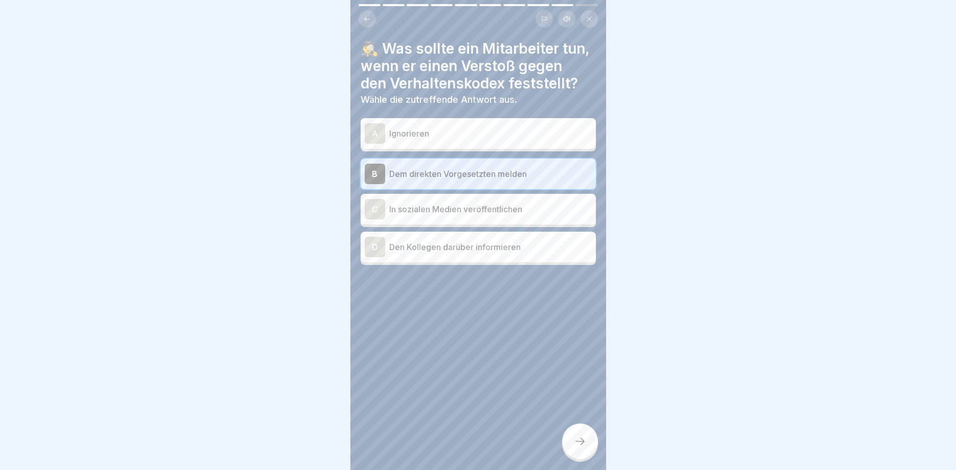
click at [567, 434] on div at bounding box center [580, 442] width 36 height 36
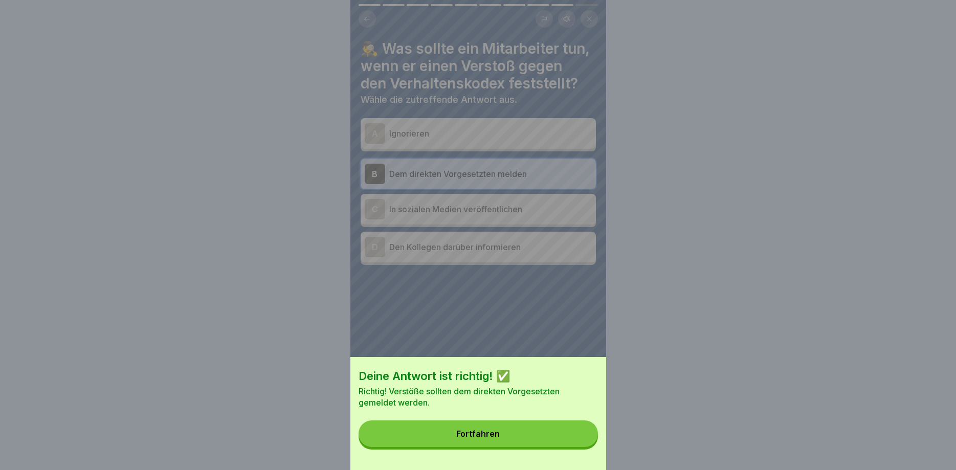
click at [574, 444] on button "Fortfahren" at bounding box center [478, 434] width 239 height 27
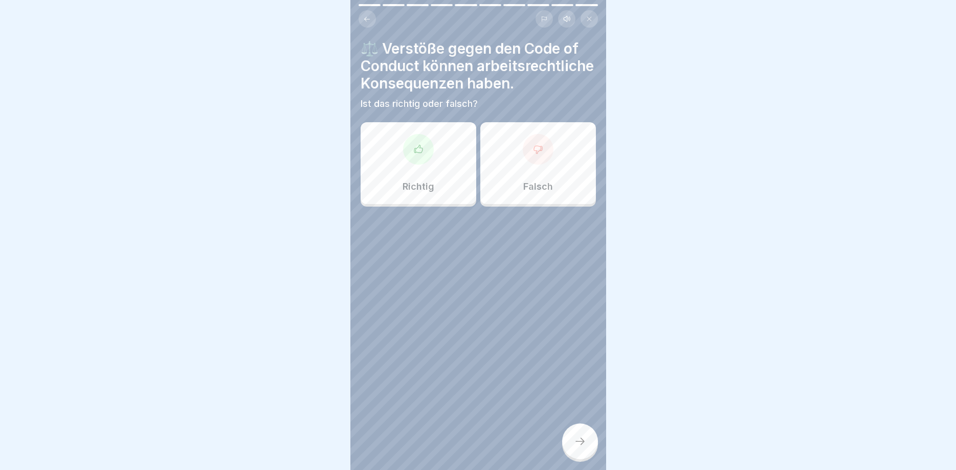
click at [440, 165] on div "Richtig" at bounding box center [419, 163] width 116 height 82
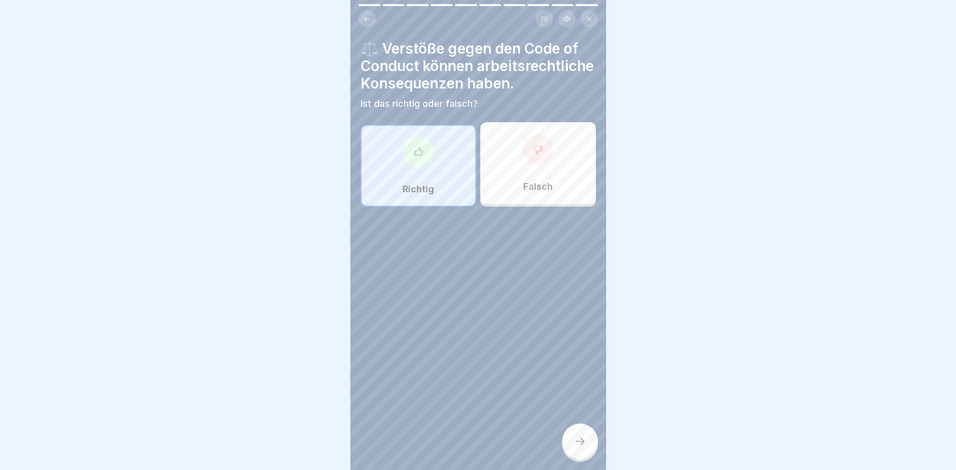
click at [587, 446] on div at bounding box center [580, 442] width 36 height 36
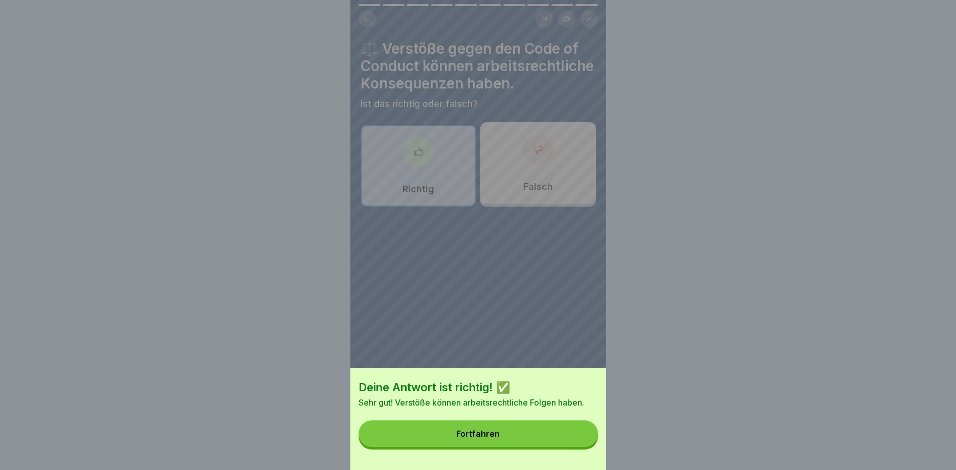
click at [587, 446] on button "Fortfahren" at bounding box center [478, 434] width 239 height 27
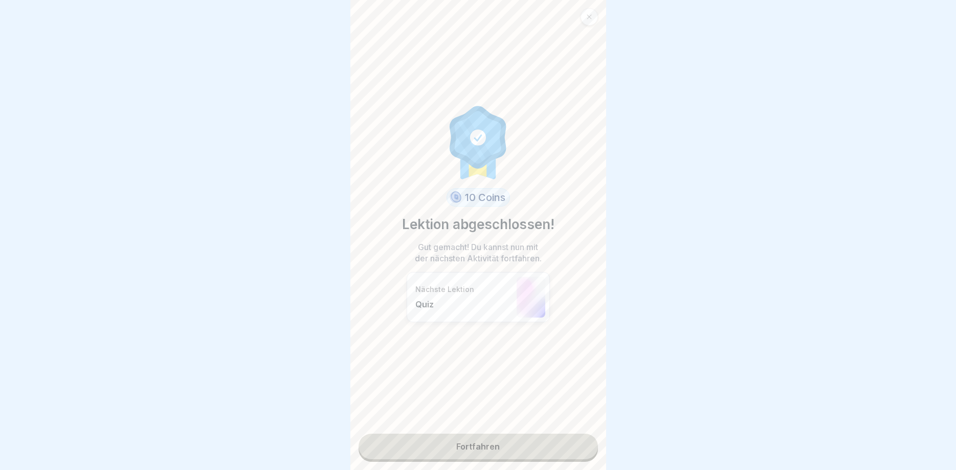
click at [587, 446] on link "Fortfahren" at bounding box center [478, 447] width 239 height 26
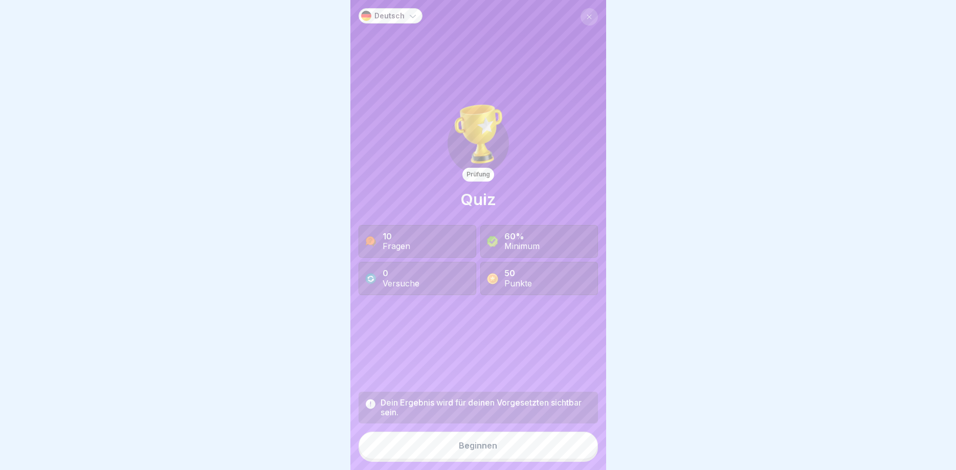
click at [583, 439] on button "Beginnen" at bounding box center [478, 446] width 239 height 28
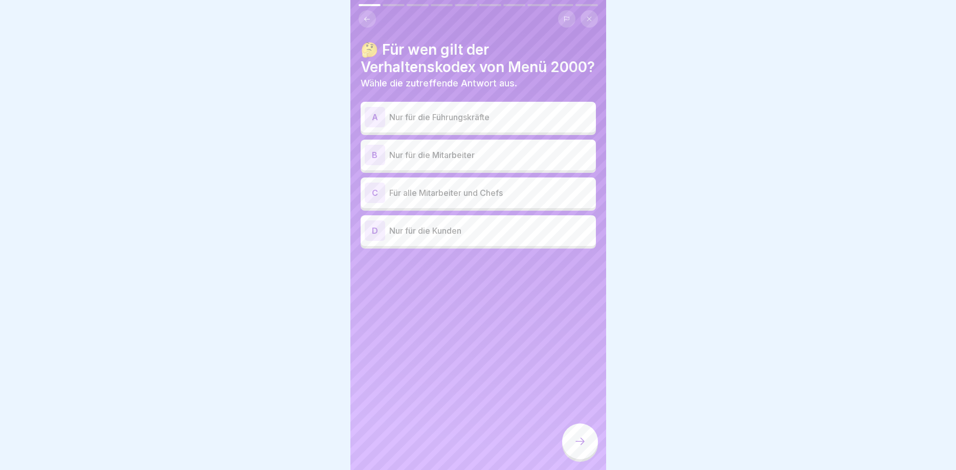
click at [573, 448] on div at bounding box center [580, 442] width 36 height 36
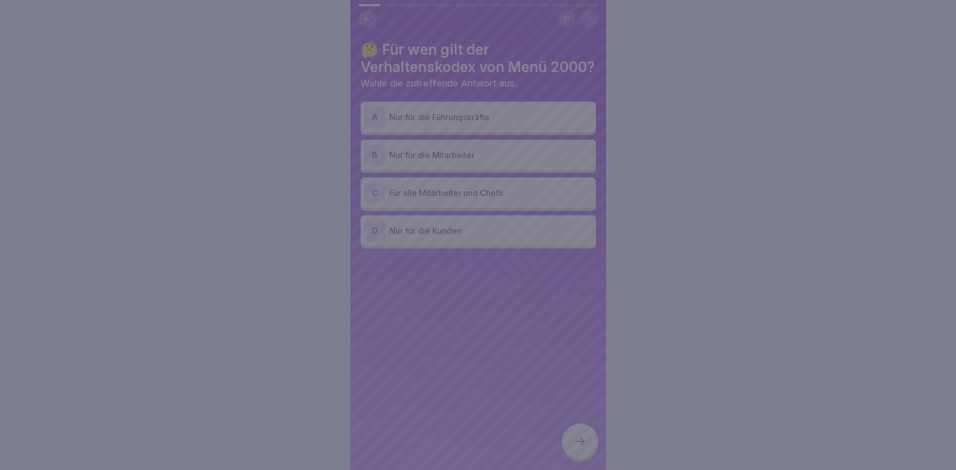
click at [573, 448] on div at bounding box center [478, 235] width 956 height 470
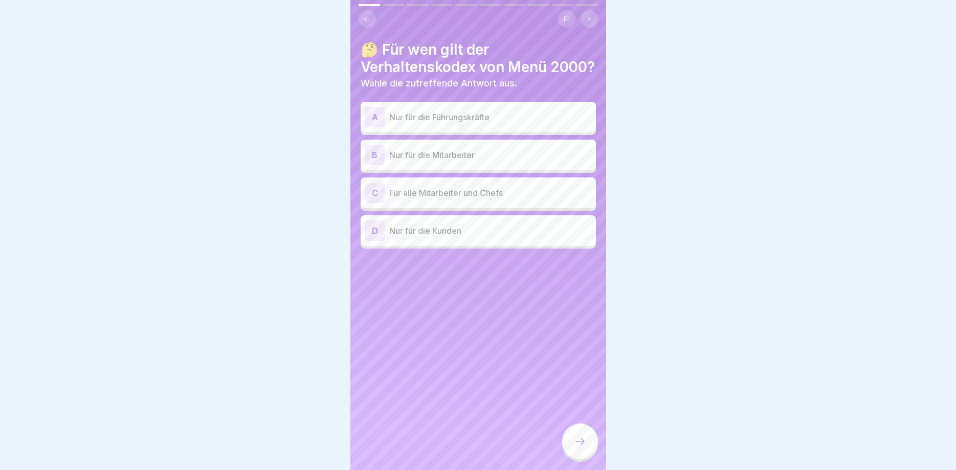
click at [480, 199] on p "Für alle Mitarbeiter und Chefs" at bounding box center [490, 193] width 203 height 12
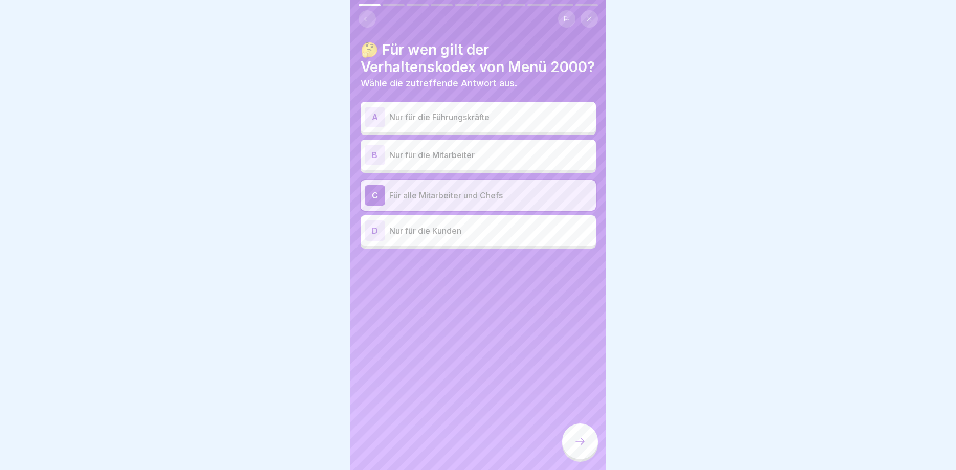
click at [583, 448] on div at bounding box center [580, 442] width 36 height 36
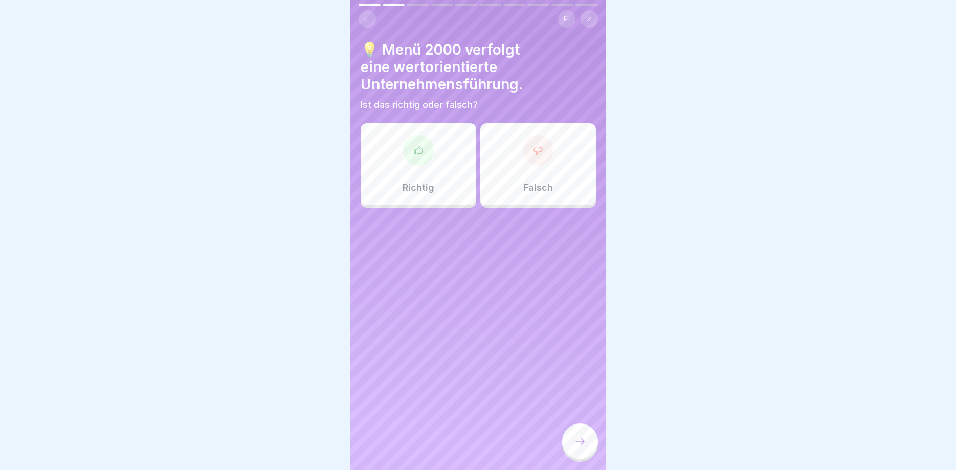
click at [419, 164] on div at bounding box center [418, 150] width 31 height 31
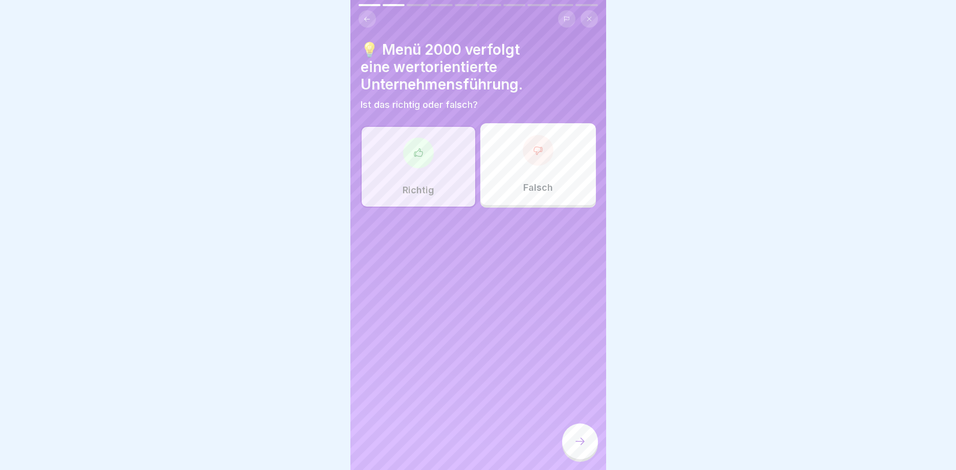
click at [579, 438] on icon at bounding box center [580, 441] width 12 height 12
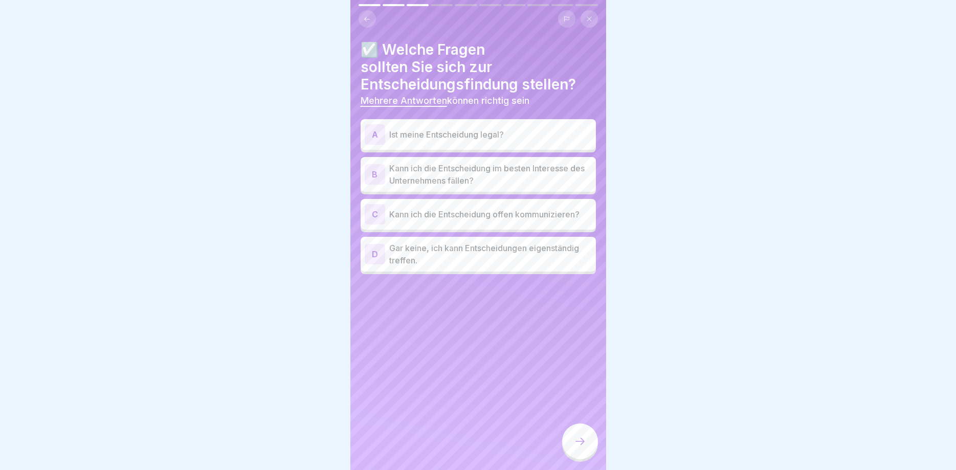
click at [534, 181] on p "Kann ich die Entscheidung im besten Interesse des Unternehmens fällen?" at bounding box center [490, 174] width 203 height 25
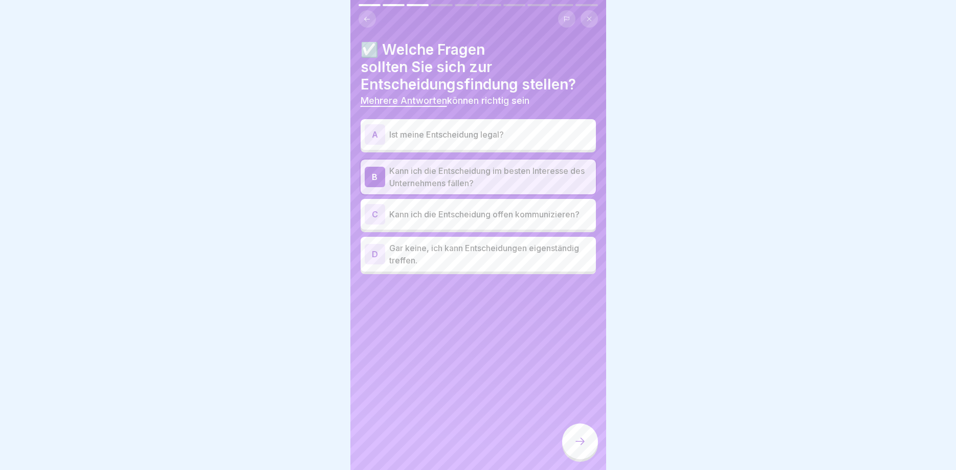
click at [554, 215] on p "Kann ich die Entscheidung offen kommunizieren?" at bounding box center [490, 214] width 203 height 12
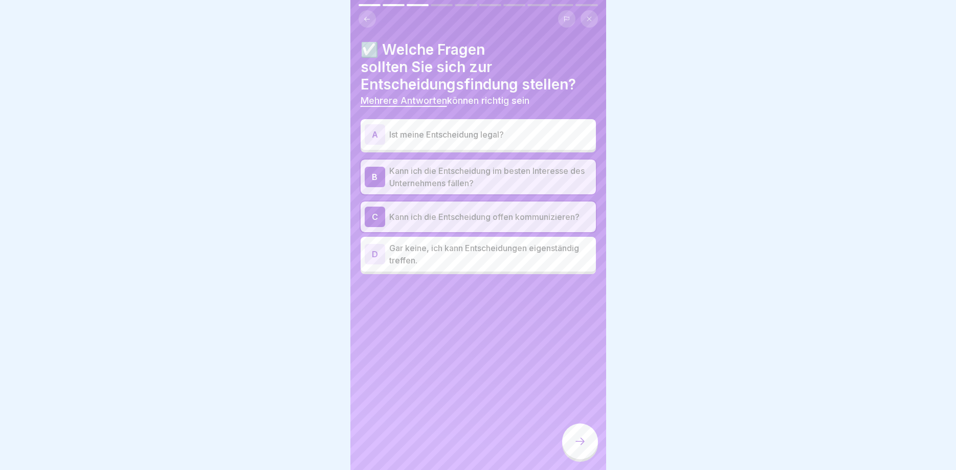
click at [584, 445] on icon at bounding box center [580, 441] width 12 height 12
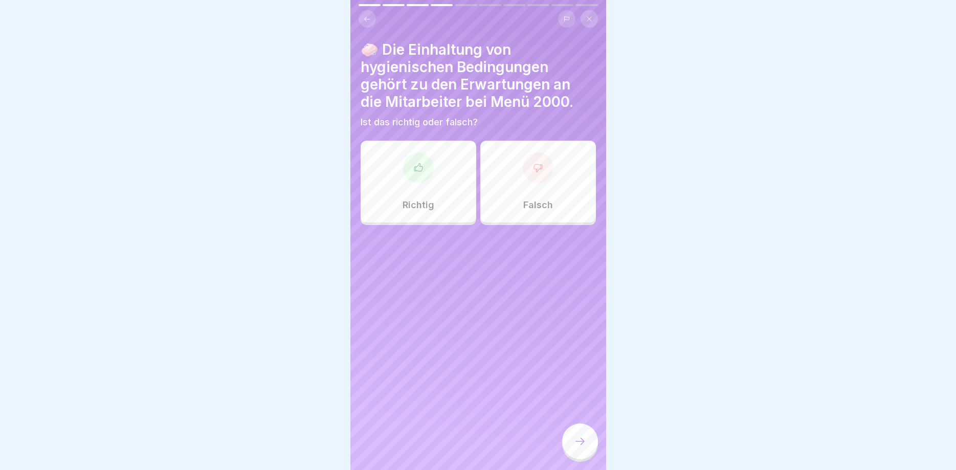
click at [434, 188] on div "Richtig" at bounding box center [419, 182] width 116 height 82
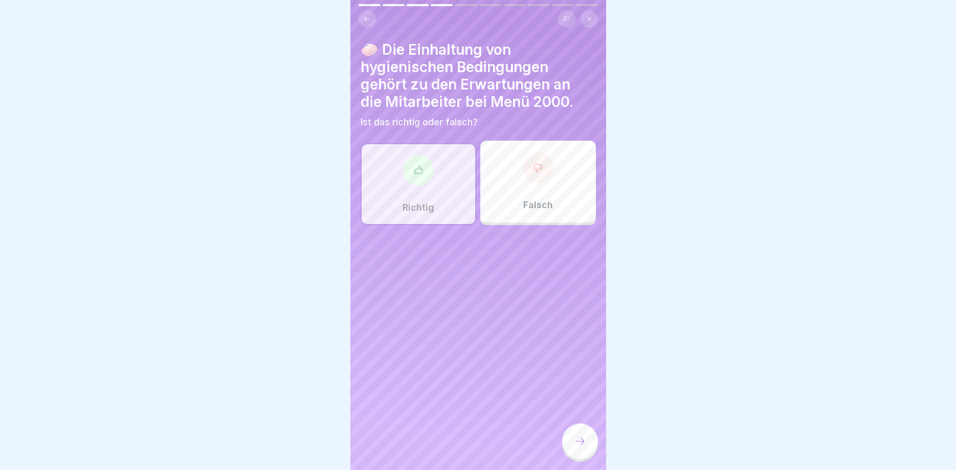
click at [574, 445] on div at bounding box center [580, 442] width 36 height 36
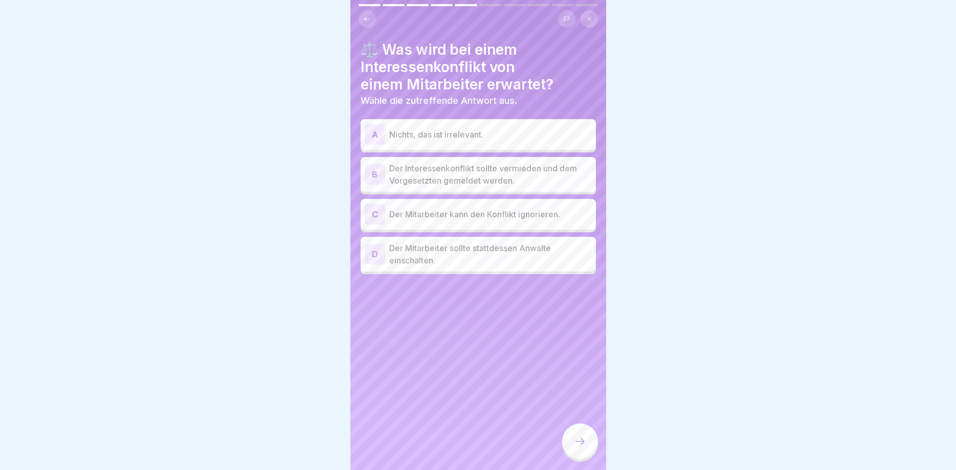
click at [546, 179] on p "Der Interessenkonflikt sollte vermieden und dem Vorgesetzten gemeldet werden." at bounding box center [490, 174] width 203 height 25
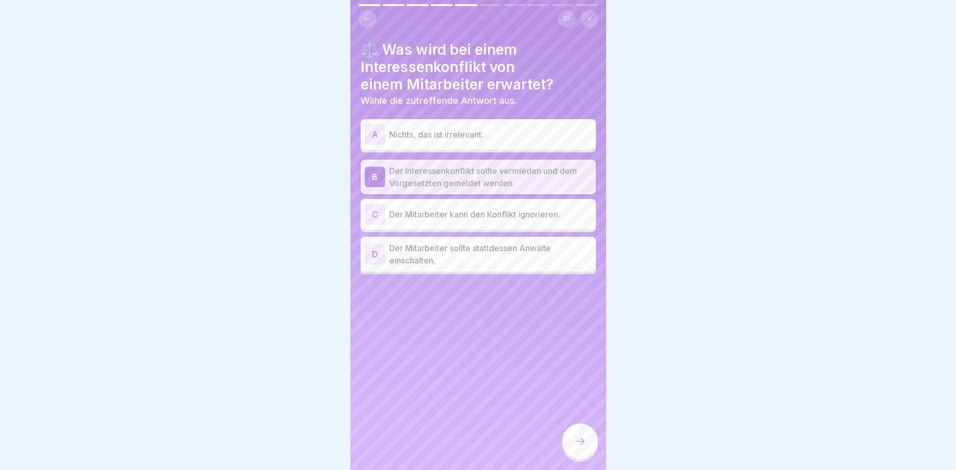
click at [584, 442] on icon at bounding box center [580, 441] width 12 height 12
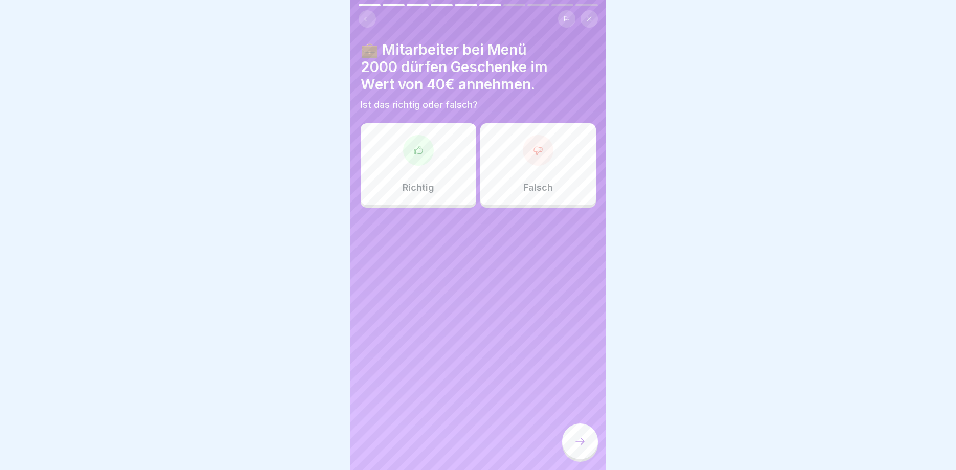
click at [554, 159] on div "Falsch" at bounding box center [539, 164] width 116 height 82
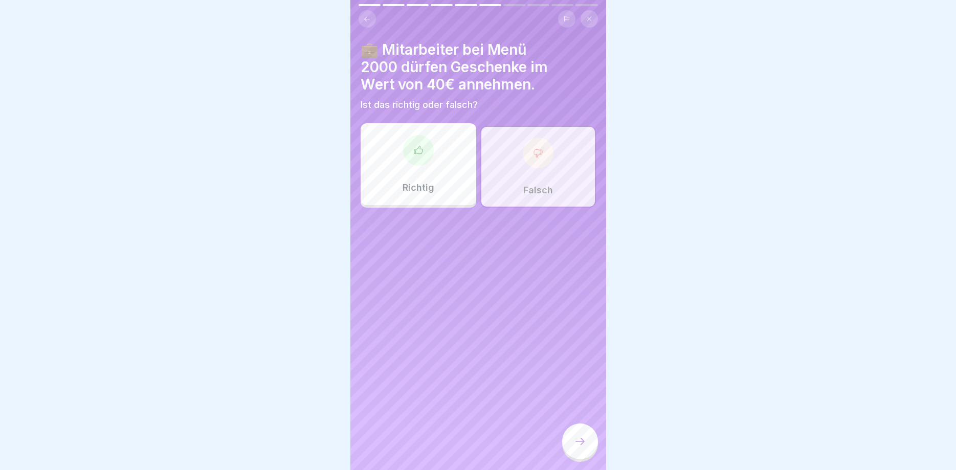
click at [588, 447] on div at bounding box center [580, 442] width 36 height 36
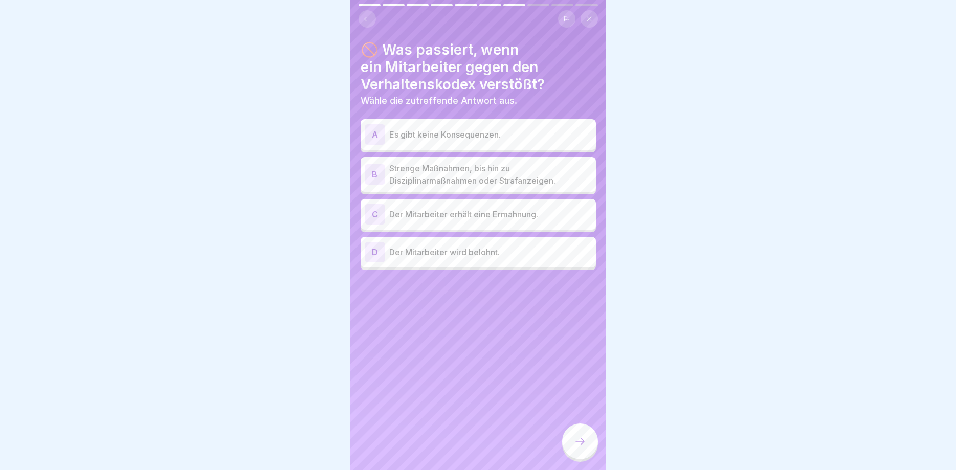
click at [526, 132] on p "Es gibt keine Konsequenzen." at bounding box center [490, 134] width 203 height 12
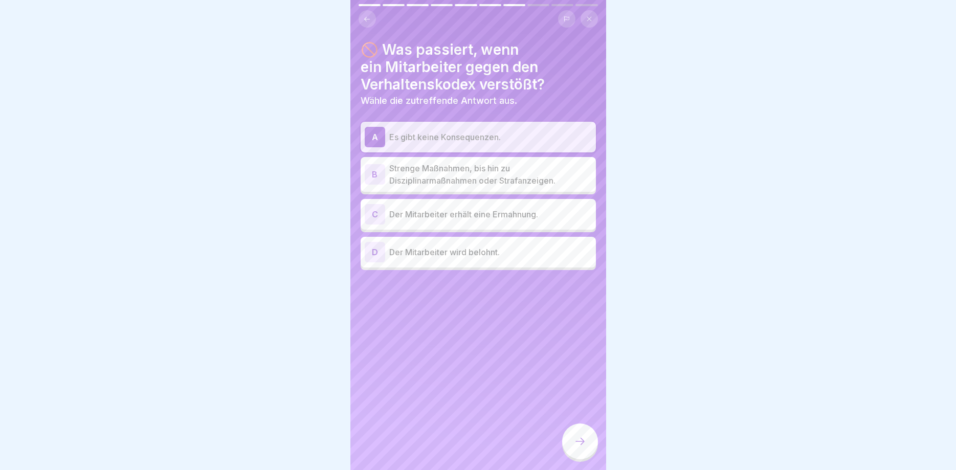
click at [582, 447] on icon at bounding box center [580, 441] width 12 height 12
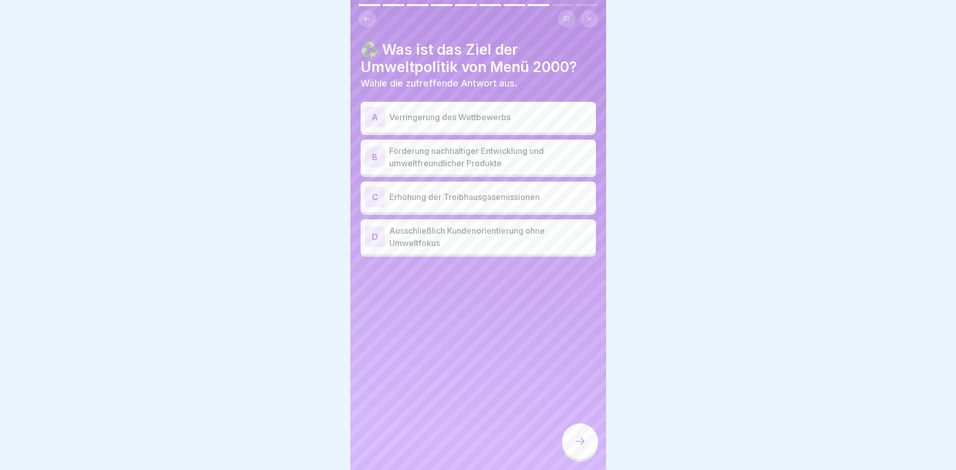
click at [531, 156] on p "Förderung nachhaltiger Entwicklung und umweltfreundlicher Produkte" at bounding box center [490, 157] width 203 height 25
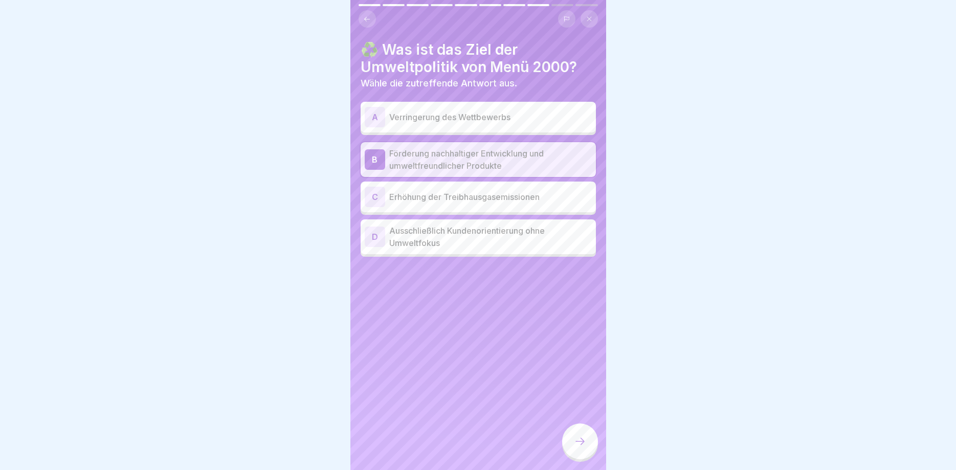
click at [584, 438] on icon at bounding box center [580, 441] width 12 height 12
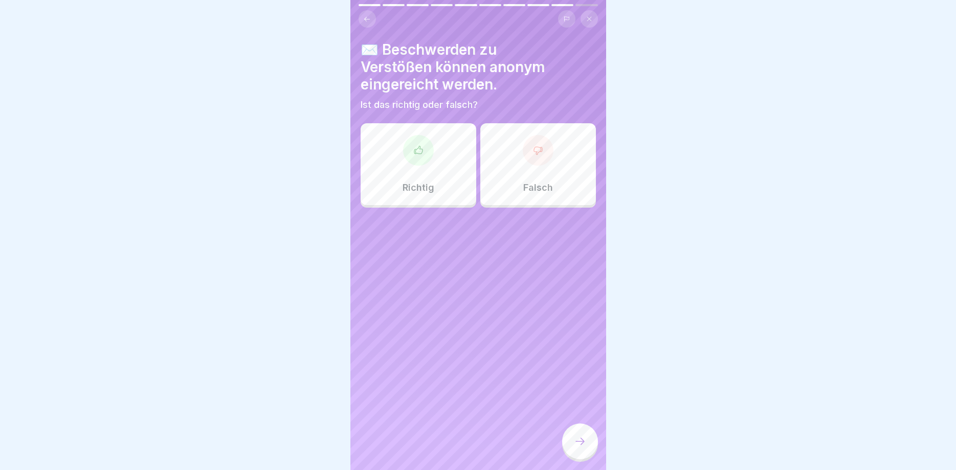
click at [426, 161] on div at bounding box center [418, 150] width 31 height 31
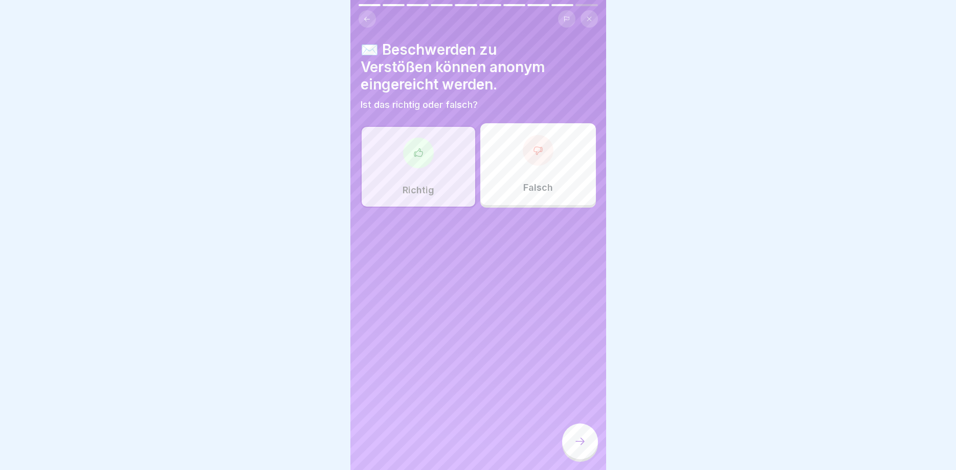
click at [579, 445] on icon at bounding box center [580, 441] width 12 height 12
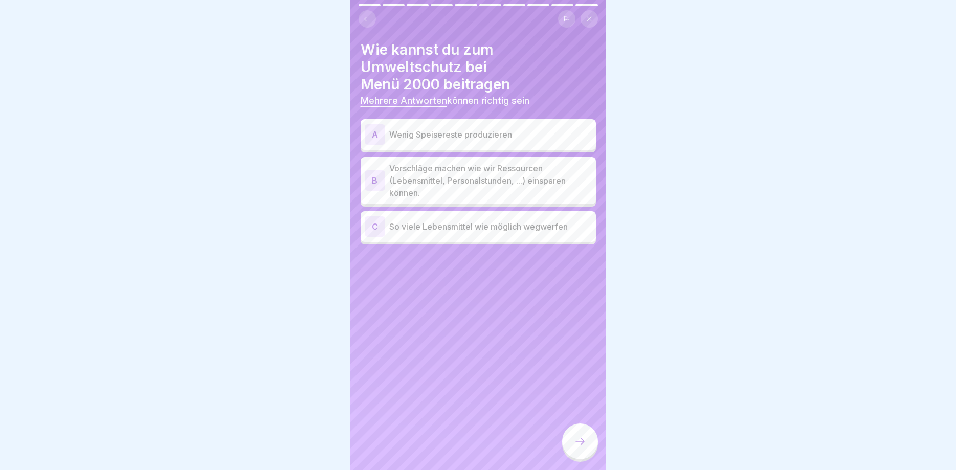
click at [515, 164] on p "Vorschläge machen wie wir Ressourcen (Lebensmittel, Personalstunden, ...) einsp…" at bounding box center [490, 180] width 203 height 37
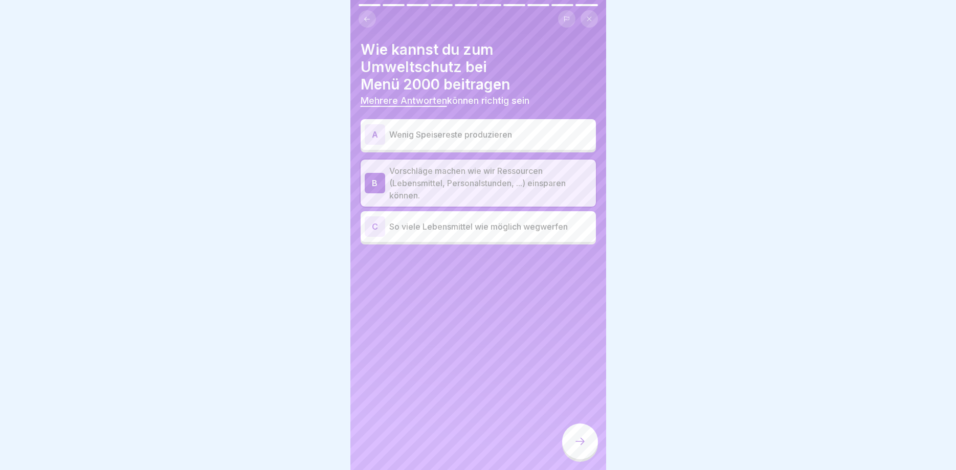
click at [578, 438] on icon at bounding box center [580, 441] width 12 height 12
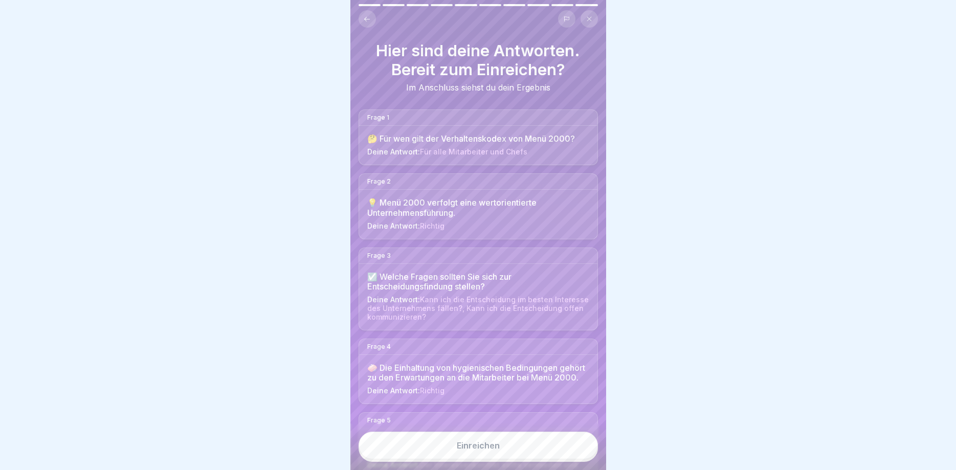
click at [557, 447] on button "Einreichen" at bounding box center [478, 446] width 239 height 28
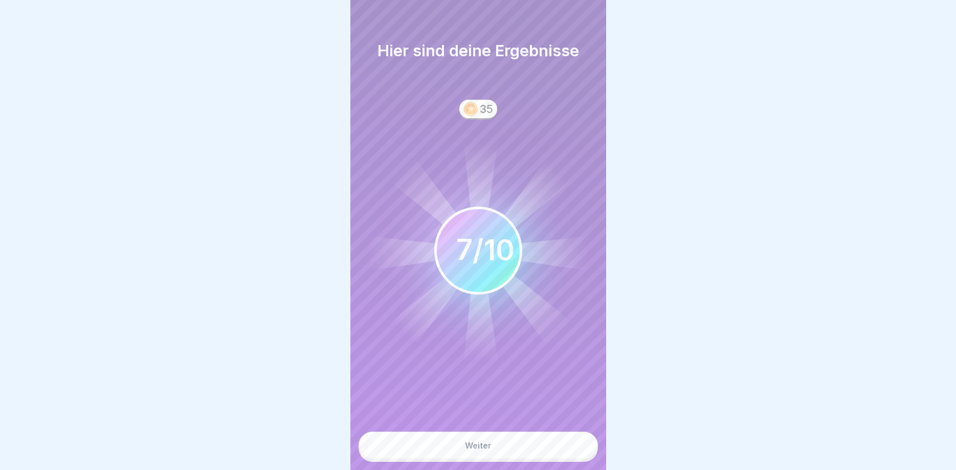
click at [557, 447] on button "Weiter" at bounding box center [478, 446] width 239 height 28
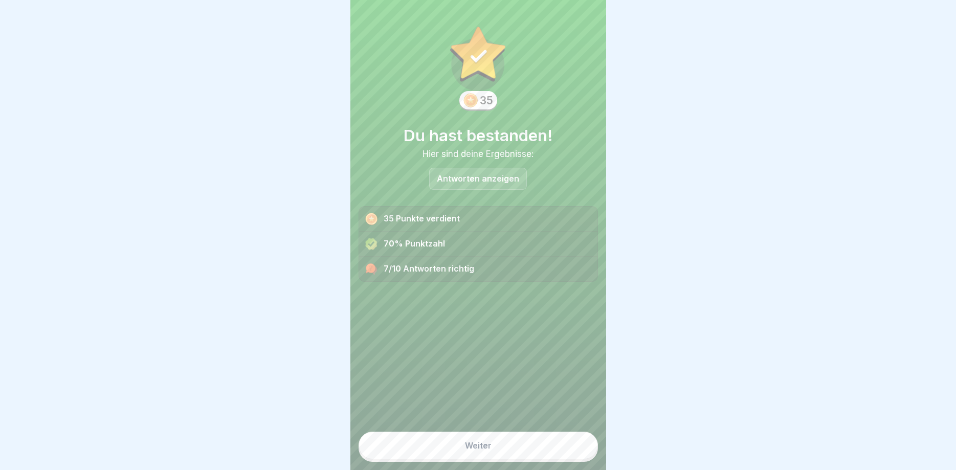
click at [557, 447] on button "Weiter" at bounding box center [478, 446] width 239 height 28
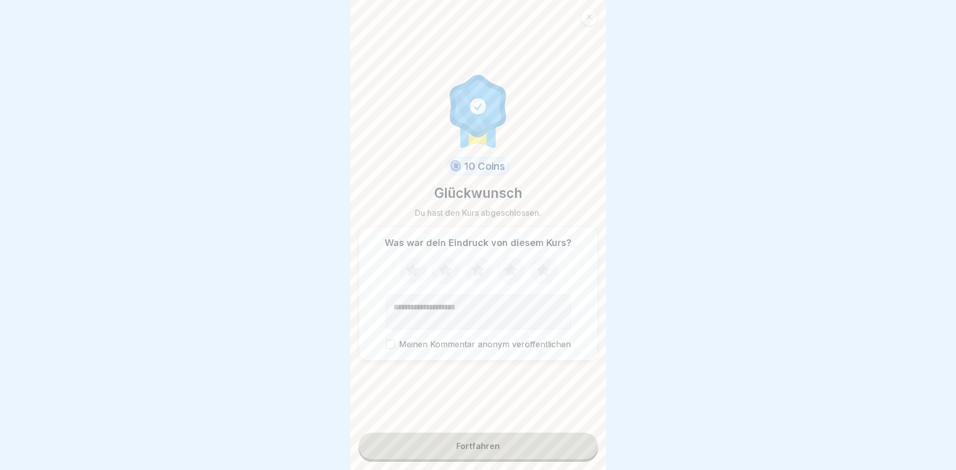
click at [557, 447] on button "Fortfahren" at bounding box center [478, 446] width 239 height 27
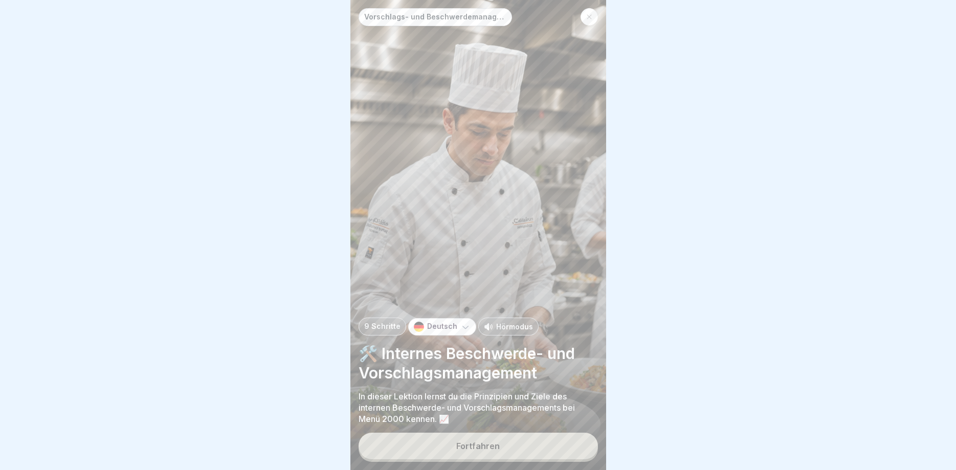
click at [557, 447] on button "Fortfahren" at bounding box center [478, 446] width 239 height 27
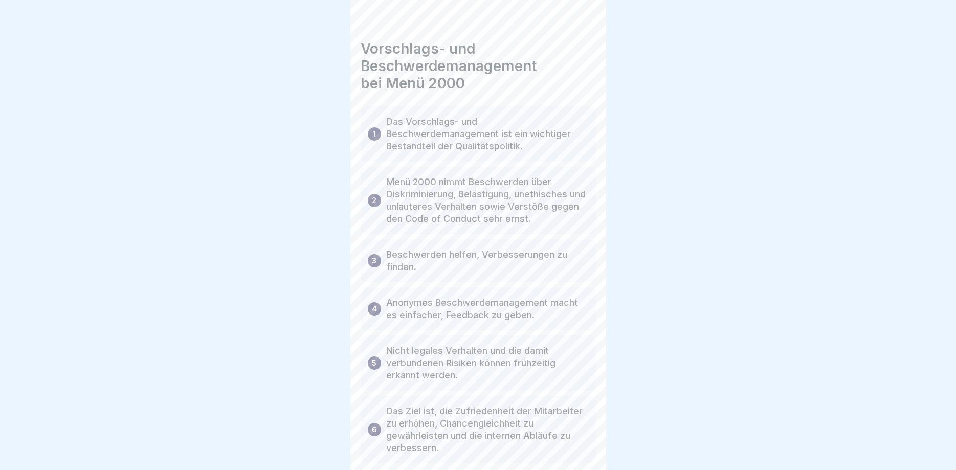
click at [557, 447] on p "Das Ziel ist, die Zufriedenheit der Mitarbeiter zu erhöhen, Chancengleichheit z…" at bounding box center [487, 429] width 203 height 49
click at [569, 443] on div at bounding box center [580, 442] width 36 height 36
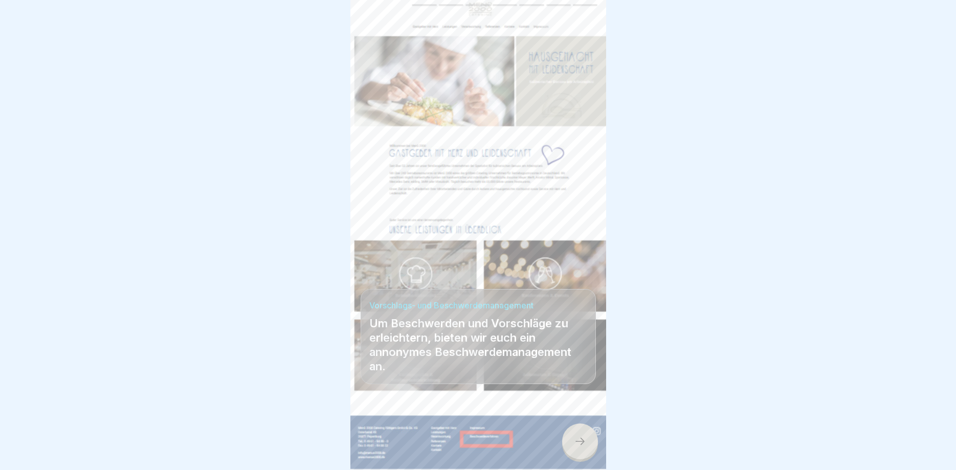
click at [569, 443] on div at bounding box center [580, 442] width 36 height 36
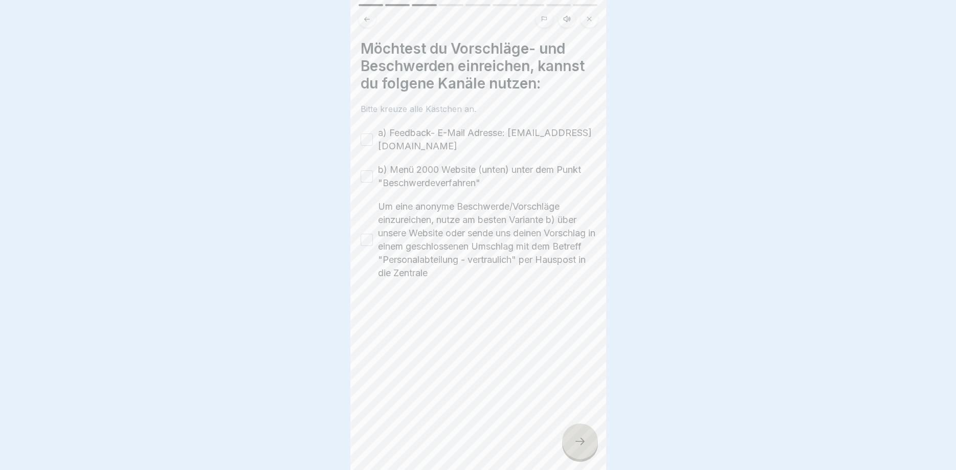
click at [569, 443] on div at bounding box center [478, 235] width 956 height 470
click at [366, 139] on button "a) Feedback- E-Mail Adresse: fb-intern@menue2000.de" at bounding box center [367, 140] width 12 height 12
click at [364, 177] on button "b) Menü 2000 Website (unten) unter dem Punkt "Beschwerdeverfahren"" at bounding box center [367, 176] width 12 height 12
click at [369, 243] on button "Um eine anonyme Beschwerde/Vorschläge einzureichen, nutze am besten Variante b)…" at bounding box center [367, 240] width 12 height 12
click at [583, 439] on icon at bounding box center [580, 441] width 12 height 12
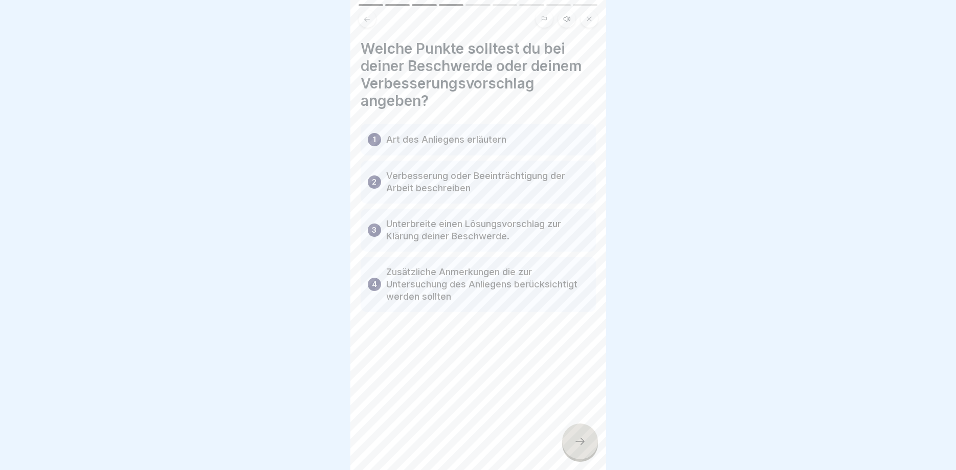
click at [583, 439] on icon at bounding box center [580, 441] width 12 height 12
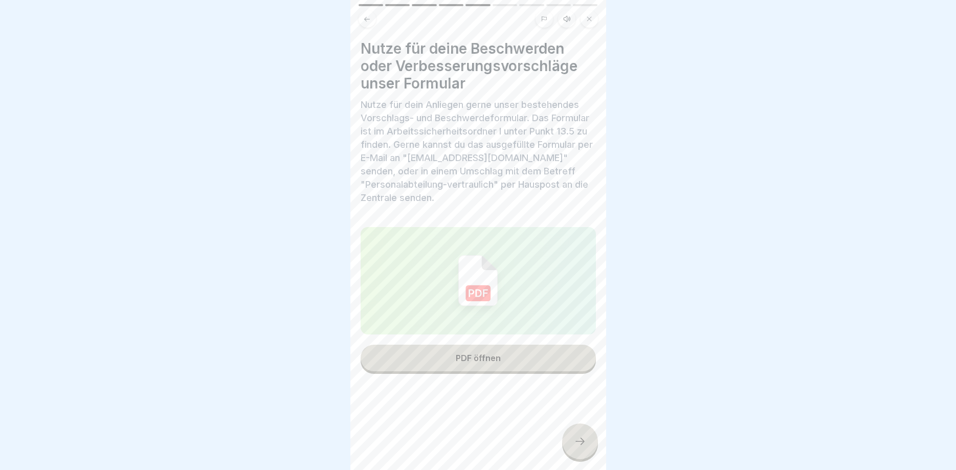
click at [583, 439] on icon at bounding box center [580, 441] width 12 height 12
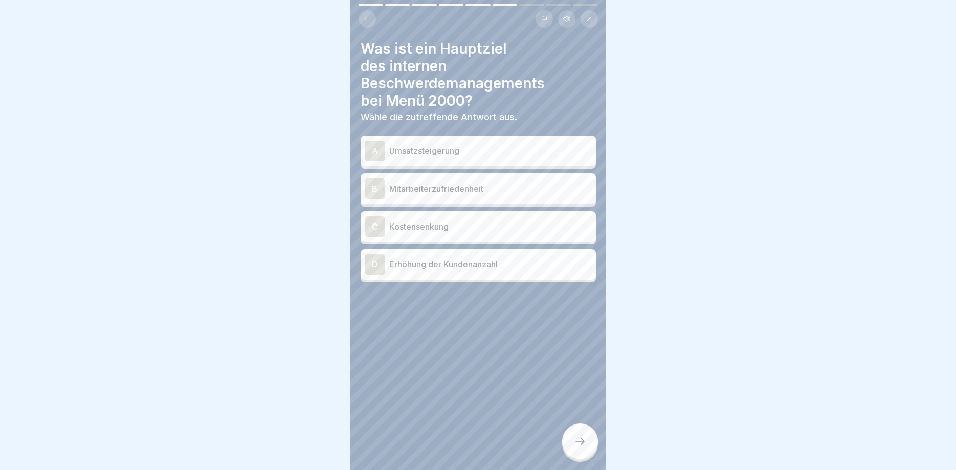
click at [583, 439] on icon at bounding box center [580, 441] width 12 height 12
click at [496, 258] on p "Erhöhung der Kundenanzahl" at bounding box center [490, 264] width 203 height 12
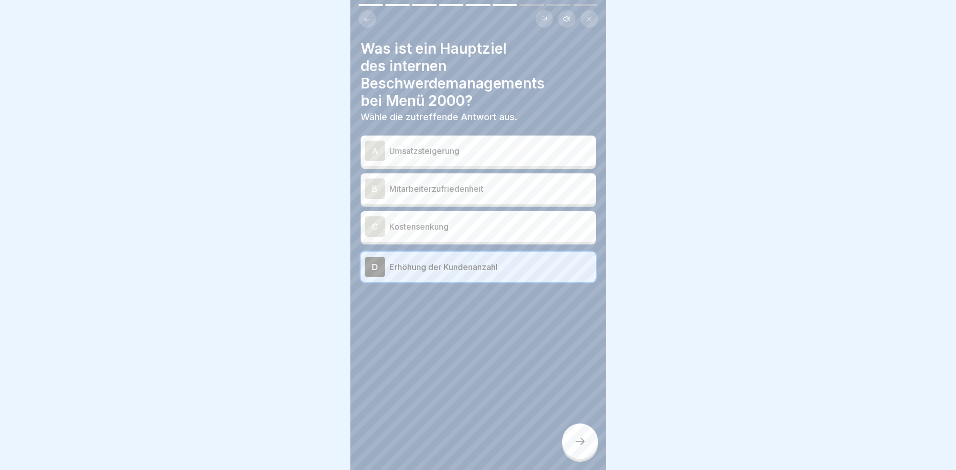
click at [583, 435] on div at bounding box center [580, 442] width 36 height 36
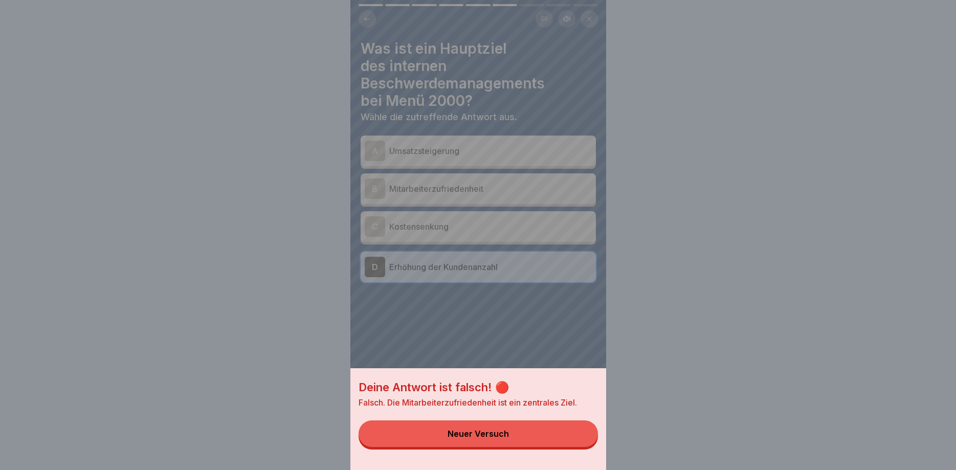
click at [583, 435] on button "Neuer Versuch" at bounding box center [478, 434] width 239 height 27
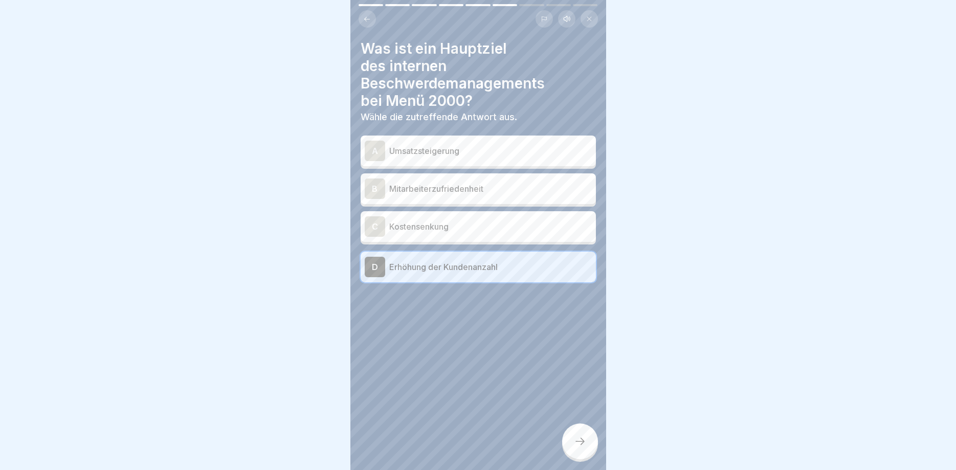
click
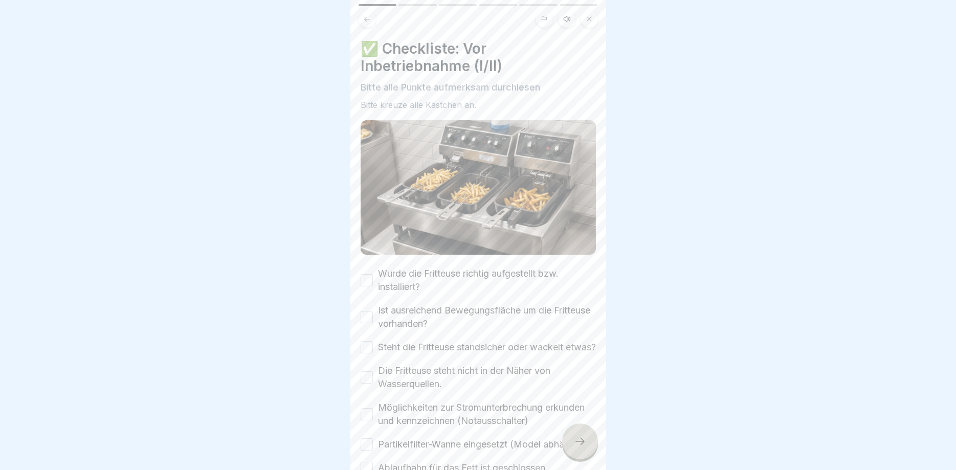
scroll to position [79, 0]
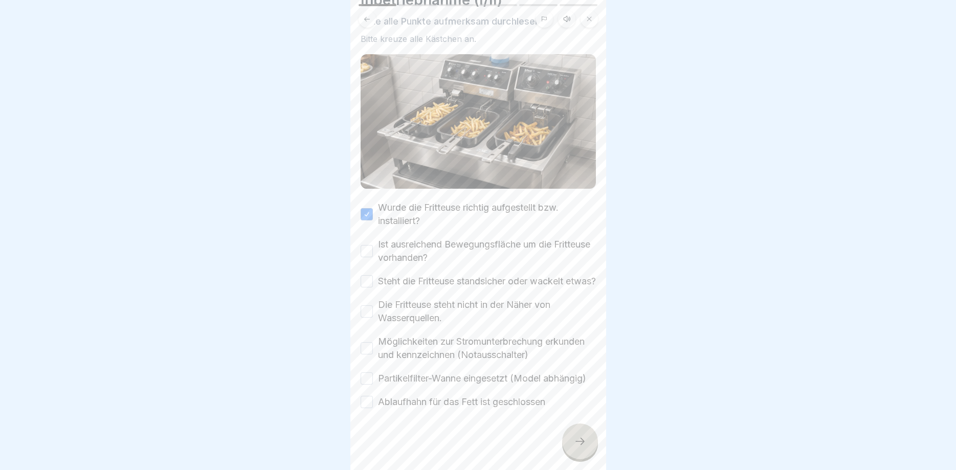
drag, startPoint x: 368, startPoint y: 237, endPoint x: 368, endPoint y: 262, distance: 25.1
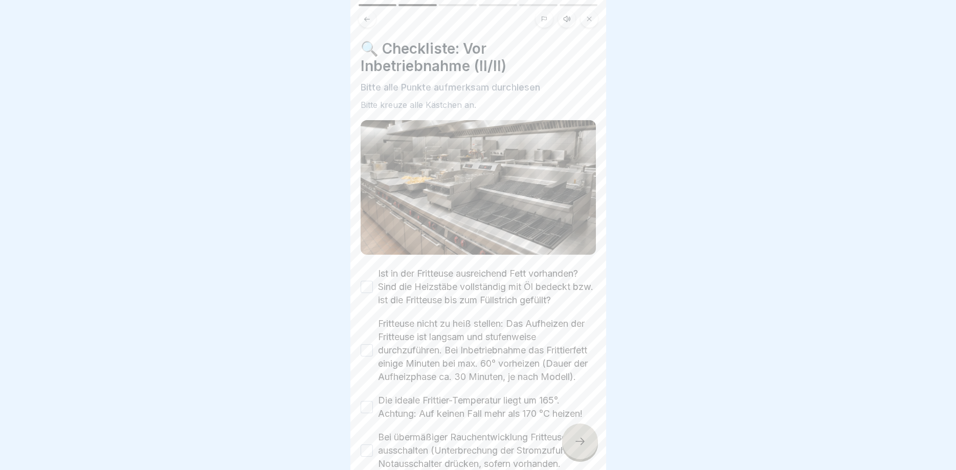
scroll to position [125, 0]
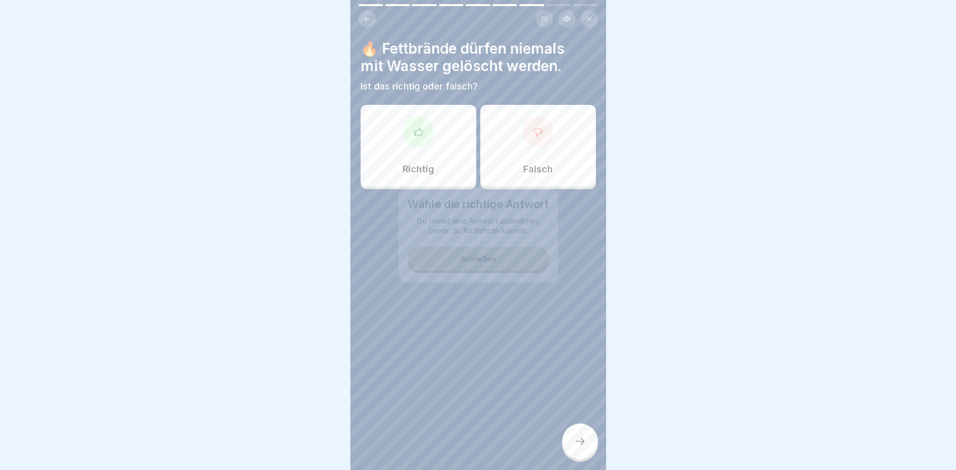
scroll to position [115, 0]
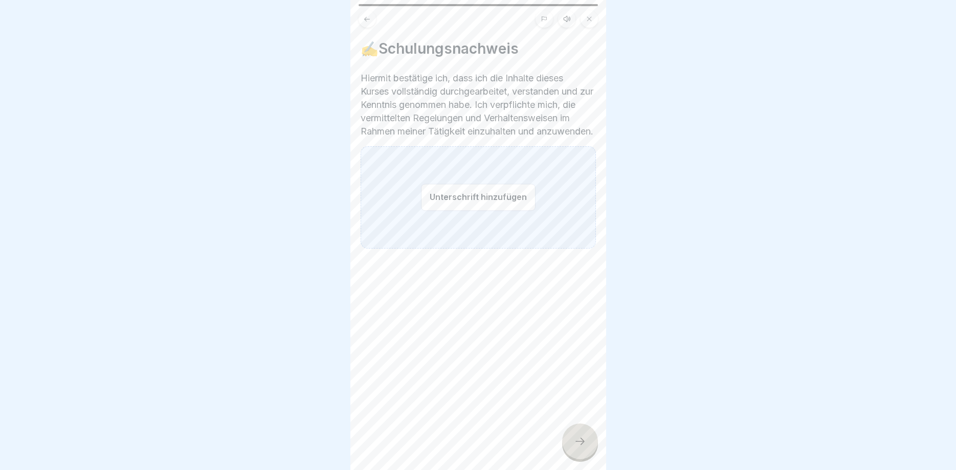
drag, startPoint x: 451, startPoint y: 201, endPoint x: 524, endPoint y: 175, distance: 77.2
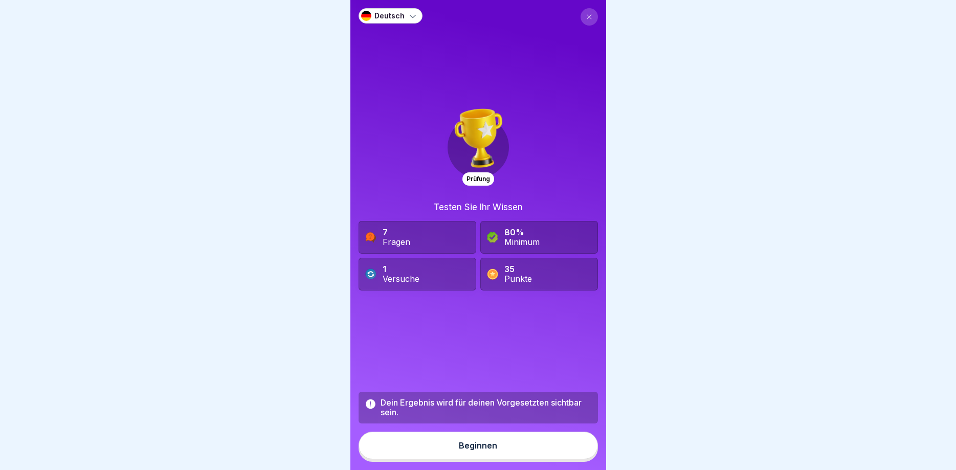
click at [548, 449] on button "Beginnen" at bounding box center [478, 446] width 239 height 28
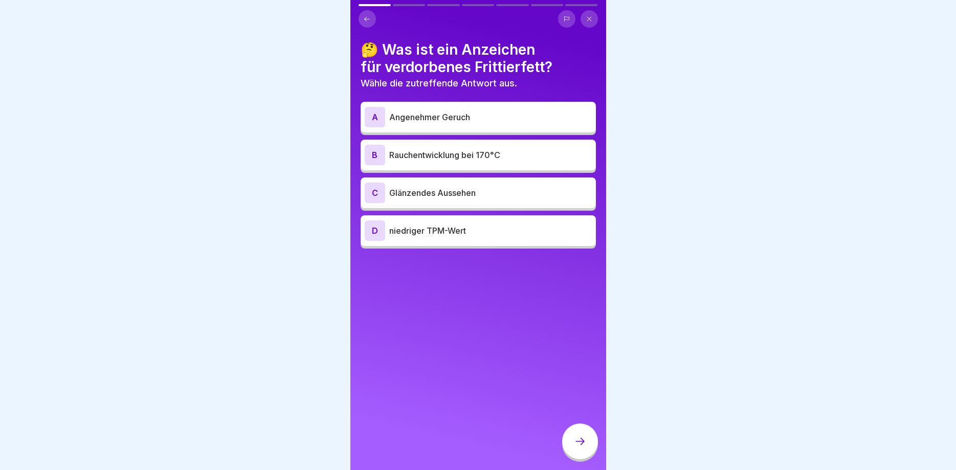
click at [499, 159] on p "Rauchentwicklung bei 170°C" at bounding box center [490, 155] width 203 height 12
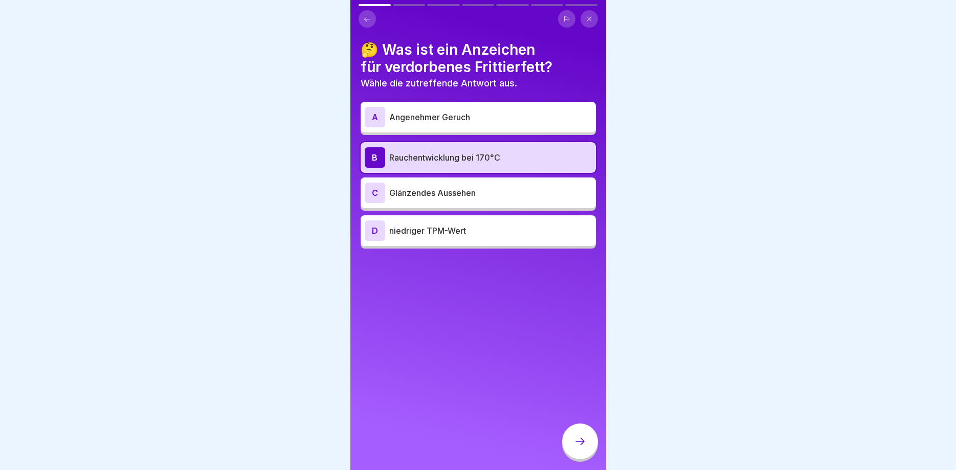
click at [583, 433] on div at bounding box center [580, 442] width 36 height 36
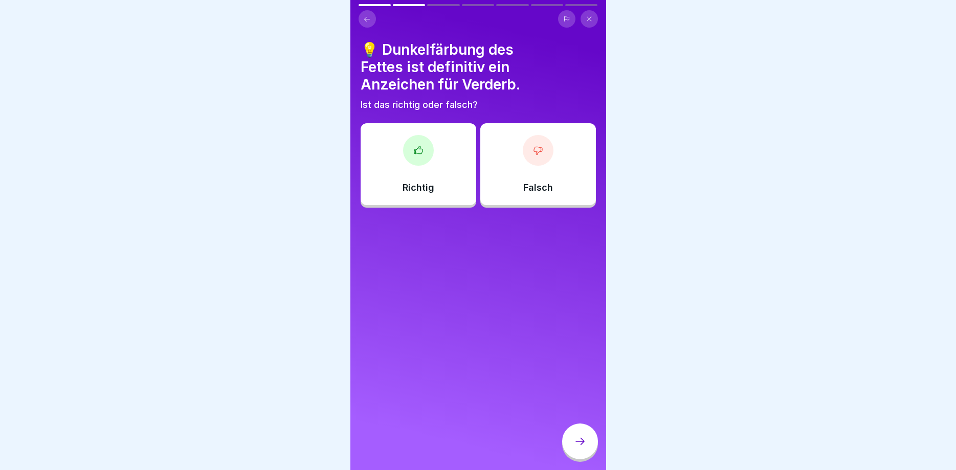
click at [541, 183] on p "Falsch" at bounding box center [539, 187] width 30 height 11
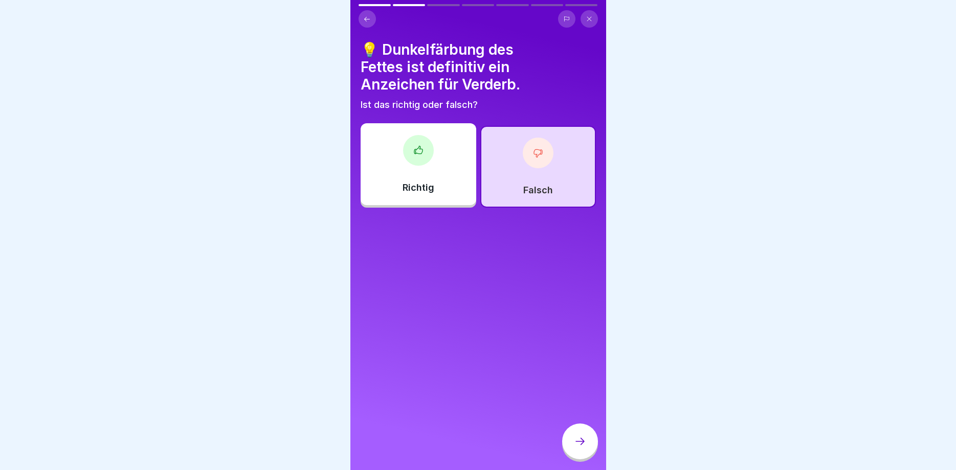
click at [583, 437] on icon at bounding box center [580, 441] width 12 height 12
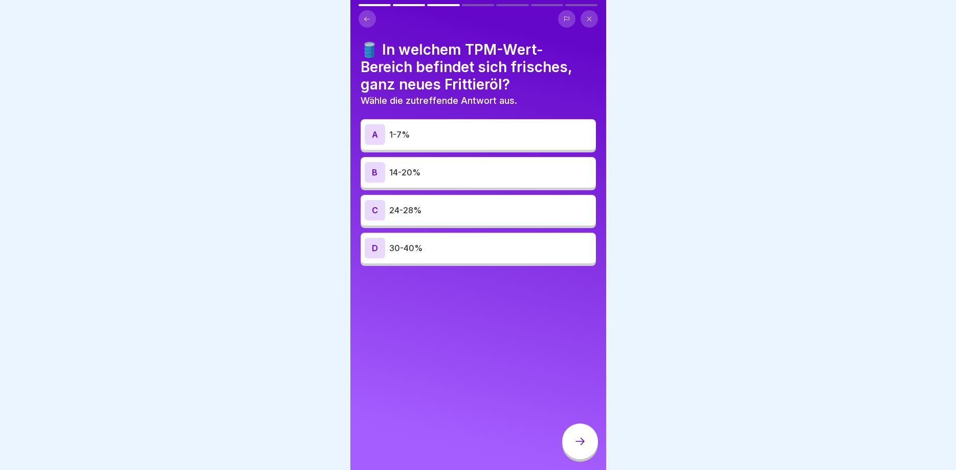
click at [464, 128] on div "A 1-7%" at bounding box center [478, 134] width 227 height 20
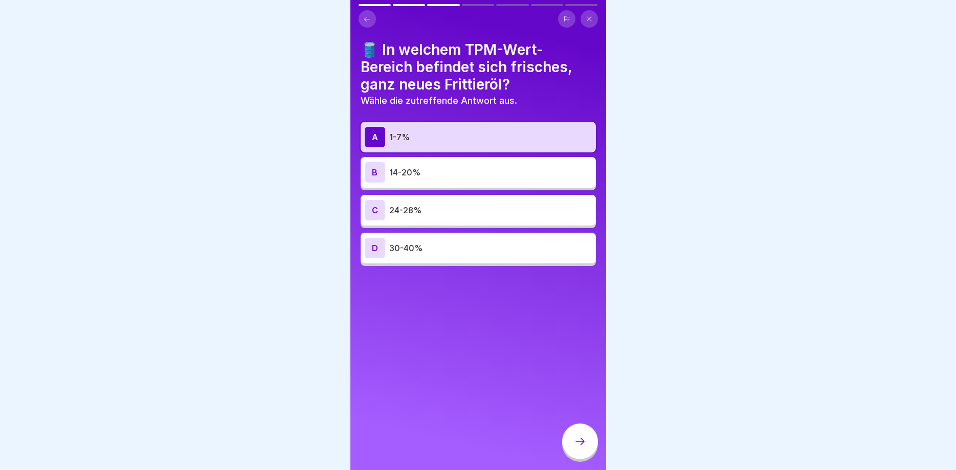
click at [576, 444] on icon at bounding box center [580, 441] width 12 height 12
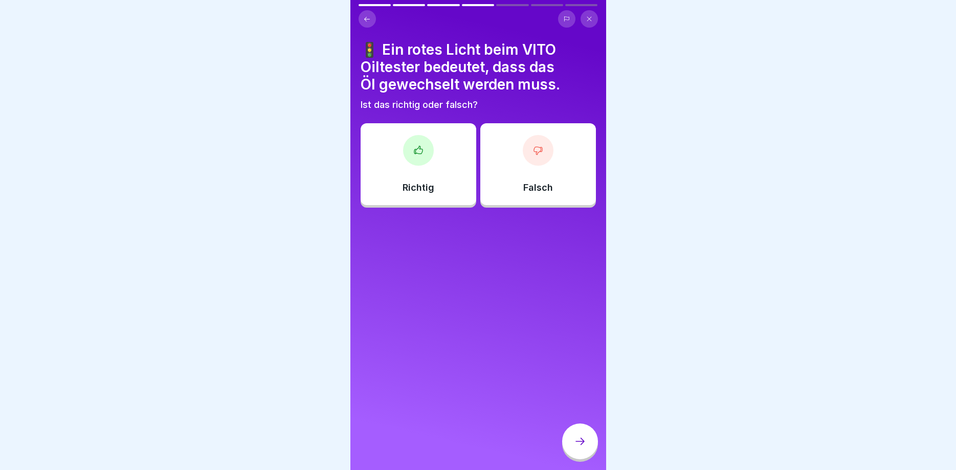
click at [424, 182] on div "Richtig" at bounding box center [419, 164] width 116 height 82
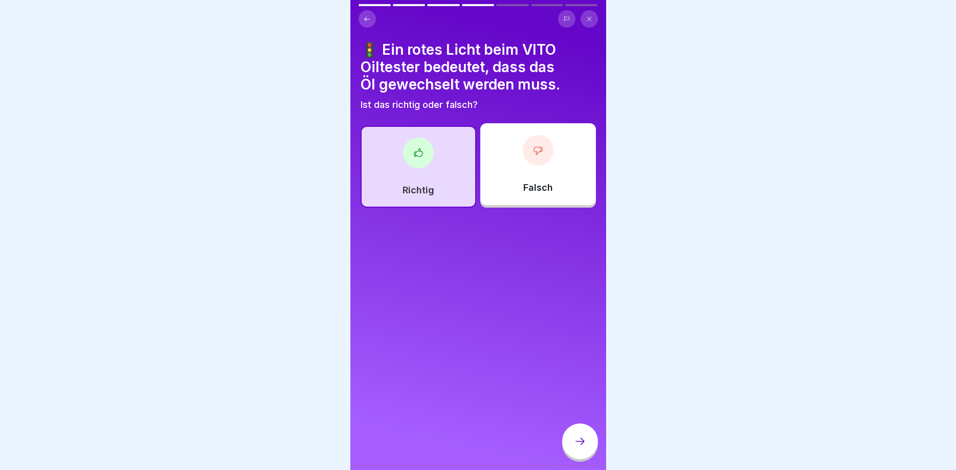
click at [586, 441] on div at bounding box center [580, 442] width 36 height 36
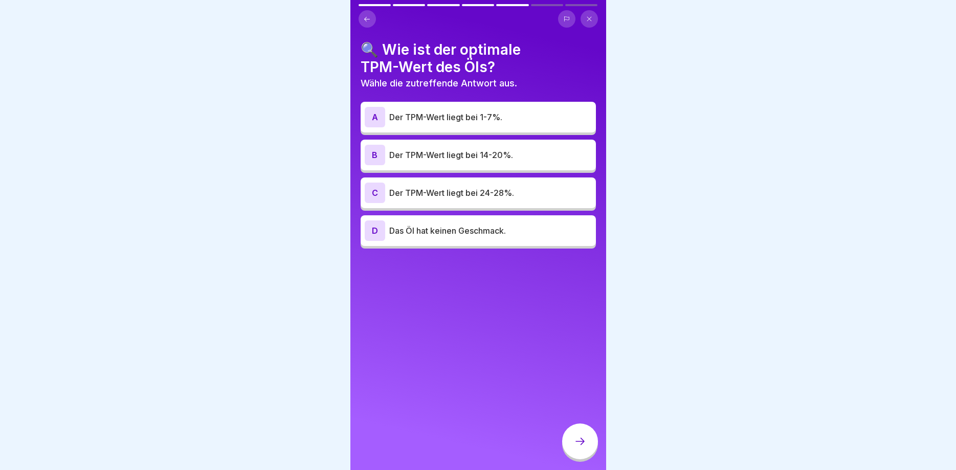
click at [478, 114] on p "Der TPM-Wert liegt bei 1-7%." at bounding box center [490, 117] width 203 height 12
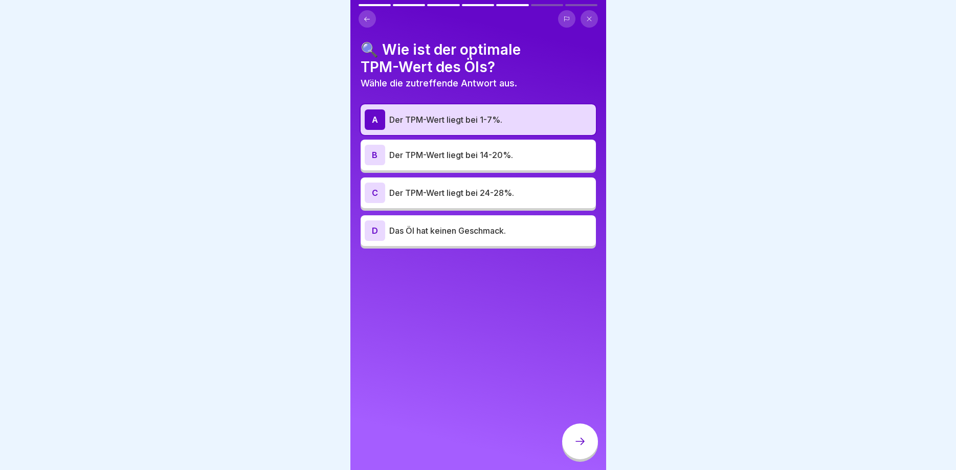
click at [584, 432] on div at bounding box center [580, 442] width 36 height 36
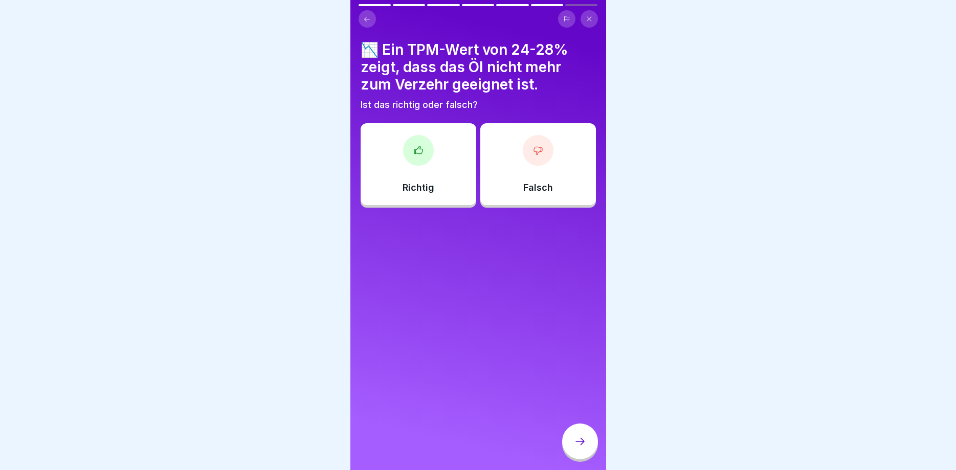
click at [438, 164] on div "Richtig" at bounding box center [419, 164] width 116 height 82
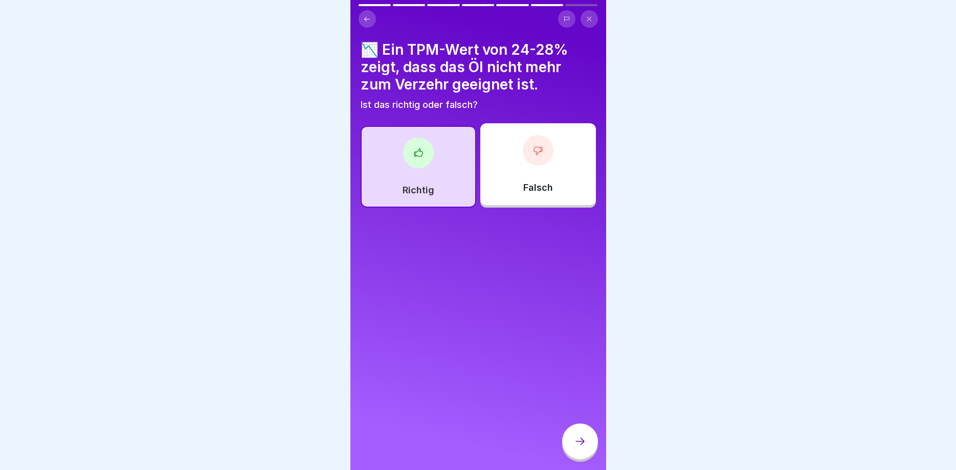
click at [585, 447] on icon at bounding box center [580, 441] width 12 height 12
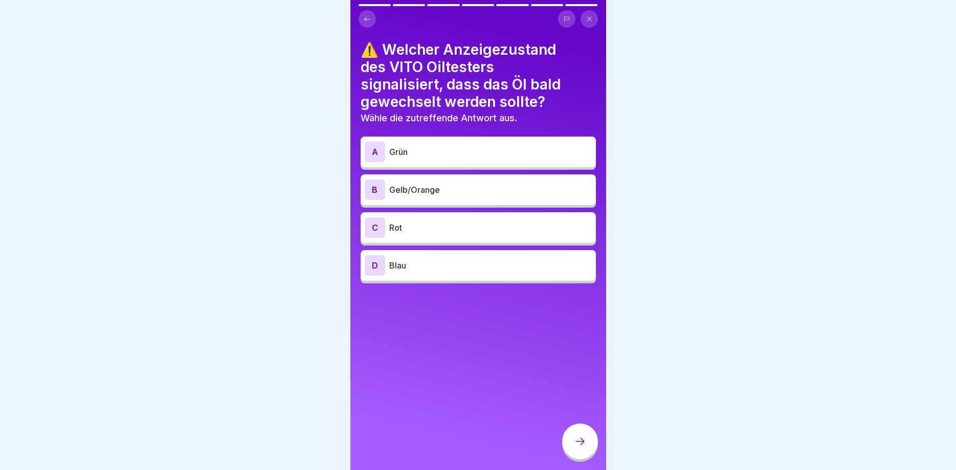
click at [468, 193] on p "Gelb/Orange" at bounding box center [490, 190] width 203 height 12
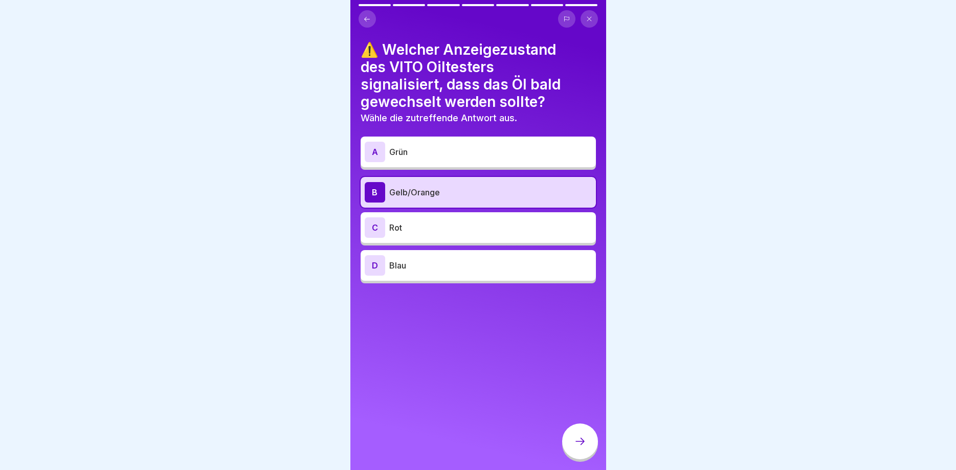
click at [573, 441] on div at bounding box center [580, 442] width 36 height 36
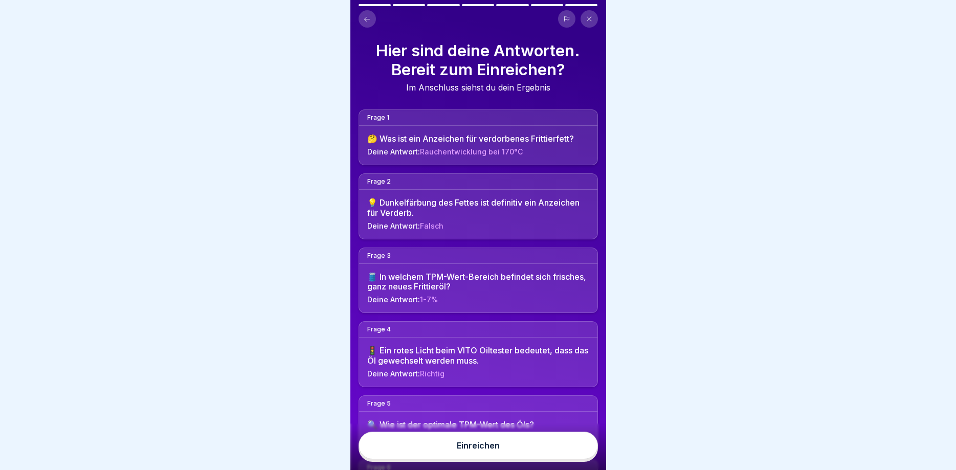
scroll to position [178, 0]
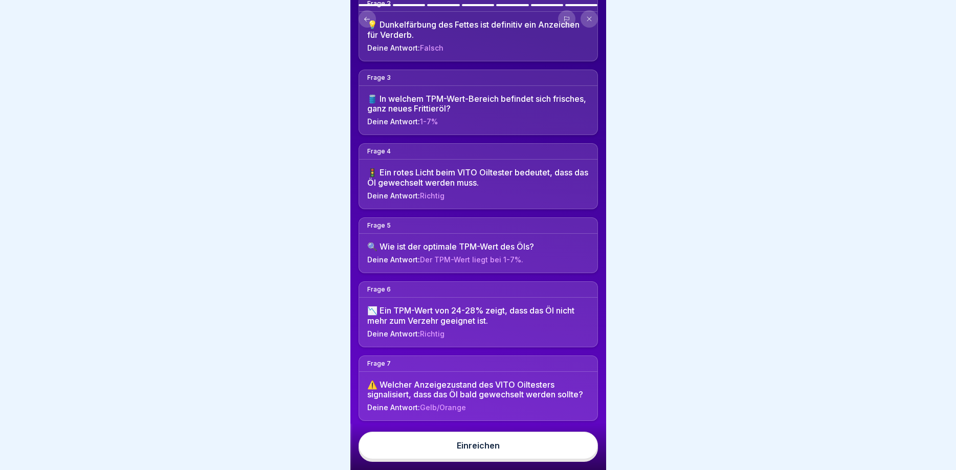
click at [537, 437] on button "Einreichen" at bounding box center [478, 446] width 239 height 28
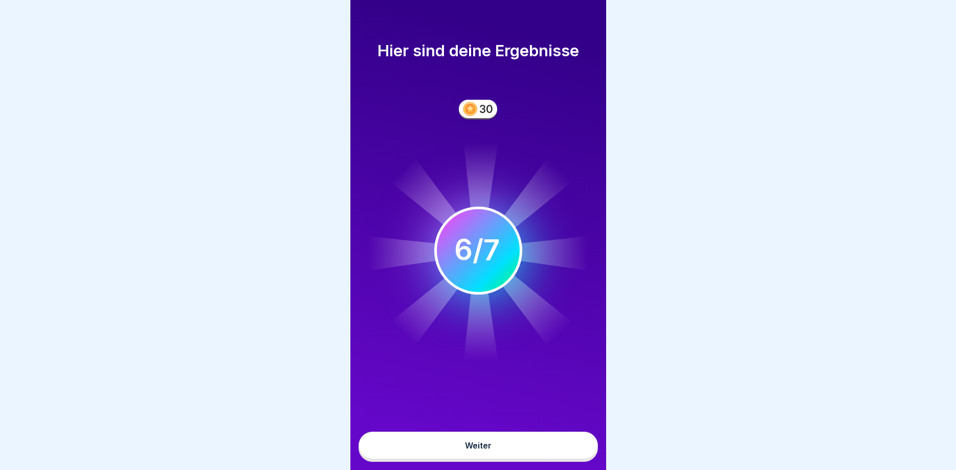
click at [538, 439] on button "Weiter" at bounding box center [478, 446] width 239 height 28
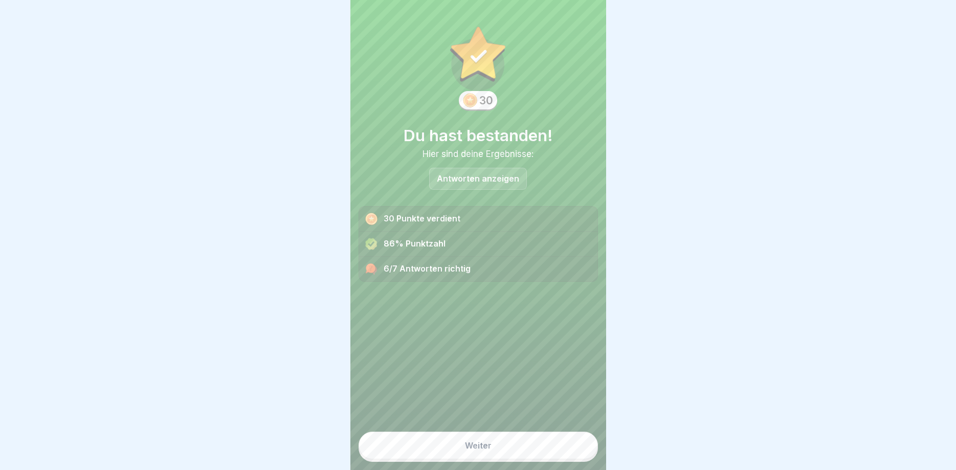
click at [538, 439] on button "Weiter" at bounding box center [478, 446] width 239 height 28
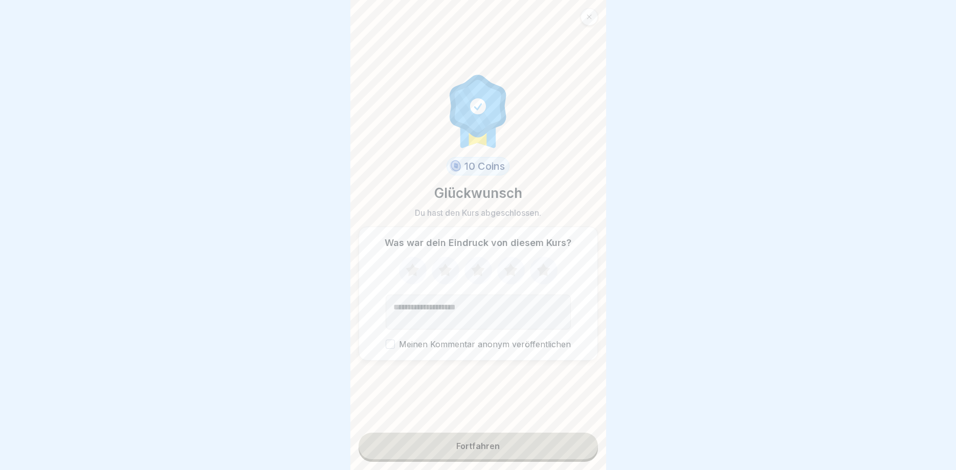
click at [539, 438] on button "Fortfahren" at bounding box center [478, 446] width 239 height 27
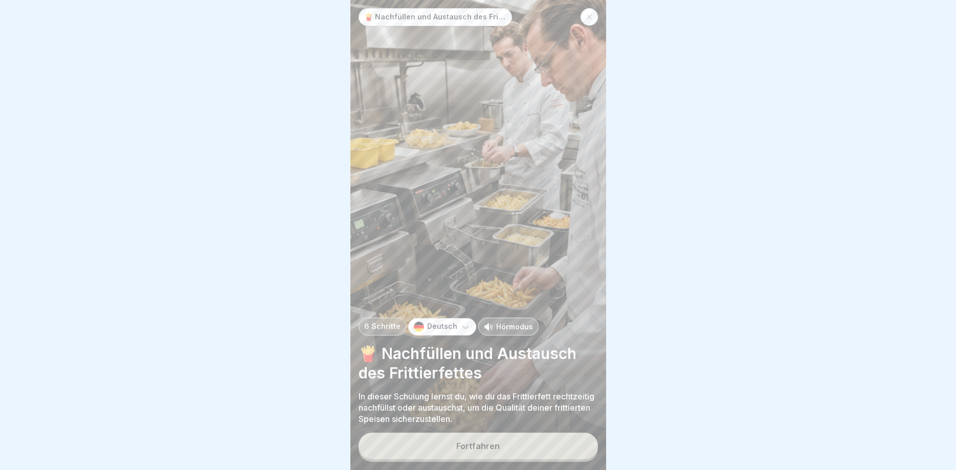
click at [531, 442] on button "Fortfahren" at bounding box center [478, 446] width 239 height 27
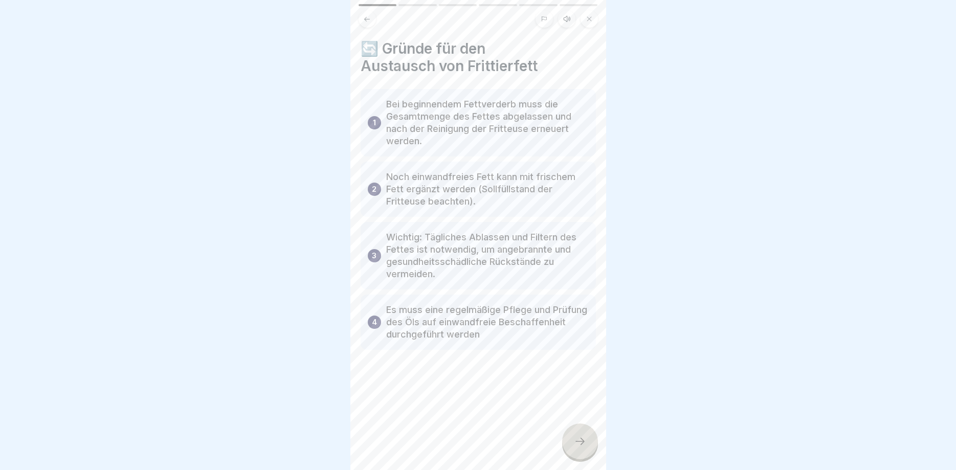
click at [589, 435] on div at bounding box center [580, 442] width 36 height 36
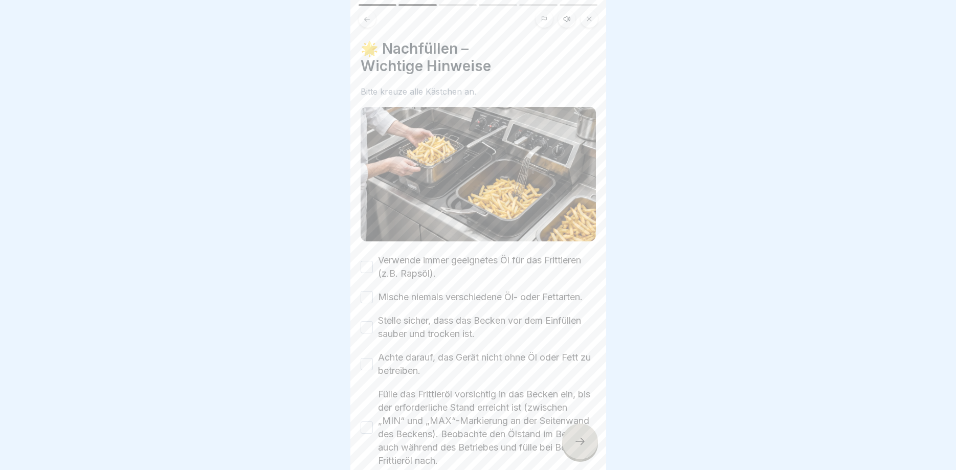
click at [586, 435] on div at bounding box center [580, 442] width 36 height 36
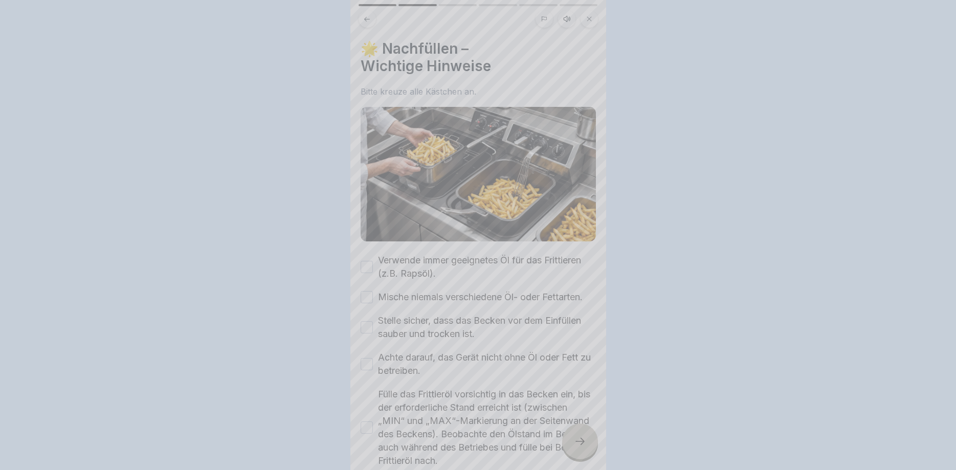
click at [585, 435] on div at bounding box center [478, 235] width 956 height 470
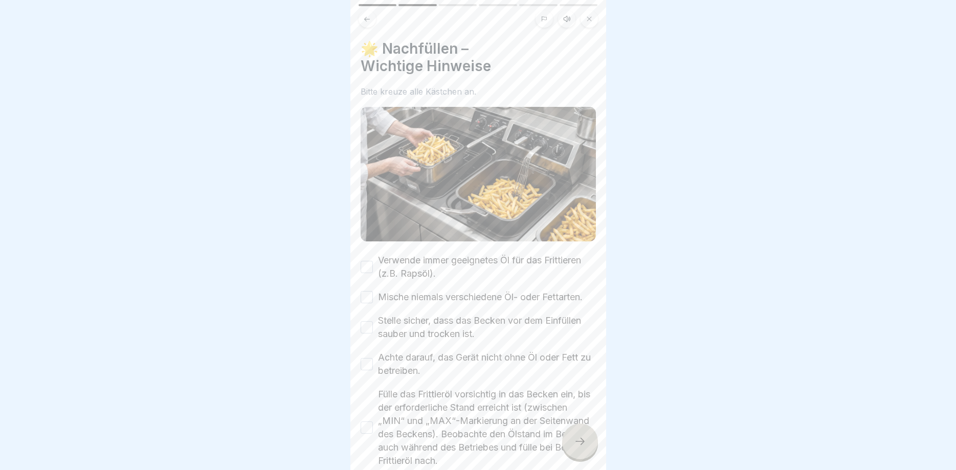
click at [582, 435] on div at bounding box center [580, 442] width 36 height 36
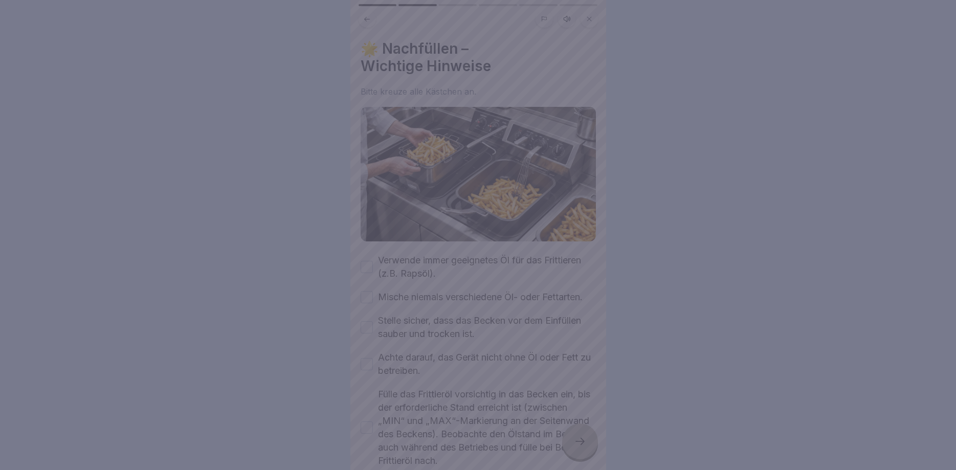
click at [369, 263] on div at bounding box center [478, 235] width 956 height 470
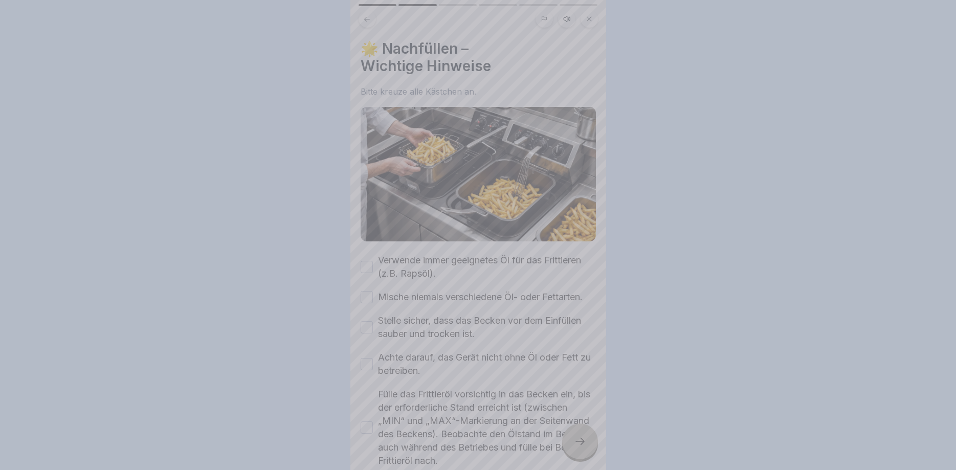
click at [369, 263] on div at bounding box center [478, 235] width 956 height 470
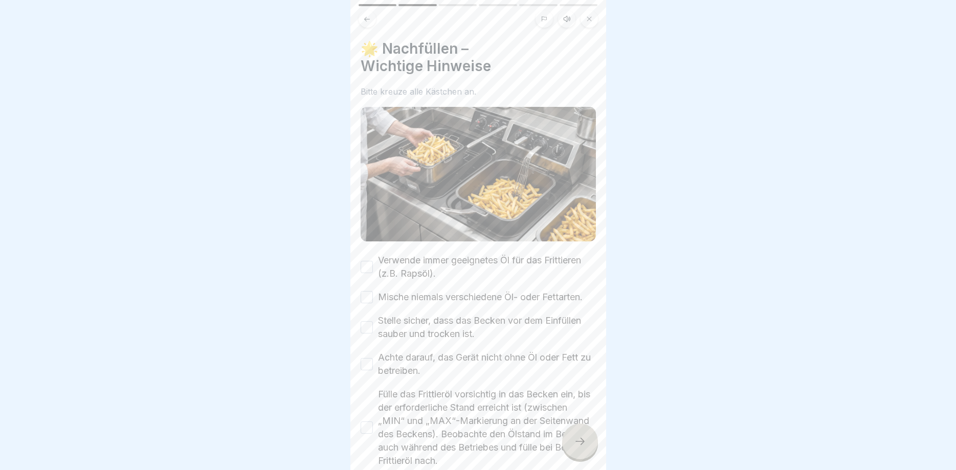
click at [367, 267] on button "Verwende immer geeignetes Öl für das Frittieren (z.B. Rapsöl)." at bounding box center [367, 267] width 12 height 12
click at [367, 302] on button "Mische niemals verschiedene Öl- oder Fettarten." at bounding box center [367, 297] width 12 height 12
click at [364, 324] on button "Stelle sicher, dass das Becken vor dem Einfüllen sauber und trocken ist." at bounding box center [367, 327] width 12 height 12
click at [367, 362] on button "Achte darauf, das Gerät nicht ohne Öl oder Fett zu betreiben." at bounding box center [367, 364] width 12 height 12
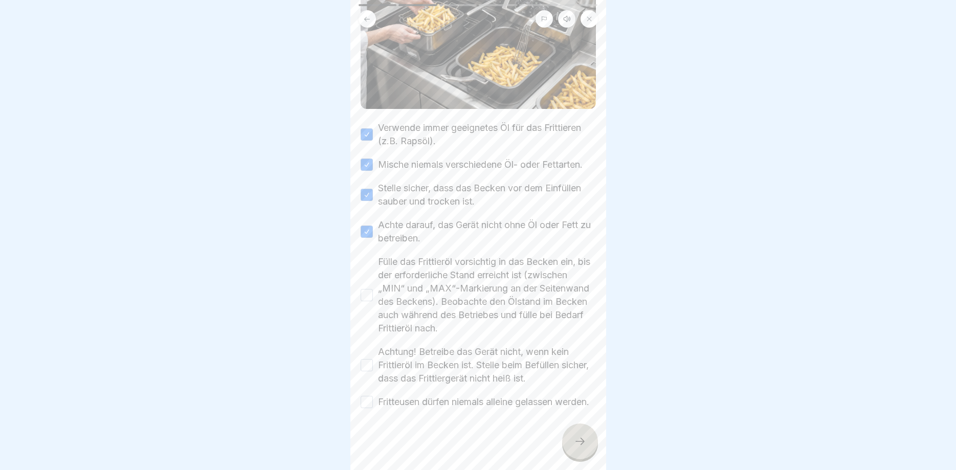
click at [369, 289] on button "Fülle das Frittieröl vorsichtig in das Becken ein, bis der erforderliche Stand …" at bounding box center [367, 295] width 12 height 12
click at [364, 359] on button "Achtung! Betreibe das Gerät nicht, wenn kein Frittieröl im Becken ist. Stelle b…" at bounding box center [367, 365] width 12 height 12
click at [367, 396] on button "Fritteusen dürfen niemals alleine gelassen werden." at bounding box center [367, 402] width 12 height 12
click at [574, 432] on div at bounding box center [580, 442] width 36 height 36
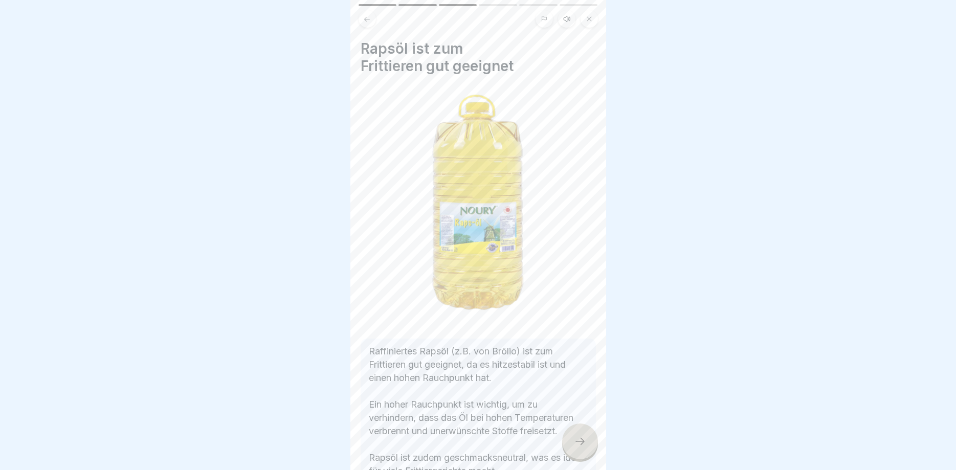
click at [579, 434] on div at bounding box center [580, 442] width 36 height 36
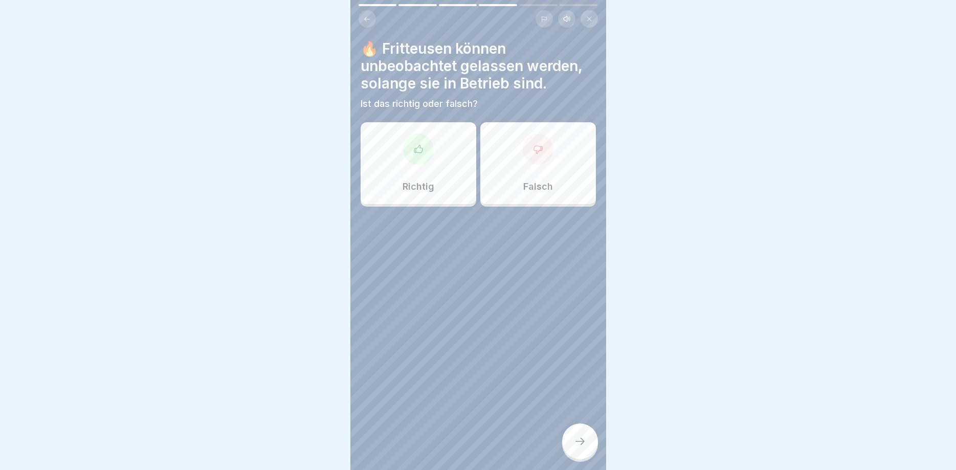
click at [534, 156] on div at bounding box center [538, 149] width 31 height 31
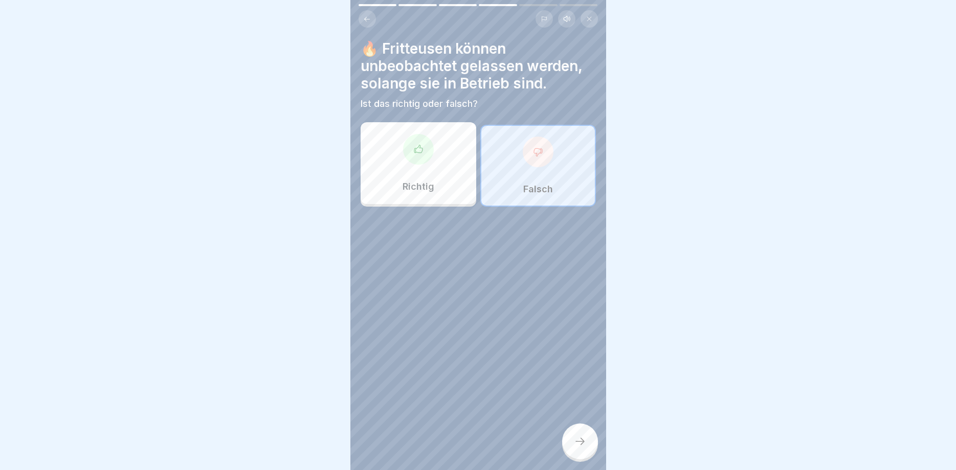
click at [580, 444] on icon at bounding box center [580, 441] width 12 height 12
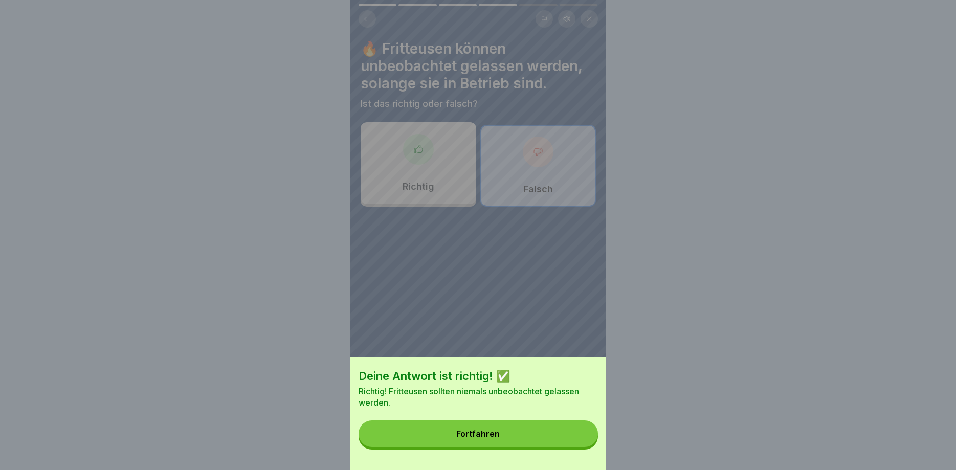
click at [530, 421] on div "Deine Antwort ist richtig! ✅ Richtig! Fritteusen sollten niemals unbeobachtet g…" at bounding box center [479, 413] width 256 height 113
click at [533, 426] on button "Fortfahren" at bounding box center [478, 434] width 239 height 27
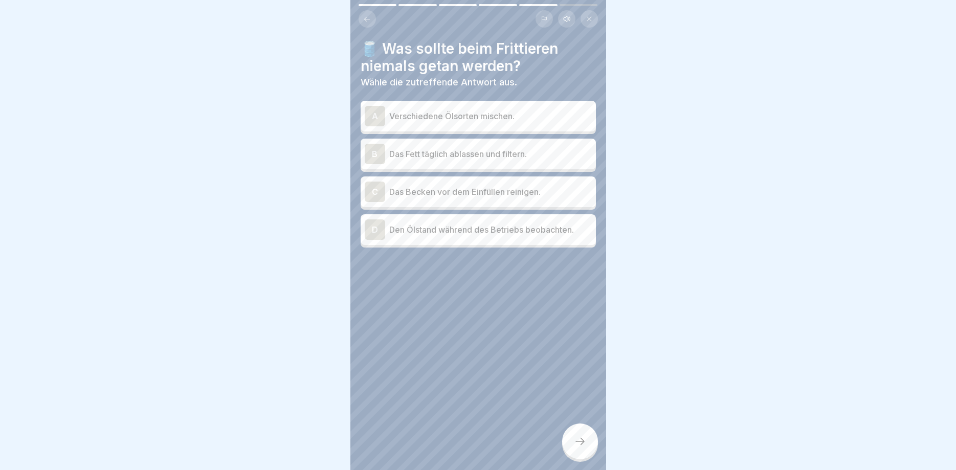
click at [568, 234] on p "Den Ölstand während des Betriebs beobachten." at bounding box center [490, 230] width 203 height 12
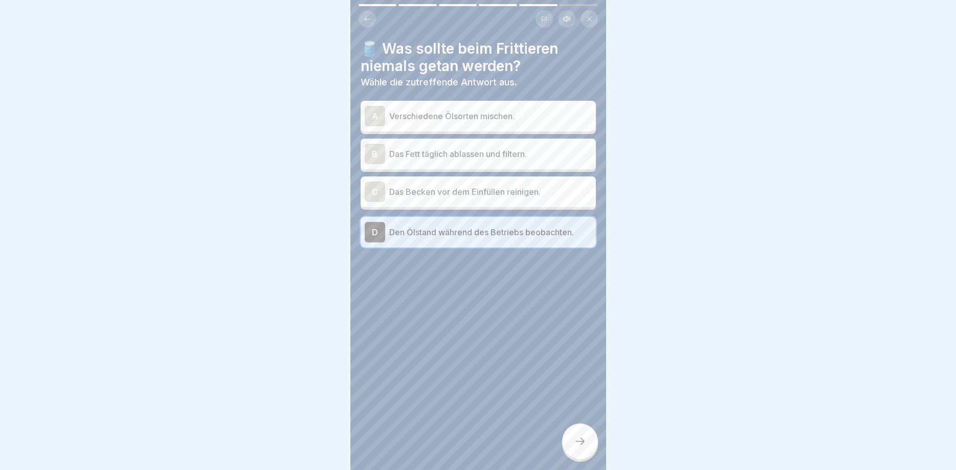
click at [552, 190] on p "Das Becken vor dem Einfüllen reinigen." at bounding box center [490, 192] width 203 height 12
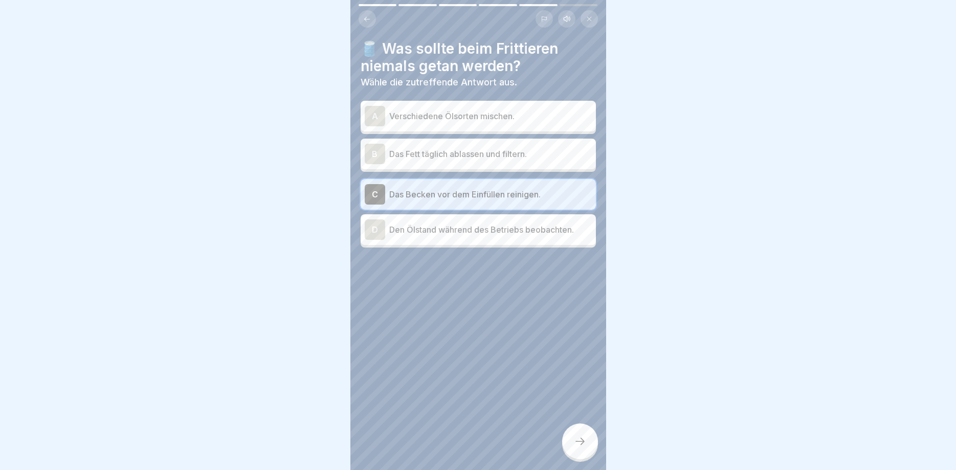
click at [499, 114] on p "Verschiedene Ölsorten mischen." at bounding box center [490, 116] width 203 height 12
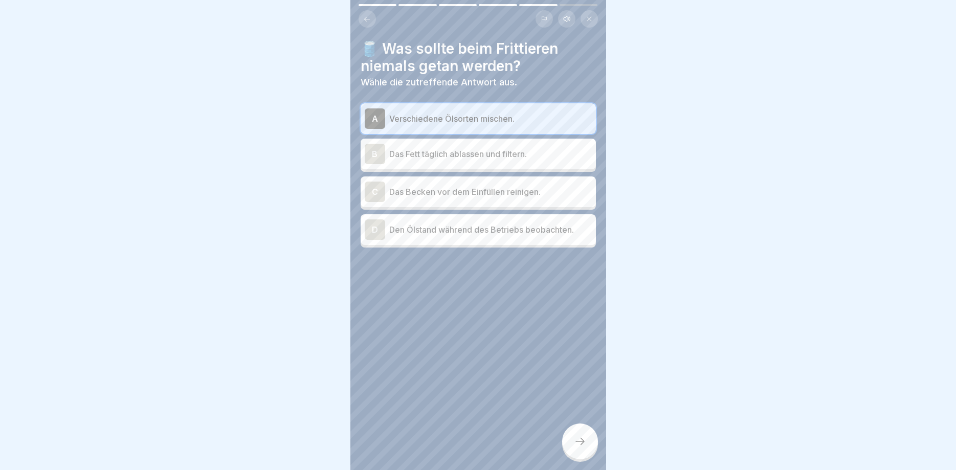
click at [583, 442] on icon at bounding box center [580, 441] width 12 height 12
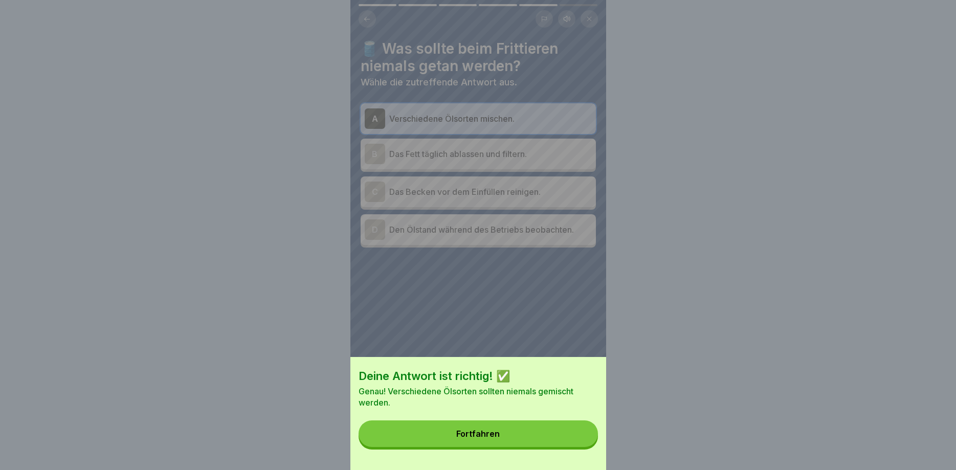
click at [564, 439] on button "Fortfahren" at bounding box center [478, 434] width 239 height 27
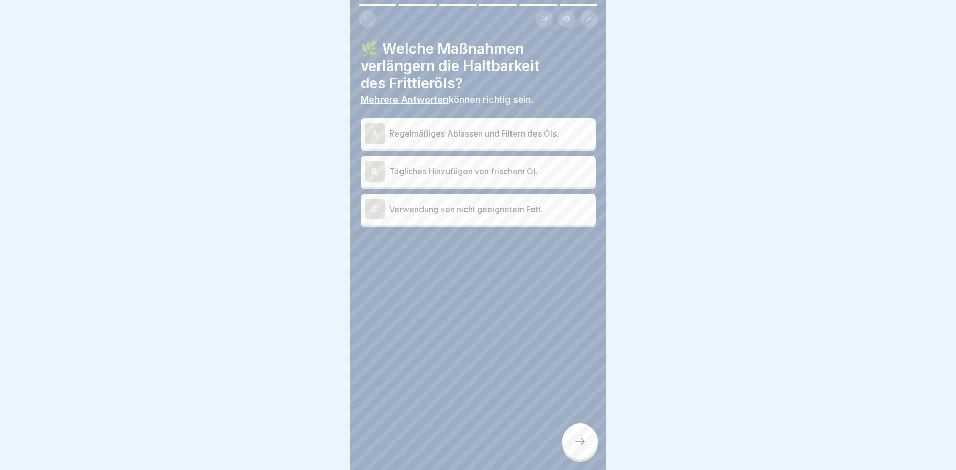
click at [497, 129] on p "Regelmäßiges Ablassen und Filtern des Öls." at bounding box center [490, 133] width 203 height 12
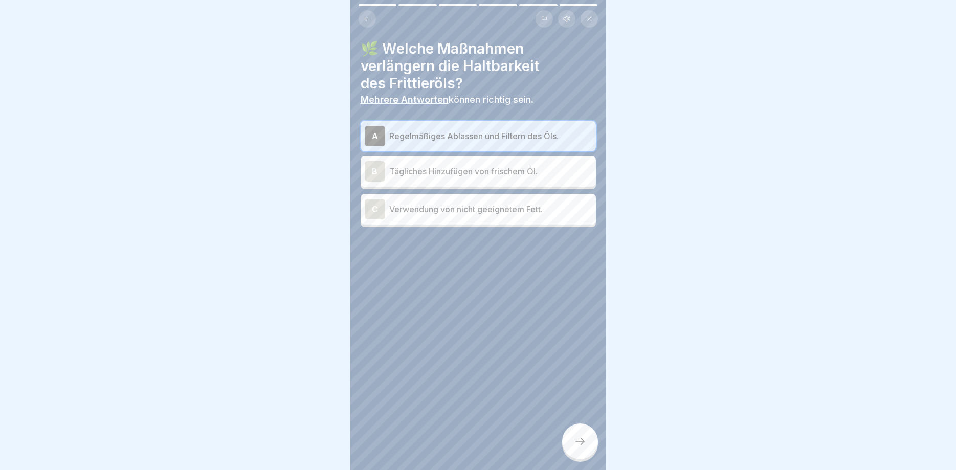
click at [497, 129] on div "A Regelmäßiges Ablassen und Filtern des Öls." at bounding box center [478, 136] width 227 height 20
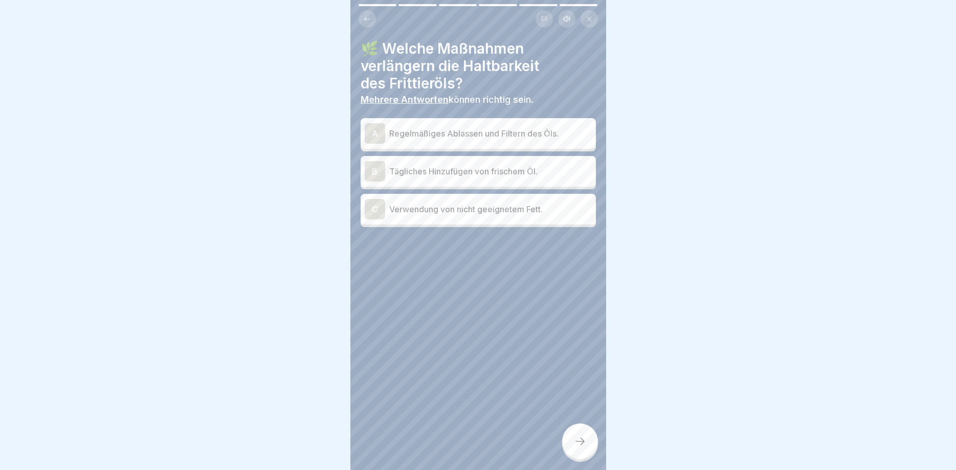
click at [497, 129] on p "Regelmäßiges Ablassen und Filtern des Öls." at bounding box center [490, 133] width 203 height 12
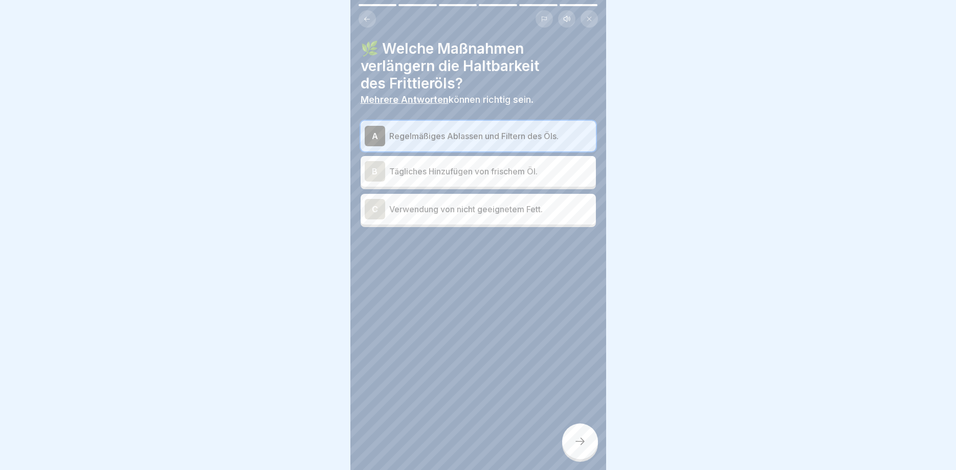
click at [583, 450] on div at bounding box center [580, 442] width 36 height 36
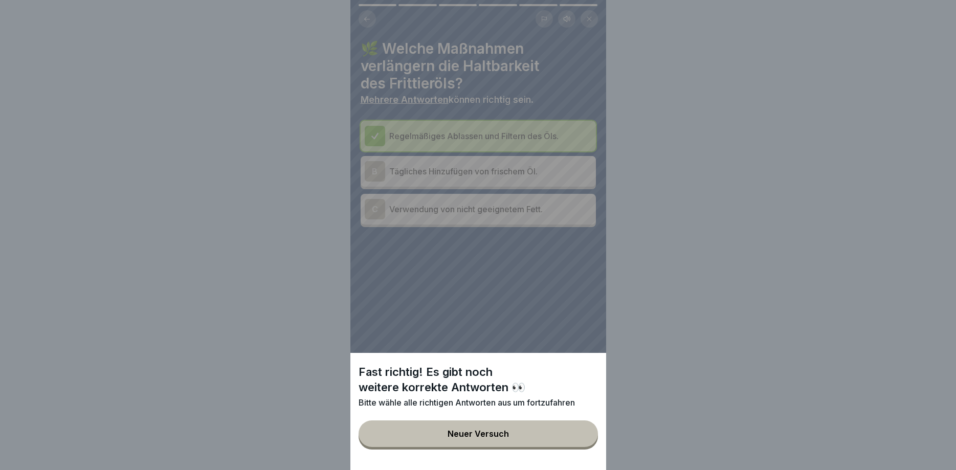
click at [568, 430] on button "Neuer Versuch" at bounding box center [478, 434] width 239 height 27
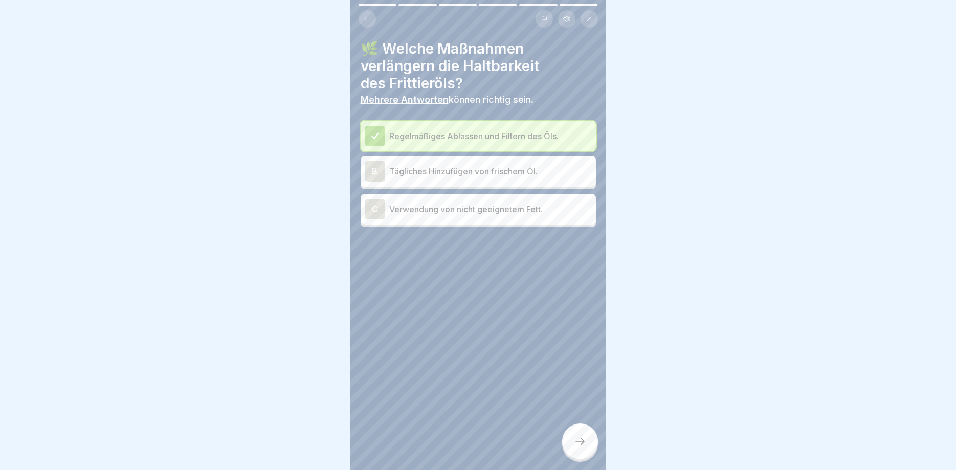
click at [508, 170] on p "Tägliches Hinzufügen von frischem Öl." at bounding box center [490, 171] width 203 height 12
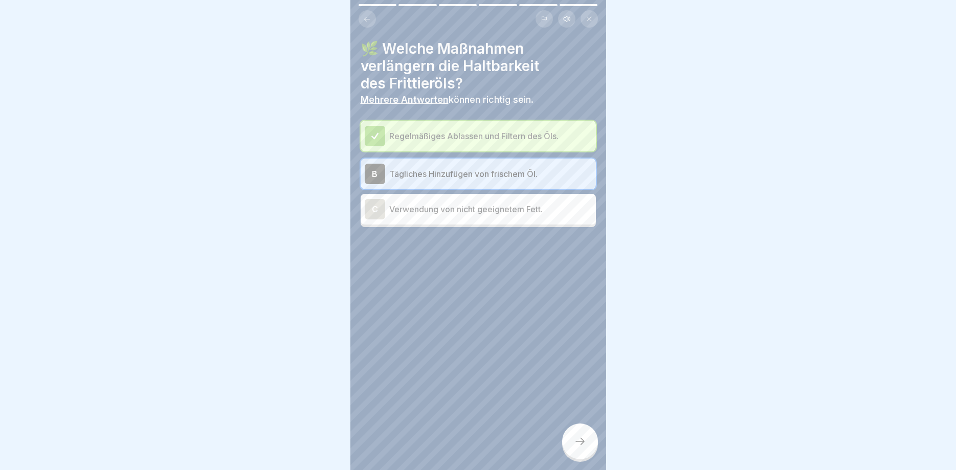
click at [580, 435] on div at bounding box center [580, 442] width 36 height 36
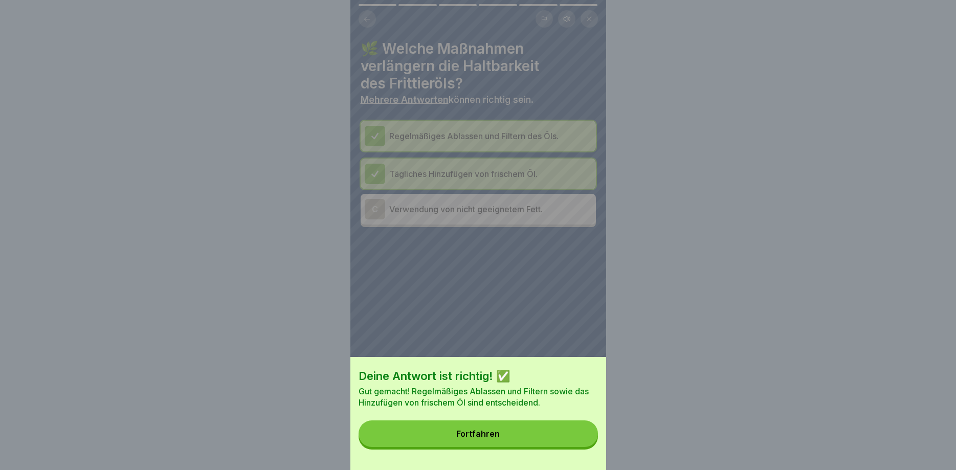
click at [580, 435] on button "Fortfahren" at bounding box center [478, 434] width 239 height 27
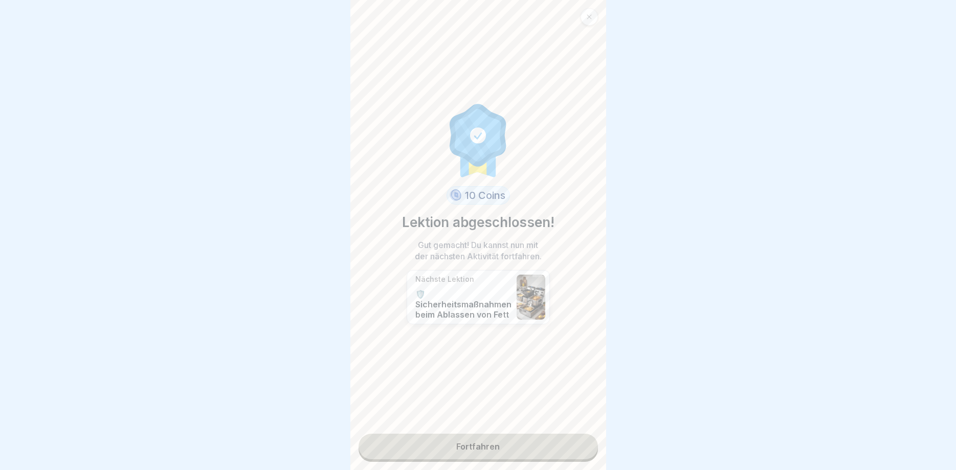
click at [580, 435] on link "Fortfahren" at bounding box center [478, 447] width 239 height 26
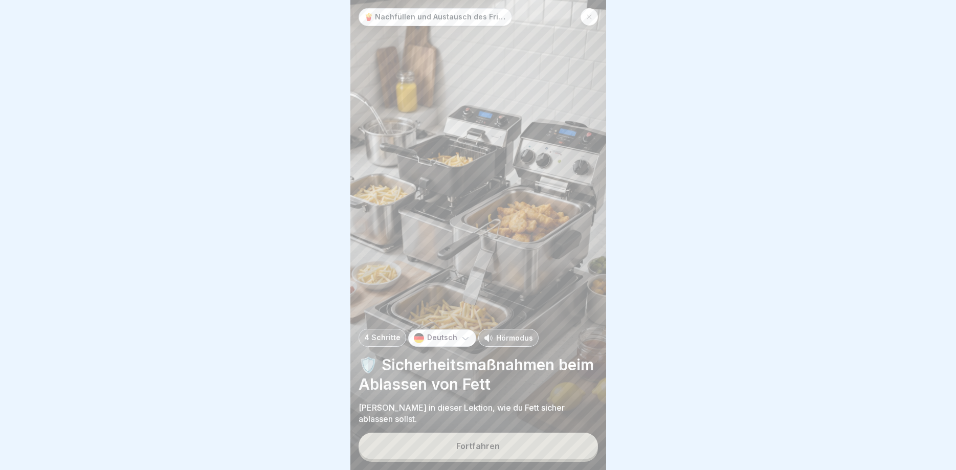
click at [580, 435] on button "Fortfahren" at bounding box center [478, 446] width 239 height 27
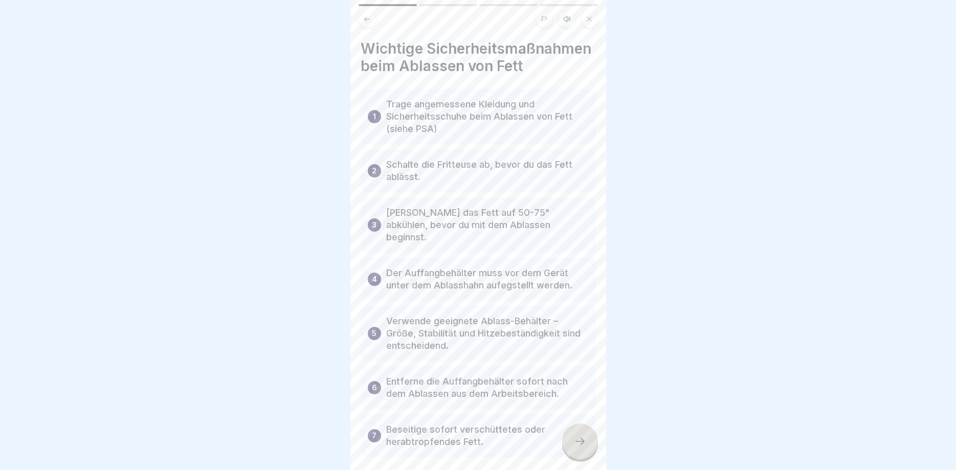
click at [580, 435] on div at bounding box center [580, 442] width 36 height 36
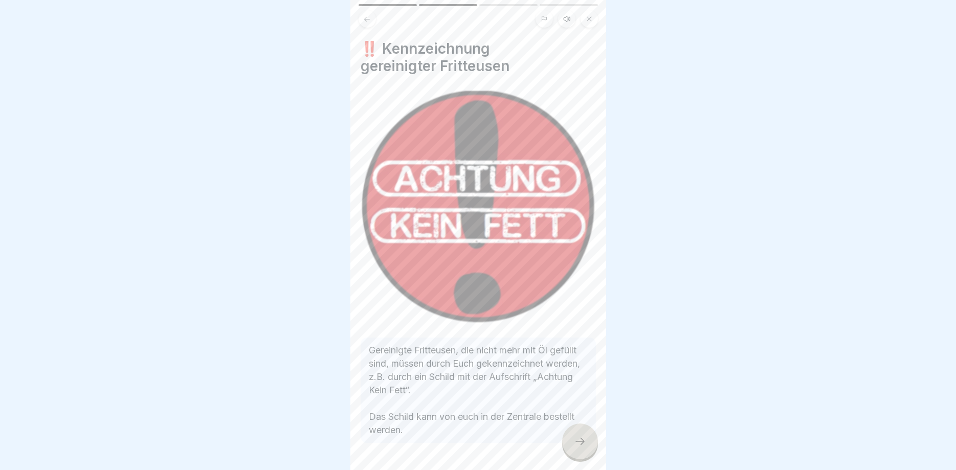
click at [580, 435] on div at bounding box center [580, 442] width 36 height 36
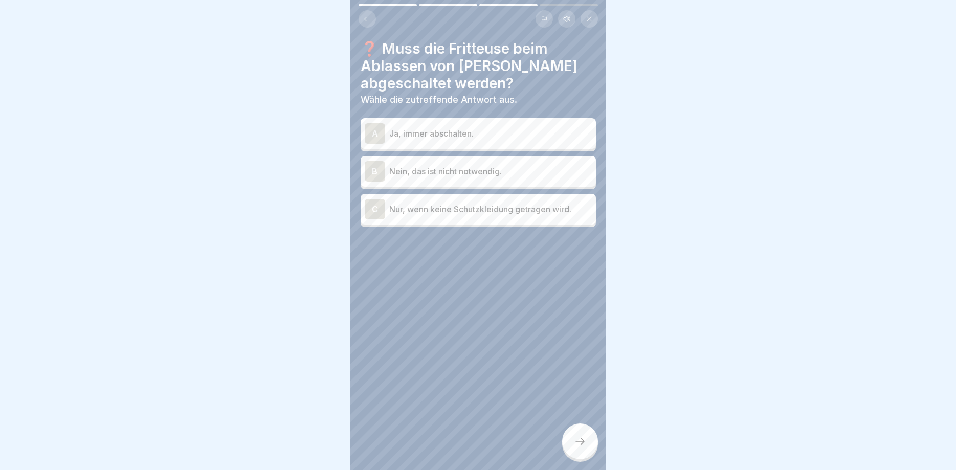
click at [580, 435] on div at bounding box center [580, 442] width 36 height 36
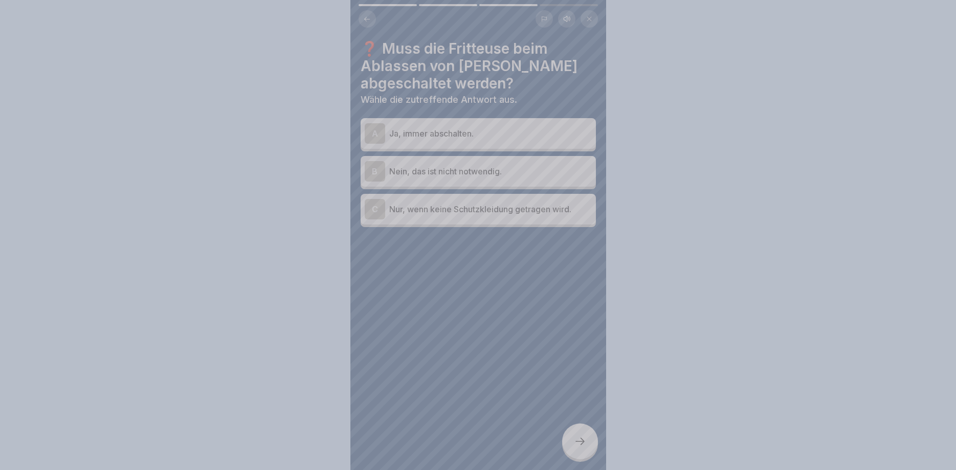
click at [580, 435] on div at bounding box center [478, 235] width 956 height 470
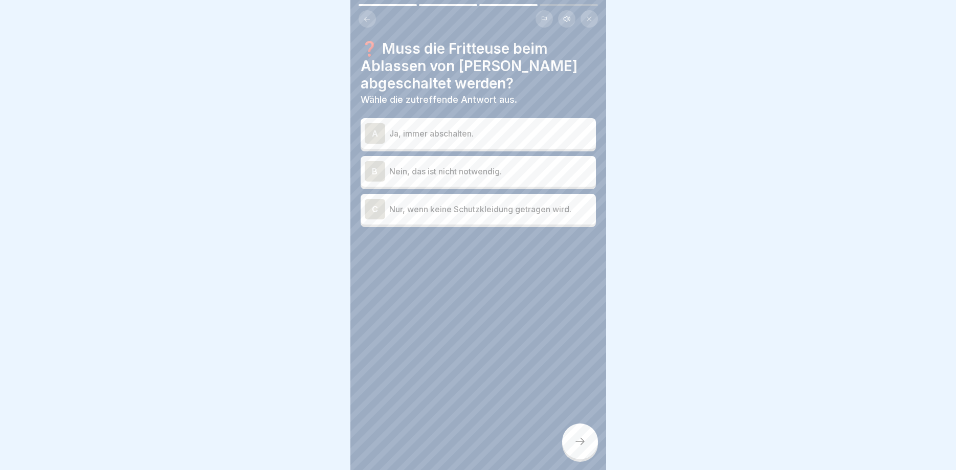
click at [468, 136] on p "Ja, immer abschalten." at bounding box center [490, 133] width 203 height 12
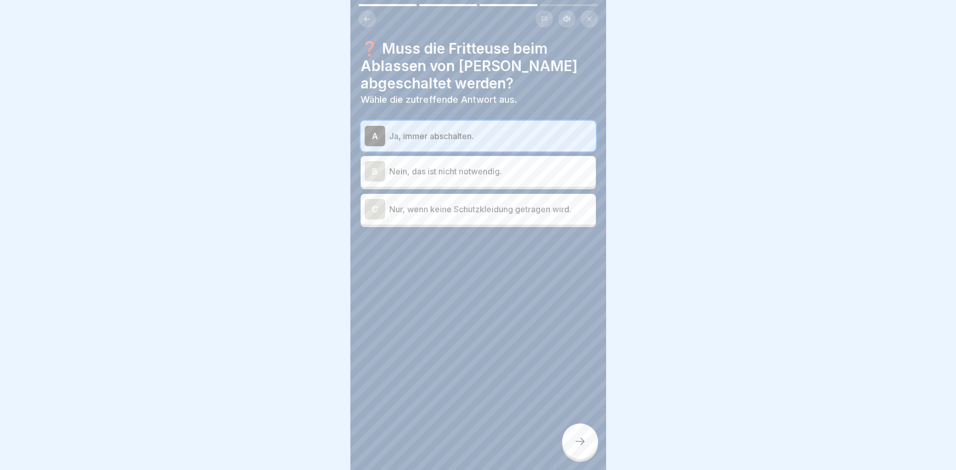
click at [576, 430] on div at bounding box center [580, 442] width 36 height 36
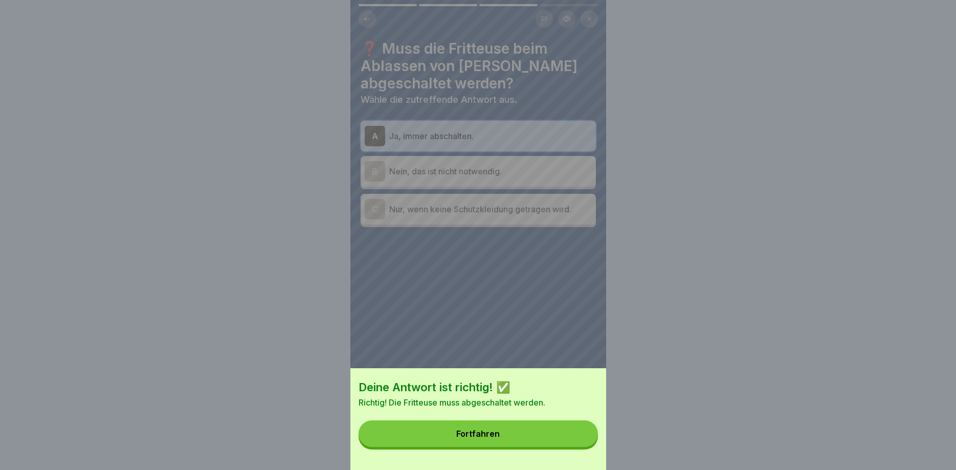
click at [576, 431] on button "Fortfahren" at bounding box center [478, 434] width 239 height 27
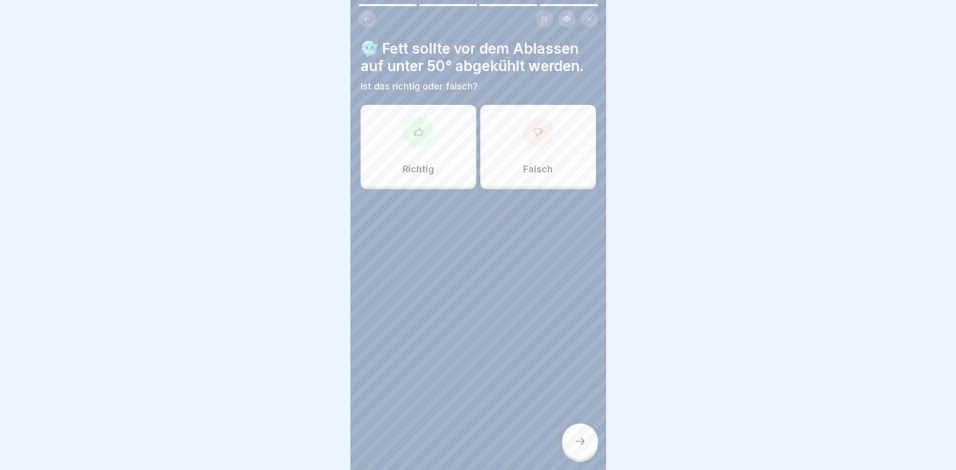
click at [517, 136] on div "Falsch" at bounding box center [539, 146] width 116 height 82
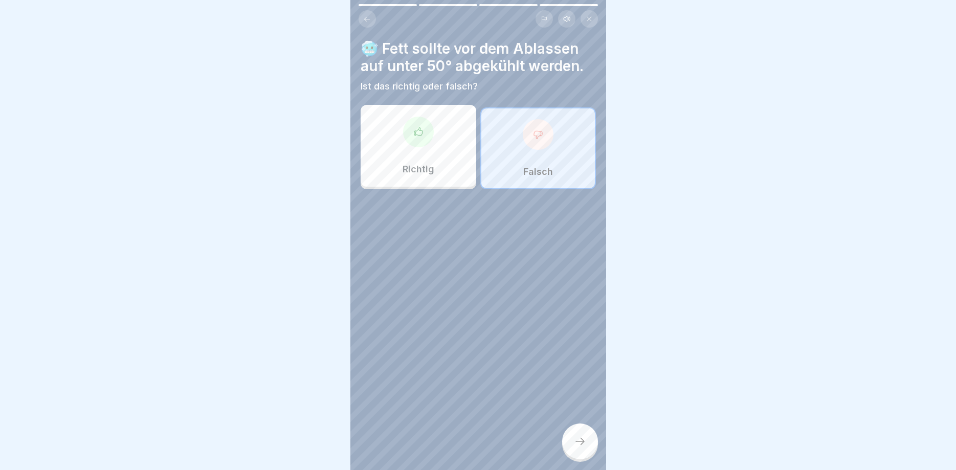
click at [574, 448] on div at bounding box center [580, 442] width 36 height 36
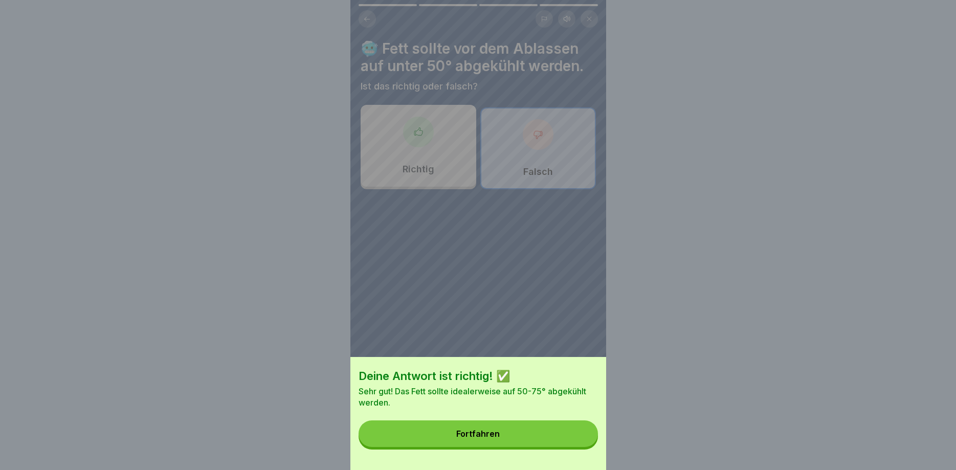
click at [573, 436] on button "Fortfahren" at bounding box center [478, 434] width 239 height 27
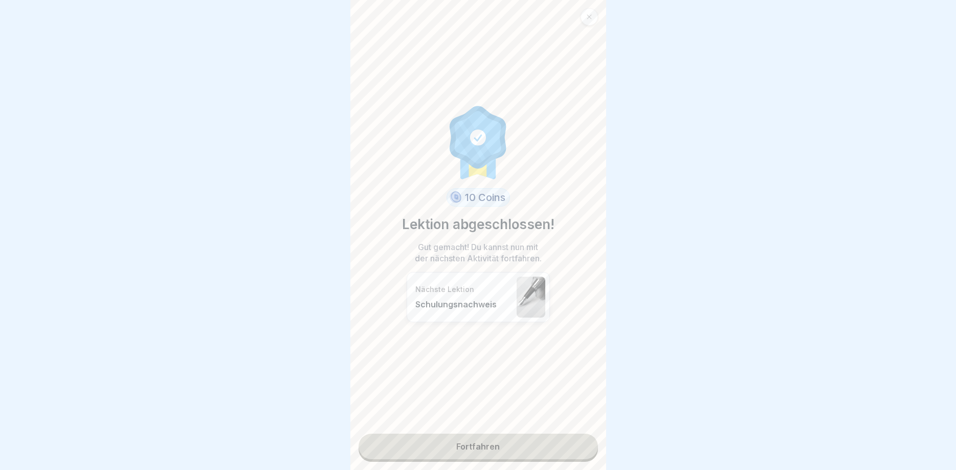
click at [568, 431] on div "10 Coins Lektion abgeschlossen! Gut gemacht! Du kannst nun mit der nächsten Akt…" at bounding box center [479, 235] width 256 height 470
click at [572, 441] on link "Fortfahren" at bounding box center [478, 447] width 239 height 26
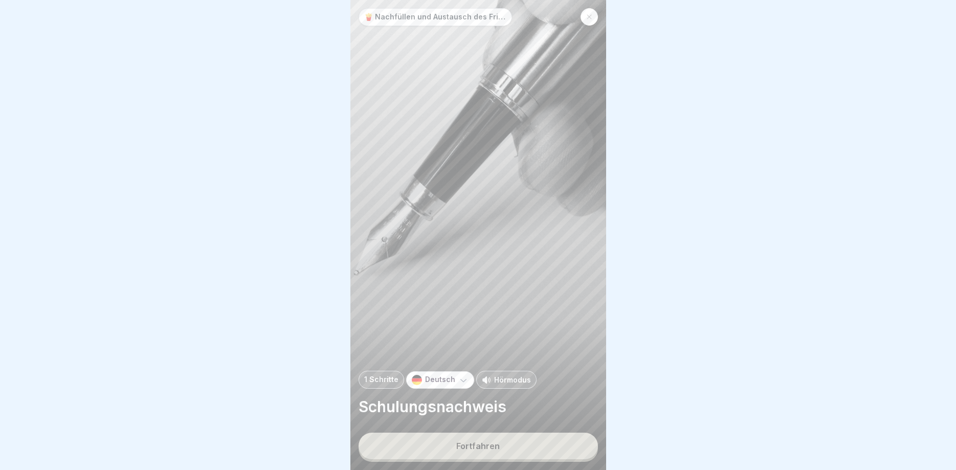
click at [572, 441] on button "Fortfahren" at bounding box center [478, 446] width 239 height 27
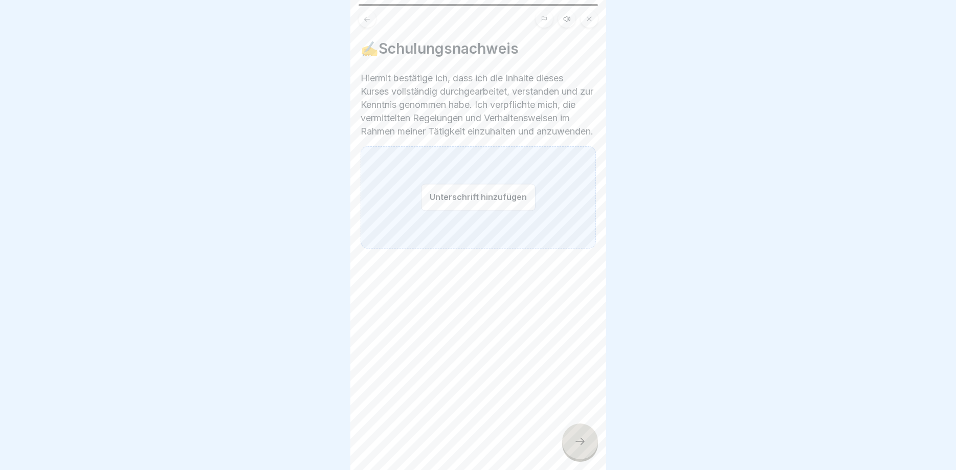
click at [572, 441] on div at bounding box center [580, 442] width 36 height 36
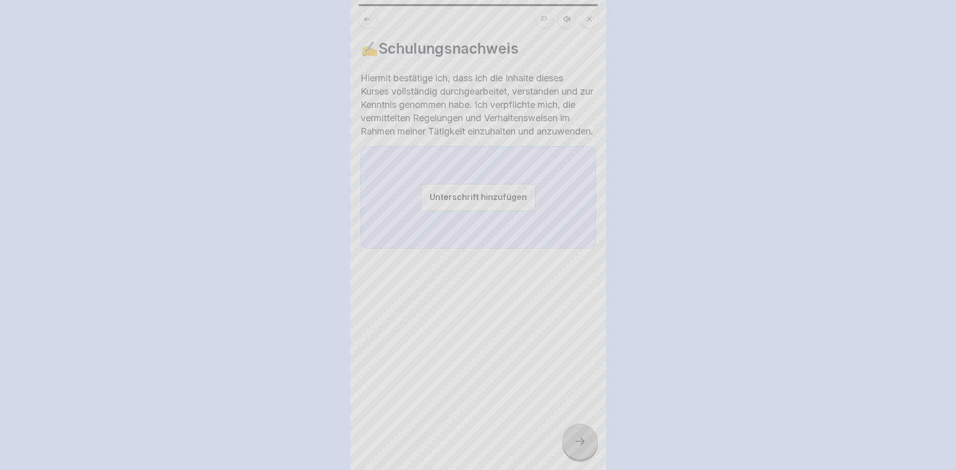
click at [572, 441] on div at bounding box center [478, 235] width 956 height 470
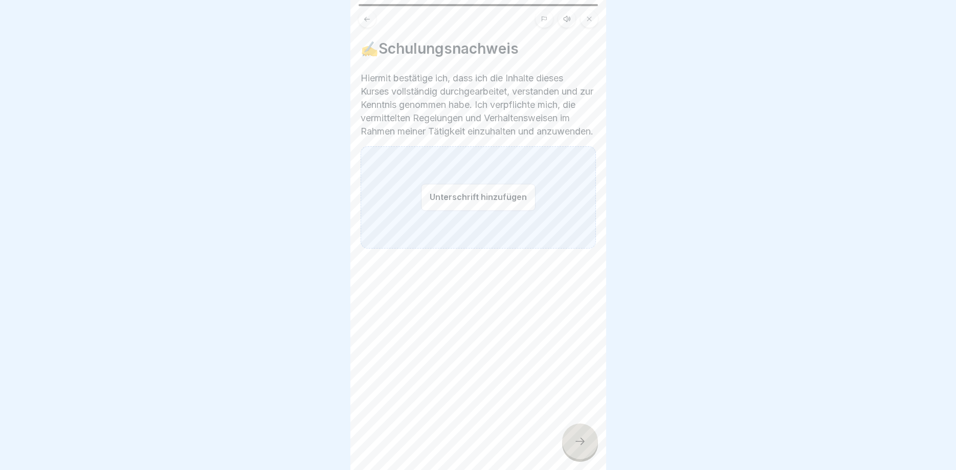
click at [484, 197] on div "Unterschrift hinzufügen" at bounding box center [478, 197] width 235 height 102
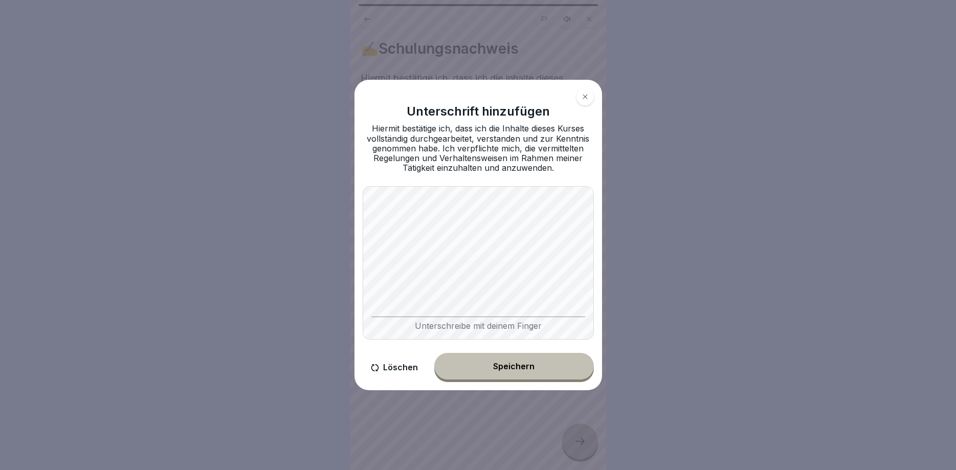
click at [532, 360] on button "Speichern" at bounding box center [514, 366] width 160 height 27
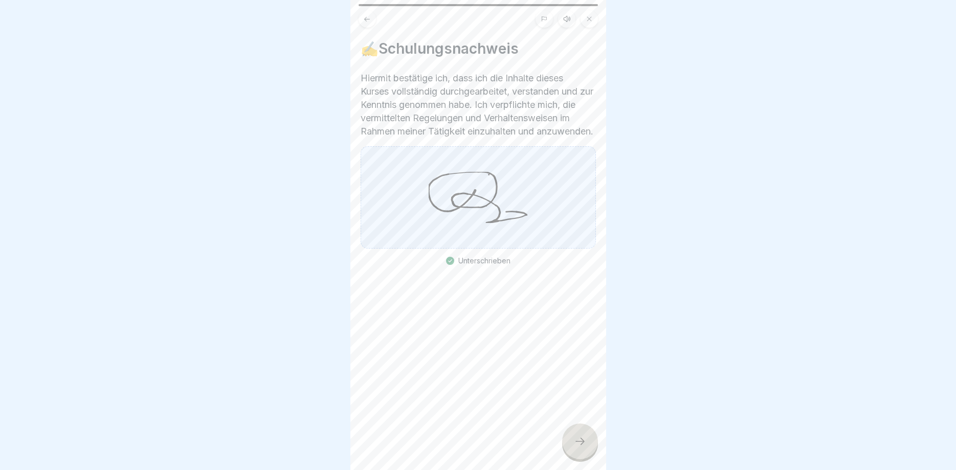
click at [580, 462] on div "✍️Schulungsnachweis Hiermit bestätige ich, dass ich die Inhalte dieses Kurses v…" at bounding box center [479, 235] width 256 height 470
click at [580, 454] on div at bounding box center [580, 442] width 36 height 36
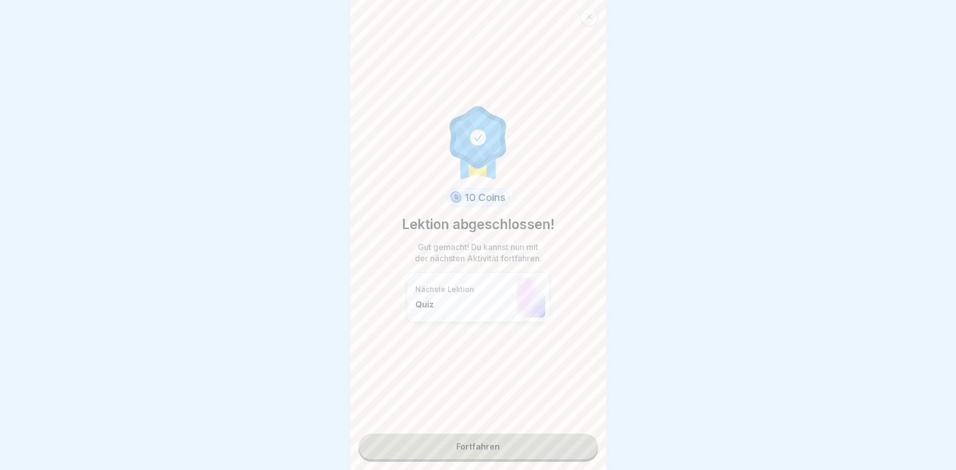
click at [541, 439] on link "Fortfahren" at bounding box center [478, 447] width 239 height 26
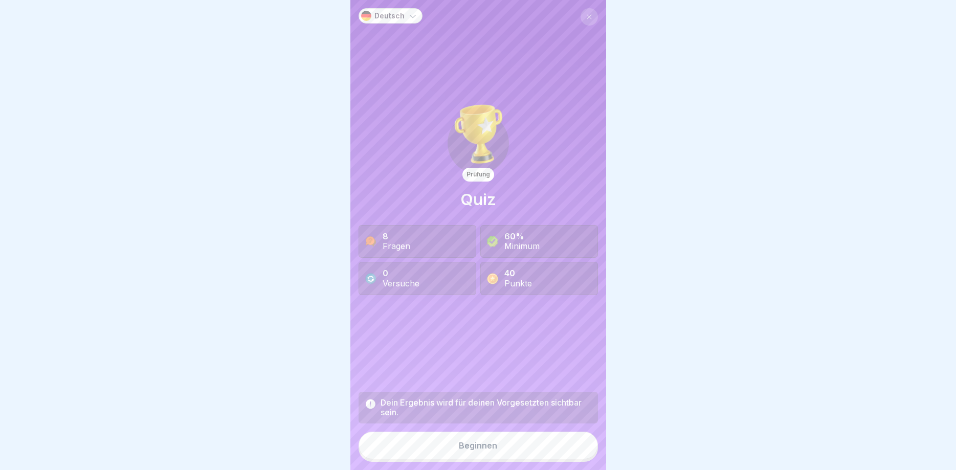
click at [532, 438] on button "Beginnen" at bounding box center [478, 446] width 239 height 28
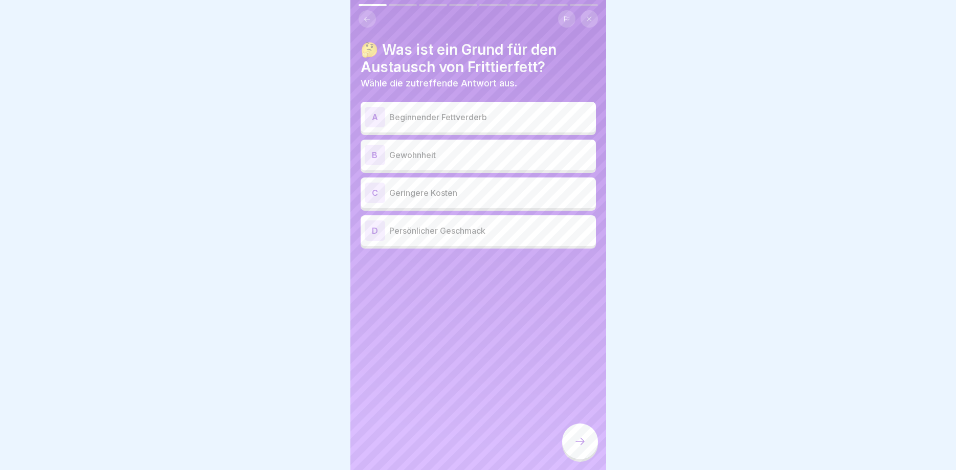
click at [459, 118] on p "Beginnender Fettverderb" at bounding box center [490, 117] width 203 height 12
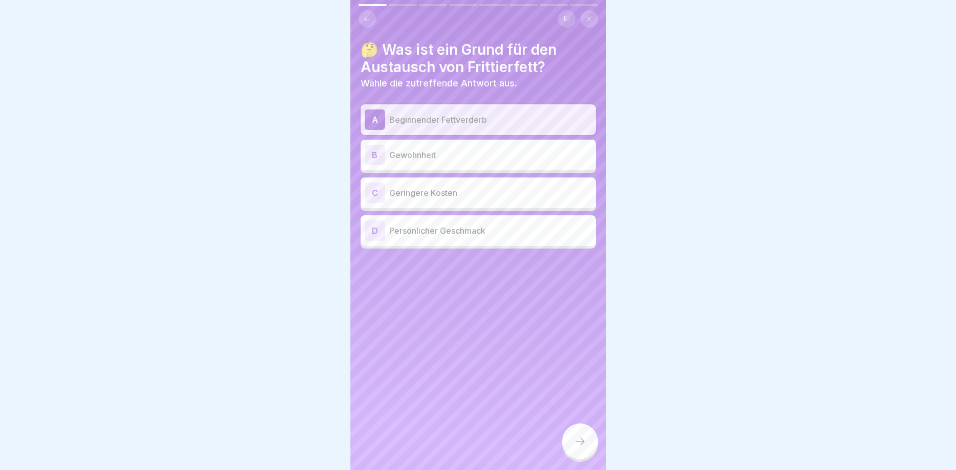
click at [584, 438] on icon at bounding box center [580, 441] width 12 height 12
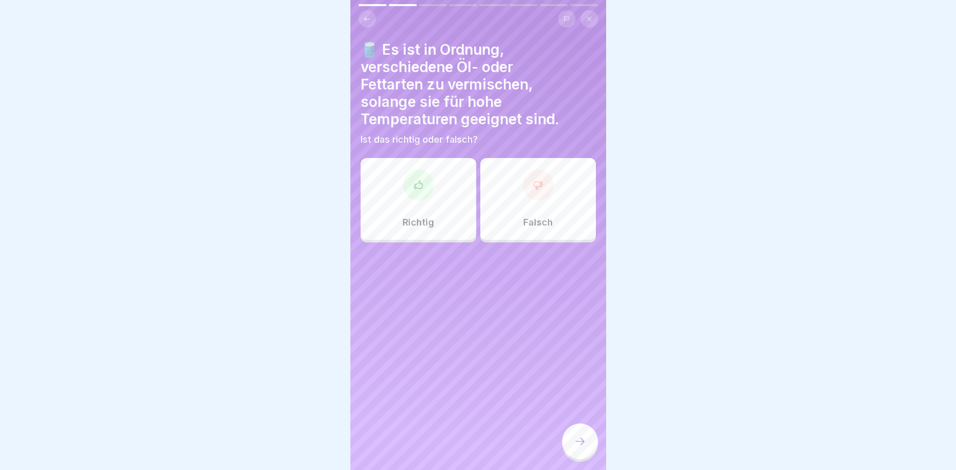
click at [527, 193] on div at bounding box center [538, 185] width 31 height 31
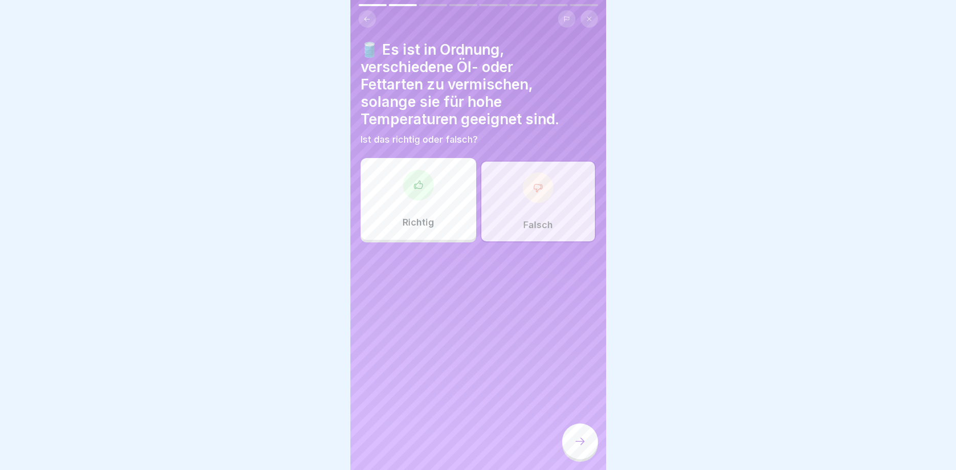
click at [589, 439] on div at bounding box center [580, 442] width 36 height 36
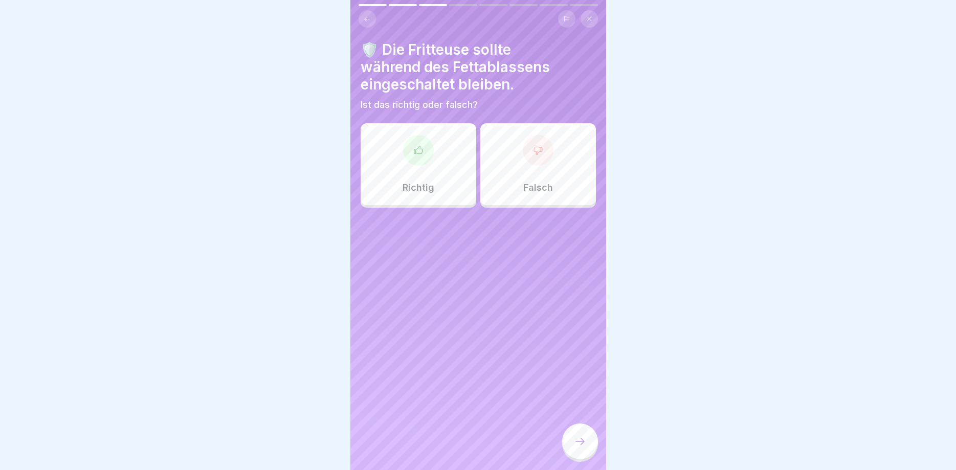
click at [541, 186] on p "Falsch" at bounding box center [539, 187] width 30 height 11
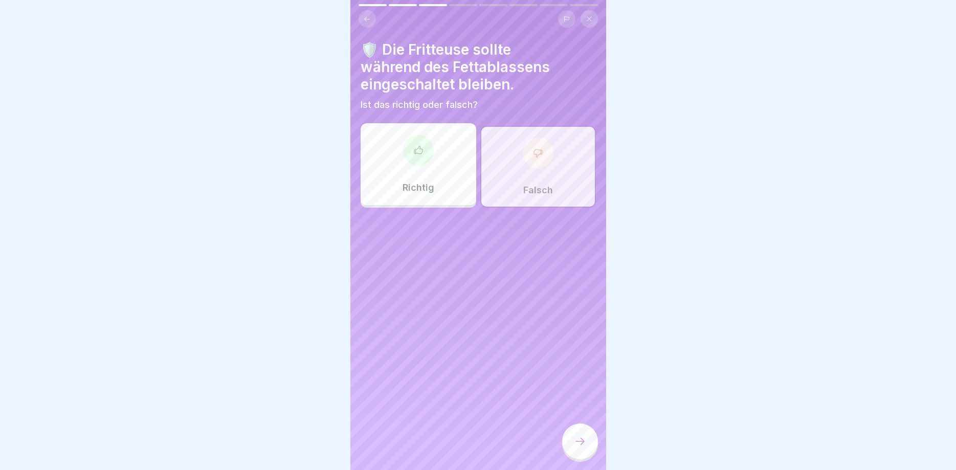
click at [580, 452] on div at bounding box center [580, 442] width 36 height 36
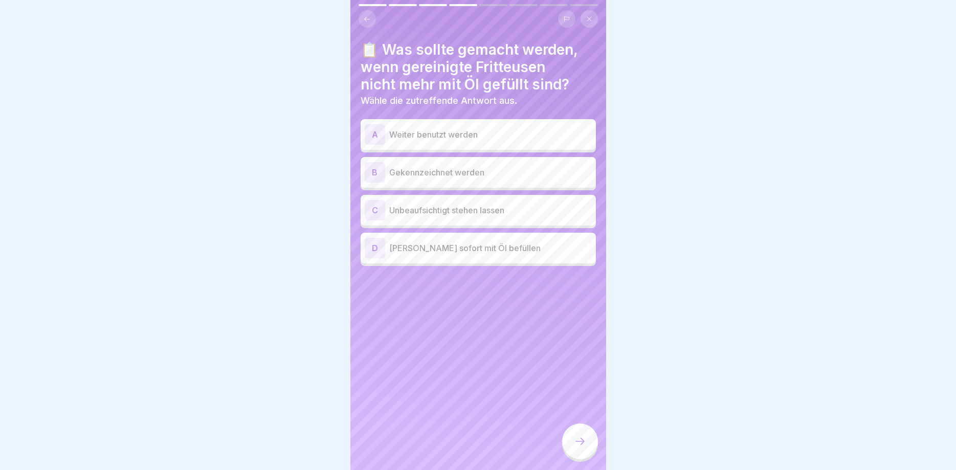
click at [524, 170] on p "Gekennzeichnet werden" at bounding box center [490, 172] width 203 height 12
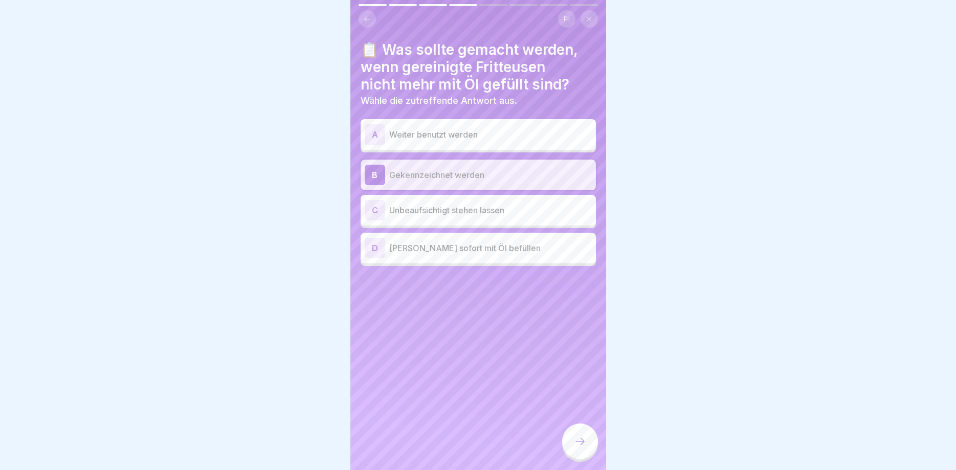
click at [575, 446] on icon at bounding box center [580, 441] width 12 height 12
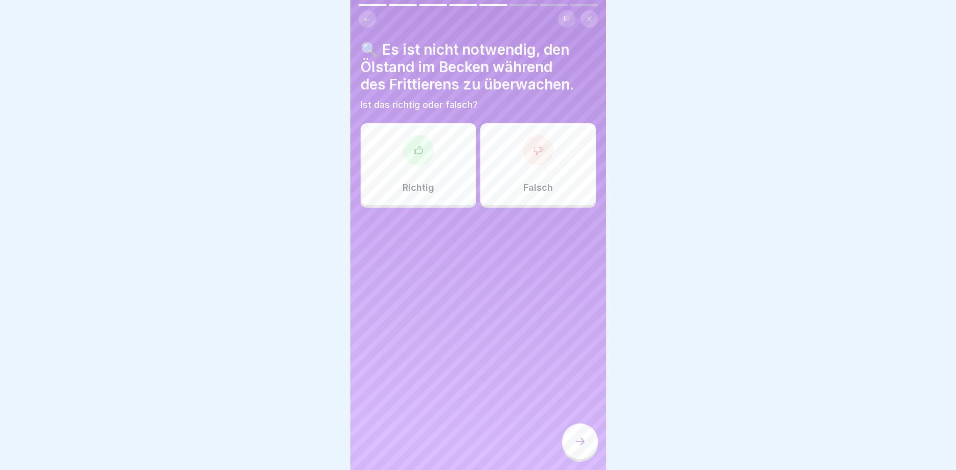
click at [537, 180] on div "Falsch" at bounding box center [539, 164] width 116 height 82
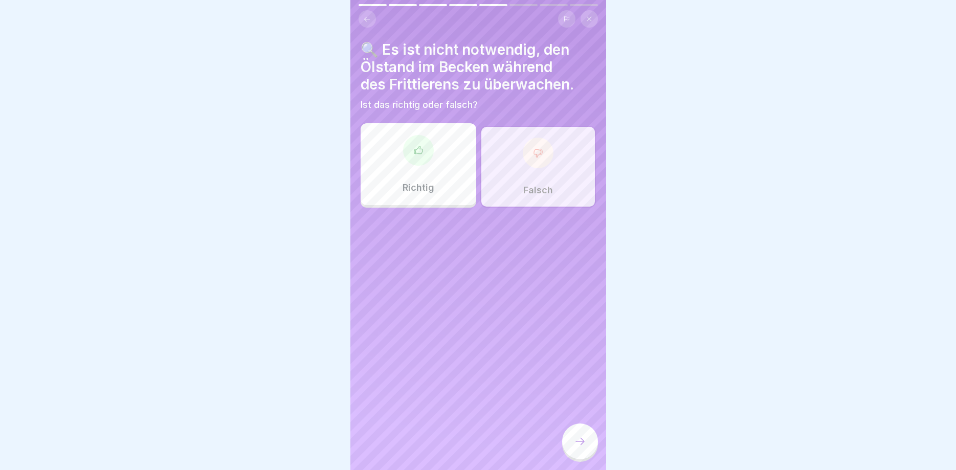
click at [575, 436] on div at bounding box center [580, 442] width 36 height 36
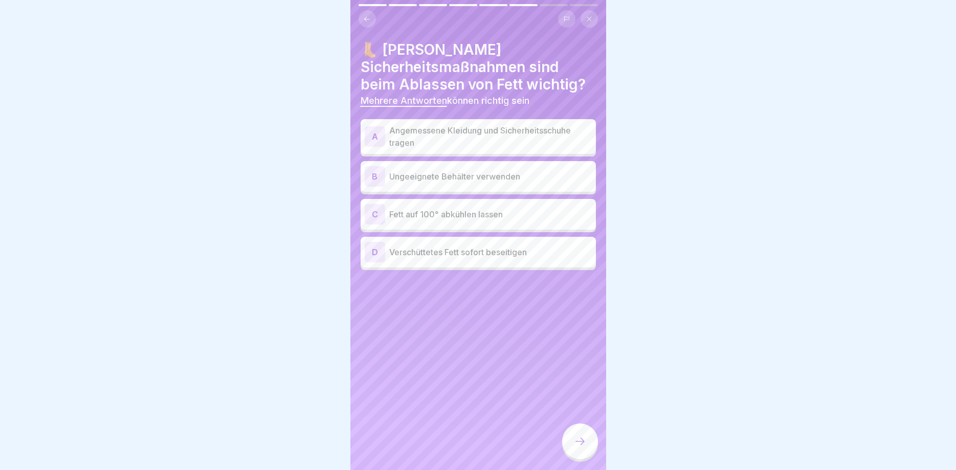
click at [475, 133] on p "Angemessene Kleidung und Sicherheitsschuhe tragen" at bounding box center [490, 136] width 203 height 25
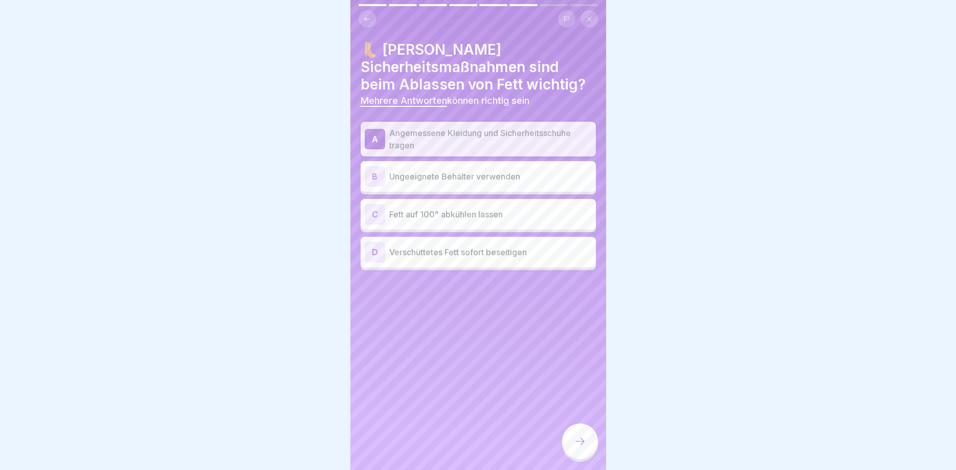
click at [526, 176] on p "Ungeeignete Behälter verwenden" at bounding box center [490, 176] width 203 height 12
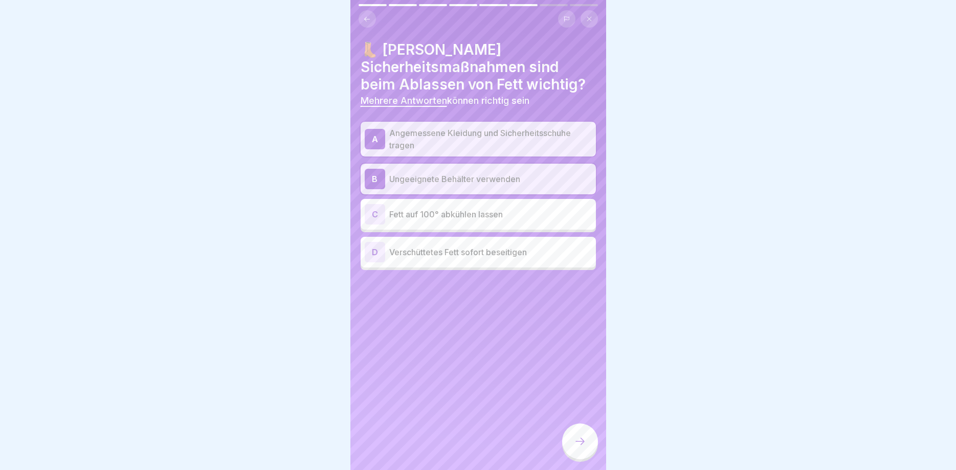
click at [577, 431] on div at bounding box center [580, 442] width 36 height 36
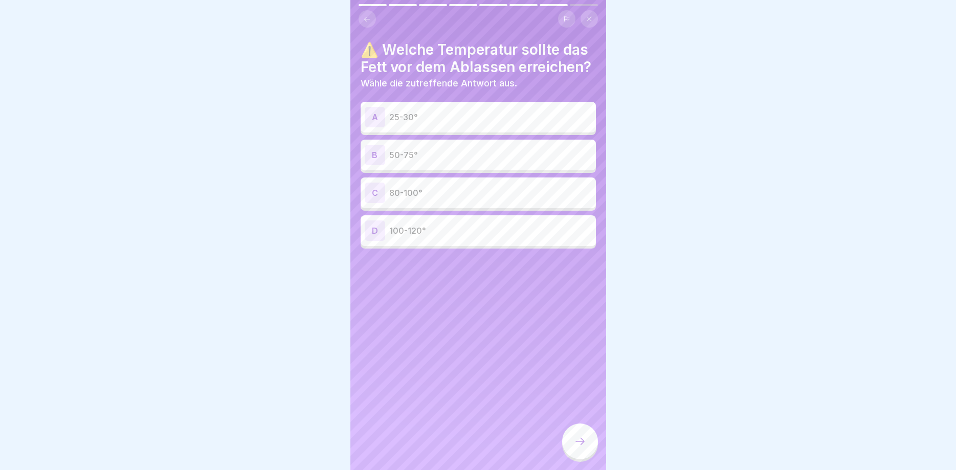
click at [471, 158] on p "50-75°" at bounding box center [490, 155] width 203 height 12
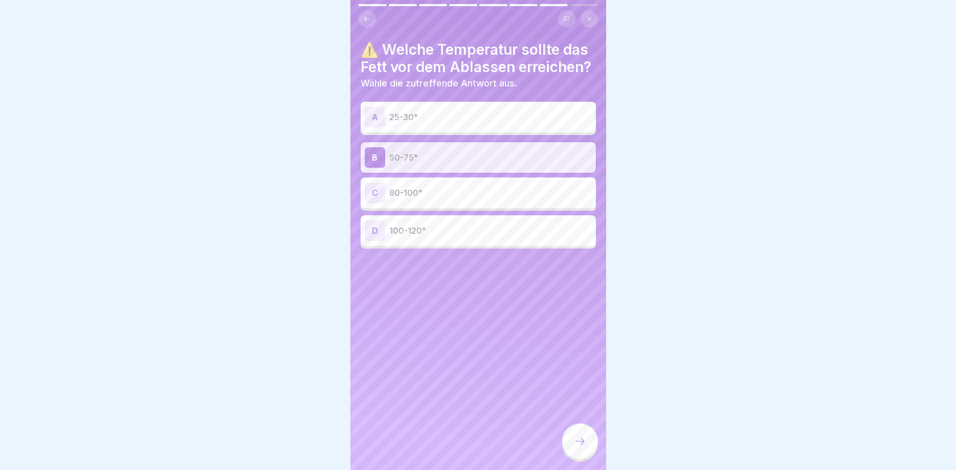
click at [574, 432] on div at bounding box center [580, 442] width 36 height 36
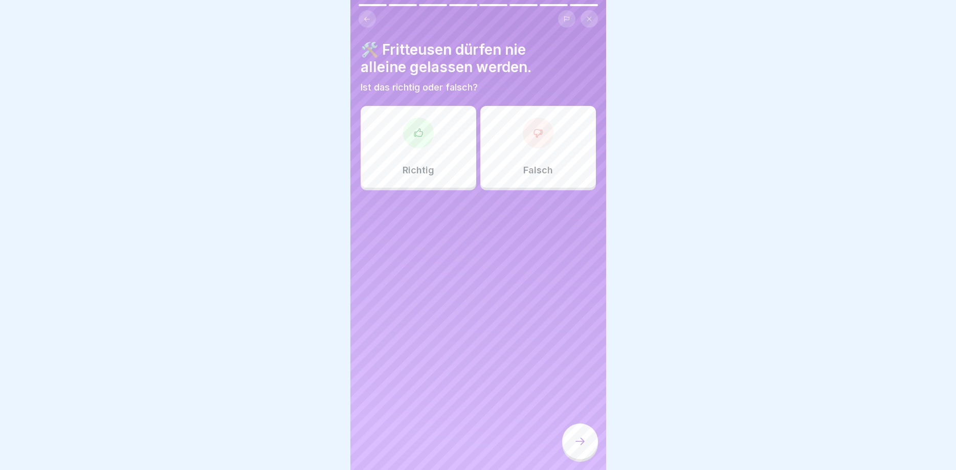
click at [399, 131] on div "Richtig" at bounding box center [419, 147] width 116 height 82
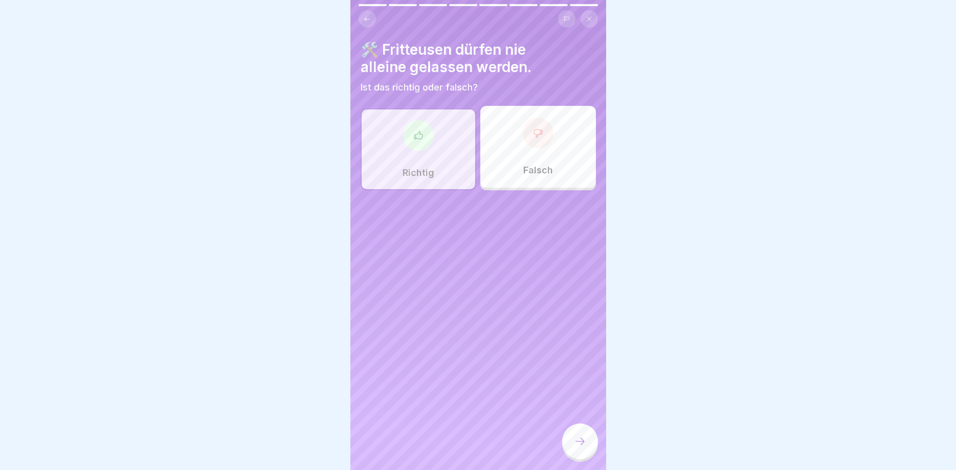
click at [579, 441] on icon at bounding box center [580, 441] width 12 height 12
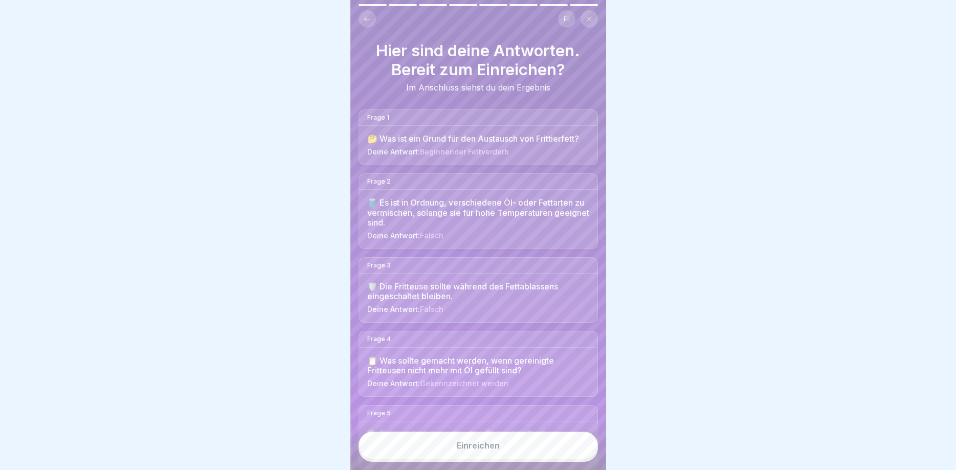
click at [577, 456] on button "Einreichen" at bounding box center [478, 446] width 239 height 28
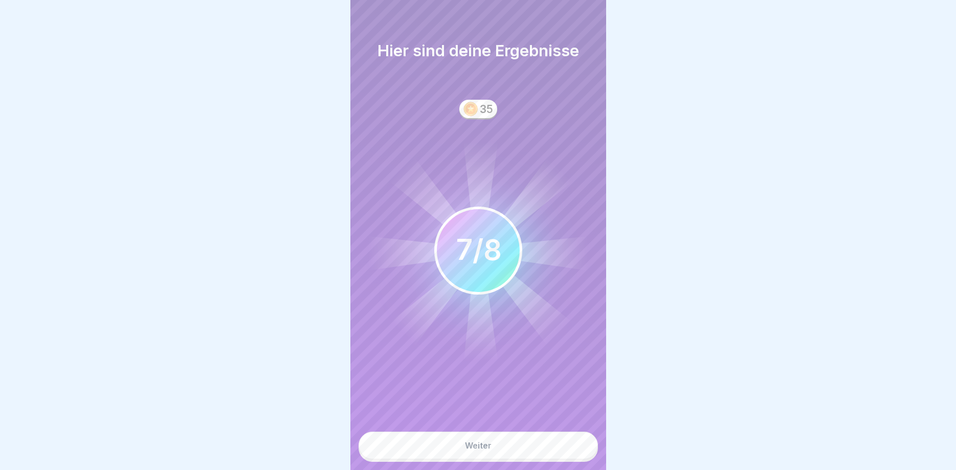
click at [548, 442] on button "Weiter" at bounding box center [478, 446] width 239 height 28
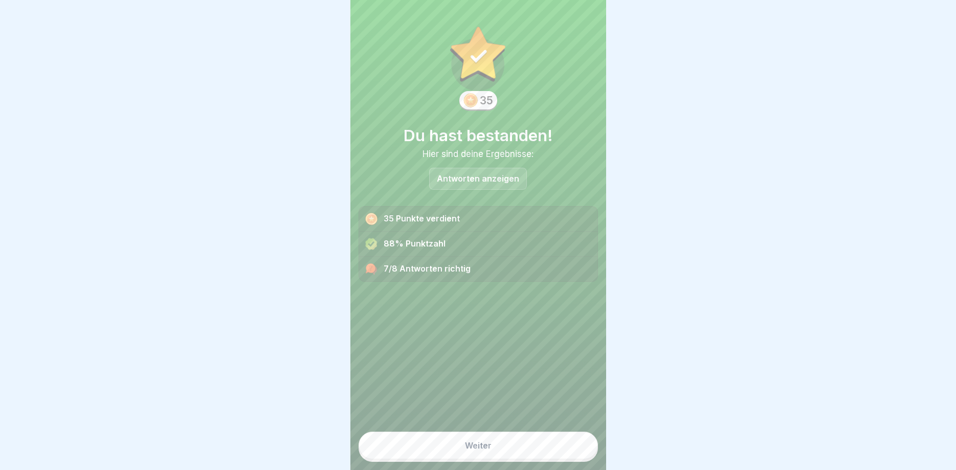
click at [548, 442] on button "Weiter" at bounding box center [478, 446] width 239 height 28
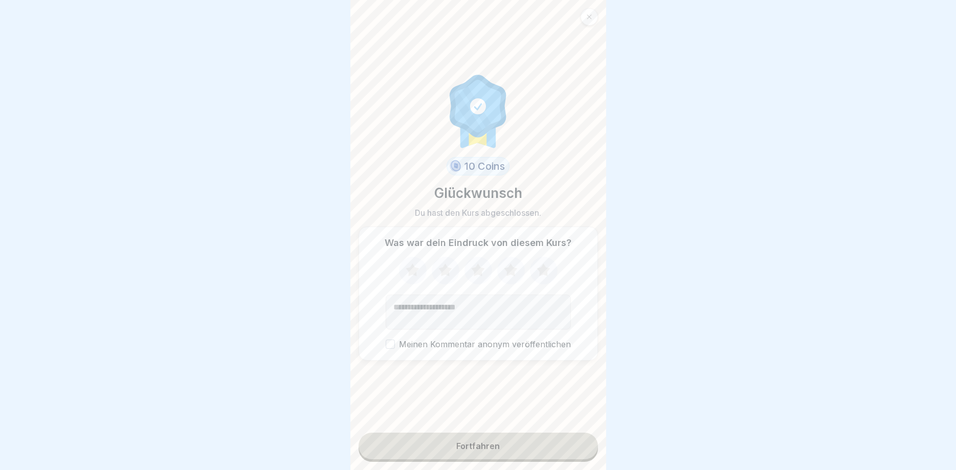
click at [548, 442] on button "Fortfahren" at bounding box center [478, 446] width 239 height 27
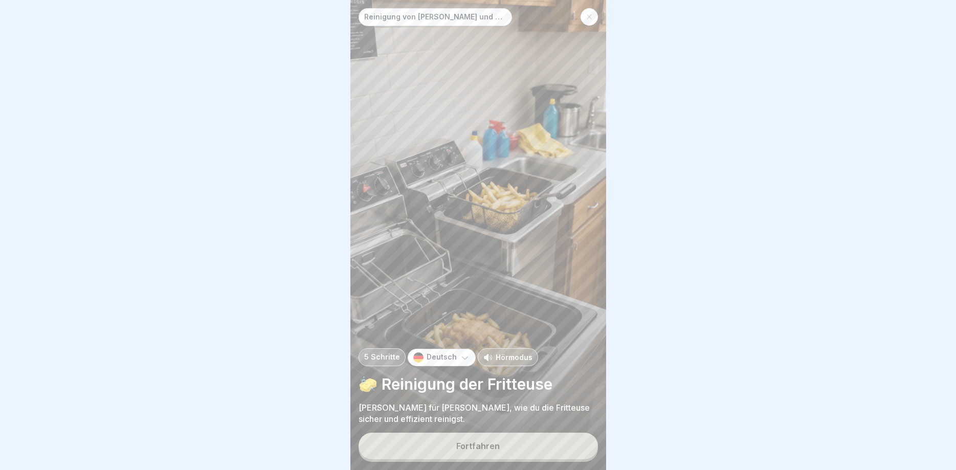
click at [548, 442] on button "Fortfahren" at bounding box center [478, 446] width 239 height 27
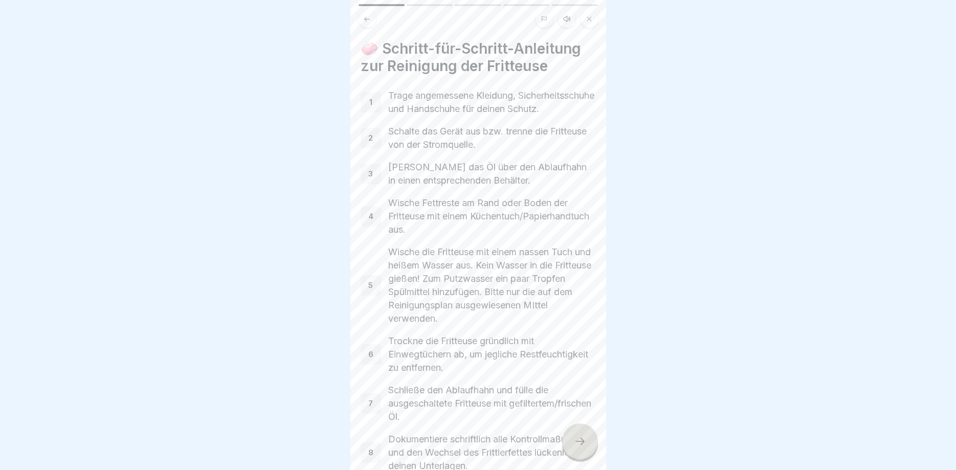
click at [582, 437] on icon at bounding box center [580, 441] width 12 height 12
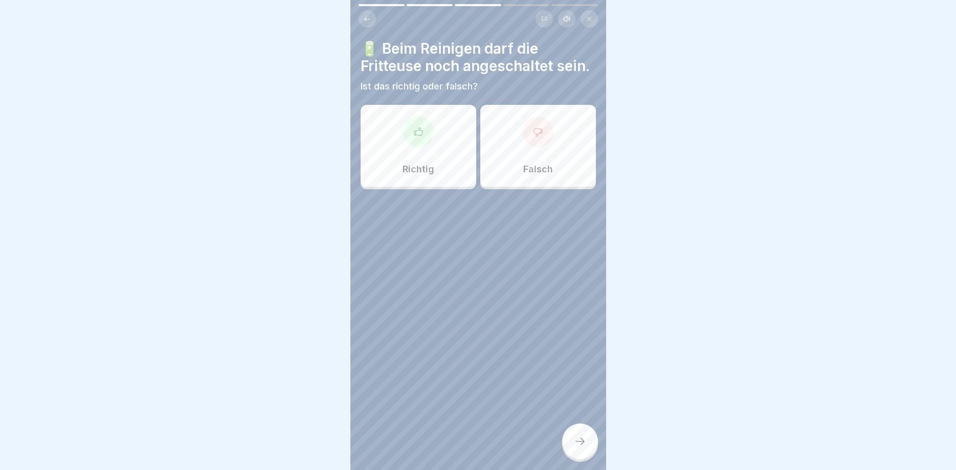
click at [582, 437] on icon at bounding box center [580, 441] width 12 height 12
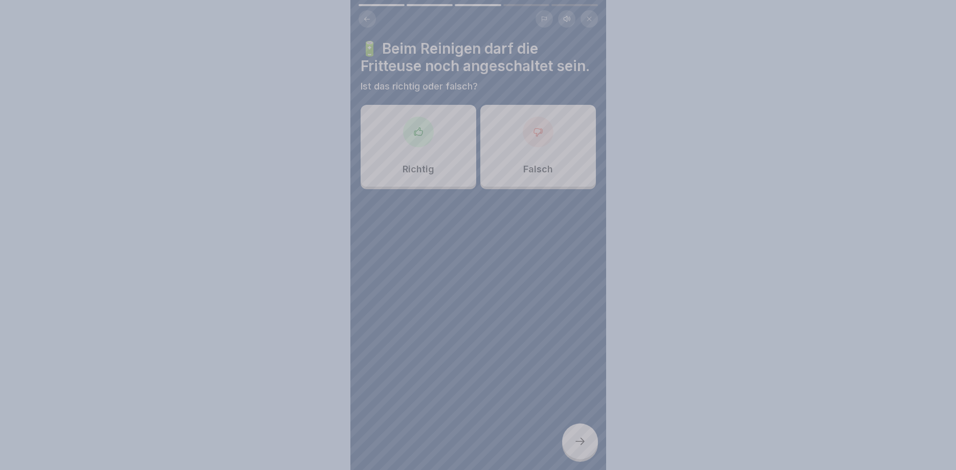
click at [582, 437] on div at bounding box center [478, 235] width 956 height 470
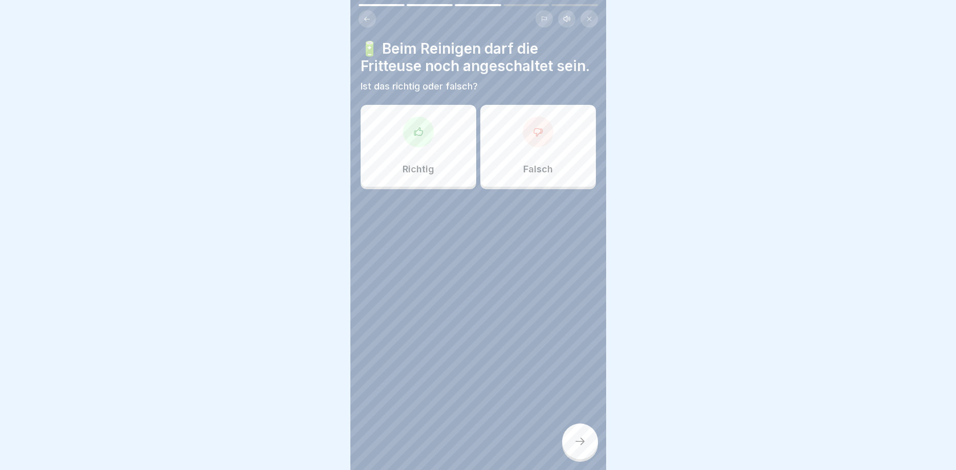
click at [526, 169] on p "Falsch" at bounding box center [539, 169] width 30 height 11
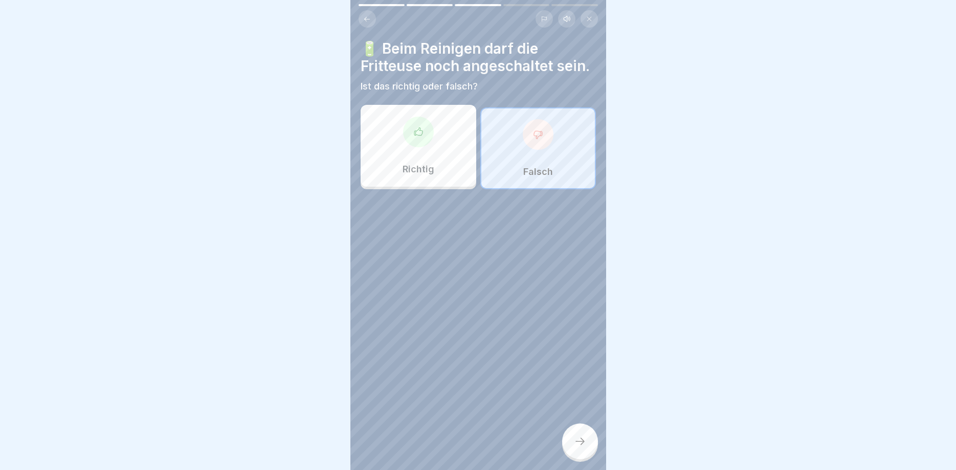
click at [580, 442] on icon at bounding box center [580, 441] width 12 height 12
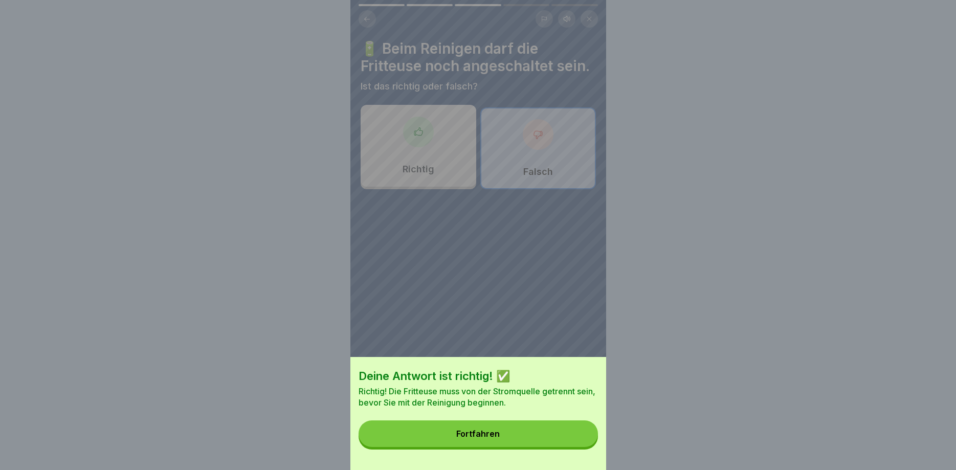
click at [531, 434] on button "Fortfahren" at bounding box center [478, 434] width 239 height 27
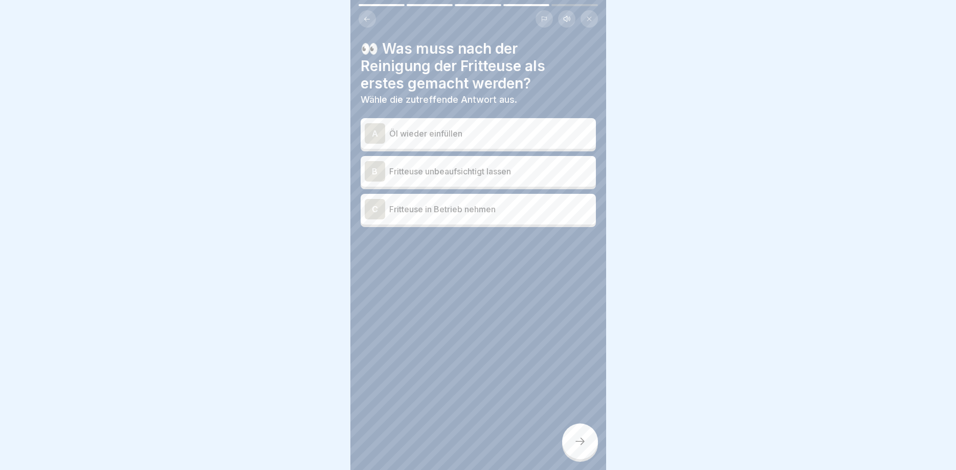
click at [489, 134] on p "Öl wieder einfüllen" at bounding box center [490, 133] width 203 height 12
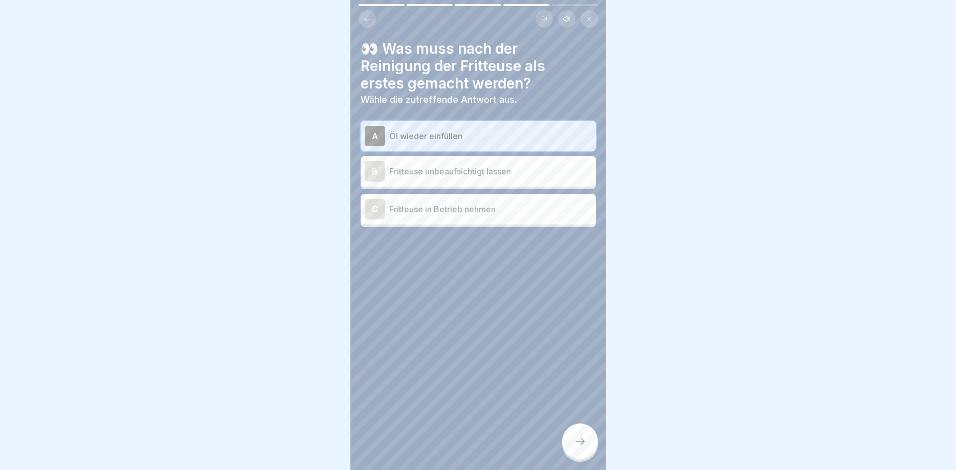
click at [581, 430] on div at bounding box center [580, 442] width 36 height 36
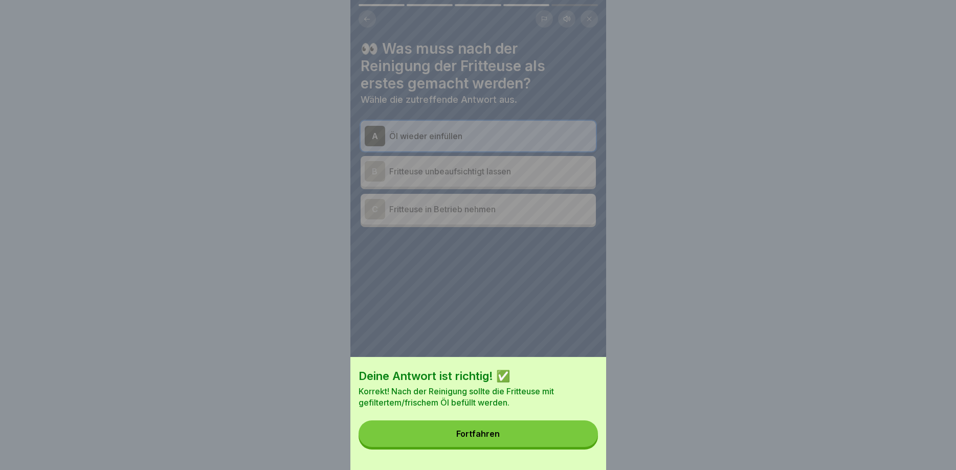
click at [579, 436] on button "Fortfahren" at bounding box center [478, 434] width 239 height 27
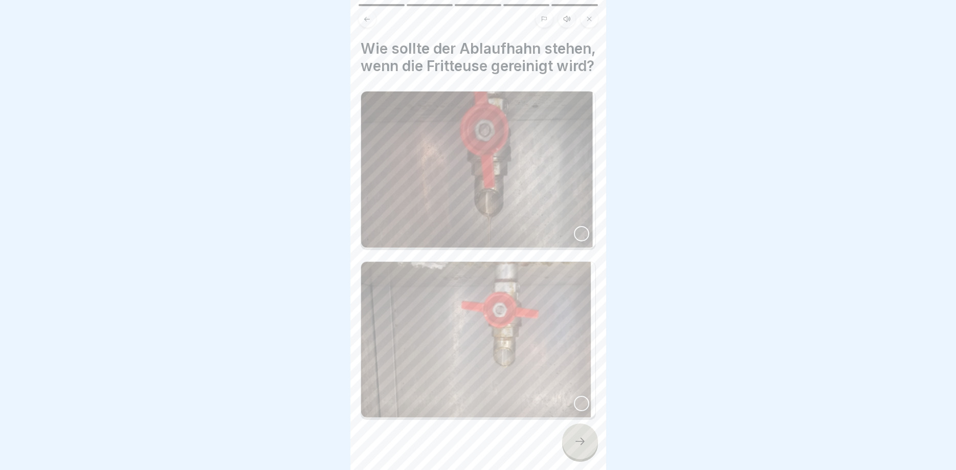
click at [549, 196] on img at bounding box center [478, 170] width 234 height 156
click at [579, 439] on icon at bounding box center [580, 441] width 12 height 12
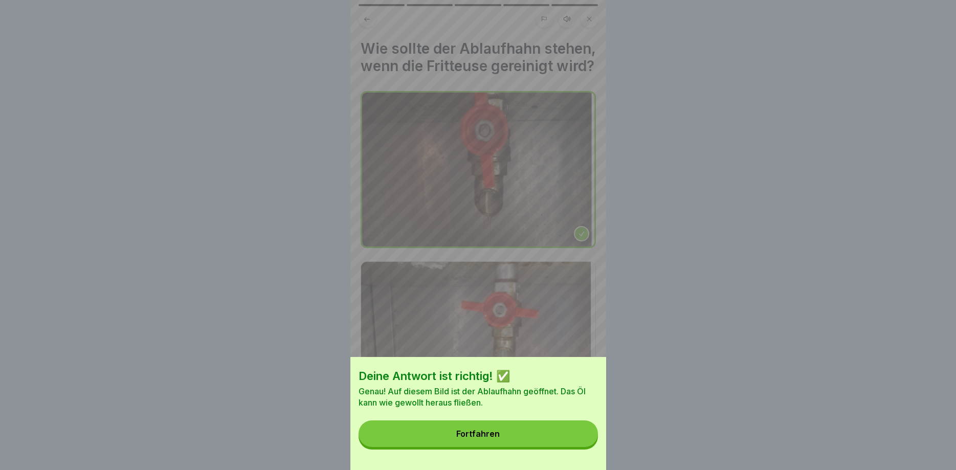
click at [579, 439] on button "Fortfahren" at bounding box center [478, 434] width 239 height 27
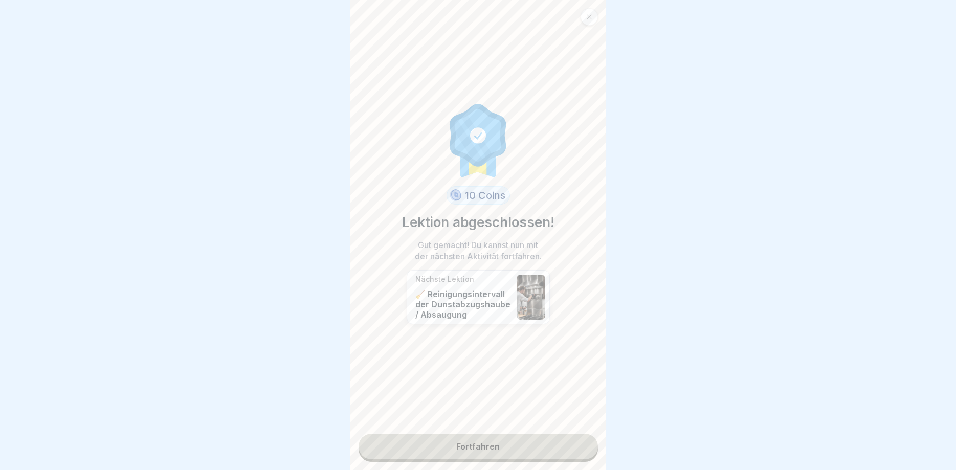
click at [584, 439] on link "Fortfahren" at bounding box center [478, 447] width 239 height 26
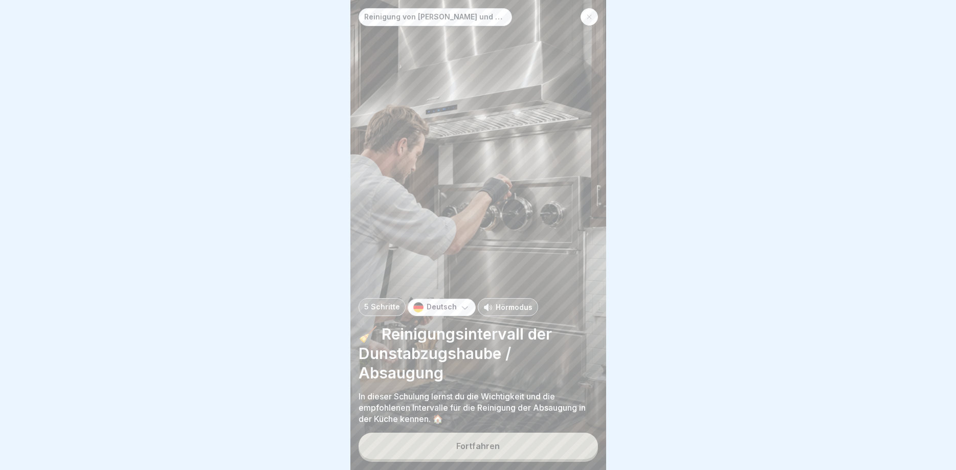
click at [584, 439] on button "Fortfahren" at bounding box center [478, 446] width 239 height 27
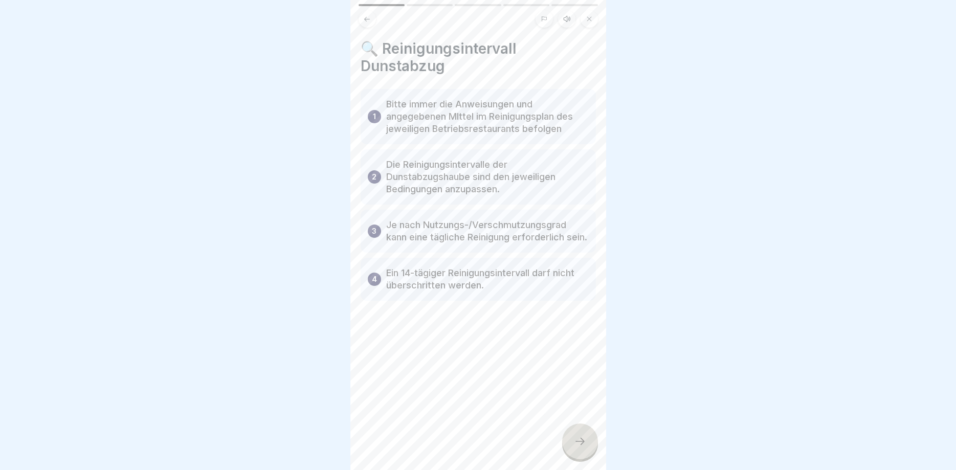
click at [584, 439] on icon at bounding box center [580, 441] width 12 height 12
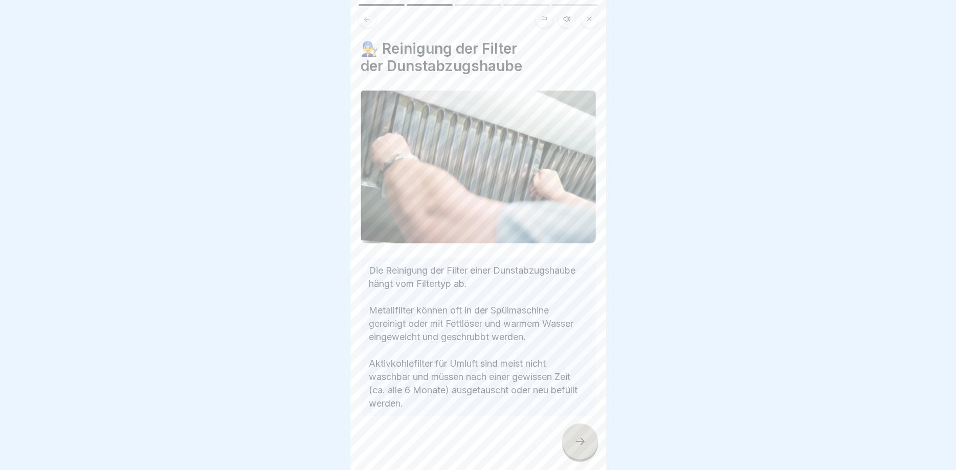
click at [584, 439] on icon at bounding box center [580, 441] width 12 height 12
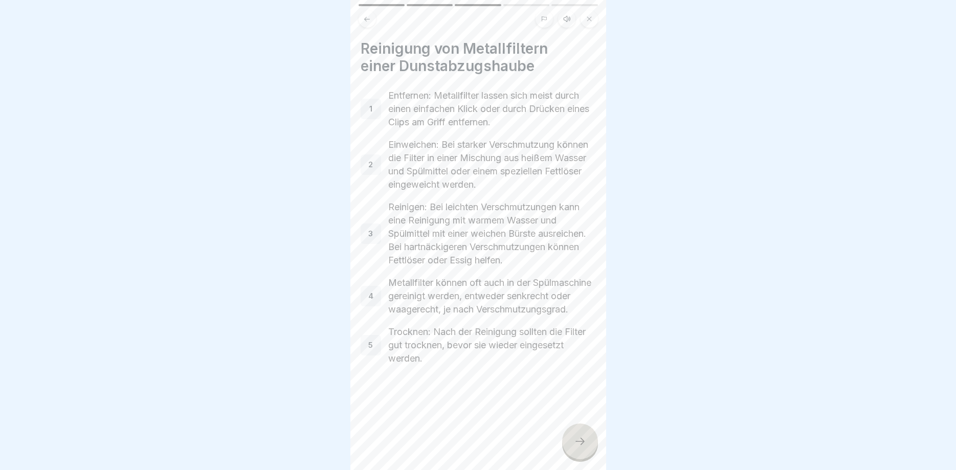
click at [584, 439] on icon at bounding box center [580, 441] width 12 height 12
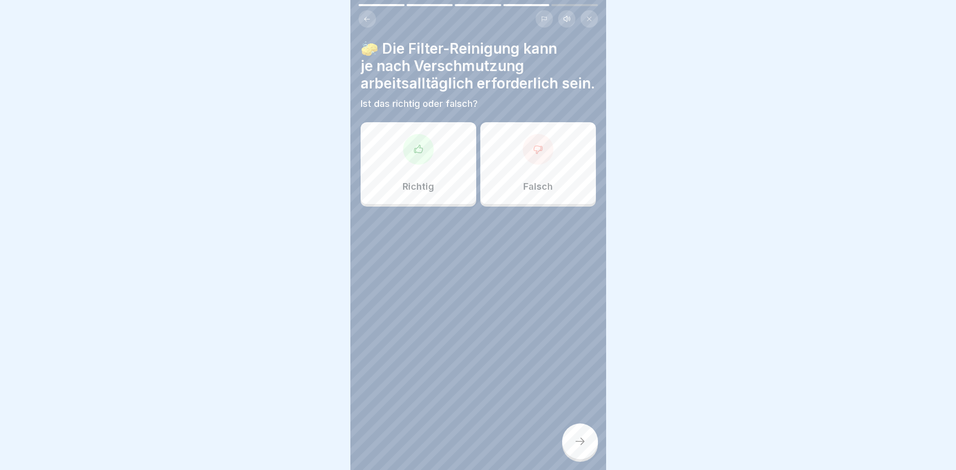
click at [584, 439] on icon at bounding box center [580, 441] width 12 height 12
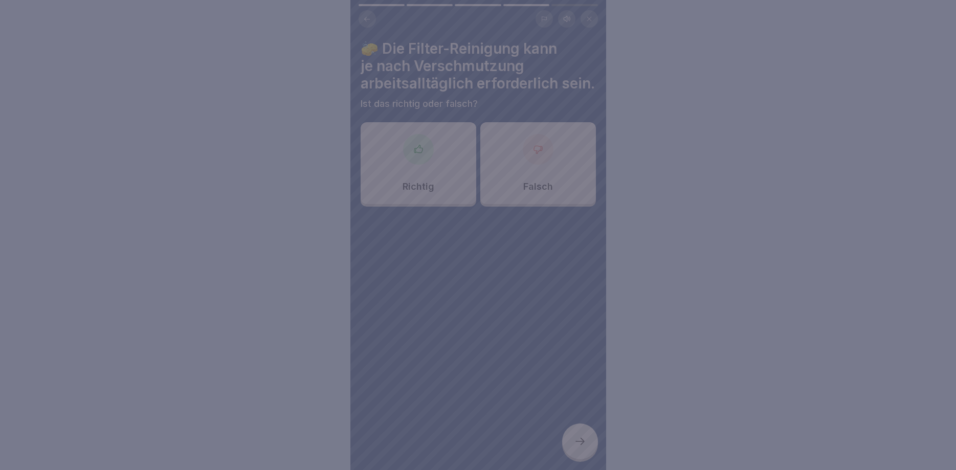
click at [503, 365] on div at bounding box center [478, 235] width 956 height 470
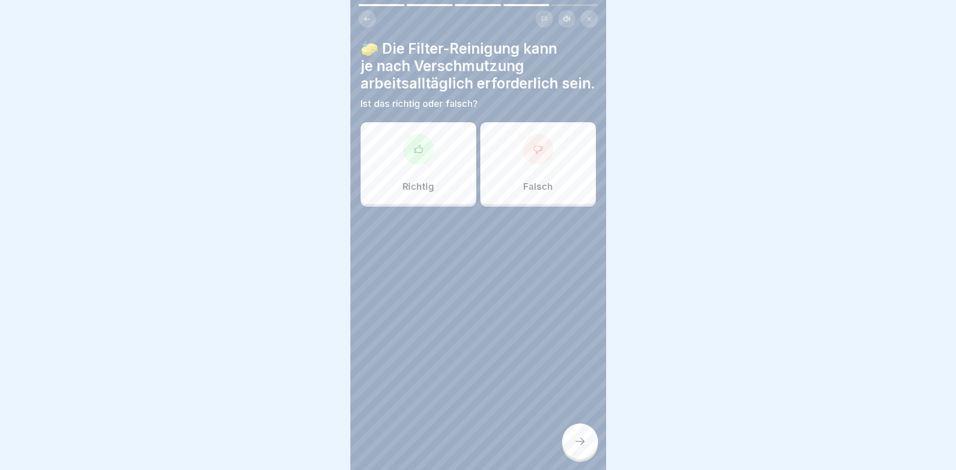
click at [456, 171] on div "Richtig" at bounding box center [419, 163] width 116 height 82
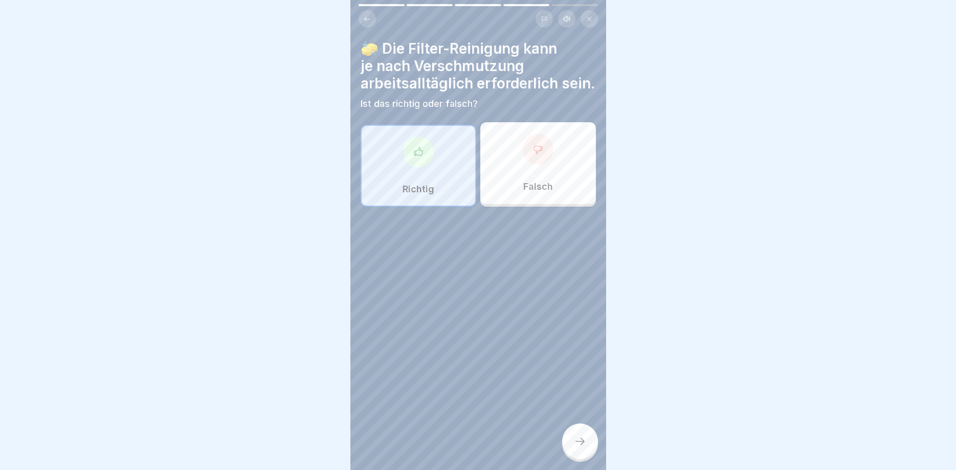
click at [584, 432] on div at bounding box center [580, 442] width 36 height 36
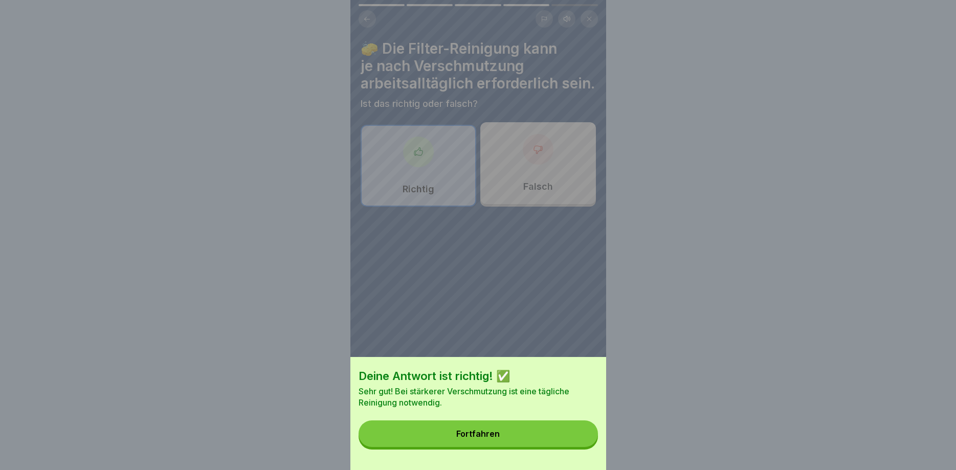
click at [582, 433] on button "Fortfahren" at bounding box center [478, 434] width 239 height 27
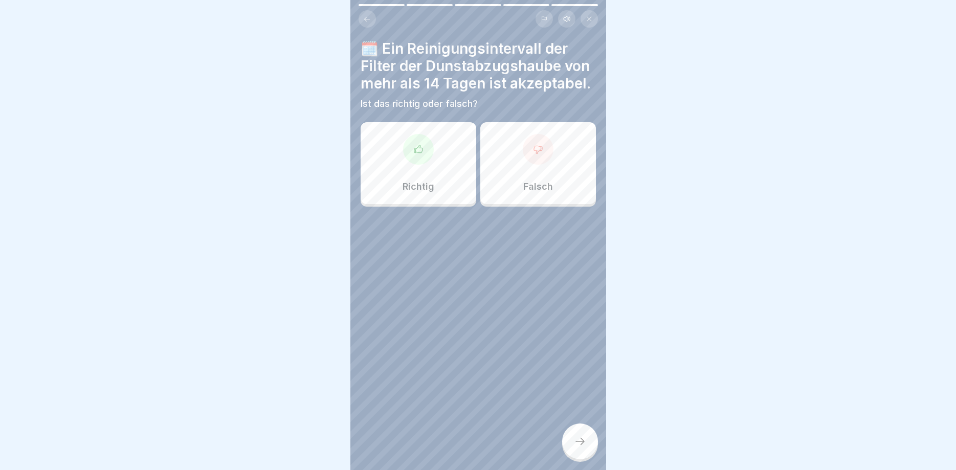
click at [548, 170] on div "Falsch" at bounding box center [539, 163] width 116 height 82
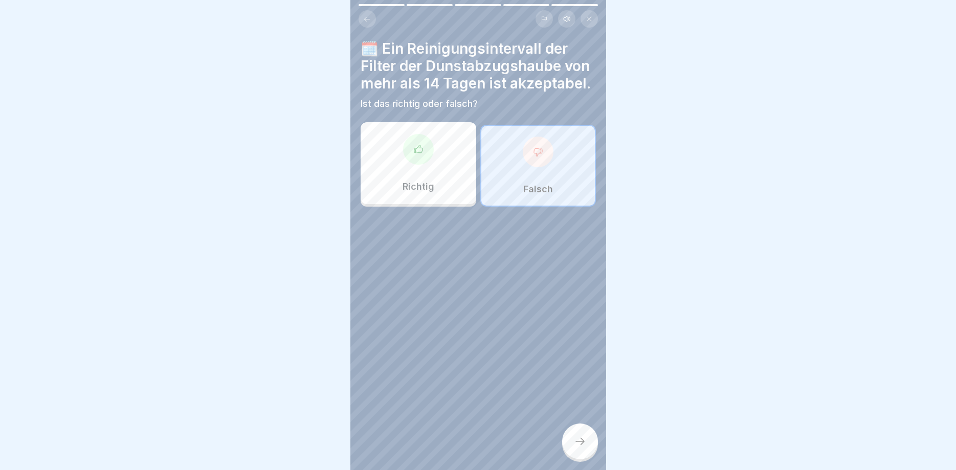
click at [584, 434] on div at bounding box center [580, 442] width 36 height 36
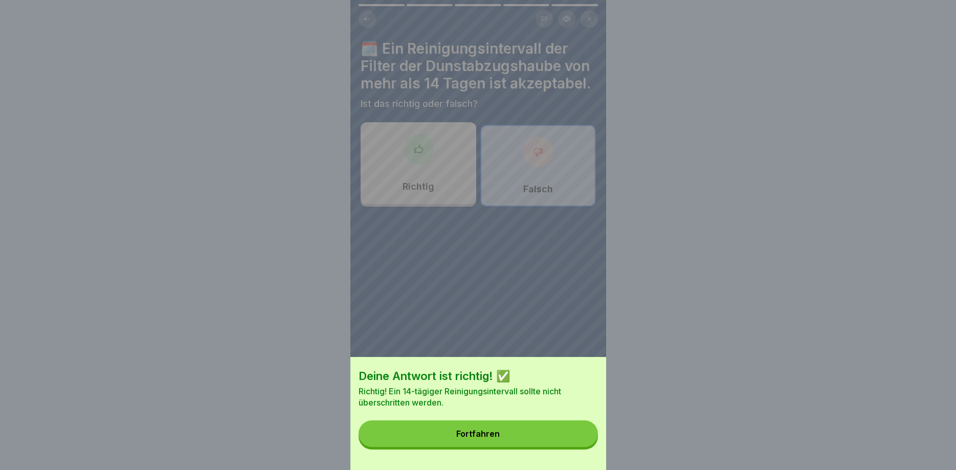
click at [584, 435] on button "Fortfahren" at bounding box center [478, 434] width 239 height 27
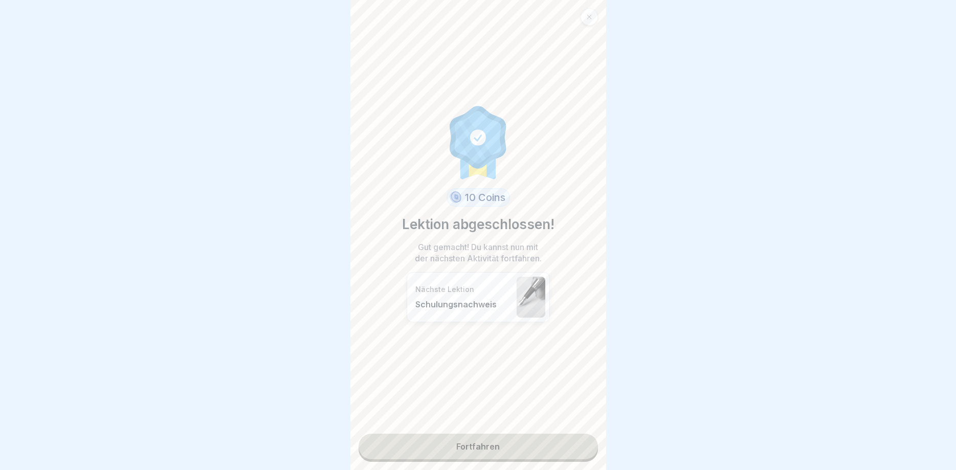
click at [584, 435] on link "Fortfahren" at bounding box center [478, 447] width 239 height 26
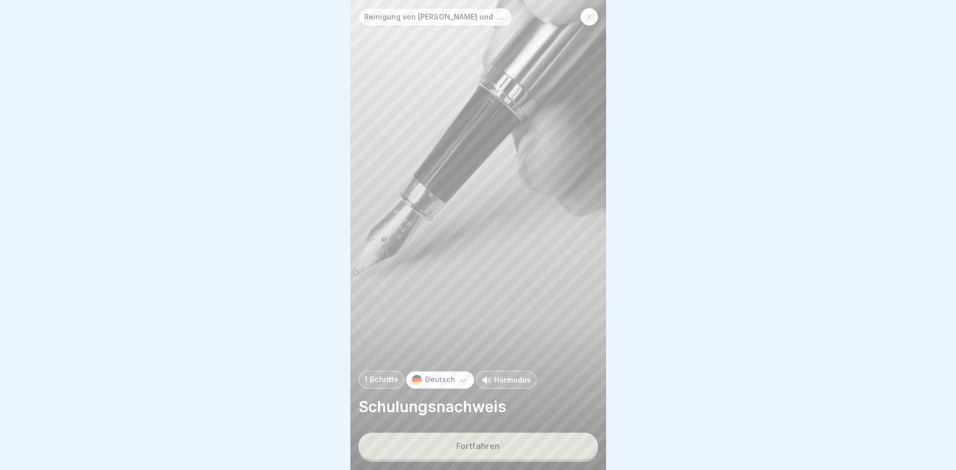
click at [572, 435] on button "Fortfahren" at bounding box center [478, 446] width 239 height 27
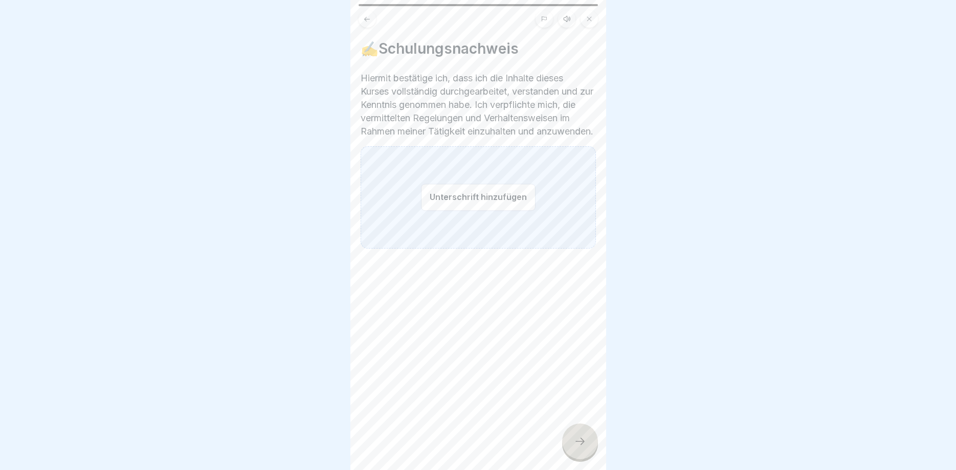
click at [572, 435] on div at bounding box center [580, 442] width 36 height 36
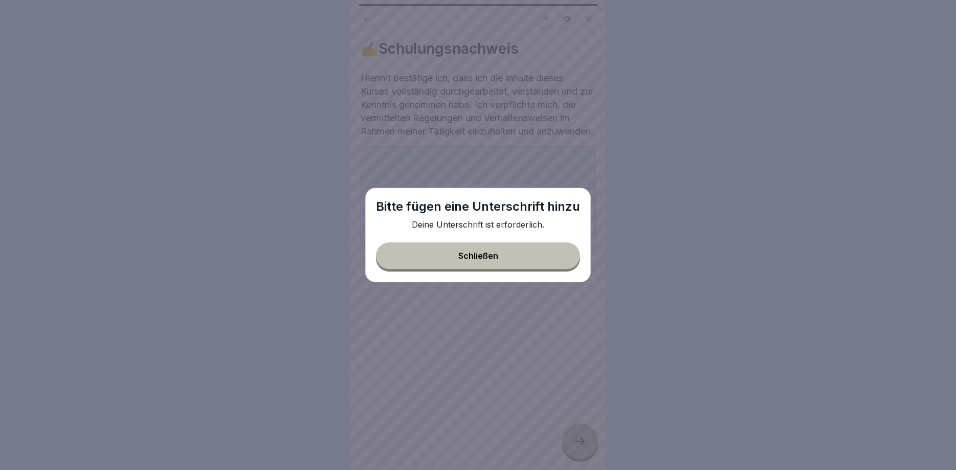
click at [480, 256] on div "Schließen" at bounding box center [479, 255] width 40 height 9
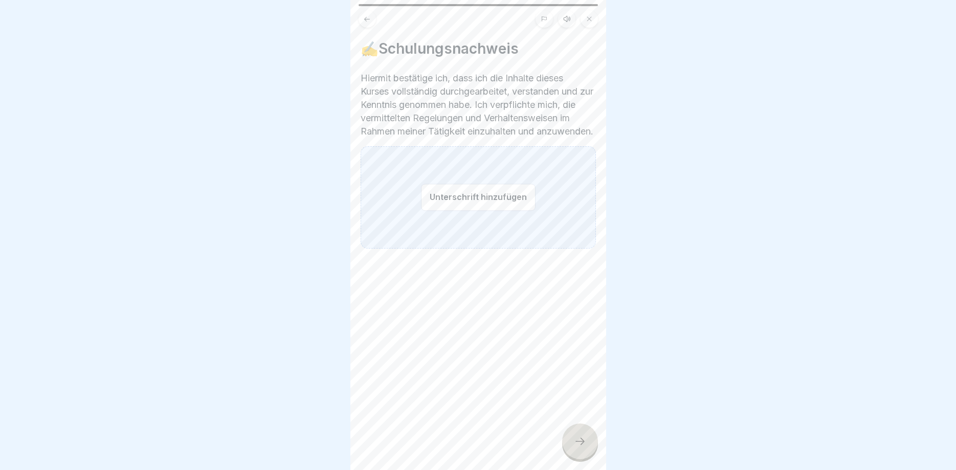
click at [477, 209] on button "Unterschrift hinzufügen" at bounding box center [478, 197] width 115 height 27
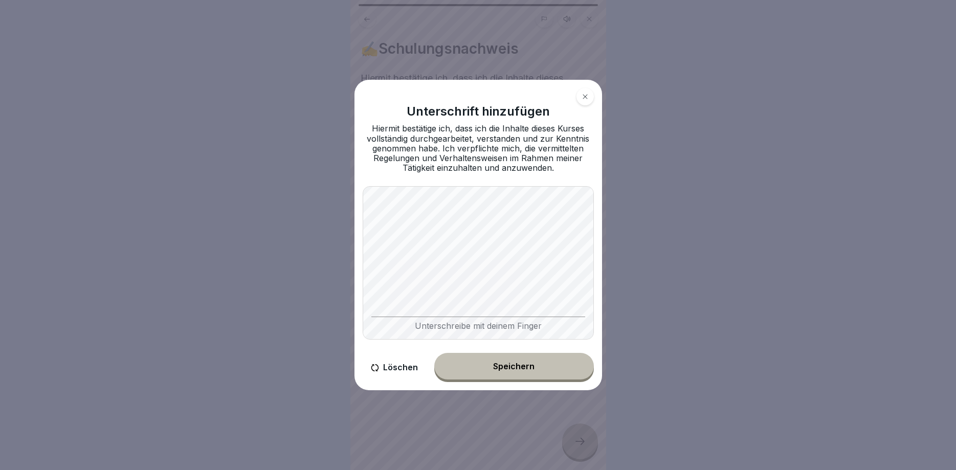
click at [531, 360] on button "Speichern" at bounding box center [514, 366] width 160 height 27
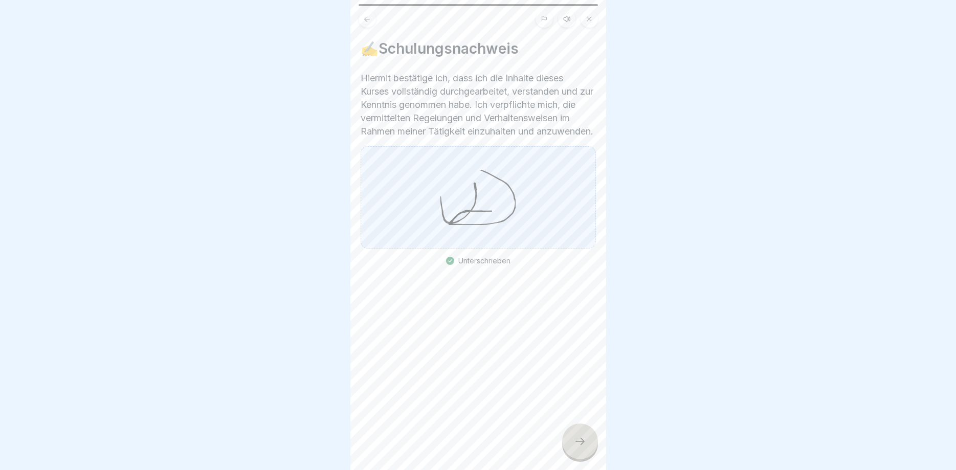
click at [593, 455] on div "✍️Schulungsnachweis Hiermit bestätige ich, dass ich die Inhalte dieses Kurses v…" at bounding box center [479, 235] width 256 height 470
drag, startPoint x: 590, startPoint y: 450, endPoint x: 571, endPoint y: 442, distance: 20.6
click at [588, 449] on div at bounding box center [580, 442] width 36 height 36
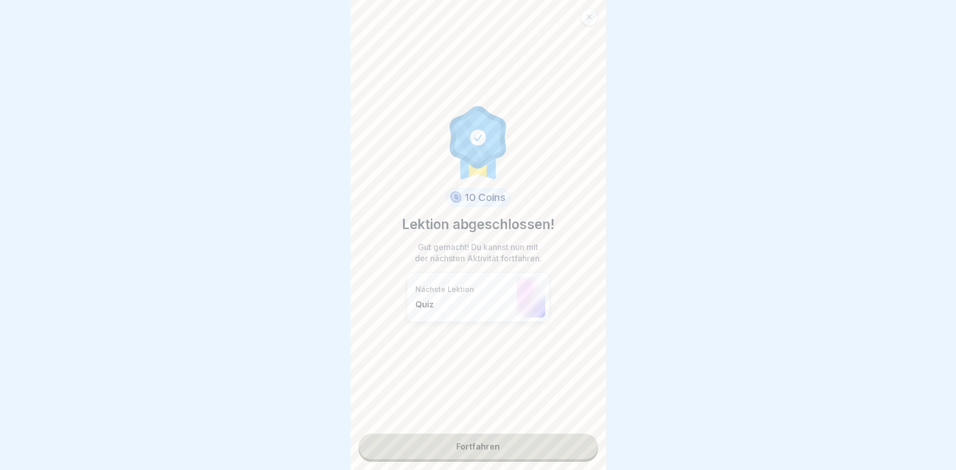
click at [555, 442] on link "Fortfahren" at bounding box center [478, 447] width 239 height 26
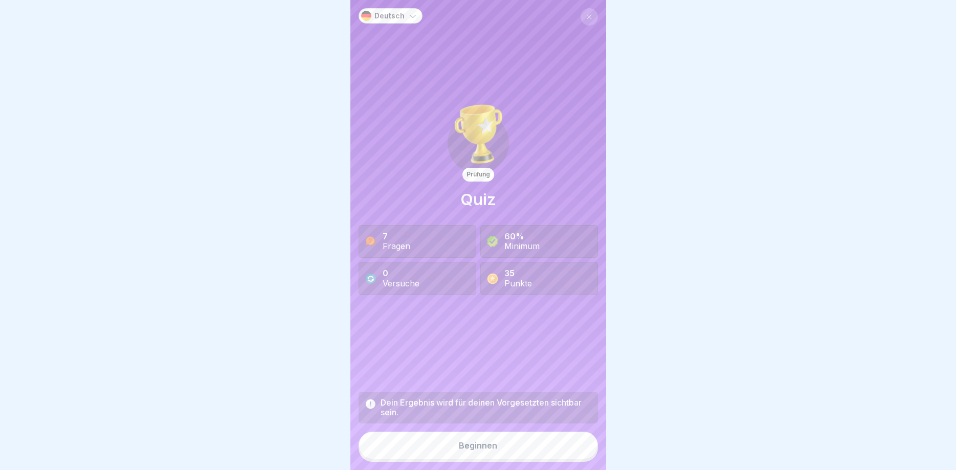
click at [541, 433] on div "Dein Ergebnis wird für deinen Vorgesetzten sichtbar sein. Beginnen" at bounding box center [478, 427] width 239 height 70
click at [535, 438] on button "Beginnen" at bounding box center [478, 446] width 239 height 28
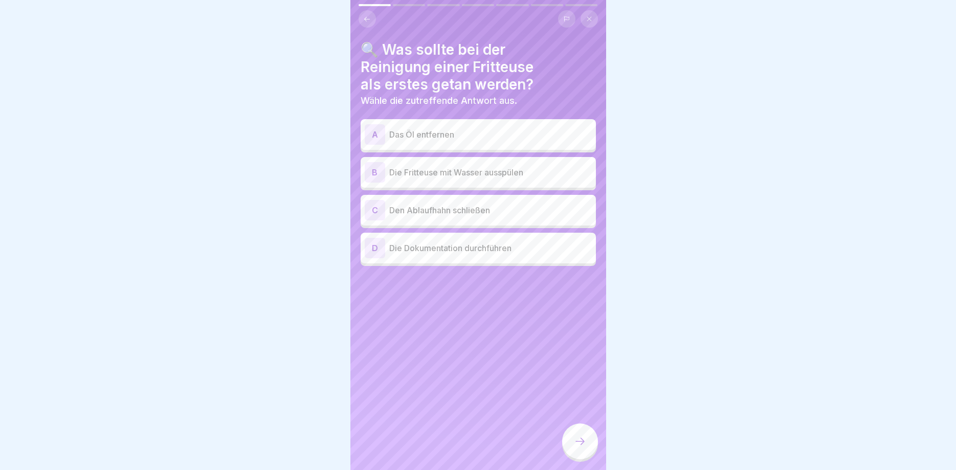
click at [475, 139] on p "Das Öl entfernen" at bounding box center [490, 134] width 203 height 12
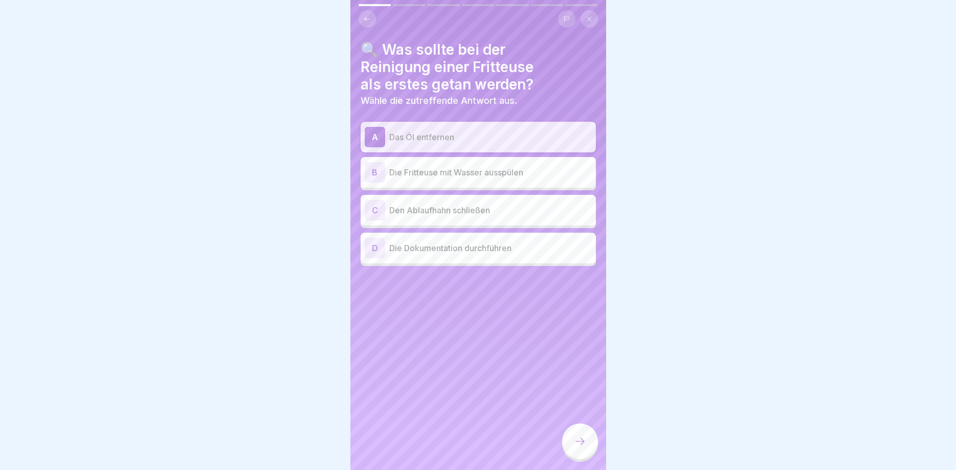
click at [574, 435] on div at bounding box center [580, 442] width 36 height 36
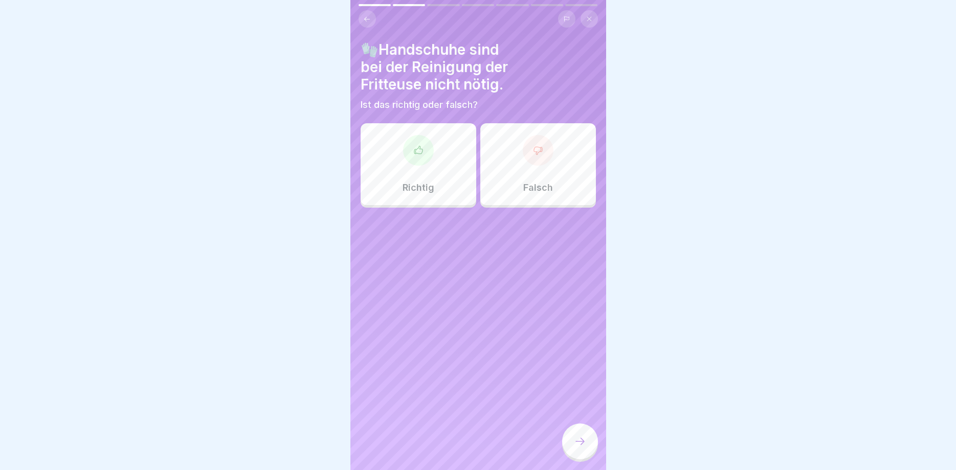
click at [540, 163] on div at bounding box center [538, 150] width 31 height 31
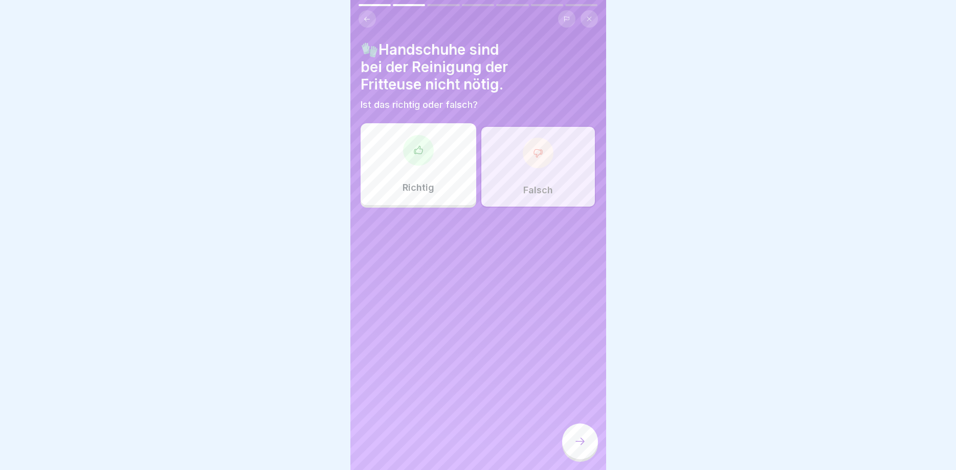
click at [585, 441] on icon at bounding box center [580, 441] width 12 height 12
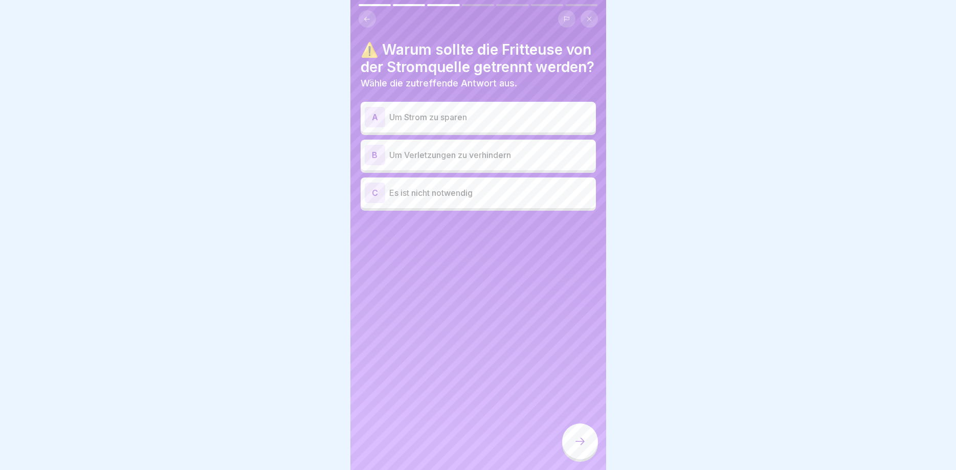
click at [503, 161] on p "Um Verletzungen zu verhindern" at bounding box center [490, 155] width 203 height 12
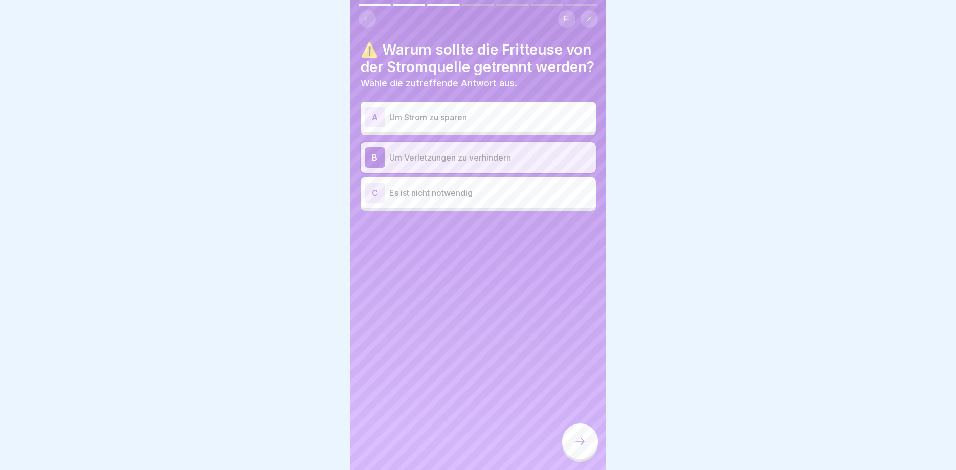
click at [582, 437] on icon at bounding box center [580, 441] width 12 height 12
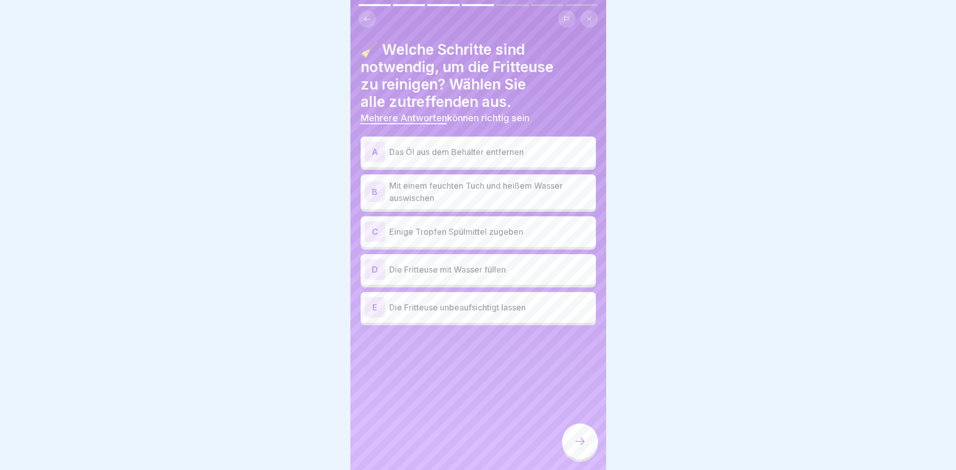
click at [478, 153] on p "Das Öl aus dem Behälter entfernen" at bounding box center [490, 152] width 203 height 12
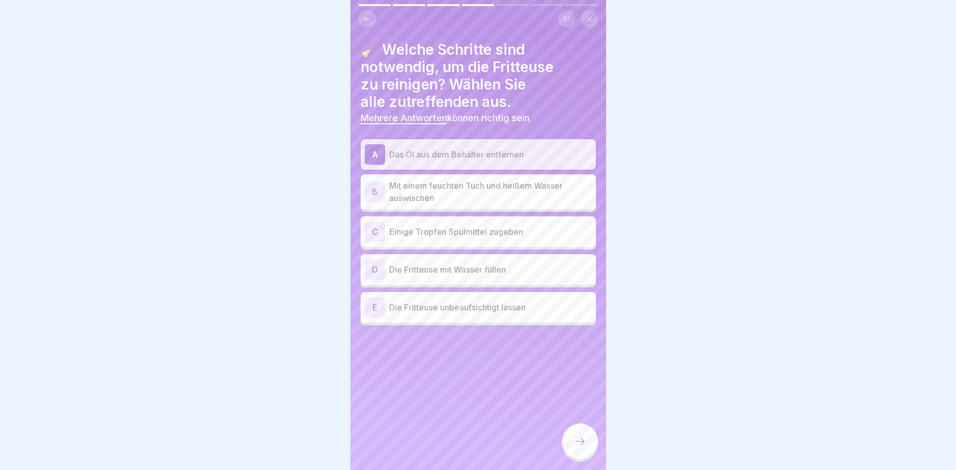
click at [487, 196] on p "Mit einem feuchten Tuch und heißem Wasser auswischen" at bounding box center [490, 192] width 203 height 25
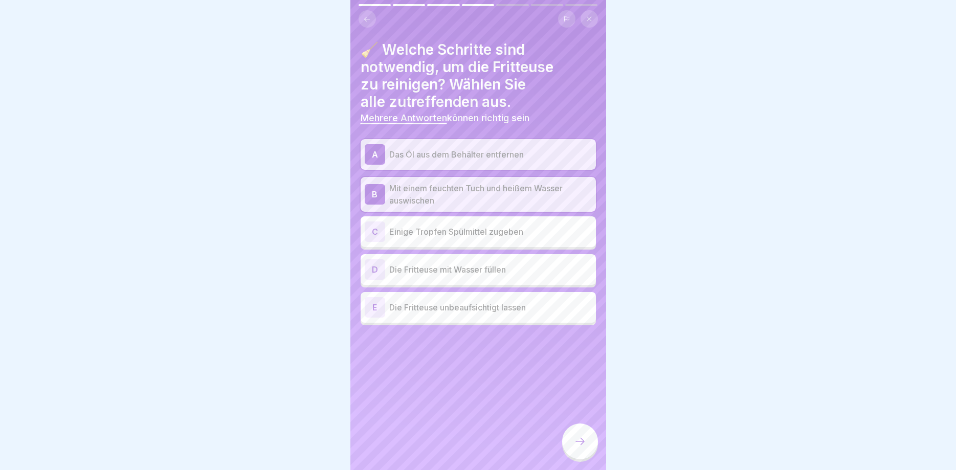
click at [483, 233] on p "Einige Tropfen Spülmittel zugeben" at bounding box center [490, 232] width 203 height 12
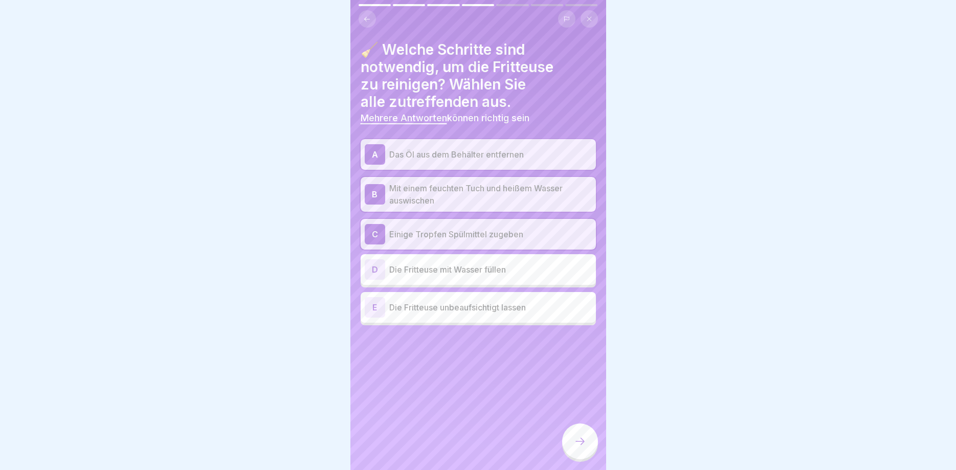
click at [576, 445] on icon at bounding box center [580, 441] width 12 height 12
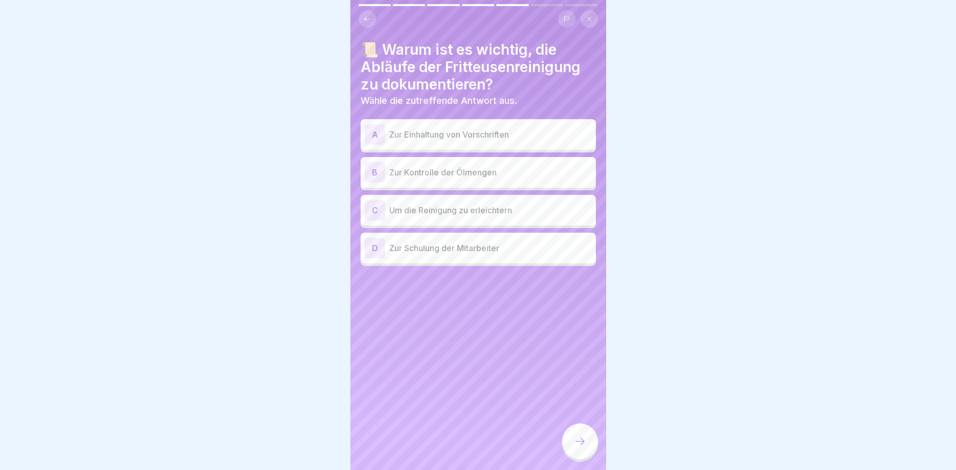
click at [576, 445] on icon at bounding box center [580, 441] width 12 height 12
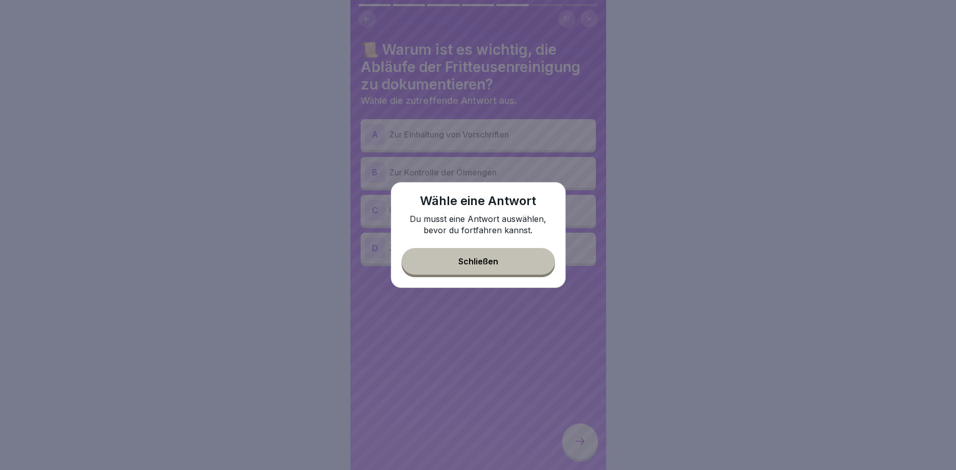
click at [489, 258] on div "Schließen" at bounding box center [479, 261] width 40 height 9
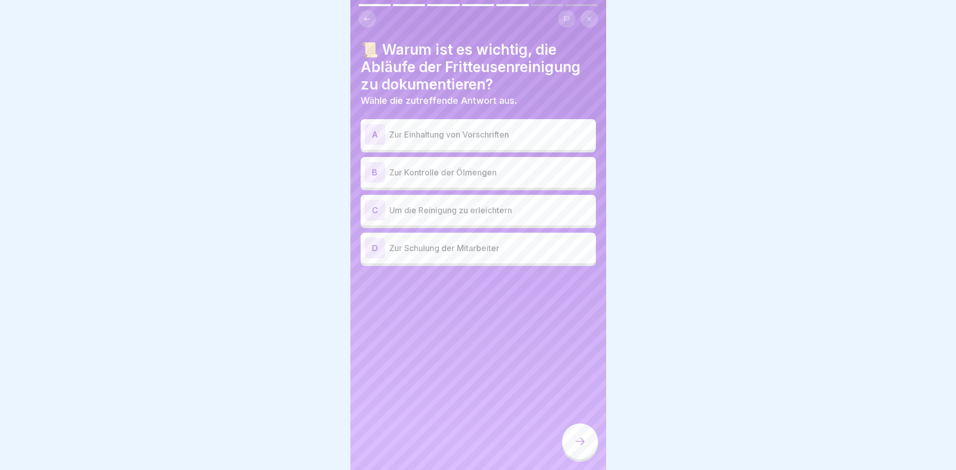
click at [459, 129] on p "Zur Einhaltung von Vorschriften" at bounding box center [490, 134] width 203 height 12
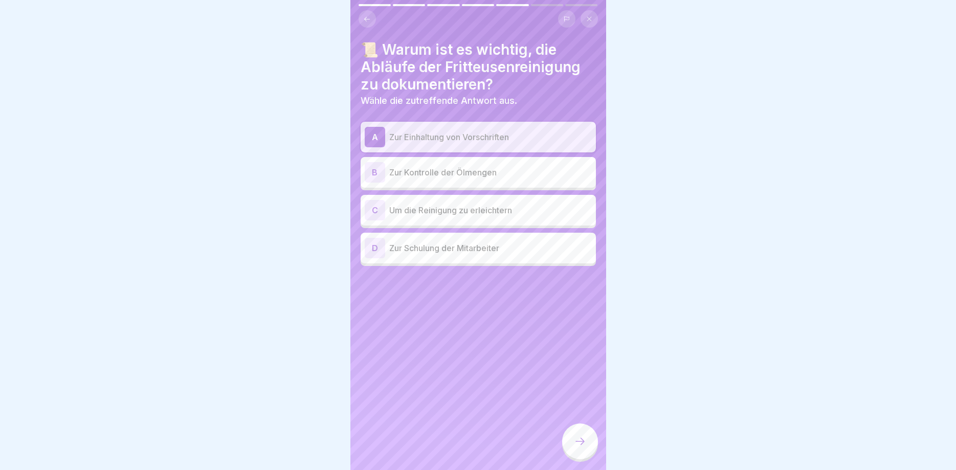
click at [581, 444] on icon at bounding box center [580, 441] width 12 height 12
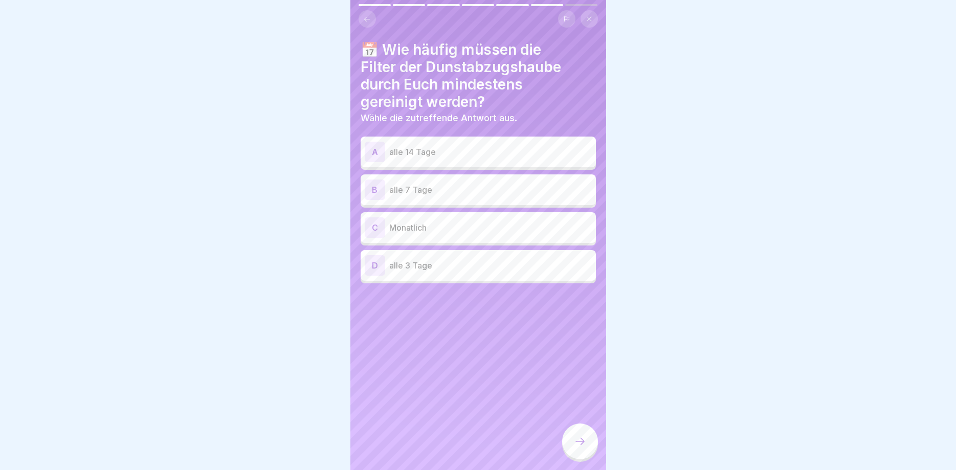
click at [434, 181] on div "B alle 7 Tage" at bounding box center [478, 190] width 227 height 20
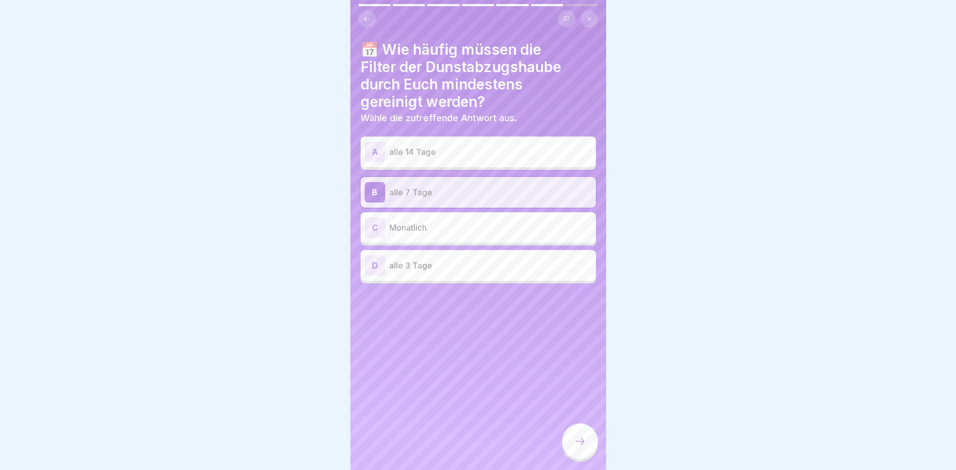
click at [488, 255] on div "D alle 3 Tage" at bounding box center [478, 265] width 227 height 20
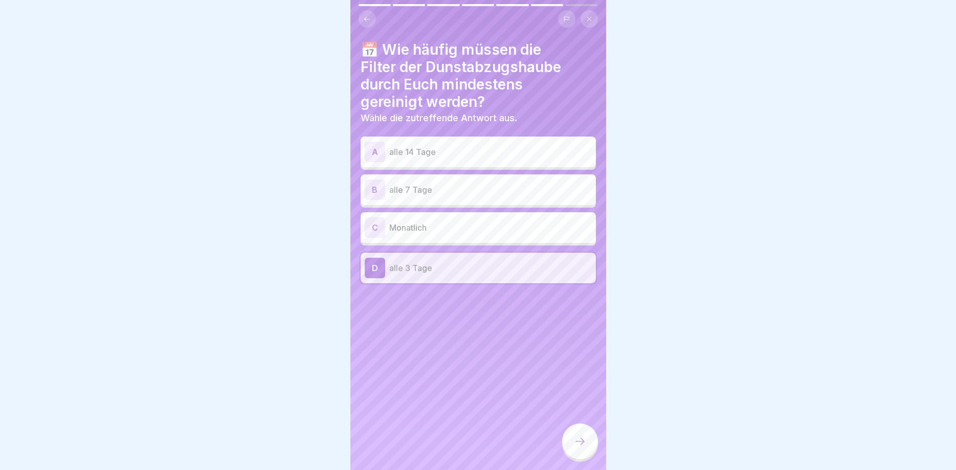
click at [577, 431] on div at bounding box center [580, 442] width 36 height 36
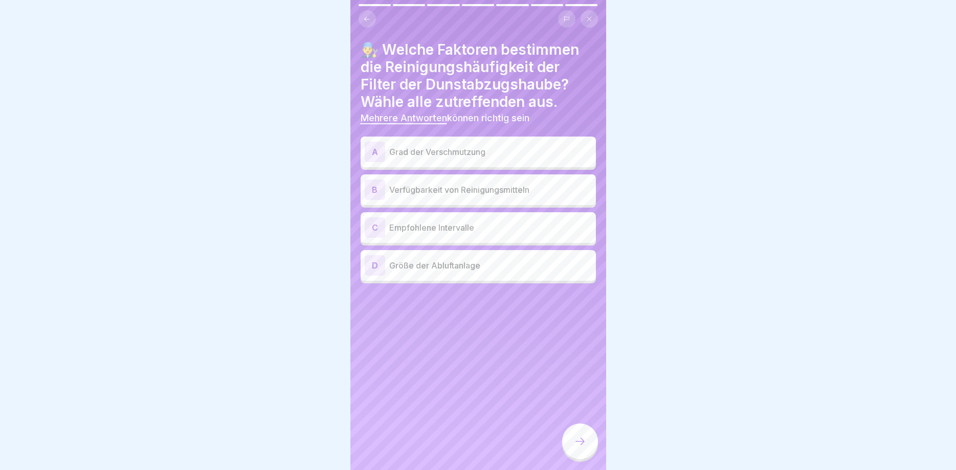
click at [468, 226] on p "Empfohlene Intervalle" at bounding box center [490, 228] width 203 height 12
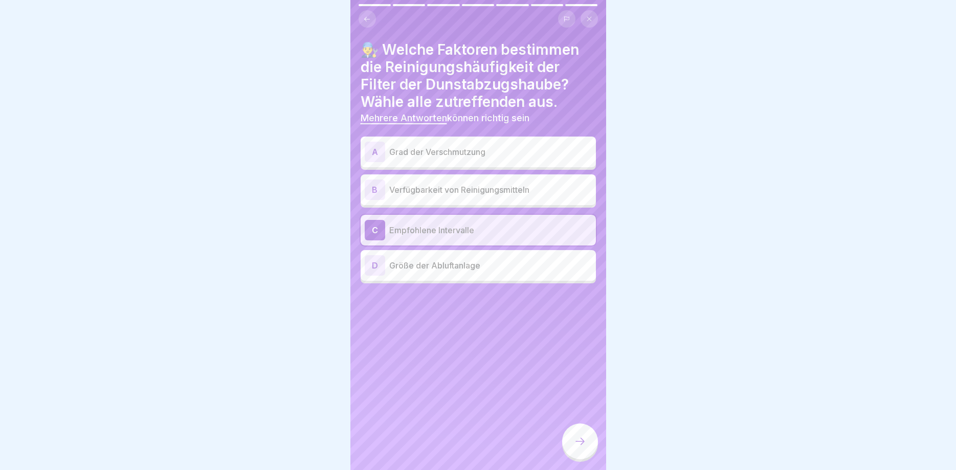
click at [576, 437] on div at bounding box center [580, 442] width 36 height 36
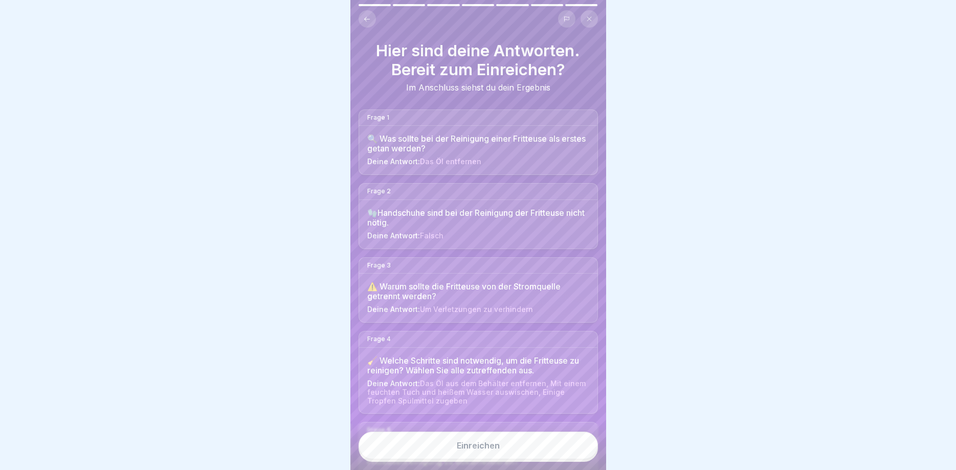
click at [549, 444] on button "Einreichen" at bounding box center [478, 446] width 239 height 28
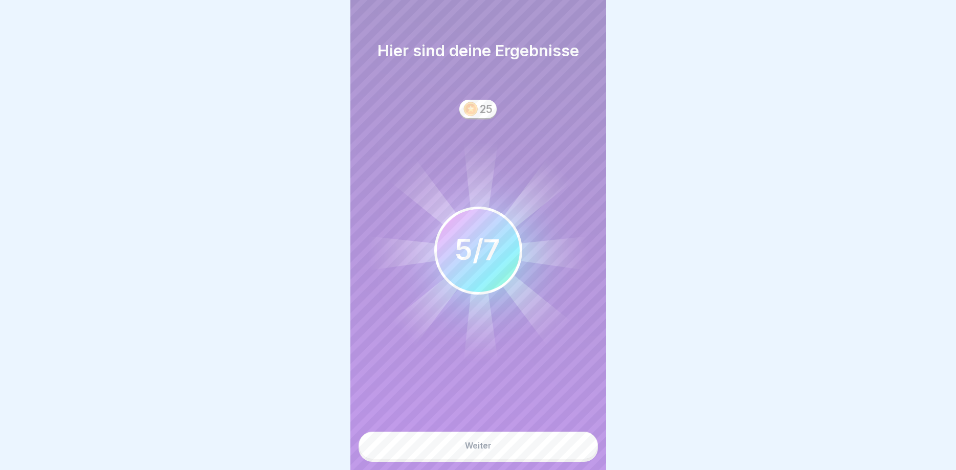
click at [550, 444] on button "Weiter" at bounding box center [478, 446] width 239 height 28
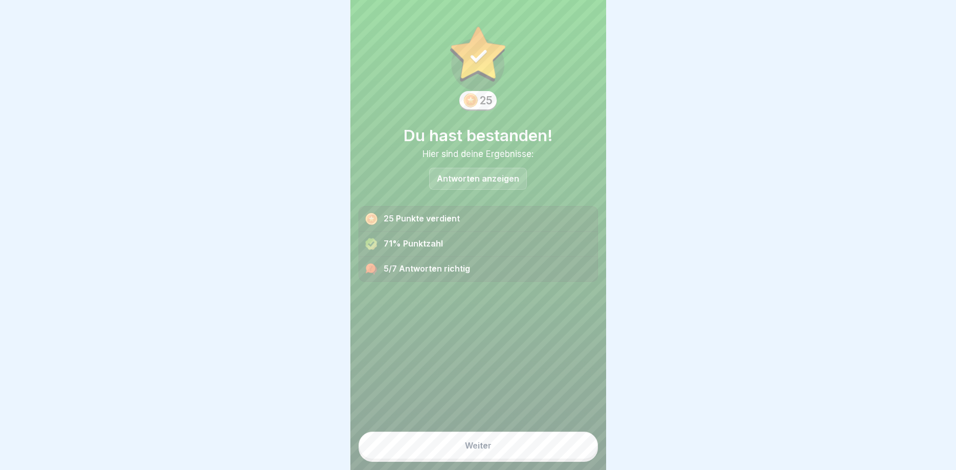
click at [550, 444] on button "Weiter" at bounding box center [478, 446] width 239 height 28
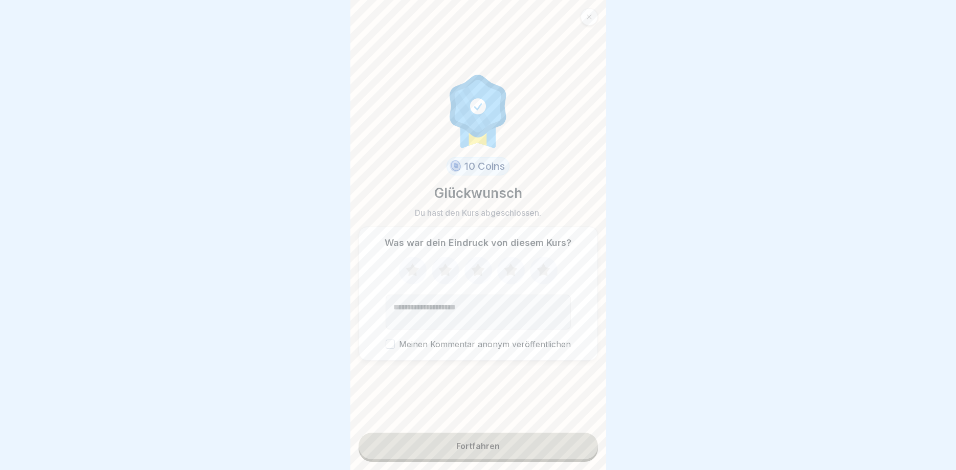
click at [552, 442] on button "Fortfahren" at bounding box center [478, 446] width 239 height 27
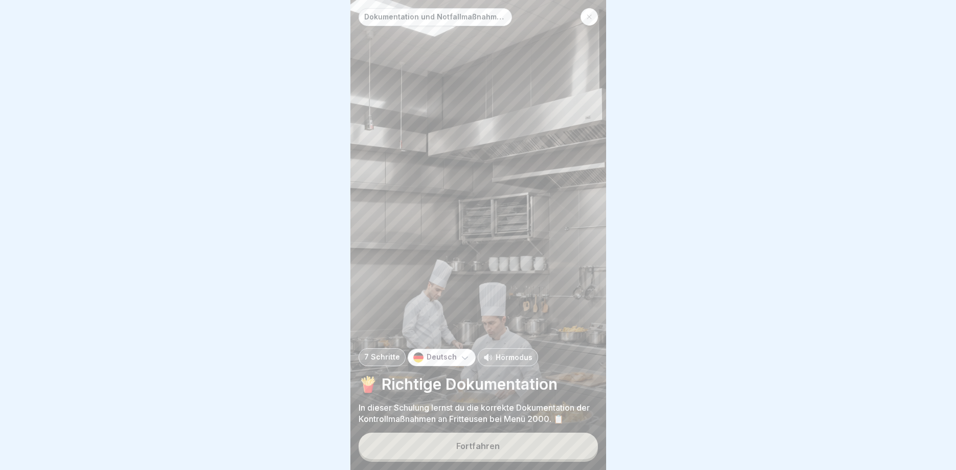
click at [553, 442] on button "Fortfahren" at bounding box center [478, 446] width 239 height 27
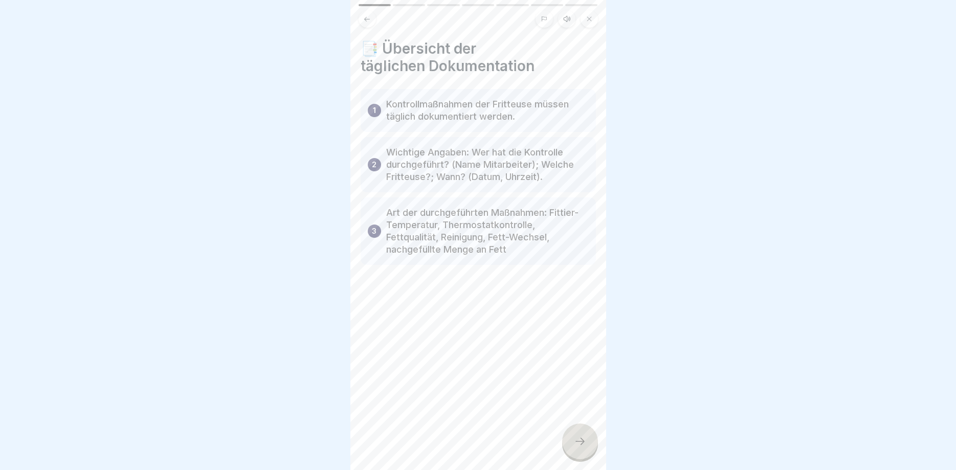
click at [581, 439] on icon at bounding box center [580, 441] width 9 height 7
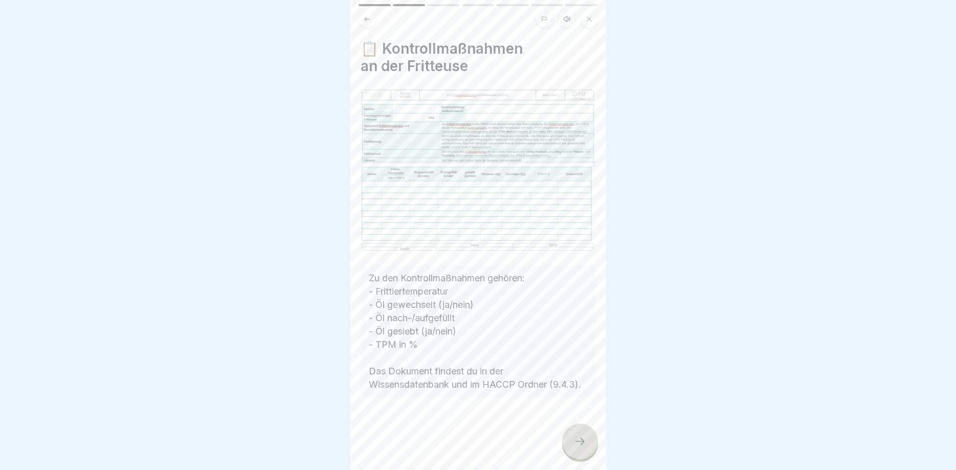
click at [581, 439] on icon at bounding box center [580, 441] width 12 height 12
click at [580, 439] on icon at bounding box center [580, 441] width 12 height 12
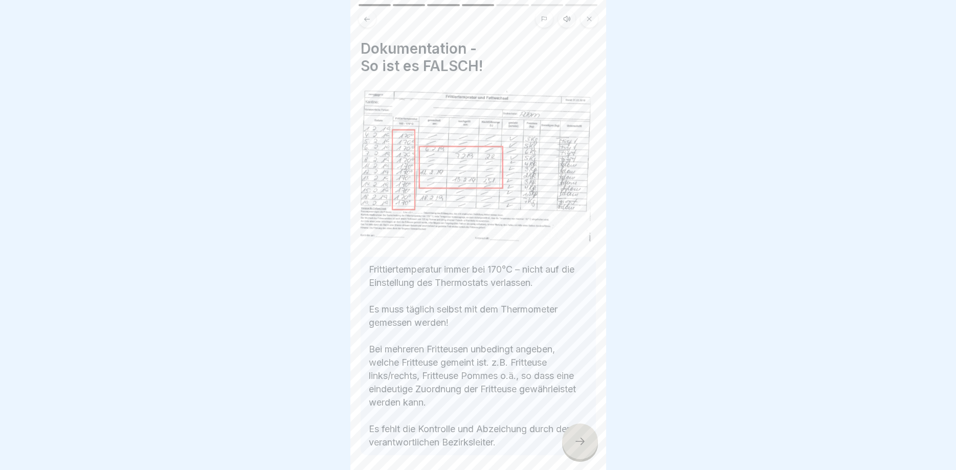
click at [580, 439] on icon at bounding box center [580, 441] width 12 height 12
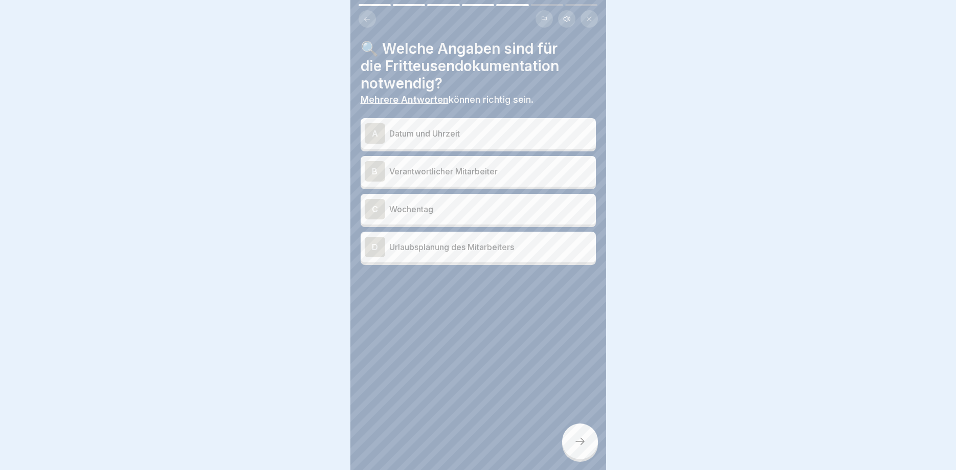
click at [580, 439] on div at bounding box center [478, 235] width 956 height 470
click at [437, 212] on p "Wochentag" at bounding box center [490, 209] width 203 height 12
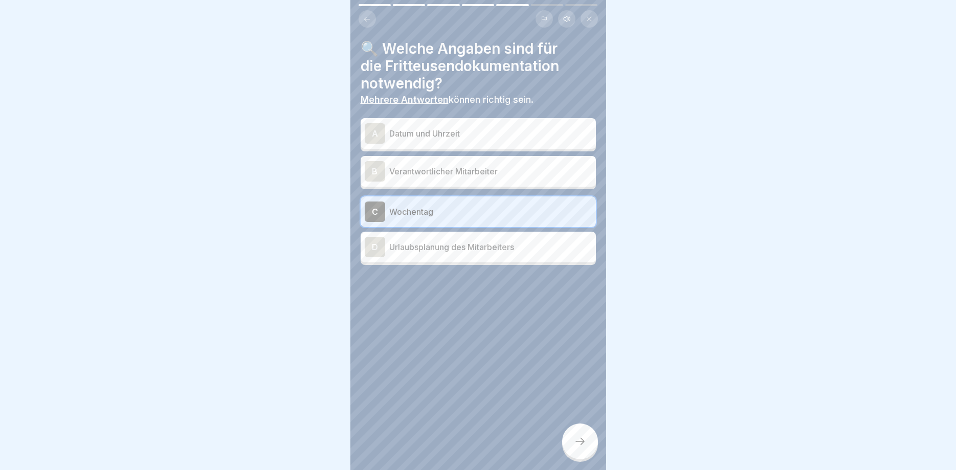
click at [580, 443] on icon at bounding box center [580, 441] width 12 height 12
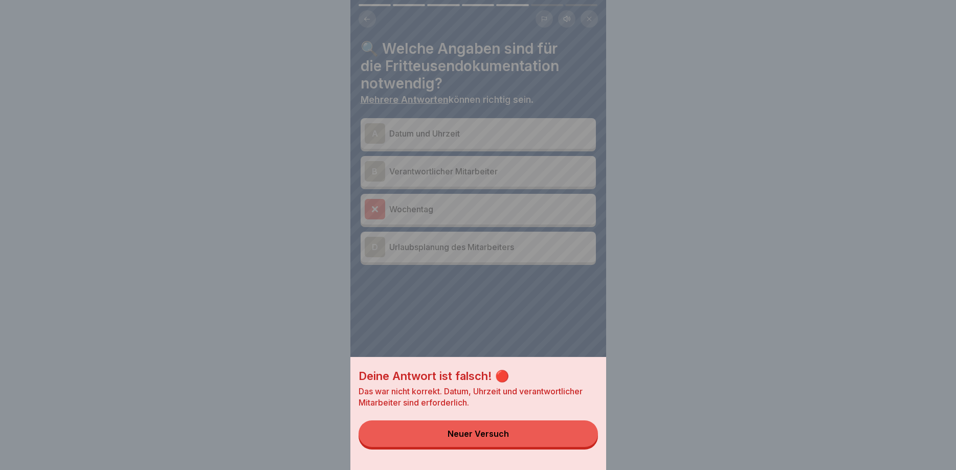
click at [573, 439] on button "Neuer Versuch" at bounding box center [478, 434] width 239 height 27
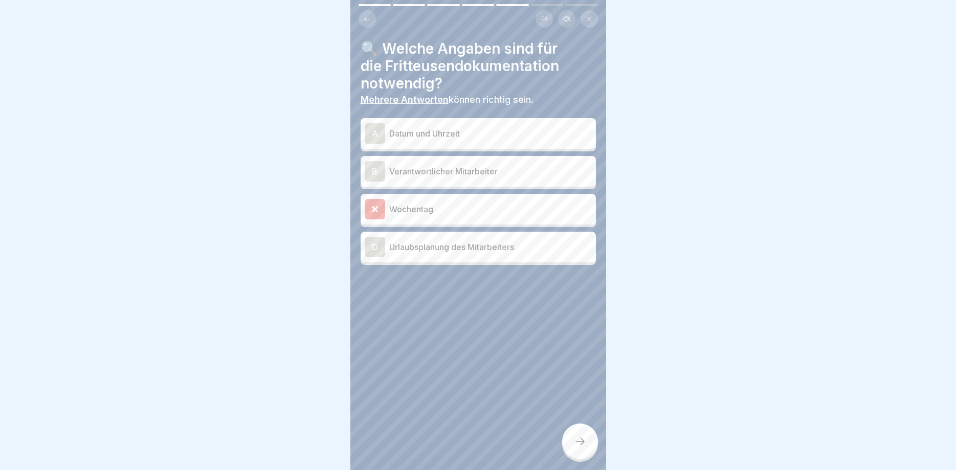
click at [505, 130] on p "Datum und Uhrzeit" at bounding box center [490, 133] width 203 height 12
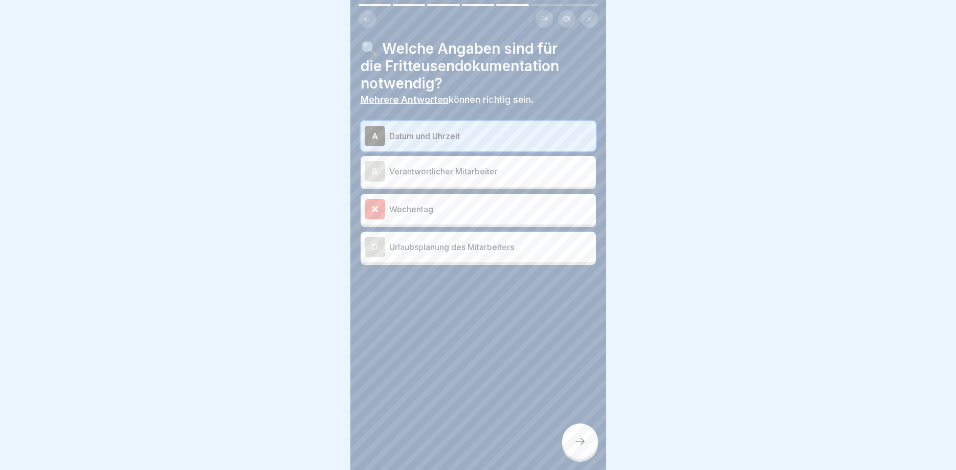
click at [577, 453] on div at bounding box center [580, 442] width 36 height 36
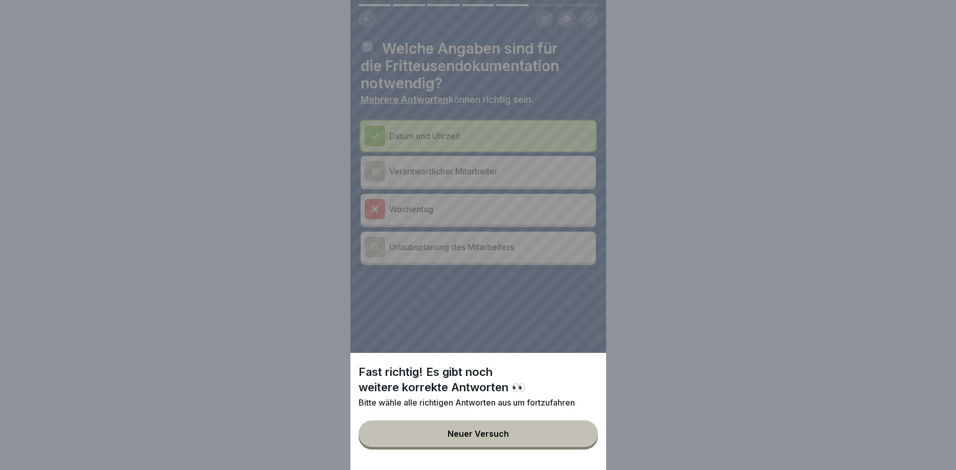
click at [574, 436] on button "Neuer Versuch" at bounding box center [478, 434] width 239 height 27
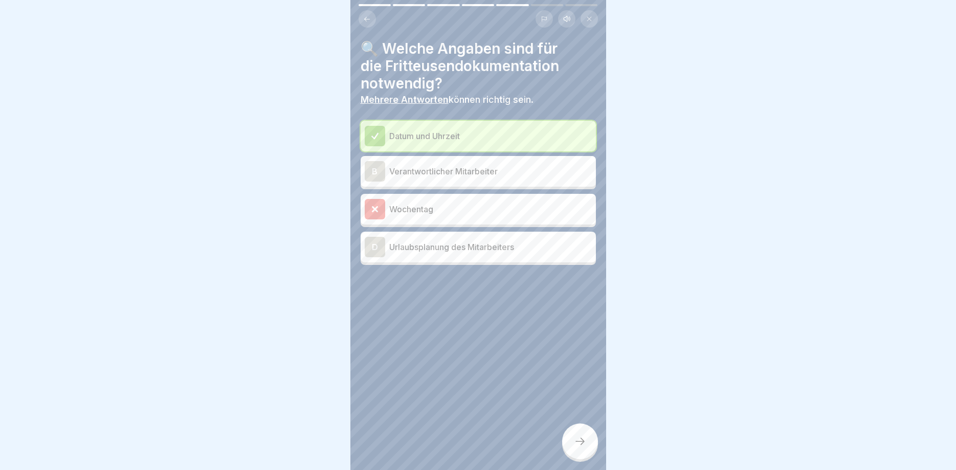
click at [477, 168] on p "Verantwortlicher Mitarbeiter" at bounding box center [490, 171] width 203 height 12
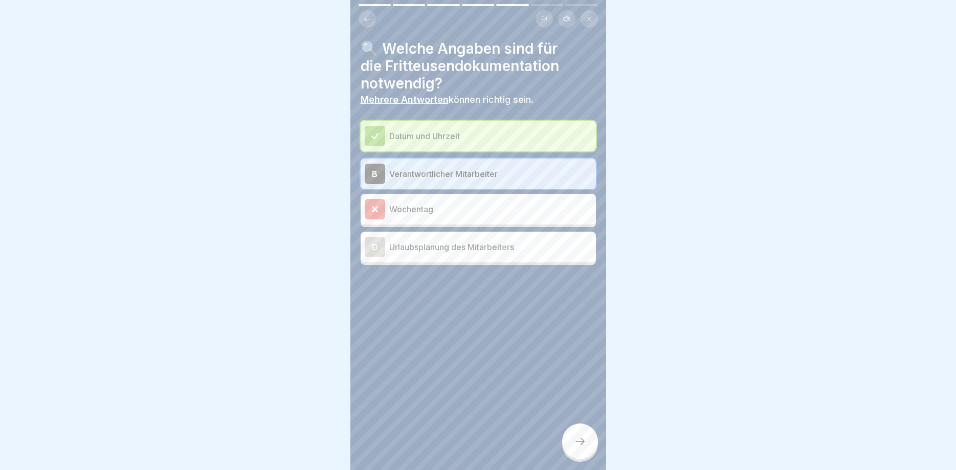
click at [583, 440] on icon at bounding box center [580, 441] width 12 height 12
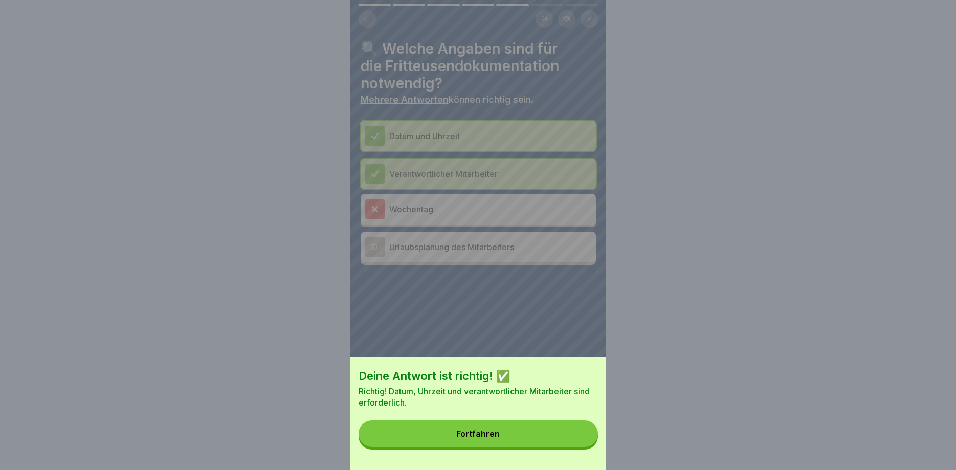
click at [583, 440] on button "Fortfahren" at bounding box center [478, 434] width 239 height 27
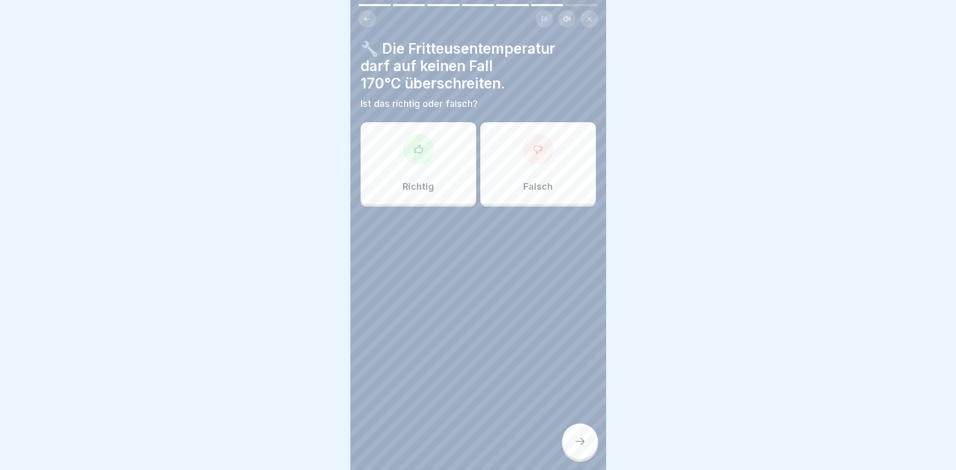
click at [424, 171] on div "Richtig" at bounding box center [419, 163] width 116 height 82
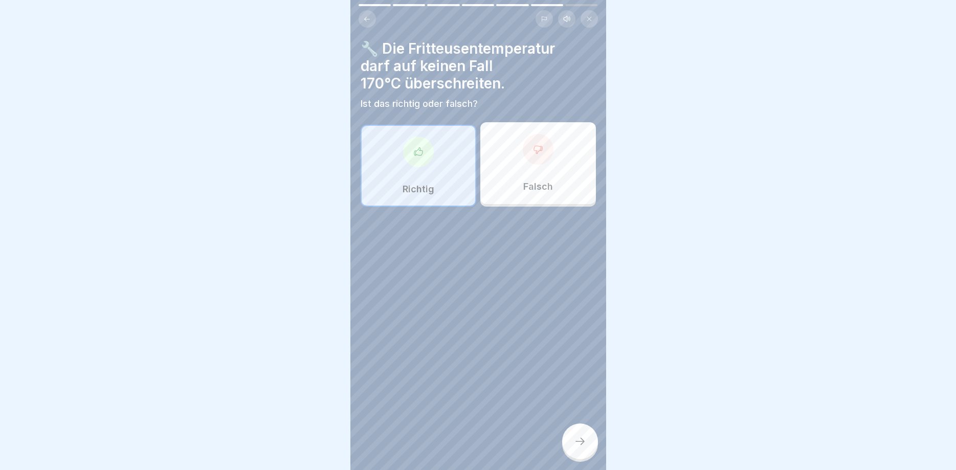
click at [584, 435] on div at bounding box center [580, 442] width 36 height 36
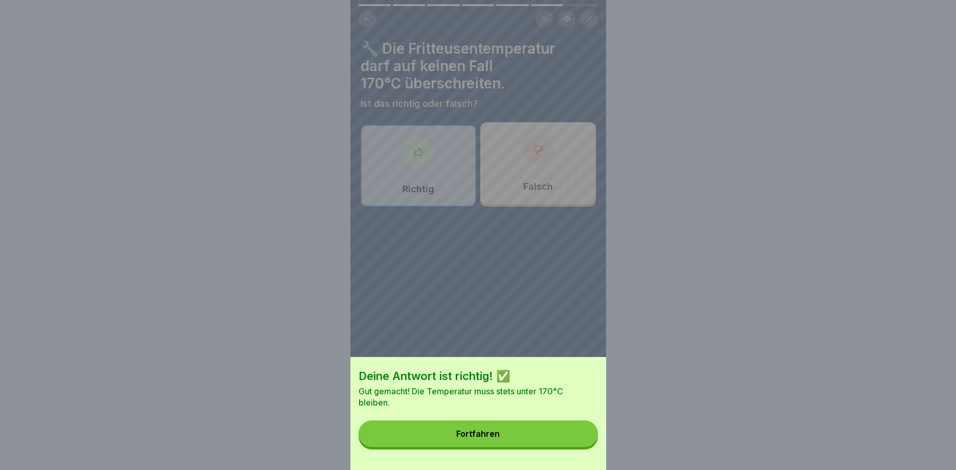
click at [584, 435] on button "Fortfahren" at bounding box center [478, 434] width 239 height 27
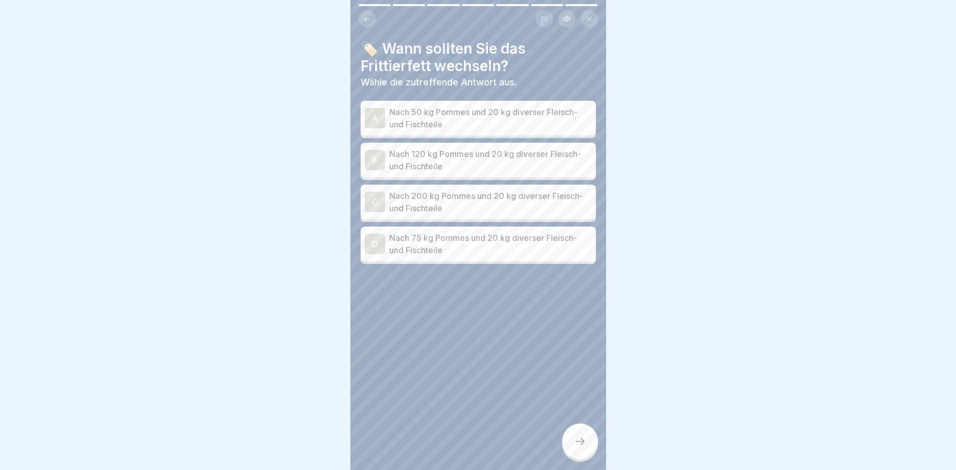
click at [494, 125] on p "Nach 50 kg Pommes und 20 kg diverser Fleisch- und Fischteile" at bounding box center [490, 118] width 203 height 25
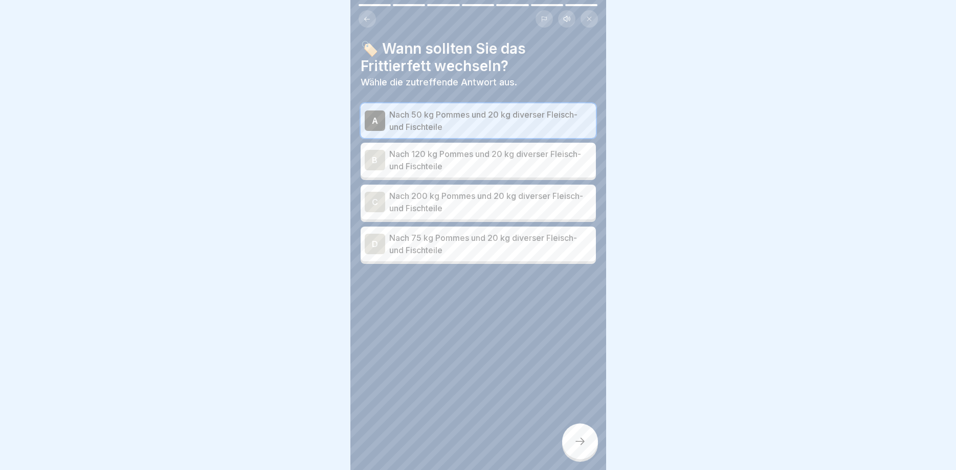
click at [575, 432] on div at bounding box center [580, 442] width 36 height 36
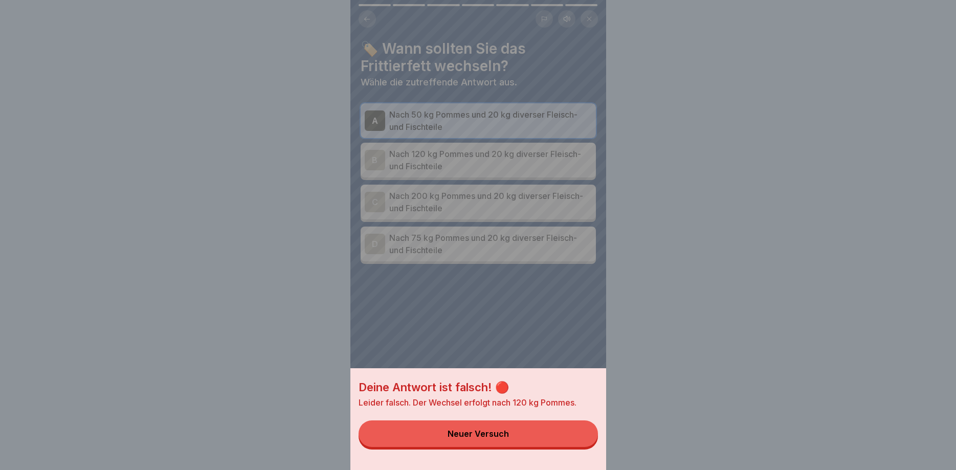
click at [576, 432] on button "Neuer Versuch" at bounding box center [478, 434] width 239 height 27
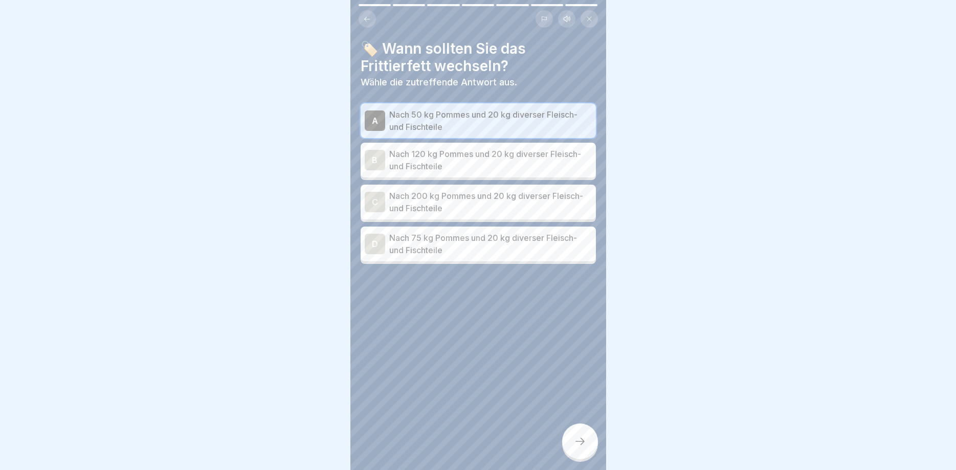
click at [561, 161] on p "Nach 120 kg Pommes und 20 kg diverser Fleisch- und Fischteile" at bounding box center [490, 160] width 203 height 25
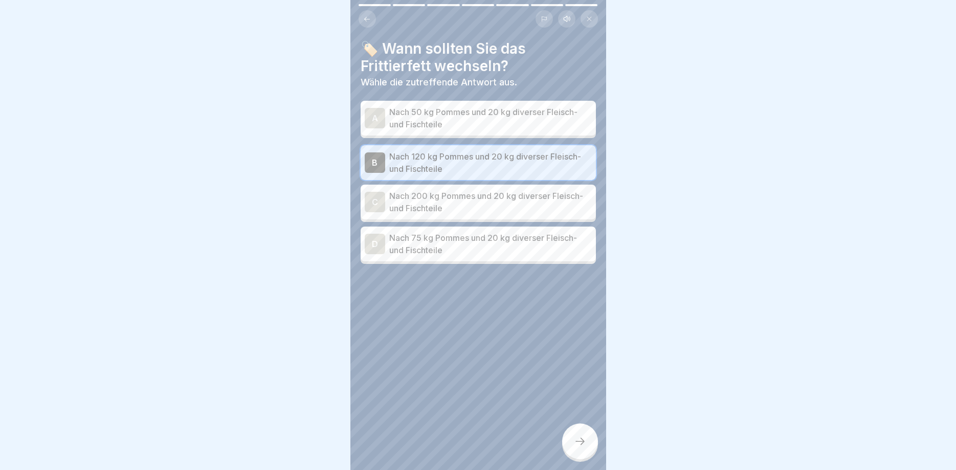
click at [582, 445] on icon at bounding box center [580, 441] width 12 height 12
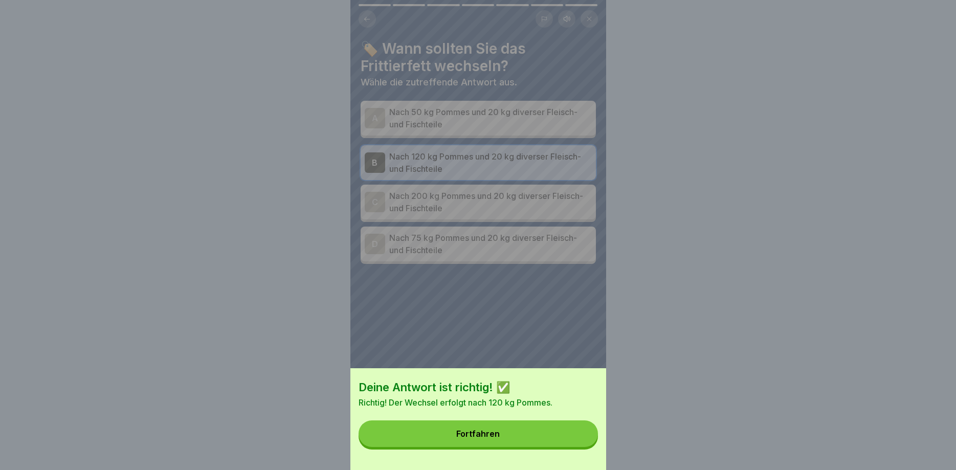
click at [558, 438] on button "Fortfahren" at bounding box center [478, 434] width 239 height 27
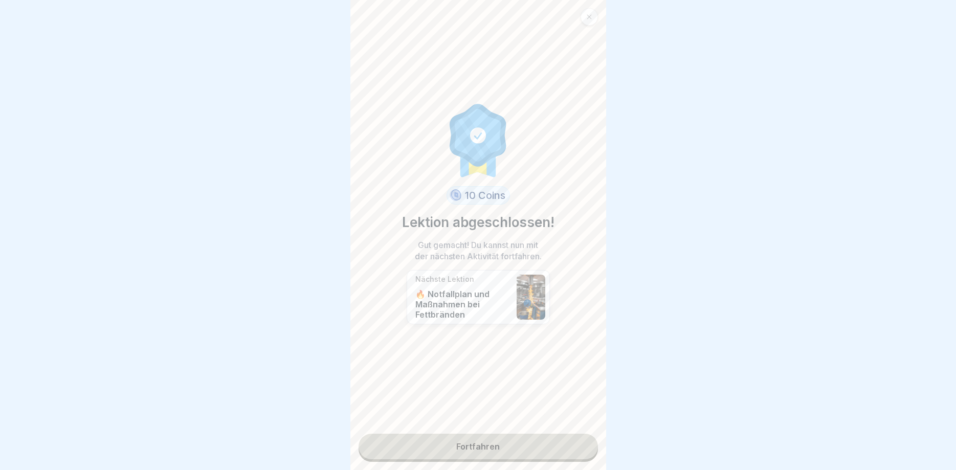
click at [525, 453] on link "Fortfahren" at bounding box center [478, 447] width 239 height 26
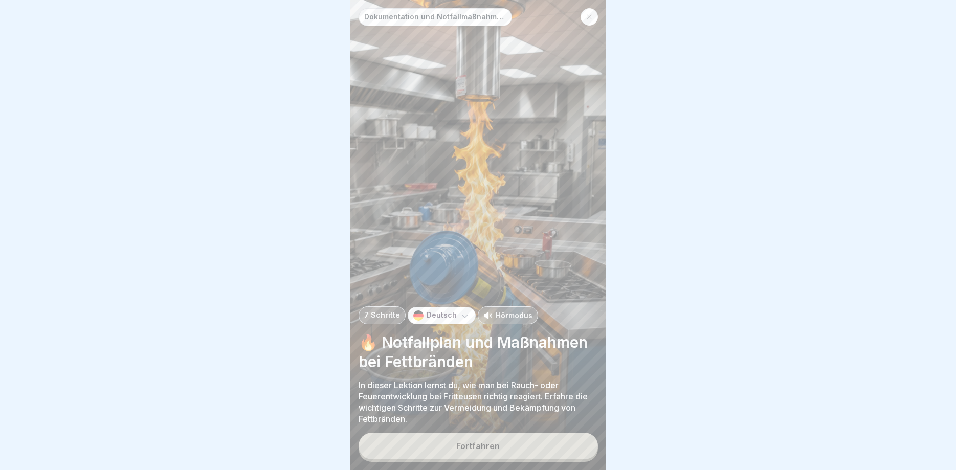
click at [538, 446] on button "Fortfahren" at bounding box center [478, 446] width 239 height 27
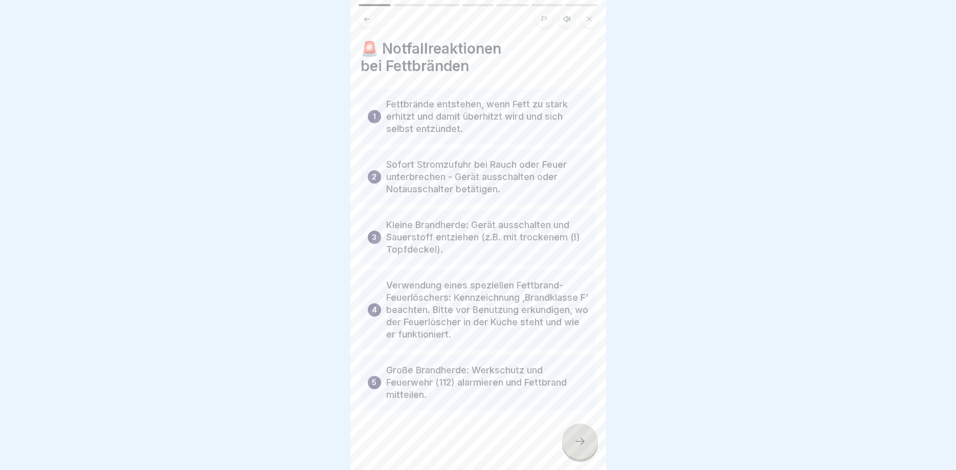
click at [575, 449] on div at bounding box center [580, 442] width 36 height 36
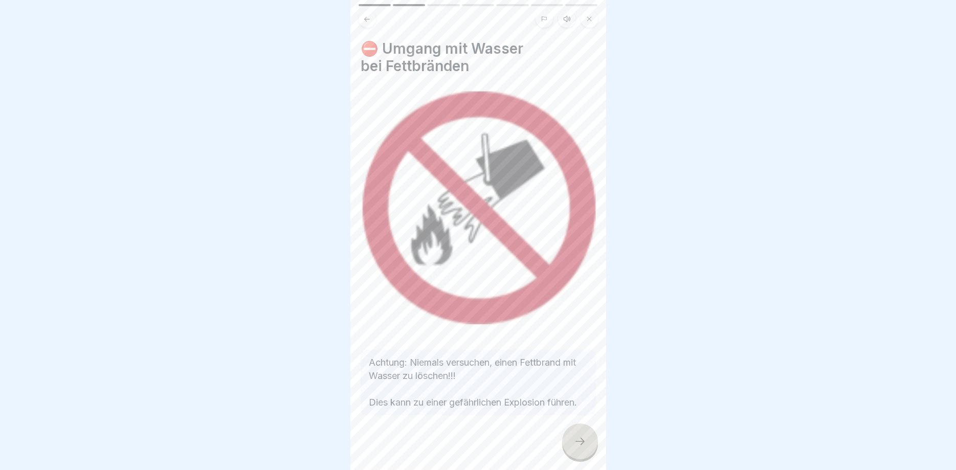
click at [575, 449] on div at bounding box center [580, 442] width 36 height 36
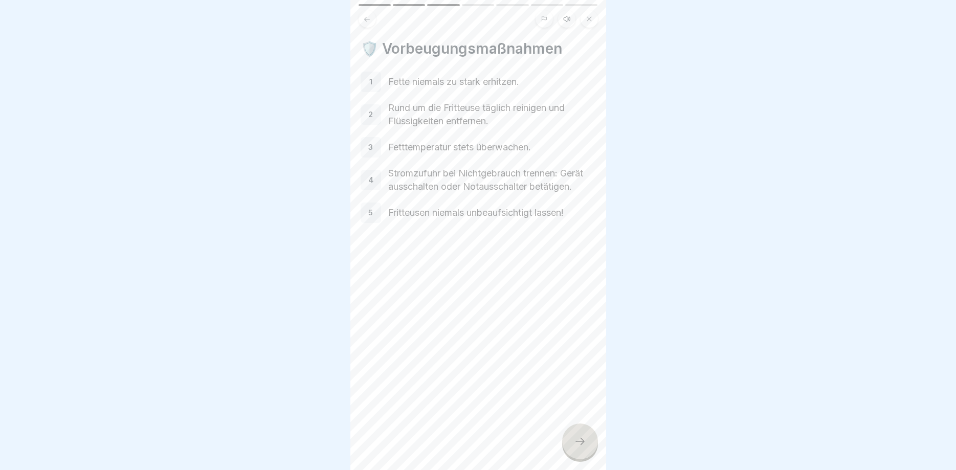
click at [575, 449] on div at bounding box center [580, 442] width 36 height 36
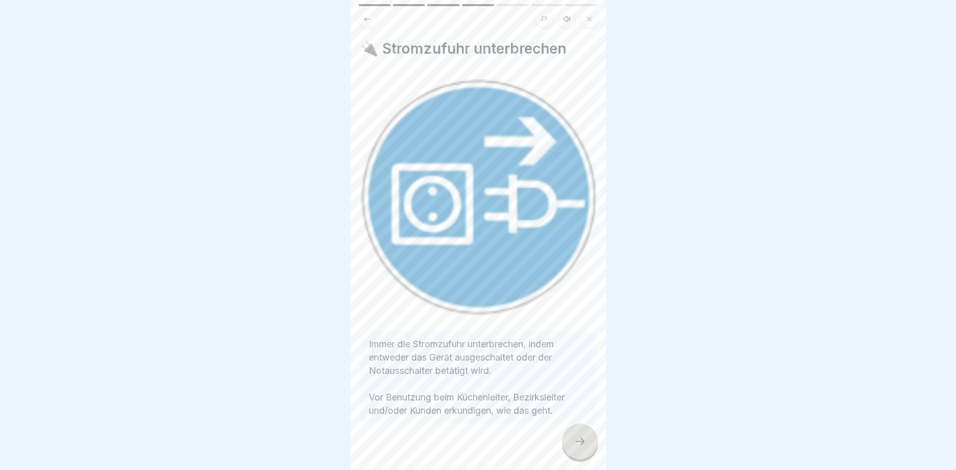
click at [575, 449] on div at bounding box center [580, 442] width 36 height 36
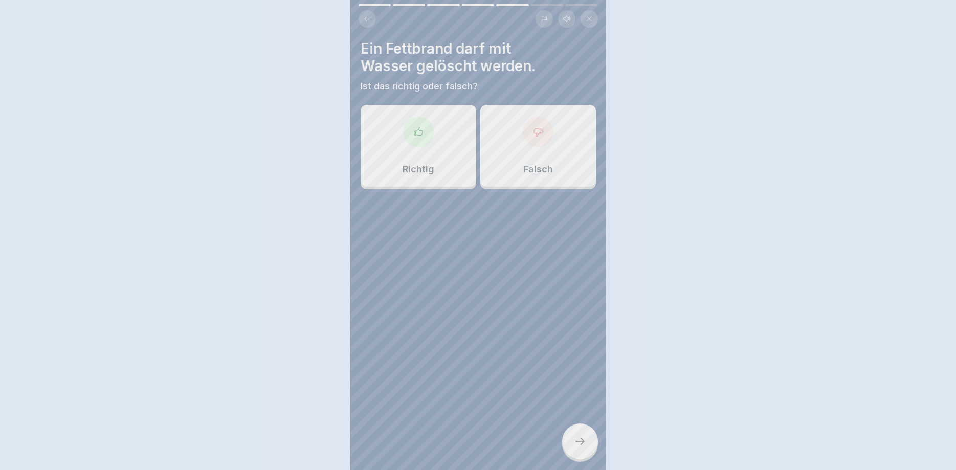
click at [575, 449] on div at bounding box center [478, 235] width 956 height 470
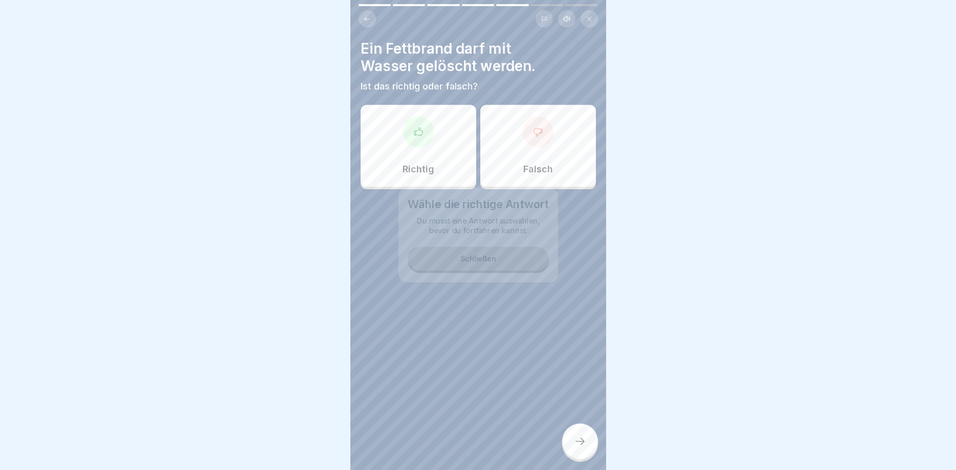
click at [575, 449] on div at bounding box center [580, 442] width 36 height 36
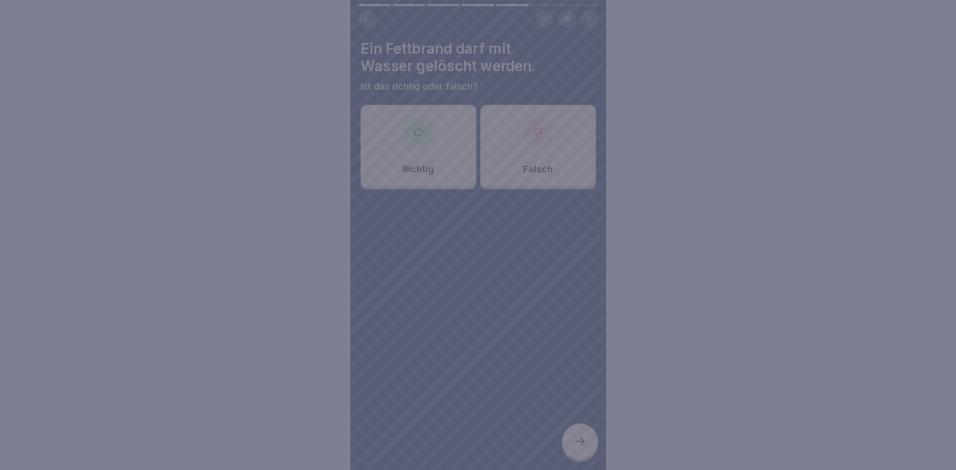
click at [504, 426] on div at bounding box center [478, 235] width 956 height 470
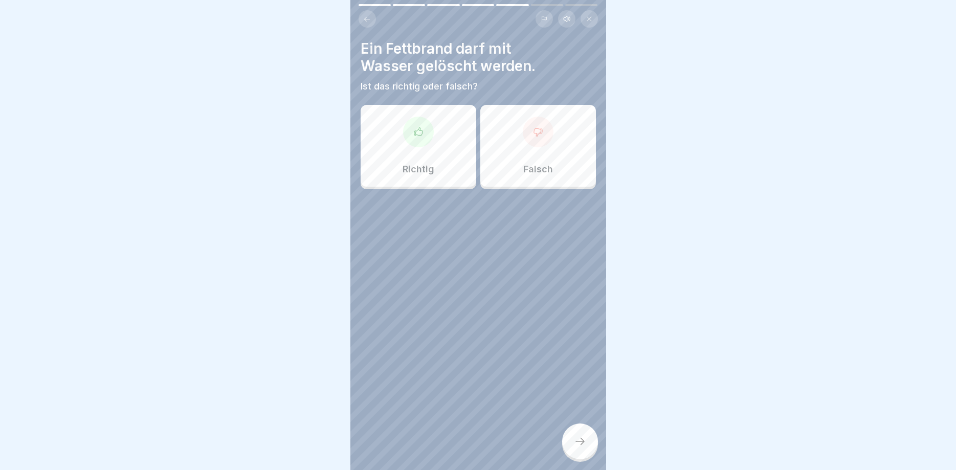
click at [563, 169] on div "Falsch" at bounding box center [539, 146] width 116 height 82
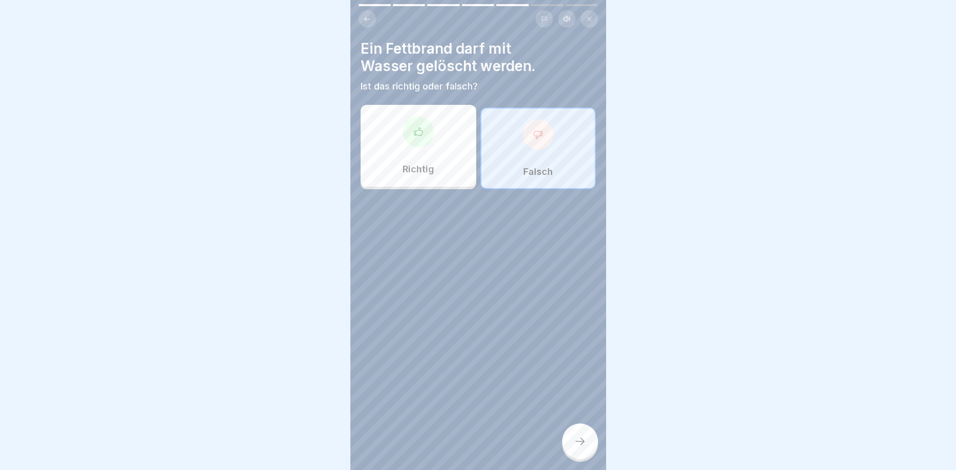
click at [577, 438] on icon at bounding box center [580, 441] width 12 height 12
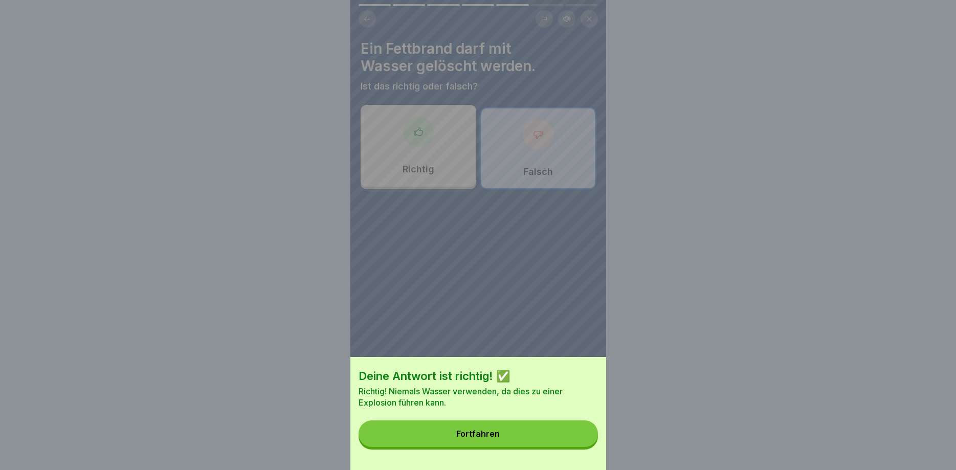
click at [552, 439] on button "Fortfahren" at bounding box center [478, 434] width 239 height 27
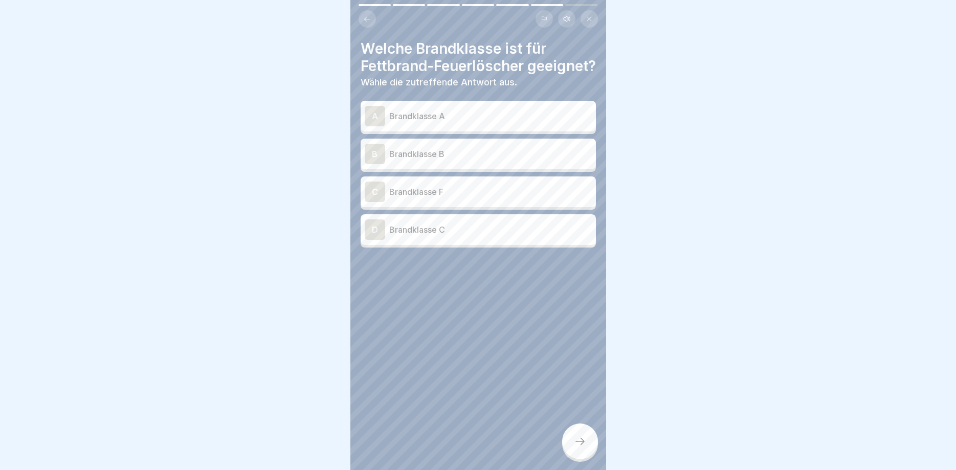
click at [461, 122] on p "Brandklasse A" at bounding box center [490, 116] width 203 height 12
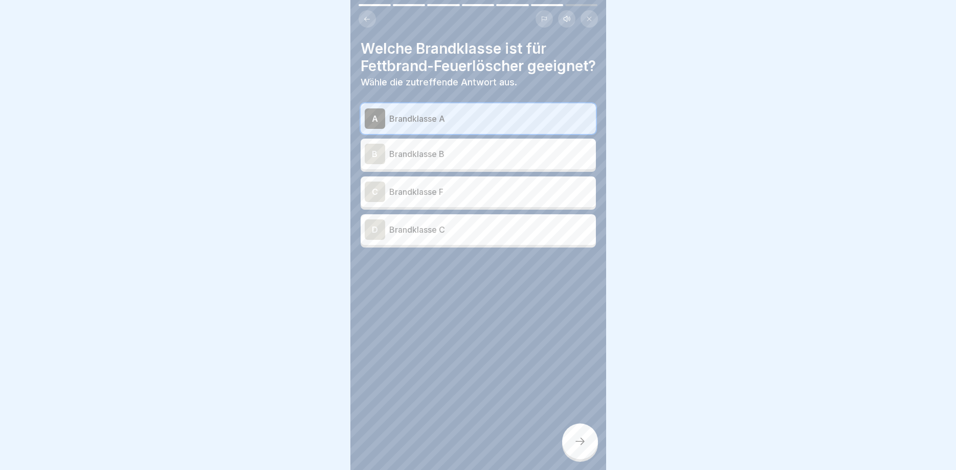
click at [581, 442] on icon at bounding box center [580, 441] width 12 height 12
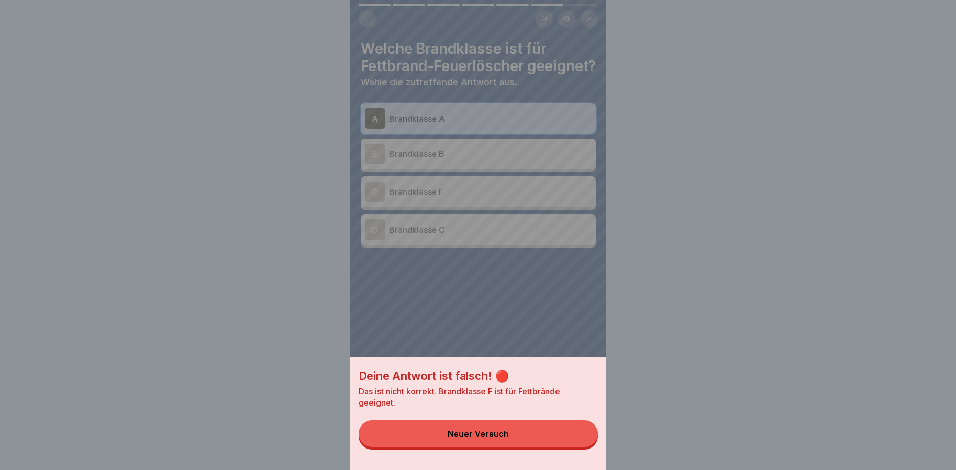
click at [581, 442] on button "Neuer Versuch" at bounding box center [478, 434] width 239 height 27
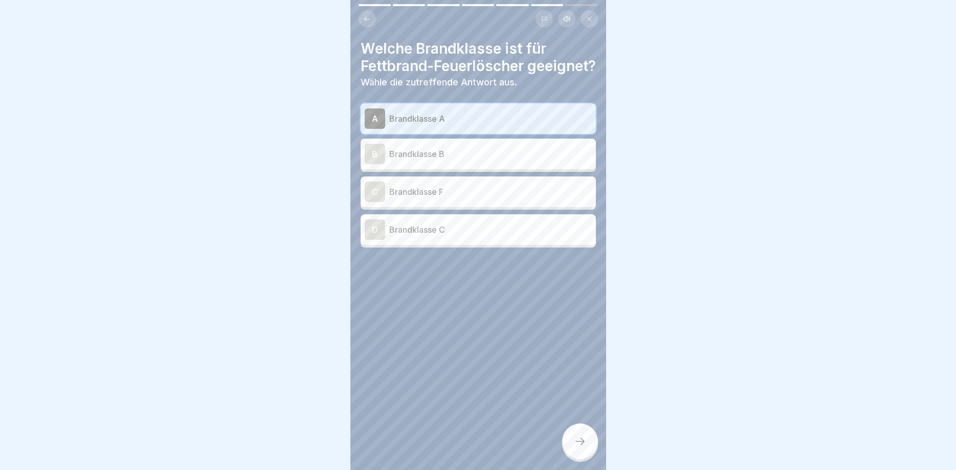
click at [499, 160] on p "Brandklasse B" at bounding box center [490, 154] width 203 height 12
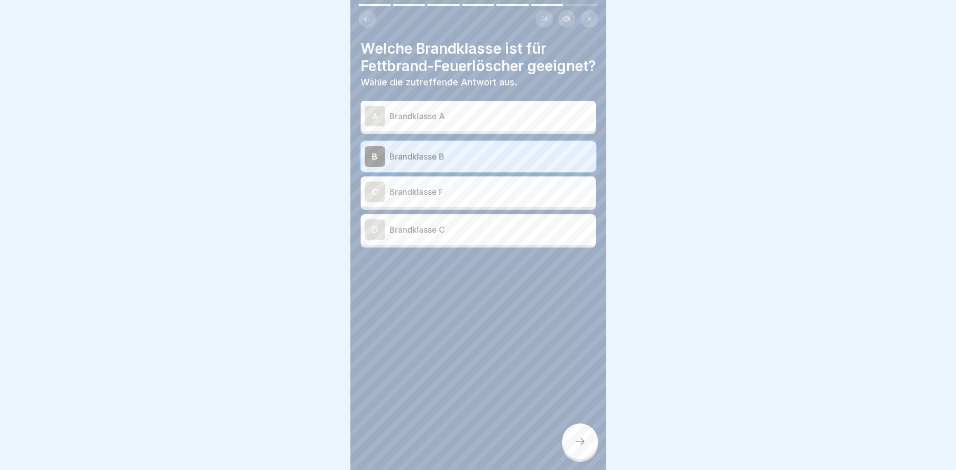
click at [580, 443] on icon at bounding box center [580, 441] width 12 height 12
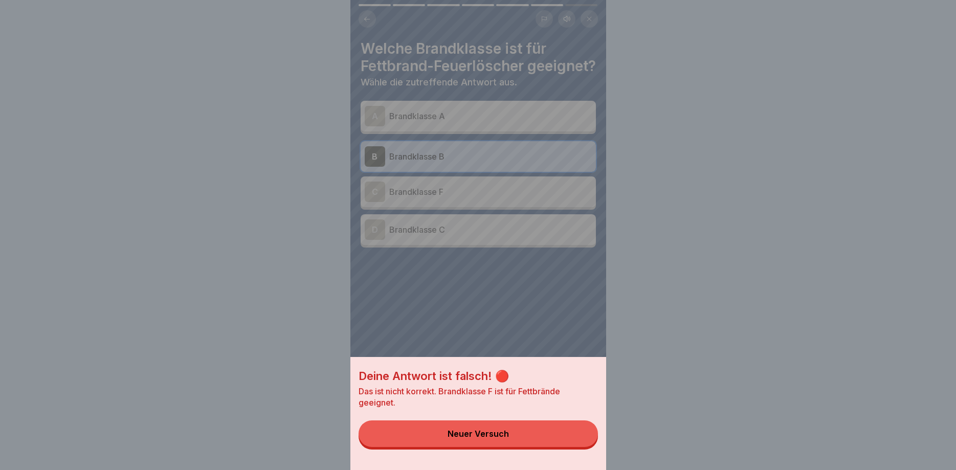
click at [580, 443] on button "Neuer Versuch" at bounding box center [478, 434] width 239 height 27
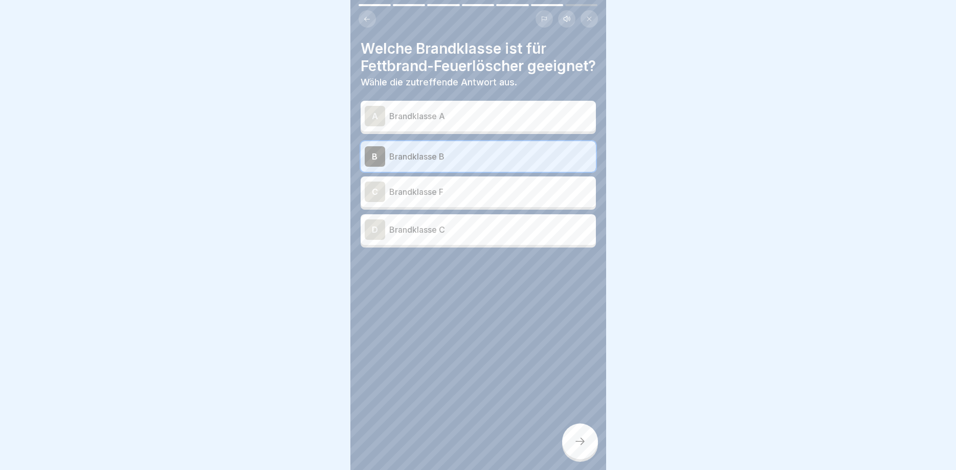
click at [481, 198] on p "Brandklasse F" at bounding box center [490, 192] width 203 height 12
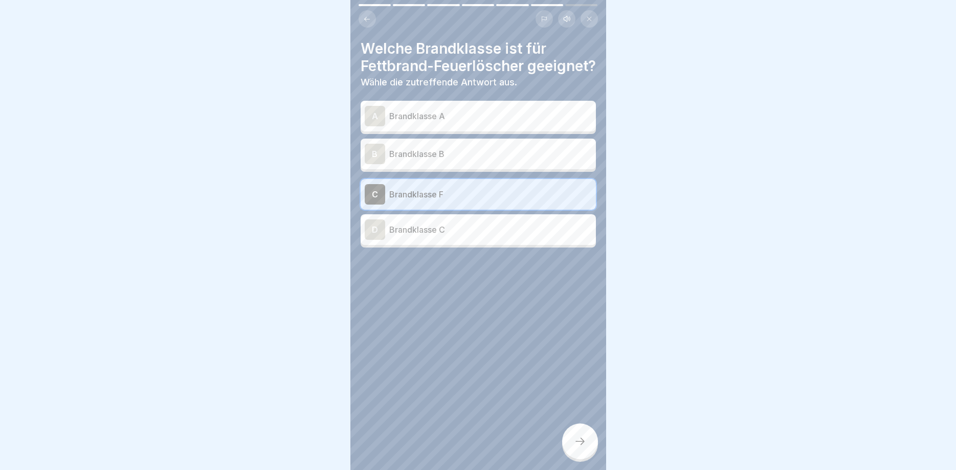
click at [587, 446] on div at bounding box center [580, 442] width 36 height 36
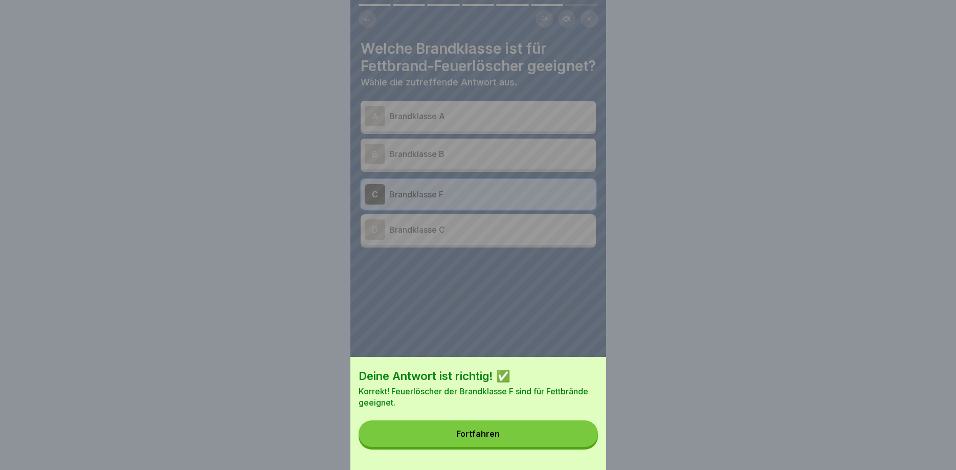
click at [575, 437] on button "Fortfahren" at bounding box center [478, 434] width 239 height 27
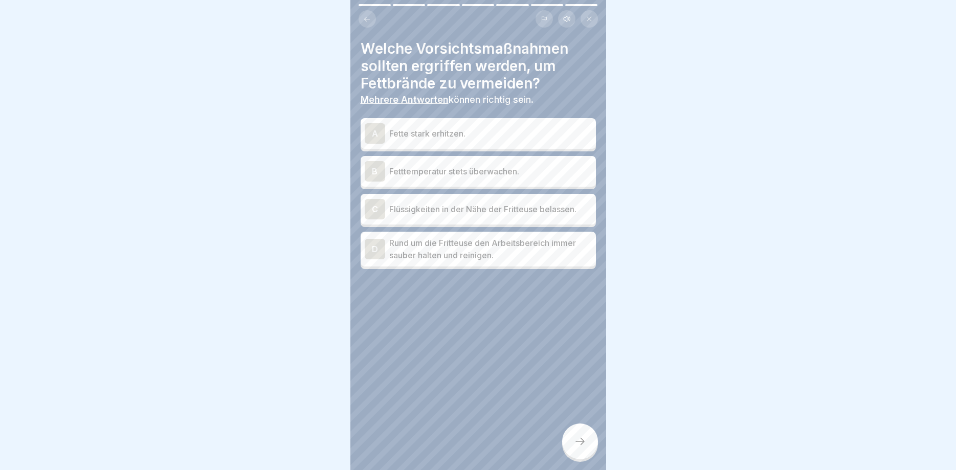
click at [507, 139] on p "Fette stark erhitzen." at bounding box center [490, 133] width 203 height 12
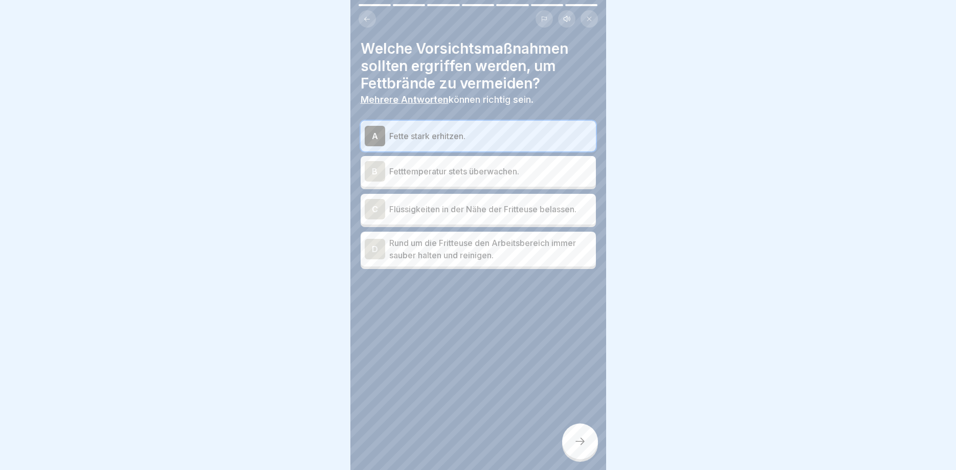
click at [526, 175] on p "Fetttemperatur stets überwachen." at bounding box center [490, 171] width 203 height 12
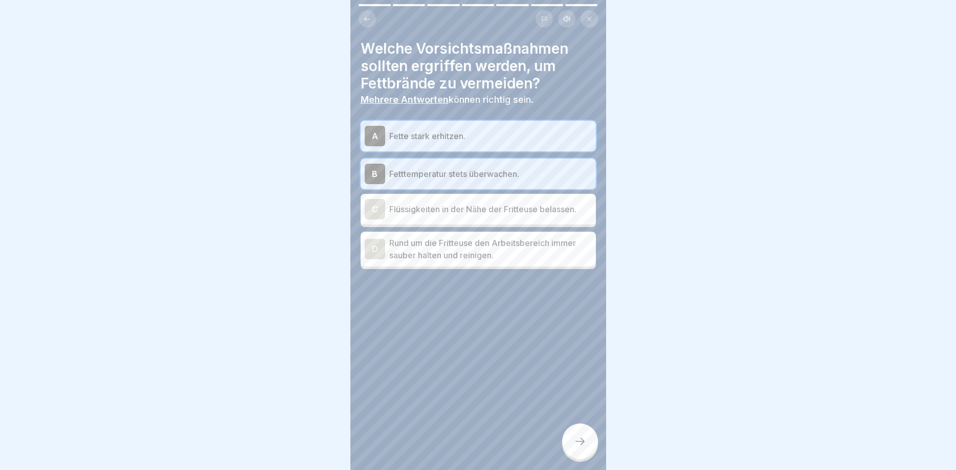
click at [526, 175] on p "Fetttemperatur stets überwachen." at bounding box center [490, 174] width 203 height 12
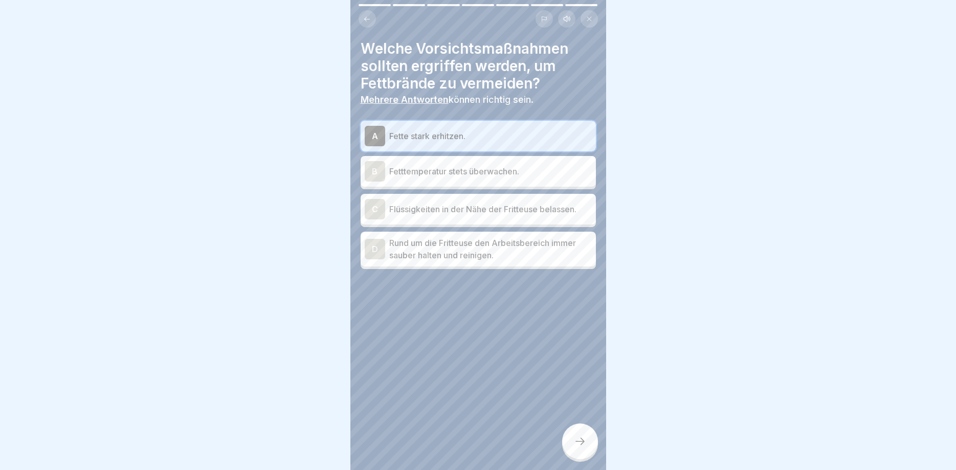
click at [532, 217] on div "C Flüssigkeiten in der Nähe der Fritteuse belassen." at bounding box center [478, 209] width 227 height 20
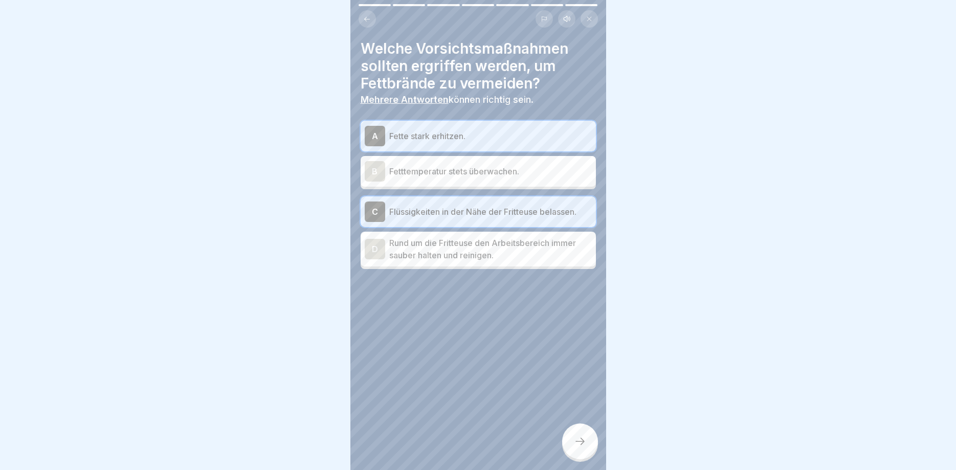
click at [581, 455] on div at bounding box center [580, 442] width 36 height 36
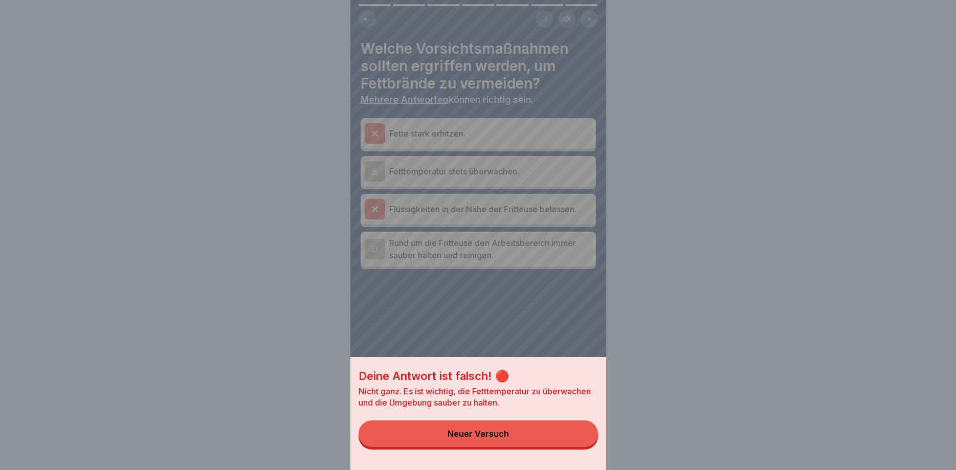
click at [550, 431] on button "Neuer Versuch" at bounding box center [478, 434] width 239 height 27
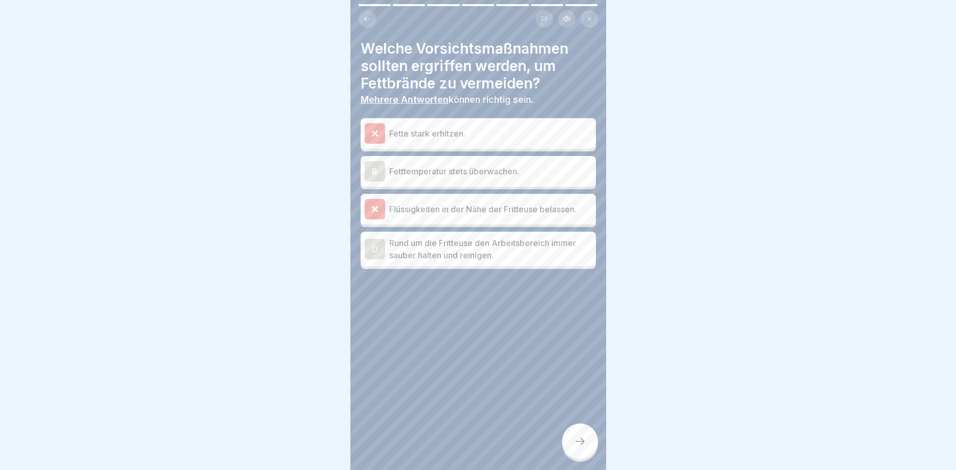
click at [505, 246] on p "Rund um die Fritteuse den Arbeitsbereich immer sauber halten und reinigen." at bounding box center [490, 249] width 203 height 25
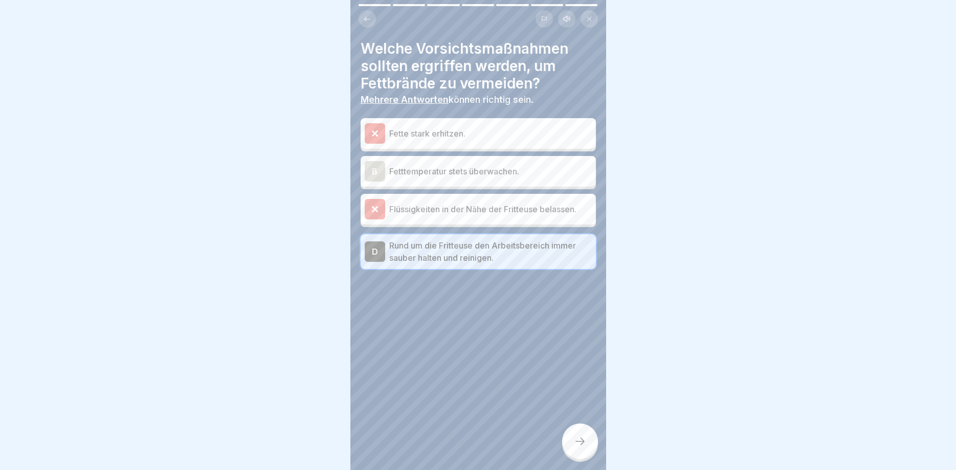
click at [582, 434] on div at bounding box center [580, 442] width 36 height 36
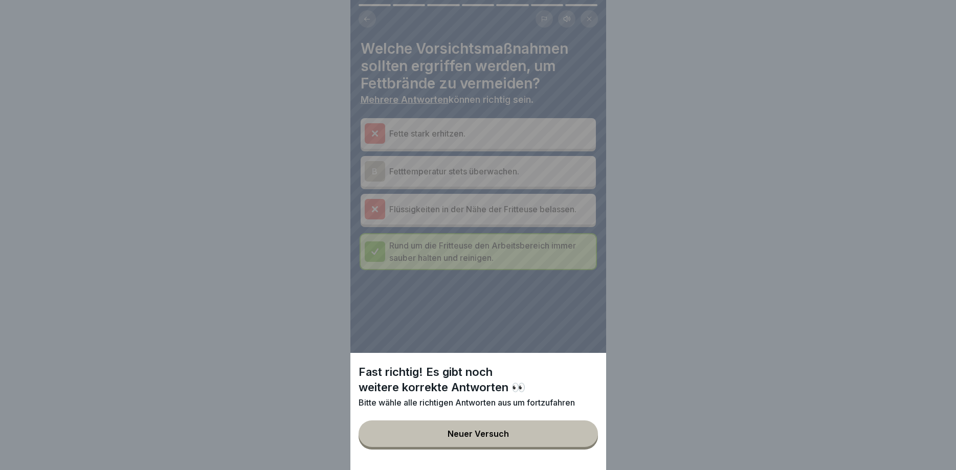
click at [540, 437] on button "Neuer Versuch" at bounding box center [478, 434] width 239 height 27
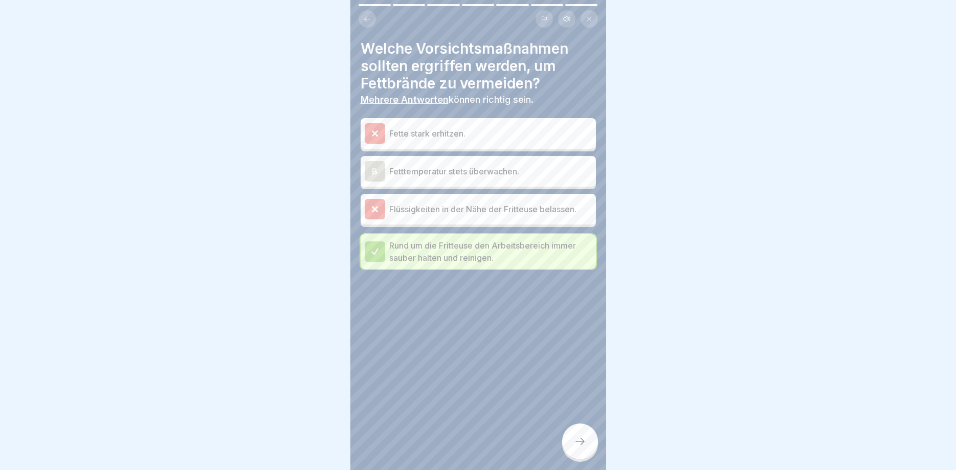
click at [502, 172] on p "Fetttemperatur stets überwachen." at bounding box center [490, 171] width 203 height 12
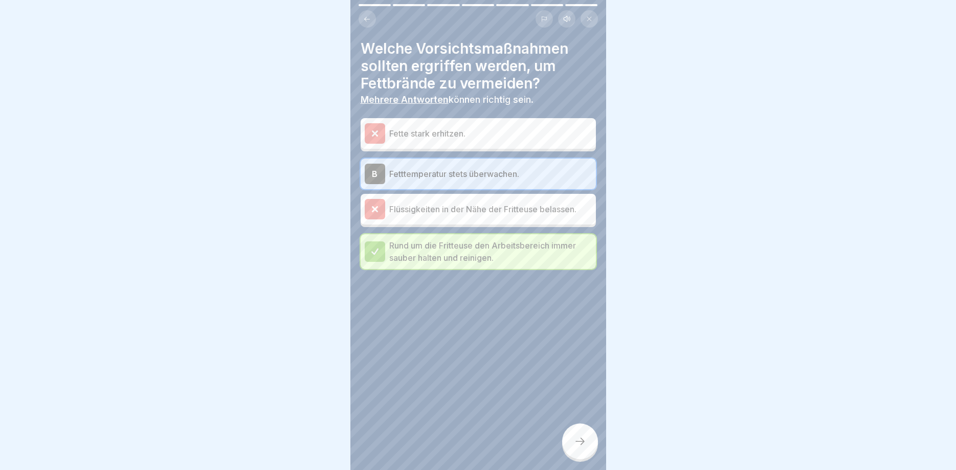
click at [573, 432] on div at bounding box center [580, 442] width 36 height 36
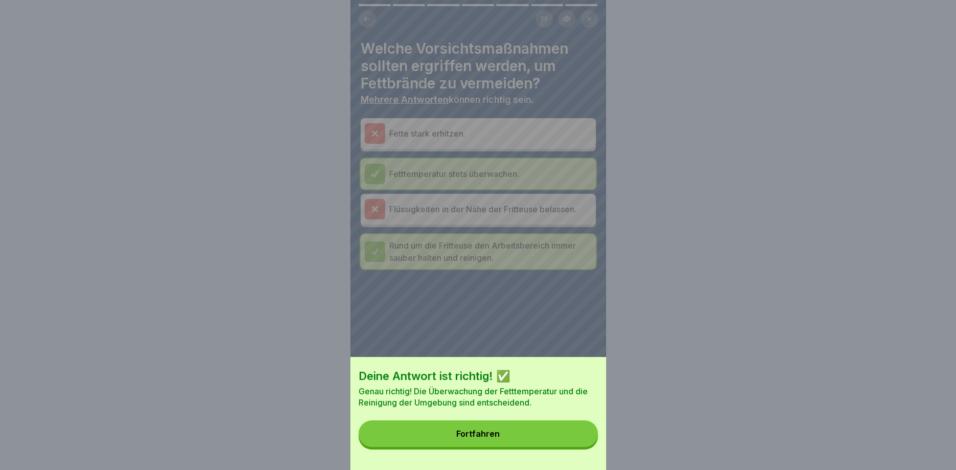
click at [572, 438] on button "Fortfahren" at bounding box center [478, 434] width 239 height 27
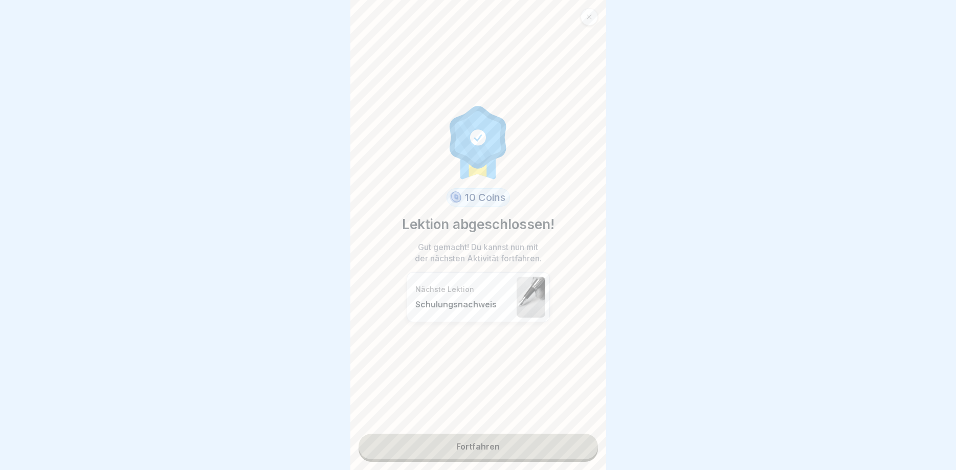
click at [543, 440] on link "Fortfahren" at bounding box center [478, 447] width 239 height 26
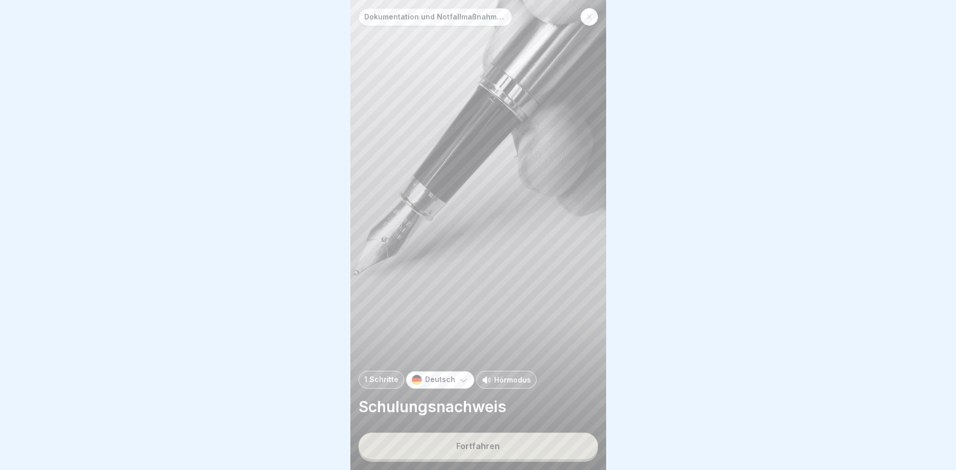
click at [538, 438] on button "Fortfahren" at bounding box center [478, 446] width 239 height 27
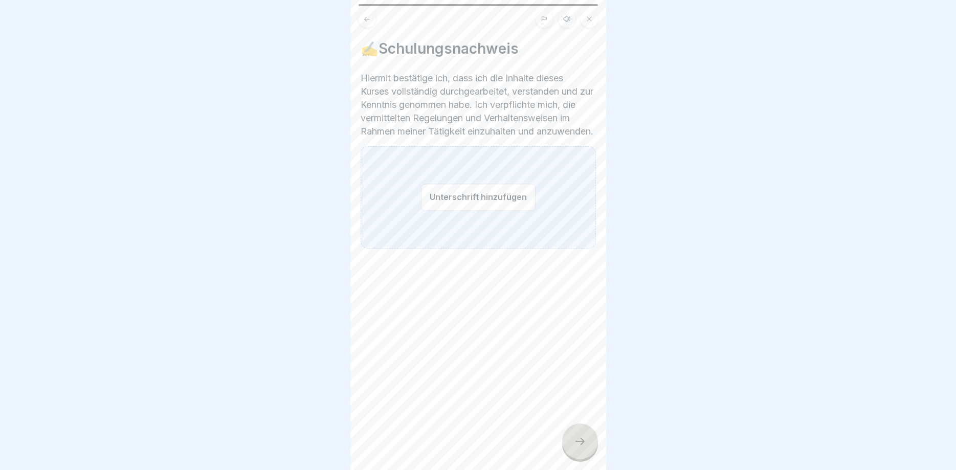
click at [575, 440] on icon at bounding box center [580, 441] width 12 height 12
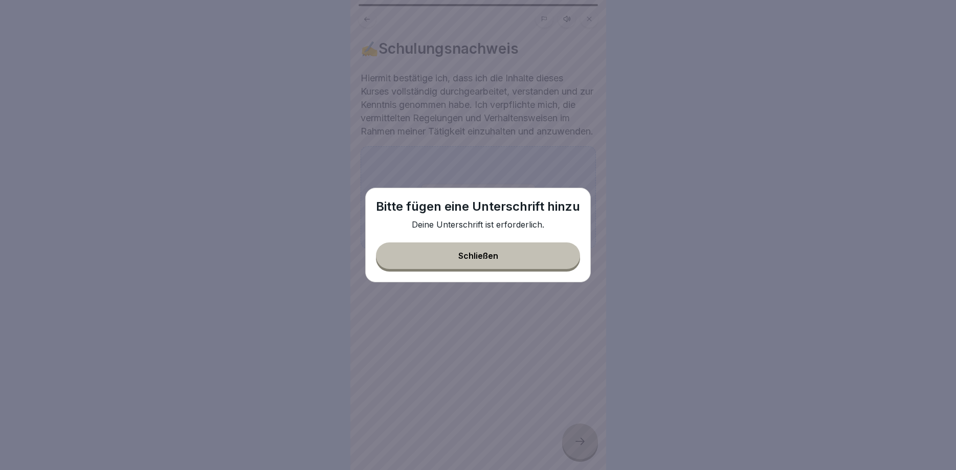
click at [485, 251] on button "Schließen" at bounding box center [478, 256] width 204 height 27
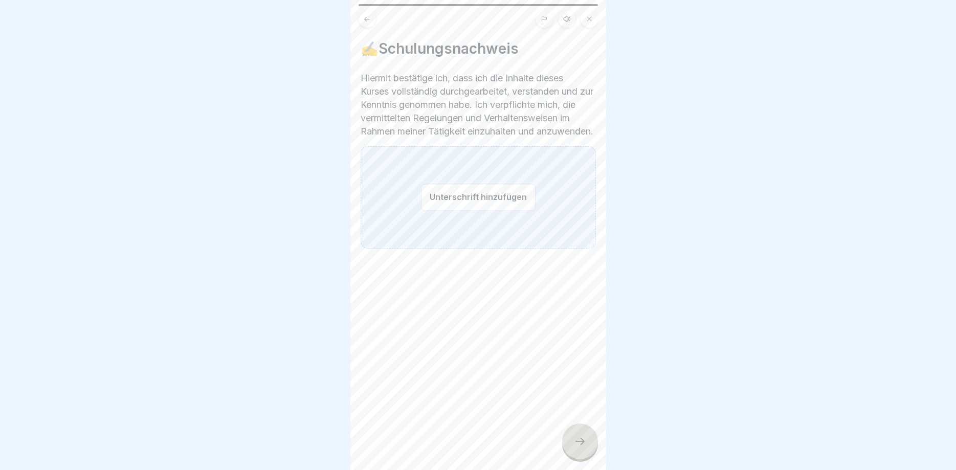
click at [476, 211] on button "Unterschrift hinzufügen" at bounding box center [478, 197] width 115 height 27
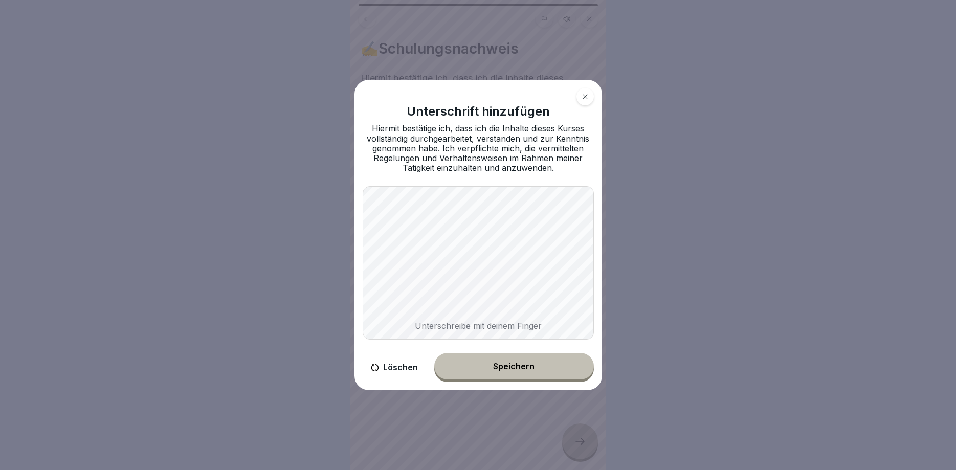
click at [592, 363] on div "Unterschrift hinzufügen Hiermit bestätige ich, dass ich die Inhalte dieses Kurs…" at bounding box center [479, 235] width 248 height 311
click at [524, 359] on button "Speichern" at bounding box center [514, 366] width 160 height 27
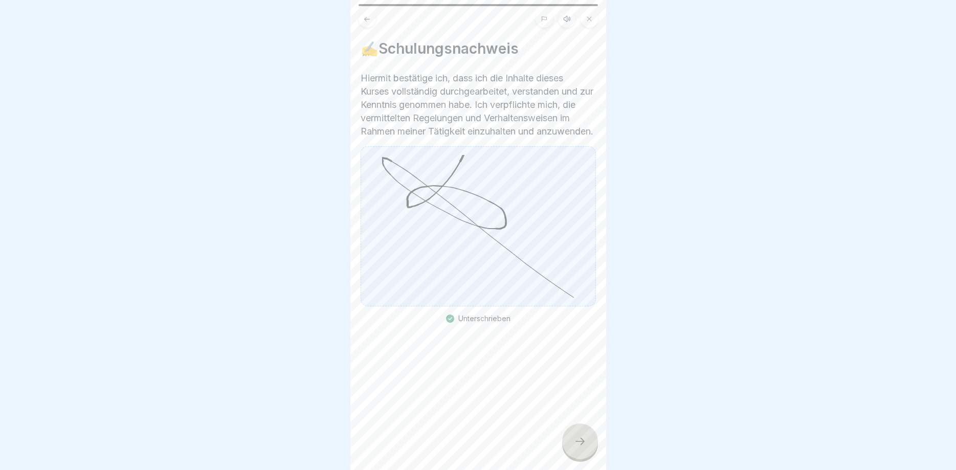
click at [574, 440] on icon at bounding box center [580, 441] width 12 height 12
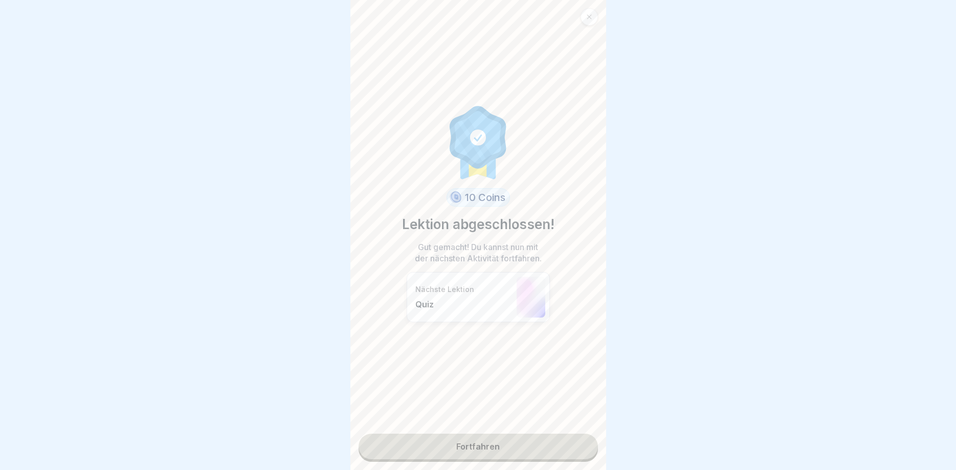
click at [574, 440] on link "Fortfahren" at bounding box center [478, 447] width 239 height 26
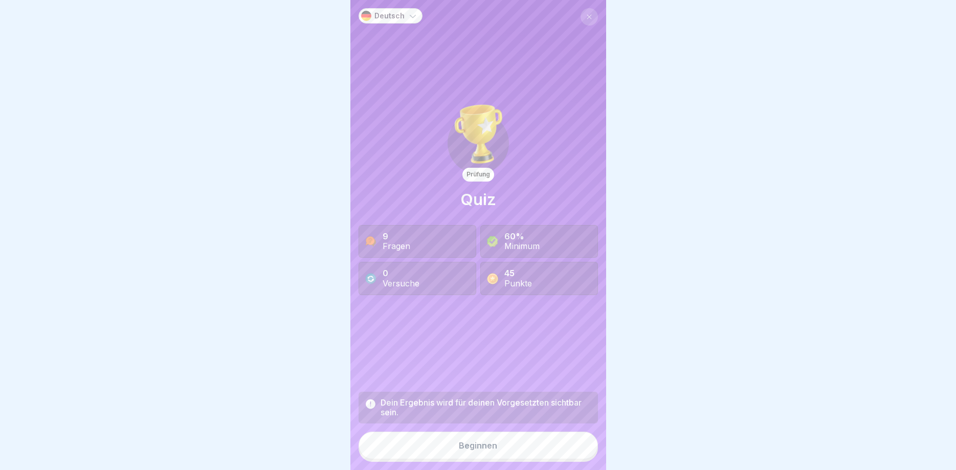
click at [574, 440] on button "Beginnen" at bounding box center [478, 446] width 239 height 28
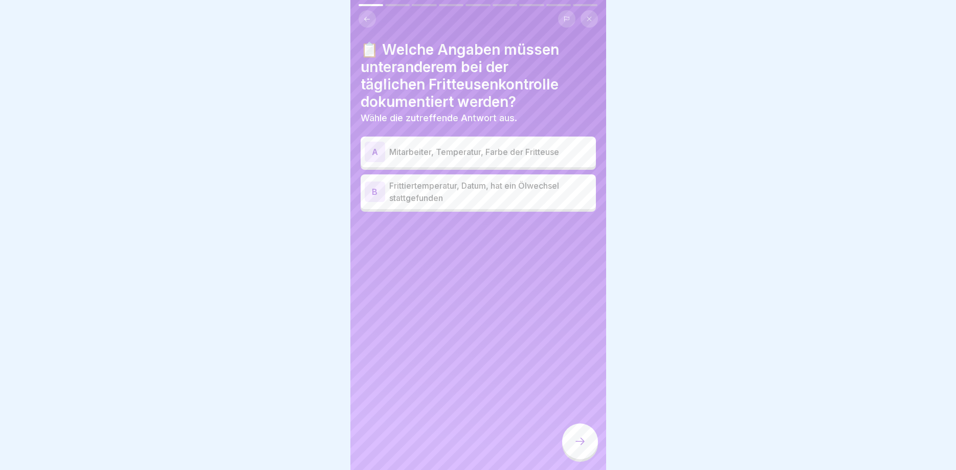
click at [574, 440] on div at bounding box center [580, 442] width 36 height 36
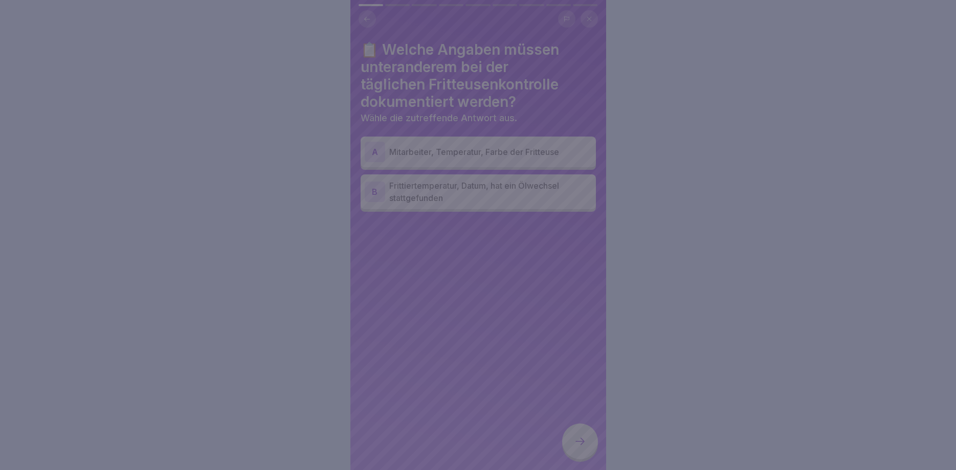
click at [574, 440] on div at bounding box center [478, 235] width 956 height 470
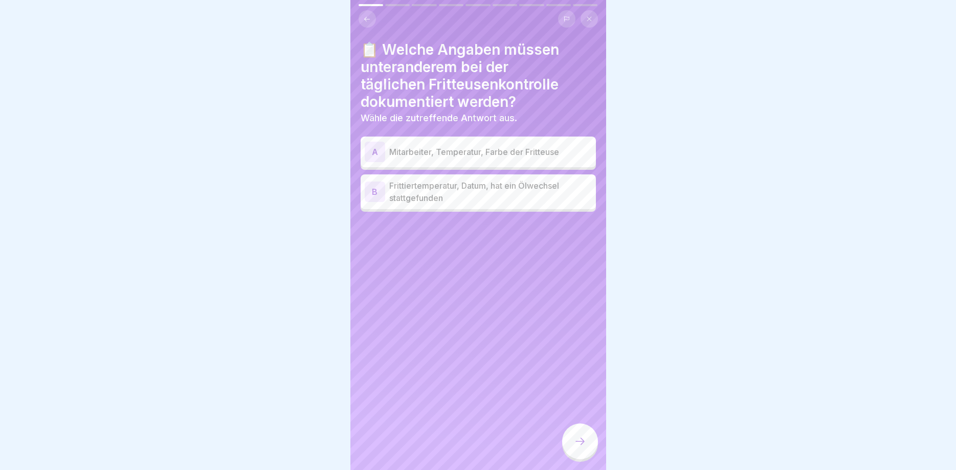
click at [540, 187] on p "Frittiertemperatur, Datum, hat ein Ölwechsel stattgefunden" at bounding box center [490, 192] width 203 height 25
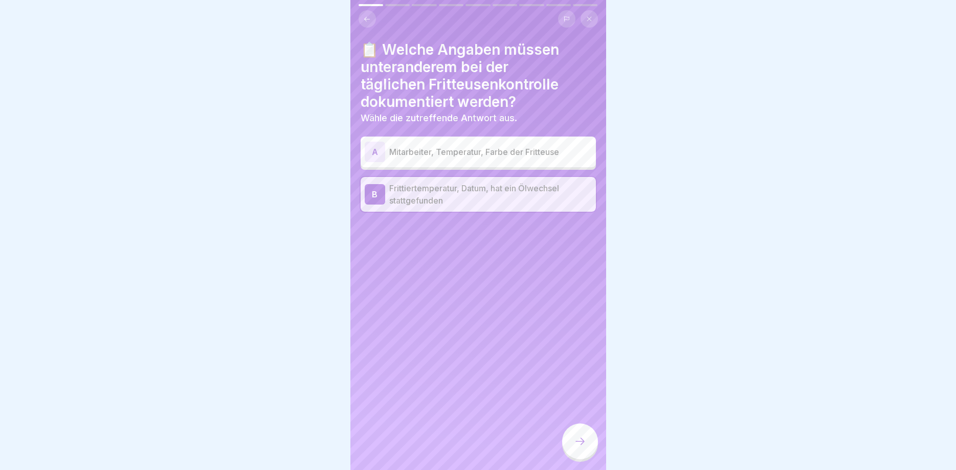
click at [581, 439] on icon at bounding box center [580, 441] width 9 height 7
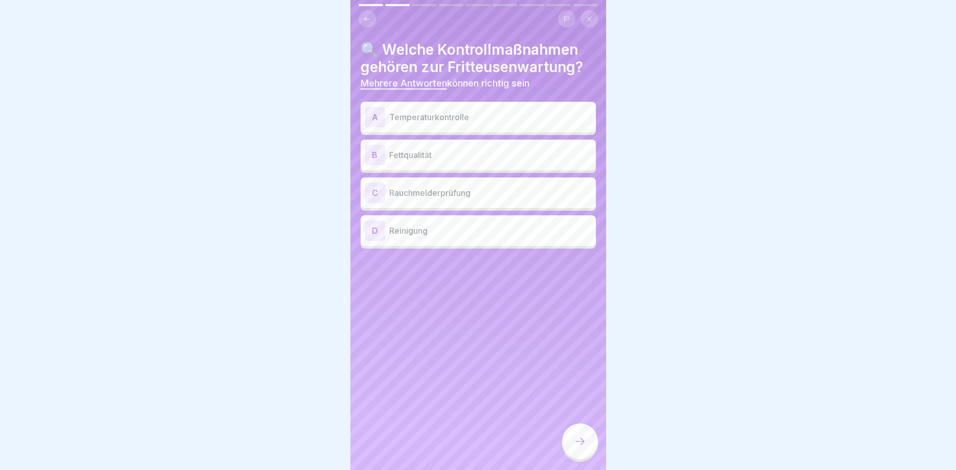
click at [481, 108] on div "A Temperaturkontrolle" at bounding box center [478, 117] width 227 height 20
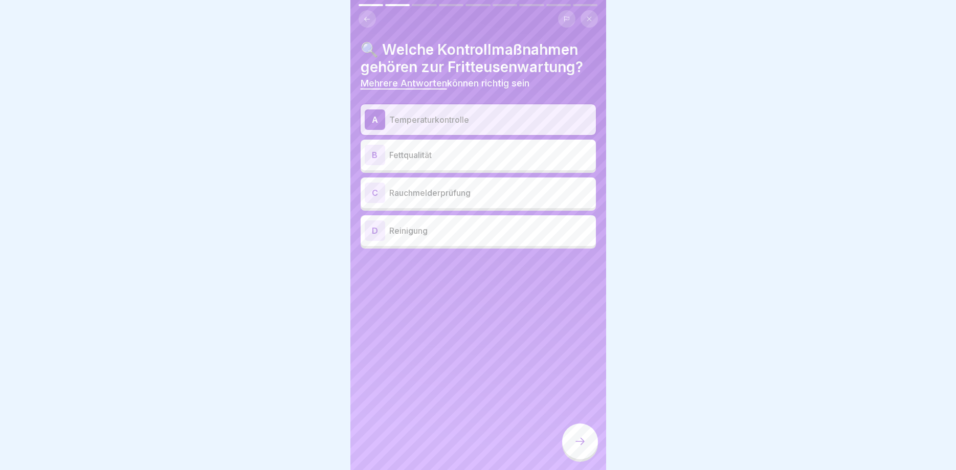
click at [473, 156] on p "Fettqualität" at bounding box center [490, 155] width 203 height 12
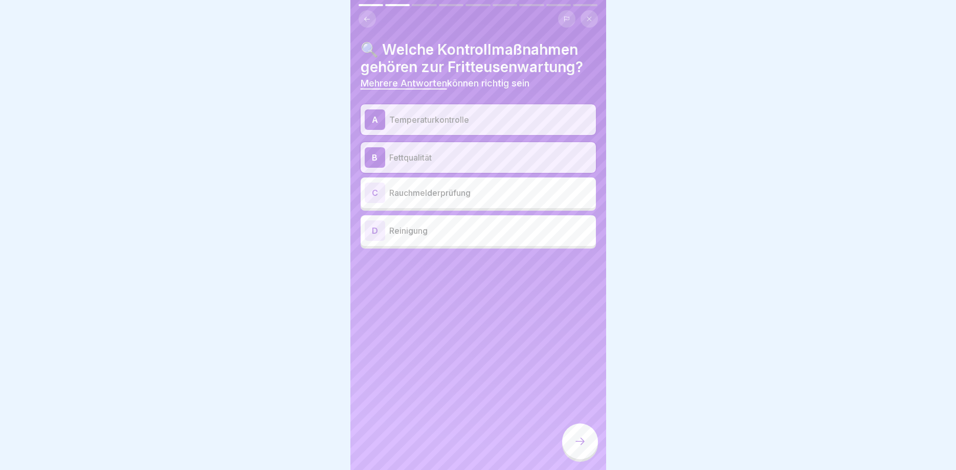
click at [462, 224] on div "D Reinigung" at bounding box center [478, 231] width 227 height 20
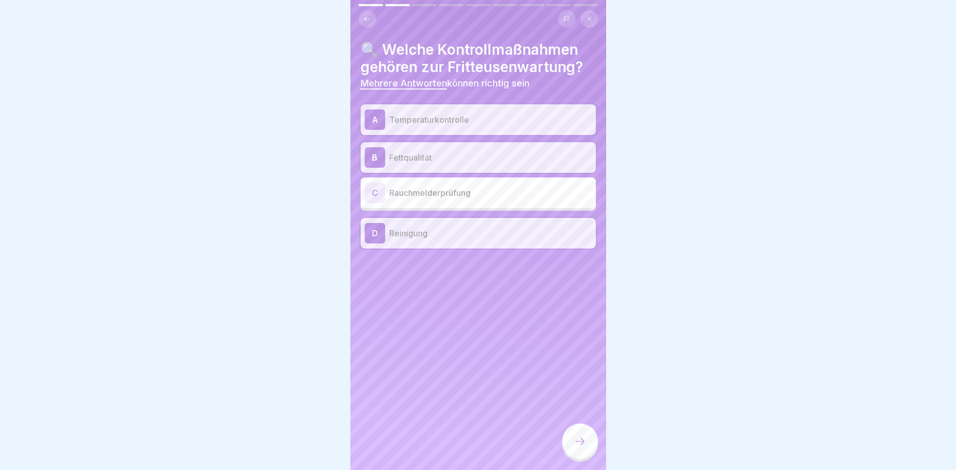
click at [586, 442] on div at bounding box center [580, 442] width 36 height 36
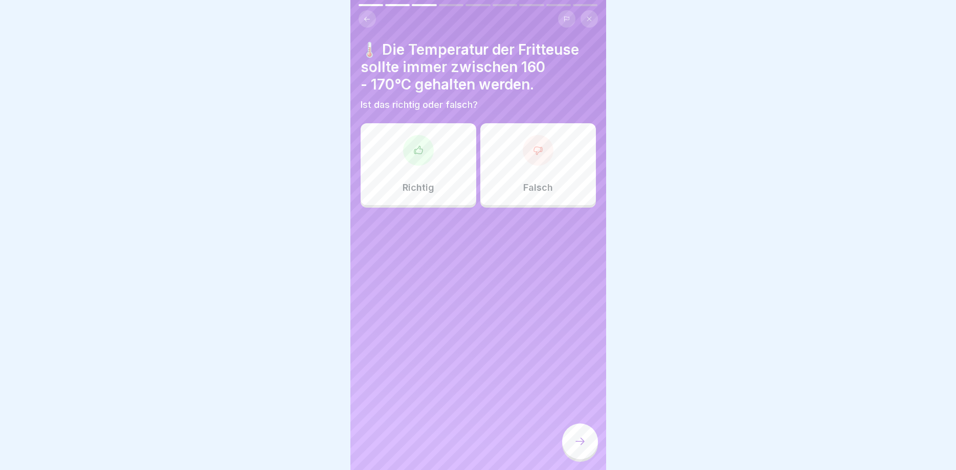
click at [442, 191] on div "Richtig" at bounding box center [419, 164] width 116 height 82
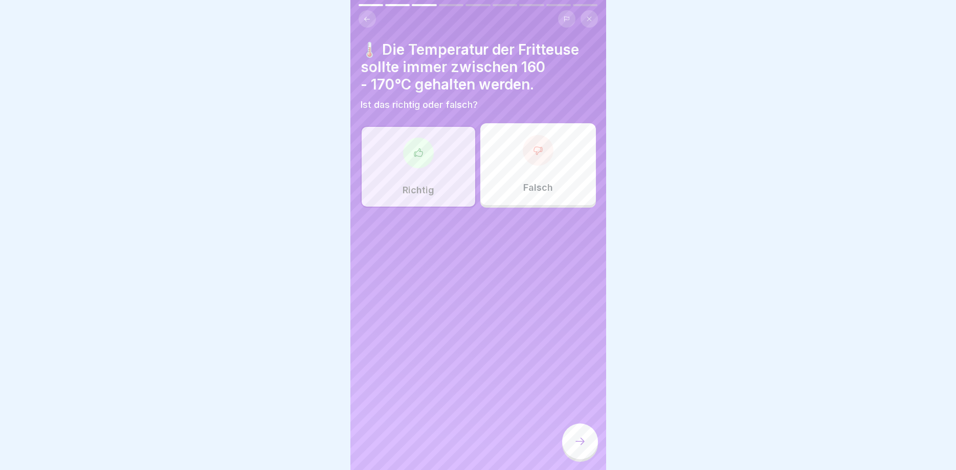
click at [583, 449] on div at bounding box center [580, 442] width 36 height 36
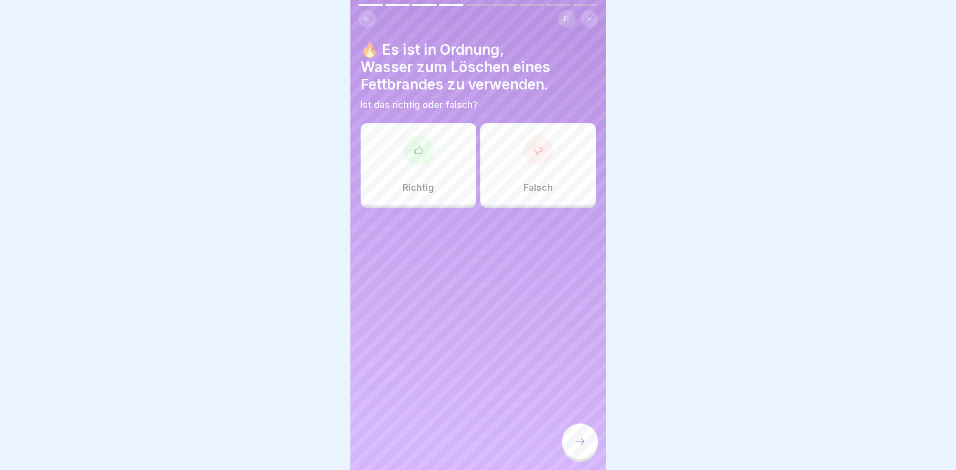
click at [538, 175] on div "Falsch" at bounding box center [539, 164] width 116 height 82
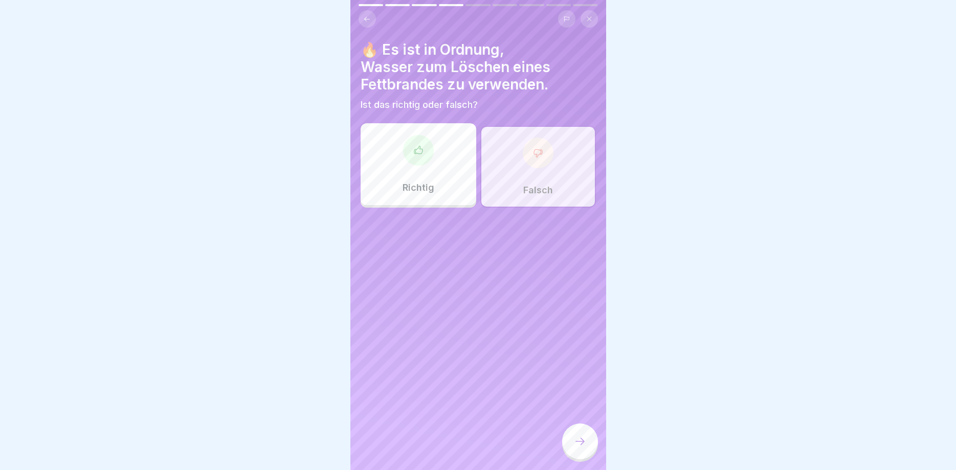
click at [584, 448] on div at bounding box center [580, 442] width 36 height 36
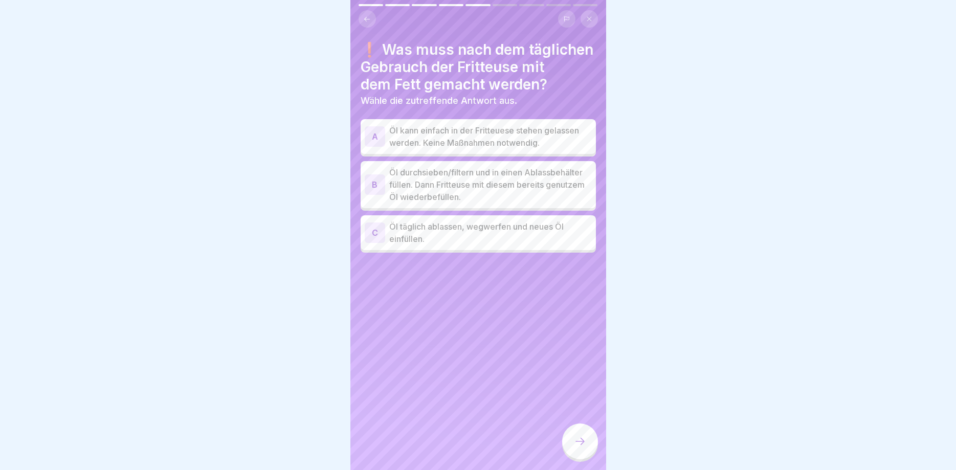
click at [509, 191] on p "Öl durchsieben/filtern und in einen Ablassbehälter füllen. Dann Fritteuse mit d…" at bounding box center [490, 184] width 203 height 37
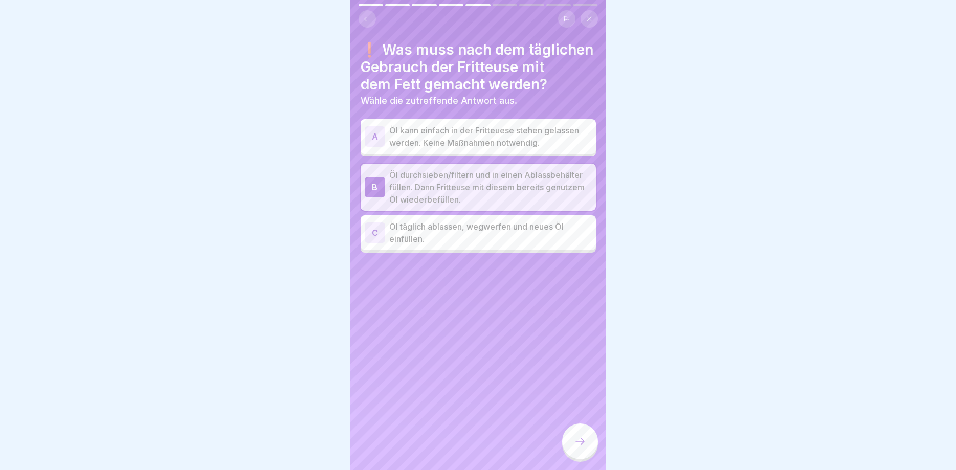
click at [582, 443] on icon at bounding box center [580, 441] width 12 height 12
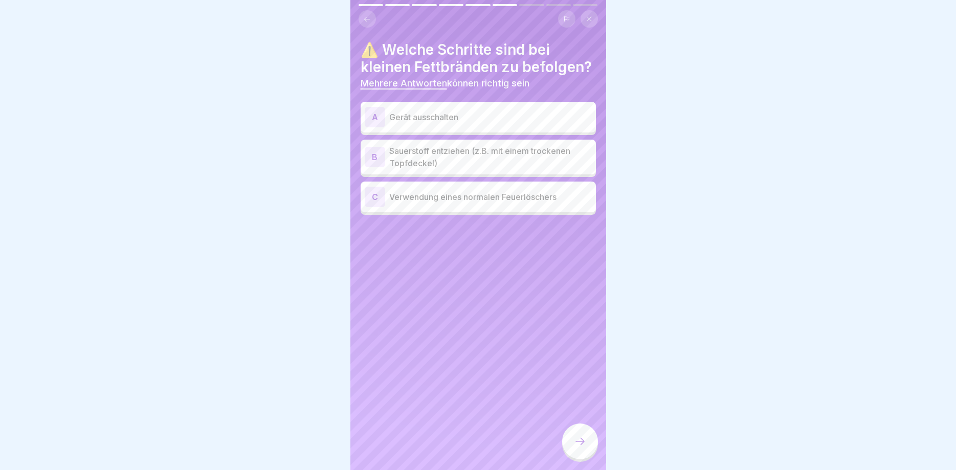
click at [487, 118] on p "Gerät ausschalten" at bounding box center [490, 117] width 203 height 12
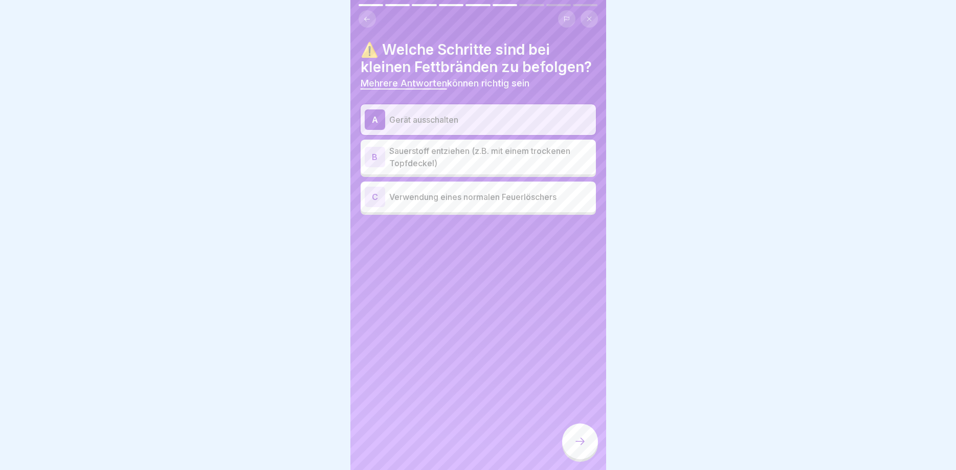
click at [505, 150] on p "Sauerstoff entziehen (z.B. mit einem trockenen Topfdeckel)" at bounding box center [490, 157] width 203 height 25
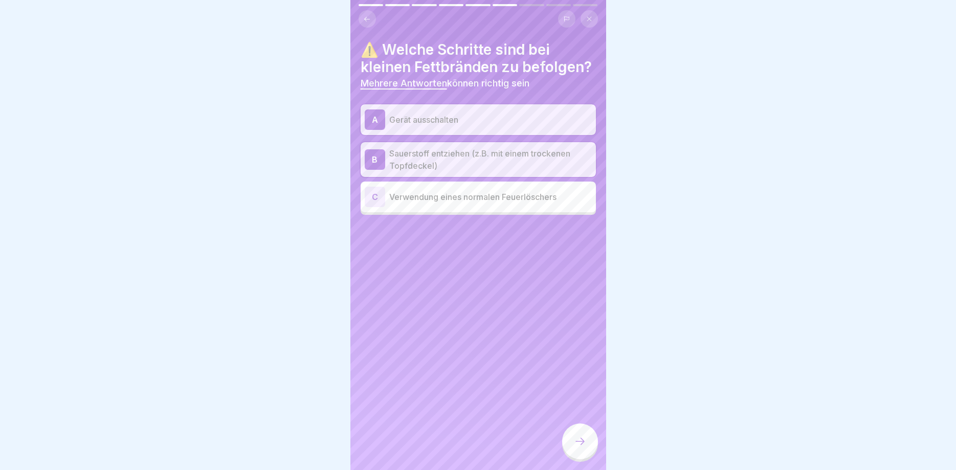
click at [581, 431] on div at bounding box center [580, 442] width 36 height 36
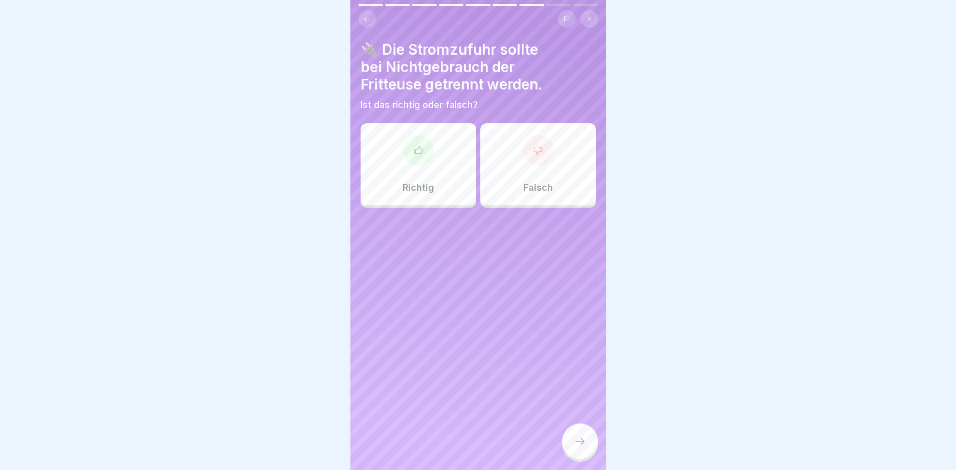
click at [416, 179] on div "Richtig" at bounding box center [419, 164] width 116 height 82
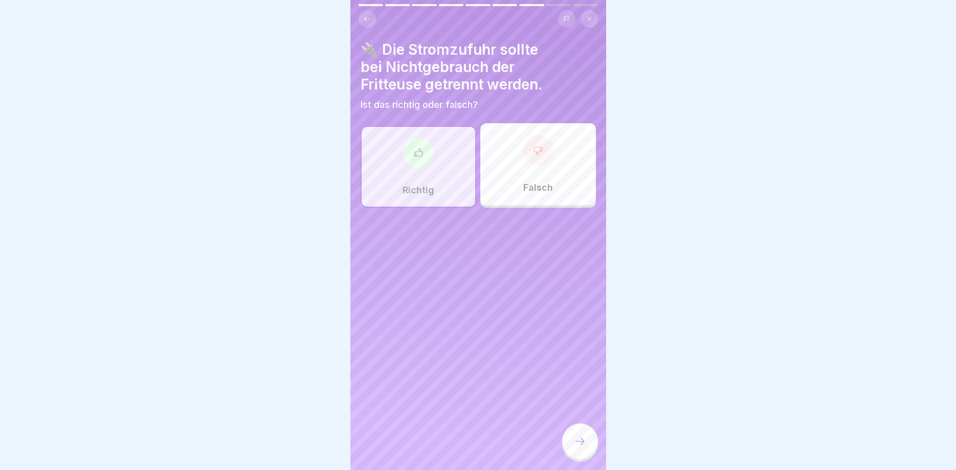
click at [581, 443] on icon at bounding box center [580, 441] width 12 height 12
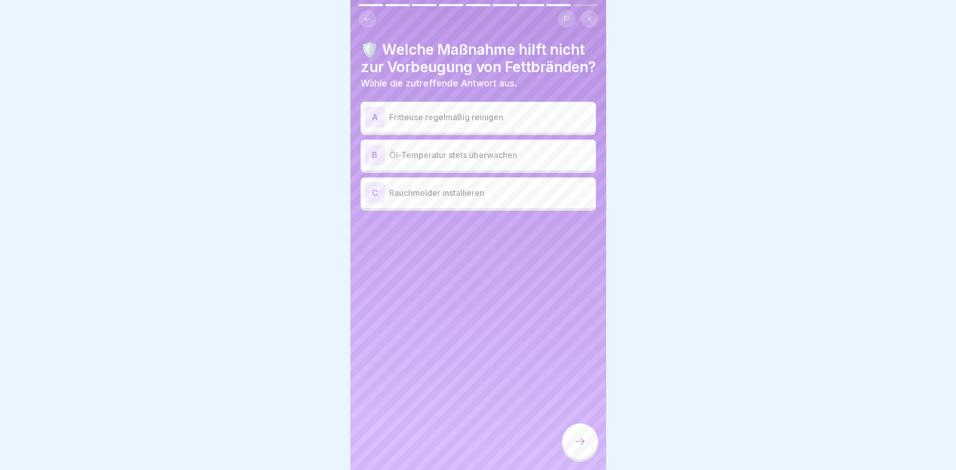
click at [493, 123] on p "Fritteuse regelmäßig reinigen" at bounding box center [490, 117] width 203 height 12
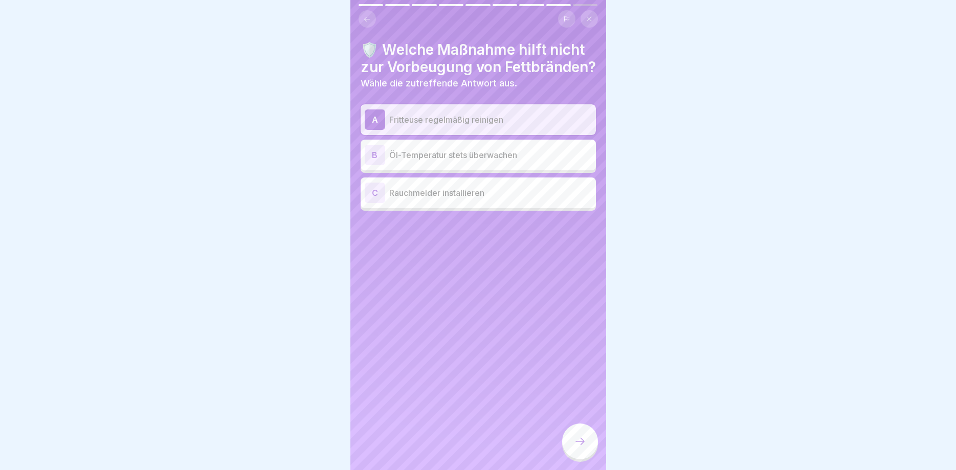
click at [570, 438] on div at bounding box center [580, 442] width 36 height 36
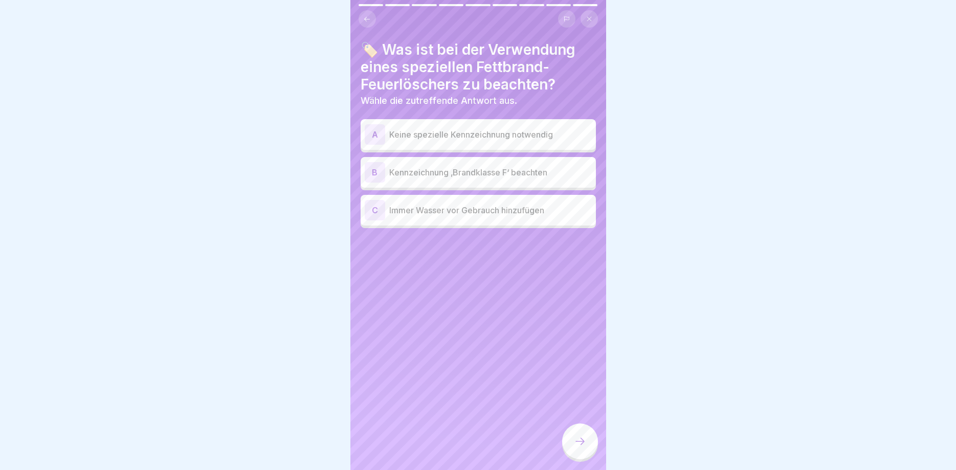
click at [516, 177] on p "Kennzeichnung ‚Brandklasse F‘ beachten" at bounding box center [490, 172] width 203 height 12
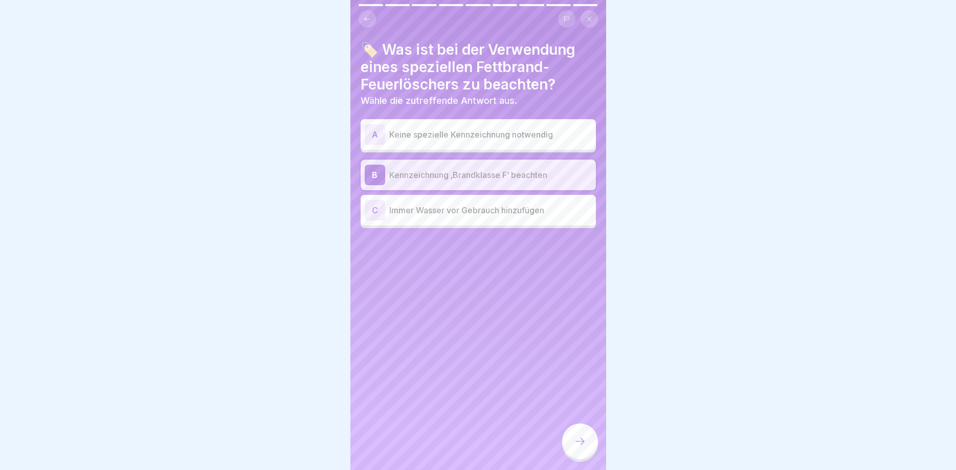
click at [585, 452] on div at bounding box center [580, 442] width 36 height 36
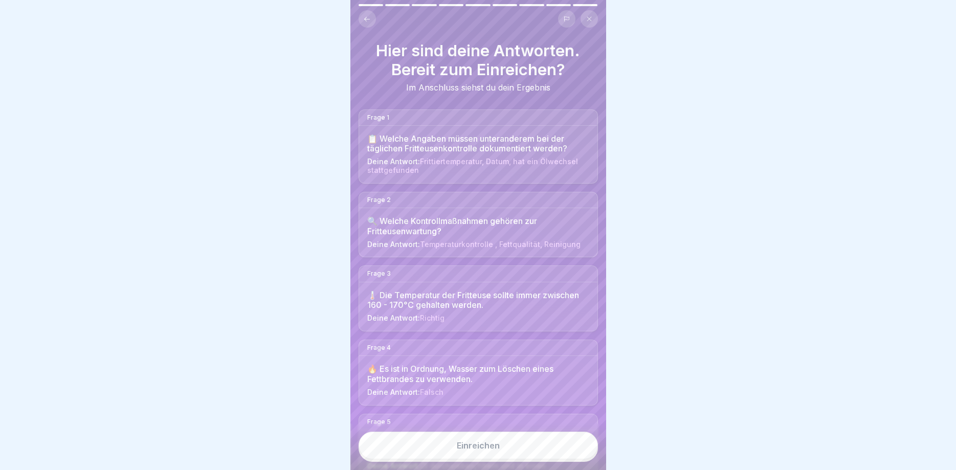
click at [561, 451] on button "Einreichen" at bounding box center [478, 446] width 239 height 28
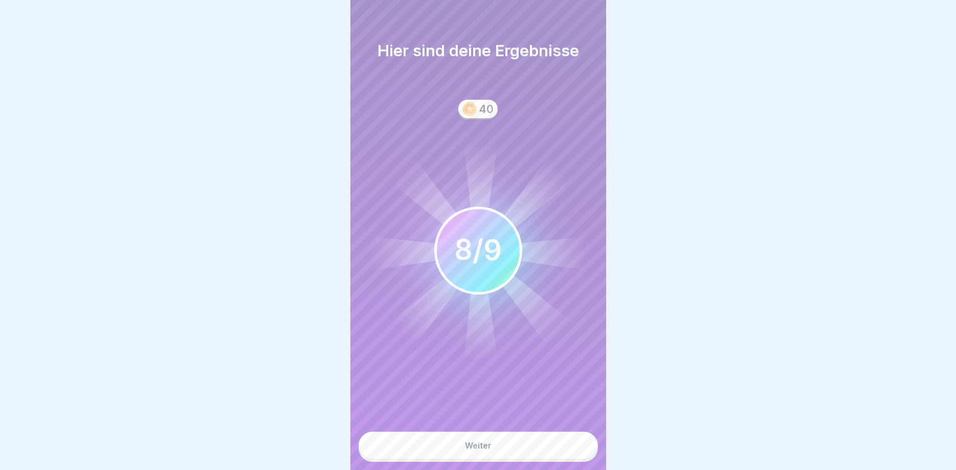
click at [561, 451] on button "Weiter" at bounding box center [478, 446] width 239 height 28
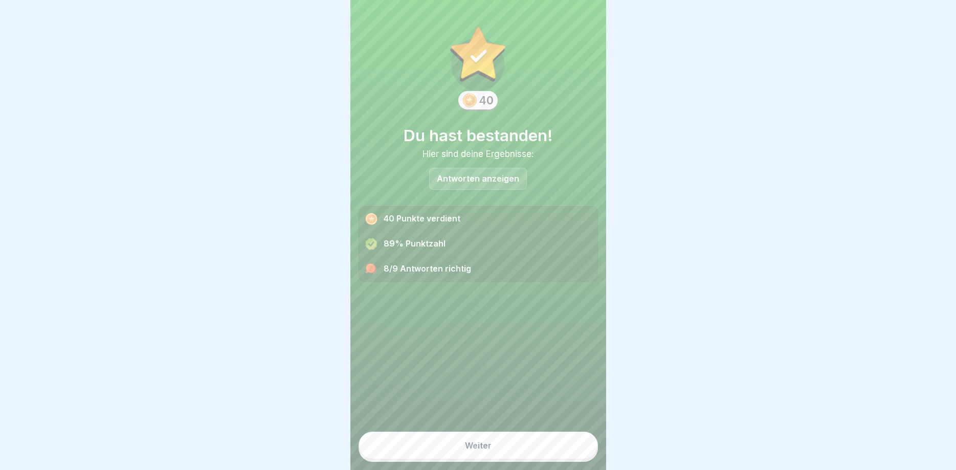
click at [562, 448] on button "Weiter" at bounding box center [478, 446] width 239 height 28
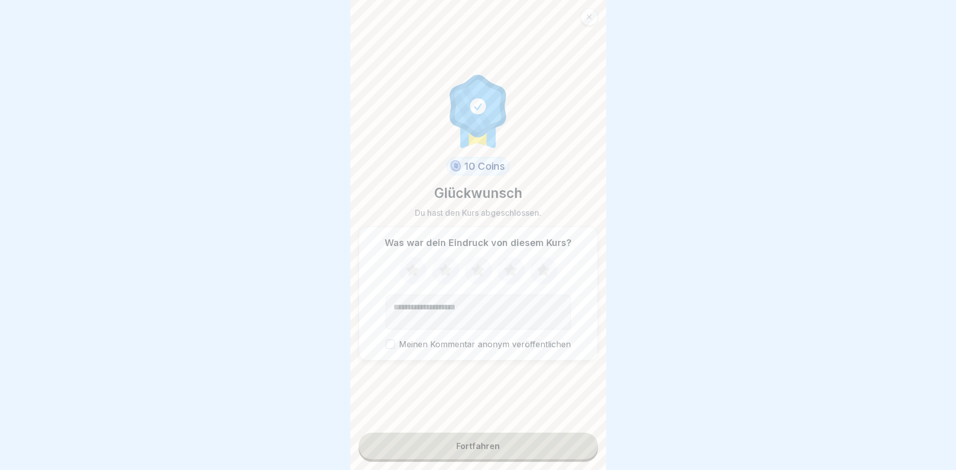
click at [562, 448] on button "Fortfahren" at bounding box center [478, 446] width 239 height 27
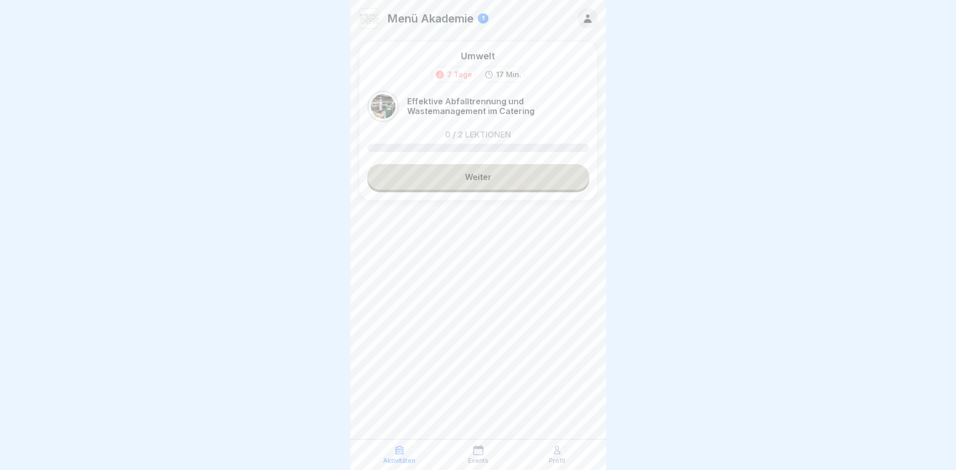
click at [562, 448] on div "Profil" at bounding box center [557, 454] width 74 height 19
click at [515, 176] on link "Weiter" at bounding box center [478, 177] width 222 height 26
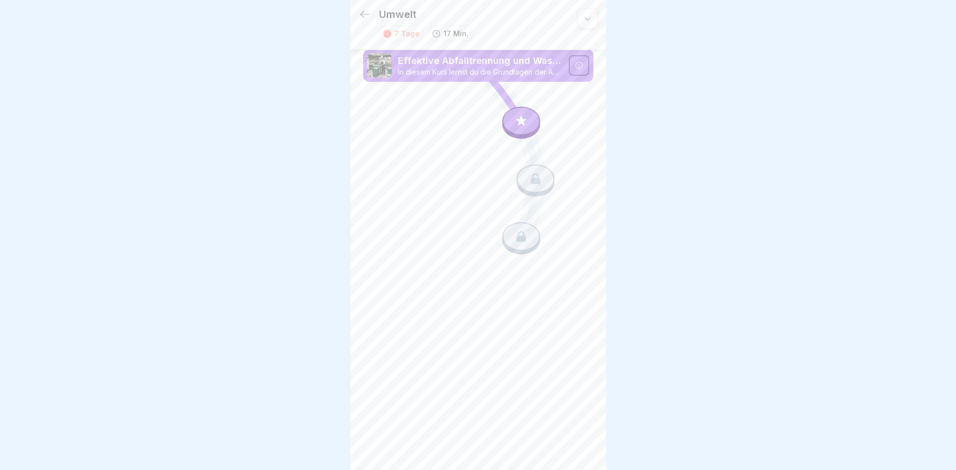
click at [526, 118] on div at bounding box center [522, 121] width 38 height 29
click at [524, 123] on icon at bounding box center [521, 121] width 10 height 10
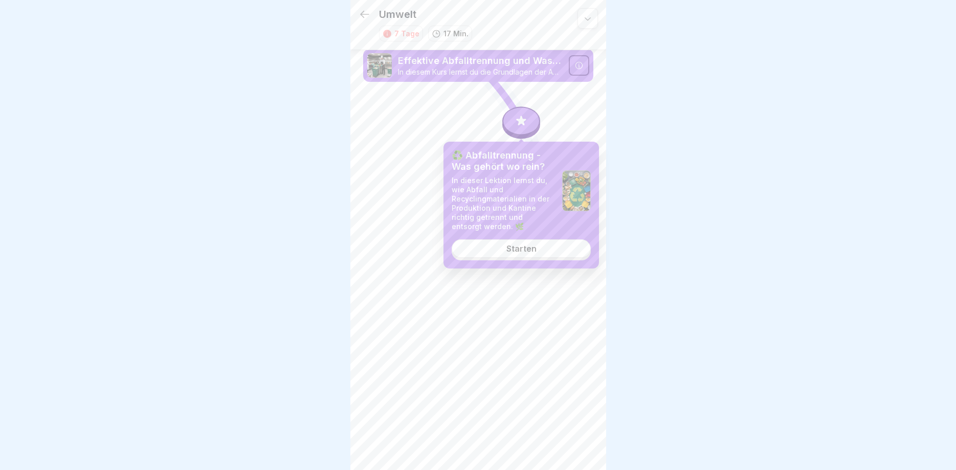
click at [535, 249] on div "Starten" at bounding box center [522, 248] width 30 height 9
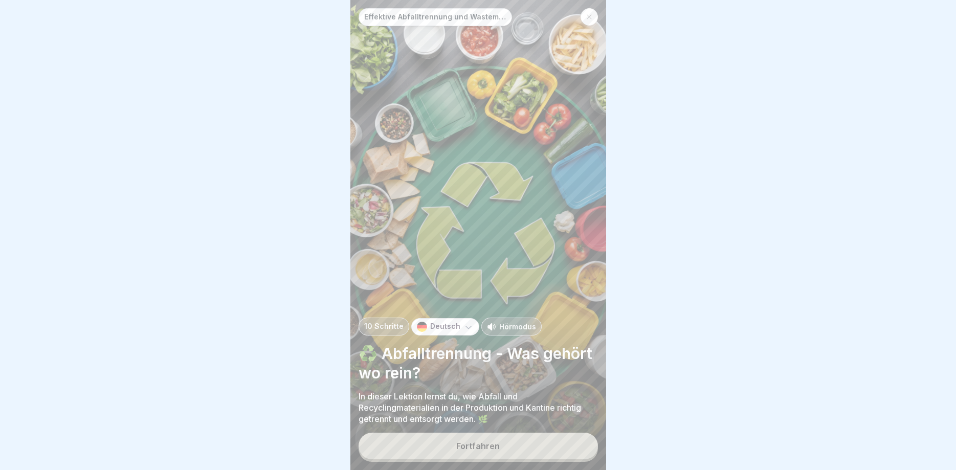
click at [477, 450] on div "Fortfahren" at bounding box center [477, 446] width 43 height 9
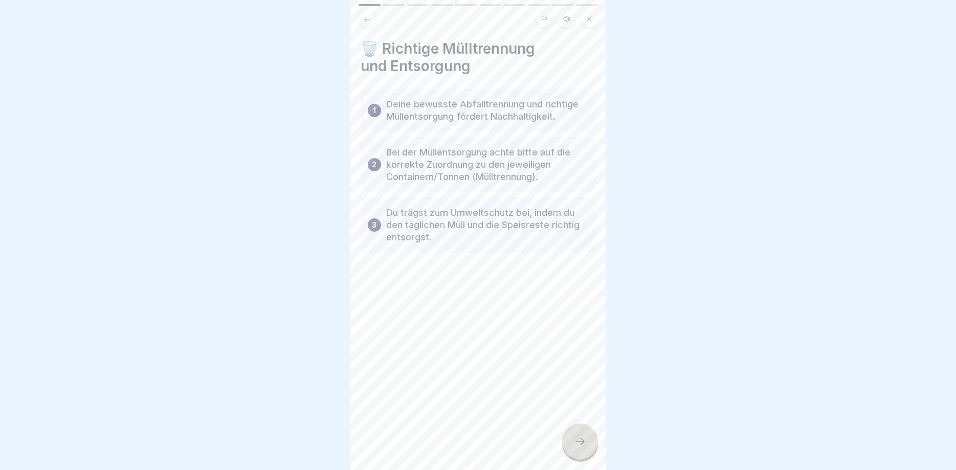
click at [574, 443] on icon at bounding box center [580, 441] width 12 height 12
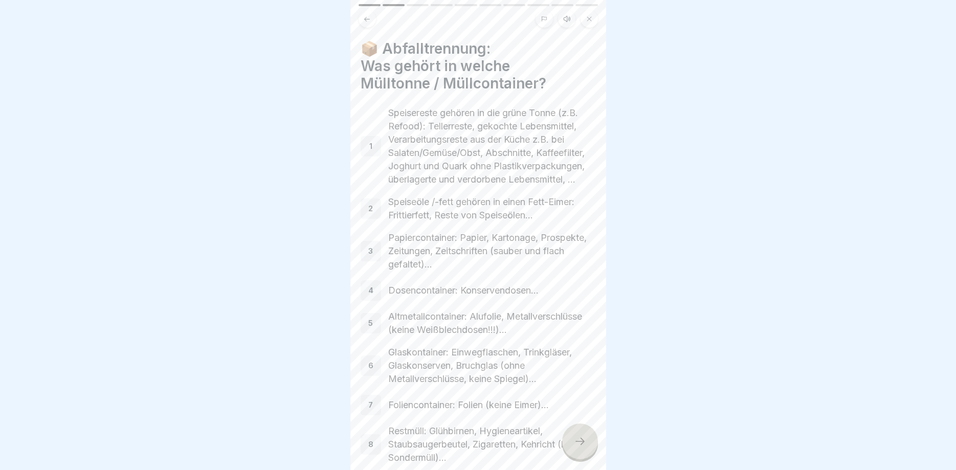
click at [574, 443] on icon at bounding box center [580, 441] width 12 height 12
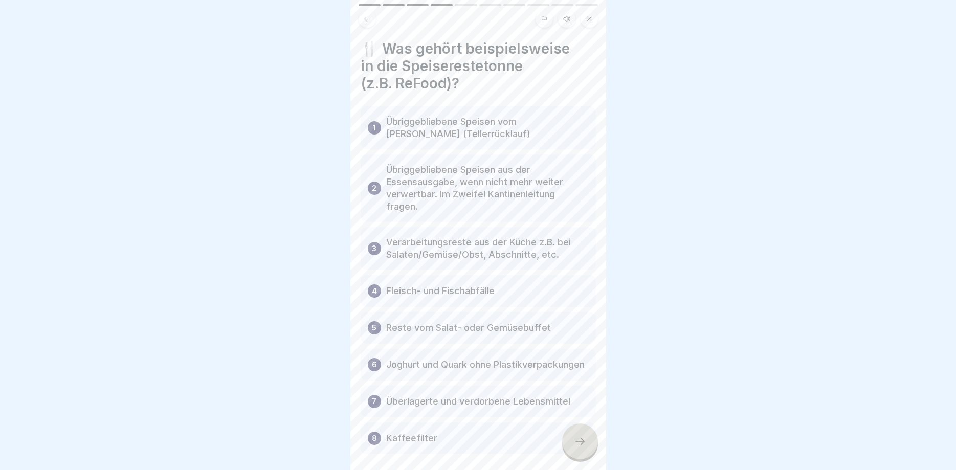
click at [574, 443] on icon at bounding box center [580, 441] width 12 height 12
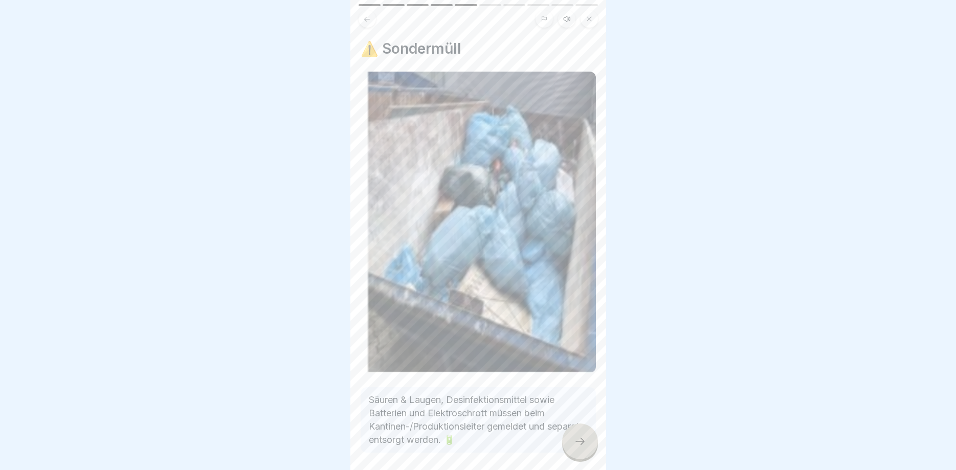
click at [574, 443] on icon at bounding box center [580, 441] width 12 height 12
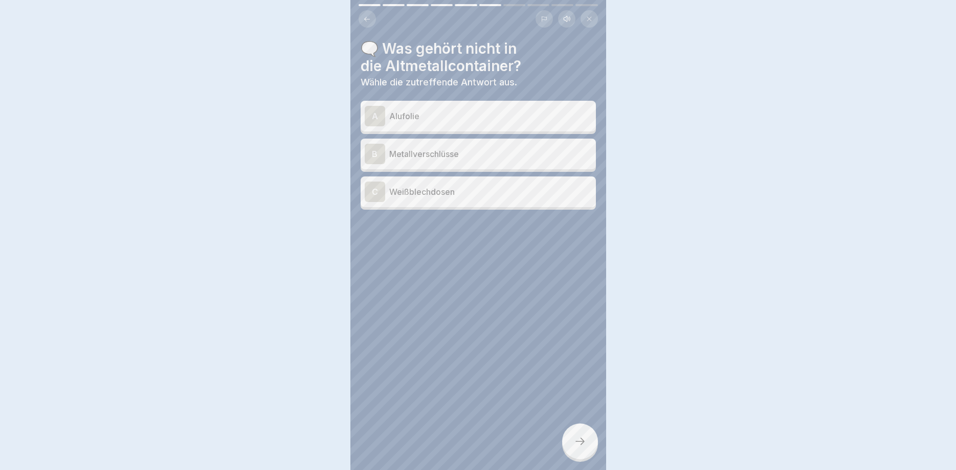
click at [574, 443] on div at bounding box center [478, 235] width 956 height 470
click at [476, 118] on p "Alufolie" at bounding box center [490, 116] width 203 height 12
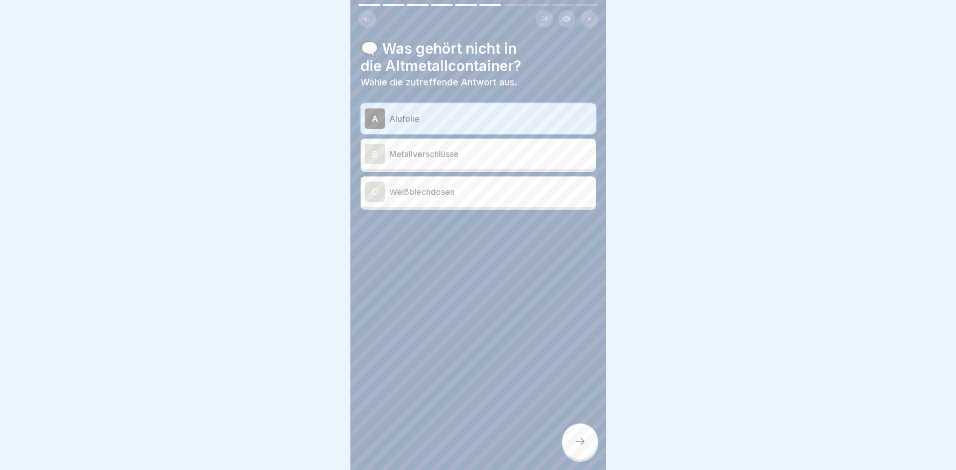
click at [578, 438] on icon at bounding box center [580, 441] width 12 height 12
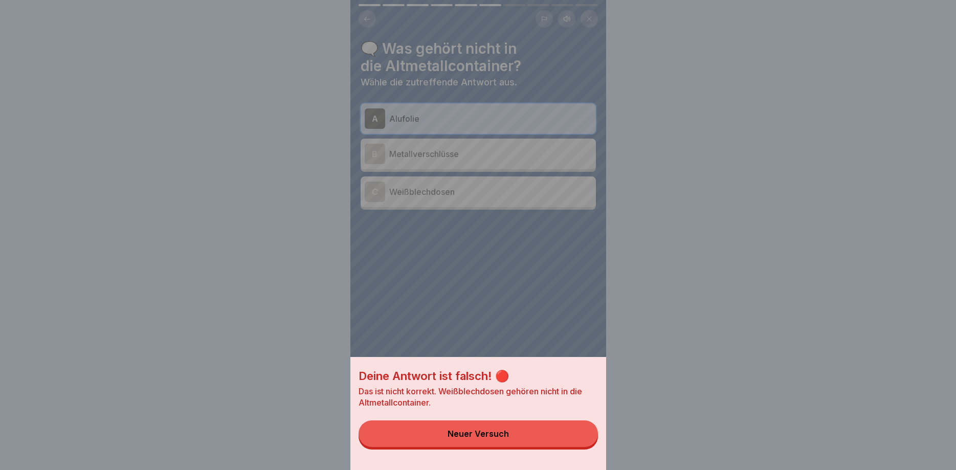
click at [578, 438] on button "Neuer Versuch" at bounding box center [478, 434] width 239 height 27
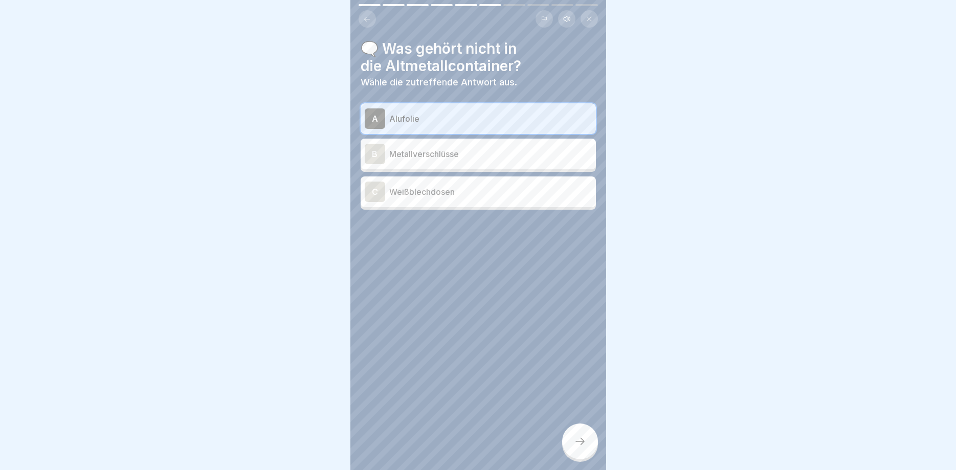
click at [493, 142] on div "B Metallverschlüsse" at bounding box center [478, 154] width 235 height 31
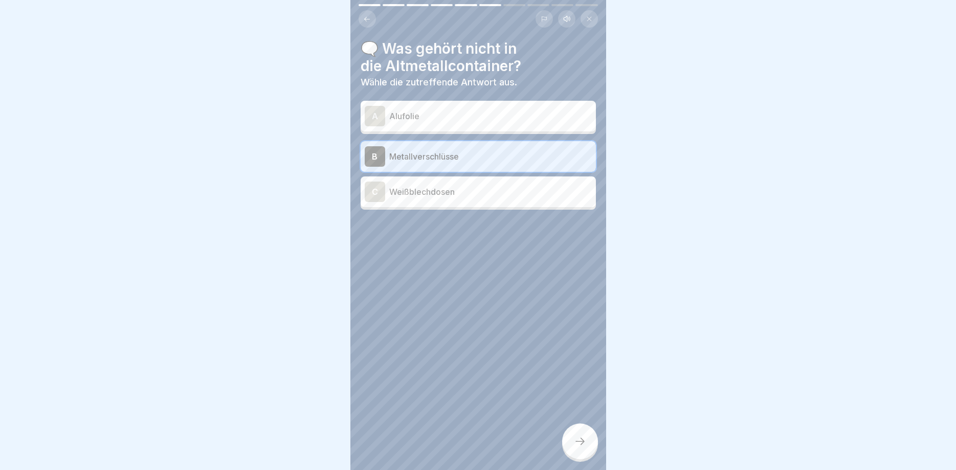
click at [491, 149] on div "B Metallverschlüsse" at bounding box center [478, 156] width 227 height 20
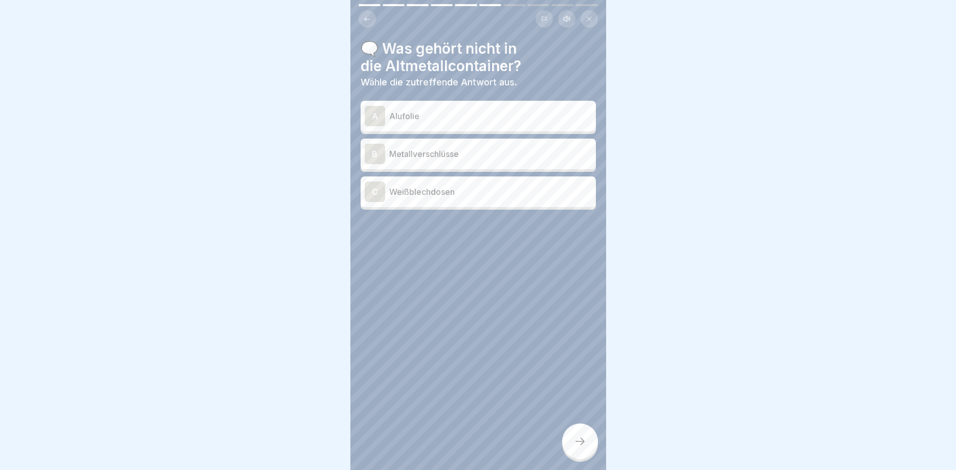
click at [491, 149] on p "Metallverschlüsse" at bounding box center [490, 154] width 203 height 12
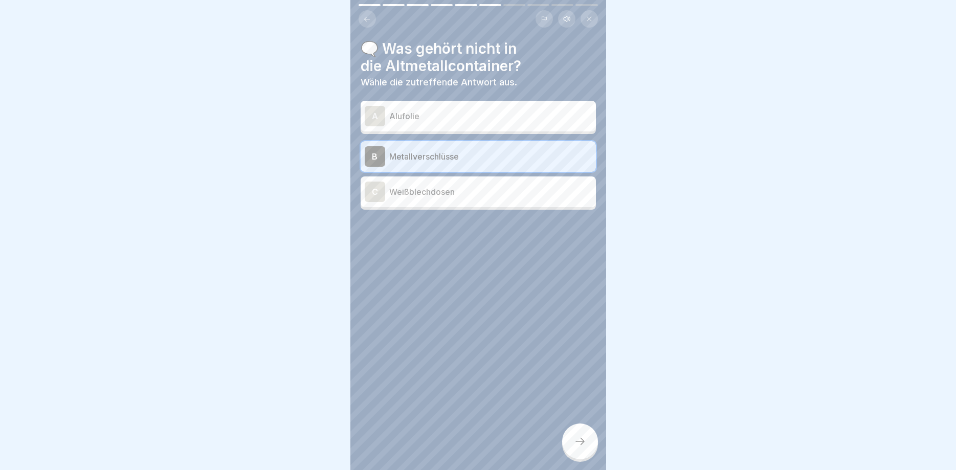
click at [579, 445] on icon at bounding box center [580, 441] width 12 height 12
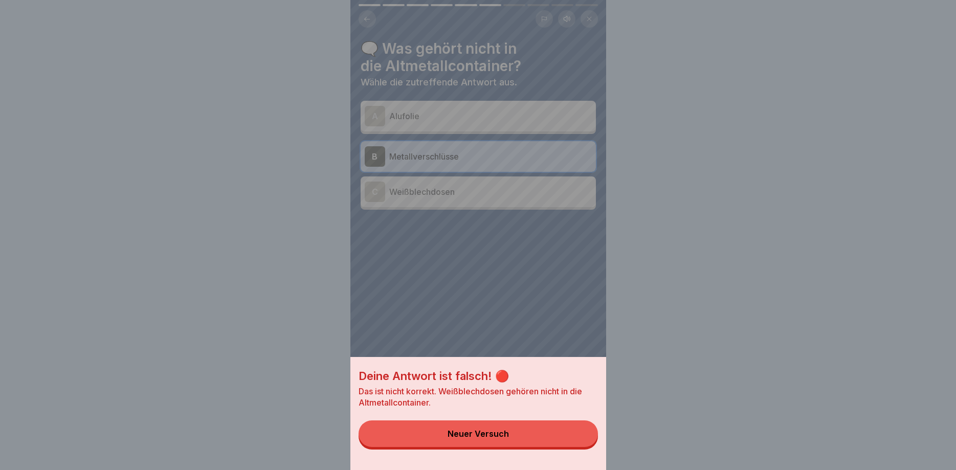
click at [579, 445] on button "Neuer Versuch" at bounding box center [478, 434] width 239 height 27
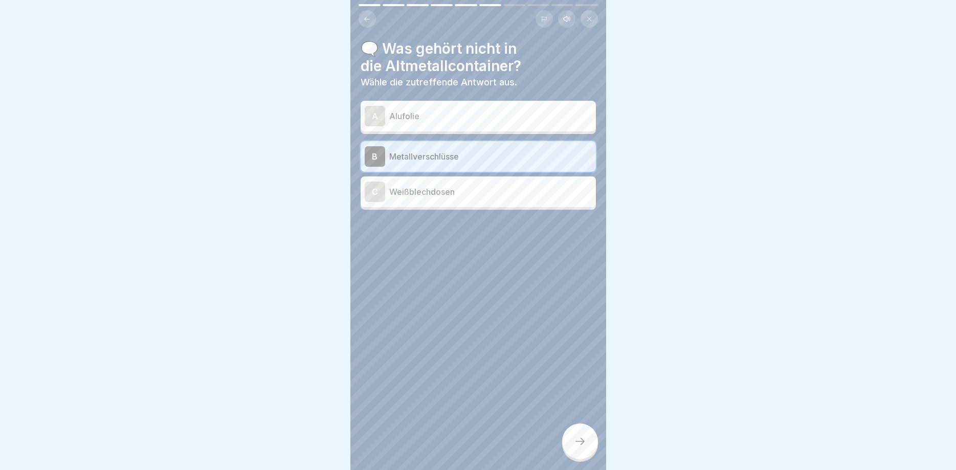
click at [474, 199] on div "C Weißblechdosen" at bounding box center [478, 192] width 227 height 20
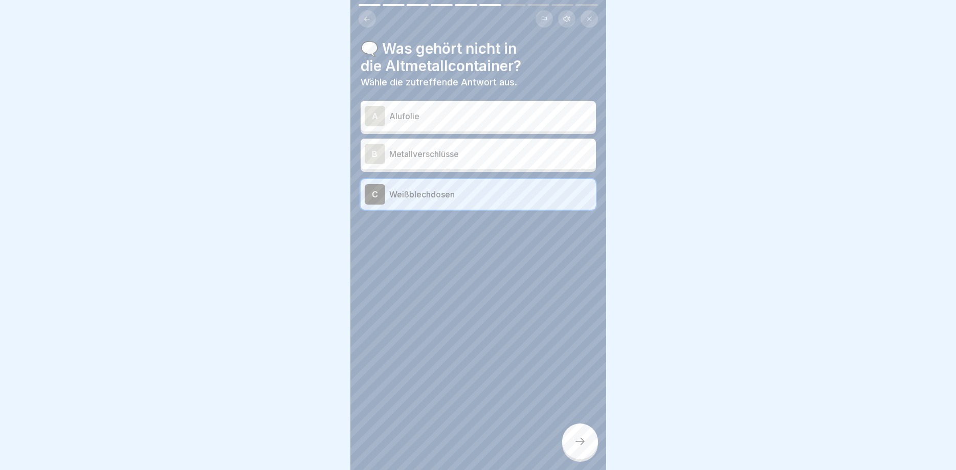
click at [574, 437] on div at bounding box center [580, 442] width 36 height 36
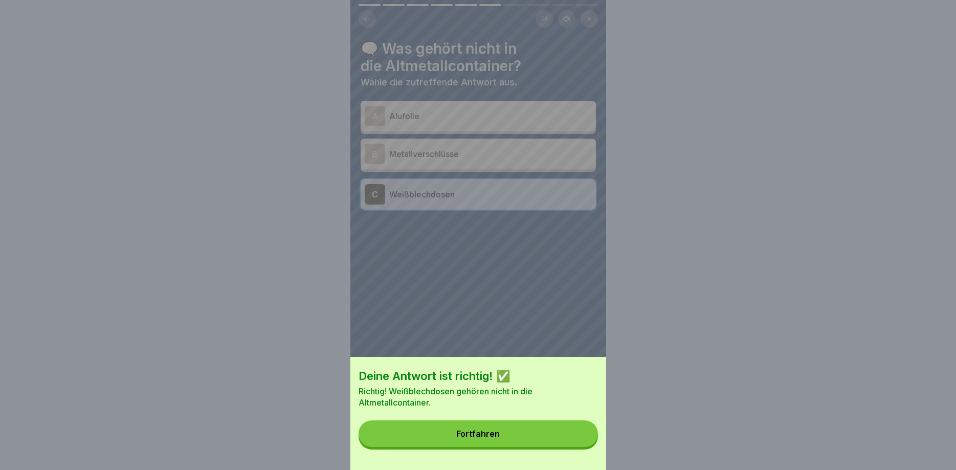
click at [517, 433] on button "Fortfahren" at bounding box center [478, 434] width 239 height 27
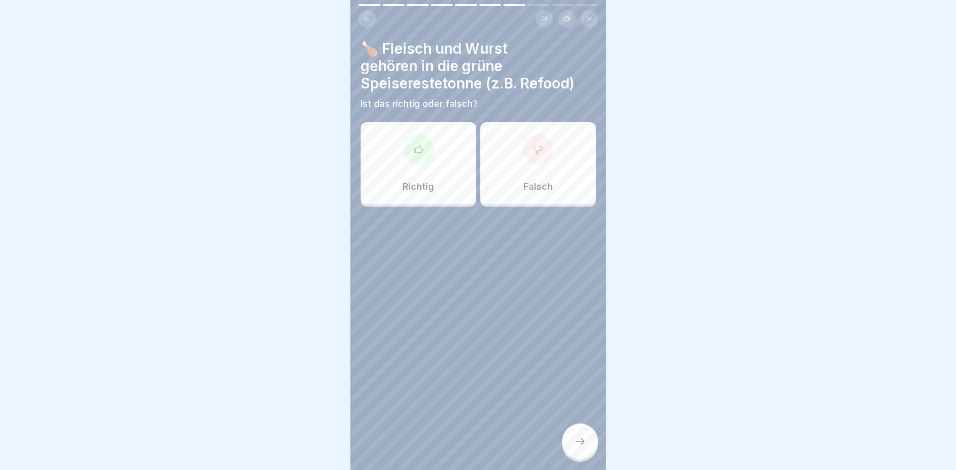
click at [438, 178] on div "Richtig" at bounding box center [419, 163] width 116 height 82
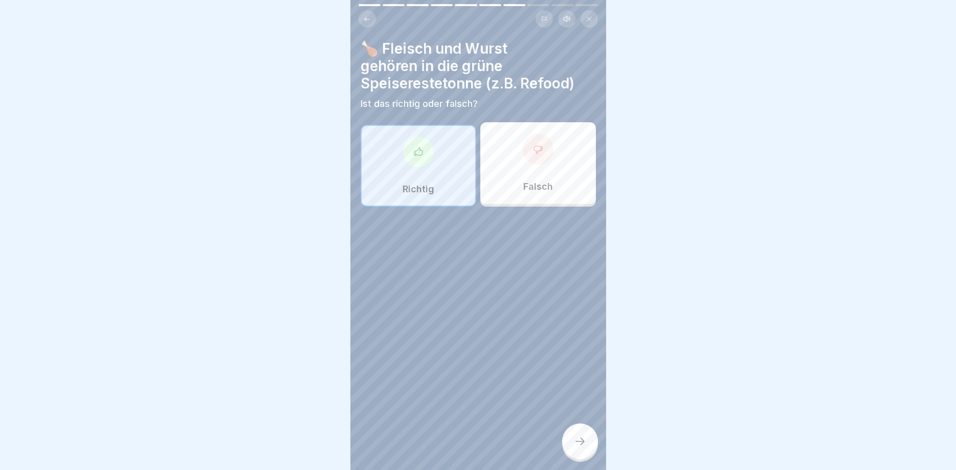
click at [577, 440] on icon at bounding box center [580, 441] width 12 height 12
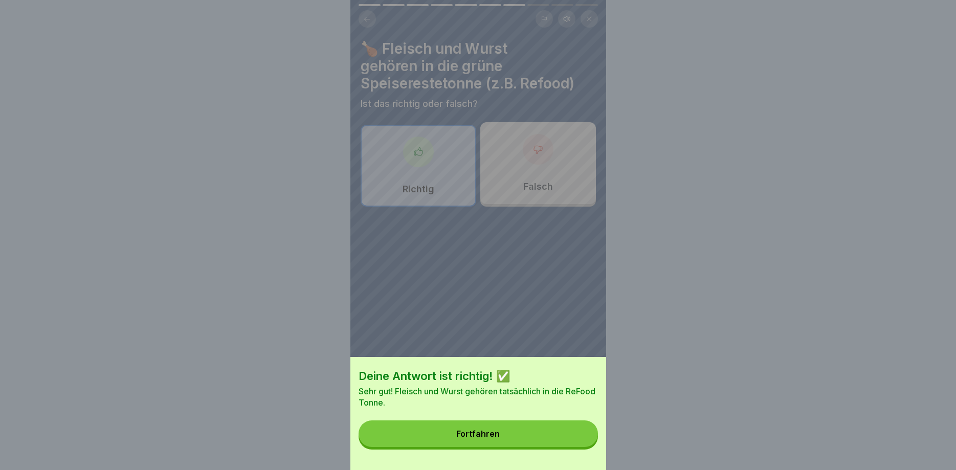
click at [577, 440] on button "Fortfahren" at bounding box center [478, 434] width 239 height 27
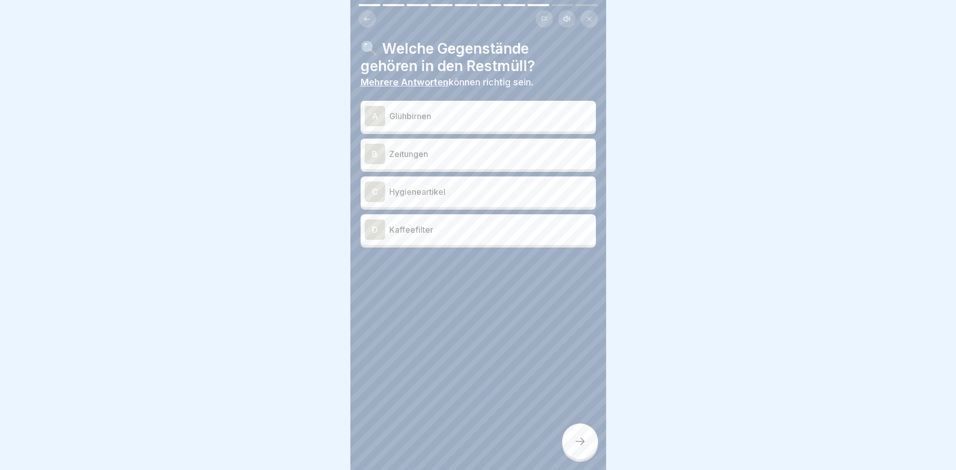
click at [475, 115] on p "Glühbirnen" at bounding box center [490, 116] width 203 height 12
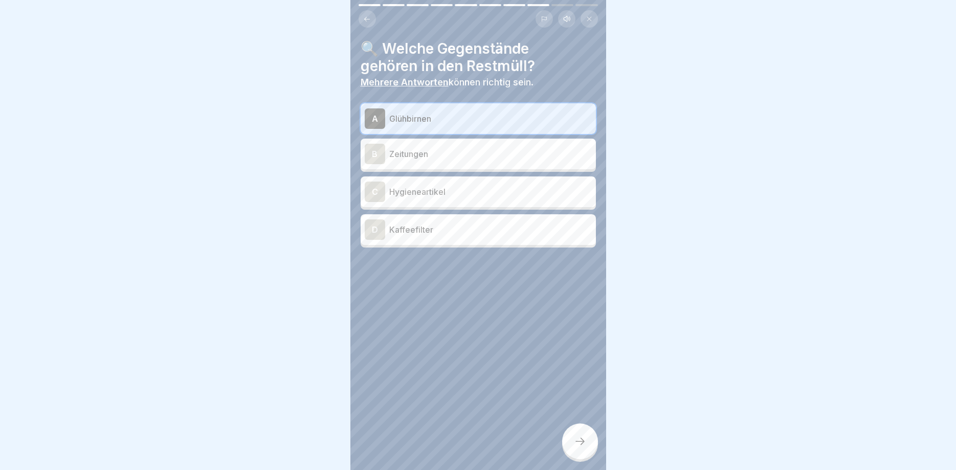
click at [485, 157] on p "Zeitungen" at bounding box center [490, 154] width 203 height 12
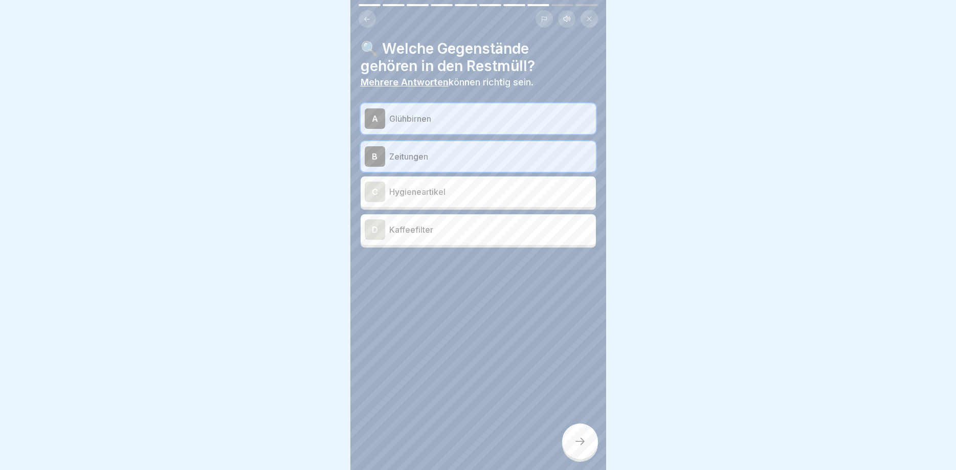
click at [488, 194] on p "Hygieneartikel" at bounding box center [490, 192] width 203 height 12
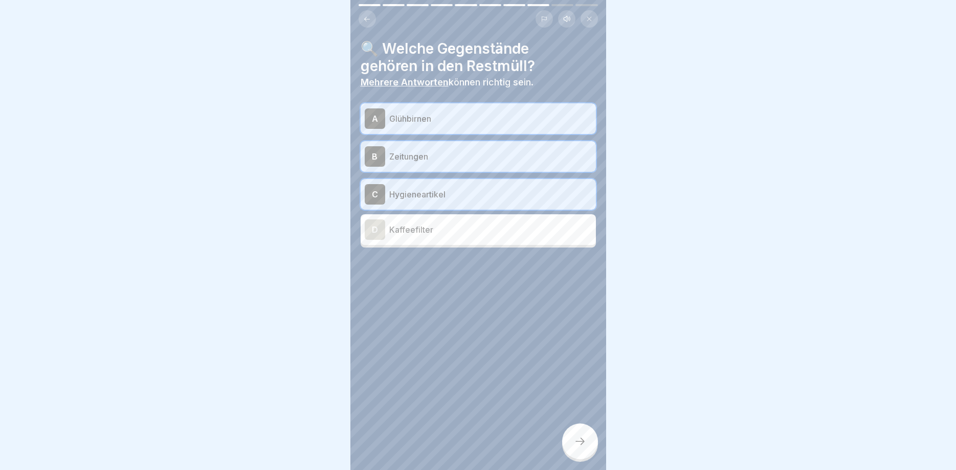
click at [487, 194] on p "Hygieneartikel" at bounding box center [490, 194] width 203 height 12
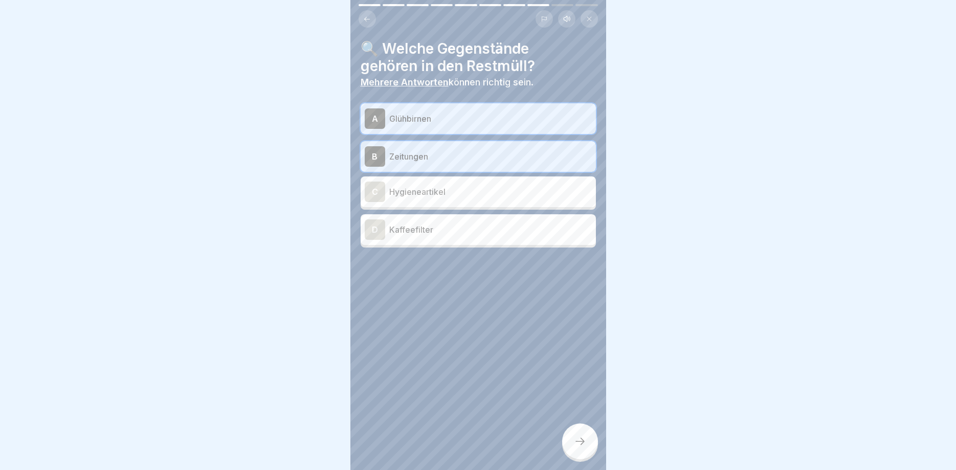
click at [479, 159] on p "Zeitungen" at bounding box center [490, 156] width 203 height 12
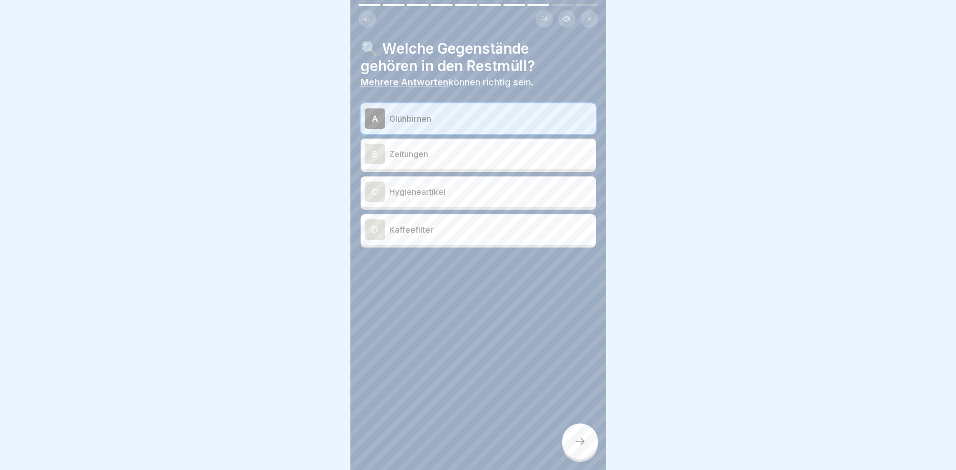
click at [486, 111] on div "A Glühbirnen" at bounding box center [478, 118] width 227 height 20
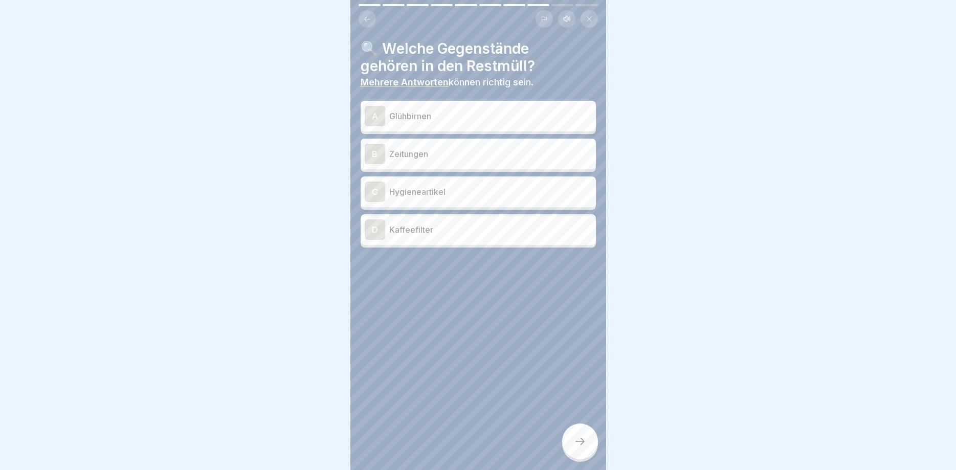
click at [473, 234] on p "Kaffeefilter" at bounding box center [490, 230] width 203 height 12
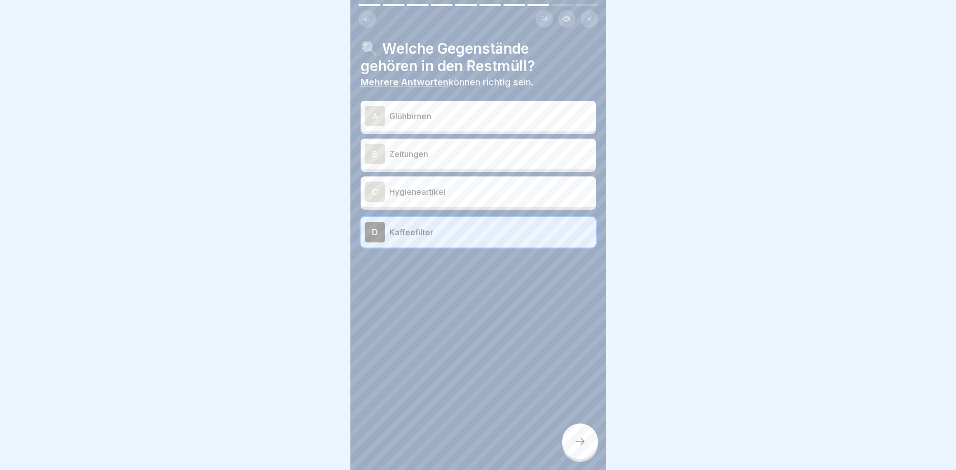
click at [577, 436] on div at bounding box center [580, 442] width 36 height 36
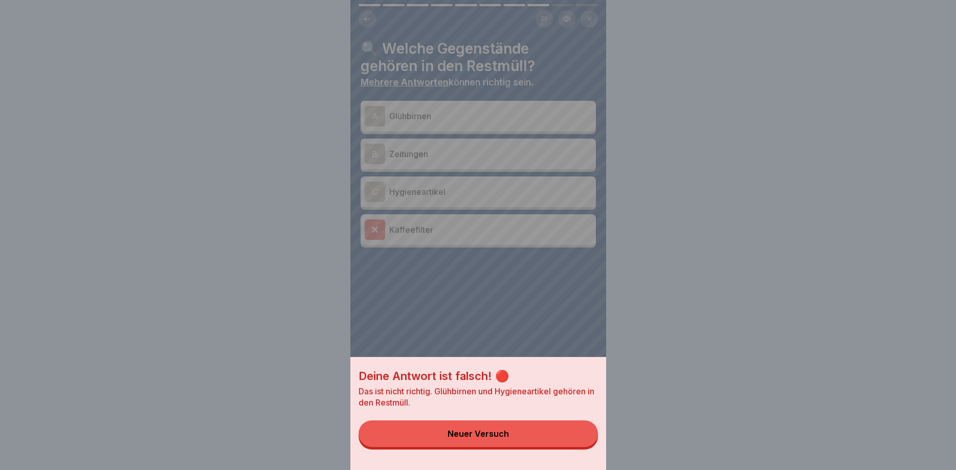
click at [577, 436] on button "Neuer Versuch" at bounding box center [478, 434] width 239 height 27
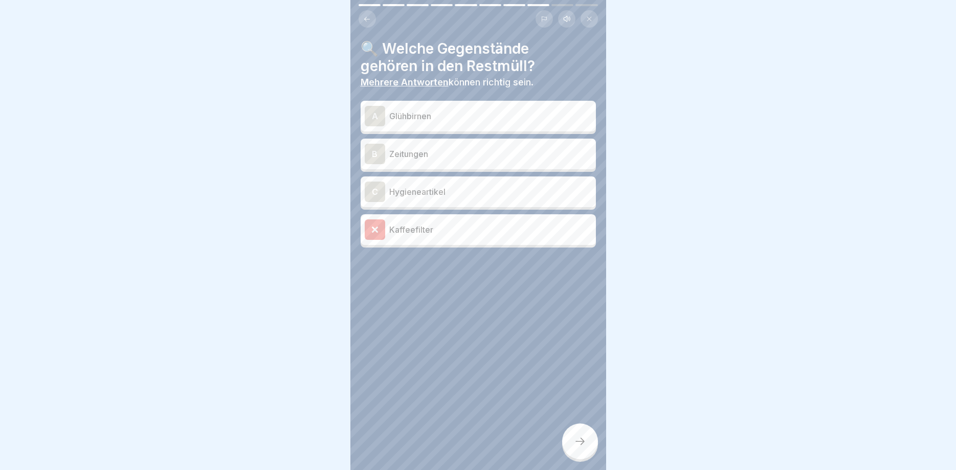
click at [463, 197] on p "Hygieneartikel" at bounding box center [490, 192] width 203 height 12
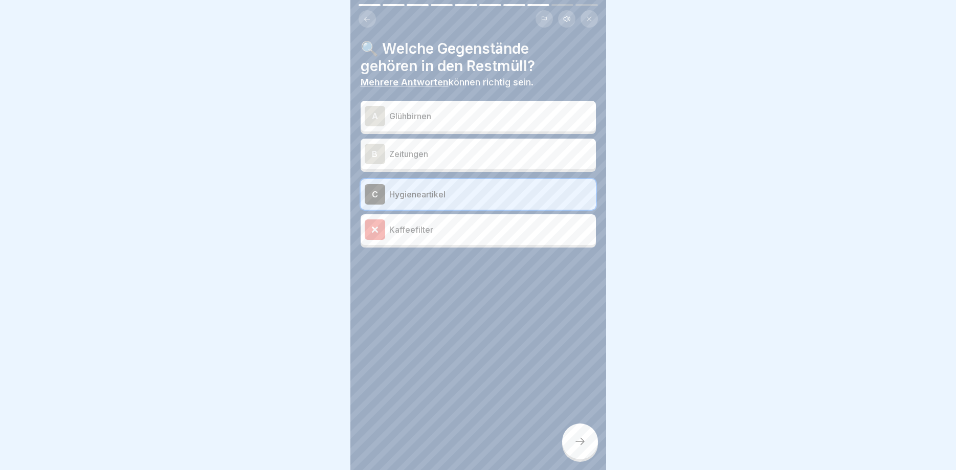
click at [579, 439] on icon at bounding box center [580, 441] width 12 height 12
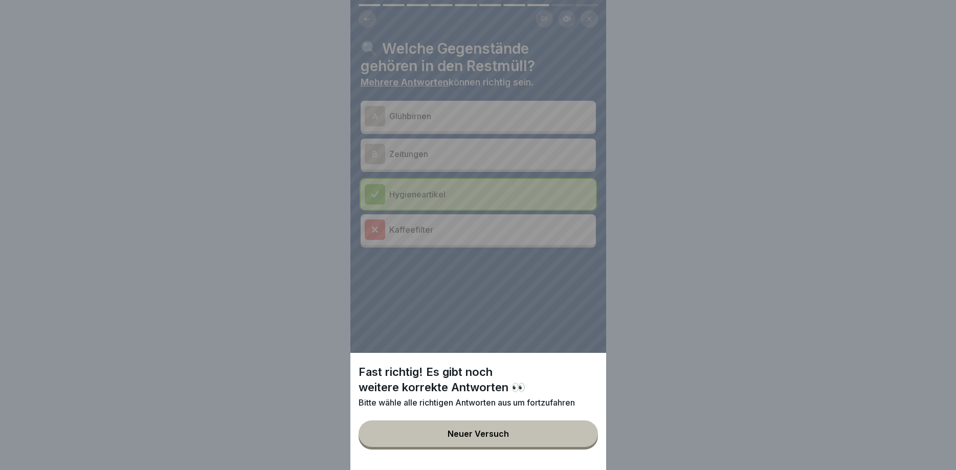
click at [579, 439] on button "Neuer Versuch" at bounding box center [478, 434] width 239 height 27
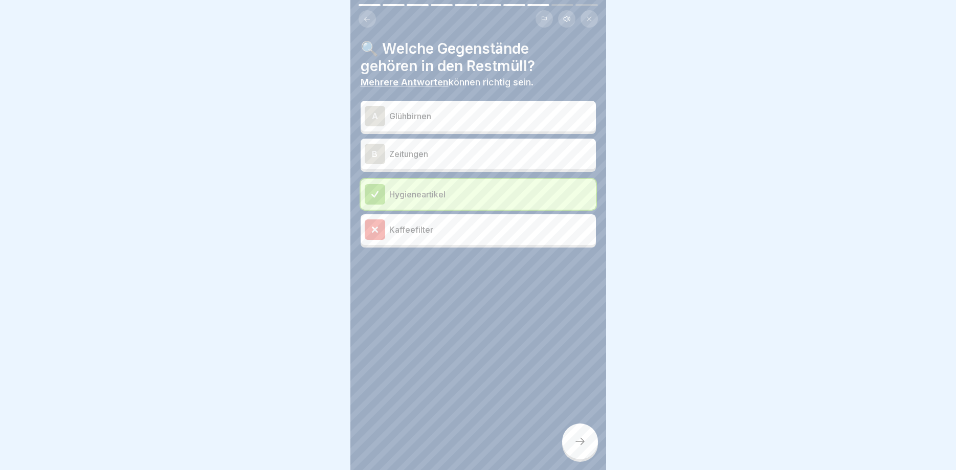
click at [476, 156] on p "Zeitungen" at bounding box center [490, 154] width 203 height 12
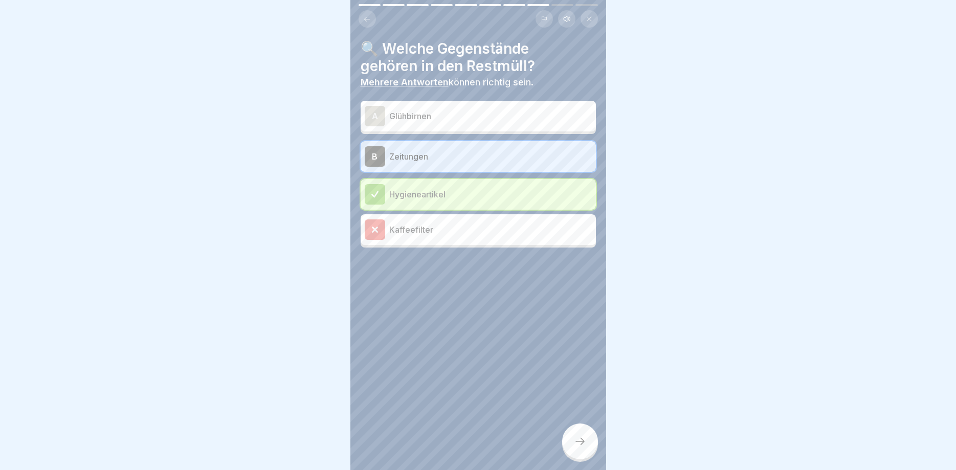
click at [483, 123] on div "A Glühbirnen" at bounding box center [478, 116] width 227 height 20
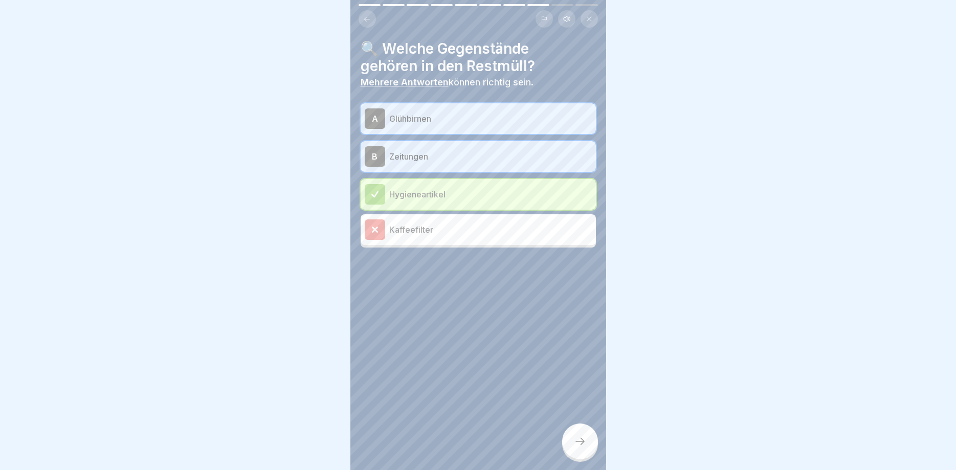
click at [574, 451] on div at bounding box center [580, 442] width 36 height 36
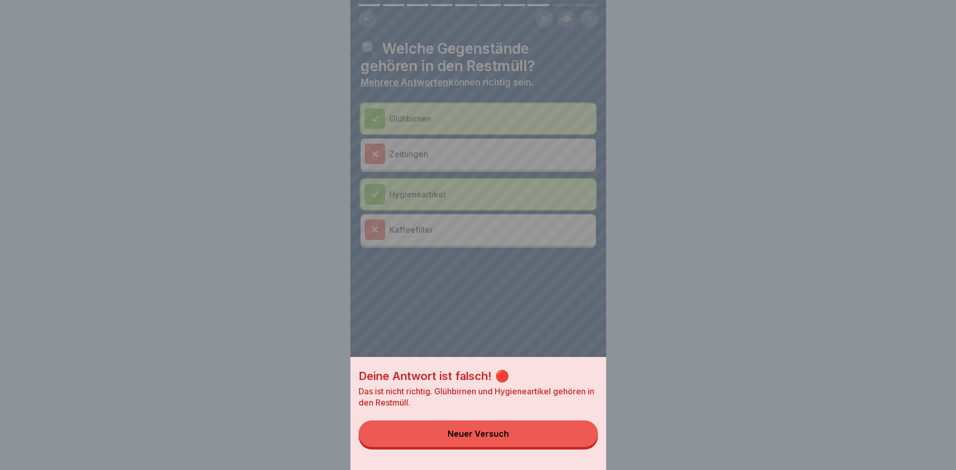
click at [576, 438] on button "Neuer Versuch" at bounding box center [478, 434] width 239 height 27
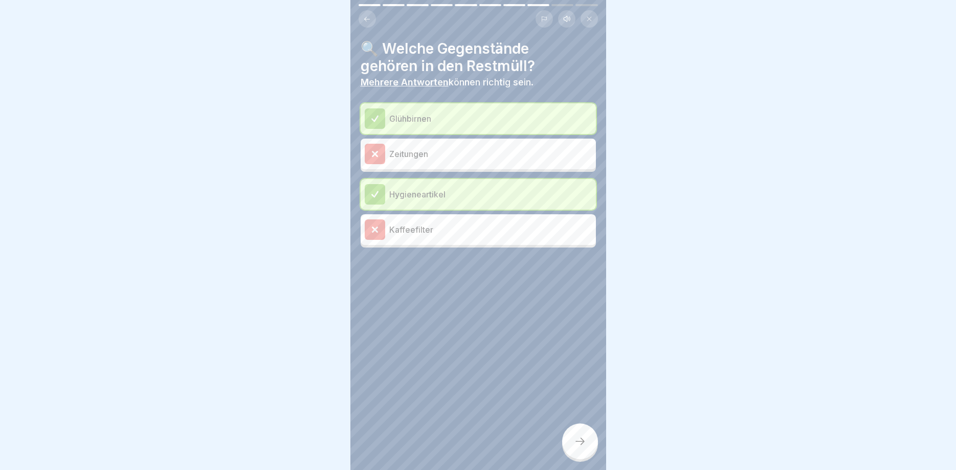
click at [587, 434] on div at bounding box center [580, 442] width 36 height 36
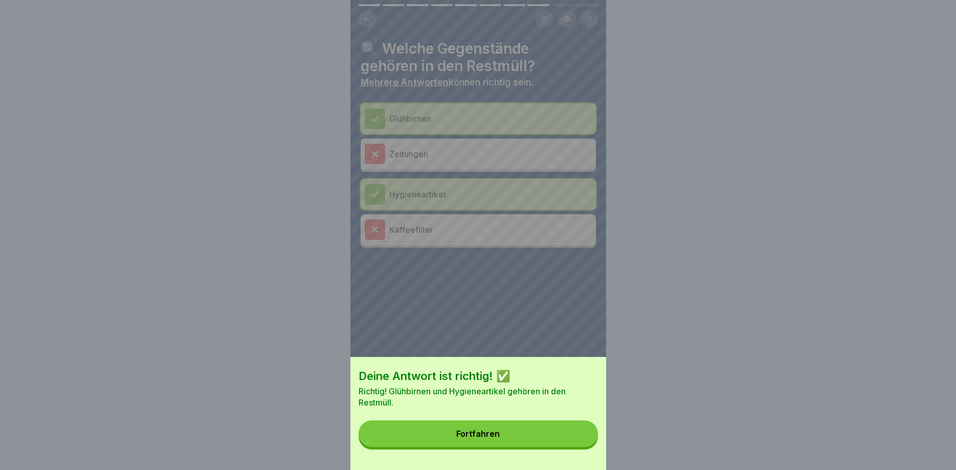
click at [570, 438] on button "Fortfahren" at bounding box center [478, 434] width 239 height 27
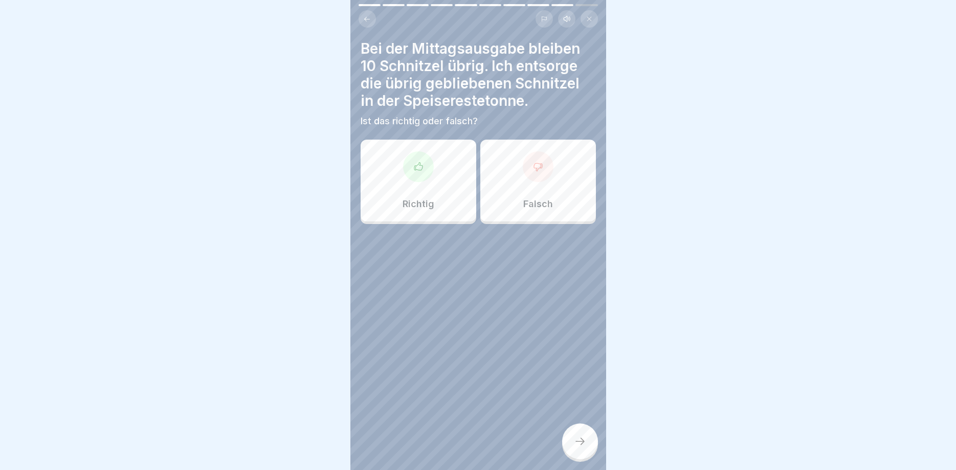
click at [424, 217] on div "Richtig" at bounding box center [419, 181] width 116 height 82
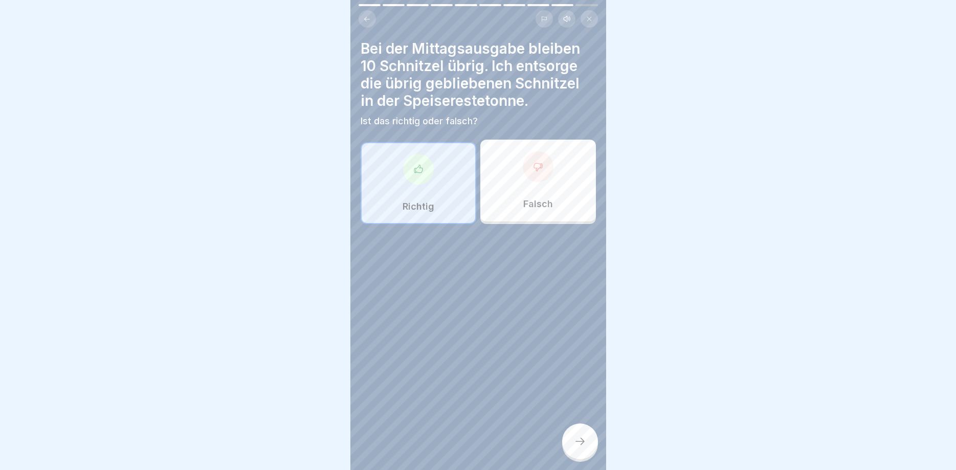
click at [584, 444] on icon at bounding box center [580, 441] width 12 height 12
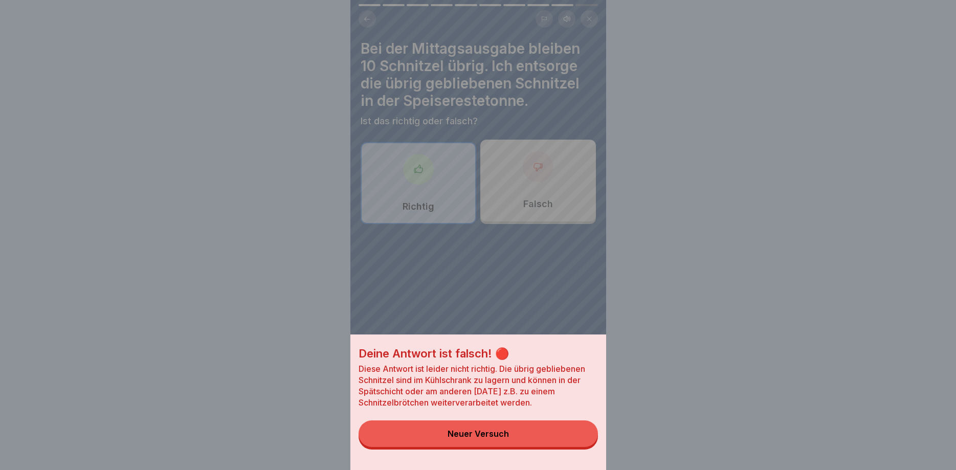
click at [573, 431] on button "Neuer Versuch" at bounding box center [478, 434] width 239 height 27
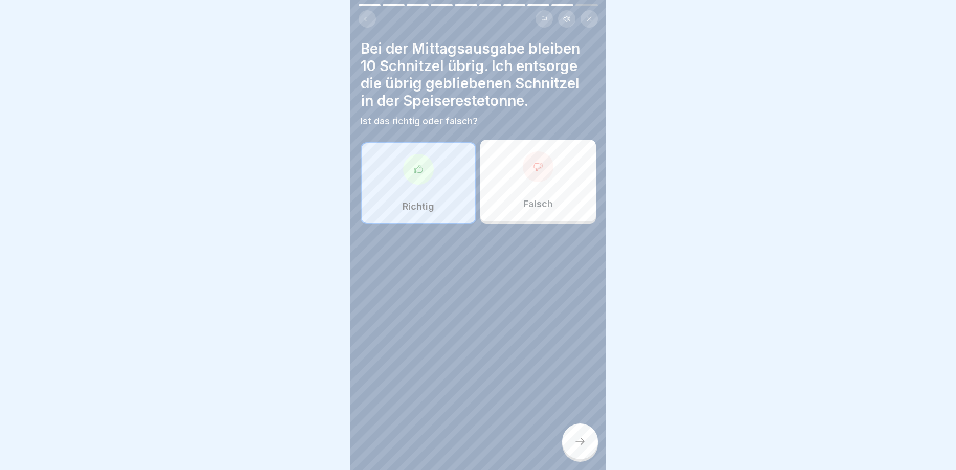
click at [542, 195] on div "Falsch" at bounding box center [539, 181] width 116 height 82
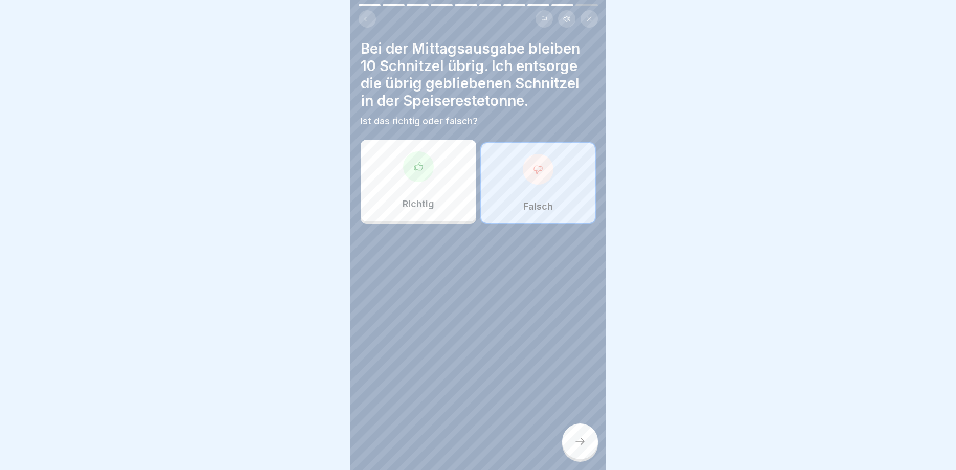
click at [586, 439] on div at bounding box center [580, 442] width 36 height 36
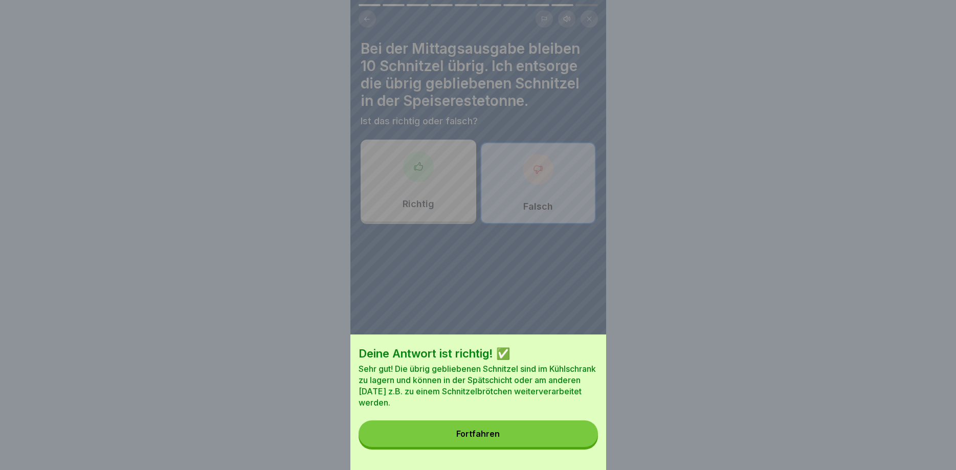
click at [515, 431] on button "Fortfahren" at bounding box center [478, 434] width 239 height 27
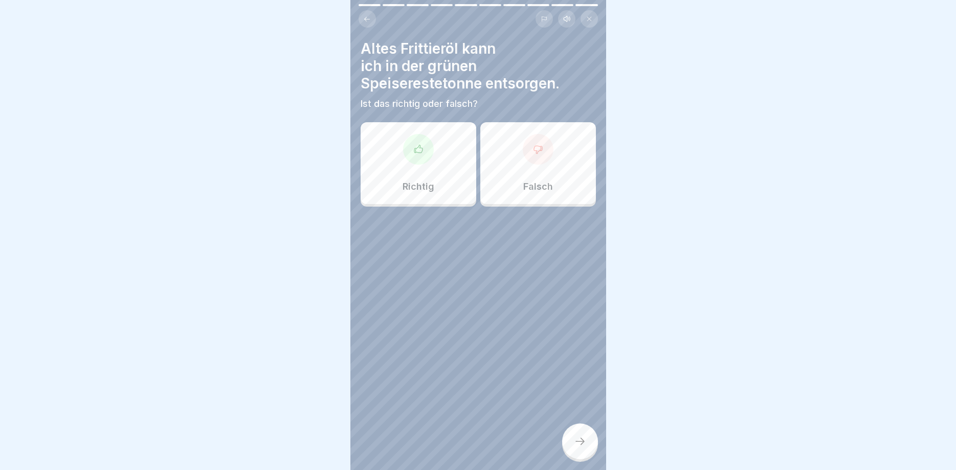
click at [521, 179] on div "Falsch" at bounding box center [539, 163] width 116 height 82
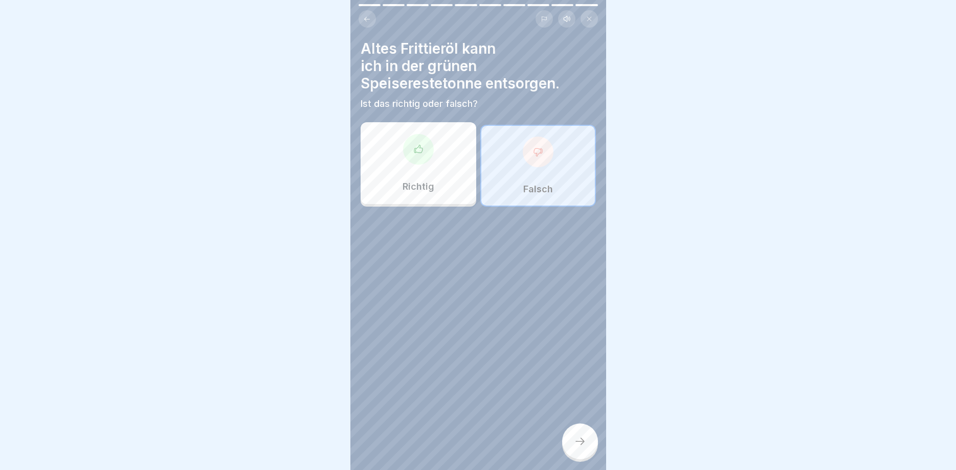
click at [577, 440] on icon at bounding box center [580, 441] width 12 height 12
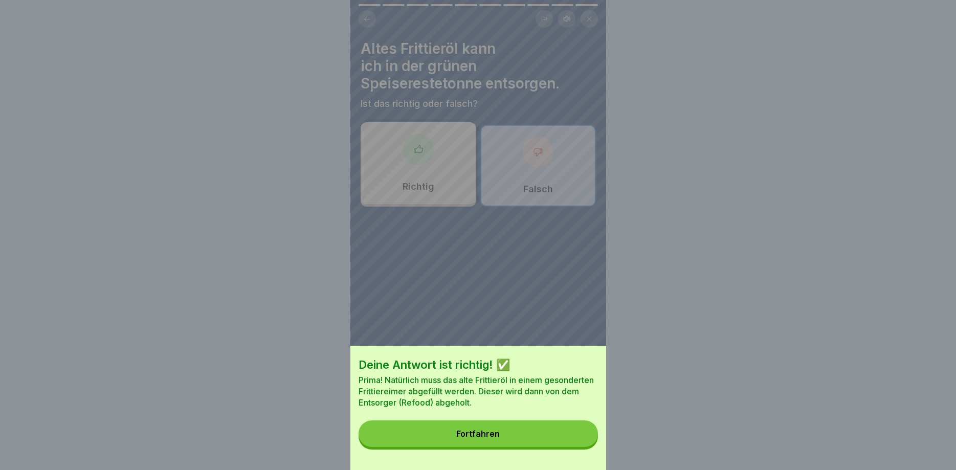
click at [577, 440] on button "Fortfahren" at bounding box center [478, 434] width 239 height 27
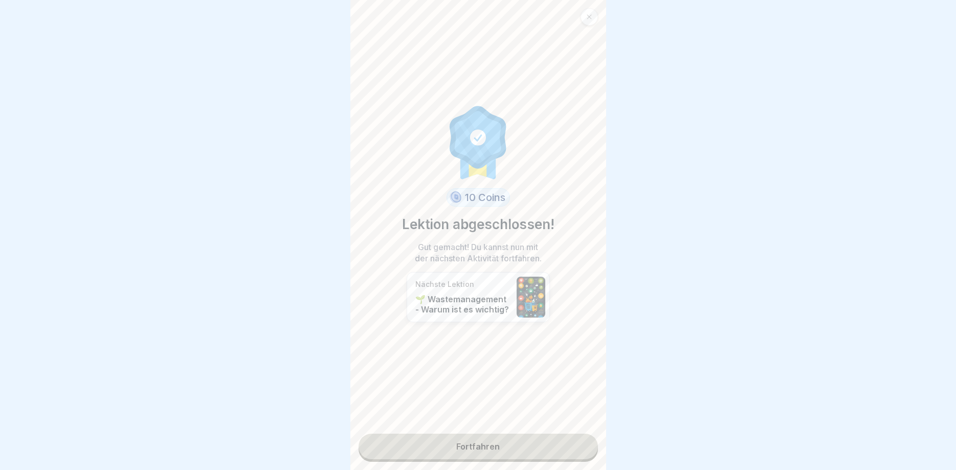
click at [538, 445] on link "Fortfahren" at bounding box center [478, 447] width 239 height 26
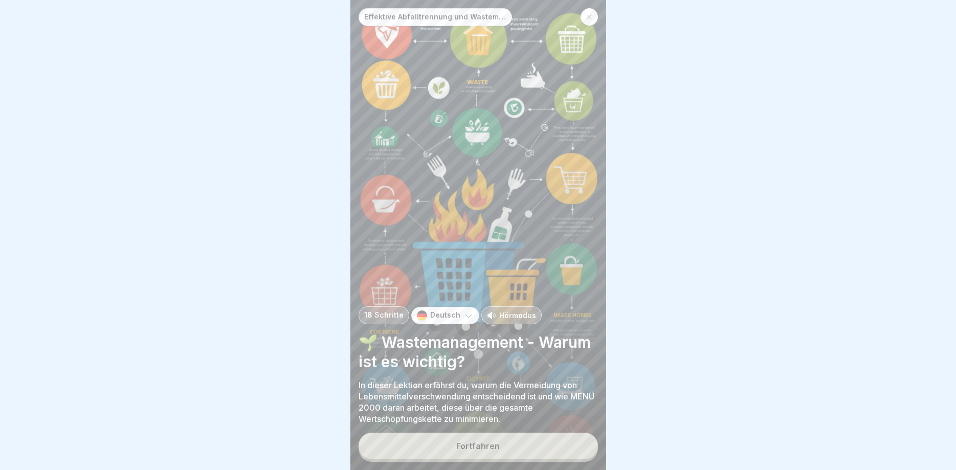
click at [538, 445] on button "Fortfahren" at bounding box center [478, 446] width 239 height 27
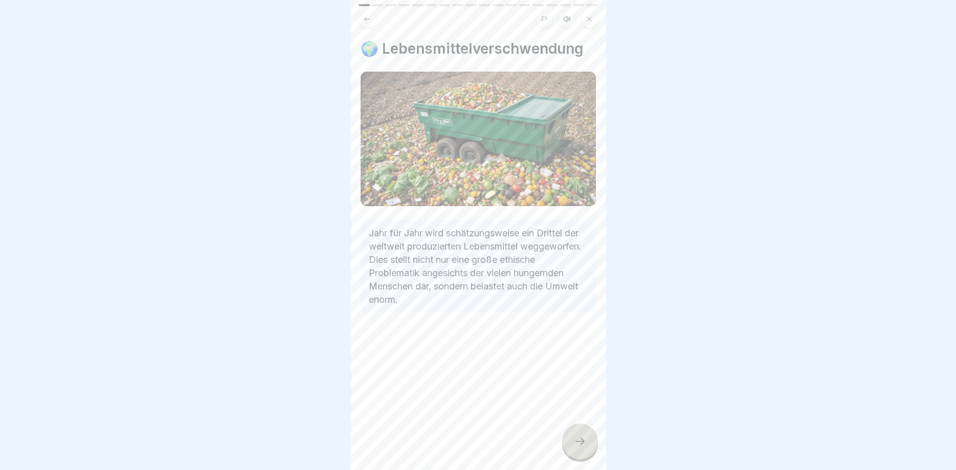
click at [571, 443] on div at bounding box center [580, 442] width 36 height 36
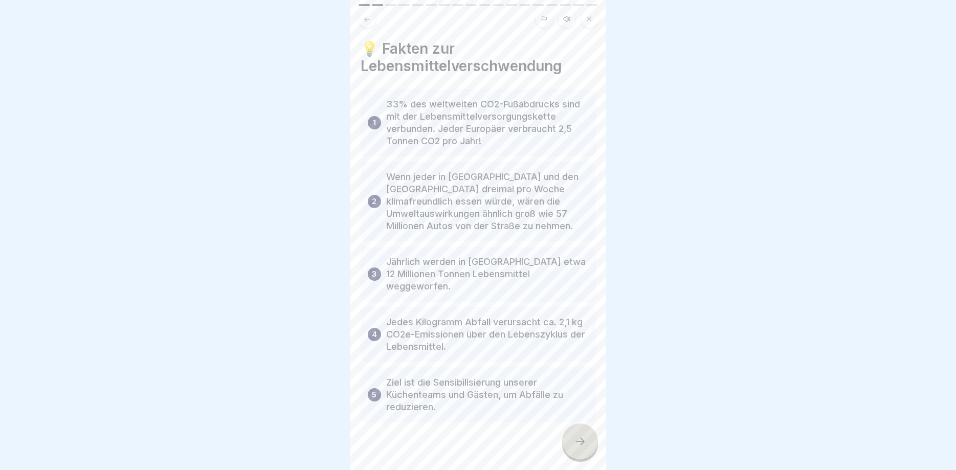
click at [571, 443] on div at bounding box center [580, 442] width 36 height 36
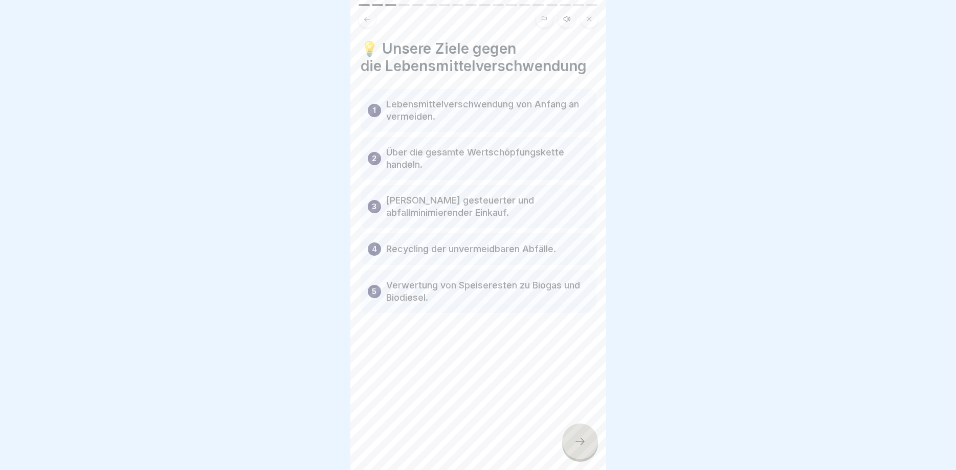
click at [571, 443] on div at bounding box center [580, 442] width 36 height 36
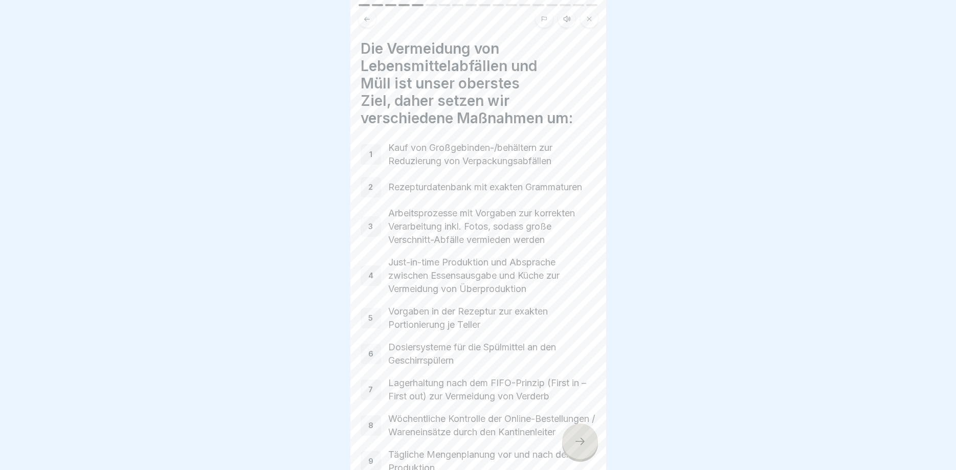
click at [571, 443] on div at bounding box center [580, 442] width 36 height 36
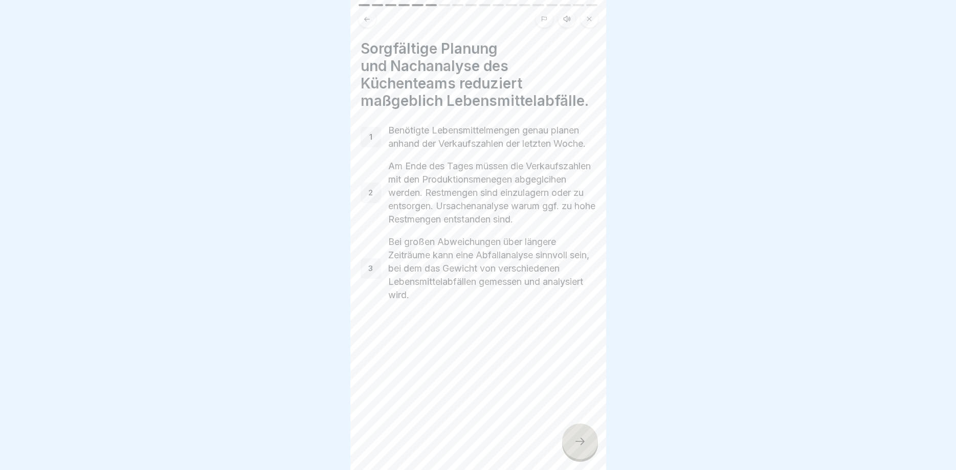
click at [571, 443] on div at bounding box center [580, 442] width 36 height 36
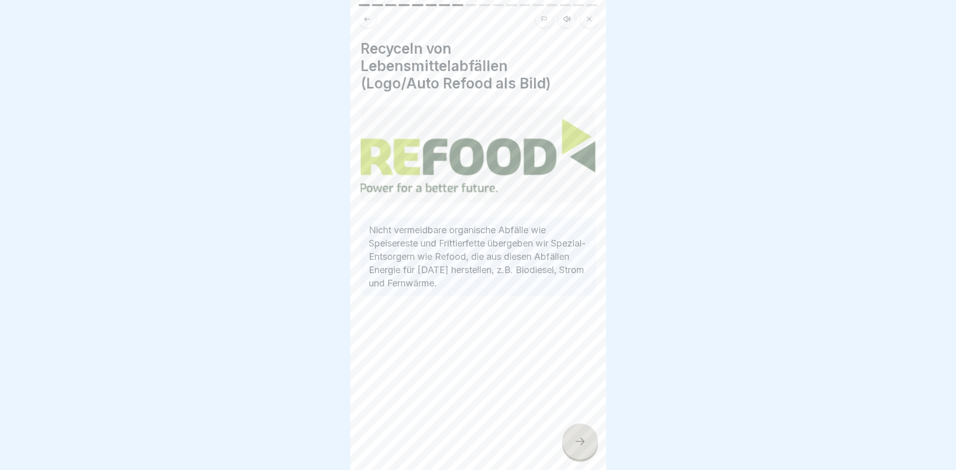
click at [571, 443] on div at bounding box center [580, 442] width 36 height 36
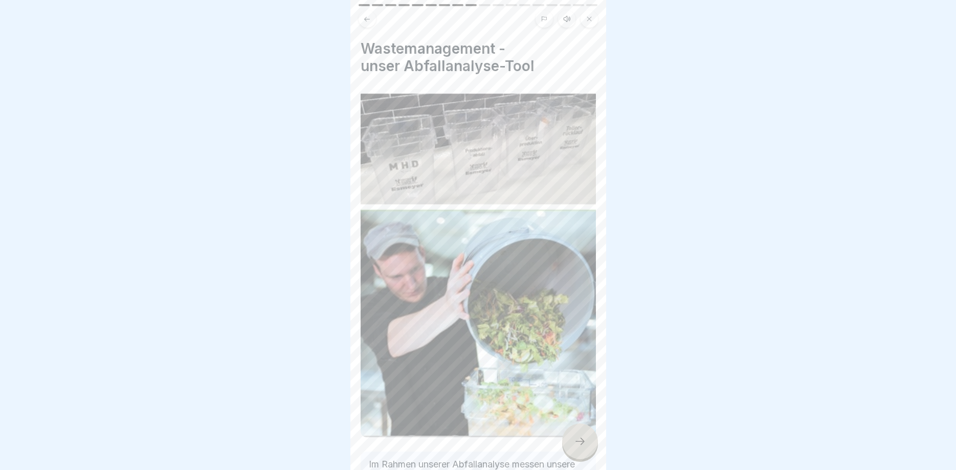
click at [571, 443] on div at bounding box center [580, 442] width 36 height 36
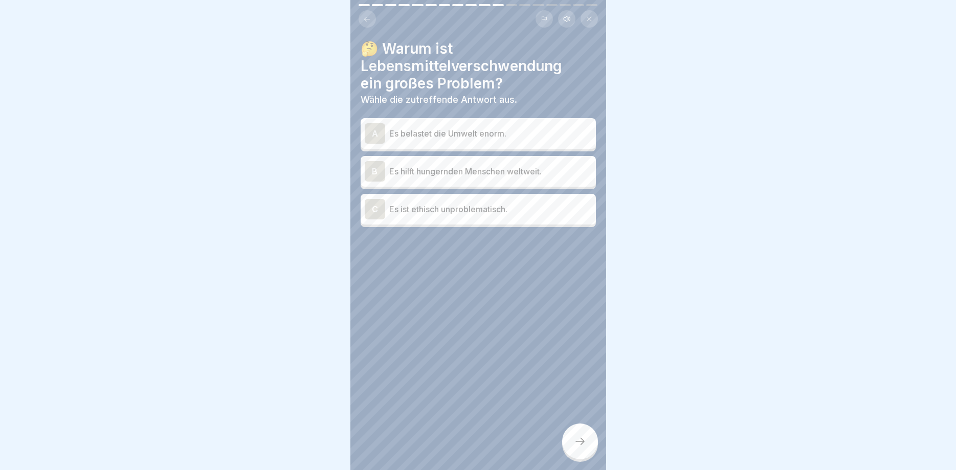
click at [571, 443] on div at bounding box center [580, 442] width 36 height 36
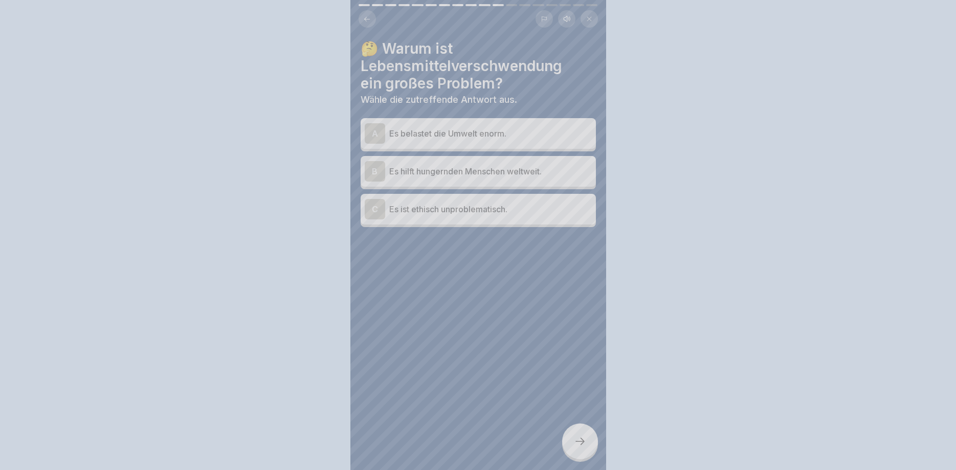
click at [571, 443] on div at bounding box center [478, 235] width 956 height 470
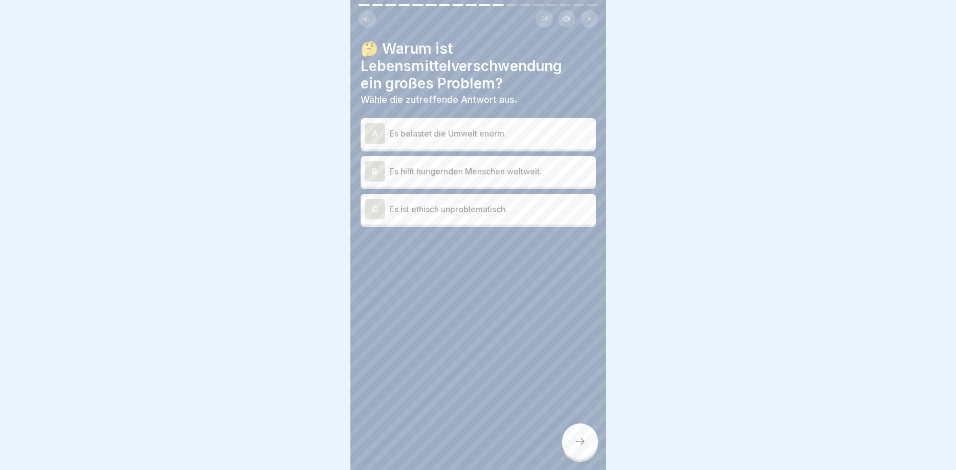
click at [571, 443] on div at bounding box center [580, 442] width 36 height 36
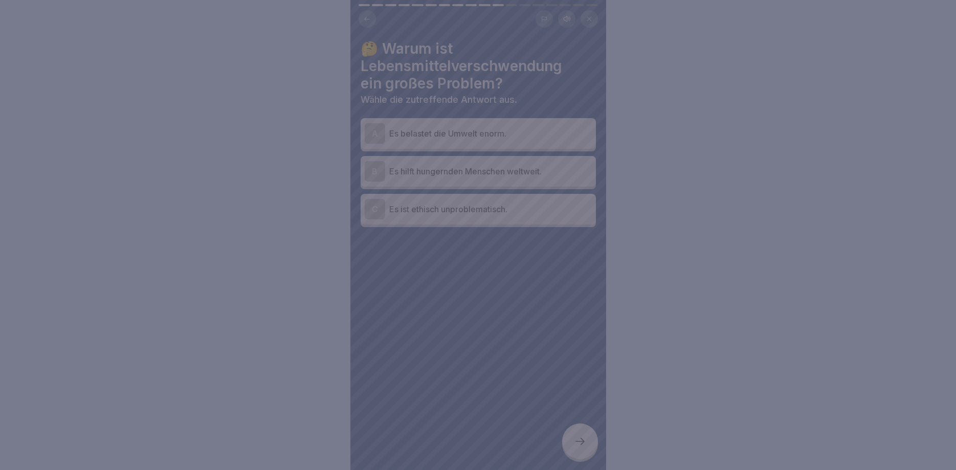
click at [485, 337] on div at bounding box center [478, 235] width 956 height 470
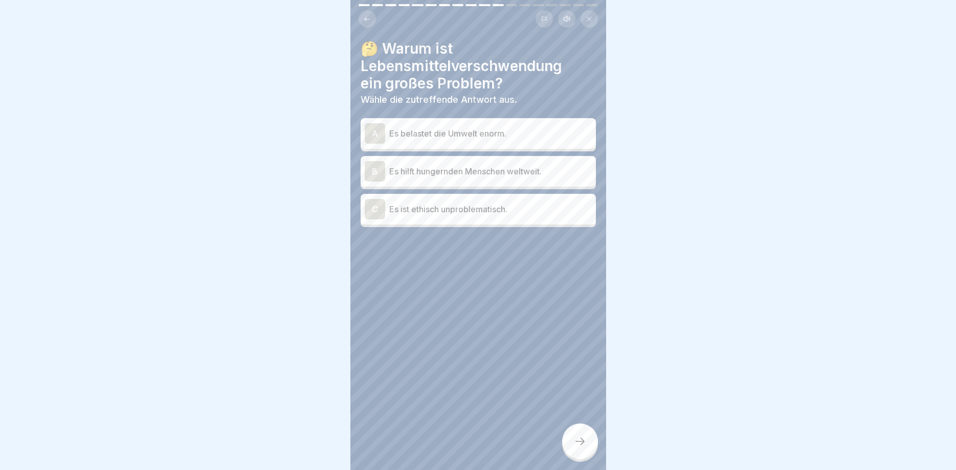
click at [462, 129] on p "Es belastet die Umwelt enorm." at bounding box center [490, 133] width 203 height 12
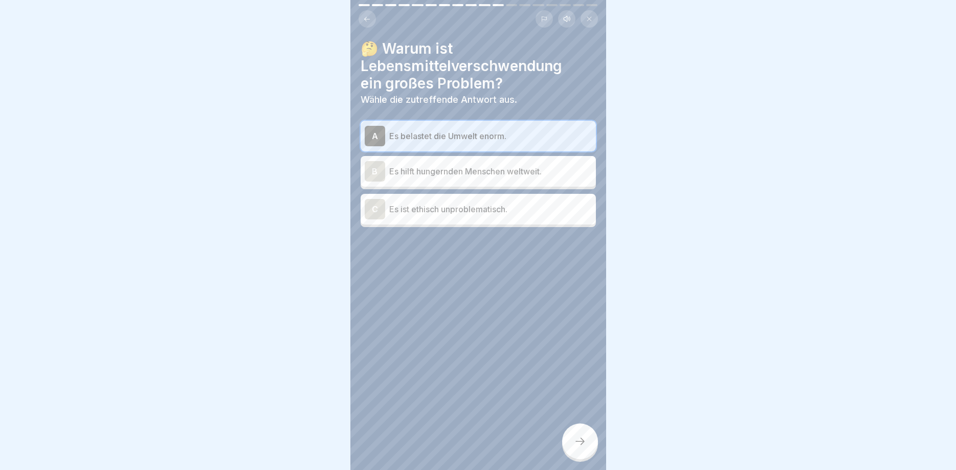
click at [578, 445] on icon at bounding box center [580, 441] width 12 height 12
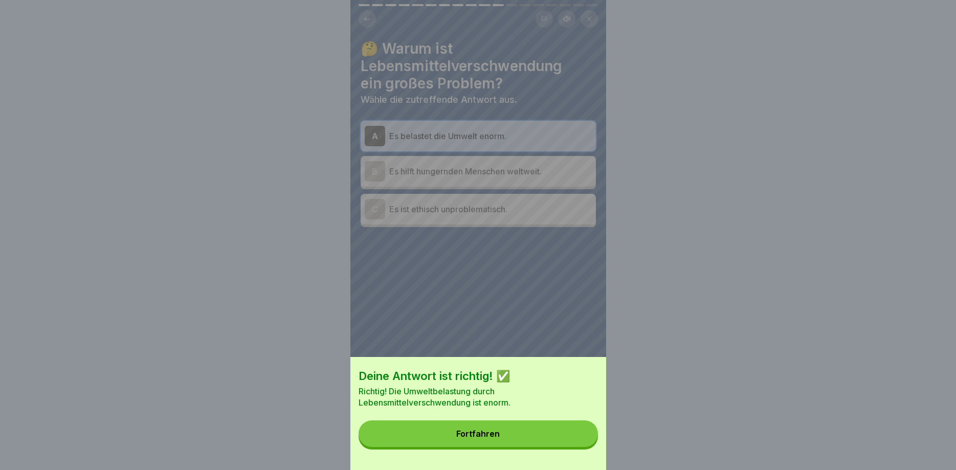
click at [578, 445] on button "Fortfahren" at bounding box center [478, 434] width 239 height 27
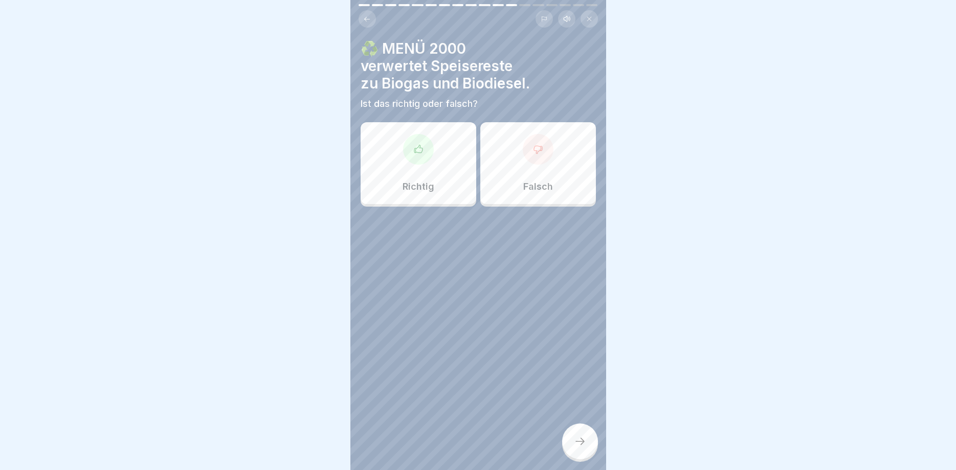
click at [398, 169] on div "Richtig" at bounding box center [419, 163] width 116 height 82
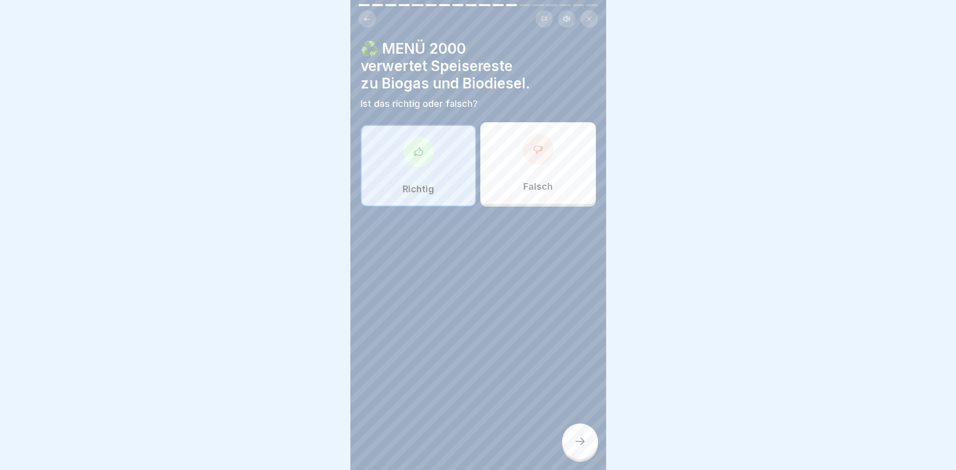
click at [580, 444] on icon at bounding box center [580, 441] width 12 height 12
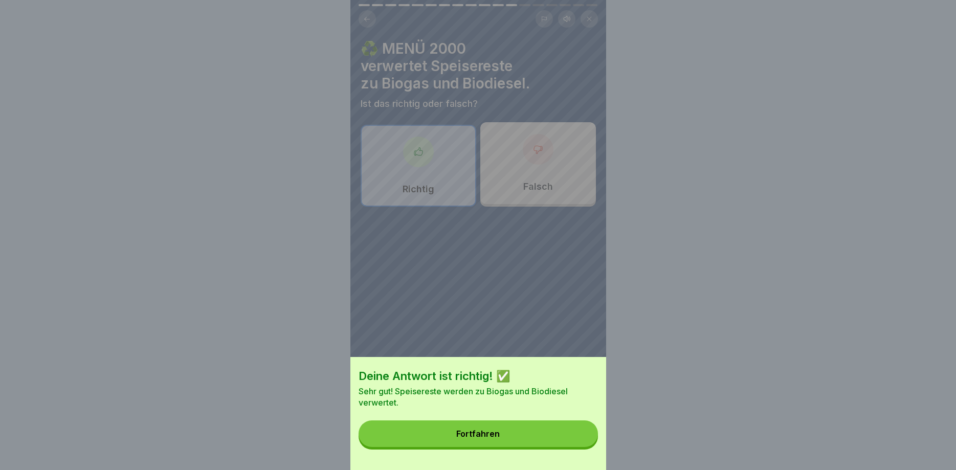
click at [580, 444] on button "Fortfahren" at bounding box center [478, 434] width 239 height 27
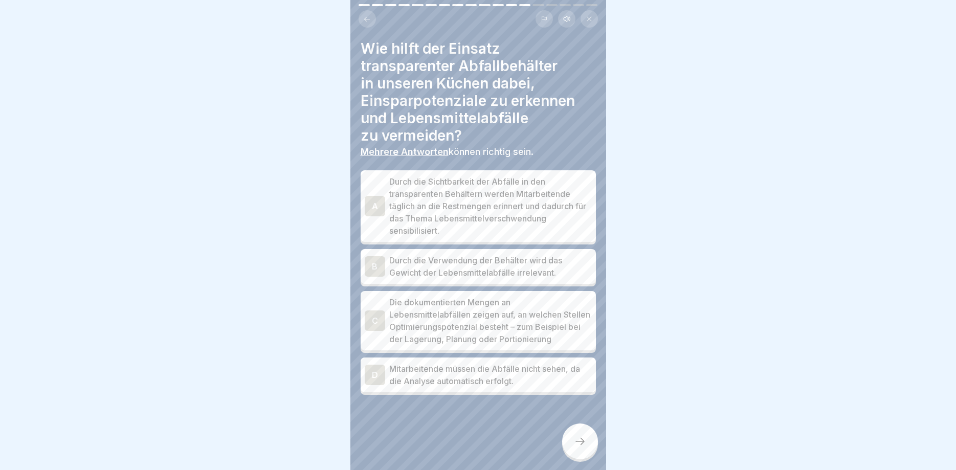
click at [508, 196] on p "Durch die Sichtbarkeit der Abfälle in den transparenten Behältern werden Mitarb…" at bounding box center [490, 206] width 203 height 61
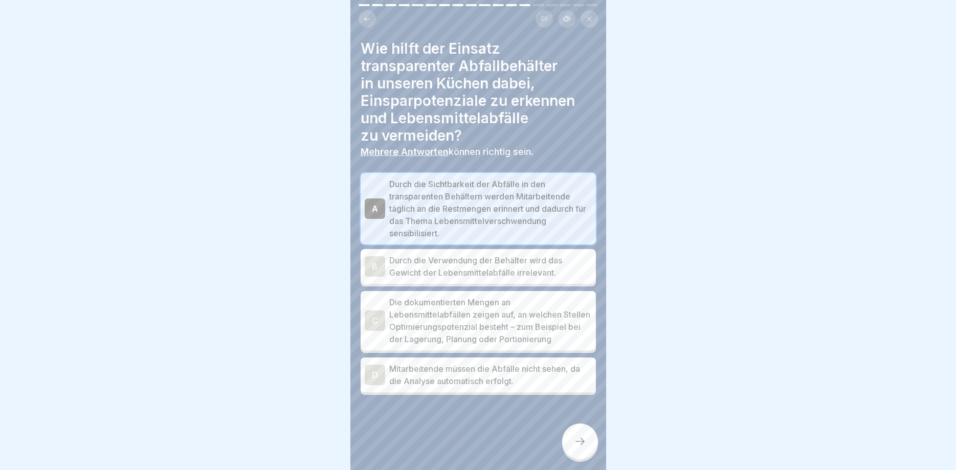
click at [538, 334] on p "Die dokumentierten Mengen an Lebensmittelabfällen zeigen auf, an welchen Stelle…" at bounding box center [490, 320] width 203 height 49
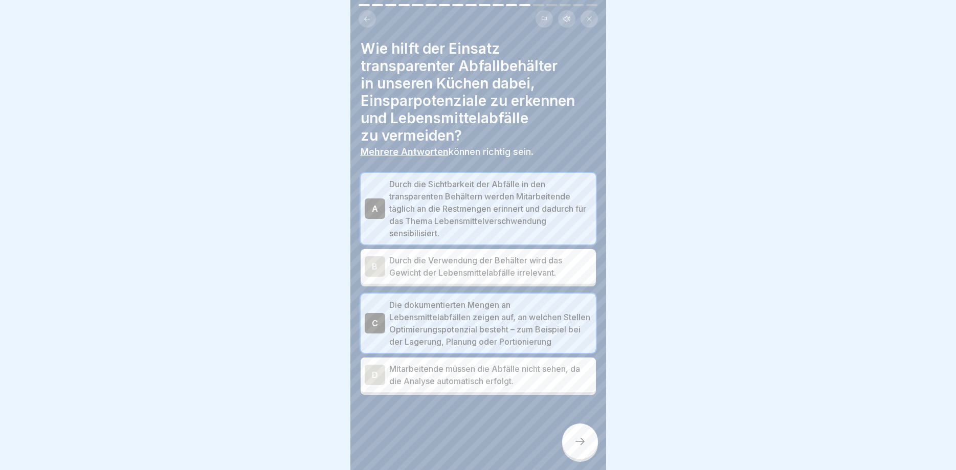
click at [583, 435] on div at bounding box center [580, 442] width 36 height 36
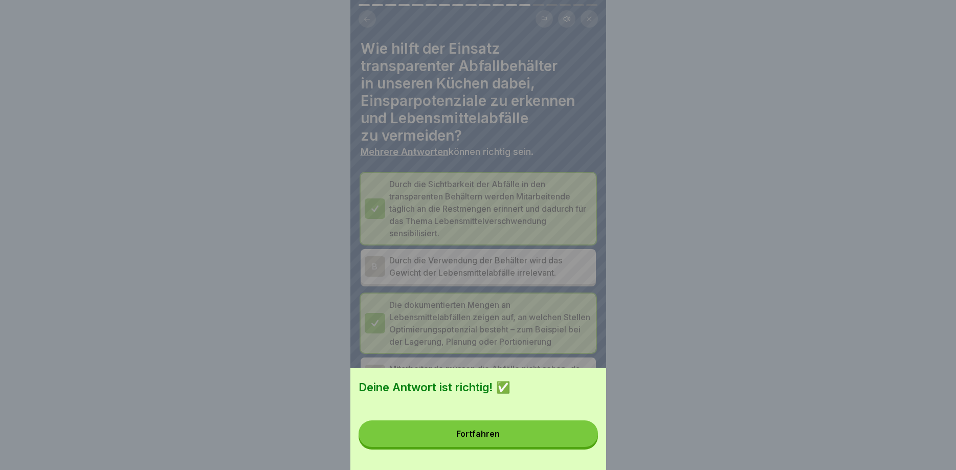
click at [583, 435] on button "Fortfahren" at bounding box center [478, 434] width 239 height 27
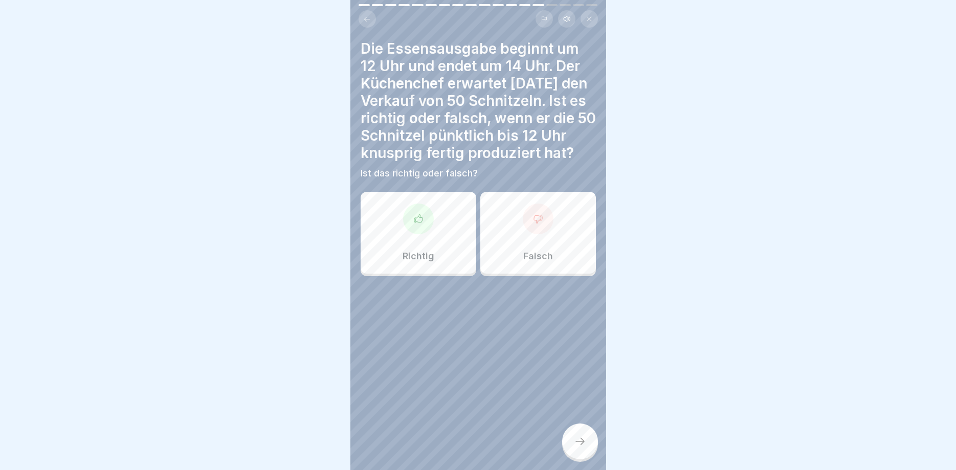
click at [511, 251] on div "Falsch" at bounding box center [539, 233] width 116 height 82
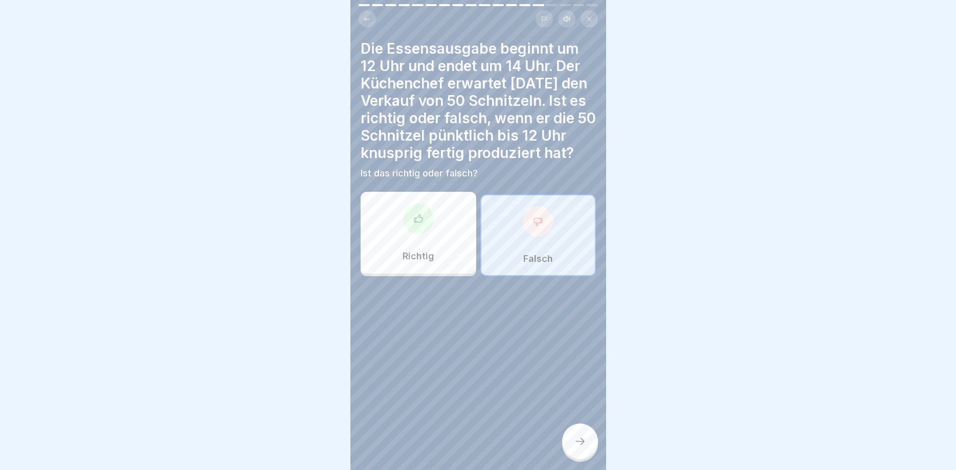
click at [578, 441] on icon at bounding box center [580, 441] width 12 height 12
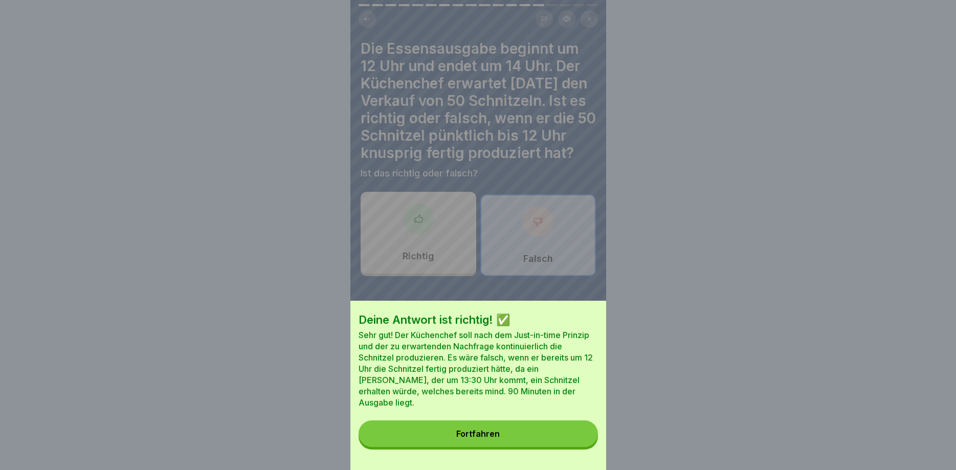
click at [578, 441] on button "Fortfahren" at bounding box center [478, 434] width 239 height 27
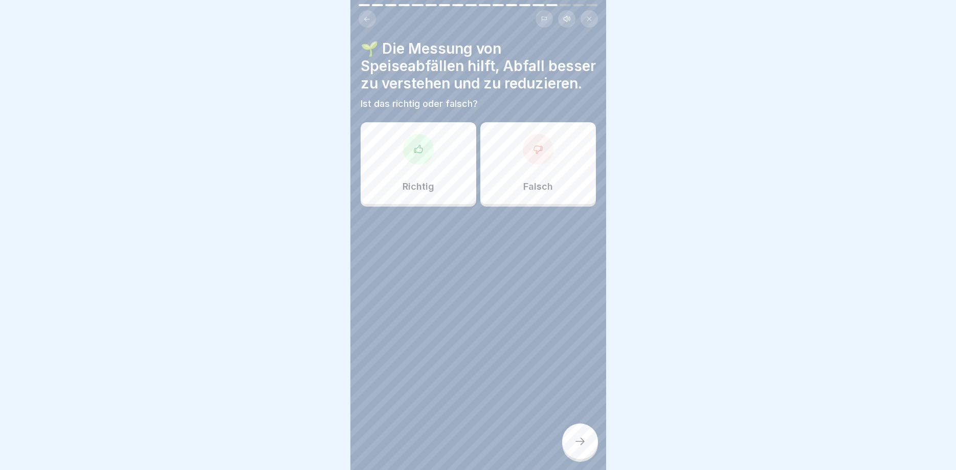
click at [432, 178] on div "Richtig" at bounding box center [419, 163] width 116 height 82
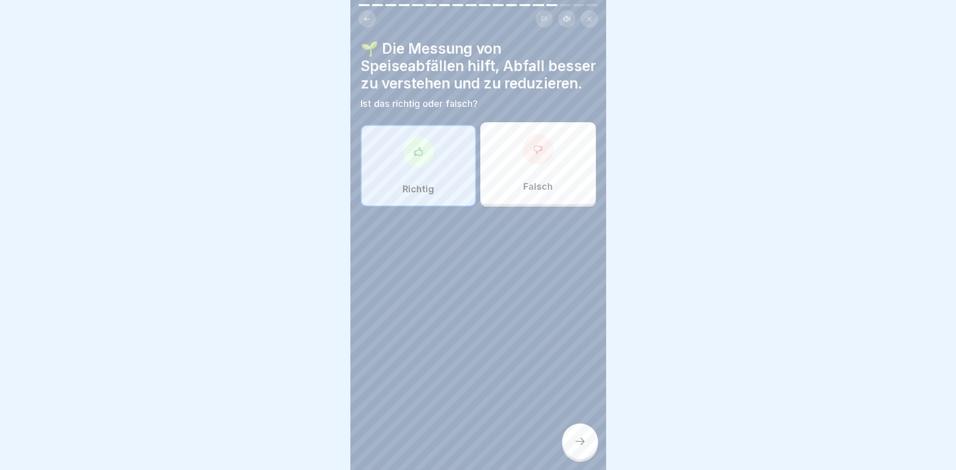
click at [577, 444] on icon at bounding box center [580, 441] width 12 height 12
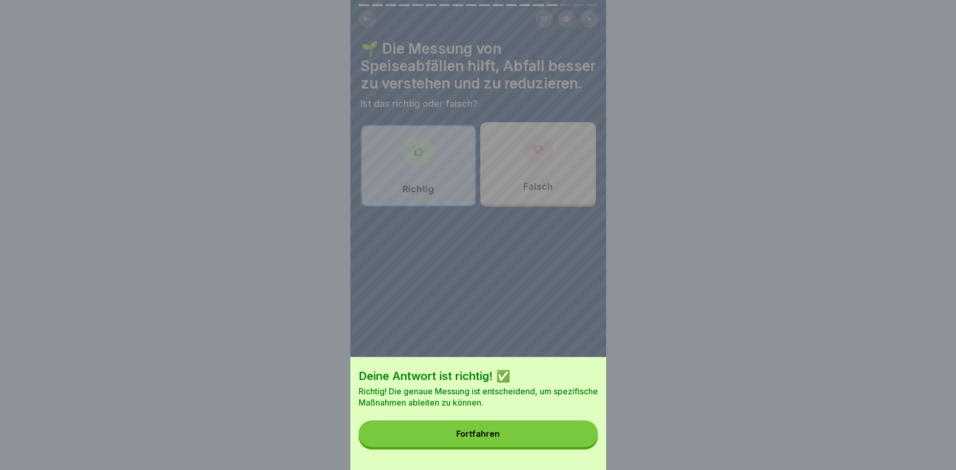
click at [577, 444] on button "Fortfahren" at bounding box center [478, 434] width 239 height 27
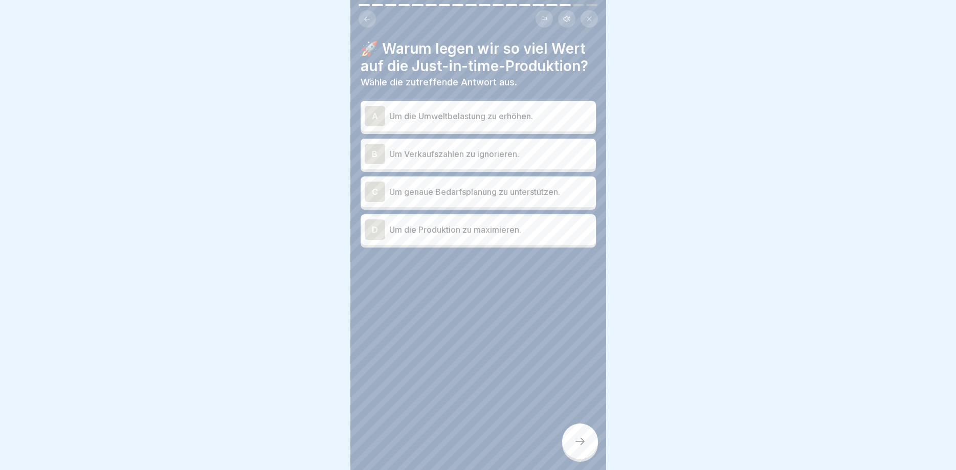
click at [526, 191] on p "Um genaue Bedarfsplanung zu unterstützen." at bounding box center [490, 192] width 203 height 12
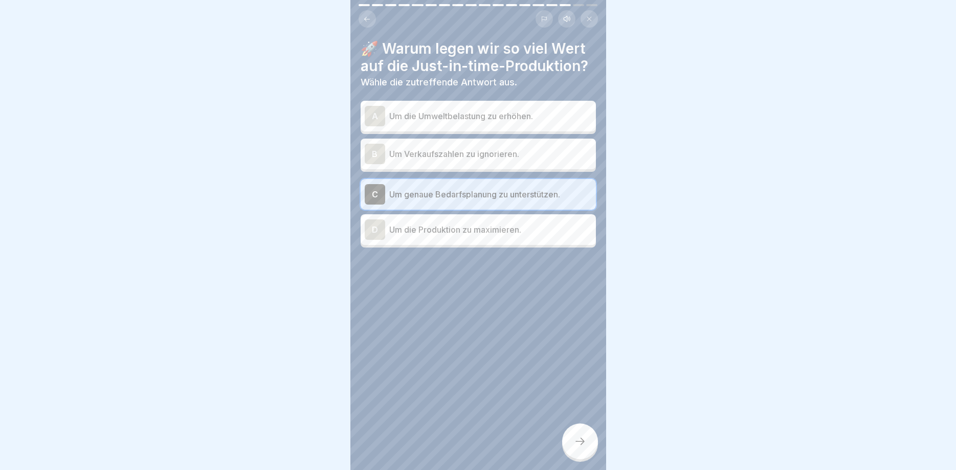
click at [580, 445] on icon at bounding box center [580, 441] width 12 height 12
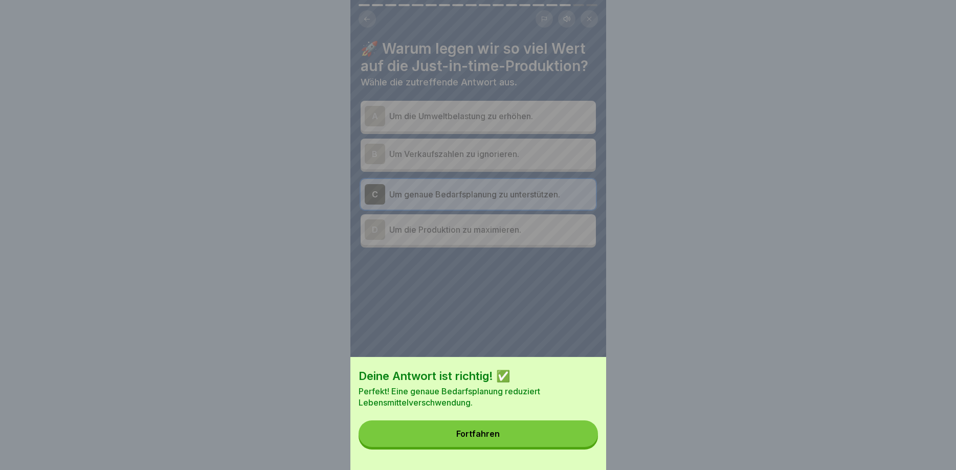
click at [580, 444] on button "Fortfahren" at bounding box center [478, 434] width 239 height 27
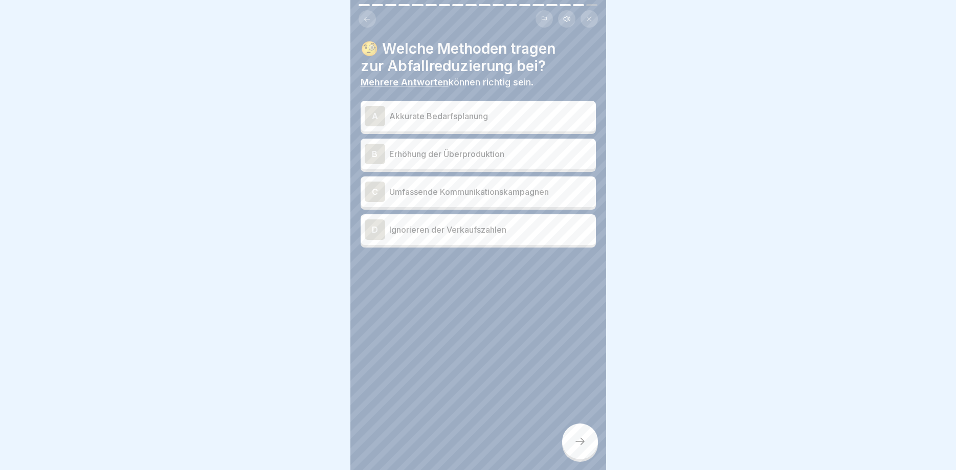
click at [455, 115] on p "Akkurate Bedarfsplanung" at bounding box center [490, 116] width 203 height 12
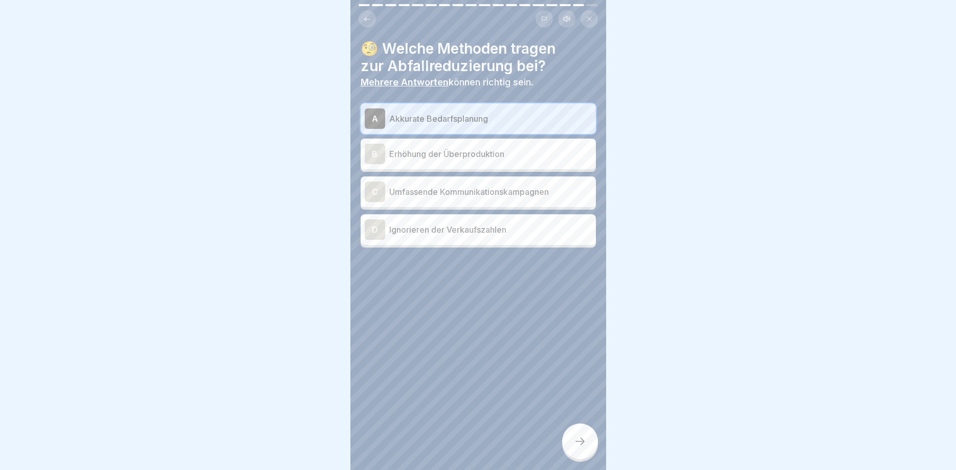
click at [509, 195] on p "Umfassende Kommunikationskampagnen" at bounding box center [490, 192] width 203 height 12
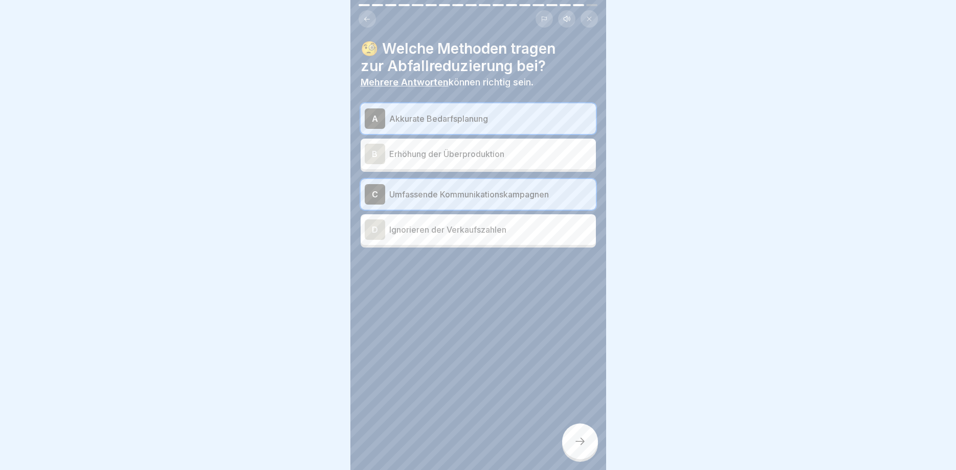
click at [575, 440] on icon at bounding box center [580, 441] width 12 height 12
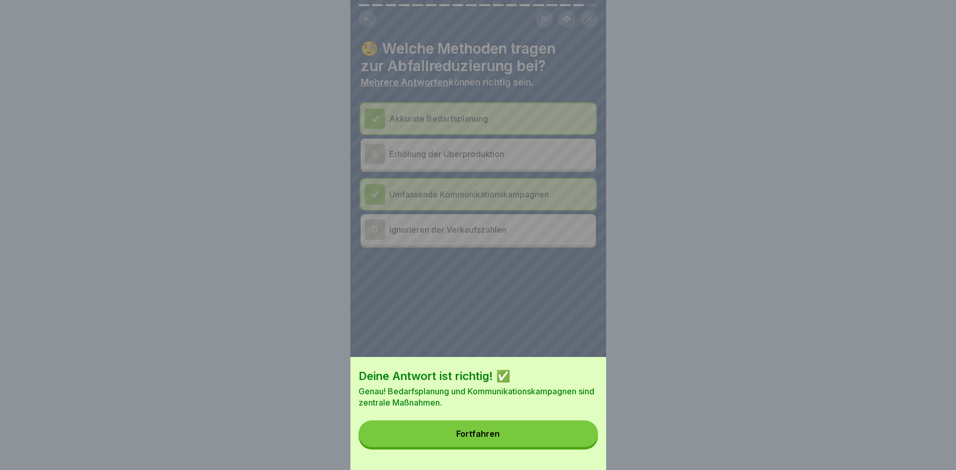
click at [574, 441] on button "Fortfahren" at bounding box center [478, 434] width 239 height 27
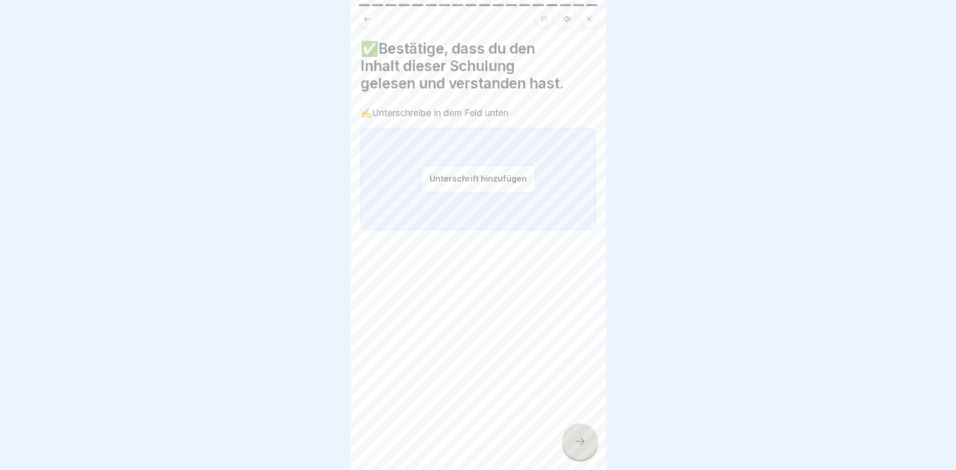
click at [474, 184] on button "Unterschrift hinzufügen" at bounding box center [478, 178] width 115 height 27
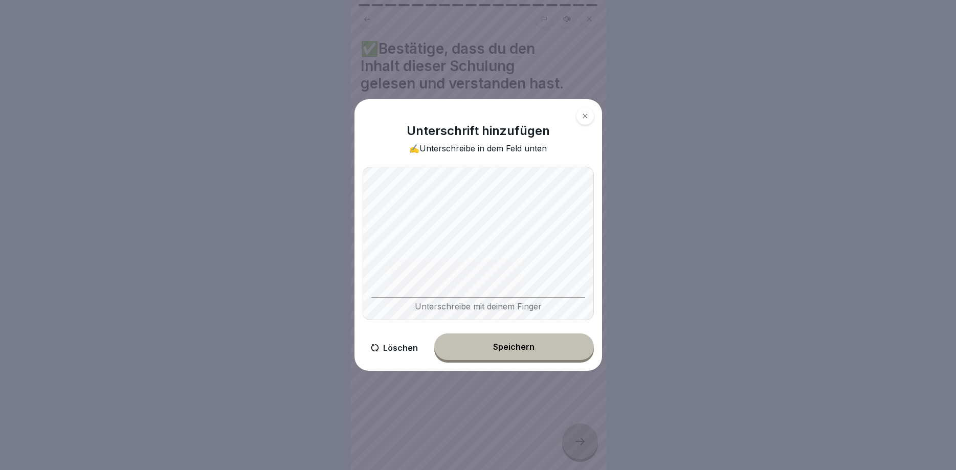
click at [657, 329] on body "Effektive Abfalltrennung und Wastemanagement im Catering 18 Schritte Deutsch Hö…" at bounding box center [478, 235] width 956 height 470
click at [526, 349] on div "Speichern" at bounding box center [513, 346] width 41 height 9
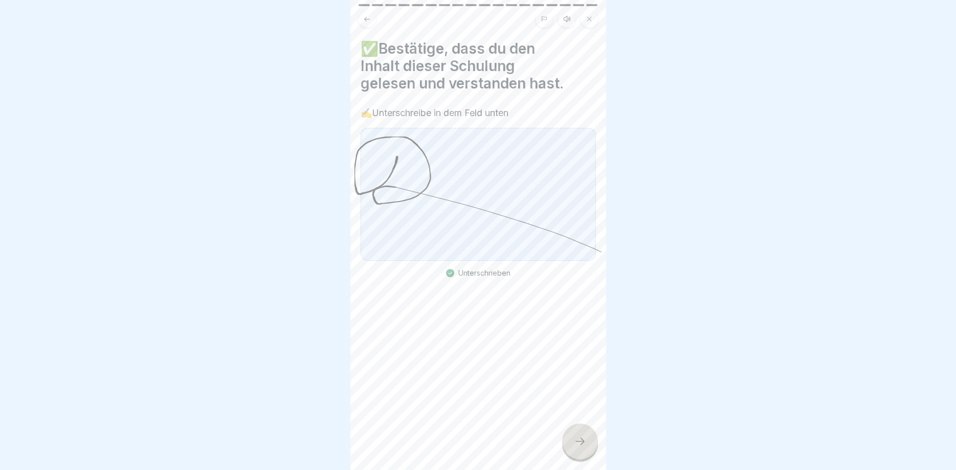
click at [580, 453] on div at bounding box center [580, 442] width 36 height 36
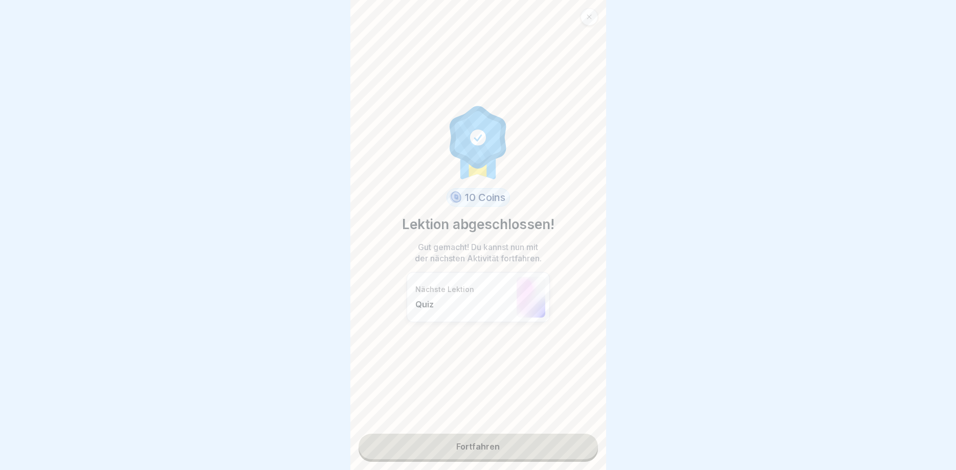
click at [579, 453] on link "Fortfahren" at bounding box center [478, 447] width 239 height 26
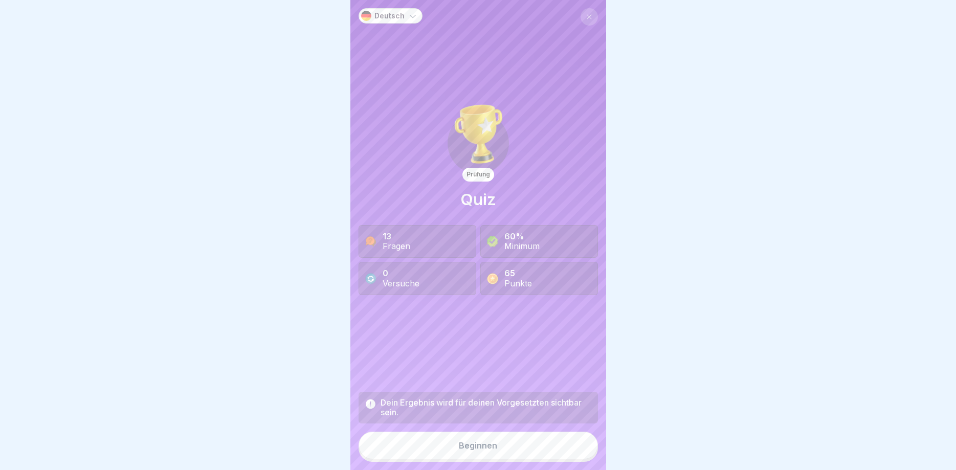
click at [579, 453] on button "Beginnen" at bounding box center [478, 446] width 239 height 28
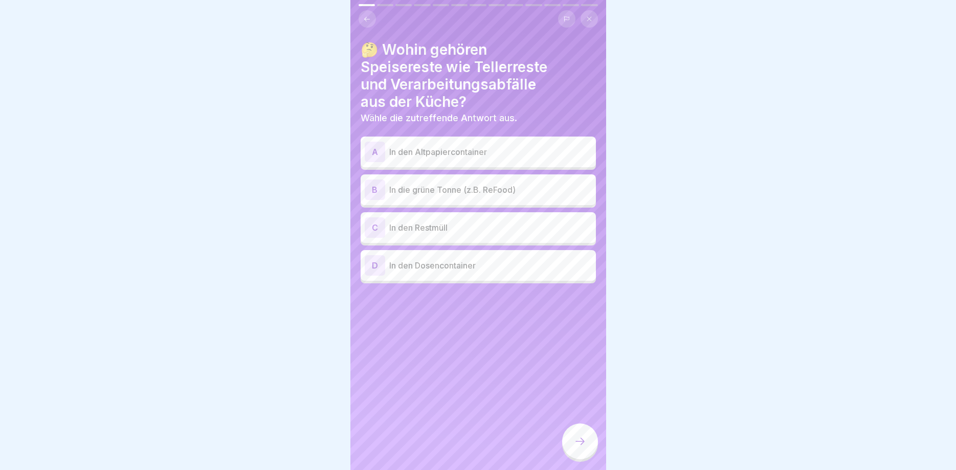
click at [431, 190] on p "In die grüne Tonne (z.B. ReFood)" at bounding box center [490, 190] width 203 height 12
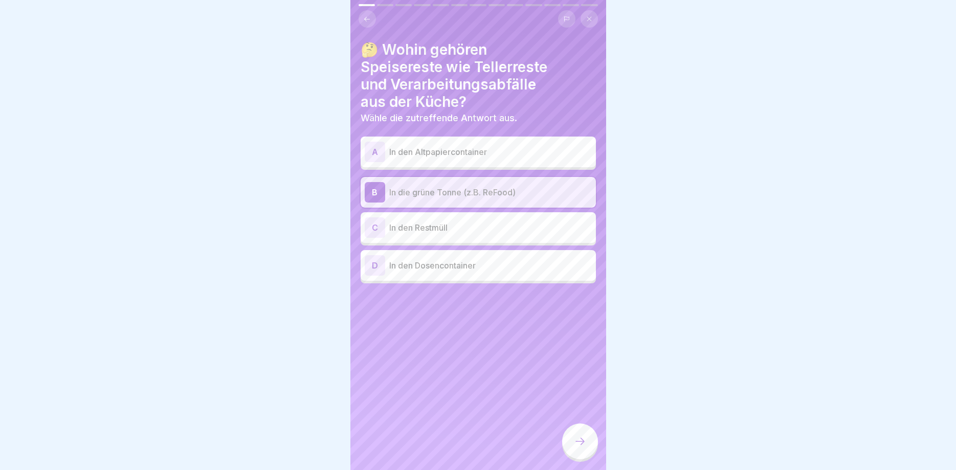
click at [581, 444] on icon at bounding box center [580, 441] width 12 height 12
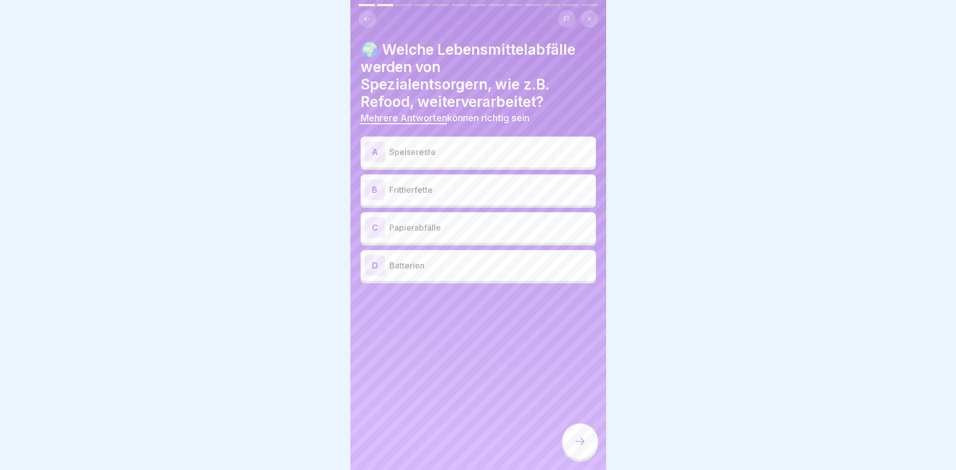
click at [459, 189] on p "Frittierfette" at bounding box center [490, 190] width 203 height 12
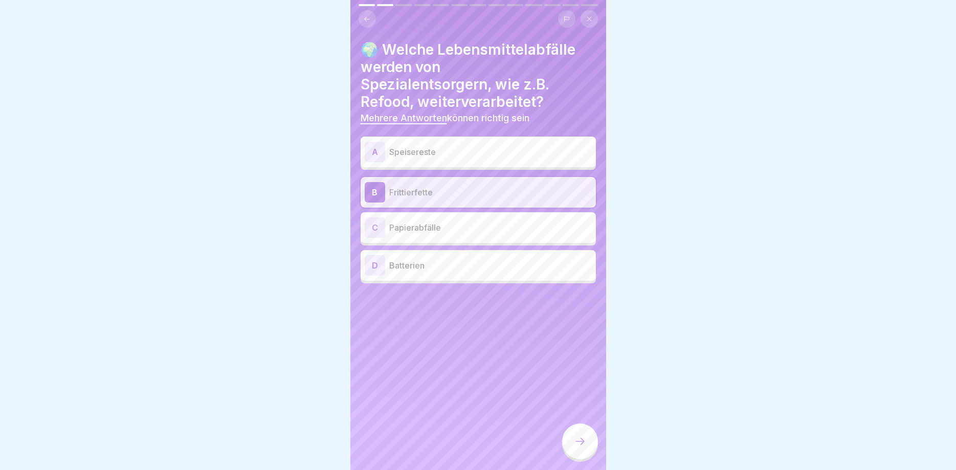
click at [464, 155] on p "Speisereste" at bounding box center [490, 152] width 203 height 12
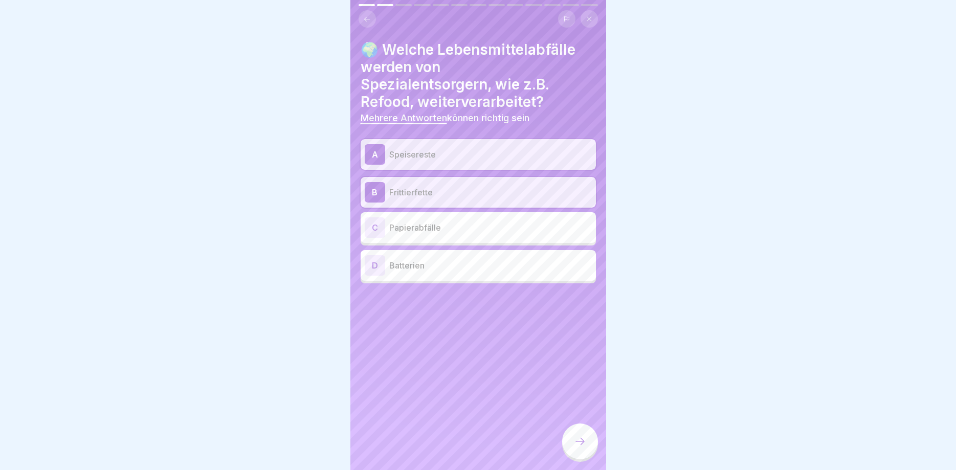
click at [575, 438] on icon at bounding box center [580, 441] width 12 height 12
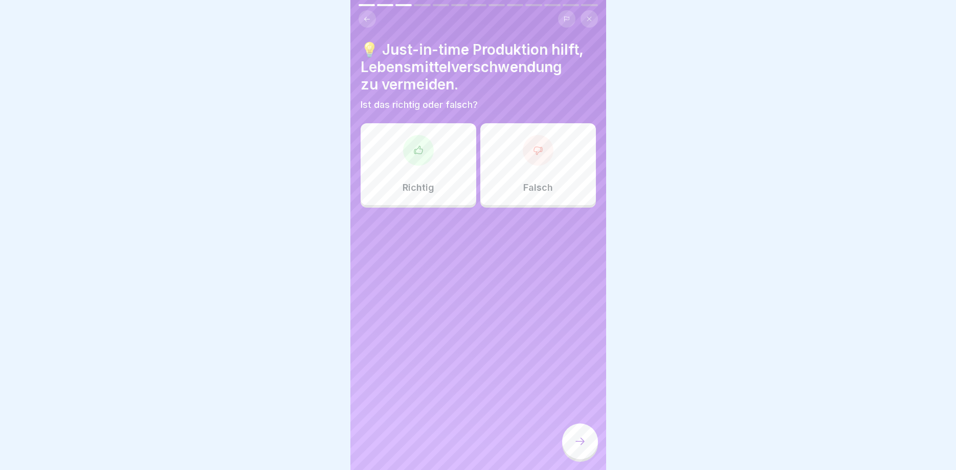
click at [395, 159] on div "Richtig" at bounding box center [419, 164] width 116 height 82
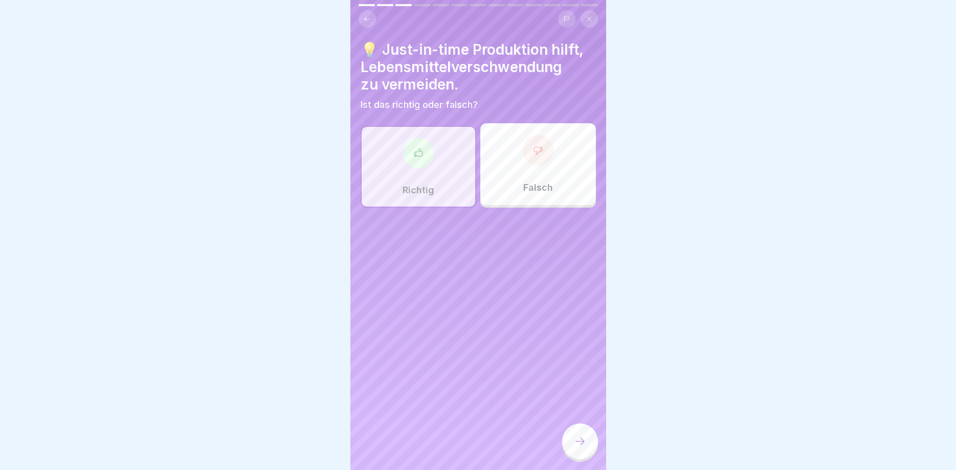
click at [584, 440] on icon at bounding box center [580, 441] width 12 height 12
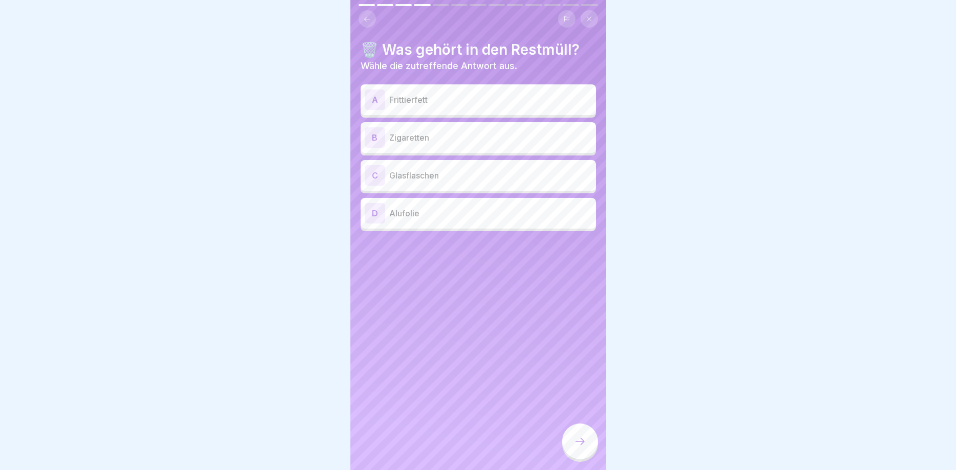
click at [453, 130] on div "B Zigaretten" at bounding box center [478, 137] width 227 height 20
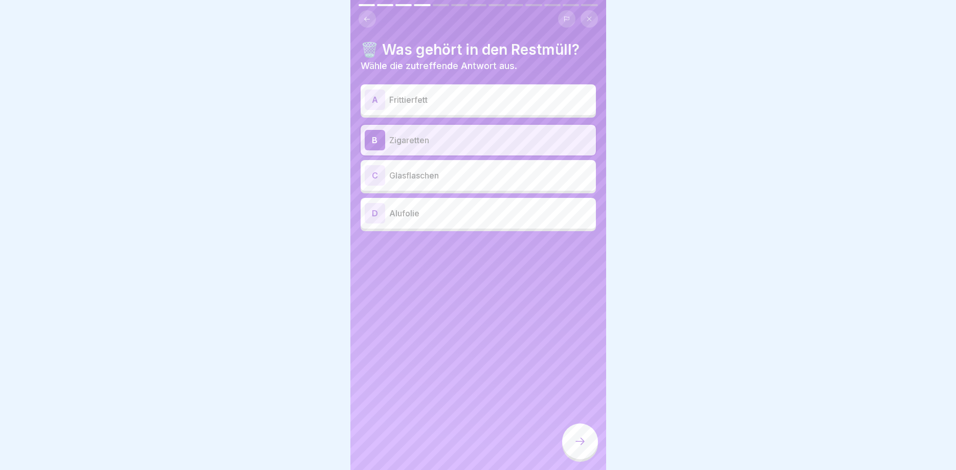
click at [456, 212] on p "Alufolie" at bounding box center [490, 213] width 203 height 12
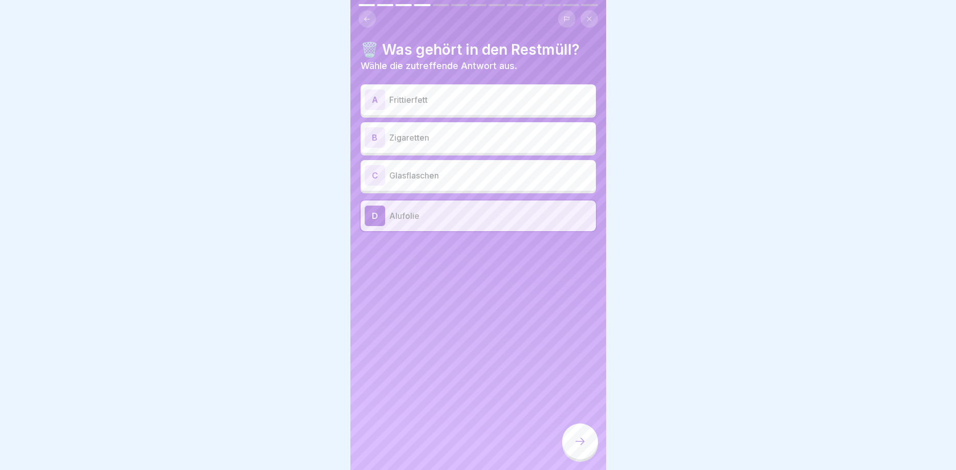
click at [586, 435] on div at bounding box center [580, 442] width 36 height 36
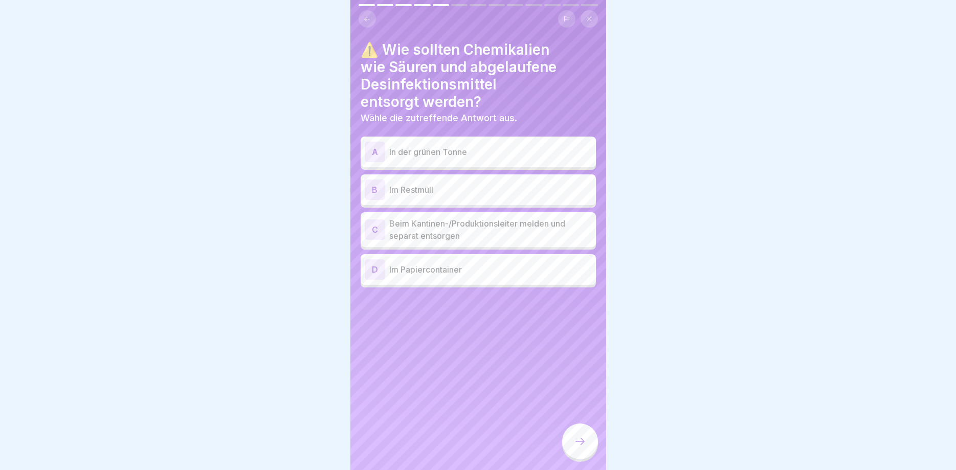
click at [493, 233] on p "Beim Kantinen-/Produktionsleiter melden und separat entsorgen" at bounding box center [490, 229] width 203 height 25
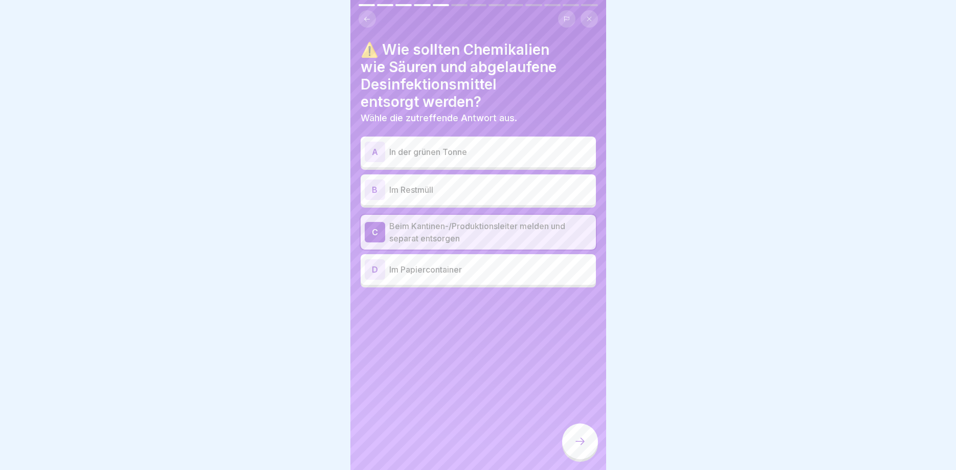
click at [582, 439] on icon at bounding box center [580, 441] width 12 height 12
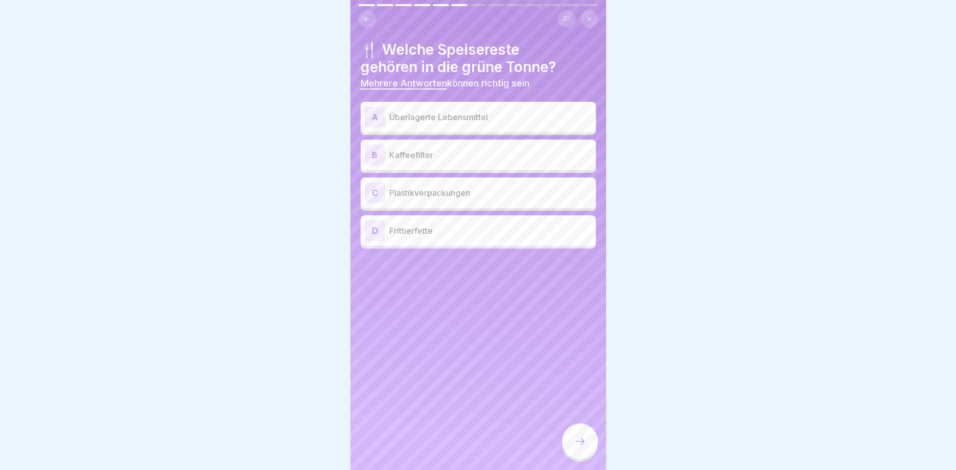
click at [470, 116] on p "Überlagerte Lebensmittel" at bounding box center [490, 117] width 203 height 12
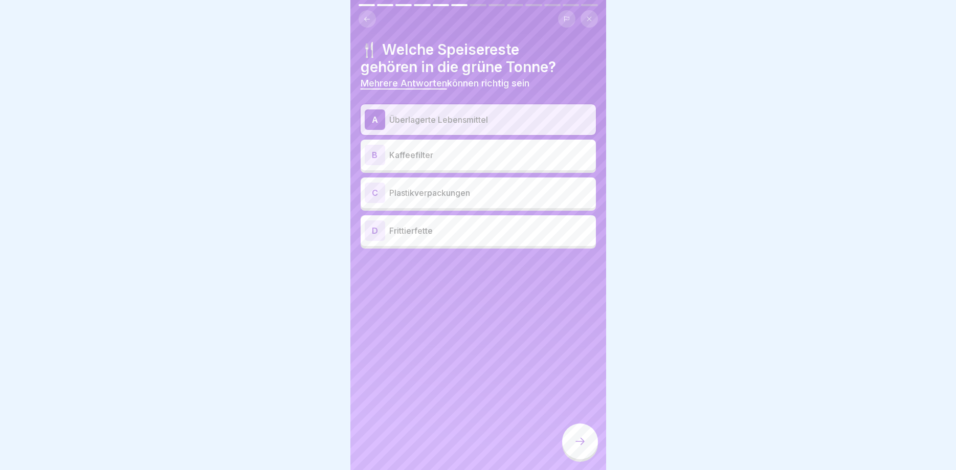
click at [580, 442] on icon at bounding box center [580, 441] width 12 height 12
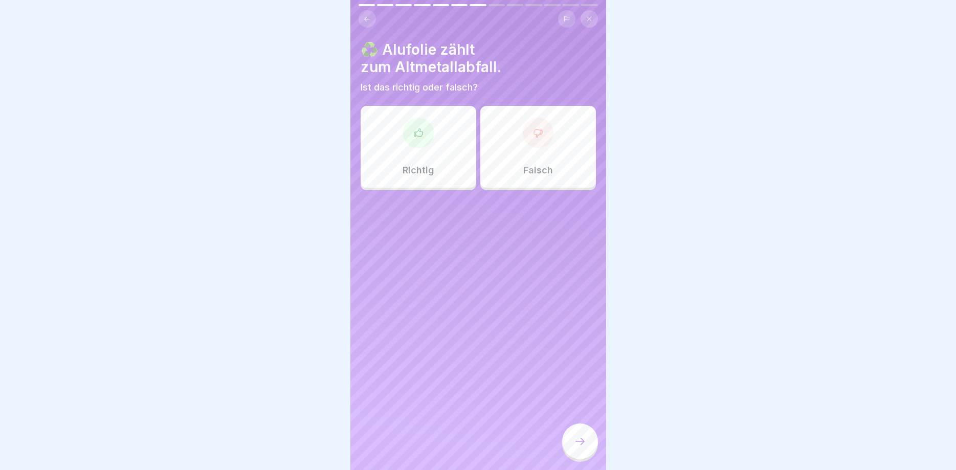
click at [428, 145] on div at bounding box center [418, 133] width 31 height 31
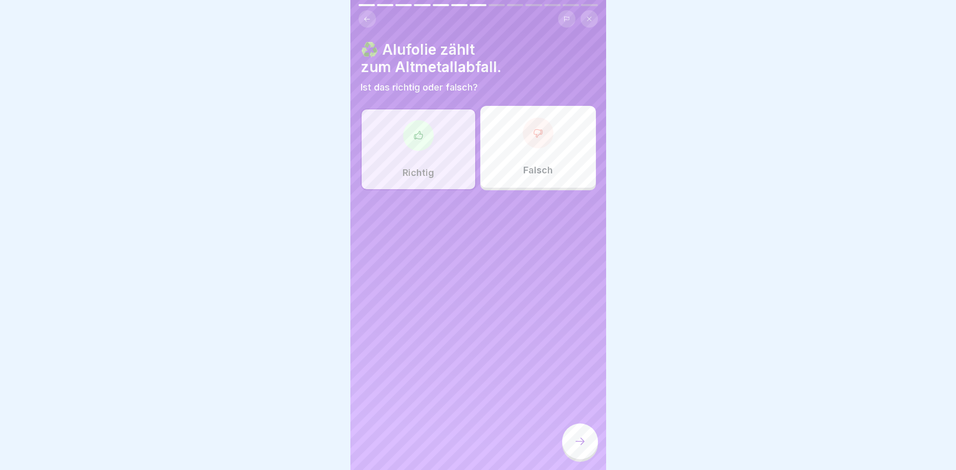
click at [582, 442] on icon at bounding box center [580, 441] width 12 height 12
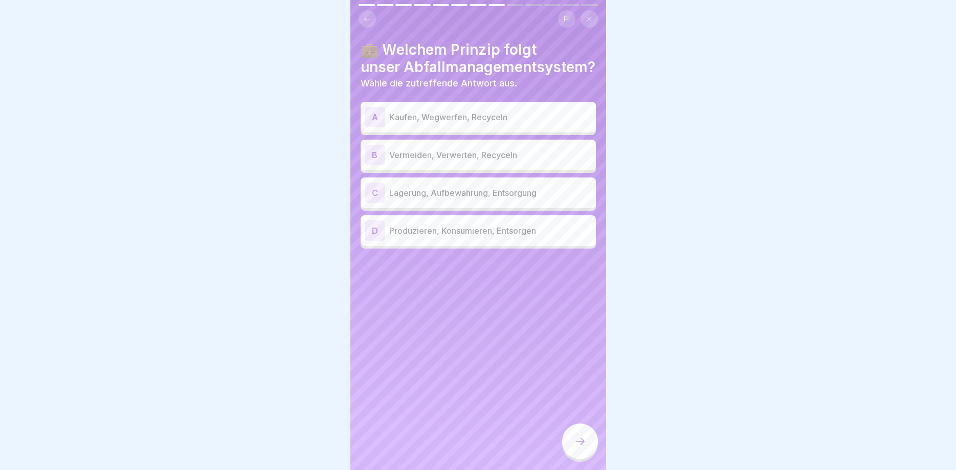
click at [484, 202] on div "C Lagerung, Aufbewahrung, Entsorgung" at bounding box center [478, 193] width 227 height 20
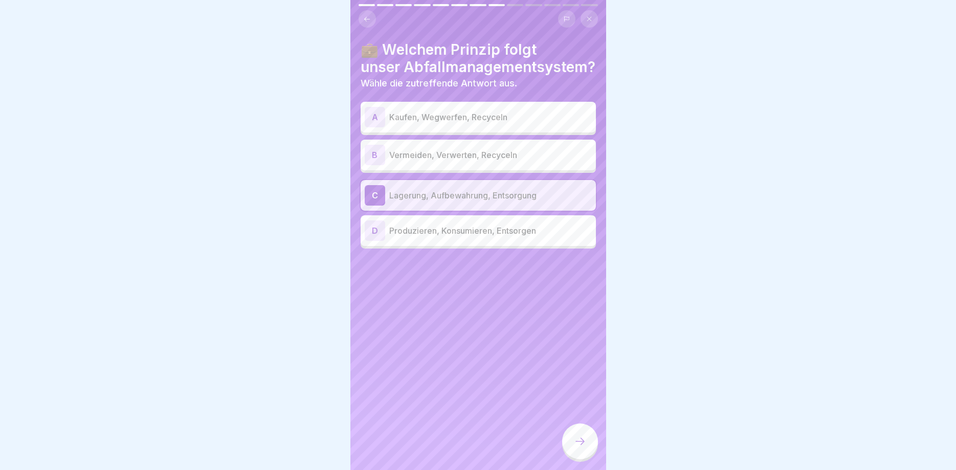
click at [584, 449] on div at bounding box center [580, 442] width 36 height 36
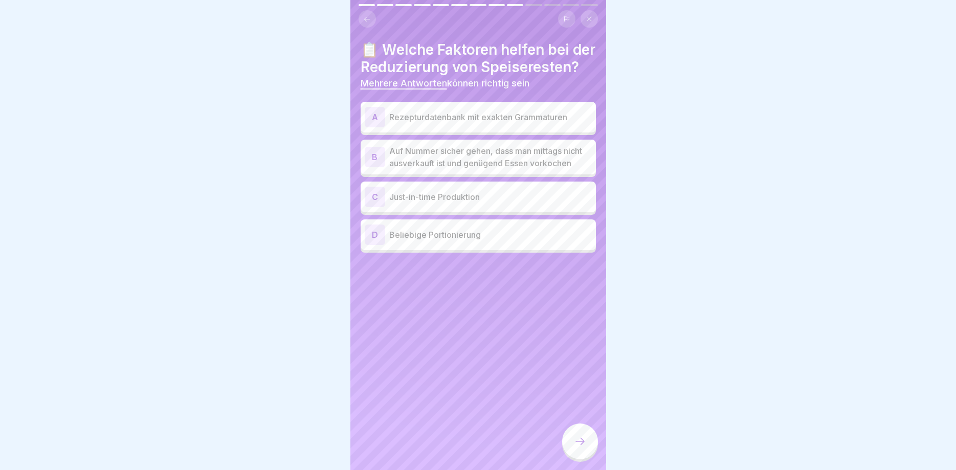
click at [485, 123] on p "Rezepturdatenbank mit exakten Grammaturen" at bounding box center [490, 117] width 203 height 12
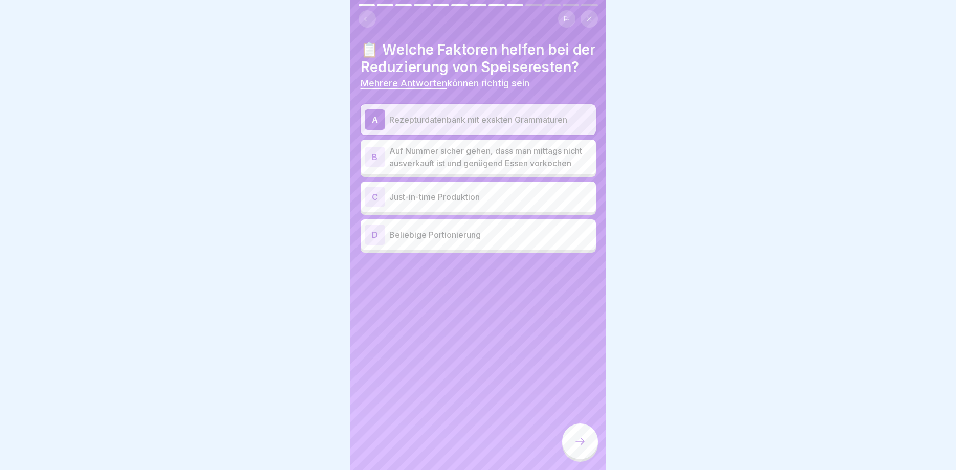
click at [492, 169] on p "Auf Nummer sicher gehen, dass man mittags nicht ausverkauft ist und genügend Es…" at bounding box center [490, 157] width 203 height 25
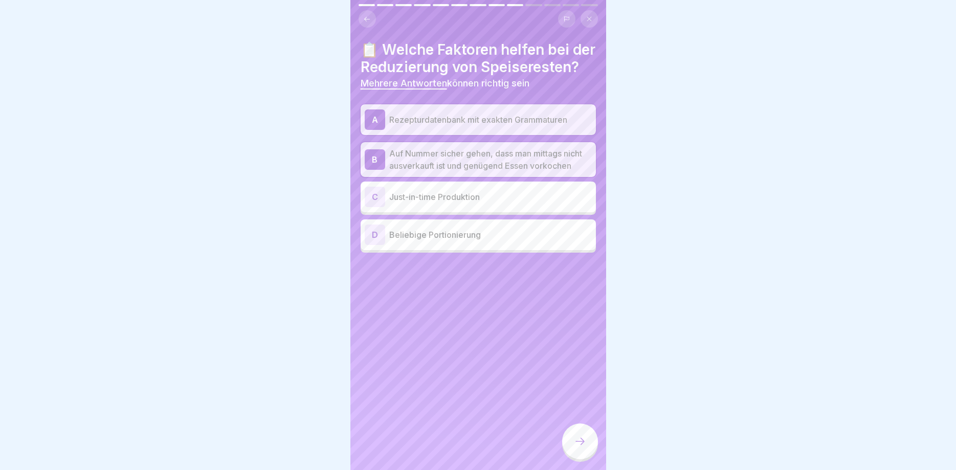
click at [500, 206] on div "C Just-in-time Produktion" at bounding box center [478, 197] width 227 height 20
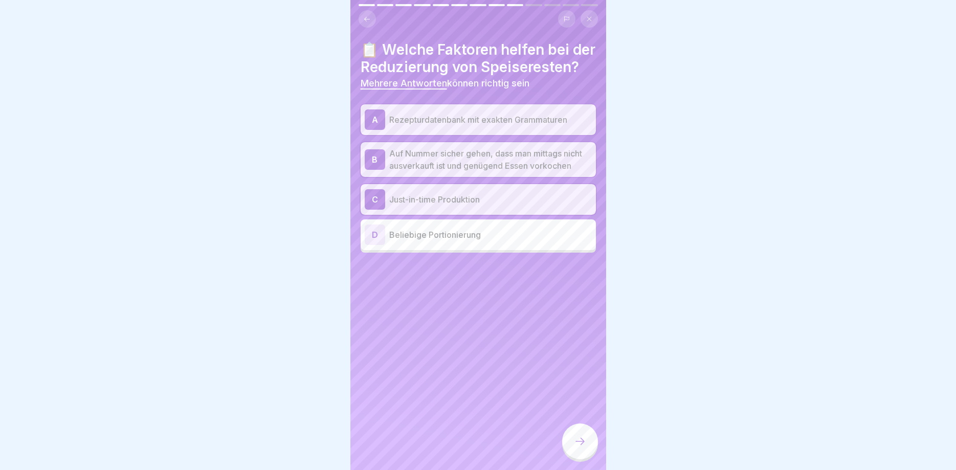
click at [577, 437] on icon at bounding box center [580, 441] width 12 height 12
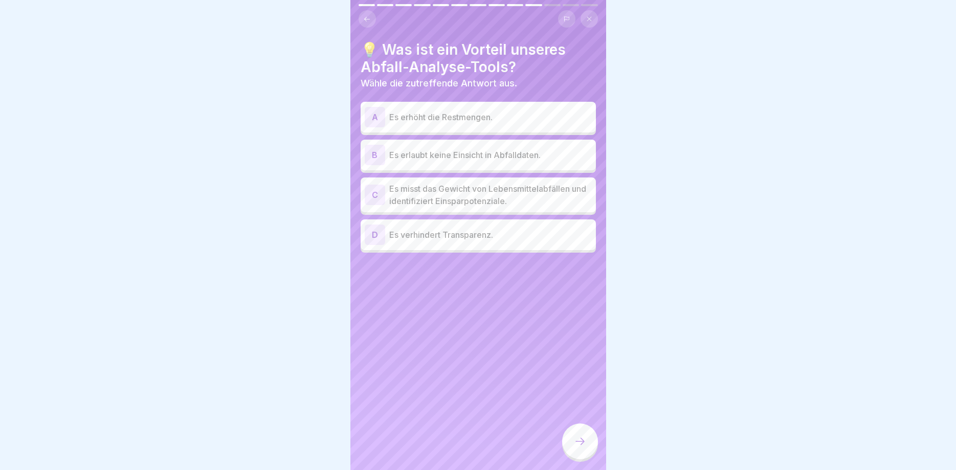
click at [454, 115] on p "Es erhöht die Restmengen." at bounding box center [490, 117] width 203 height 12
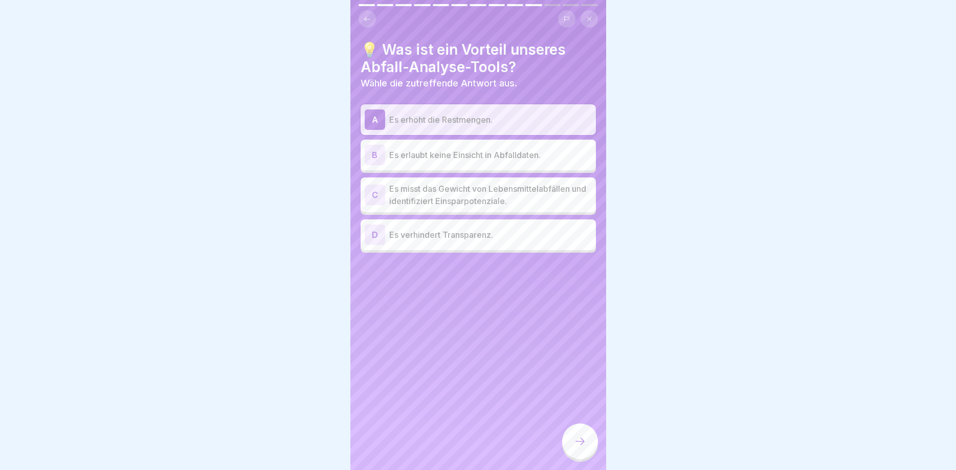
click at [454, 115] on p "Es erhöht die Restmengen." at bounding box center [490, 120] width 203 height 12
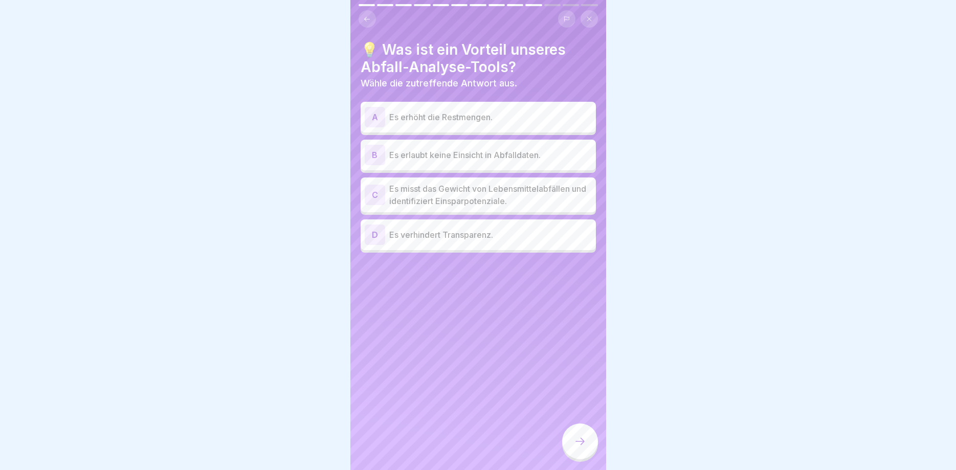
click at [524, 197] on p "Es misst das Gewicht von Lebensmittelabfällen und identifiziert Einsparpotenzia…" at bounding box center [490, 195] width 203 height 25
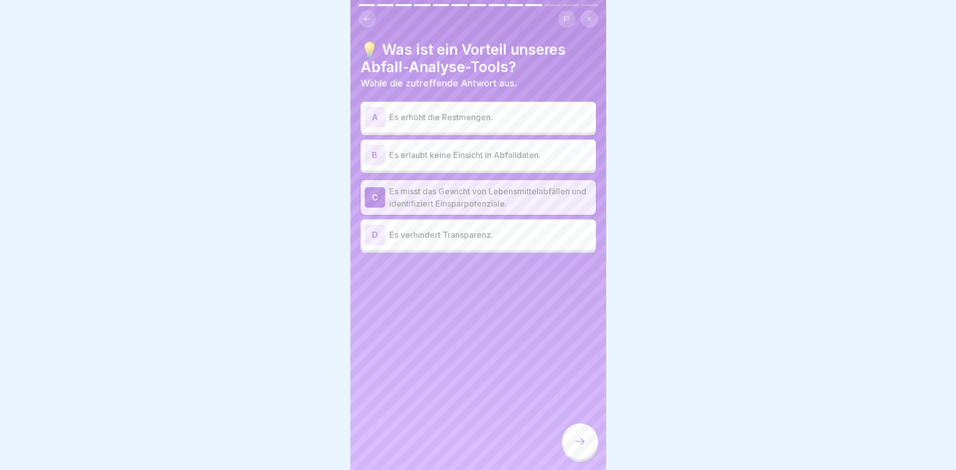
click at [577, 438] on icon at bounding box center [580, 441] width 12 height 12
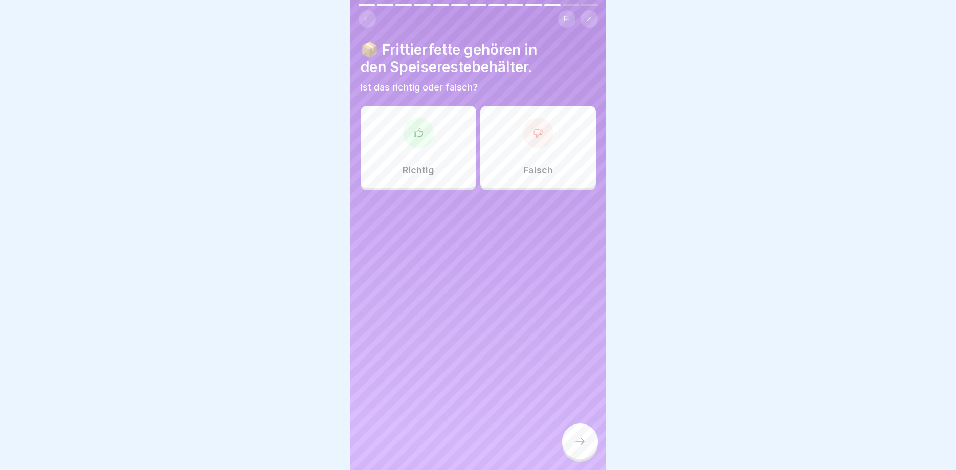
click at [533, 139] on div at bounding box center [538, 133] width 31 height 31
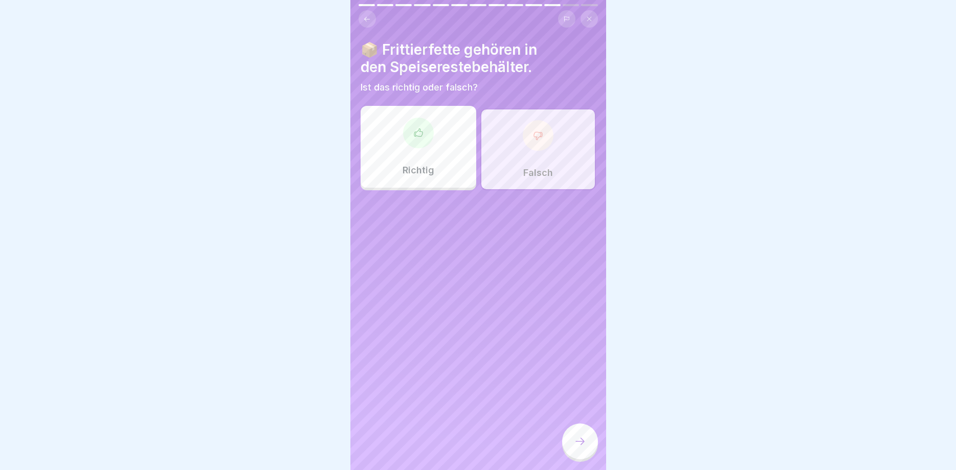
click at [586, 440] on icon at bounding box center [580, 441] width 12 height 12
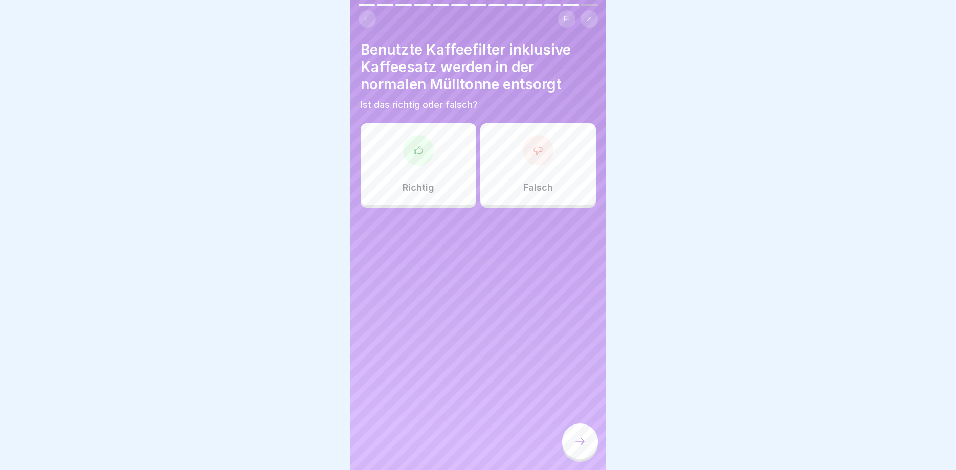
click at [432, 168] on div "Richtig" at bounding box center [419, 164] width 116 height 82
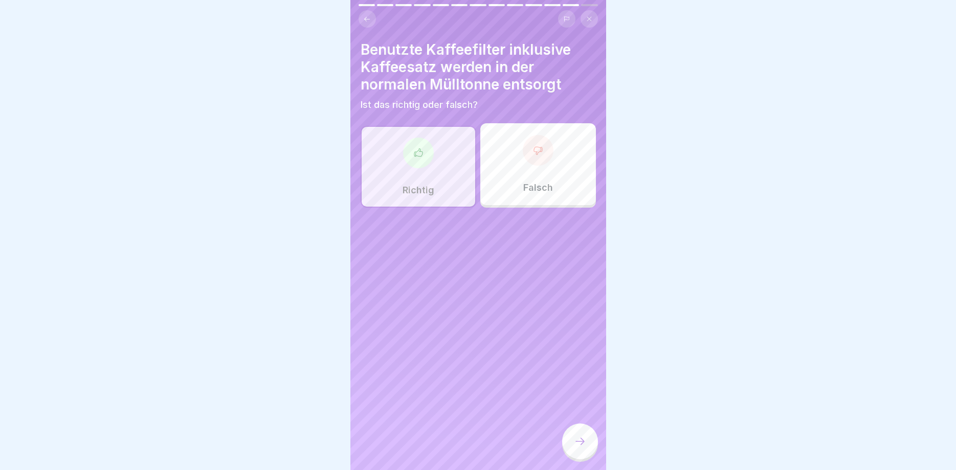
click at [581, 438] on icon at bounding box center [580, 441] width 12 height 12
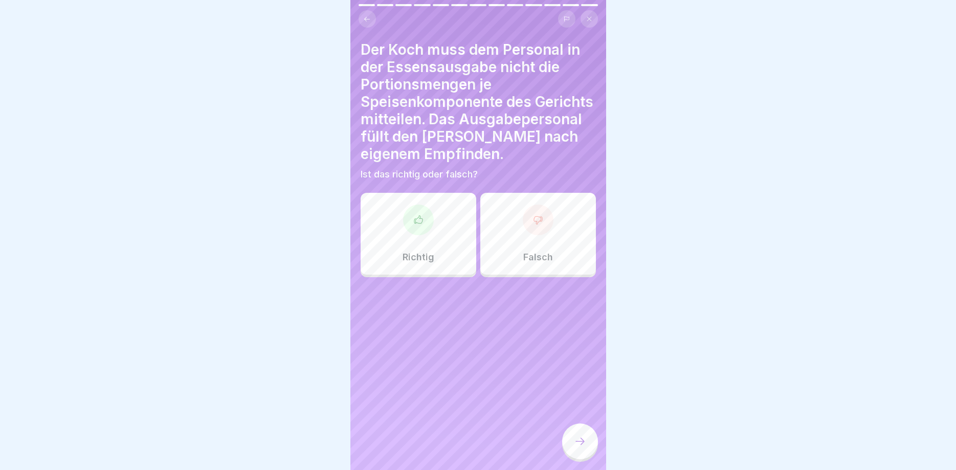
click at [516, 235] on div "Falsch" at bounding box center [539, 234] width 116 height 82
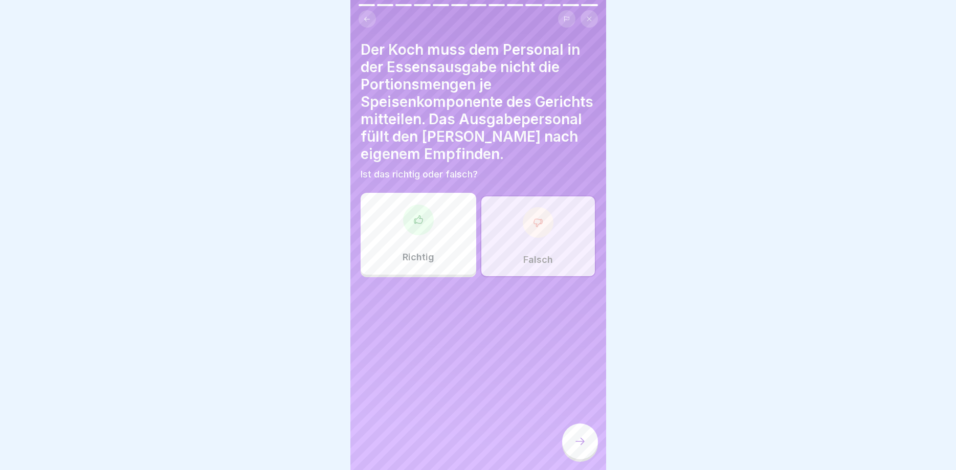
click at [582, 434] on div at bounding box center [580, 442] width 36 height 36
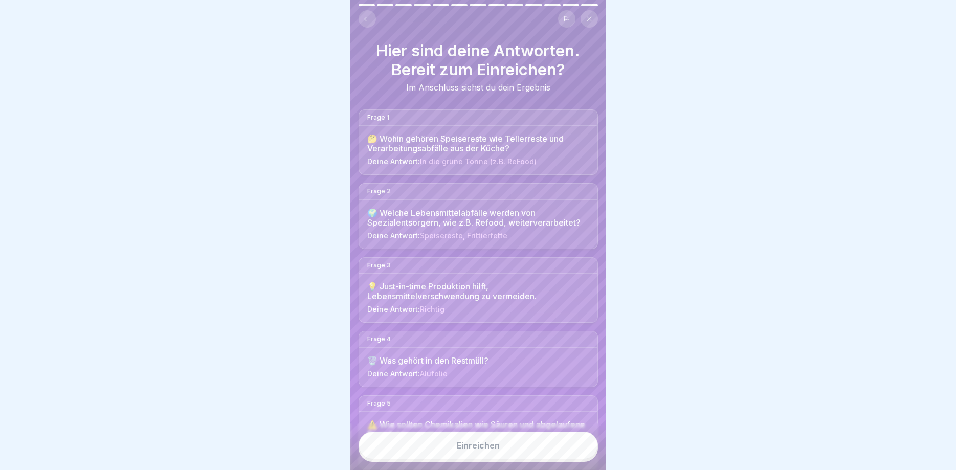
click at [568, 448] on button "Einreichen" at bounding box center [478, 446] width 239 height 28
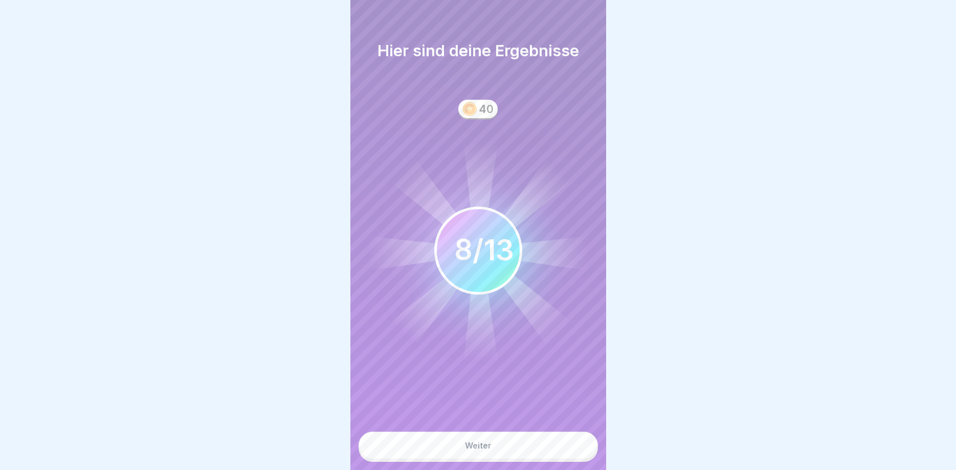
click at [568, 448] on button "Weiter" at bounding box center [478, 446] width 239 height 28
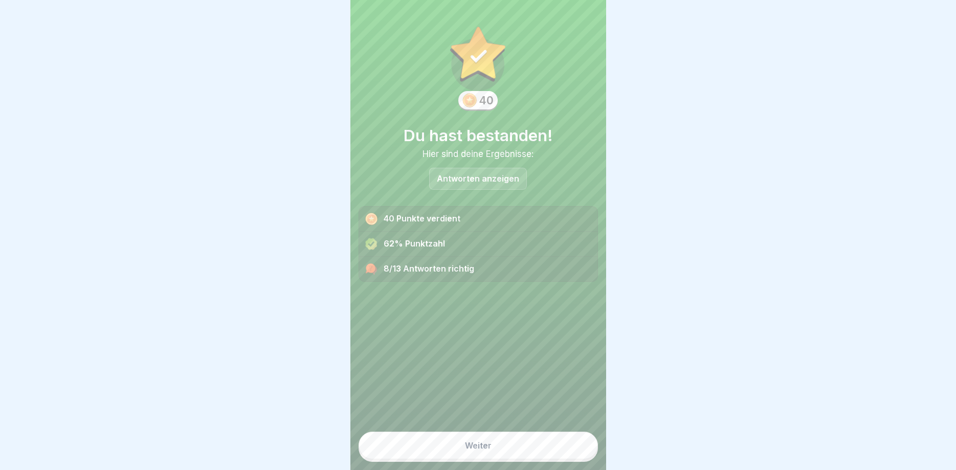
click at [568, 448] on button "Weiter" at bounding box center [478, 446] width 239 height 28
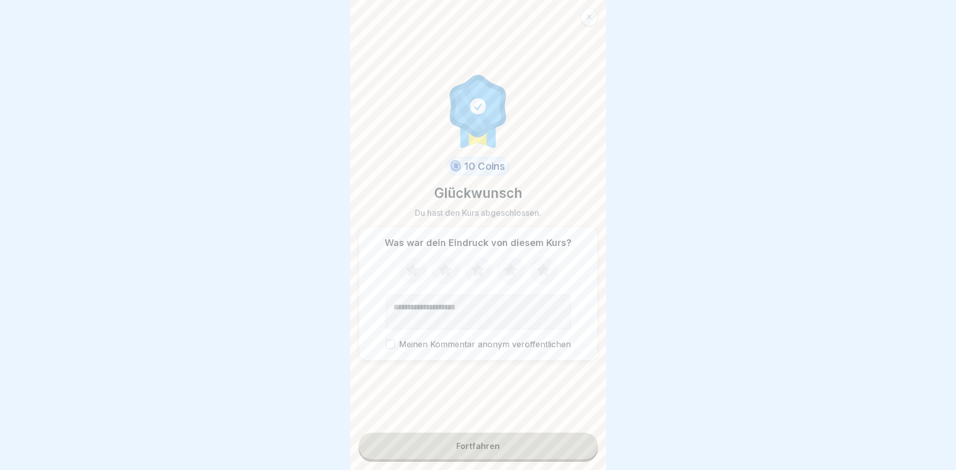
click at [571, 442] on button "Fortfahren" at bounding box center [478, 446] width 239 height 27
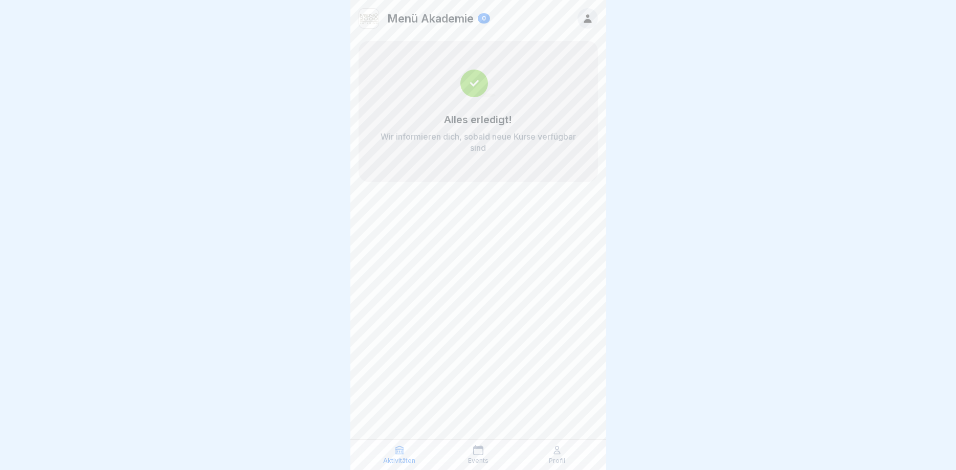
click at [586, 238] on div "Menü Akademie 0 Alles erledigt! Wir informieren dich, sobald neue Kurse verfügb…" at bounding box center [479, 235] width 256 height 470
click at [647, 300] on div at bounding box center [478, 235] width 956 height 470
click at [260, 86] on div at bounding box center [478, 235] width 956 height 470
